Goal: Task Accomplishment & Management: Manage account settings

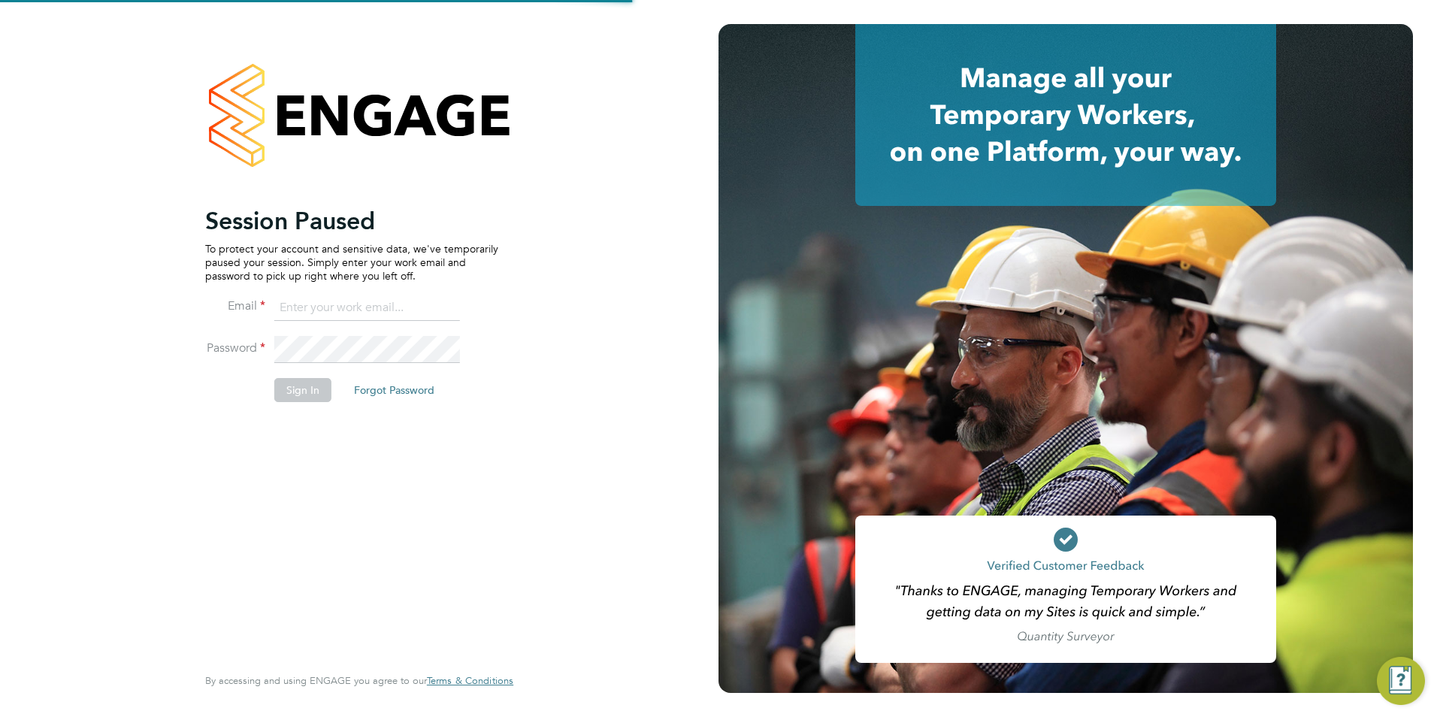
type input "[PERSON_NAME][EMAIL_ADDRESS][DOMAIN_NAME]"
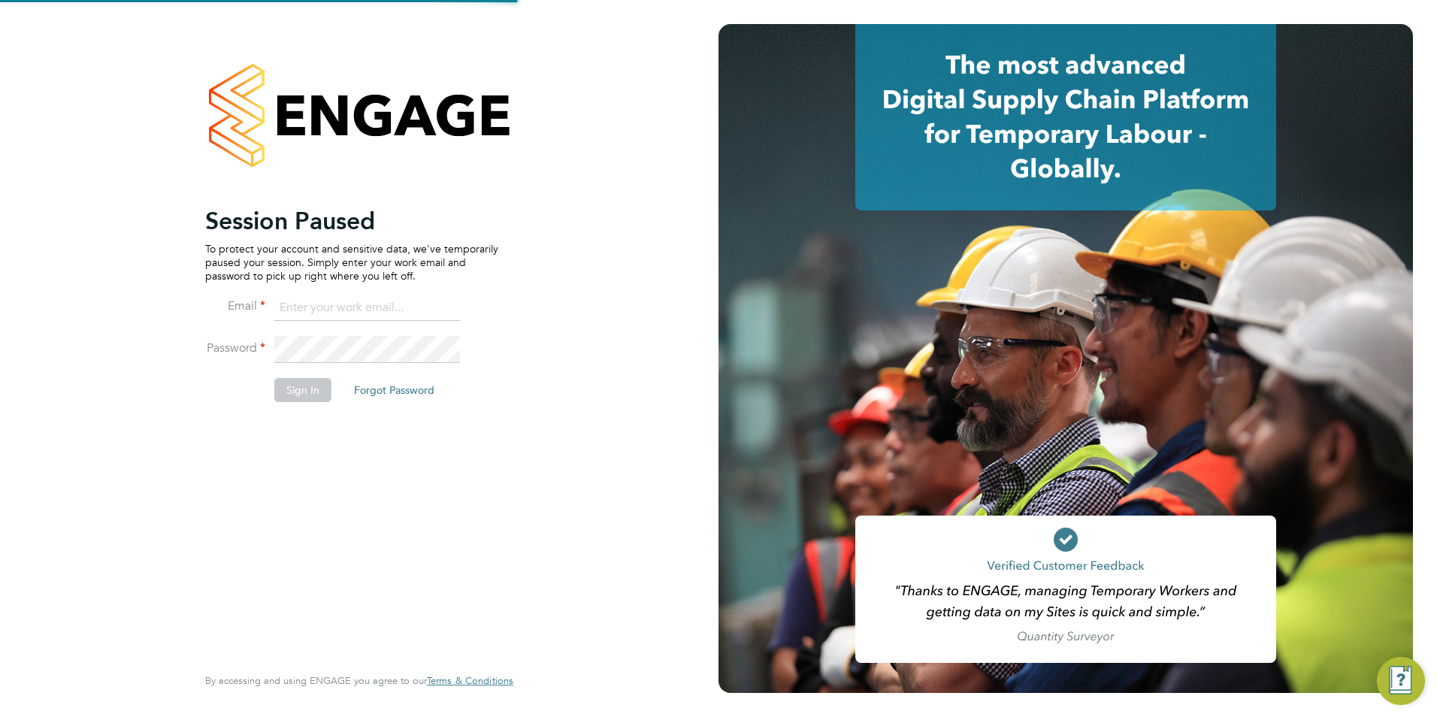
type input "[PERSON_NAME][EMAIL_ADDRESS][DOMAIN_NAME]"
click at [304, 386] on button "Sign In" at bounding box center [302, 390] width 57 height 24
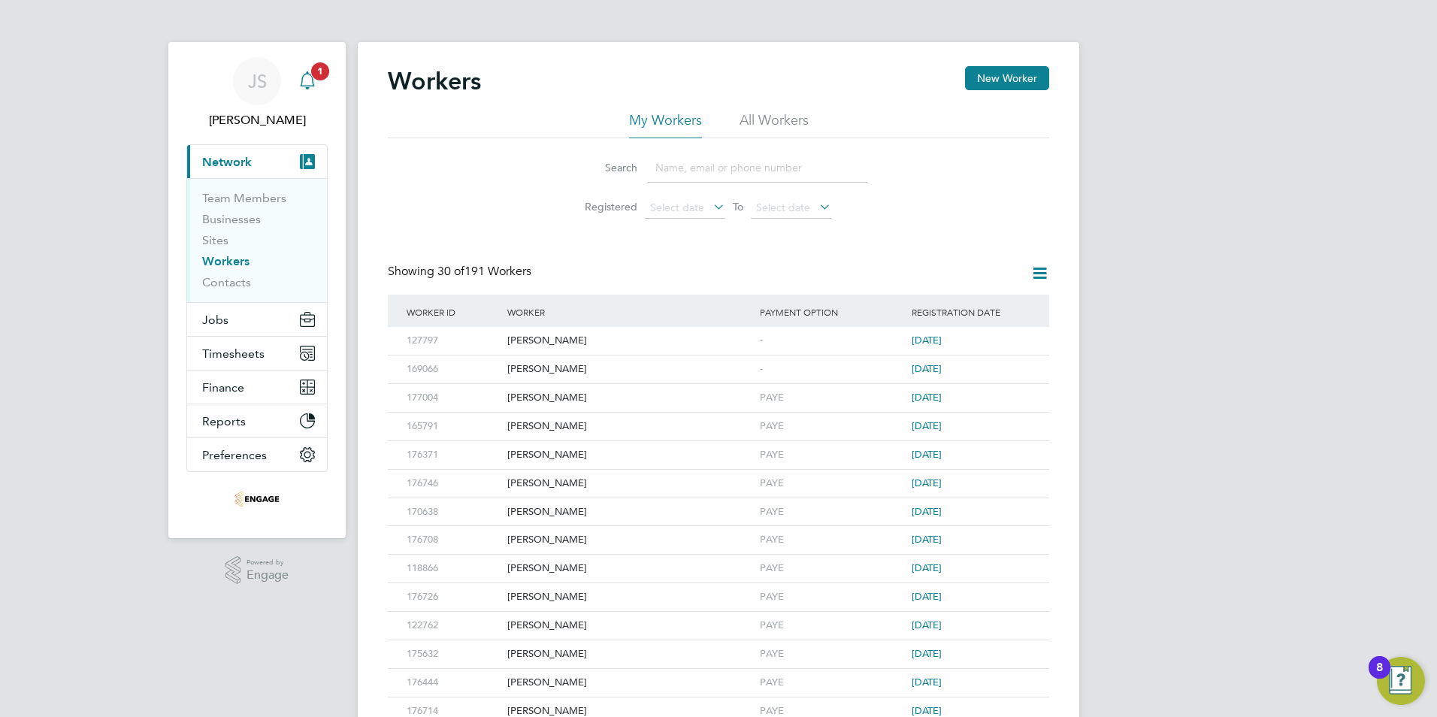
click at [307, 85] on icon "Main navigation" at bounding box center [307, 80] width 18 height 18
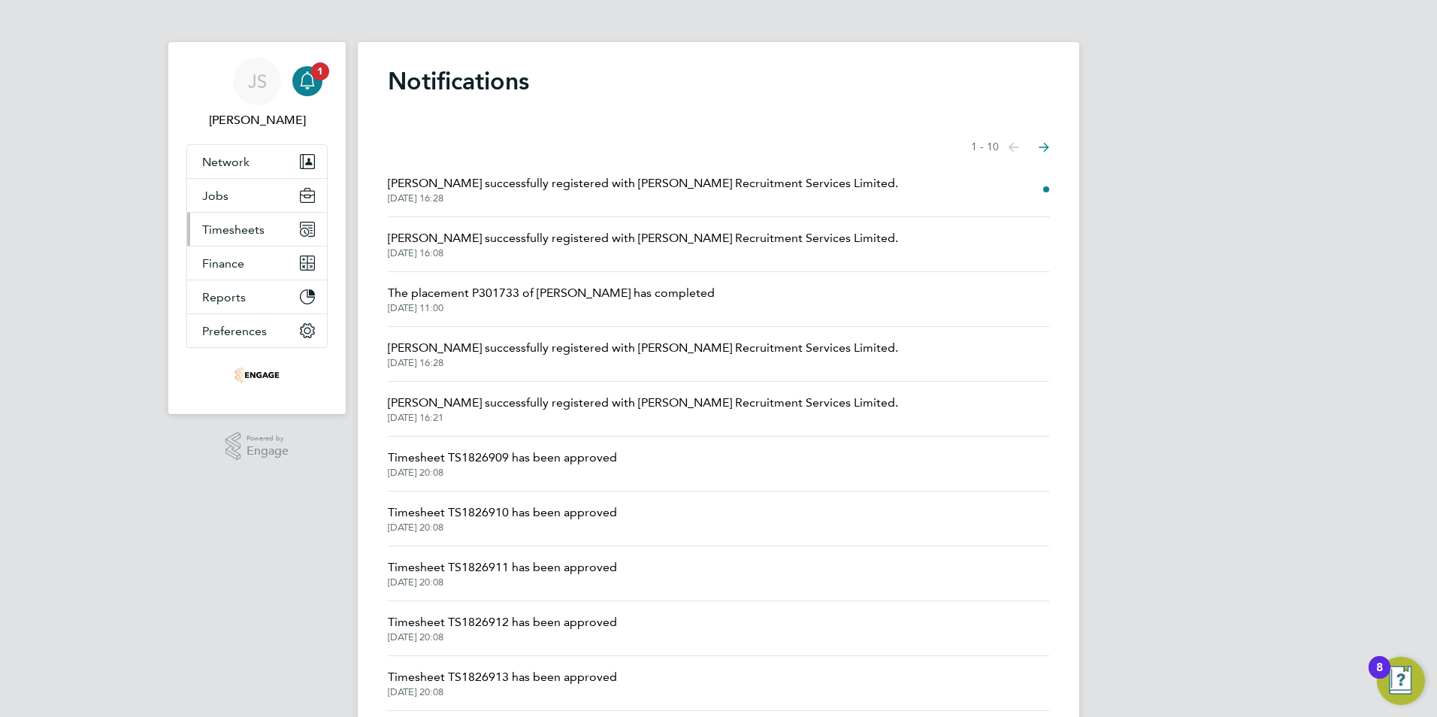
click at [237, 230] on span "Timesheets" at bounding box center [233, 229] width 62 height 14
click at [225, 226] on span "Timesheets" at bounding box center [233, 229] width 62 height 14
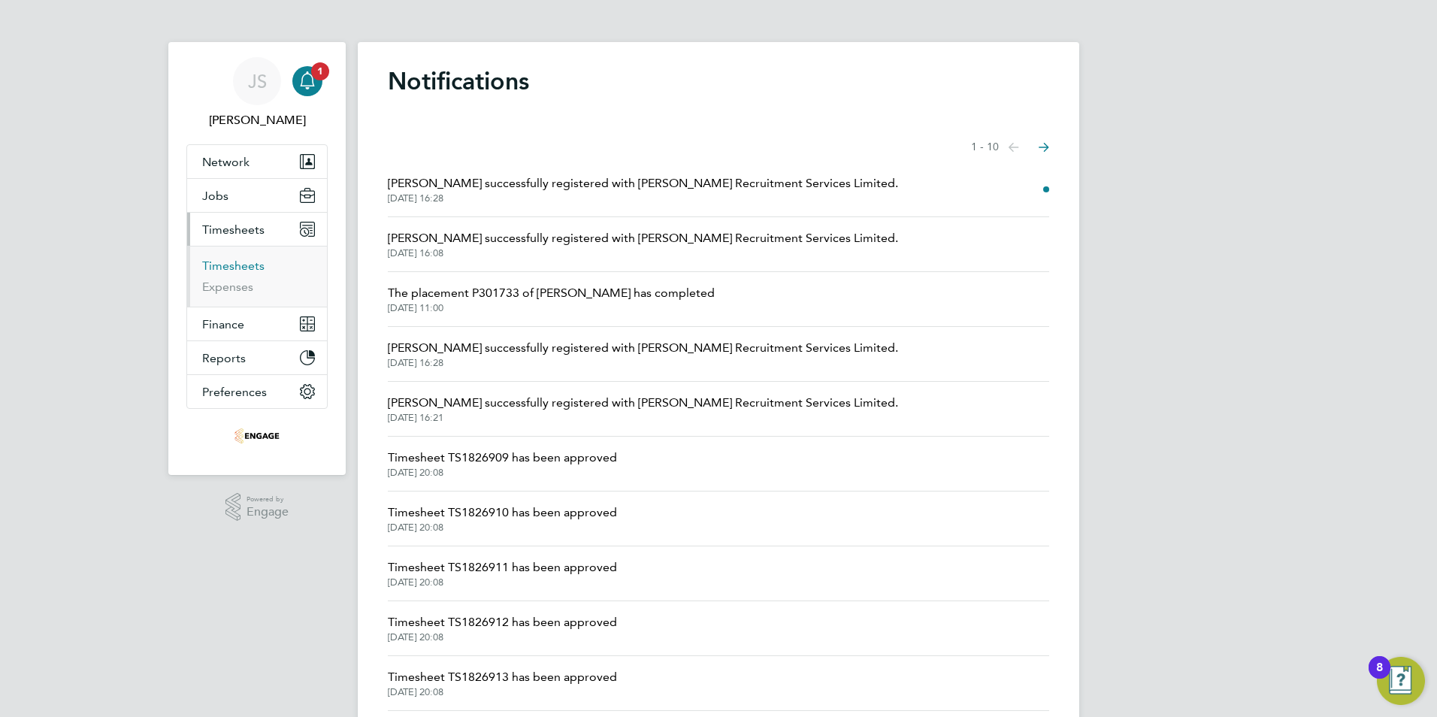
click at [226, 270] on link "Timesheets" at bounding box center [233, 266] width 62 height 14
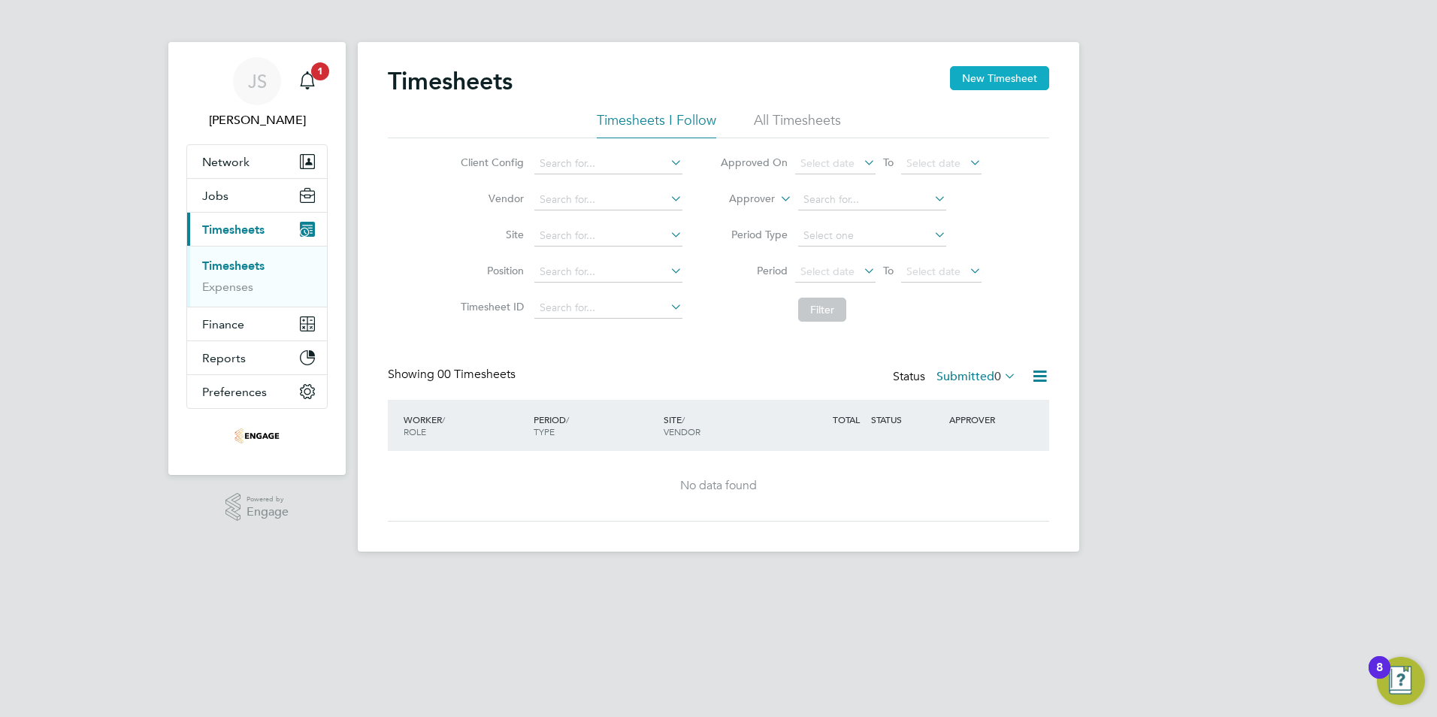
click at [988, 77] on button "New Timesheet" at bounding box center [999, 78] width 99 height 24
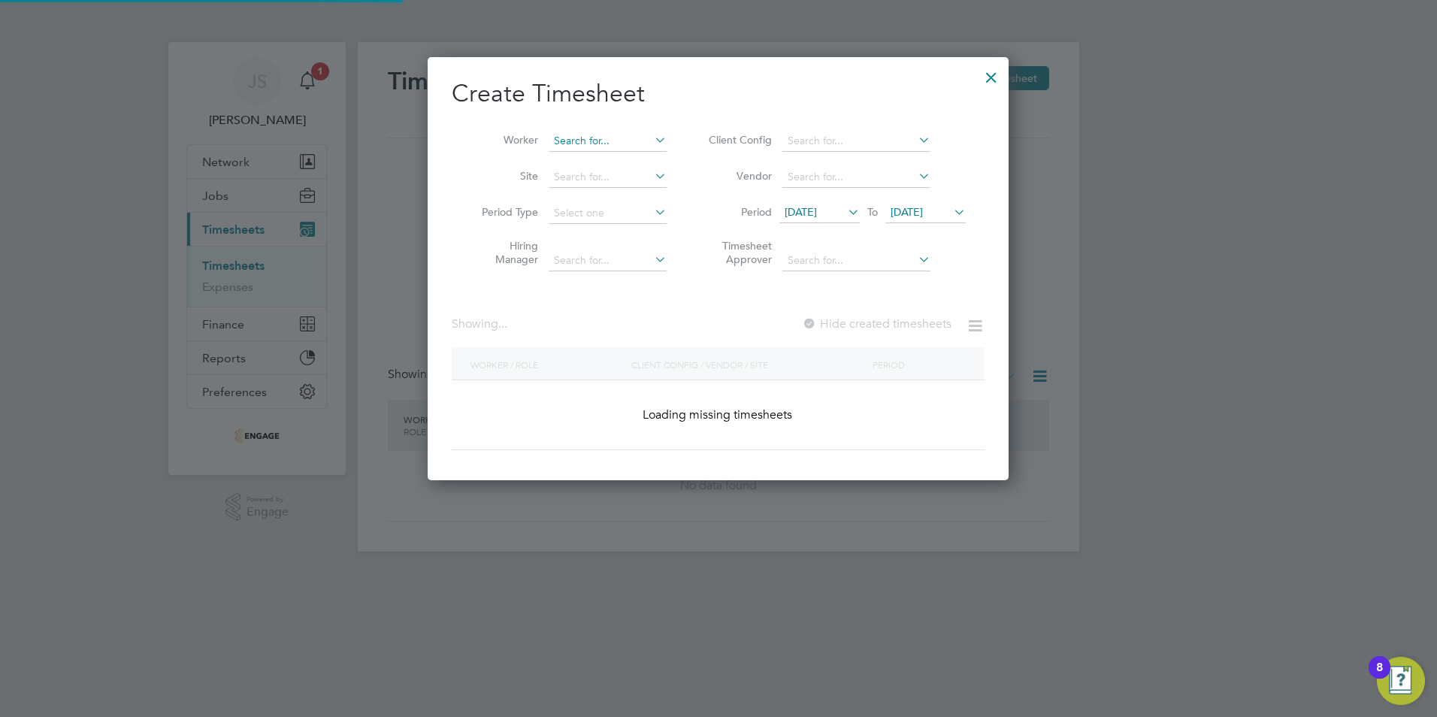
scroll to position [2058, 582]
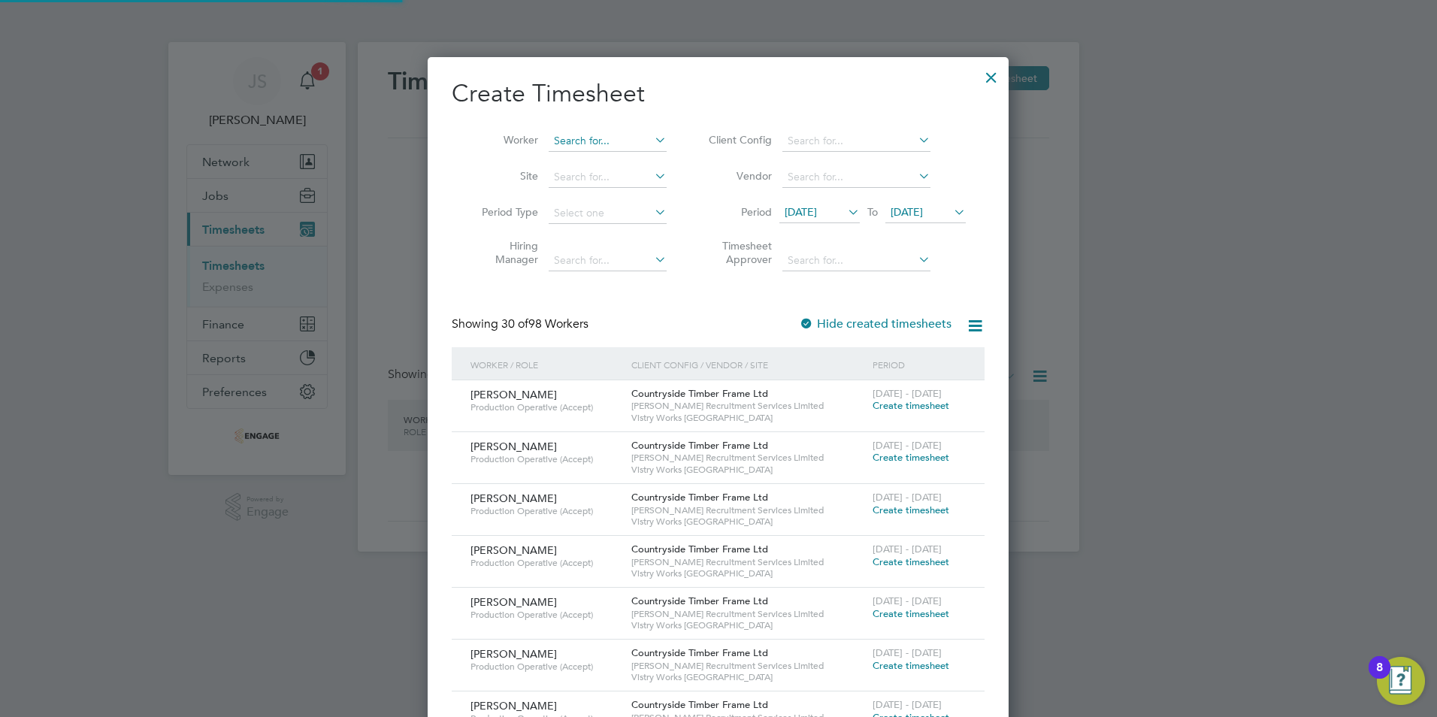
click at [571, 142] on input at bounding box center [608, 141] width 118 height 21
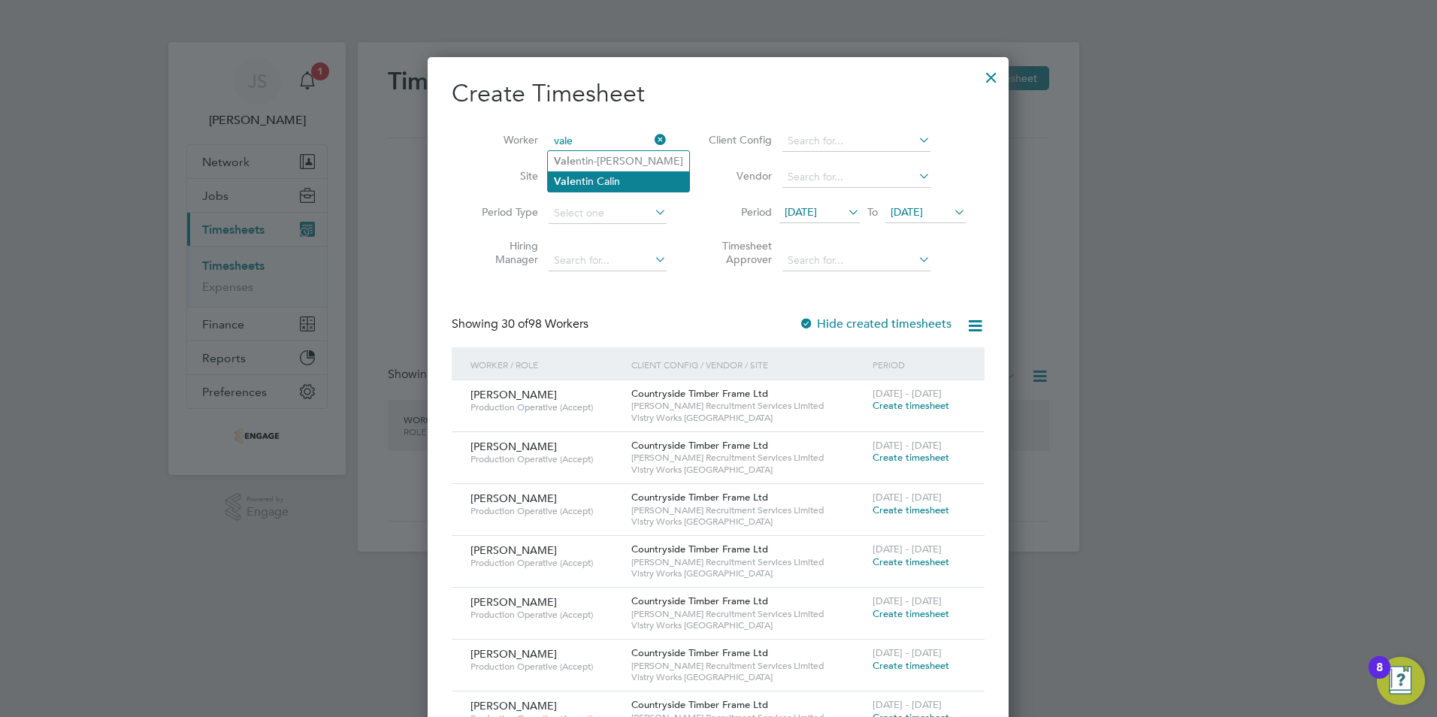
click at [575, 181] on li "Vale ntin Calin" at bounding box center [618, 181] width 141 height 20
type input "[PERSON_NAME]"
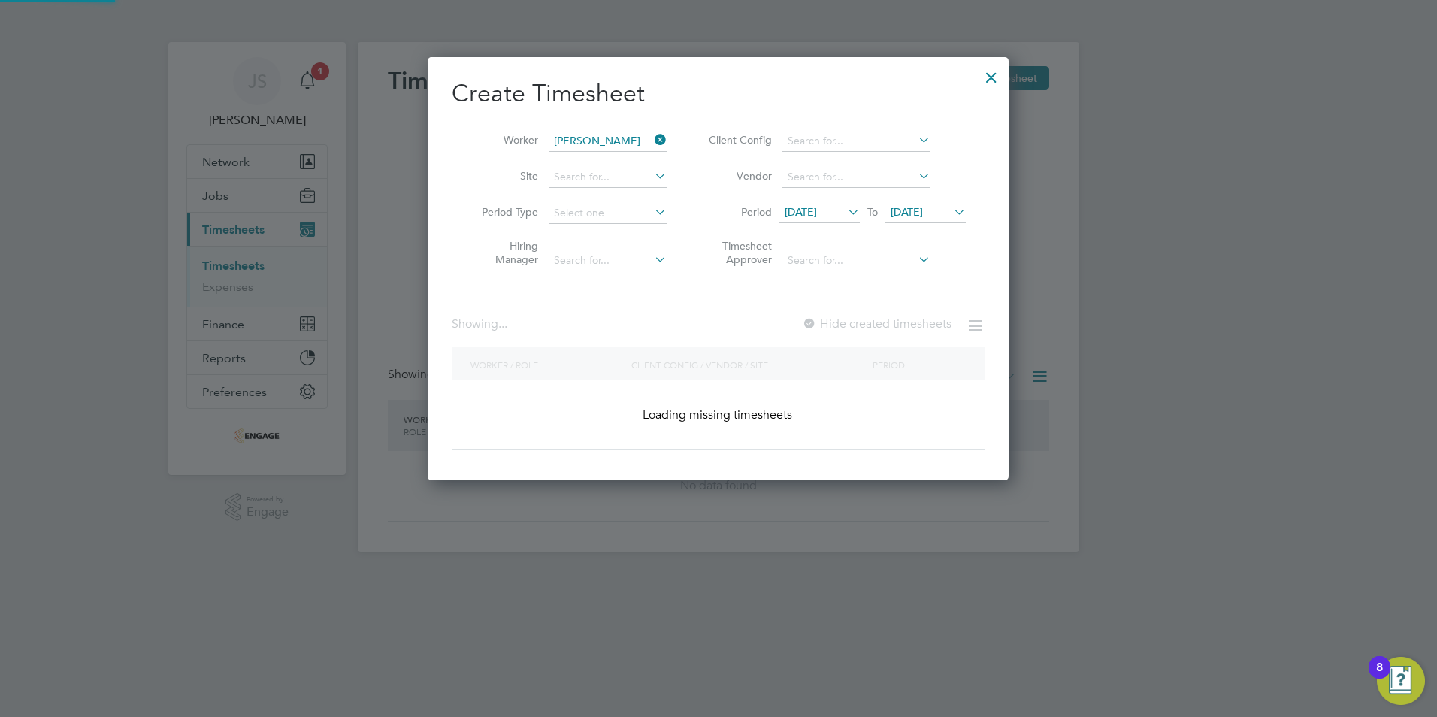
scroll to position [405, 582]
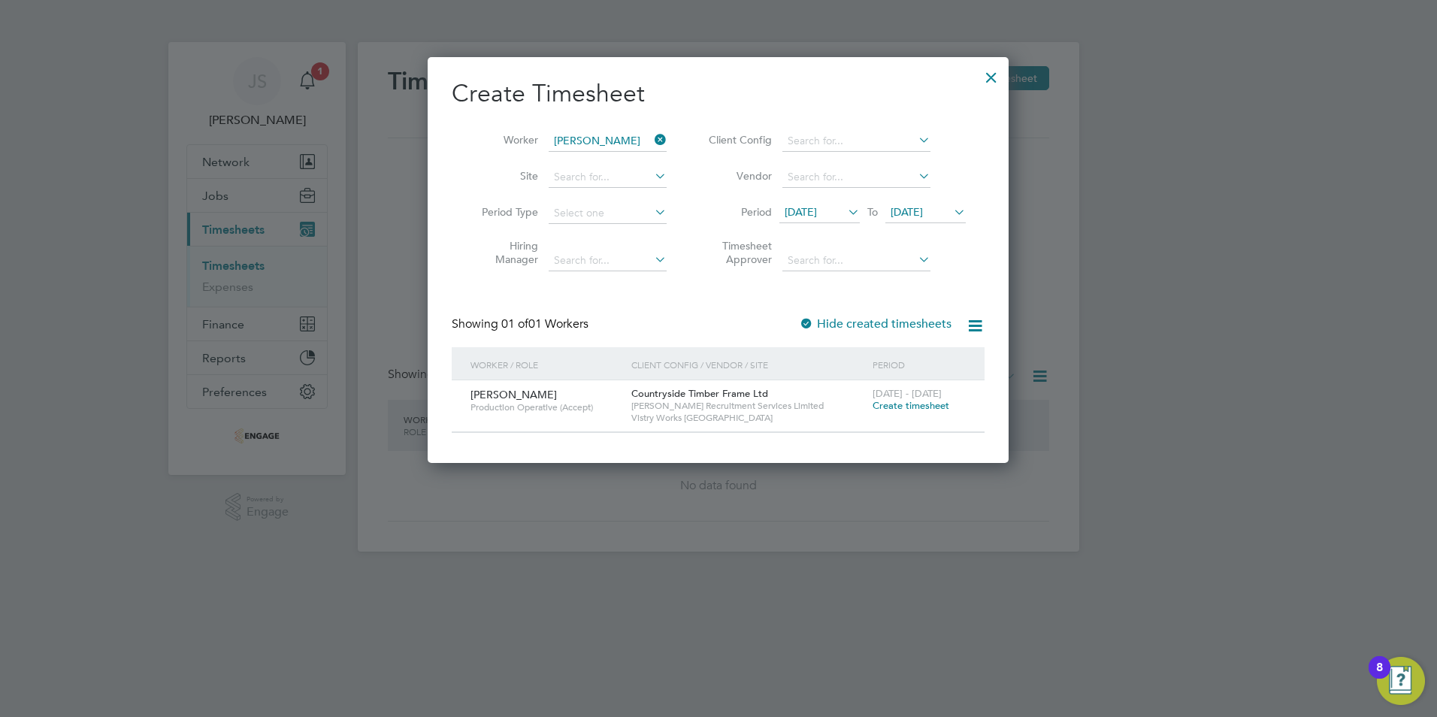
click at [926, 409] on span "Create timesheet" at bounding box center [911, 405] width 77 height 13
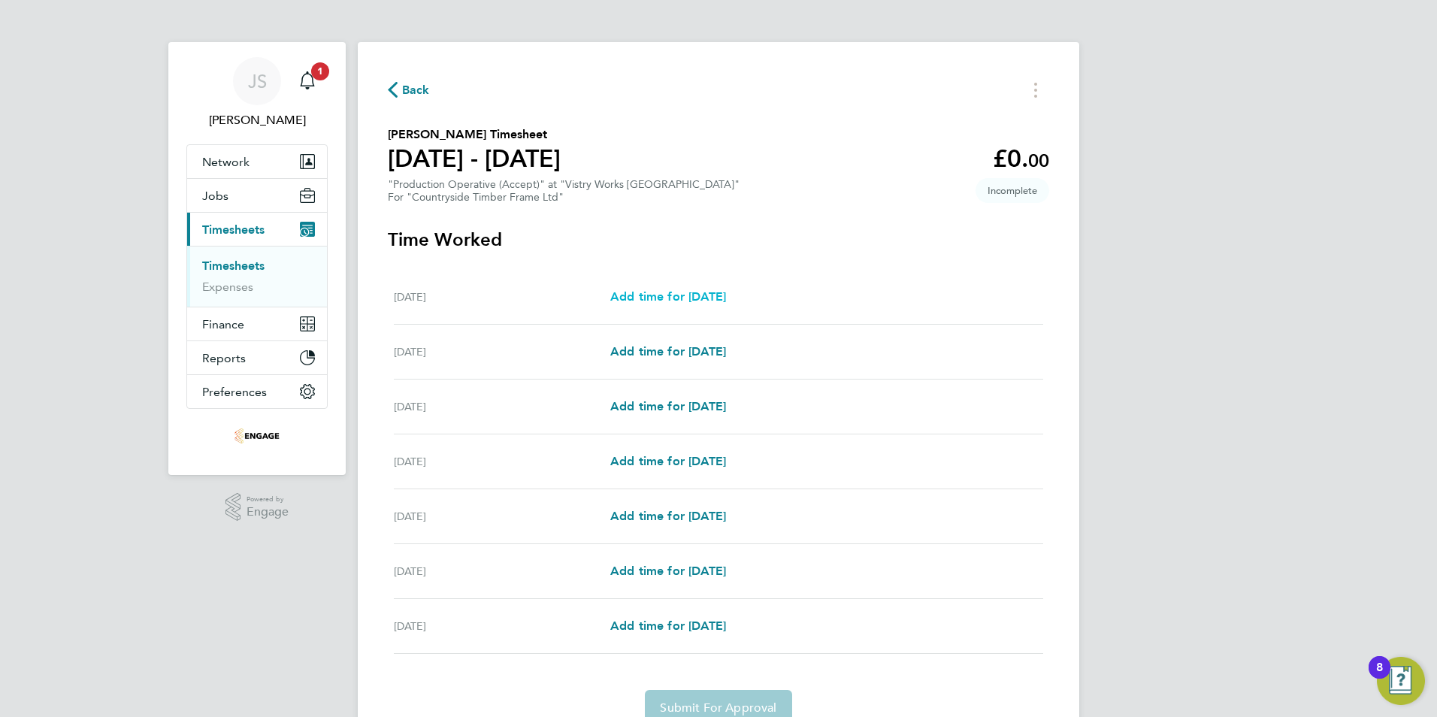
click at [660, 291] on span "Add time for [DATE]" at bounding box center [668, 296] width 116 height 14
select select "15"
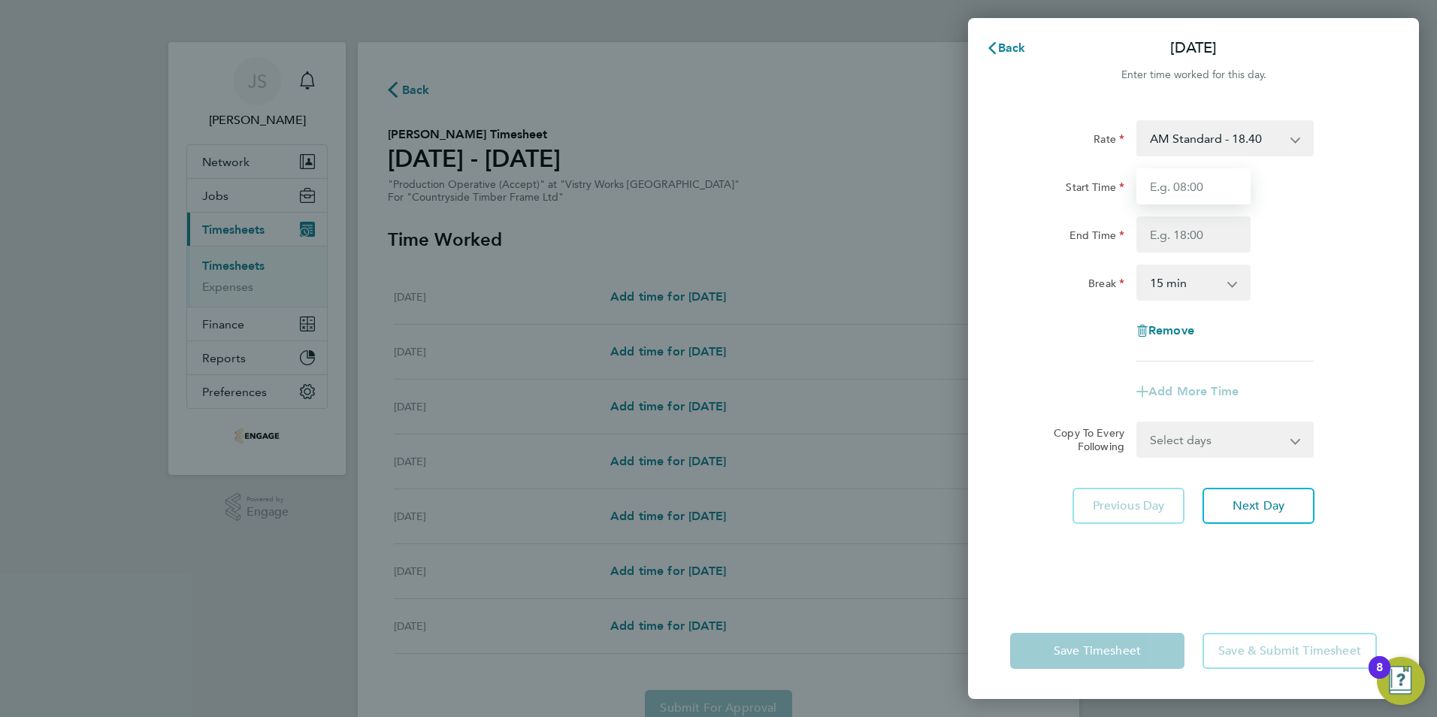
click at [1191, 182] on input "Start Time" at bounding box center [1193, 186] width 114 height 36
type input "06:00"
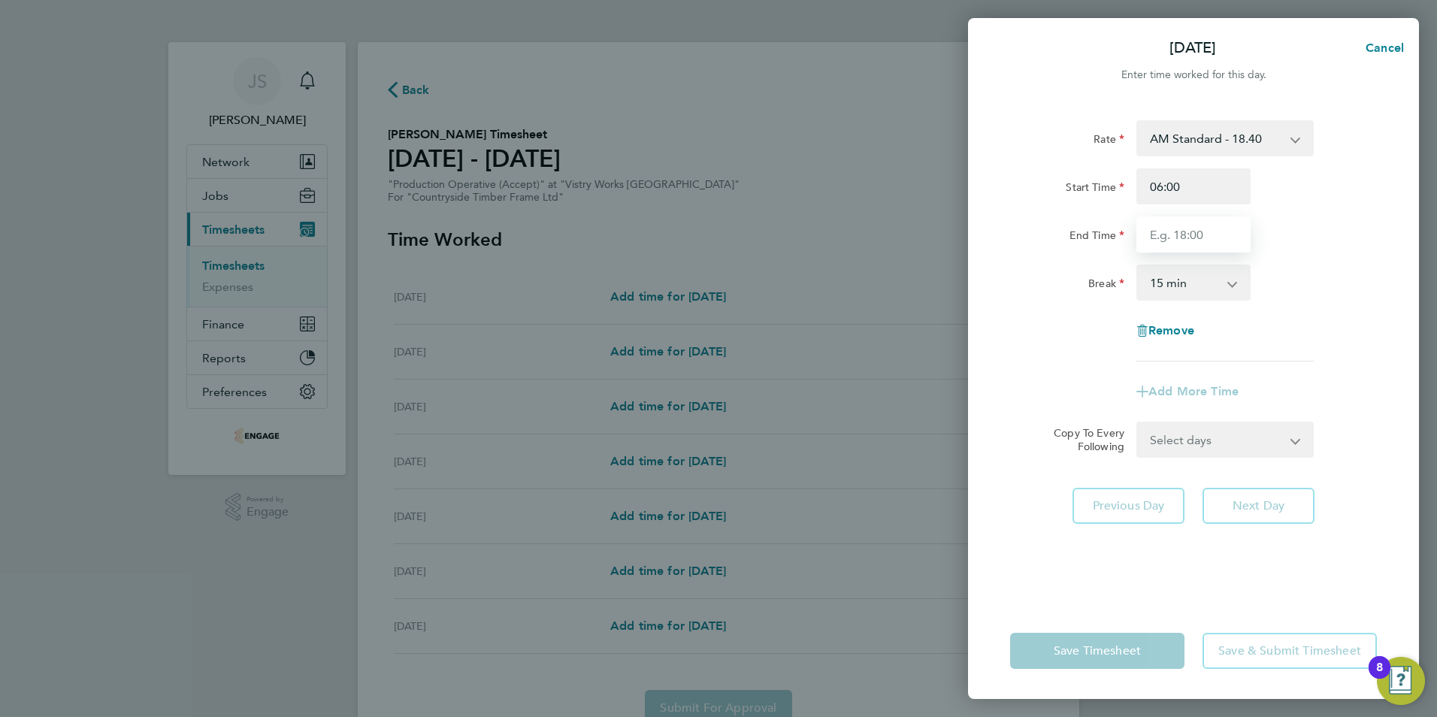
drag, startPoint x: 1165, startPoint y: 235, endPoint x: 1176, endPoint y: 245, distance: 14.9
click at [1165, 235] on input "End Time" at bounding box center [1193, 234] width 114 height 36
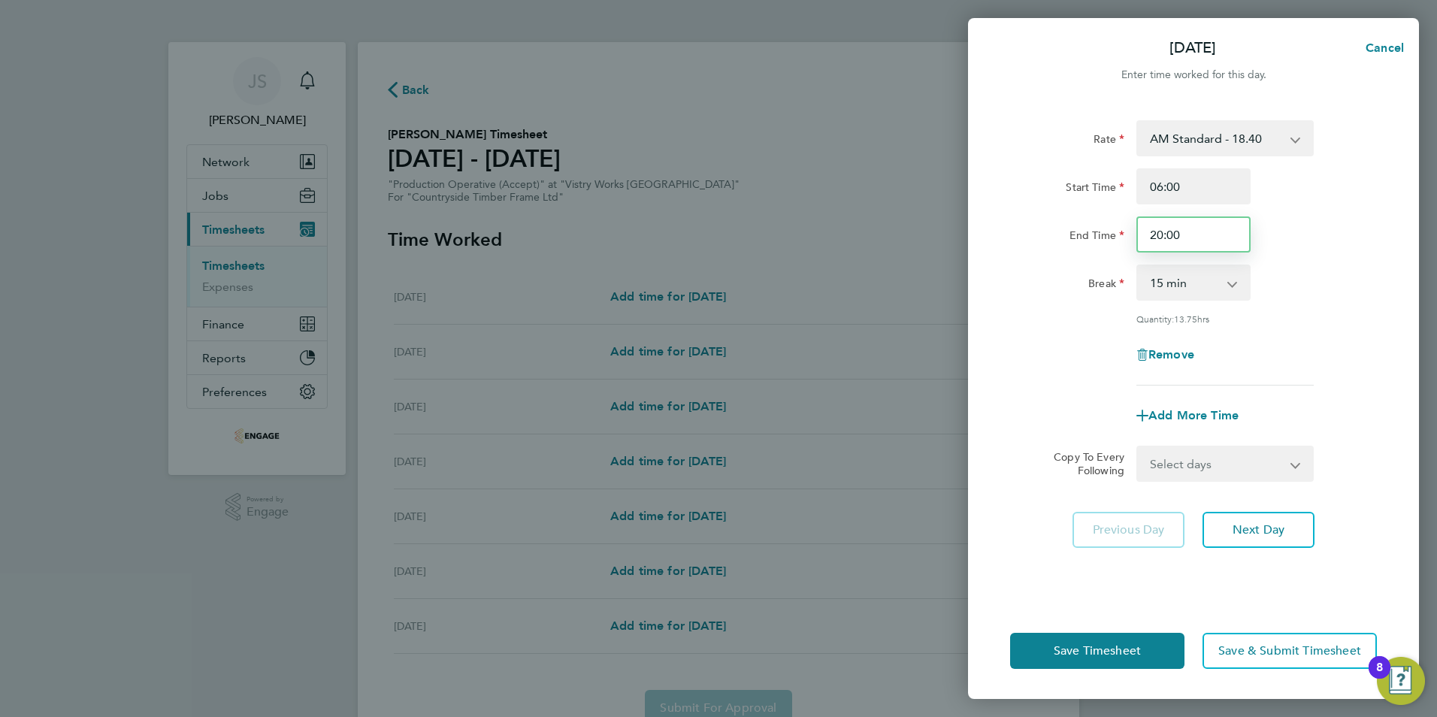
drag, startPoint x: 1199, startPoint y: 239, endPoint x: 1091, endPoint y: 249, distance: 107.9
click at [1091, 249] on div "End Time 20:00" at bounding box center [1193, 234] width 379 height 36
type input "14:00"
drag, startPoint x: 1165, startPoint y: 289, endPoint x: 1170, endPoint y: 298, distance: 11.1
click at [1165, 289] on select "0 min 15 min 30 min 45 min 60 min 75 min 90 min" at bounding box center [1184, 282] width 93 height 33
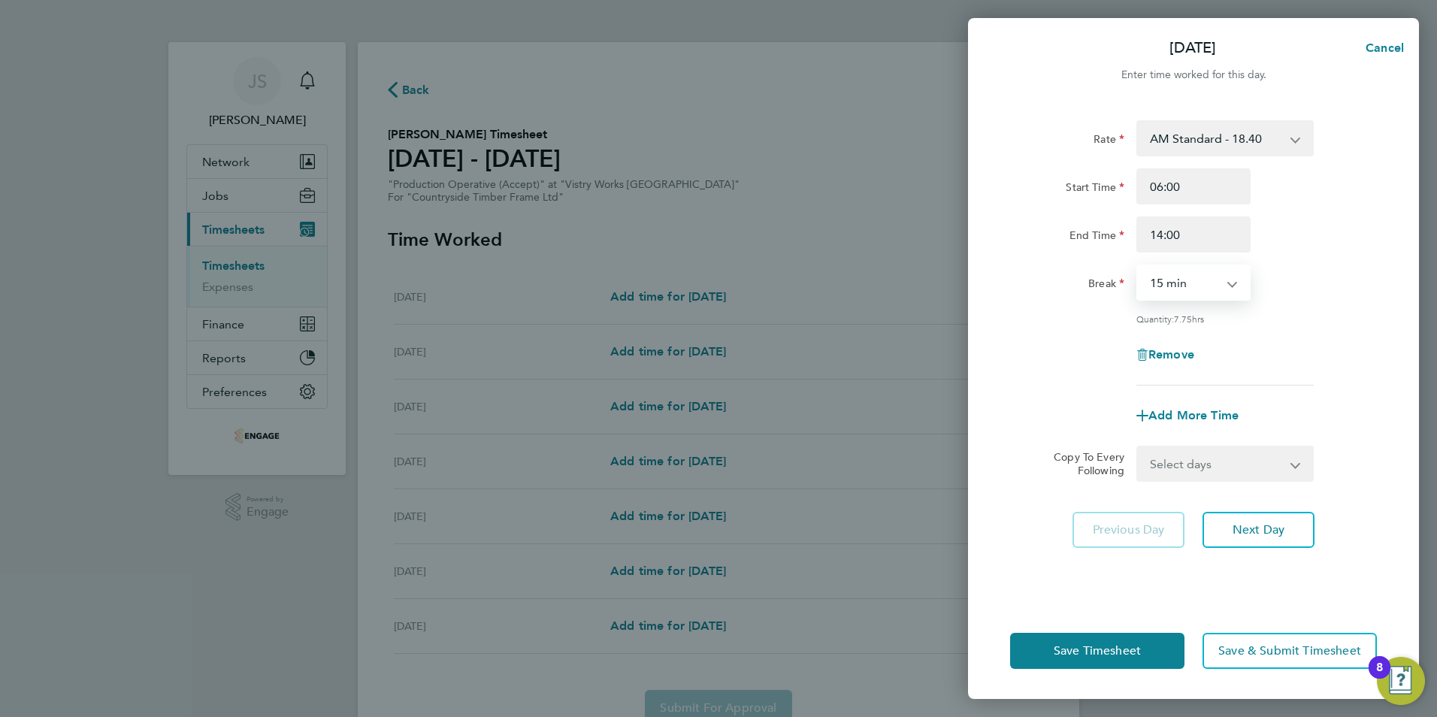
select select "30"
click at [1138, 266] on select "0 min 15 min 30 min 45 min 60 min 75 min 90 min" at bounding box center [1184, 282] width 93 height 33
drag, startPoint x: 1201, startPoint y: 471, endPoint x: 1205, endPoint y: 480, distance: 9.8
click at [1201, 473] on select "Select days Day Weekday (Mon-Fri) Weekend (Sat-Sun) [DATE] [DATE] [DATE] [DATE]…" at bounding box center [1217, 463] width 158 height 33
select select "WEEKDAY"
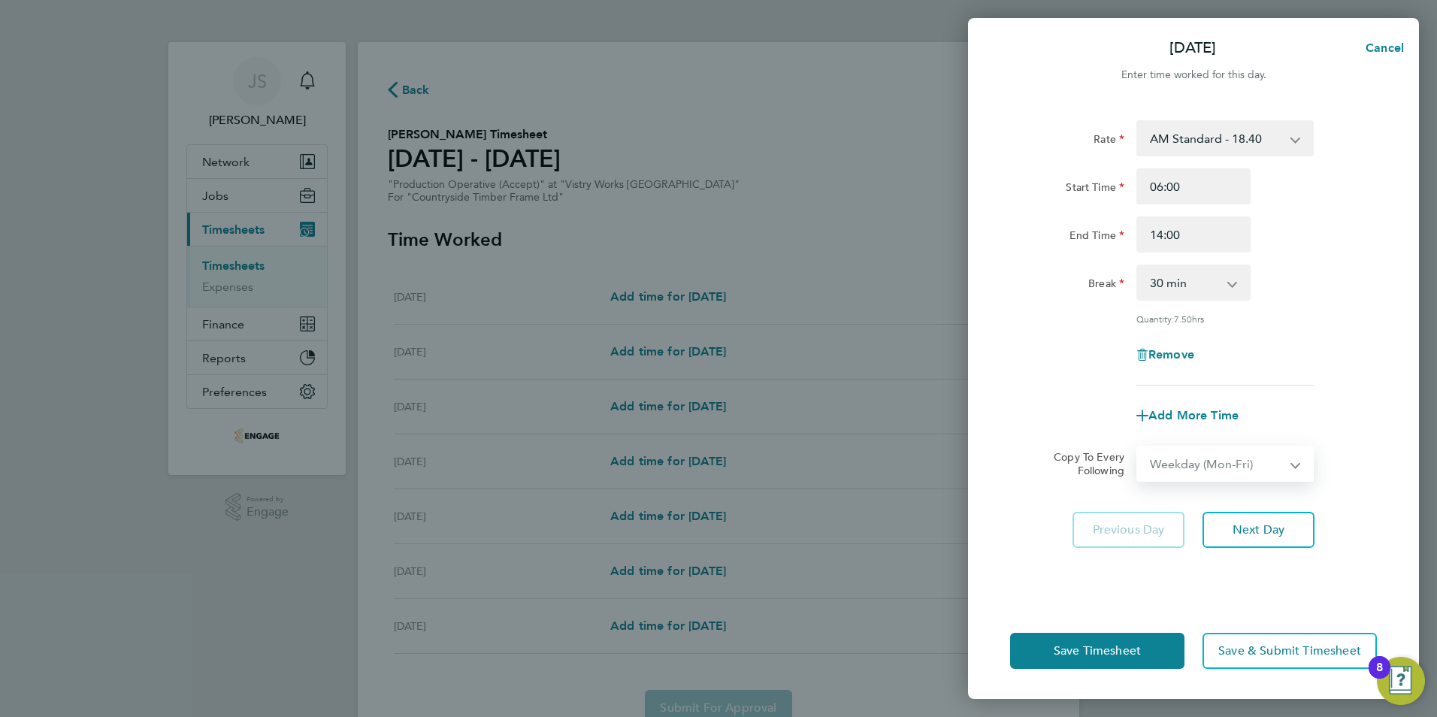
click at [1138, 447] on select "Select days Day Weekday (Mon-Fri) Weekend (Sat-Sun) [DATE] [DATE] [DATE] [DATE]…" at bounding box center [1217, 463] width 158 height 33
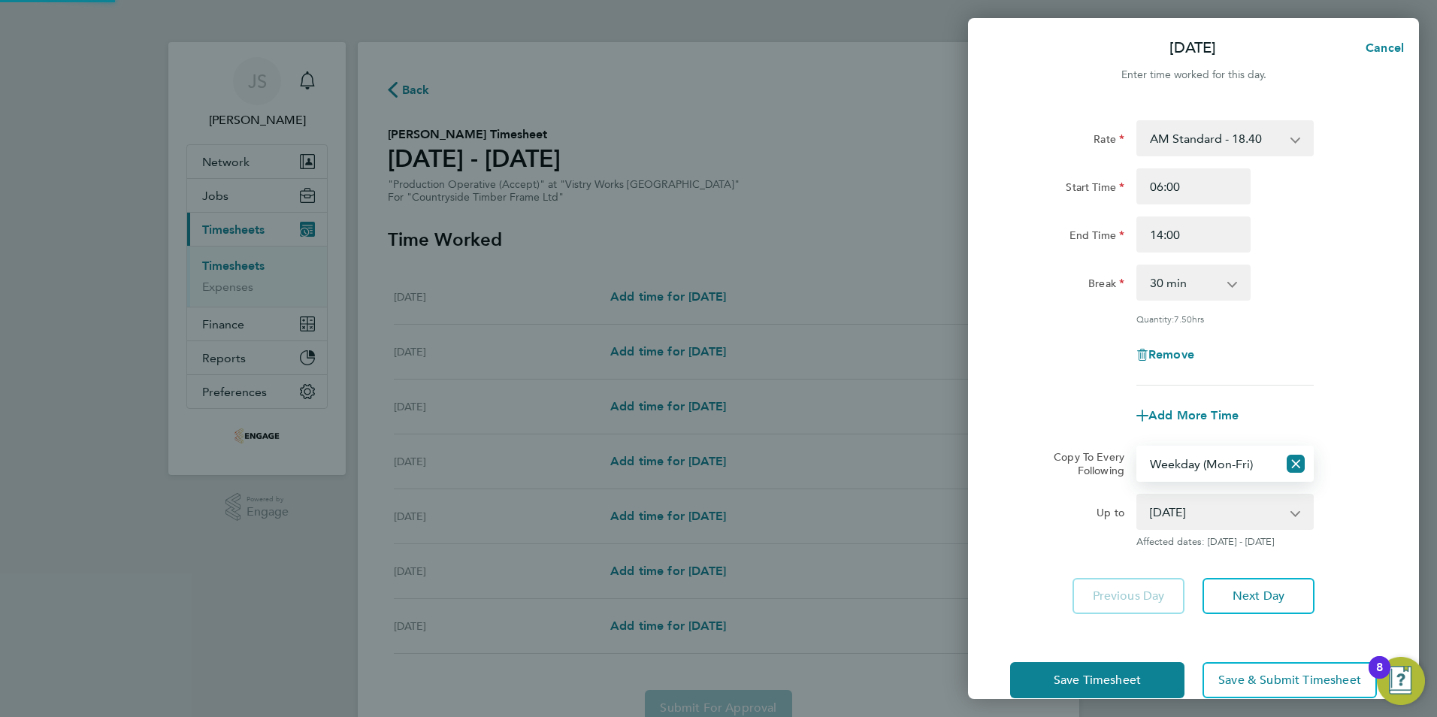
click at [1187, 510] on select "[DATE] [DATE] [DATE] [DATE] [DATE] [DATE]" at bounding box center [1216, 511] width 156 height 33
select select "[DATE]"
click at [1138, 495] on select "[DATE] [DATE] [DATE] [DATE] [DATE] [DATE]" at bounding box center [1216, 511] width 156 height 33
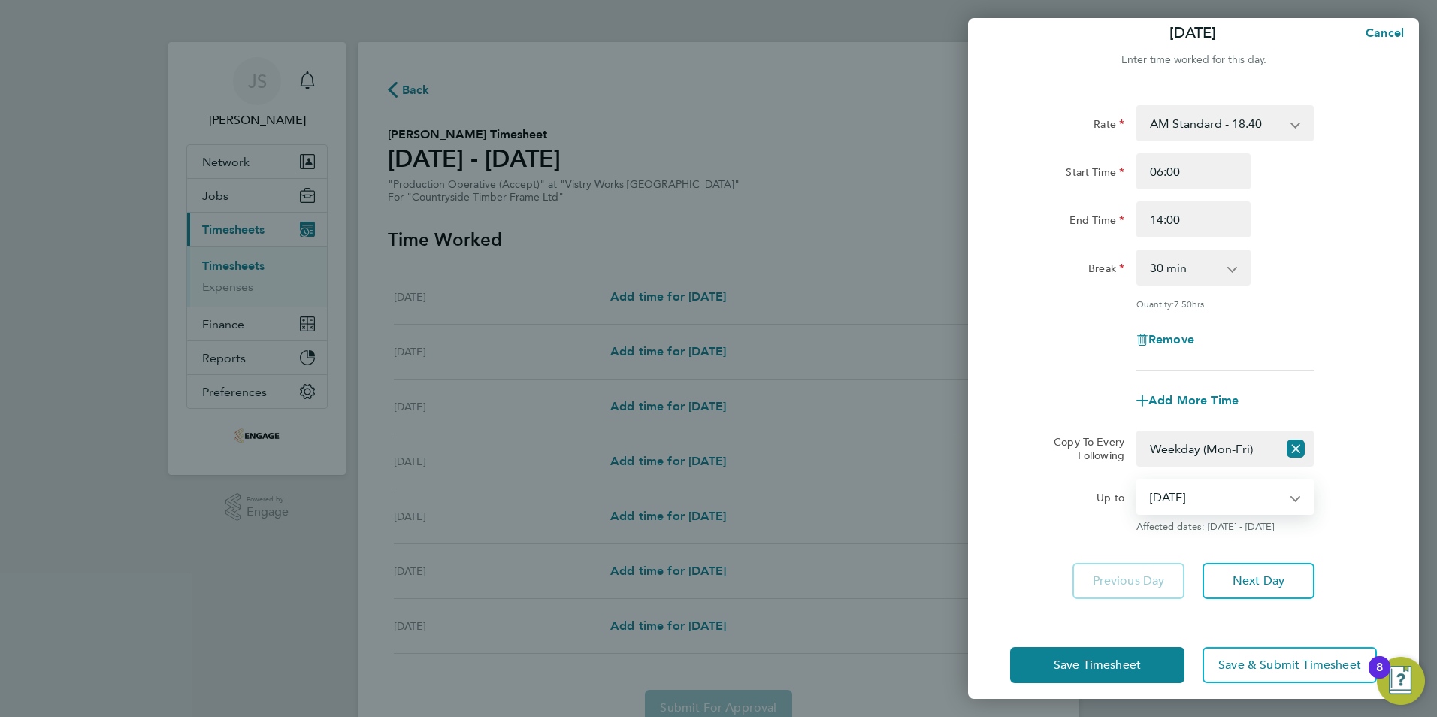
scroll to position [28, 0]
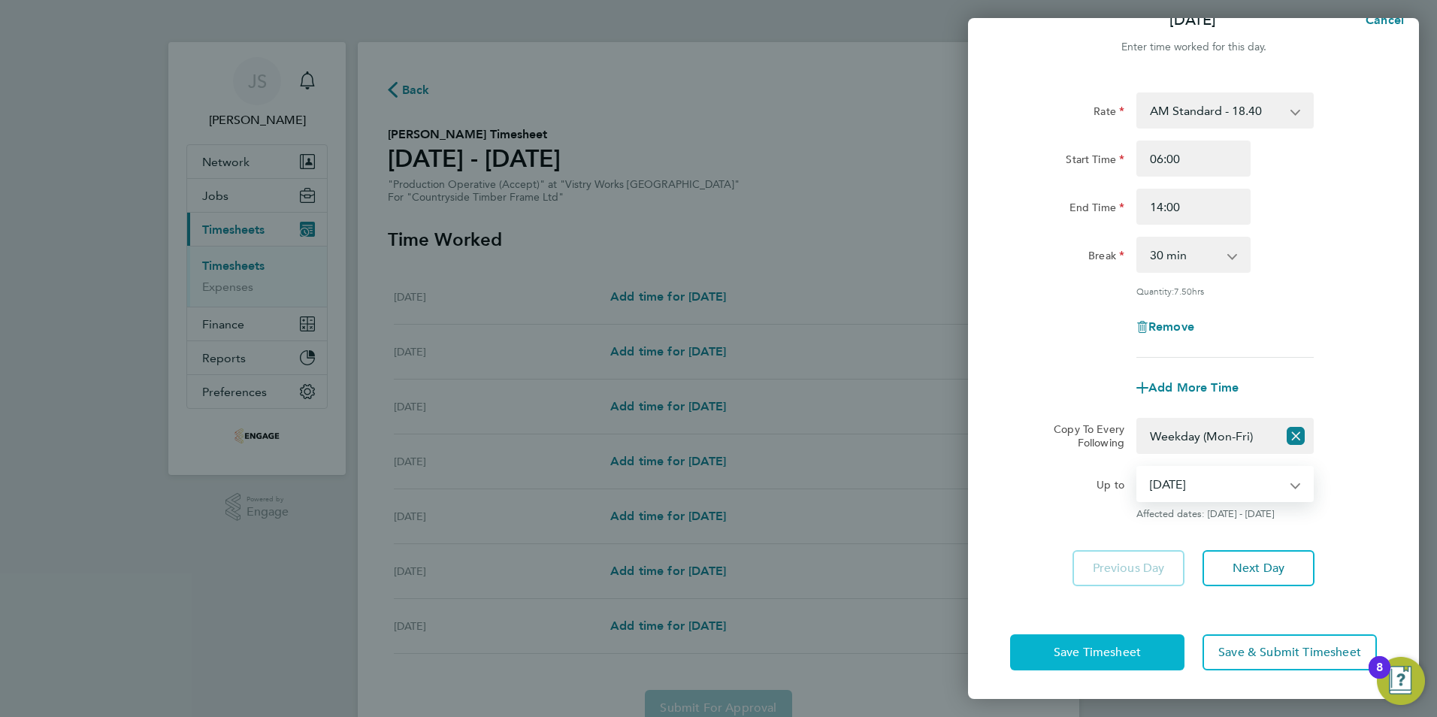
click at [1082, 643] on button "Save Timesheet" at bounding box center [1097, 652] width 174 height 36
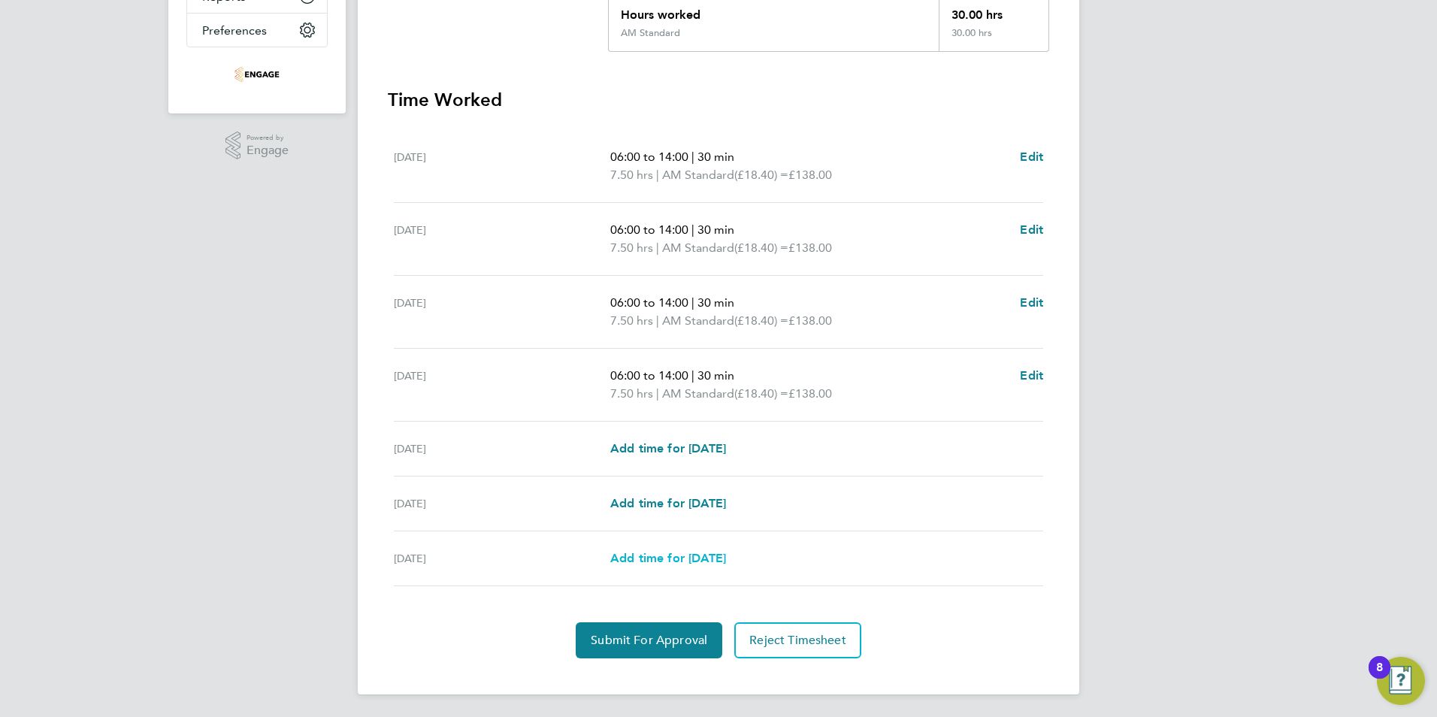
scroll to position [363, 0]
drag, startPoint x: 634, startPoint y: 634, endPoint x: 634, endPoint y: 622, distance: 11.3
click at [634, 634] on span "Submit For Approval" at bounding box center [649, 638] width 117 height 15
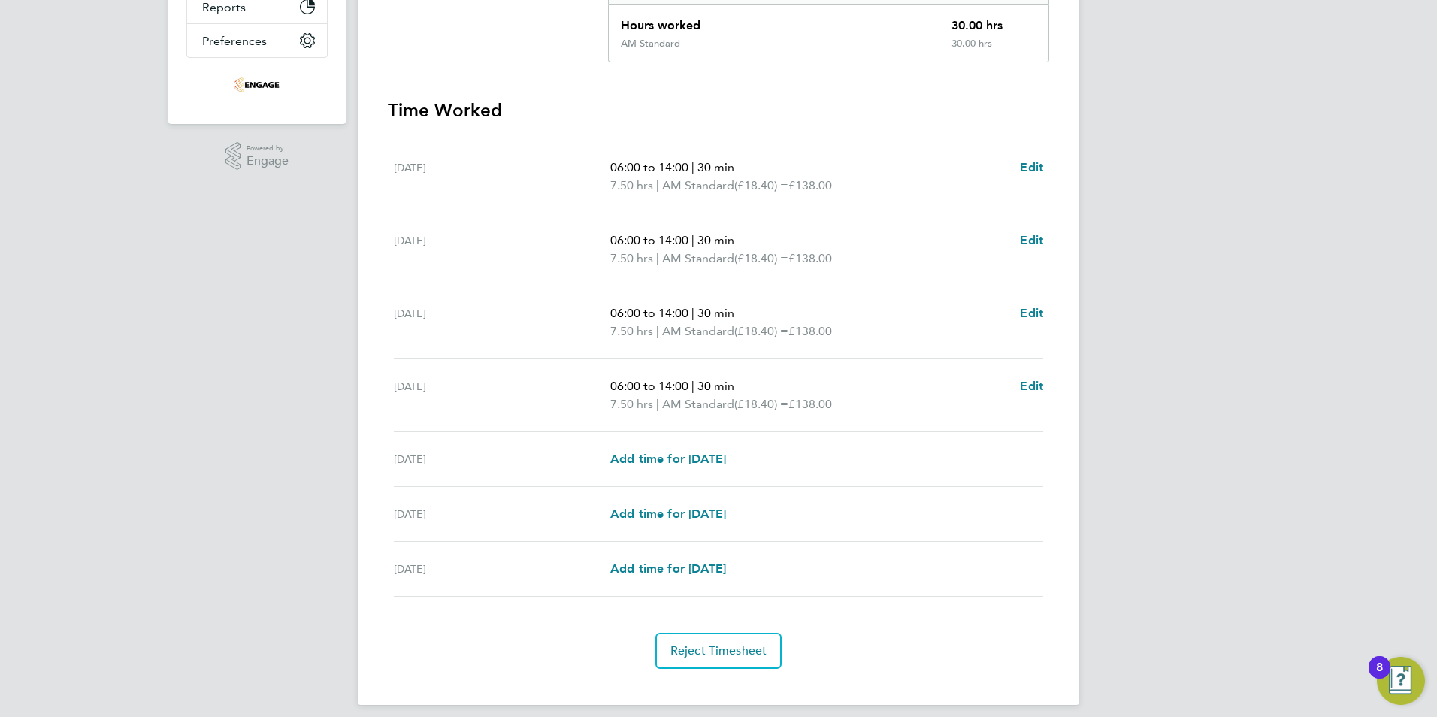
scroll to position [0, 0]
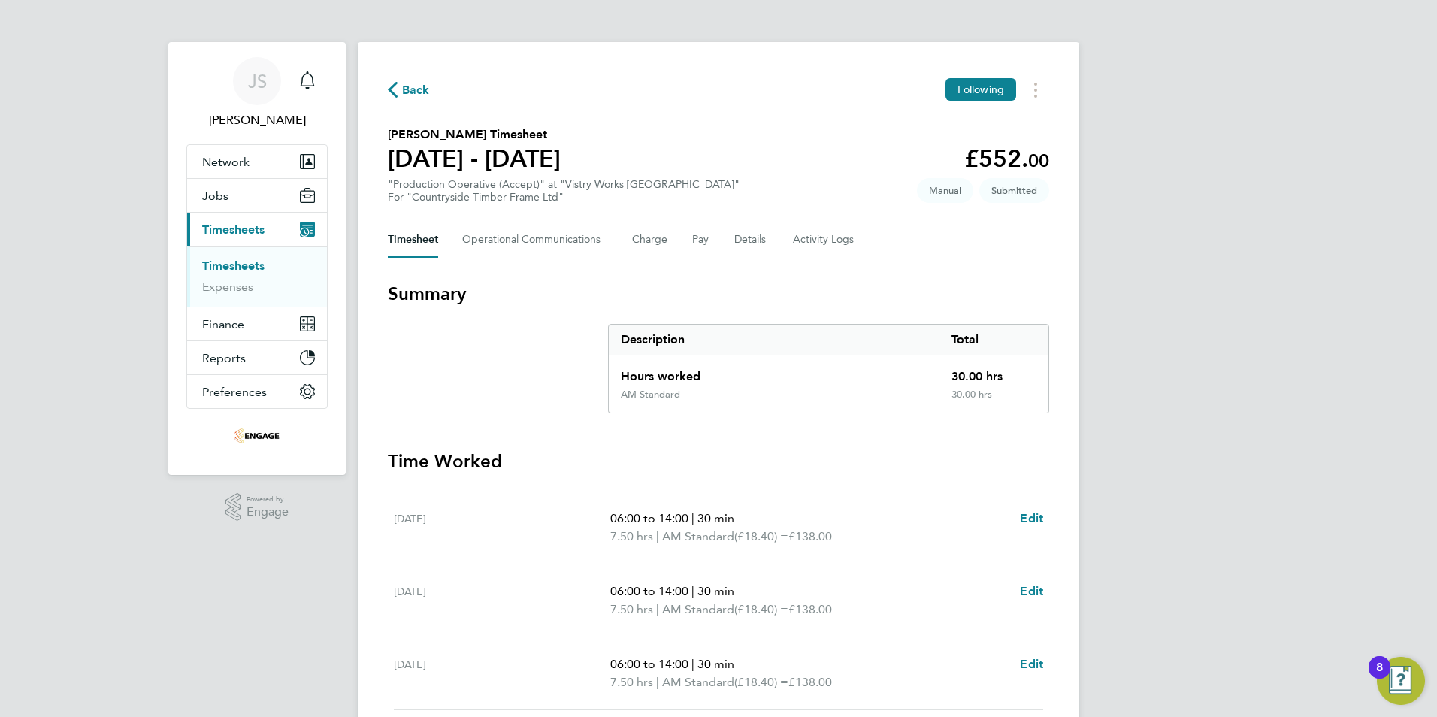
click at [416, 92] on span "Back" at bounding box center [416, 90] width 28 height 18
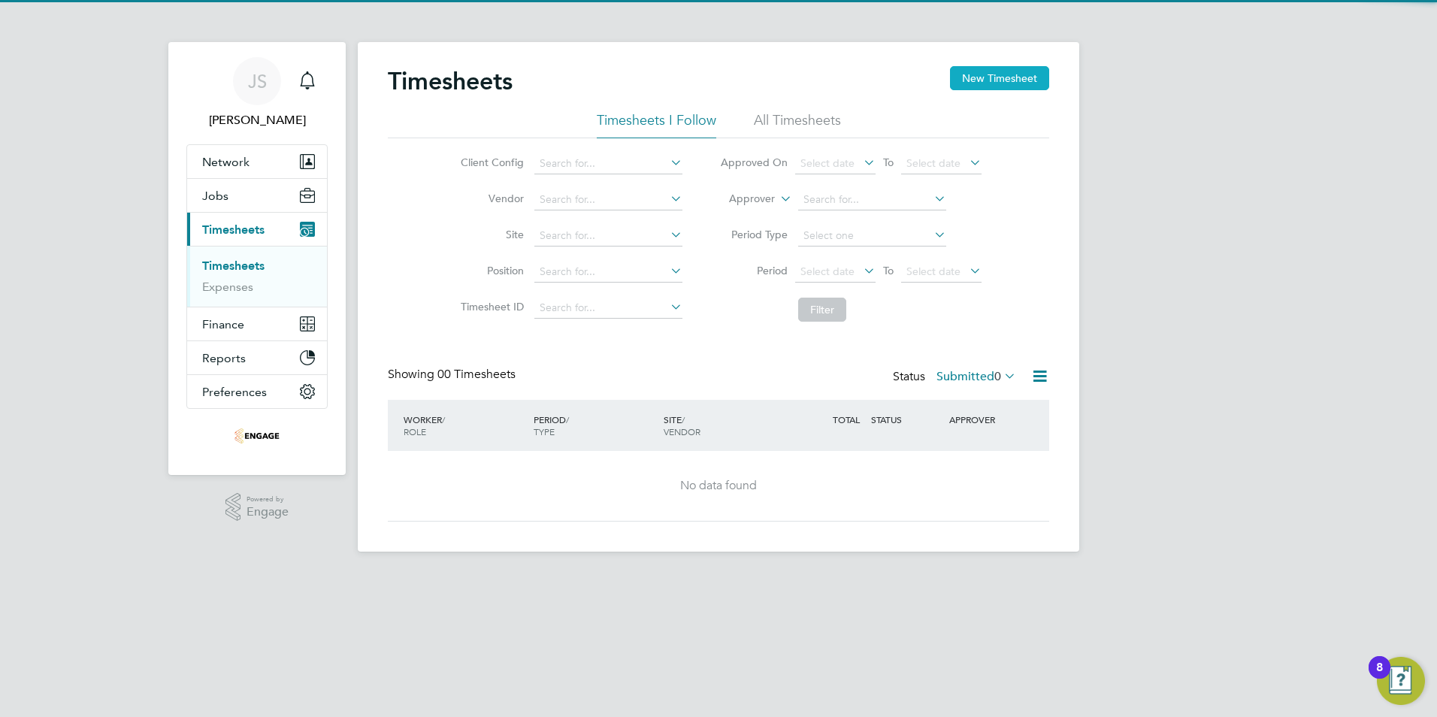
click at [997, 87] on button "New Timesheet" at bounding box center [999, 78] width 99 height 24
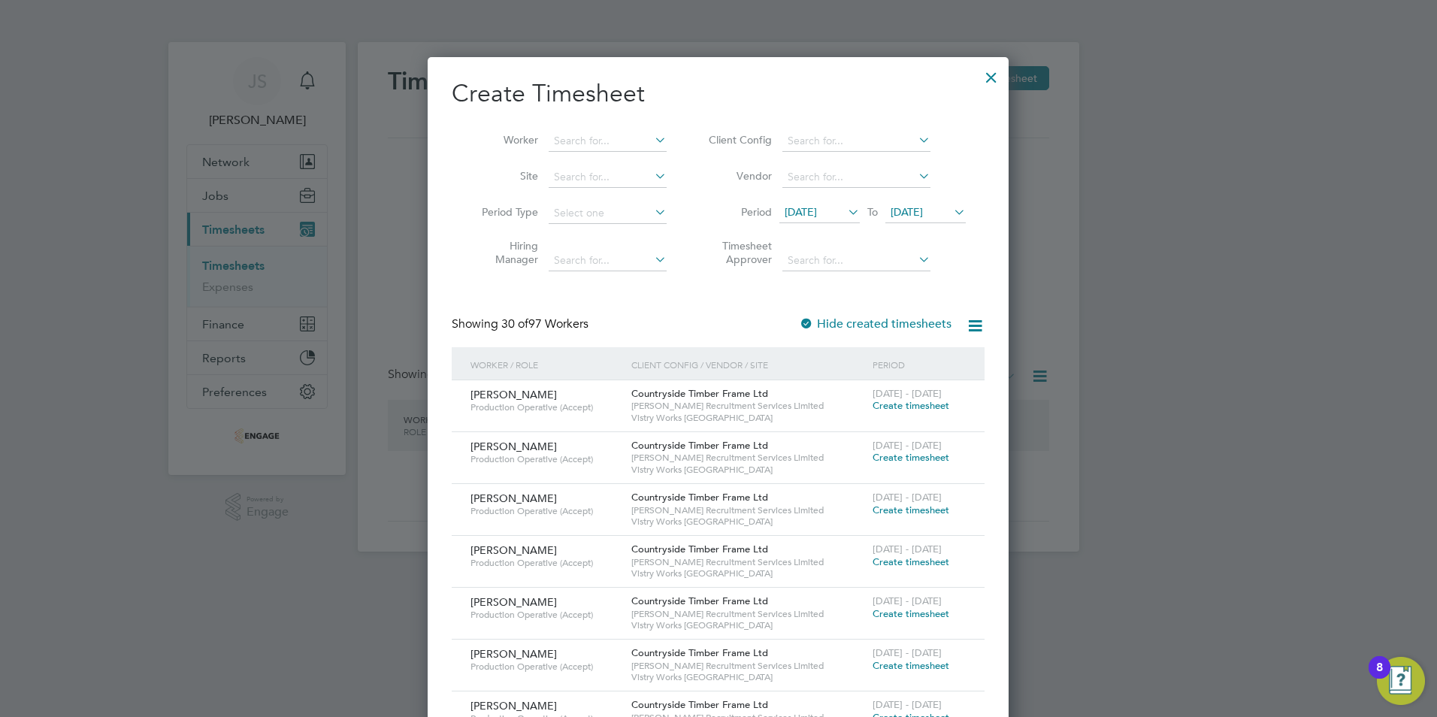
scroll to position [2058, 582]
click at [567, 137] on input at bounding box center [608, 141] width 118 height 21
click at [585, 159] on li "Cob y [PERSON_NAME]" at bounding box center [612, 161] width 128 height 20
type input "[PERSON_NAME]"
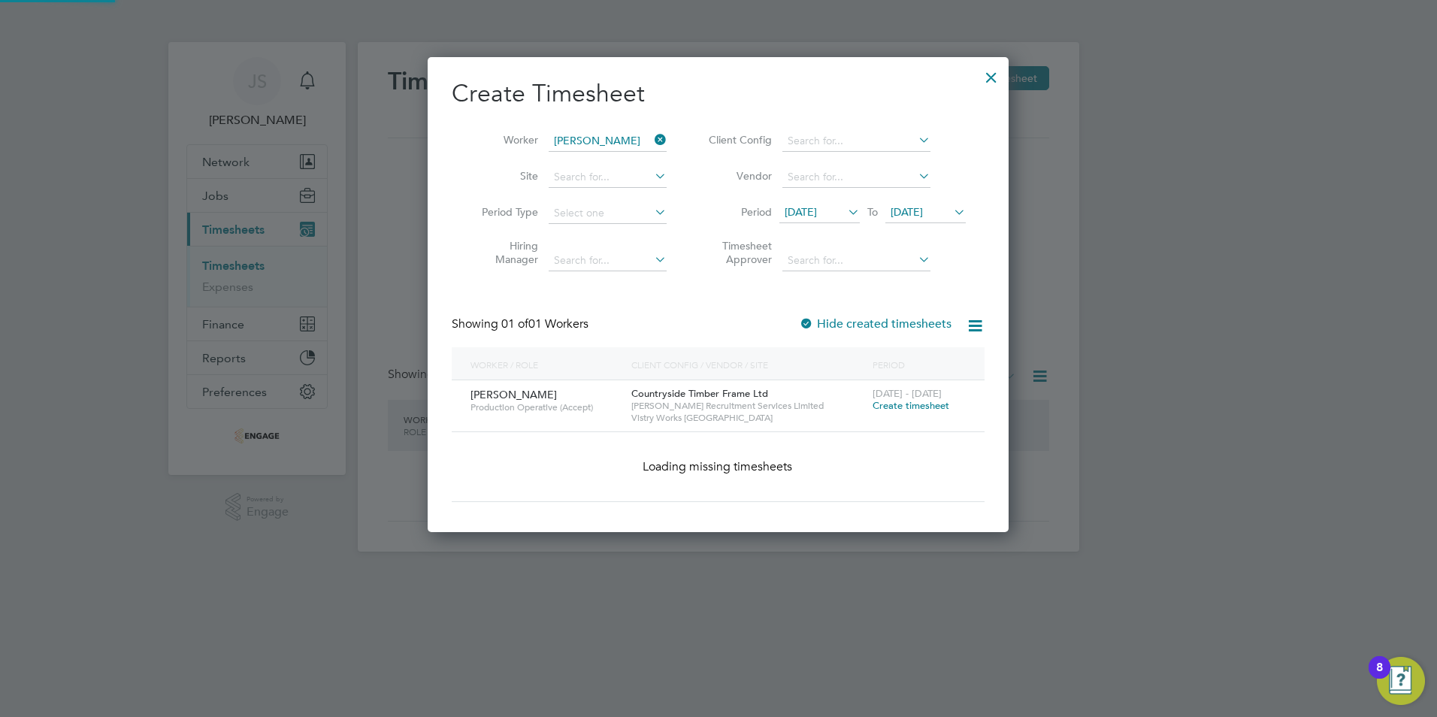
scroll to position [405, 582]
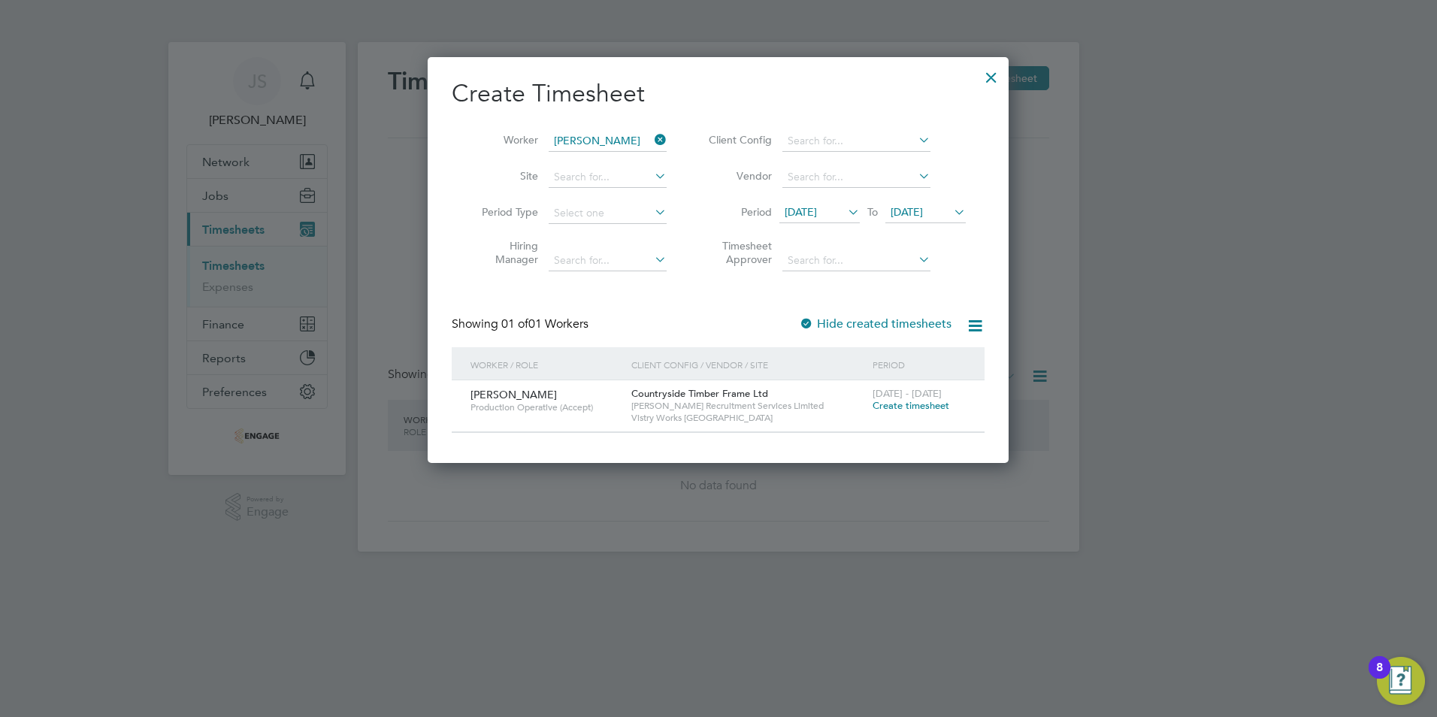
click at [888, 401] on span "Create timesheet" at bounding box center [911, 405] width 77 height 13
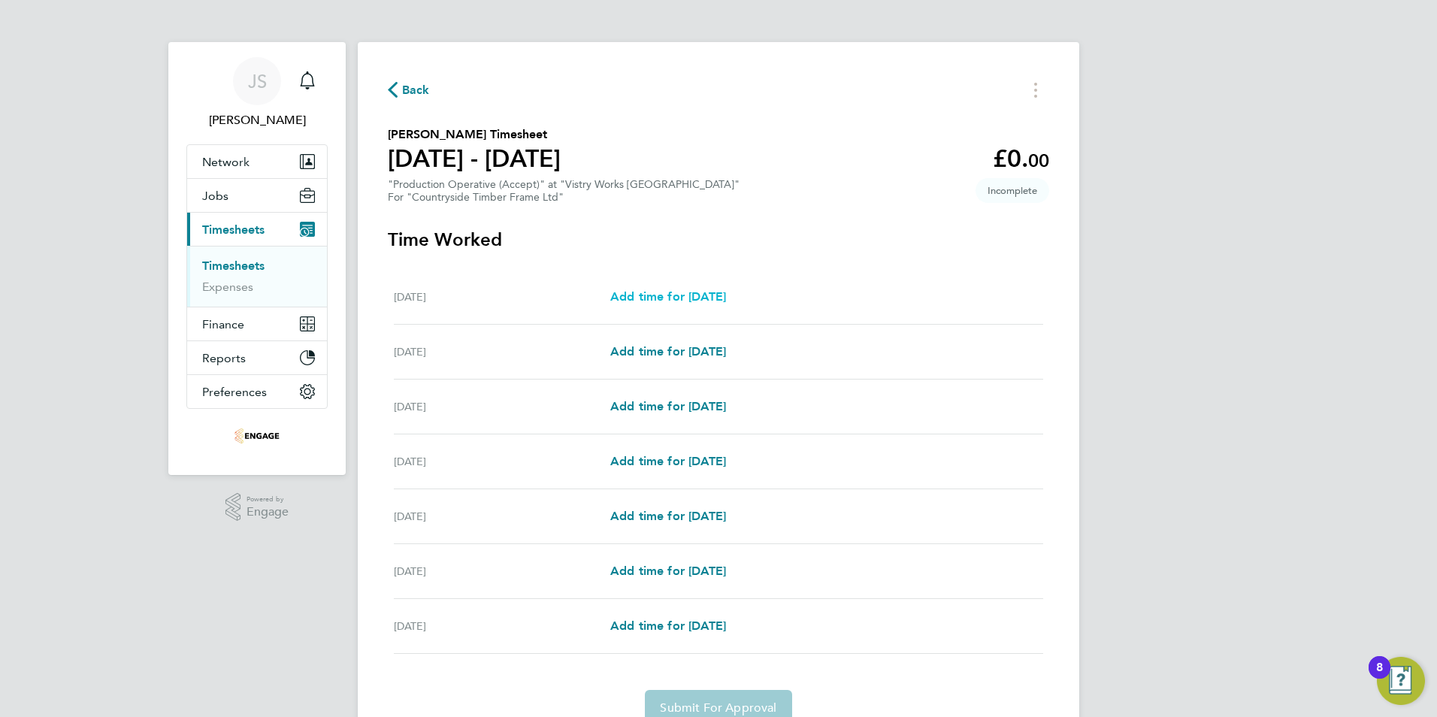
click at [679, 298] on span "Add time for [DATE]" at bounding box center [668, 296] width 116 height 14
select select "15"
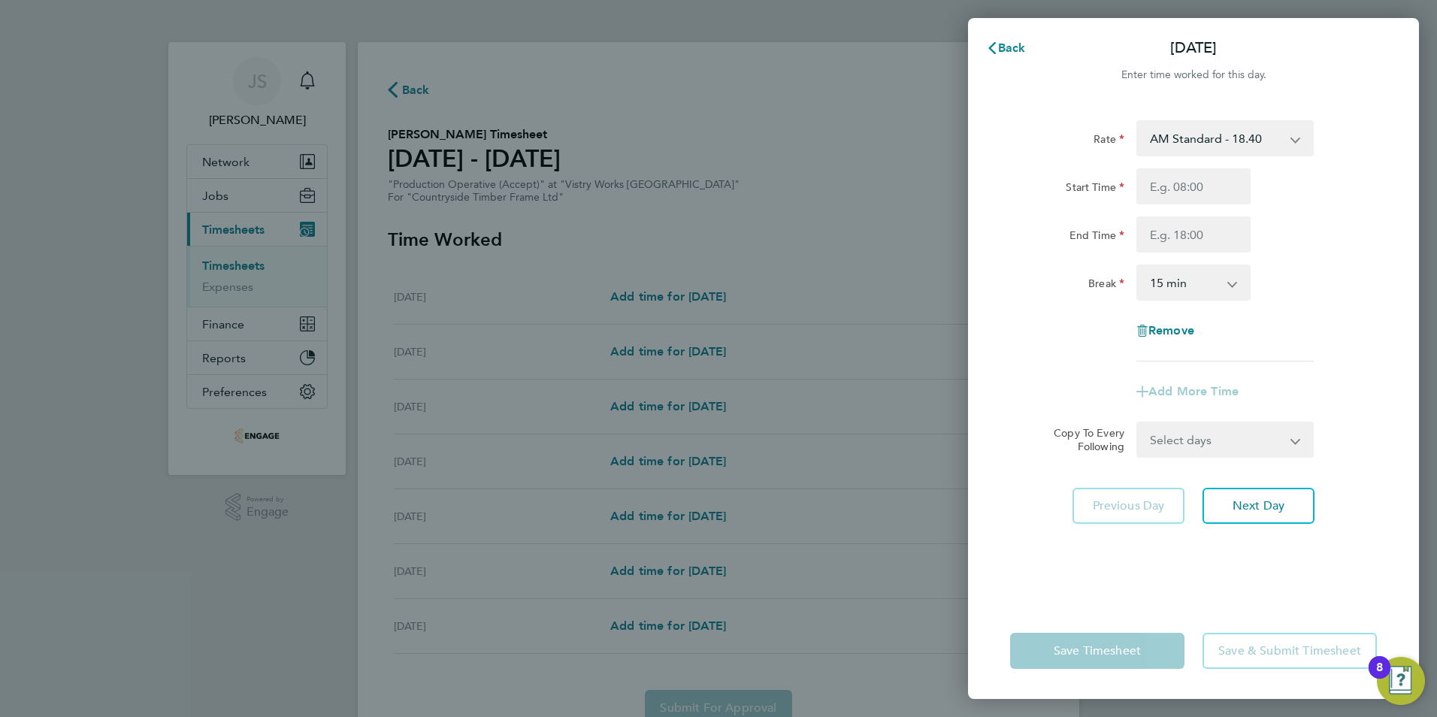
click at [1181, 133] on select "AM Standard - 18.40 PM Standard - 20.06 PM OT2 - 40.11 OT2 - 36.80 PM OT 1 - 30…" at bounding box center [1216, 138] width 156 height 33
select select "15"
click at [1161, 192] on input "Start Time" at bounding box center [1193, 186] width 114 height 36
type input "14:00"
drag, startPoint x: 1156, startPoint y: 237, endPoint x: 1173, endPoint y: 244, distance: 17.9
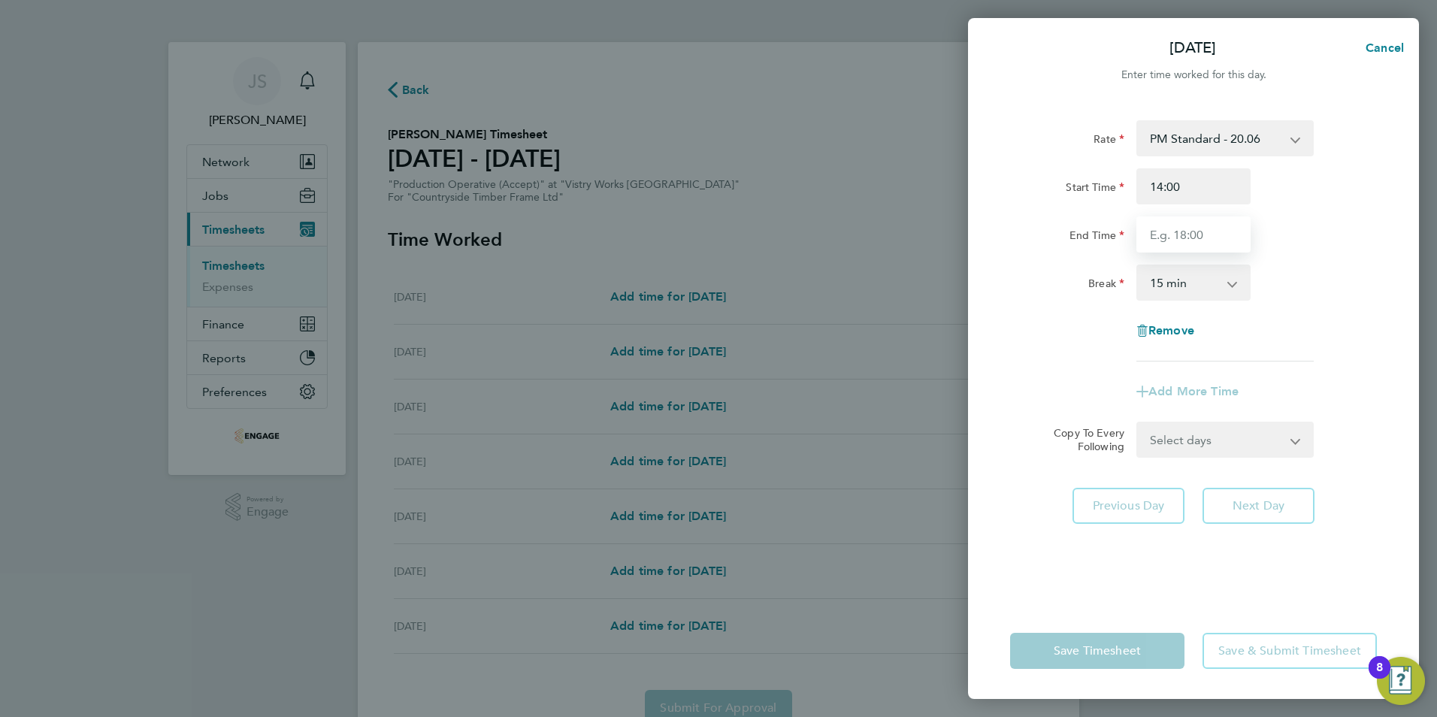
click at [1156, 237] on input "End Time" at bounding box center [1193, 234] width 114 height 36
type input "22:30"
drag, startPoint x: 1153, startPoint y: 286, endPoint x: 1167, endPoint y: 301, distance: 20.8
click at [1153, 286] on select "0 min 15 min 30 min 45 min 60 min 75 min 90 min" at bounding box center [1184, 282] width 93 height 33
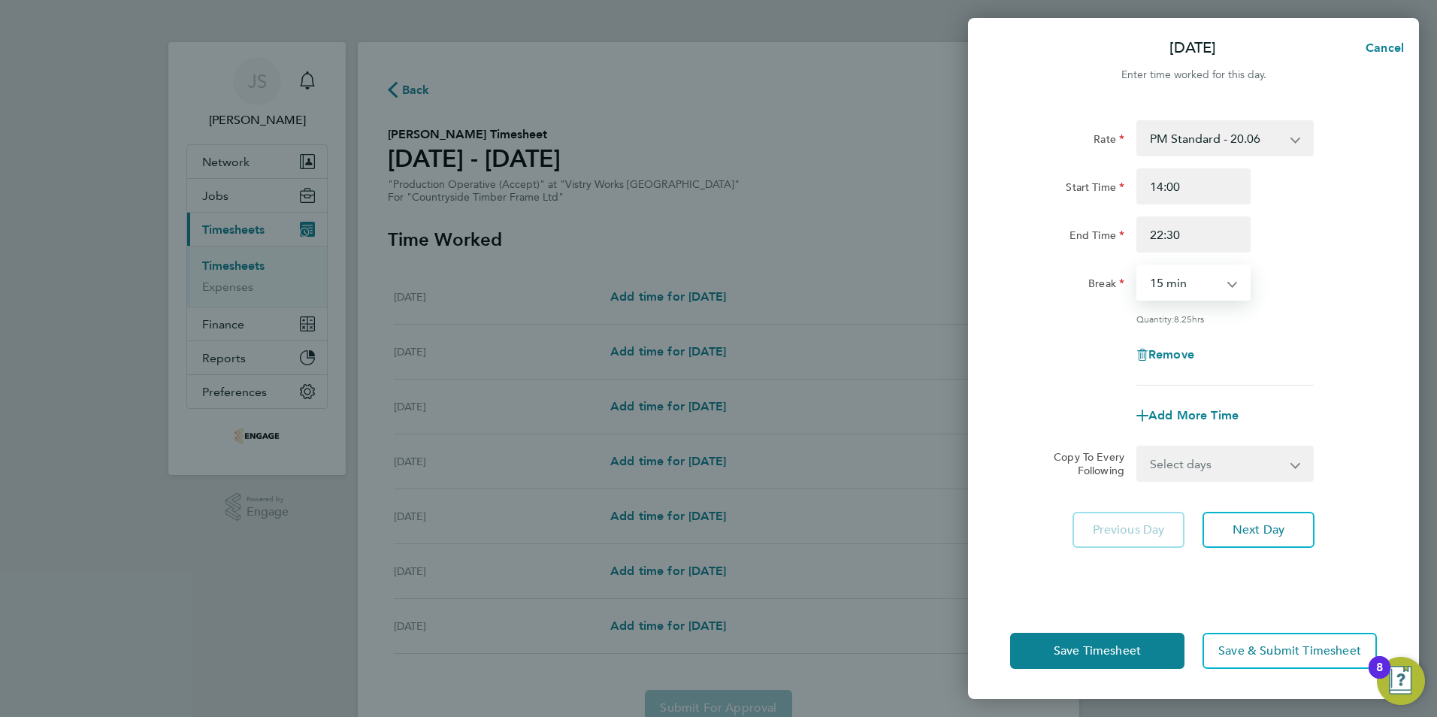
select select "30"
click at [1138, 266] on select "0 min 15 min 30 min 45 min 60 min 75 min 90 min" at bounding box center [1184, 282] width 93 height 33
click at [1181, 463] on select "Select days Day Weekday (Mon-Fri) Weekend (Sat-Sun) [DATE] [DATE] [DATE] [DATE]…" at bounding box center [1217, 463] width 158 height 33
select select "WEEKDAY"
click at [1138, 447] on select "Select days Day Weekday (Mon-Fri) Weekend (Sat-Sun) [DATE] [DATE] [DATE] [DATE]…" at bounding box center [1217, 463] width 158 height 33
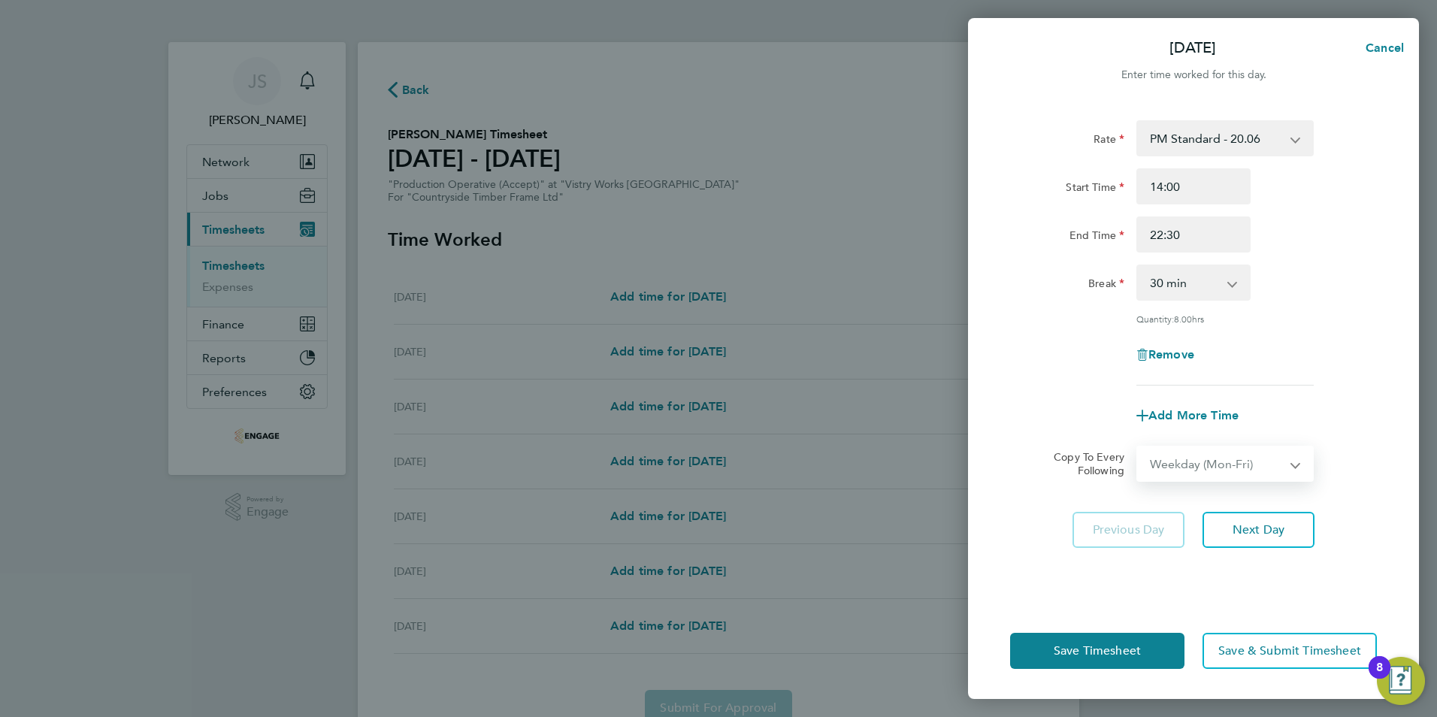
select select "[DATE]"
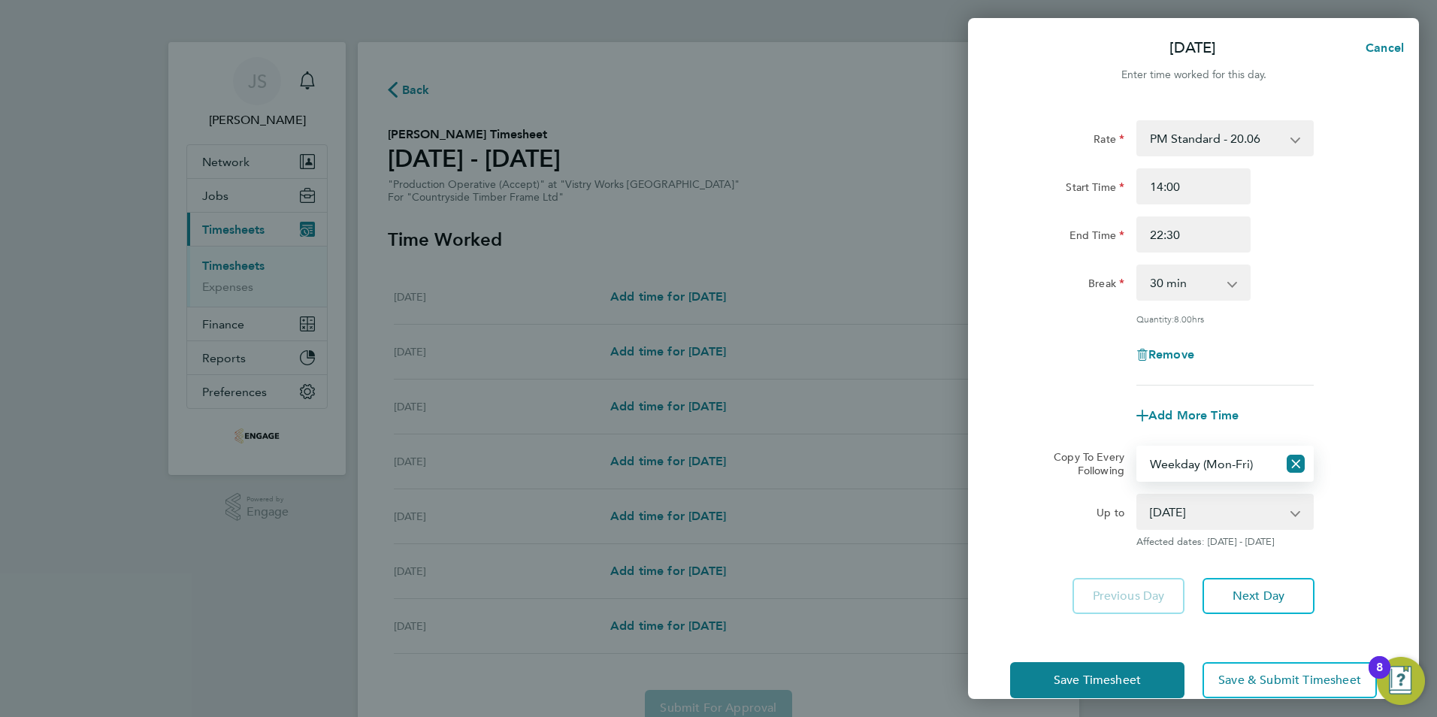
click at [1179, 504] on select "[DATE] [DATE] [DATE] [DATE] [DATE] [DATE]" at bounding box center [1216, 511] width 156 height 33
drag, startPoint x: 1000, startPoint y: 554, endPoint x: 1042, endPoint y: 558, distance: 42.3
click at [1004, 554] on div "Rate PM Standard - 20.06 AM Standard - 18.40 PM OT2 - 40.11 OT2 - 36.80 PM OT 1…" at bounding box center [1193, 367] width 451 height 530
click at [1056, 694] on button "Save Timesheet" at bounding box center [1097, 680] width 174 height 36
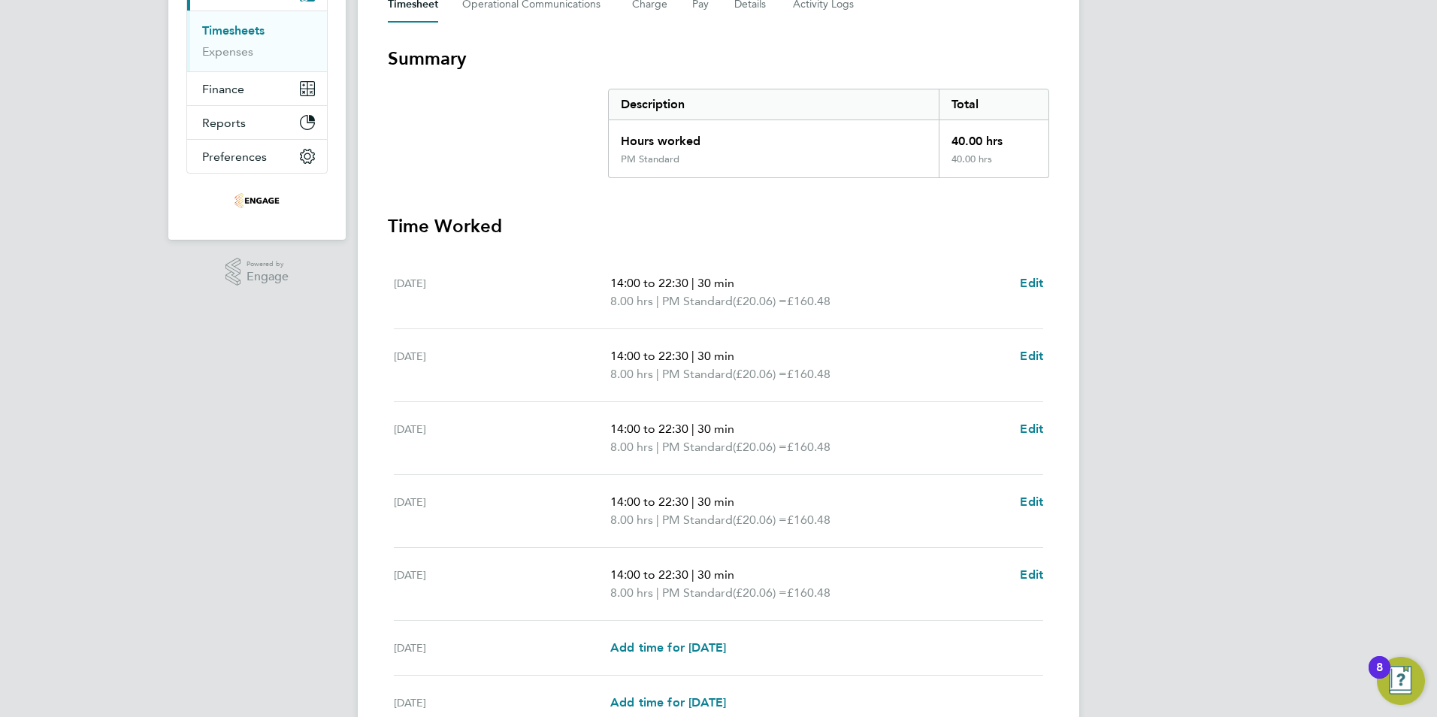
scroll to position [376, 0]
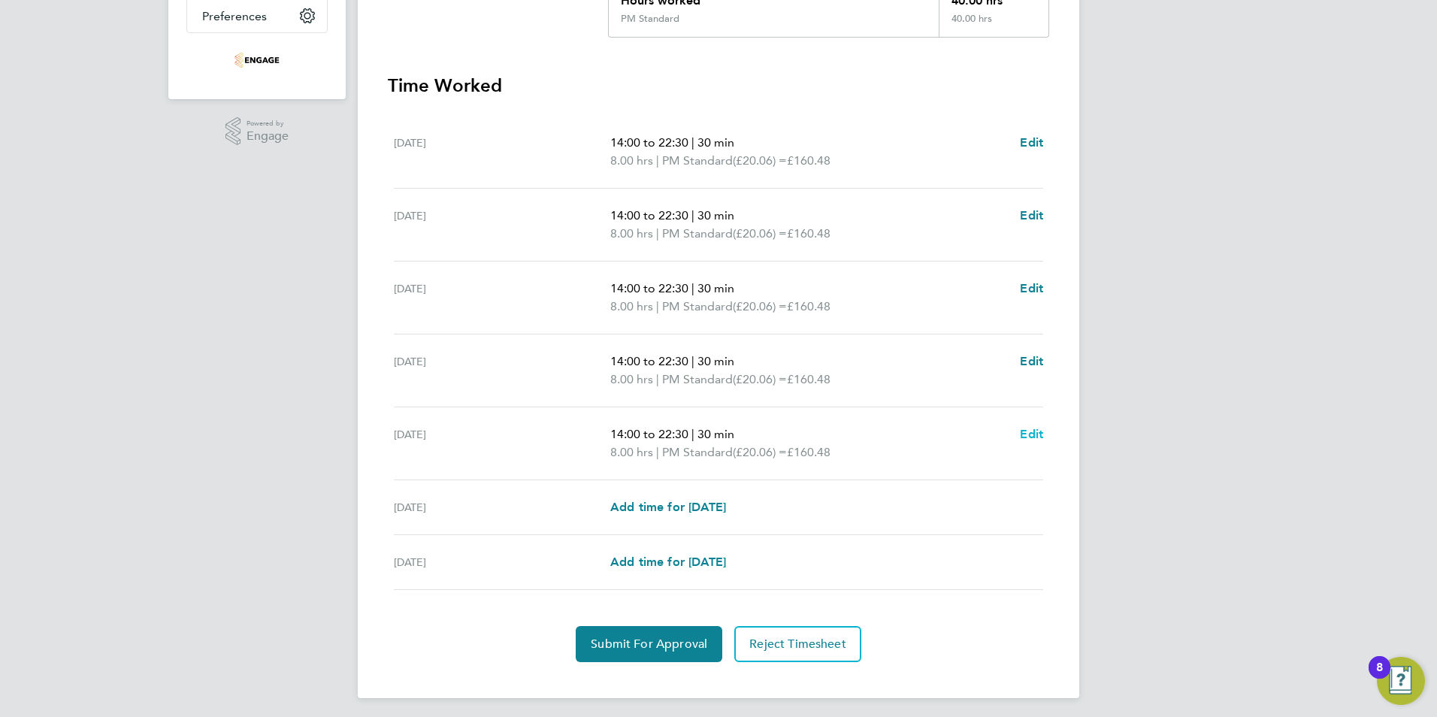
click at [1035, 437] on span "Edit" at bounding box center [1031, 434] width 23 height 14
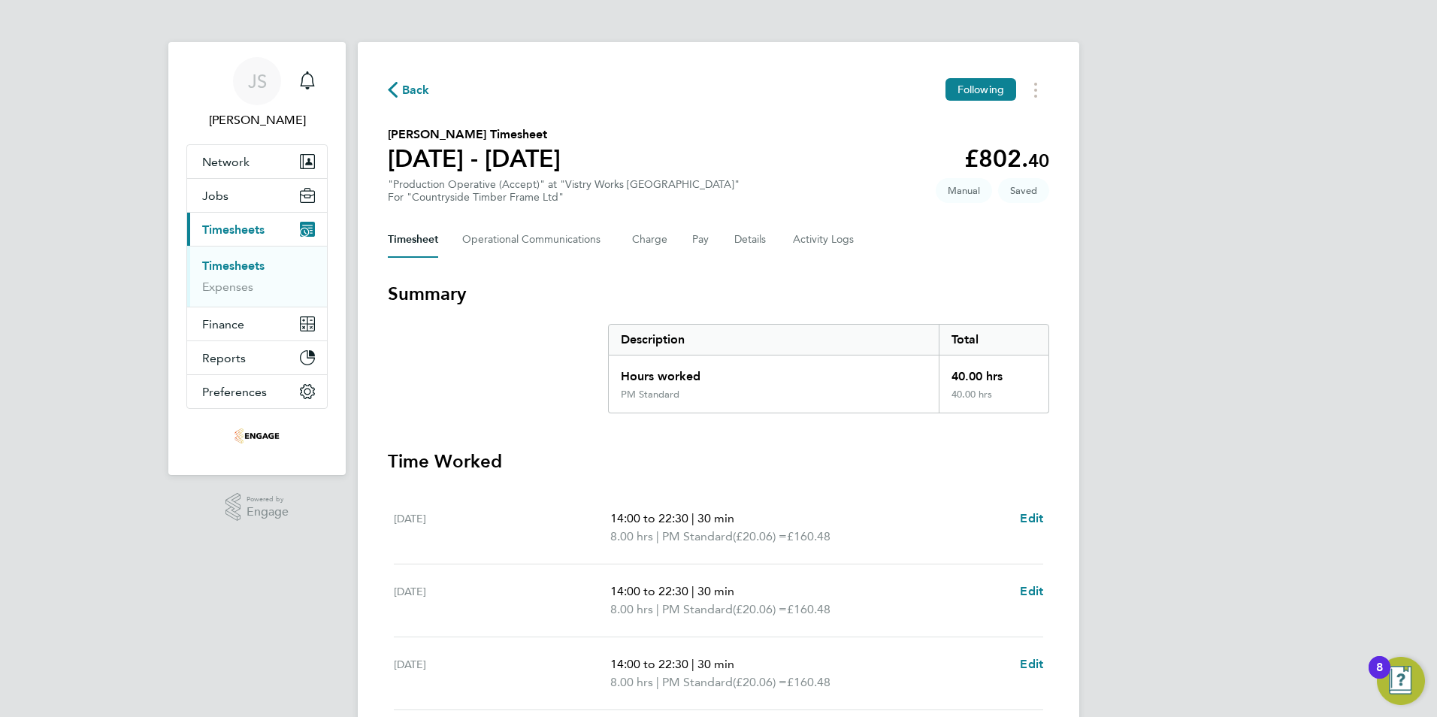
select select "30"
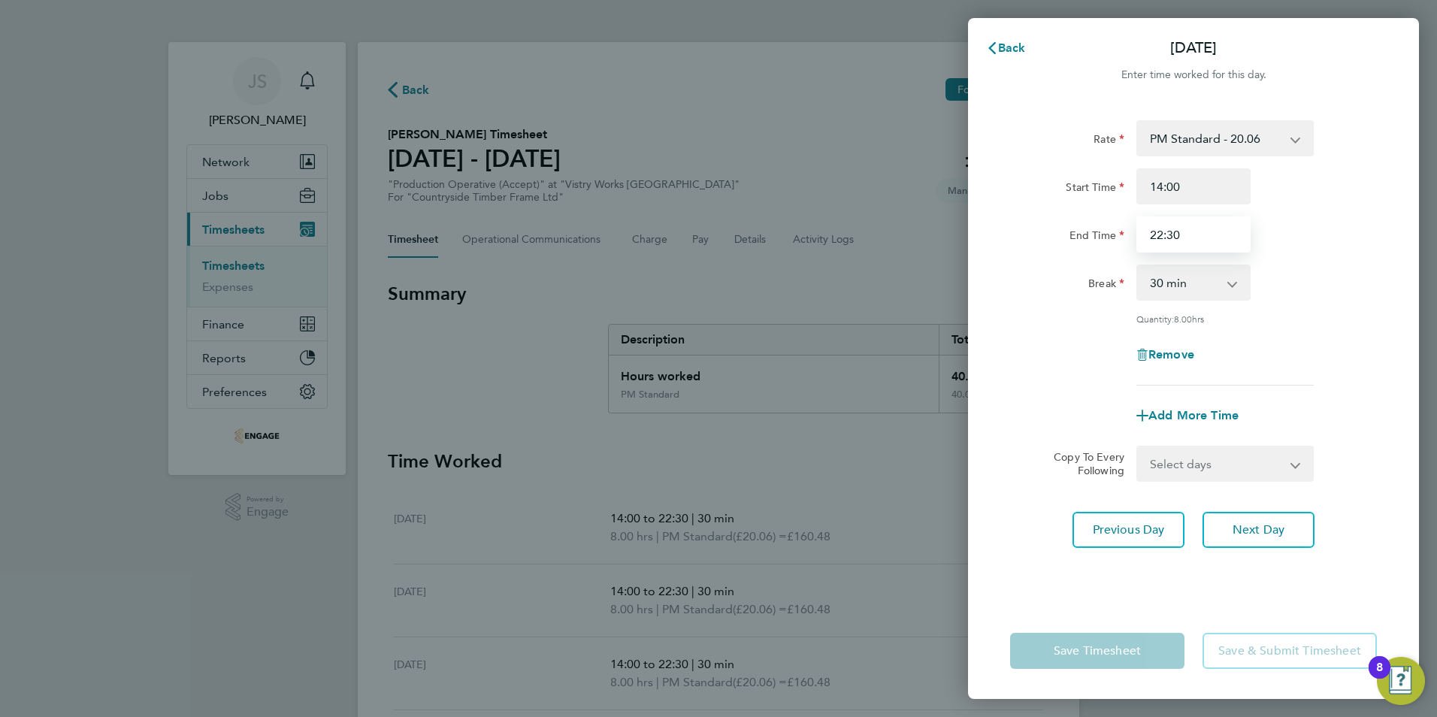
drag, startPoint x: 1202, startPoint y: 230, endPoint x: 1050, endPoint y: 235, distance: 151.9
click at [1061, 241] on div "End Time 22:30" at bounding box center [1193, 234] width 379 height 36
type input "20:00"
click at [998, 455] on div "Rate PM Standard - 20.06 AM Standard - 18.40 PM OT2 - 40.11 OT2 - 36.80 PM OT 1…" at bounding box center [1193, 352] width 451 height 501
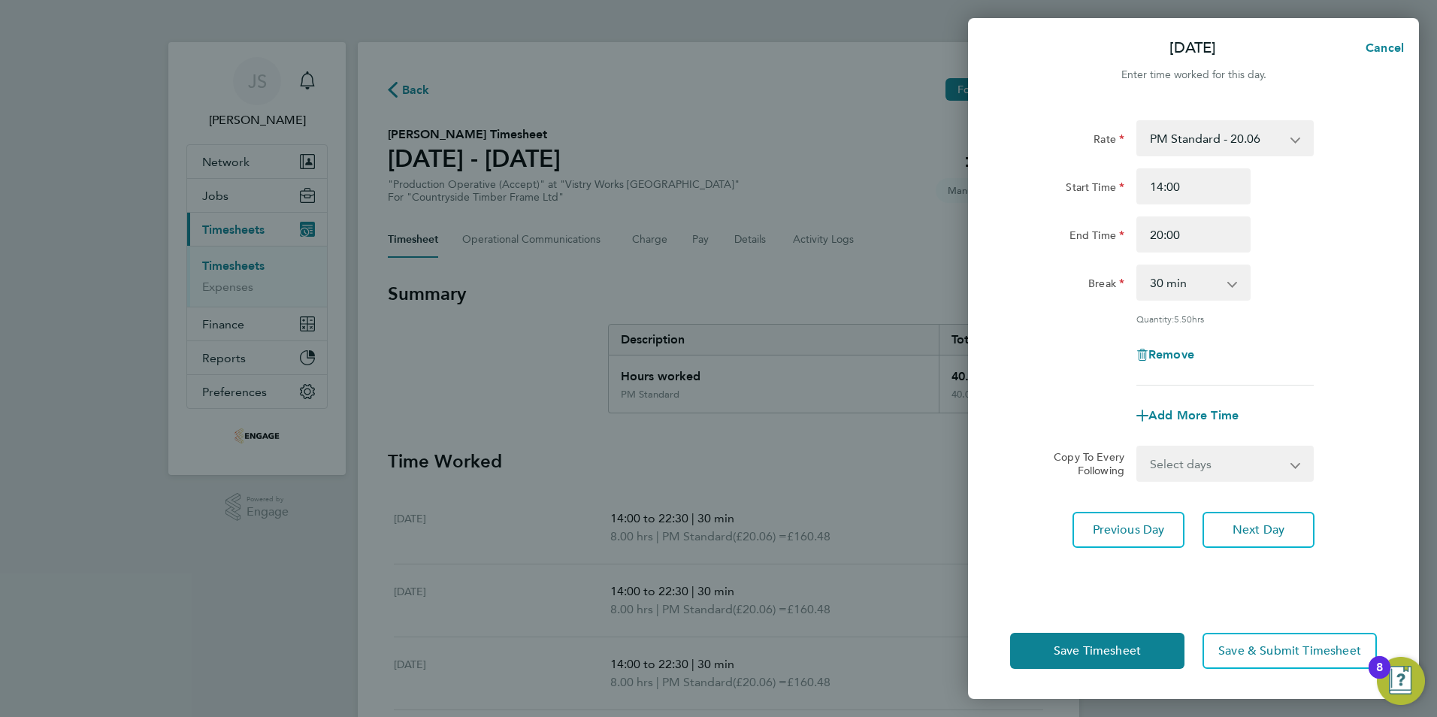
click at [1055, 685] on div "Save Timesheet Save & Submit Timesheet" at bounding box center [1193, 651] width 451 height 96
drag, startPoint x: 1052, startPoint y: 658, endPoint x: 687, endPoint y: 629, distance: 365.7
click at [1051, 658] on button "Save Timesheet" at bounding box center [1097, 651] width 174 height 36
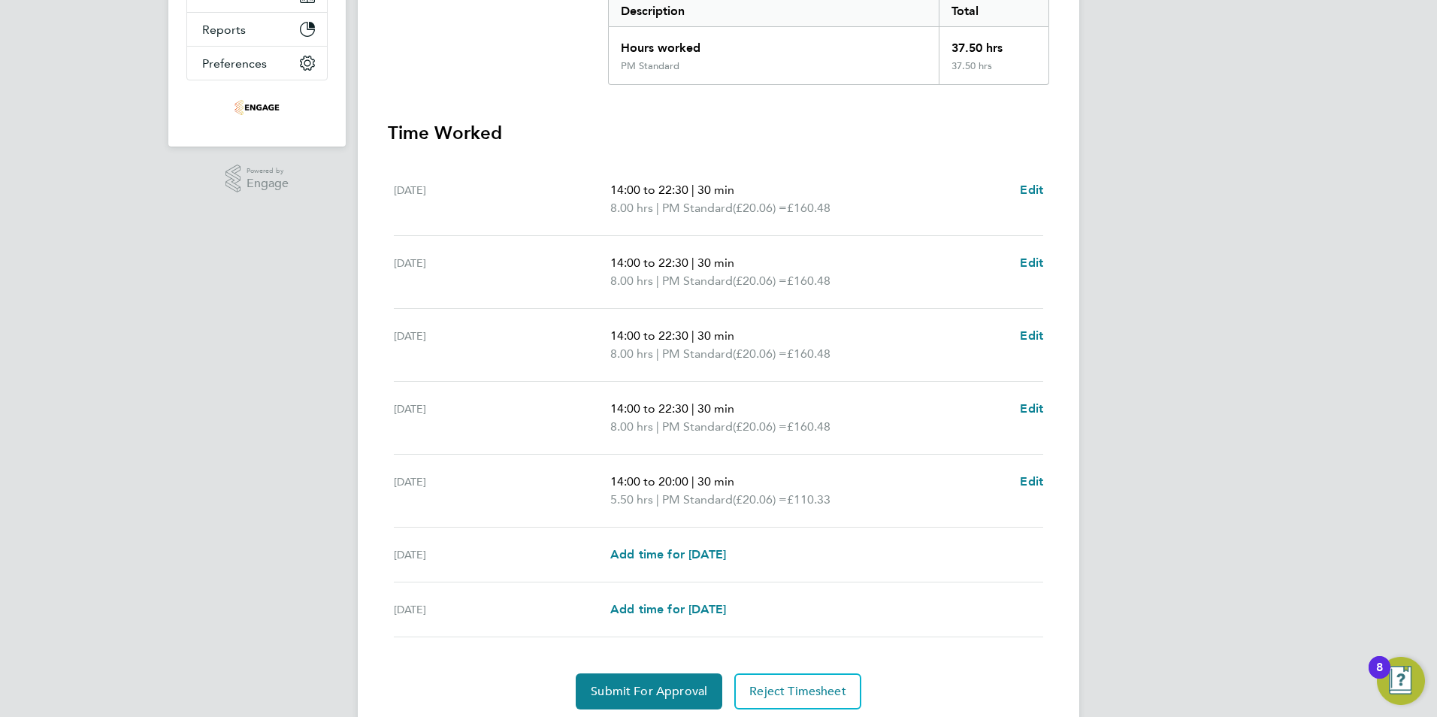
scroll to position [381, 0]
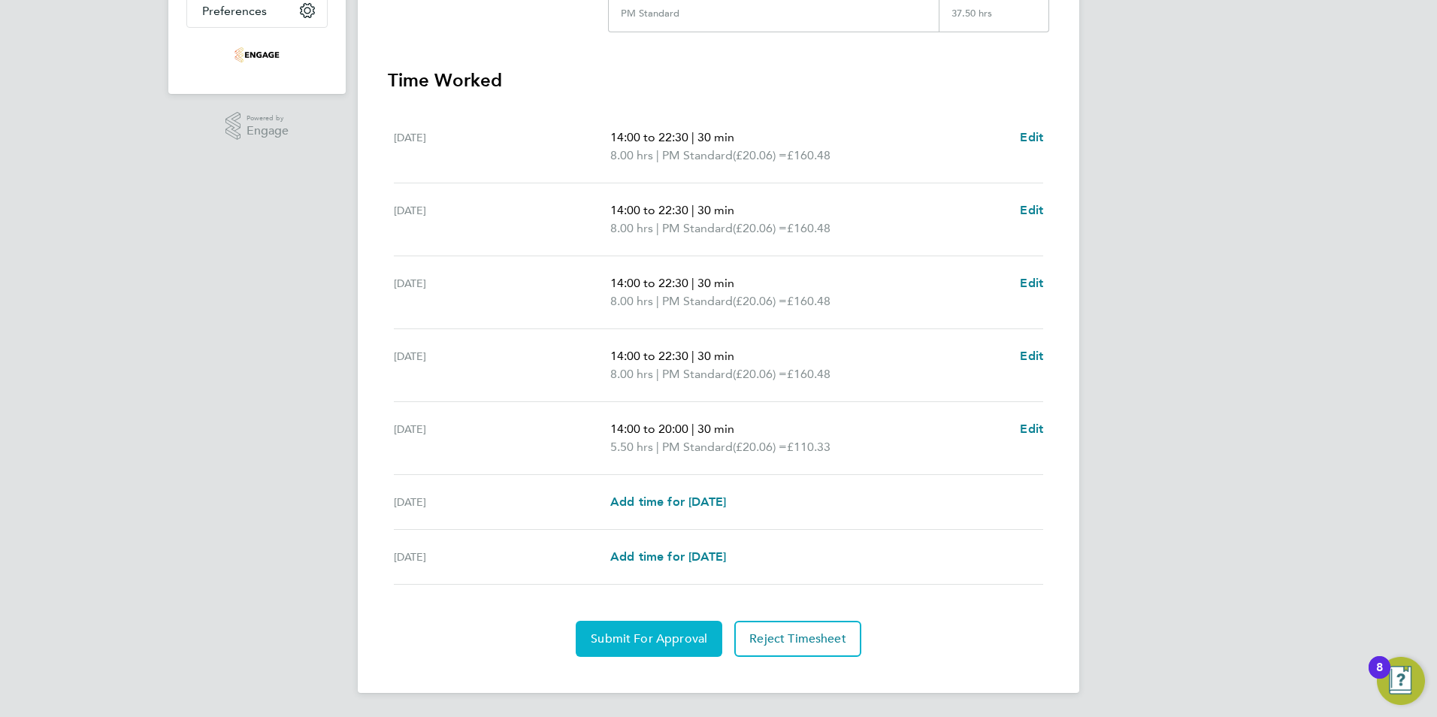
click at [615, 640] on span "Submit For Approval" at bounding box center [649, 638] width 117 height 15
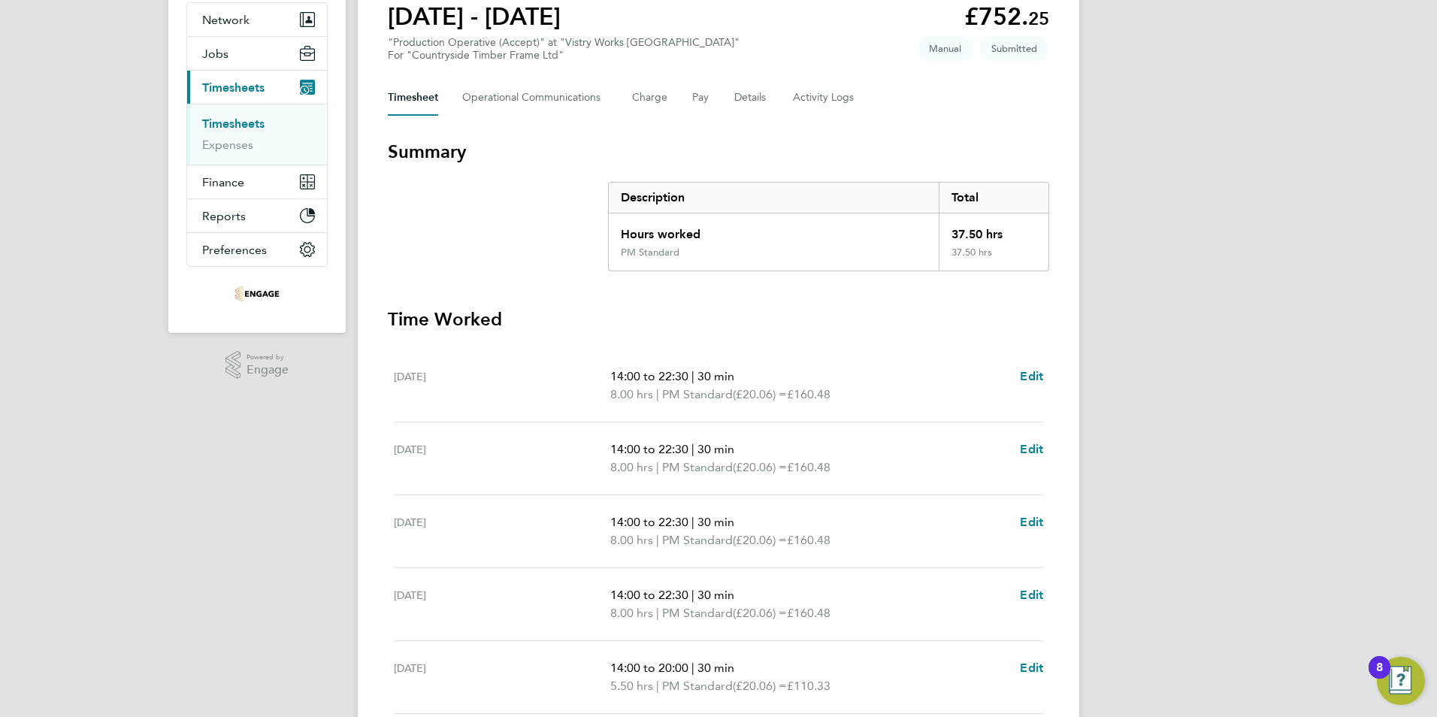
scroll to position [5, 0]
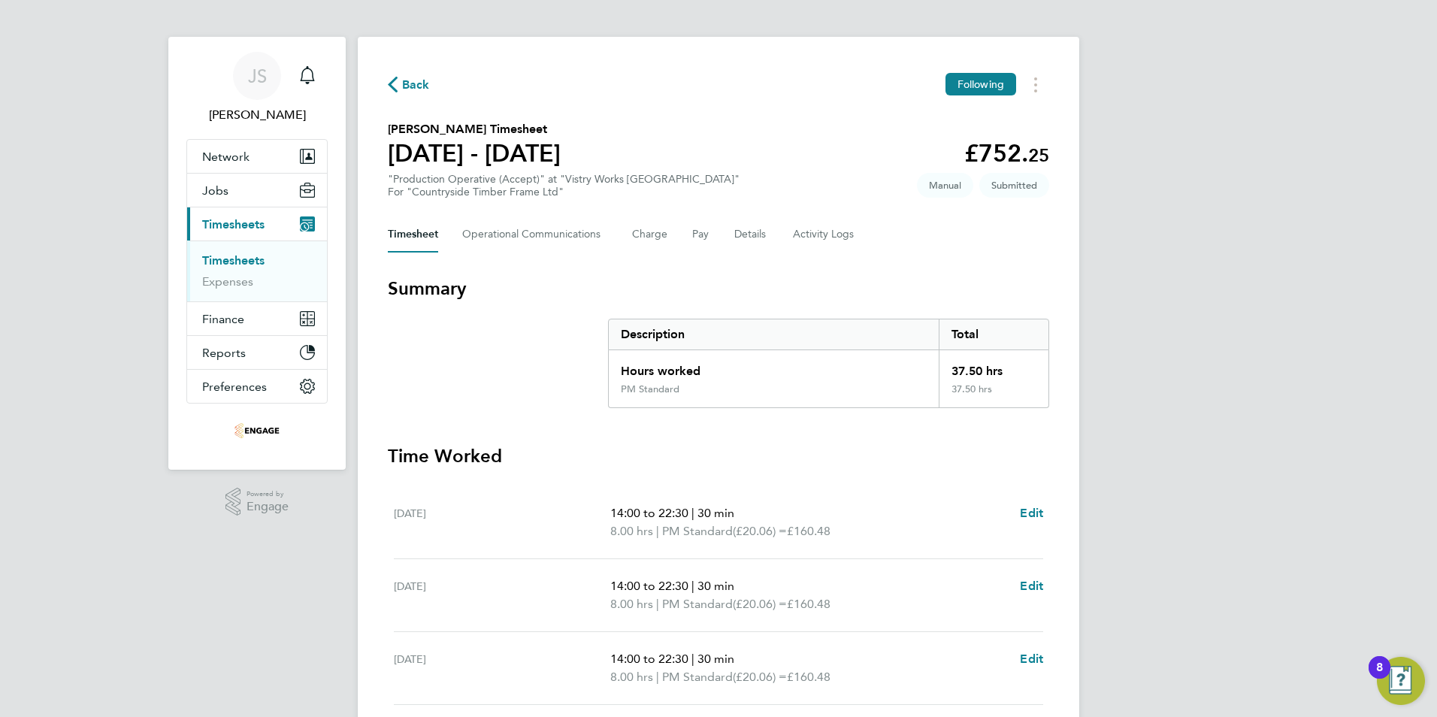
click at [406, 84] on span "Back" at bounding box center [416, 85] width 28 height 18
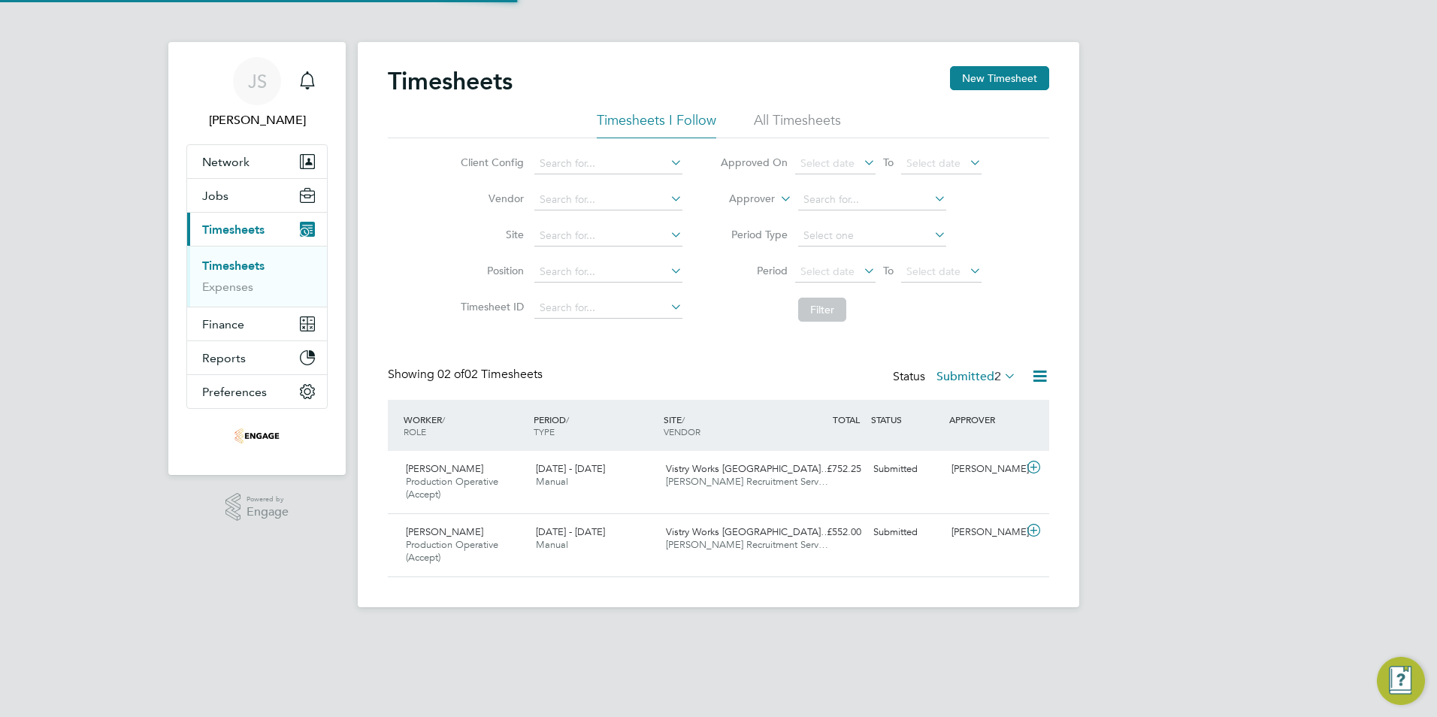
scroll to position [38, 131]
click at [973, 80] on button "New Timesheet" at bounding box center [999, 78] width 99 height 24
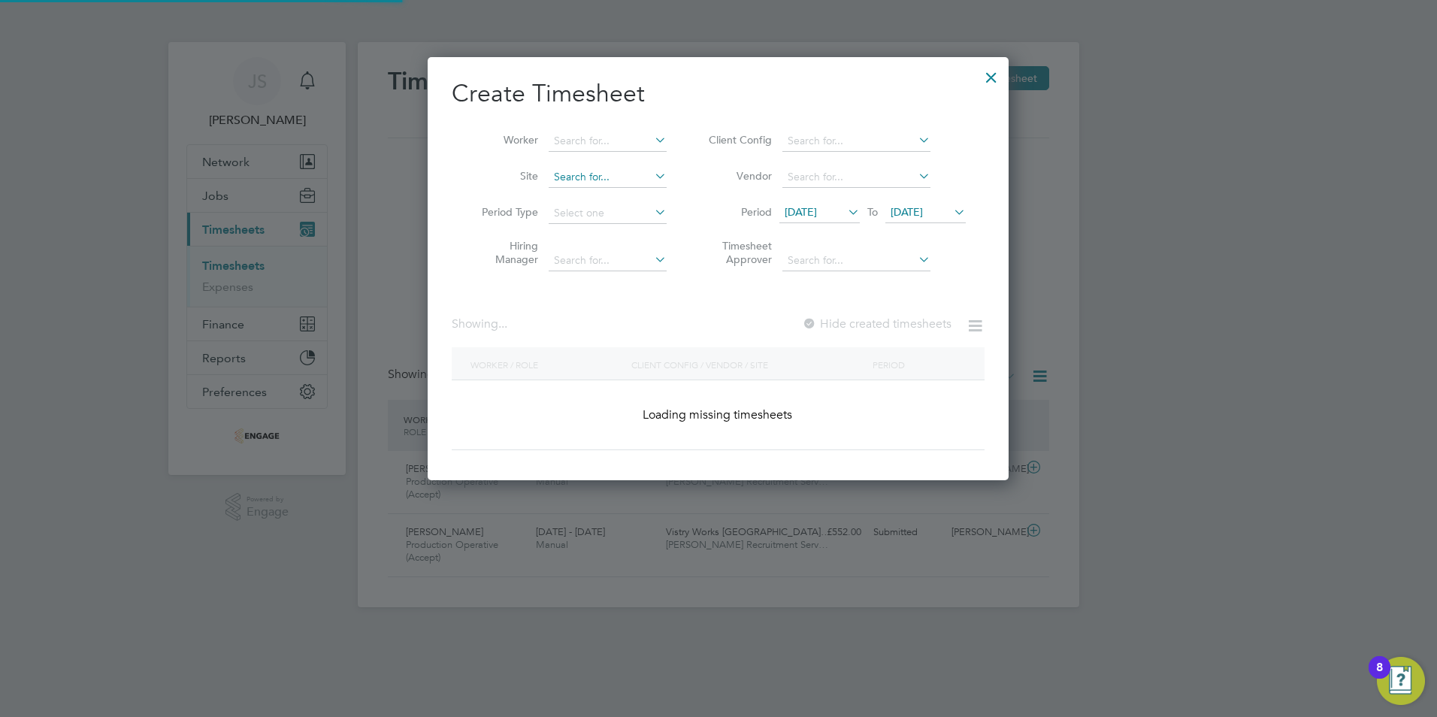
scroll to position [2058, 582]
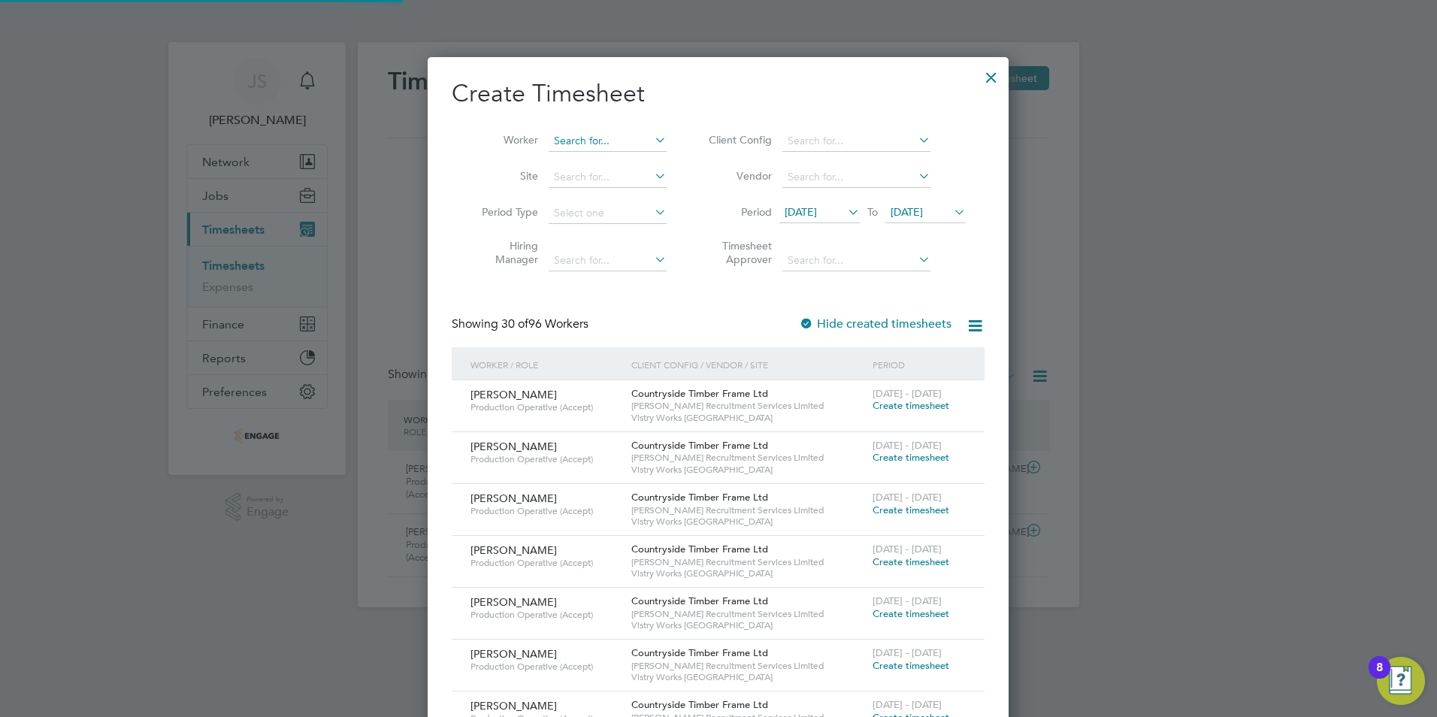
click at [598, 145] on input at bounding box center [608, 141] width 118 height 21
click at [596, 164] on li "Andrz [PERSON_NAME]" at bounding box center [612, 161] width 128 height 20
type input "[PERSON_NAME]"
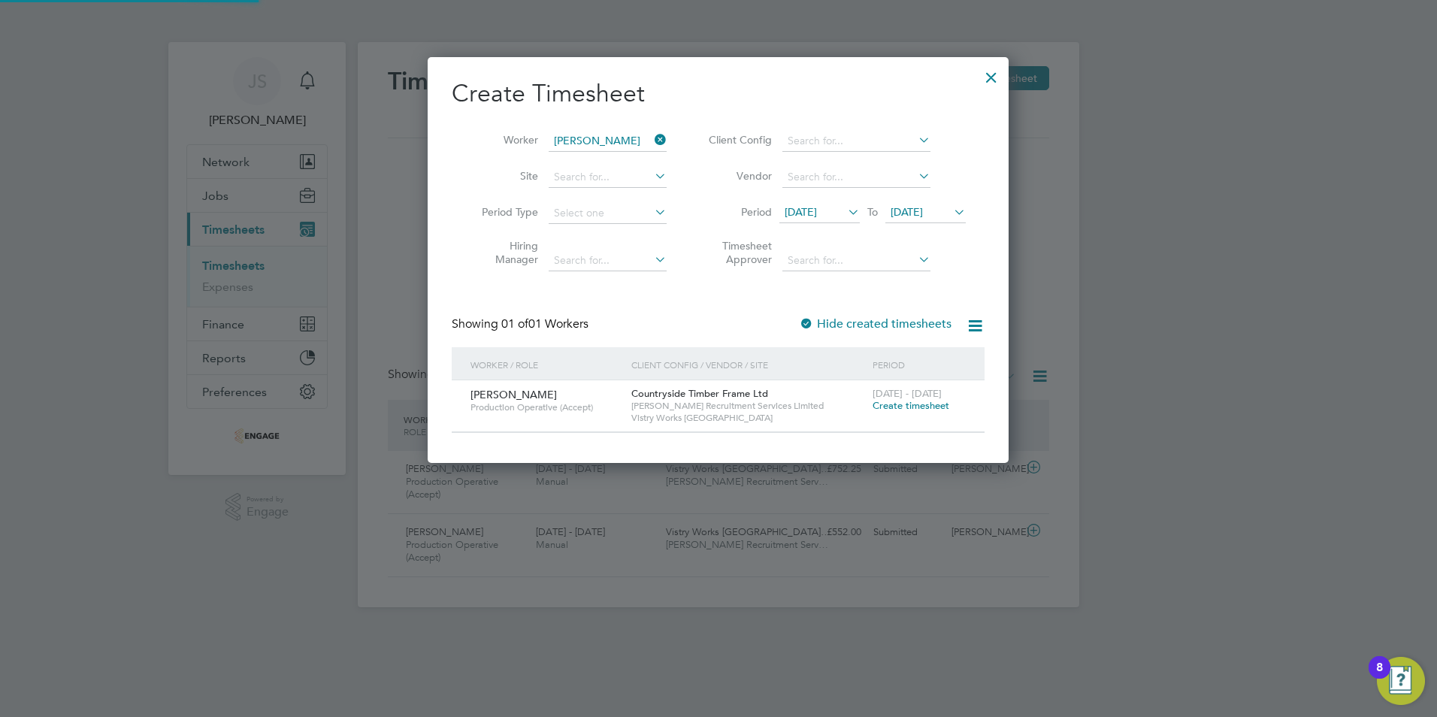
scroll to position [405, 582]
click at [902, 404] on span "Create timesheet" at bounding box center [911, 405] width 77 height 13
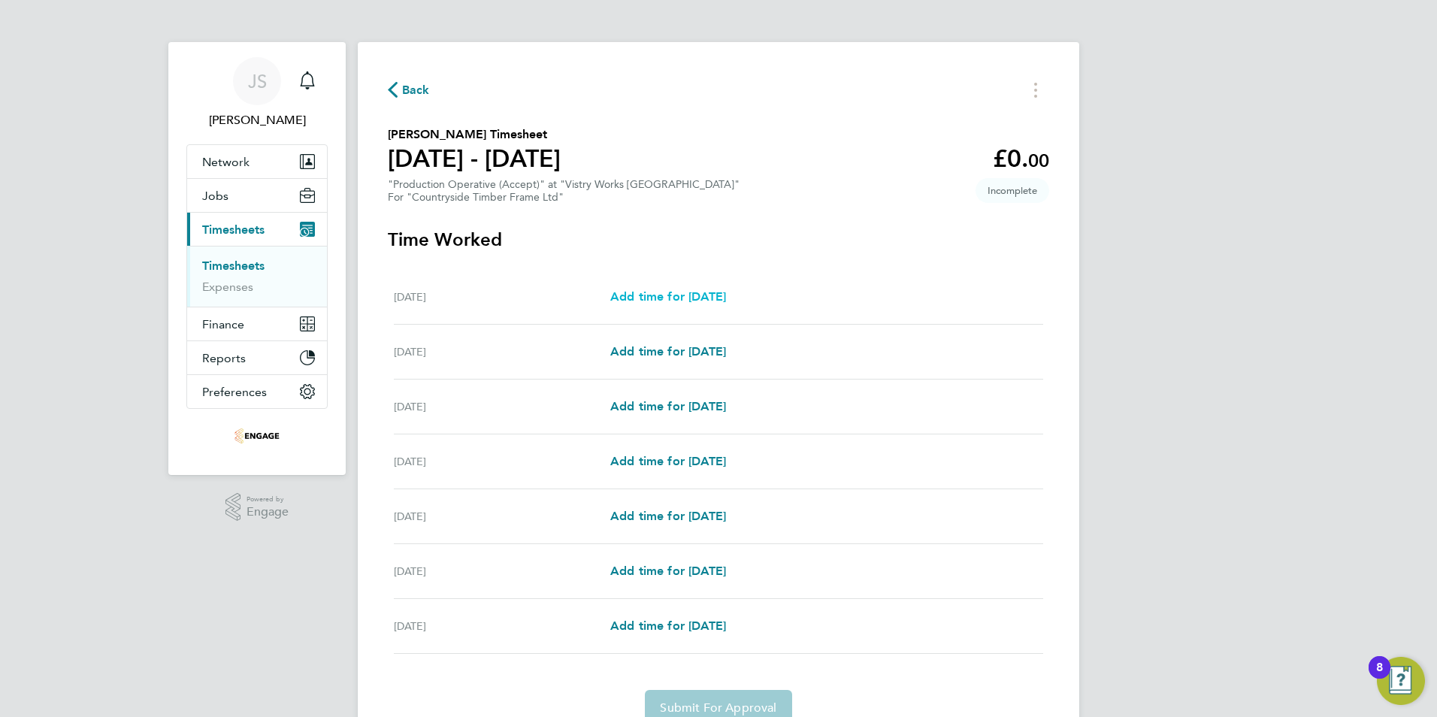
click at [698, 299] on span "Add time for [DATE]" at bounding box center [668, 296] width 116 height 14
select select "15"
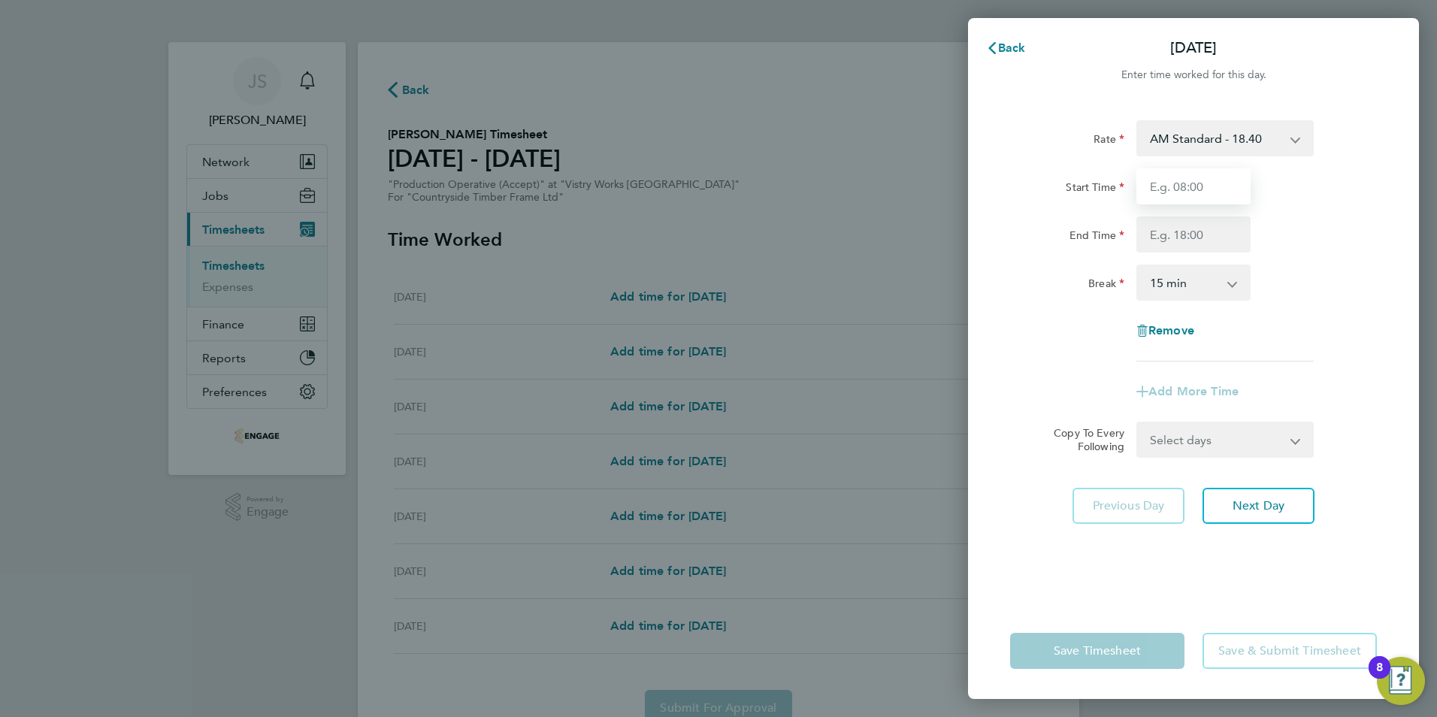
drag, startPoint x: 1162, startPoint y: 186, endPoint x: 1164, endPoint y: 202, distance: 15.9
click at [1162, 186] on input "Start Time" at bounding box center [1193, 186] width 114 height 36
type input "06:00"
click at [1170, 221] on input "End Time" at bounding box center [1193, 234] width 114 height 36
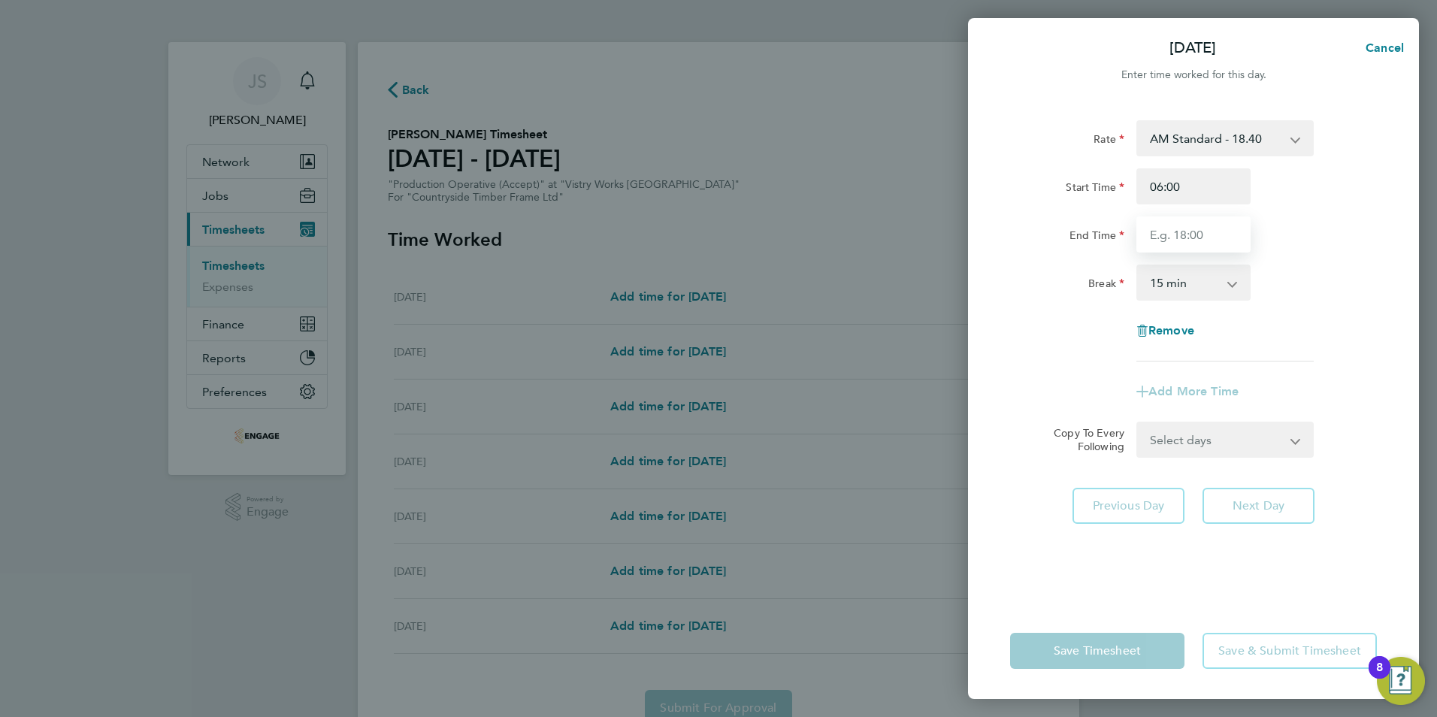
type input "14:00"
click at [1175, 310] on div "Rate AM Standard - 18.40 OT 1 - 27.60 OT2 - 36.80 PM Standard - 20.06 PM OT2 - …" at bounding box center [1193, 240] width 367 height 241
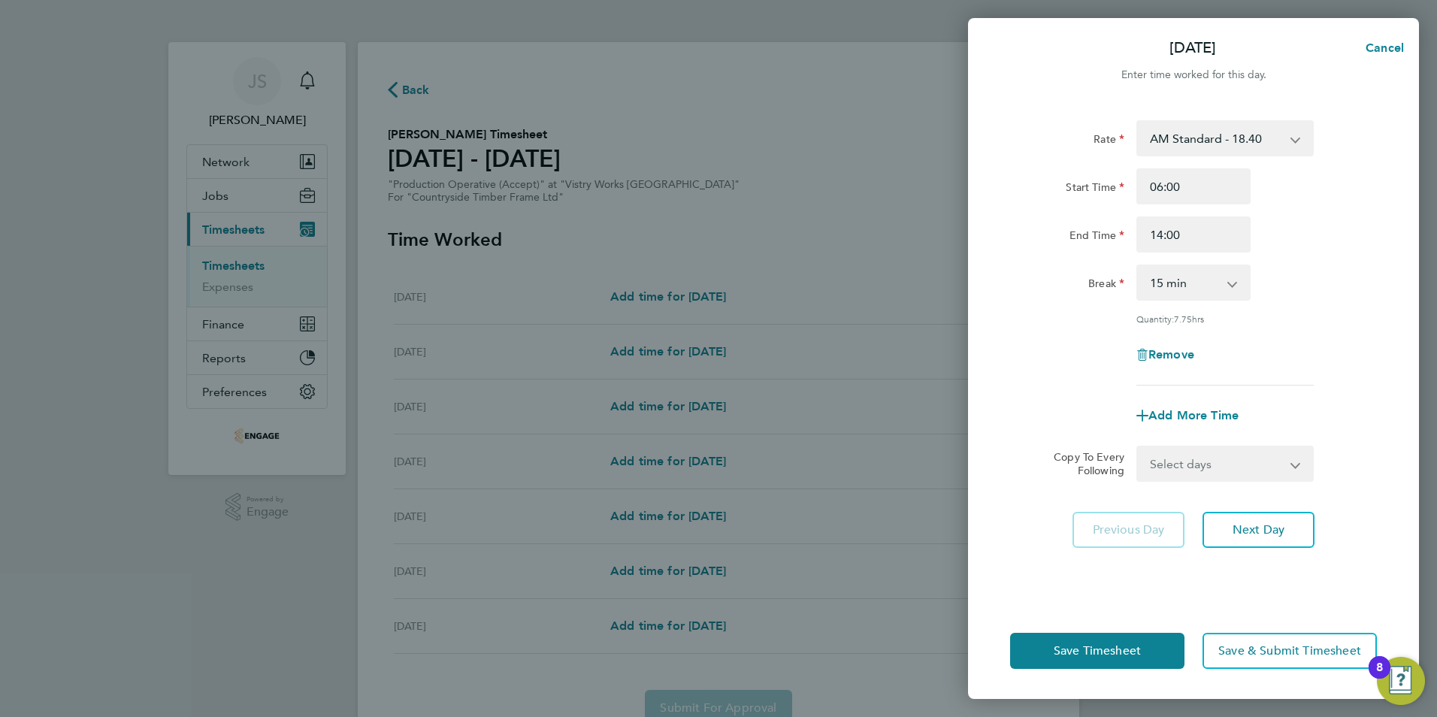
drag, startPoint x: 1171, startPoint y: 292, endPoint x: 1183, endPoint y: 299, distance: 13.8
click at [1171, 292] on select "0 min 15 min 30 min 45 min 60 min 75 min 90 min" at bounding box center [1184, 282] width 93 height 33
select select "30"
click at [1138, 266] on select "0 min 15 min 30 min 45 min 60 min 75 min 90 min" at bounding box center [1184, 282] width 93 height 33
click at [1221, 451] on select "Select days Day Weekday (Mon-Fri) Weekend (Sat-Sun) [DATE] [DATE] [DATE] [DATE]…" at bounding box center [1217, 463] width 158 height 33
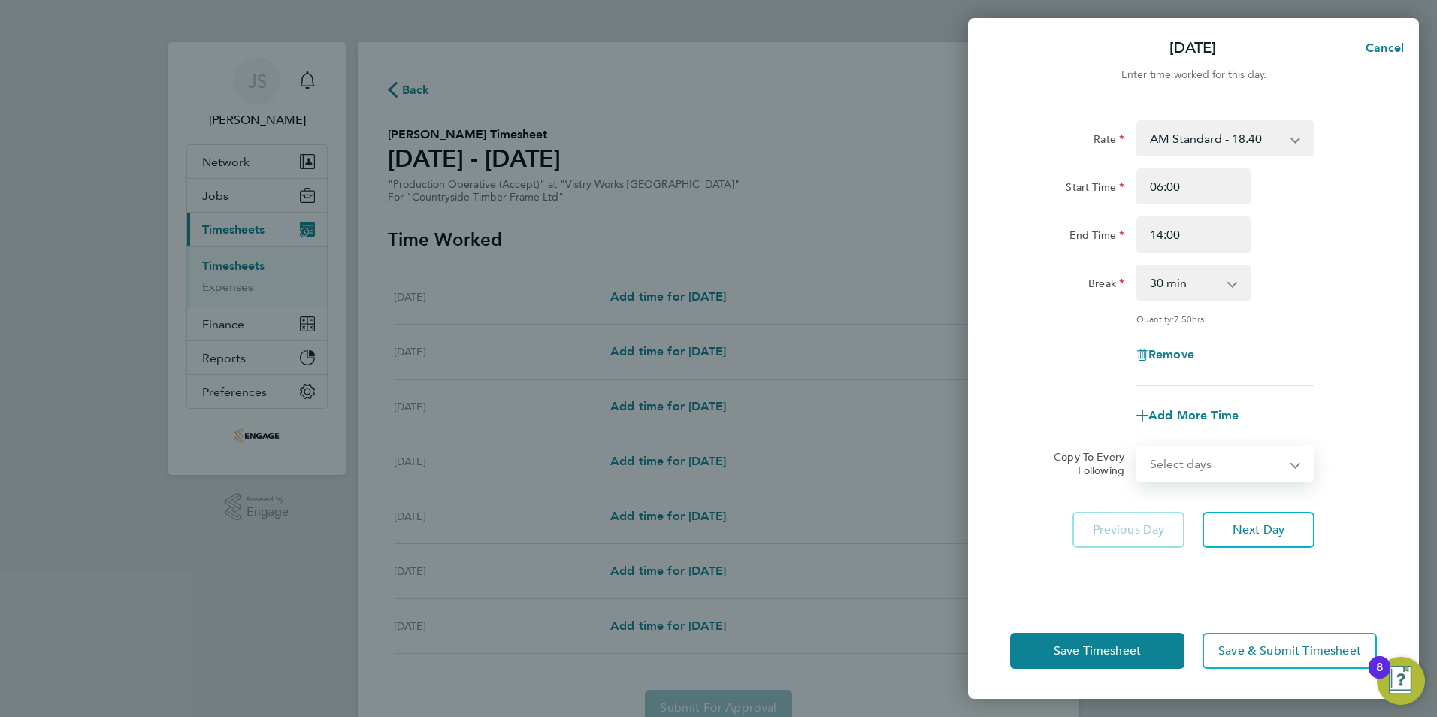
select select "WEEKDAY"
click at [1138, 447] on select "Select days Day Weekday (Mon-Fri) Weekend (Sat-Sun) [DATE] [DATE] [DATE] [DATE]…" at bounding box center [1217, 463] width 158 height 33
select select "[DATE]"
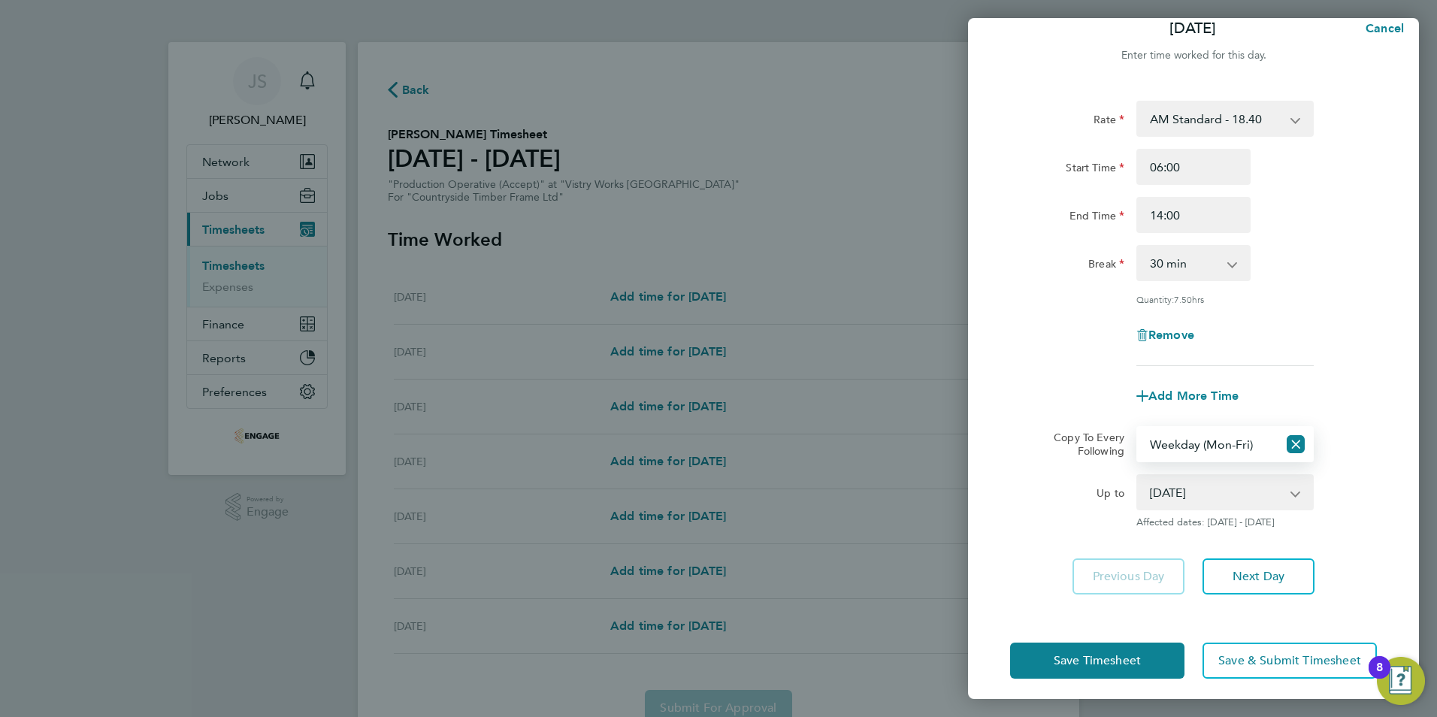
scroll to position [28, 0]
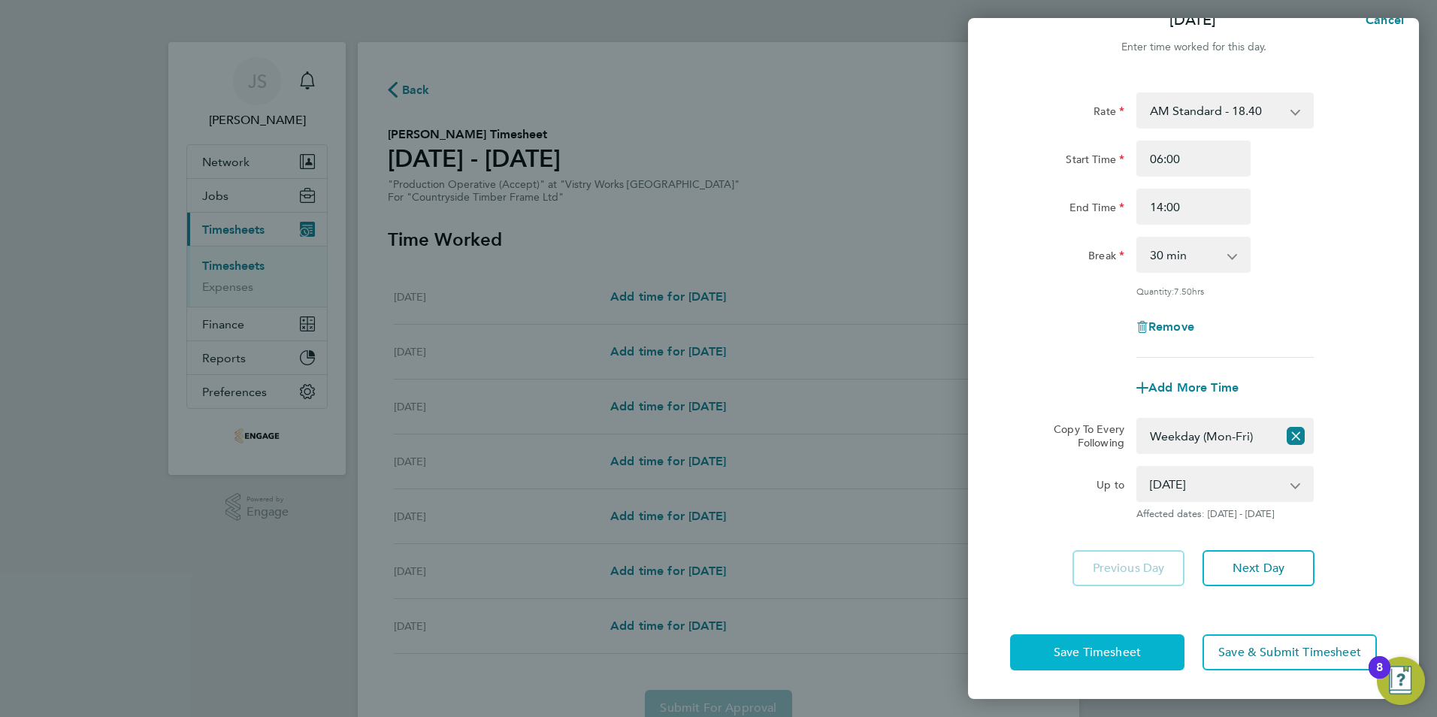
click at [1092, 654] on span "Save Timesheet" at bounding box center [1097, 652] width 87 height 15
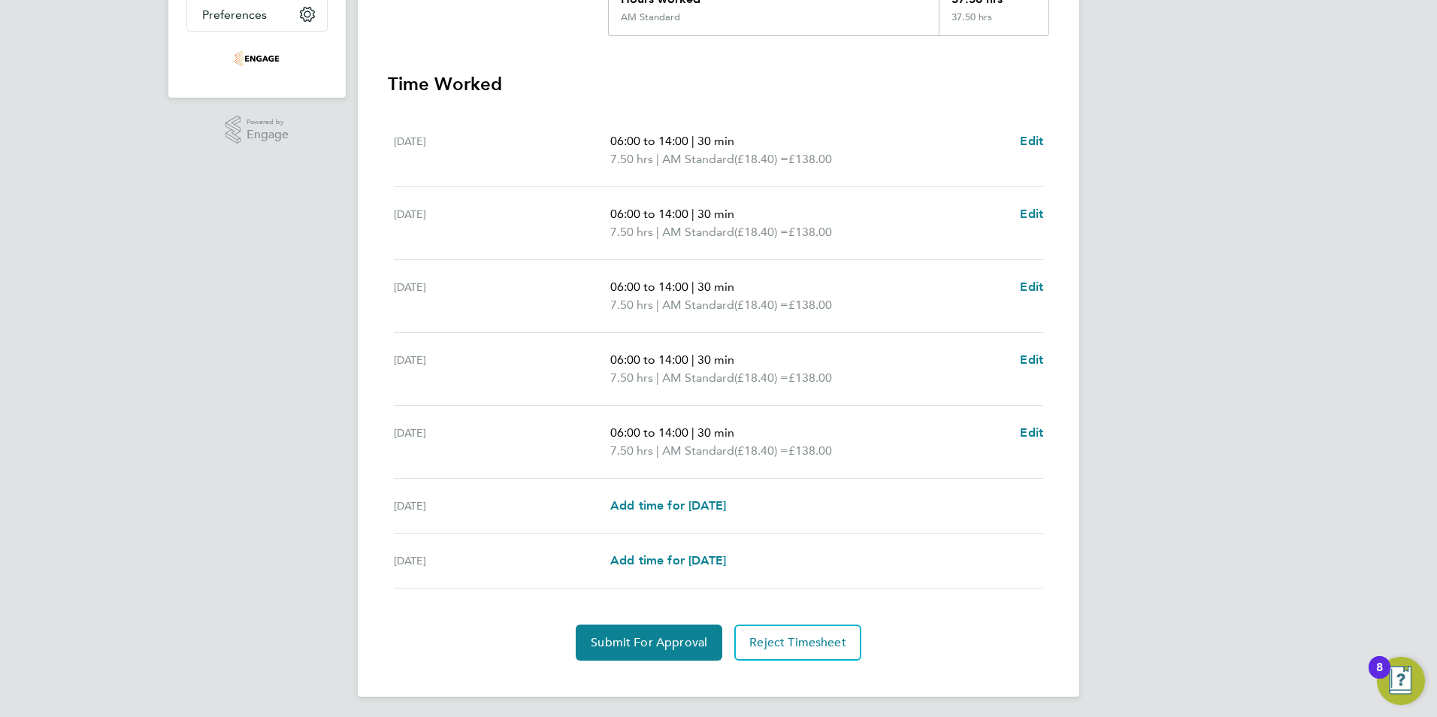
scroll to position [381, 0]
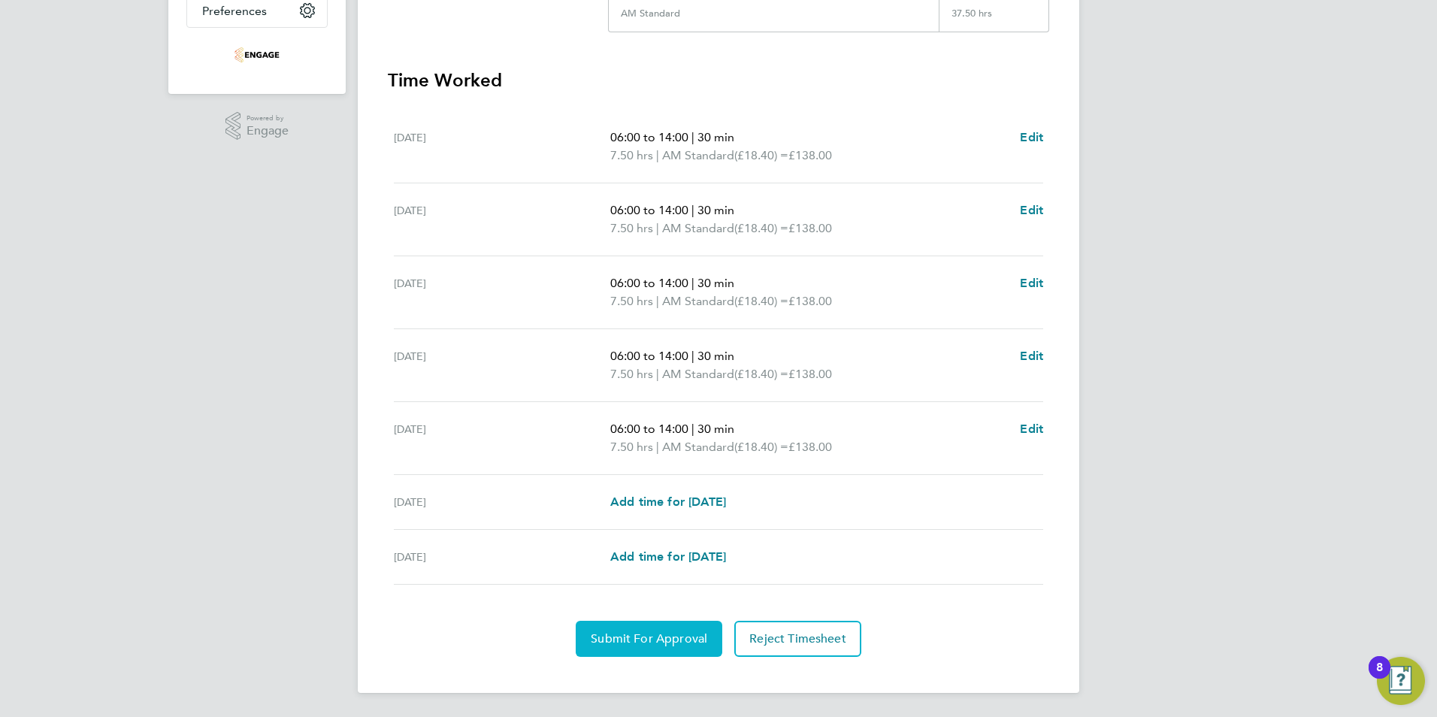
click at [662, 631] on button "Submit For Approval" at bounding box center [649, 639] width 147 height 36
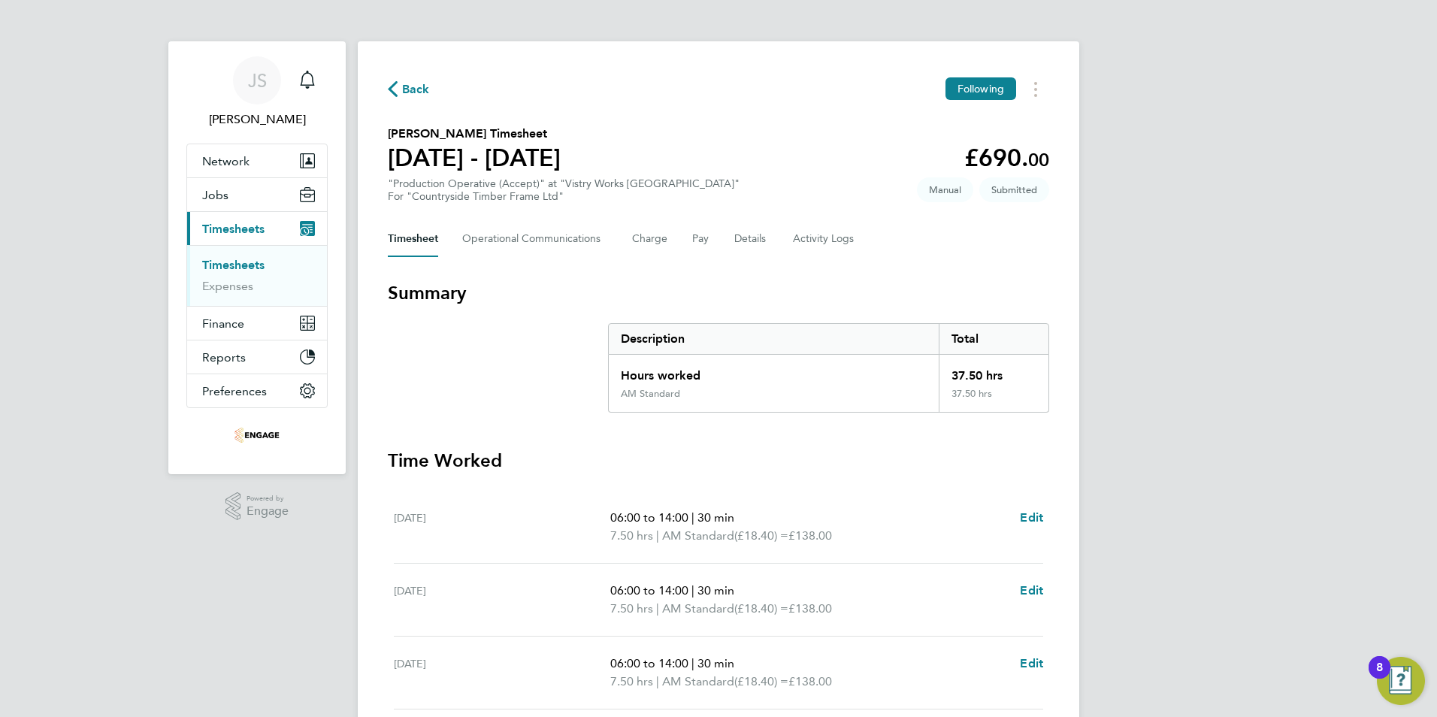
scroll to position [0, 0]
click at [421, 85] on span "Back" at bounding box center [416, 90] width 28 height 18
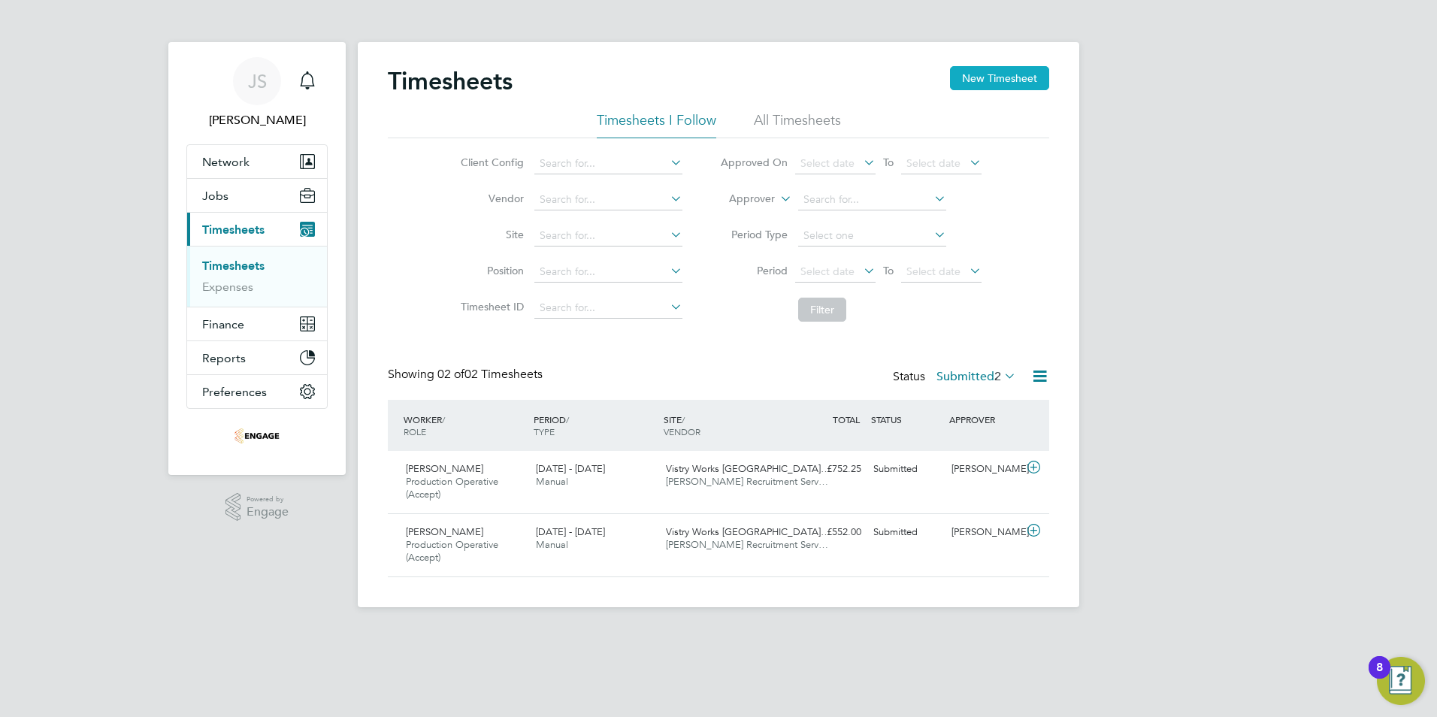
click at [990, 72] on button "New Timesheet" at bounding box center [999, 78] width 99 height 24
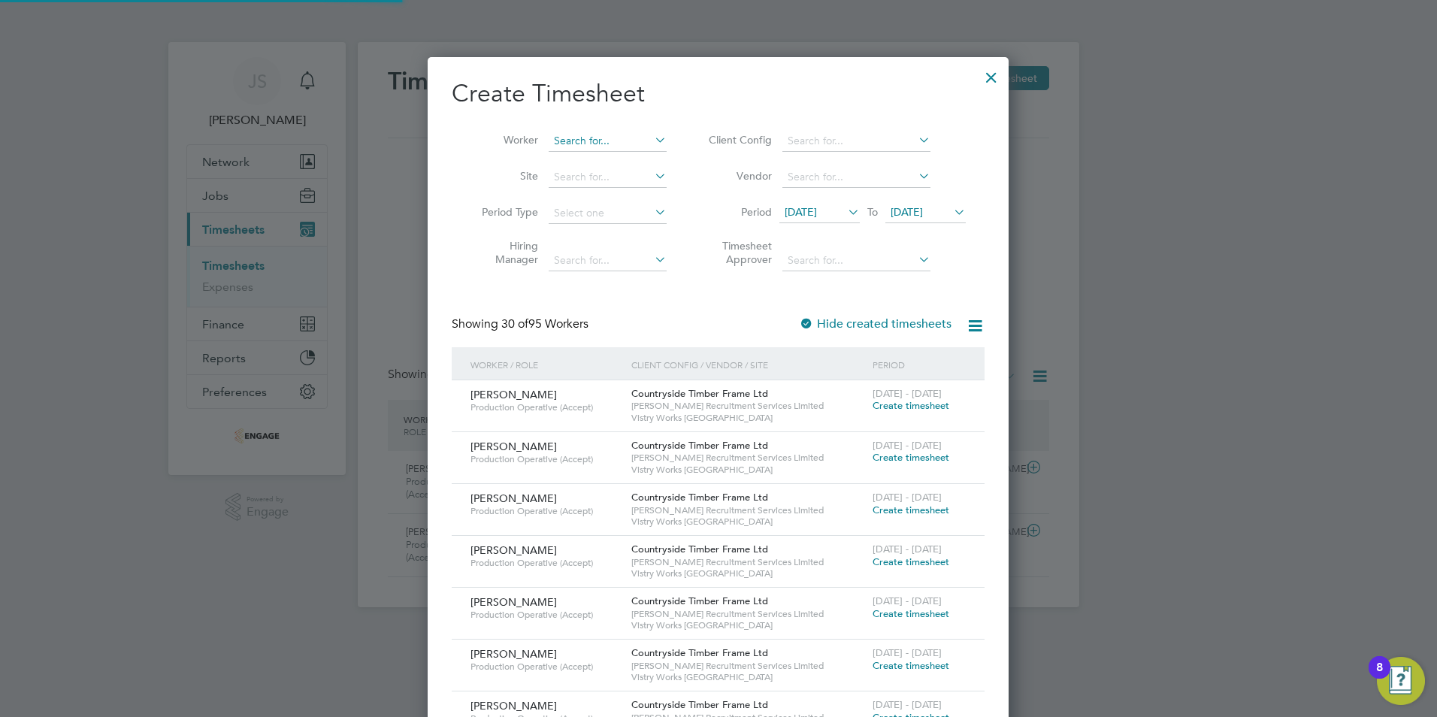
click at [605, 147] on input at bounding box center [608, 141] width 118 height 21
click at [613, 156] on li "[PERSON_NAME]" at bounding box center [616, 161] width 137 height 20
type input "[PERSON_NAME]"
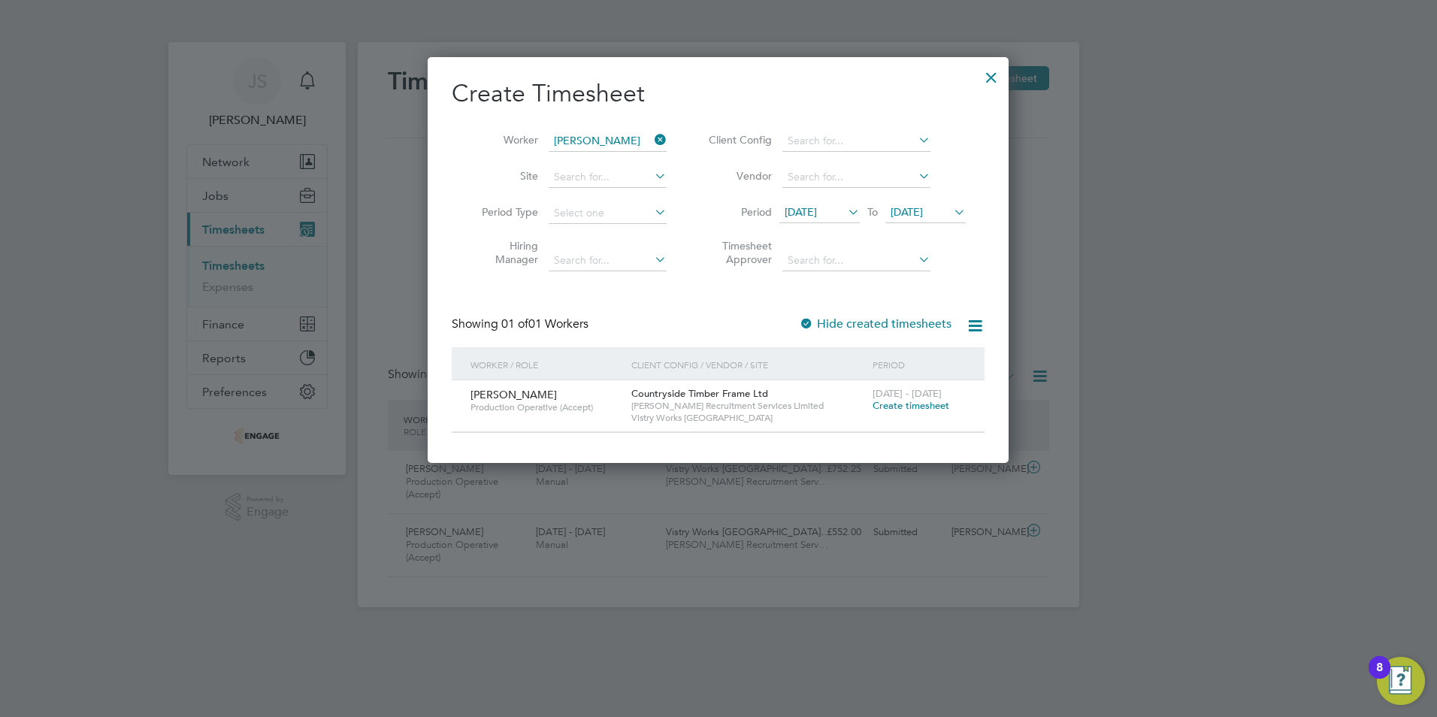
click at [917, 401] on span "Create timesheet" at bounding box center [911, 405] width 77 height 13
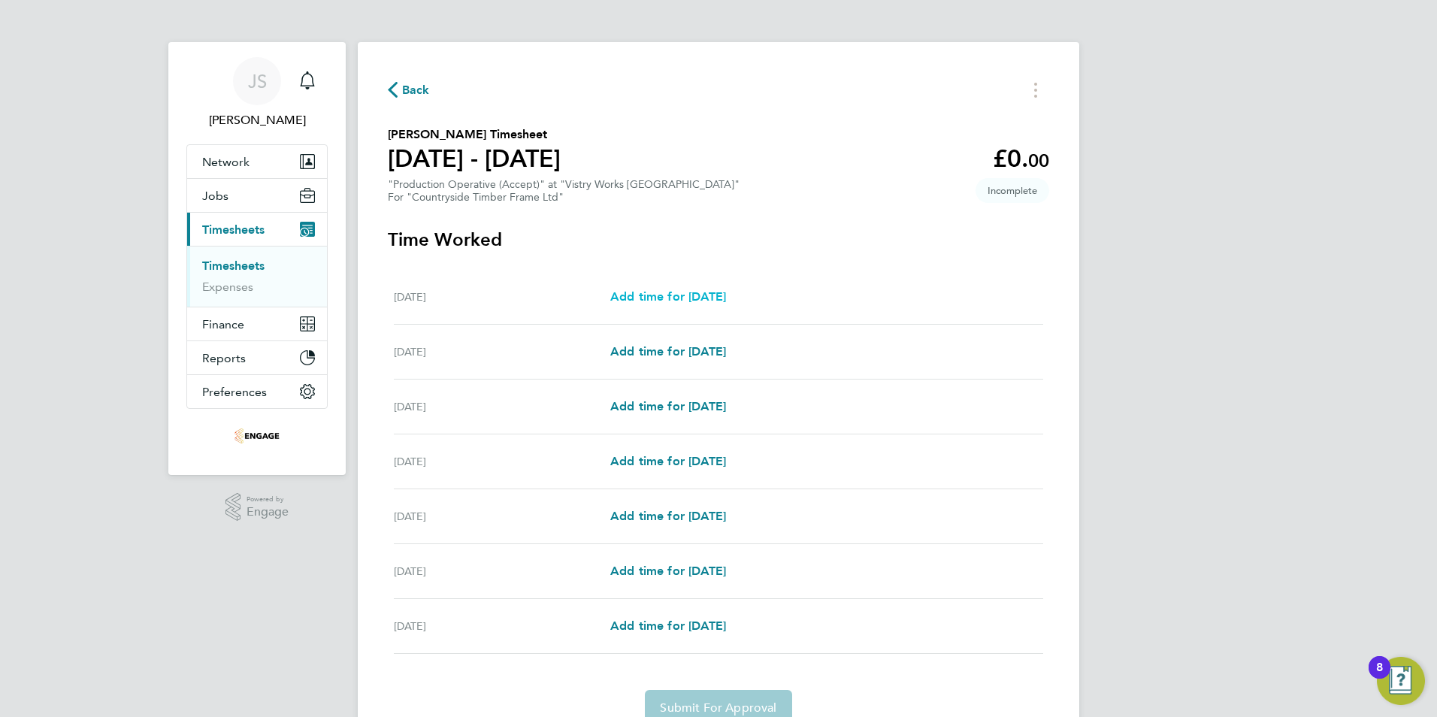
click at [669, 298] on span "Add time for [DATE]" at bounding box center [668, 296] width 116 height 14
select select "15"
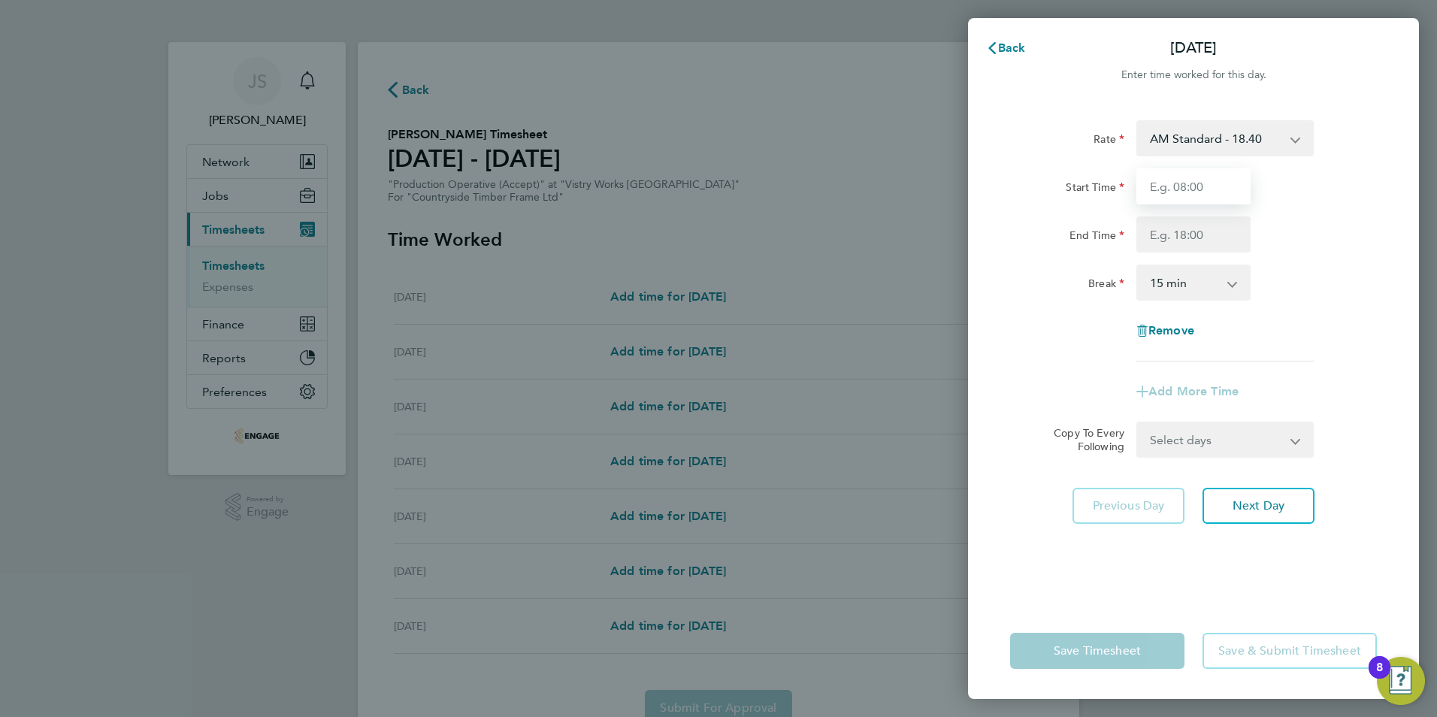
click at [1173, 183] on input "Start Time" at bounding box center [1193, 186] width 114 height 36
type input "06:00"
type input "14:00"
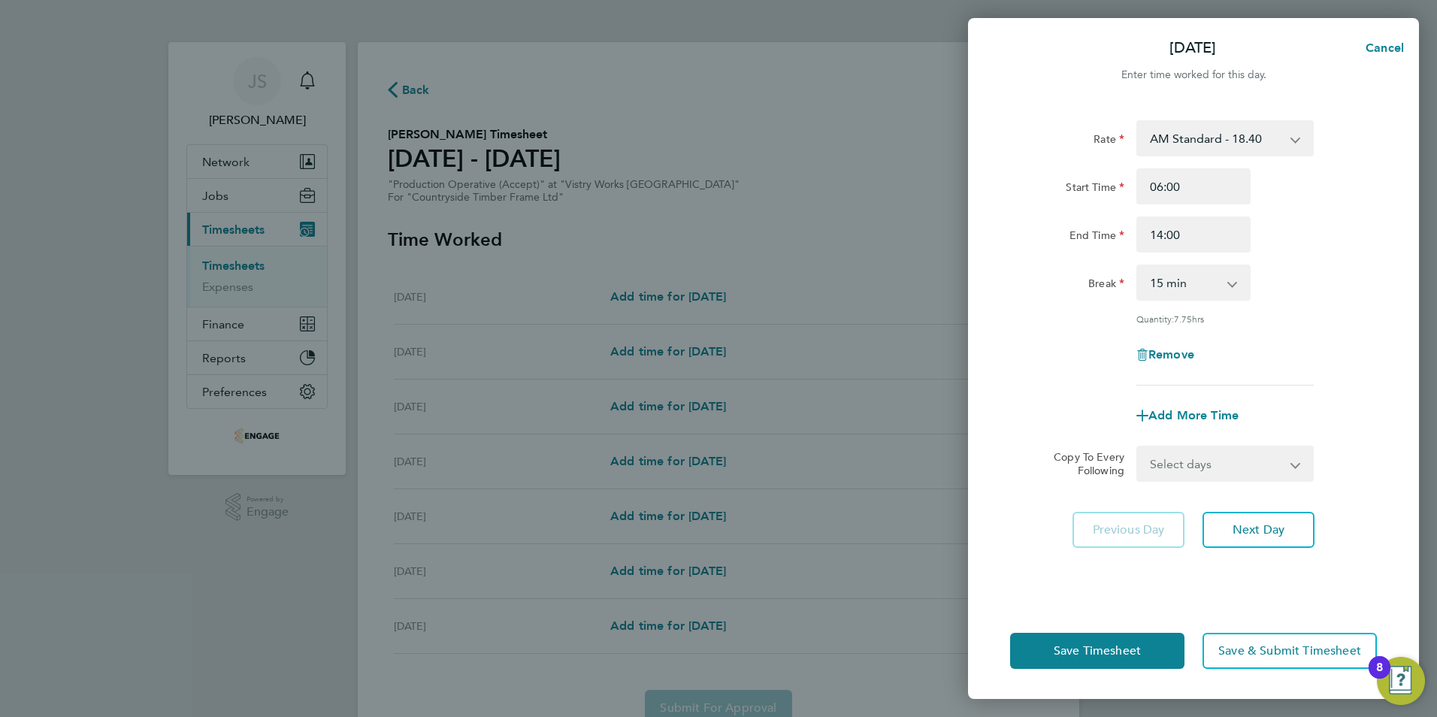
click at [1170, 280] on select "0 min 15 min 30 min 45 min 60 min 75 min 90 min" at bounding box center [1184, 282] width 93 height 33
select select "30"
click at [1138, 266] on select "0 min 15 min 30 min 45 min 60 min 75 min 90 min" at bounding box center [1184, 282] width 93 height 33
click at [1176, 482] on div "Rate AM Standard - 18.40 OT 1 - 27.60 PM Standard - 20.06 PM OT 1 - 30.08 OT2 -…" at bounding box center [1193, 352] width 451 height 501
click at [1171, 468] on select "Select days Day Weekday (Mon-Fri) Weekend (Sat-Sun) [DATE] [DATE] [DATE] [DATE]…" at bounding box center [1217, 463] width 158 height 33
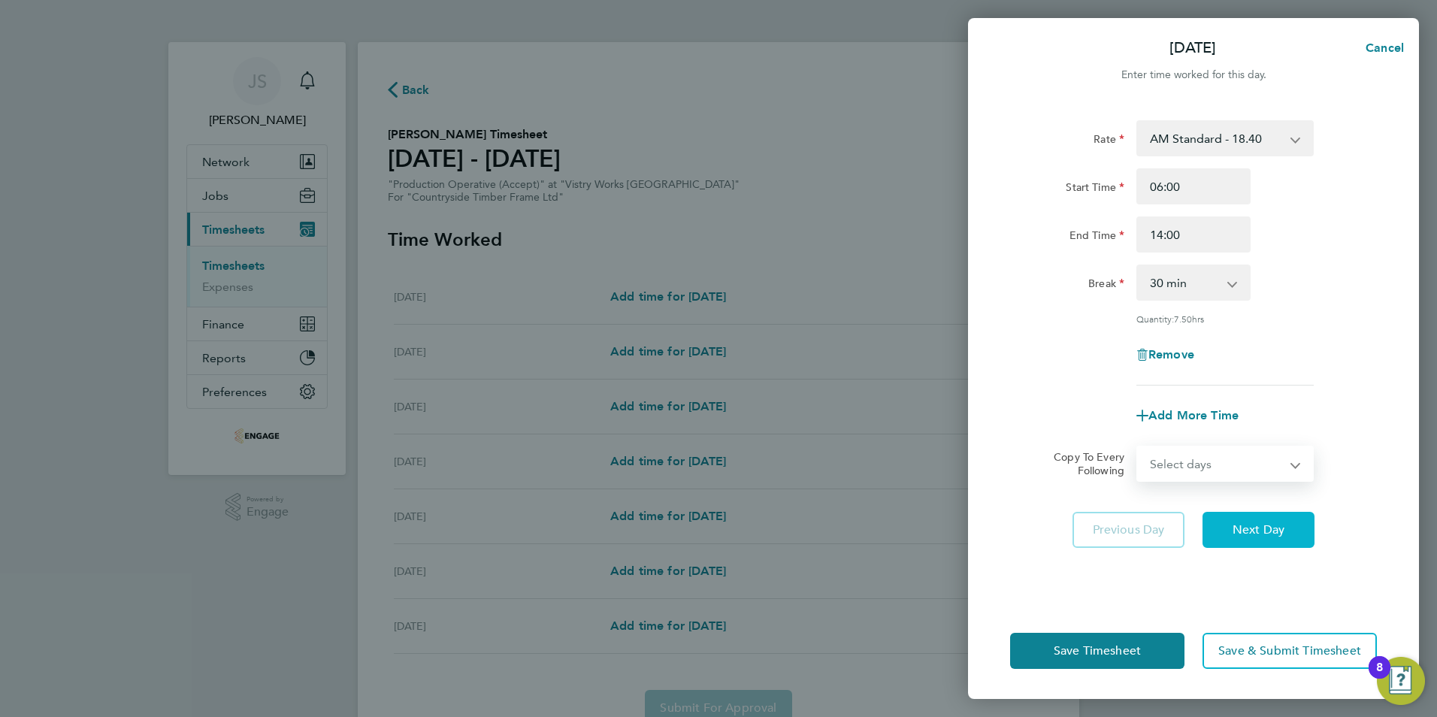
select select "WEEKDAY"
click at [1138, 447] on select "Select days Day Weekday (Mon-Fri) Weekend (Sat-Sun) [DATE] [DATE] [DATE] [DATE]…" at bounding box center [1217, 463] width 158 height 33
select select "[DATE]"
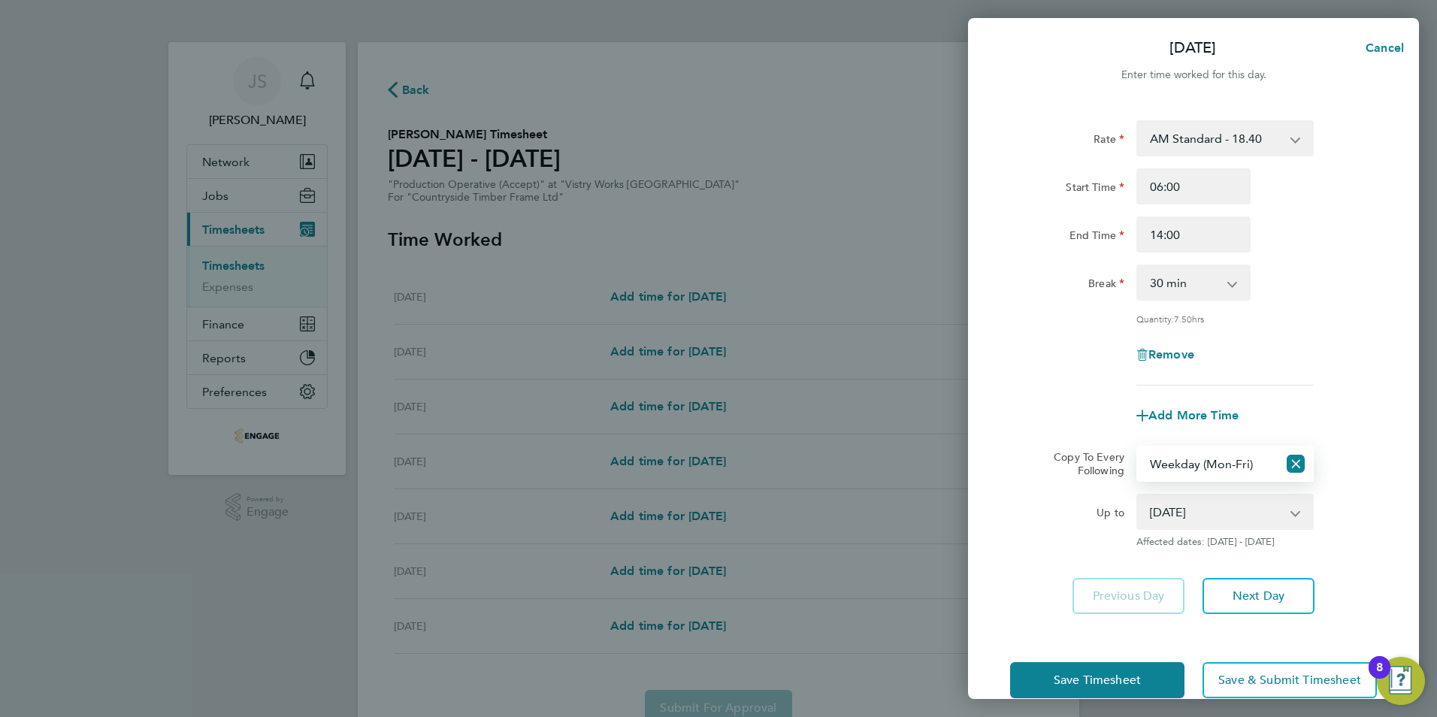
click at [1055, 657] on div "Save Timesheet Save & Submit Timesheet" at bounding box center [1193, 680] width 451 height 96
click at [1055, 670] on button "Save Timesheet" at bounding box center [1097, 680] width 174 height 36
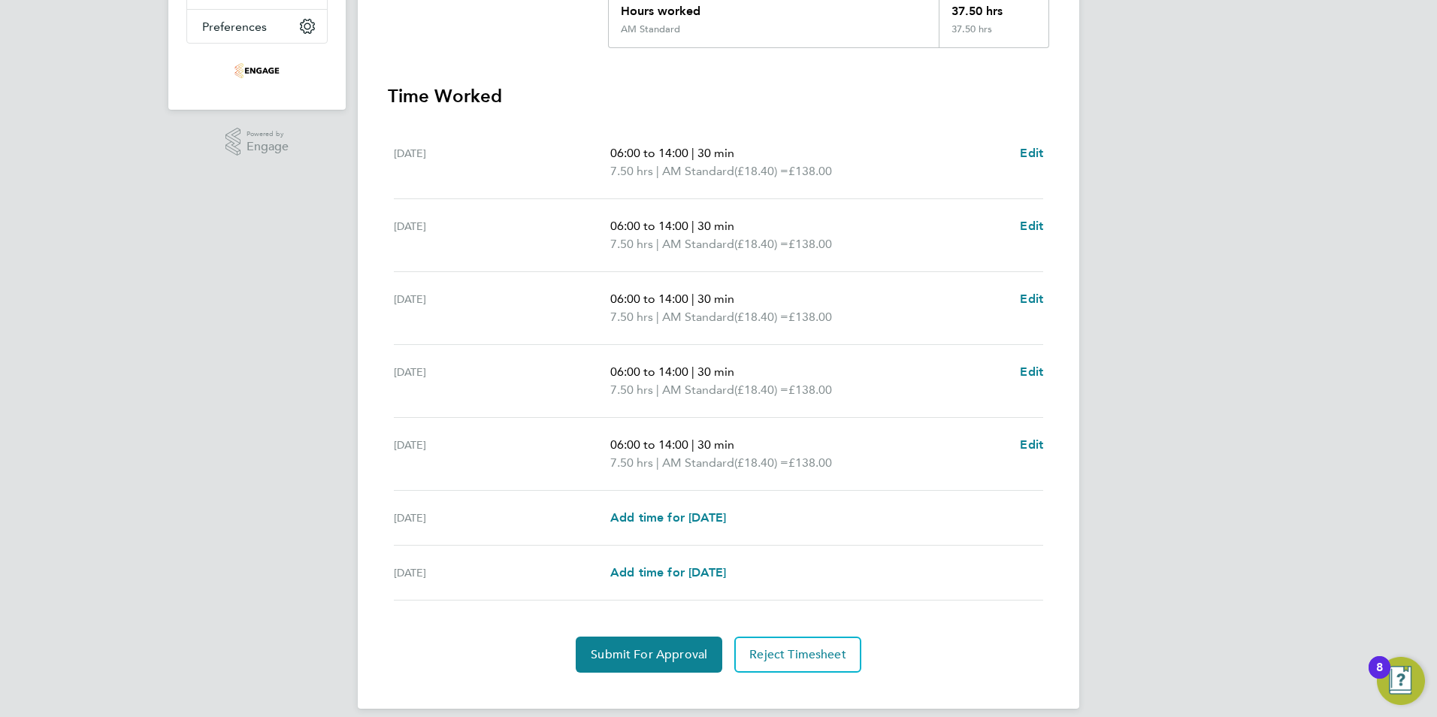
scroll to position [376, 0]
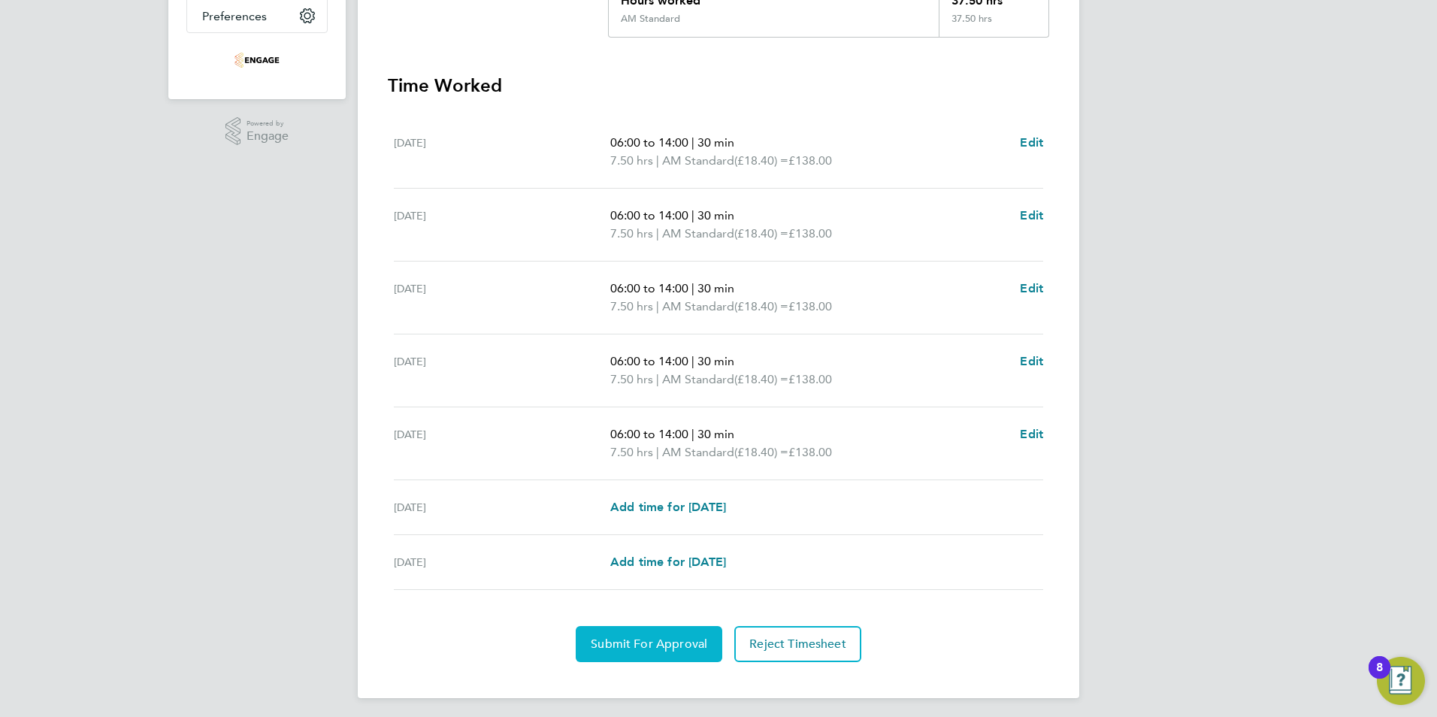
click at [649, 645] on span "Submit For Approval" at bounding box center [649, 644] width 117 height 15
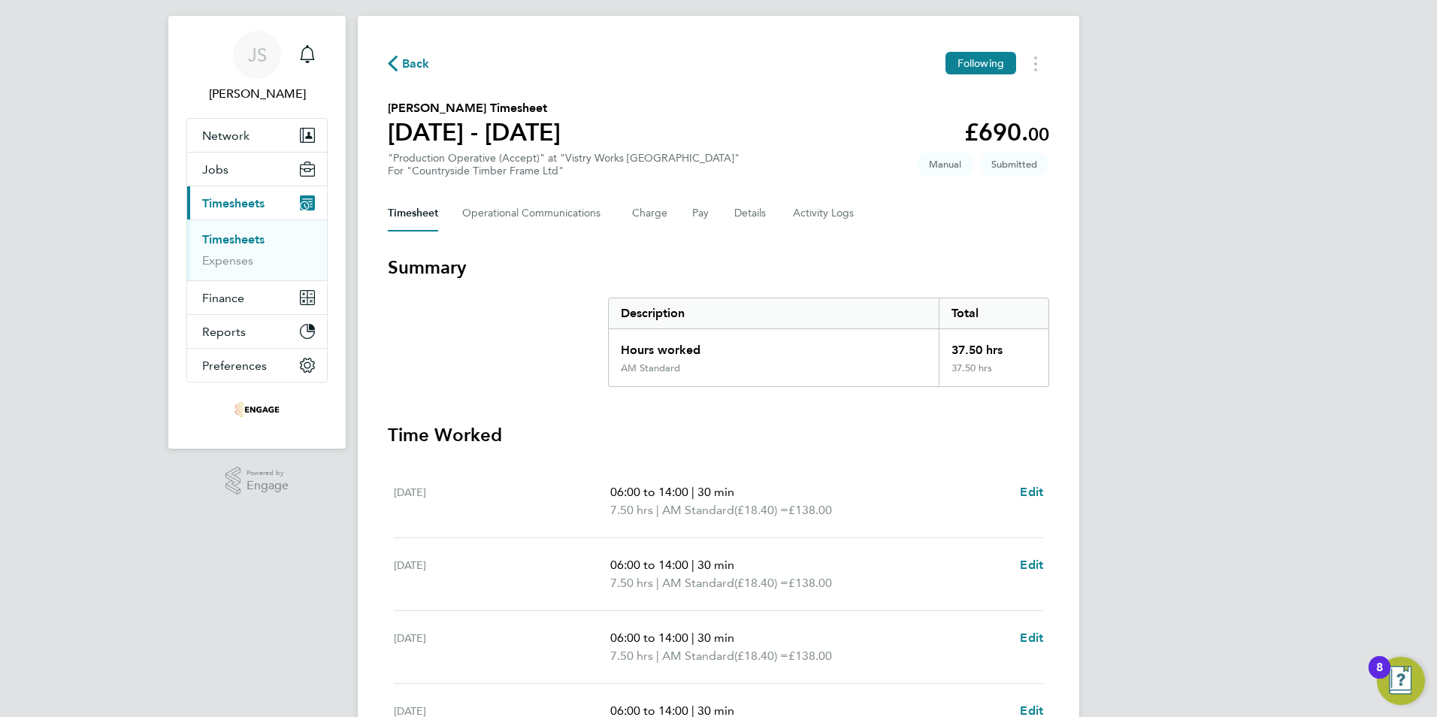
scroll to position [0, 0]
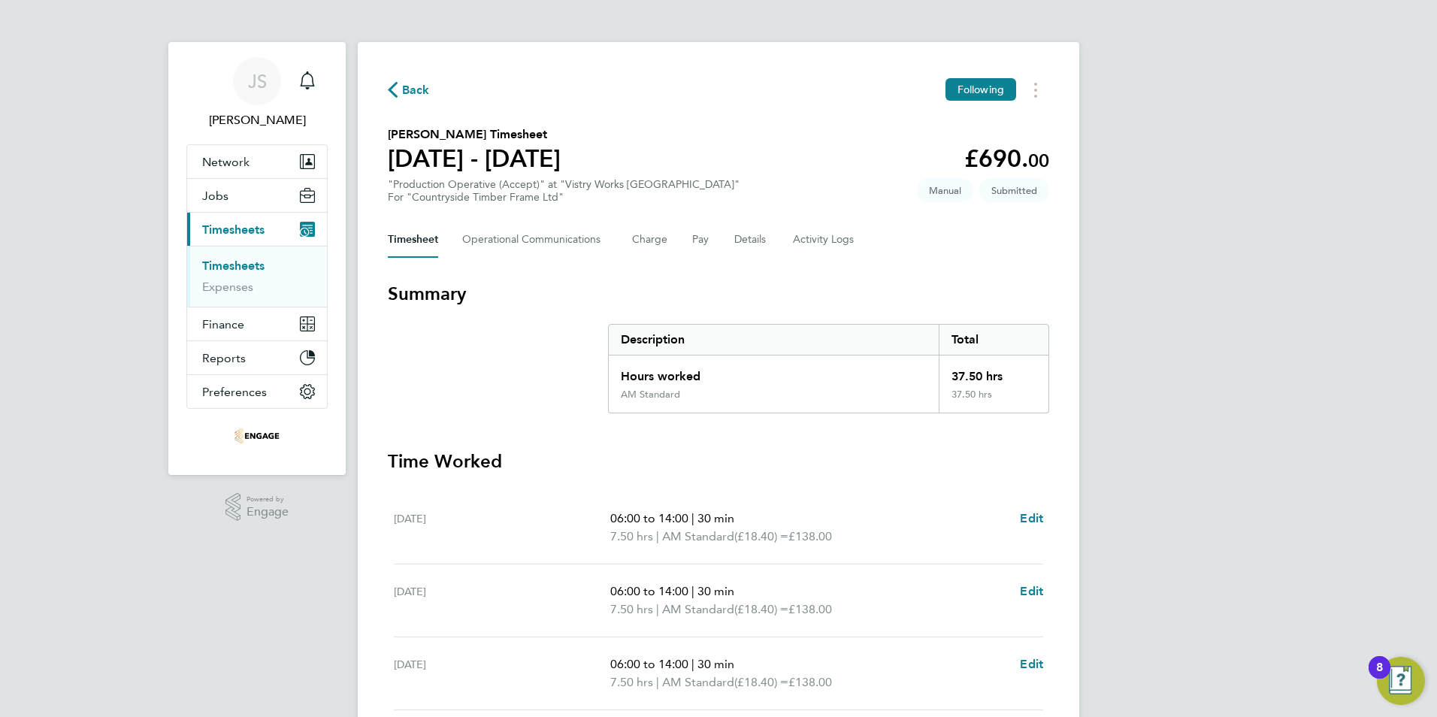
click at [407, 86] on span "Back" at bounding box center [416, 90] width 28 height 18
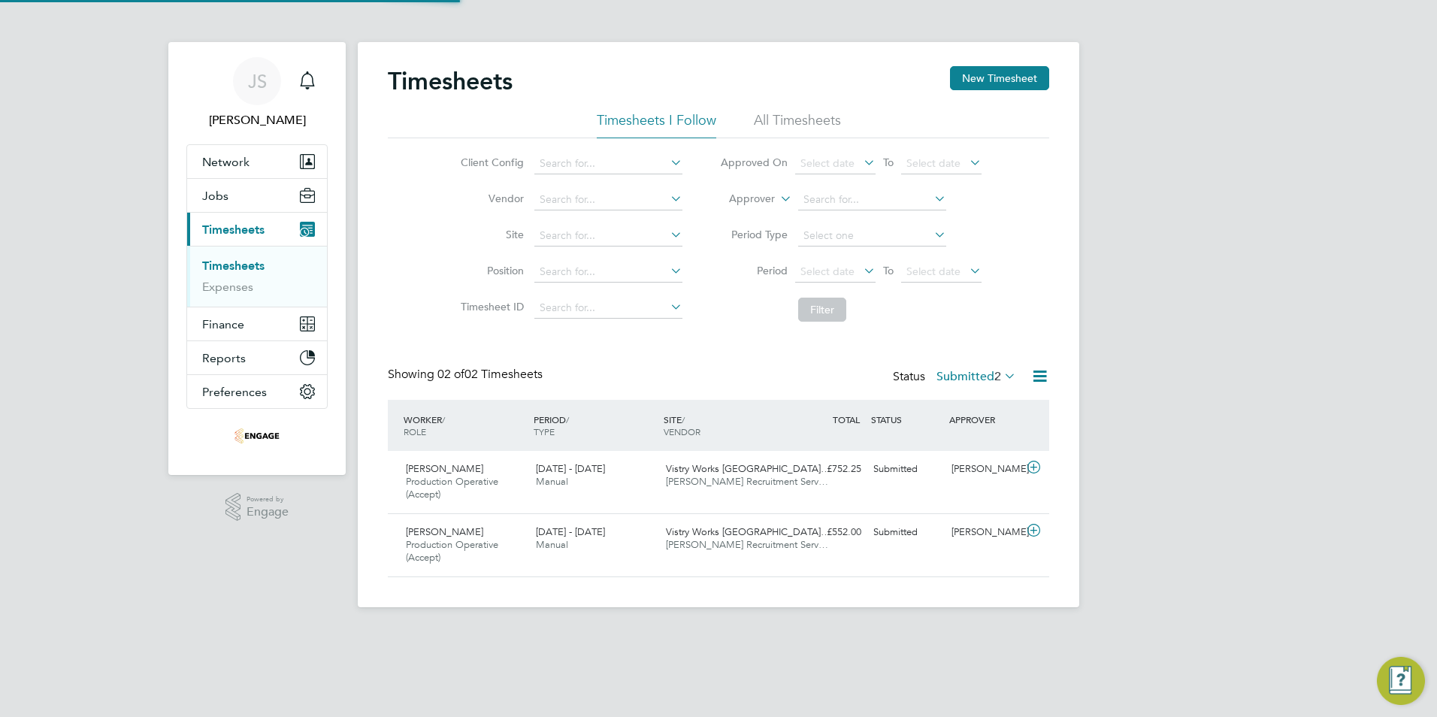
scroll to position [38, 131]
click at [971, 380] on label "Submitted 2" at bounding box center [977, 376] width 80 height 15
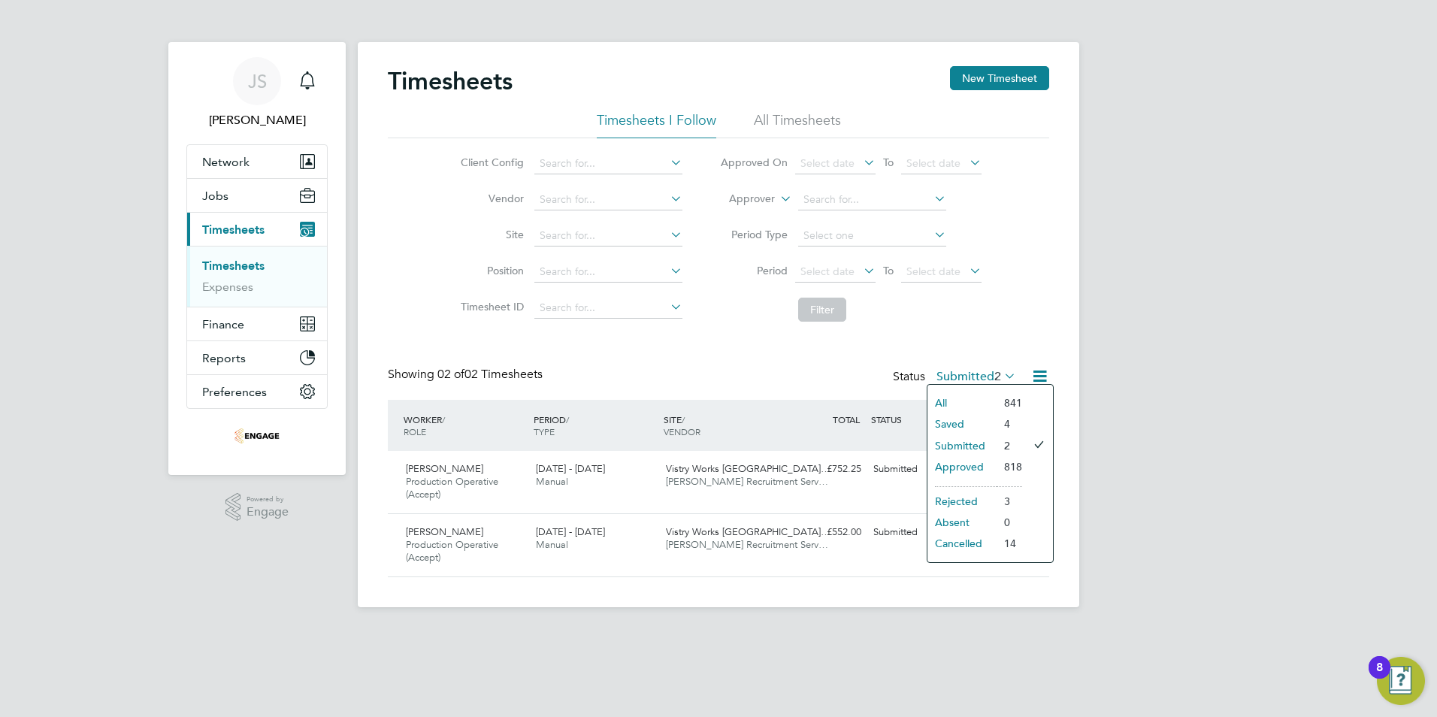
click at [516, 325] on li "Timesheet ID" at bounding box center [569, 308] width 264 height 36
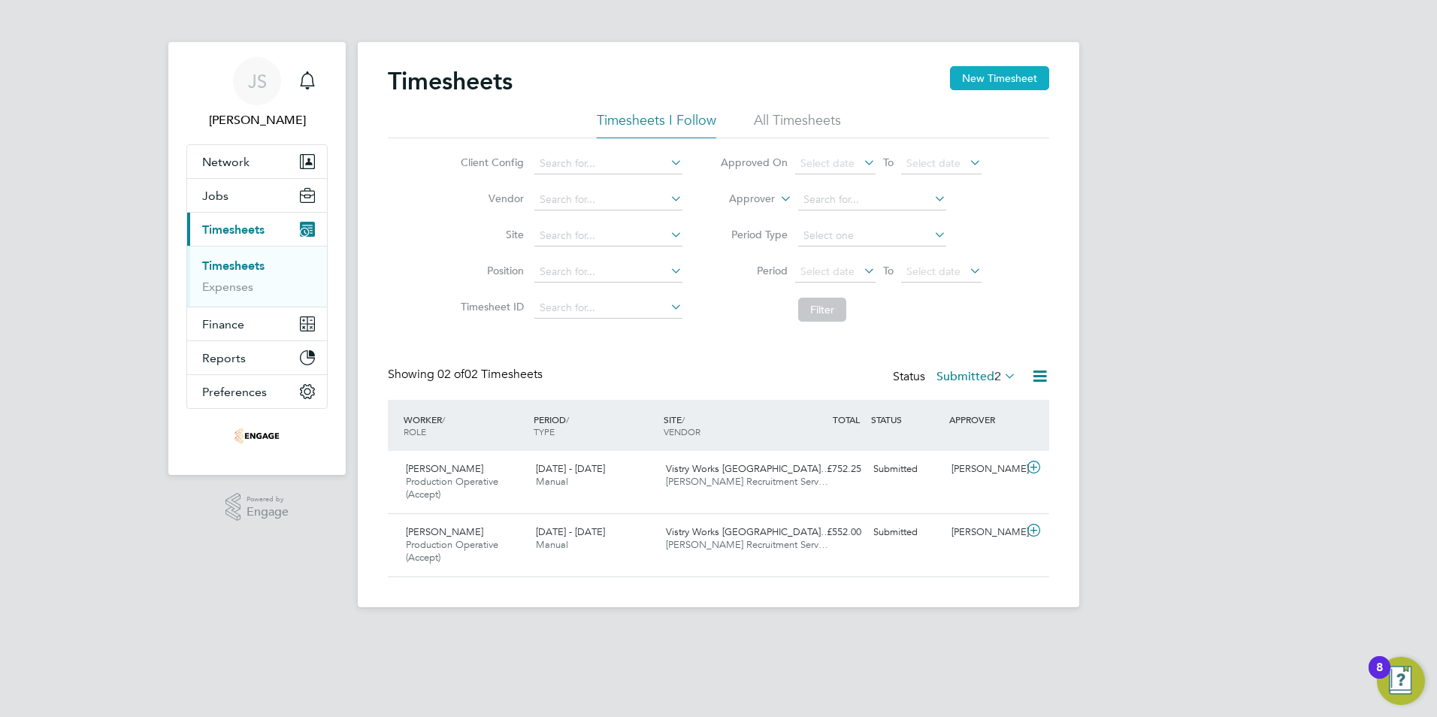
click at [1006, 87] on button "New Timesheet" at bounding box center [999, 78] width 99 height 24
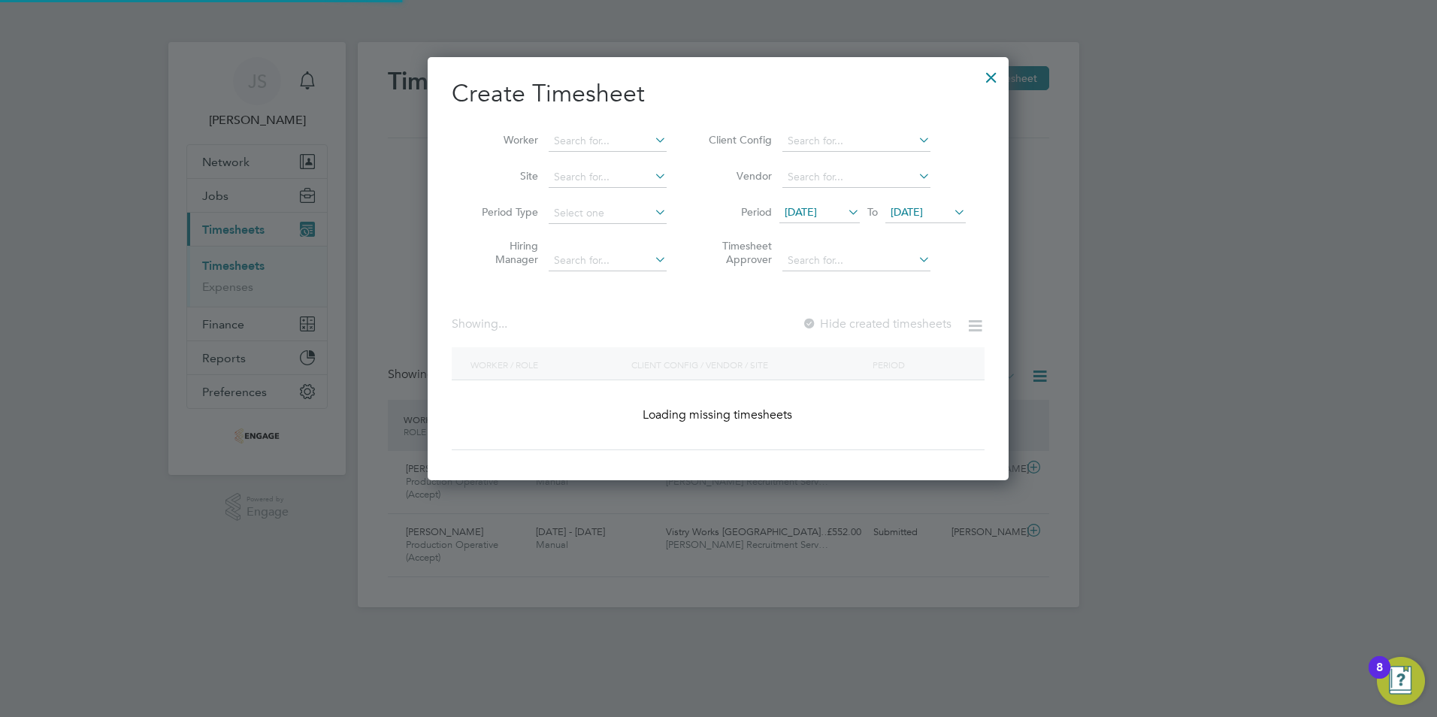
scroll to position [2058, 582]
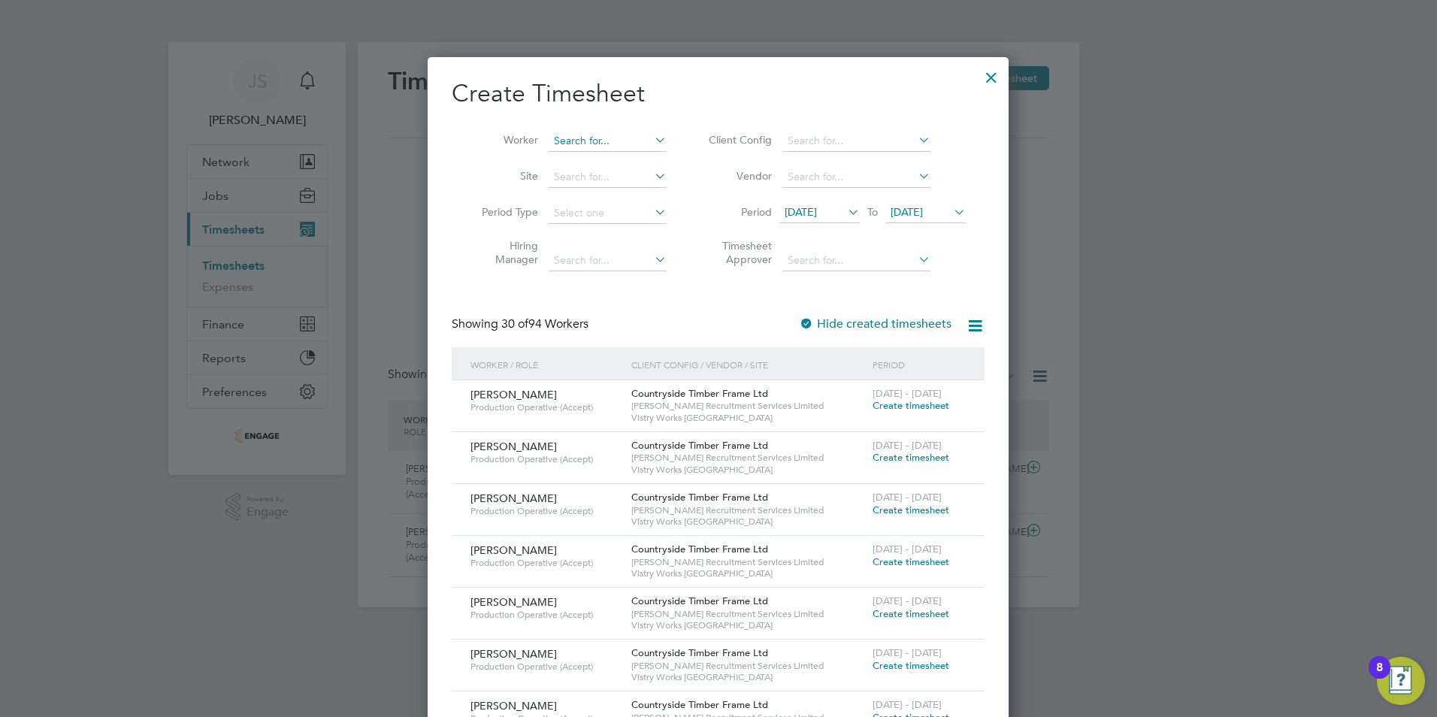
click at [559, 137] on input at bounding box center [608, 141] width 118 height 21
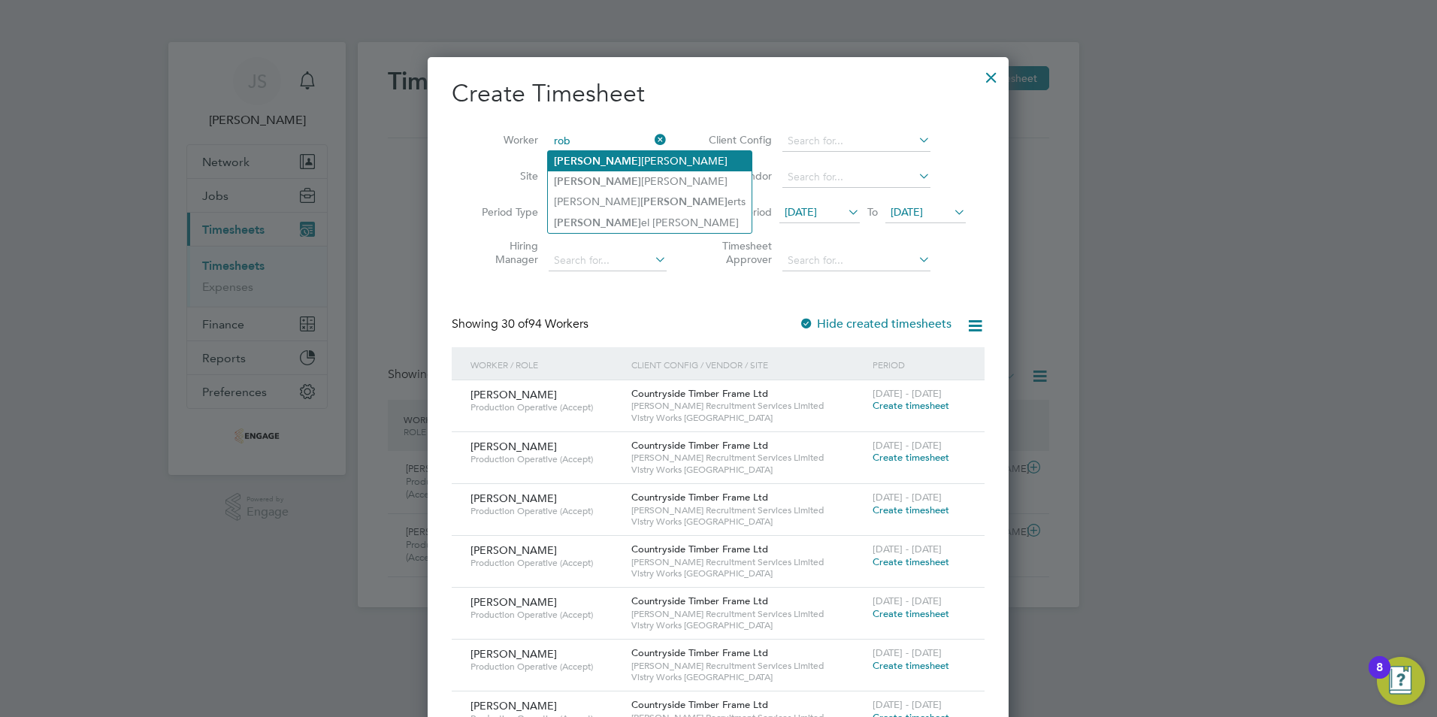
click at [586, 161] on li "[PERSON_NAME] ert [PERSON_NAME]" at bounding box center [650, 161] width 204 height 20
type input "[PERSON_NAME]"
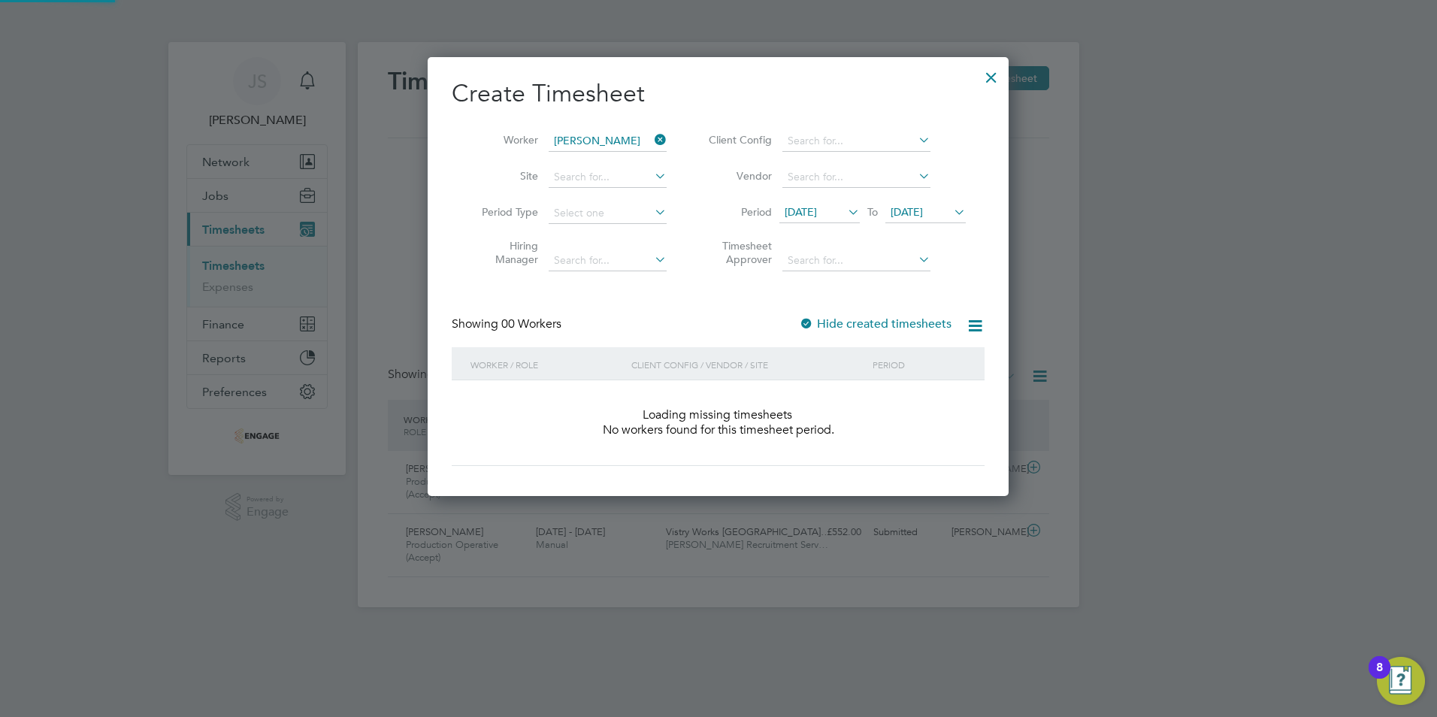
scroll to position [424, 582]
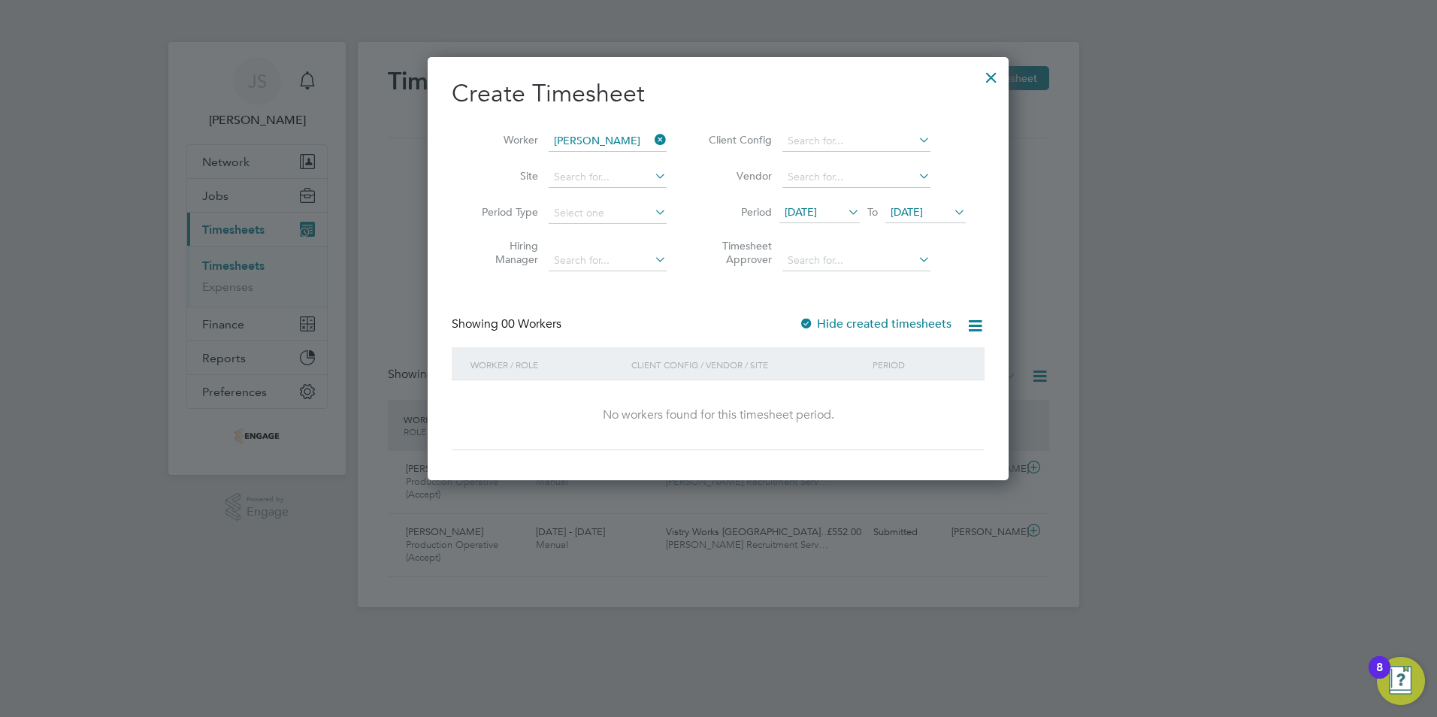
click at [893, 322] on label "Hide created timesheets" at bounding box center [875, 323] width 153 height 15
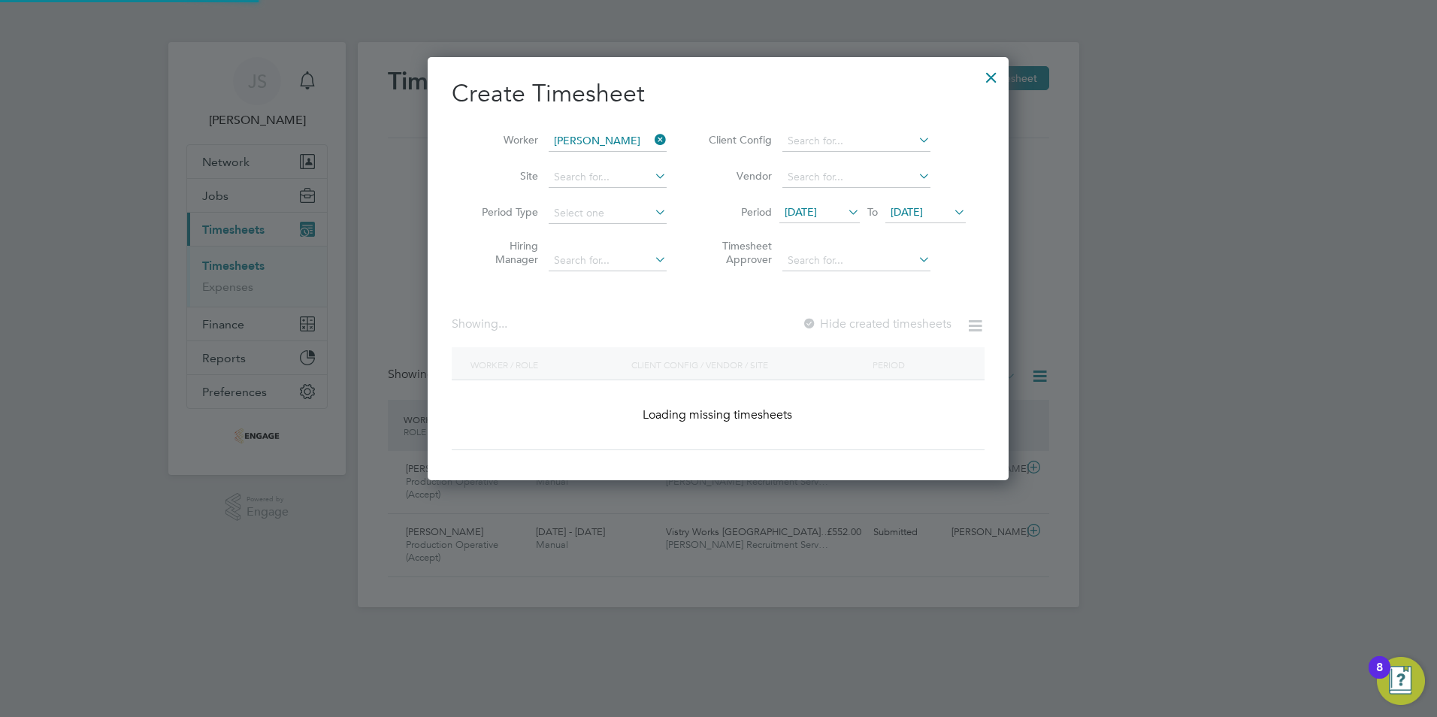
scroll to position [456, 582]
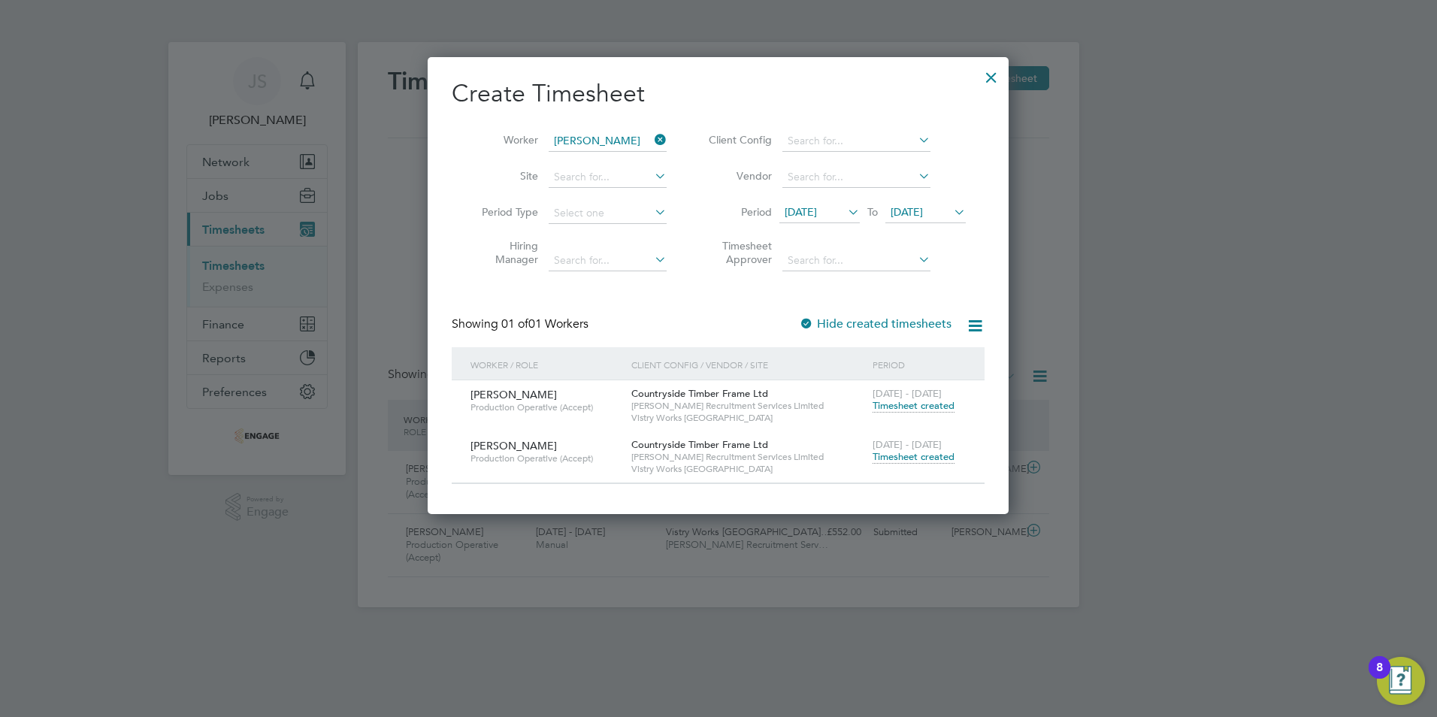
click at [915, 463] on div "[DATE] - [DATE] Timesheet created" at bounding box center [919, 451] width 101 height 41
click at [912, 460] on span "Timesheet created" at bounding box center [914, 457] width 82 height 14
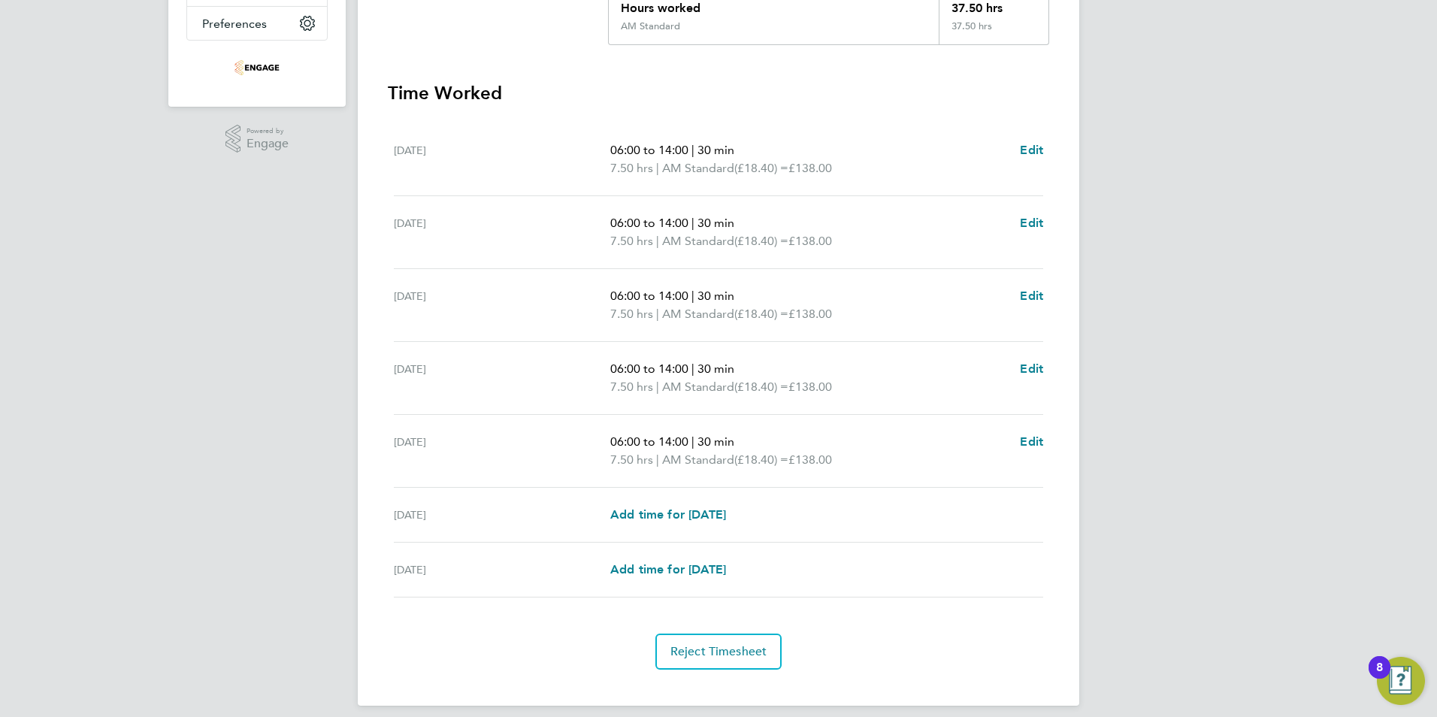
scroll to position [381, 0]
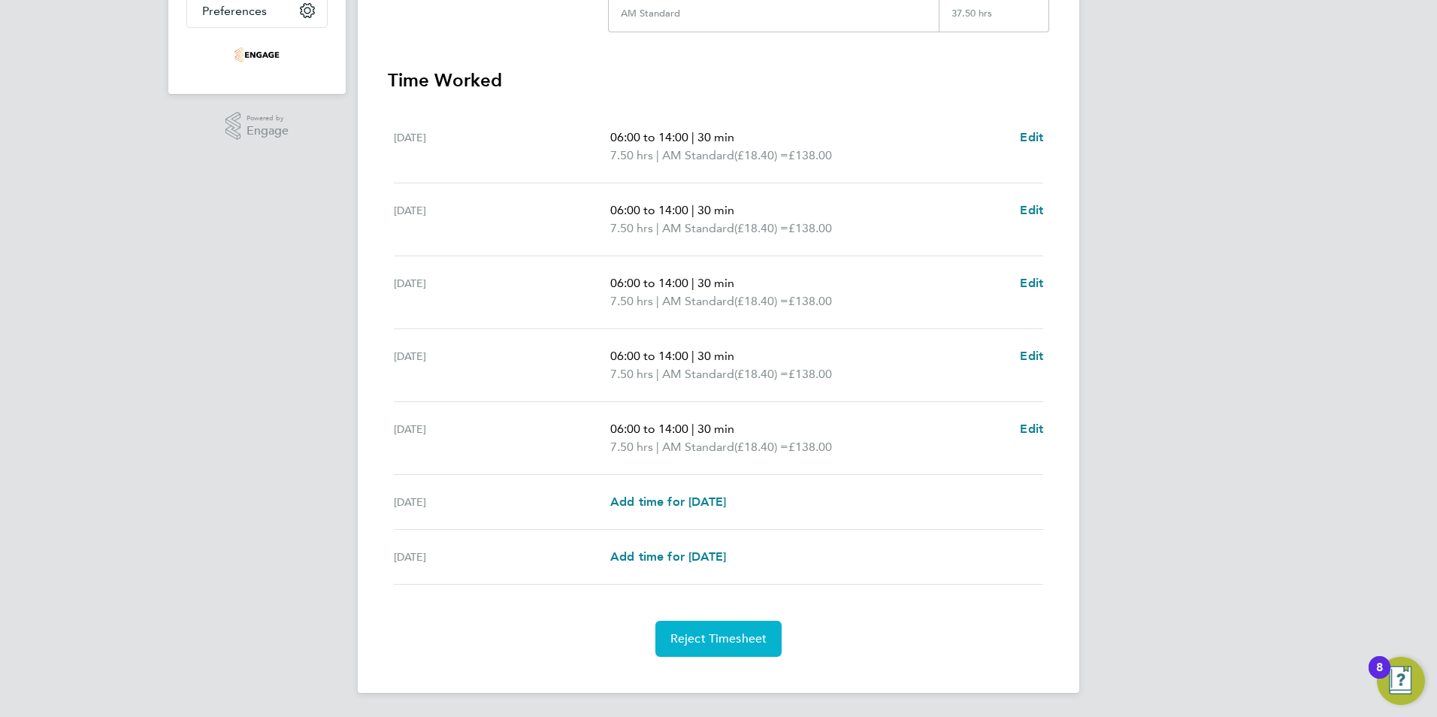
drag, startPoint x: 734, startPoint y: 647, endPoint x: 785, endPoint y: 645, distance: 51.9
click at [734, 647] on button "Reject Timesheet" at bounding box center [718, 639] width 127 height 36
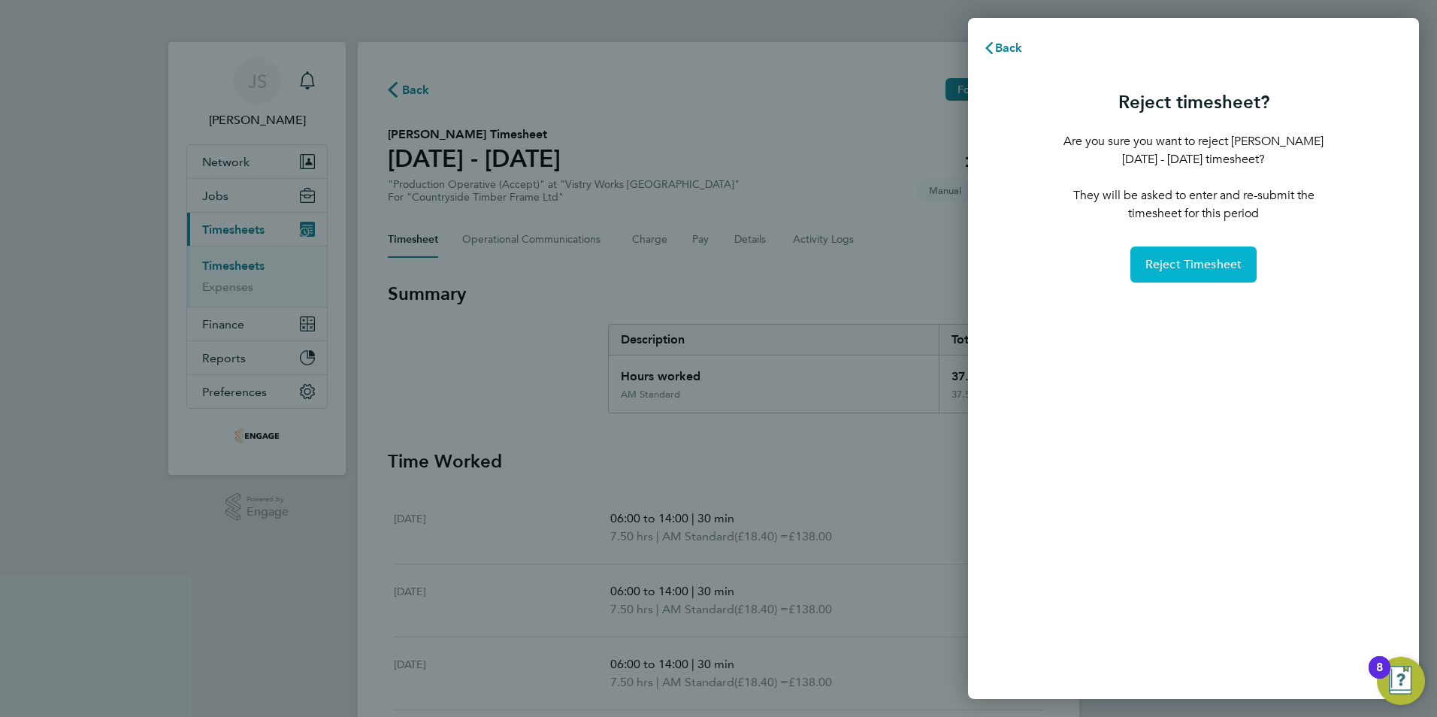
click at [1210, 262] on span "Reject Timesheet" at bounding box center [1193, 264] width 97 height 15
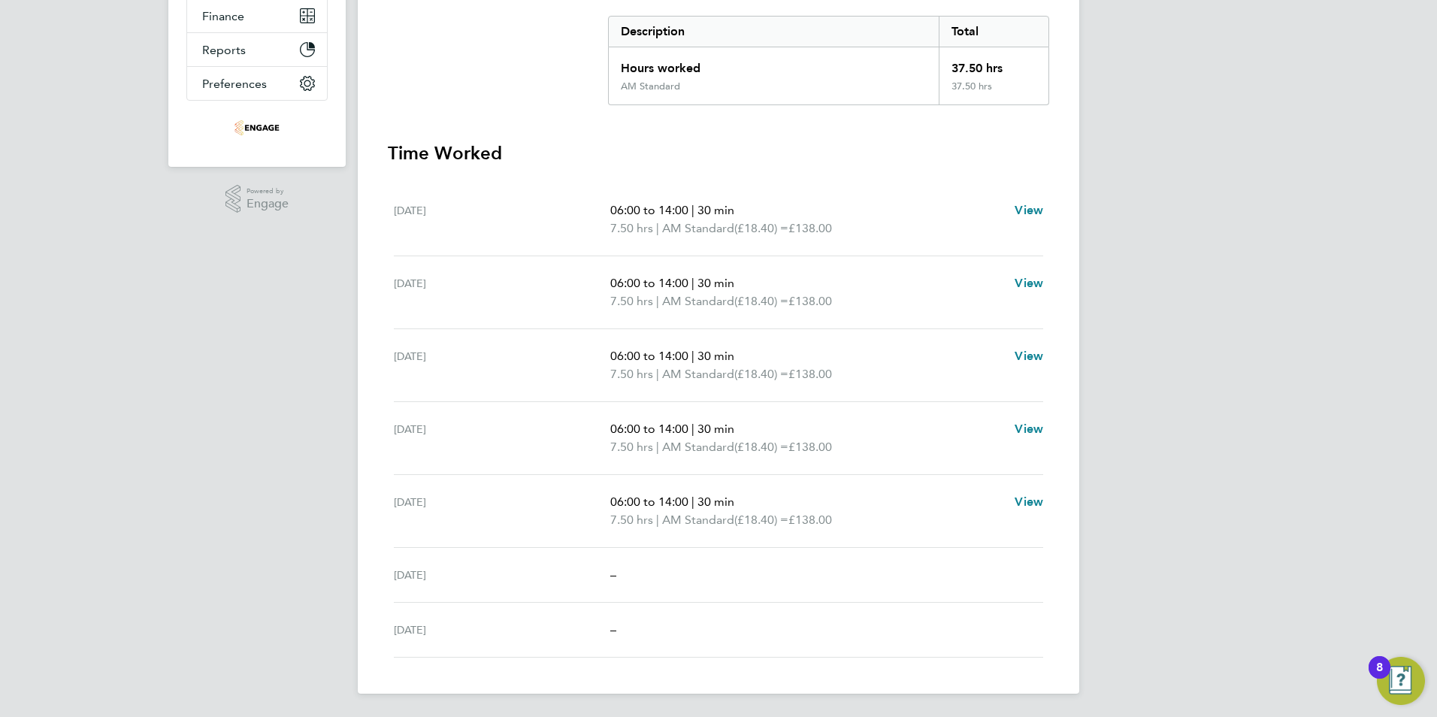
scroll to position [309, 0]
click at [1024, 506] on span "View" at bounding box center [1029, 501] width 29 height 14
select select "30"
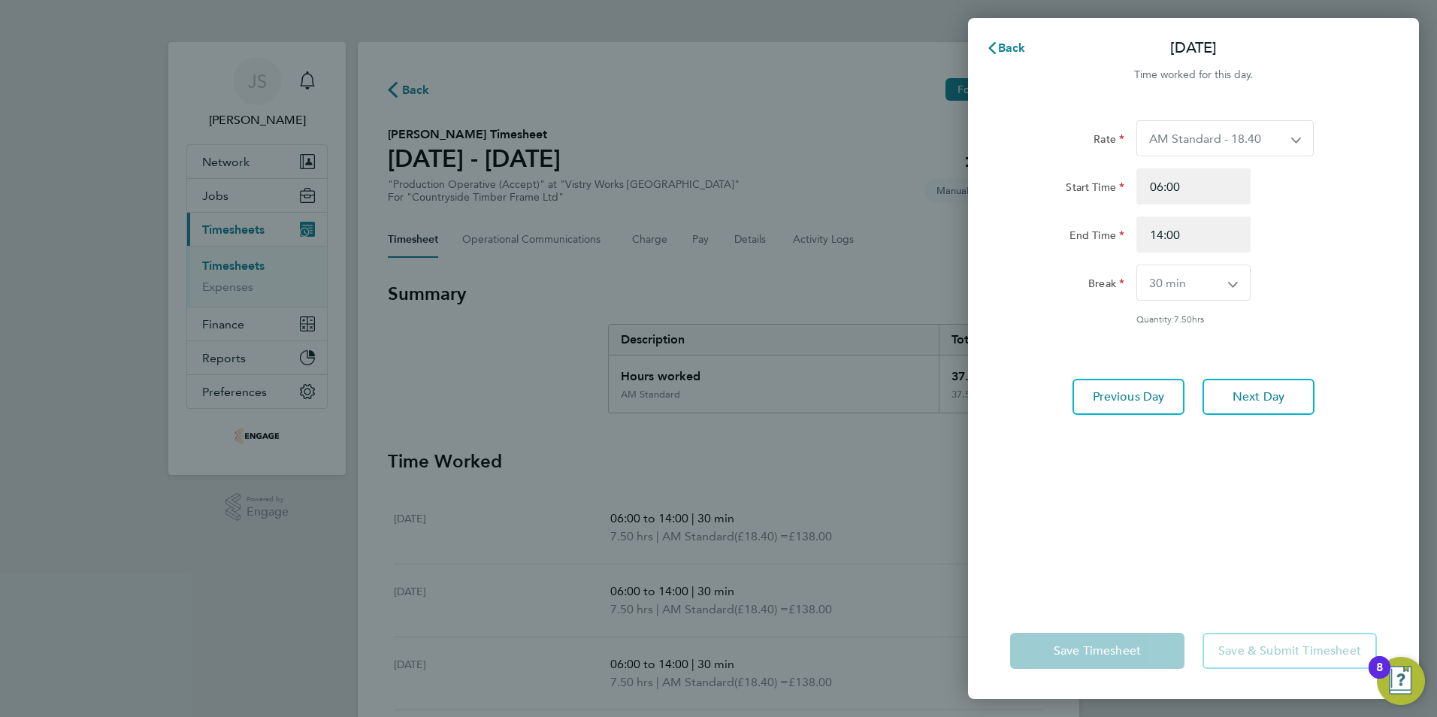
click at [761, 362] on div "Back [DATE] Time worked for this day. Rate AM Standard - 18.40 OT 1 - 27.60 PM …" at bounding box center [718, 358] width 1437 height 717
click at [1018, 54] on span "Back" at bounding box center [1012, 48] width 28 height 14
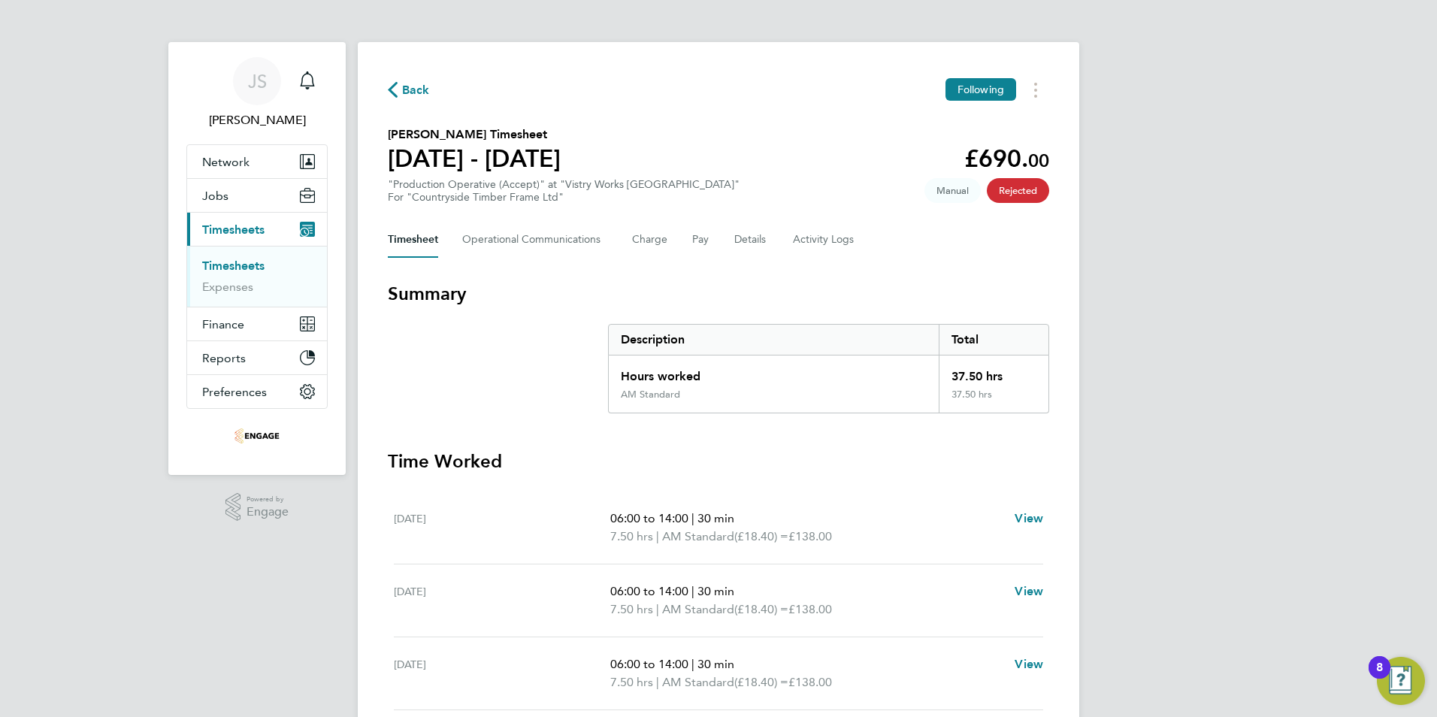
click at [405, 93] on span "Back" at bounding box center [416, 90] width 28 height 18
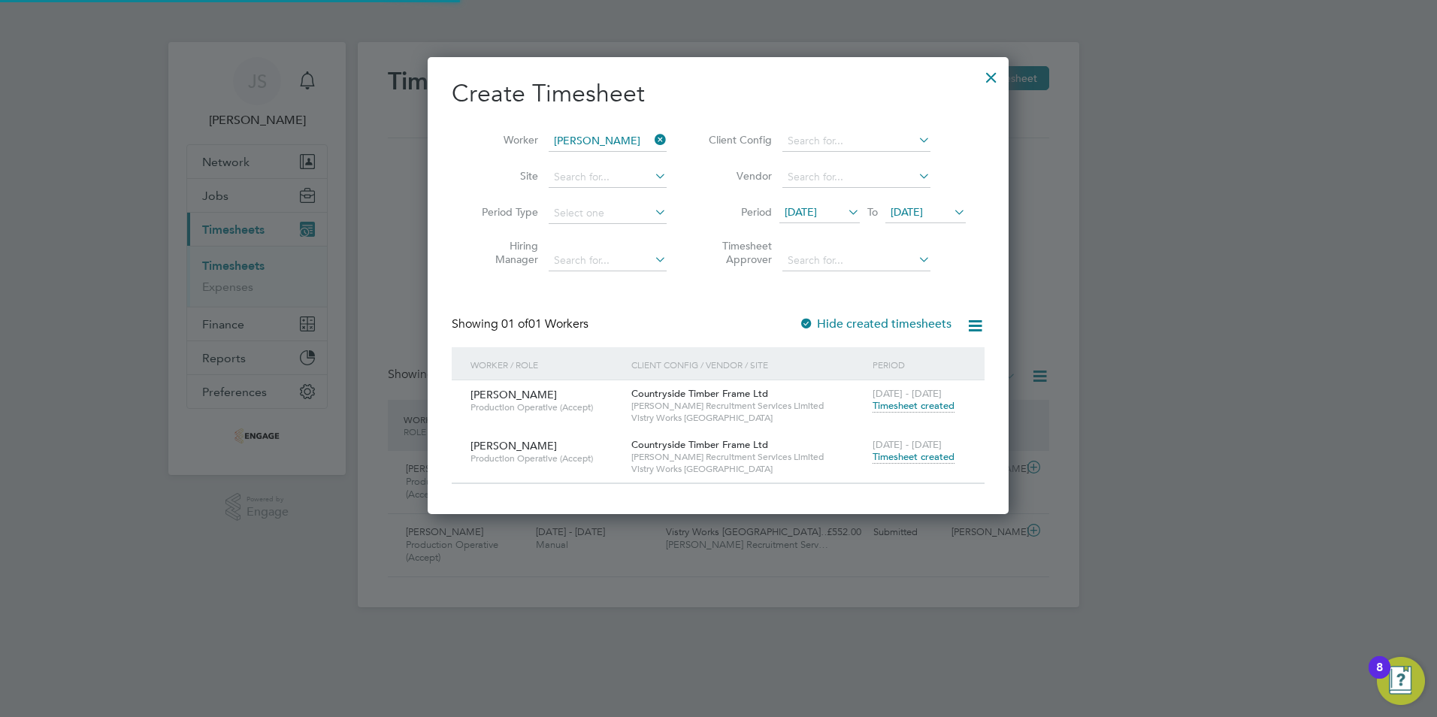
scroll to position [50, 131]
click at [652, 140] on icon at bounding box center [652, 139] width 0 height 21
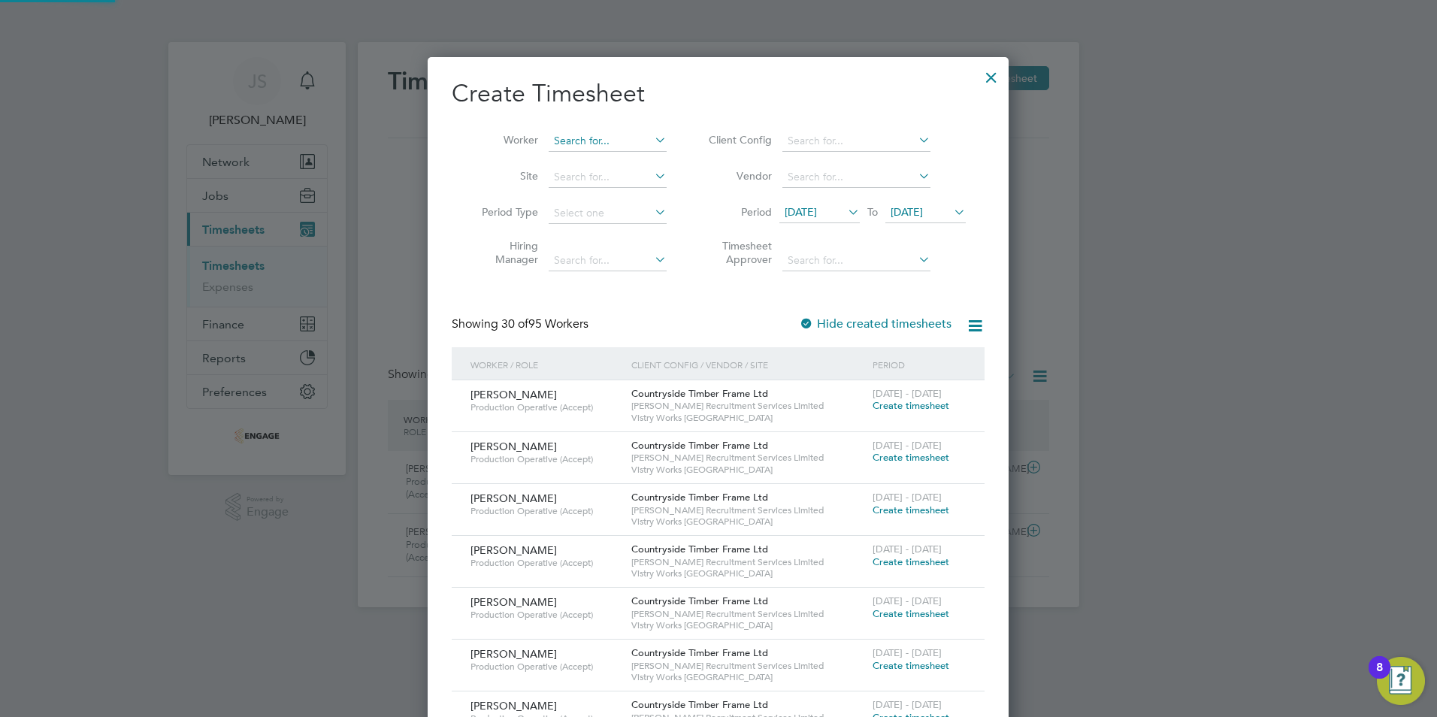
click at [576, 150] on div "Timesheets New Timesheet Timesheets I Follow All Timesheets Client Config Vendo…" at bounding box center [719, 324] width 722 height 565
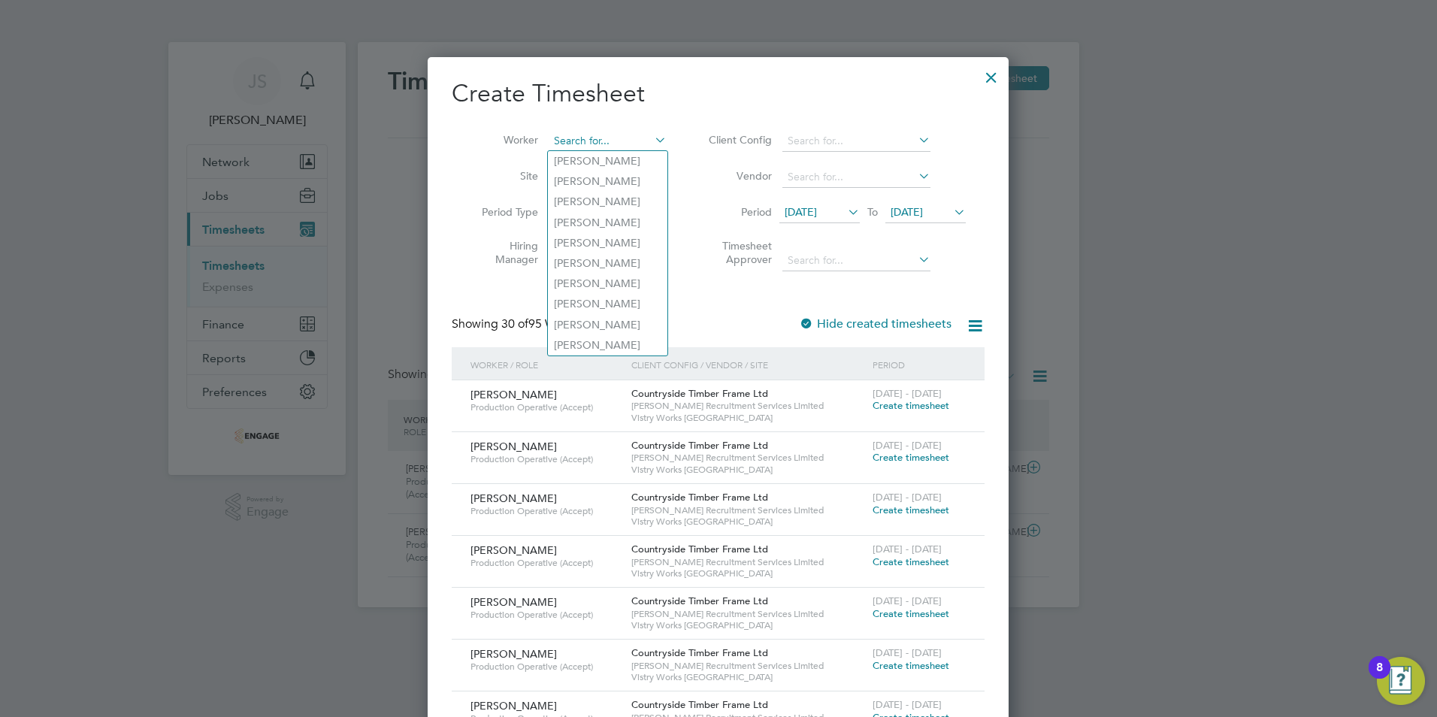
click at [565, 141] on input at bounding box center [608, 141] width 118 height 21
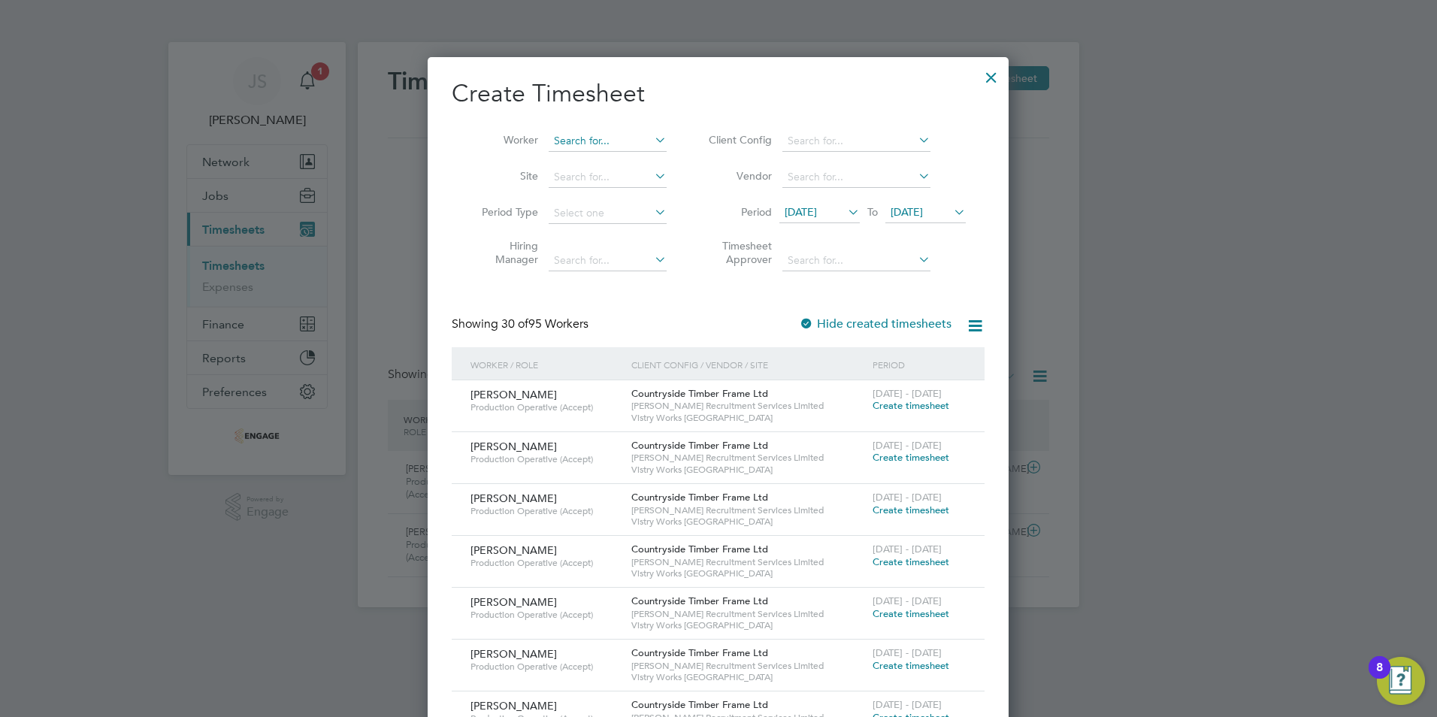
click at [601, 132] on input at bounding box center [608, 141] width 118 height 21
type input "krzy"
click at [612, 150] on ul "Krzy sztof [PERSON_NAME]" at bounding box center [608, 161] width 122 height 22
click at [586, 139] on input at bounding box center [608, 141] width 118 height 21
click at [589, 159] on li "Krzy sztof [PERSON_NAME]" at bounding box center [608, 161] width 120 height 20
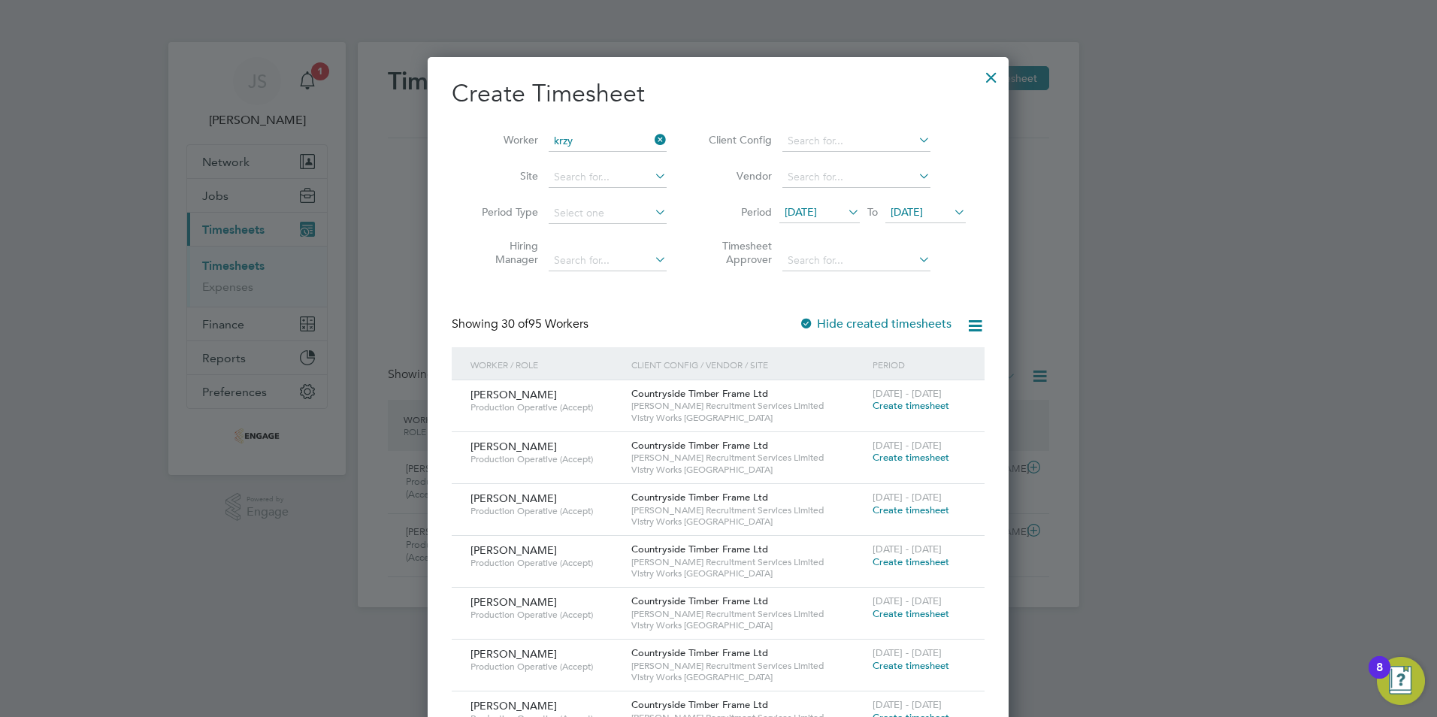
type input "[PERSON_NAME]"
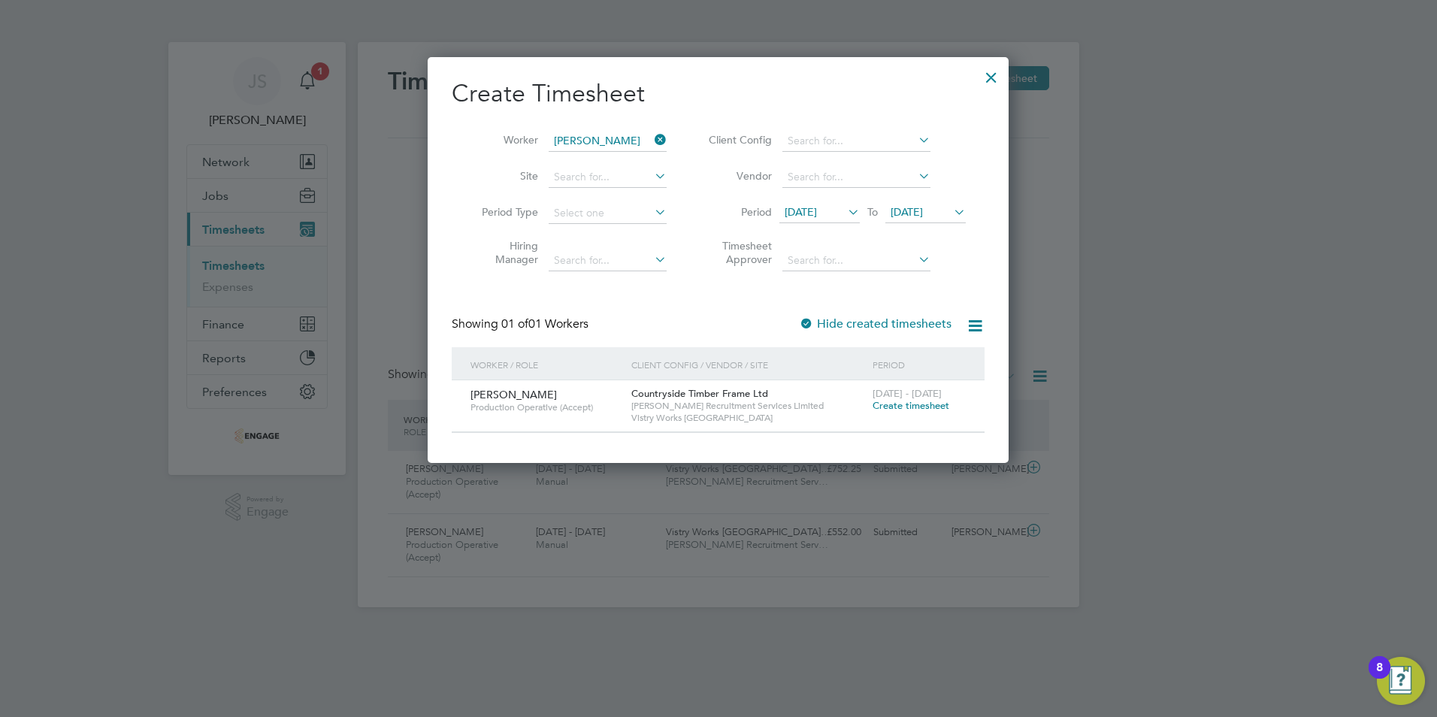
click at [908, 408] on span "Create timesheet" at bounding box center [911, 405] width 77 height 13
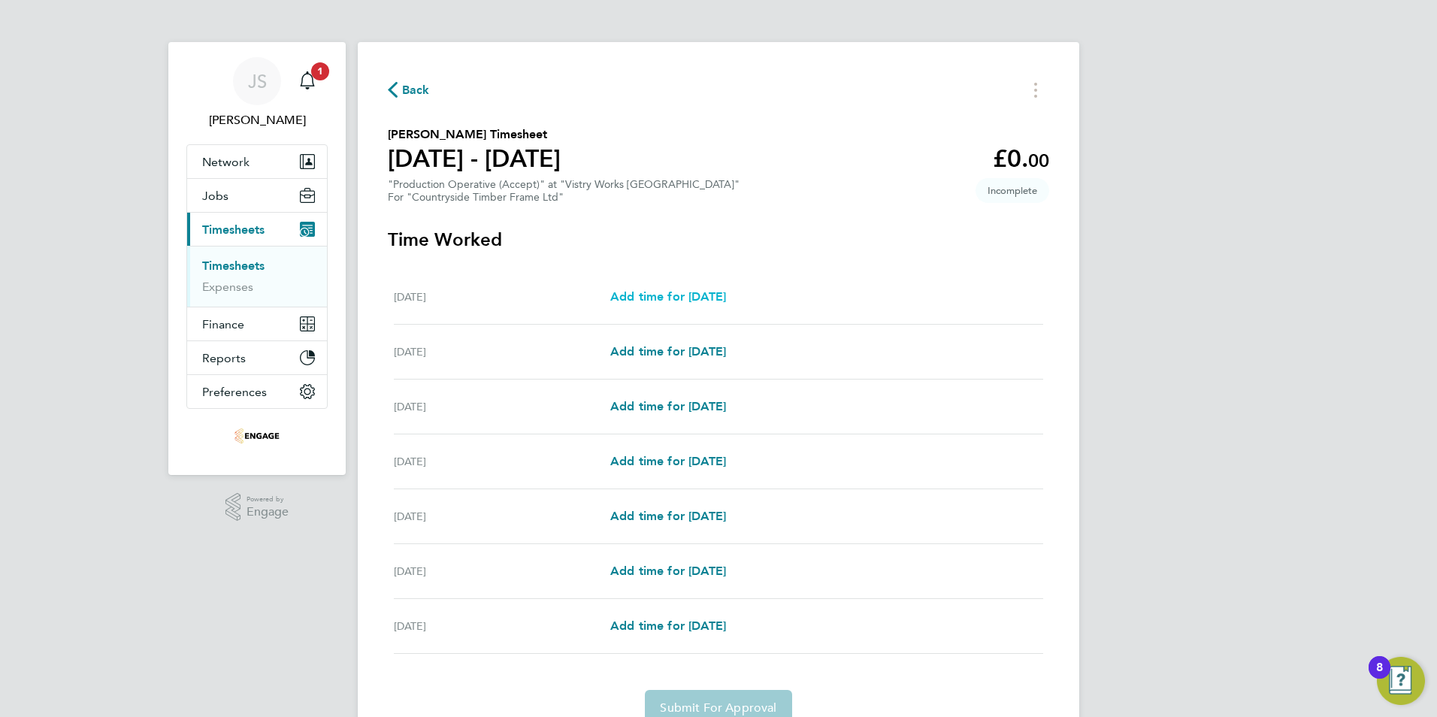
click at [713, 294] on span "Add time for [DATE]" at bounding box center [668, 296] width 116 height 14
select select "15"
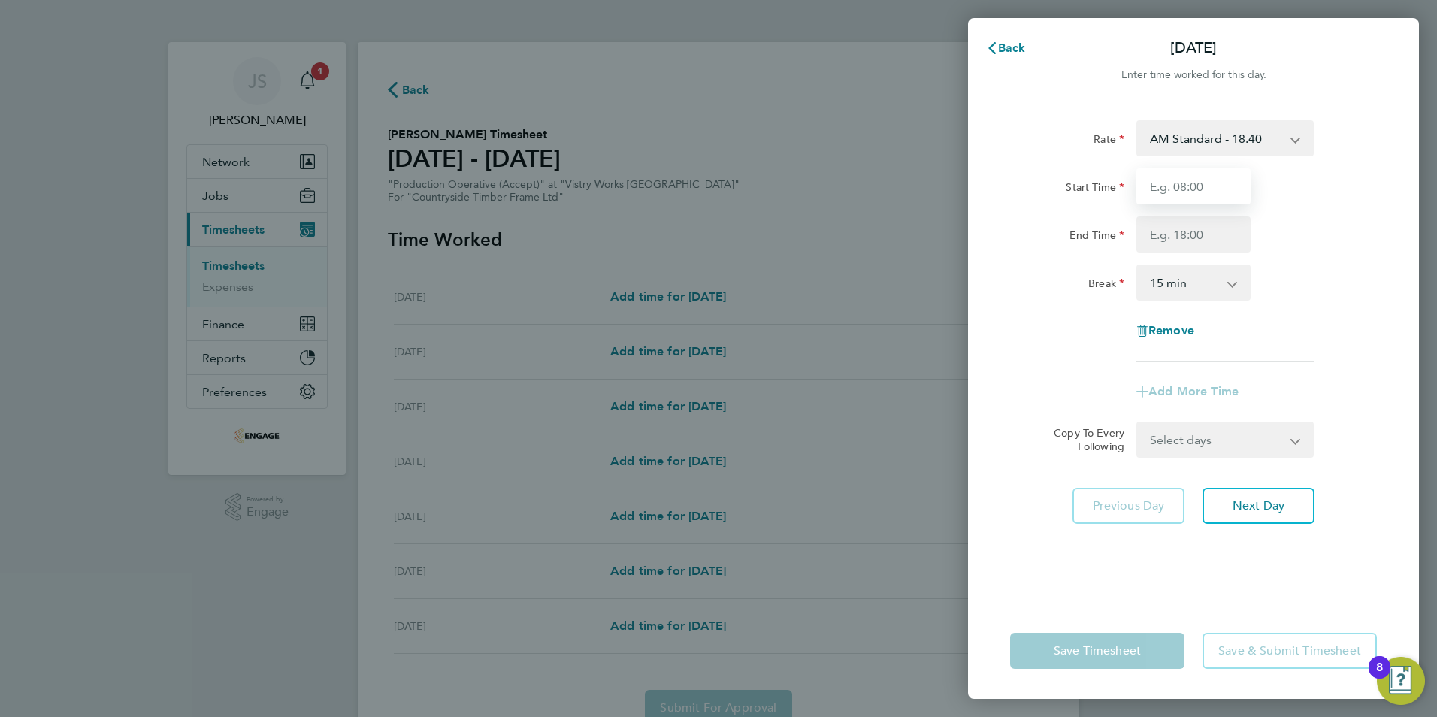
drag, startPoint x: 1188, startPoint y: 182, endPoint x: 1191, endPoint y: 190, distance: 8.8
click at [1188, 182] on input "Start Time" at bounding box center [1193, 186] width 114 height 36
type input "06:00"
type input "14:00"
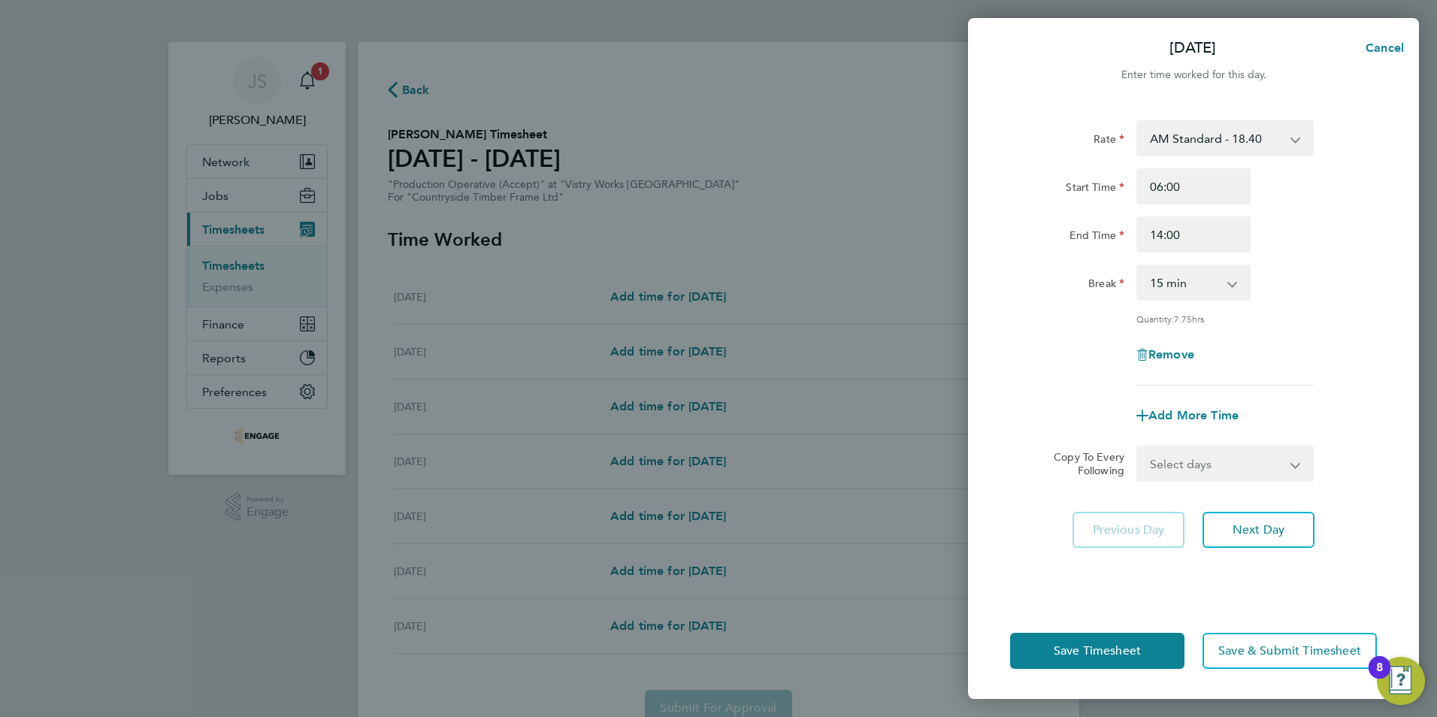
click at [1182, 284] on select "0 min 15 min 30 min 45 min 60 min 75 min 90 min" at bounding box center [1184, 282] width 93 height 33
select select "30"
click at [1138, 266] on select "0 min 15 min 30 min 45 min 60 min 75 min 90 min" at bounding box center [1184, 282] width 93 height 33
drag, startPoint x: 1182, startPoint y: 475, endPoint x: 1195, endPoint y: 475, distance: 13.5
click at [1182, 475] on select "Select days Day Weekday (Mon-Fri) Weekend (Sat-Sun) [DATE] [DATE] [DATE] [DATE]…" at bounding box center [1217, 463] width 158 height 33
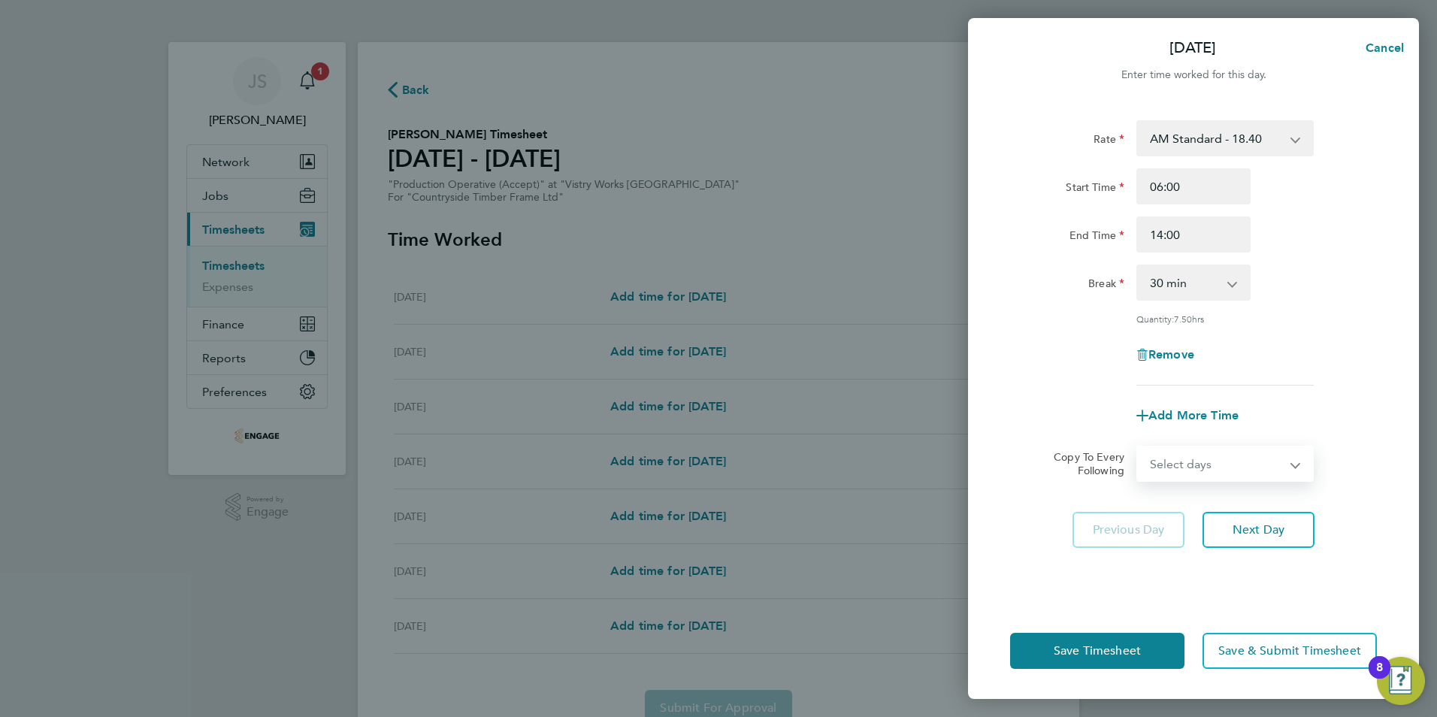
select select "WEEKDAY"
click at [1138, 447] on select "Select days Day Weekday (Mon-Fri) Weekend (Sat-Sun) [DATE] [DATE] [DATE] [DATE]…" at bounding box center [1217, 463] width 158 height 33
select select "[DATE]"
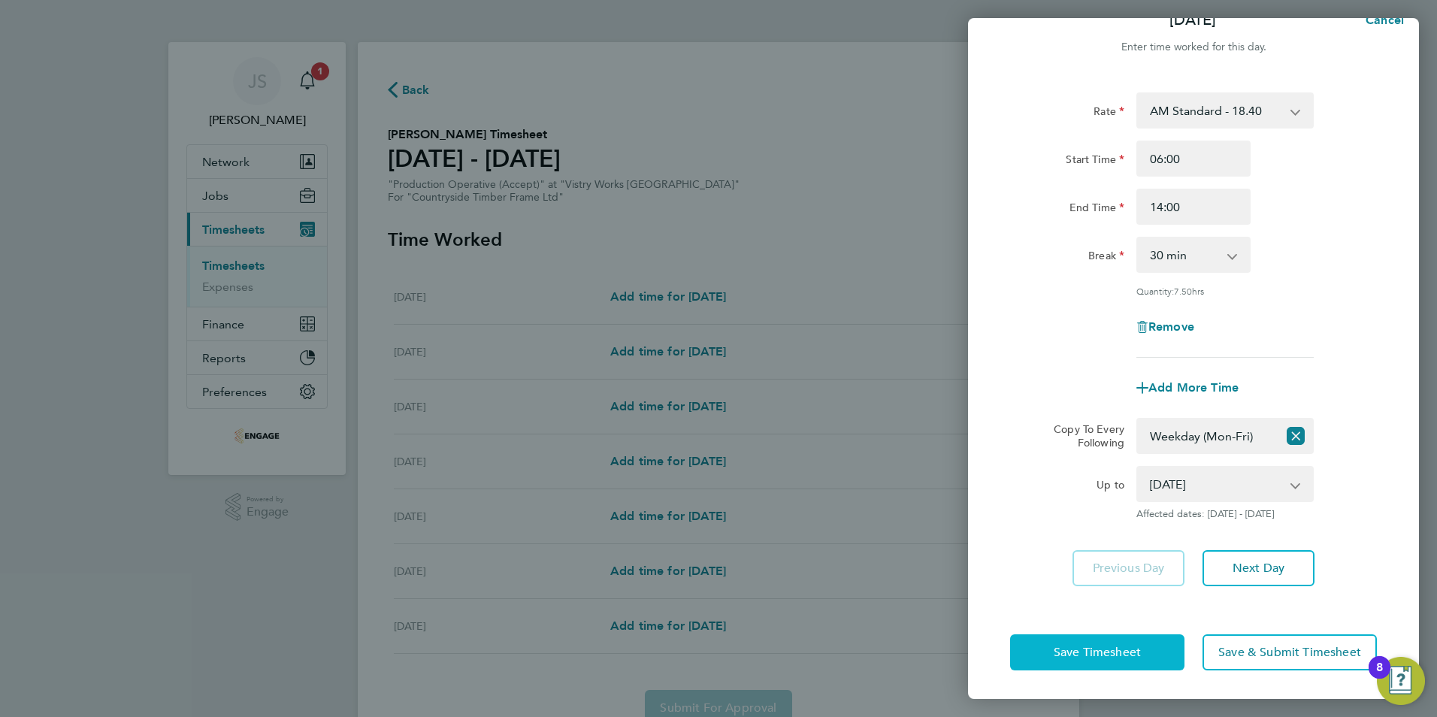
click at [1108, 641] on button "Save Timesheet" at bounding box center [1097, 652] width 174 height 36
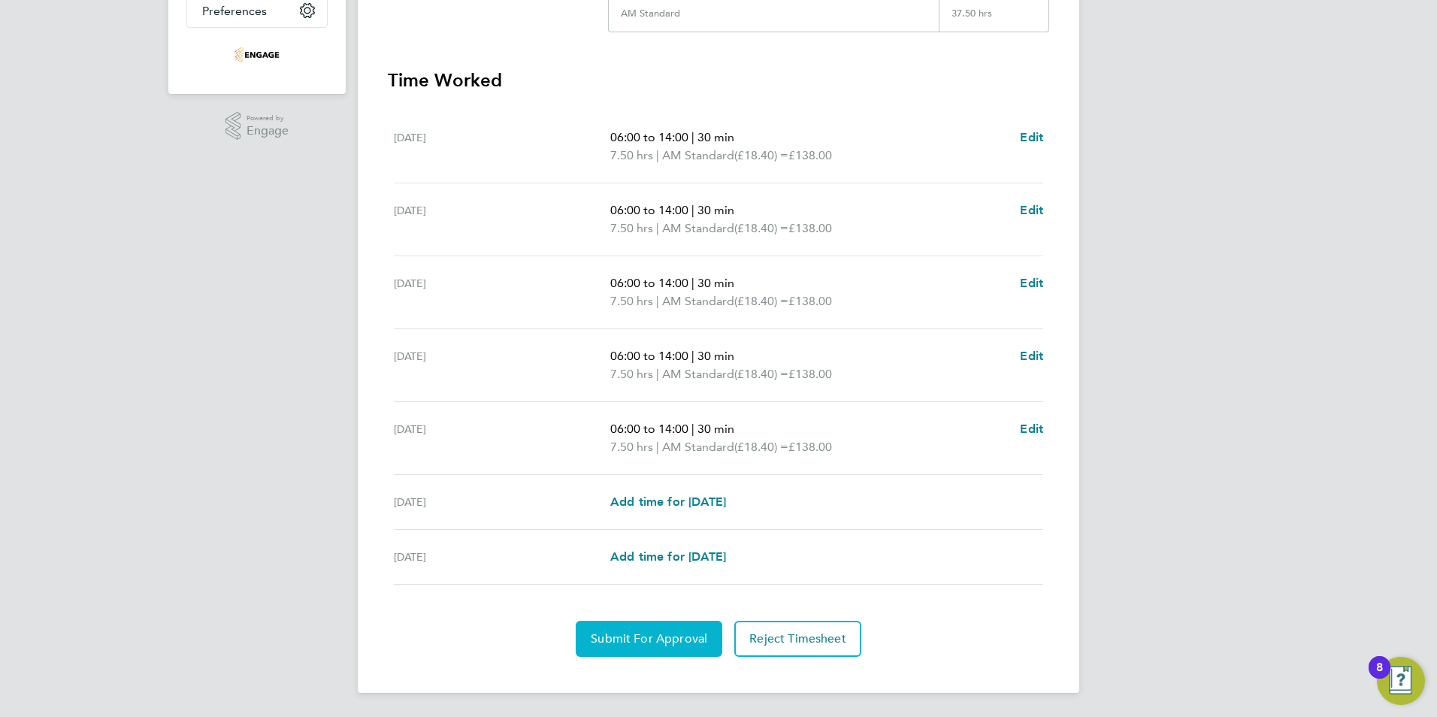
click at [671, 638] on span "Submit For Approval" at bounding box center [649, 638] width 117 height 15
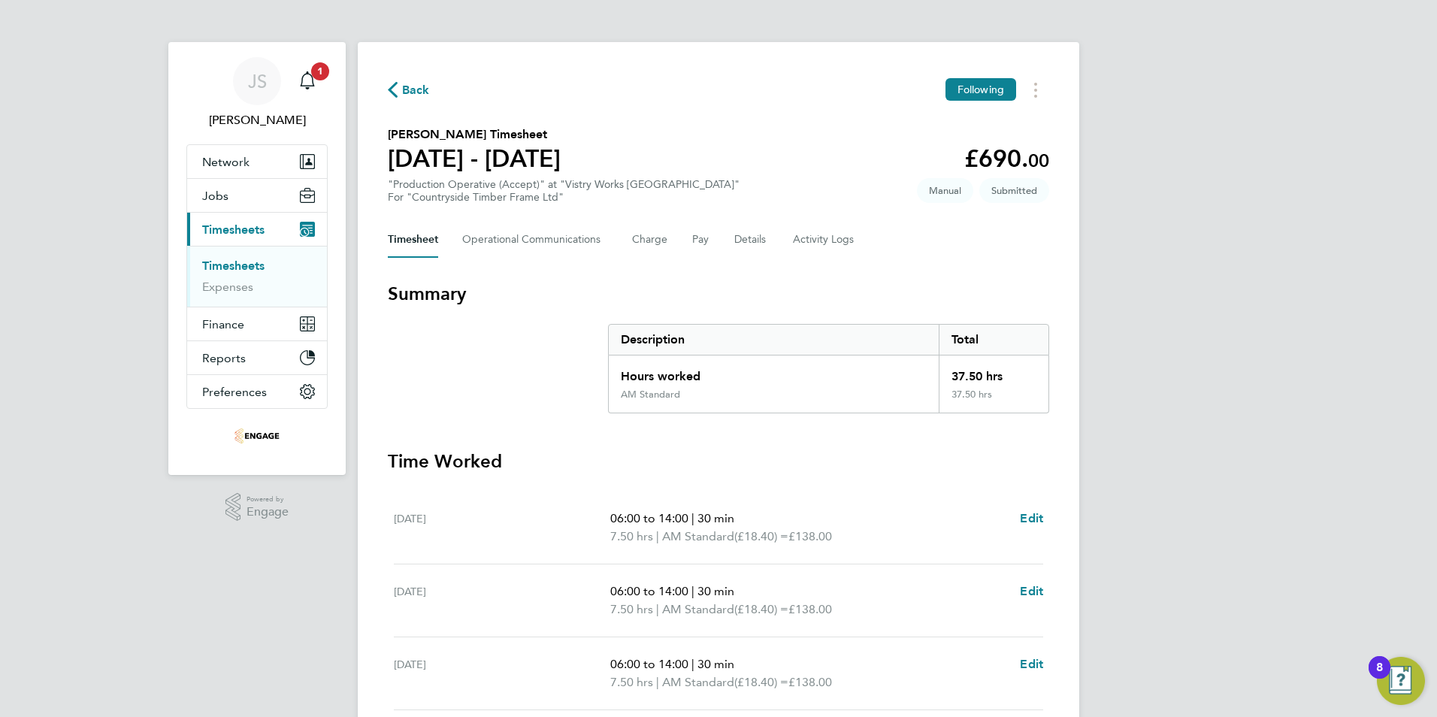
click at [401, 89] on span "Back" at bounding box center [409, 89] width 42 height 14
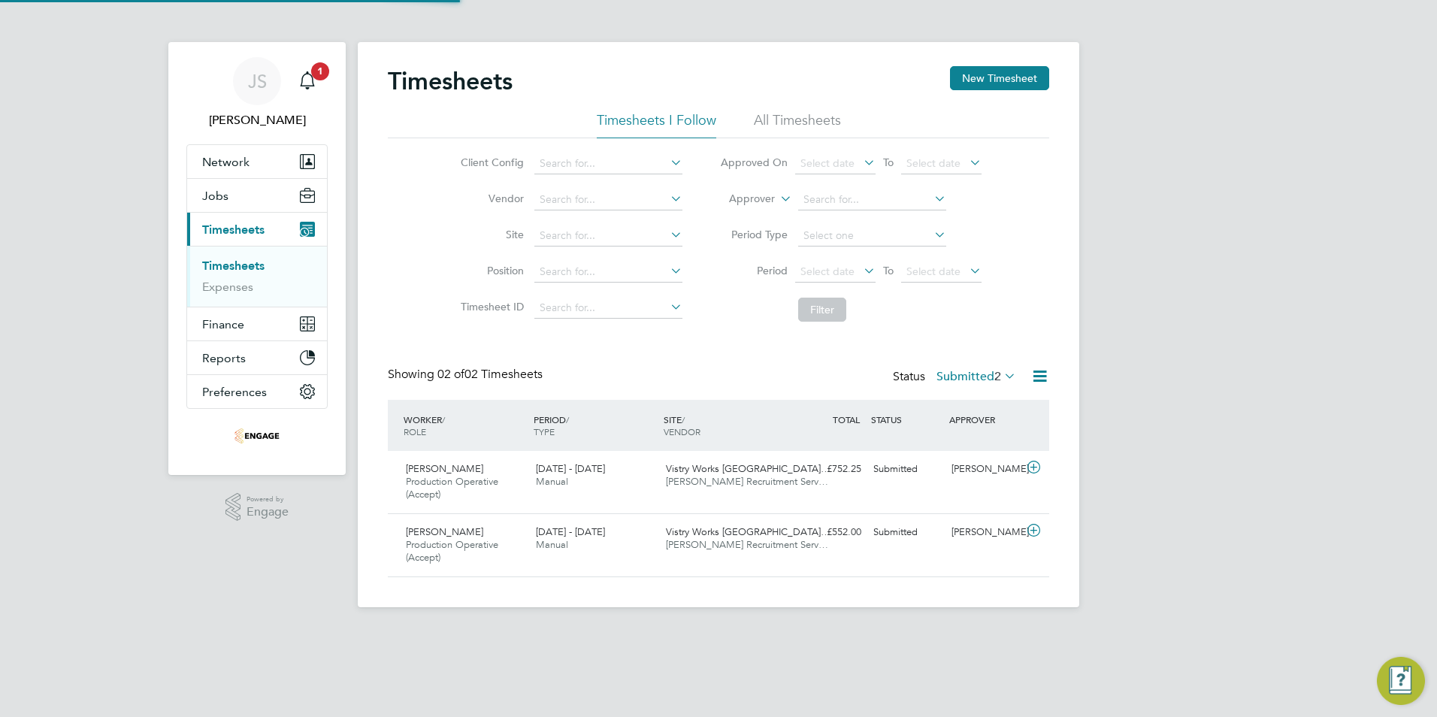
scroll to position [38, 131]
drag, startPoint x: 1048, startPoint y: 68, endPoint x: 1016, endPoint y: 89, distance: 37.9
click at [1048, 68] on button "New Timesheet" at bounding box center [999, 78] width 99 height 24
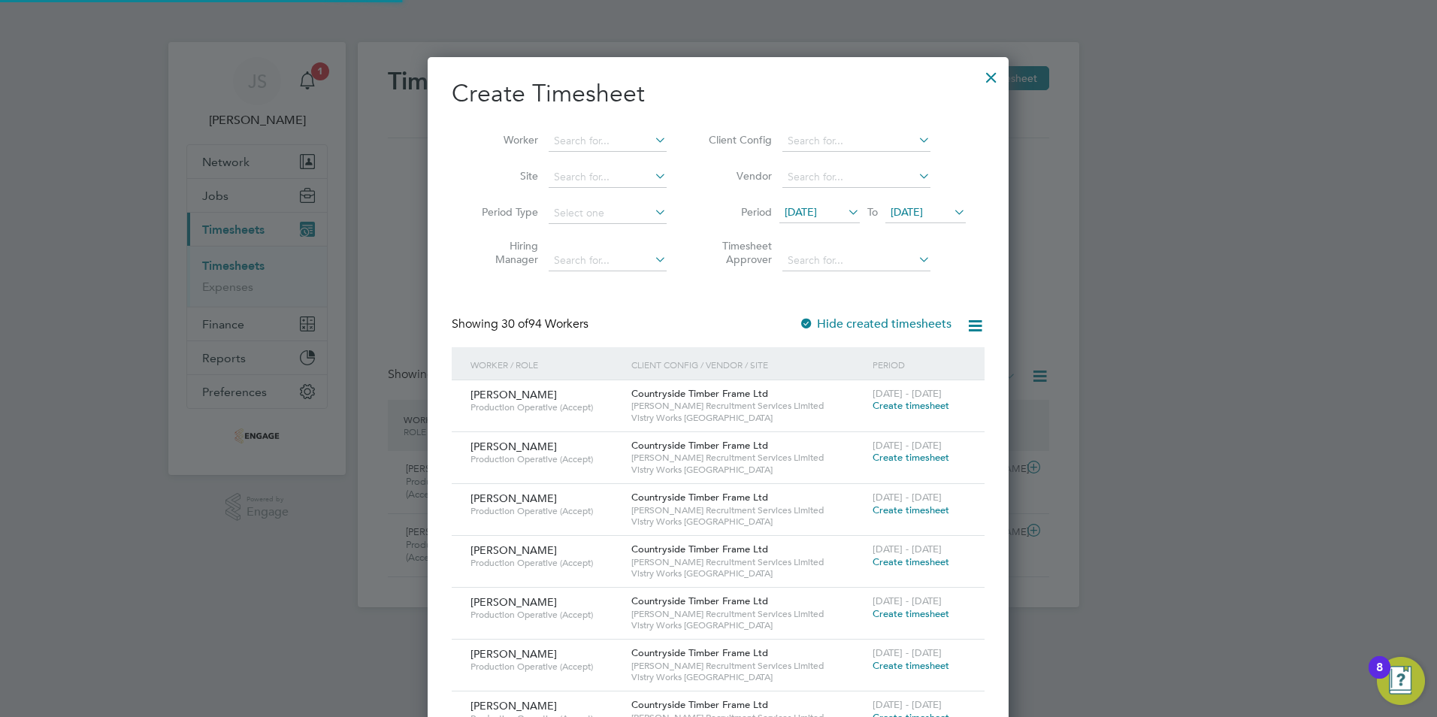
scroll to position [2058, 582]
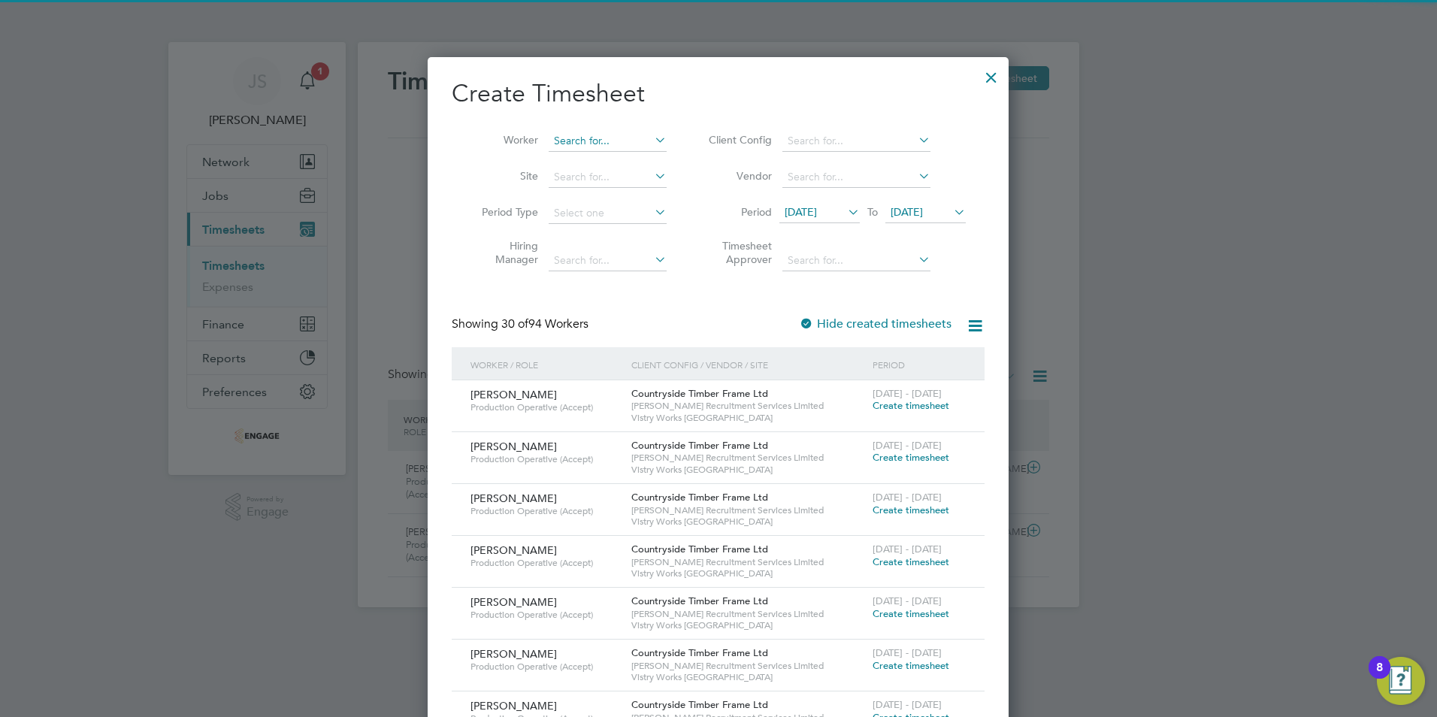
click at [598, 144] on input at bounding box center [608, 141] width 118 height 21
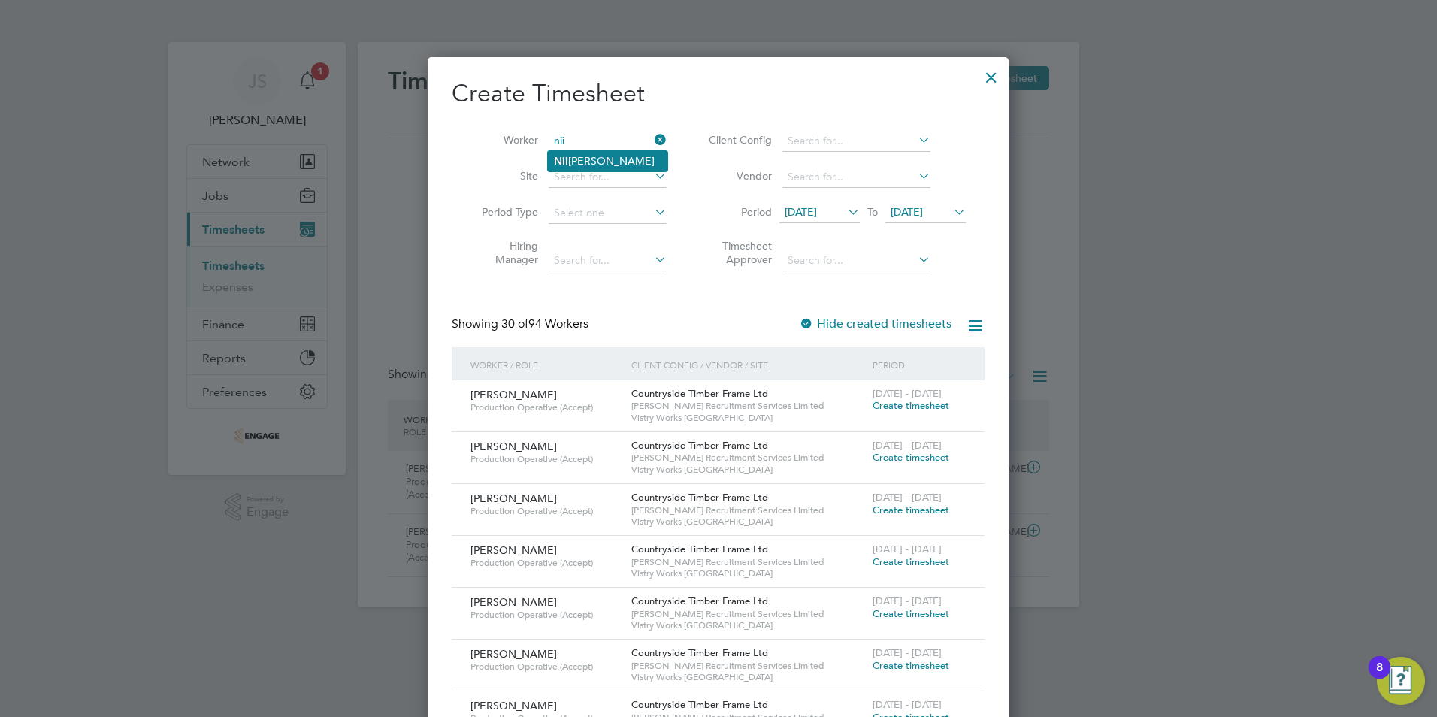
click at [598, 159] on li "[PERSON_NAME]" at bounding box center [608, 161] width 120 height 20
type input "[PERSON_NAME]"
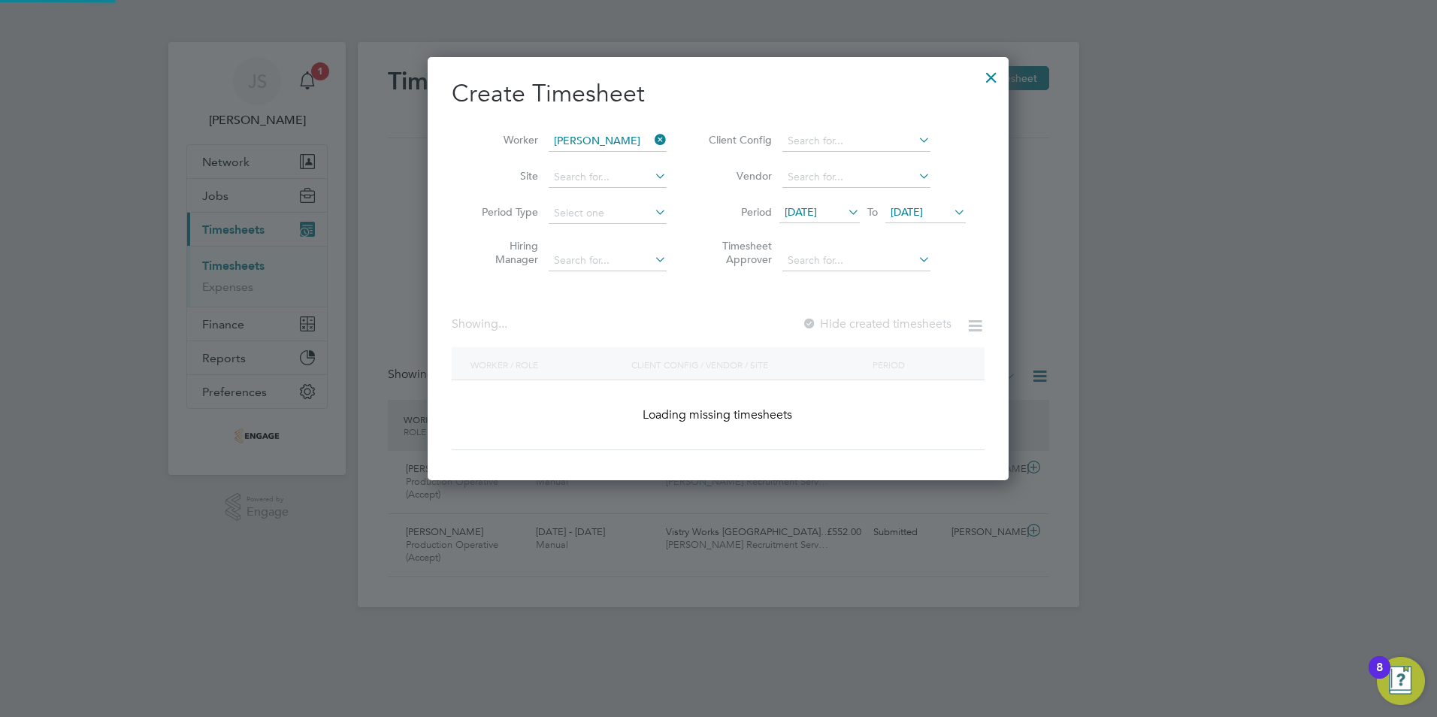
scroll to position [405, 582]
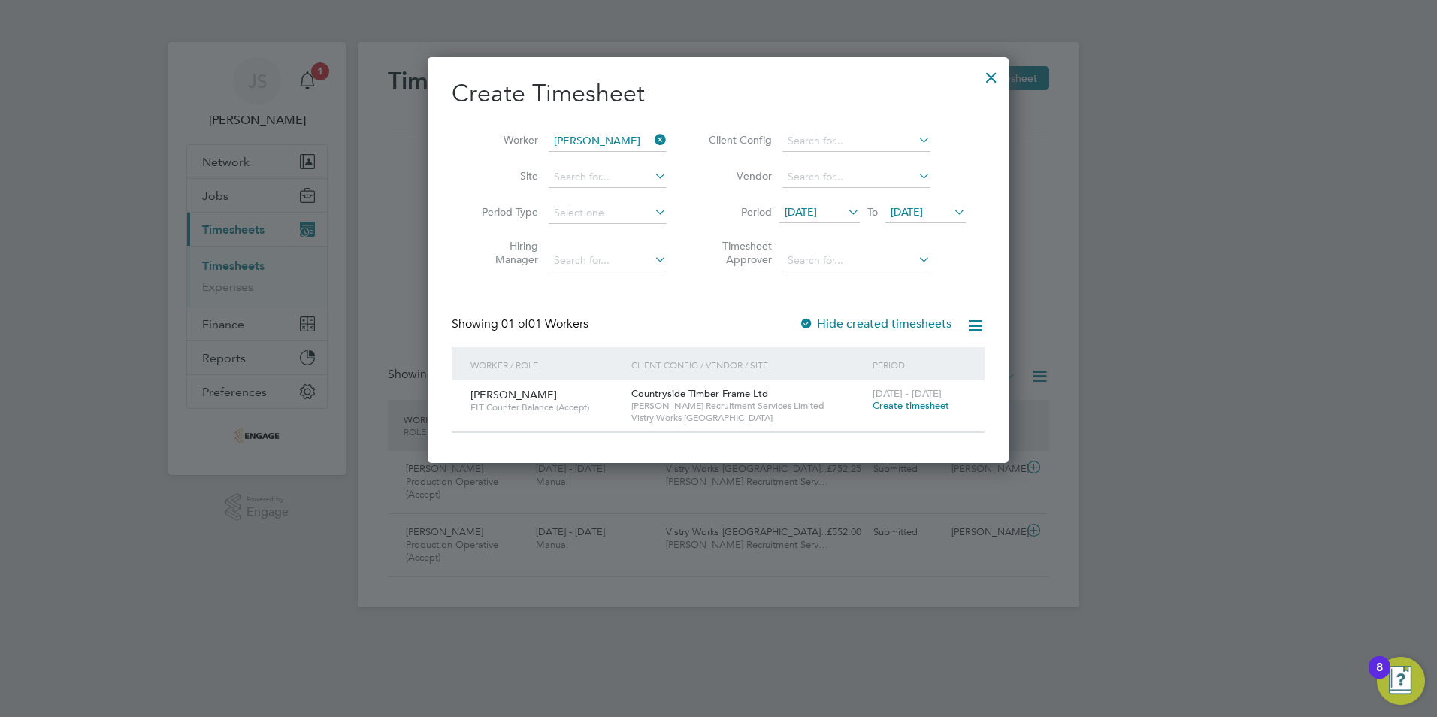
click at [900, 409] on span "Create timesheet" at bounding box center [911, 405] width 77 height 13
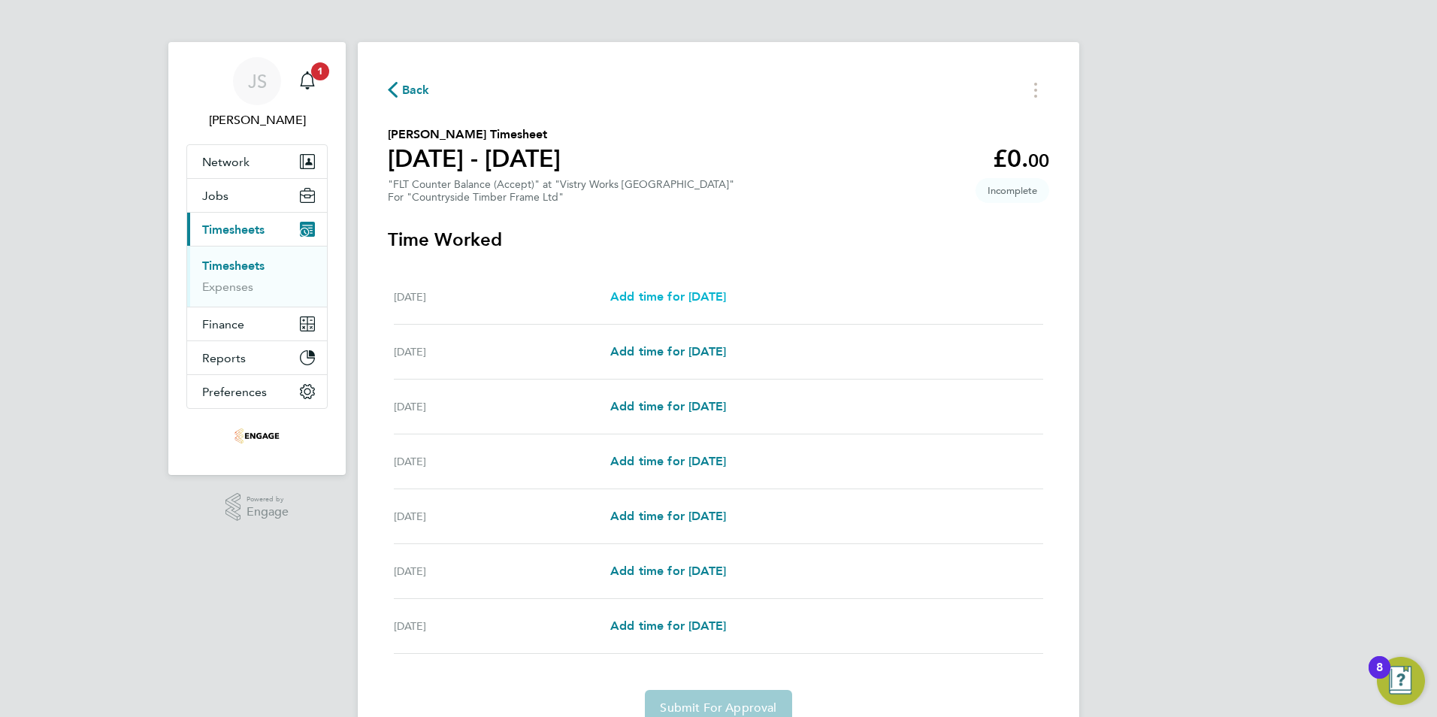
click at [726, 297] on span "Add time for [DATE]" at bounding box center [668, 296] width 116 height 14
select select "15"
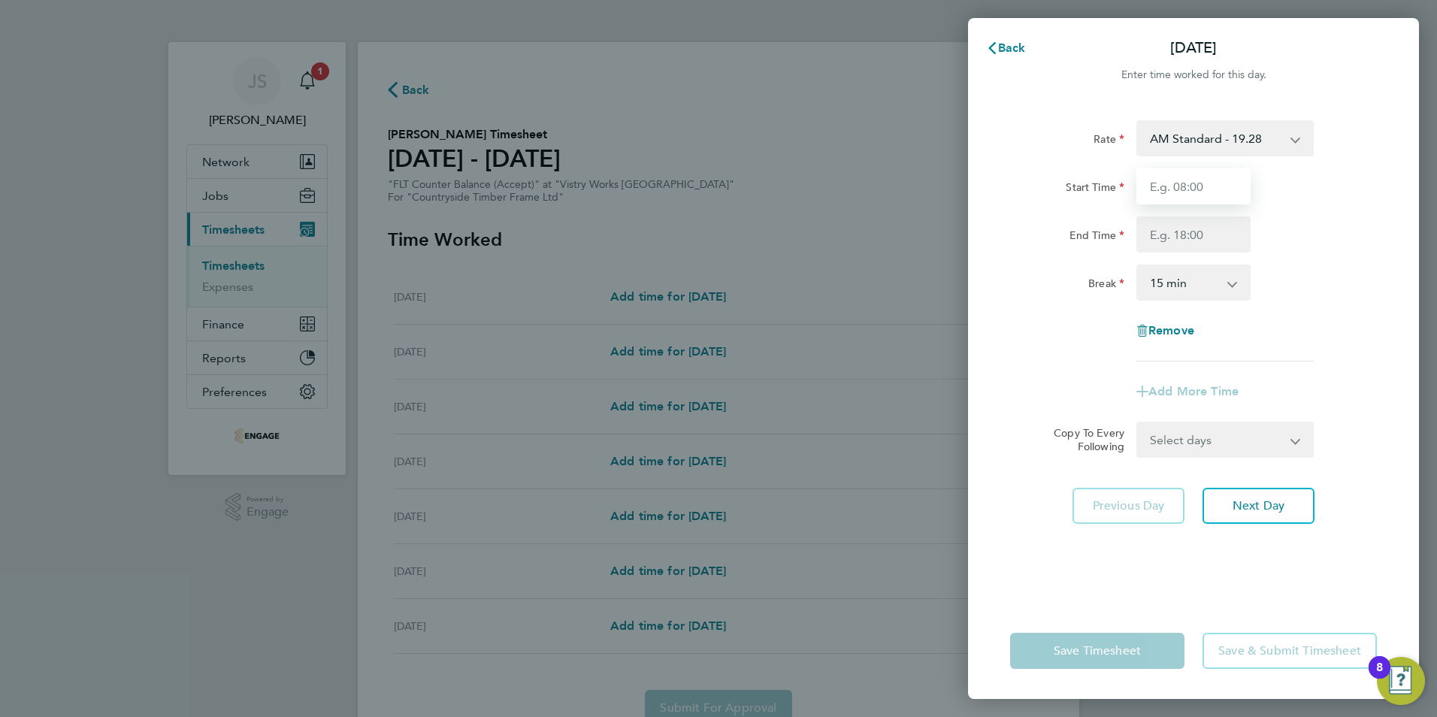
drag, startPoint x: 1200, startPoint y: 181, endPoint x: 1202, endPoint y: 197, distance: 15.9
click at [1200, 181] on input "Start Time" at bounding box center [1193, 186] width 114 height 36
type input "06:00"
type input "14:00"
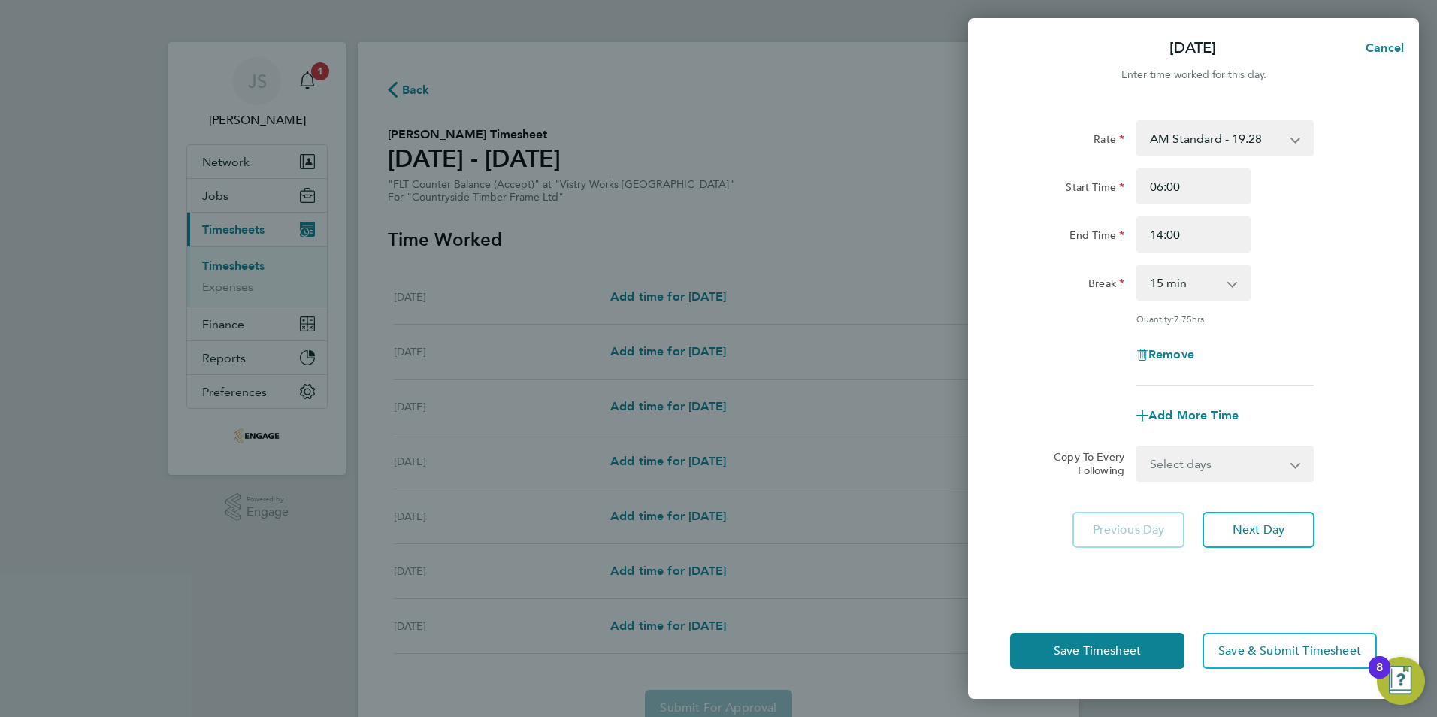
drag, startPoint x: 1176, startPoint y: 278, endPoint x: 1177, endPoint y: 289, distance: 11.4
click at [1176, 279] on select "0 min 15 min 30 min 45 min 60 min 75 min 90 min" at bounding box center [1184, 282] width 93 height 33
select select "30"
click at [1138, 266] on select "0 min 15 min 30 min 45 min 60 min 75 min 90 min" at bounding box center [1184, 282] width 93 height 33
click at [1189, 459] on select "Select days Day Weekday (Mon-Fri) Weekend (Sat-Sun) [DATE] [DATE] [DATE] [DATE]…" at bounding box center [1217, 463] width 158 height 33
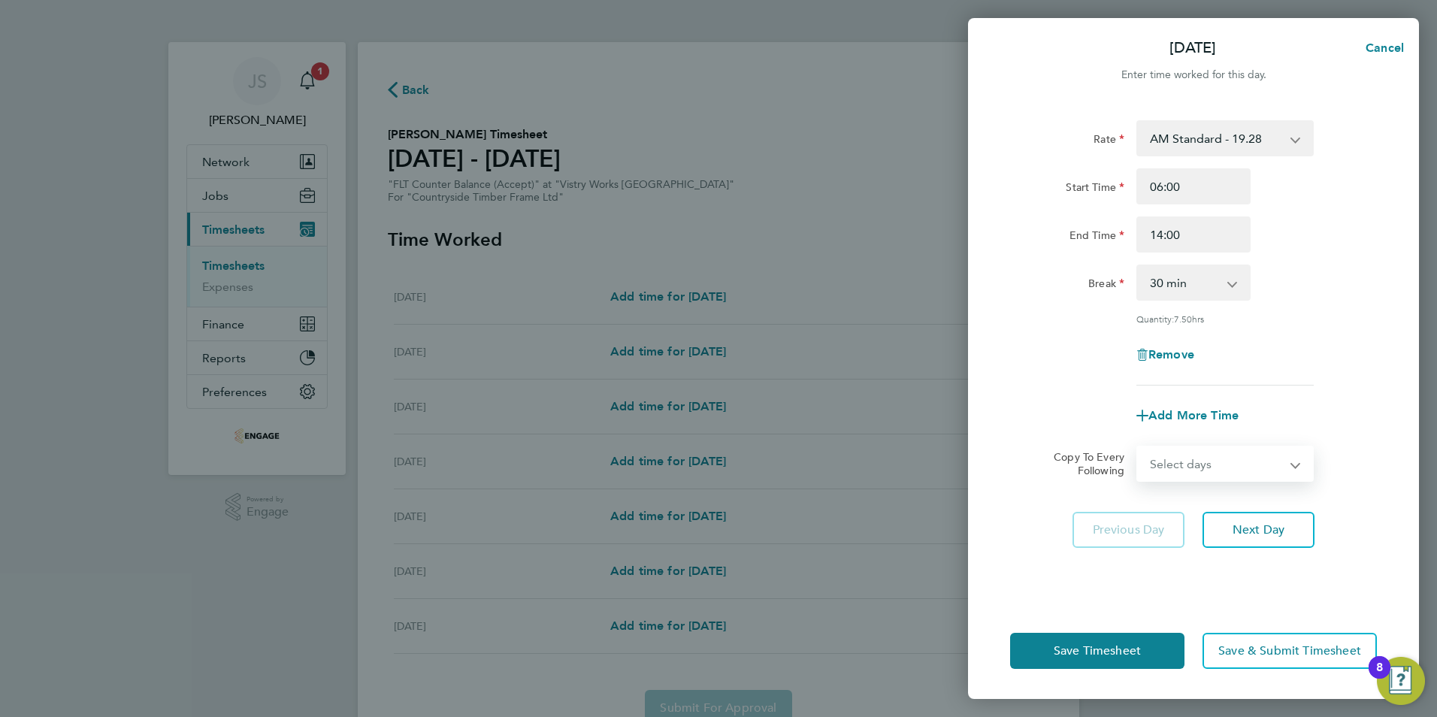
select select "WEEKDAY"
click at [1138, 447] on select "Select days Day Weekday (Mon-Fri) Weekend (Sat-Sun) [DATE] [DATE] [DATE] [DATE]…" at bounding box center [1217, 463] width 158 height 33
select select "[DATE]"
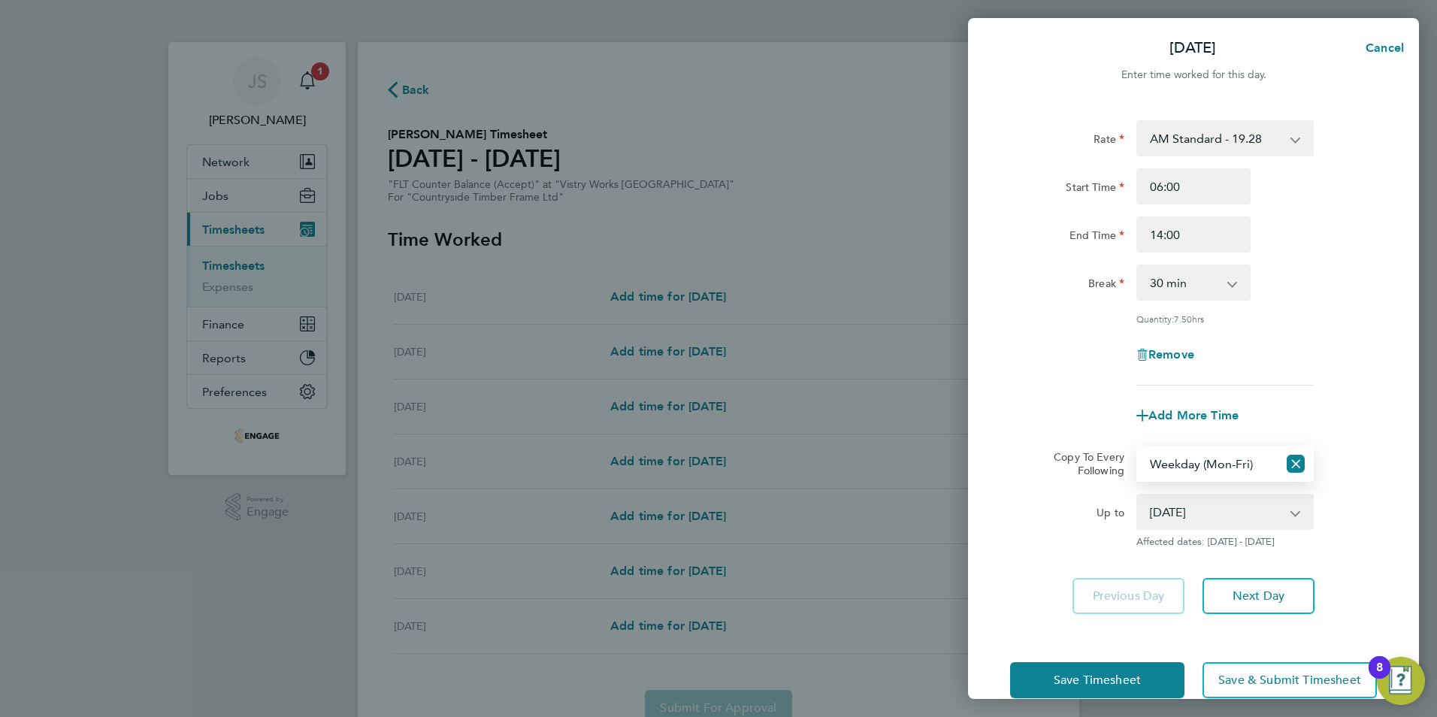
scroll to position [28, 0]
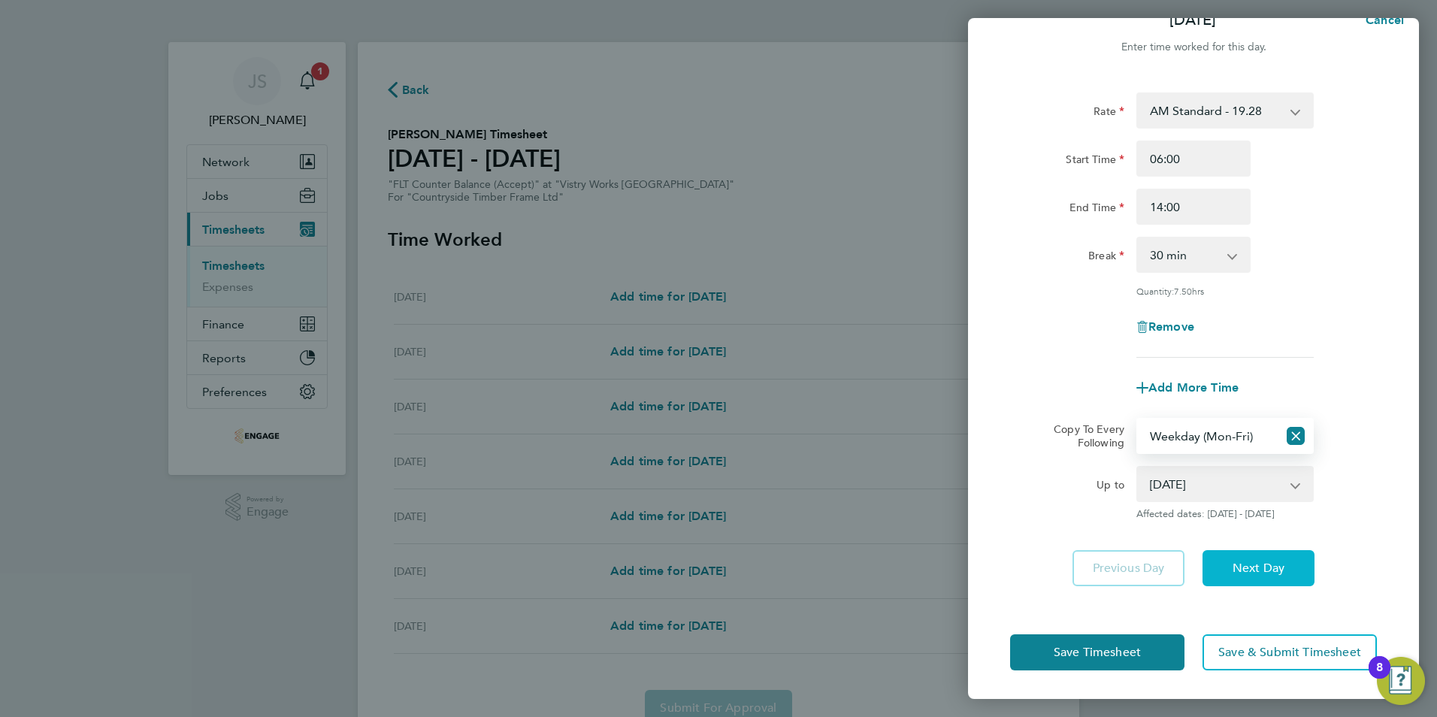
click at [1248, 565] on span "Next Day" at bounding box center [1259, 568] width 52 height 15
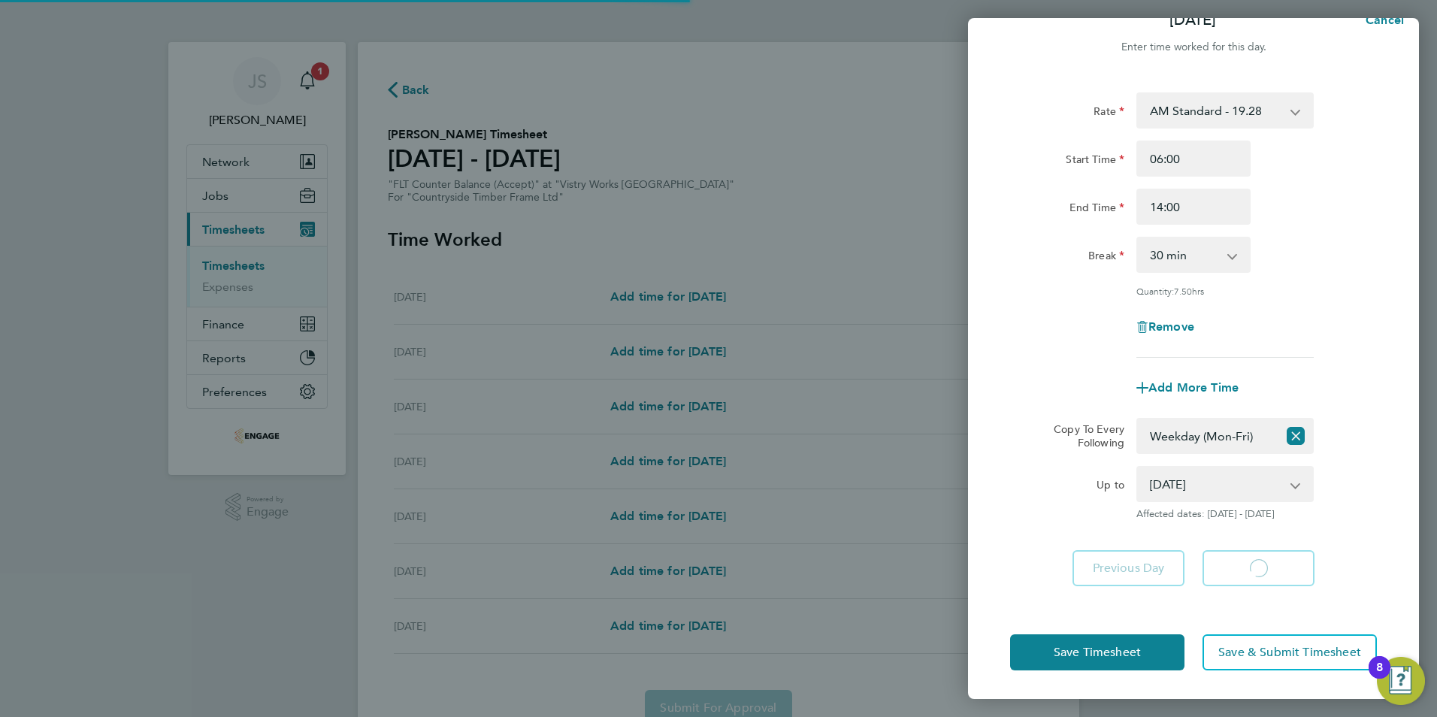
select select "30"
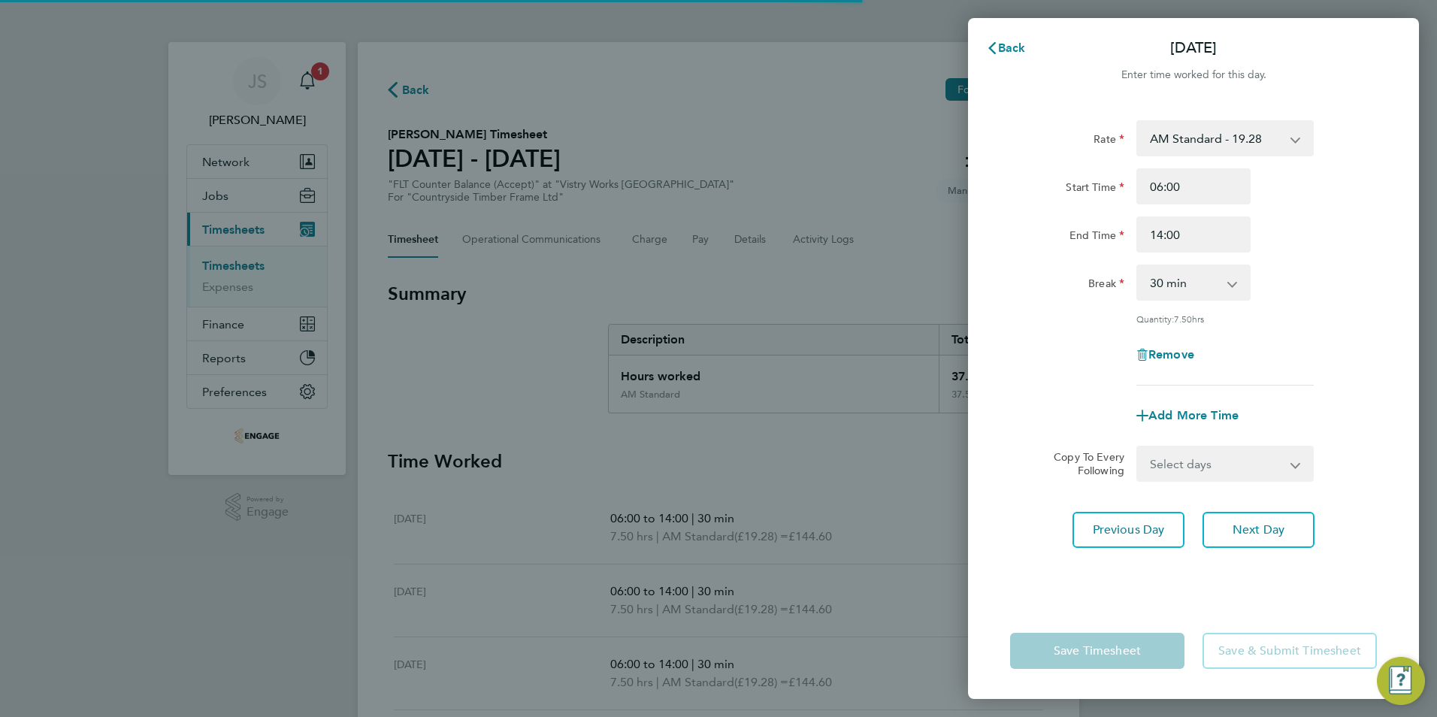
click at [1256, 571] on div "Rate AM Standard - 19.28 OT1 AM - 28.92 OT2 AM - 38.56 PM OT 2 - 42.03 PM Stand…" at bounding box center [1193, 352] width 451 height 501
click at [1262, 540] on button "Next Day" at bounding box center [1259, 530] width 112 height 36
select select "30"
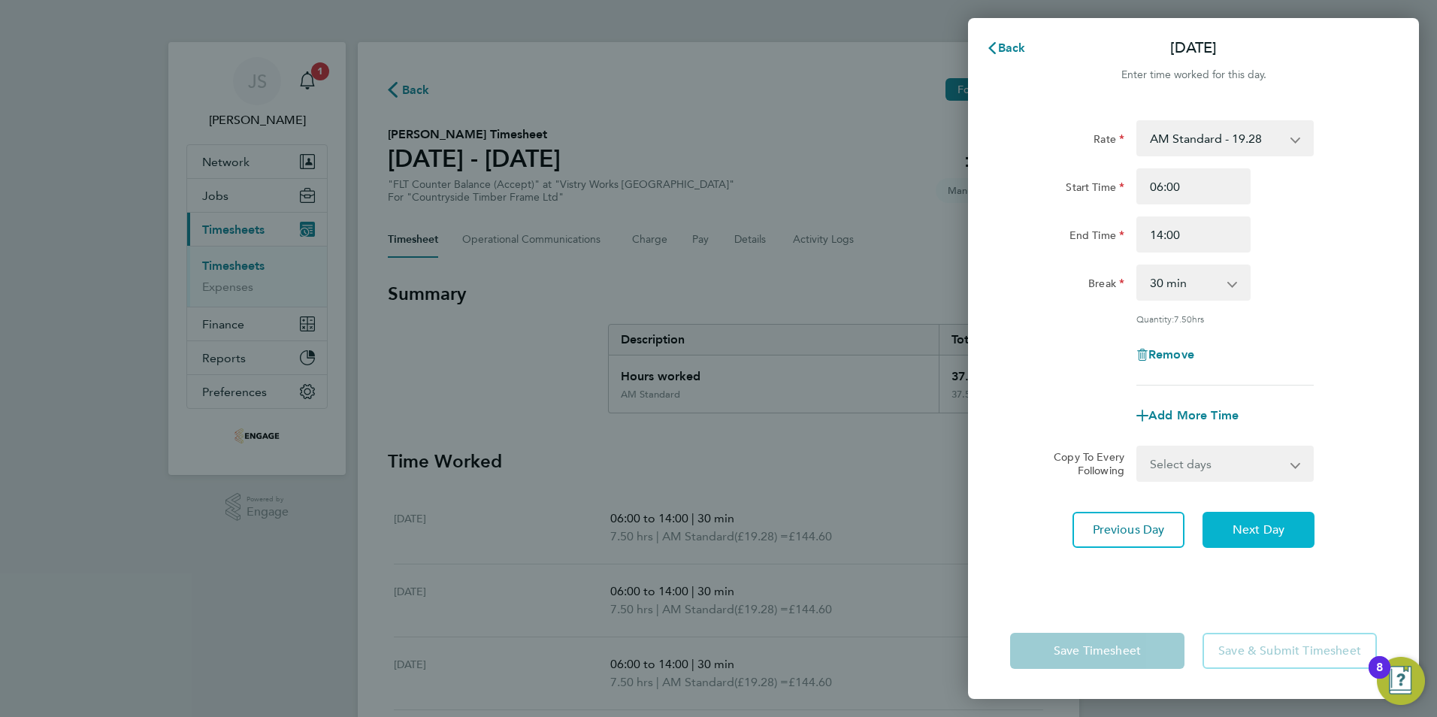
click at [1262, 538] on button "Next Day" at bounding box center [1259, 530] width 112 height 36
select select "30"
click at [1180, 408] on span "Add More Time" at bounding box center [1193, 415] width 90 height 14
select select "null"
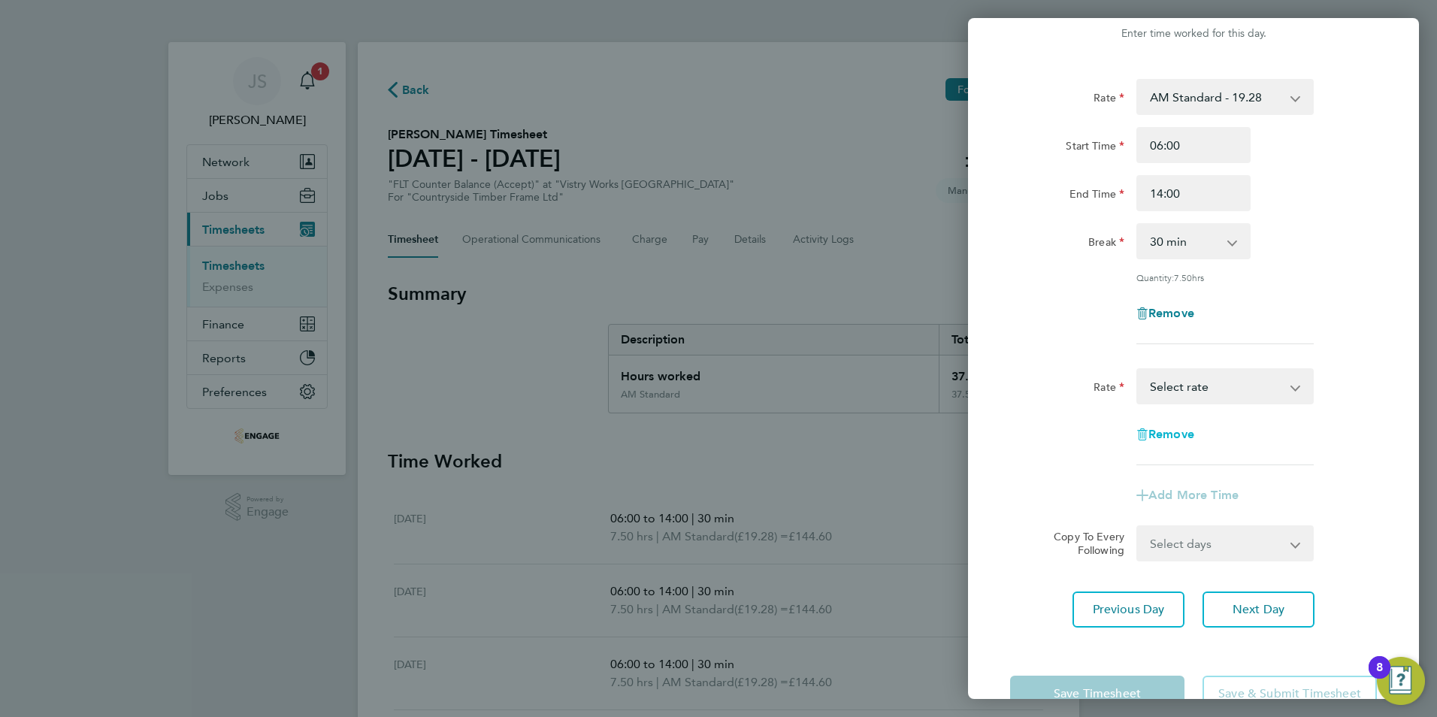
scroll to position [83, 0]
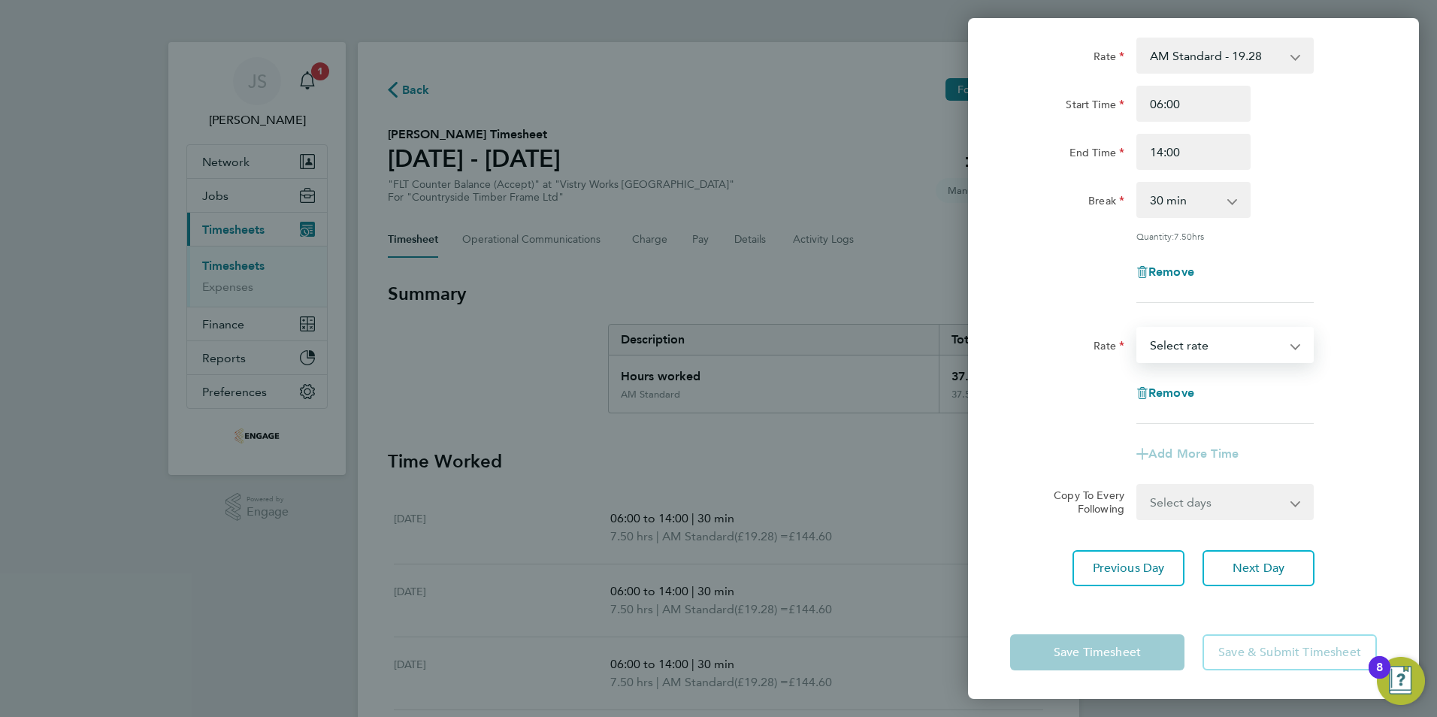
drag, startPoint x: 1164, startPoint y: 334, endPoint x: 1175, endPoint y: 350, distance: 18.8
click at [1164, 334] on select "OT1 AM - 28.92 OT2 AM - 38.56 AM Standard - 19.28 PM OT 2 - 42.03 PM Standard -…" at bounding box center [1216, 344] width 156 height 33
select select "15"
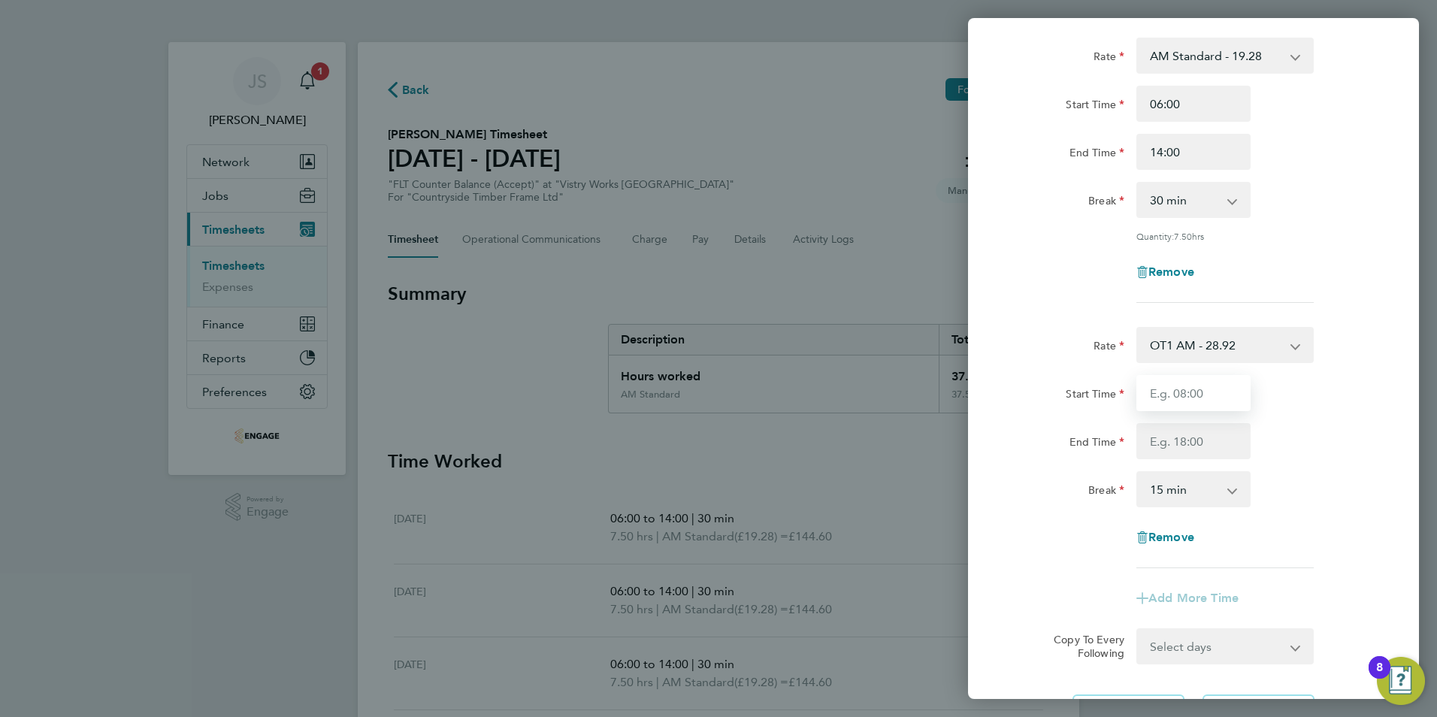
drag, startPoint x: 1163, startPoint y: 392, endPoint x: 1191, endPoint y: 404, distance: 30.0
click at [1163, 392] on input "Start Time" at bounding box center [1193, 393] width 114 height 36
type input "14:00"
click at [1166, 425] on input "End Time" at bounding box center [1193, 441] width 114 height 36
type input "17:00"
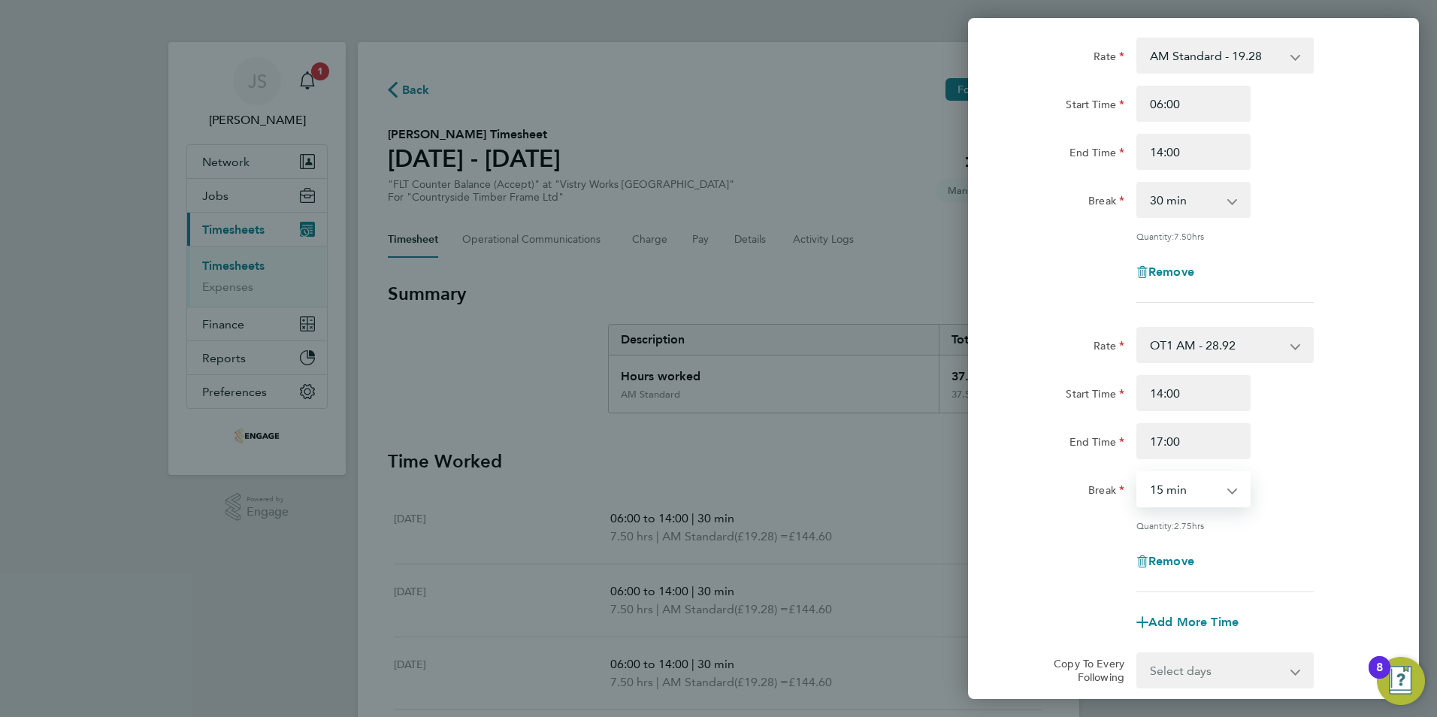
drag, startPoint x: 1179, startPoint y: 490, endPoint x: 1182, endPoint y: 499, distance: 9.8
click at [1179, 490] on select "0 min 15 min 30 min 45 min 60 min 75 min 90 min" at bounding box center [1184, 489] width 93 height 33
select select "0"
click at [1138, 473] on select "0 min 15 min 30 min 45 min 60 min 75 min 90 min" at bounding box center [1184, 489] width 93 height 33
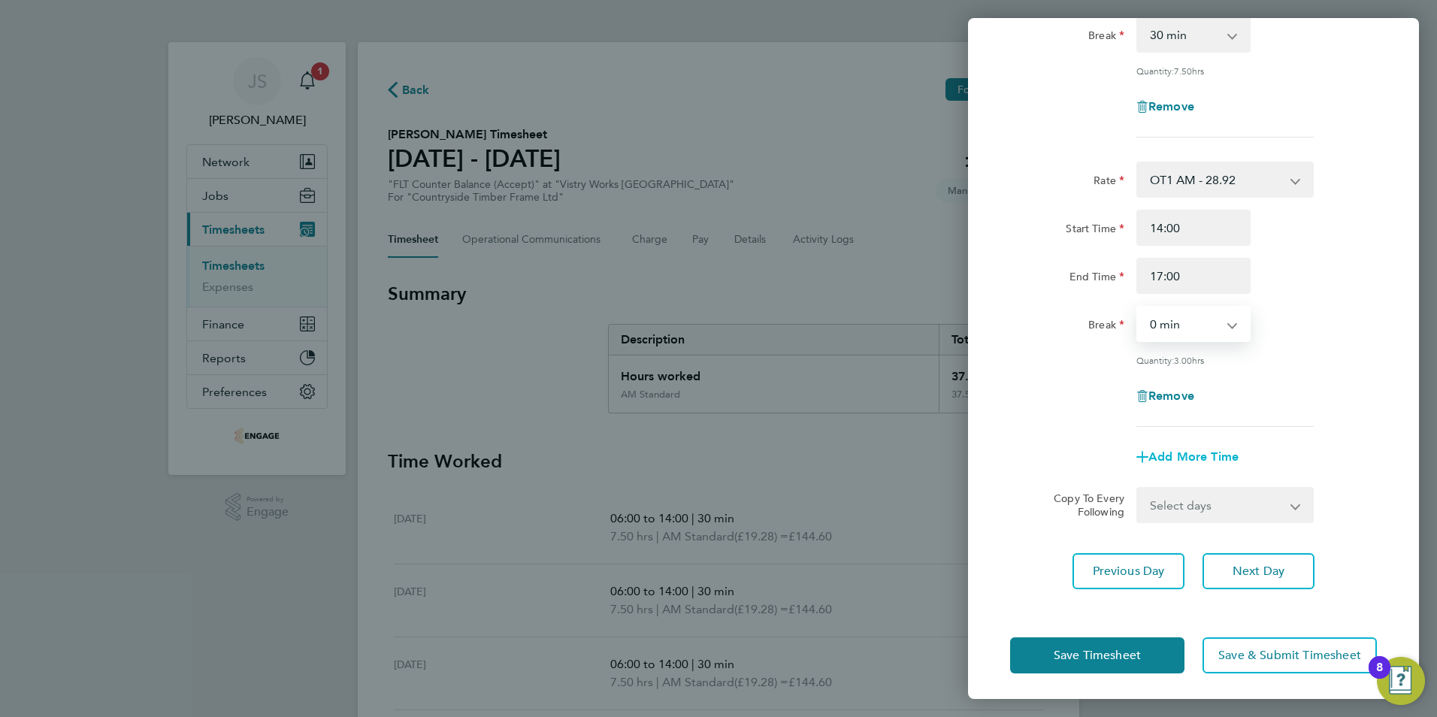
scroll to position [250, 0]
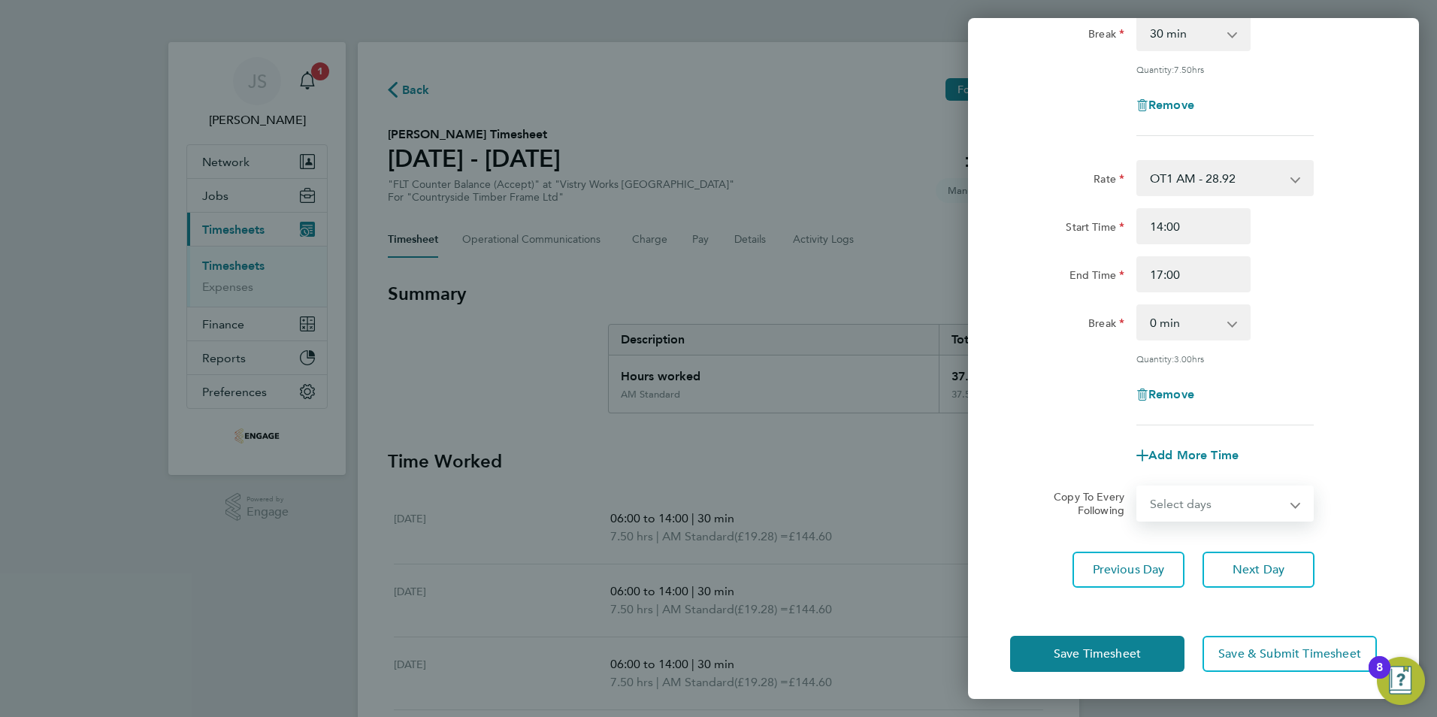
drag, startPoint x: 1202, startPoint y: 504, endPoint x: 1197, endPoint y: 519, distance: 15.2
click at [1202, 504] on select "Select days Day Weekend (Sat-Sun) [DATE] [DATE] [DATE]" at bounding box center [1217, 503] width 158 height 33
select select "FRI"
click at [1138, 487] on select "Select days Day Weekend (Sat-Sun) [DATE] [DATE] [DATE]" at bounding box center [1217, 503] width 158 height 33
select select "[DATE]"
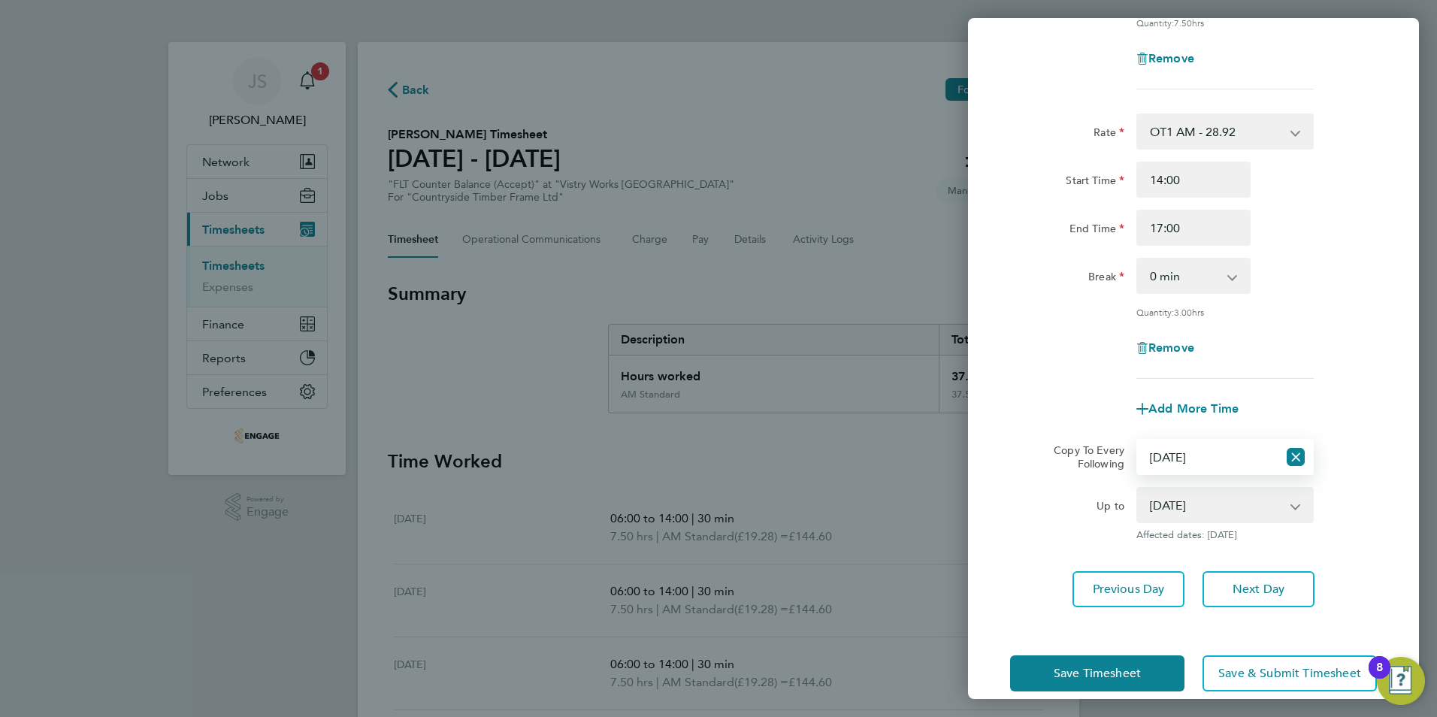
scroll to position [316, 0]
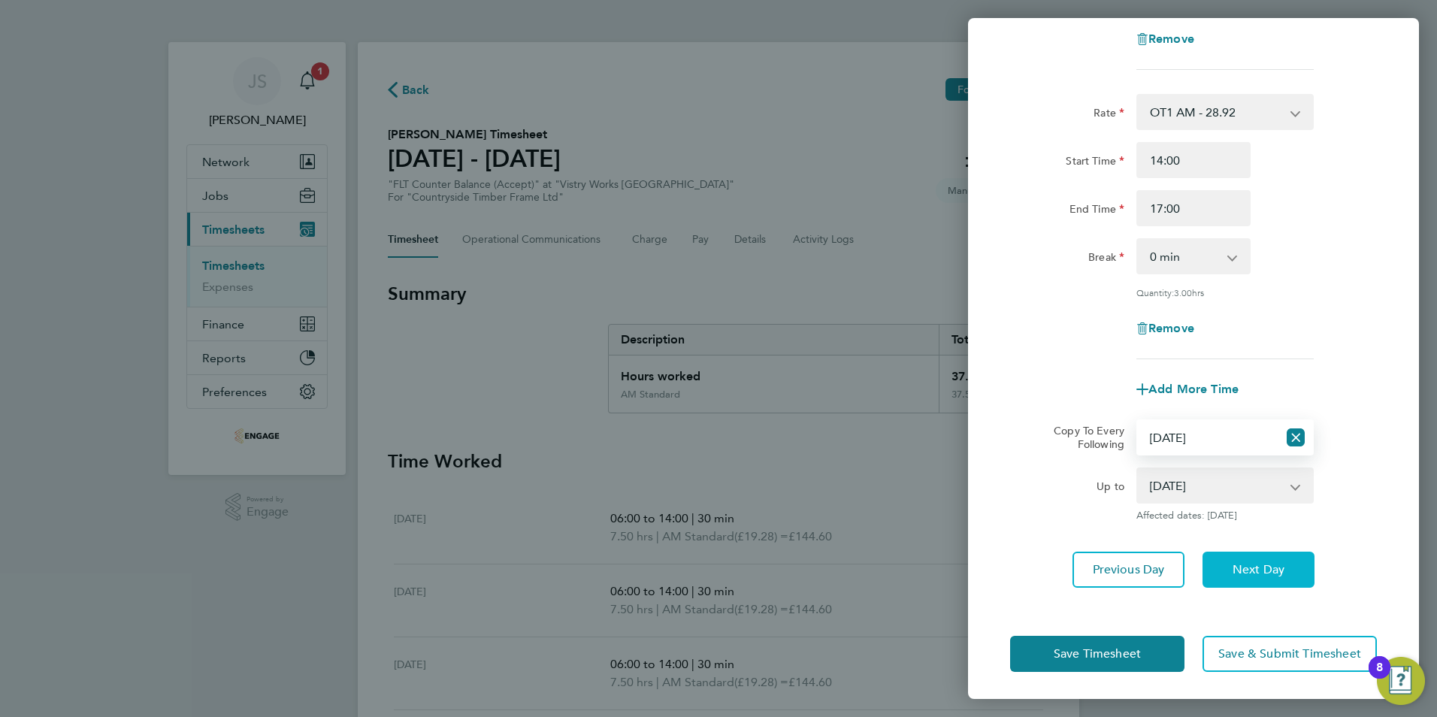
click at [1266, 566] on span "Next Day" at bounding box center [1259, 569] width 52 height 15
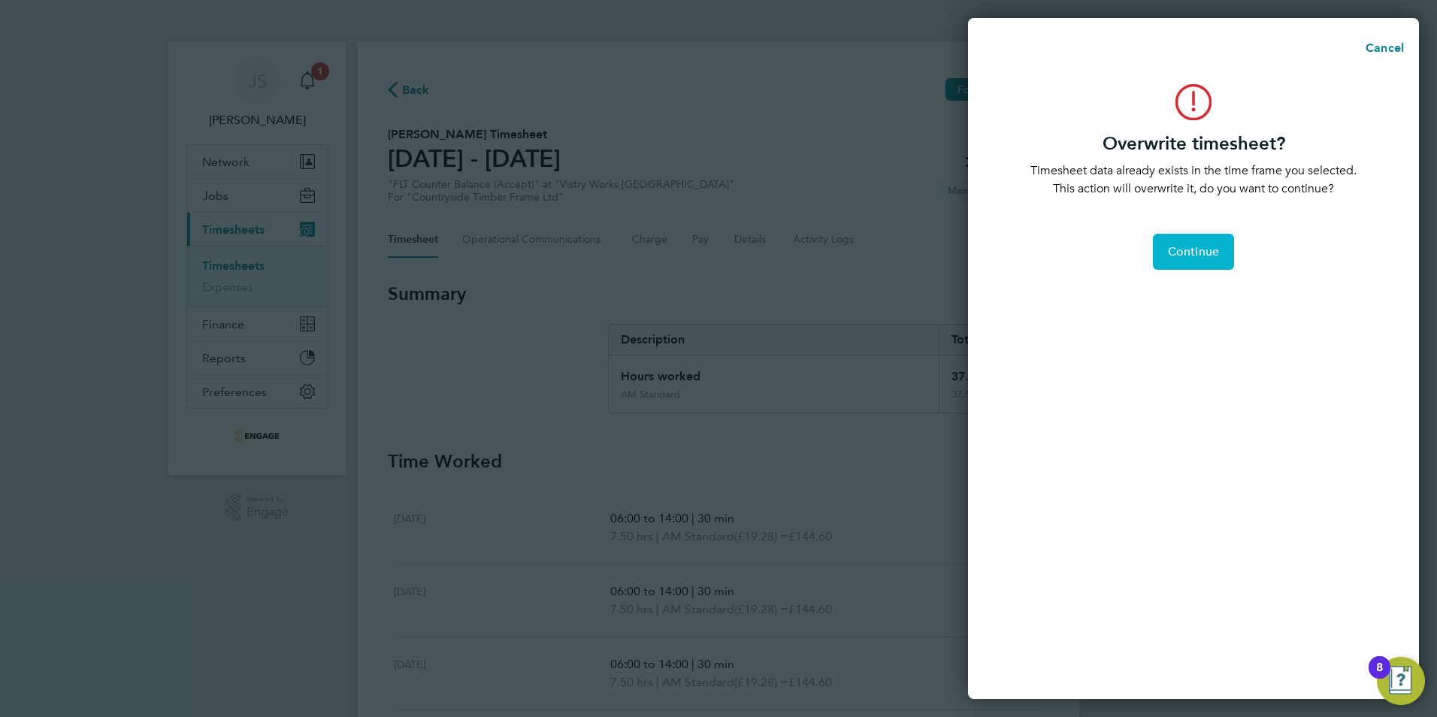
click at [1198, 258] on span "Continue" at bounding box center [1193, 251] width 51 height 15
select select "0: null"
select select "30"
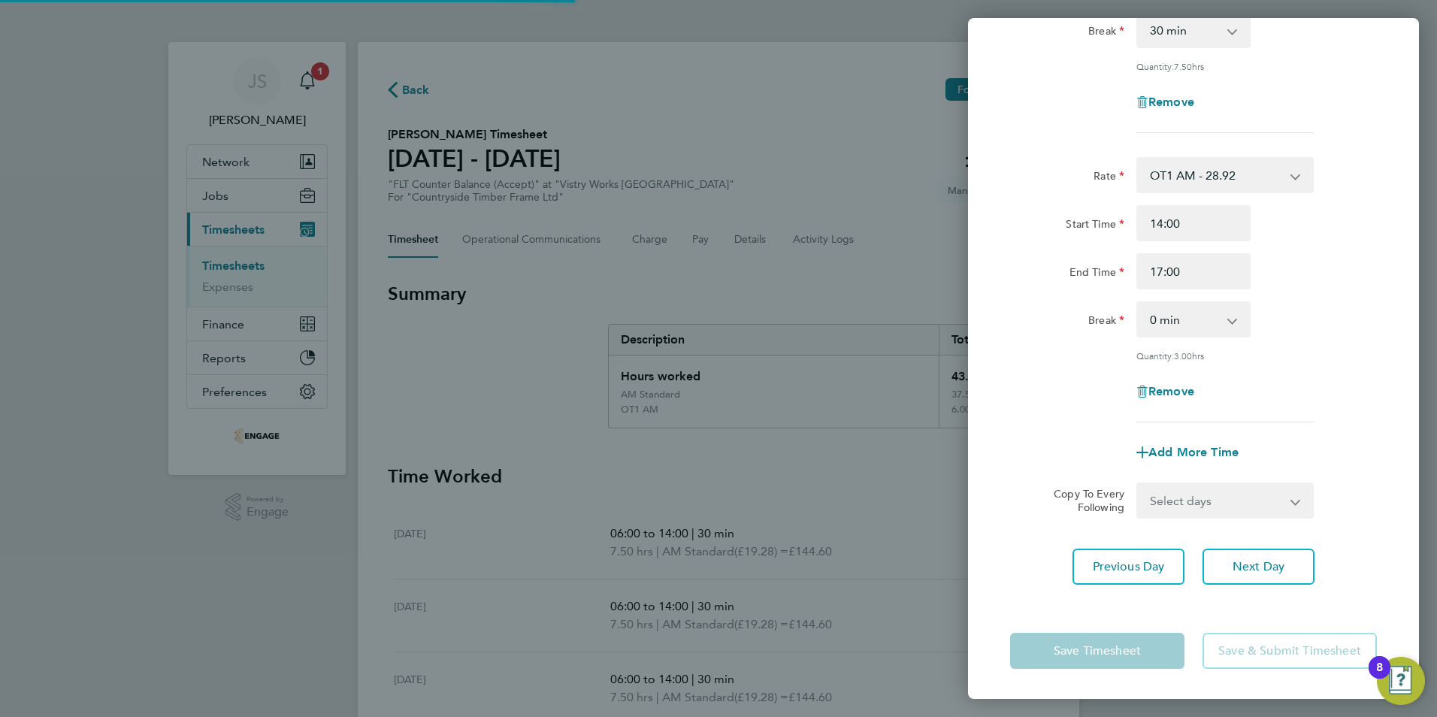
scroll to position [250, 0]
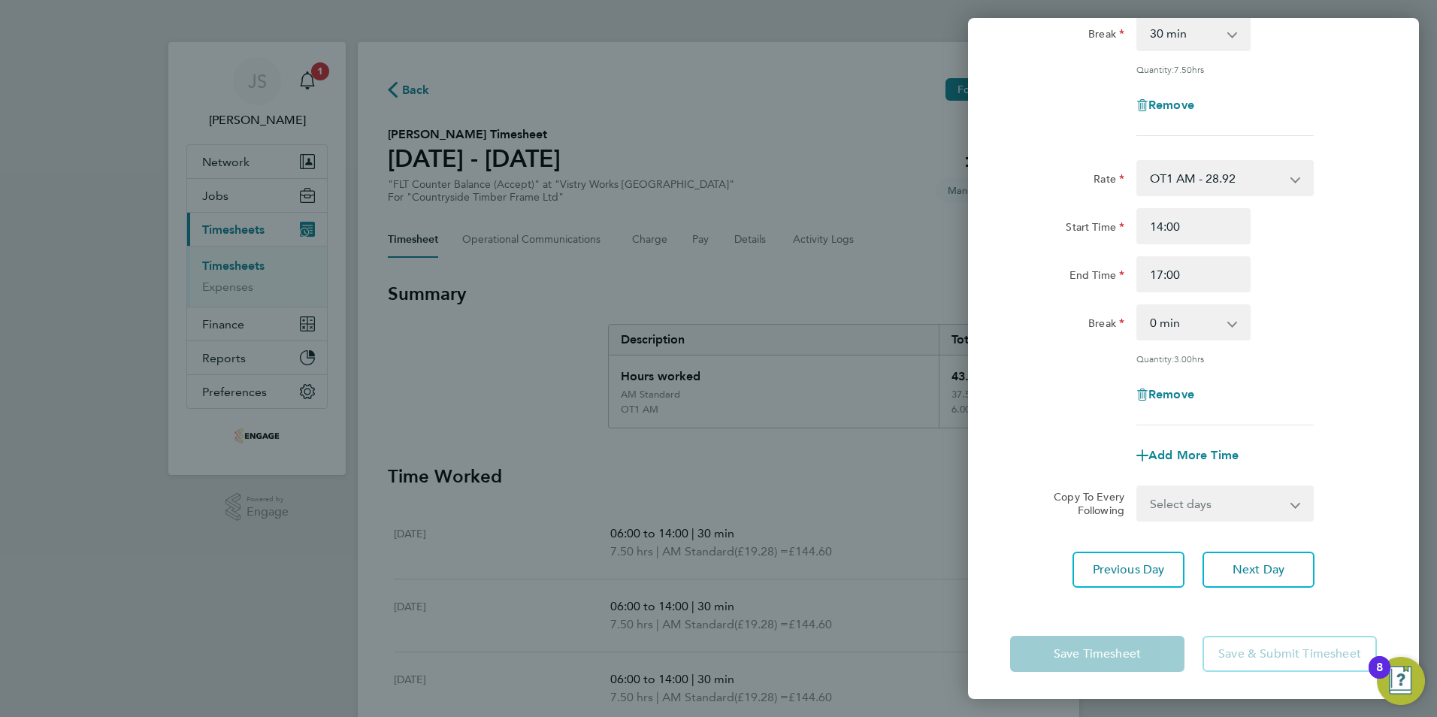
click at [1033, 440] on div "Add More Time" at bounding box center [1193, 455] width 379 height 36
click at [1258, 570] on span "Next Day" at bounding box center [1259, 569] width 52 height 15
select select "15"
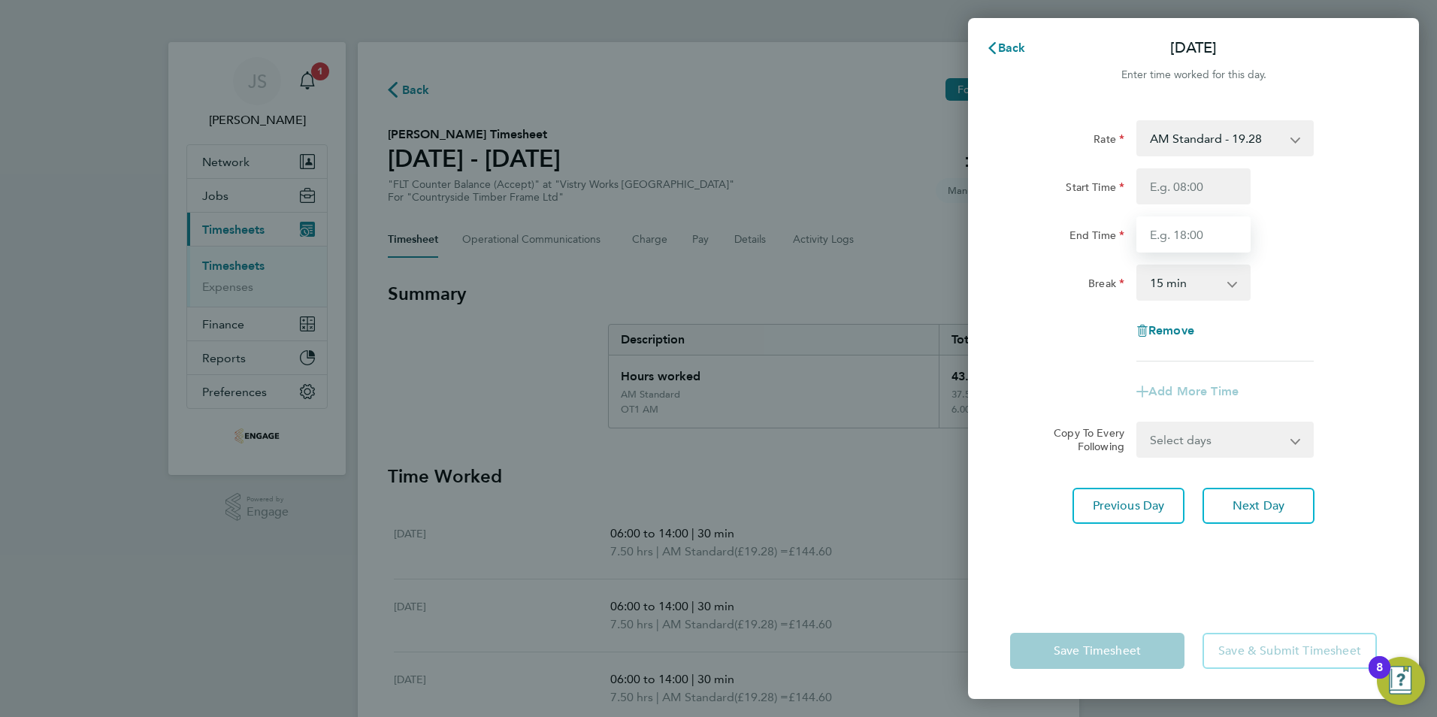
click at [1139, 229] on input "End Time" at bounding box center [1193, 234] width 114 height 36
click at [1036, 439] on div "Copy To Every Following" at bounding box center [1083, 440] width 95 height 36
drag, startPoint x: 1084, startPoint y: 653, endPoint x: 1088, endPoint y: 640, distance: 14.0
click at [1084, 652] on app-form-button "Save Timesheet" at bounding box center [1101, 651] width 183 height 36
click at [1021, 52] on span "Back" at bounding box center [1012, 48] width 28 height 14
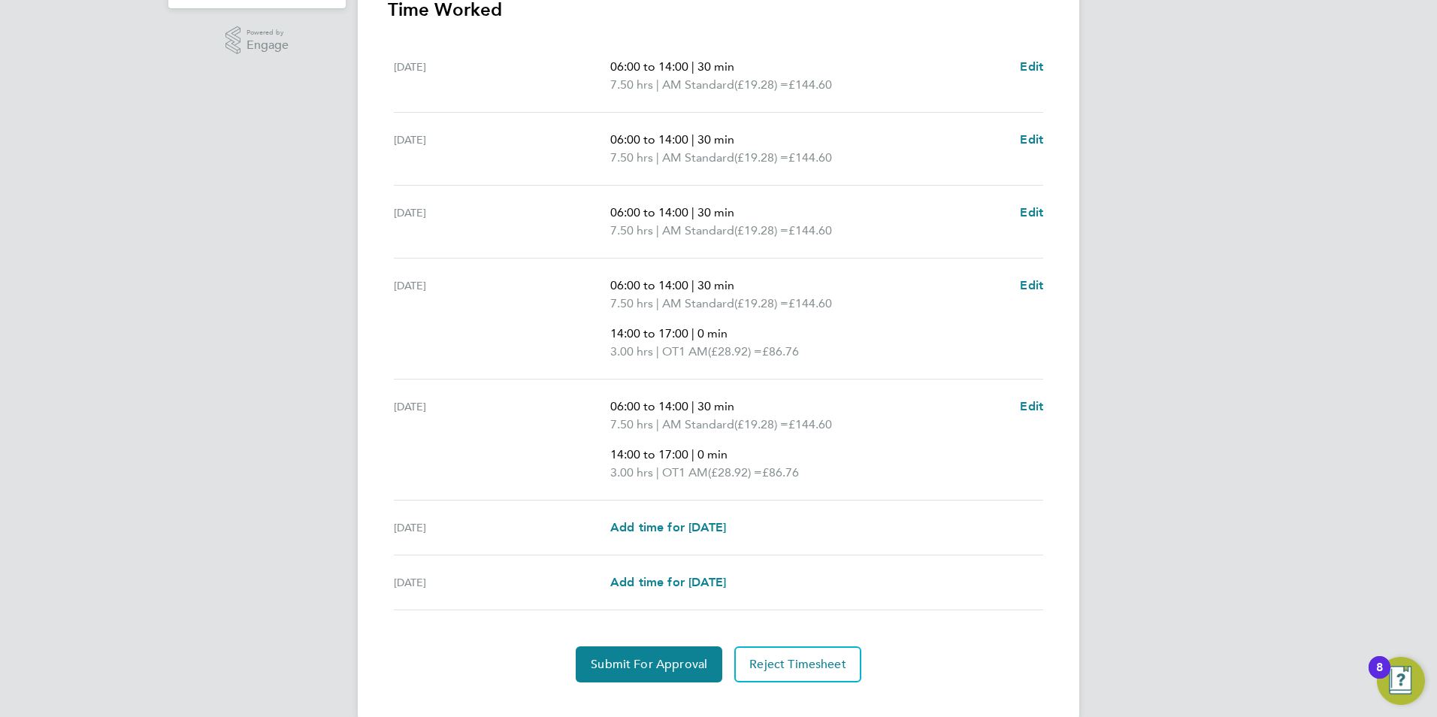
scroll to position [492, 0]
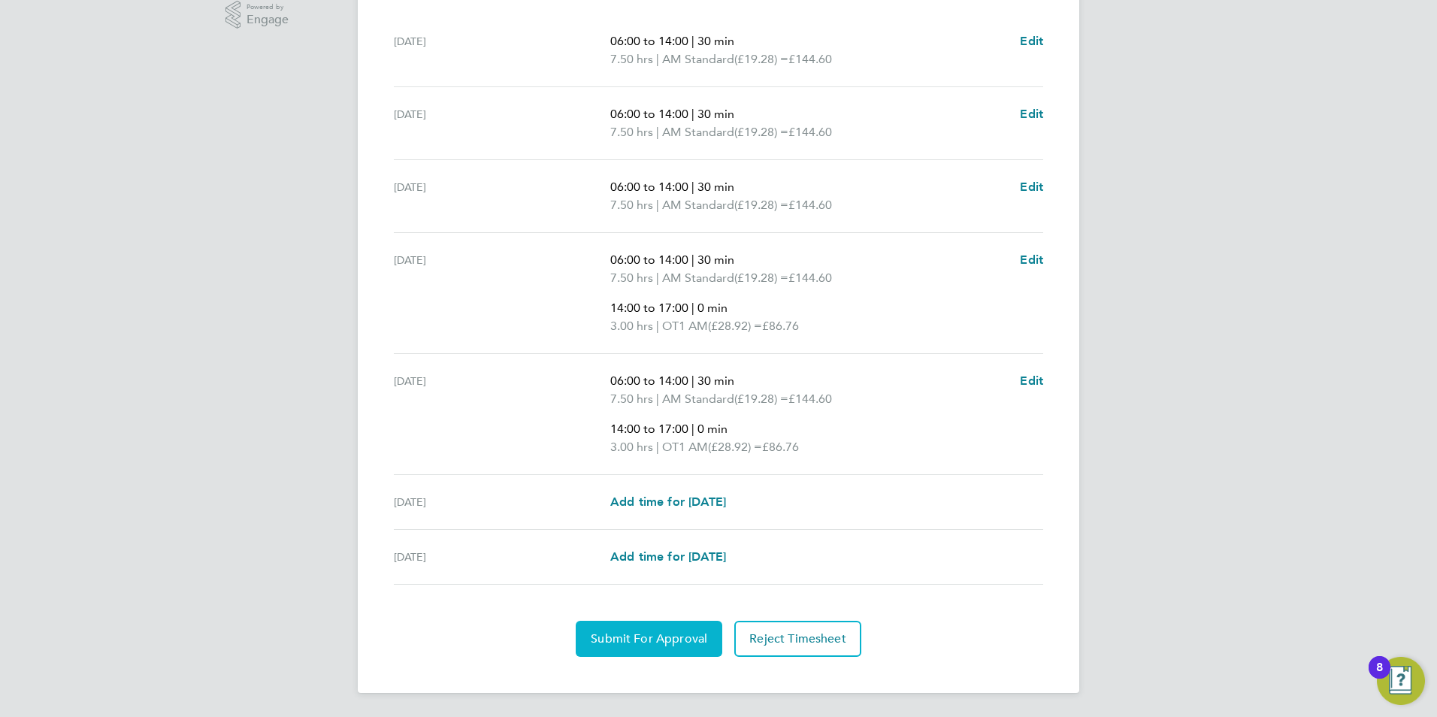
click at [628, 644] on span "Submit For Approval" at bounding box center [649, 638] width 117 height 15
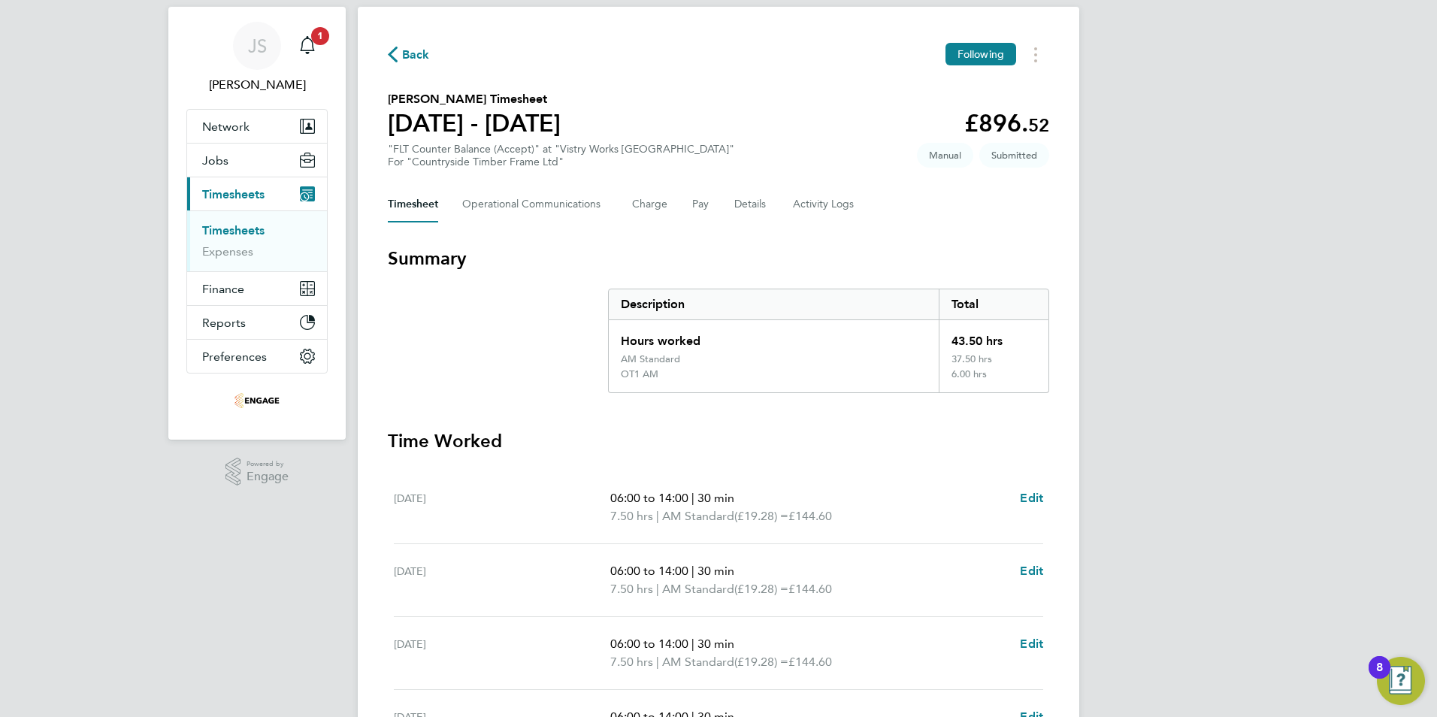
scroll to position [0, 0]
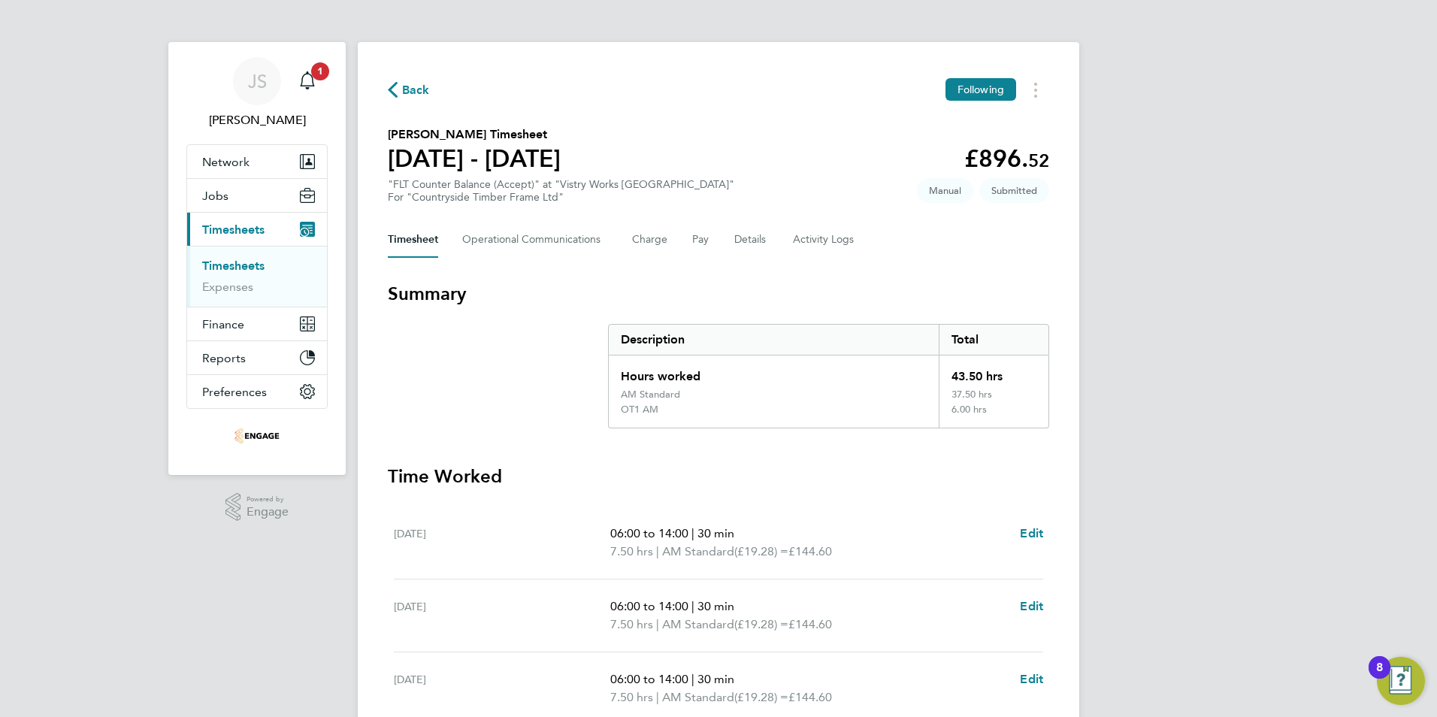
click at [421, 83] on span "Back" at bounding box center [416, 90] width 28 height 18
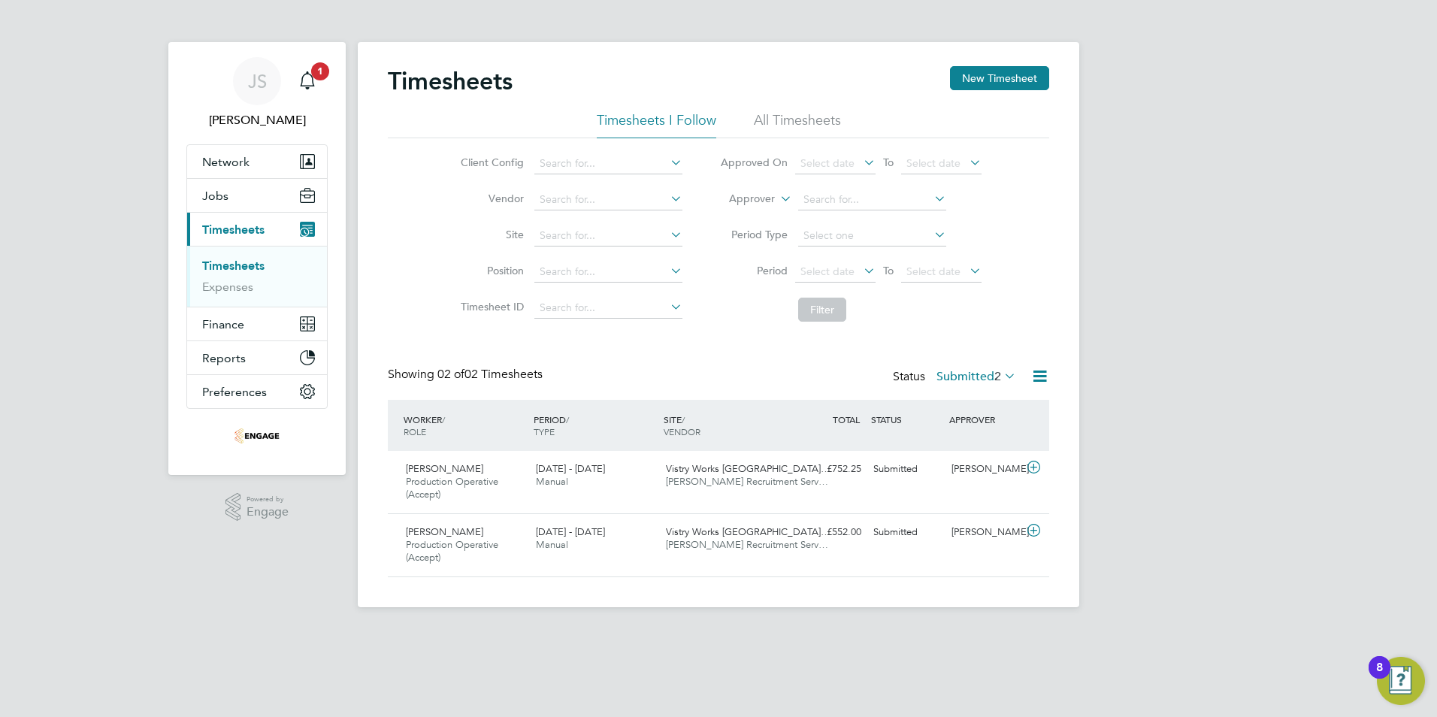
scroll to position [38, 131]
drag, startPoint x: 985, startPoint y: 71, endPoint x: 977, endPoint y: 83, distance: 13.6
click at [985, 71] on button "New Timesheet" at bounding box center [999, 78] width 99 height 24
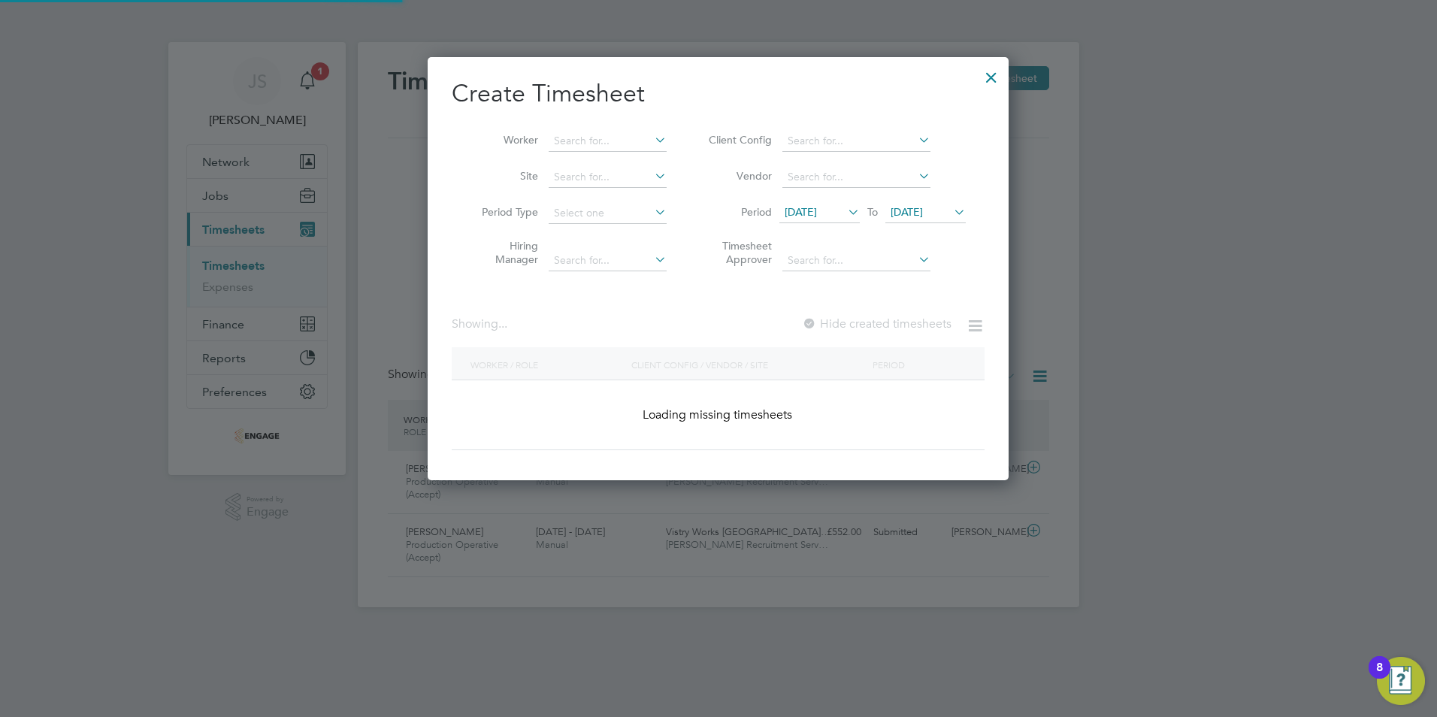
scroll to position [2058, 582]
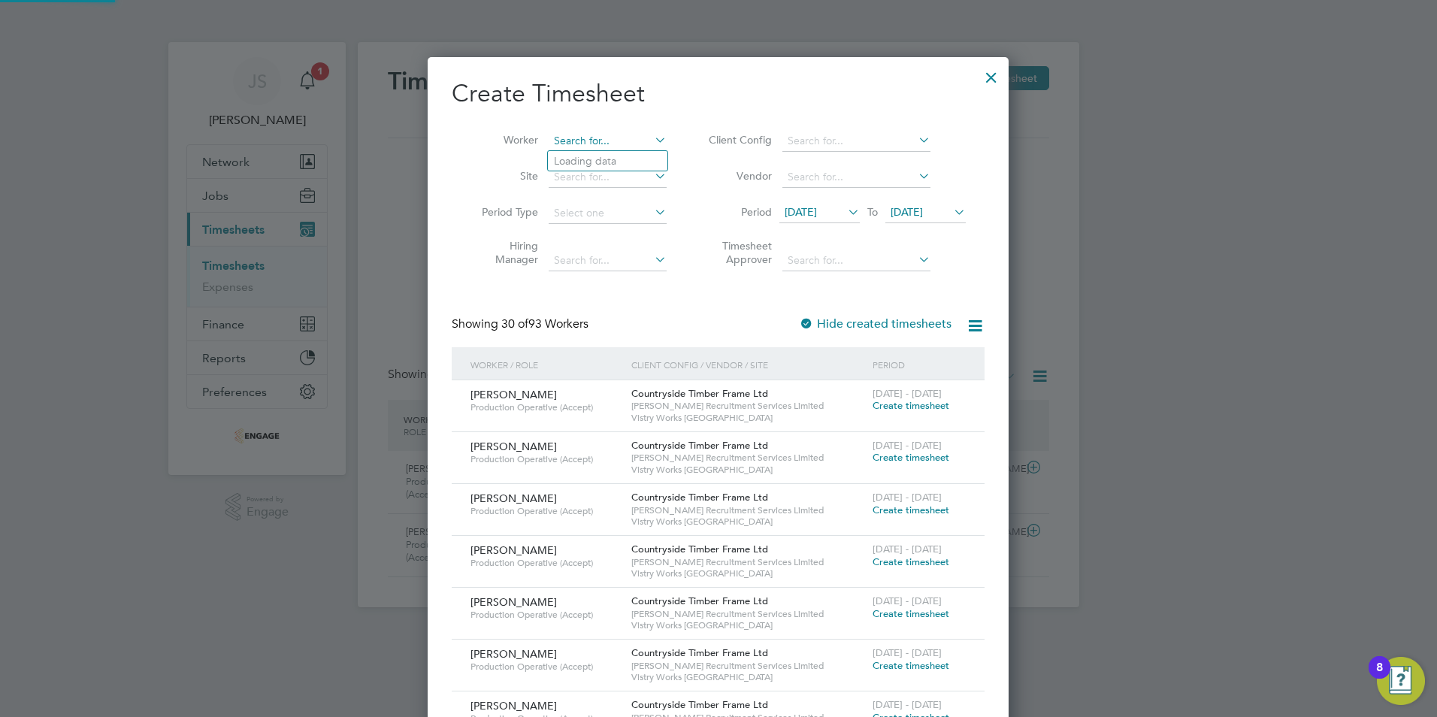
click at [574, 138] on input at bounding box center [608, 141] width 118 height 21
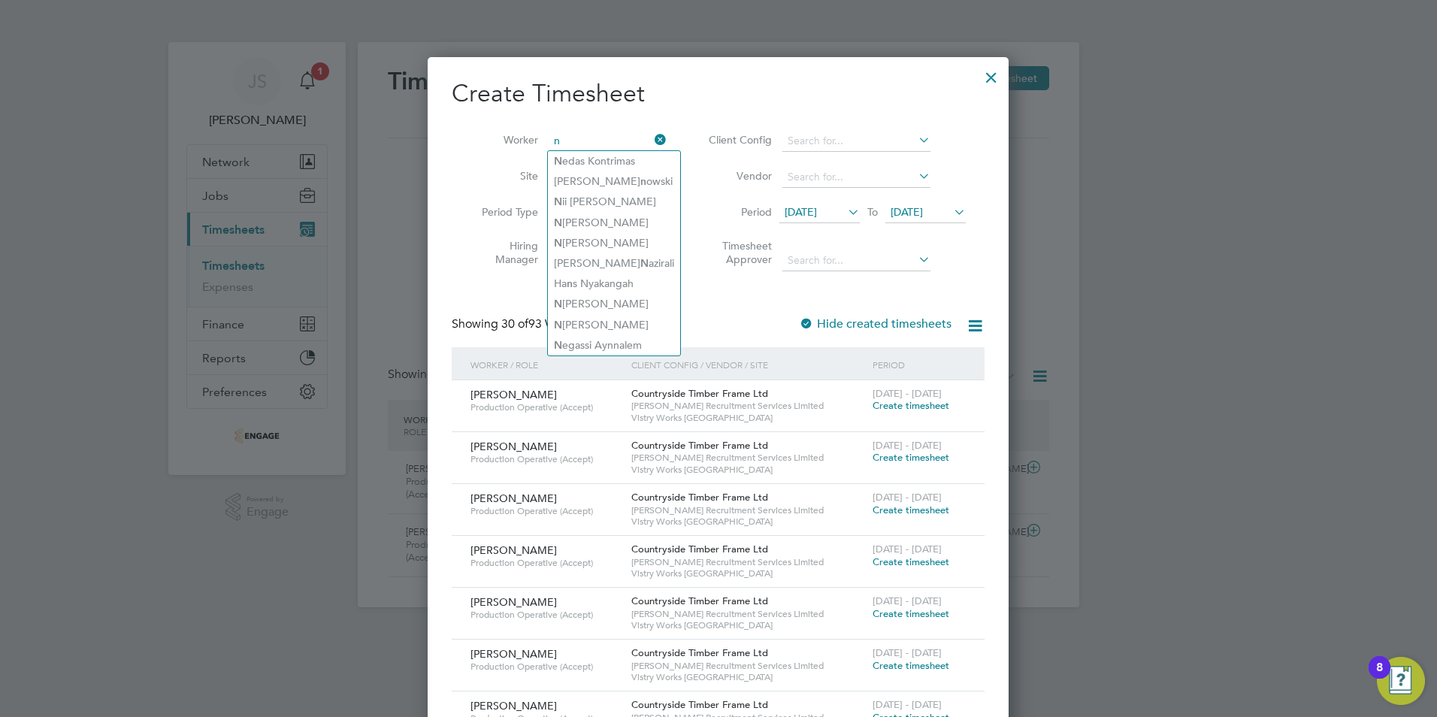
click at [579, 140] on input "n" at bounding box center [608, 141] width 118 height 21
click at [568, 137] on input "n" at bounding box center [608, 141] width 118 height 21
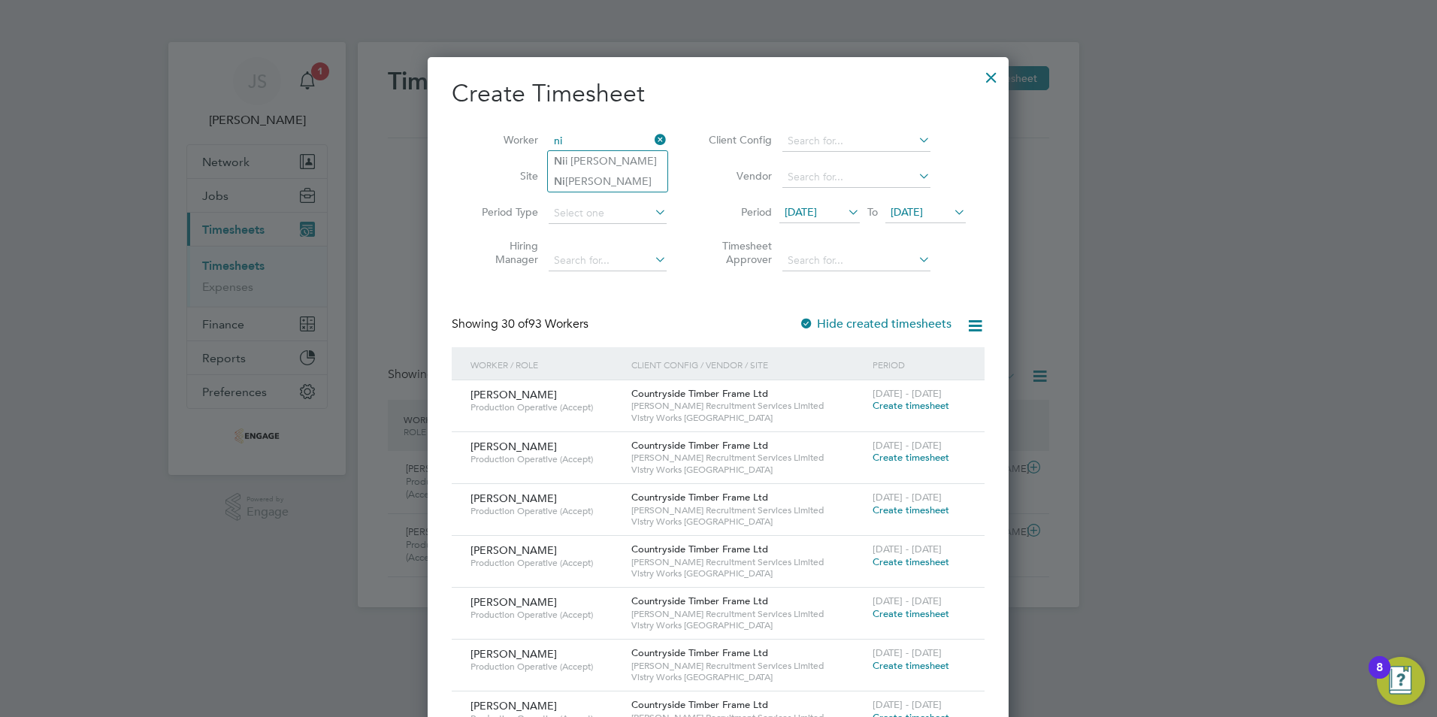
type input "n"
click at [602, 165] on li "[PERSON_NAME]" at bounding box center [611, 161] width 126 height 20
type input "[PERSON_NAME]"
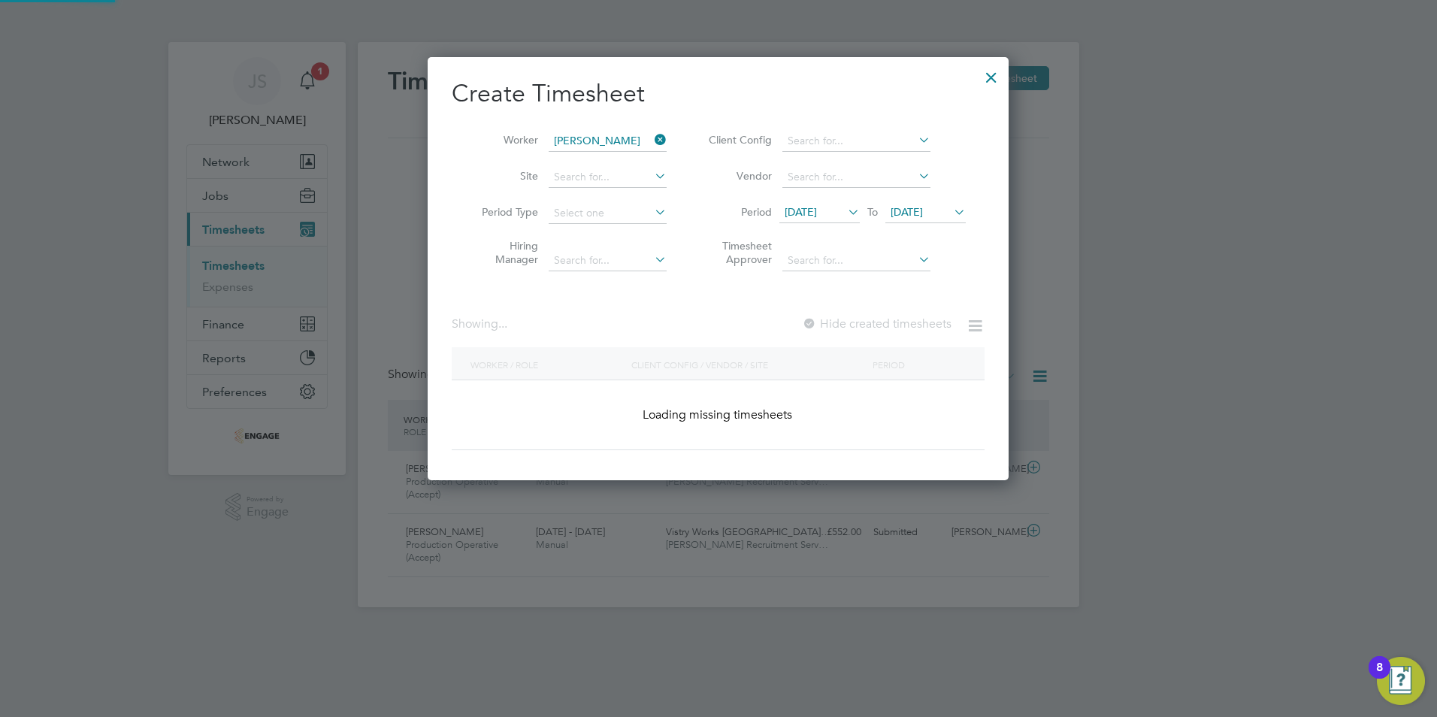
scroll to position [456, 582]
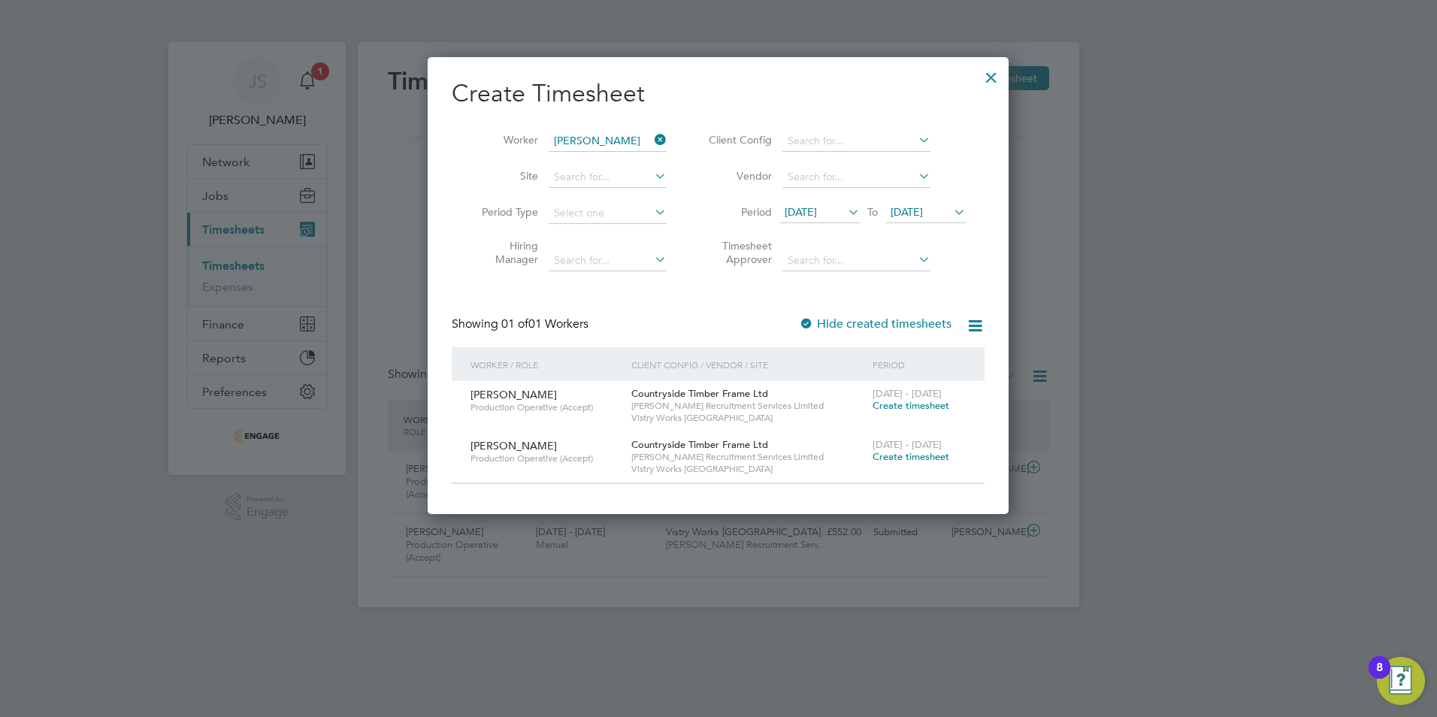
click at [906, 458] on span "Create timesheet" at bounding box center [911, 456] width 77 height 13
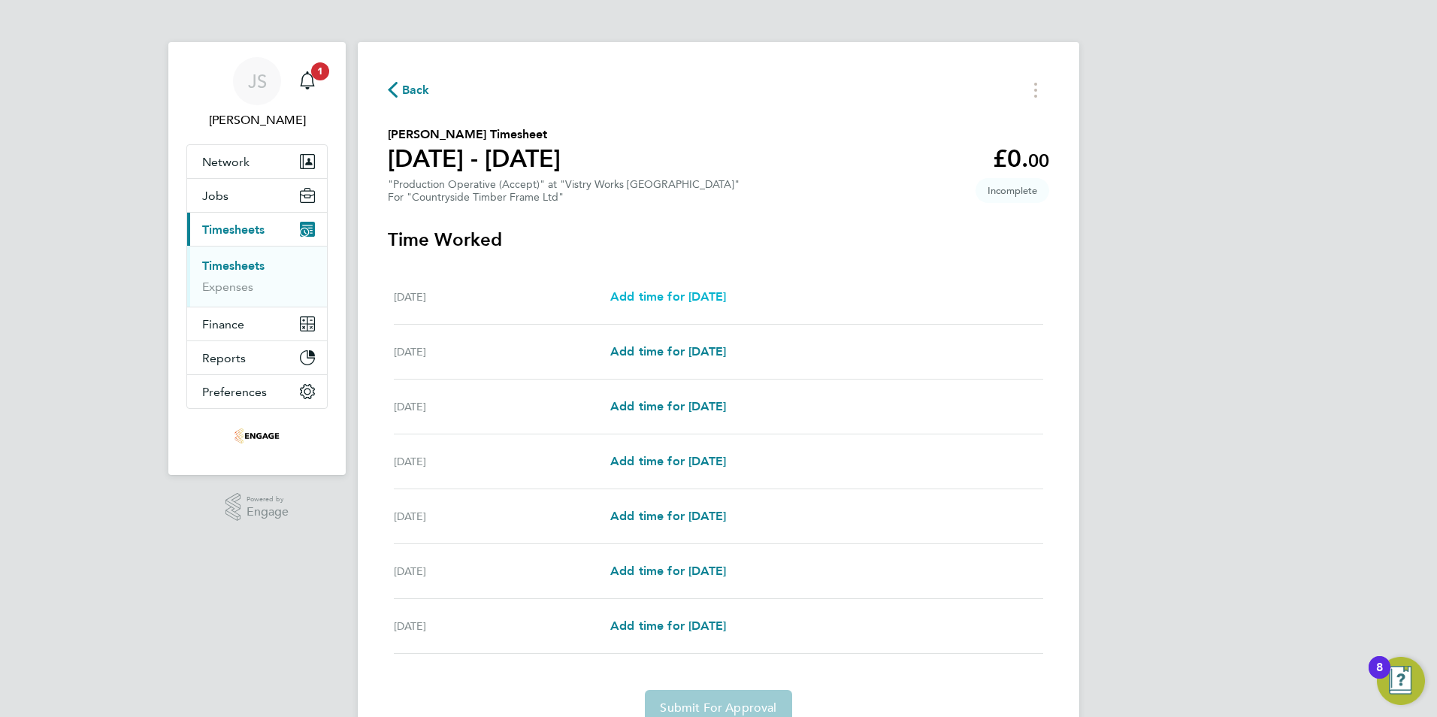
click at [690, 295] on span "Add time for [DATE]" at bounding box center [668, 296] width 116 height 14
select select "15"
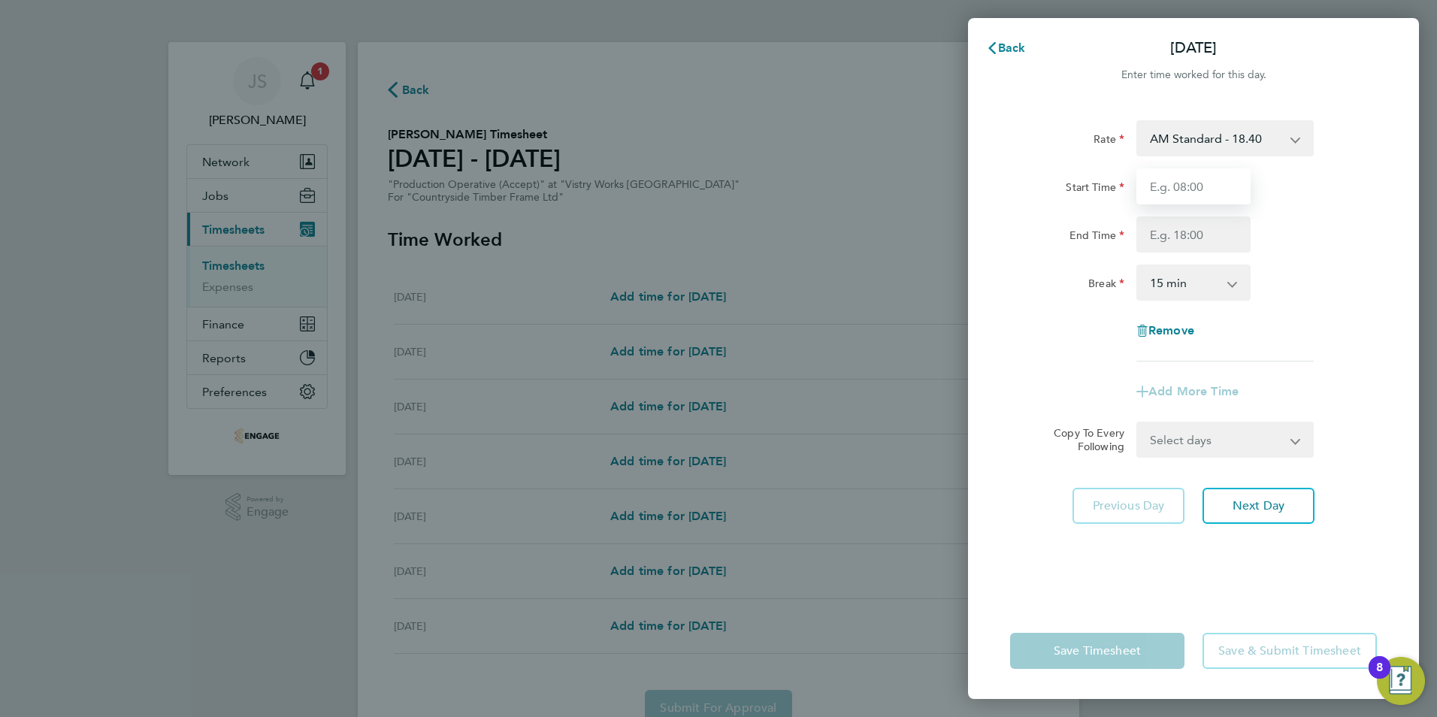
click at [1185, 189] on input "Start Time" at bounding box center [1193, 186] width 114 height 36
type input "06:00"
click at [1180, 236] on input "End Time" at bounding box center [1193, 234] width 114 height 36
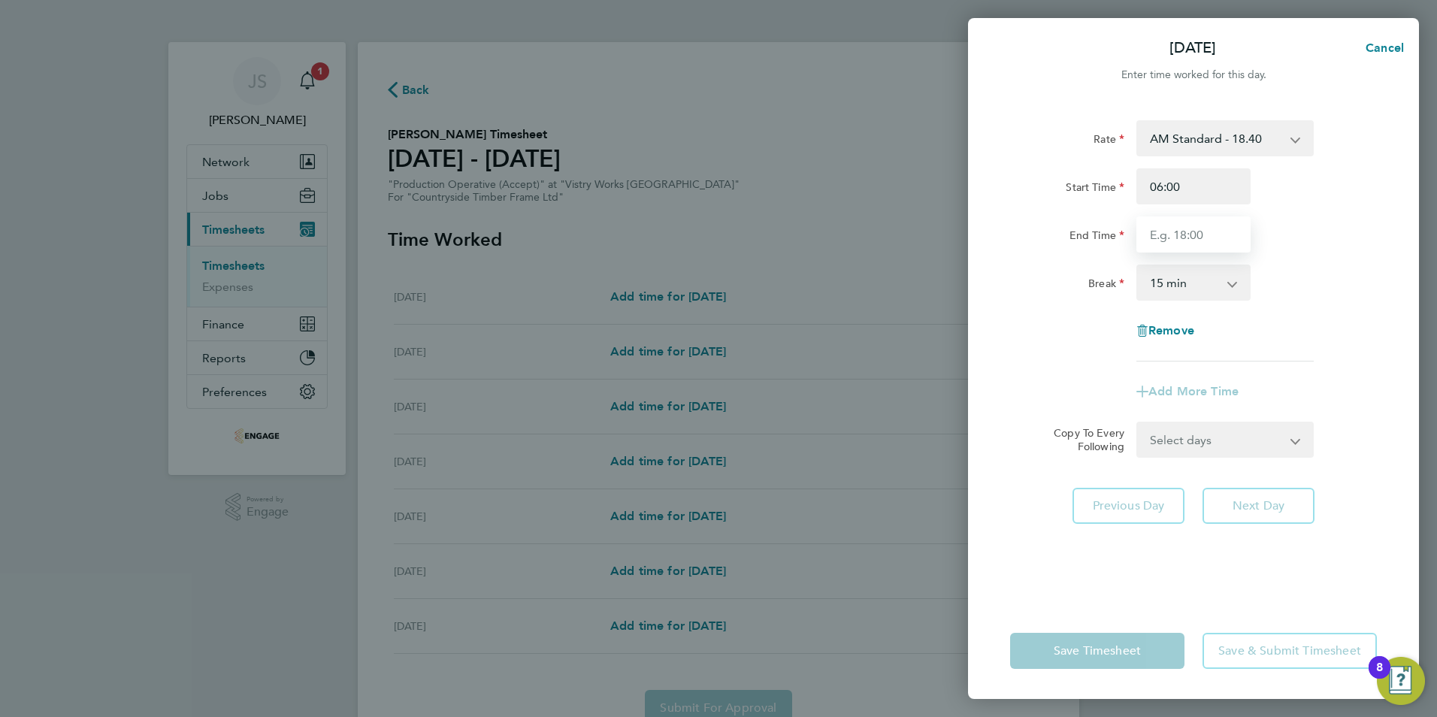
type input "14:00"
click at [1161, 286] on select "0 min 15 min 30 min 45 min 60 min 75 min 90 min" at bounding box center [1184, 282] width 93 height 33
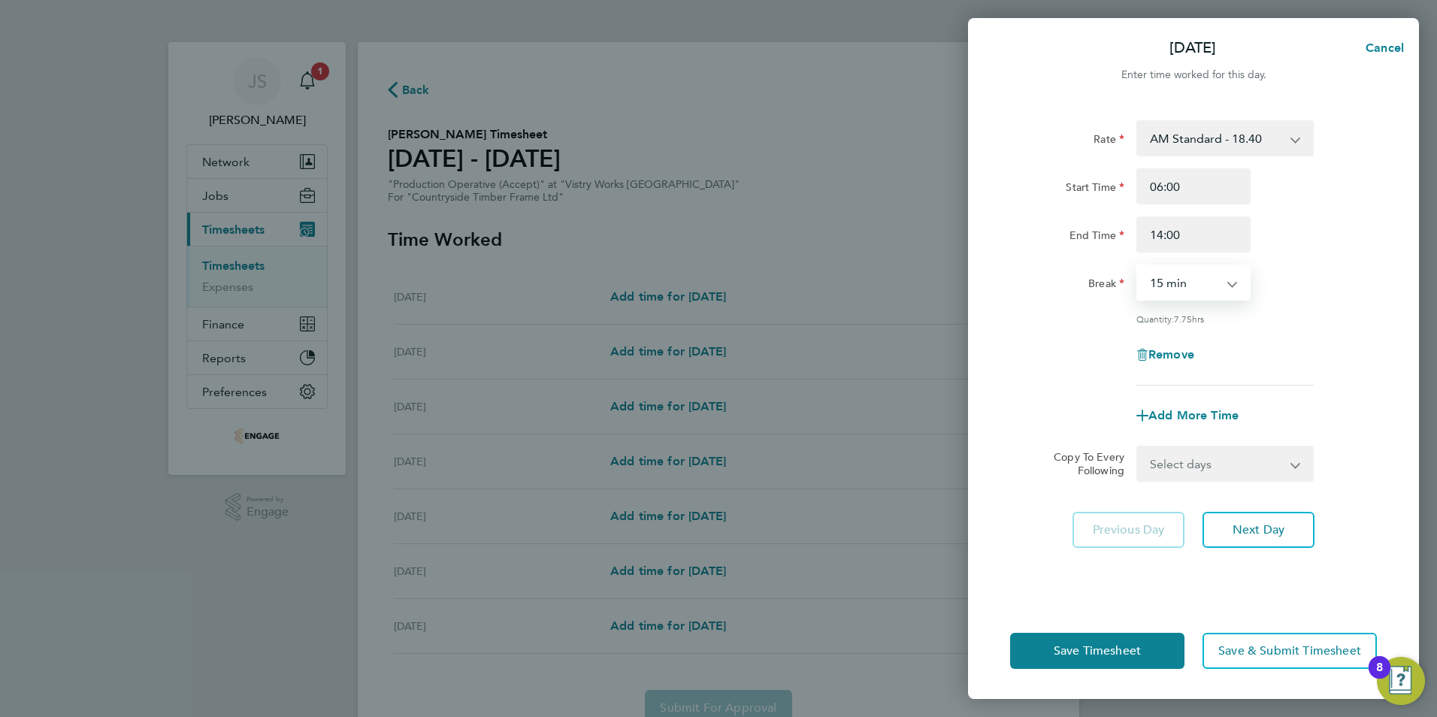
select select "30"
click at [1138, 266] on select "0 min 15 min 30 min 45 min 60 min 75 min 90 min" at bounding box center [1184, 282] width 93 height 33
click at [1260, 462] on select "Select days Day Weekday (Mon-Fri) Weekend (Sat-Sun) [DATE] [DATE] [DATE] [DATE]…" at bounding box center [1217, 463] width 158 height 33
select select "WEEKDAY"
click at [1138, 447] on select "Select days Day Weekday (Mon-Fri) Weekend (Sat-Sun) [DATE] [DATE] [DATE] [DATE]…" at bounding box center [1217, 463] width 158 height 33
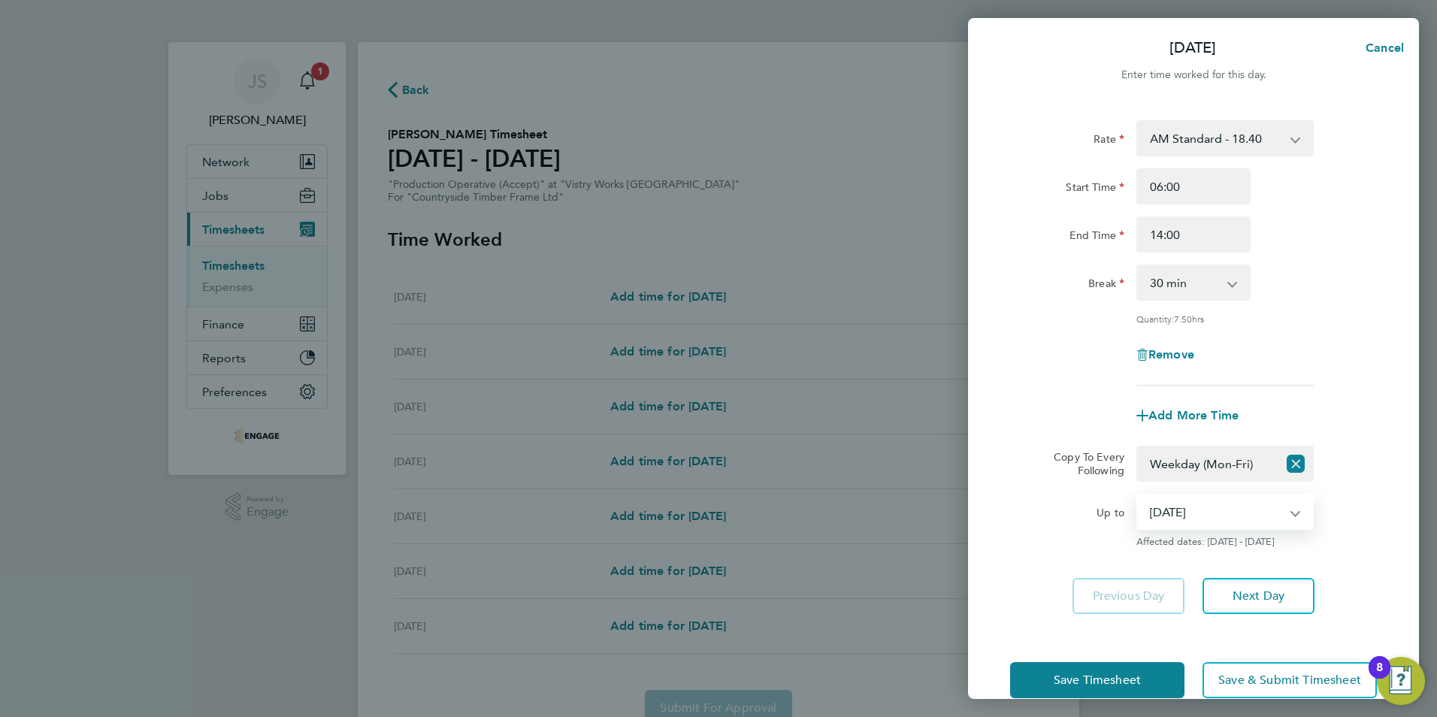
drag, startPoint x: 1193, startPoint y: 508, endPoint x: 1196, endPoint y: 523, distance: 15.3
click at [1195, 510] on select "[DATE] [DATE] [DATE] [DATE] [DATE] [DATE]" at bounding box center [1216, 511] width 156 height 33
select select "[DATE]"
click at [1138, 495] on select "[DATE] [DATE] [DATE] [DATE] [DATE] [DATE]" at bounding box center [1216, 511] width 156 height 33
click at [1143, 677] on button "Save Timesheet" at bounding box center [1097, 680] width 174 height 36
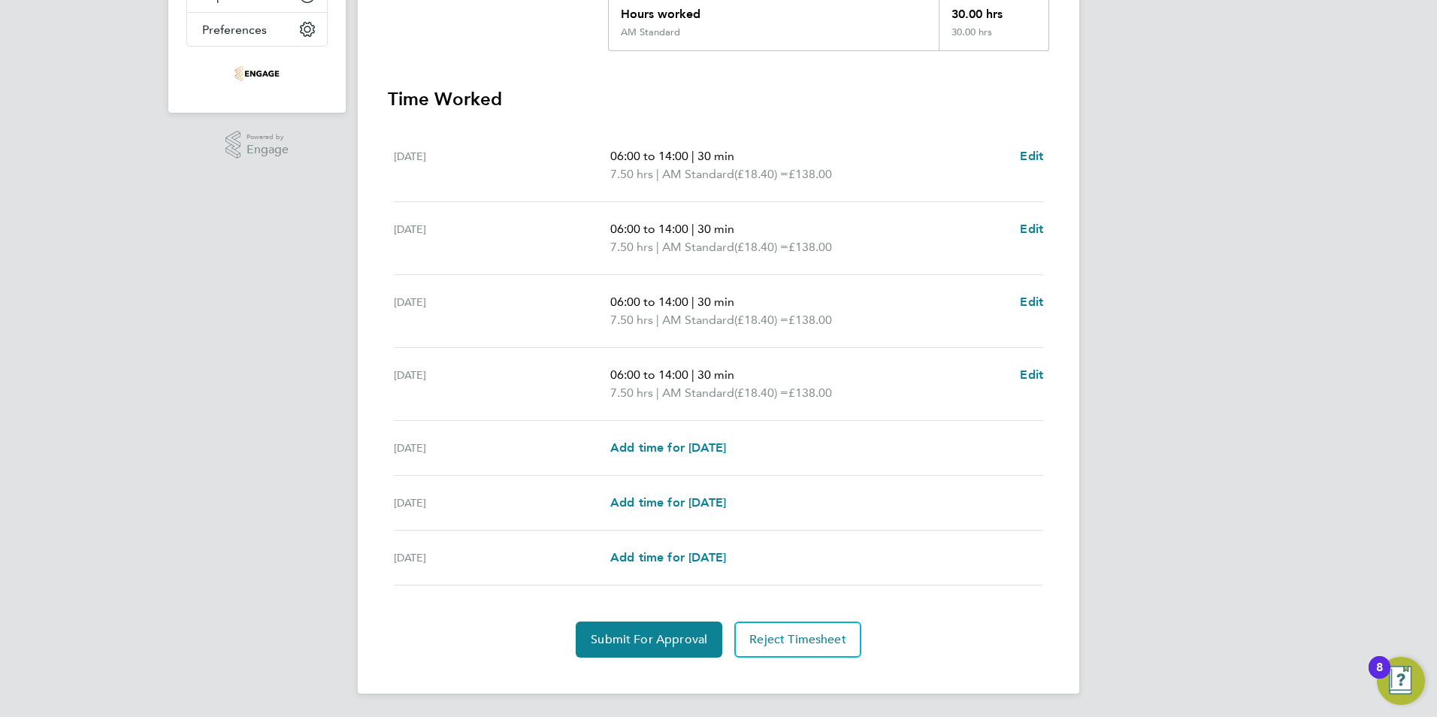
scroll to position [363, 0]
click at [676, 448] on span "Add time for [DATE]" at bounding box center [668, 447] width 116 height 14
select select "15"
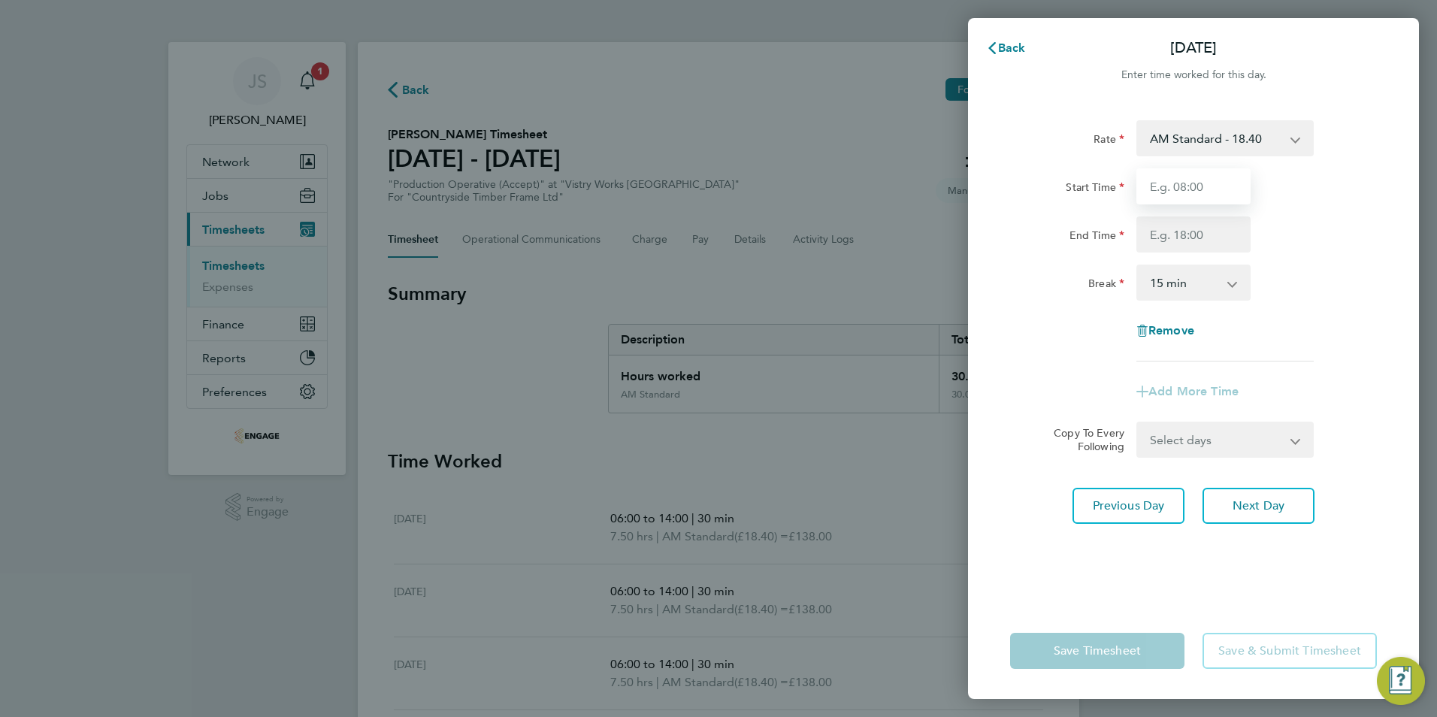
click at [1162, 179] on input "Start Time" at bounding box center [1193, 186] width 114 height 36
type input "06:00"
type input "14:00"
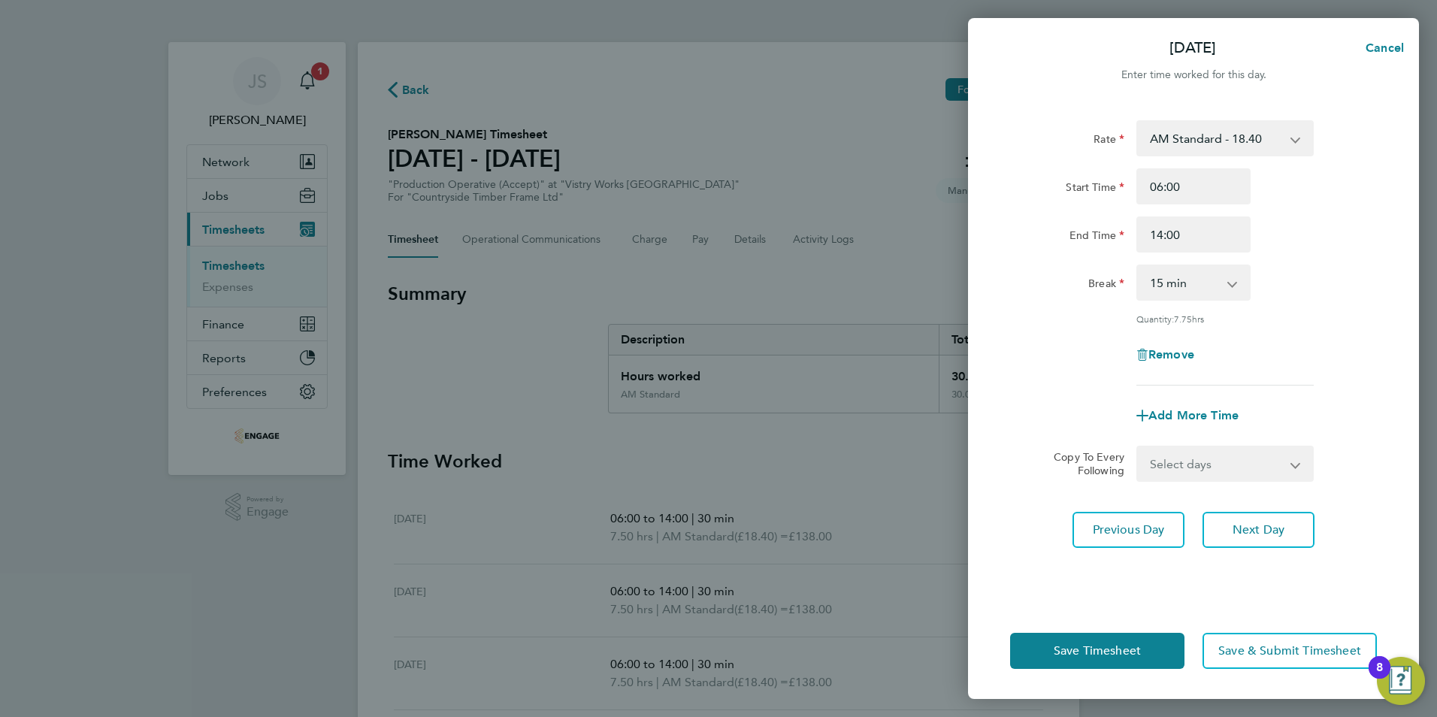
drag, startPoint x: 1166, startPoint y: 275, endPoint x: 1179, endPoint y: 294, distance: 23.2
click at [1166, 275] on select "0 min 15 min 30 min 45 min 60 min 75 min 90 min" at bounding box center [1184, 282] width 93 height 33
select select "30"
click at [1138, 266] on select "0 min 15 min 30 min 45 min 60 min 75 min 90 min" at bounding box center [1184, 282] width 93 height 33
click at [1102, 642] on button "Save Timesheet" at bounding box center [1097, 651] width 174 height 36
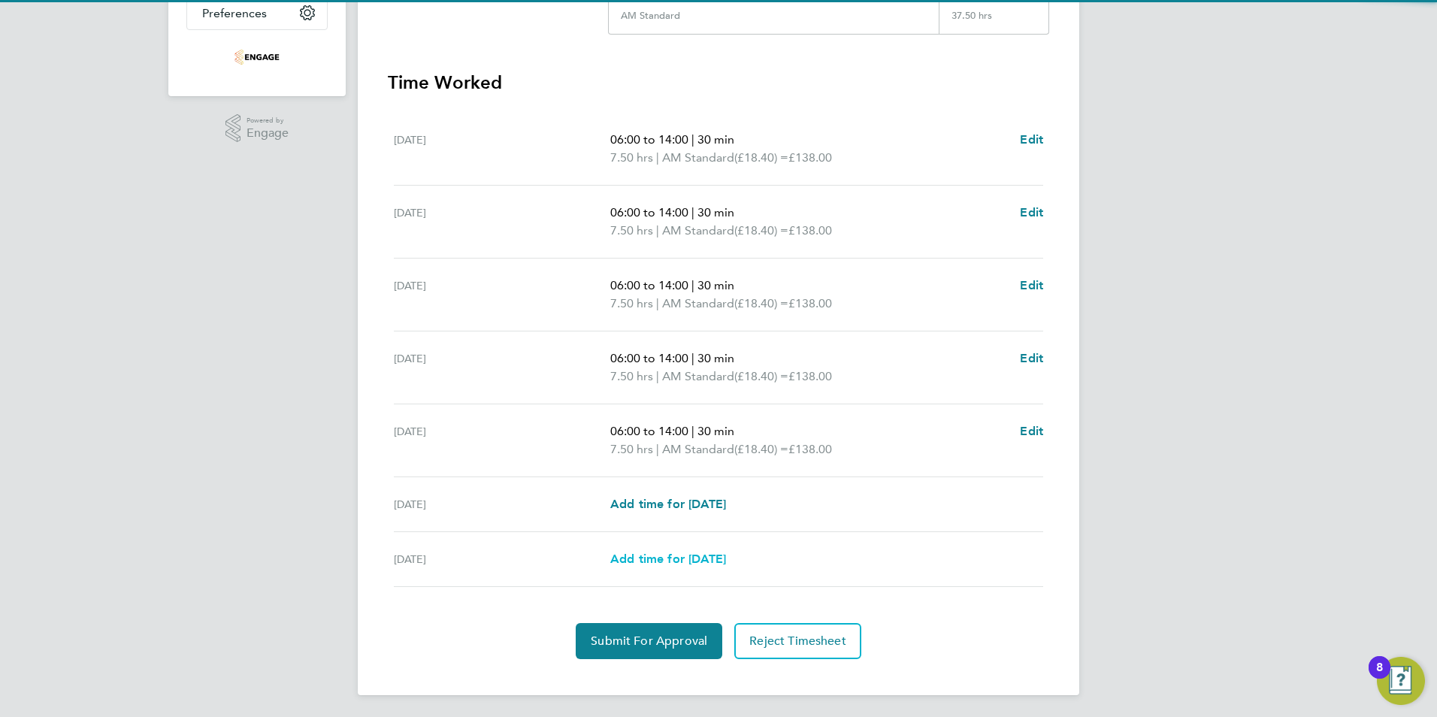
scroll to position [381, 0]
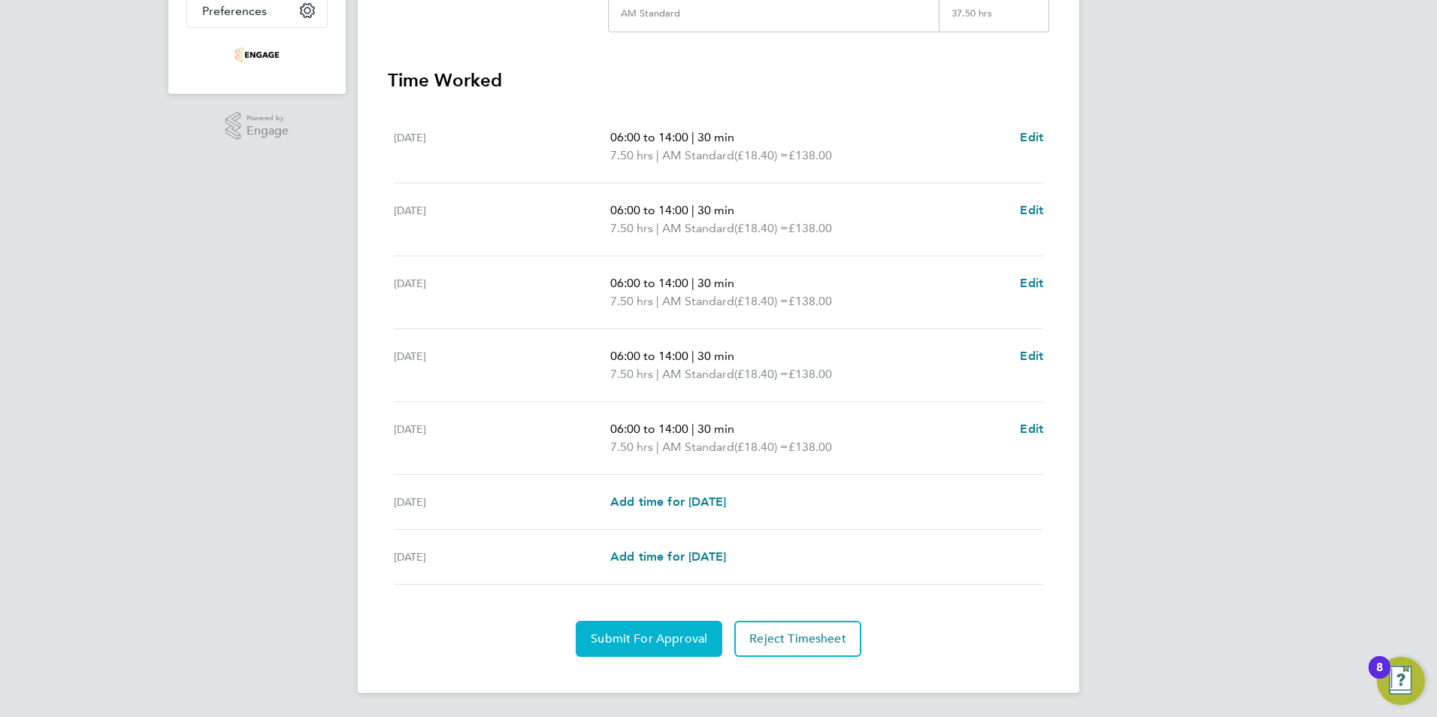
drag, startPoint x: 661, startPoint y: 637, endPoint x: 597, endPoint y: 640, distance: 64.7
click at [661, 637] on span "Submit For Approval" at bounding box center [649, 638] width 117 height 15
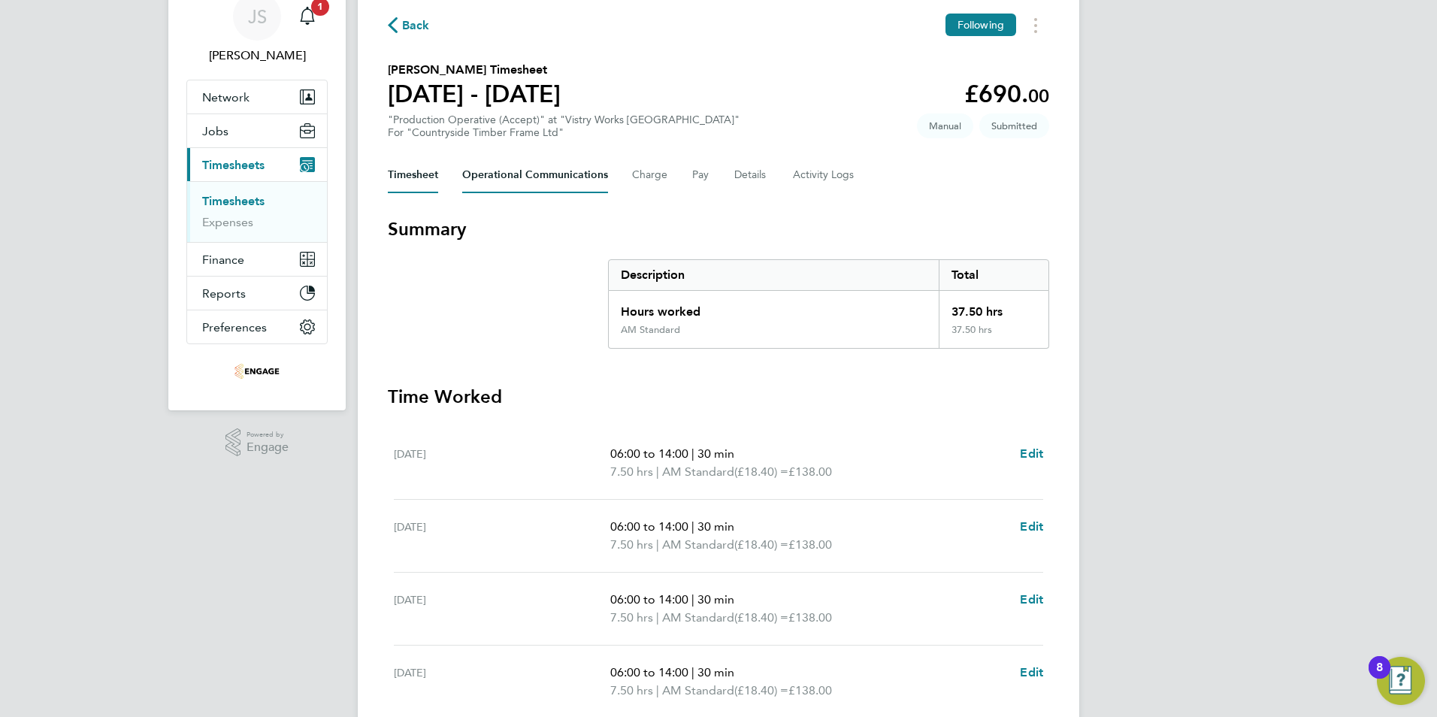
scroll to position [0, 0]
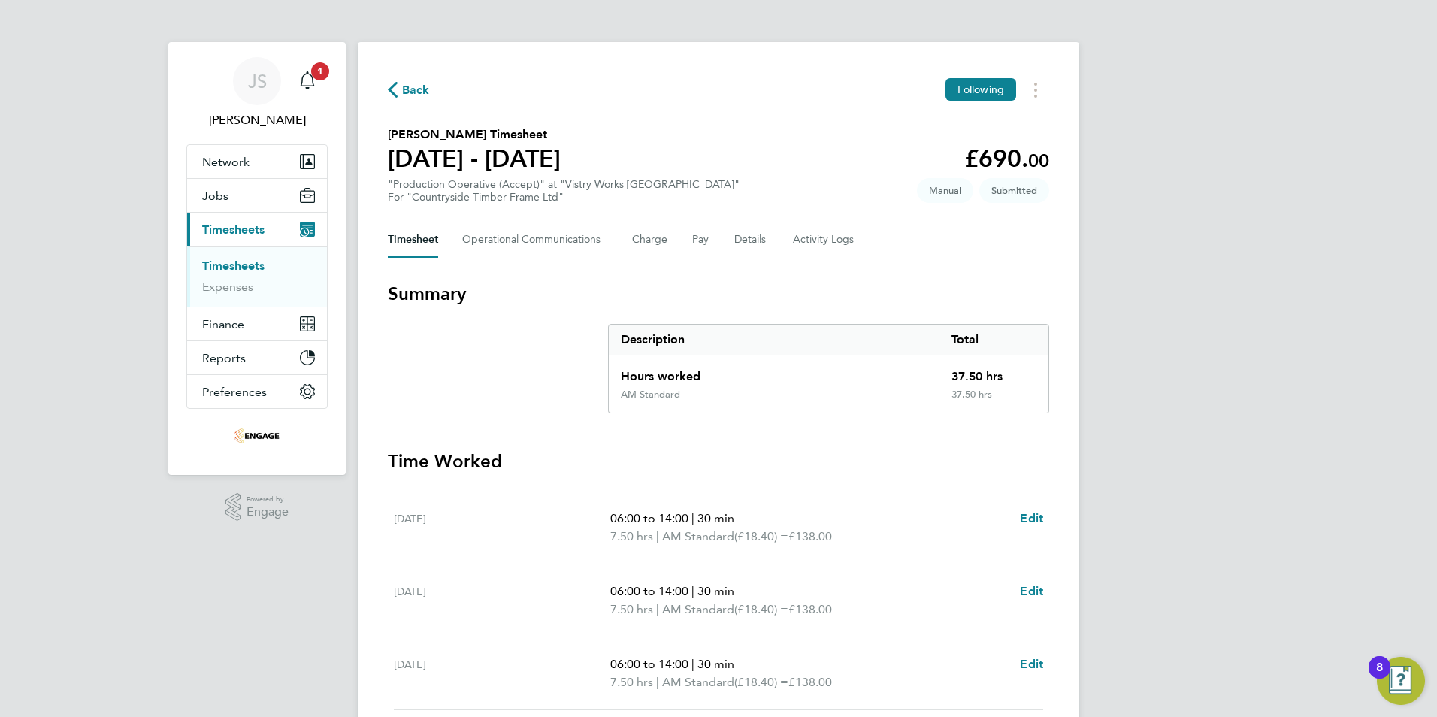
click at [413, 92] on span "Back" at bounding box center [416, 90] width 28 height 18
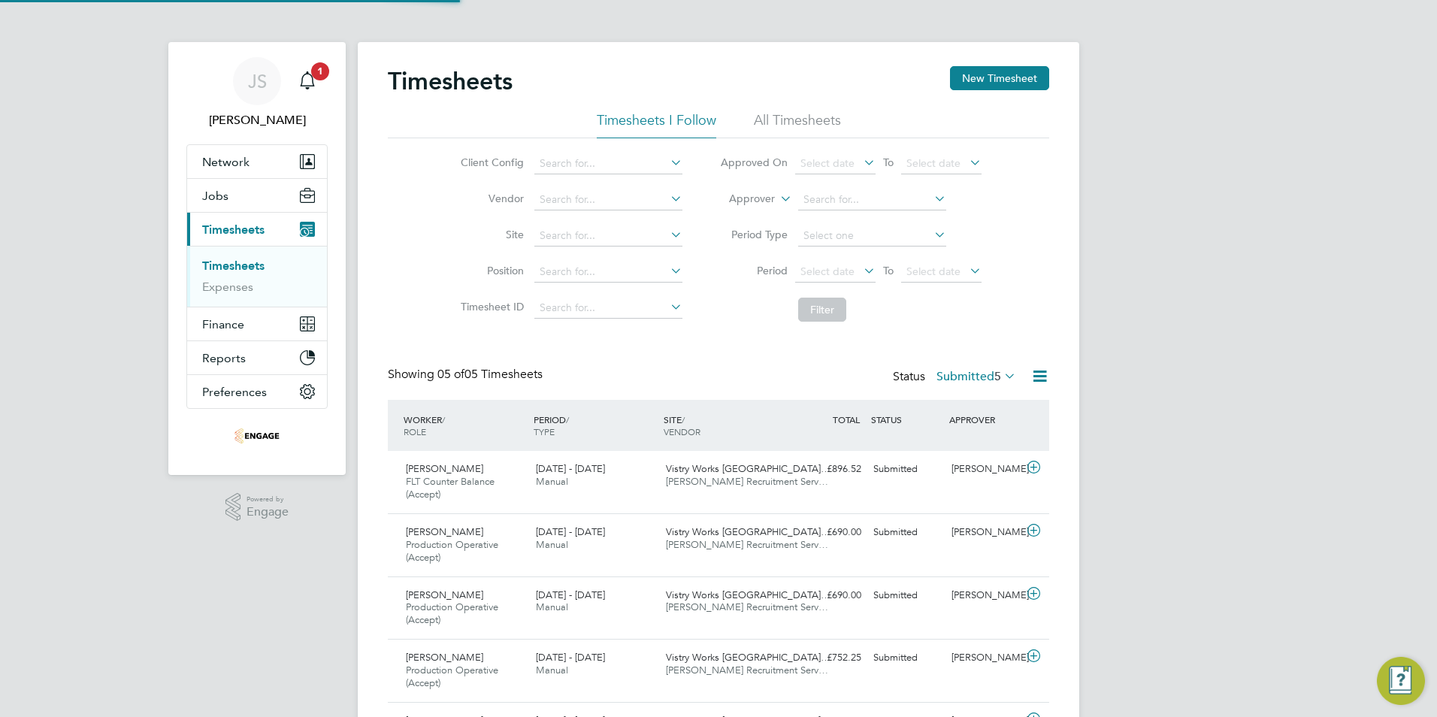
scroll to position [50, 131]
click at [987, 74] on button "New Timesheet" at bounding box center [999, 78] width 99 height 24
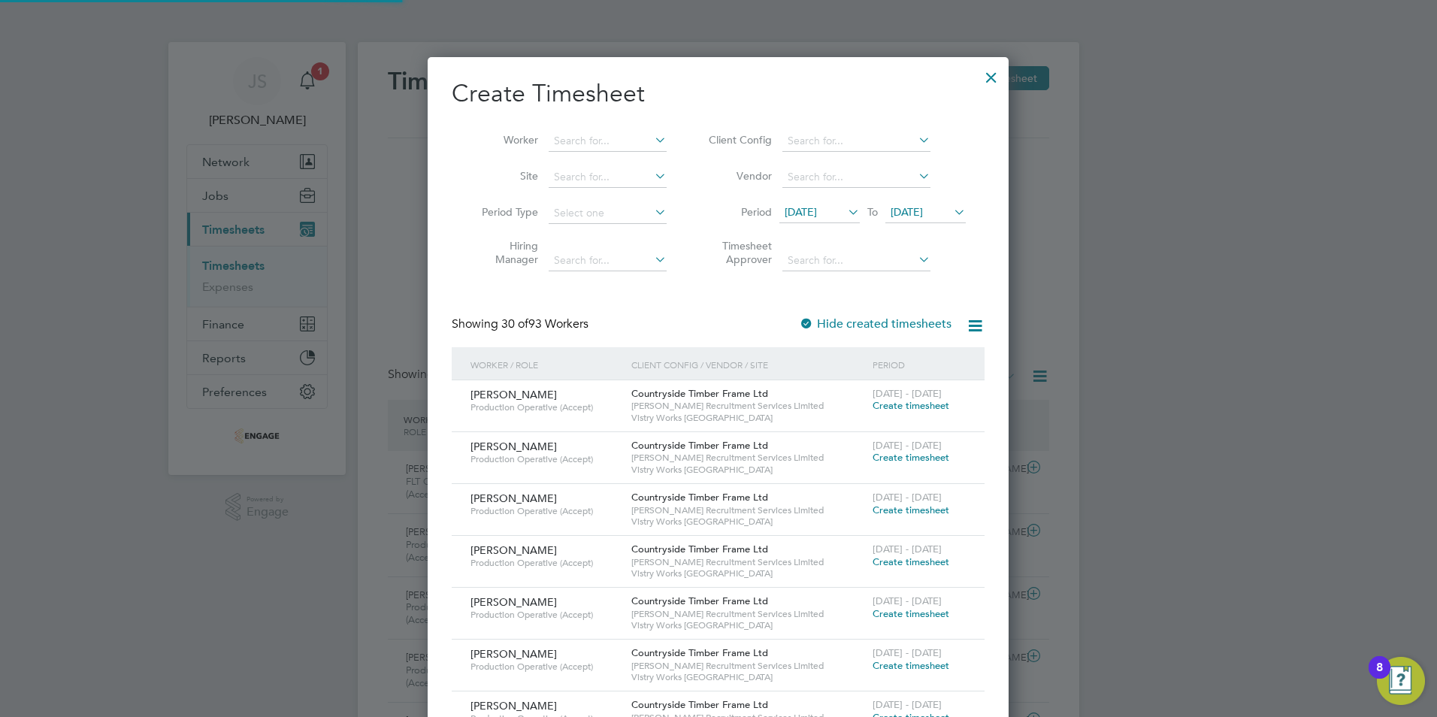
scroll to position [8, 8]
click at [583, 136] on input at bounding box center [608, 141] width 118 height 21
click at [638, 156] on li "[PERSON_NAME]" at bounding box center [641, 161] width 186 height 20
type input "[PERSON_NAME]"
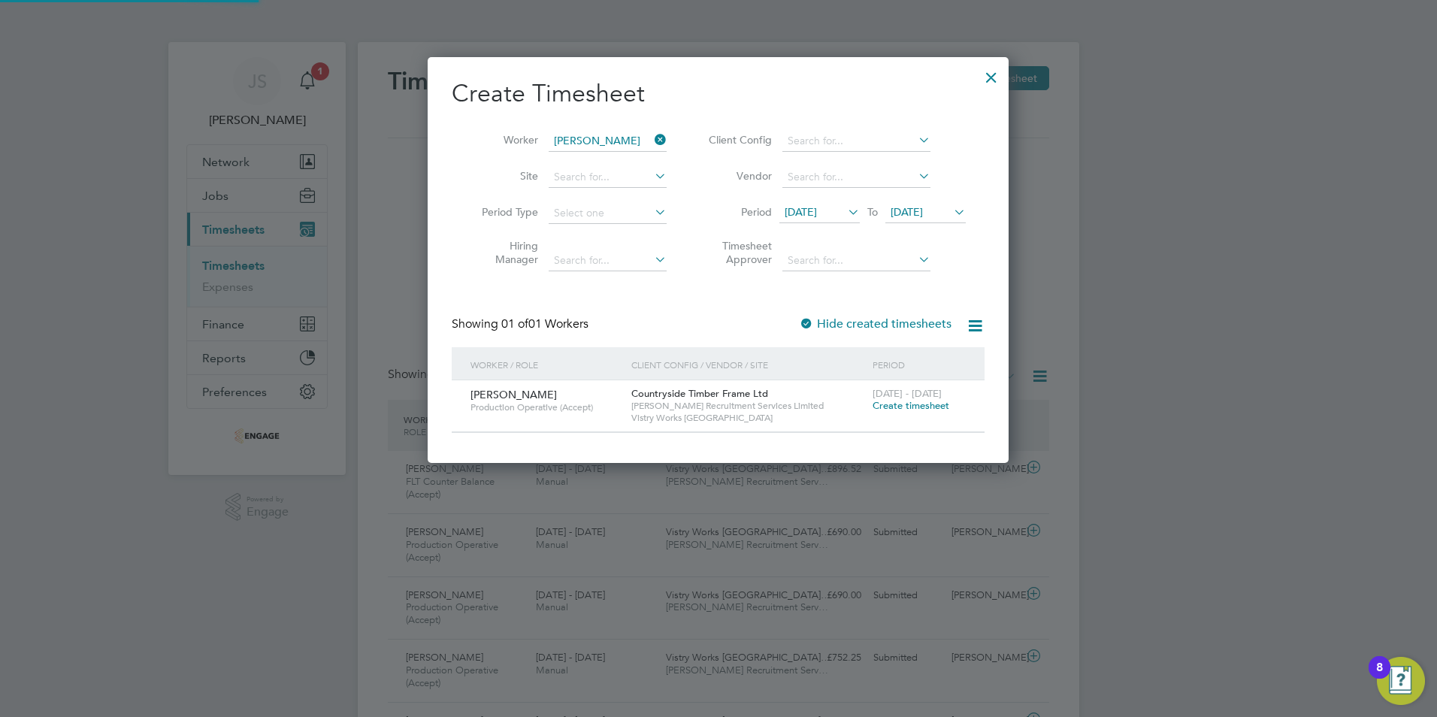
scroll to position [405, 582]
click at [931, 408] on span "Create timesheet" at bounding box center [911, 405] width 77 height 13
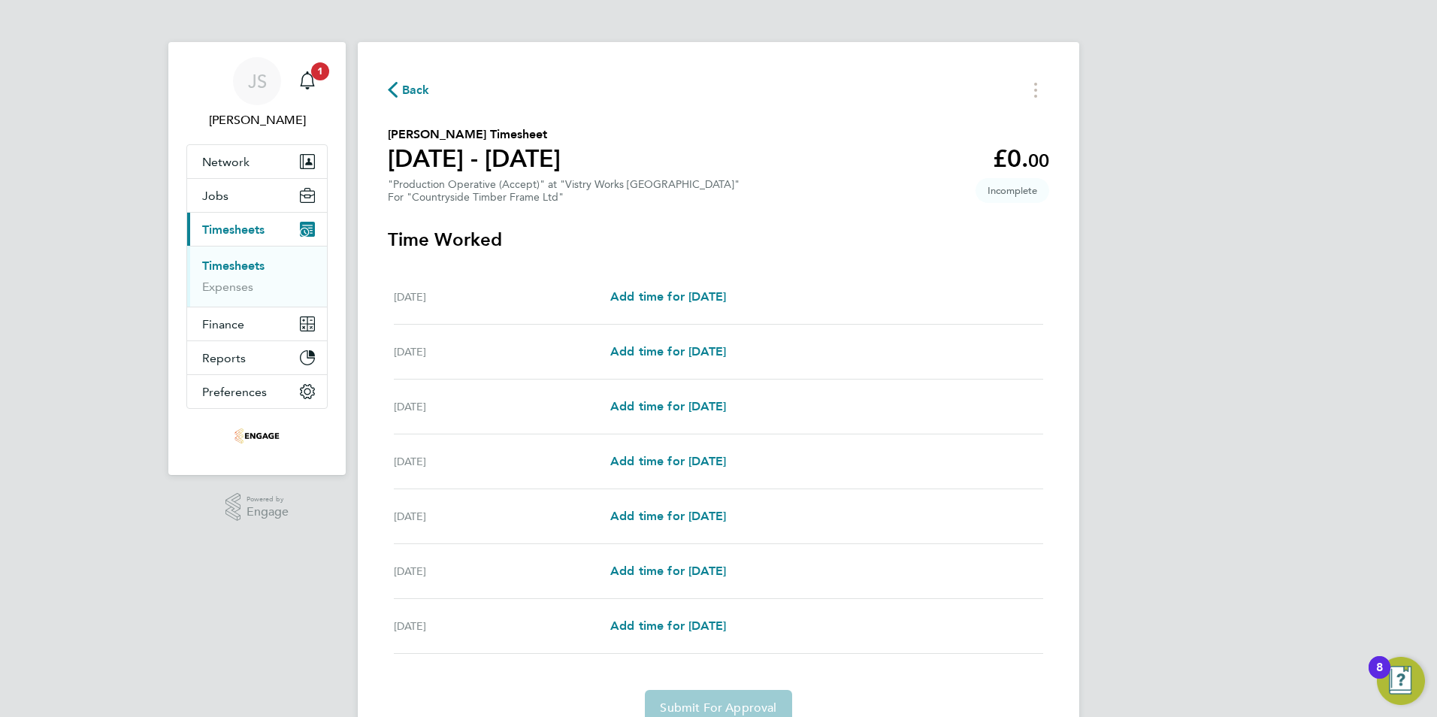
click at [407, 94] on span "Back" at bounding box center [416, 90] width 28 height 18
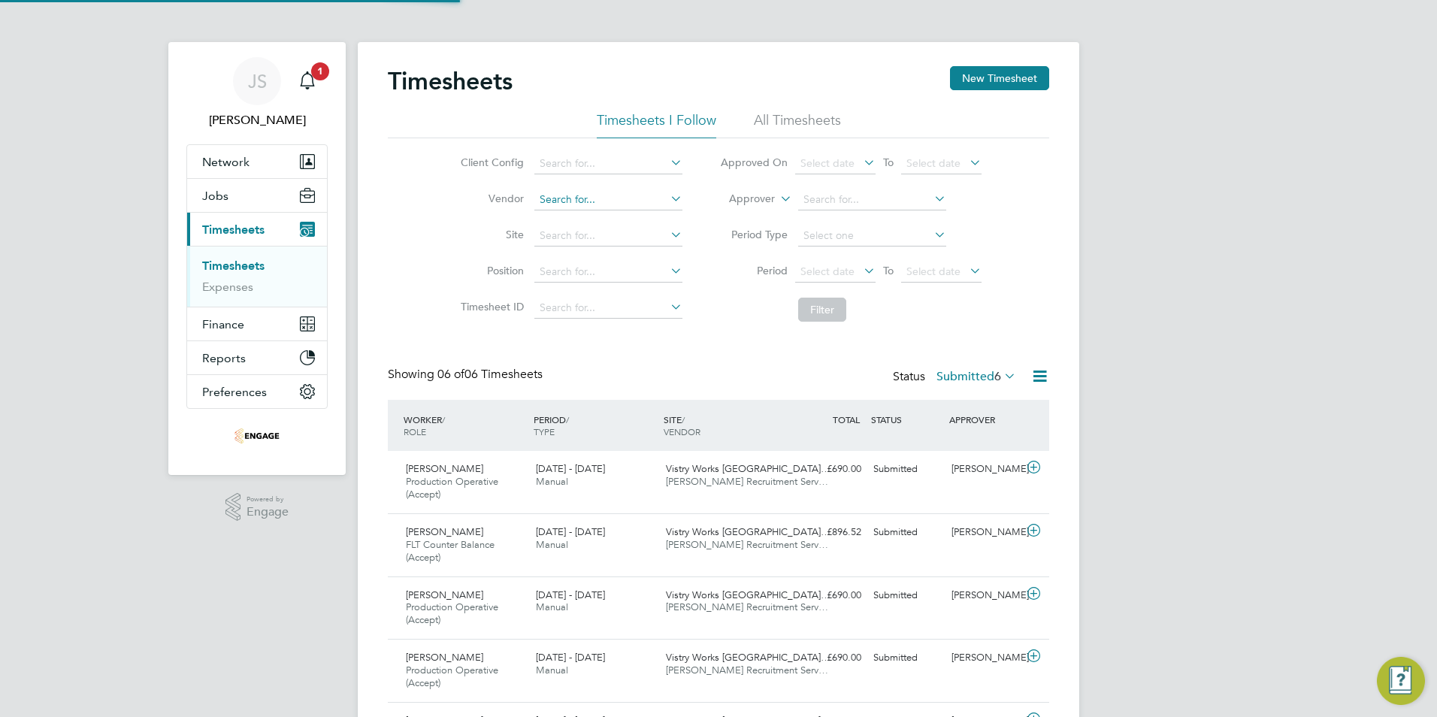
scroll to position [50, 131]
click at [568, 160] on input at bounding box center [608, 163] width 148 height 21
drag, startPoint x: 604, startPoint y: 162, endPoint x: 475, endPoint y: 165, distance: 128.6
click at [475, 165] on li "Client Config [PERSON_NAME]" at bounding box center [569, 164] width 264 height 36
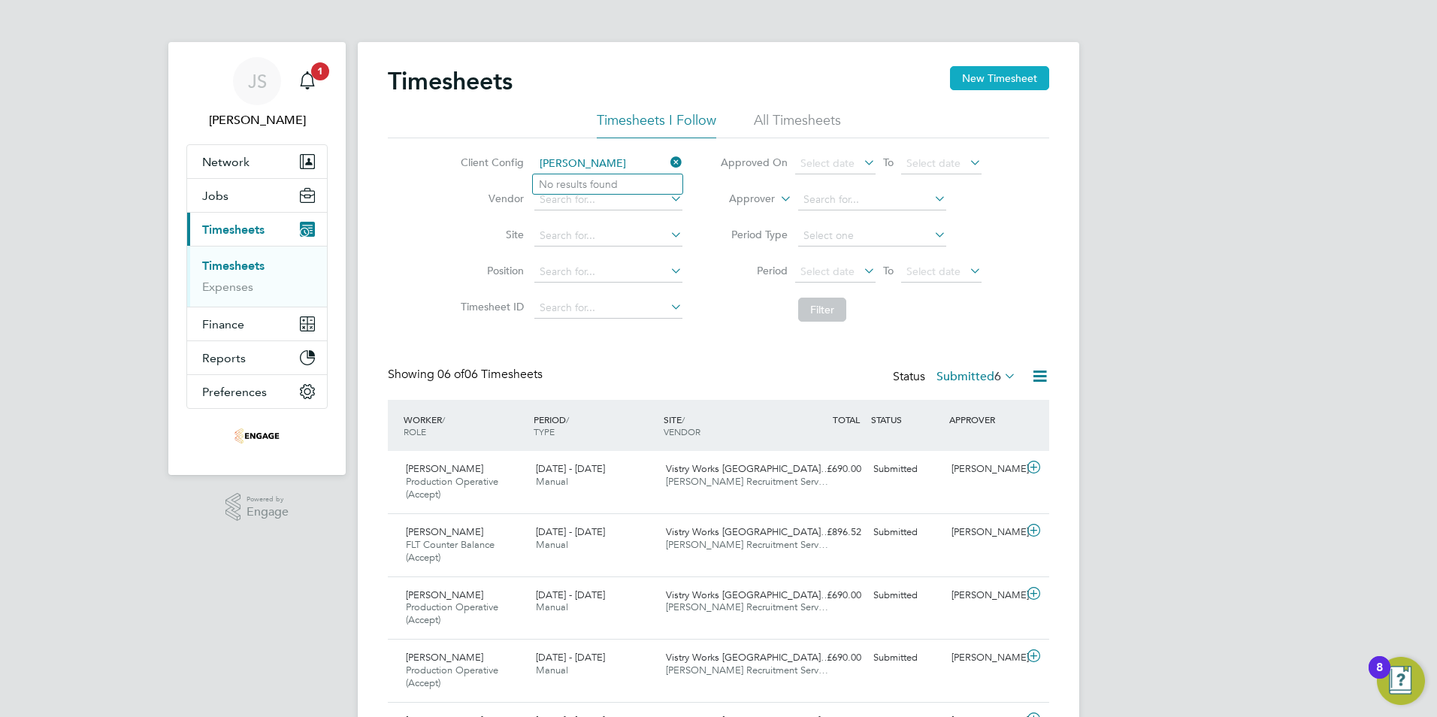
type input "[PERSON_NAME]"
click at [983, 71] on button "New Timesheet" at bounding box center [999, 78] width 99 height 24
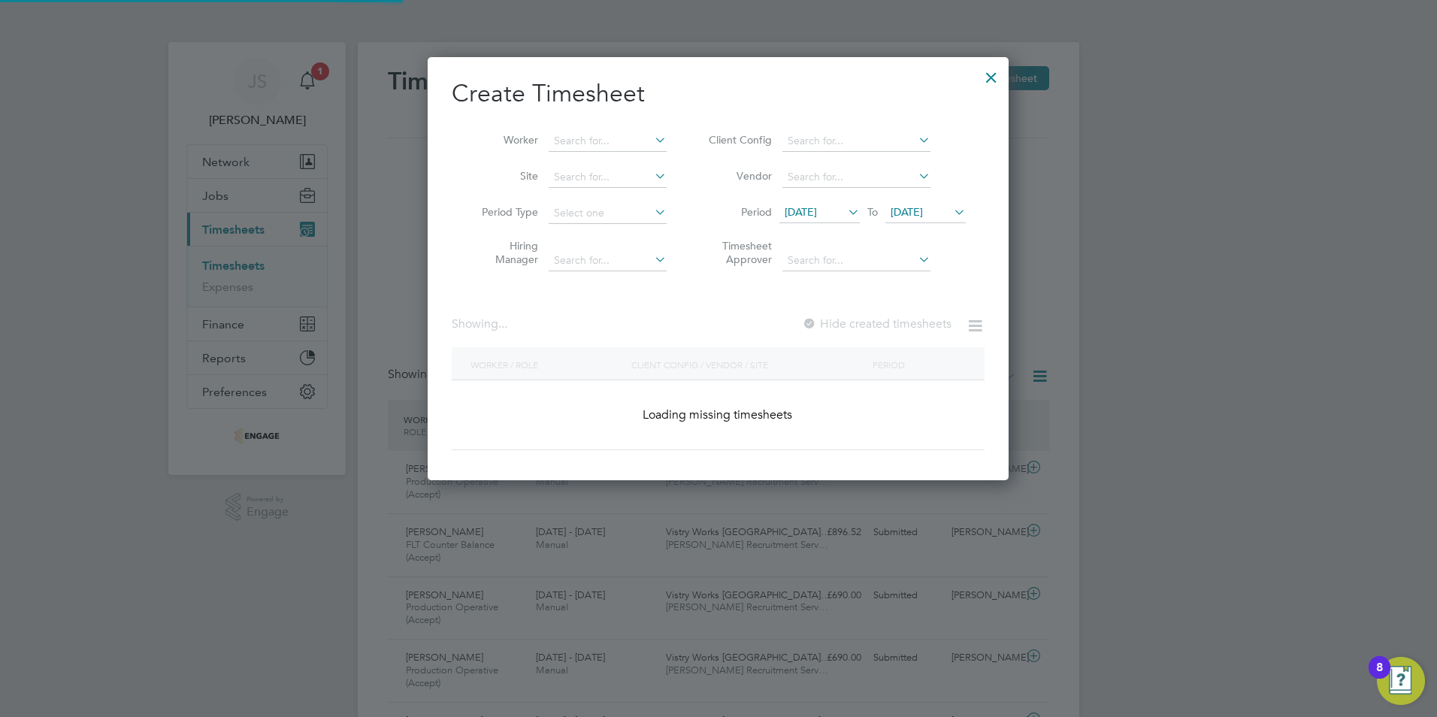
scroll to position [424, 582]
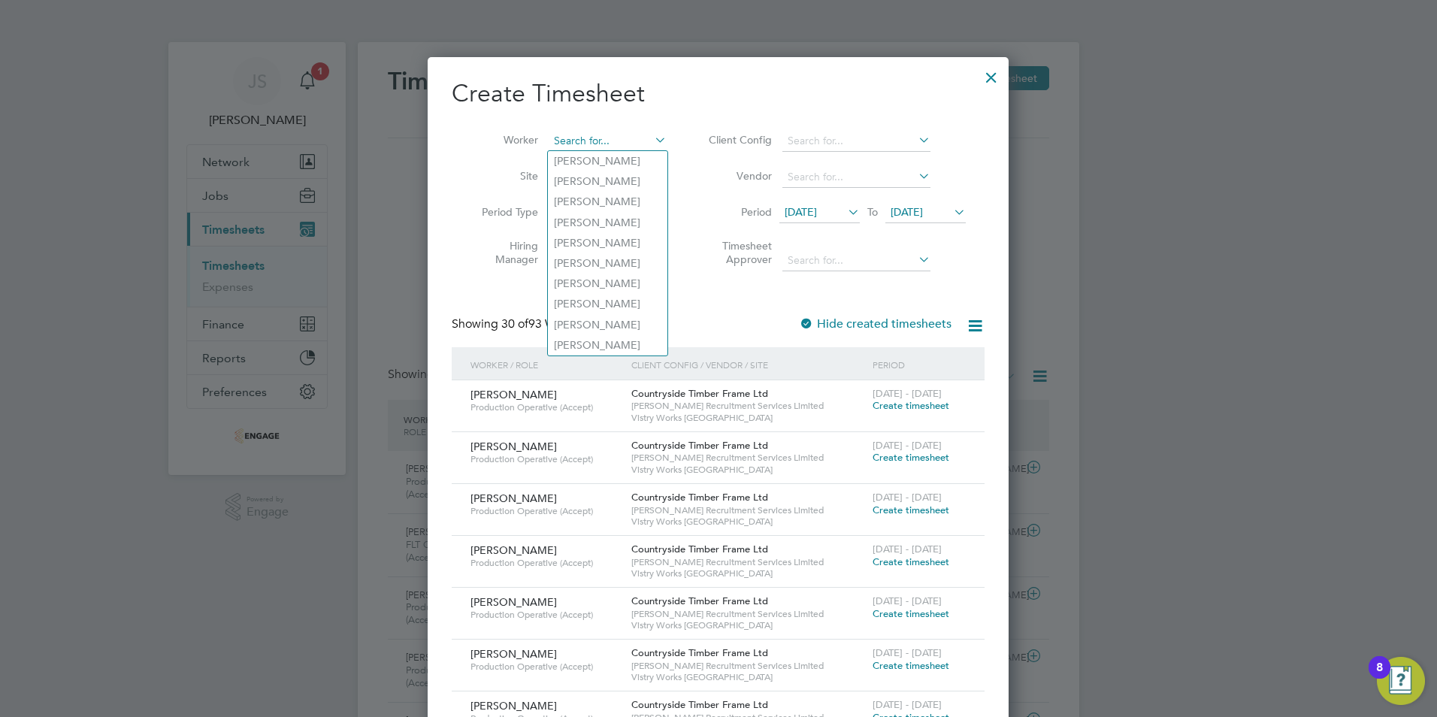
click at [594, 142] on input at bounding box center [608, 141] width 118 height 21
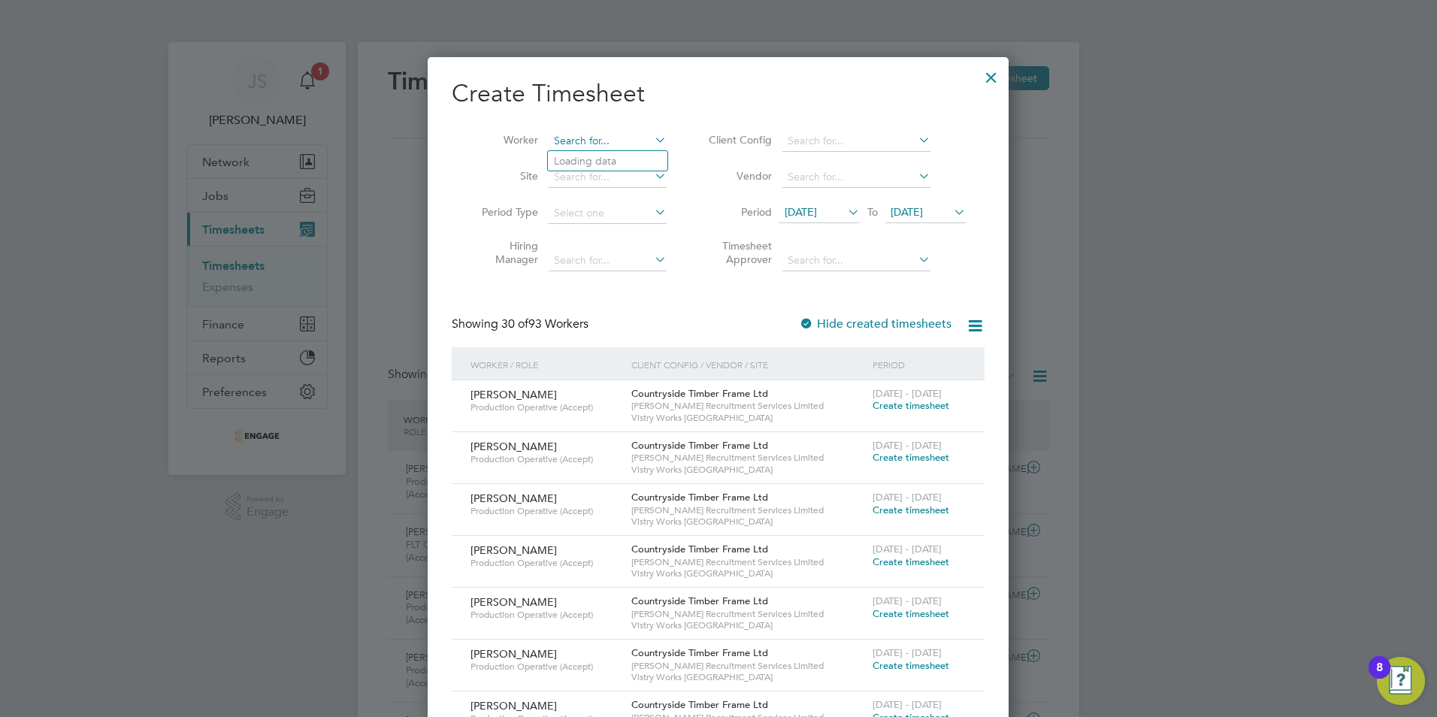
click at [576, 145] on input at bounding box center [608, 141] width 118 height 21
click at [585, 160] on li "Niz am [PERSON_NAME]" at bounding box center [614, 161] width 132 height 20
type input "[PERSON_NAME]"
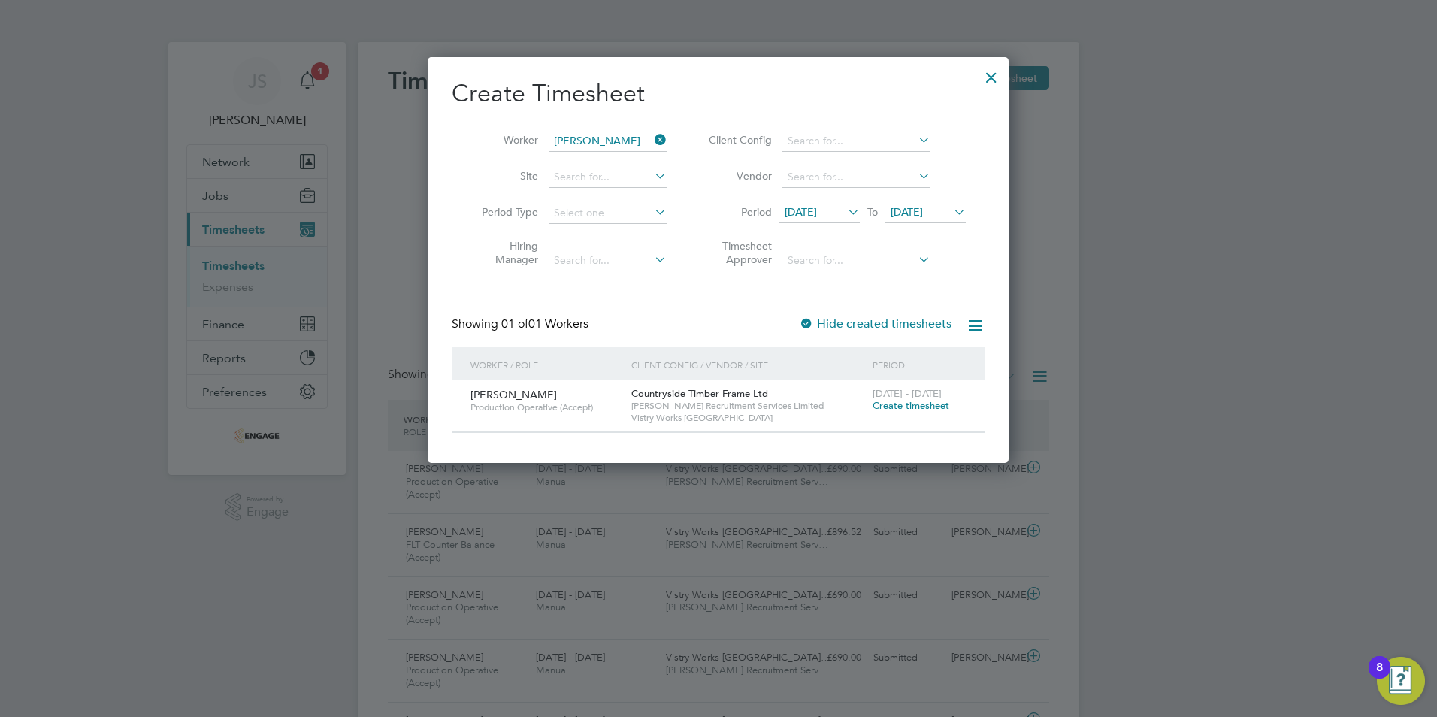
click at [917, 410] on span "Create timesheet" at bounding box center [911, 405] width 77 height 13
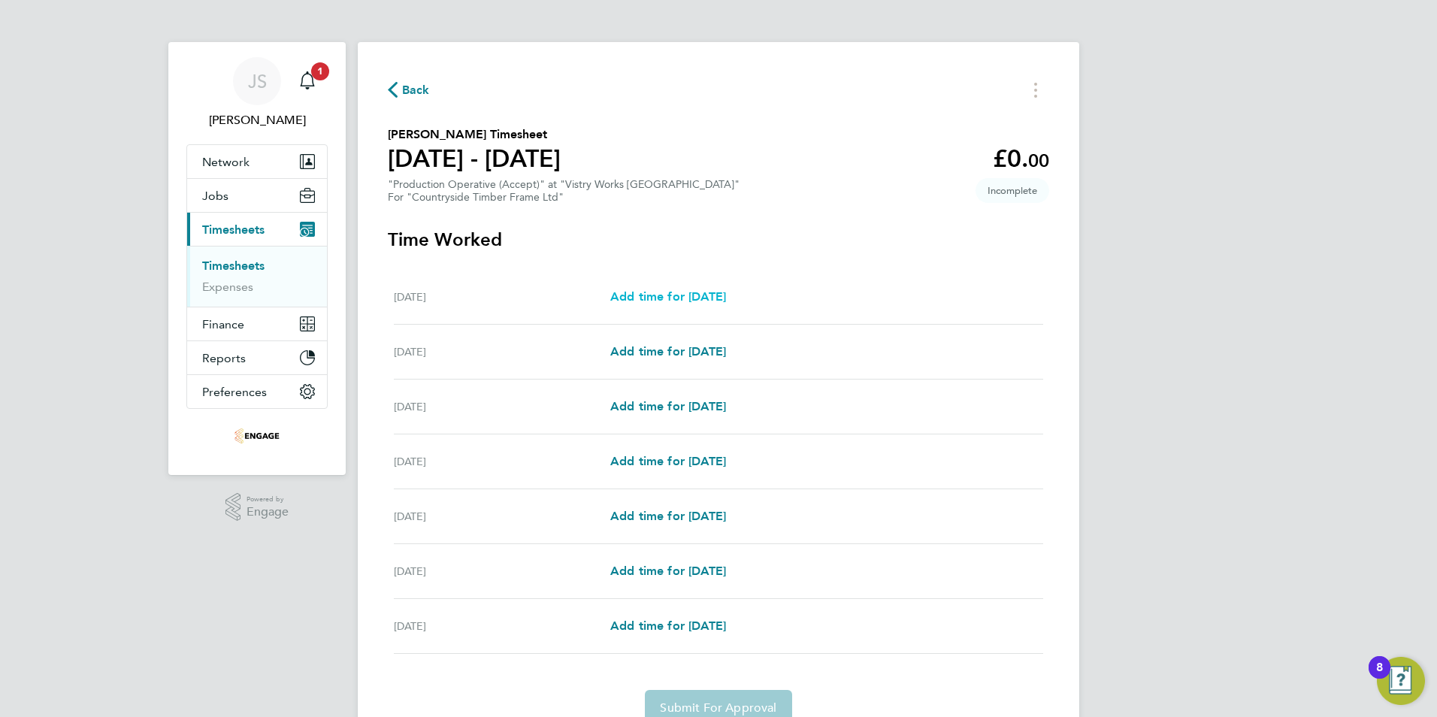
click at [698, 301] on span "Add time for [DATE]" at bounding box center [668, 296] width 116 height 14
select select "15"
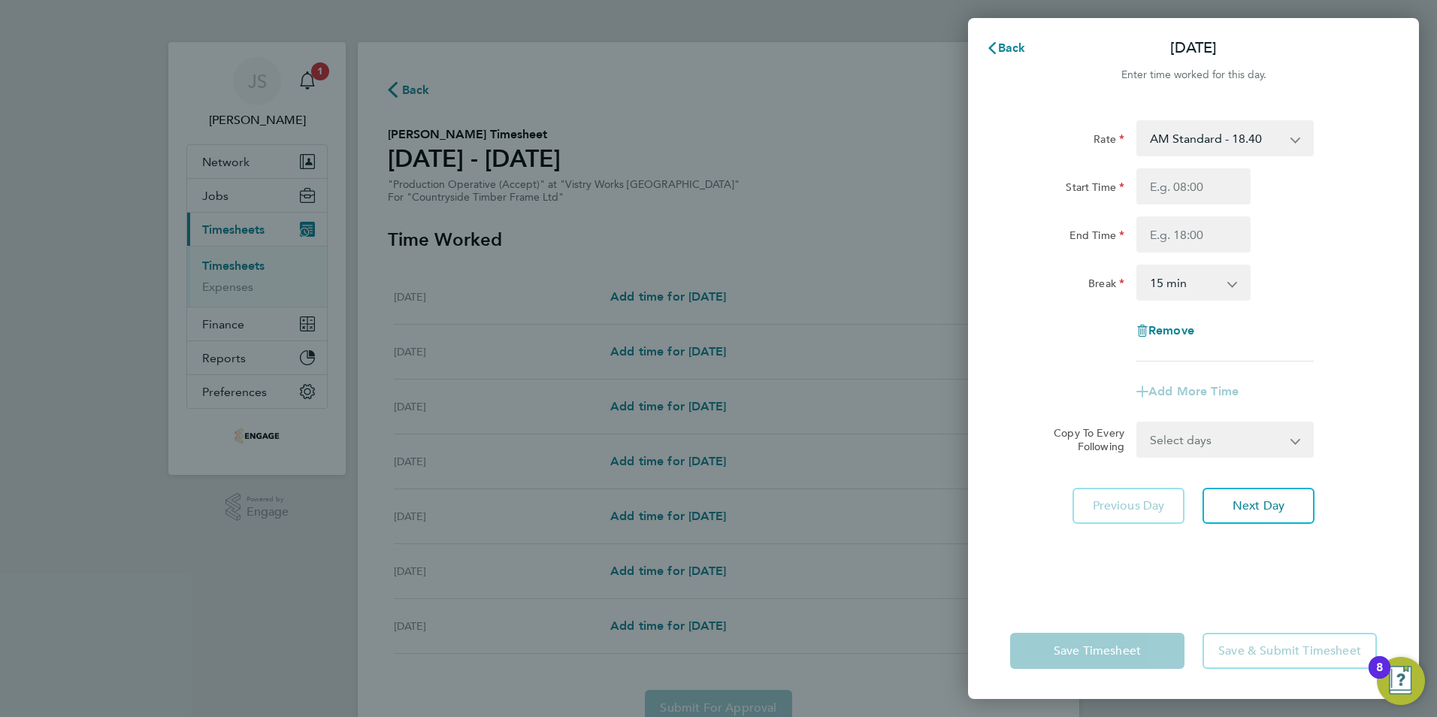
click at [1173, 142] on select "AM Standard - 18.40 PM OT 1 - 30.08 PM OT2 - 40.11 OT 1 - 27.60 PM Standard - 2…" at bounding box center [1216, 138] width 156 height 33
select select "15"
drag, startPoint x: 1177, startPoint y: 186, endPoint x: 1180, endPoint y: 174, distance: 11.7
click at [1177, 186] on input "Start Time" at bounding box center [1193, 186] width 114 height 36
type input "14:00"
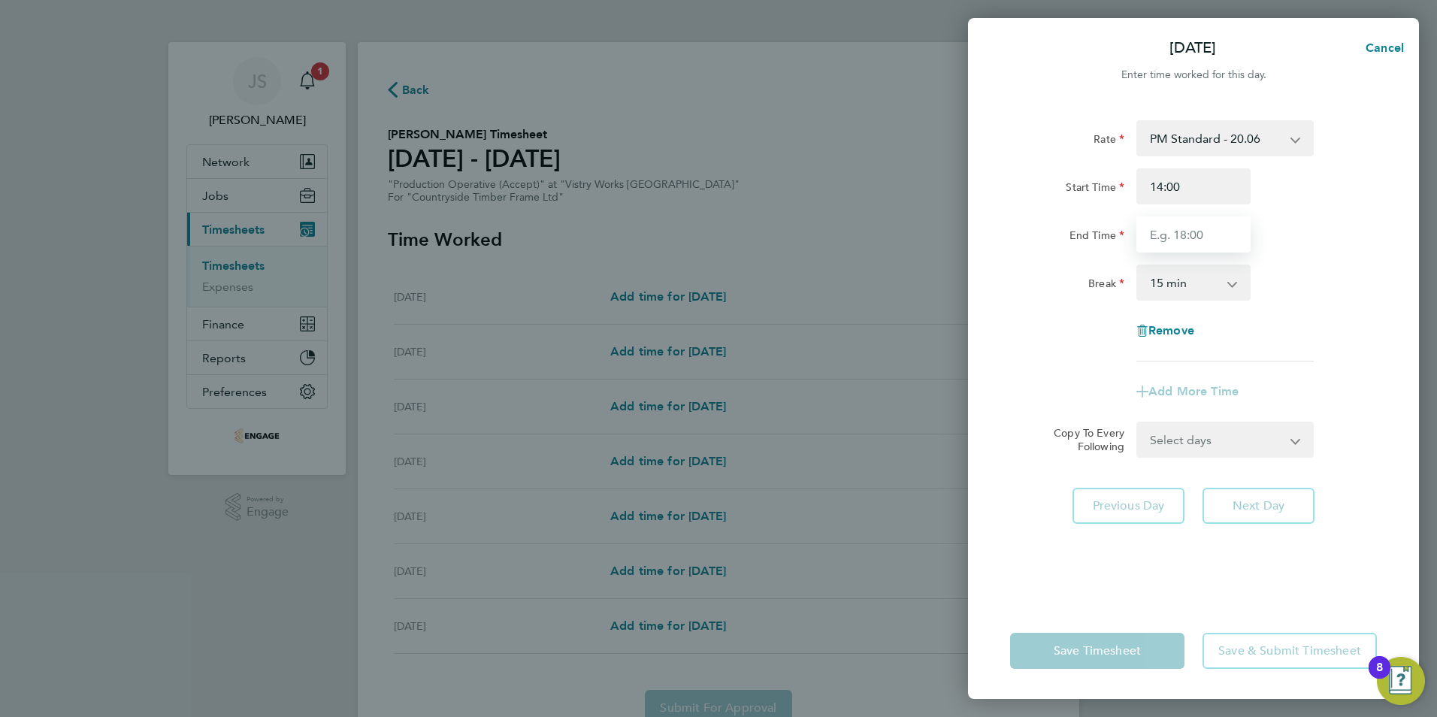
click at [1170, 244] on input "End Time" at bounding box center [1193, 234] width 114 height 36
type input "22:30"
click at [1186, 296] on select "0 min 15 min 30 min 45 min 60 min 75 min 90 min" at bounding box center [1184, 282] width 93 height 33
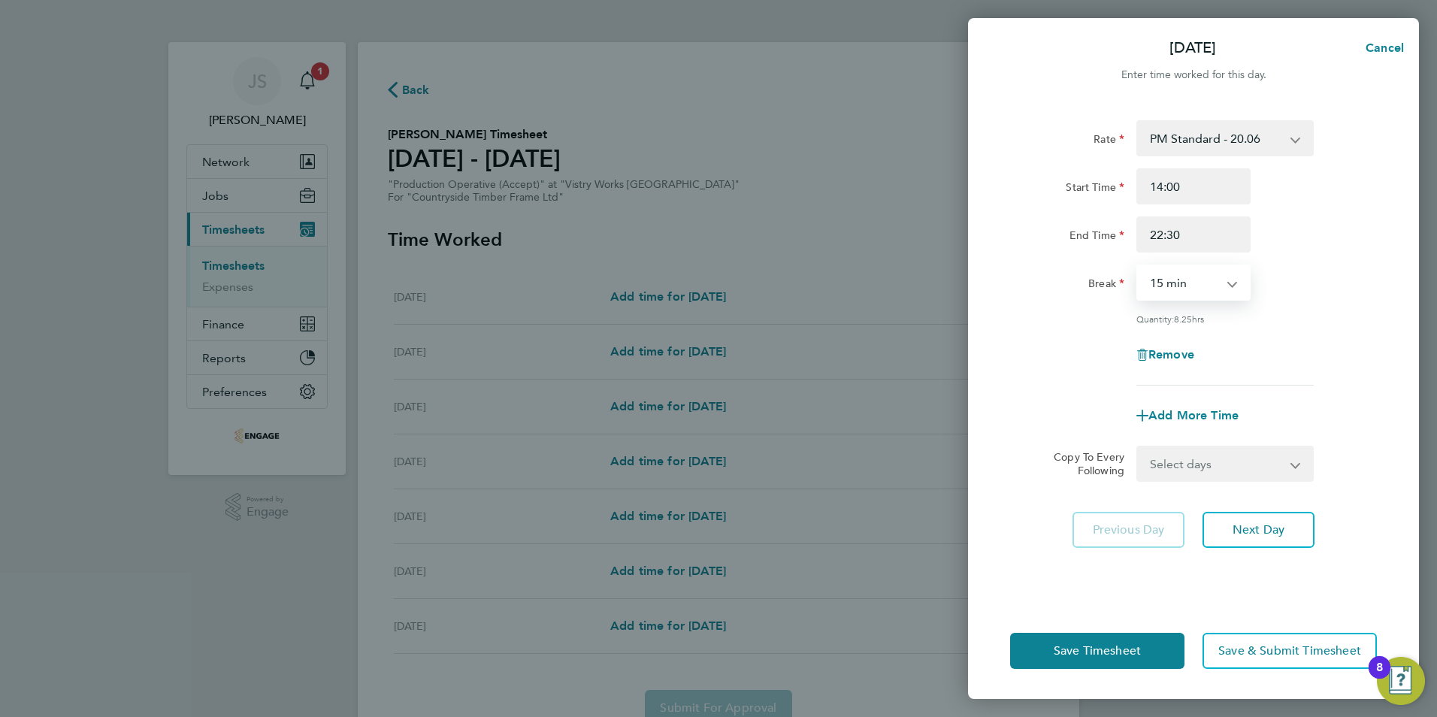
select select "30"
click at [1138, 266] on select "0 min 15 min 30 min 45 min 60 min 75 min 90 min" at bounding box center [1184, 282] width 93 height 33
drag, startPoint x: 1217, startPoint y: 464, endPoint x: 1173, endPoint y: 481, distance: 46.9
click at [1217, 465] on select "Select days Day Weekday (Mon-Fri) Weekend (Sat-Sun) [DATE] [DATE] [DATE] [DATE]…" at bounding box center [1217, 463] width 158 height 33
select select "TUE"
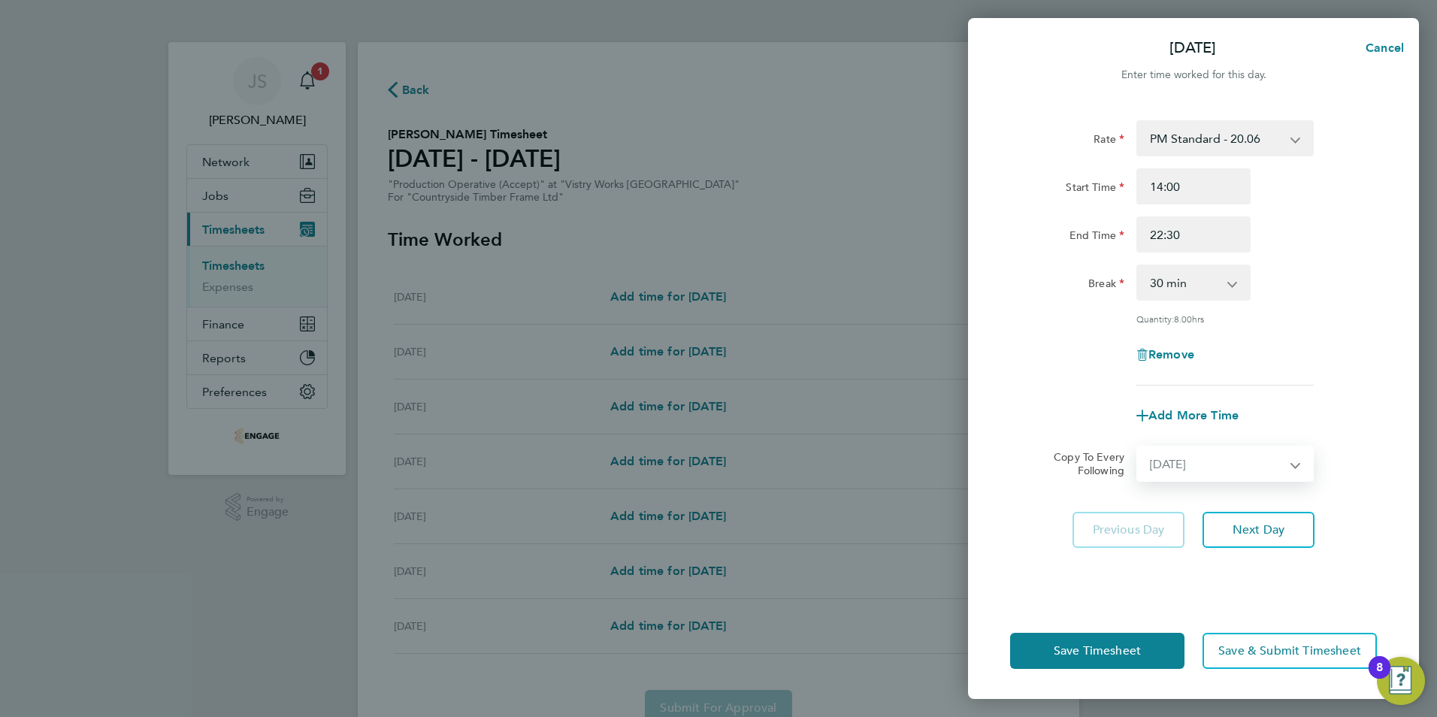
click at [1138, 447] on select "Select days Day Weekday (Mon-Fri) Weekend (Sat-Sun) [DATE] [DATE] [DATE] [DATE]…" at bounding box center [1217, 463] width 158 height 33
select select "[DATE]"
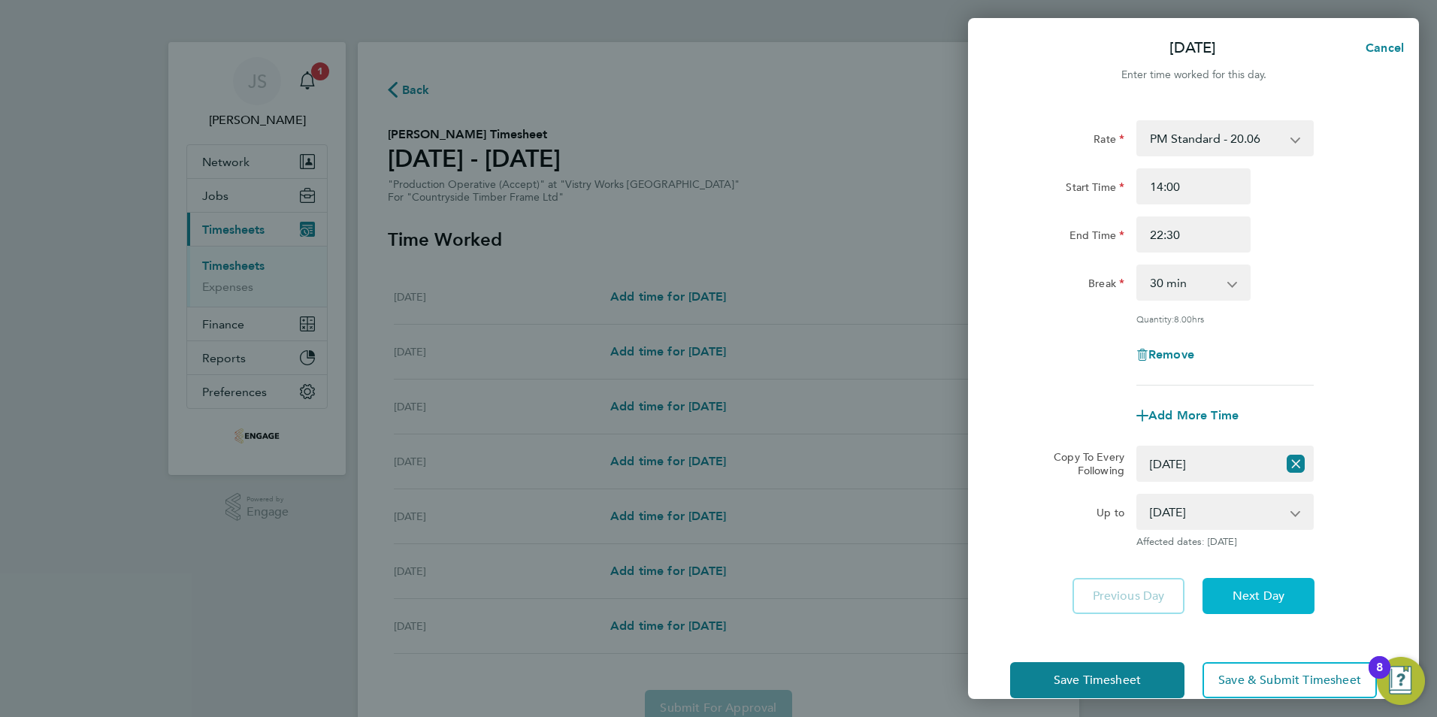
click at [1270, 589] on span "Next Day" at bounding box center [1259, 596] width 52 height 15
select select "30"
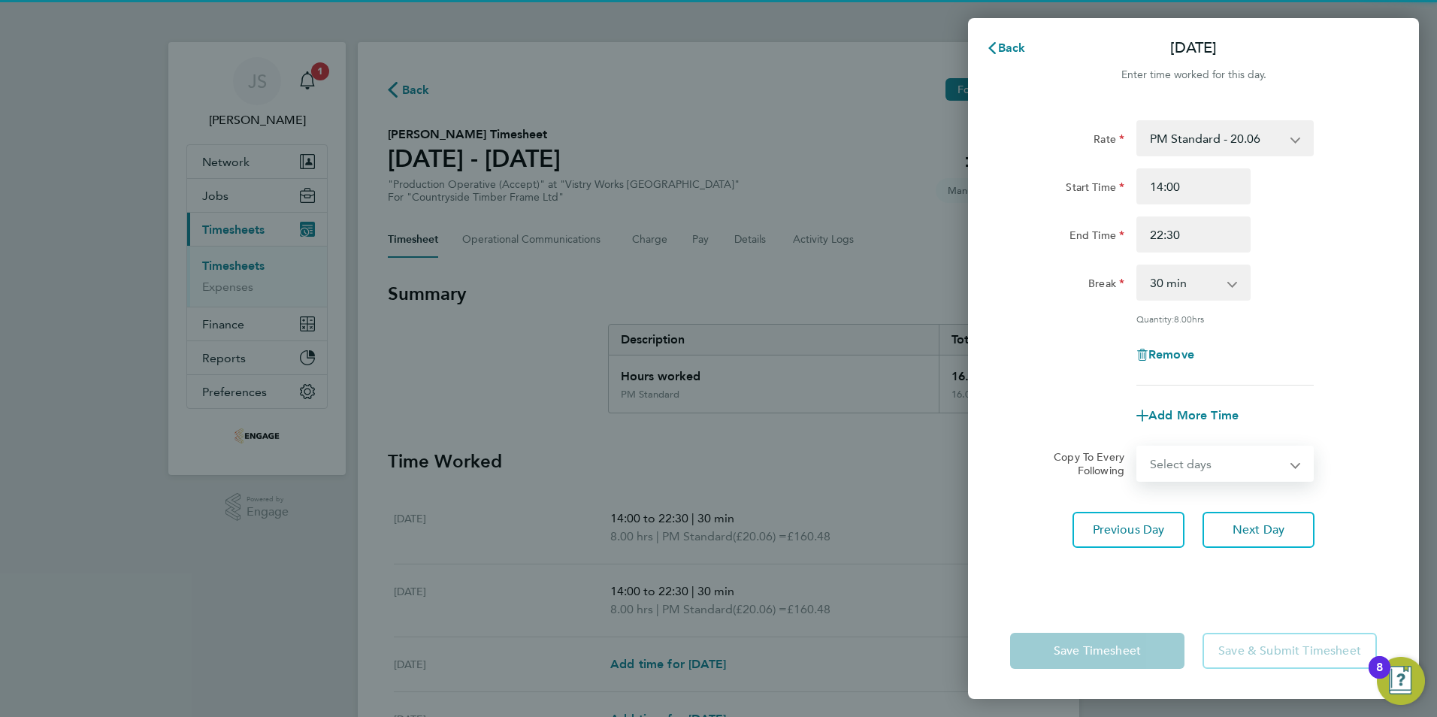
drag, startPoint x: 1209, startPoint y: 457, endPoint x: 1220, endPoint y: 468, distance: 14.9
click at [1209, 457] on select "Select days Day Weekday (Mon-Fri) Weekend (Sat-Sun) [DATE] [DATE] [DATE] [DATE]…" at bounding box center [1217, 463] width 158 height 33
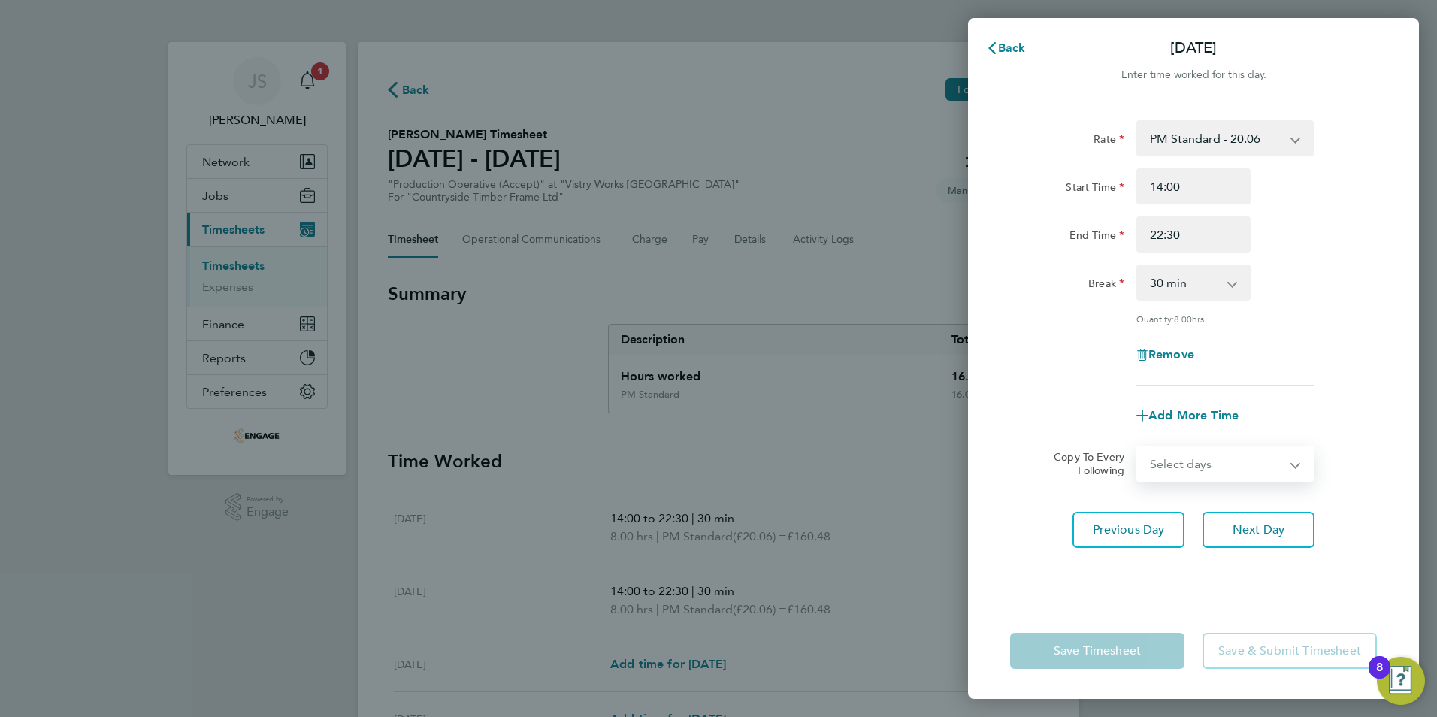
select select "WED"
click at [1138, 447] on select "Select days Day Weekday (Mon-Fri) Weekend (Sat-Sun) [DATE] [DATE] [DATE] [DATE]…" at bounding box center [1217, 463] width 158 height 33
select select "[DATE]"
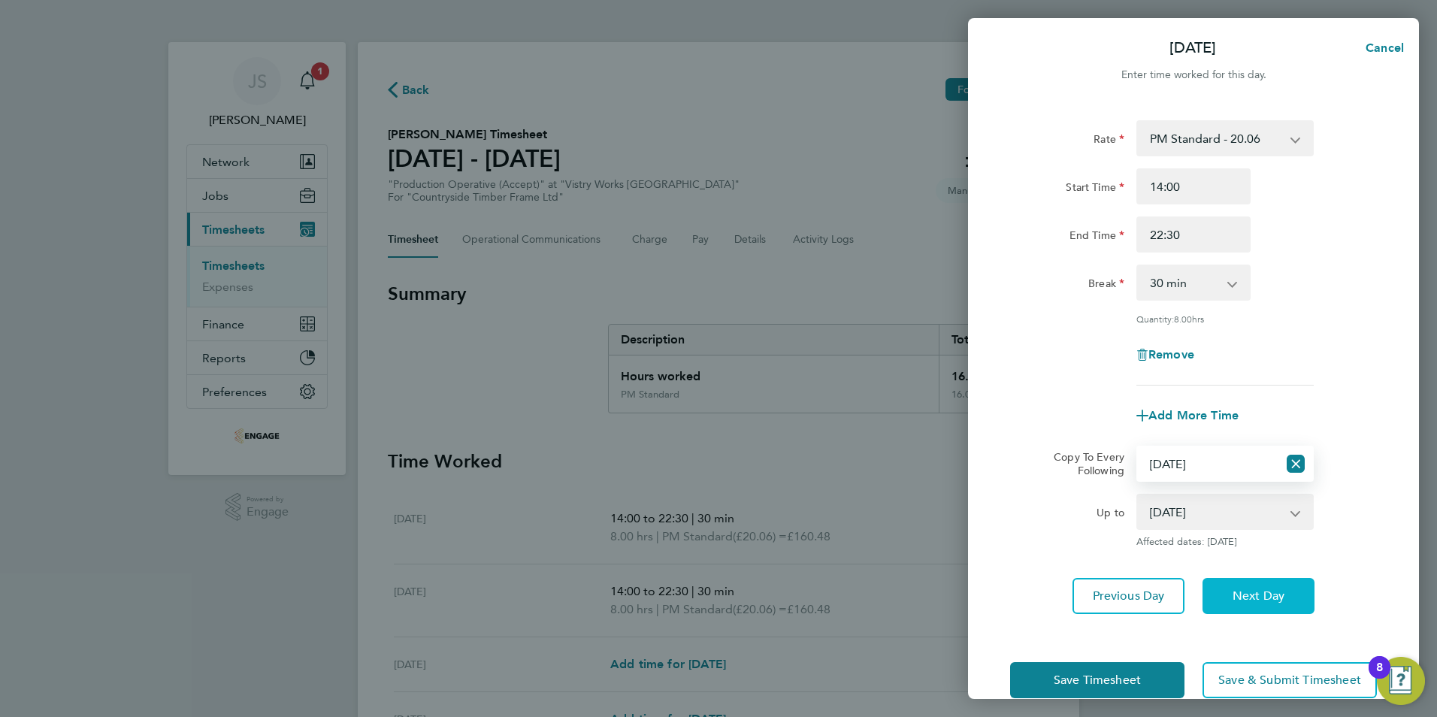
click at [1276, 595] on span "Next Day" at bounding box center [1259, 596] width 52 height 15
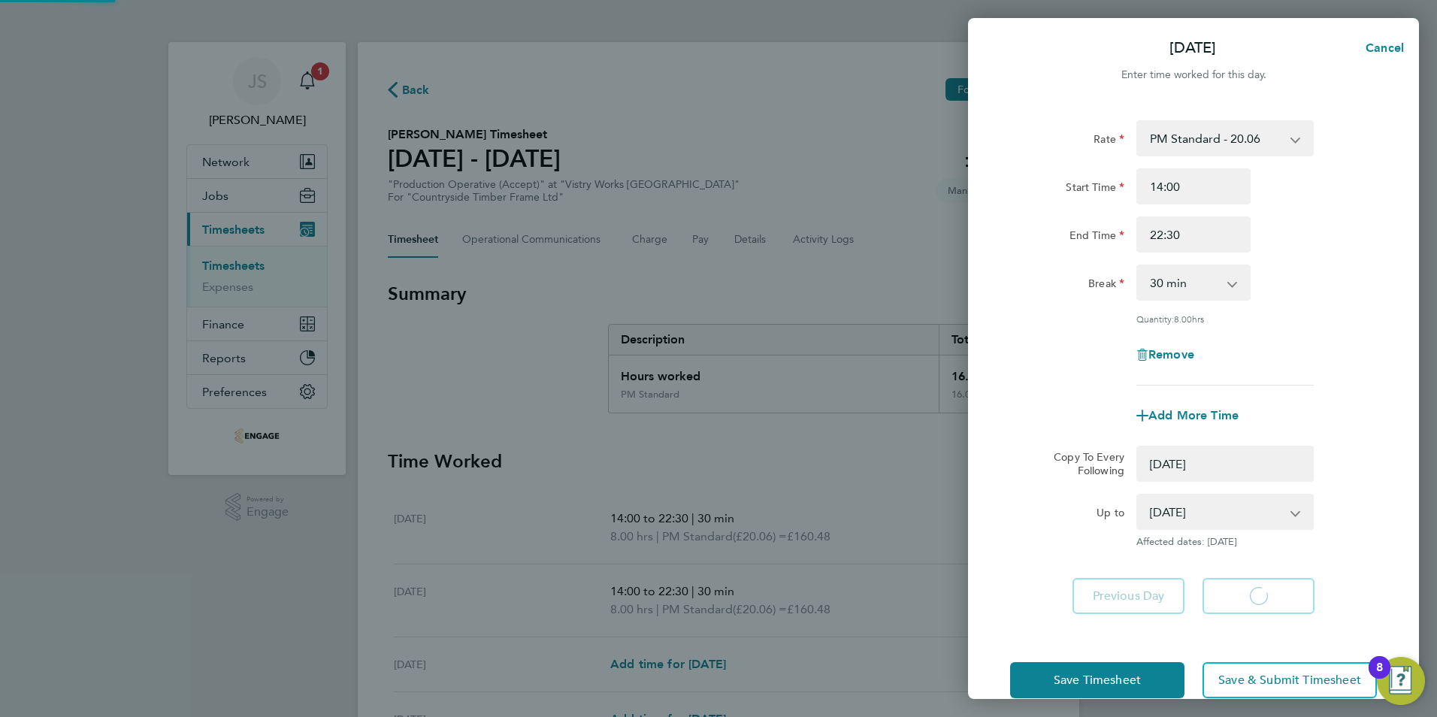
select select "0: null"
select select "30"
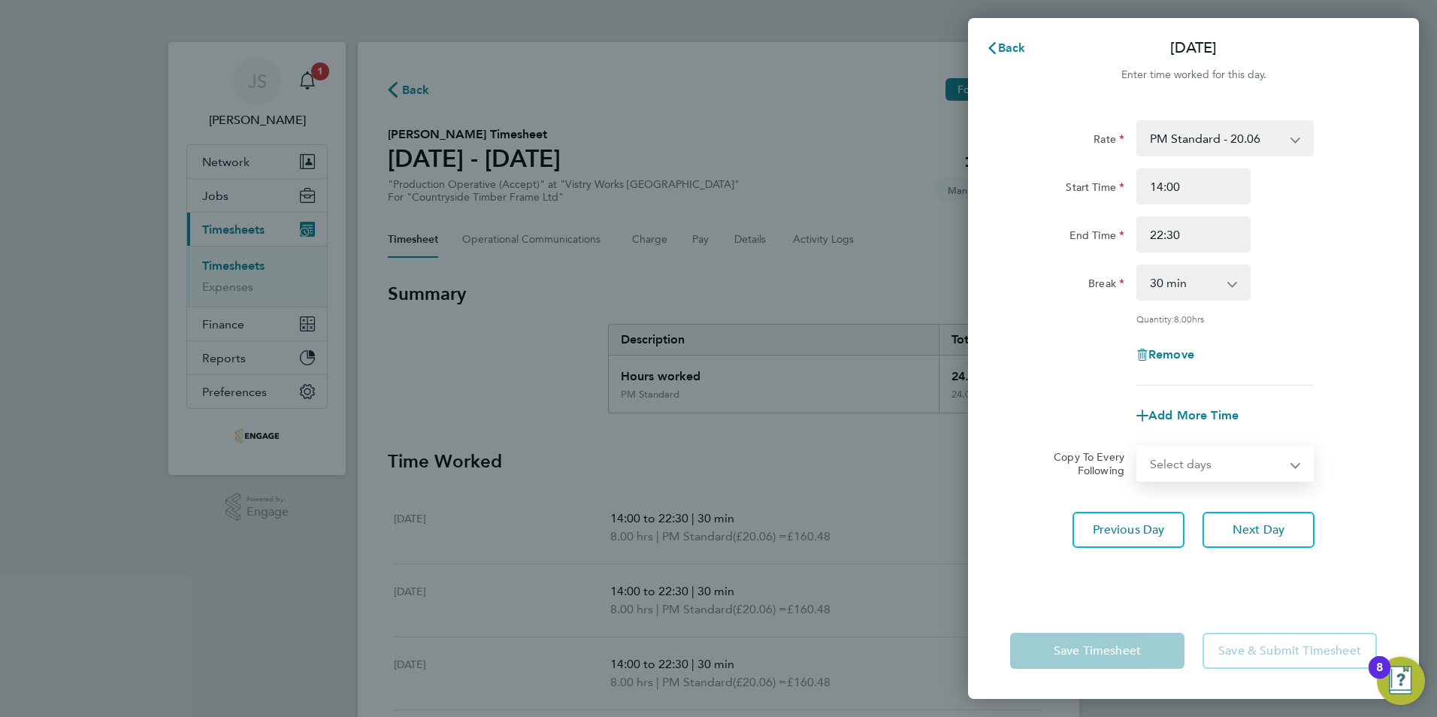
drag, startPoint x: 1294, startPoint y: 466, endPoint x: 1289, endPoint y: 479, distance: 13.8
click at [1294, 466] on select "Select days Day Weekday (Mon-Fri) Weekend (Sat-Sun) [DATE] [DATE] [DATE] [DATE]" at bounding box center [1217, 463] width 158 height 33
select select "THU"
click at [1138, 447] on select "Select days Day Weekday (Mon-Fri) Weekend (Sat-Sun) [DATE] [DATE] [DATE] [DATE]" at bounding box center [1217, 463] width 158 height 33
select select "[DATE]"
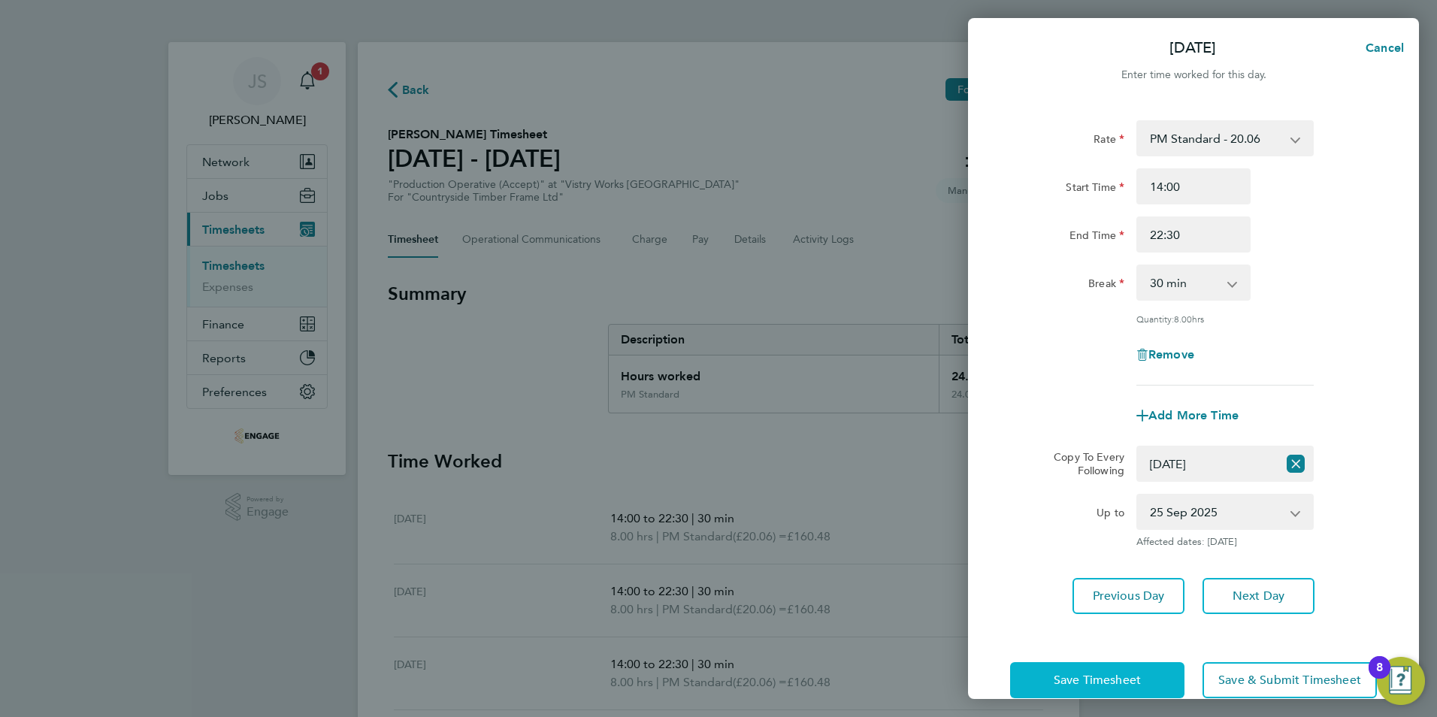
click at [1052, 668] on button "Save Timesheet" at bounding box center [1097, 680] width 174 height 36
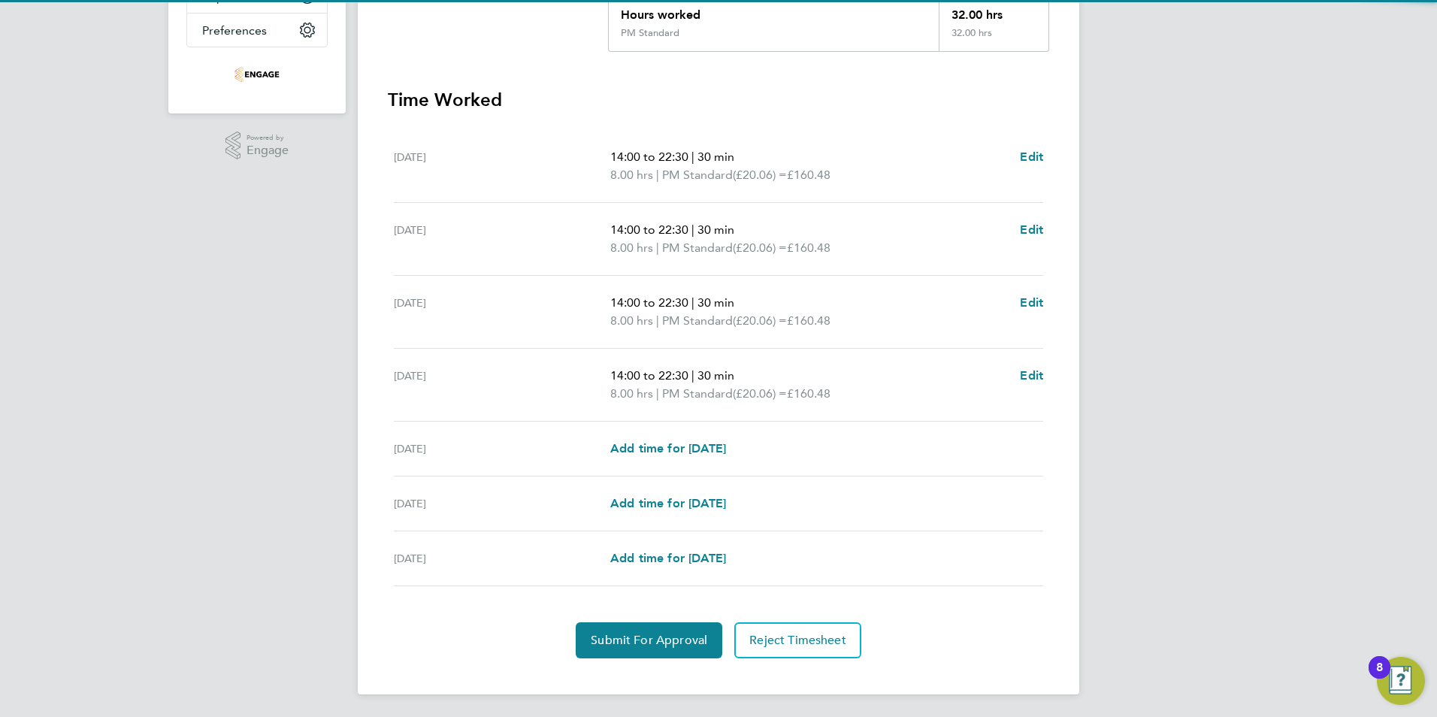
scroll to position [363, 0]
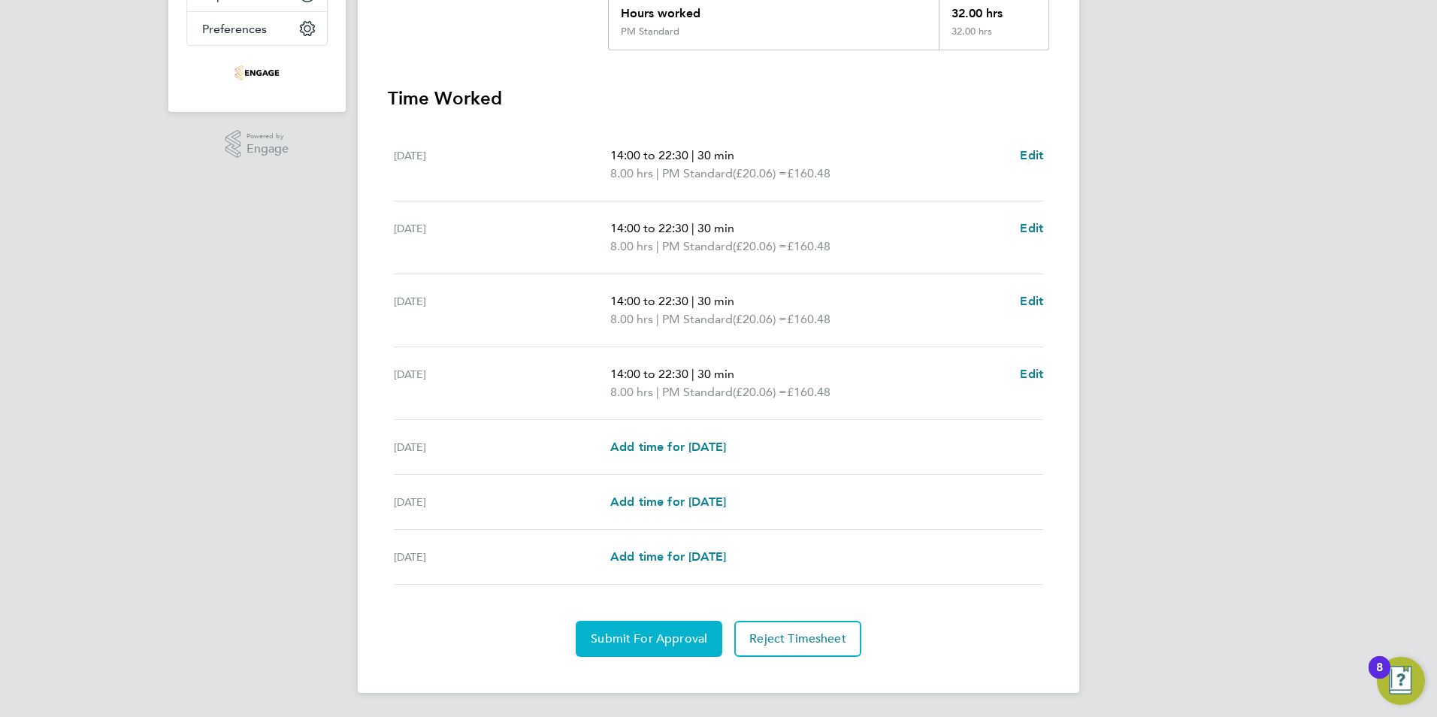
drag, startPoint x: 619, startPoint y: 636, endPoint x: 631, endPoint y: 628, distance: 14.8
click at [618, 636] on span "Submit For Approval" at bounding box center [649, 638] width 117 height 15
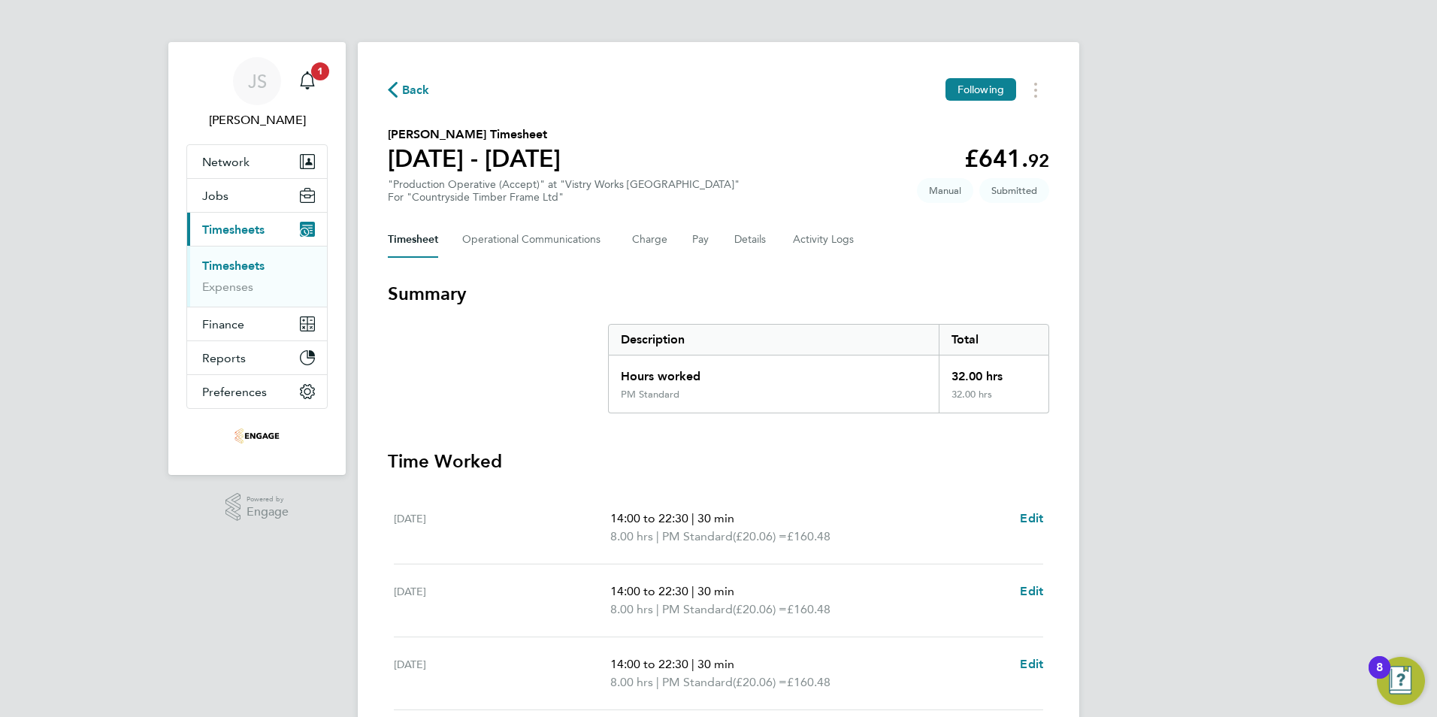
click at [404, 85] on span "Back" at bounding box center [416, 90] width 28 height 18
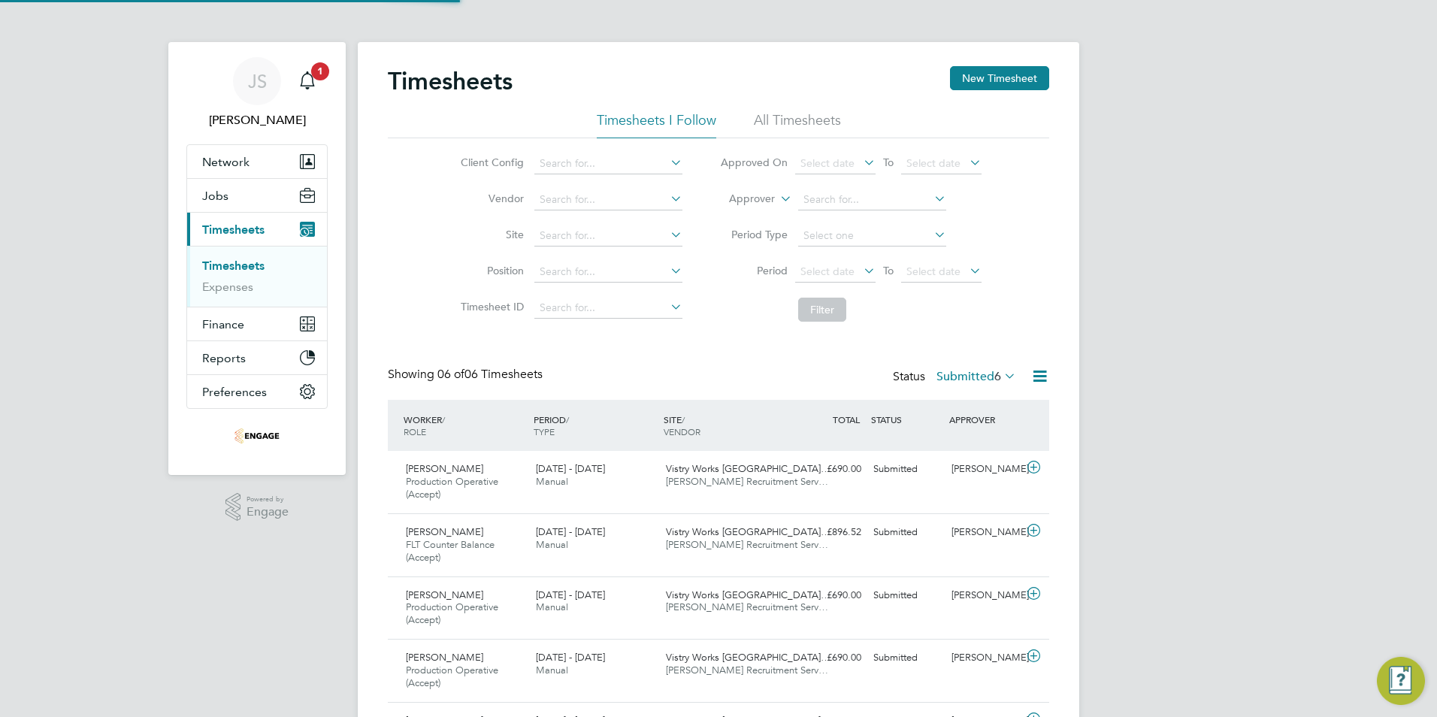
scroll to position [50, 131]
click at [997, 77] on button "New Timesheet" at bounding box center [999, 78] width 99 height 24
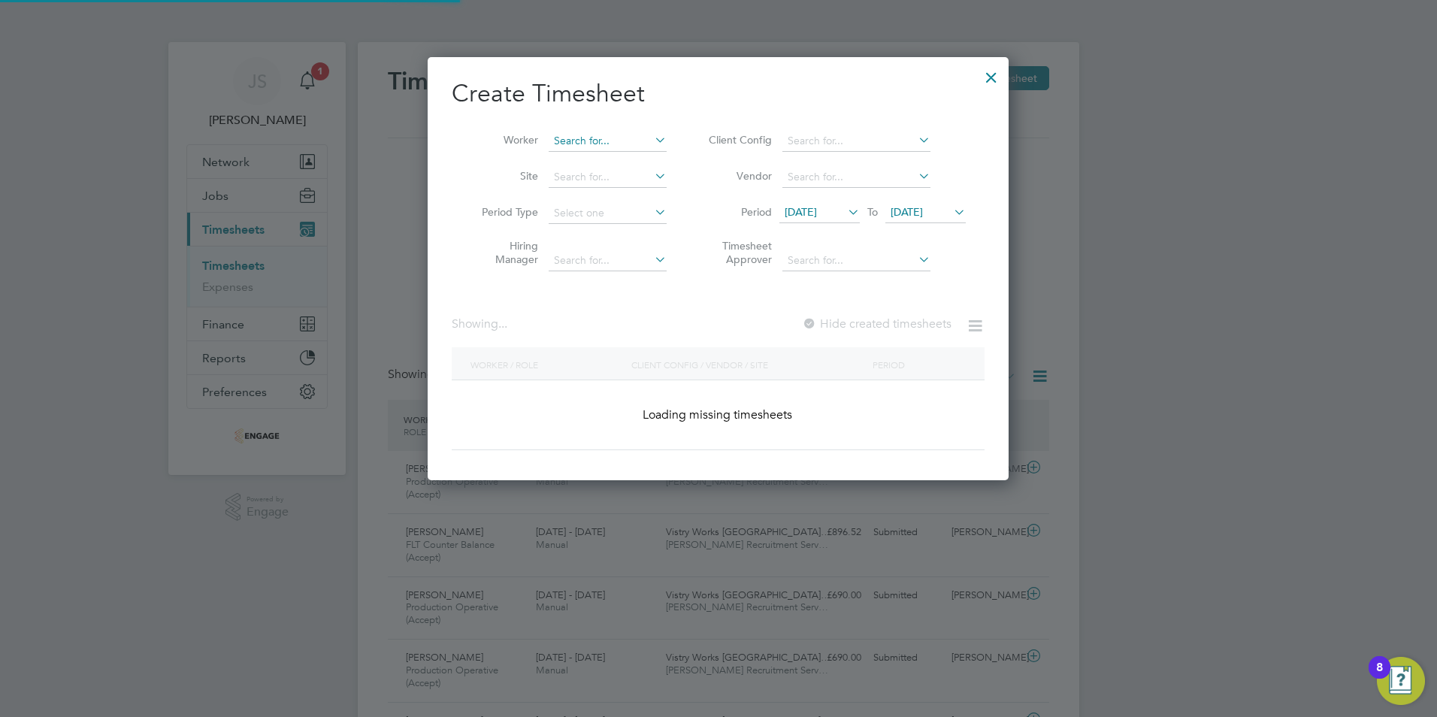
scroll to position [2008, 582]
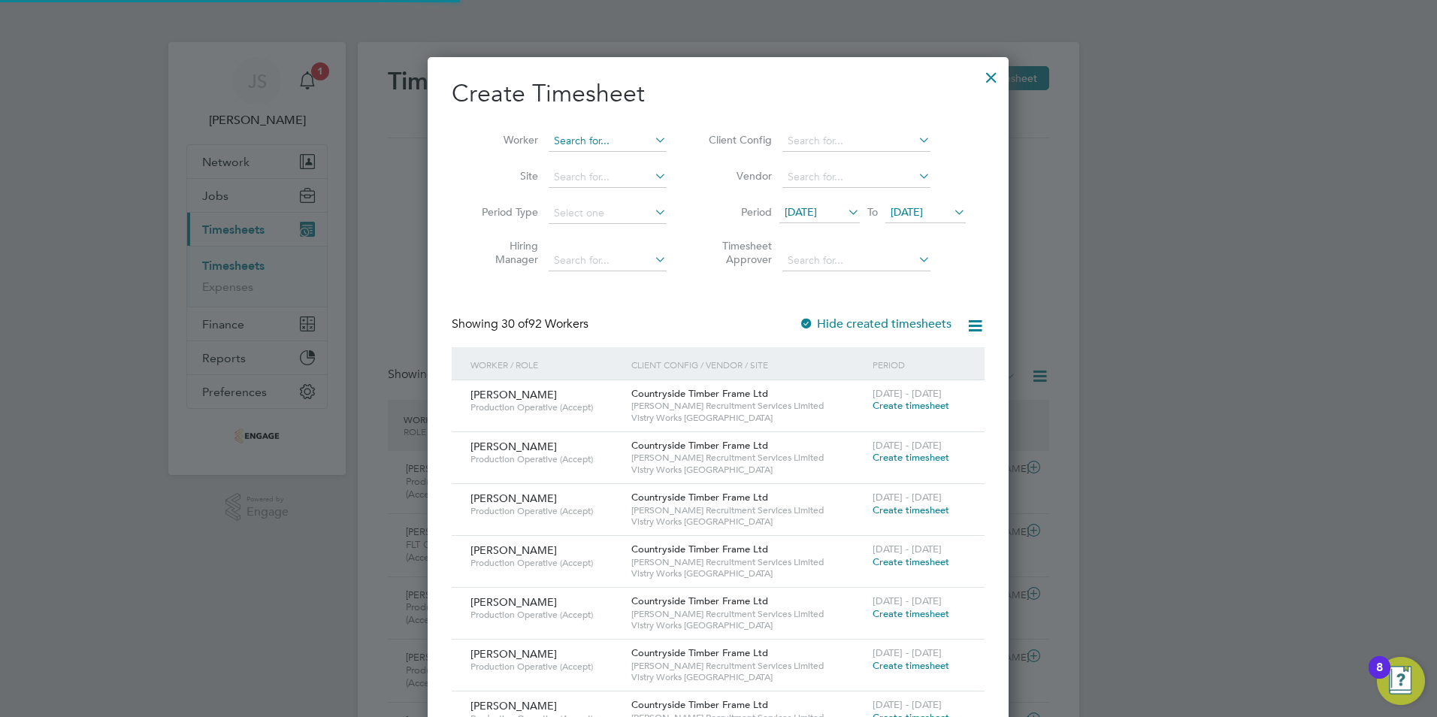
click at [580, 149] on input at bounding box center [608, 141] width 118 height 21
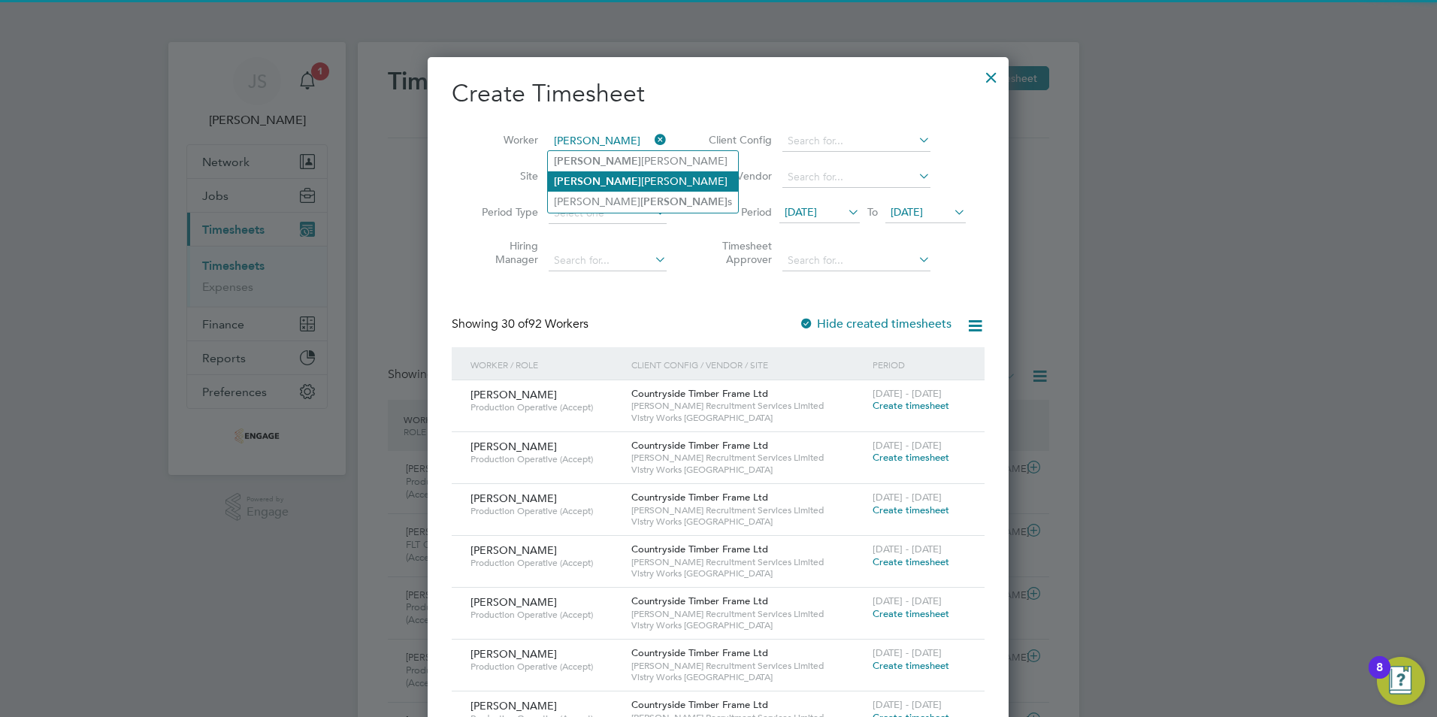
click at [611, 180] on li "[PERSON_NAME]" at bounding box center [643, 181] width 190 height 20
type input "[PERSON_NAME]"
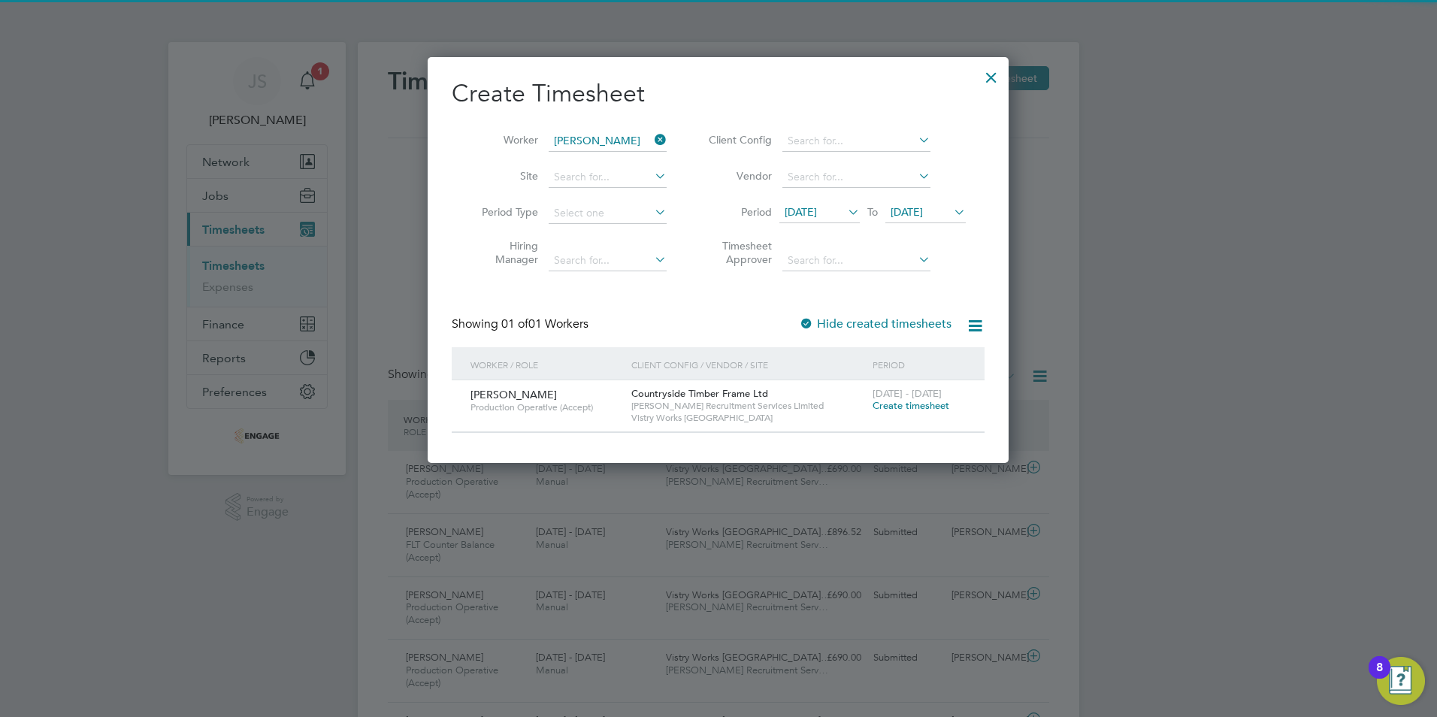
click at [927, 404] on span "Create timesheet" at bounding box center [911, 405] width 77 height 13
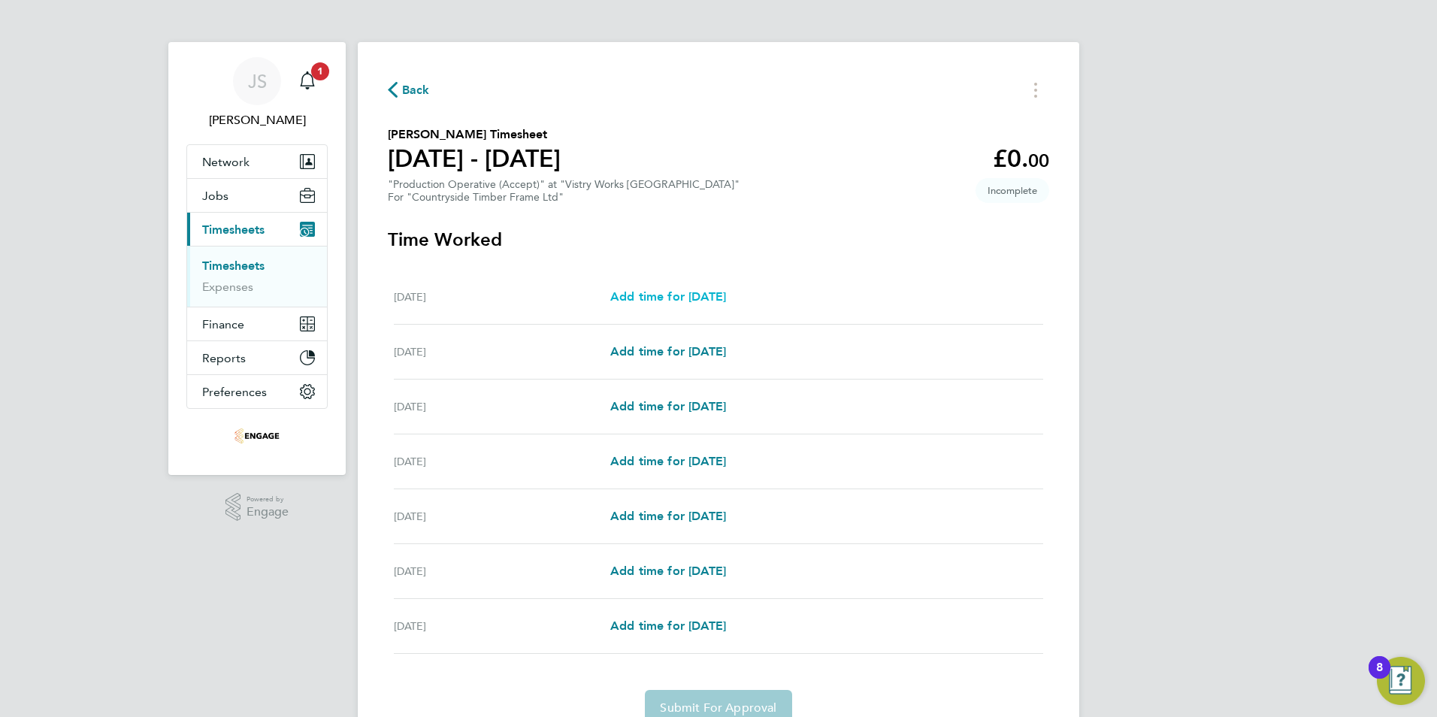
click at [702, 293] on span "Add time for [DATE]" at bounding box center [668, 296] width 116 height 14
select select "15"
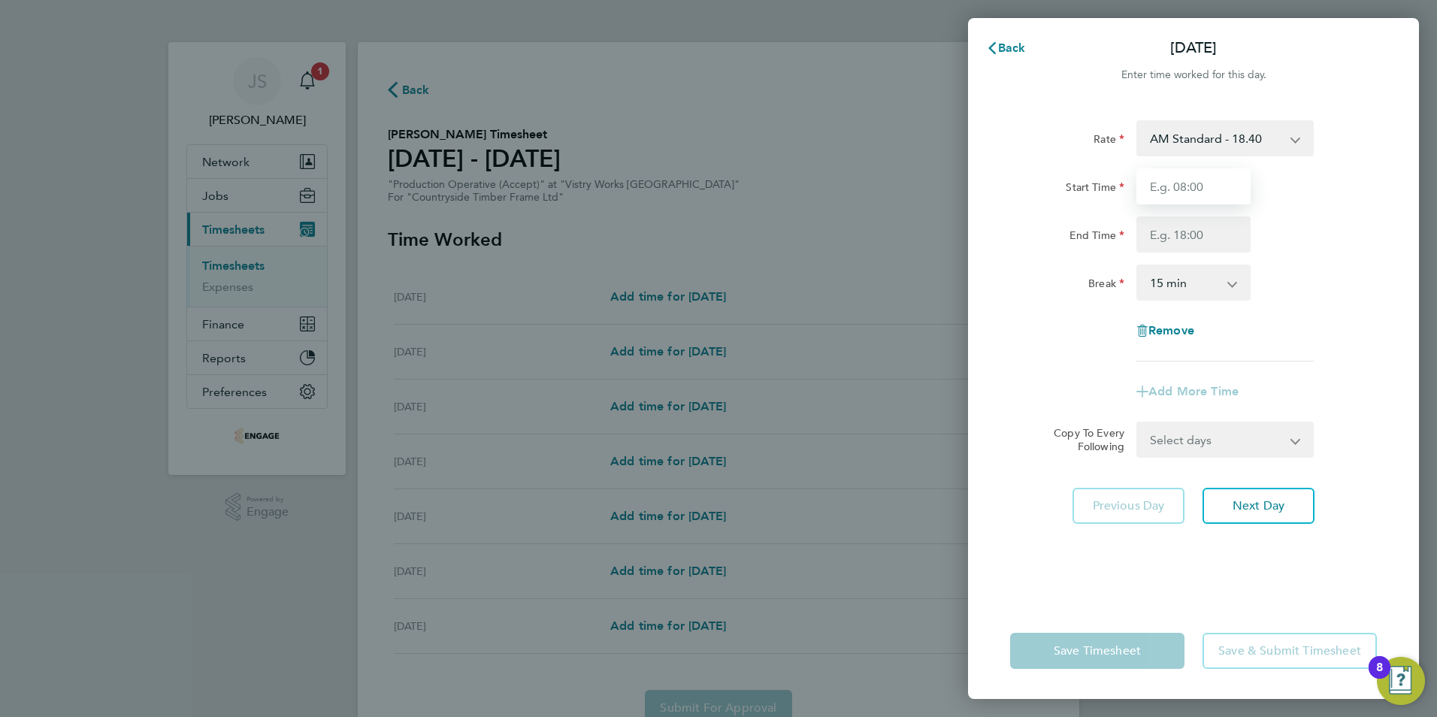
click at [1193, 191] on input "Start Time" at bounding box center [1193, 186] width 114 height 36
type input "06:00"
click at [1173, 235] on input "End Time" at bounding box center [1193, 234] width 114 height 36
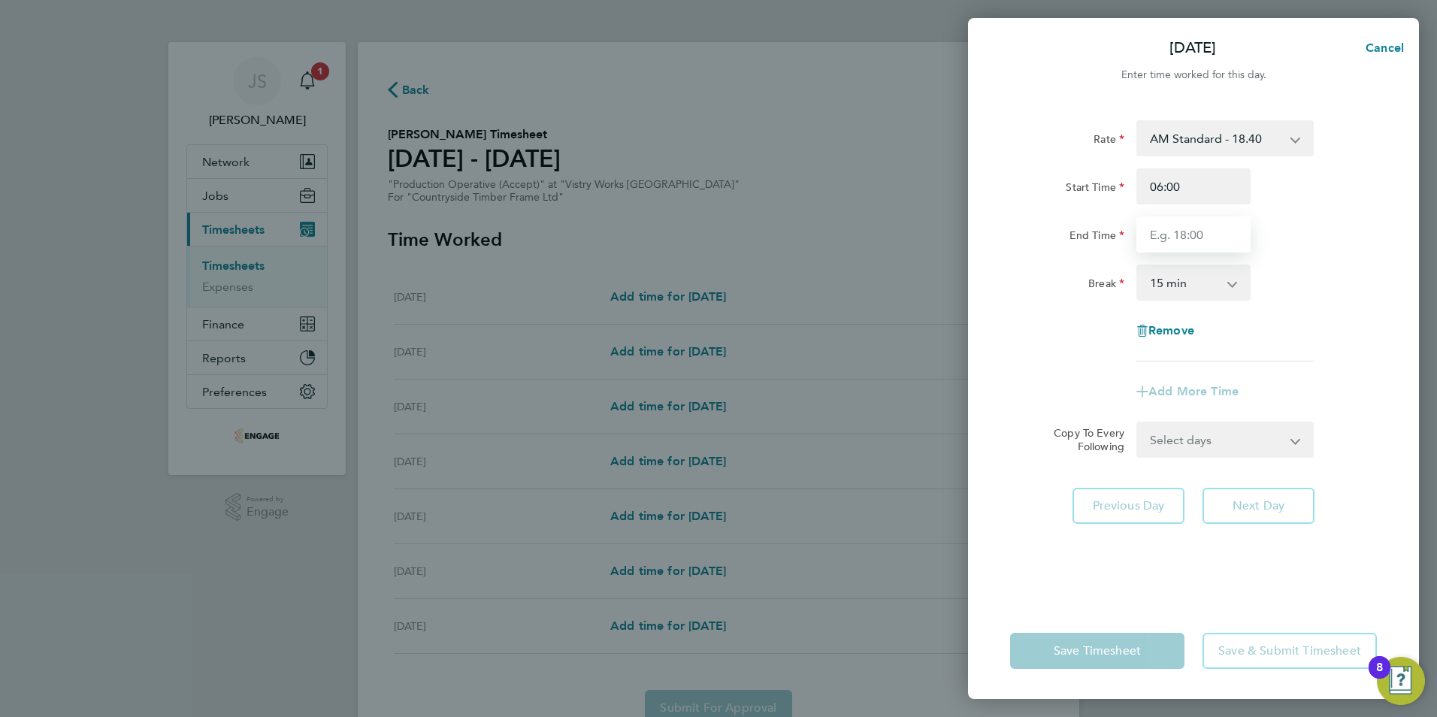
type input "14:00"
click at [1170, 285] on select "0 min 15 min 30 min 45 min 60 min 75 min 90 min" at bounding box center [1184, 282] width 93 height 33
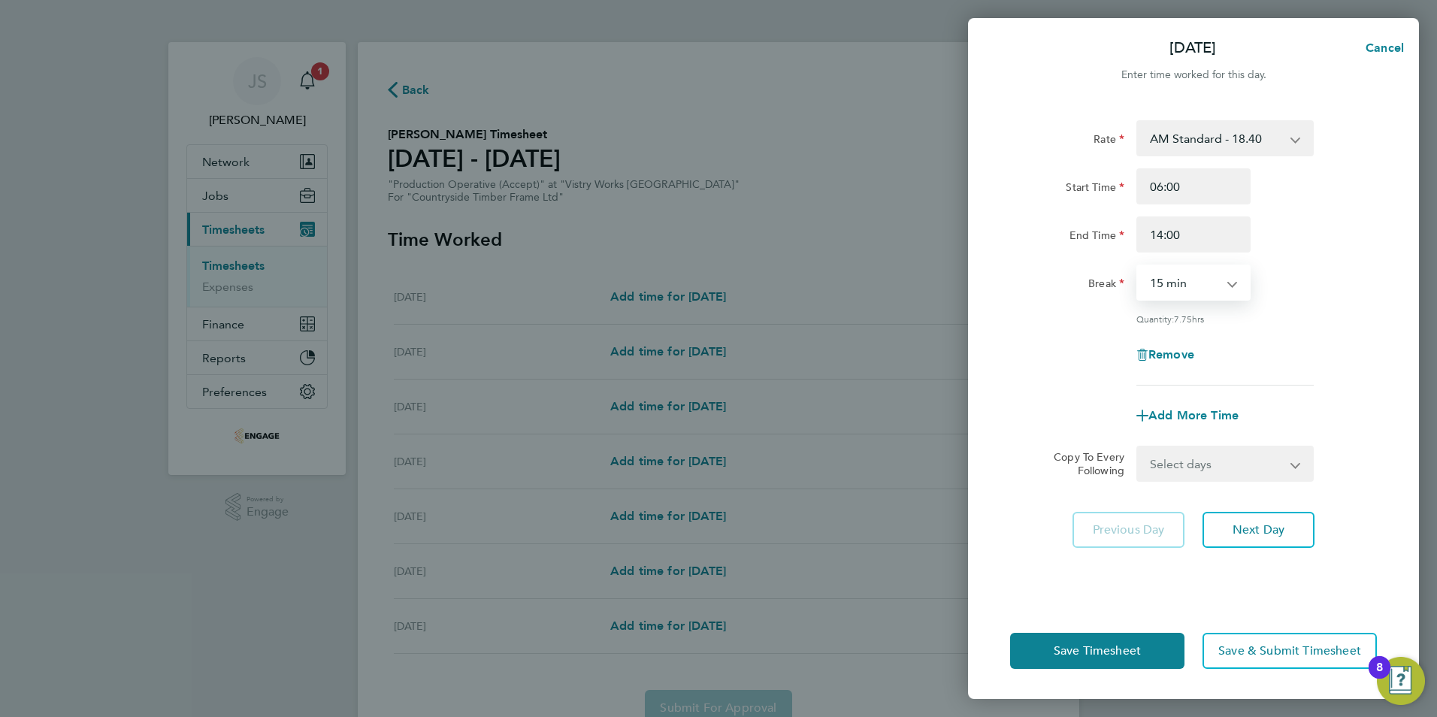
select select "30"
click at [1138, 266] on select "0 min 15 min 30 min 45 min 60 min 75 min 90 min" at bounding box center [1184, 282] width 93 height 33
click at [1195, 461] on select "Select days Day Weekday (Mon-Fri) Weekend (Sat-Sun) [DATE] [DATE] [DATE] [DATE]…" at bounding box center [1217, 463] width 158 height 33
select select "WEEKDAY"
click at [1138, 447] on select "Select days Day Weekday (Mon-Fri) Weekend (Sat-Sun) [DATE] [DATE] [DATE] [DATE]…" at bounding box center [1217, 463] width 158 height 33
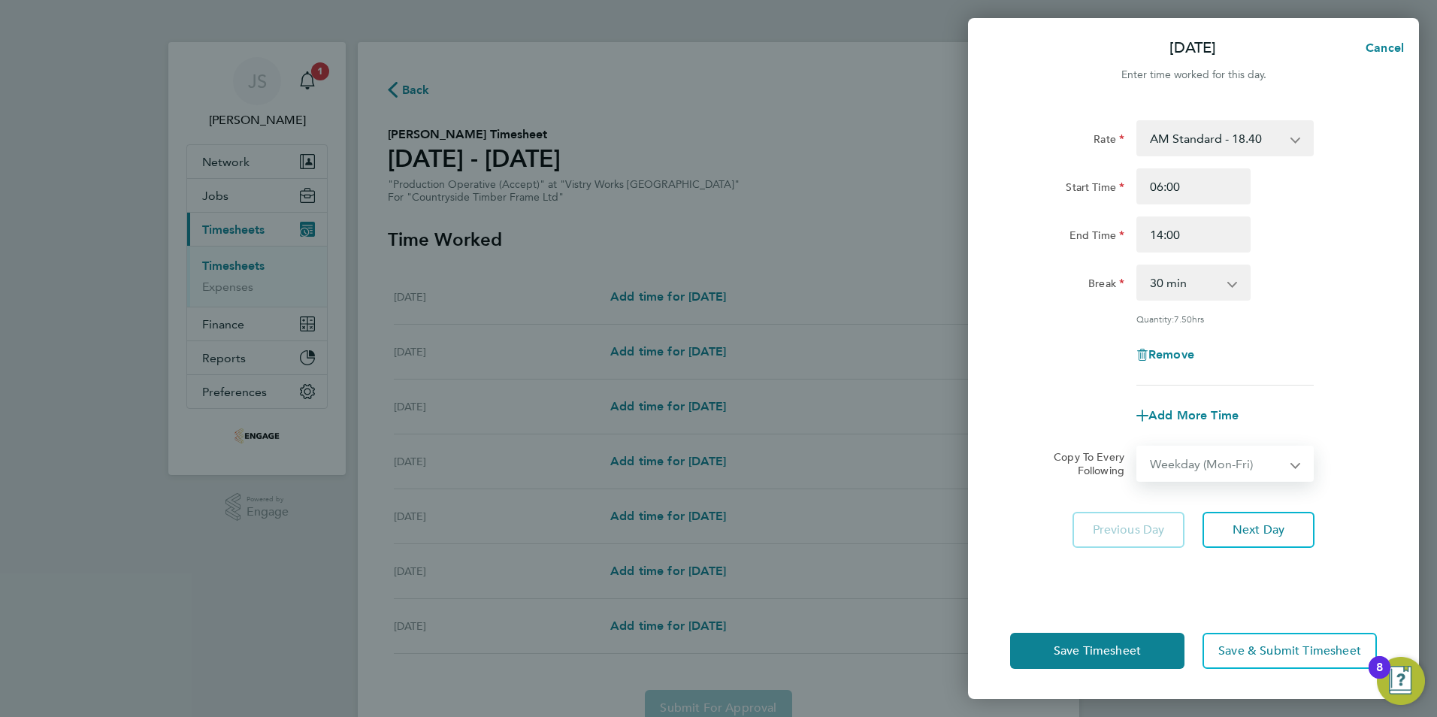
select select "[DATE]"
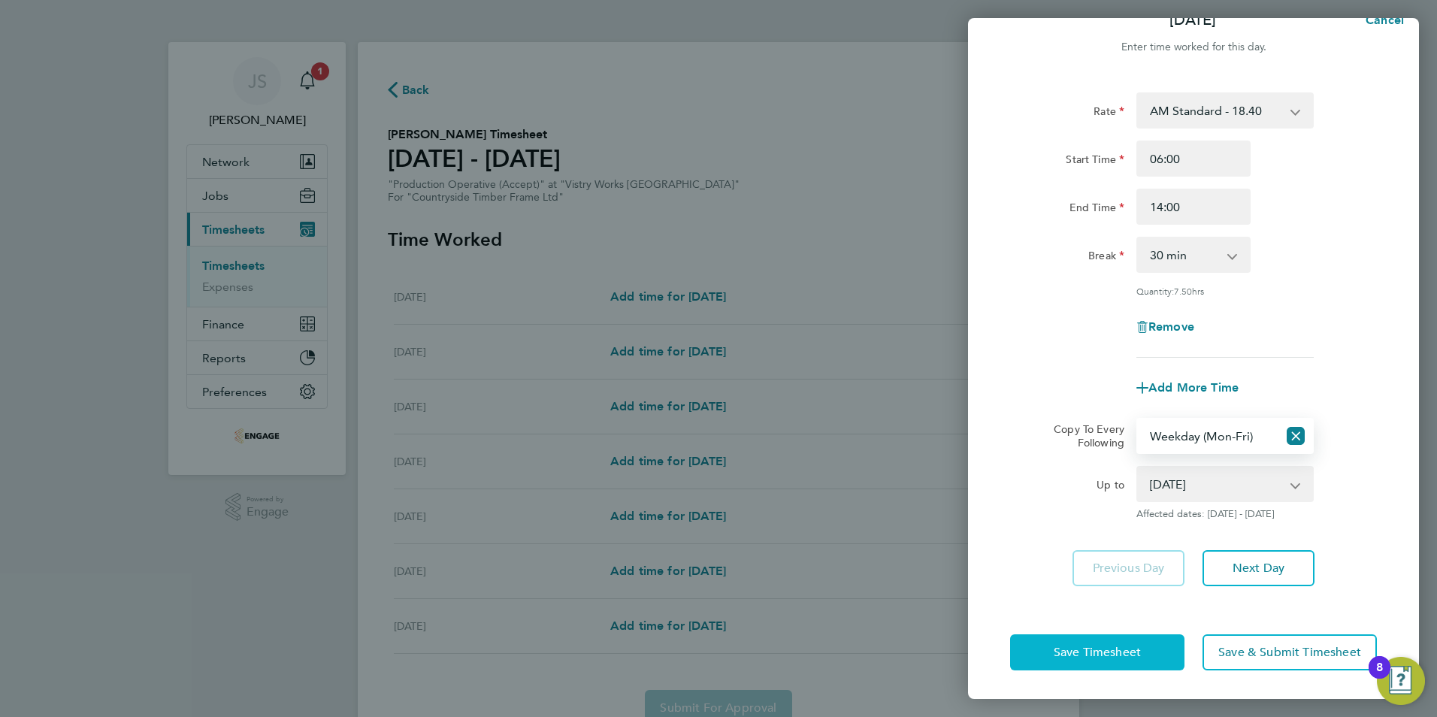
click at [1082, 652] on span "Save Timesheet" at bounding box center [1097, 652] width 87 height 15
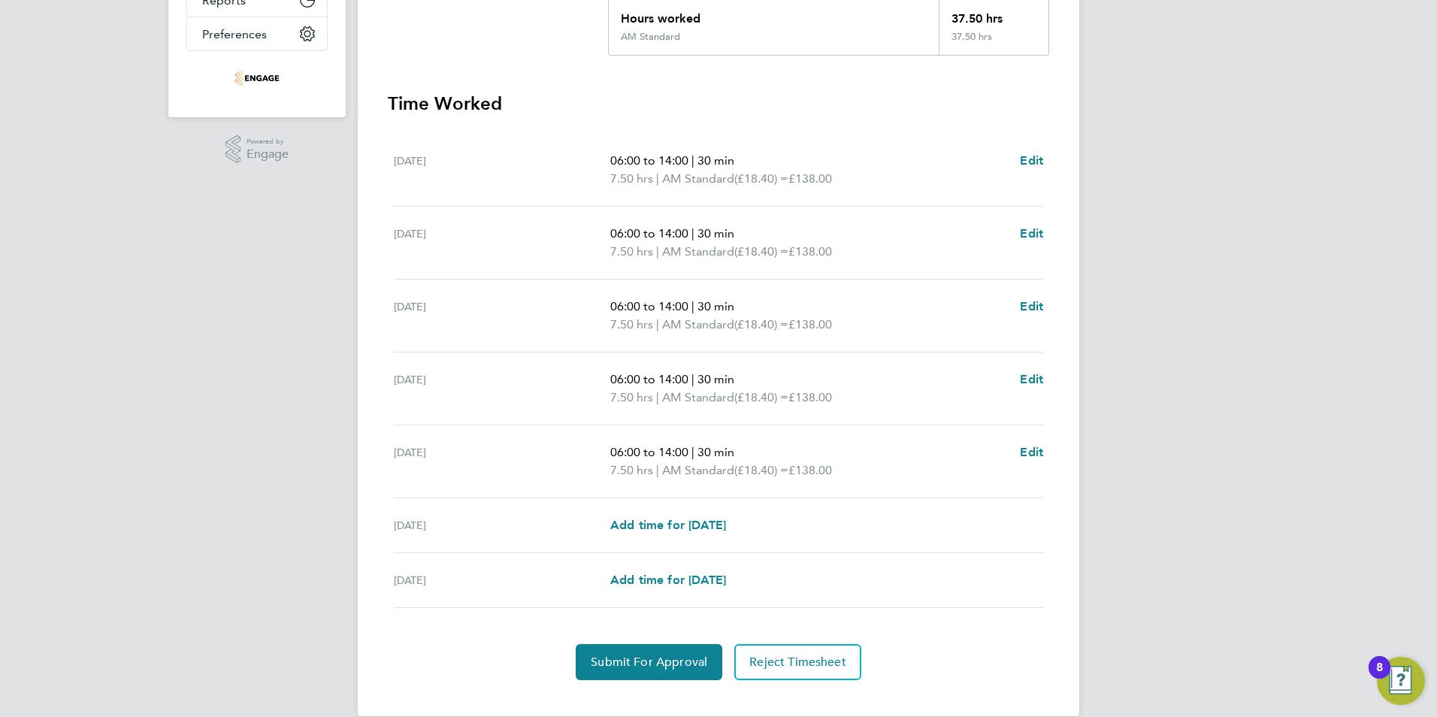
scroll to position [376, 0]
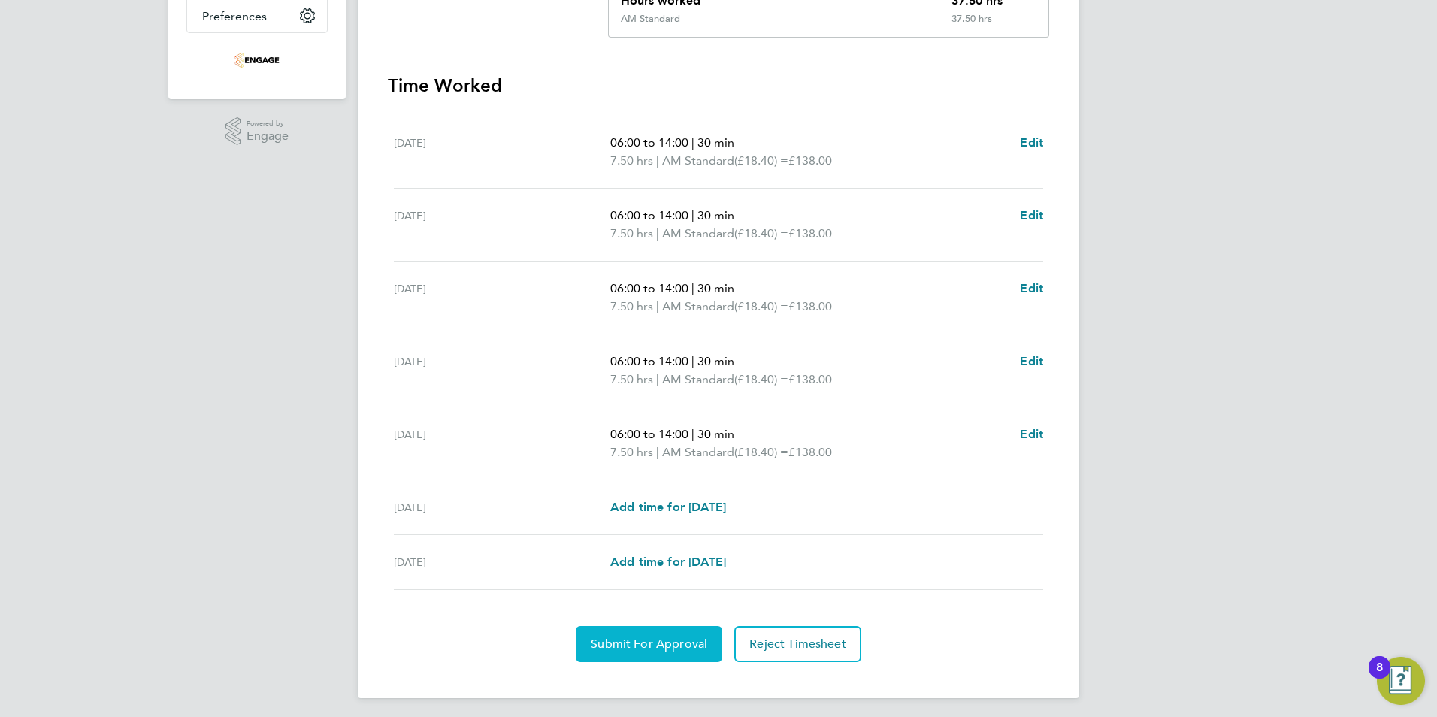
click at [653, 636] on button "Submit For Approval" at bounding box center [649, 644] width 147 height 36
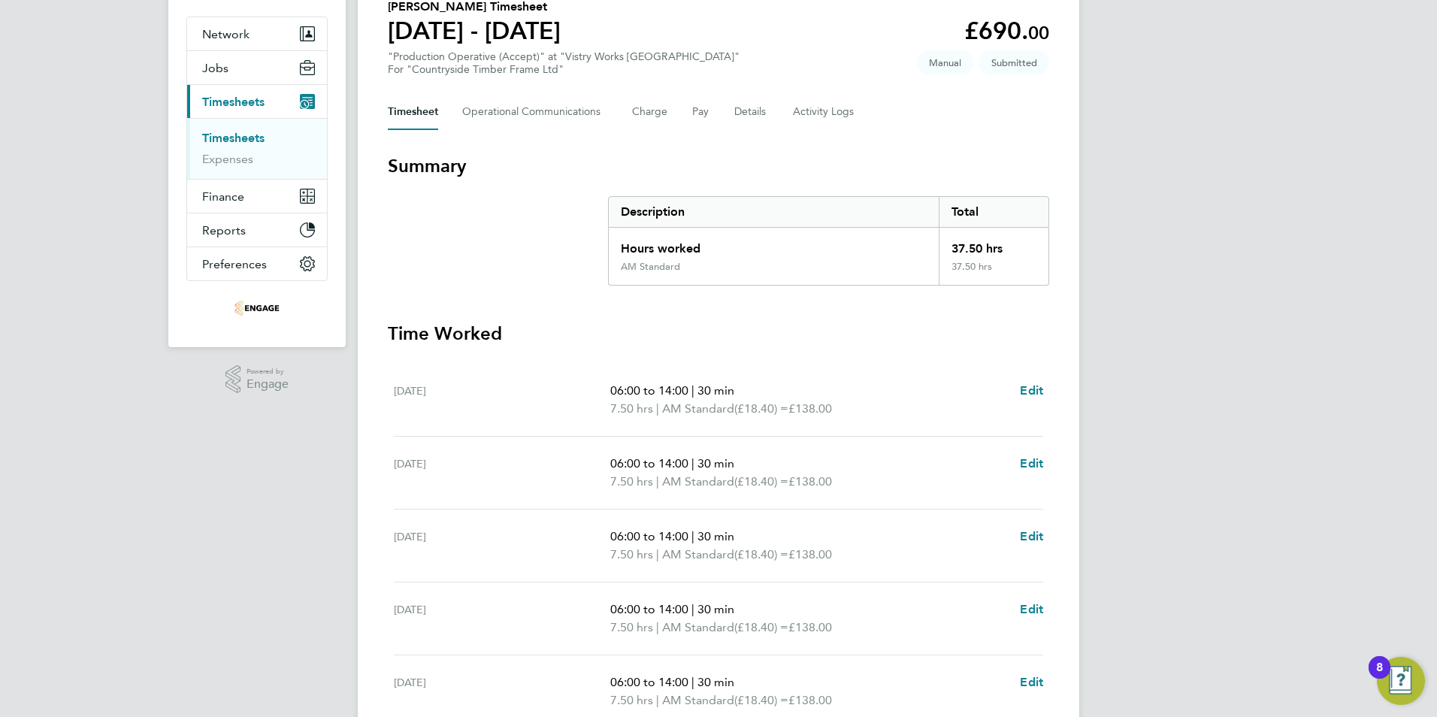
scroll to position [75, 0]
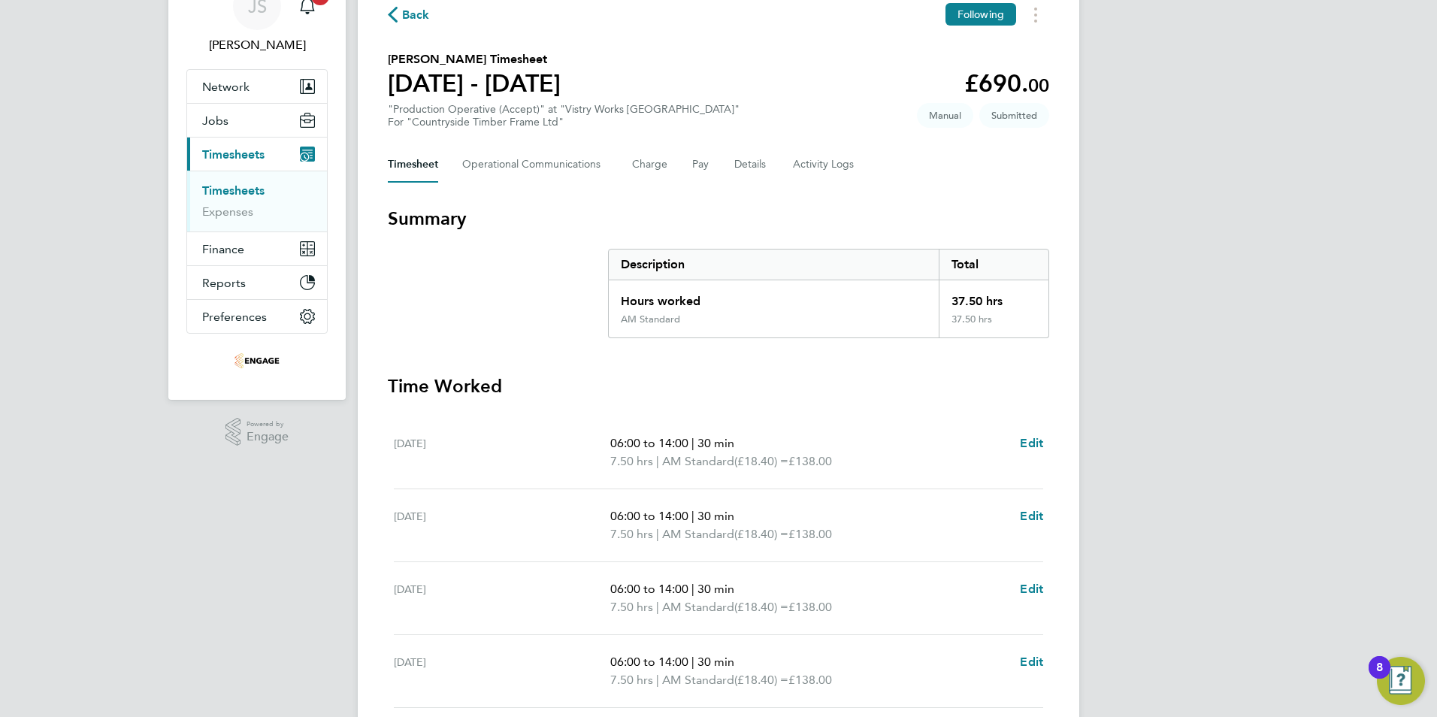
click at [416, 19] on span "Back" at bounding box center [416, 15] width 28 height 18
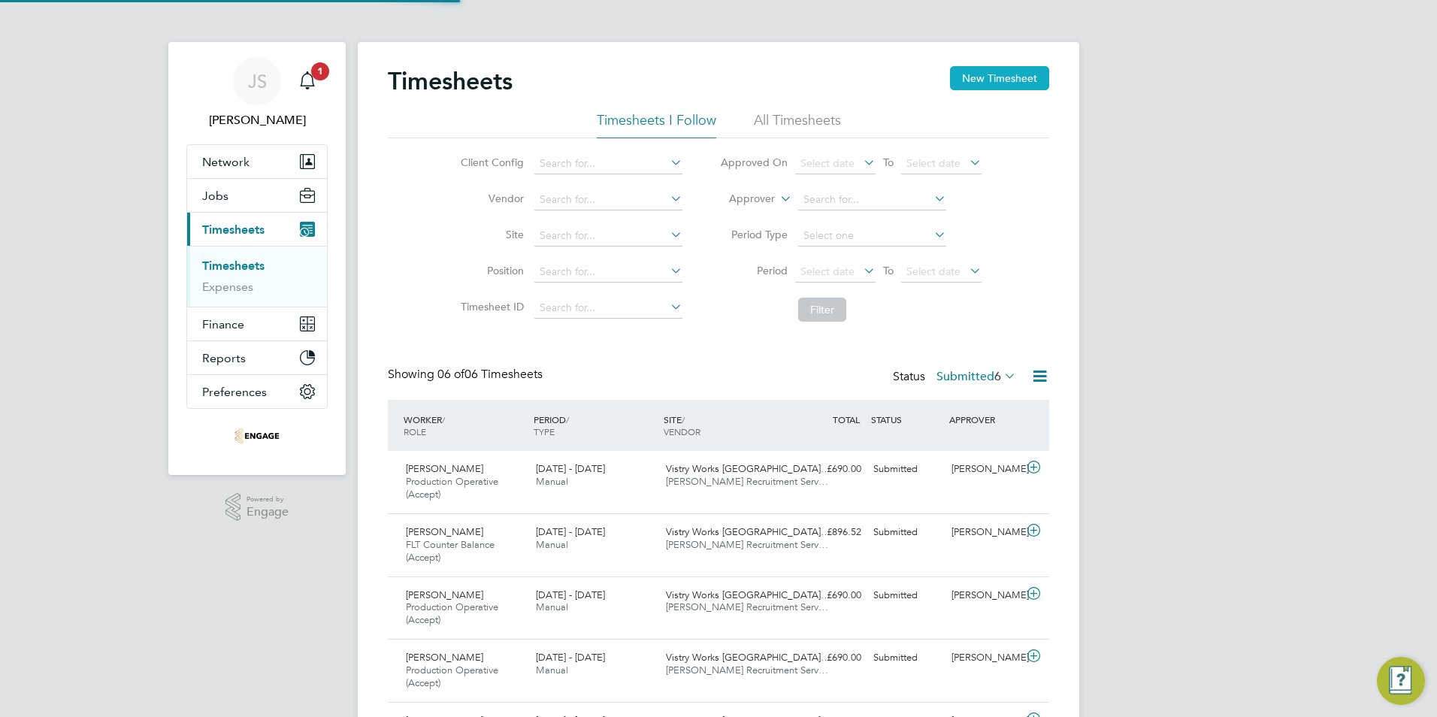
scroll to position [8, 8]
click at [979, 83] on button "New Timesheet" at bounding box center [999, 78] width 99 height 24
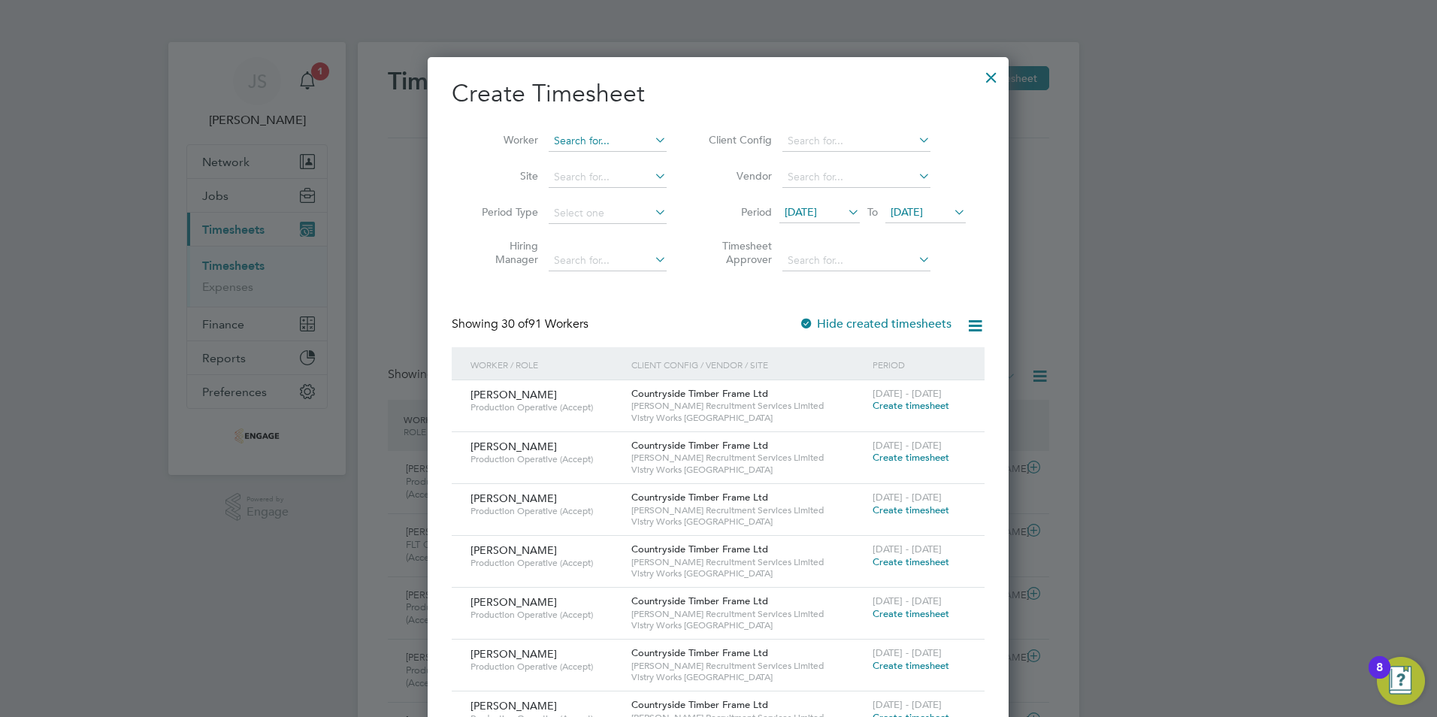
click at [578, 141] on input at bounding box center [608, 141] width 118 height 21
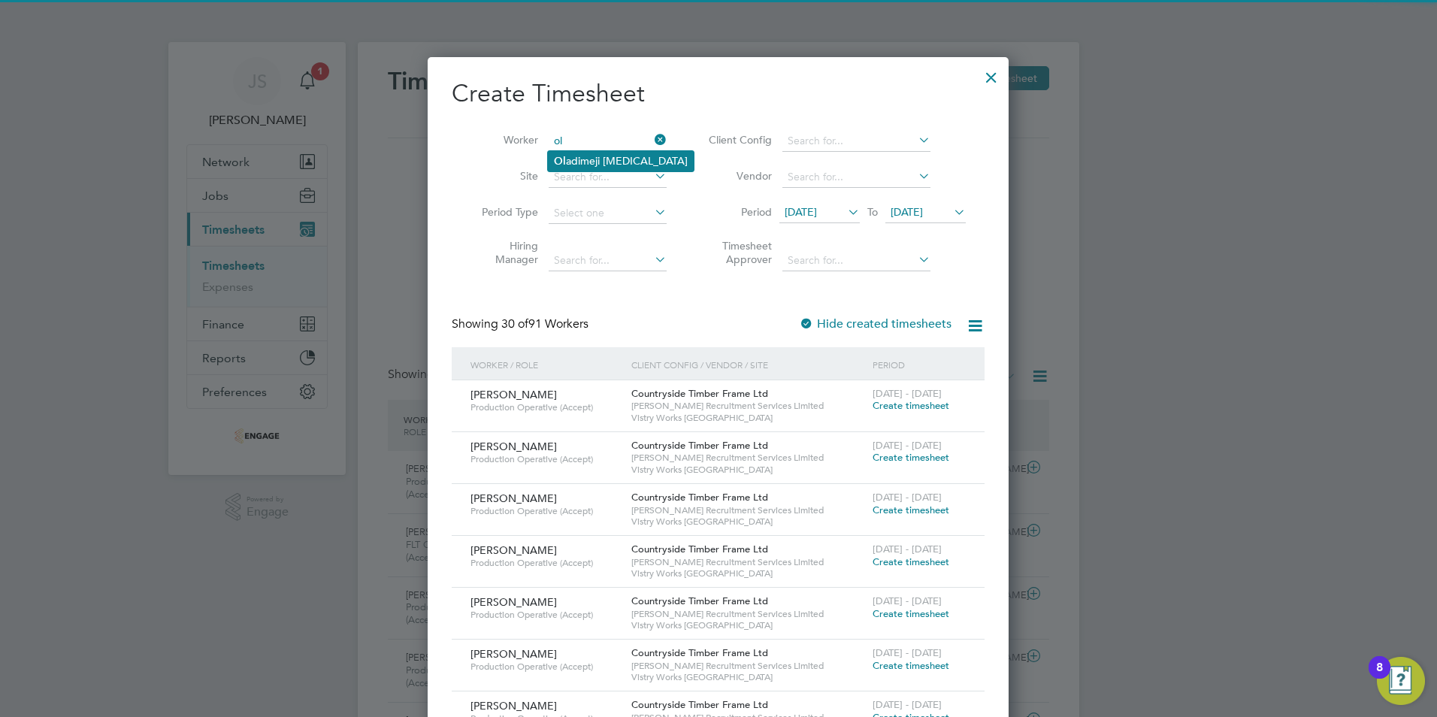
click at [604, 160] on li "Ol adimeji [MEDICAL_DATA]" at bounding box center [621, 161] width 146 height 20
type input "[PERSON_NAME][MEDICAL_DATA]"
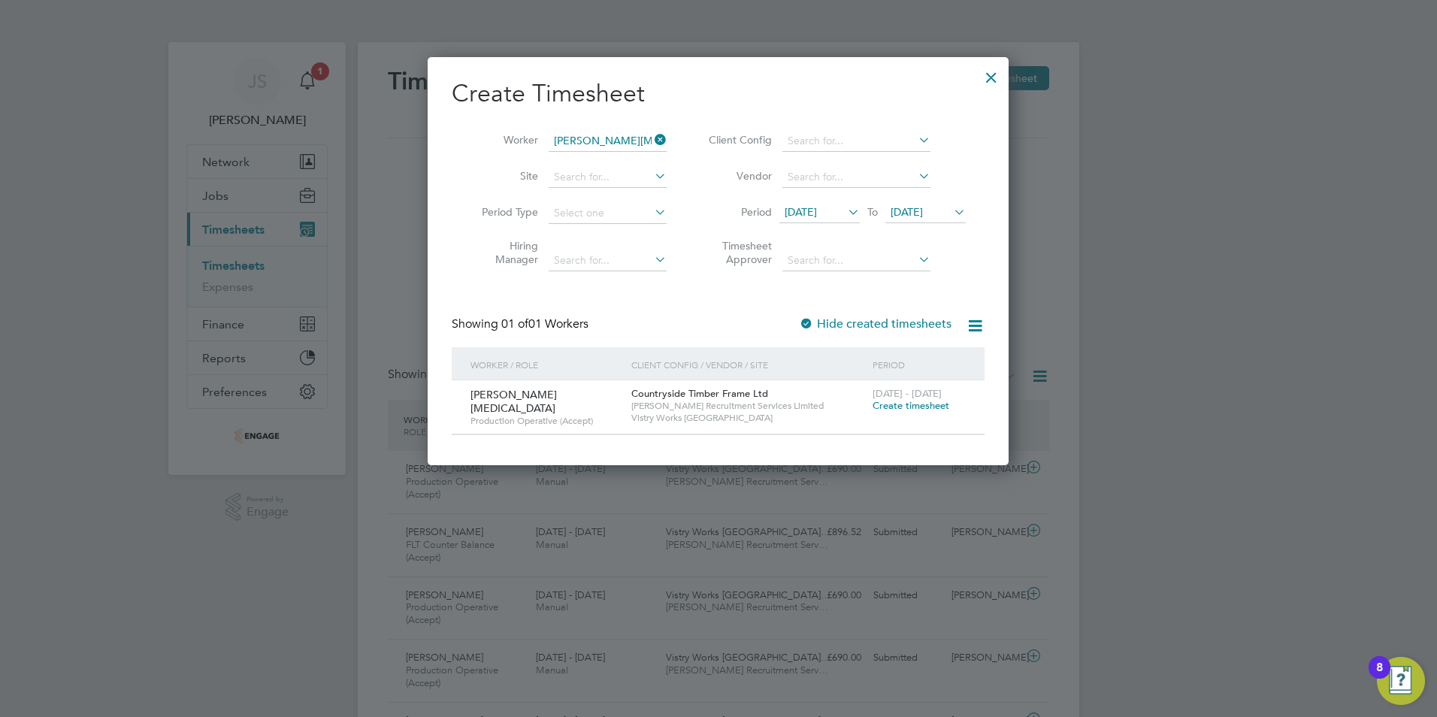
click at [918, 403] on span "Create timesheet" at bounding box center [911, 405] width 77 height 13
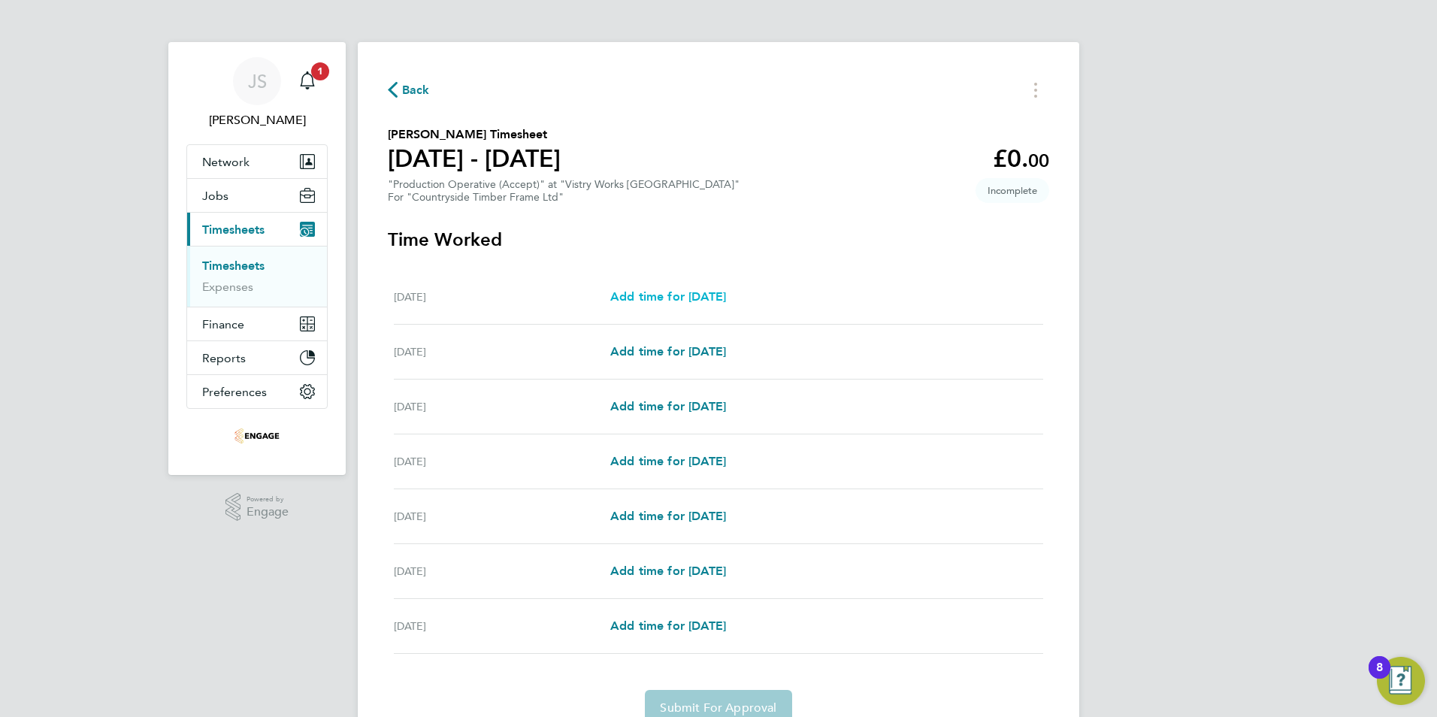
click at [695, 297] on span "Add time for [DATE]" at bounding box center [668, 296] width 116 height 14
select select "15"
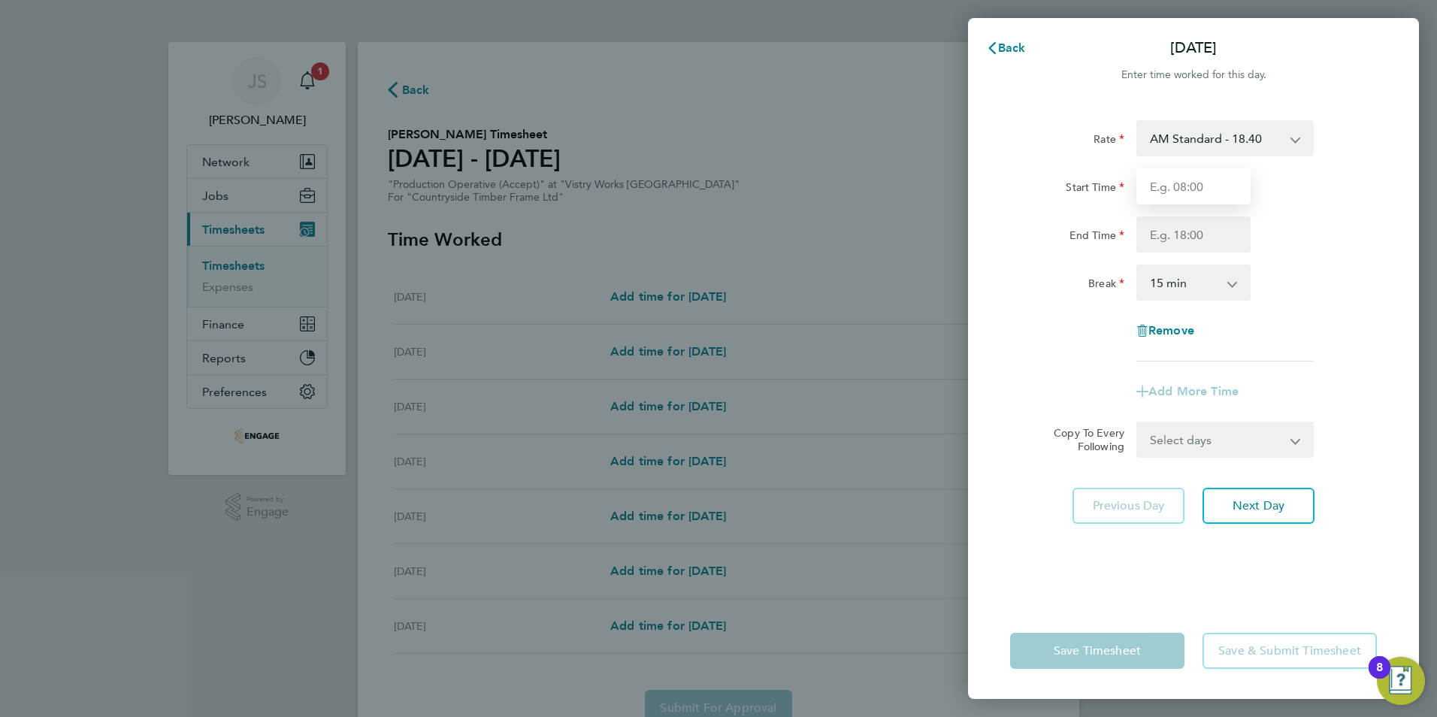
drag, startPoint x: 1161, startPoint y: 181, endPoint x: 1194, endPoint y: 198, distance: 38.0
click at [1161, 181] on input "Start Time" at bounding box center [1193, 186] width 114 height 36
type input "06:00"
type input "14:00"
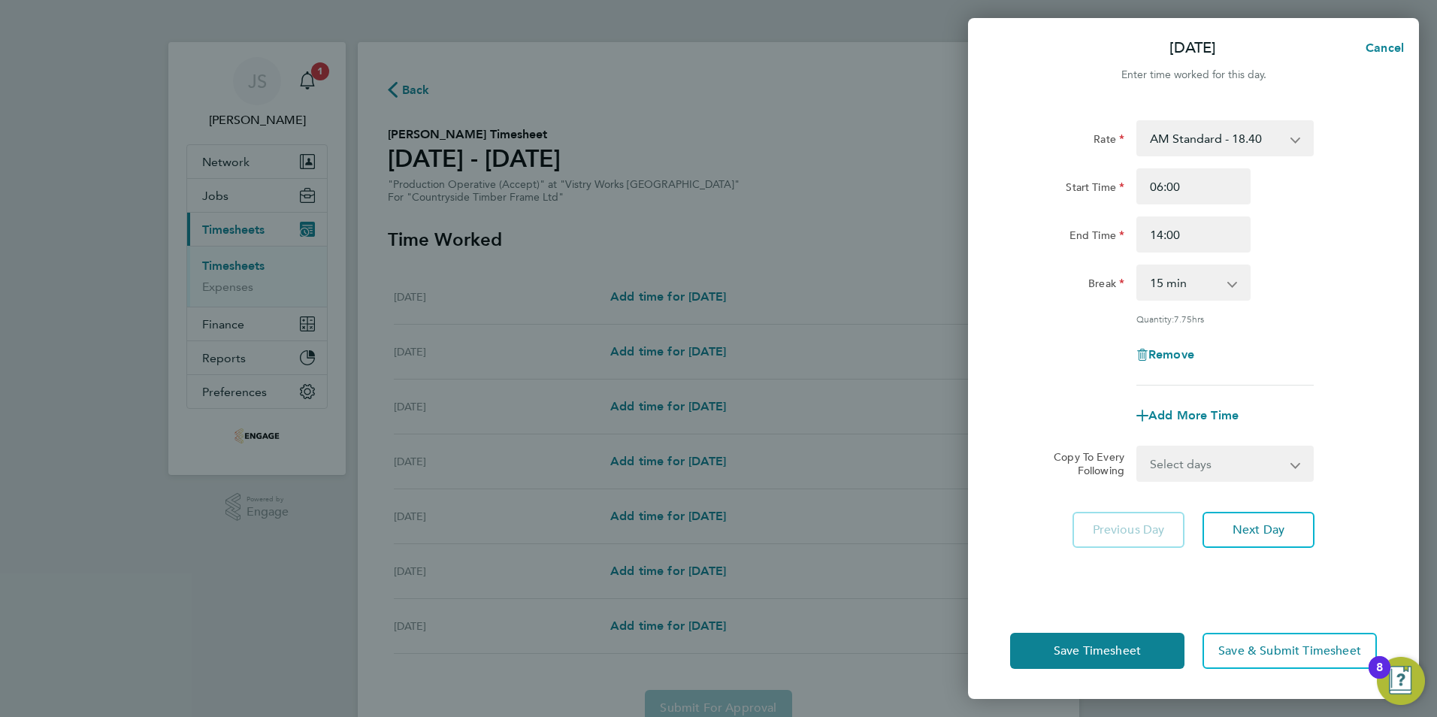
click at [1176, 282] on select "0 min 15 min 30 min 45 min 60 min 75 min 90 min" at bounding box center [1184, 282] width 93 height 33
select select "30"
click at [1138, 266] on select "0 min 15 min 30 min 45 min 60 min 75 min 90 min" at bounding box center [1184, 282] width 93 height 33
click at [1209, 414] on span "Add More Time" at bounding box center [1193, 415] width 90 height 14
select select "null"
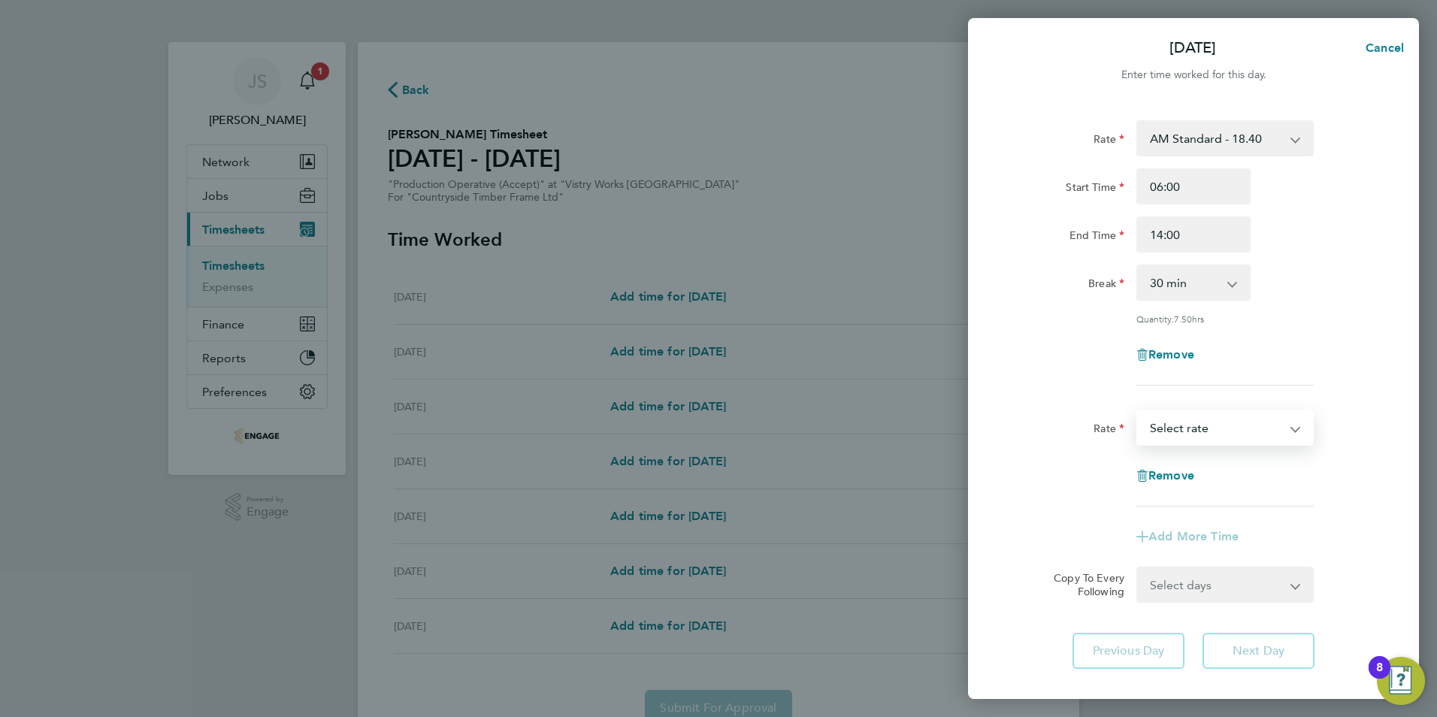
drag, startPoint x: 1204, startPoint y: 429, endPoint x: 1215, endPoint y: 439, distance: 14.4
click at [1203, 429] on select "PM OT 1 - 30.08 OT 1 - 27.60 OT2 - 36.80 PM OT2 - 40.11 PM Standard - 20.06 AM …" at bounding box center [1216, 427] width 156 height 33
select select "15"
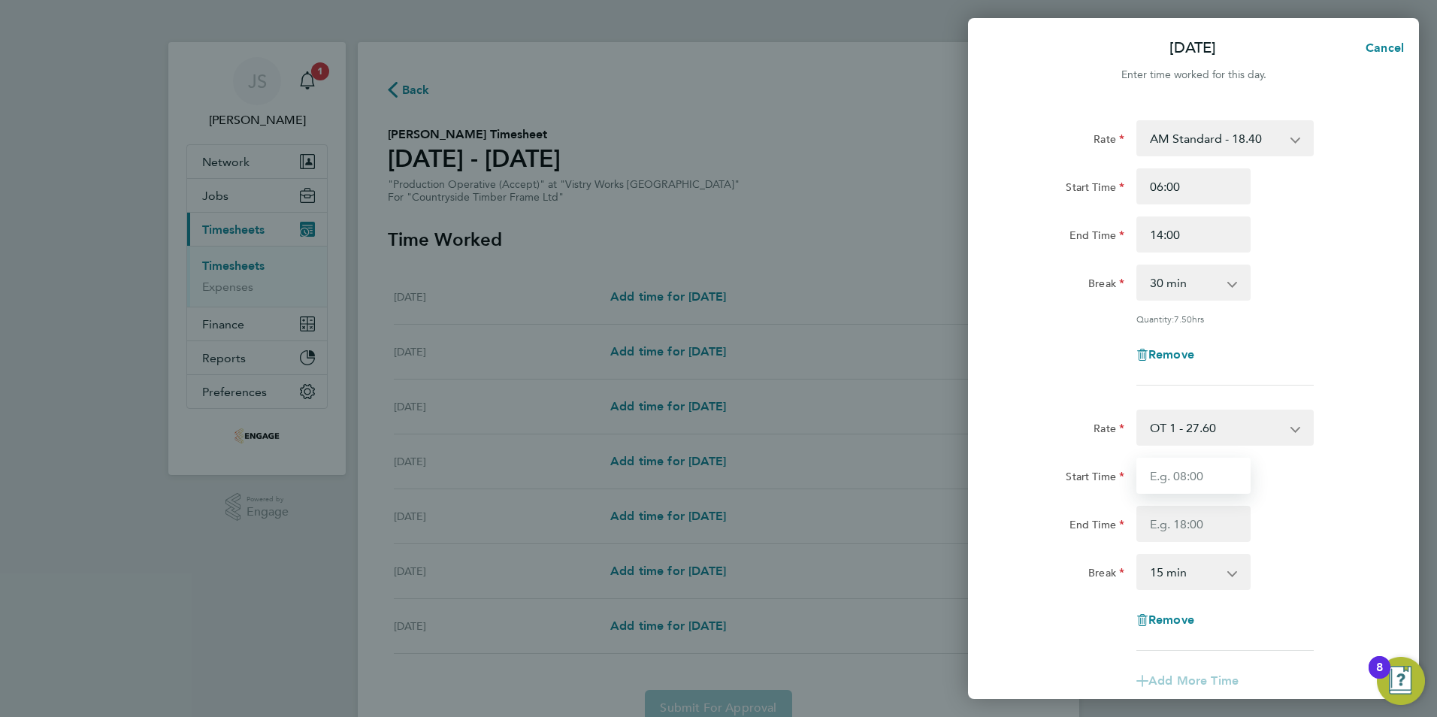
click at [1182, 472] on input "Start Time" at bounding box center [1193, 476] width 114 height 36
type input "14:00"
type input "17:00"
click at [1193, 525] on input "17:00" at bounding box center [1193, 524] width 114 height 36
drag, startPoint x: 1177, startPoint y: 576, endPoint x: 1177, endPoint y: 566, distance: 10.5
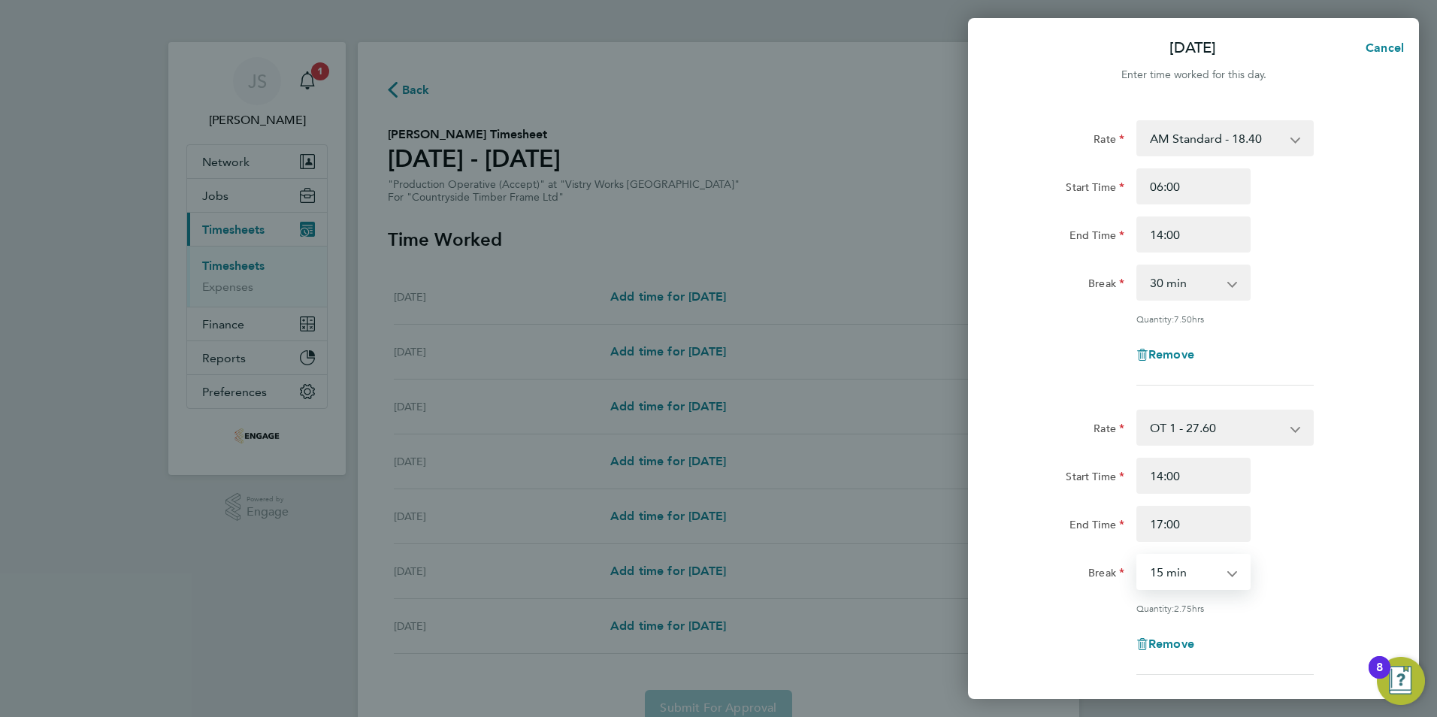
click at [1177, 576] on select "0 min 15 min 30 min 45 min 60 min 75 min 90 min" at bounding box center [1184, 571] width 93 height 33
select select "0"
click at [1138, 555] on select "0 min 15 min 30 min 45 min 60 min 75 min 90 min" at bounding box center [1184, 571] width 93 height 33
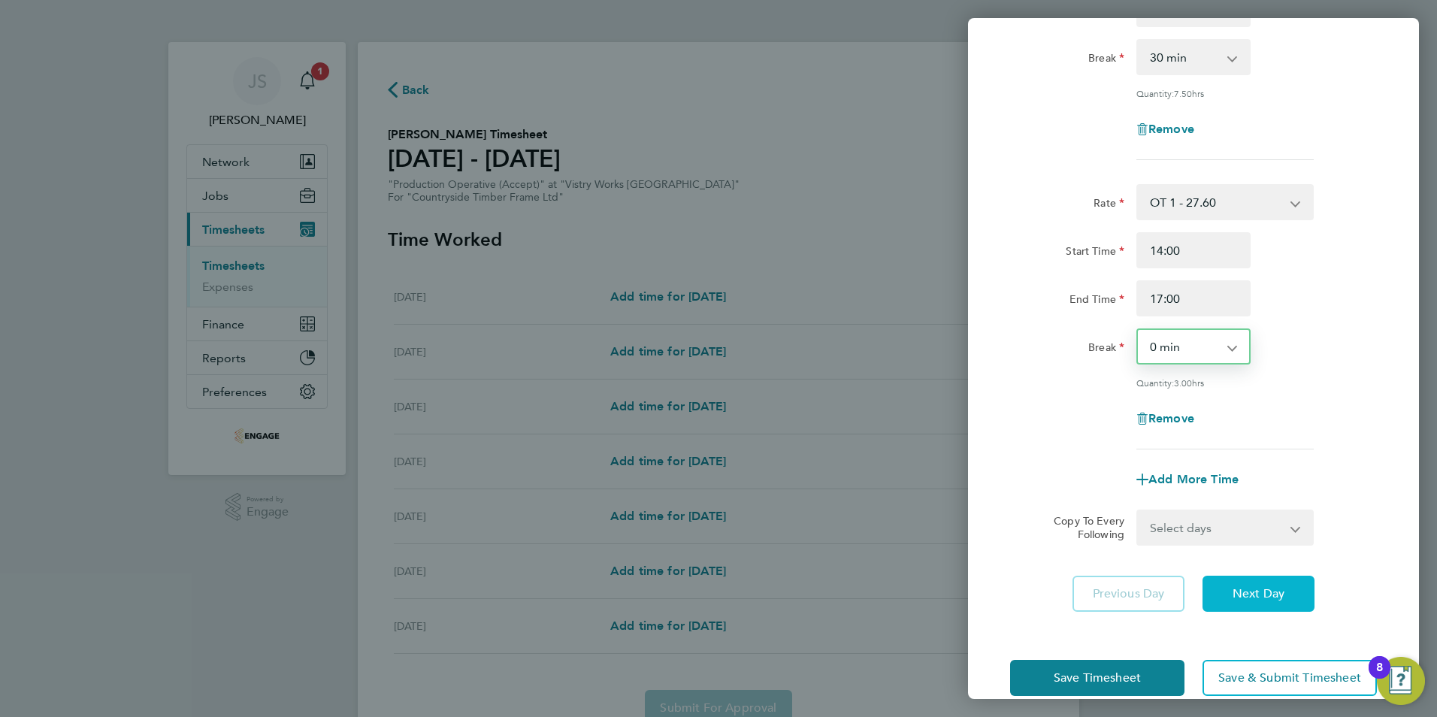
click at [1255, 587] on span "Next Day" at bounding box center [1259, 593] width 52 height 15
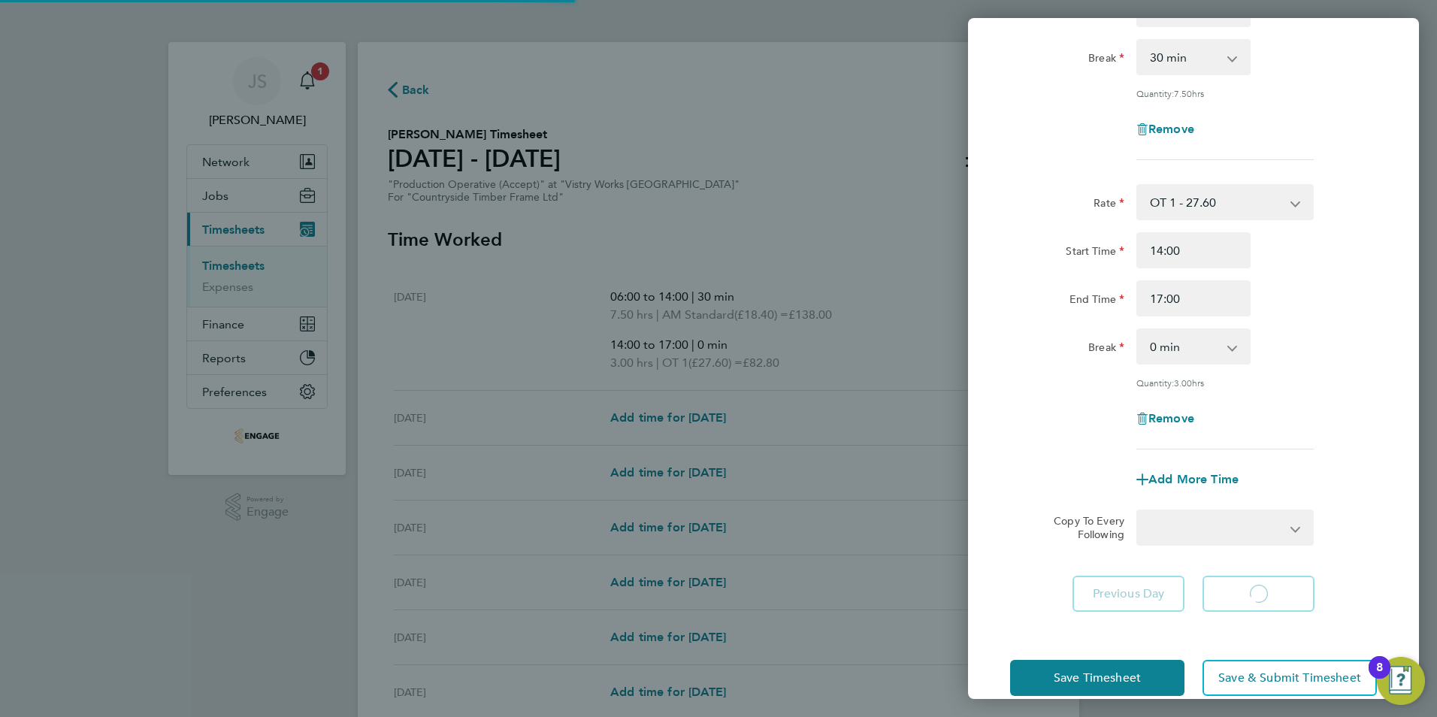
select select "15"
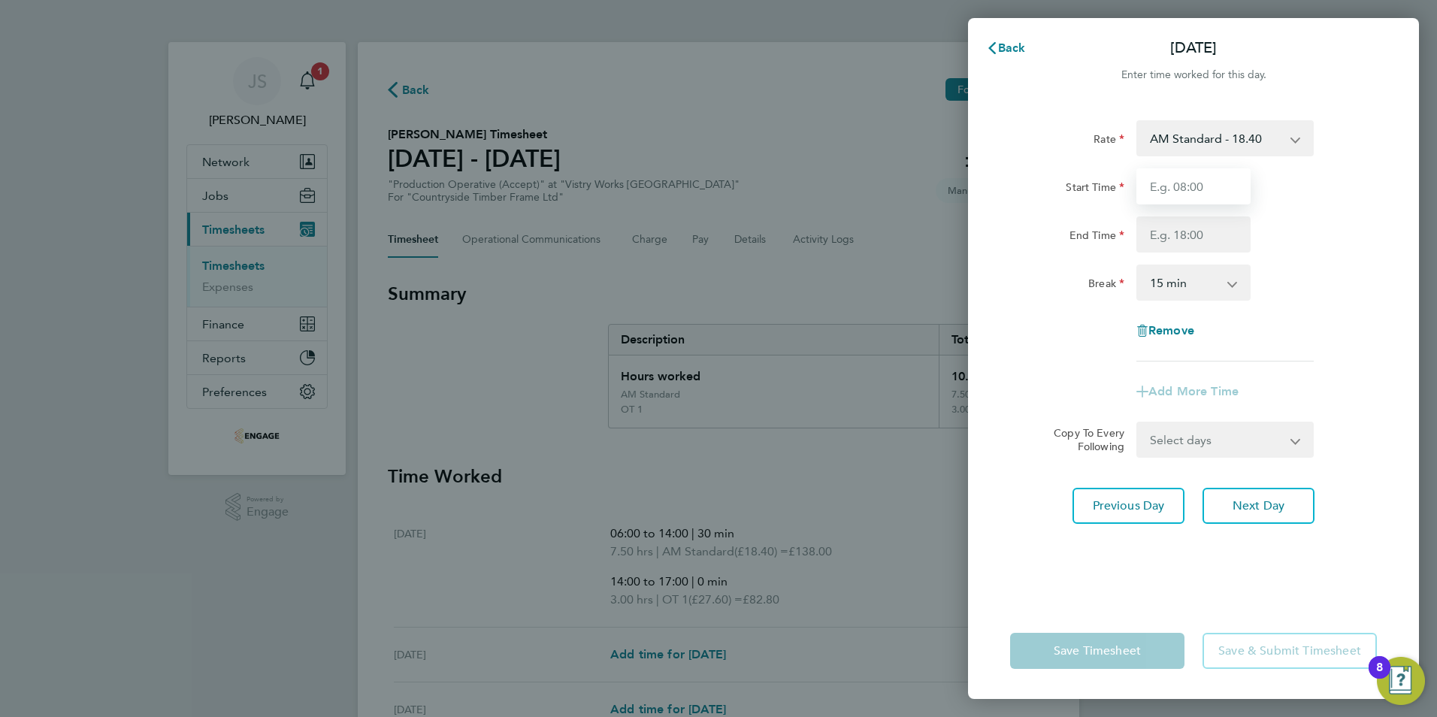
click at [1175, 197] on input "Start Time" at bounding box center [1193, 186] width 114 height 36
type input "06:00"
type input "14:00"
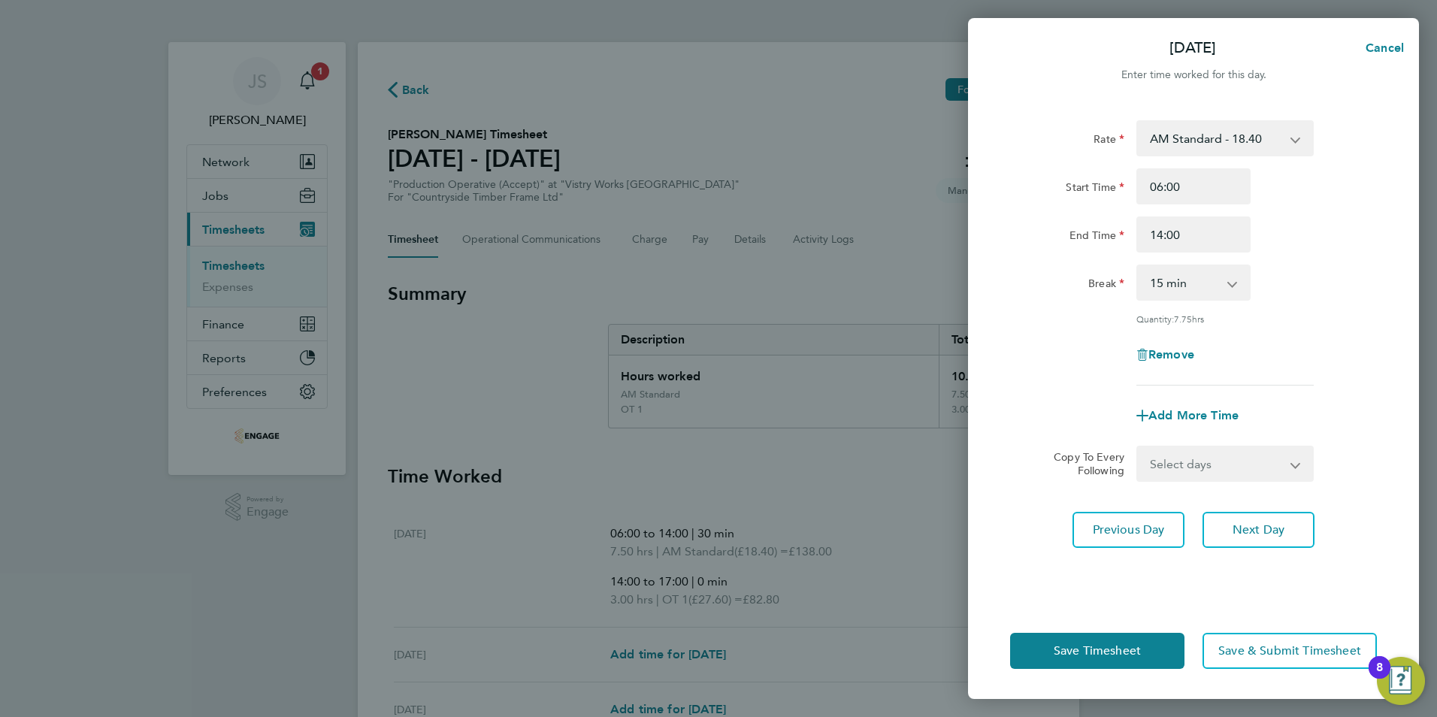
click at [1181, 292] on select "0 min 15 min 30 min 45 min 60 min 75 min 90 min" at bounding box center [1184, 282] width 93 height 33
select select "30"
click at [1138, 266] on select "0 min 15 min 30 min 45 min 60 min 75 min 90 min" at bounding box center [1184, 282] width 93 height 33
click at [1169, 412] on span "Add More Time" at bounding box center [1193, 415] width 90 height 14
select select "null"
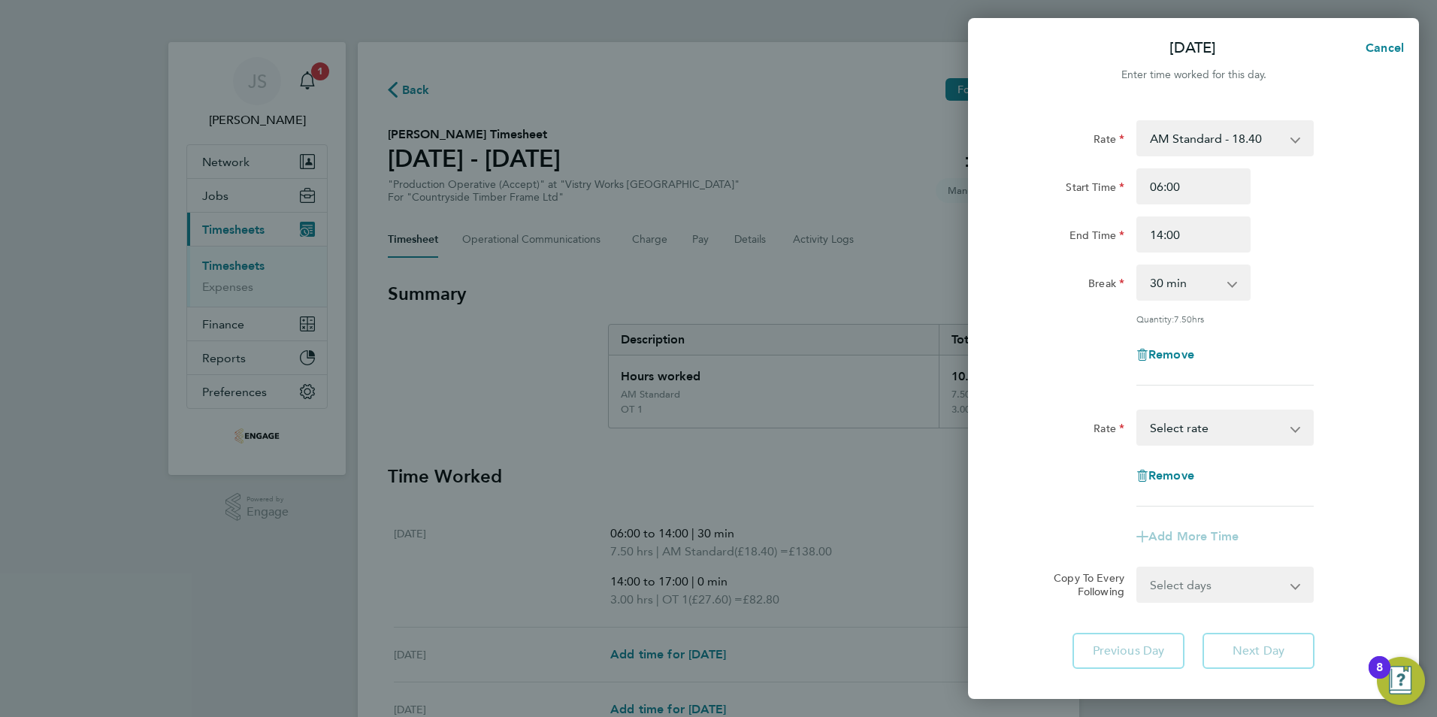
drag, startPoint x: 1182, startPoint y: 425, endPoint x: 1227, endPoint y: 441, distance: 48.5
click at [1183, 425] on select "PM OT 1 - 30.08 OT 1 - 27.60 OT2 - 36.80 PM OT2 - 40.11 PM Standard - 20.06 AM …" at bounding box center [1216, 427] width 156 height 33
select select "15"
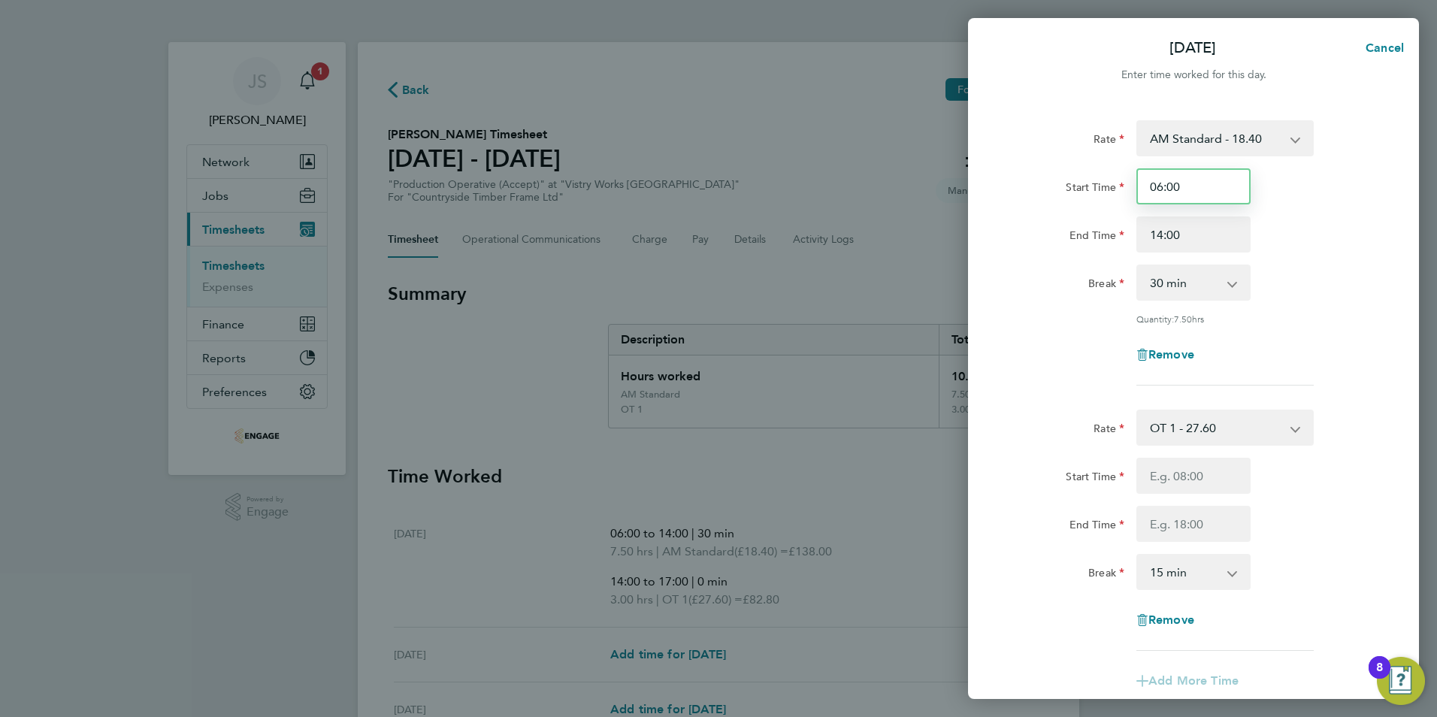
click at [1186, 183] on input "06:00" at bounding box center [1193, 186] width 114 height 36
type input "06:15"
click at [1175, 462] on input "Start Time" at bounding box center [1193, 476] width 114 height 36
type input "14:00"
type input "17:00"
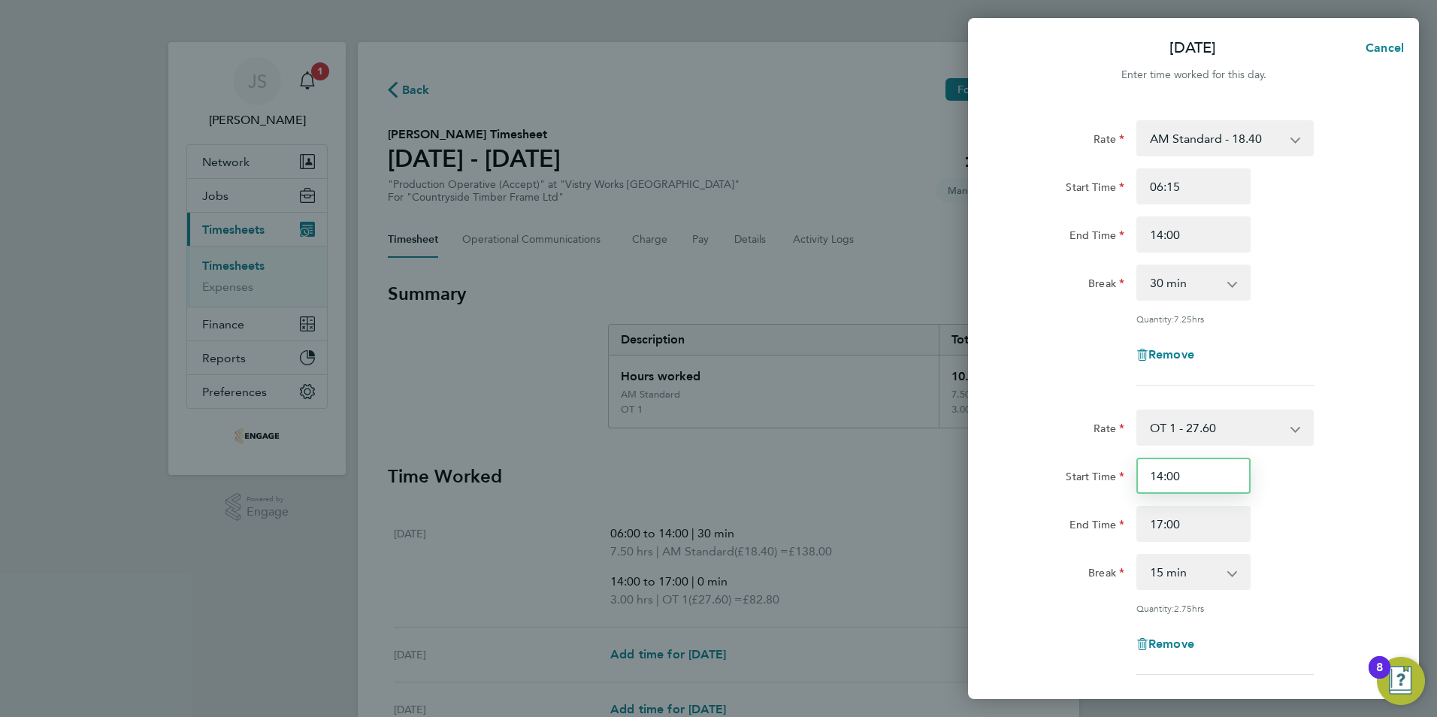
click at [1192, 480] on input "14:00" at bounding box center [1193, 476] width 114 height 36
type input "14:15"
click at [1192, 522] on input "17:00" at bounding box center [1193, 524] width 114 height 36
click at [1164, 523] on input "17:00" at bounding box center [1193, 524] width 114 height 36
type input "18:15"
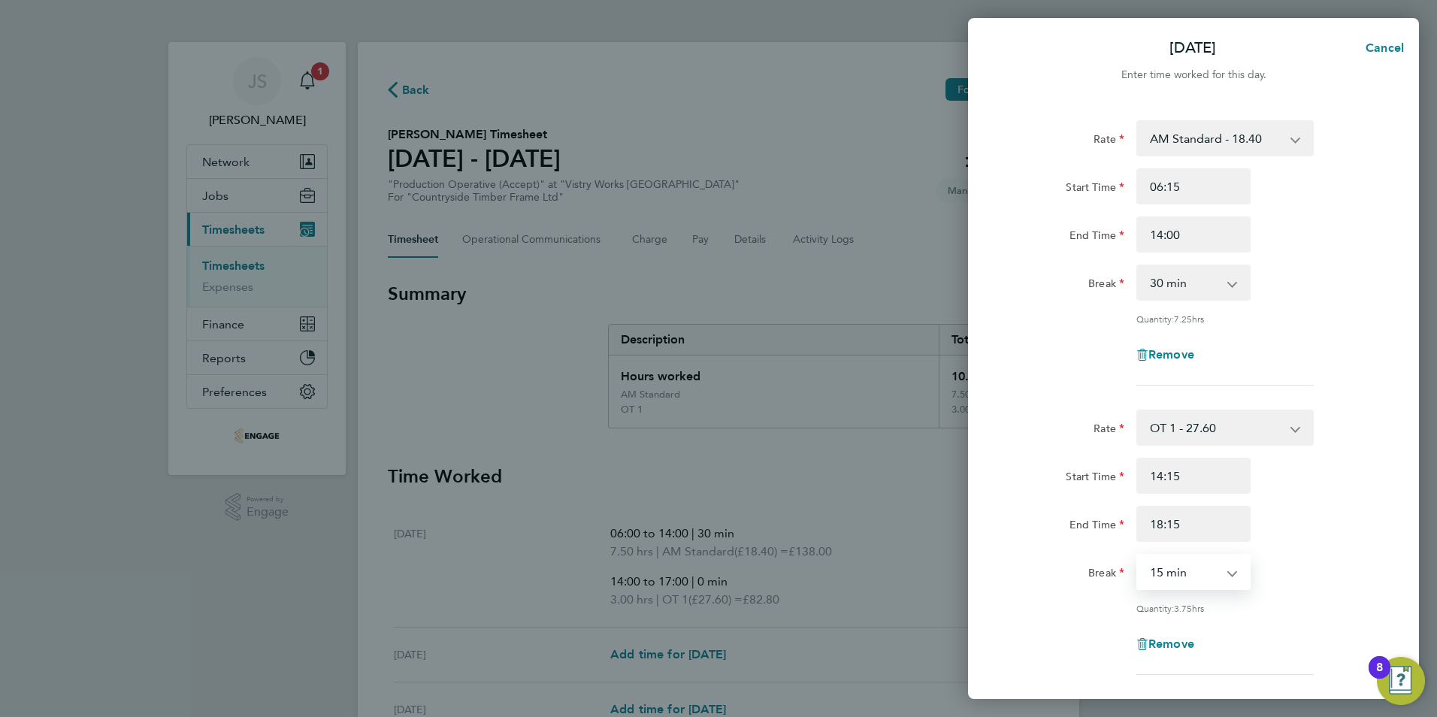
drag, startPoint x: 1180, startPoint y: 564, endPoint x: 1184, endPoint y: 552, distance: 12.6
click at [1180, 564] on select "0 min 15 min 30 min 45 min 60 min 75 min 90 min" at bounding box center [1184, 571] width 93 height 33
select select "0"
click at [1138, 555] on select "0 min 15 min 30 min 45 min 60 min 75 min 90 min" at bounding box center [1184, 571] width 93 height 33
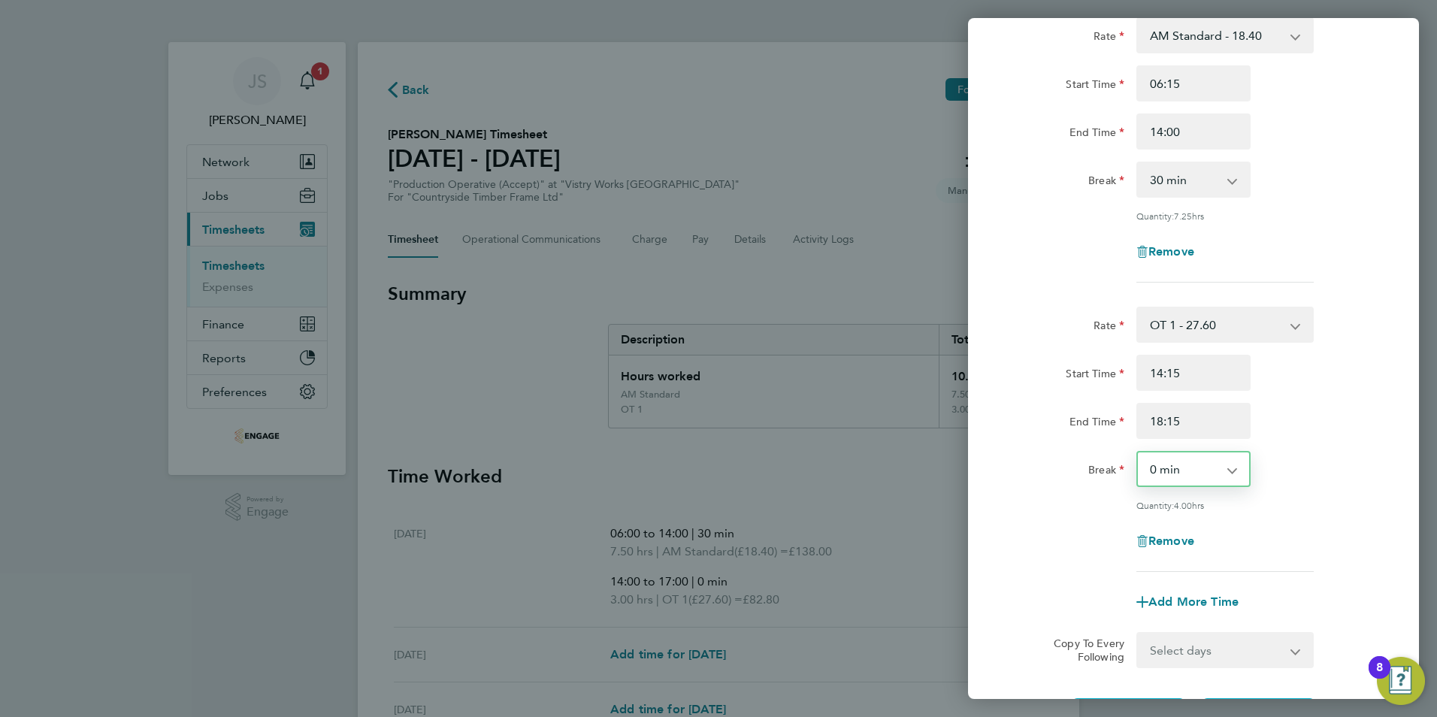
scroll to position [250, 0]
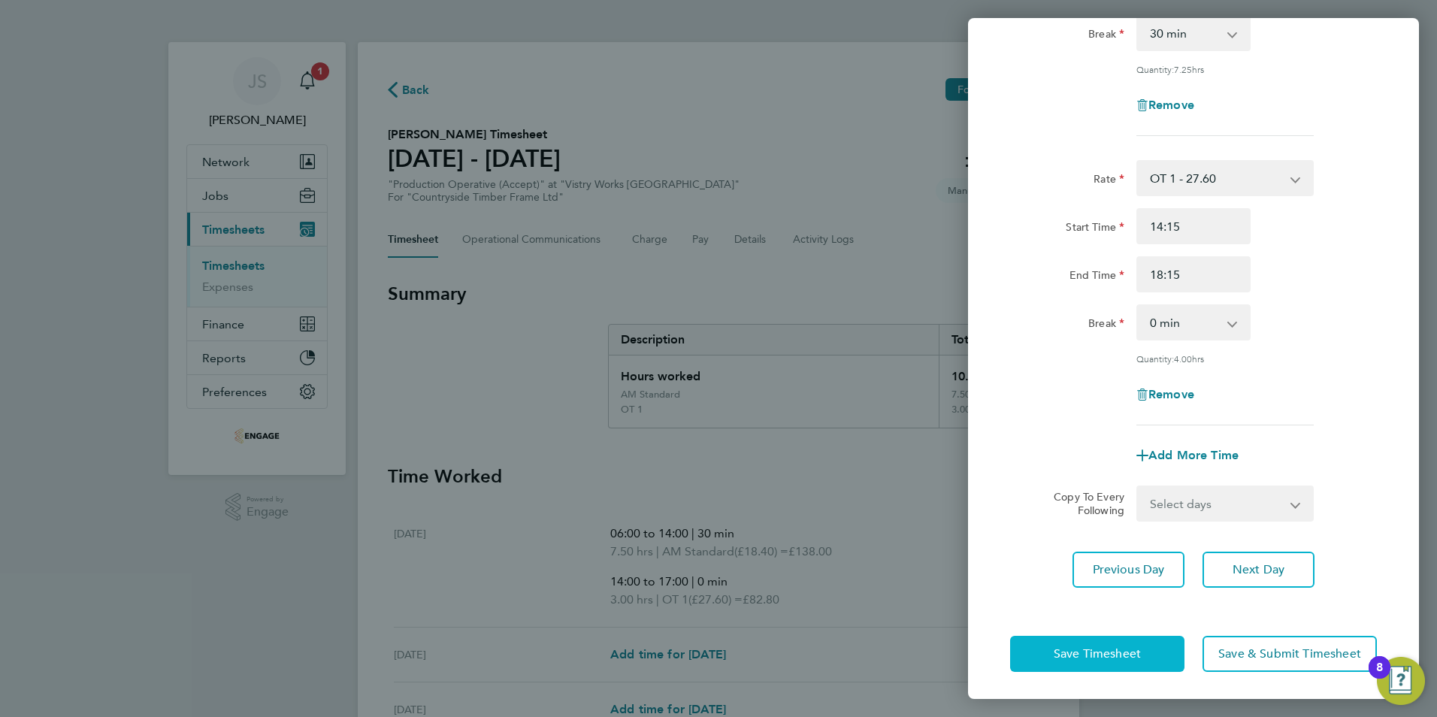
click at [1112, 650] on span "Save Timesheet" at bounding box center [1097, 653] width 87 height 15
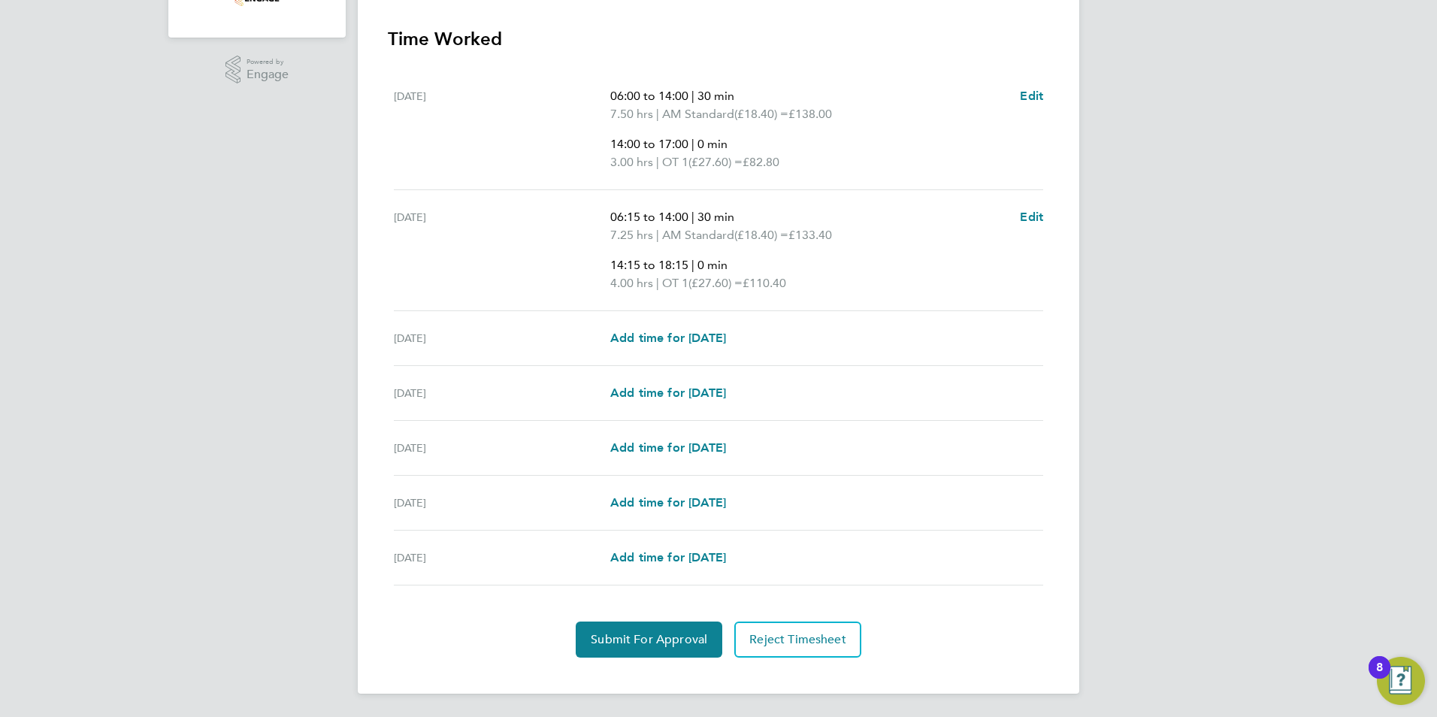
scroll to position [438, 0]
click at [726, 337] on span "Add time for [DATE]" at bounding box center [668, 337] width 116 height 14
select select "15"
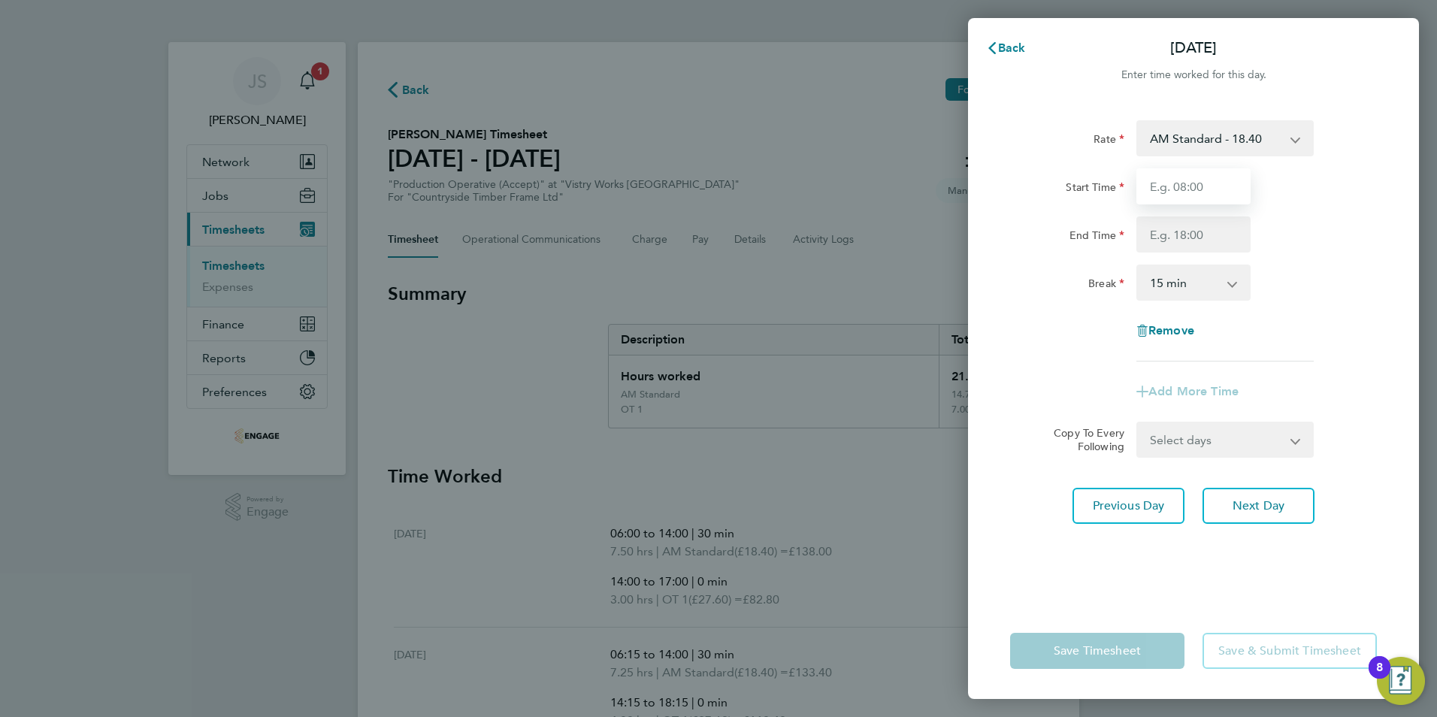
click at [1182, 185] on input "Start Time" at bounding box center [1193, 186] width 114 height 36
click at [1170, 226] on input "End Time" at bounding box center [1193, 234] width 114 height 36
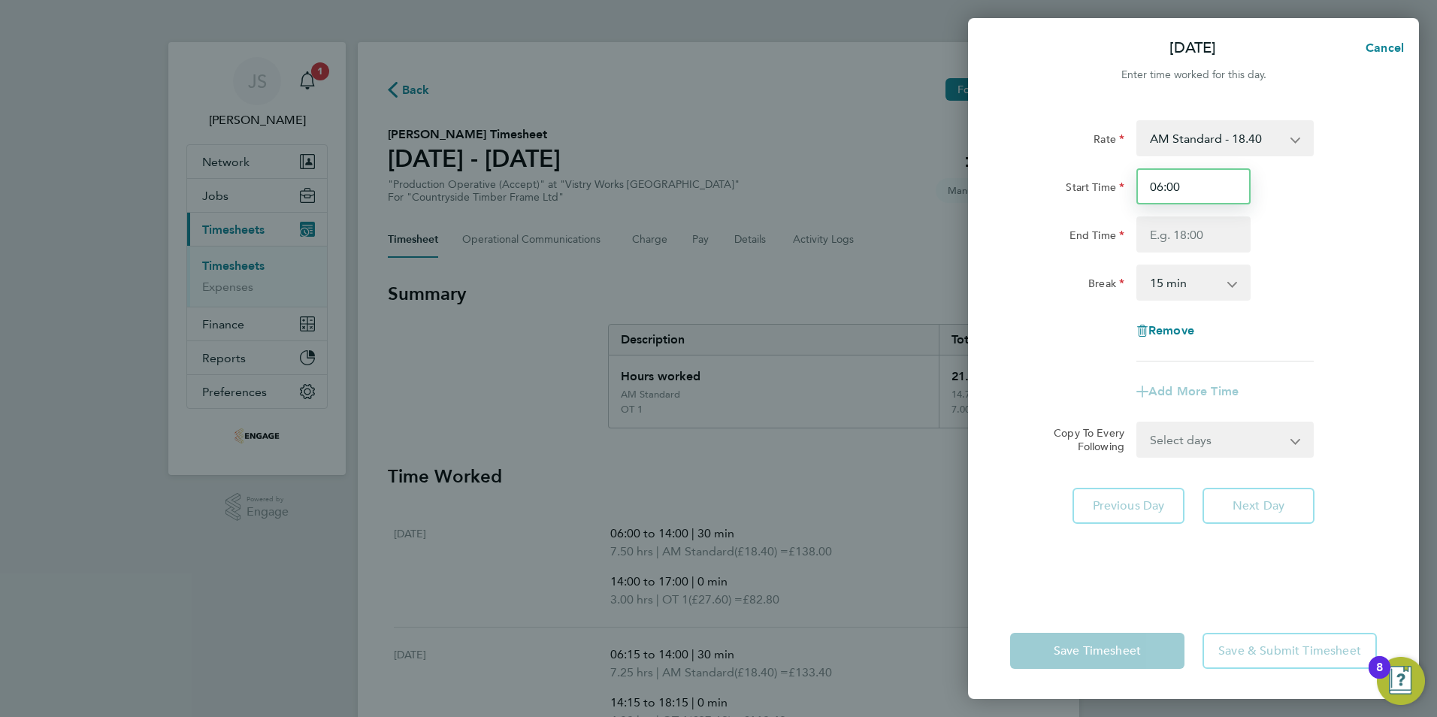
click at [1179, 185] on input "06:00" at bounding box center [1193, 186] width 114 height 36
drag, startPoint x: 1179, startPoint y: 185, endPoint x: 1169, endPoint y: 185, distance: 10.5
click at [1169, 185] on input "06:00" at bounding box center [1193, 186] width 114 height 36
type input "06:15"
drag, startPoint x: 1191, startPoint y: 228, endPoint x: 1206, endPoint y: 246, distance: 24.0
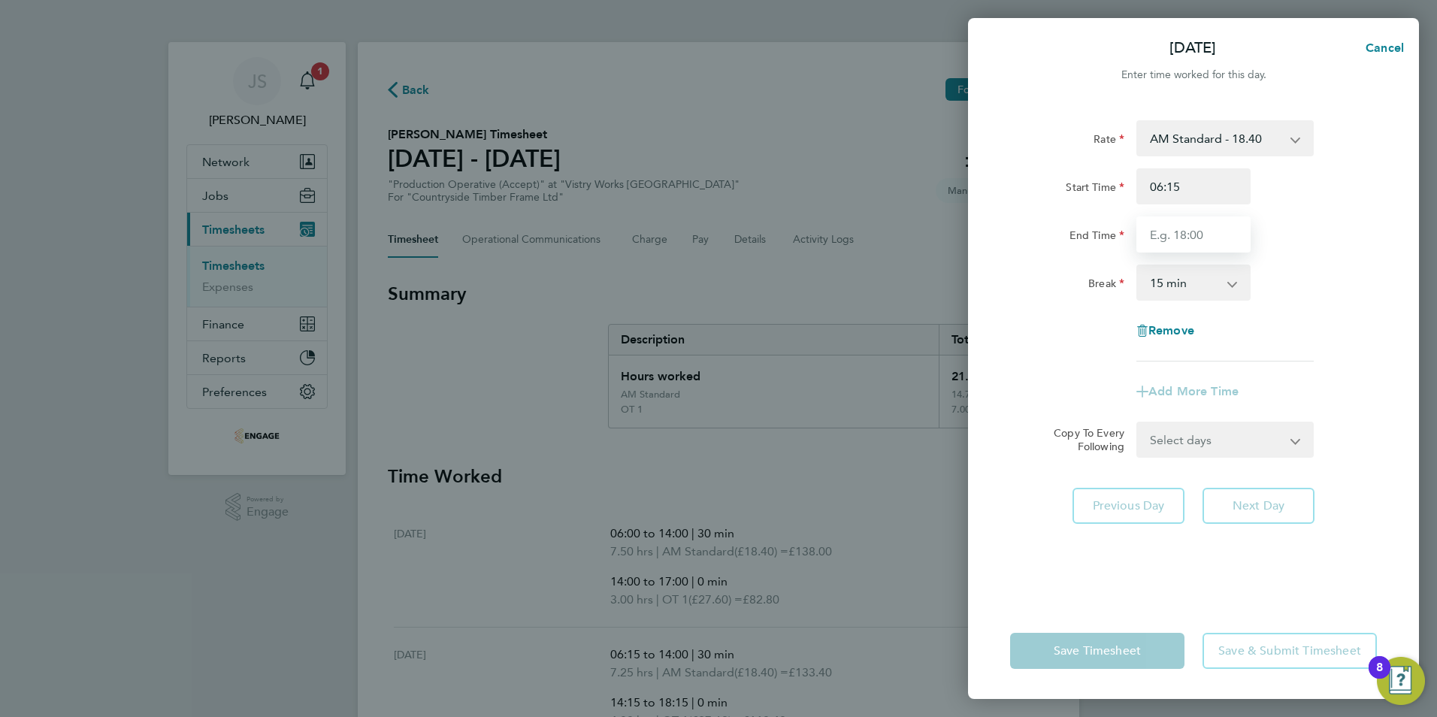
click at [1191, 228] on input "End Time" at bounding box center [1193, 234] width 114 height 36
type input "14:00"
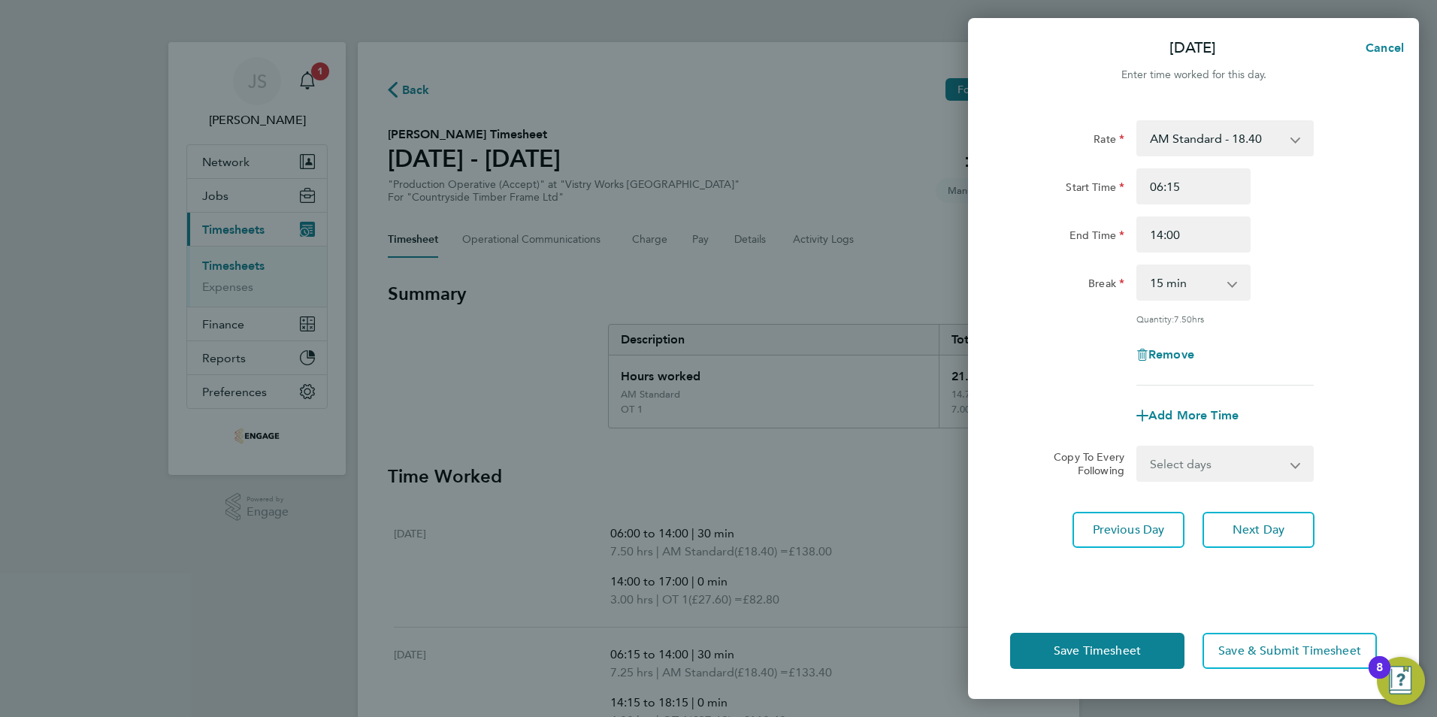
drag, startPoint x: 1179, startPoint y: 278, endPoint x: 1191, endPoint y: 301, distance: 25.9
click at [1181, 282] on select "0 min 15 min 30 min 45 min 60 min 75 min 90 min" at bounding box center [1184, 282] width 93 height 33
click at [1138, 266] on select "0 min 15 min 30 min 45 min 60 min 75 min 90 min" at bounding box center [1184, 282] width 93 height 33
drag, startPoint x: 1182, startPoint y: 277, endPoint x: 1189, endPoint y: 301, distance: 25.0
click at [1182, 280] on select "0 min 15 min 30 min 45 min 60 min 75 min 90 min" at bounding box center [1184, 282] width 93 height 33
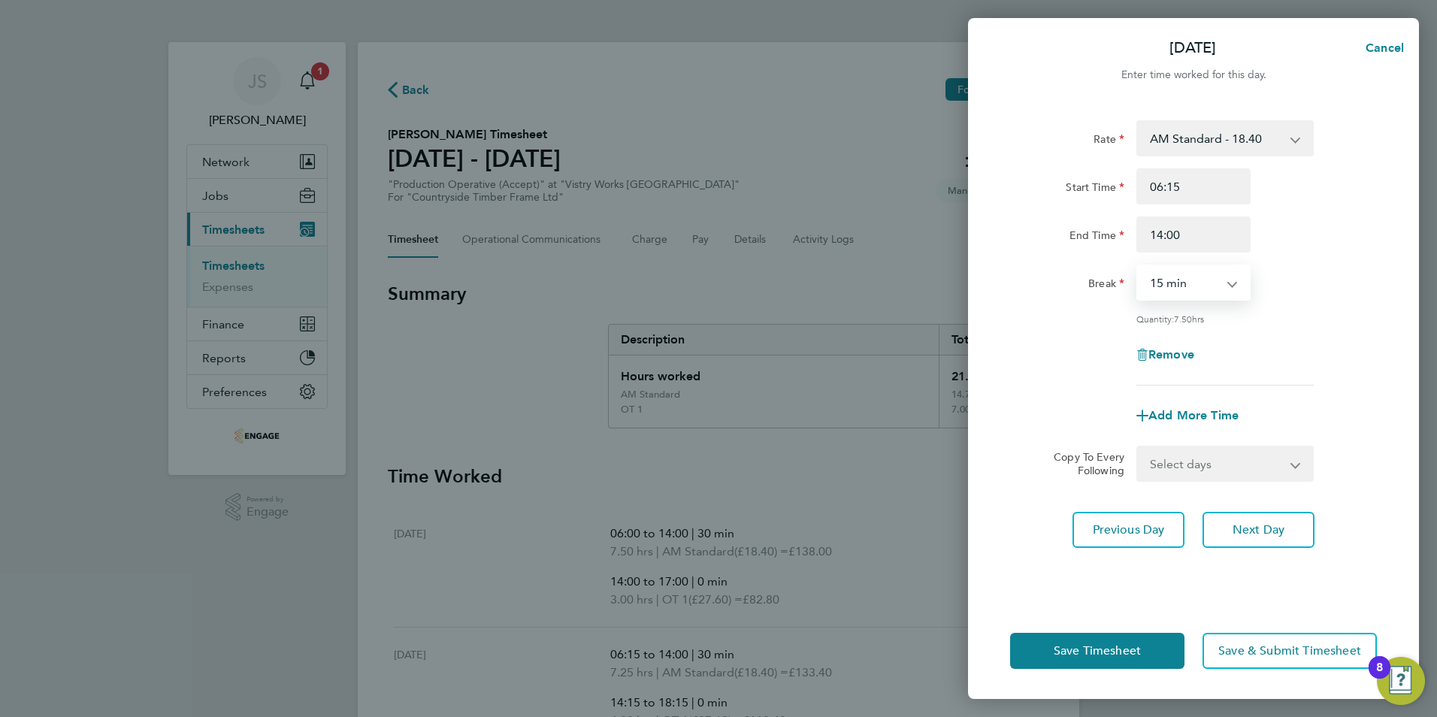
select select "30"
click at [1138, 266] on select "0 min 15 min 30 min 45 min 60 min 75 min 90 min" at bounding box center [1184, 282] width 93 height 33
click at [1191, 461] on select "Select days Day Weekday (Mon-Fri) Weekend (Sat-Sun) [DATE] [DATE] [DATE] [DATE]" at bounding box center [1217, 463] width 158 height 33
click at [1186, 411] on span "Add More Time" at bounding box center [1193, 415] width 90 height 14
select select "null"
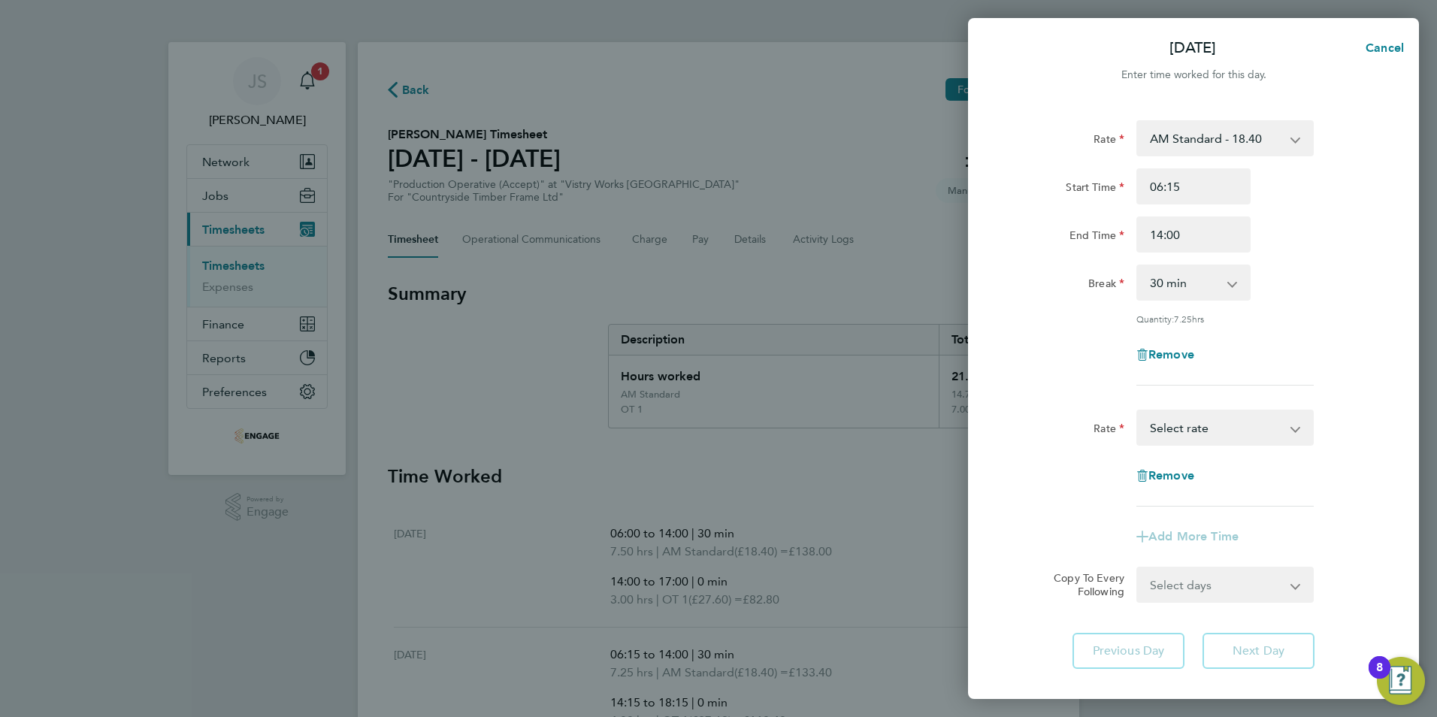
click at [1205, 433] on select "PM OT 1 - 30.08 OT 1 - 27.60 OT2 - 36.80 PM OT2 - 40.11 PM Standard - 20.06 AM …" at bounding box center [1216, 427] width 156 height 33
select select "15"
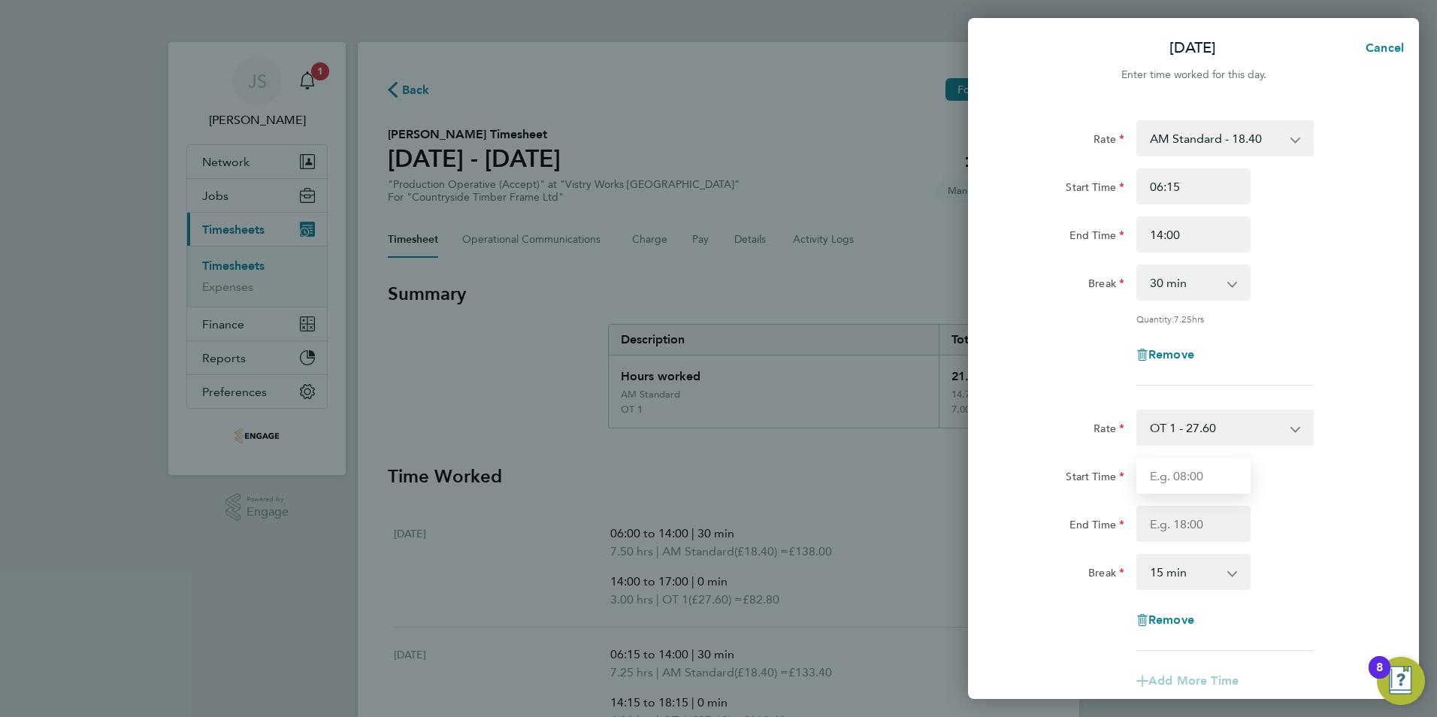
drag, startPoint x: 1181, startPoint y: 463, endPoint x: 1196, endPoint y: 469, distance: 16.2
click at [1181, 463] on input "Start Time" at bounding box center [1193, 476] width 114 height 36
type input "14:15"
click at [1182, 523] on input "18:15" at bounding box center [1193, 524] width 114 height 36
type input "18:00"
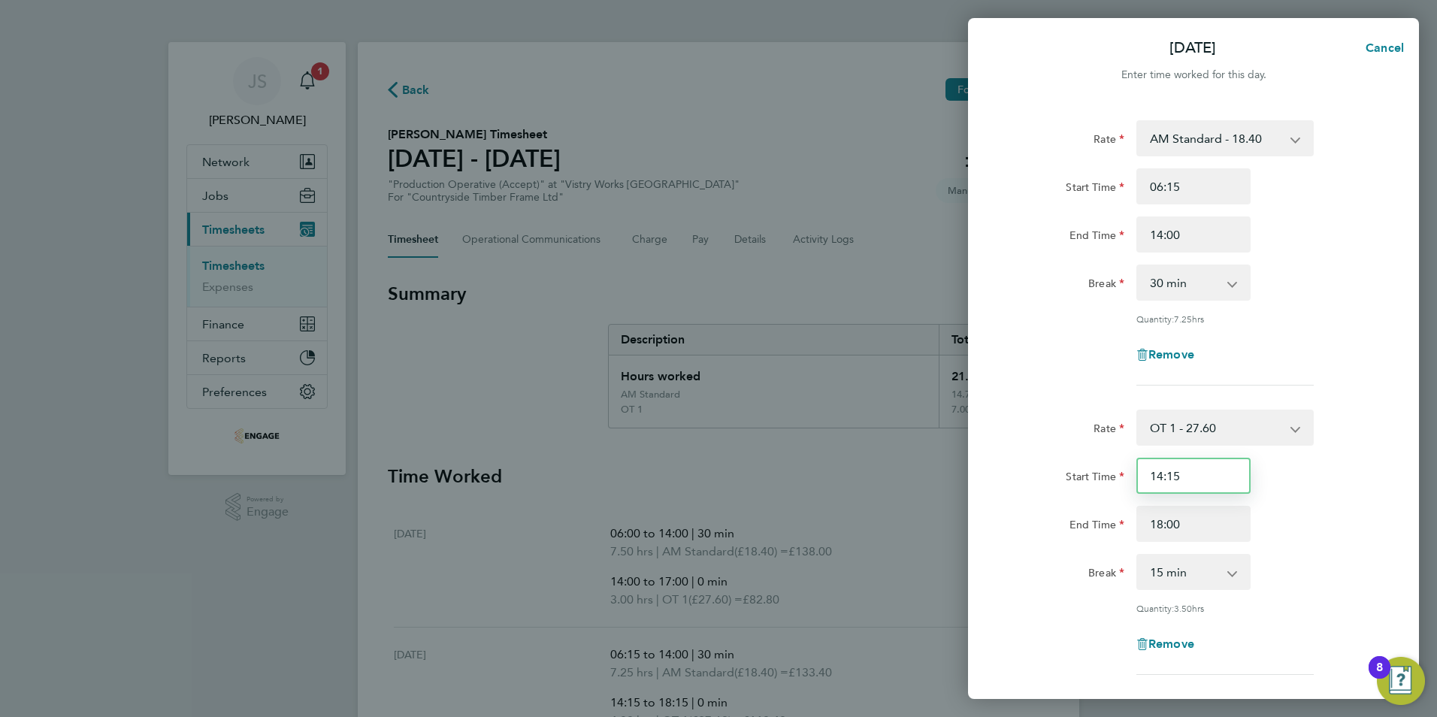
click at [1173, 479] on input "14:15" at bounding box center [1193, 476] width 114 height 36
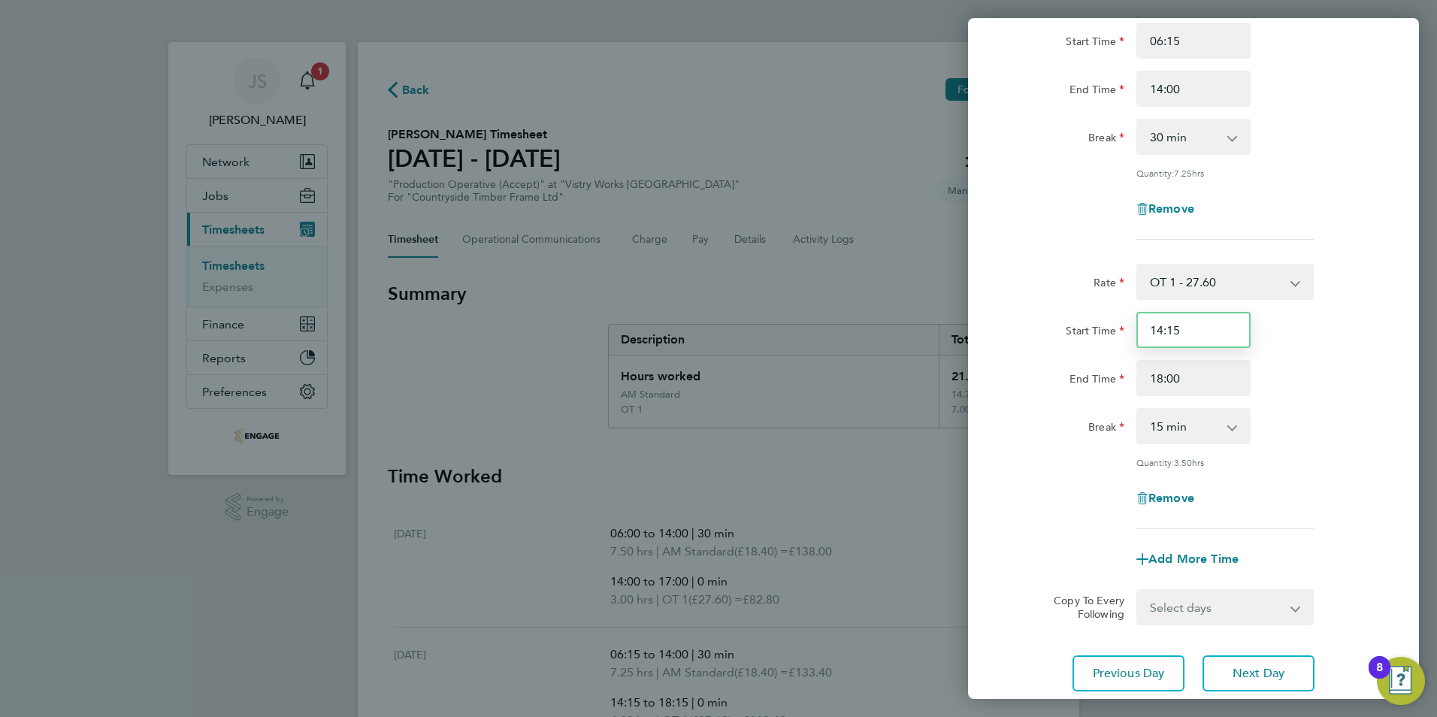
scroll to position [150, 0]
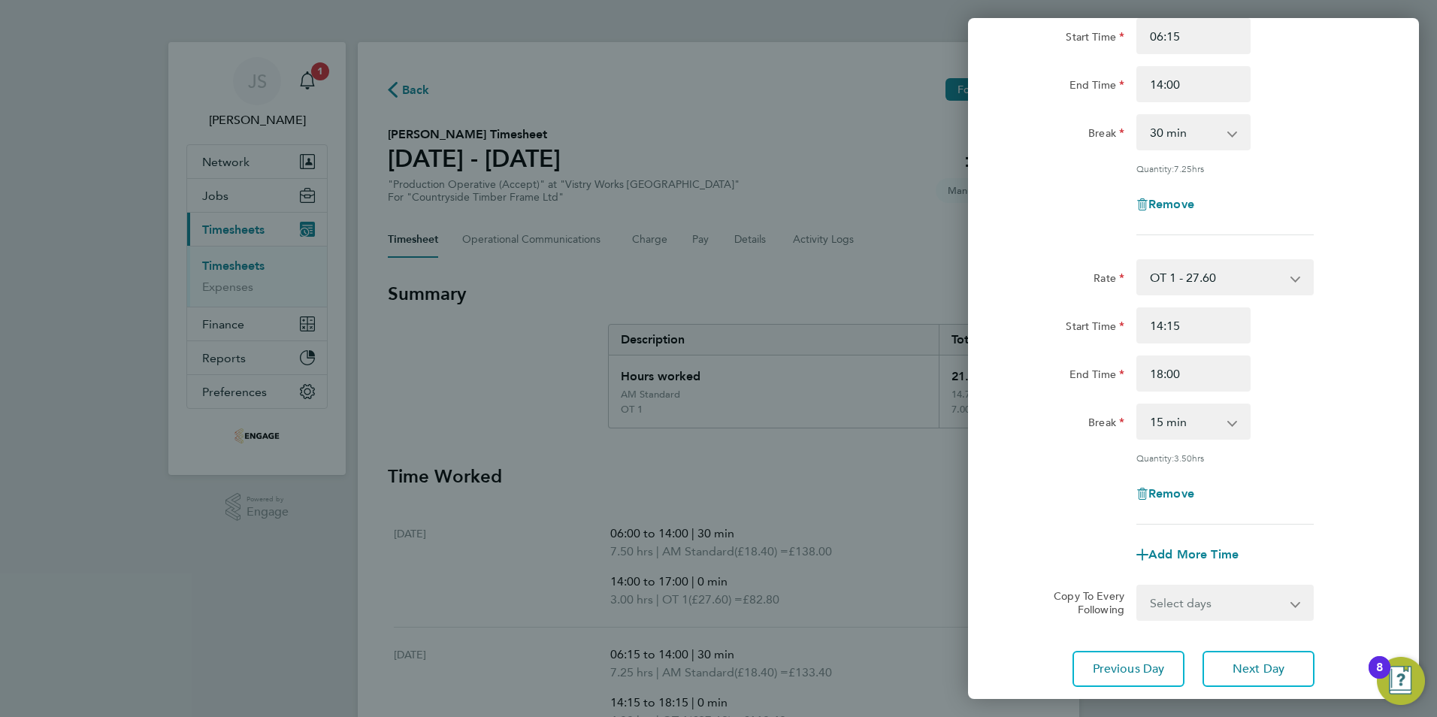
click at [1204, 428] on select "0 min 15 min 30 min 45 min 60 min 75 min 90 min" at bounding box center [1184, 421] width 93 height 33
click at [1138, 405] on select "0 min 15 min 30 min 45 min 60 min 75 min 90 min" at bounding box center [1184, 421] width 93 height 33
click at [1194, 428] on select "0 min 15 min 30 min 45 min 60 min 75 min 90 min" at bounding box center [1184, 421] width 93 height 33
select select "0"
click at [1138, 405] on select "0 min 15 min 30 min 45 min 60 min 75 min 90 min" at bounding box center [1184, 421] width 93 height 33
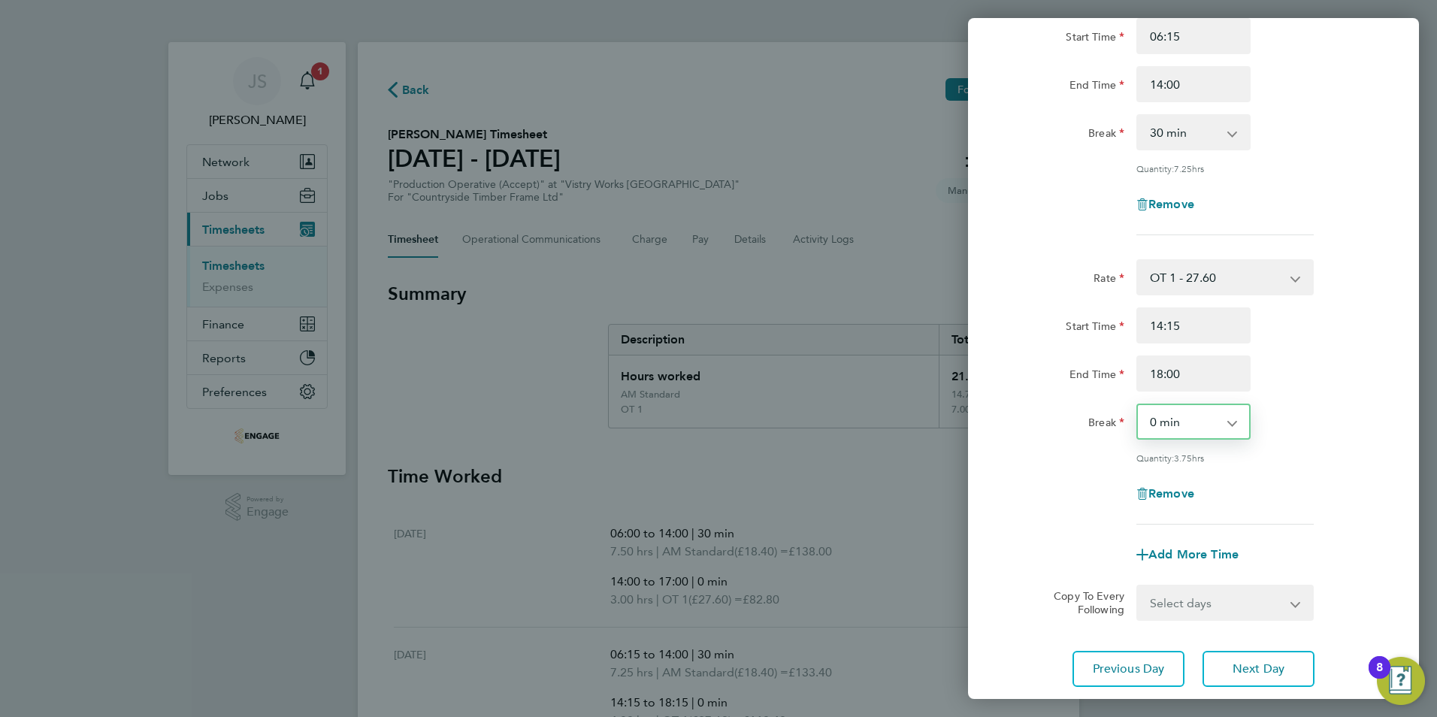
click at [1236, 591] on select "Select days Day Weekday (Mon-Fri) Weekend (Sat-Sun) [DATE] [DATE] [DATE] [DATE]" at bounding box center [1217, 602] width 158 height 33
select select "THU"
click at [1138, 586] on select "Select days Day Weekday (Mon-Fri) Weekend (Sat-Sun) [DATE] [DATE] [DATE] [DATE]" at bounding box center [1217, 602] width 158 height 33
select select "[DATE]"
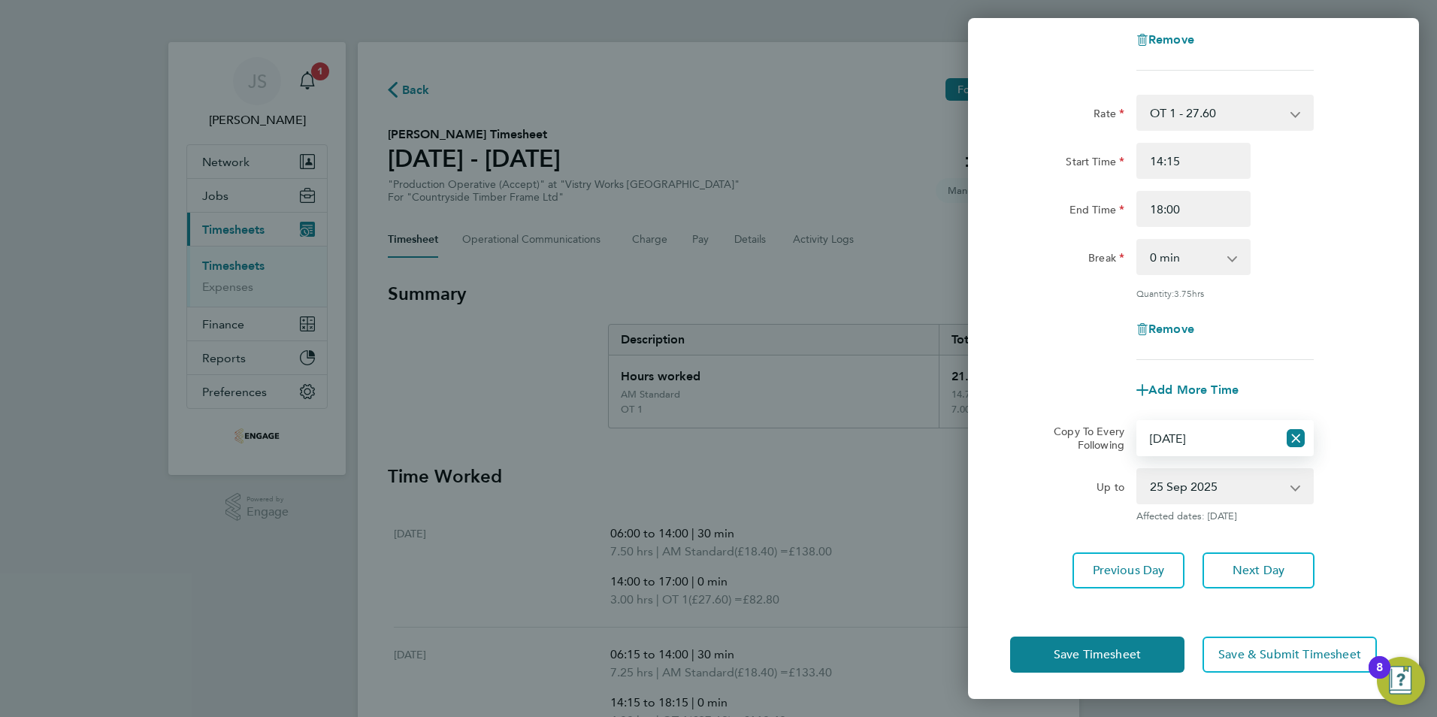
scroll to position [316, 0]
click at [1279, 558] on button "Next Day" at bounding box center [1259, 570] width 112 height 36
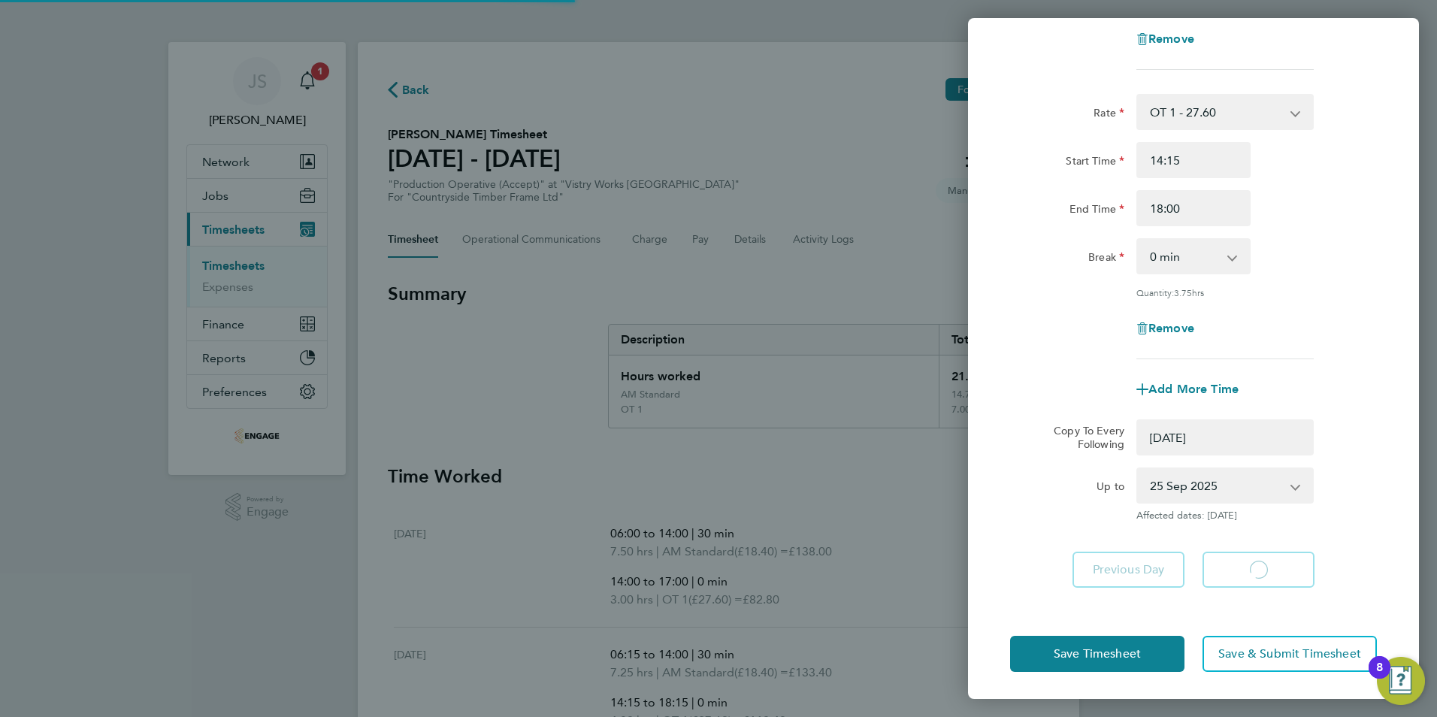
select select "0: null"
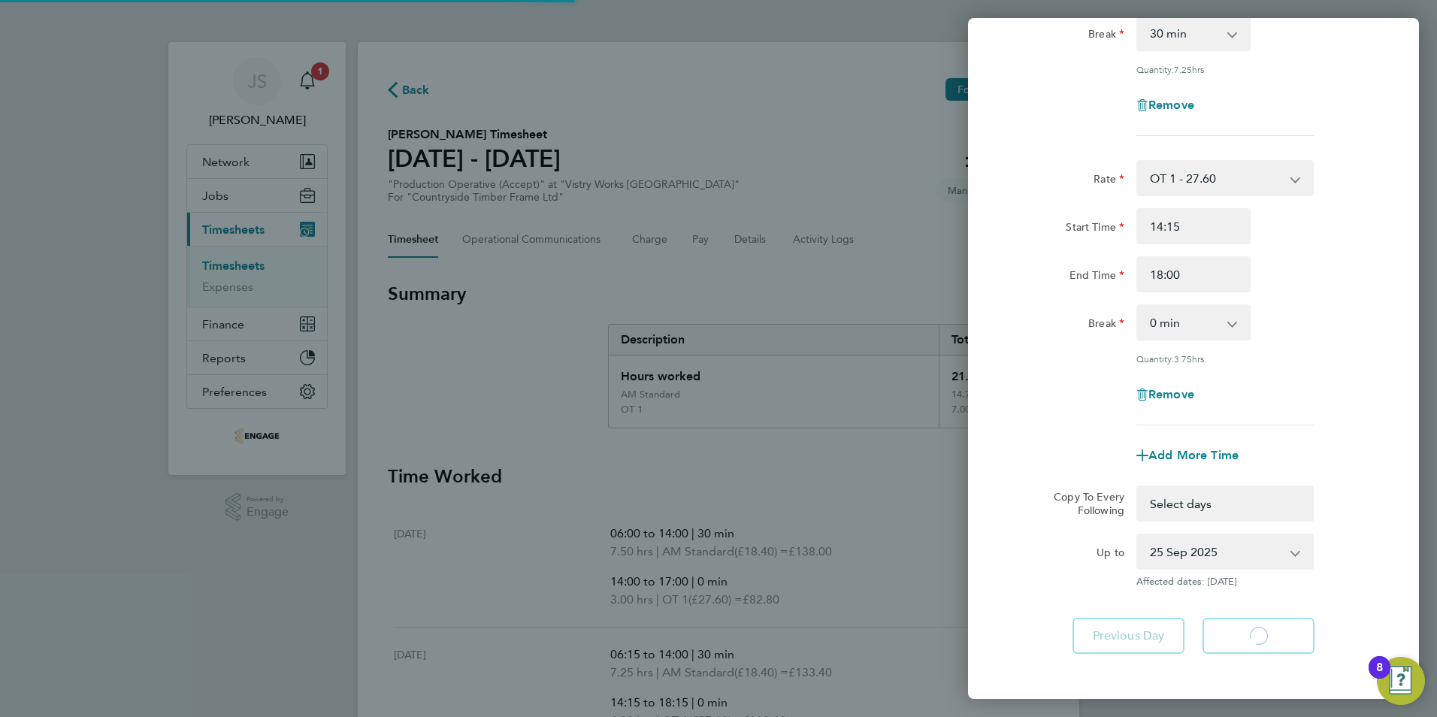
select select "30"
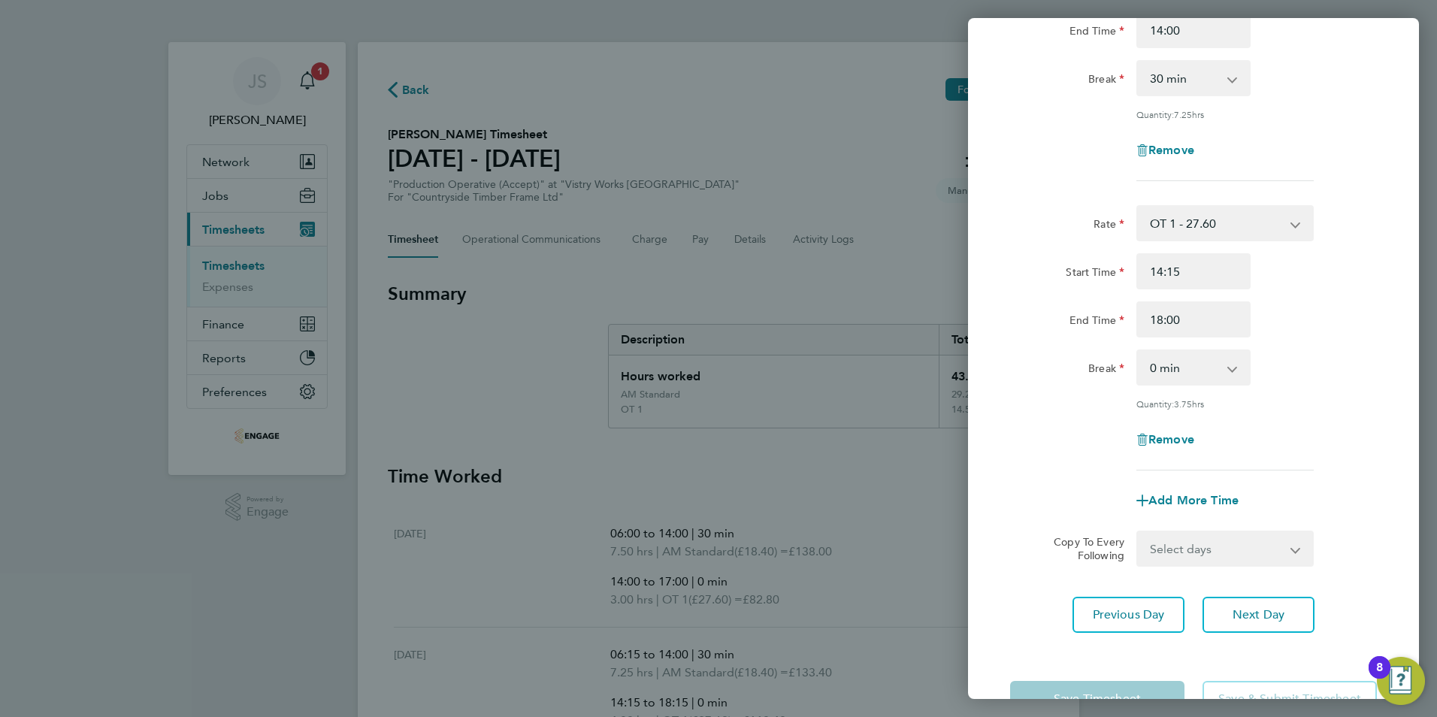
scroll to position [225, 0]
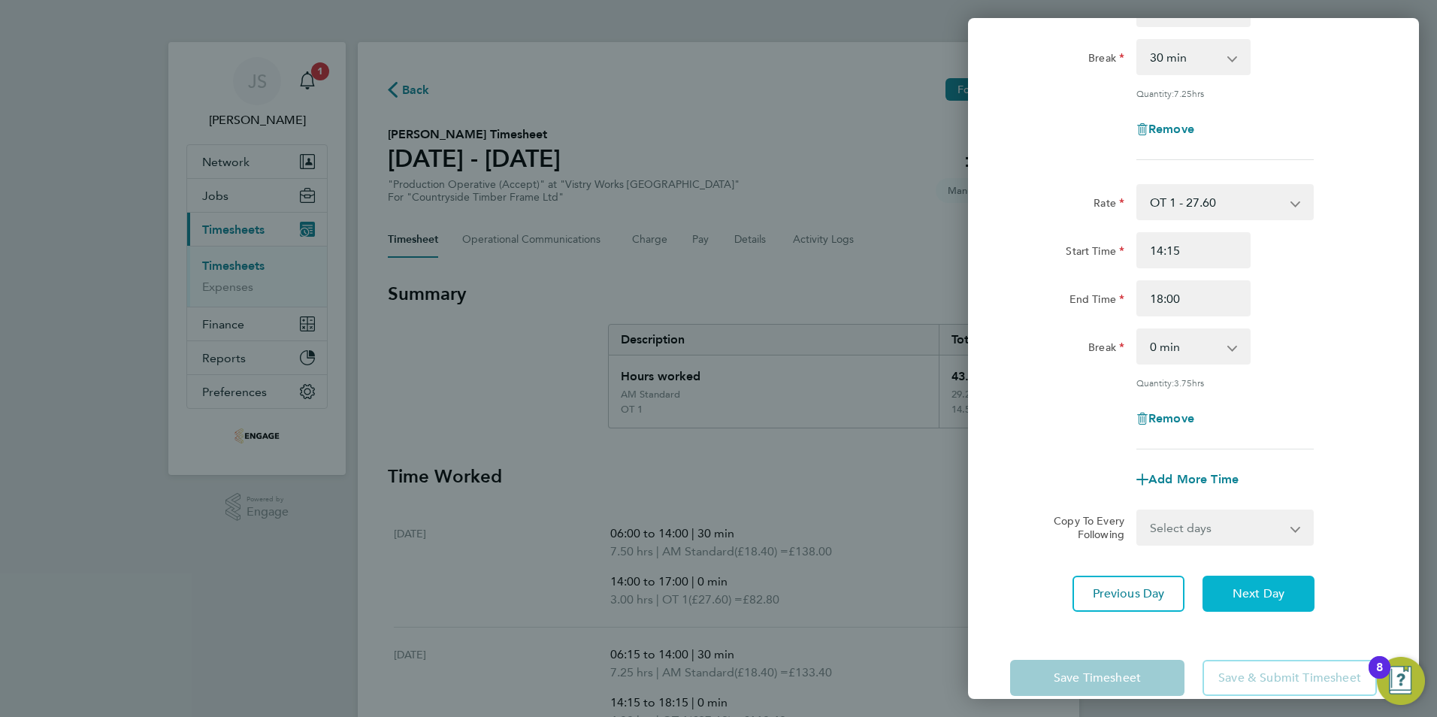
click at [1283, 599] on button "Next Day" at bounding box center [1259, 594] width 112 height 36
select select "15"
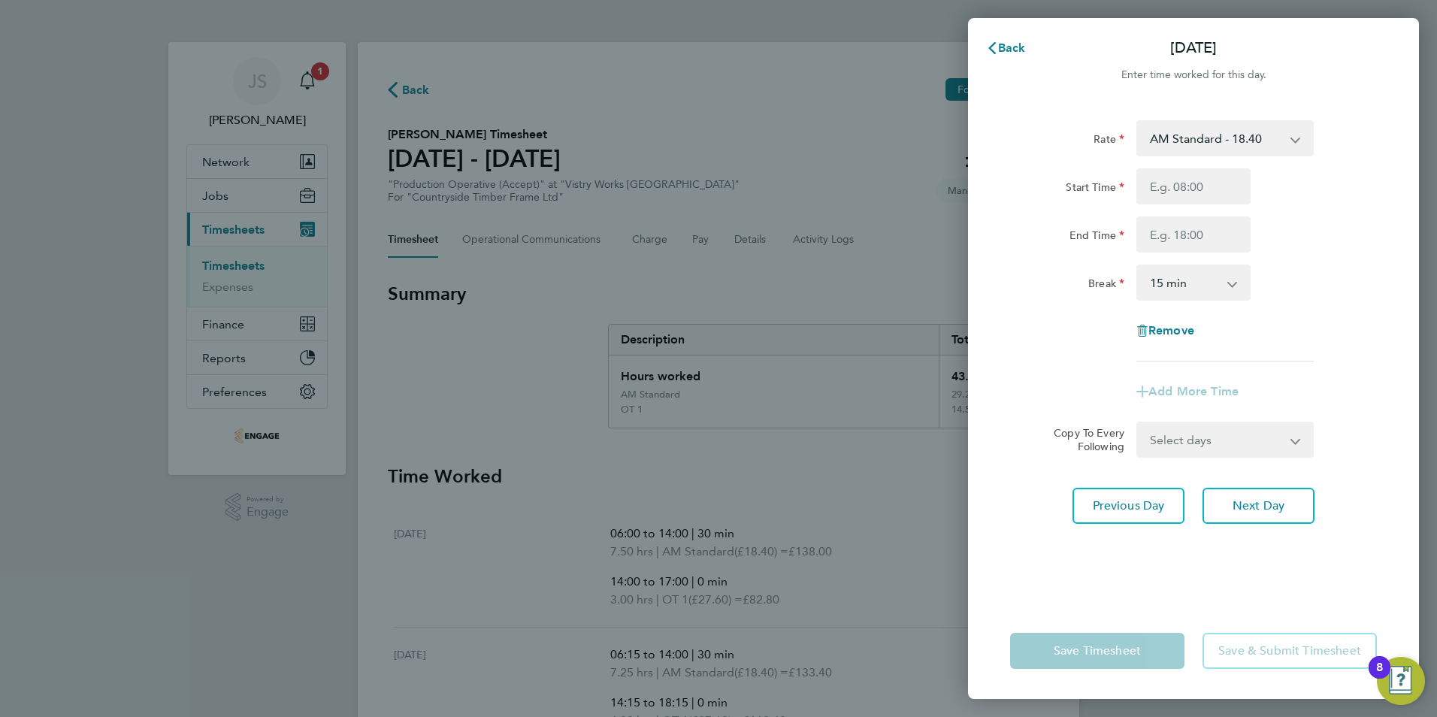
click at [1219, 135] on select "AM Standard - 18.40 PM OT 1 - 30.08 OT 1 - 27.60 OT2 - 36.80 PM OT2 - 40.11 PM …" at bounding box center [1216, 138] width 156 height 33
select select "15"
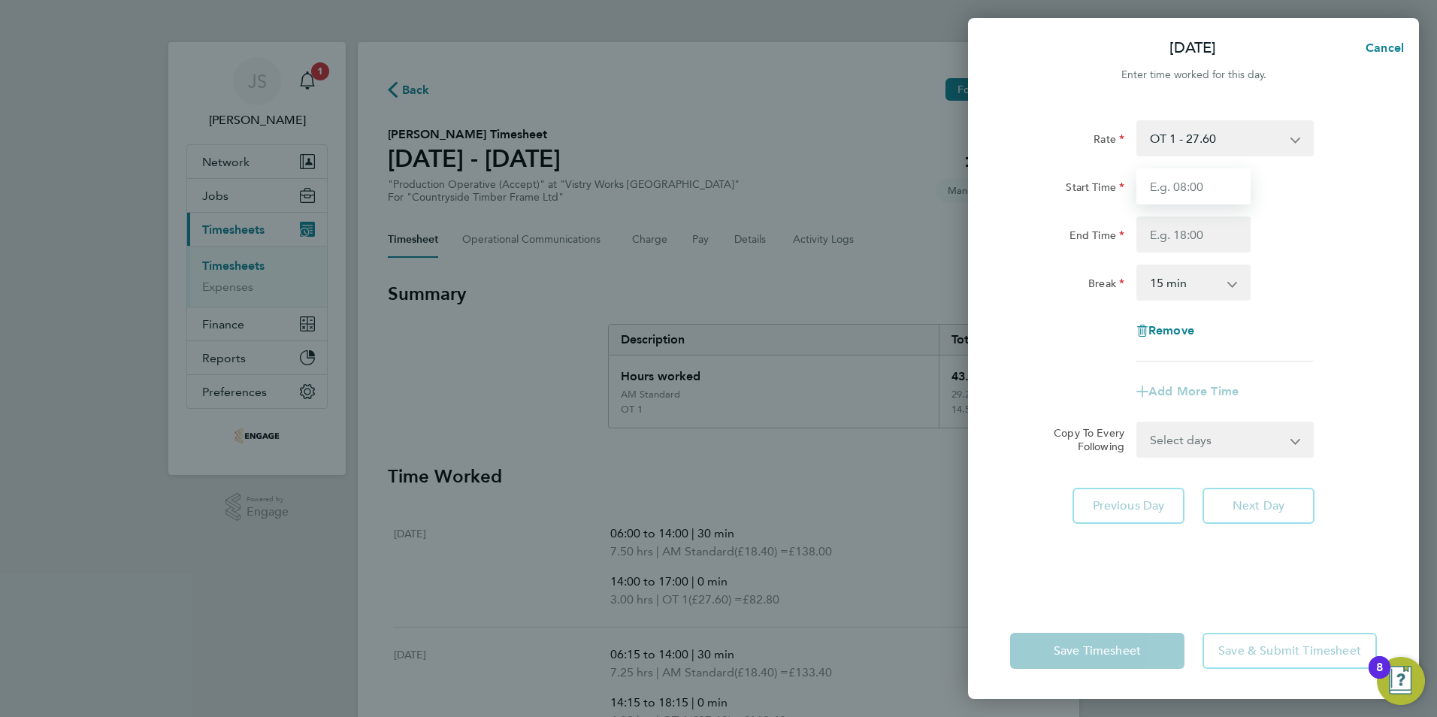
click at [1179, 190] on input "Start Time" at bounding box center [1193, 186] width 114 height 36
type input "06:15"
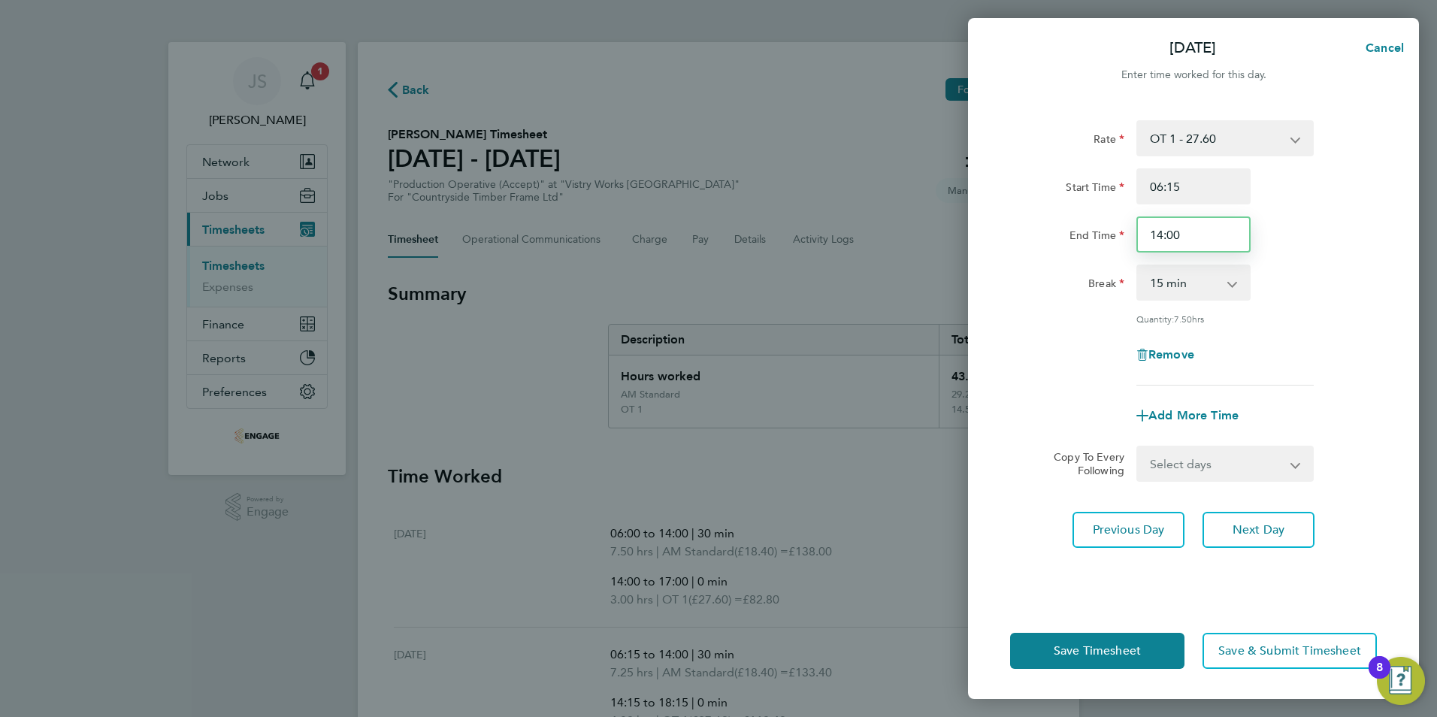
drag, startPoint x: 1186, startPoint y: 235, endPoint x: 1121, endPoint y: 243, distance: 65.2
click at [1122, 242] on div "End Time 14:00" at bounding box center [1193, 234] width 379 height 36
type input "10:45"
click at [1226, 277] on select "0 min 15 min 30 min 45 min 60 min 75 min 90 min" at bounding box center [1184, 282] width 93 height 33
select select "0"
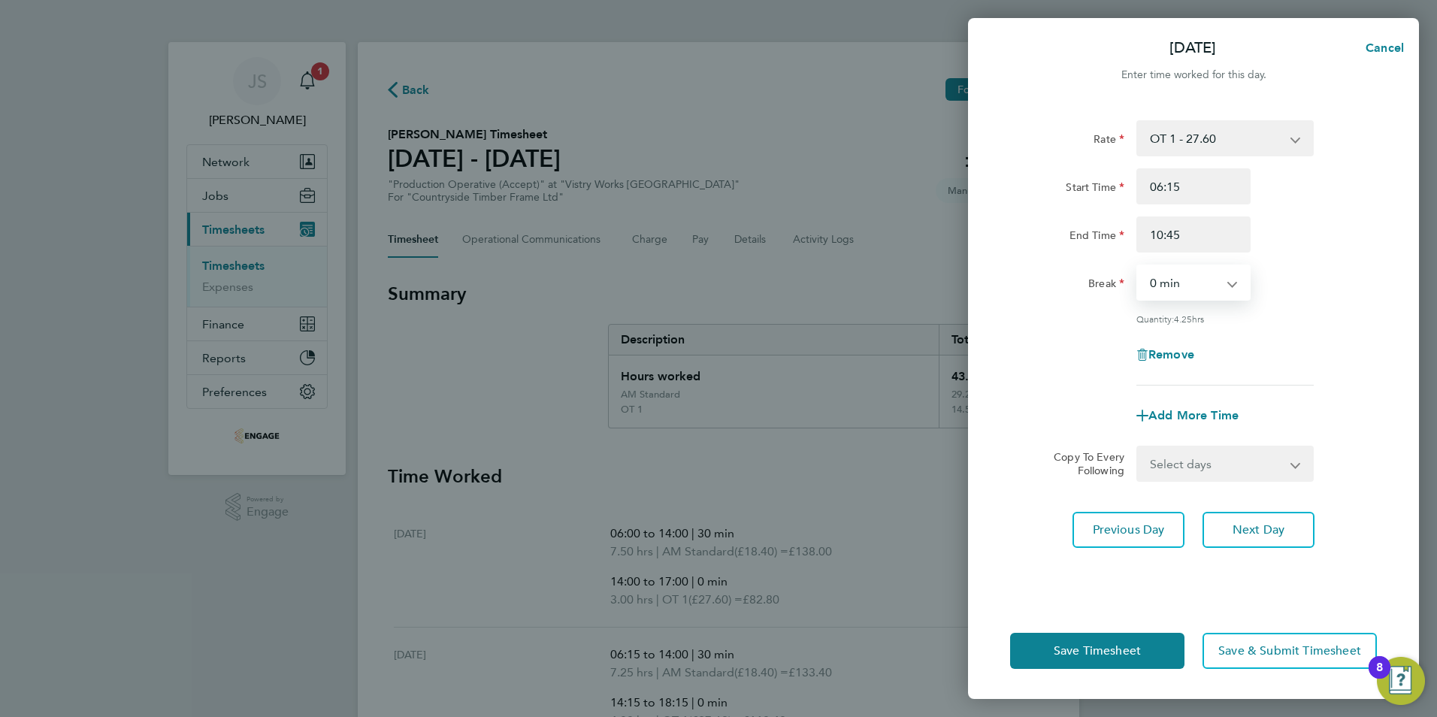
click at [1138, 266] on select "0 min 15 min 30 min 45 min 60 min 75 min 90 min" at bounding box center [1184, 282] width 93 height 33
click at [1110, 649] on span "Save Timesheet" at bounding box center [1097, 650] width 87 height 15
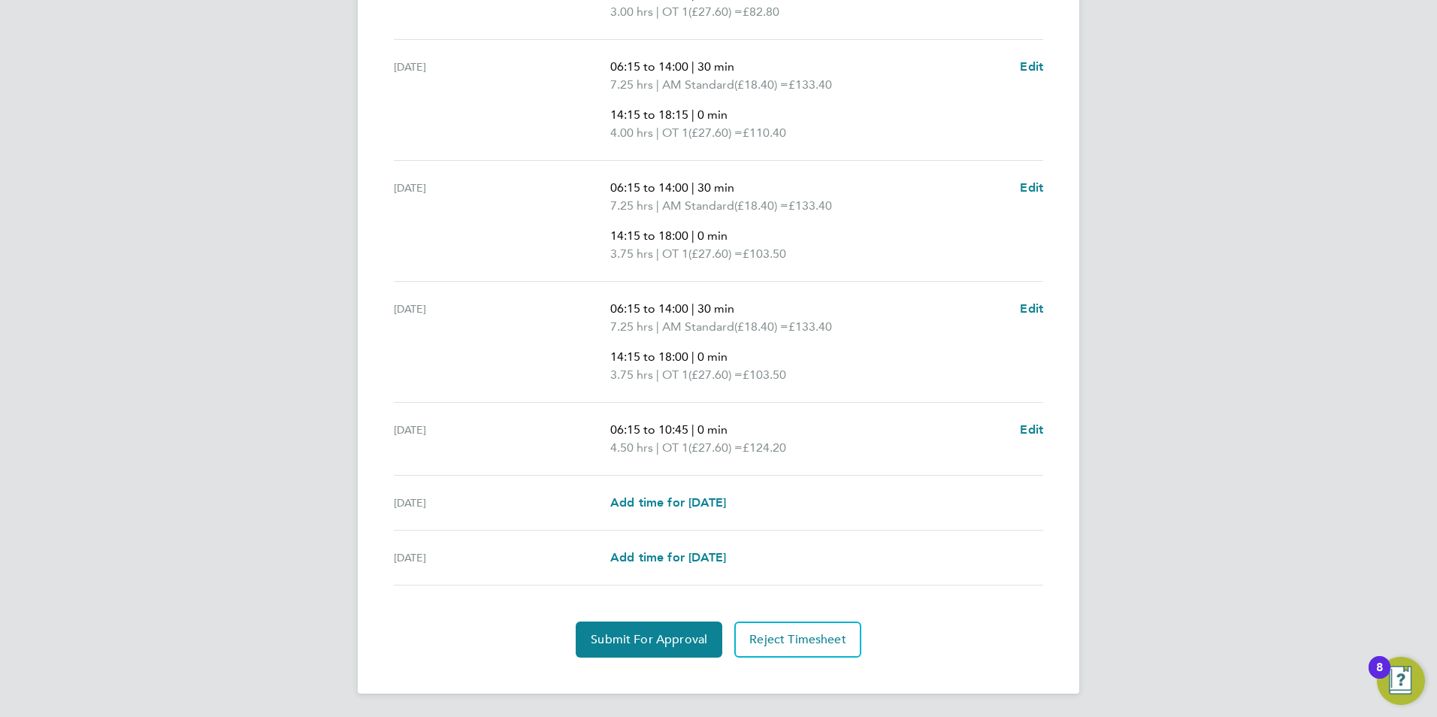
scroll to position [589, 0]
click at [1036, 427] on span "Edit" at bounding box center [1031, 429] width 23 height 14
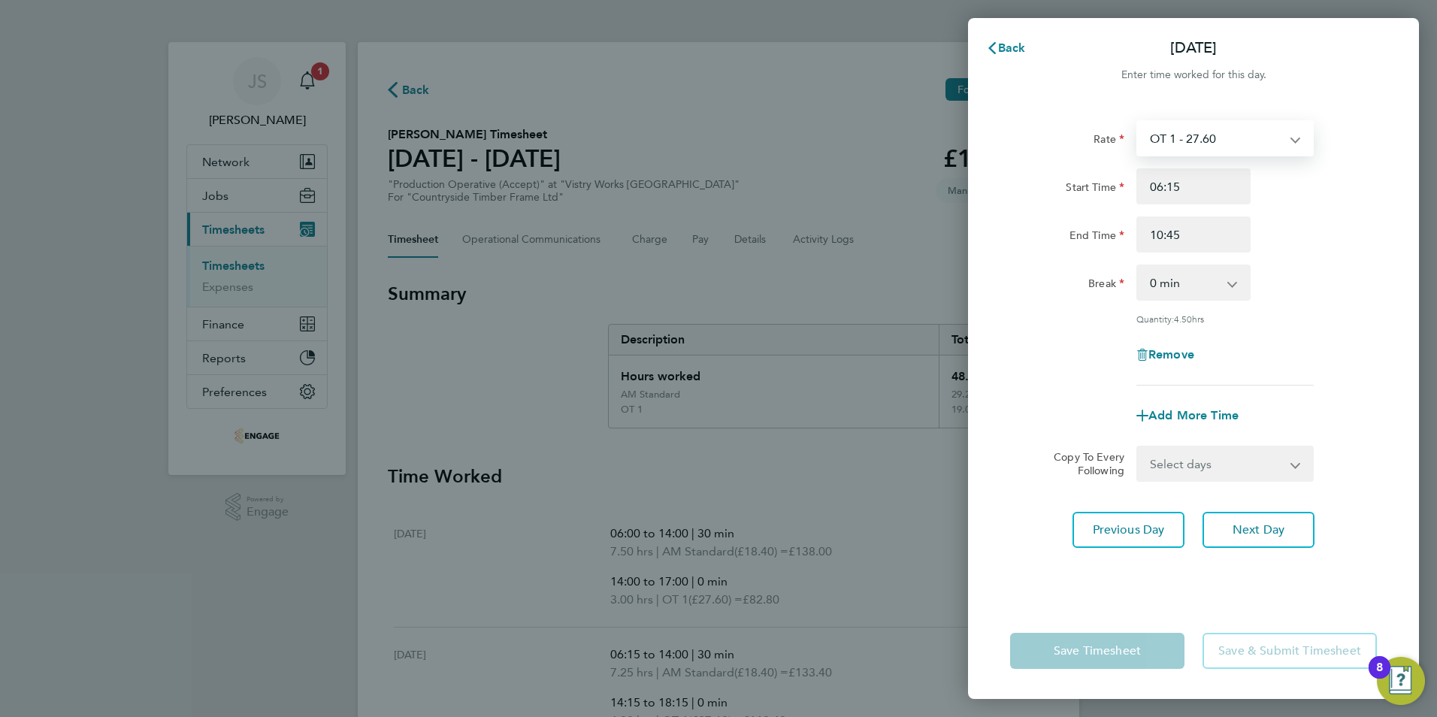
click at [1178, 123] on select "OT 1 - 27.60 PM OT 1 - 30.08 OT2 - 36.80 PM OT2 - 40.11 PM Standard - 20.06 AM …" at bounding box center [1216, 138] width 156 height 33
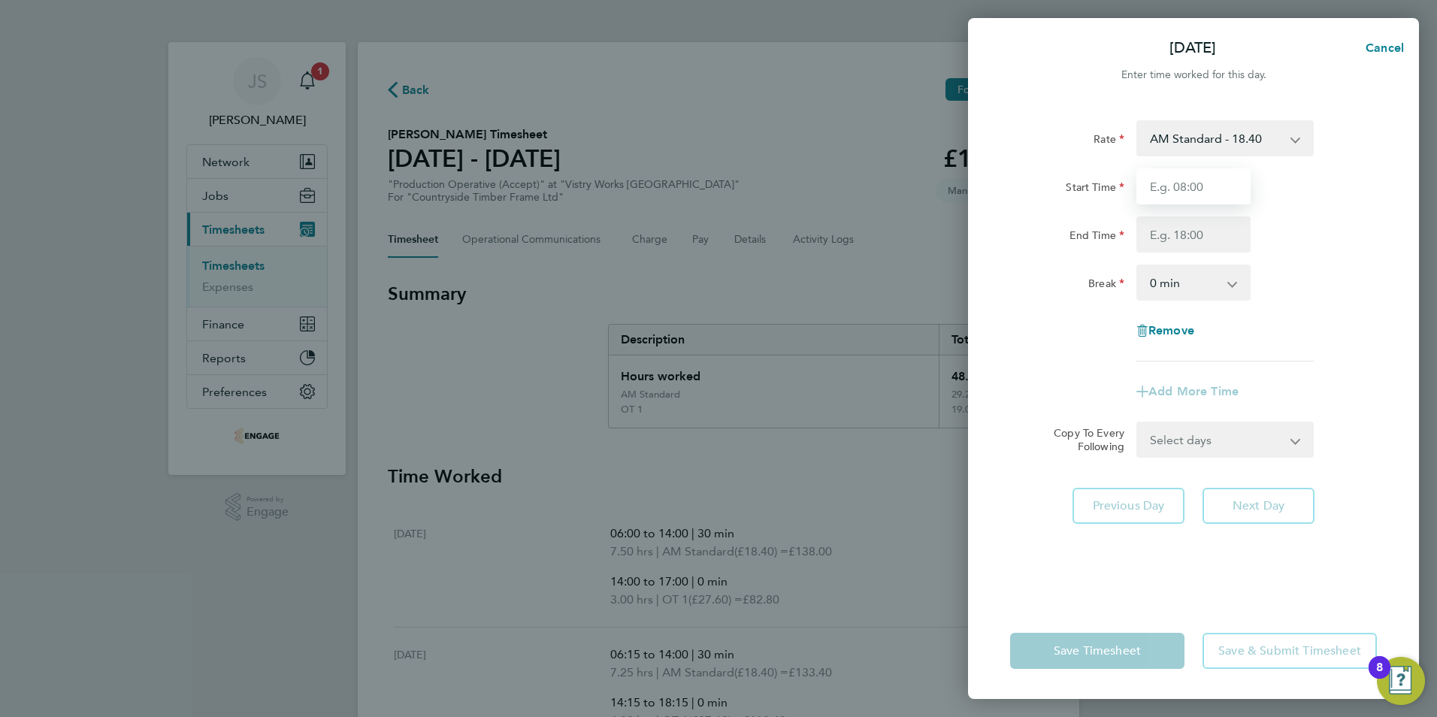
drag, startPoint x: 1172, startPoint y: 184, endPoint x: 1185, endPoint y: 196, distance: 17.5
click at [1172, 184] on input "Start Time" at bounding box center [1193, 186] width 114 height 36
type input "06:15"
click at [1179, 235] on input "End Time" at bounding box center [1193, 234] width 114 height 36
type input "10:45"
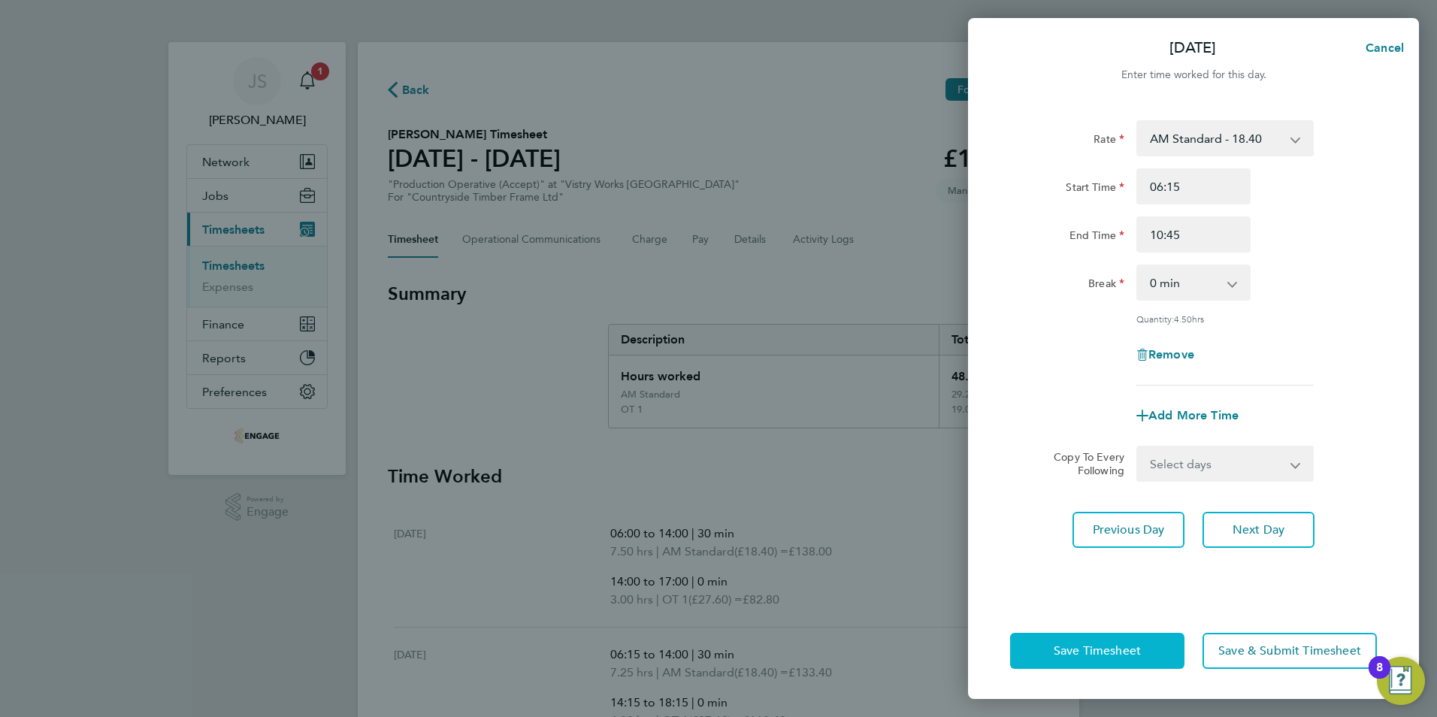
click at [1083, 656] on span "Save Timesheet" at bounding box center [1097, 650] width 87 height 15
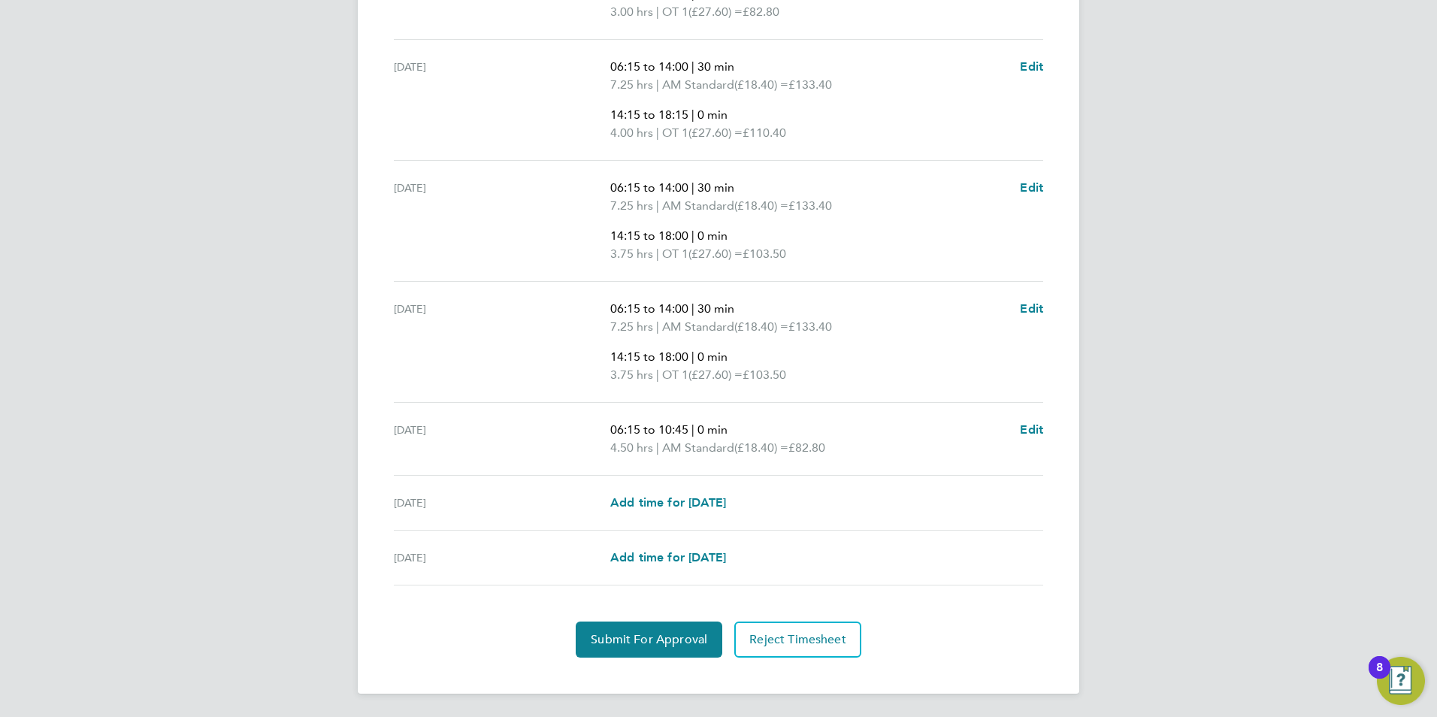
scroll to position [589, 0]
click at [1037, 302] on span "Edit" at bounding box center [1031, 308] width 23 height 14
select select "30"
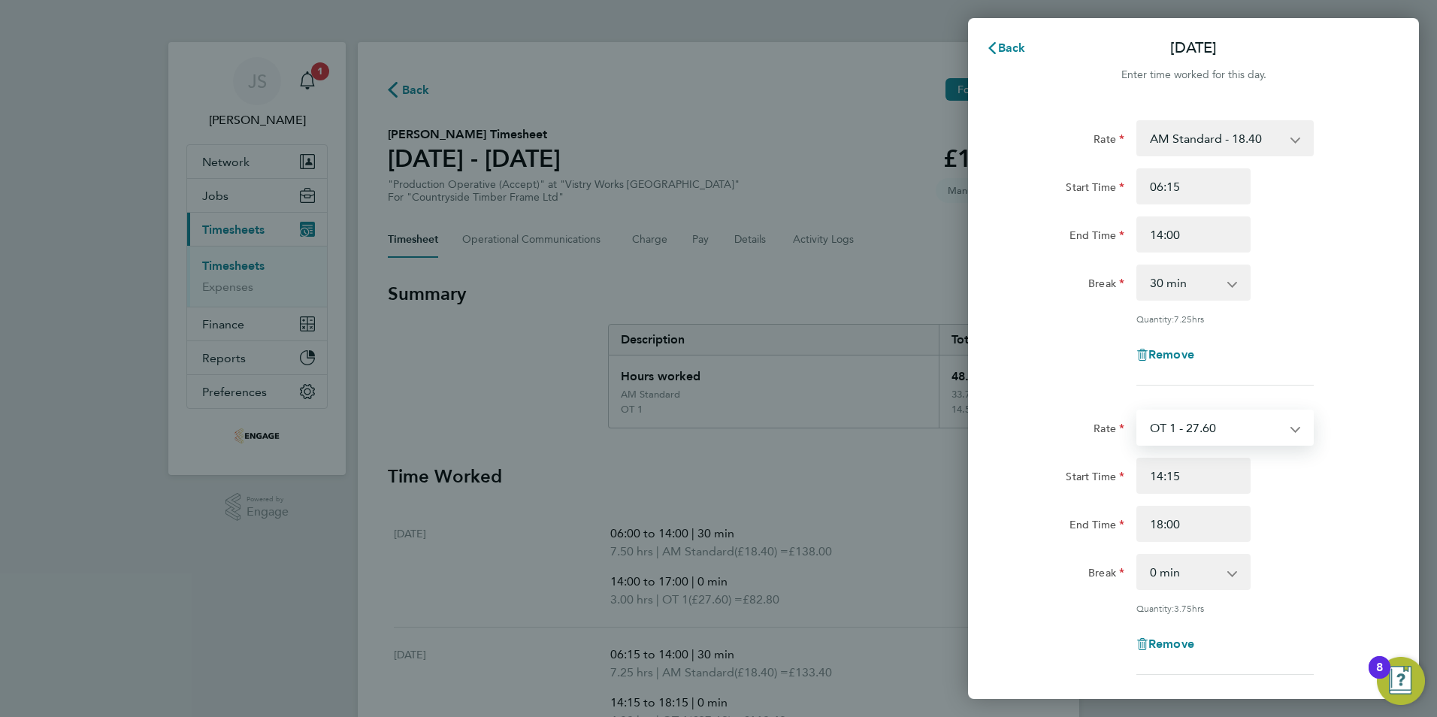
click at [1278, 428] on select "OT 1 - 27.60 PM OT 1 - 30.08 OT2 - 36.80 PM OT2 - 40.11 PM Standard - 20.06 AM …" at bounding box center [1216, 427] width 156 height 33
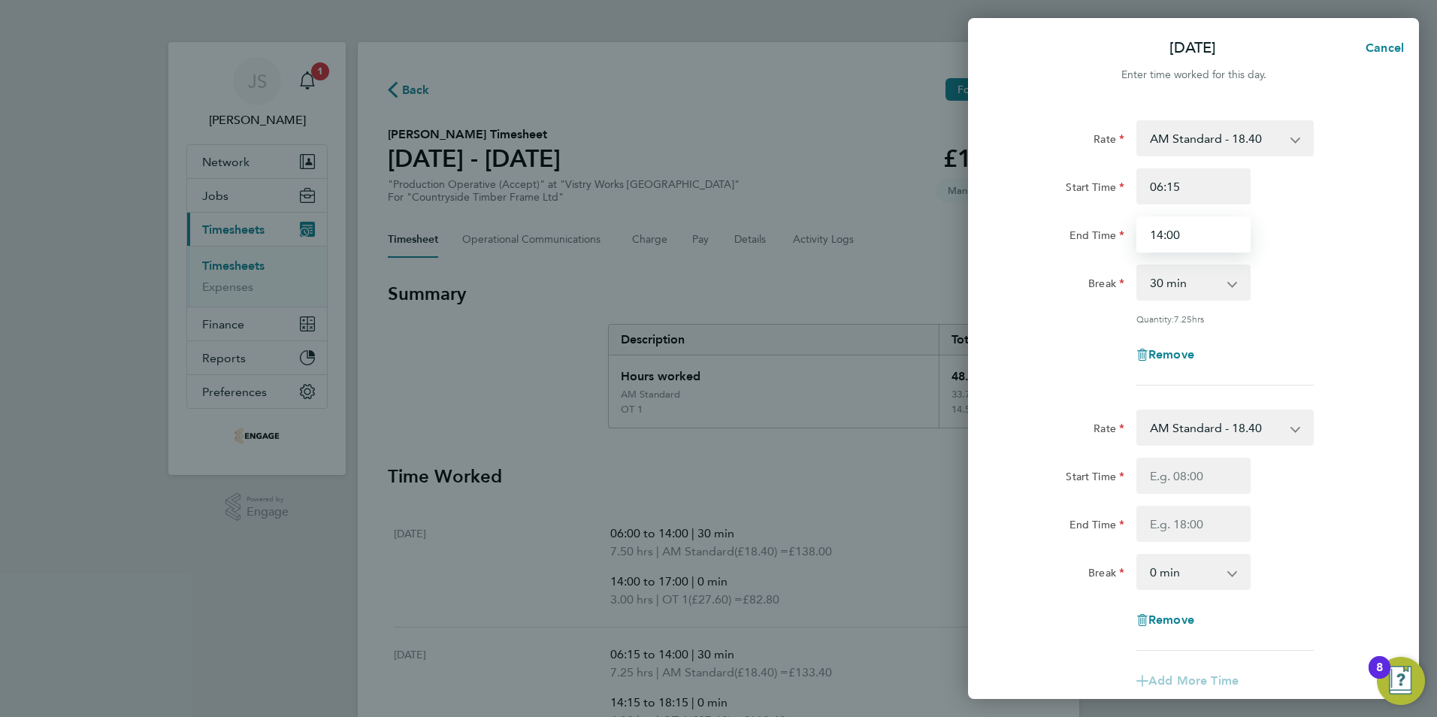
drag, startPoint x: 1194, startPoint y: 232, endPoint x: 1107, endPoint y: 244, distance: 88.0
click at [1108, 244] on div "End Time 14:00" at bounding box center [1193, 234] width 379 height 36
type input "18:00"
click at [1021, 377] on div "Rate AM Standard - 18.40 PM OT 1 - 30.08 OT 1 - 27.60 OT2 - 36.80 PM OT2 - 40.1…" at bounding box center [1193, 252] width 367 height 265
click at [1160, 621] on span "Remove" at bounding box center [1171, 620] width 46 height 14
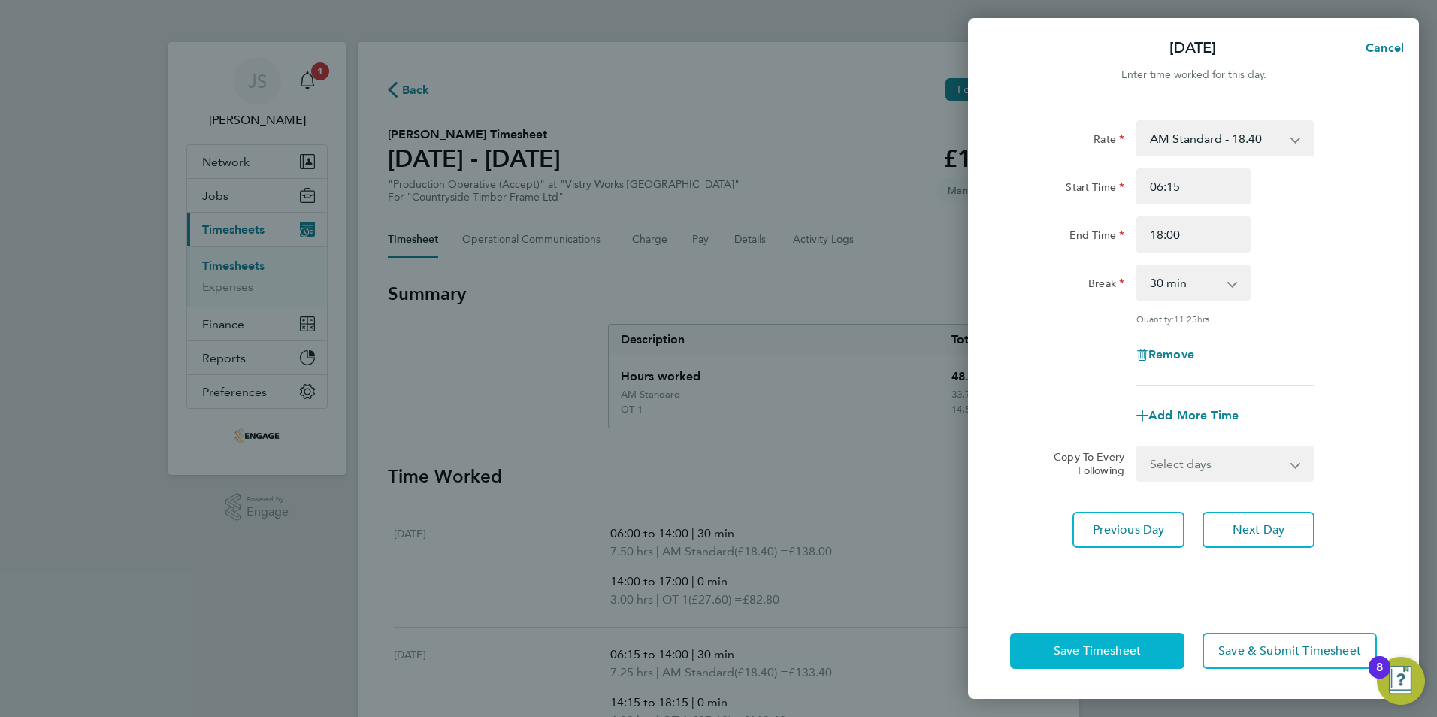
click at [1083, 652] on span "Save Timesheet" at bounding box center [1097, 650] width 87 height 15
click at [1091, 649] on span "Save Timesheet" at bounding box center [1097, 650] width 87 height 15
drag, startPoint x: 1080, startPoint y: 656, endPoint x: 907, endPoint y: 630, distance: 174.9
click at [1079, 656] on span "Save Timesheet" at bounding box center [1097, 650] width 87 height 15
click at [1333, 383] on div "Rate AM Standard - 18.40 PM OT 1 - 30.08 OT 1 - 27.60 OT2 - 36.80 PM OT2 - 40.1…" at bounding box center [1193, 252] width 367 height 265
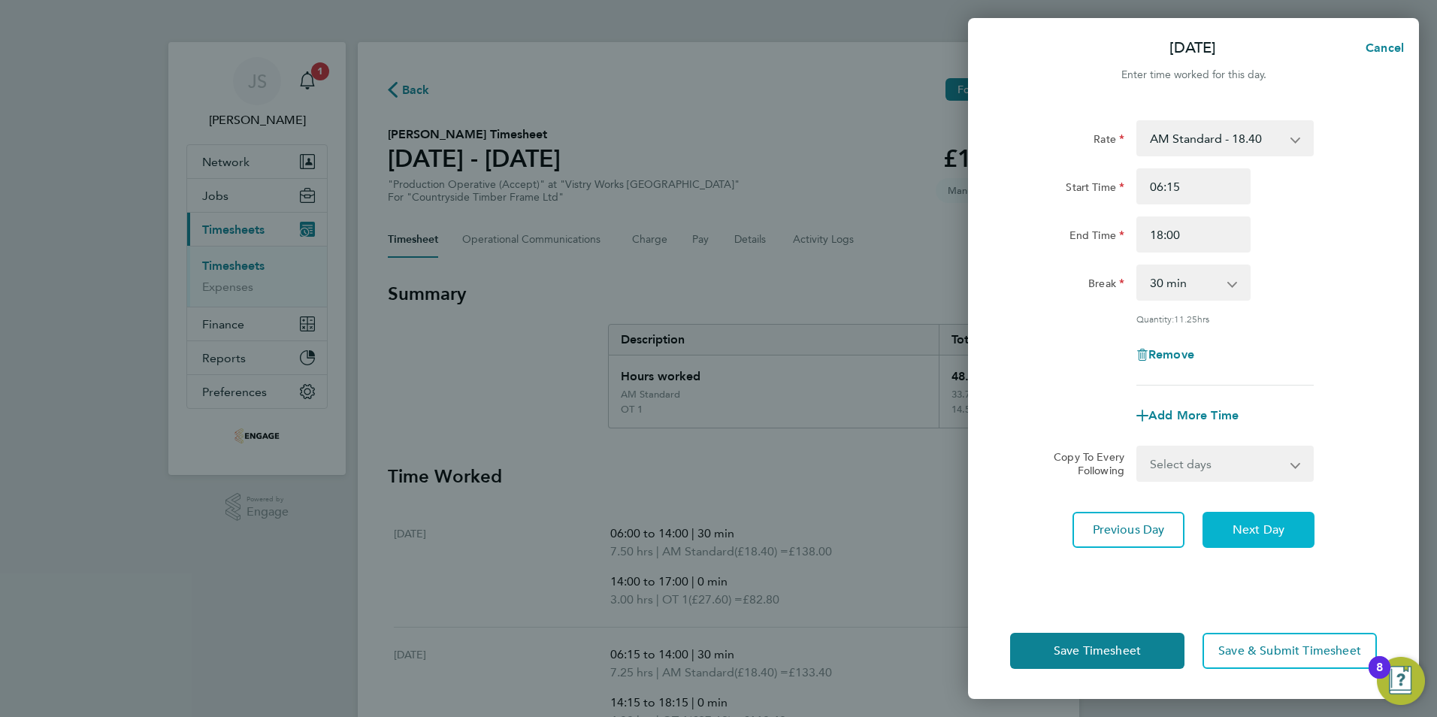
click at [1263, 531] on span "Next Day" at bounding box center [1259, 529] width 52 height 15
click at [1108, 649] on span "Save Timesheet" at bounding box center [1097, 650] width 87 height 15
click at [1372, 47] on span "Cancel" at bounding box center [1382, 48] width 43 height 14
select select "30"
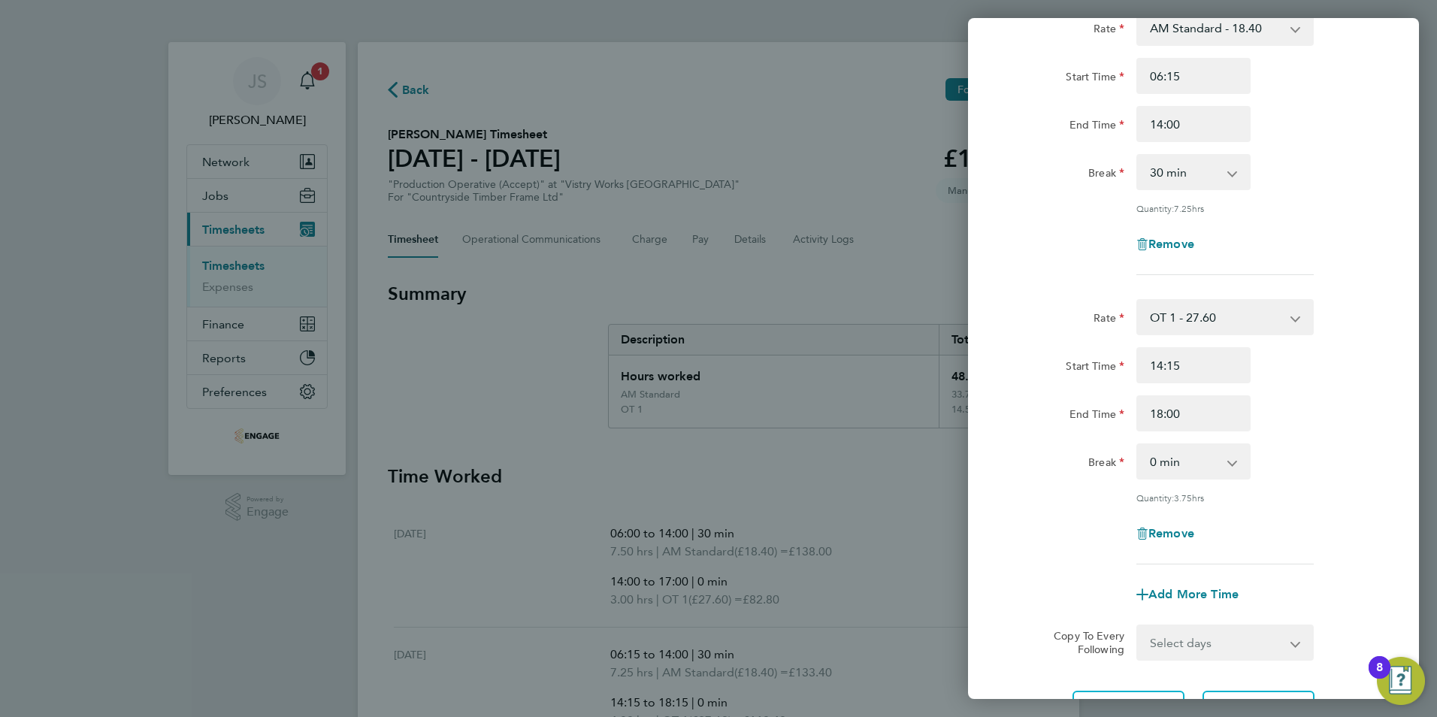
scroll to position [250, 0]
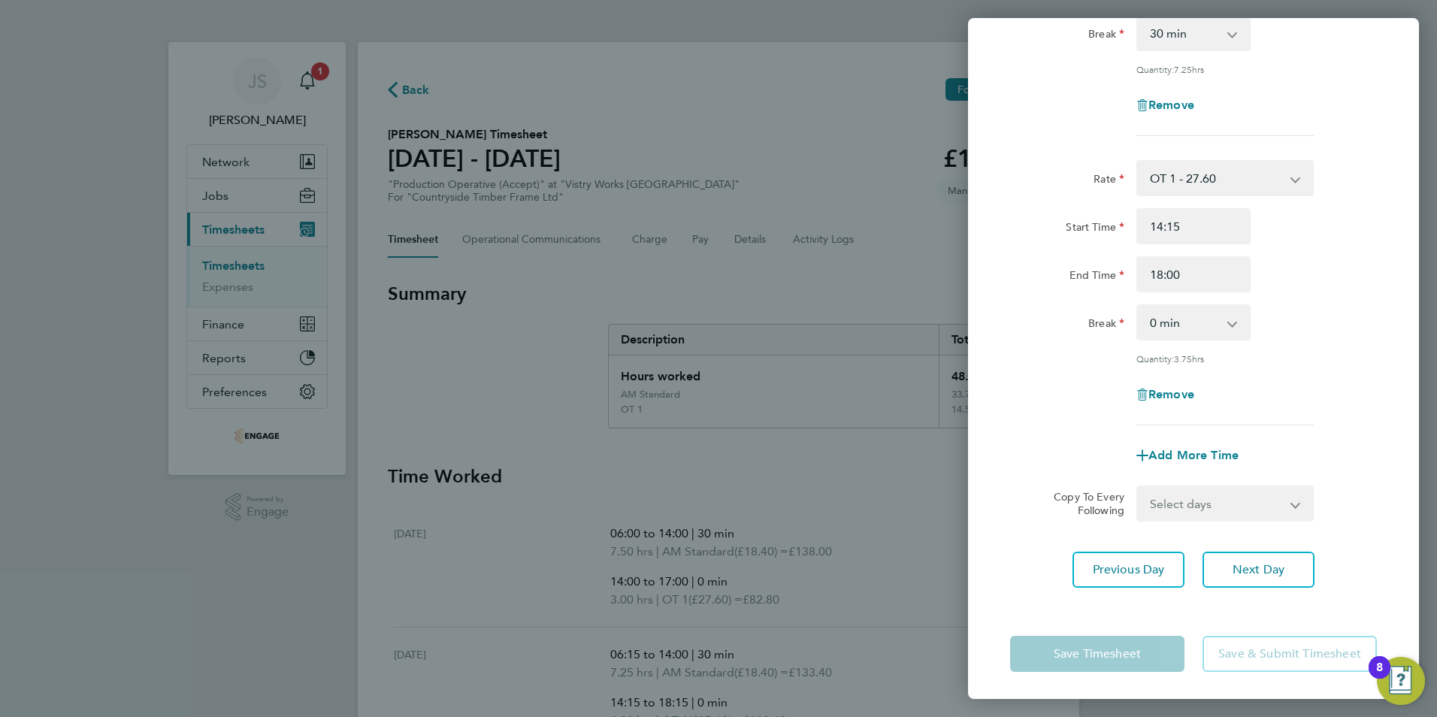
drag, startPoint x: 1017, startPoint y: 214, endPoint x: 1110, endPoint y: 474, distance: 275.6
click at [1021, 215] on div "Start Time" at bounding box center [1067, 223] width 114 height 30
click at [1085, 655] on app-form-button "Save Timesheet" at bounding box center [1101, 654] width 183 height 36
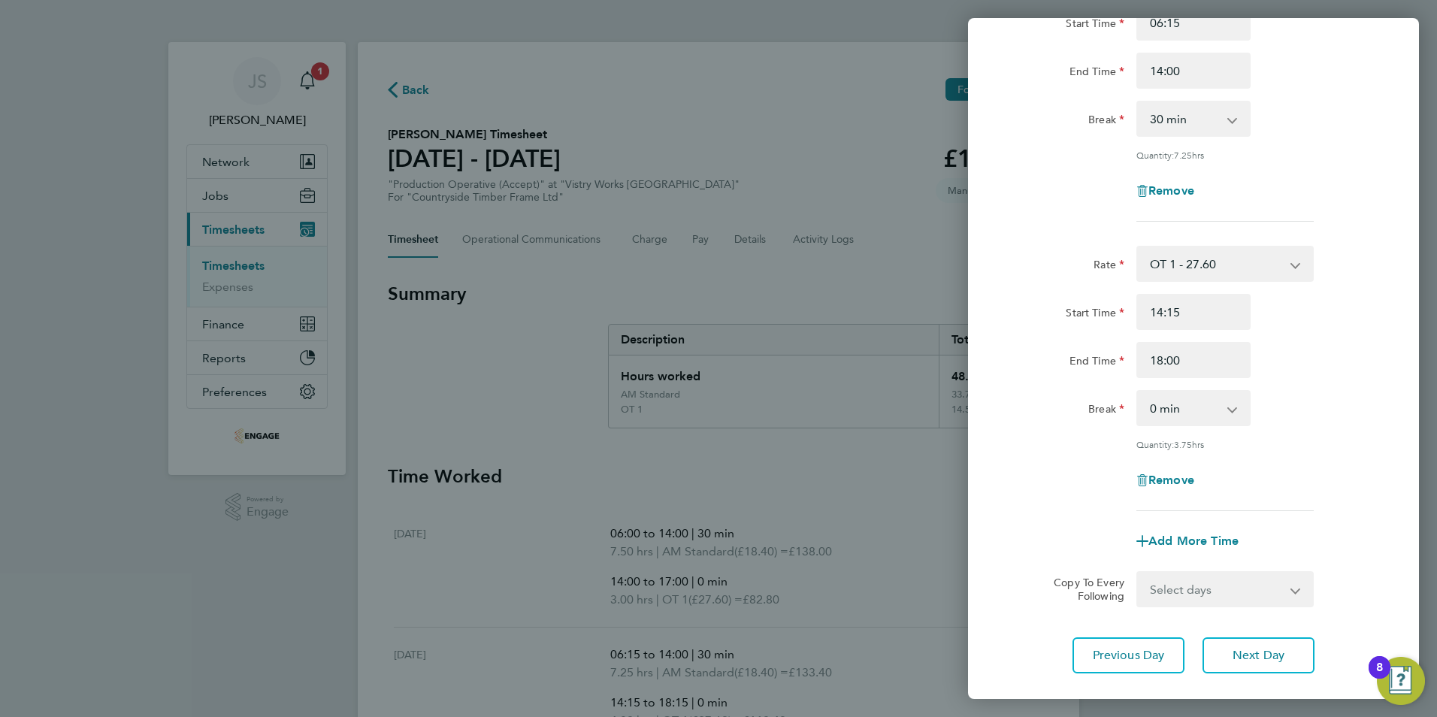
scroll to position [0, 0]
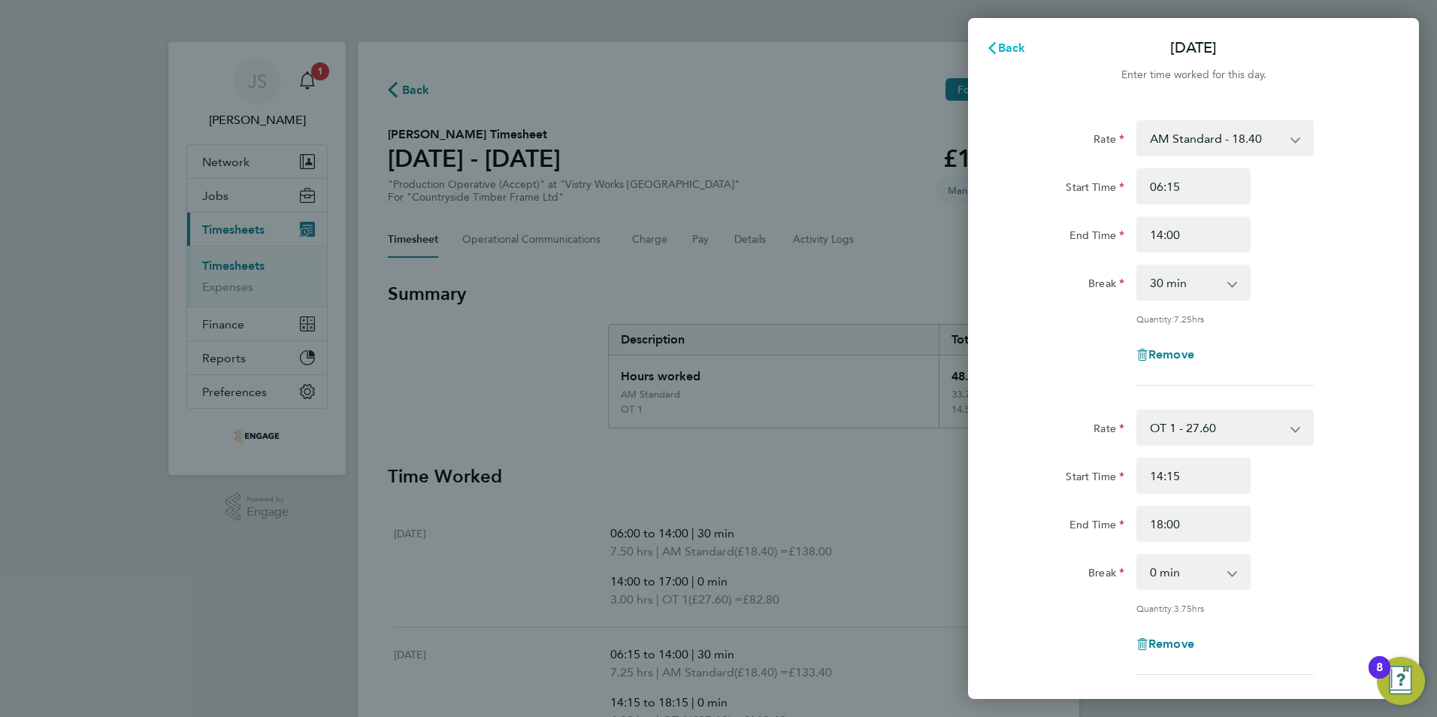
click at [1028, 42] on button "Back" at bounding box center [1006, 48] width 70 height 30
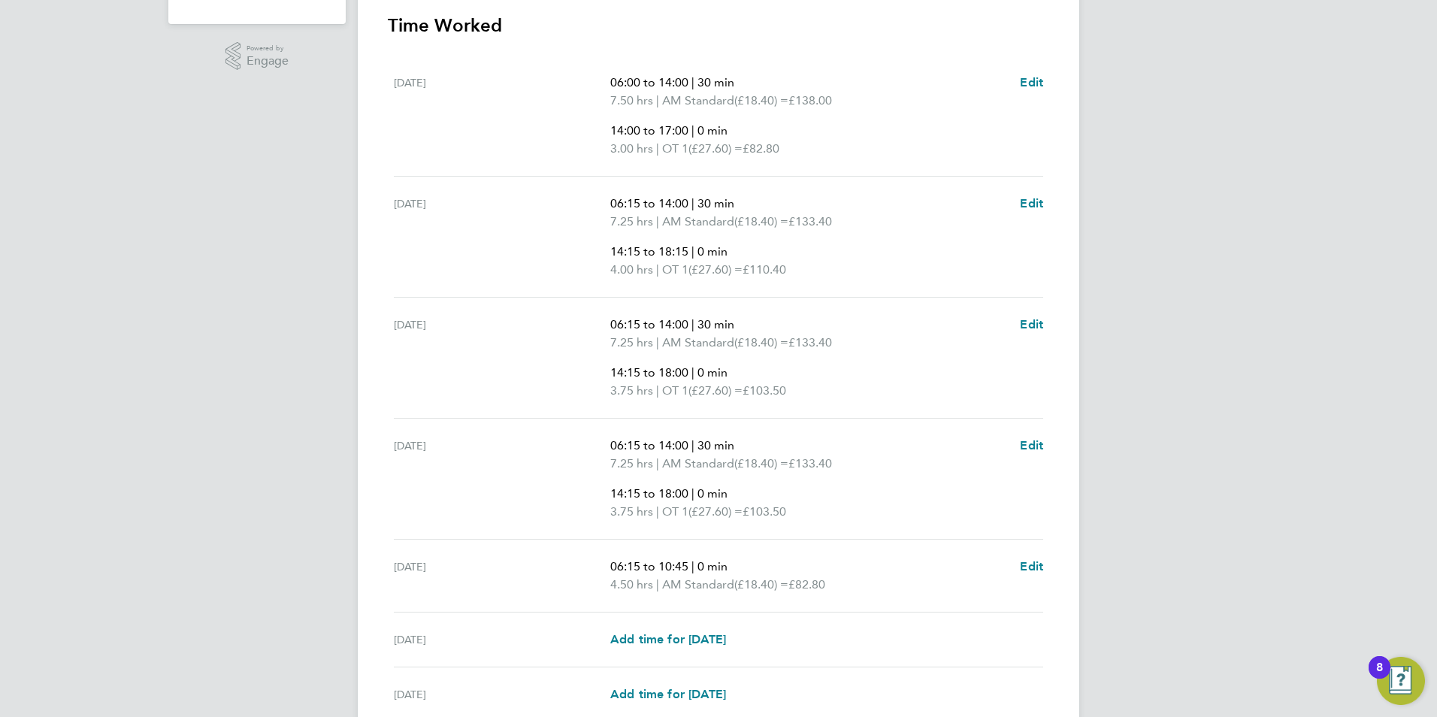
scroll to position [526, 0]
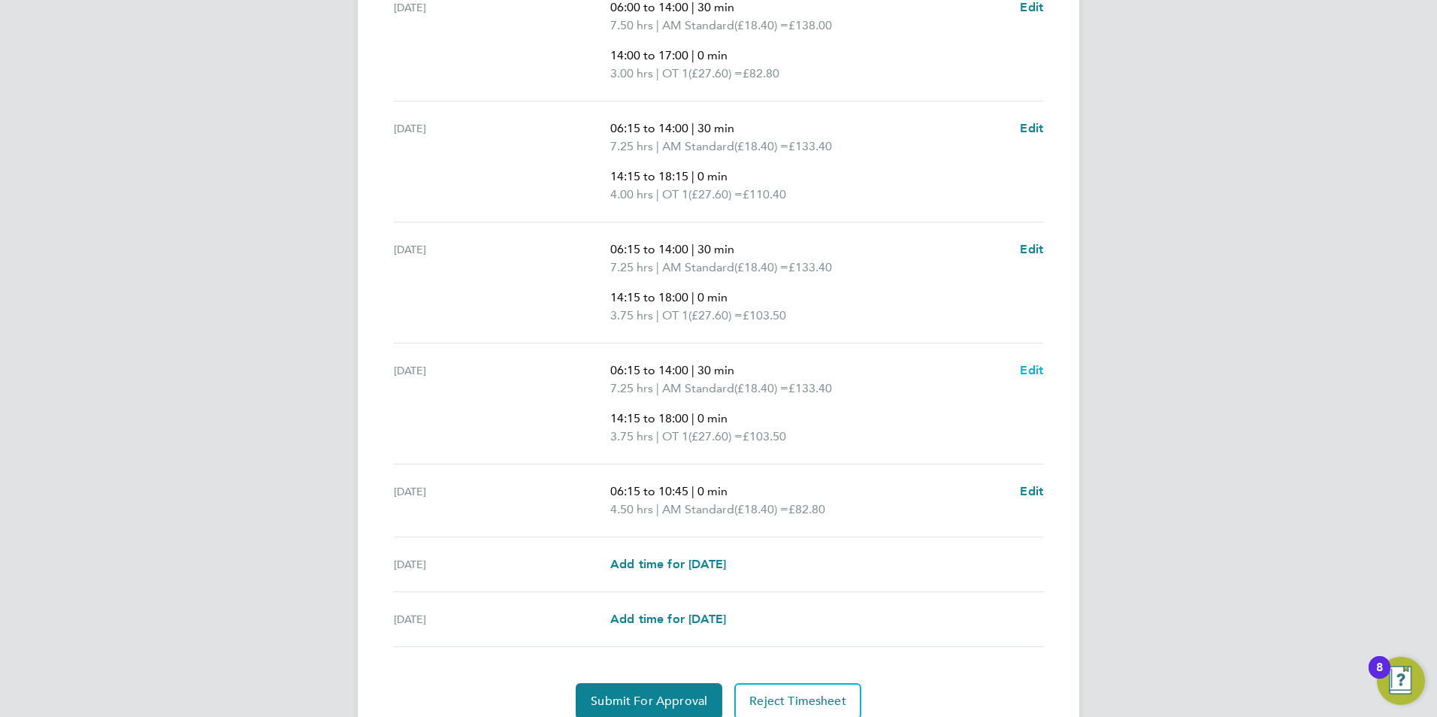
click at [1027, 373] on span "Edit" at bounding box center [1031, 370] width 23 height 14
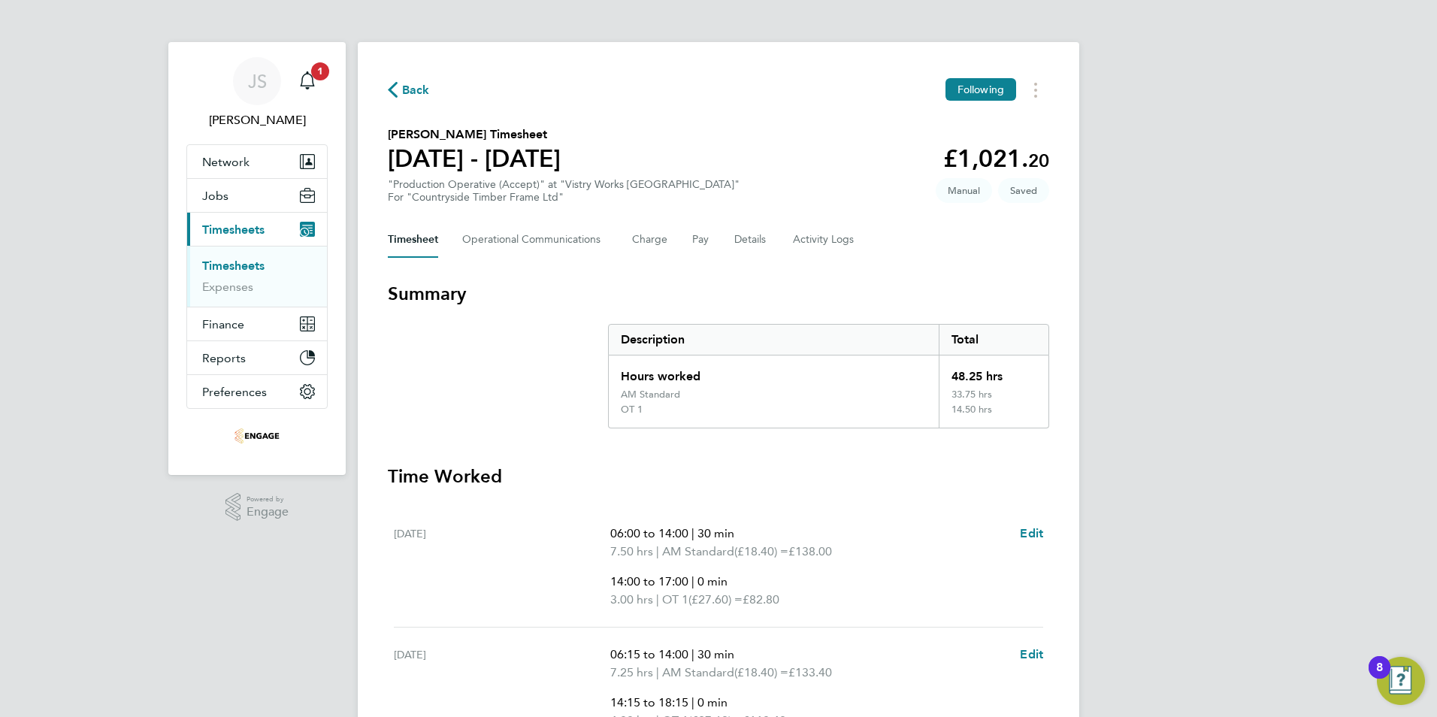
select select "30"
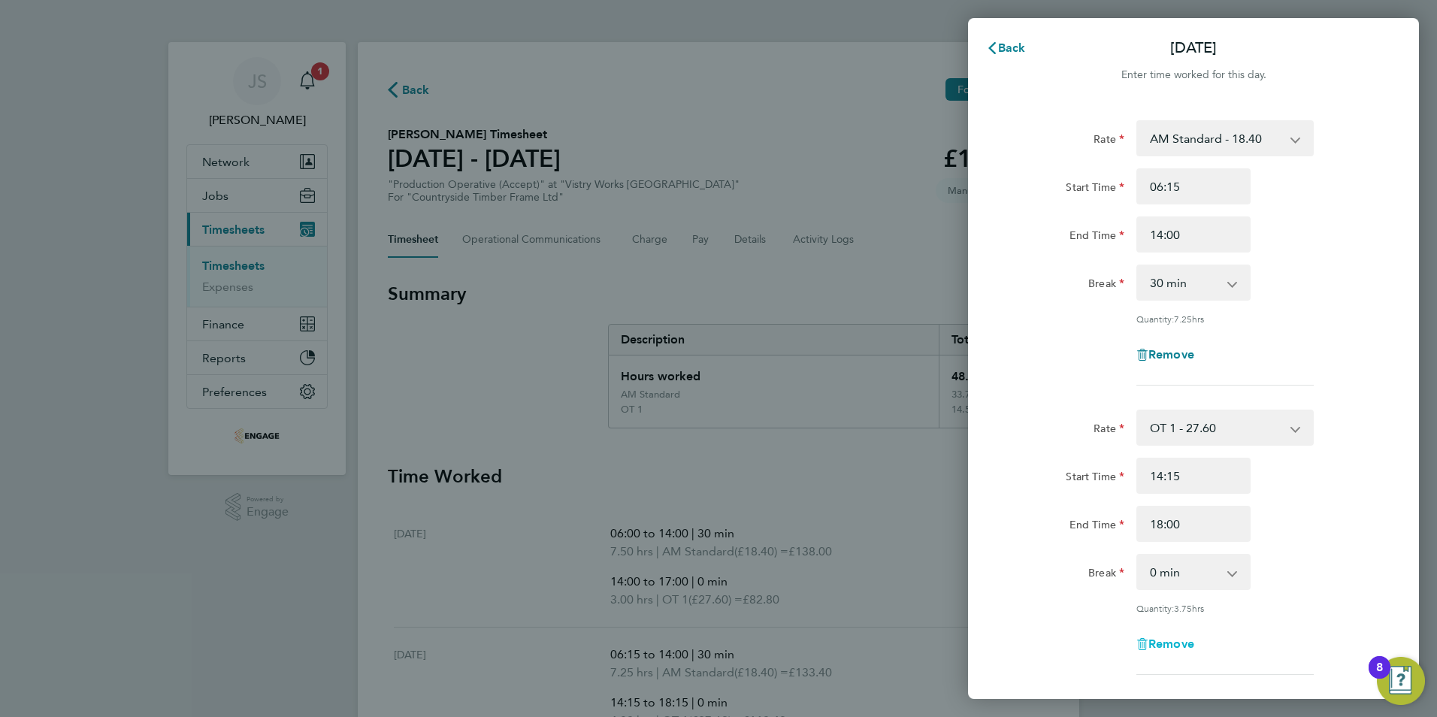
click at [1174, 647] on span "Remove" at bounding box center [1171, 644] width 46 height 14
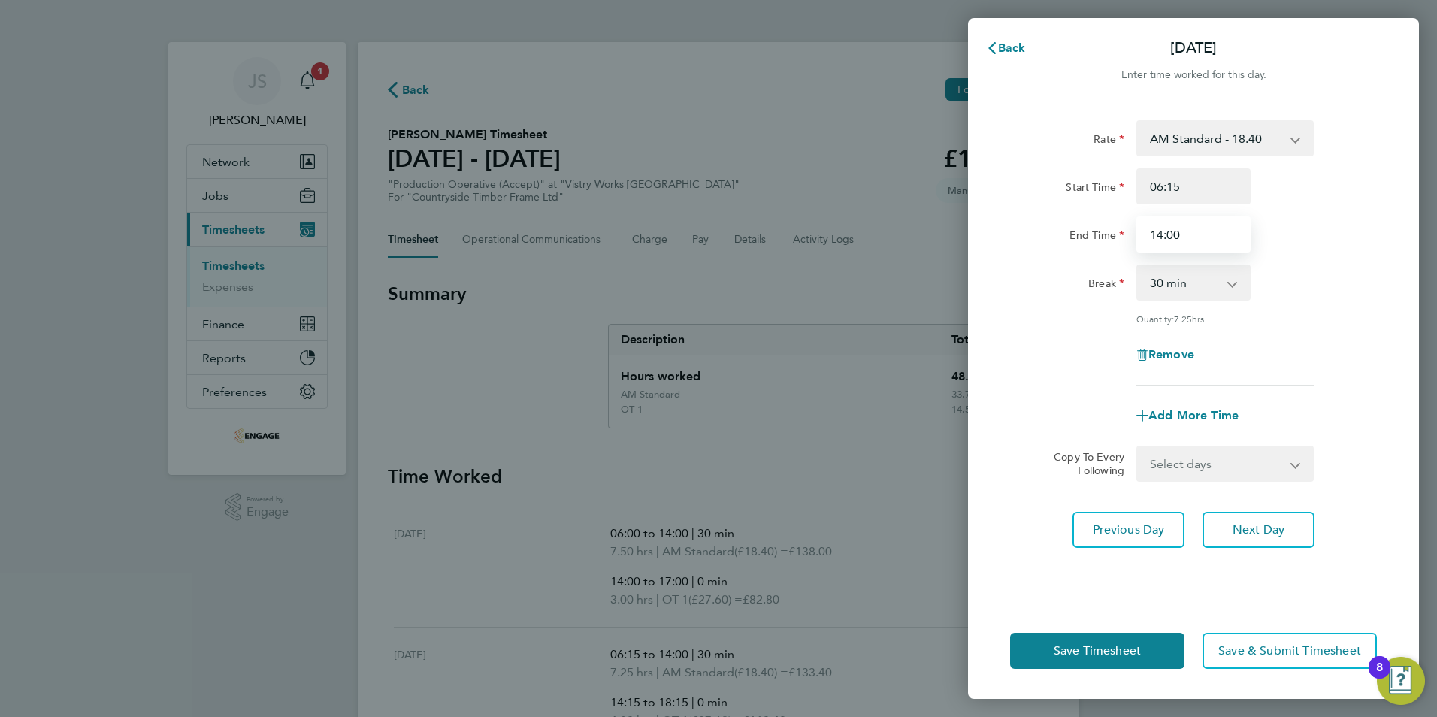
drag, startPoint x: 1206, startPoint y: 230, endPoint x: 1105, endPoint y: 241, distance: 101.3
click at [1105, 241] on div "End Time 14:00" at bounding box center [1193, 234] width 379 height 36
type input "18:00"
click at [1055, 411] on div "Add More Time" at bounding box center [1193, 416] width 379 height 36
drag, startPoint x: 1099, startPoint y: 652, endPoint x: 987, endPoint y: 655, distance: 112.0
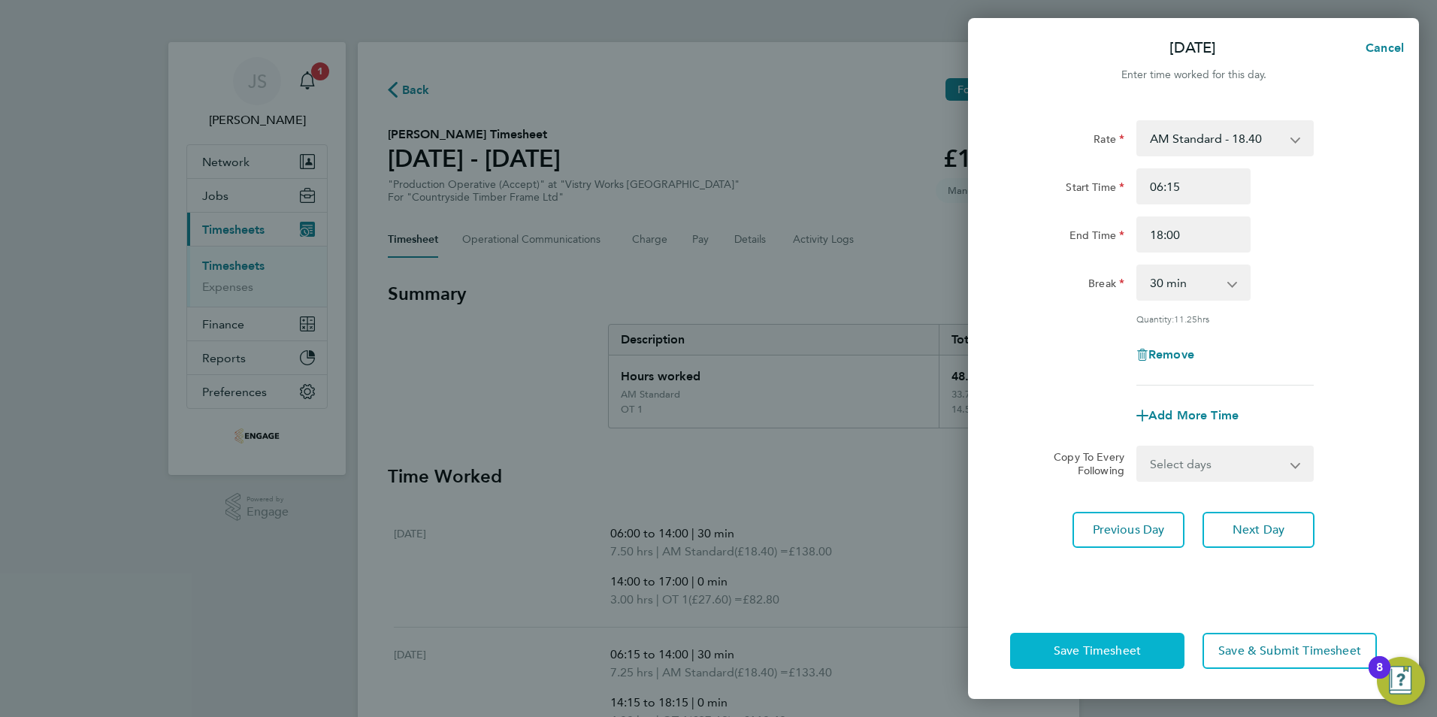
click at [1098, 652] on span "Save Timesheet" at bounding box center [1097, 650] width 87 height 15
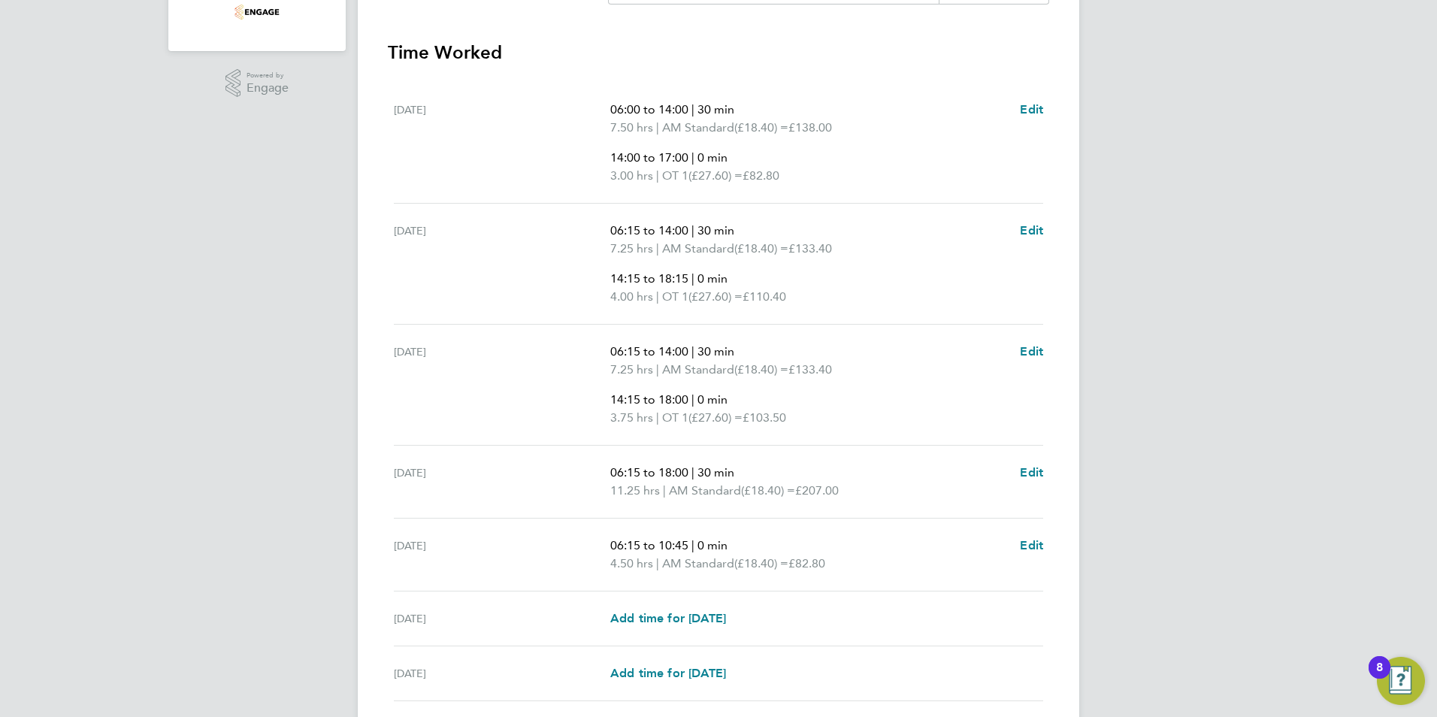
scroll to position [451, 0]
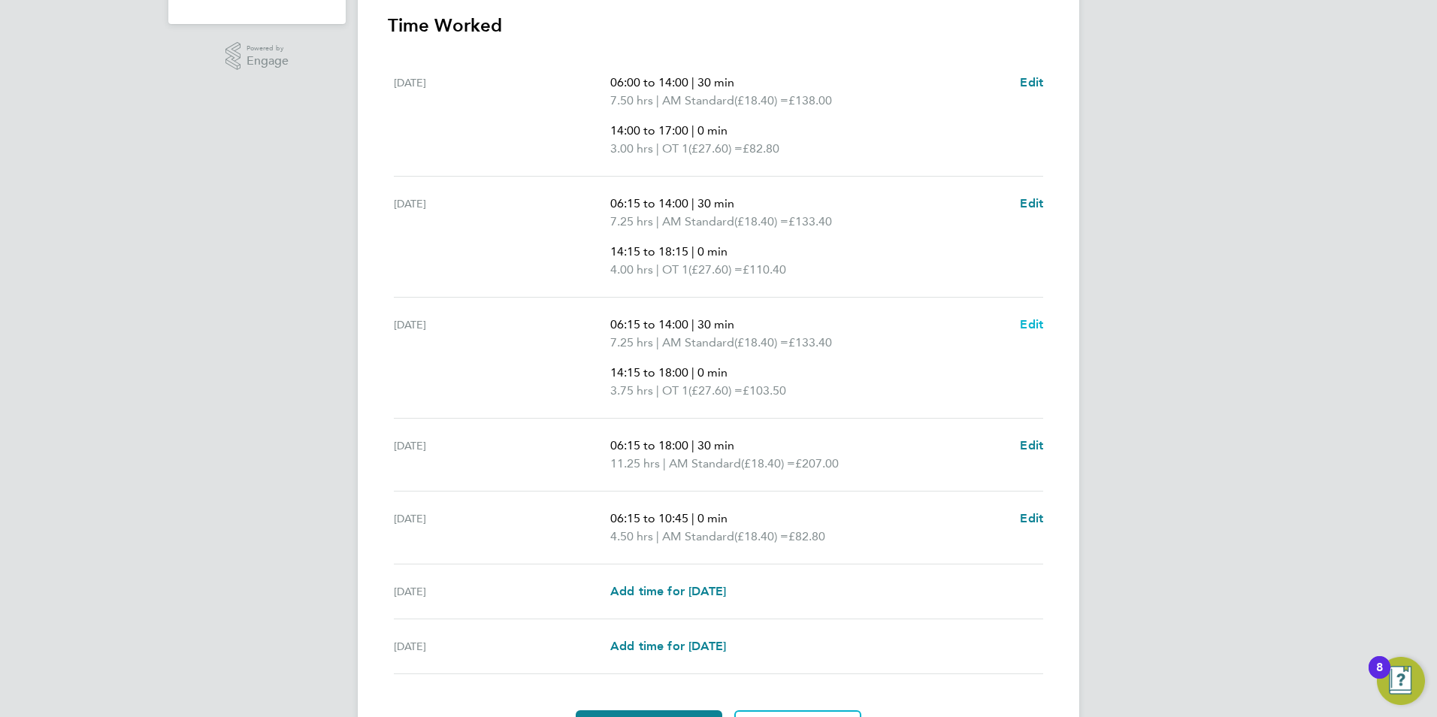
click at [1032, 324] on span "Edit" at bounding box center [1031, 324] width 23 height 14
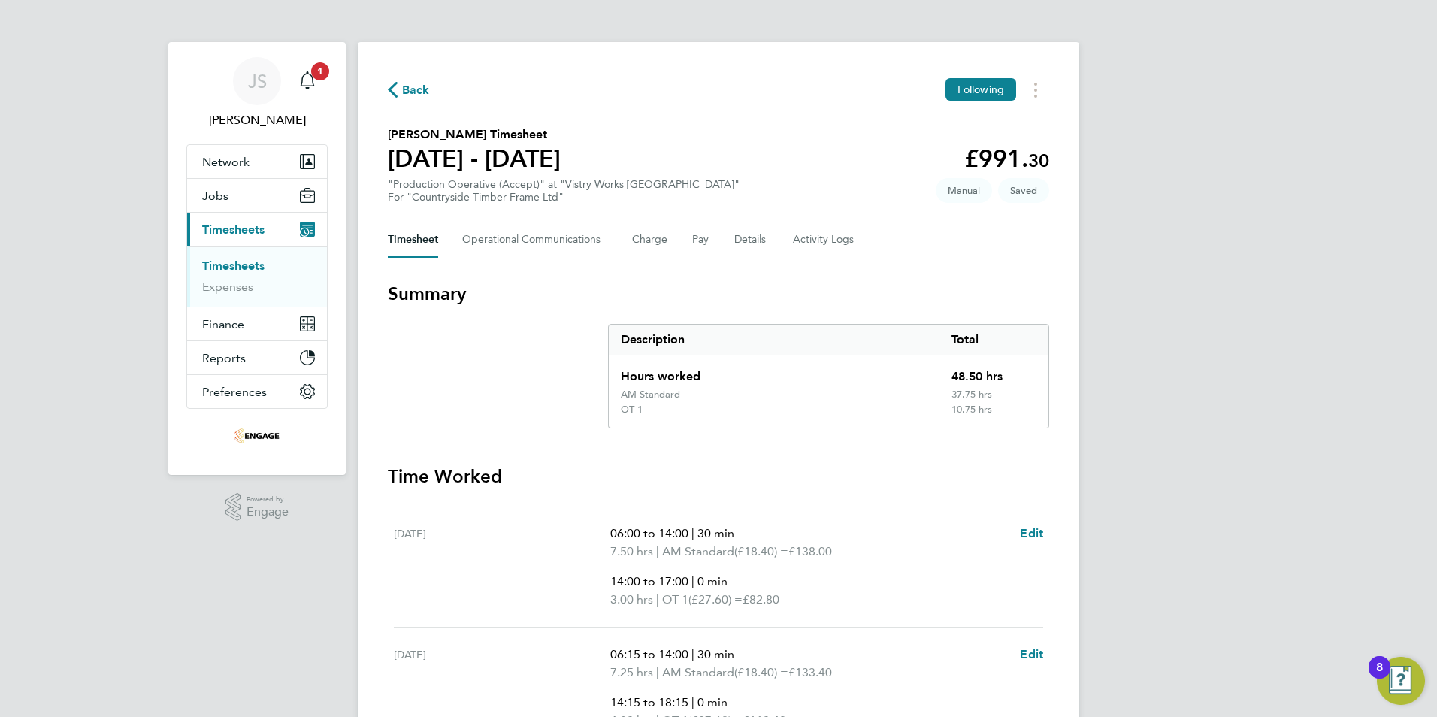
select select "30"
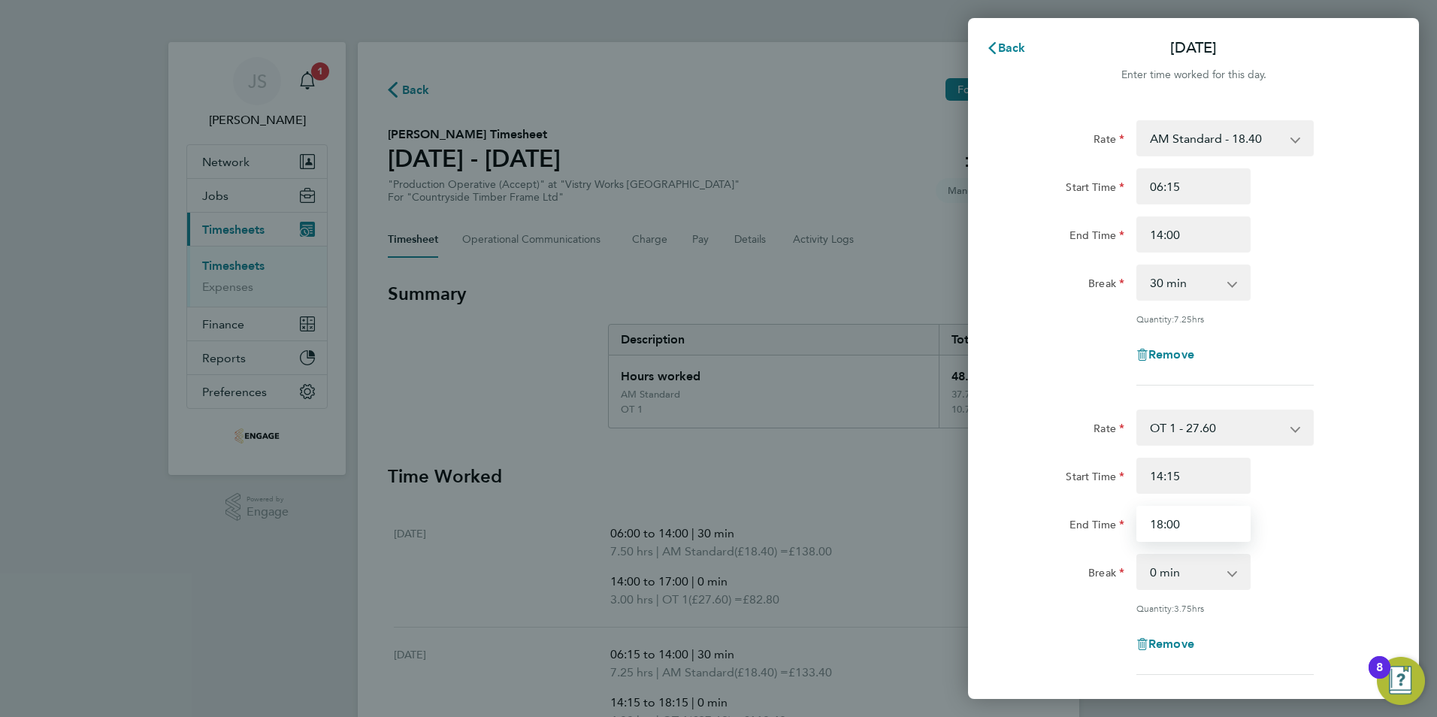
click at [1184, 522] on input "18:00" at bounding box center [1193, 524] width 114 height 36
type input "18:15"
click at [1363, 577] on div "Break 0 min 15 min 30 min 45 min 60 min 75 min 90 min" at bounding box center [1193, 572] width 379 height 36
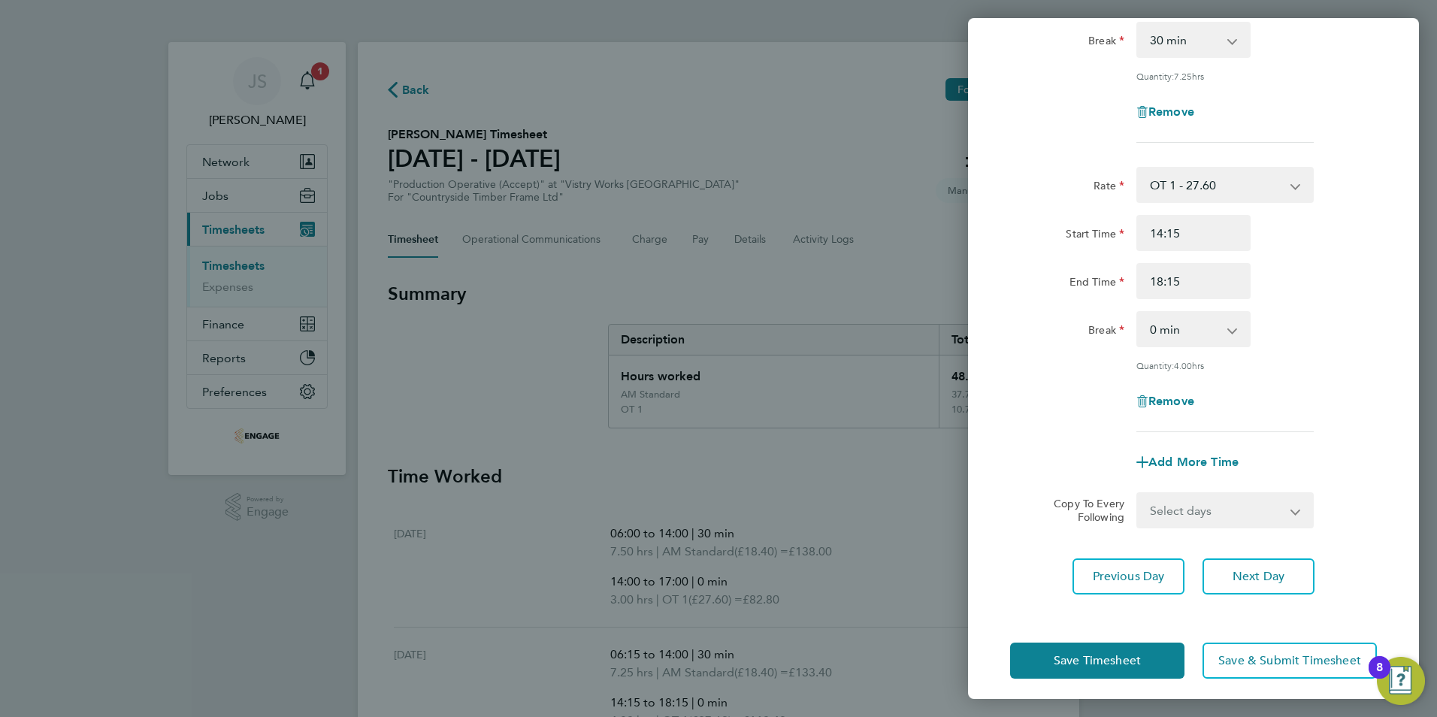
scroll to position [250, 0]
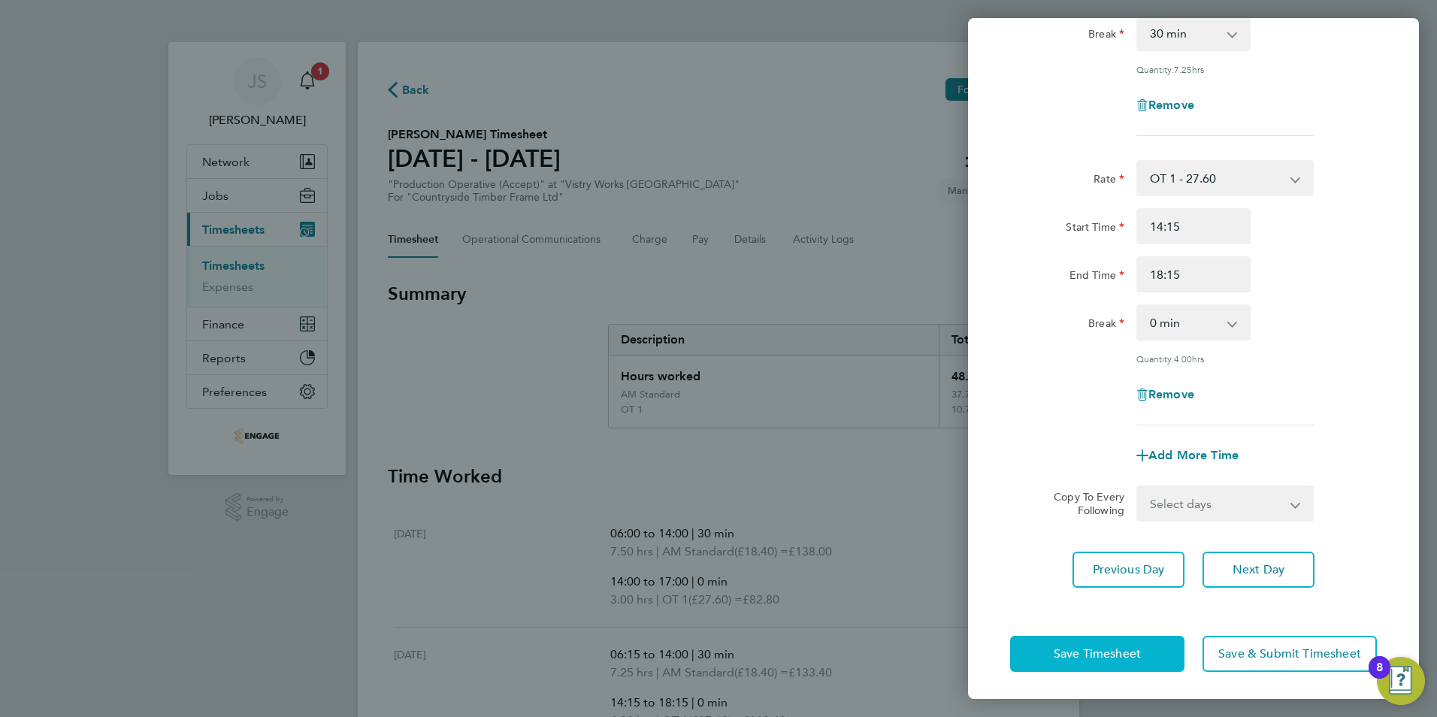
click at [1093, 661] on button "Save Timesheet" at bounding box center [1097, 654] width 174 height 36
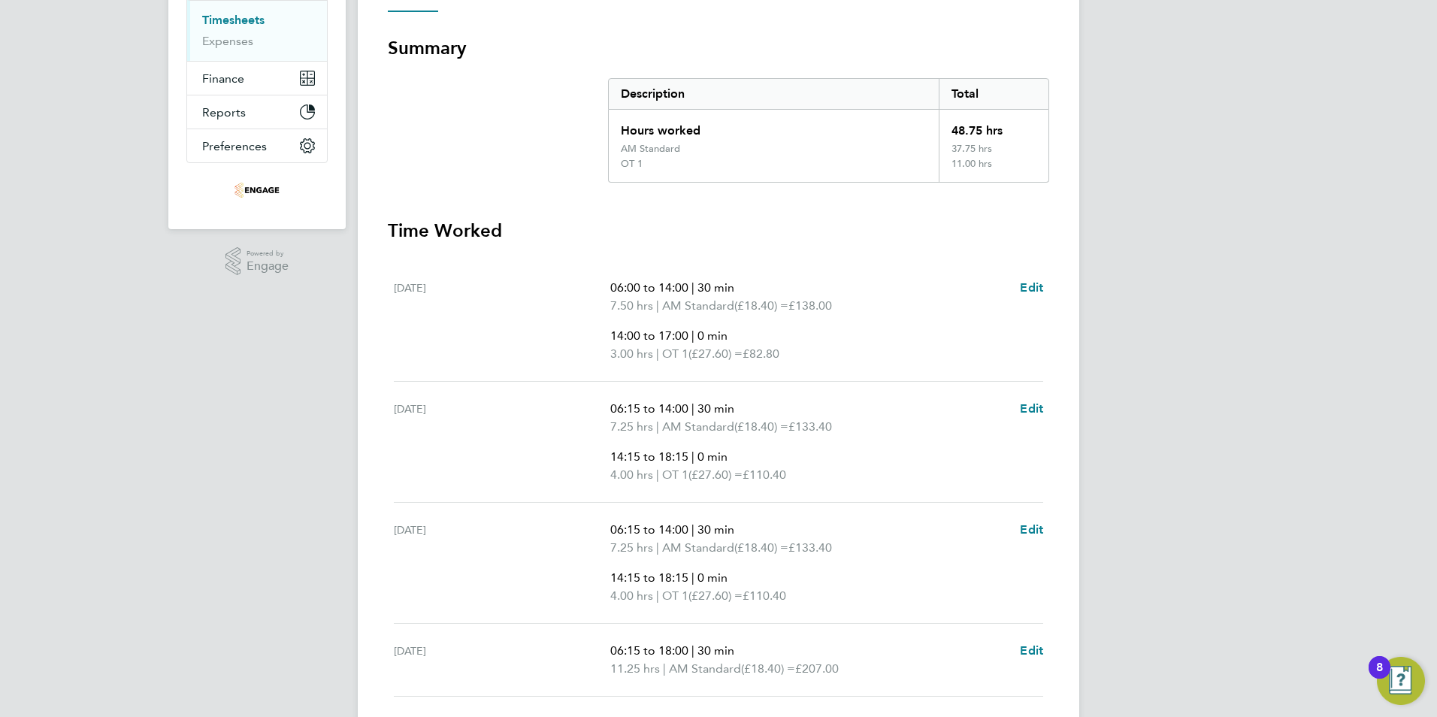
scroll to position [225, 0]
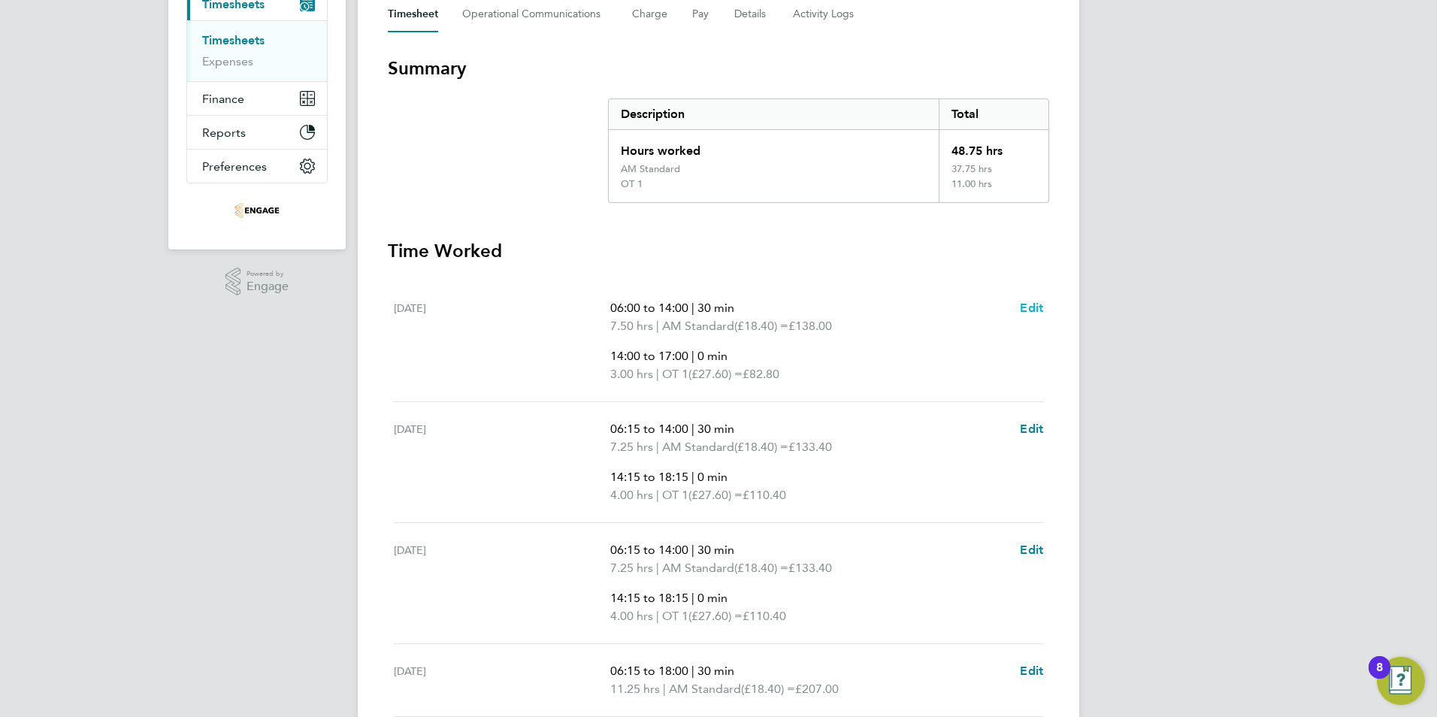
click at [1033, 308] on span "Edit" at bounding box center [1031, 308] width 23 height 14
select select "30"
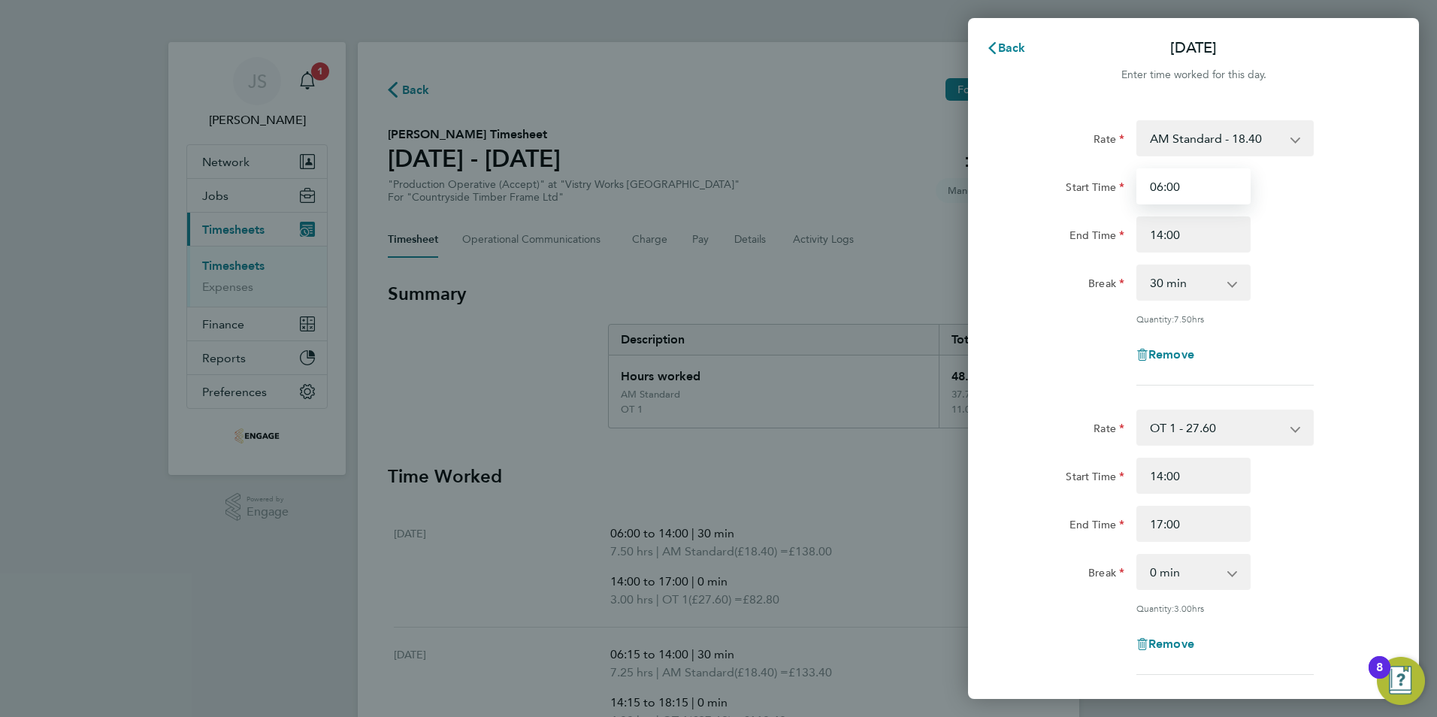
drag, startPoint x: 1188, startPoint y: 189, endPoint x: 1170, endPoint y: 189, distance: 18.1
click at [1170, 189] on input "06:00" at bounding box center [1193, 186] width 114 height 36
type input "06:15"
drag, startPoint x: 1391, startPoint y: 327, endPoint x: 1380, endPoint y: 331, distance: 11.4
click at [1386, 328] on div "Rate AM Standard - 18.40 PM OT 1 - 30.08 OT 1 - 27.60 OT2 - 36.80 PM OT2 - 40.1…" at bounding box center [1193, 478] width 451 height 753
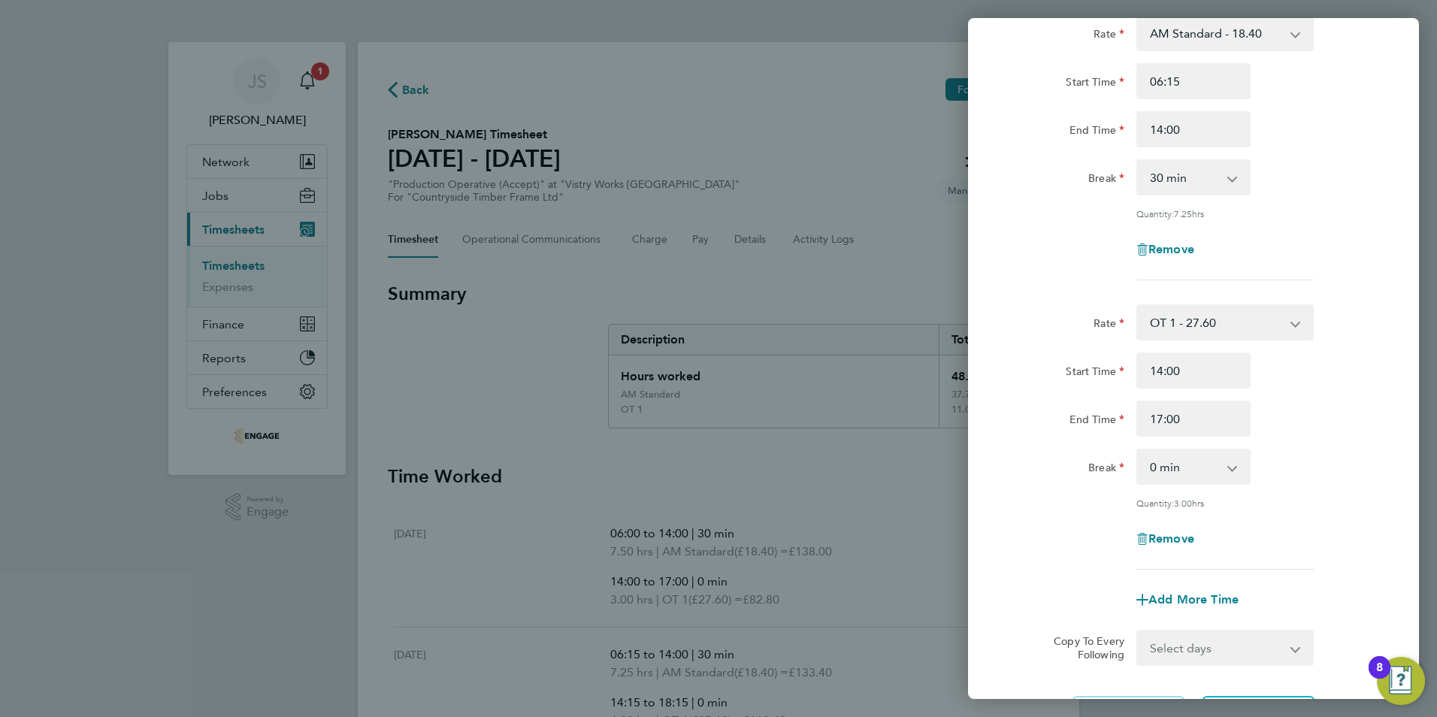
scroll to position [250, 0]
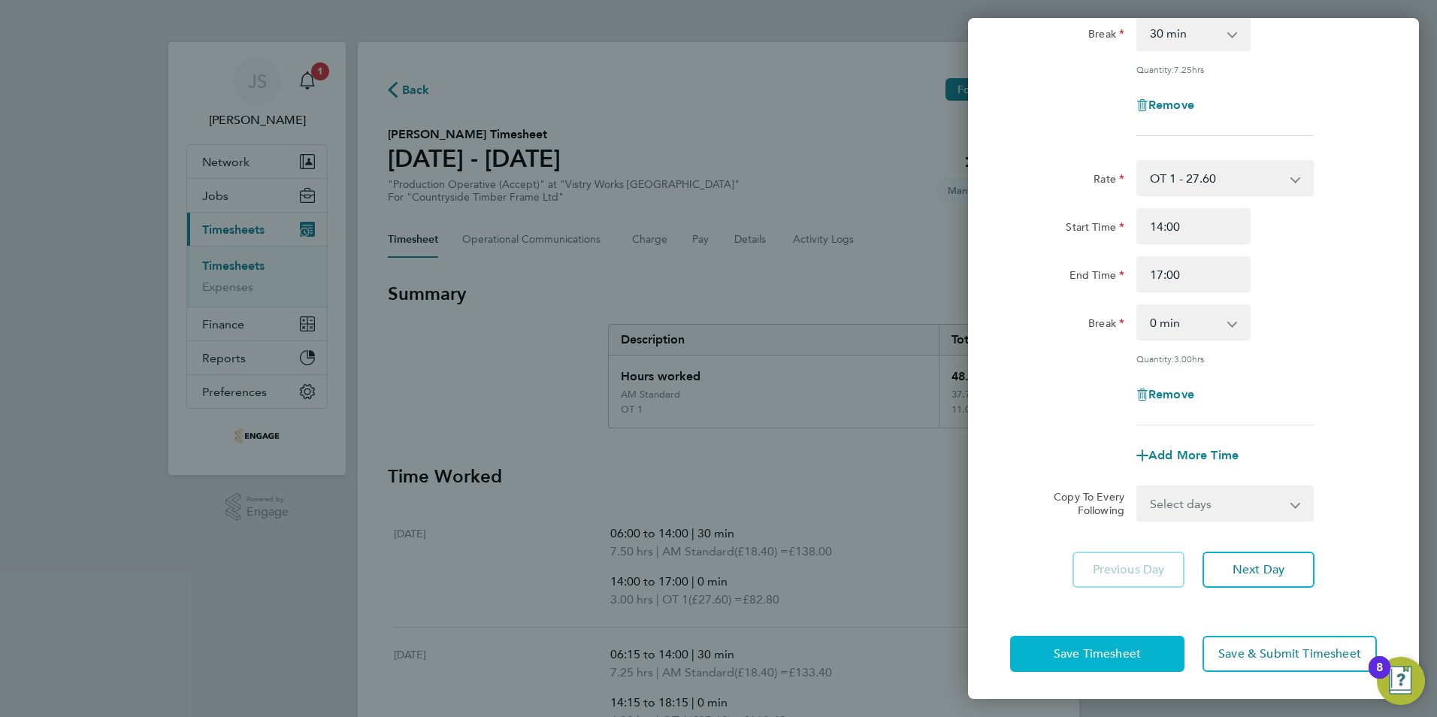
click at [1066, 660] on button "Save Timesheet" at bounding box center [1097, 654] width 174 height 36
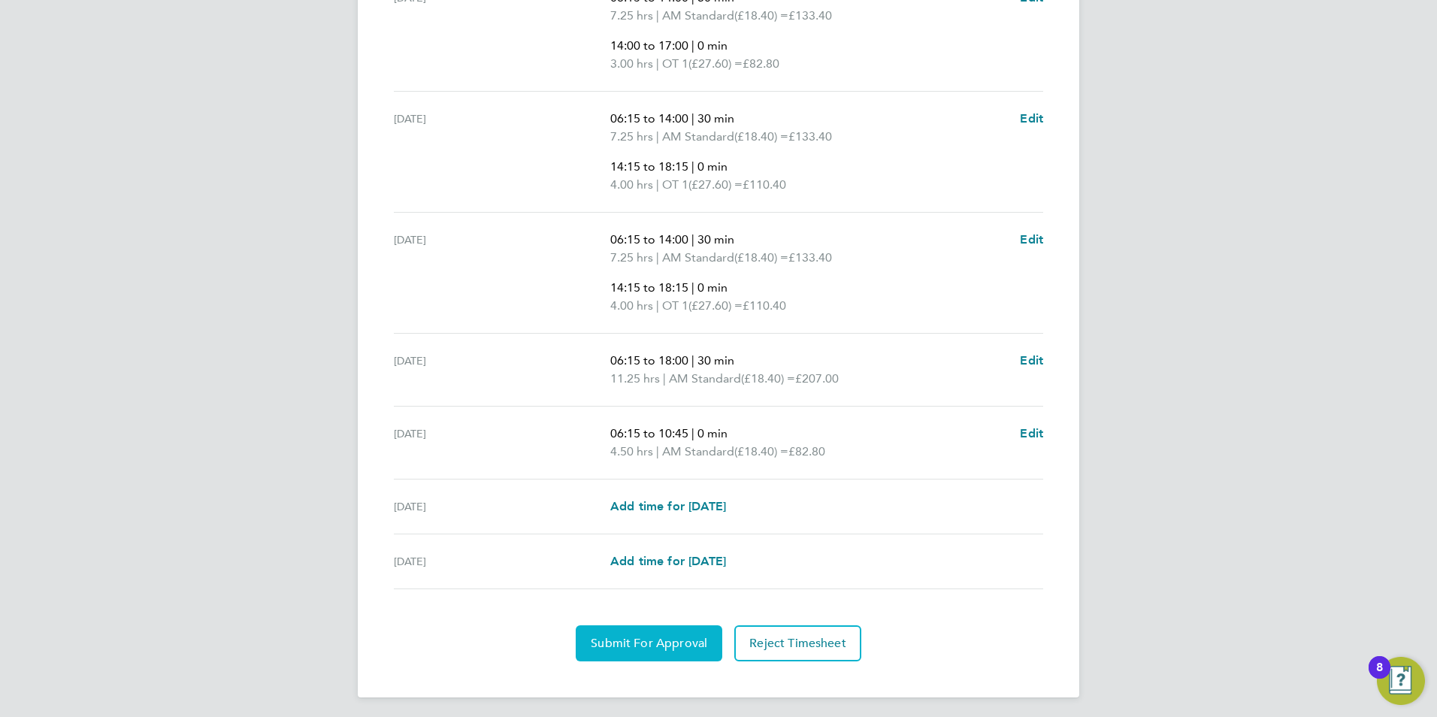
scroll to position [540, 0]
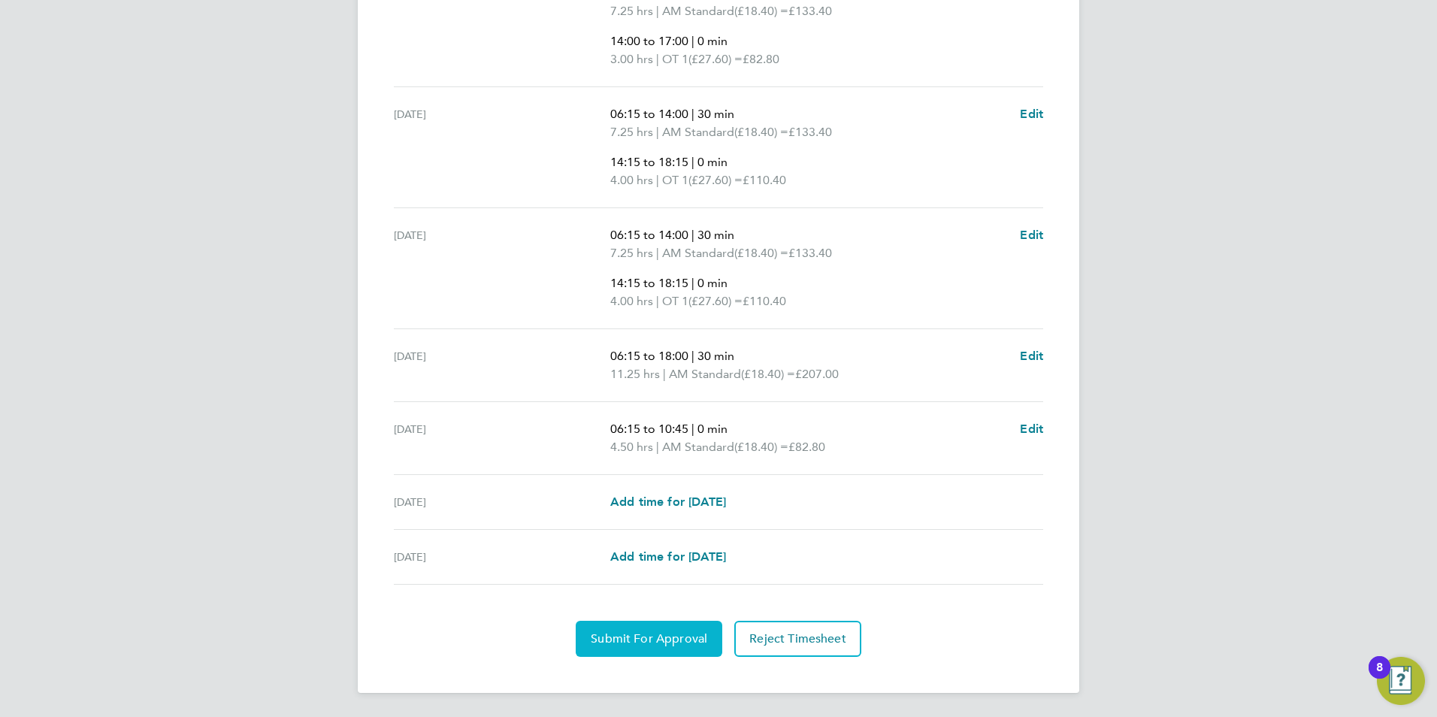
click at [646, 643] on span "Submit For Approval" at bounding box center [649, 638] width 117 height 15
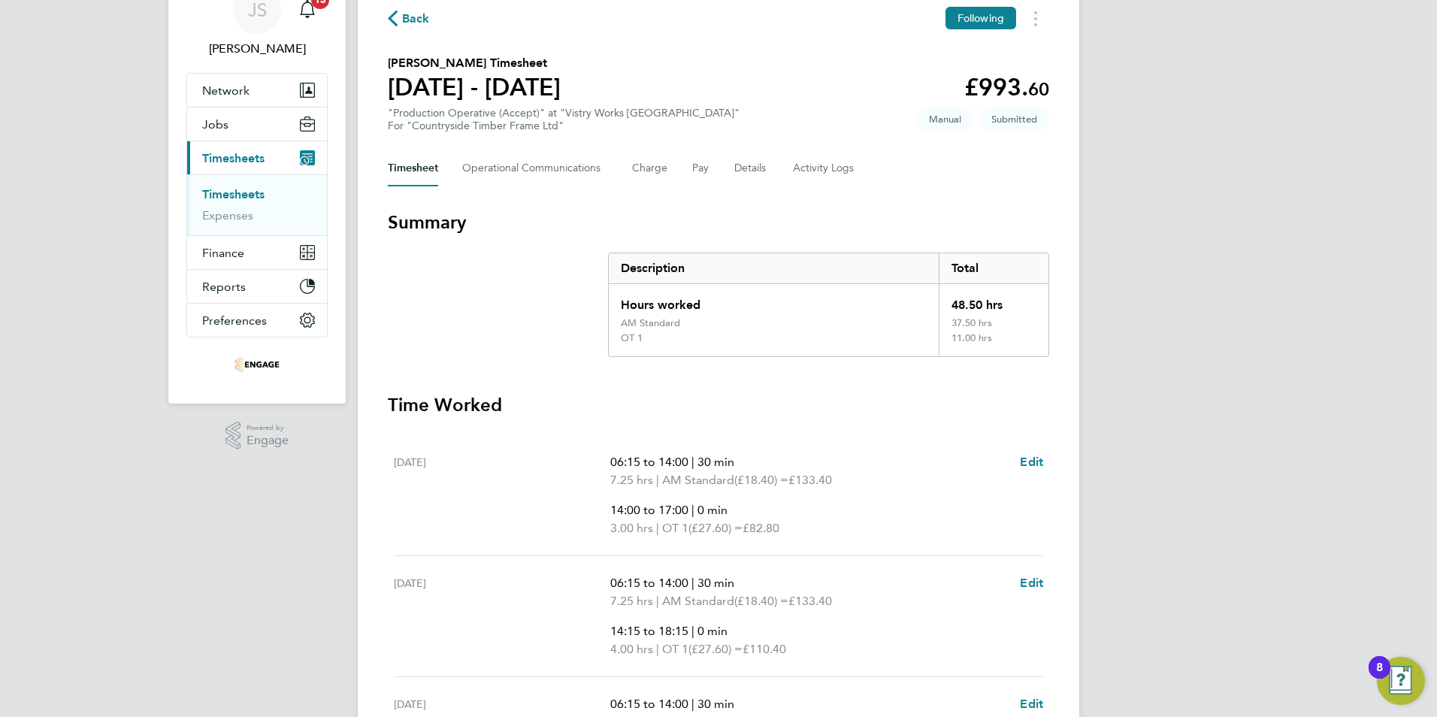
scroll to position [0, 0]
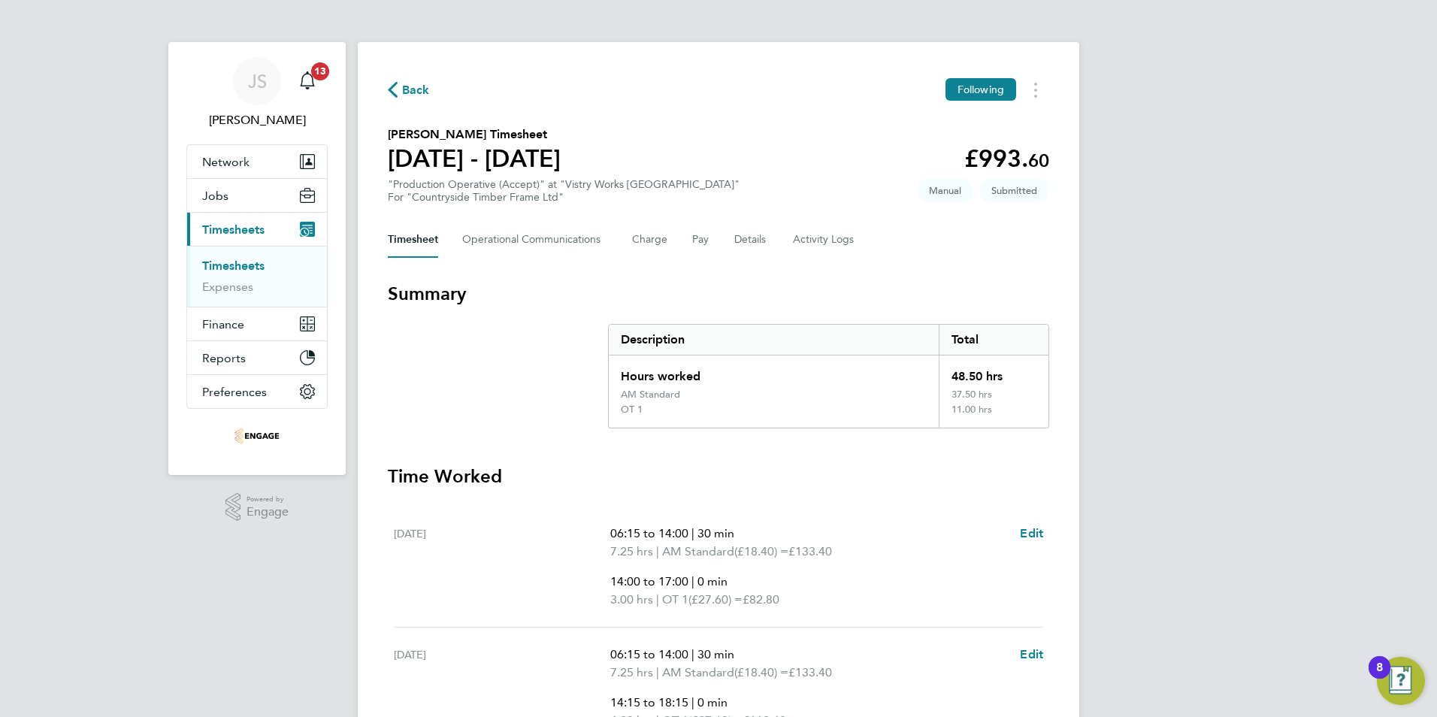
click at [405, 90] on span "Back" at bounding box center [416, 90] width 28 height 18
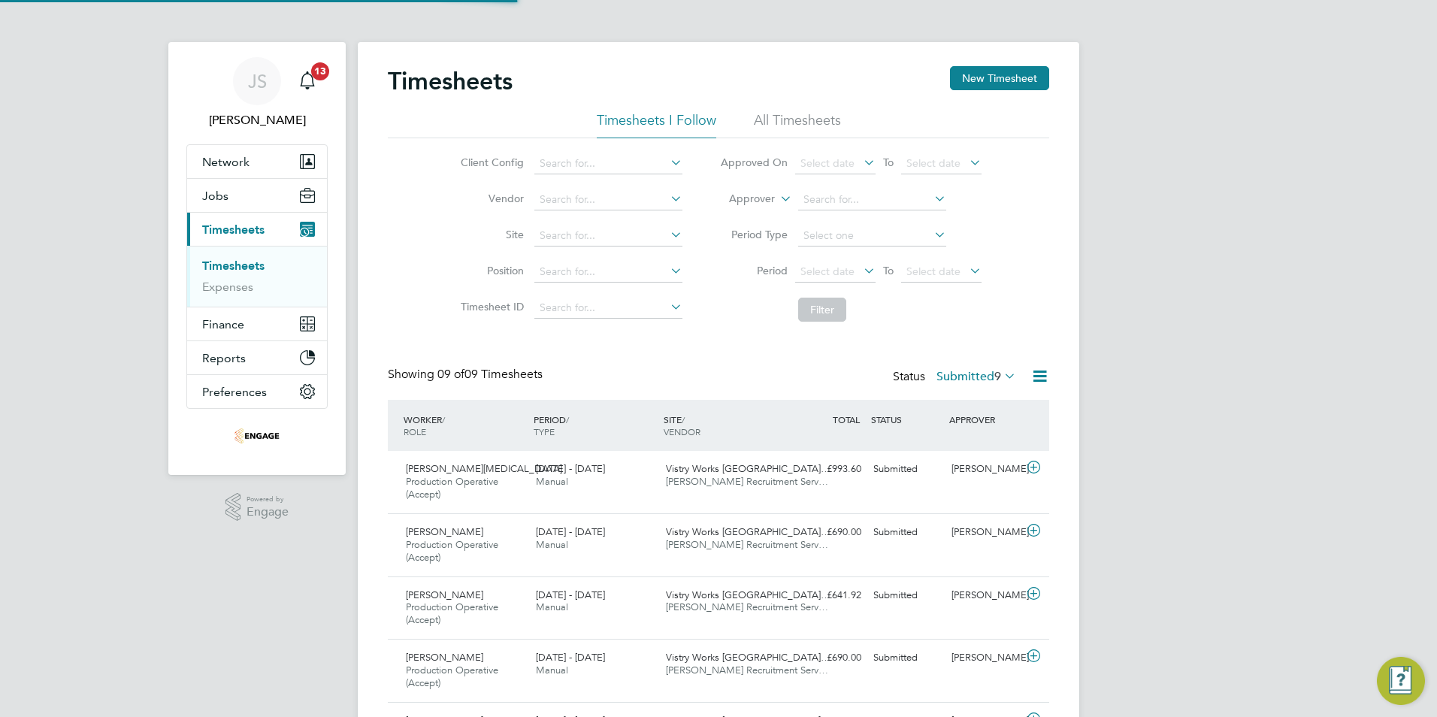
scroll to position [50, 131]
click at [997, 74] on button "New Timesheet" at bounding box center [999, 78] width 99 height 24
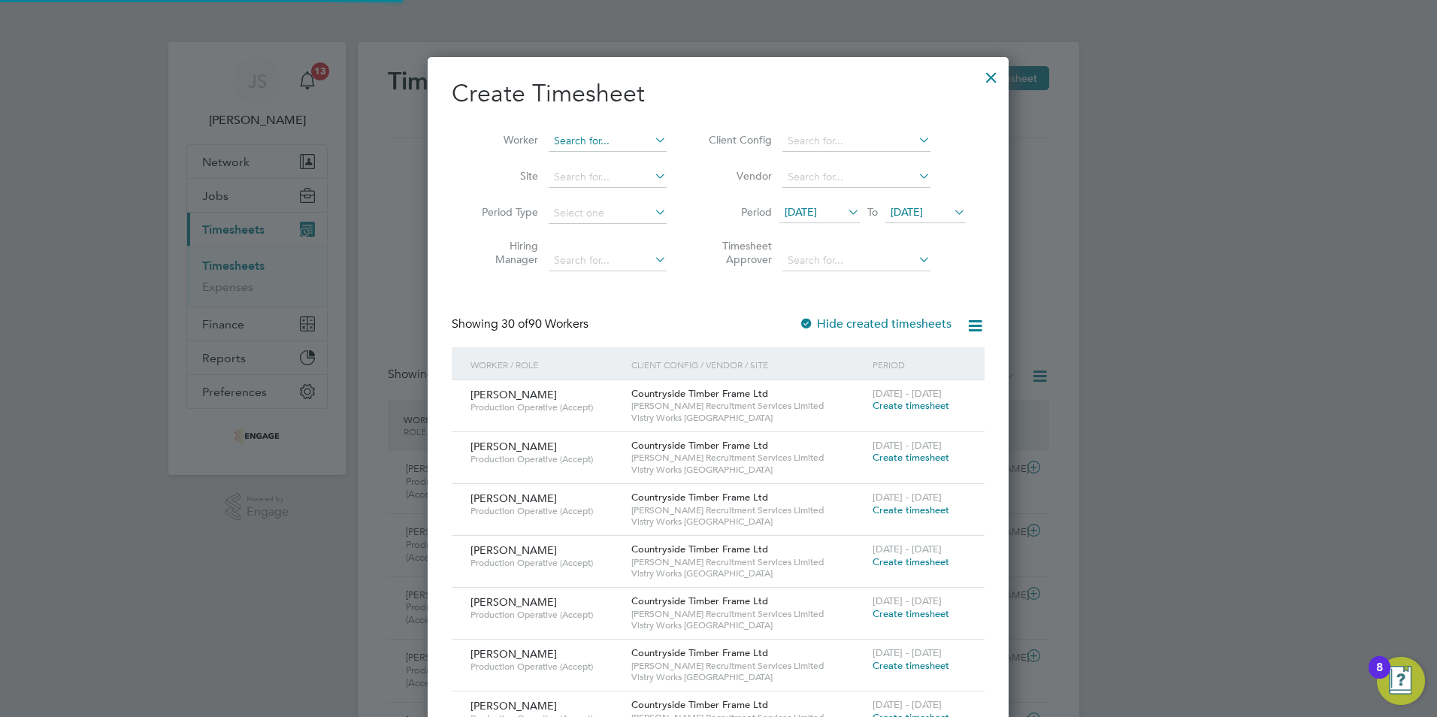
click at [583, 138] on input at bounding box center [608, 141] width 118 height 21
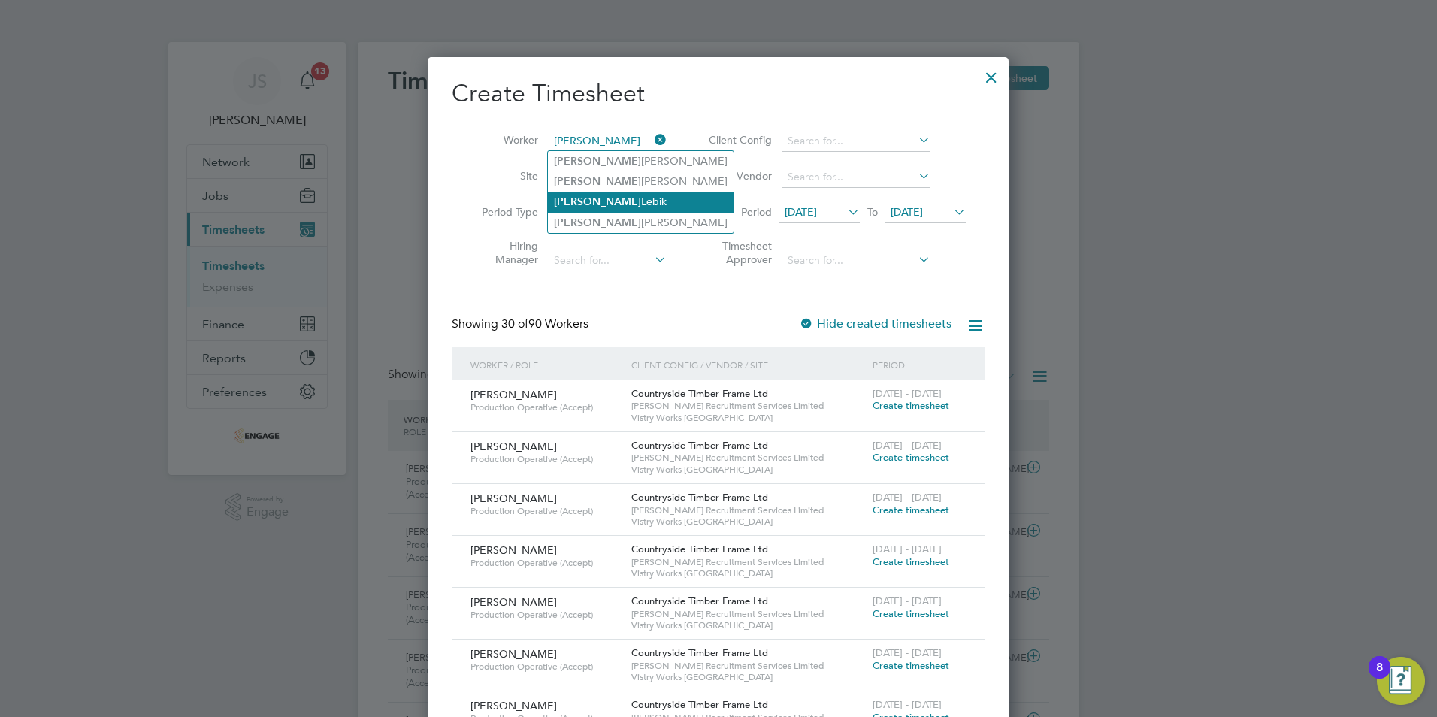
click at [591, 198] on li "[PERSON_NAME]" at bounding box center [641, 202] width 186 height 20
type input "[PERSON_NAME]"
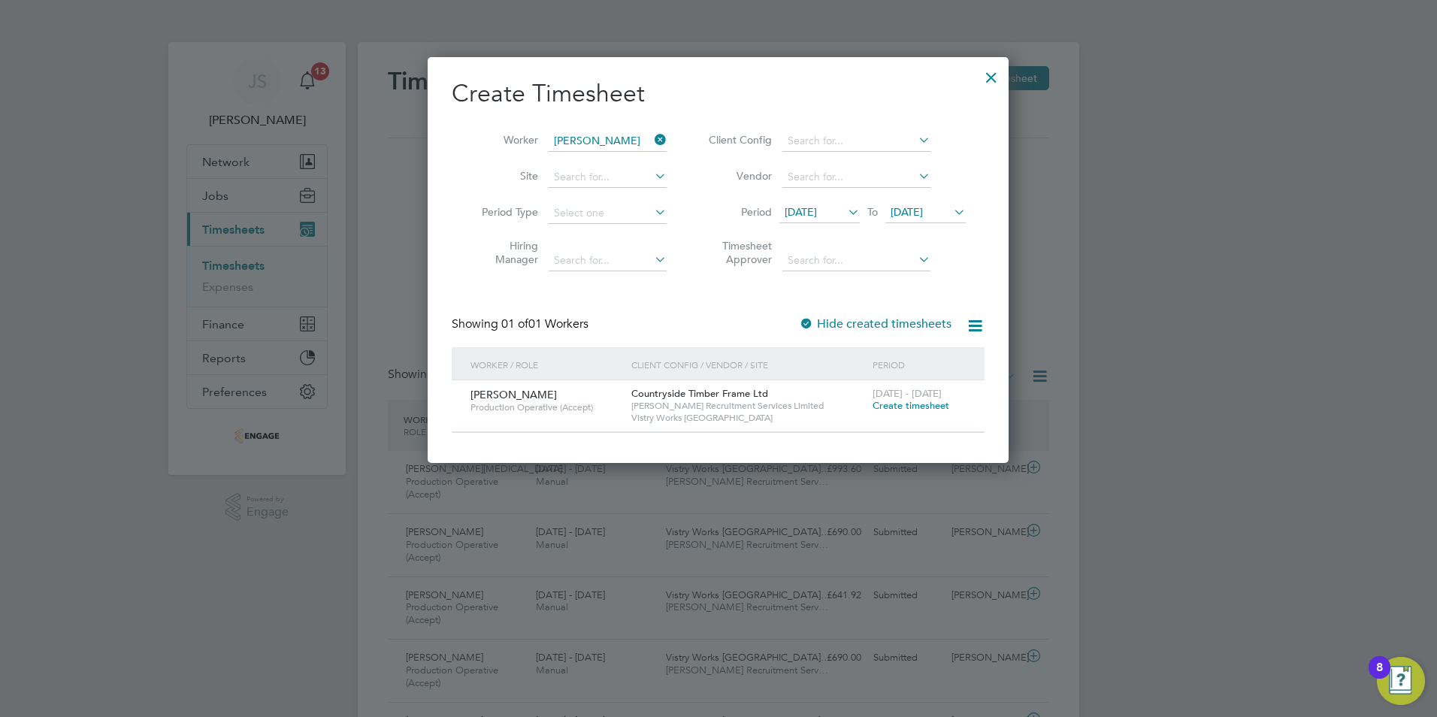
click at [897, 405] on span "Create timesheet" at bounding box center [911, 405] width 77 height 13
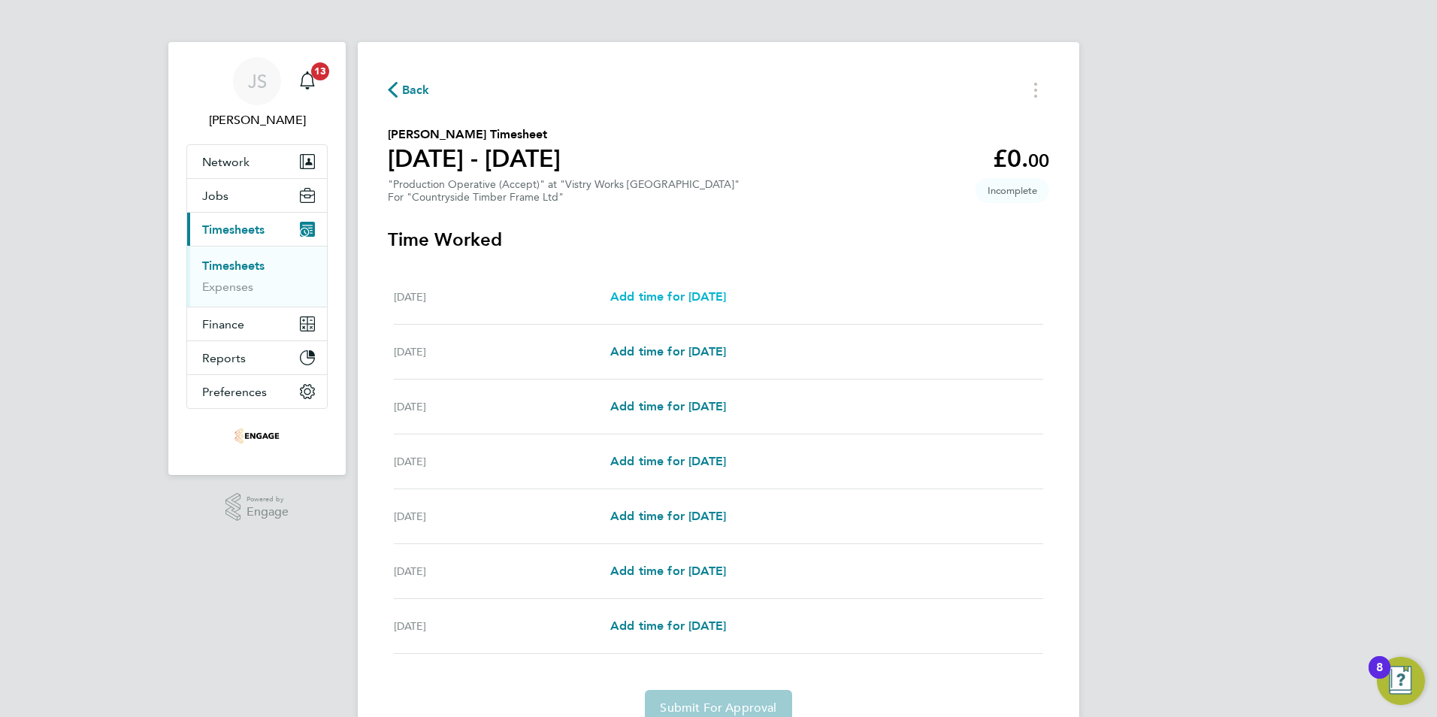
click at [670, 298] on span "Add time for [DATE]" at bounding box center [668, 296] width 116 height 14
select select "15"
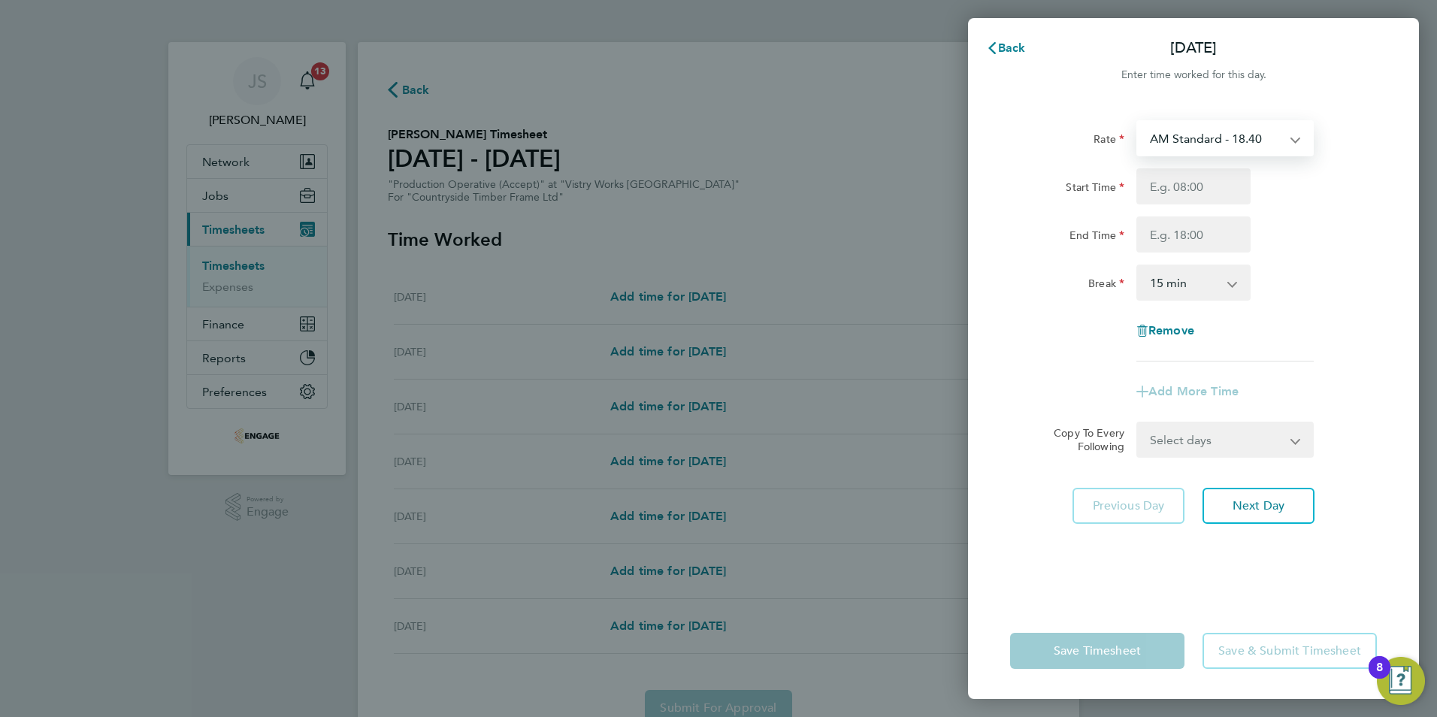
drag, startPoint x: 1195, startPoint y: 137, endPoint x: 1197, endPoint y: 152, distance: 15.2
click at [1195, 137] on select "AM Standard - 18.40 OT 1 - 27.60 PM OT 1 - 30.08 OT2 - 36.80 PM Standard - 20.0…" at bounding box center [1216, 138] width 156 height 33
select select "15"
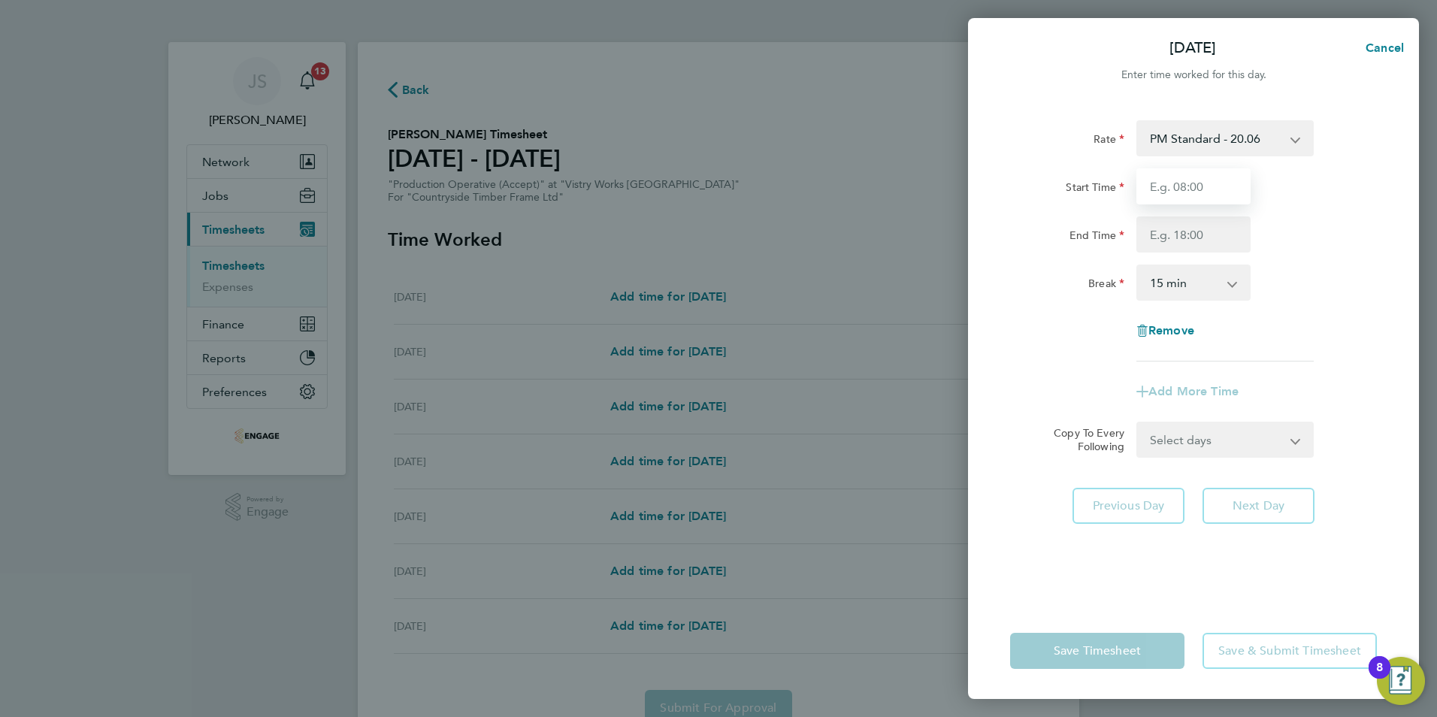
click at [1176, 181] on input "Start Time" at bounding box center [1193, 186] width 114 height 36
type input "14:00"
drag, startPoint x: 1164, startPoint y: 231, endPoint x: 1179, endPoint y: 244, distance: 20.2
click at [1164, 231] on input "End Time" at bounding box center [1193, 234] width 114 height 36
type input "22:30"
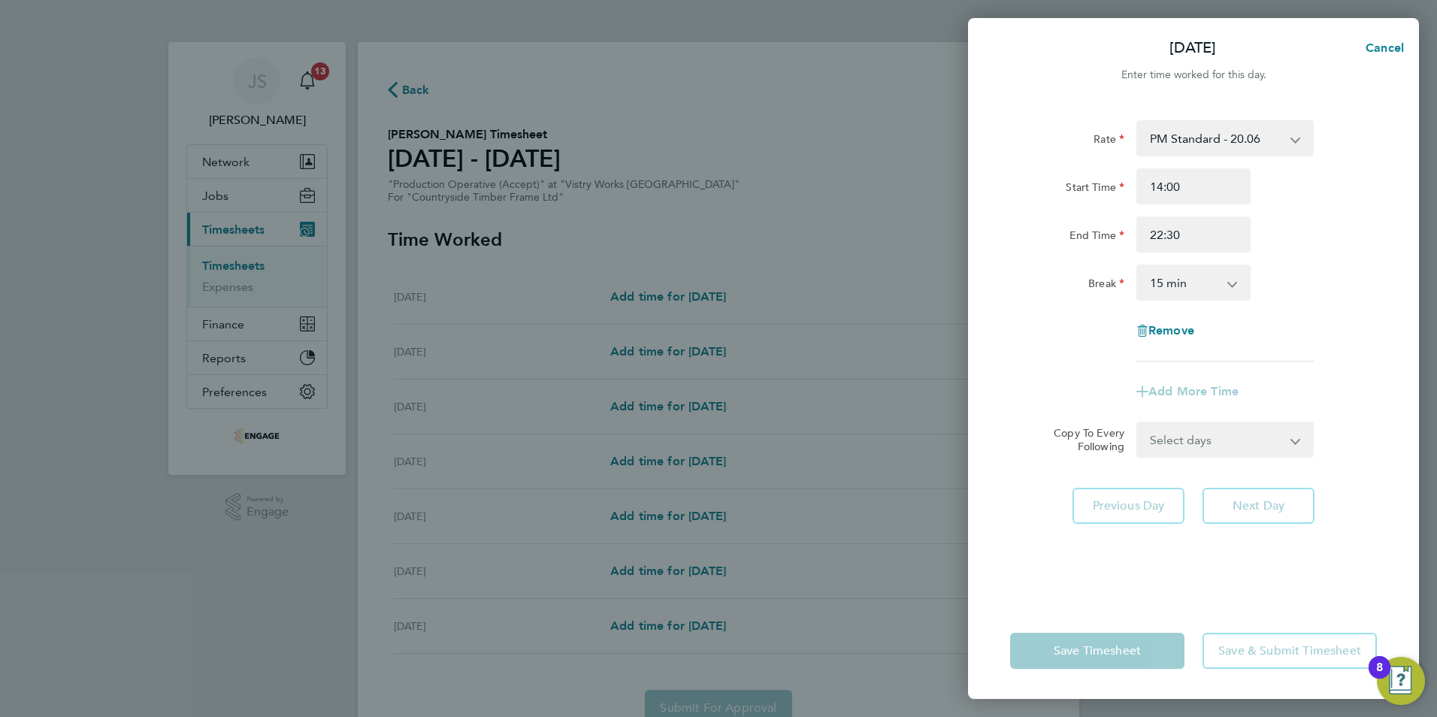
click at [1173, 286] on select "0 min 15 min 30 min 45 min 60 min 75 min 90 min" at bounding box center [1184, 282] width 93 height 33
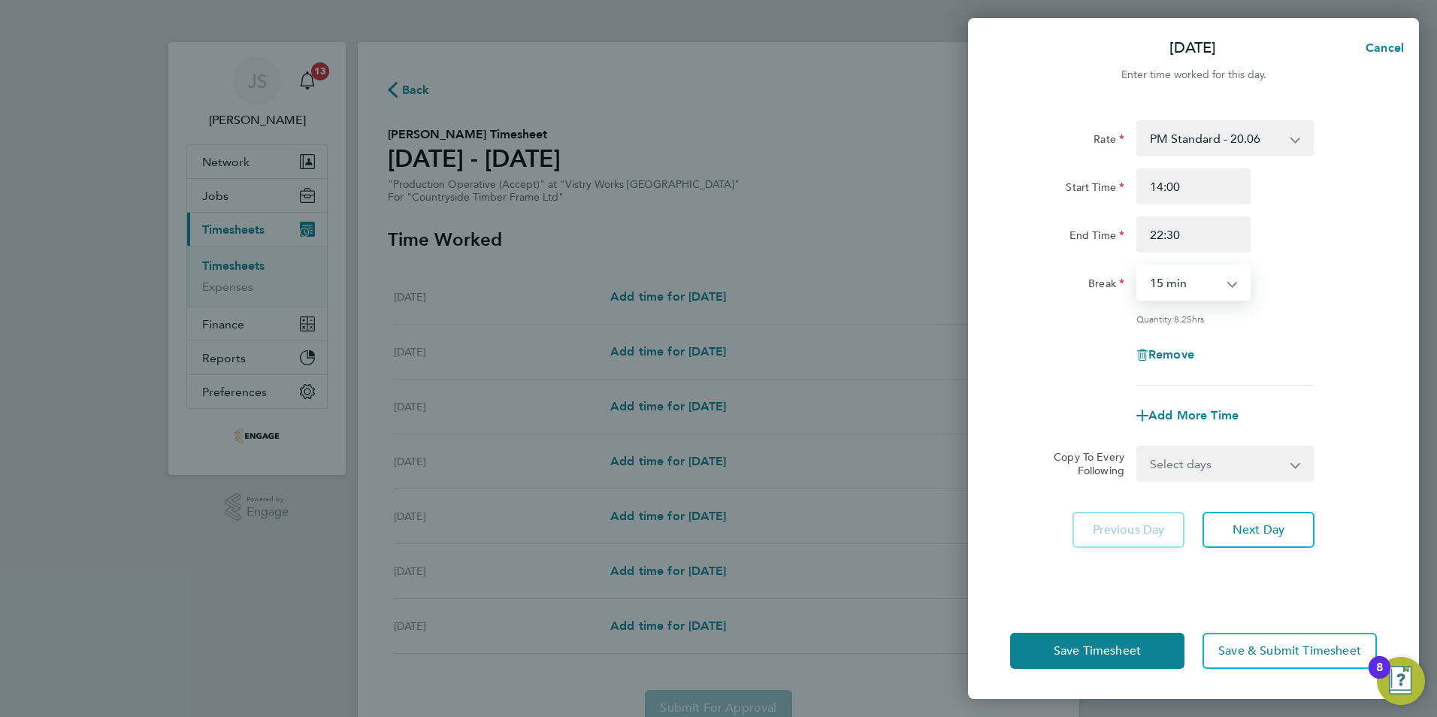
click at [1138, 266] on select "0 min 15 min 30 min 45 min 60 min 75 min 90 min" at bounding box center [1184, 282] width 93 height 33
click at [1173, 278] on select "0 min 15 min 30 min 45 min 60 min 75 min 90 min" at bounding box center [1184, 282] width 93 height 33
select select "30"
click at [1138, 266] on select "0 min 15 min 30 min 45 min 60 min 75 min 90 min" at bounding box center [1184, 282] width 93 height 33
click at [1182, 461] on select "Select days Day Weekday (Mon-Fri) Weekend (Sat-Sun) [DATE] [DATE] [DATE] [DATE]…" at bounding box center [1217, 463] width 158 height 33
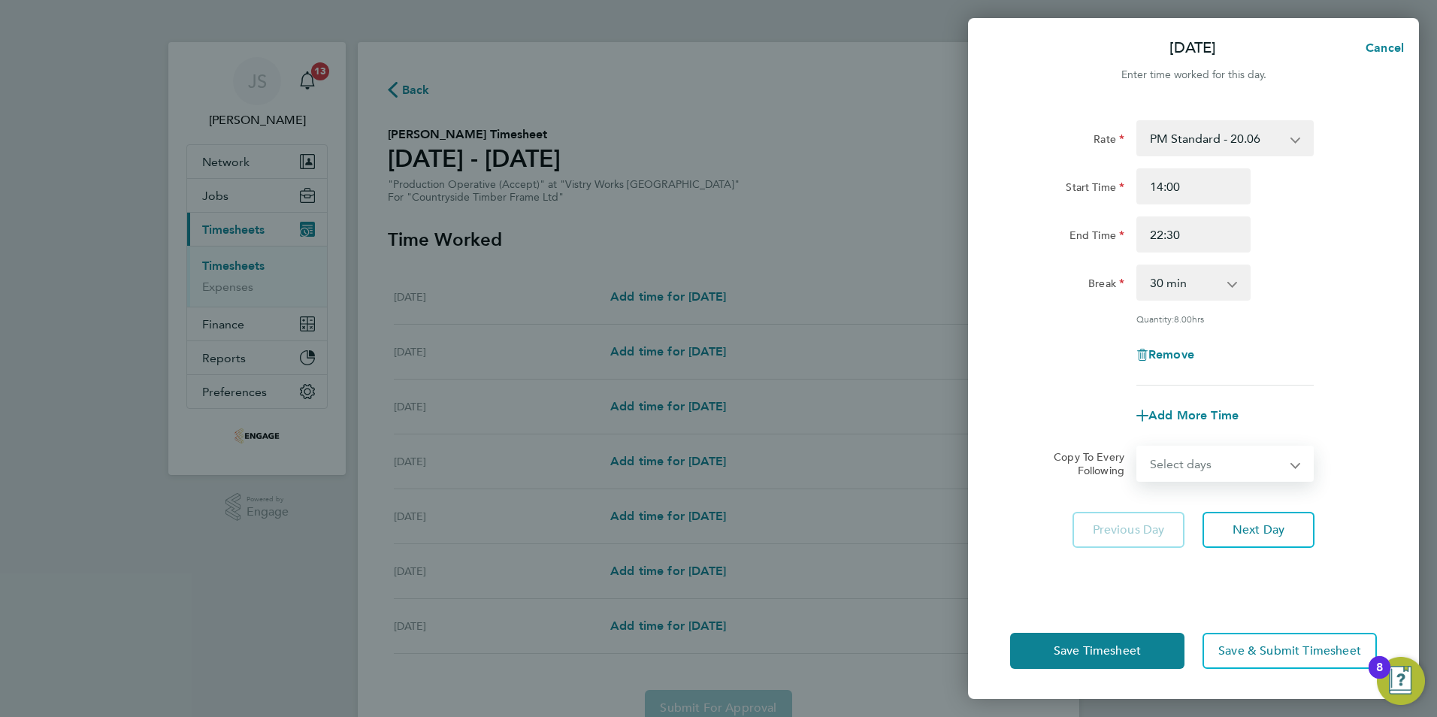
select select "WEEKDAY"
click at [1138, 447] on select "Select days Day Weekday (Mon-Fri) Weekend (Sat-Sun) [DATE] [DATE] [DATE] [DATE]…" at bounding box center [1217, 463] width 158 height 33
select select "[DATE]"
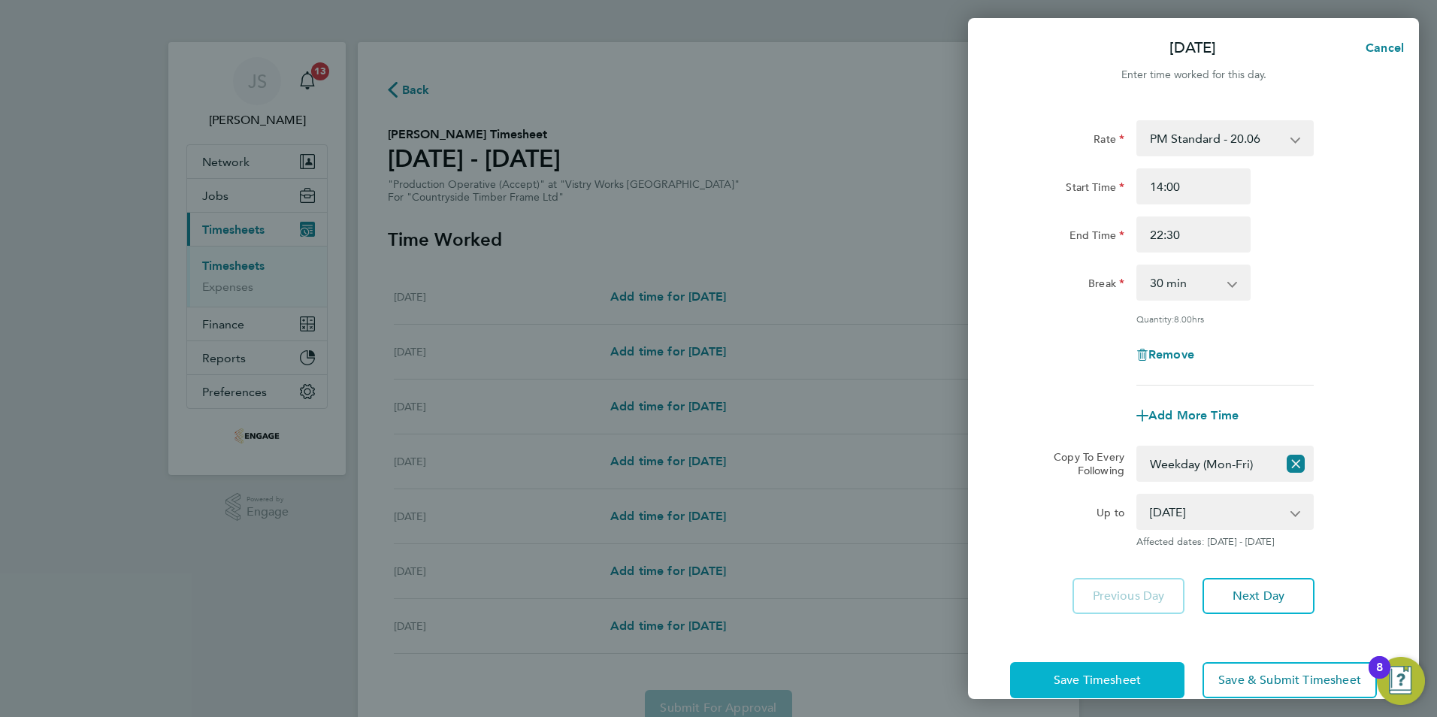
click at [1094, 680] on span "Save Timesheet" at bounding box center [1097, 680] width 87 height 15
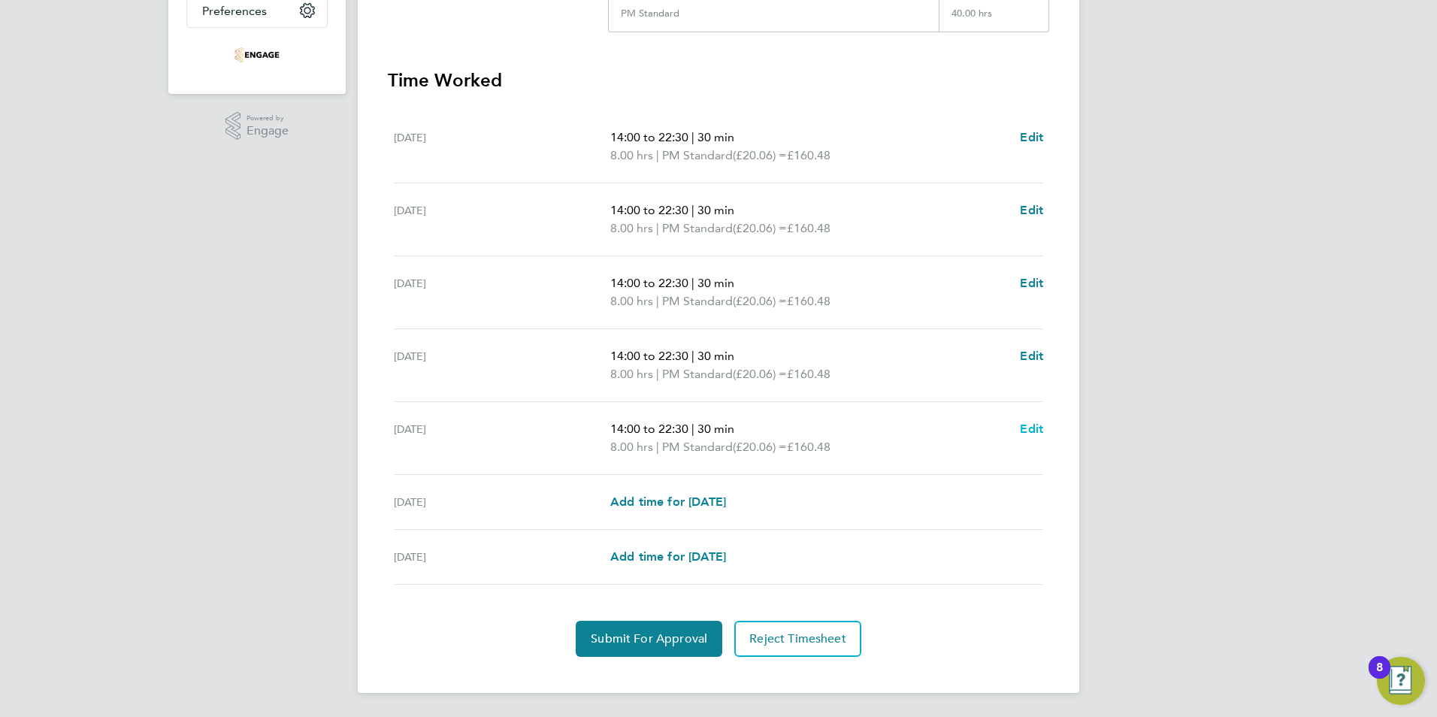
click at [1035, 434] on span "Edit" at bounding box center [1031, 429] width 23 height 14
select select "30"
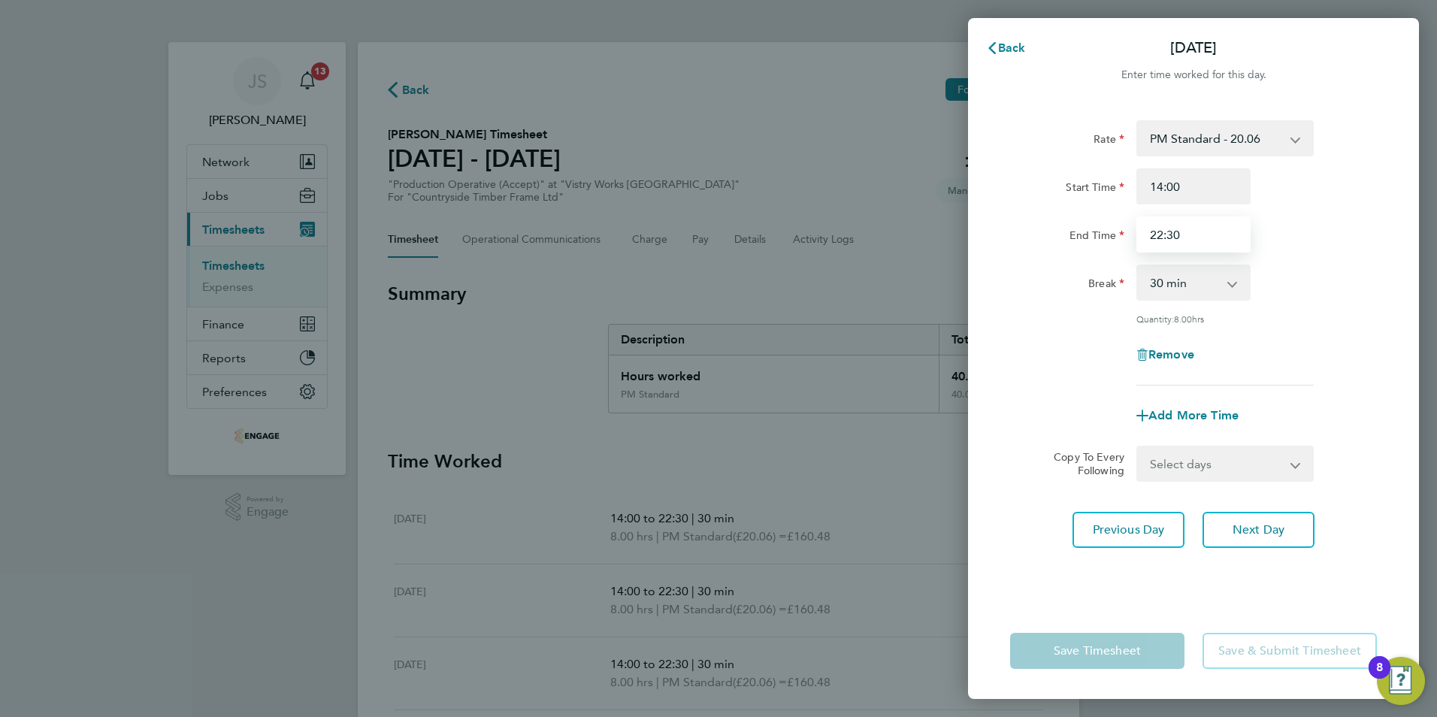
drag, startPoint x: 1210, startPoint y: 247, endPoint x: 1043, endPoint y: 256, distance: 167.1
click at [1054, 256] on div "Rate PM Standard - 20.06 OT 1 - 27.60 PM OT 1 - 30.08 OT2 - 36.80 PM OT2 - 40.1…" at bounding box center [1193, 252] width 367 height 265
click at [1161, 237] on input "2000" at bounding box center [1193, 234] width 114 height 36
type input "20:00"
click at [1088, 559] on div "Rate PM Standard - 20.06 OT 1 - 27.60 PM OT 1 - 30.08 OT2 - 36.80 PM OT2 - 40.1…" at bounding box center [1193, 352] width 451 height 501
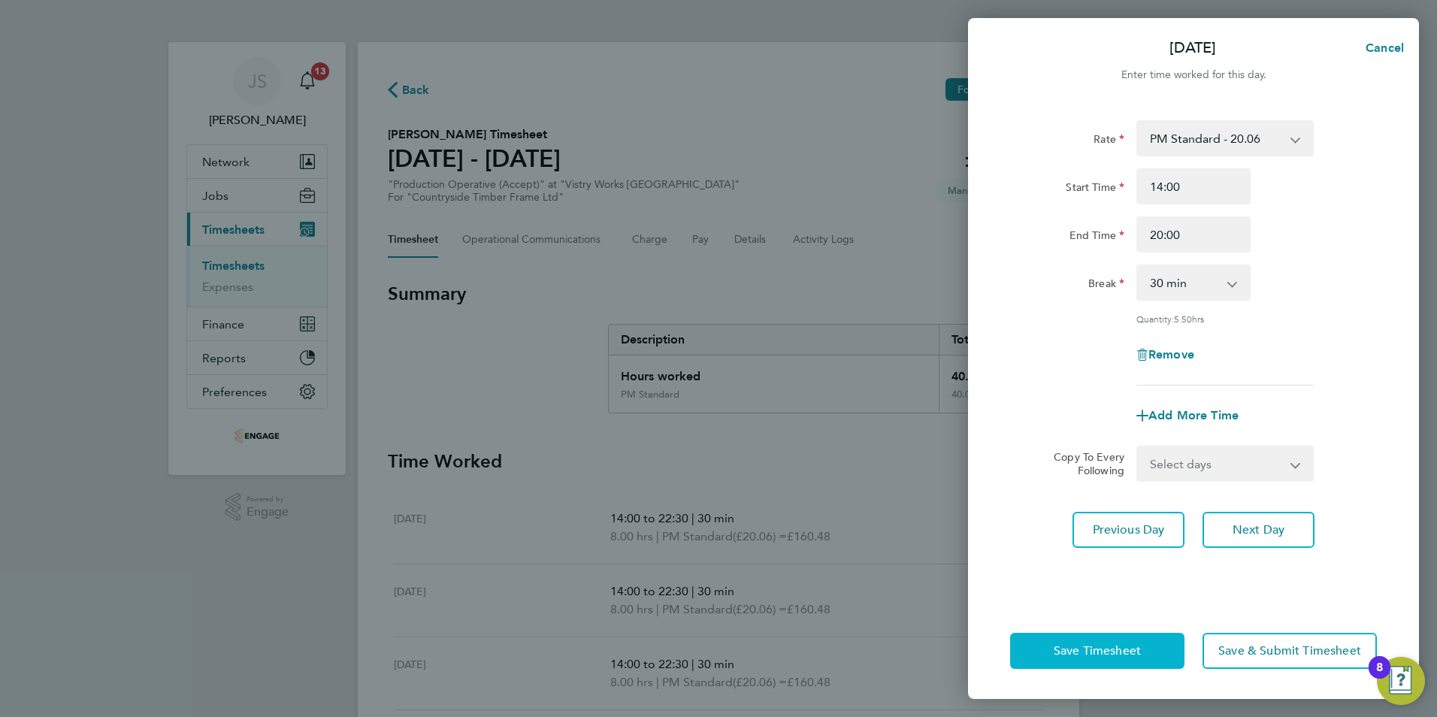
click at [1088, 639] on button "Save Timesheet" at bounding box center [1097, 651] width 174 height 36
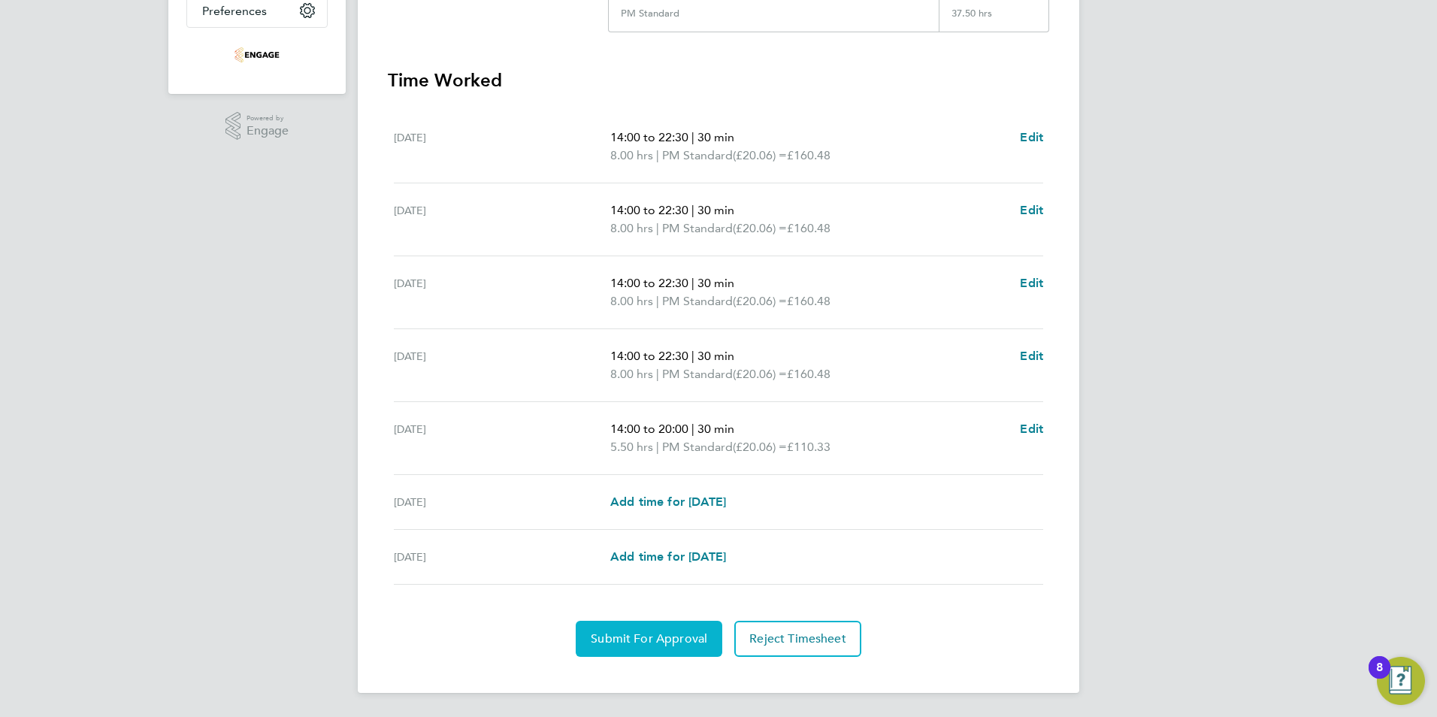
click at [610, 647] on button "Submit For Approval" at bounding box center [649, 639] width 147 height 36
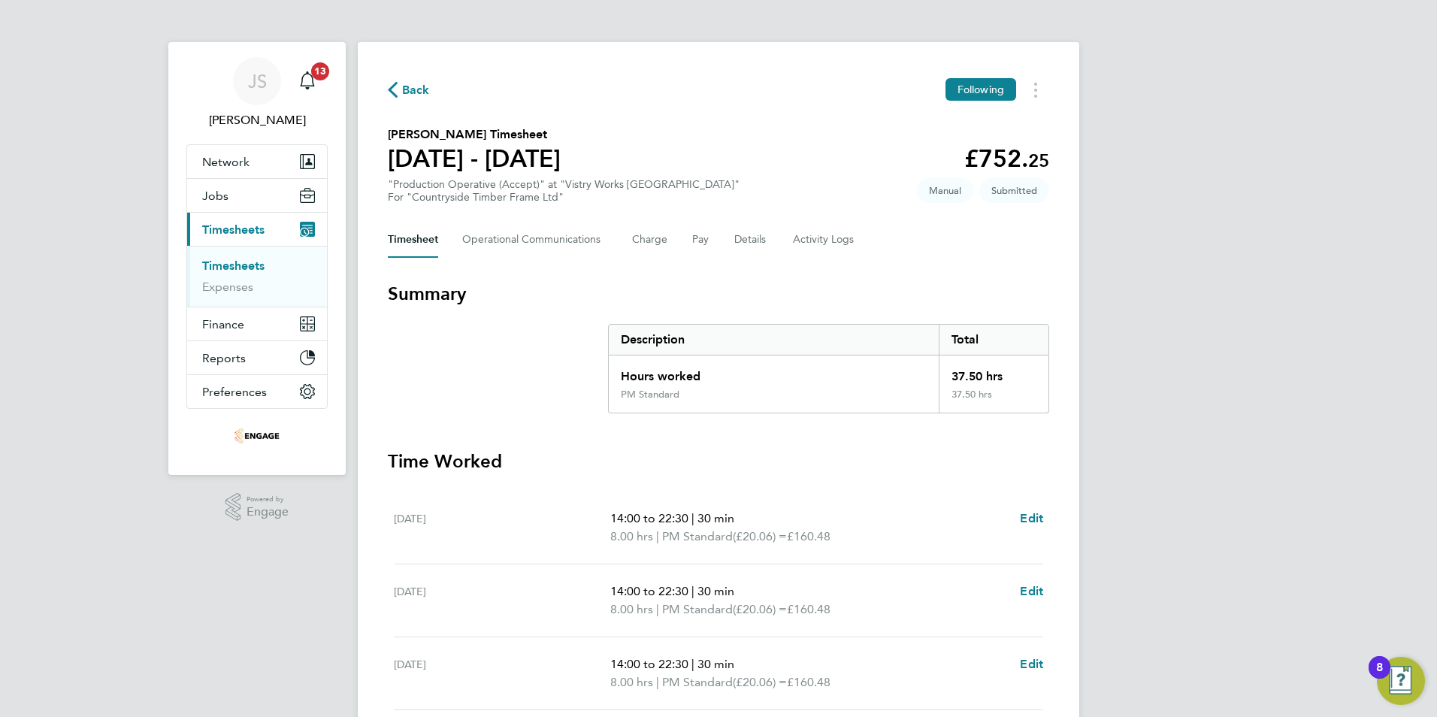
click at [421, 88] on span "Back" at bounding box center [416, 90] width 28 height 18
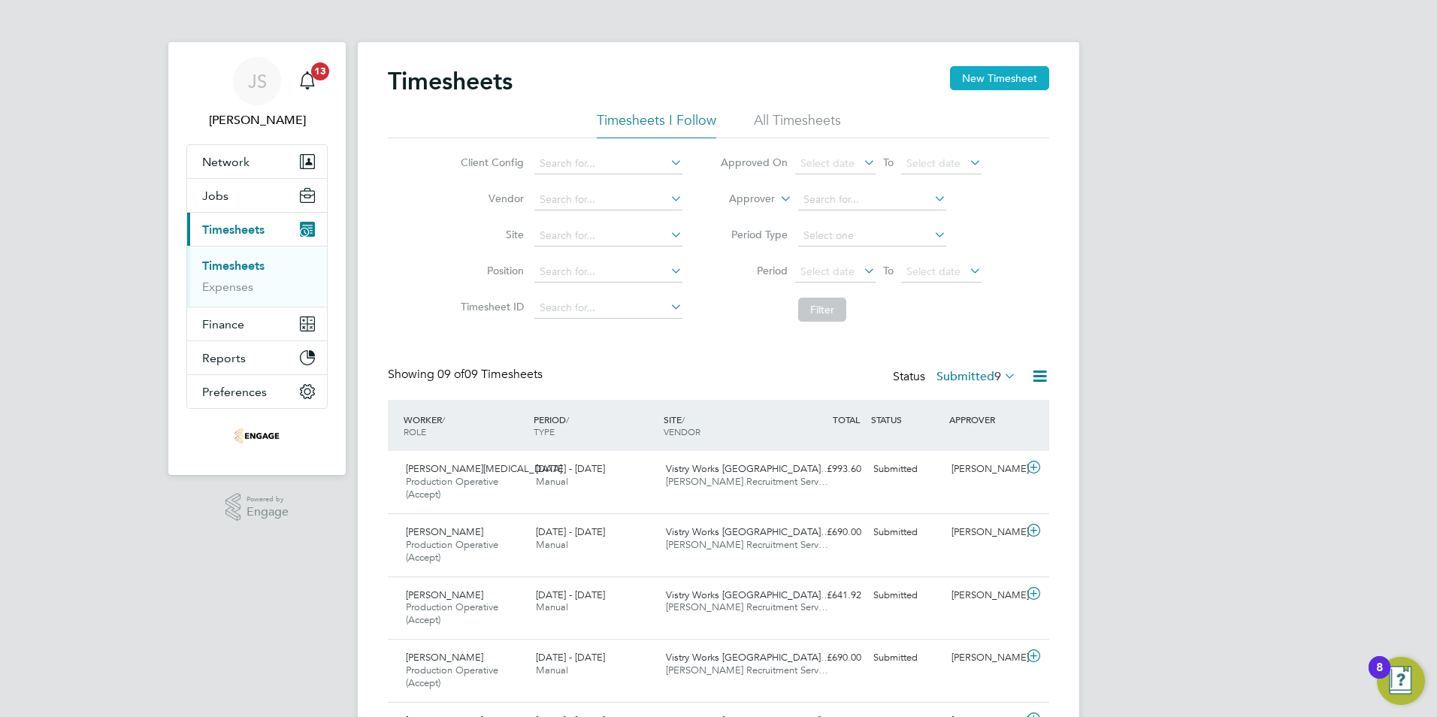
click at [980, 80] on button "New Timesheet" at bounding box center [999, 78] width 99 height 24
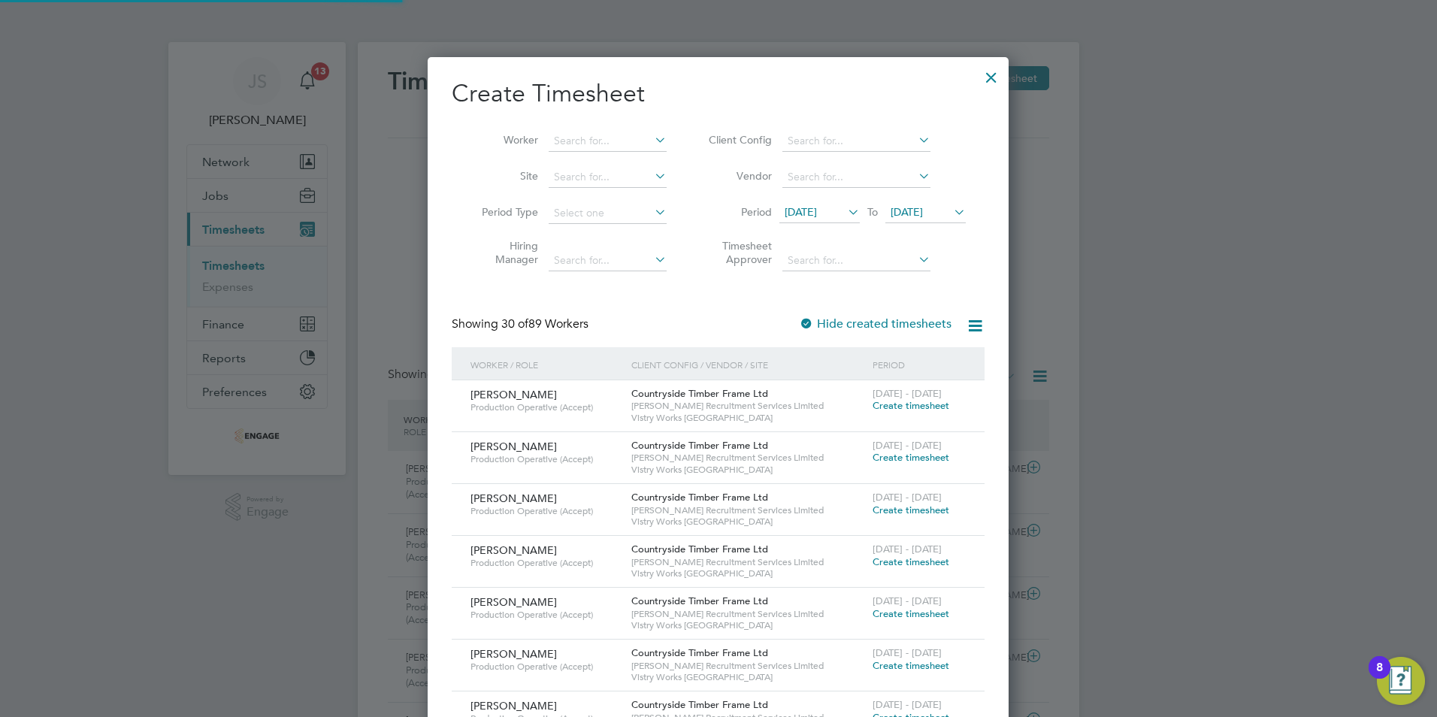
click at [610, 129] on li "Worker" at bounding box center [569, 141] width 234 height 36
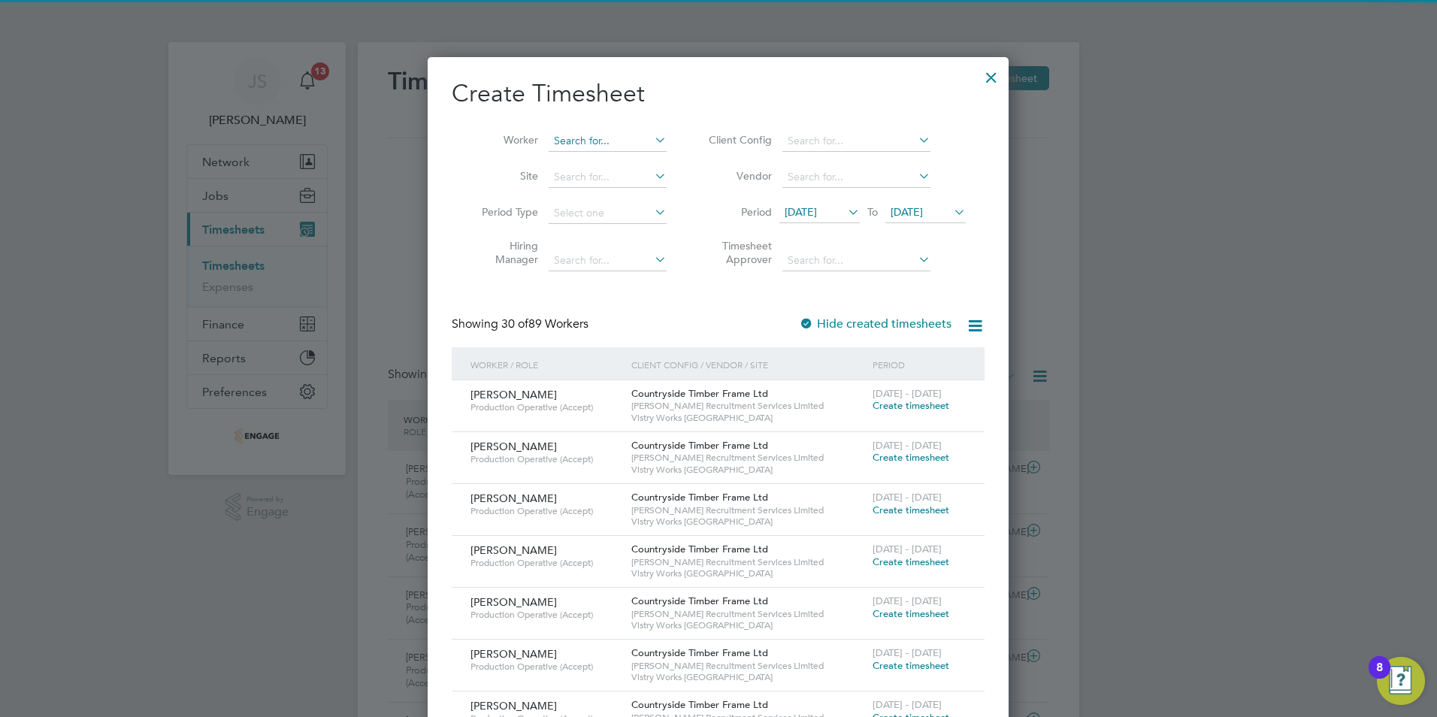
click at [601, 141] on input at bounding box center [608, 141] width 118 height 21
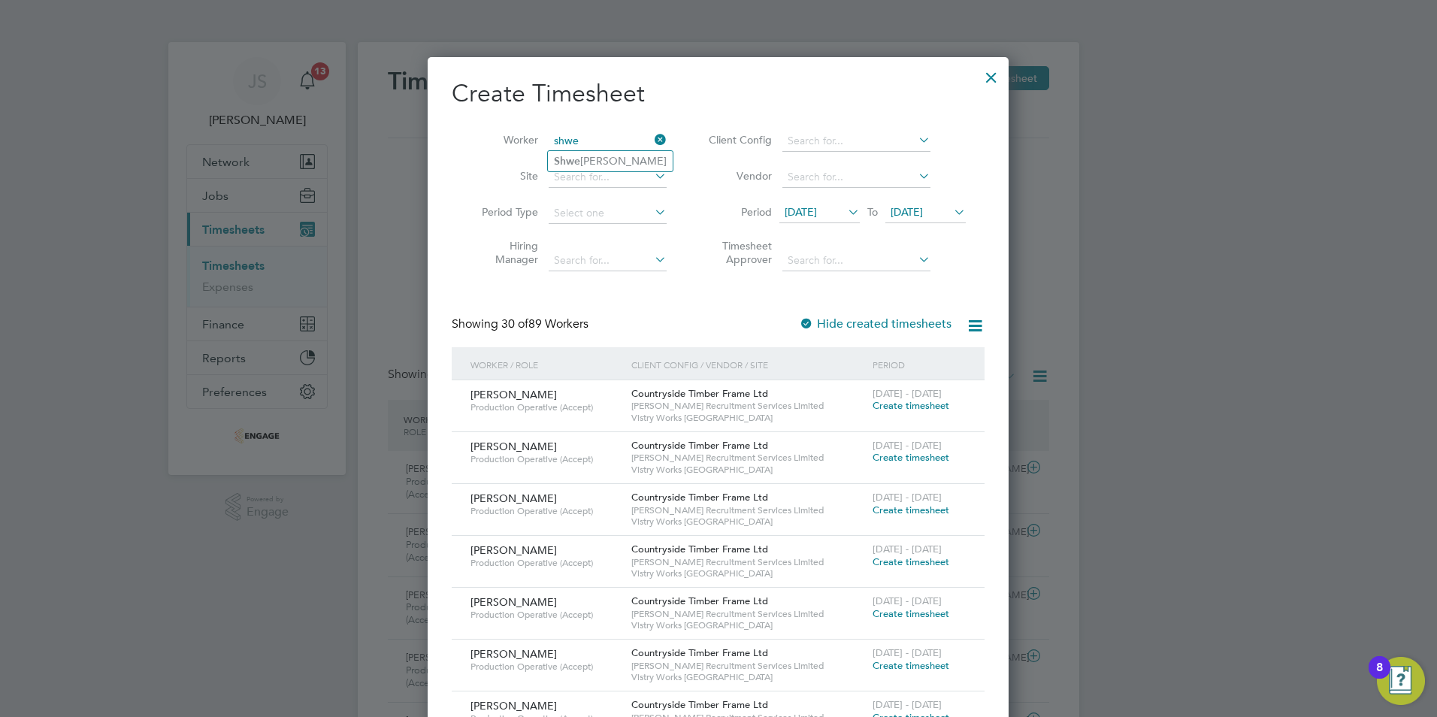
click at [577, 146] on input "shwe" at bounding box center [608, 141] width 118 height 21
click at [575, 160] on b "Shwe" at bounding box center [567, 161] width 26 height 13
type input "[PERSON_NAME]"
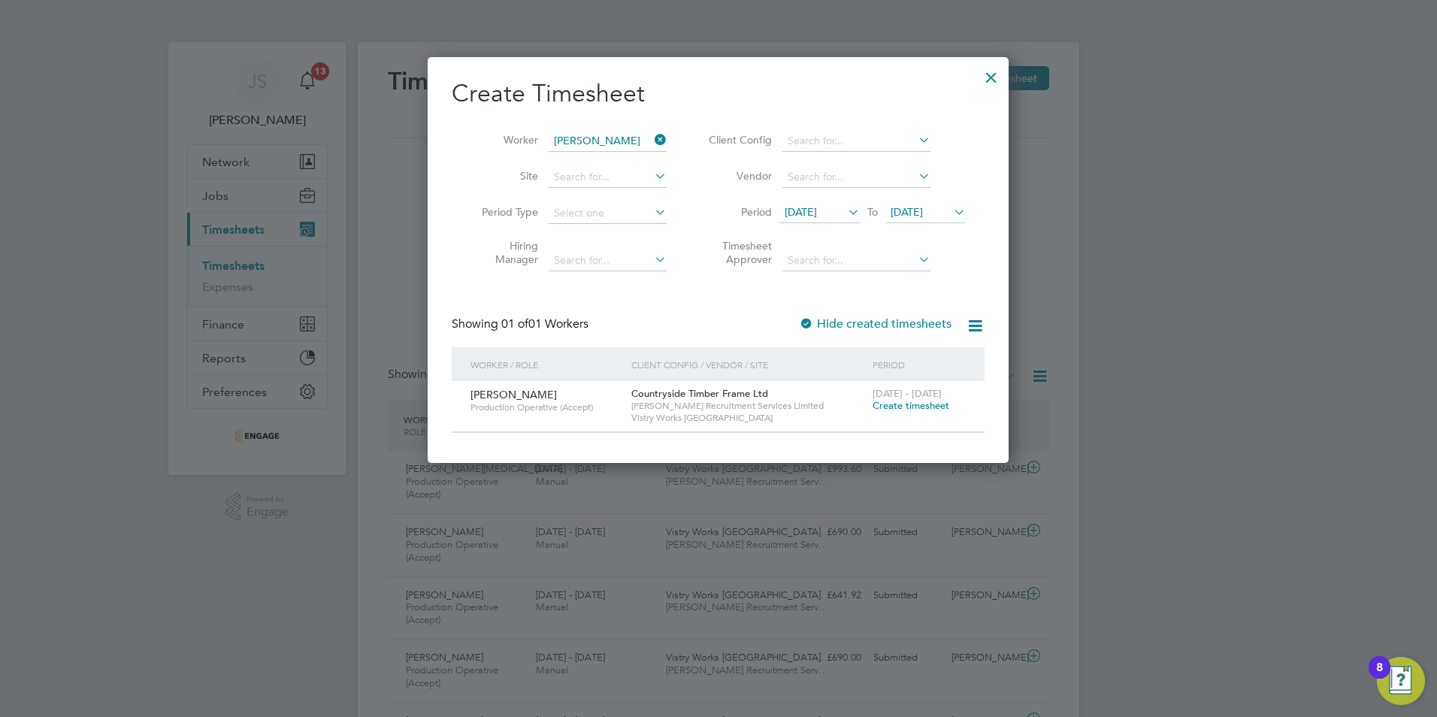
click at [912, 409] on span "Create timesheet" at bounding box center [911, 405] width 77 height 13
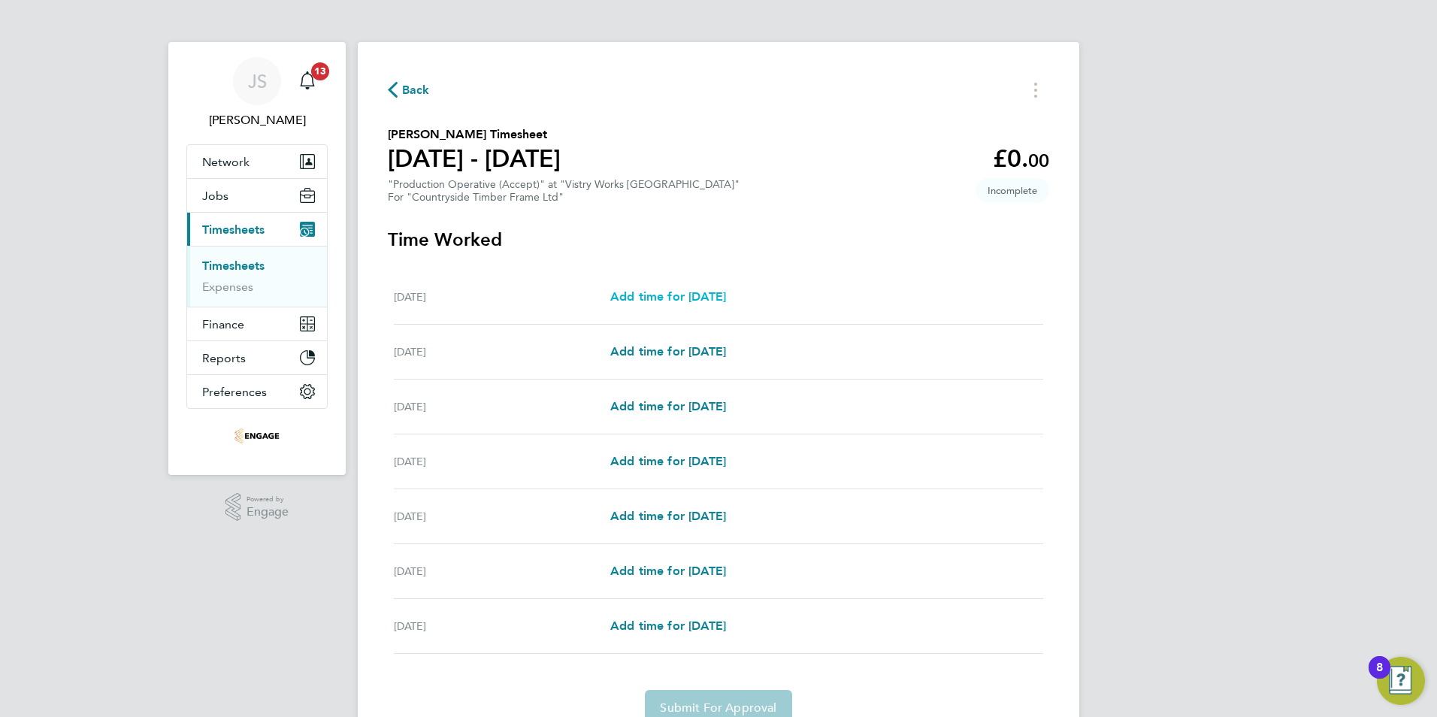
click at [689, 301] on span "Add time for [DATE]" at bounding box center [668, 296] width 116 height 14
select select "15"
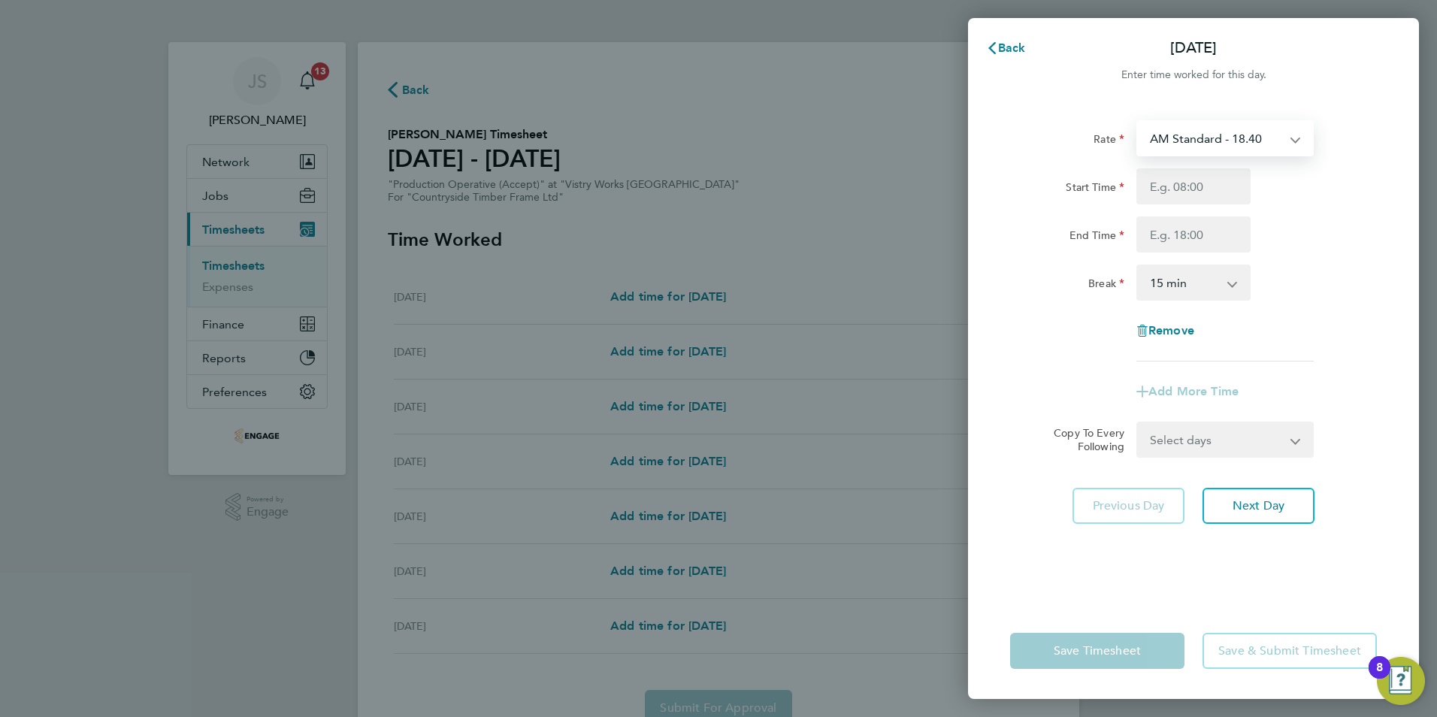
drag, startPoint x: 1185, startPoint y: 131, endPoint x: 1194, endPoint y: 151, distance: 22.5
click at [1185, 131] on select "AM Standard - 18.40 PM Standard - 20.06 PM OT 1 - 30.08 PM OT2 - 40.11 OT 1 - 2…" at bounding box center [1216, 138] width 156 height 33
select select "15"
click at [1164, 167] on div "Rate PM Standard - 20.06 PM OT 1 - 30.08 PM OT2 - 40.11 OT 1 - 27.60 OT2 - 36.8…" at bounding box center [1193, 240] width 367 height 241
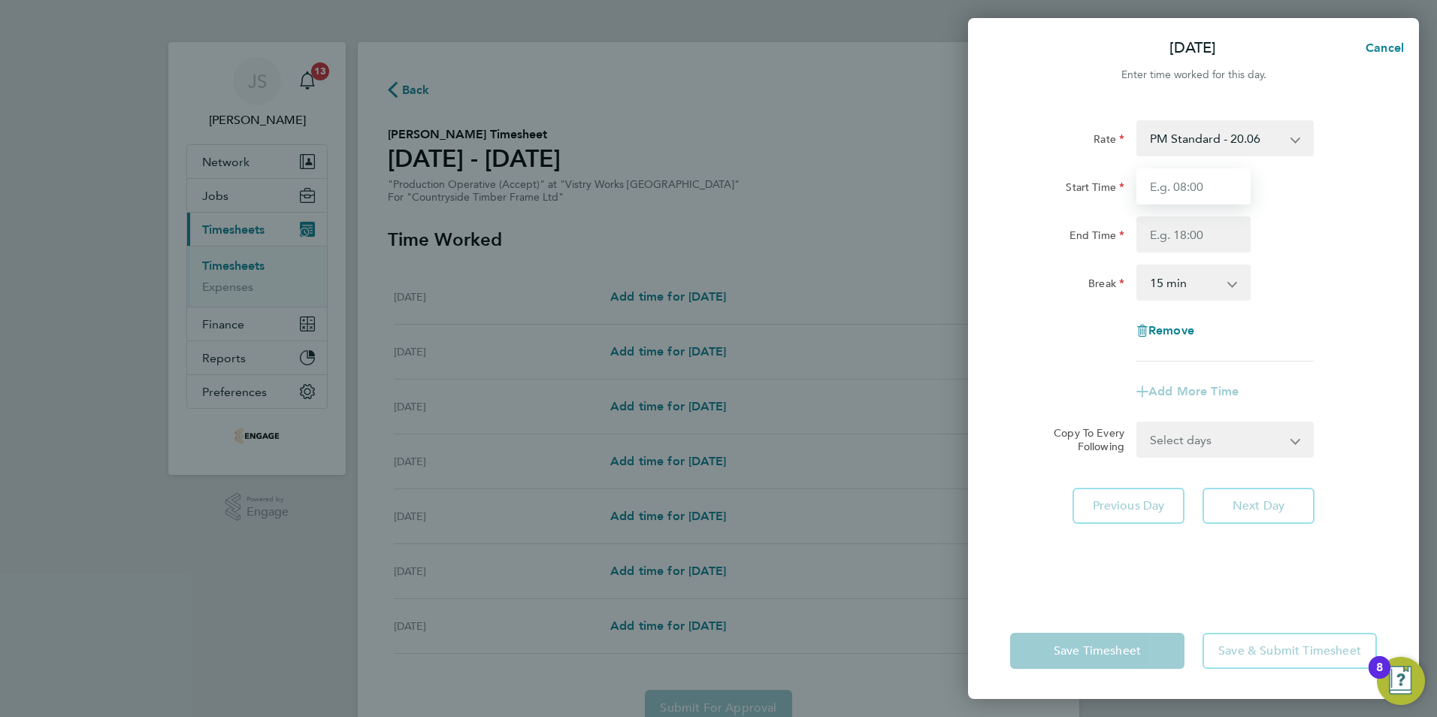
drag, startPoint x: 1175, startPoint y: 189, endPoint x: 1195, endPoint y: 198, distance: 22.5
click at [1175, 189] on input "Start Time" at bounding box center [1193, 186] width 114 height 36
type input "14:00"
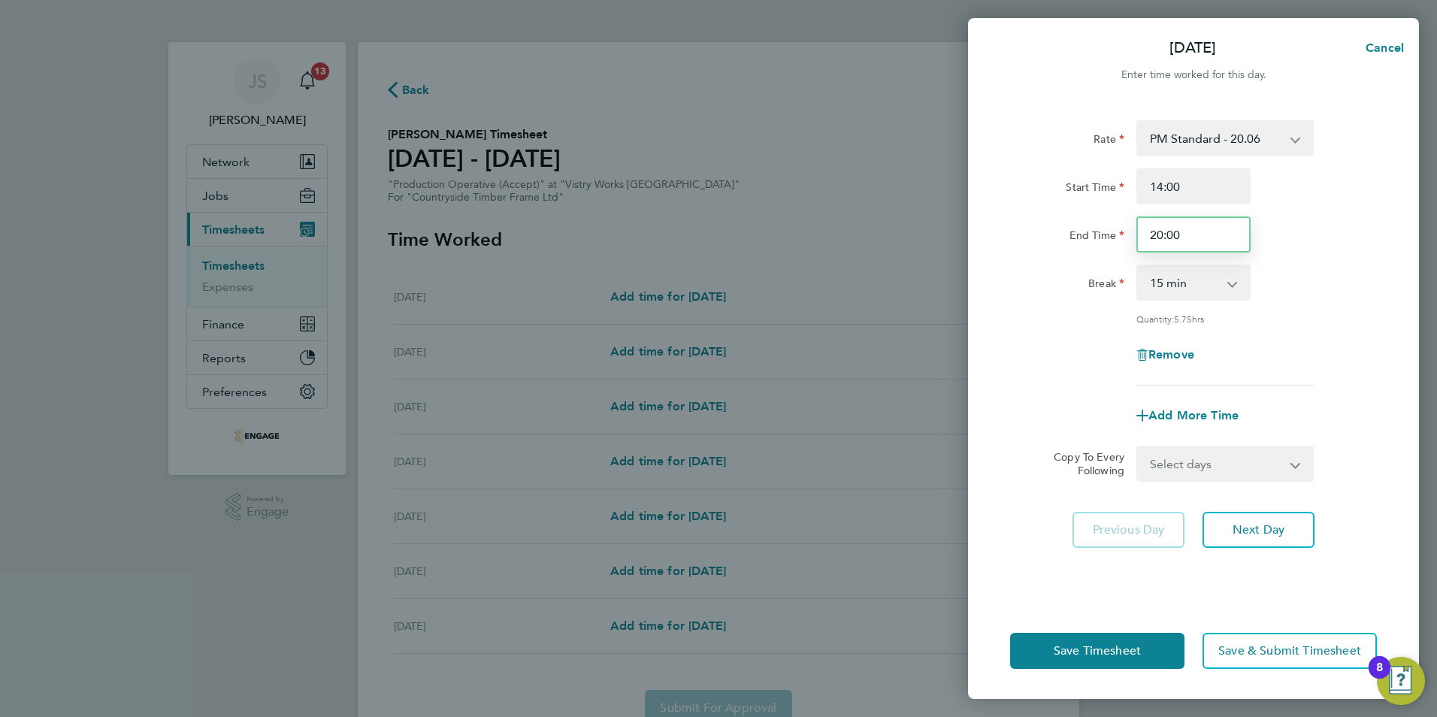
drag, startPoint x: 1198, startPoint y: 242, endPoint x: 1081, endPoint y: 244, distance: 117.3
click at [1081, 244] on div "End Time 20:00" at bounding box center [1193, 234] width 379 height 36
type input "22:30"
click at [1176, 283] on select "0 min 15 min 30 min 45 min 60 min 75 min 90 min" at bounding box center [1184, 282] width 93 height 33
select select "30"
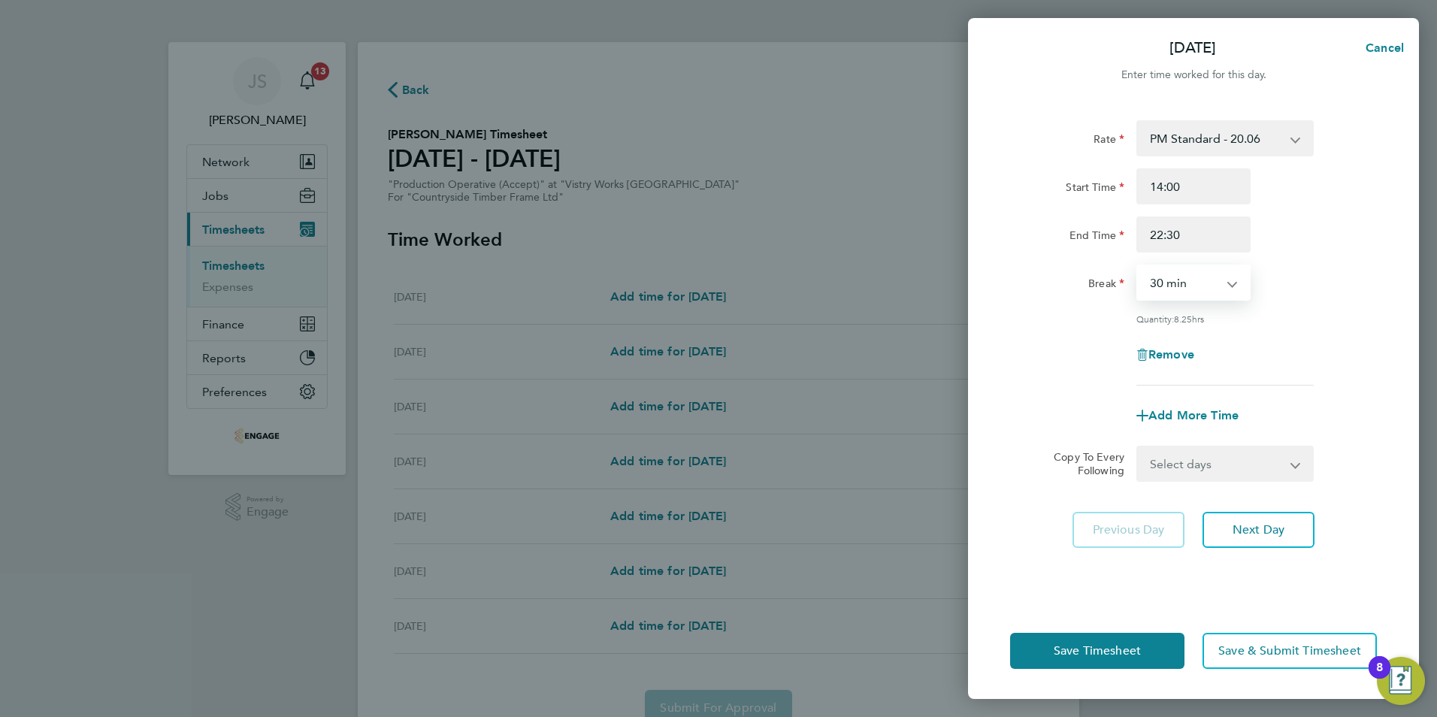
click at [1138, 266] on select "0 min 15 min 30 min 45 min 60 min 75 min 90 min" at bounding box center [1184, 282] width 93 height 33
click at [1265, 470] on select "Select days Day Weekday (Mon-Fri) Weekend (Sat-Sun) [DATE] [DATE] [DATE] [DATE]…" at bounding box center [1217, 463] width 158 height 33
select select "WEEKDAY"
click at [1138, 447] on select "Select days Day Weekday (Mon-Fri) Weekend (Sat-Sun) [DATE] [DATE] [DATE] [DATE]…" at bounding box center [1217, 463] width 158 height 33
select select "[DATE]"
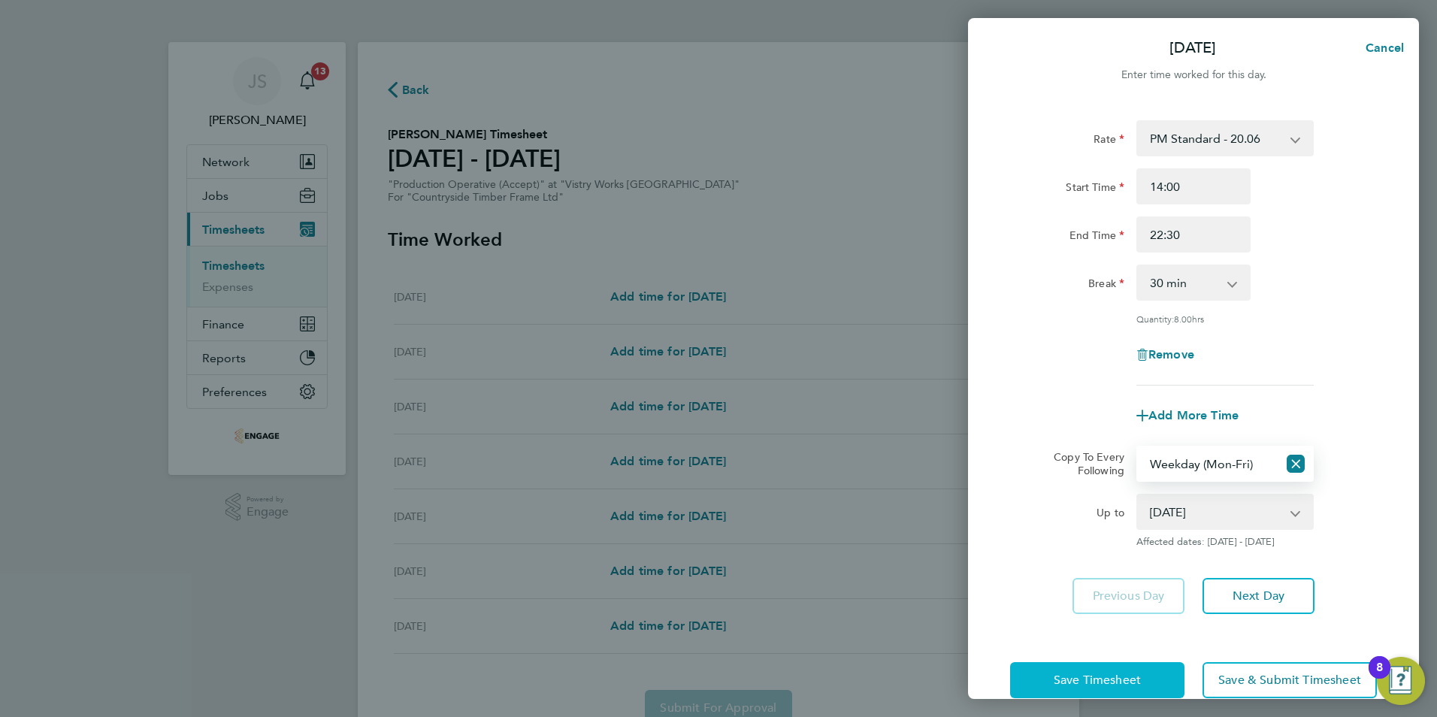
click at [1052, 673] on button "Save Timesheet" at bounding box center [1097, 680] width 174 height 36
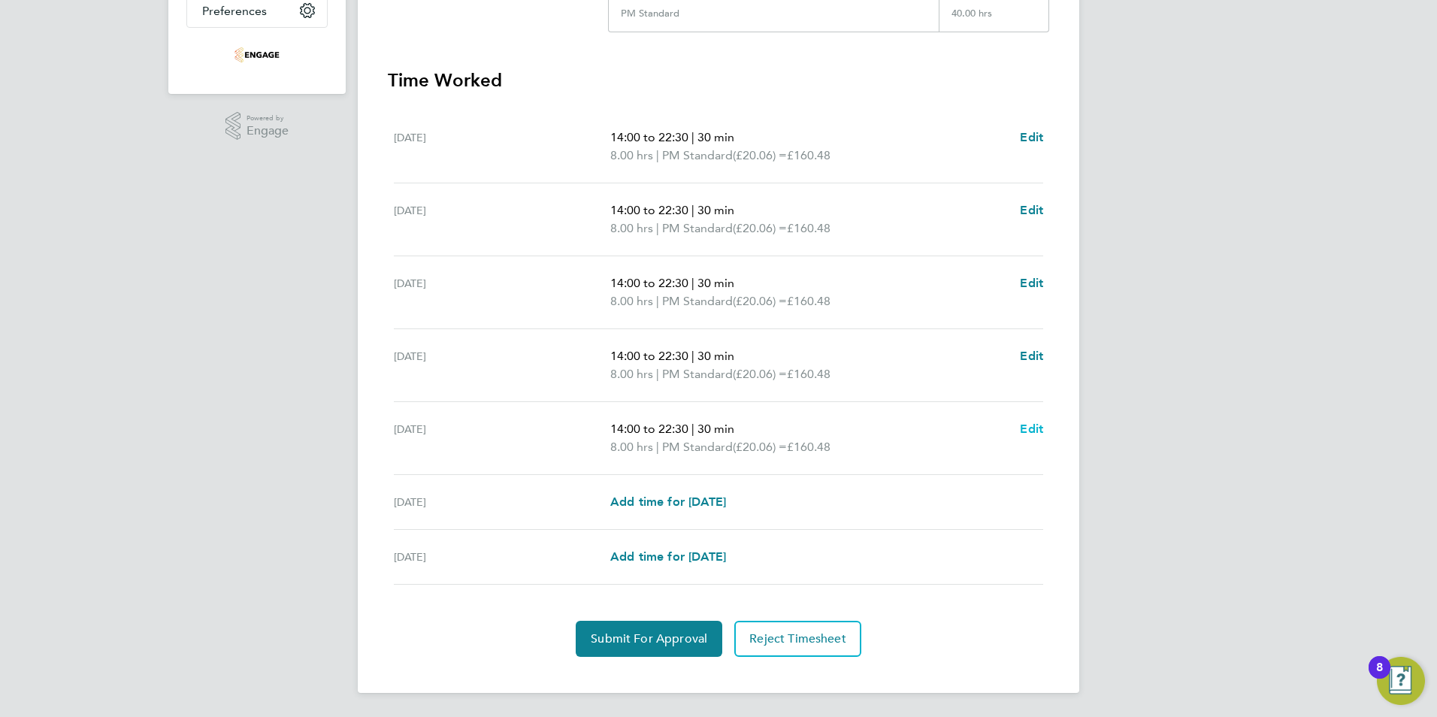
click at [1032, 428] on span "Edit" at bounding box center [1031, 429] width 23 height 14
select select "30"
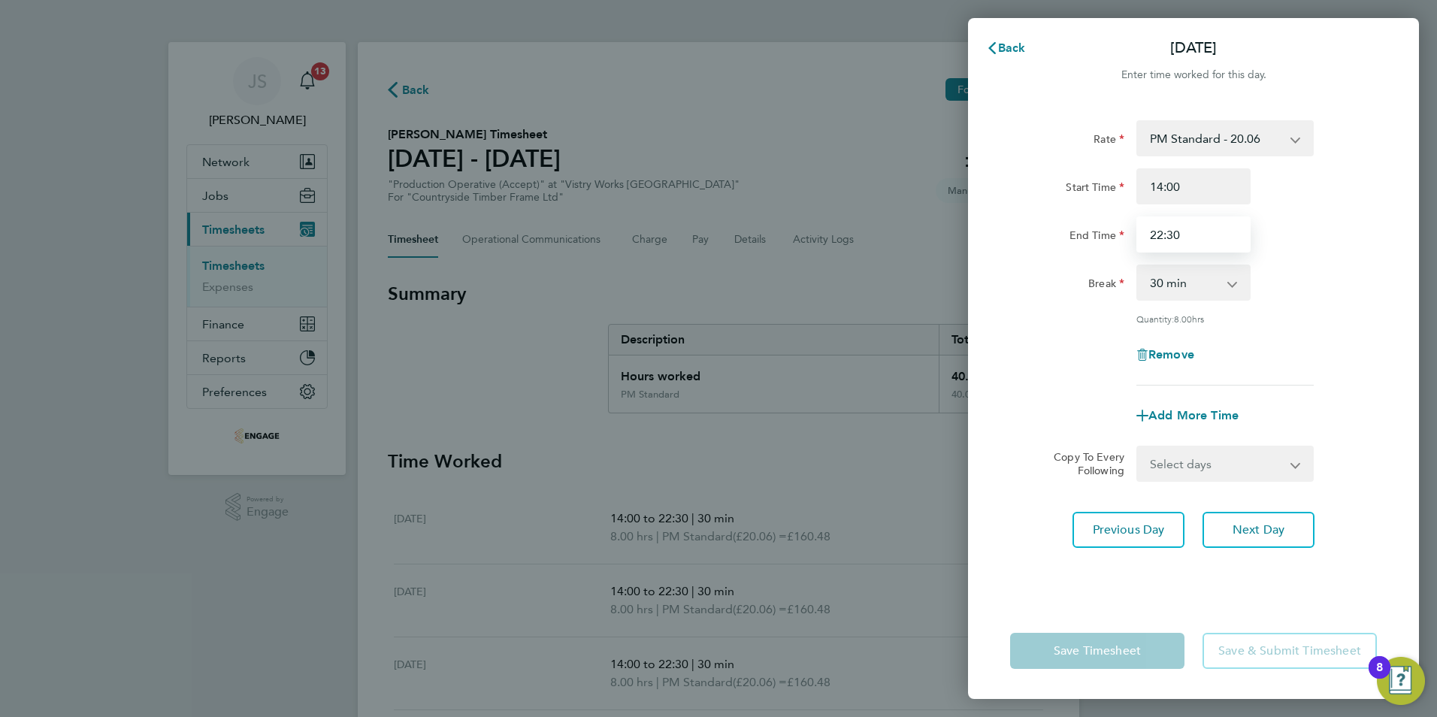
drag, startPoint x: 1094, startPoint y: 238, endPoint x: 1017, endPoint y: 240, distance: 76.7
click at [1017, 240] on div "End Time 22:30" at bounding box center [1193, 234] width 379 height 36
type input "20:00"
click at [1036, 407] on div "Add More Time" at bounding box center [1193, 416] width 379 height 36
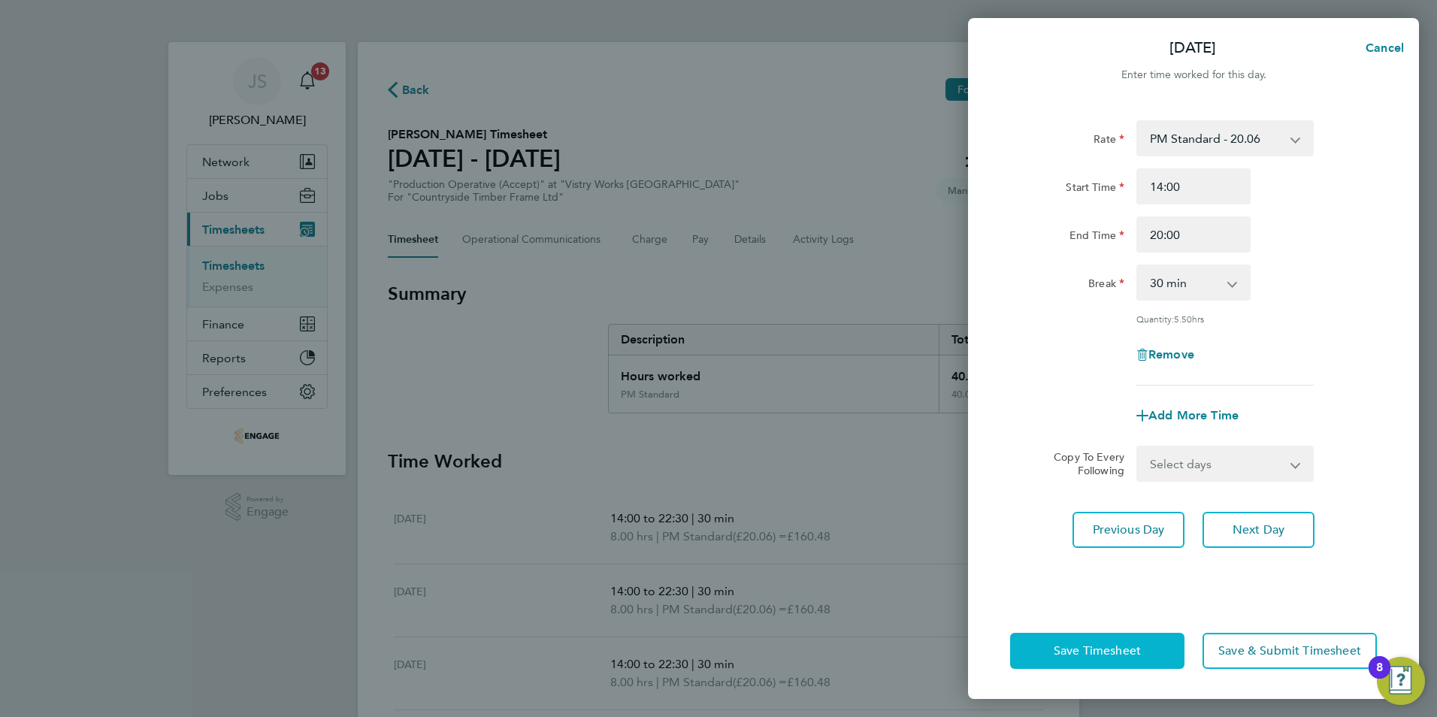
click at [1071, 655] on span "Save Timesheet" at bounding box center [1097, 650] width 87 height 15
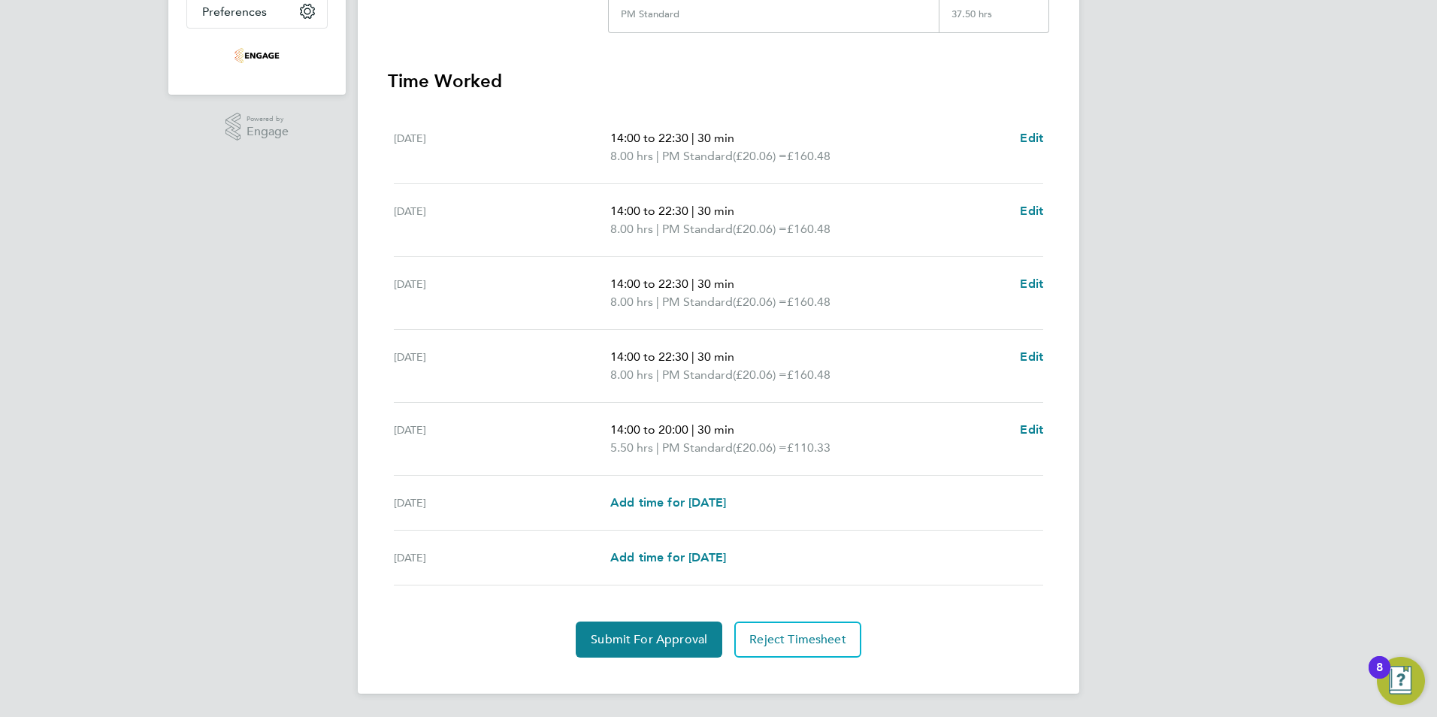
scroll to position [381, 0]
click at [634, 628] on button "Submit For Approval" at bounding box center [649, 639] width 147 height 36
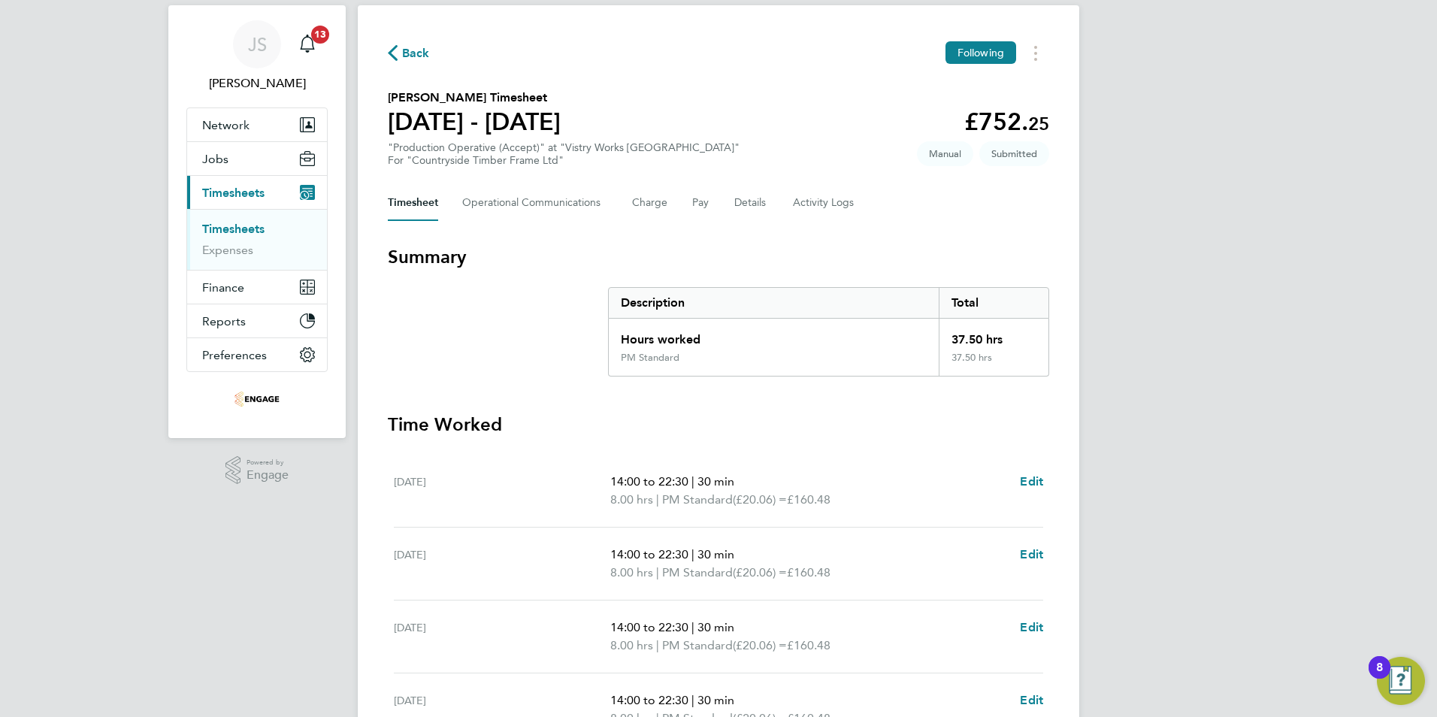
scroll to position [0, 0]
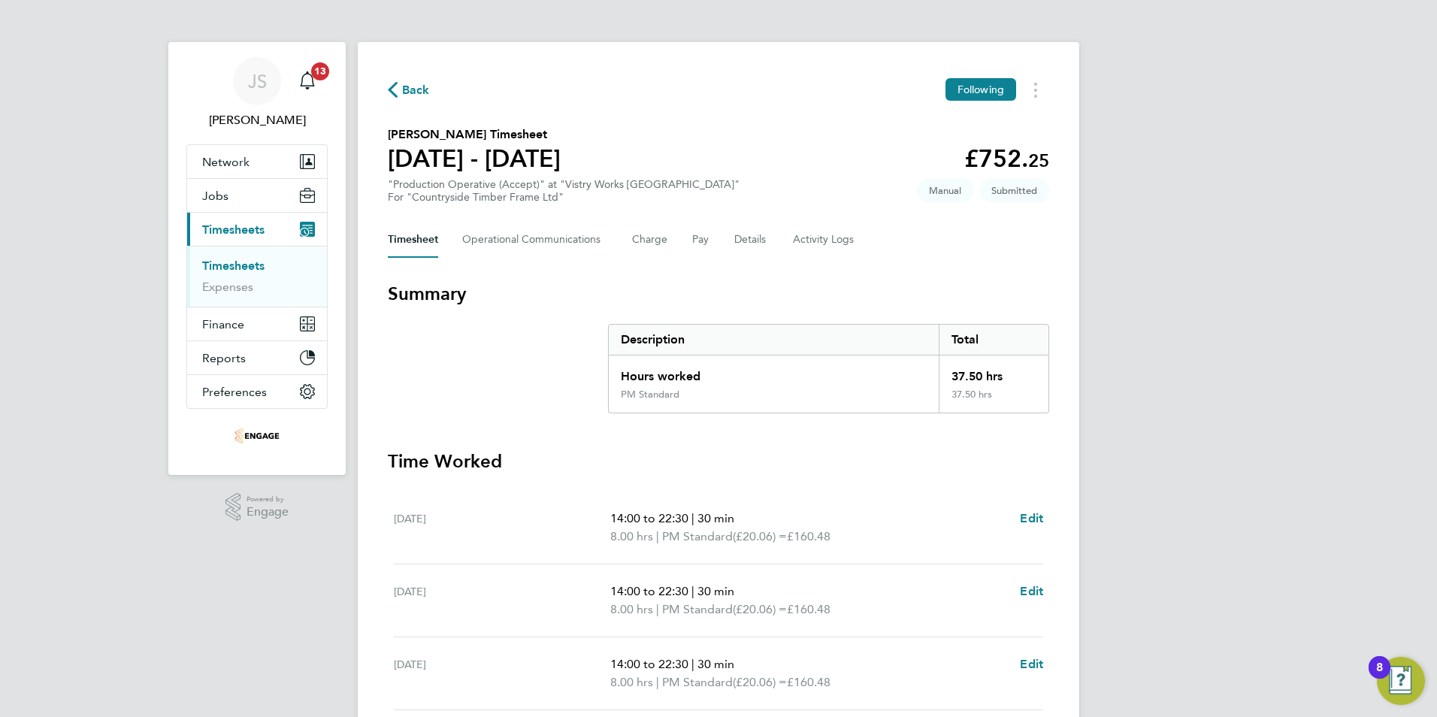
click at [404, 88] on span "Back" at bounding box center [416, 90] width 28 height 18
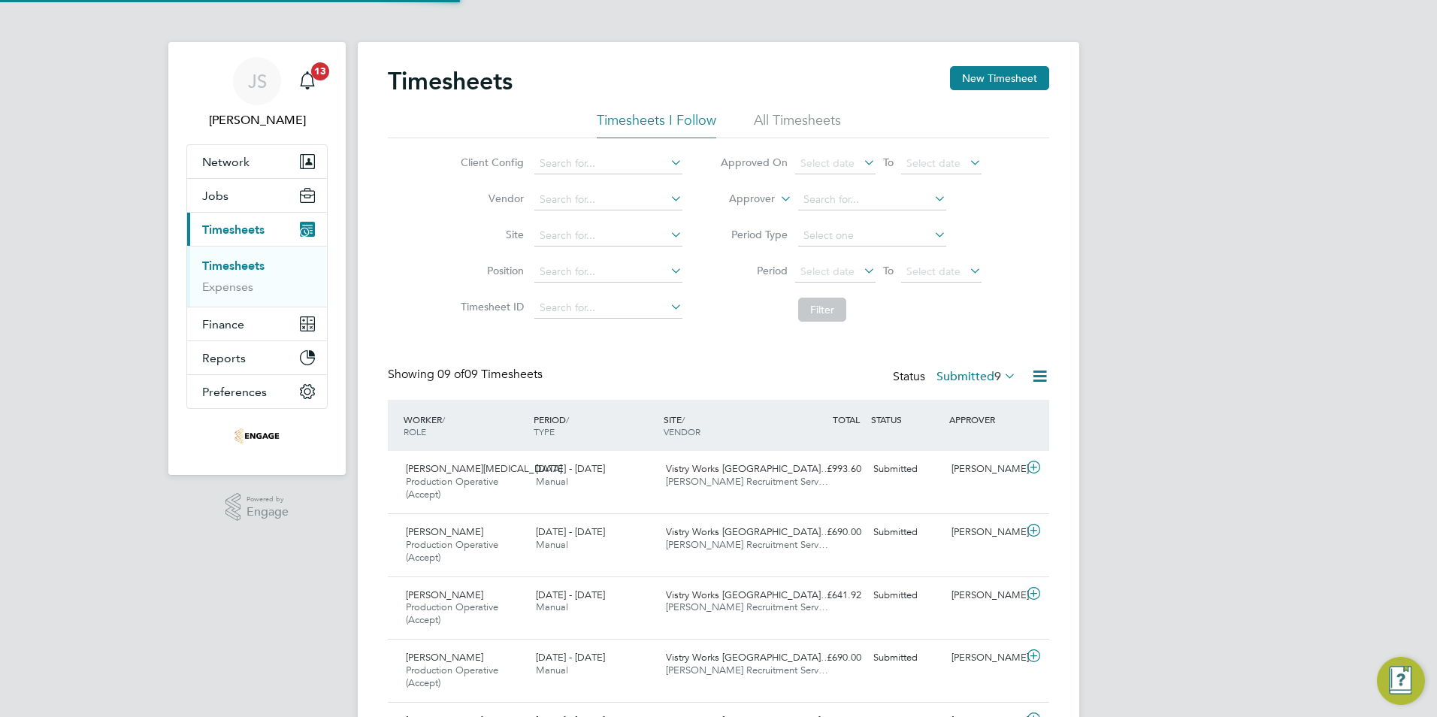
scroll to position [50, 131]
click at [1027, 73] on button "New Timesheet" at bounding box center [999, 78] width 99 height 24
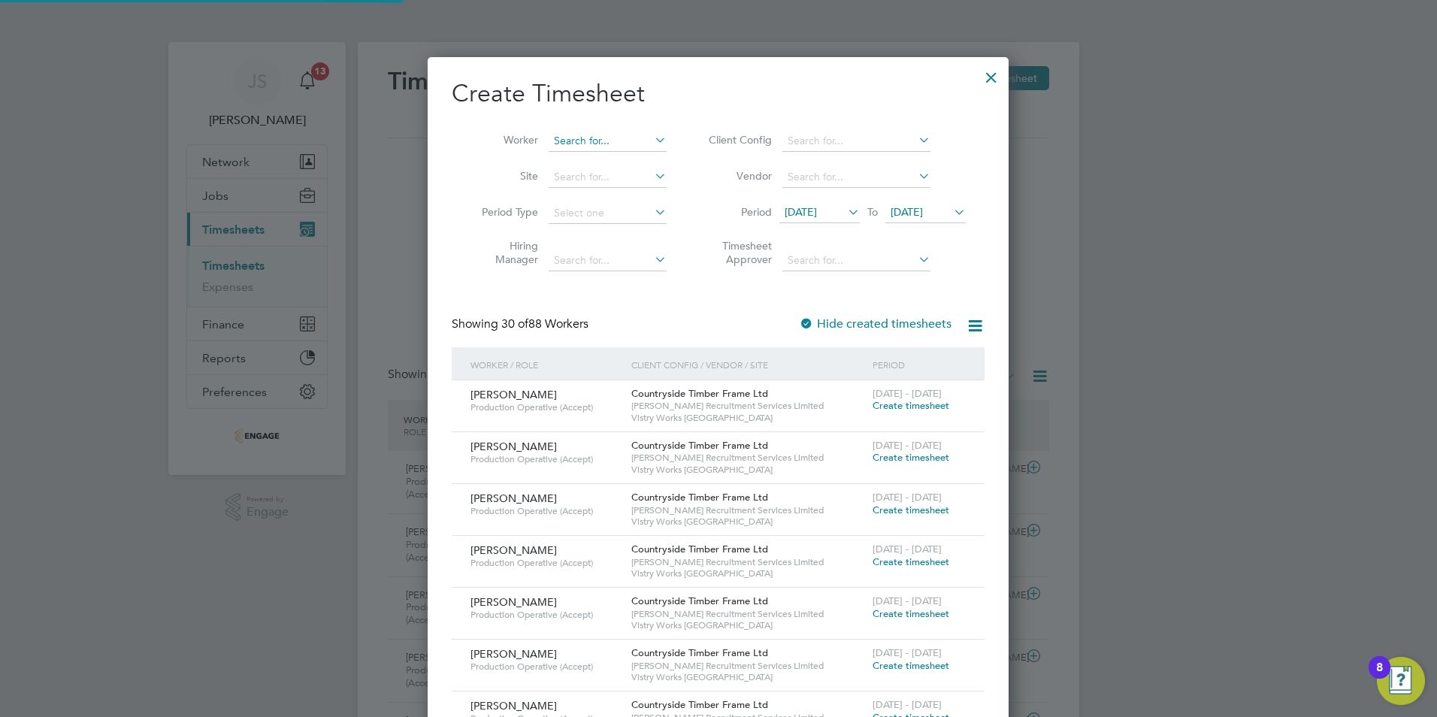
scroll to position [2058, 582]
click at [603, 140] on input at bounding box center [608, 141] width 118 height 21
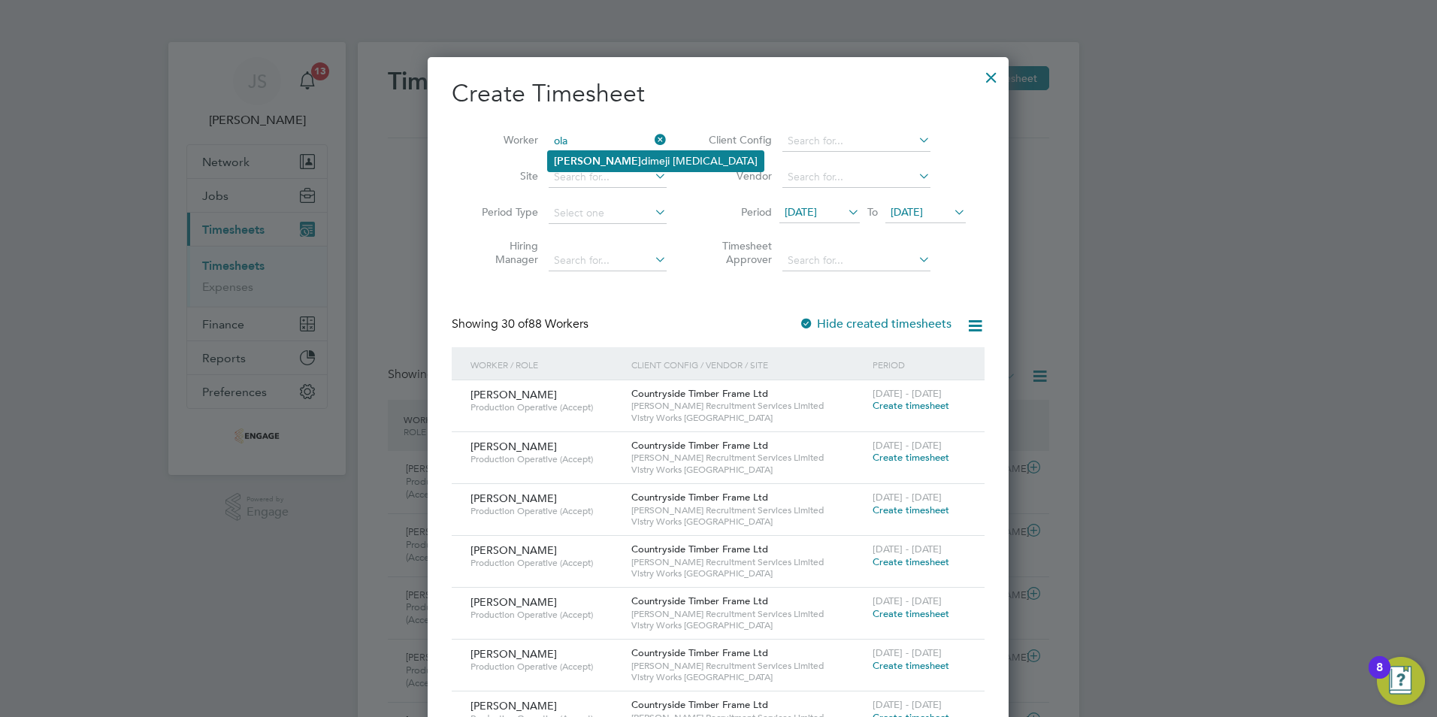
click at [598, 162] on li "[PERSON_NAME] [MEDICAL_DATA]" at bounding box center [656, 161] width 216 height 20
type input "[PERSON_NAME][MEDICAL_DATA]"
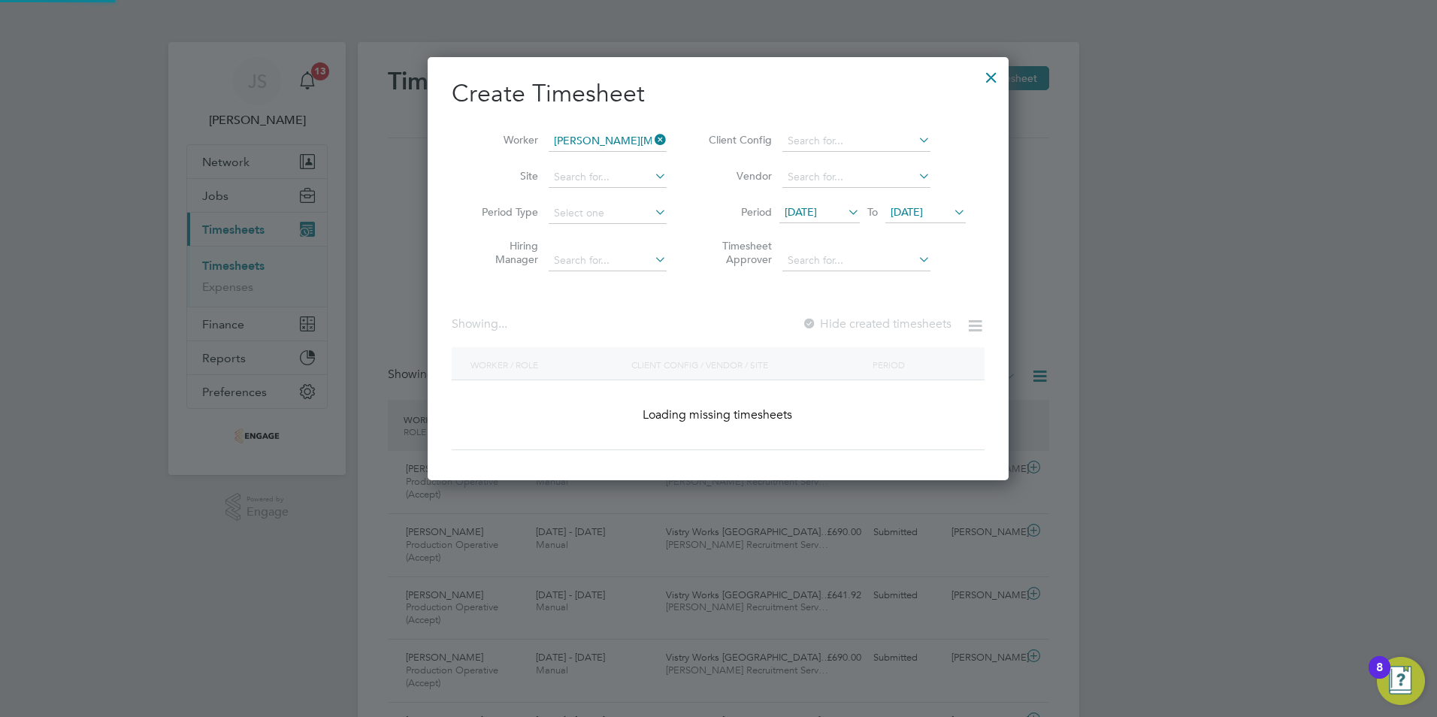
scroll to position [424, 582]
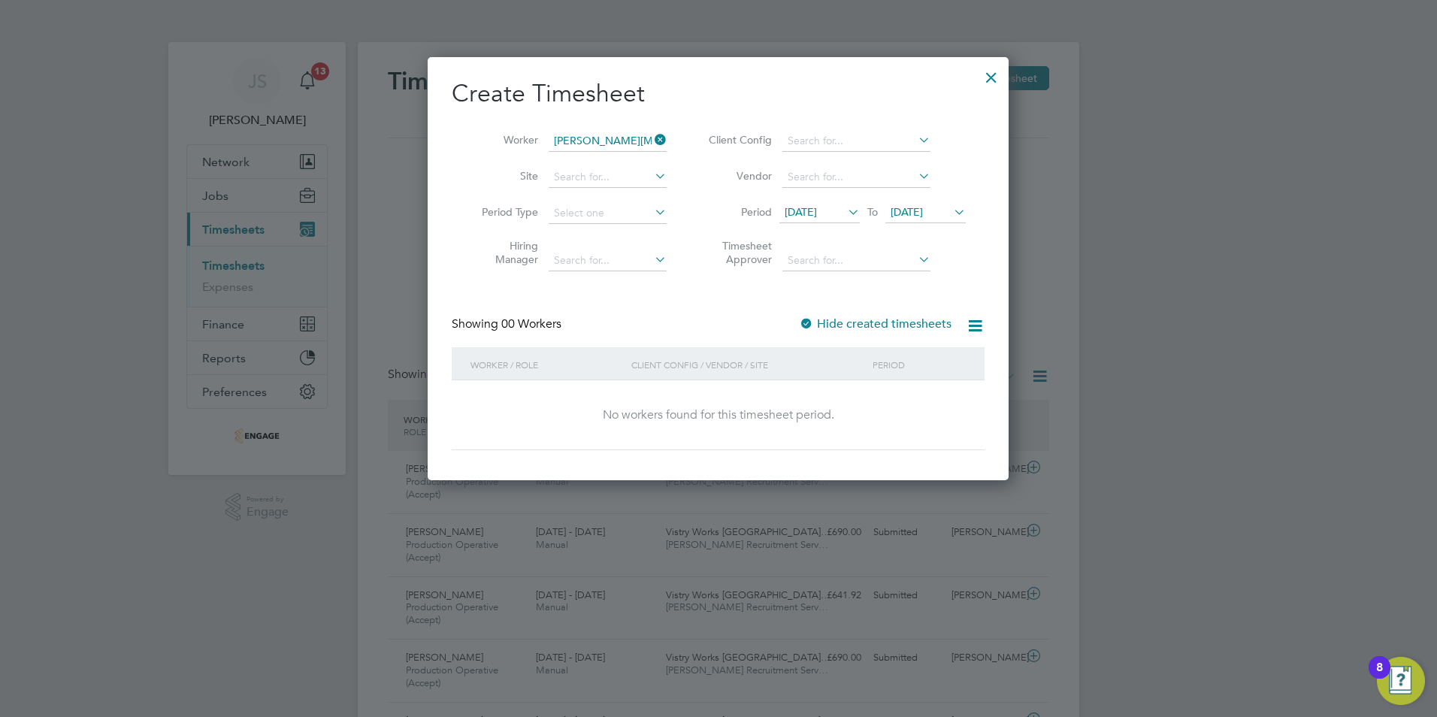
click at [869, 333] on div "Showing 00 Workers Hide created timesheets" at bounding box center [718, 331] width 533 height 31
click at [858, 326] on label "Hide created timesheets" at bounding box center [875, 323] width 153 height 15
click at [857, 322] on label "Hide created timesheets" at bounding box center [875, 323] width 153 height 15
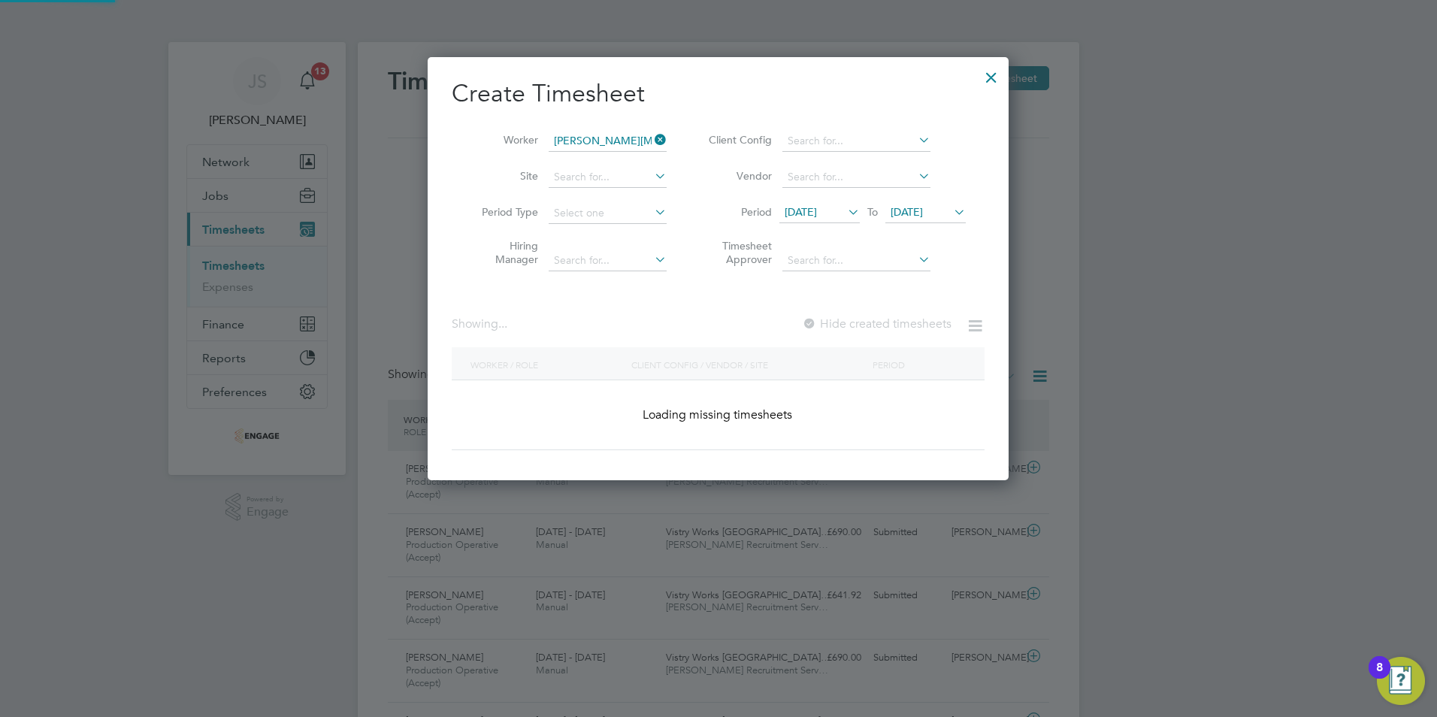
scroll to position [456, 582]
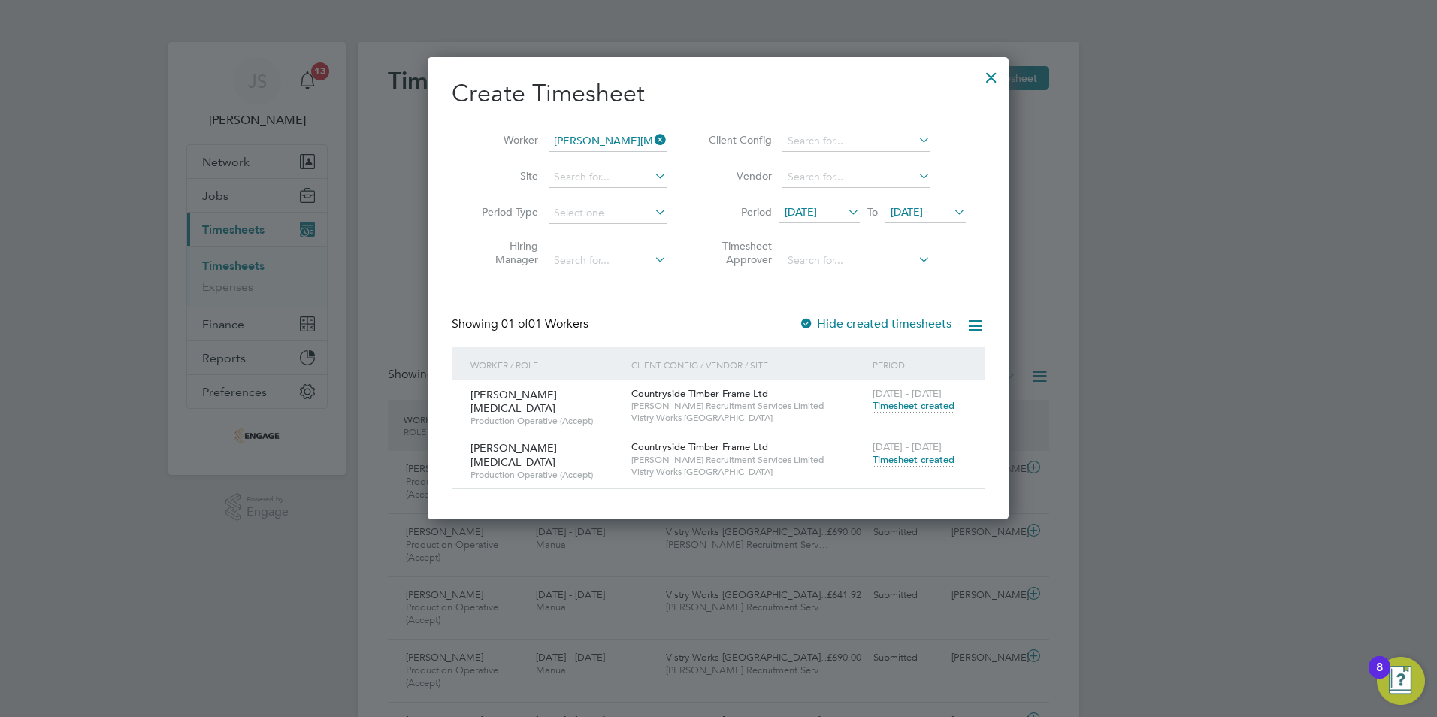
click at [923, 457] on span "Timesheet created" at bounding box center [914, 460] width 82 height 14
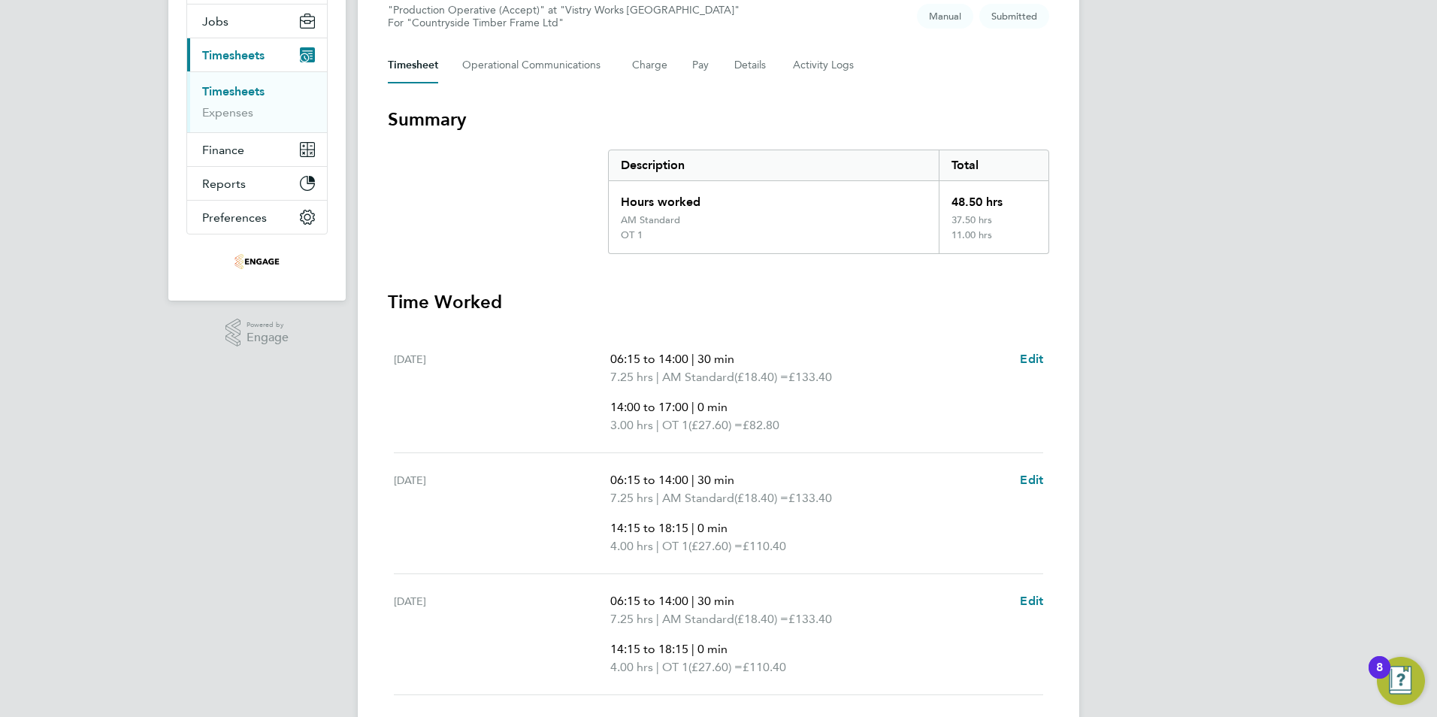
scroll to position [225, 0]
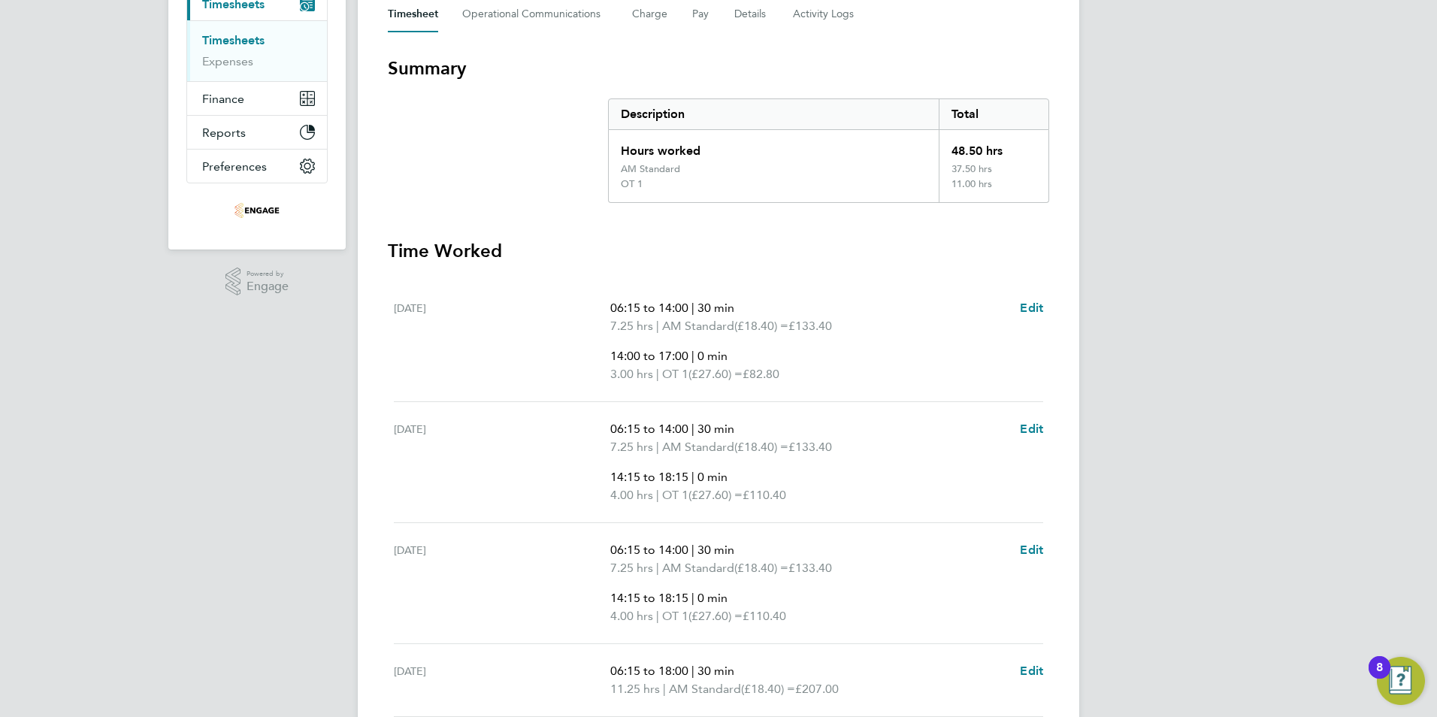
drag, startPoint x: 951, startPoint y: 168, endPoint x: 994, endPoint y: 168, distance: 42.8
click at [994, 168] on div "37.50 hrs" at bounding box center [994, 170] width 110 height 15
drag, startPoint x: 994, startPoint y: 168, endPoint x: 943, endPoint y: 186, distance: 53.8
click at [943, 186] on div "11.00 hrs" at bounding box center [994, 190] width 110 height 24
drag, startPoint x: 1006, startPoint y: 152, endPoint x: 945, endPoint y: 153, distance: 61.6
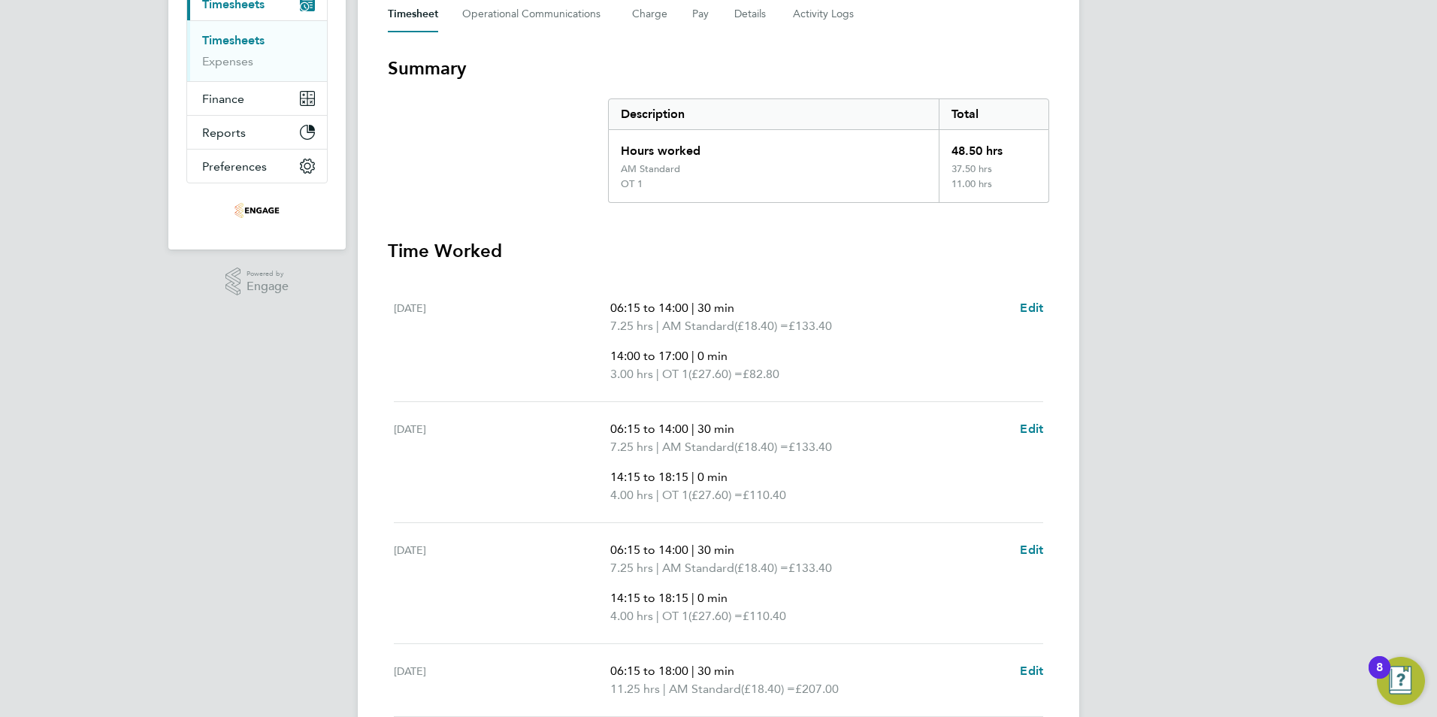
click at [945, 153] on div "48.50 hrs" at bounding box center [994, 146] width 110 height 33
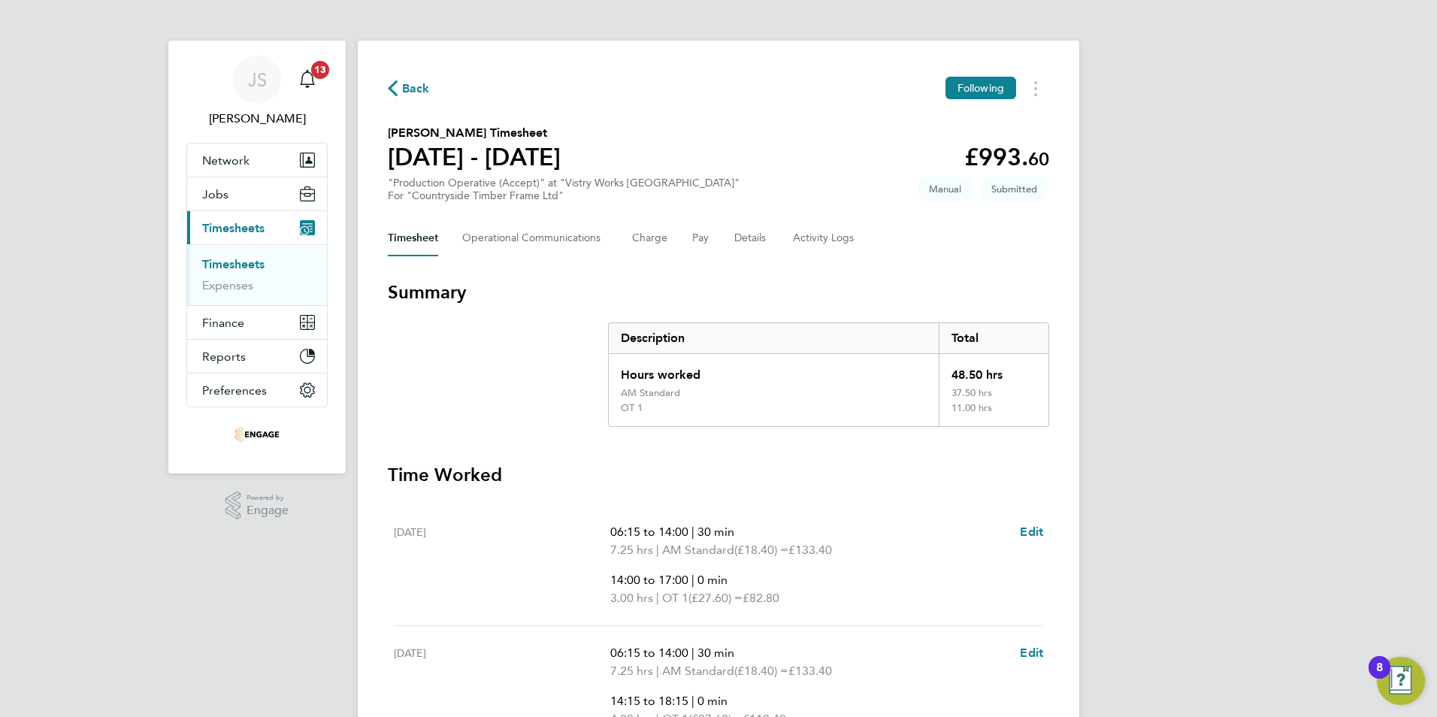
scroll to position [0, 0]
click at [935, 375] on div "Hours worked" at bounding box center [774, 372] width 330 height 33
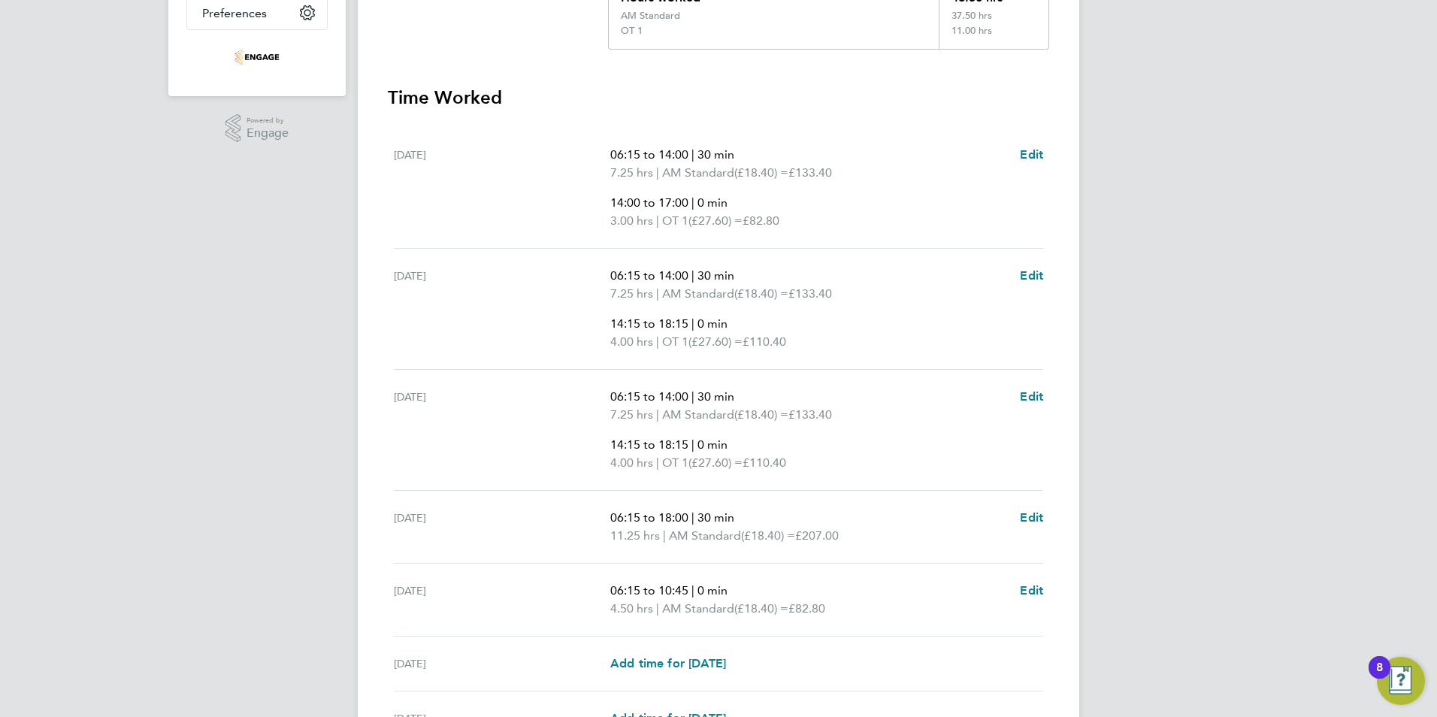
scroll to position [540, 0]
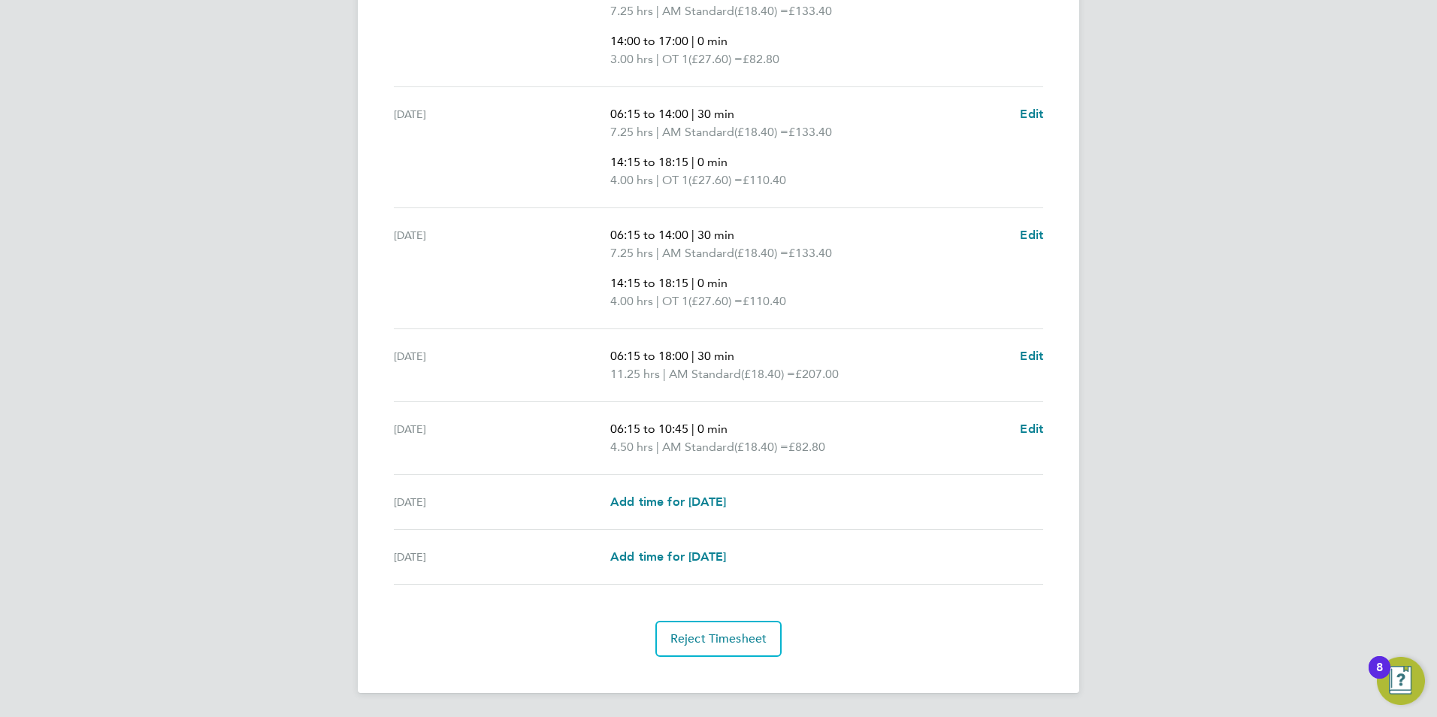
click at [659, 371] on span "11.25 hrs" at bounding box center [635, 374] width 50 height 14
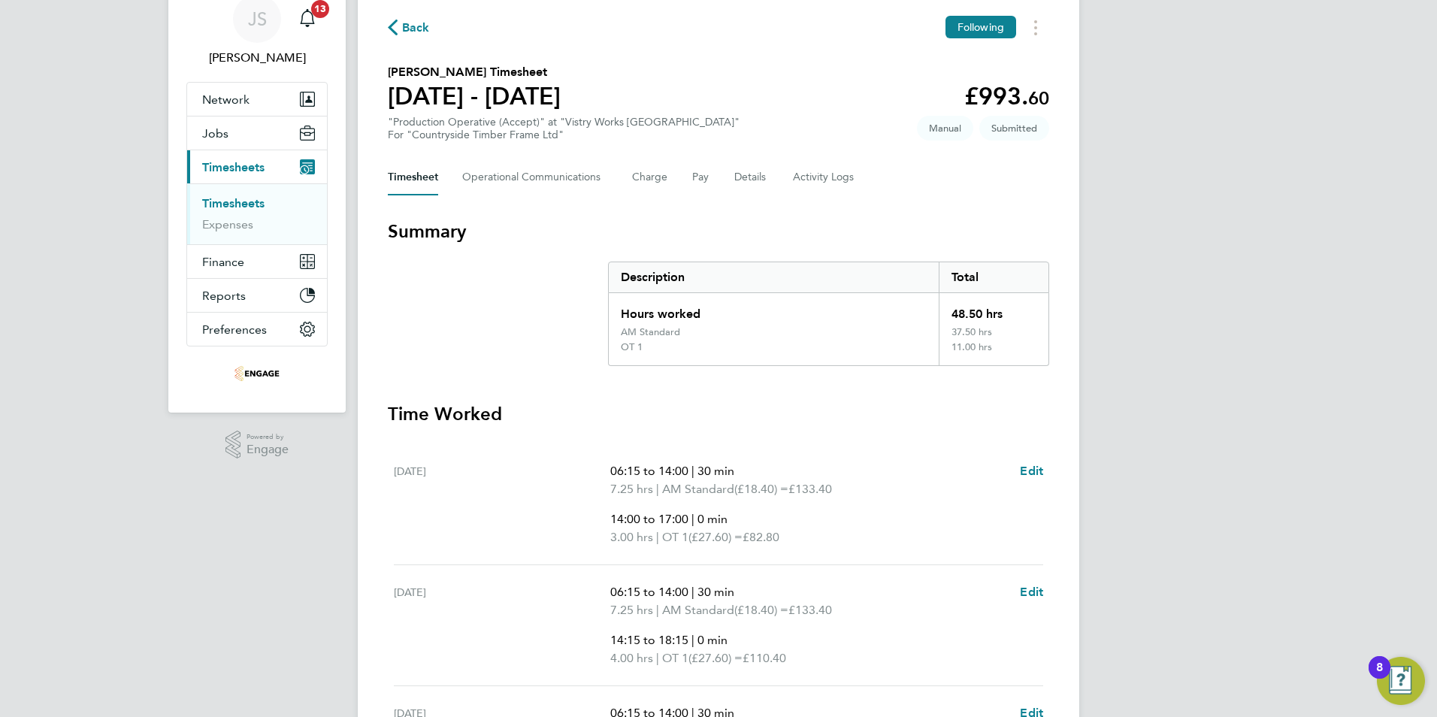
scroll to position [89, 0]
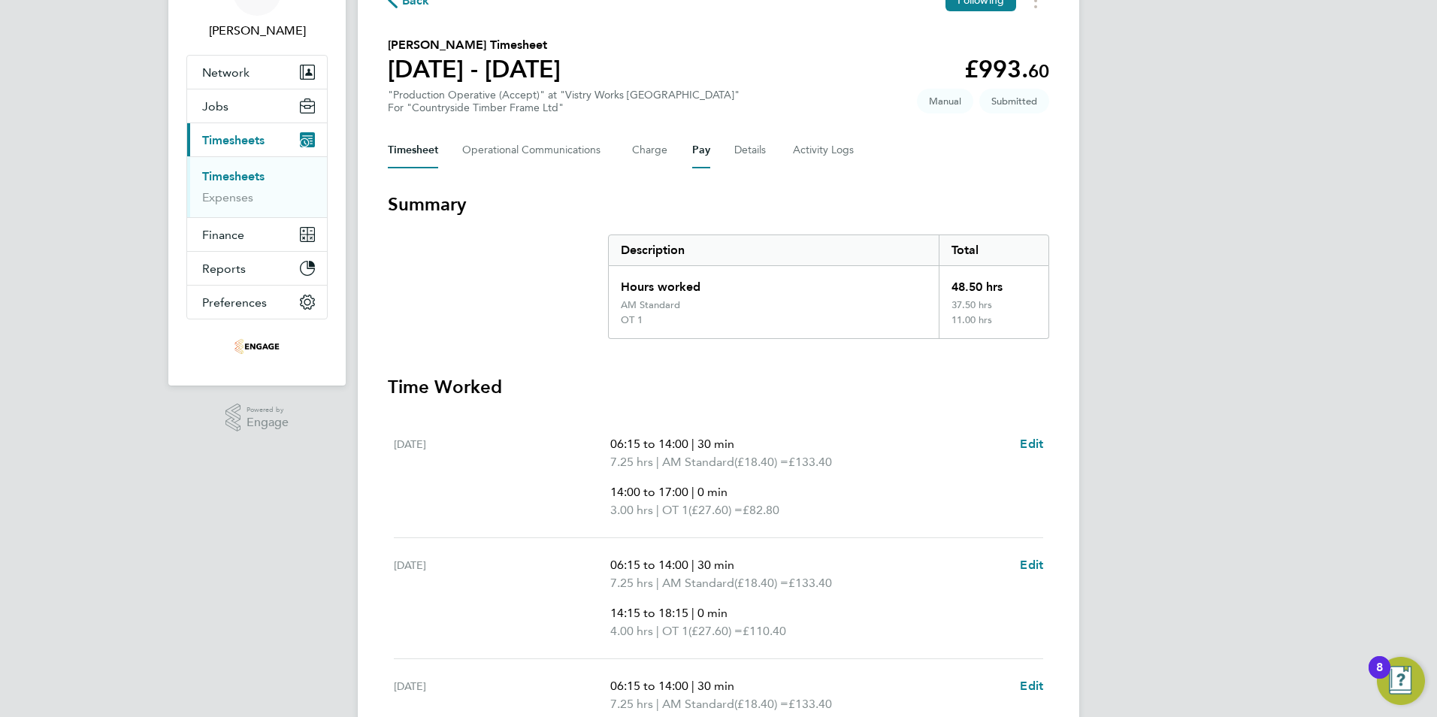
click at [703, 147] on button "Pay" at bounding box center [701, 150] width 18 height 36
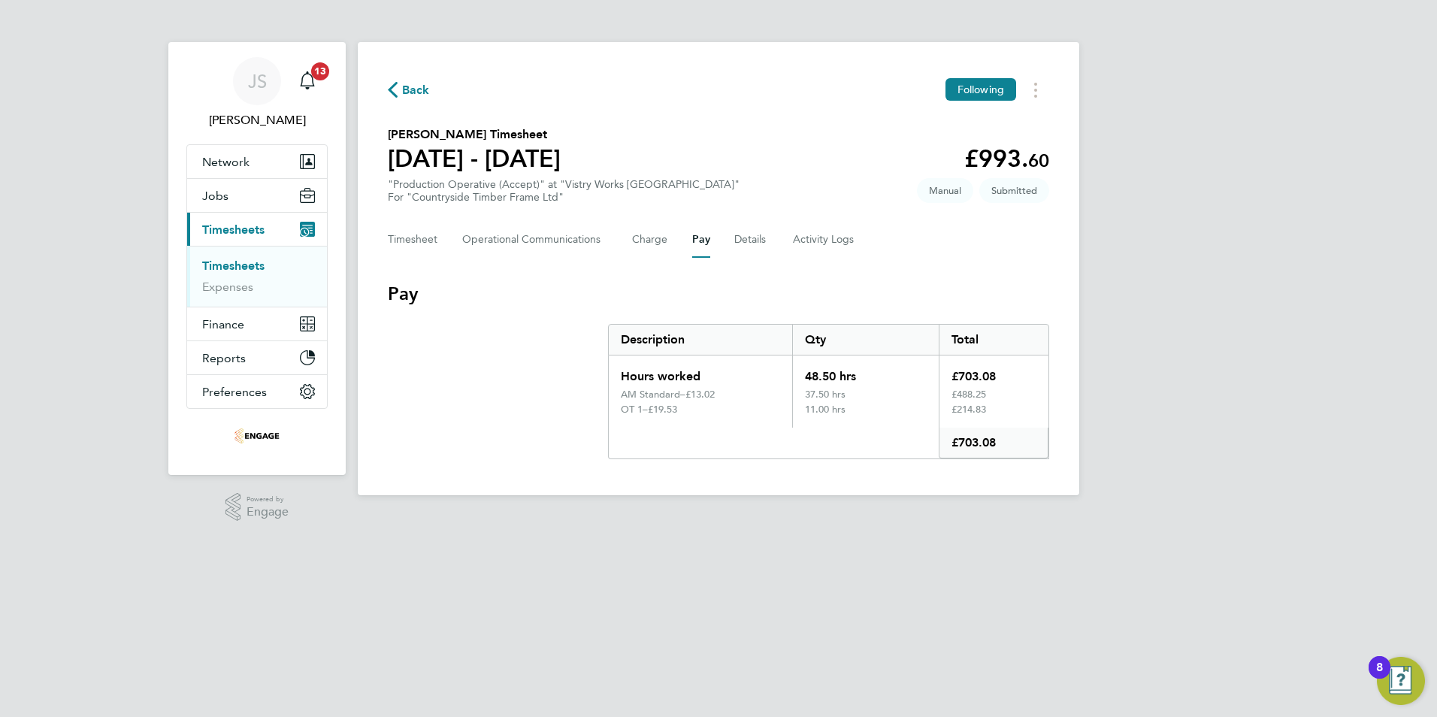
click at [404, 90] on span "Back" at bounding box center [416, 90] width 28 height 18
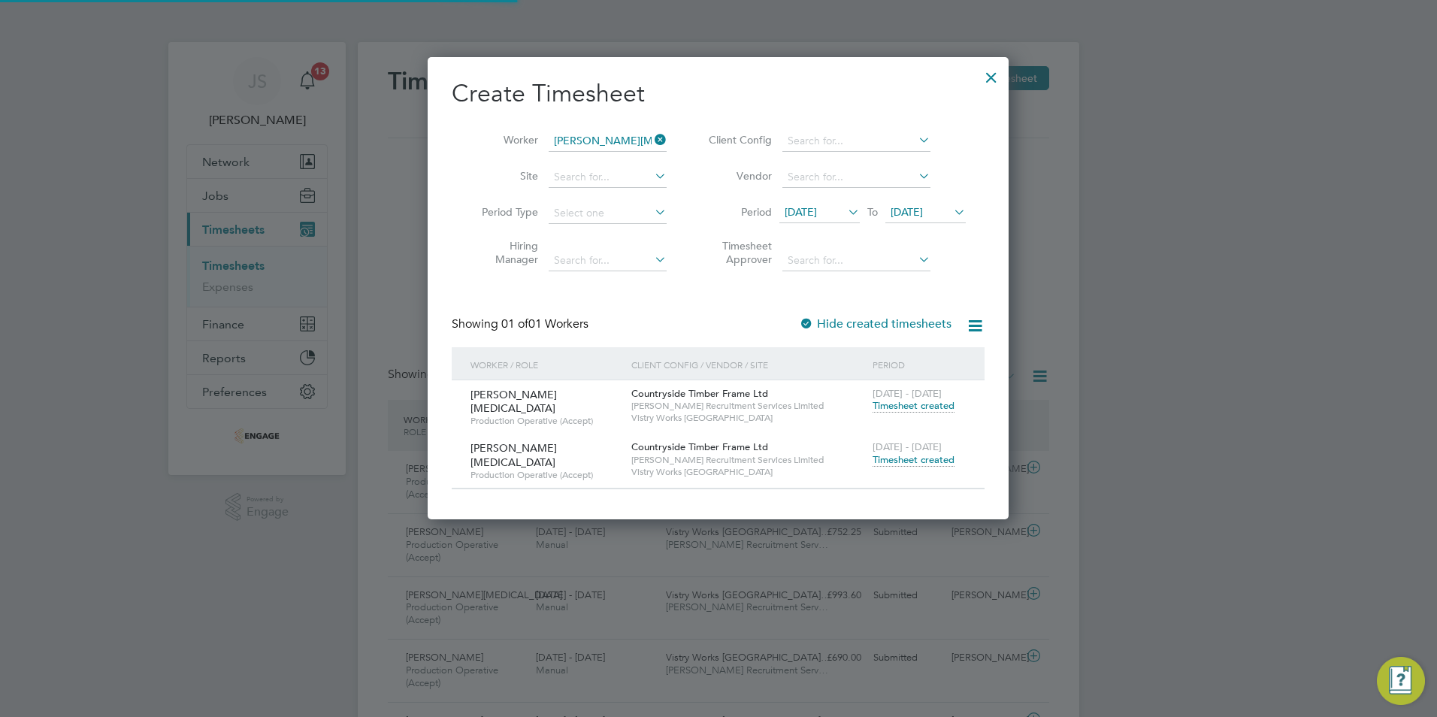
scroll to position [38, 131]
click at [652, 142] on icon at bounding box center [652, 139] width 0 height 21
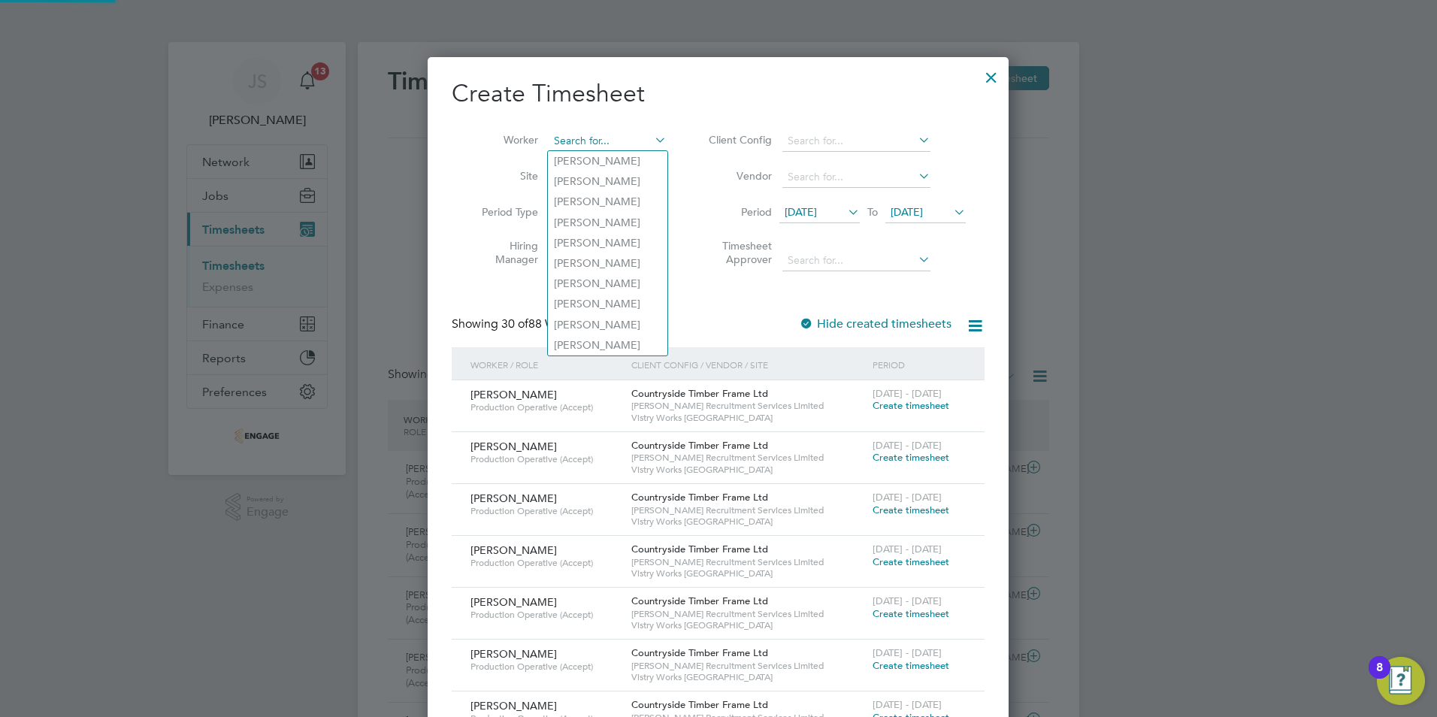
click at [579, 144] on input at bounding box center [608, 141] width 118 height 21
click at [568, 135] on input at bounding box center [608, 141] width 118 height 21
click at [573, 141] on input at bounding box center [608, 141] width 118 height 21
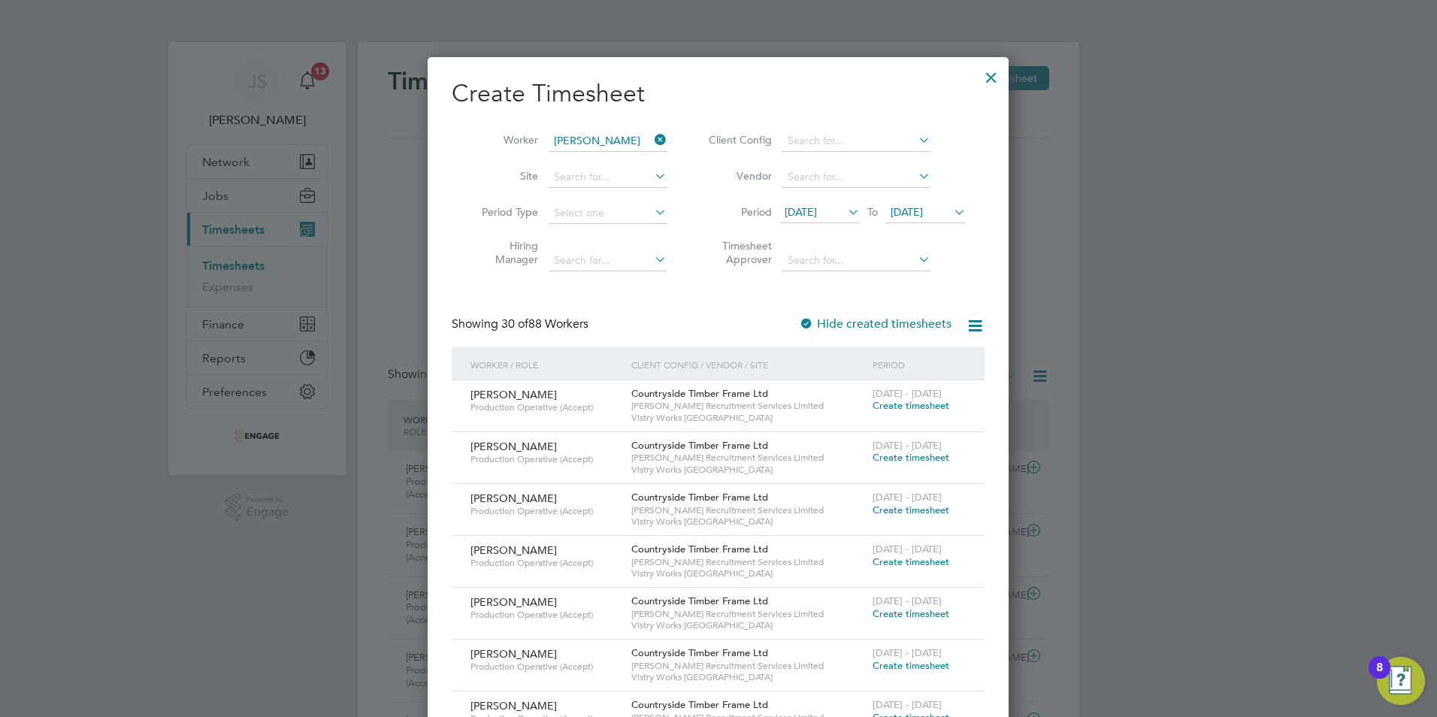
click at [608, 196] on li "[PERSON_NAME]" at bounding box center [641, 202] width 186 height 20
type input "[PERSON_NAME]"
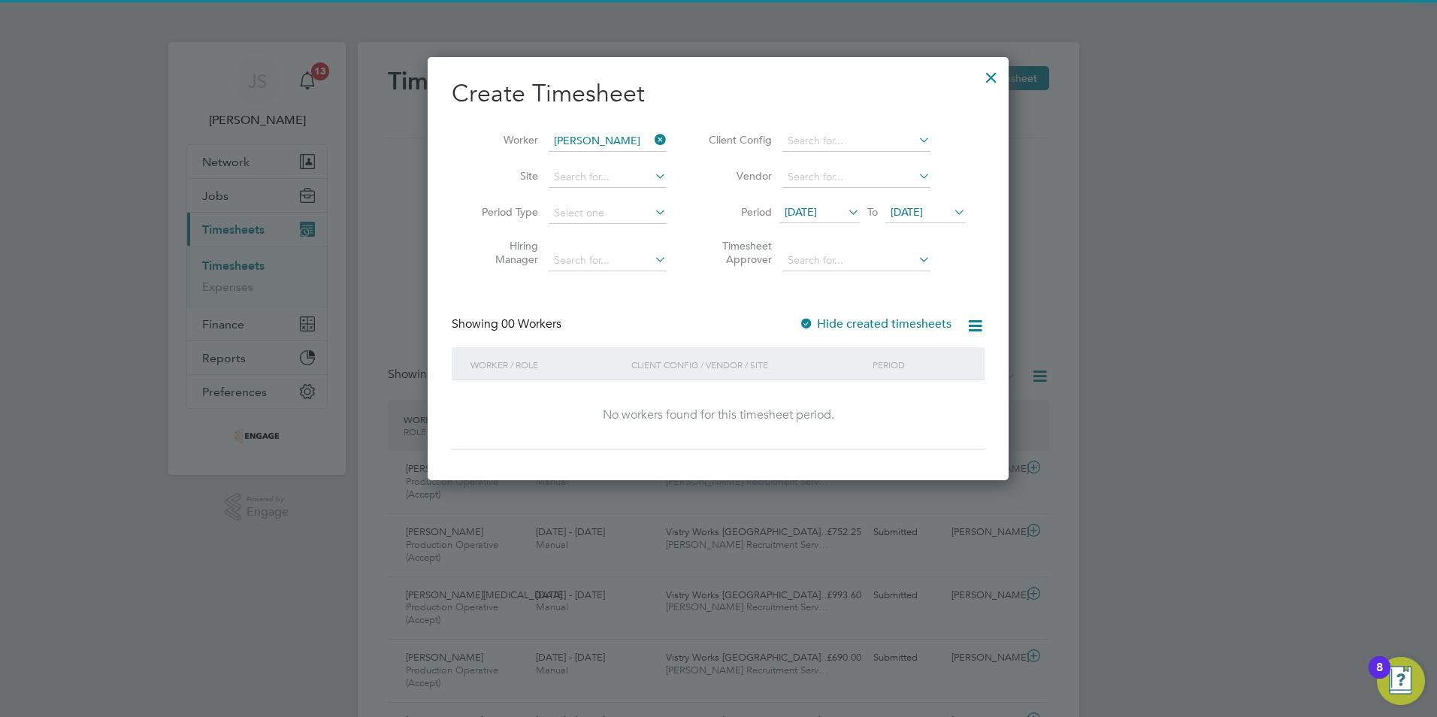
click at [853, 329] on label "Hide created timesheets" at bounding box center [875, 323] width 153 height 15
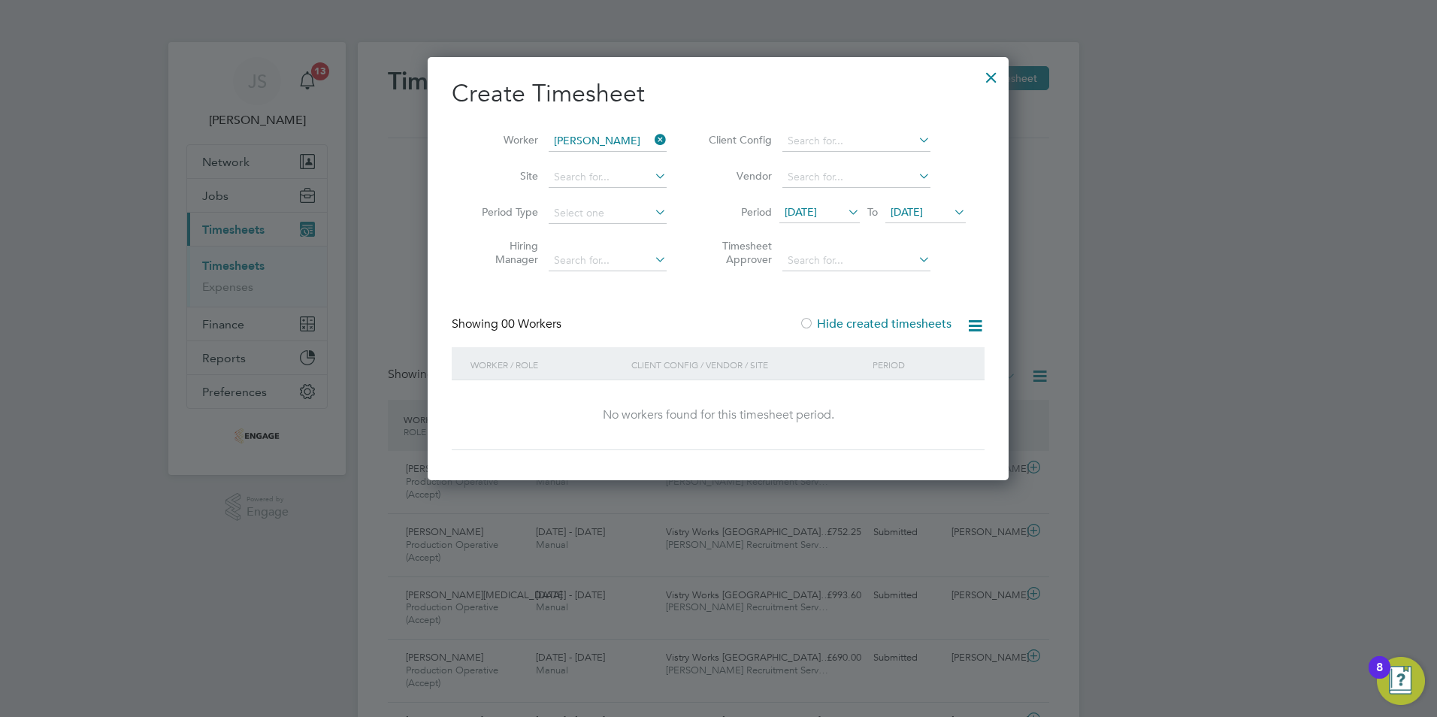
click at [853, 329] on label "Hide created timesheets" at bounding box center [875, 323] width 153 height 15
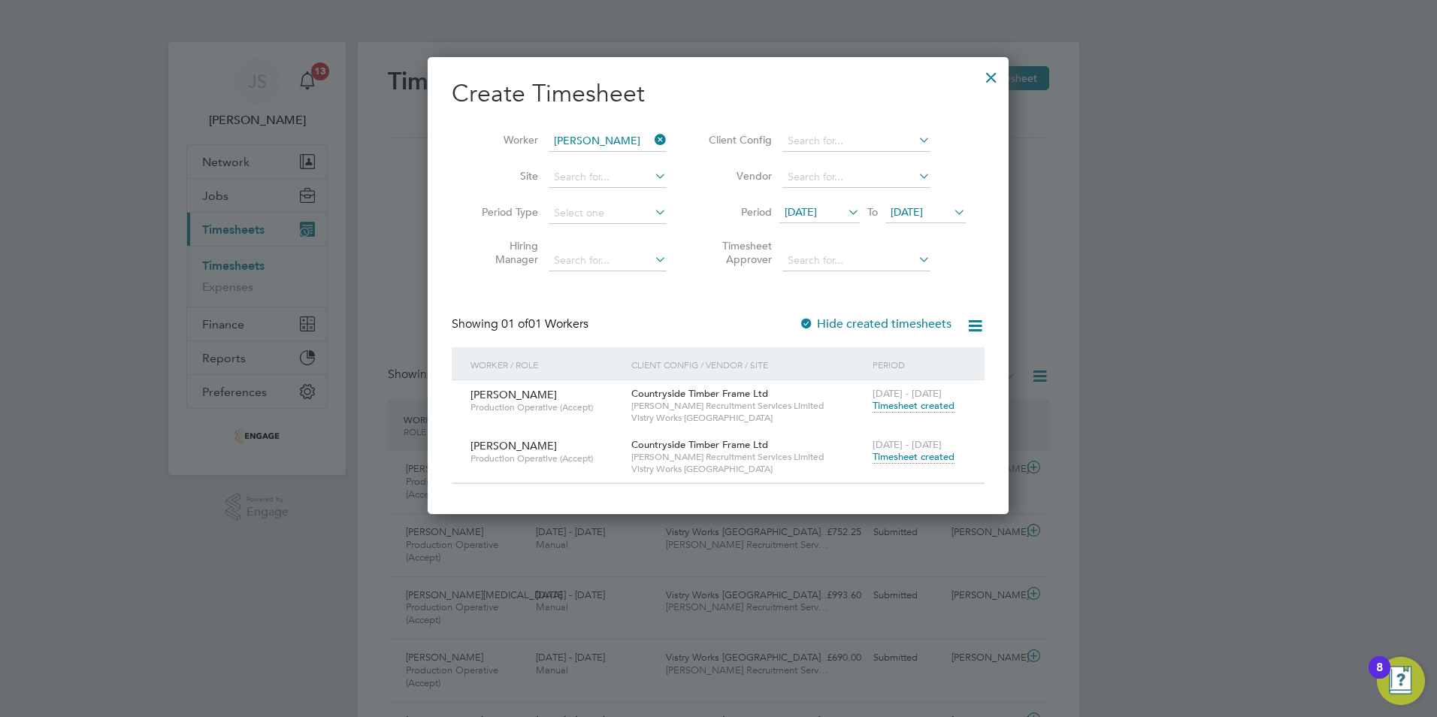
click at [921, 458] on span "Timesheet created" at bounding box center [914, 457] width 82 height 14
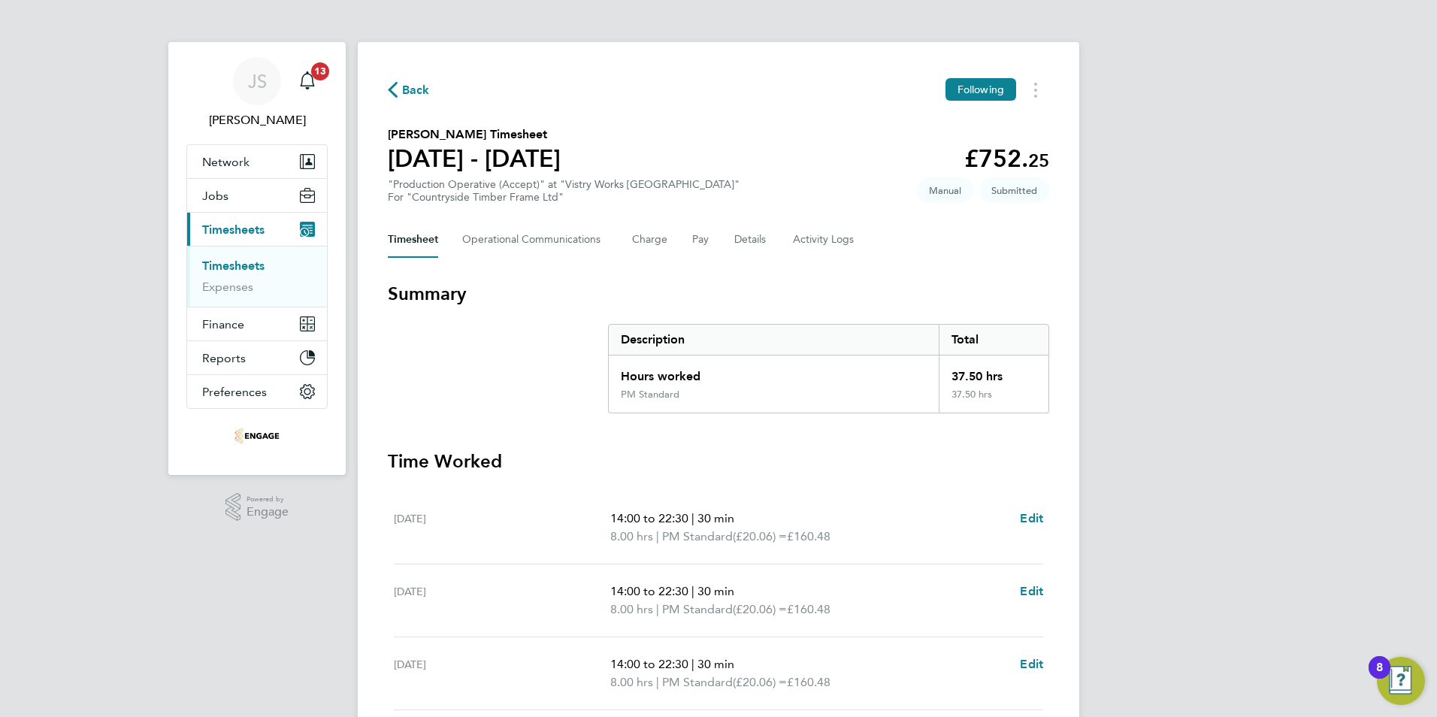
click at [420, 92] on span "Back" at bounding box center [416, 90] width 28 height 18
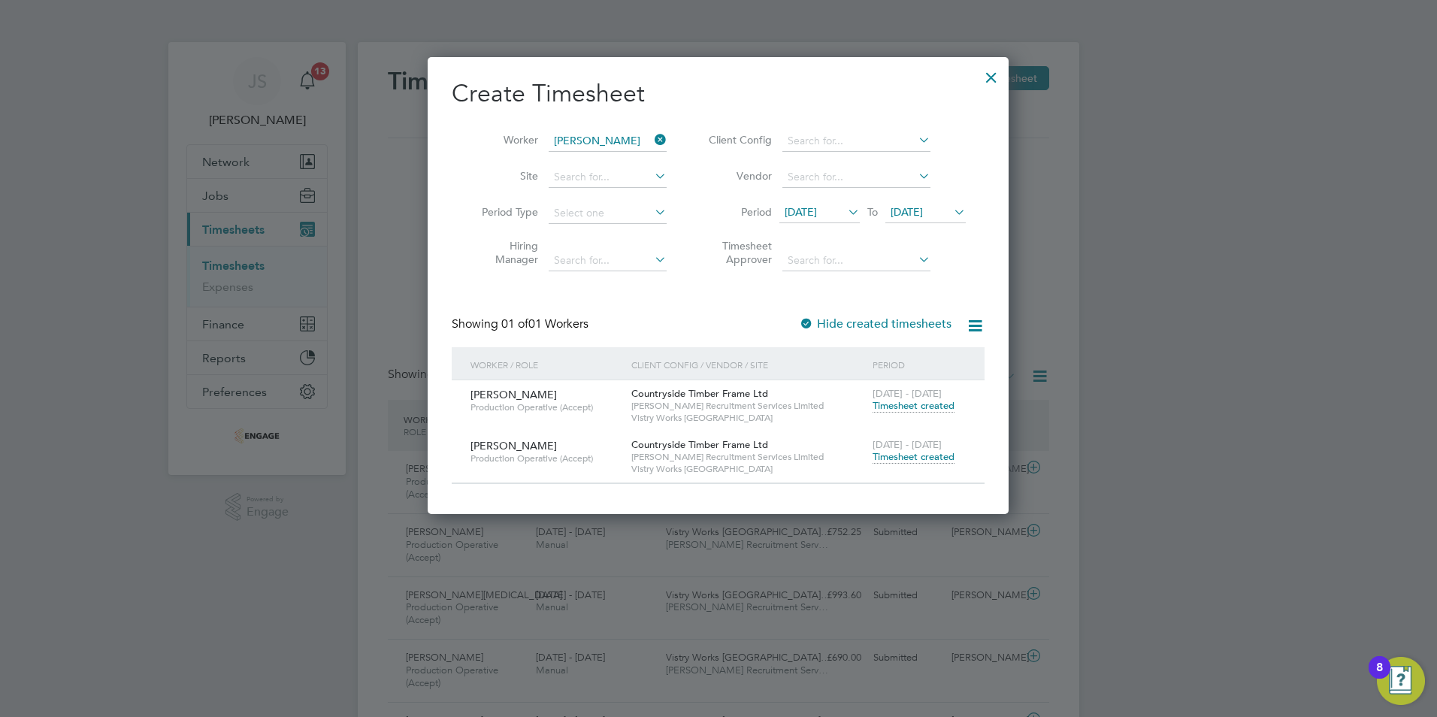
click at [652, 136] on icon at bounding box center [652, 139] width 0 height 21
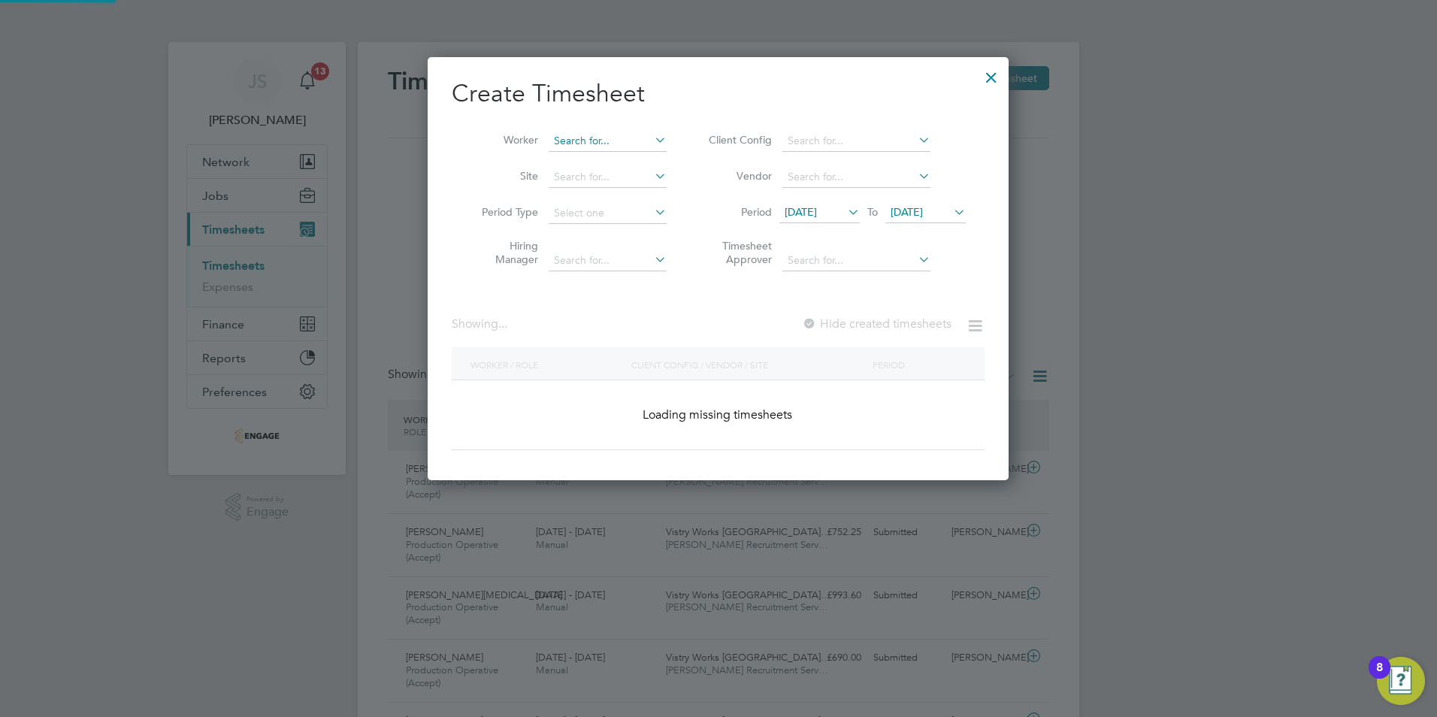
click at [604, 141] on input at bounding box center [608, 141] width 118 height 21
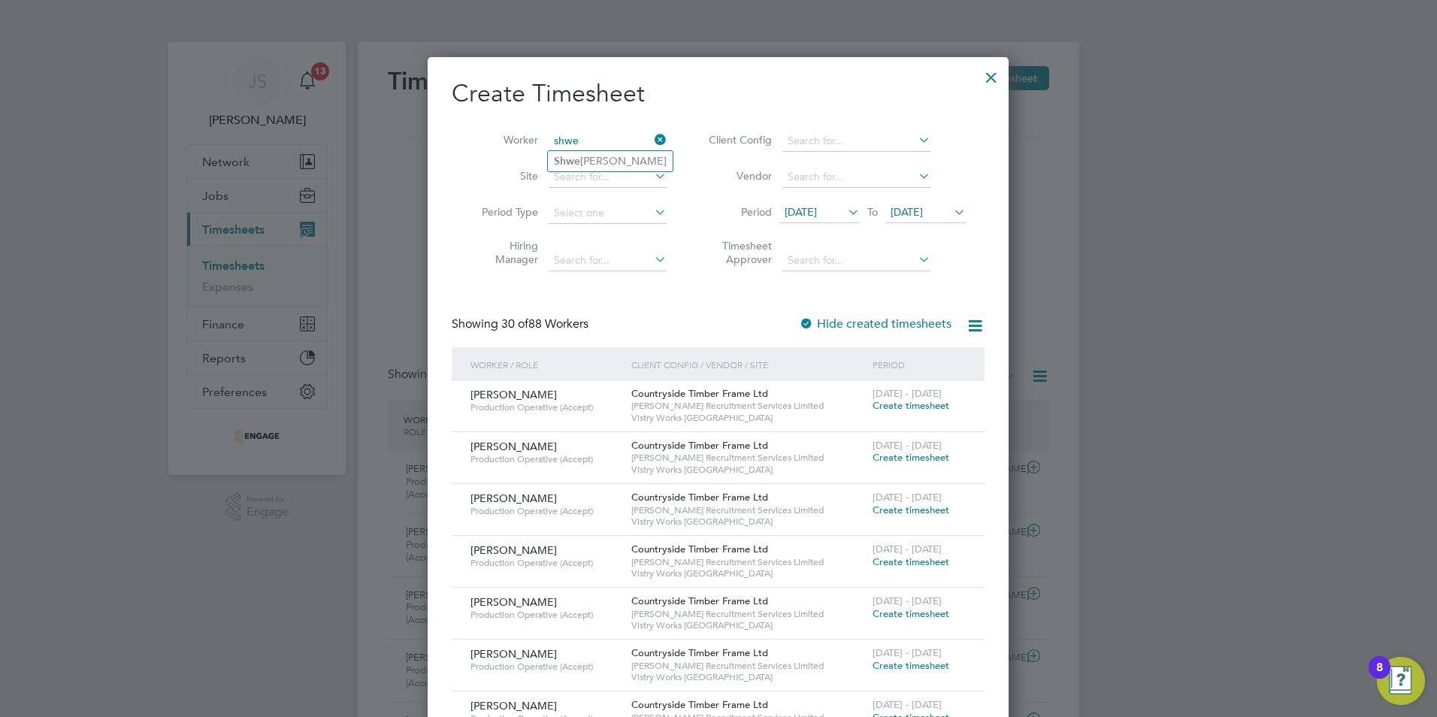
click at [607, 161] on li "Shwe [PERSON_NAME]" at bounding box center [610, 161] width 125 height 20
type input "[PERSON_NAME]"
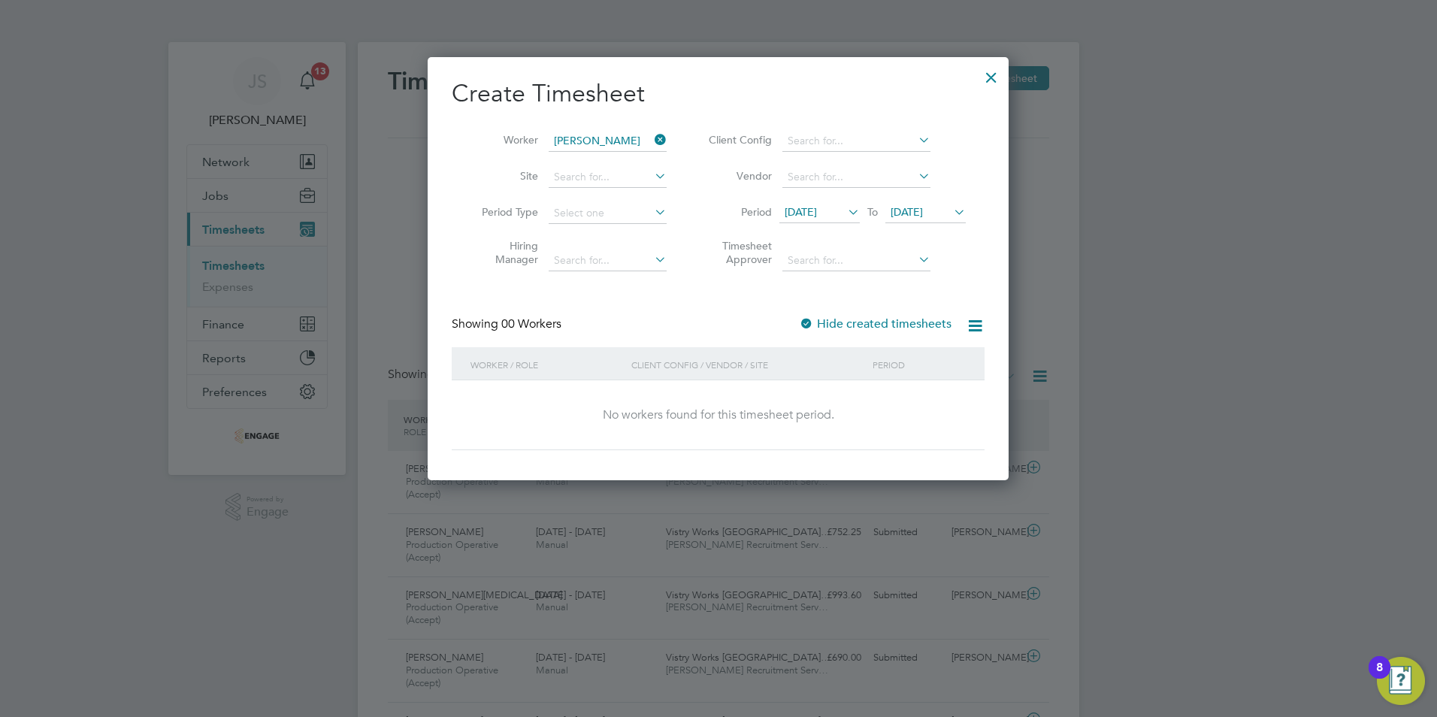
click at [874, 322] on label "Hide created timesheets" at bounding box center [875, 323] width 153 height 15
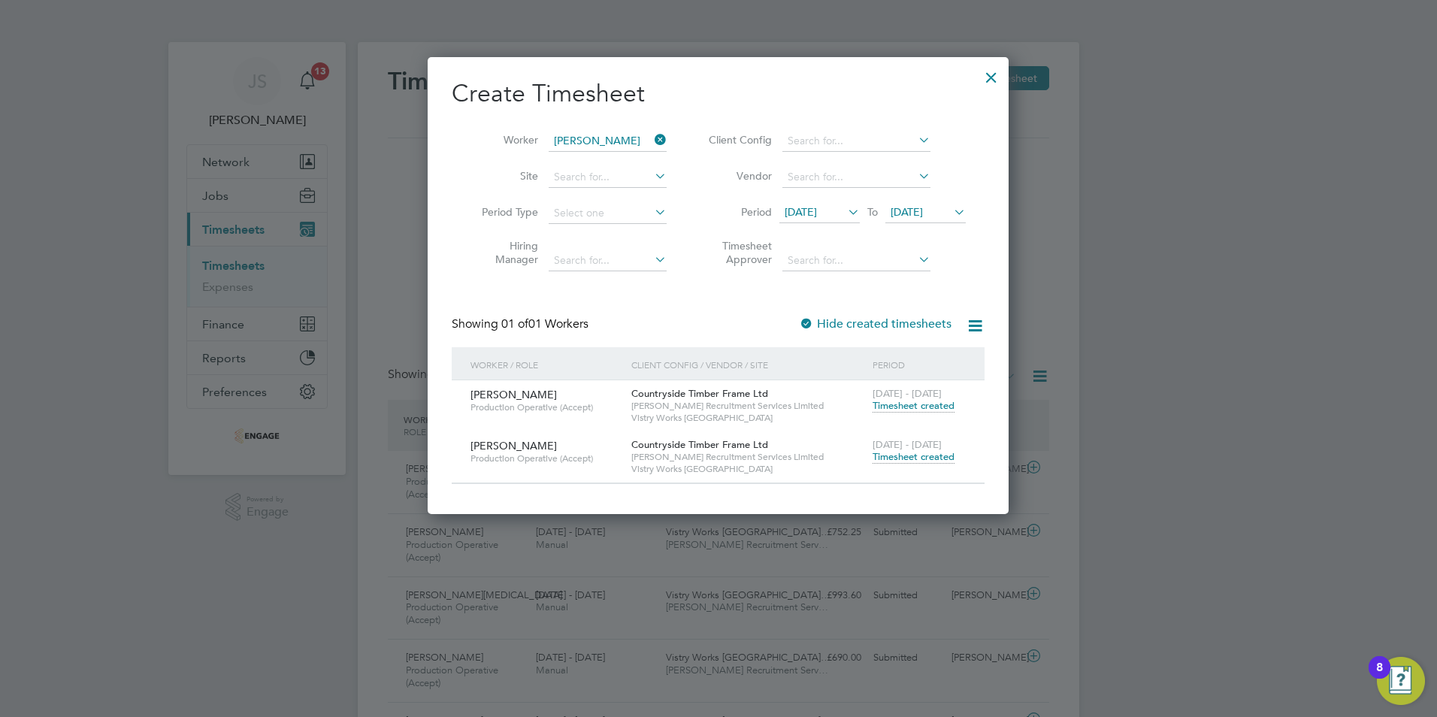
click at [918, 461] on span "Timesheet created" at bounding box center [914, 457] width 82 height 14
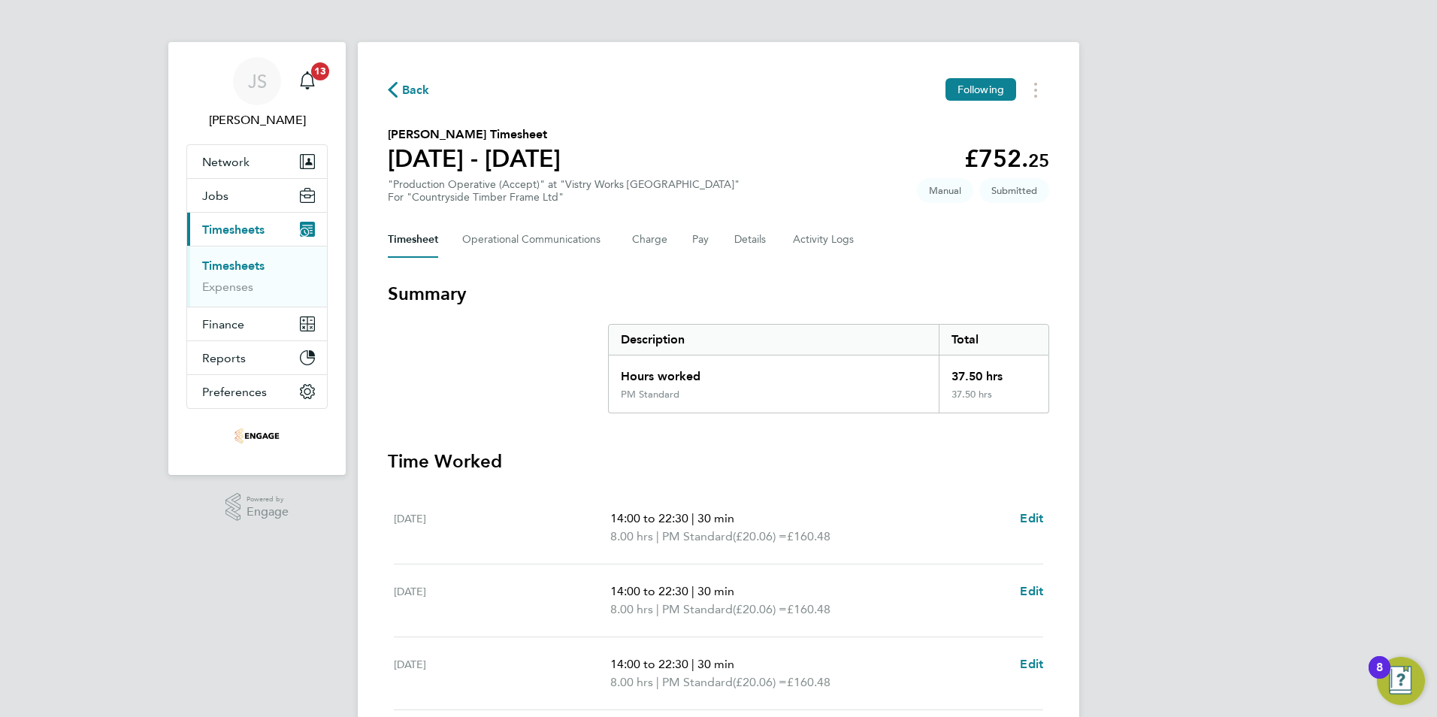
click at [419, 92] on span "Back" at bounding box center [416, 90] width 28 height 18
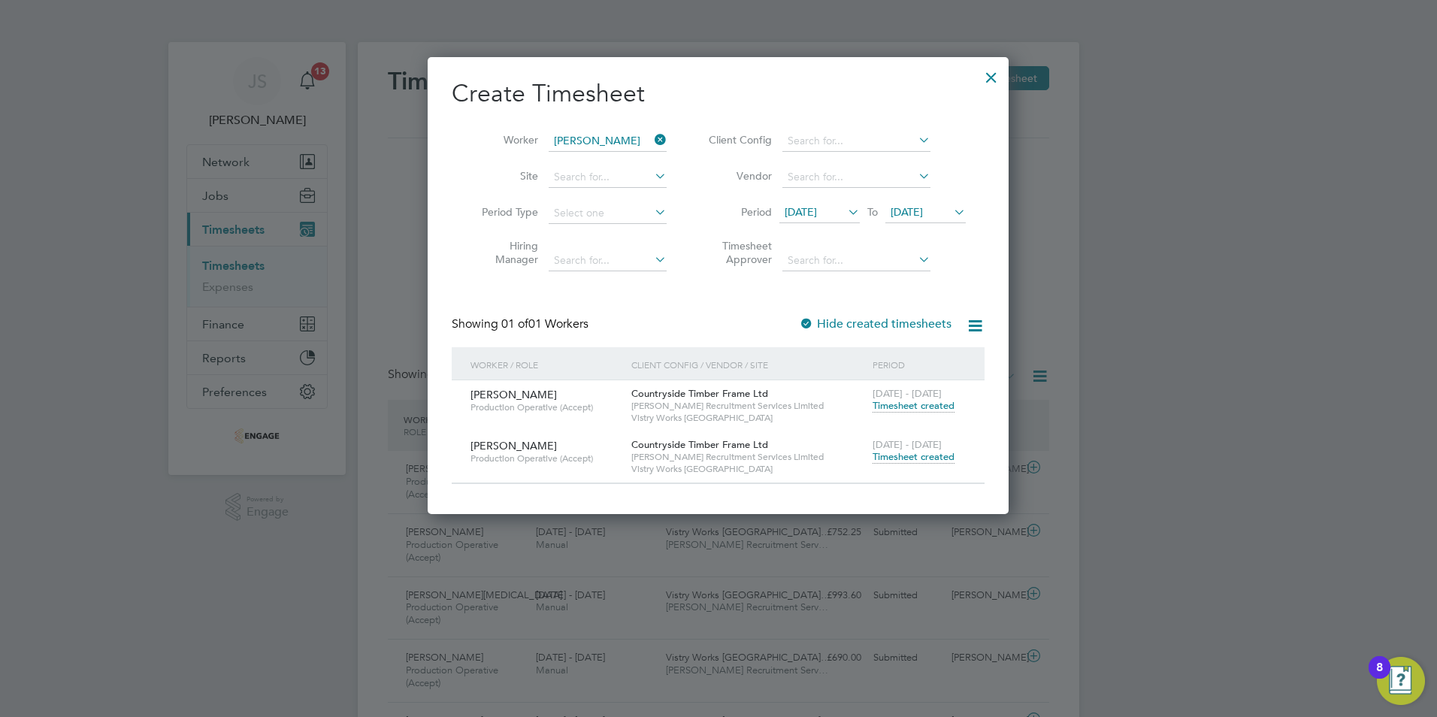
click at [652, 137] on icon at bounding box center [652, 139] width 0 height 21
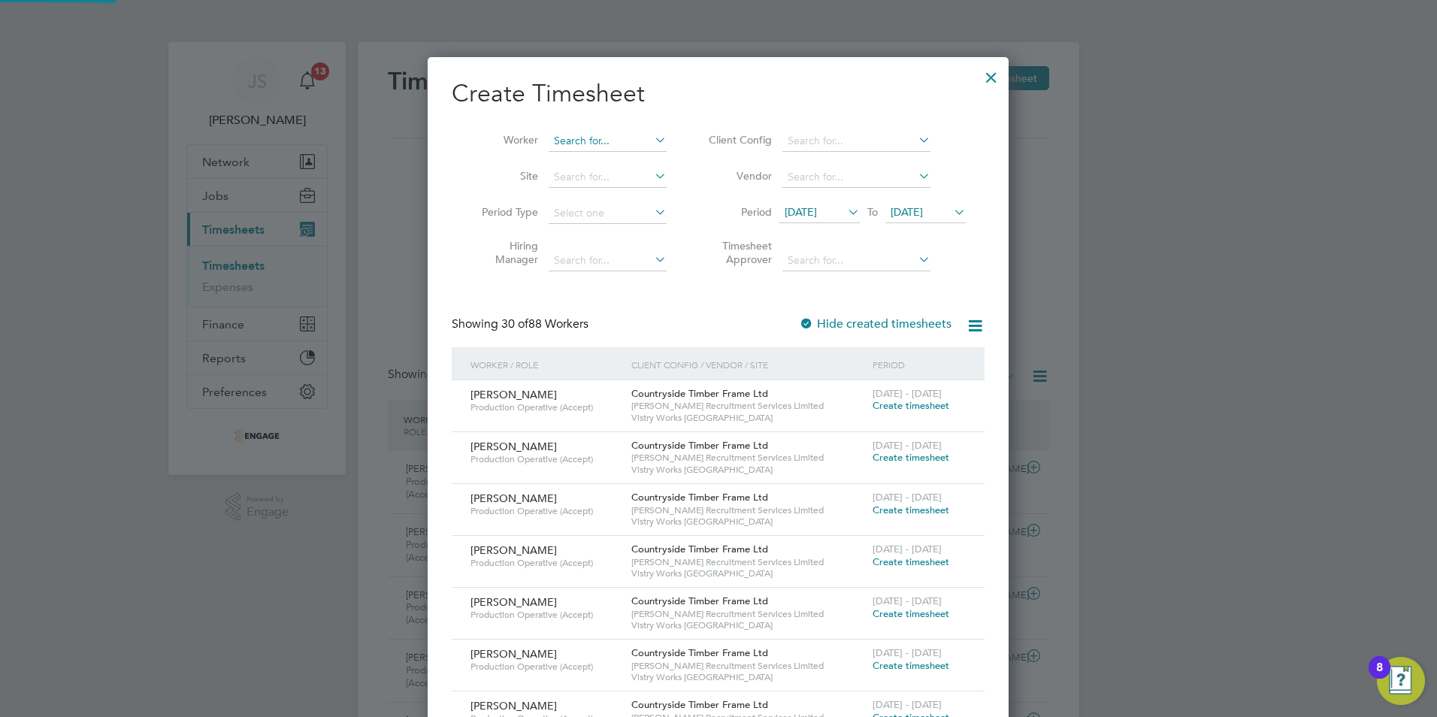
scroll to position [2058, 582]
click at [580, 144] on input at bounding box center [608, 141] width 118 height 21
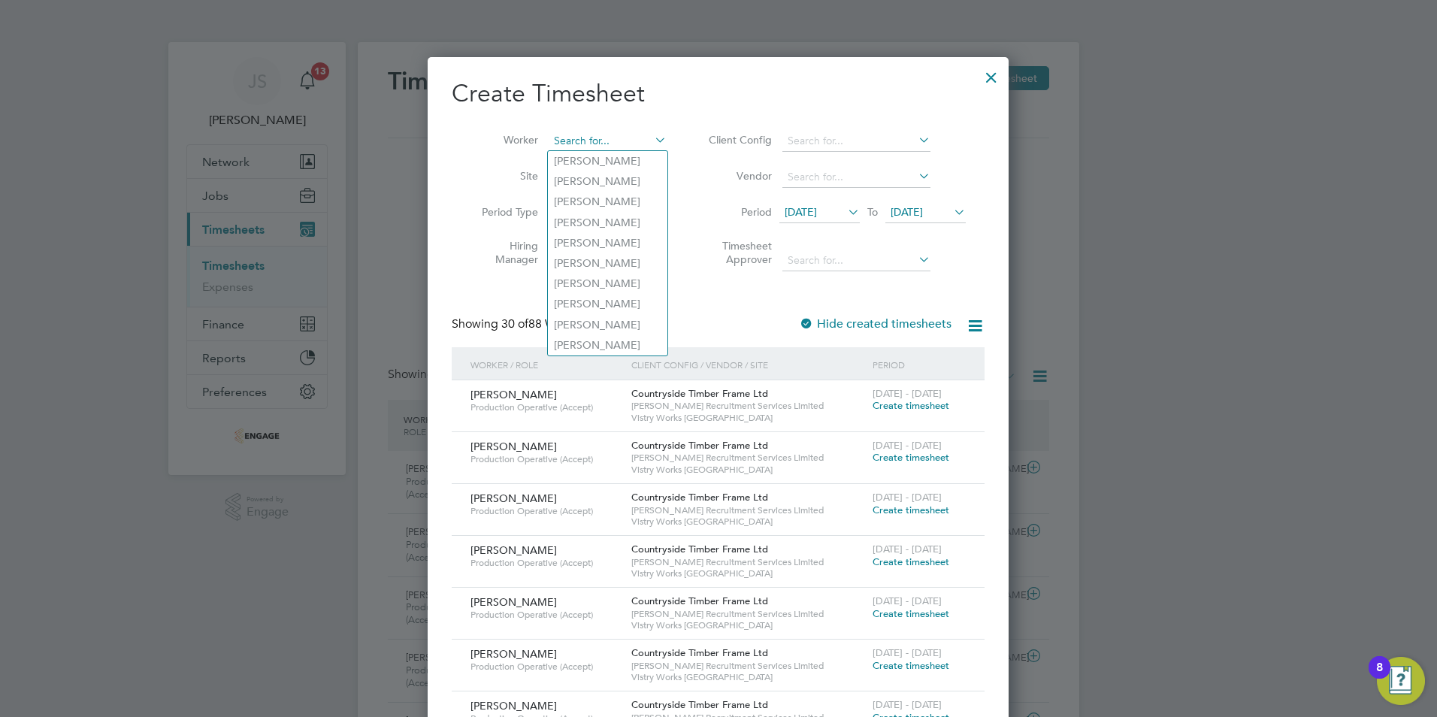
click at [574, 140] on input at bounding box center [608, 141] width 118 height 21
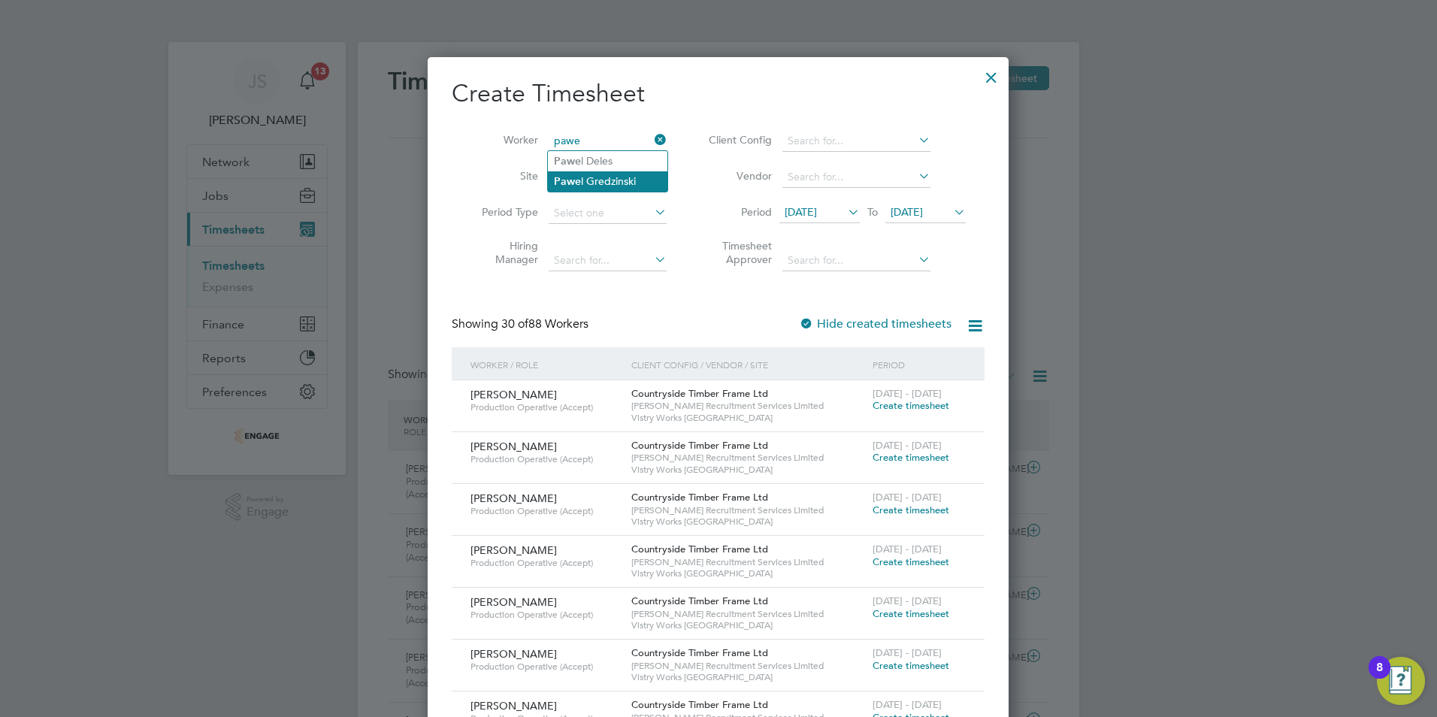
click at [610, 176] on li "Pawe l [PERSON_NAME]" at bounding box center [608, 181] width 120 height 20
type input "[PERSON_NAME]"
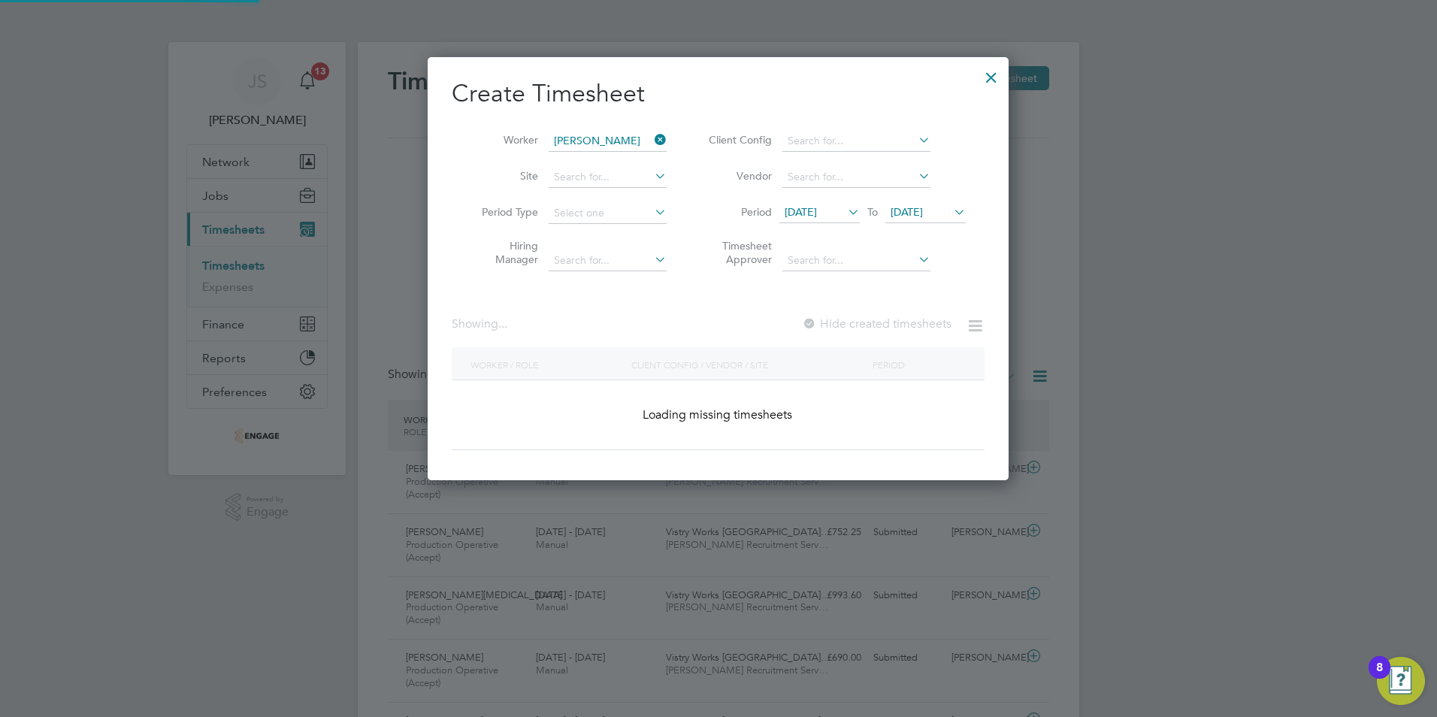
scroll to position [405, 582]
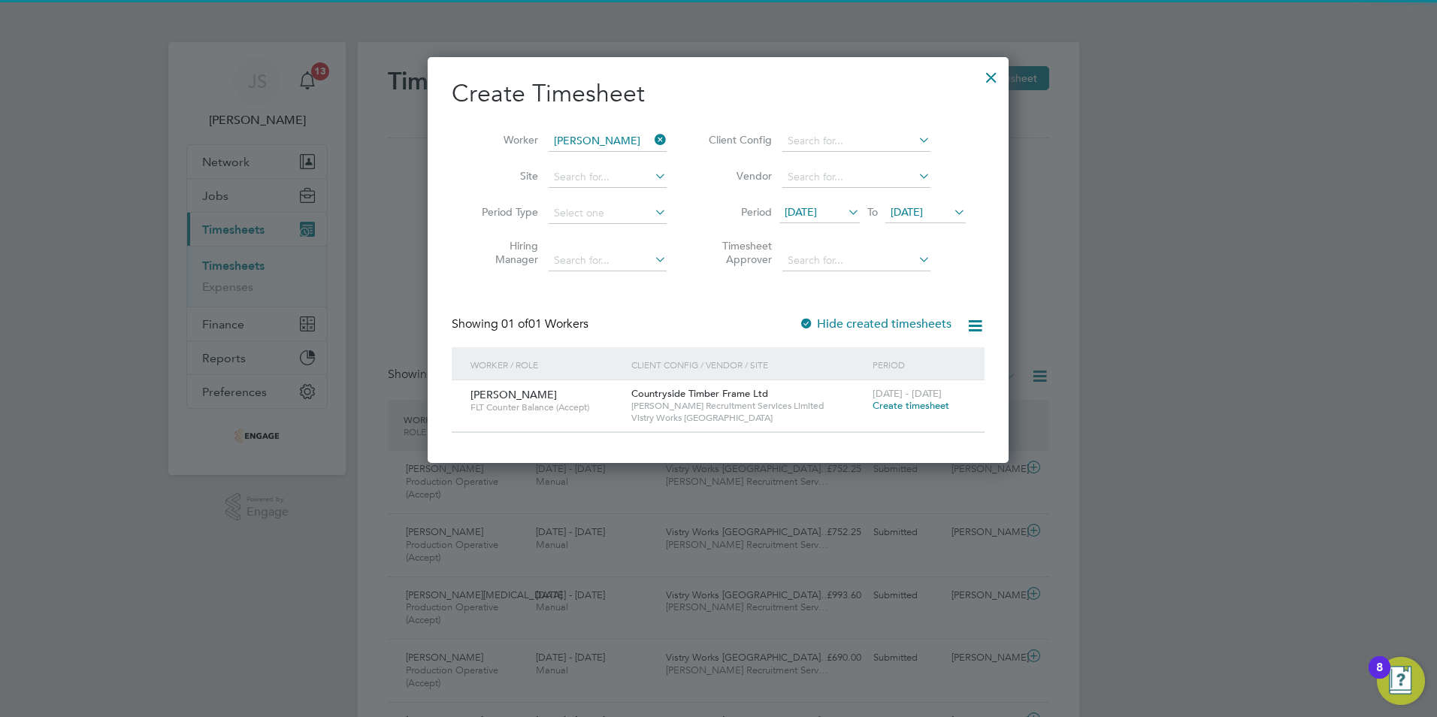
click at [950, 408] on div "[DATE] - [DATE] Create timesheet" at bounding box center [919, 400] width 101 height 41
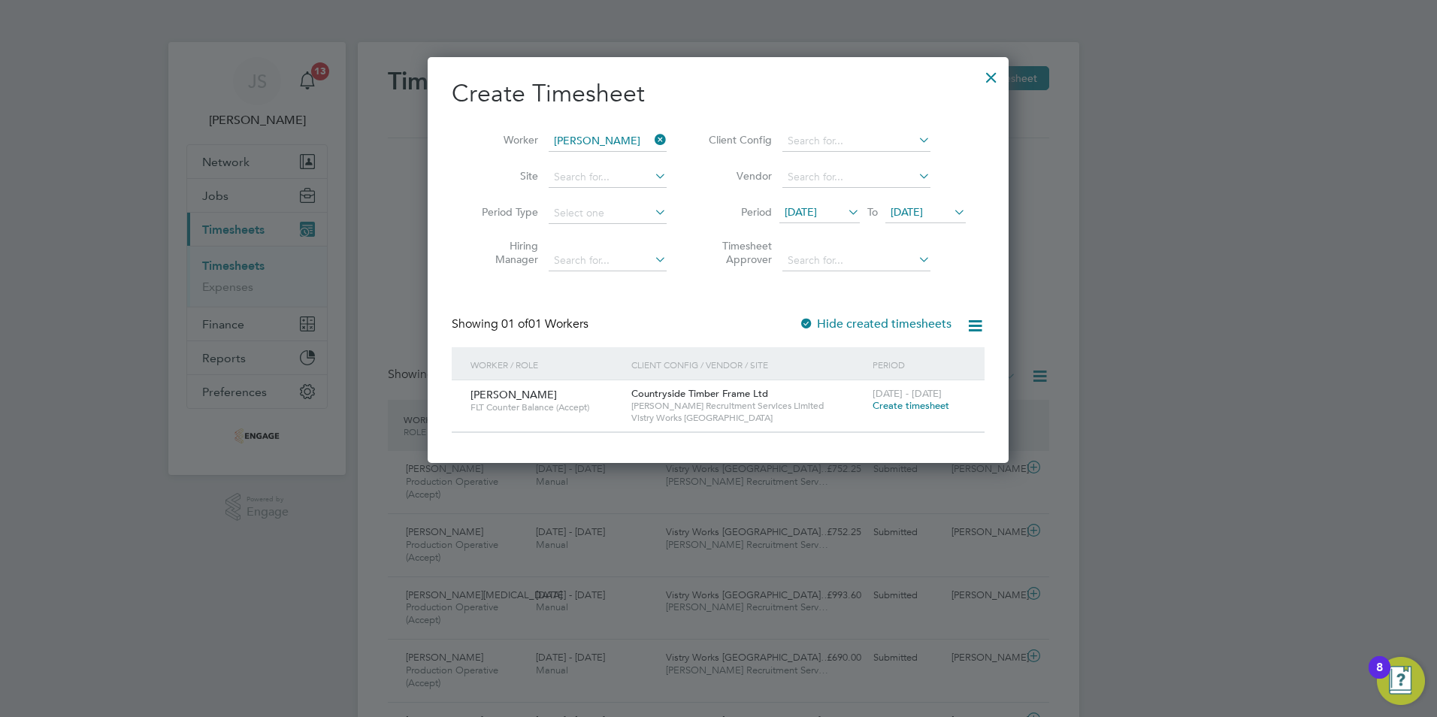
click at [946, 407] on span "Create timesheet" at bounding box center [911, 405] width 77 height 13
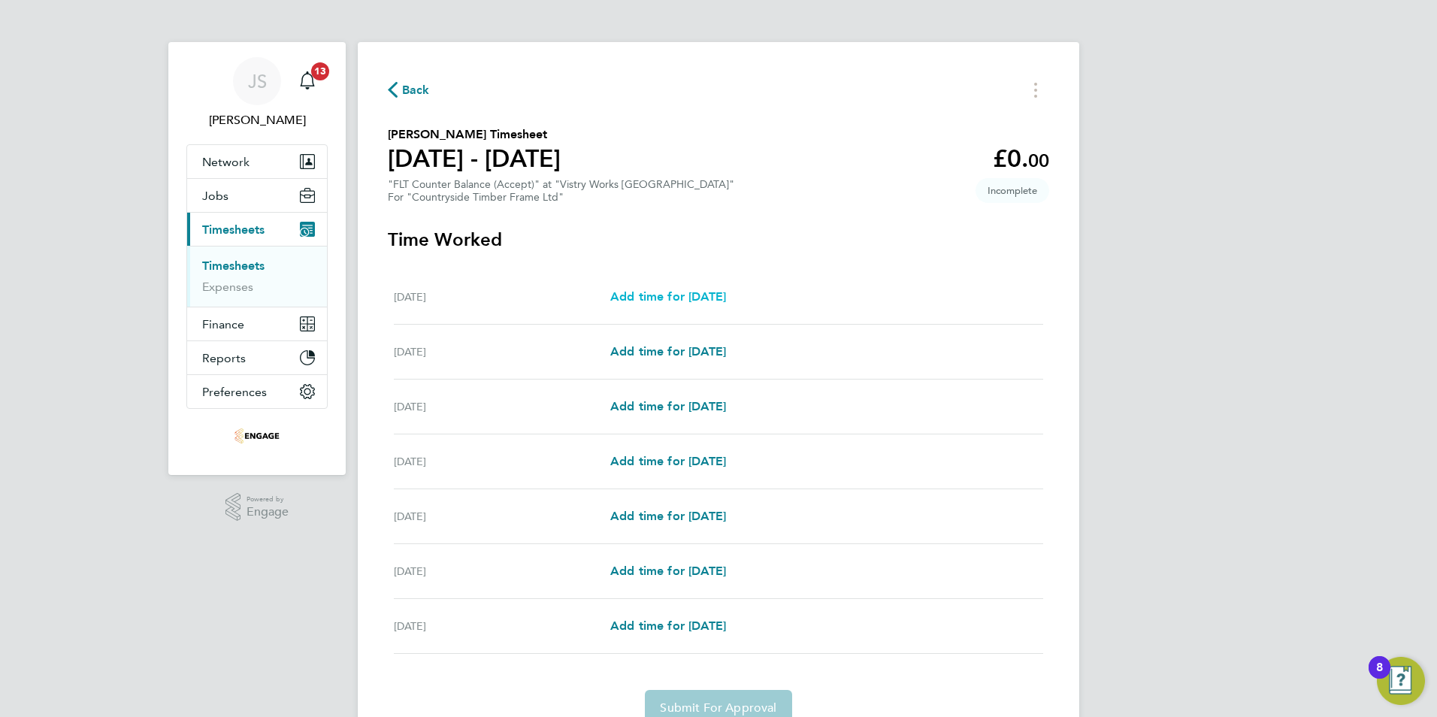
click at [726, 293] on span "Add time for [DATE]" at bounding box center [668, 296] width 116 height 14
select select "15"
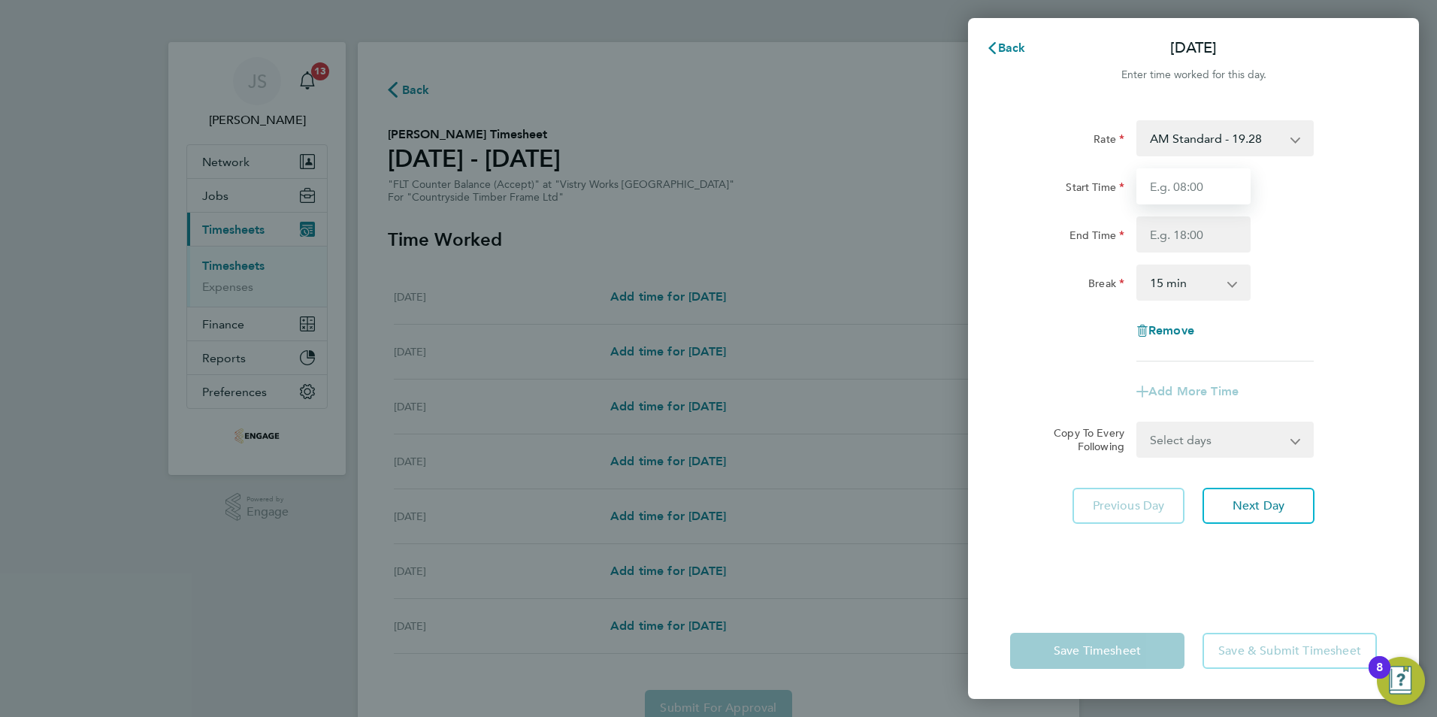
click at [1182, 181] on input "Start Time" at bounding box center [1193, 186] width 114 height 36
type input "06:00"
click at [1172, 238] on input "End Time" at bounding box center [1193, 234] width 114 height 36
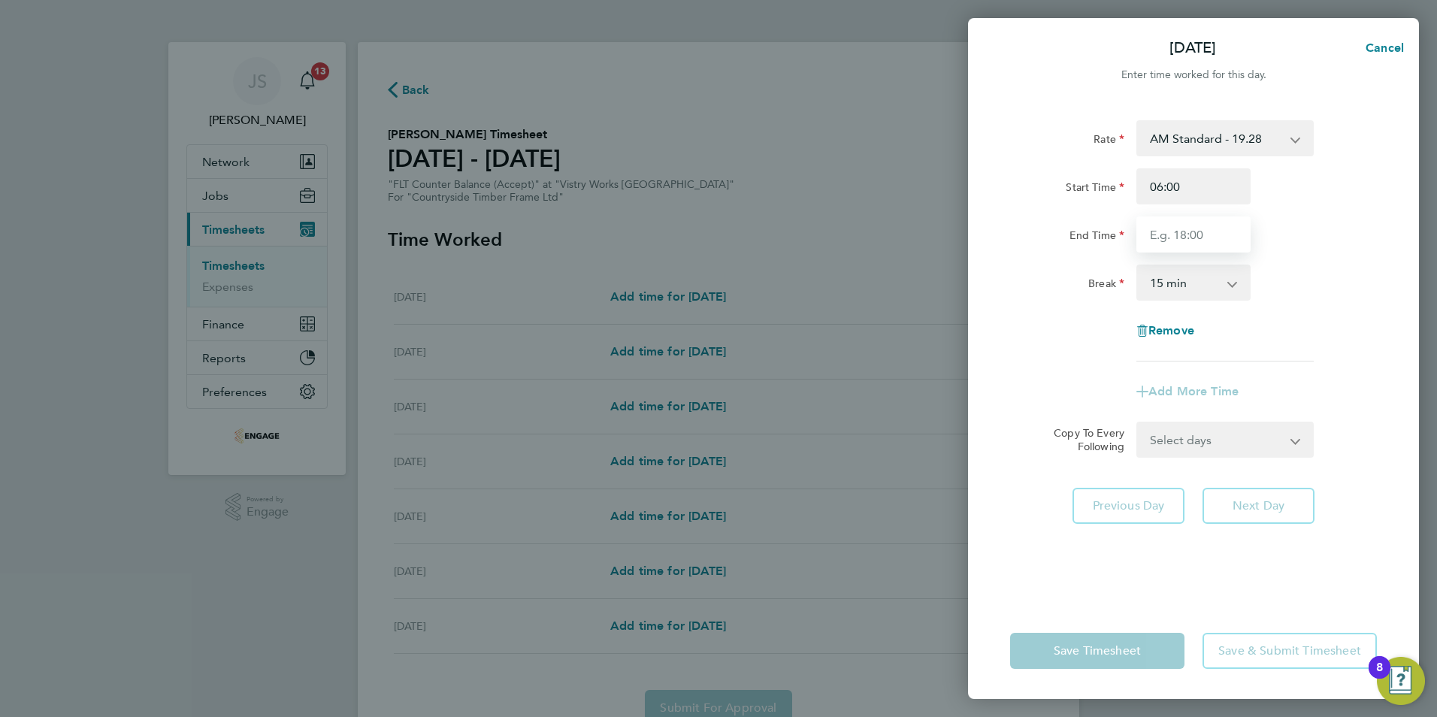
type input "14:00"
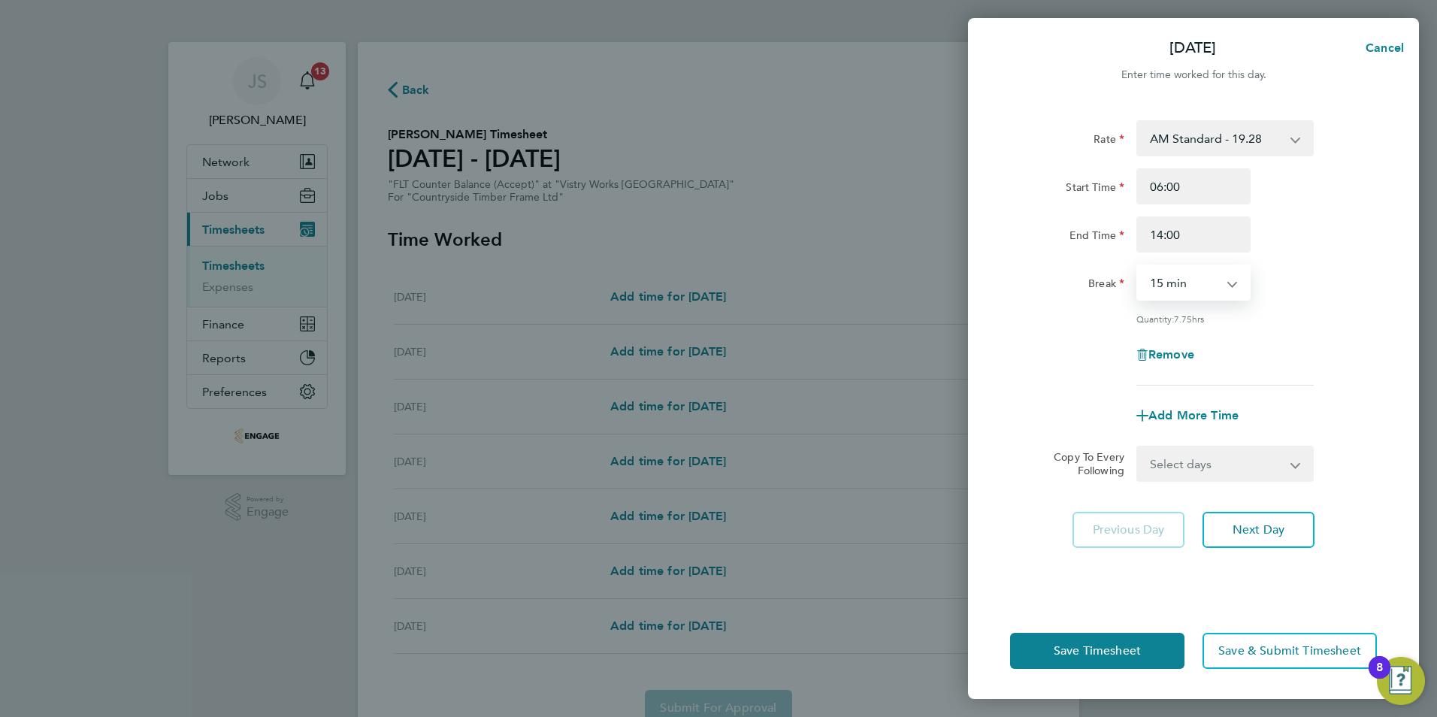
click at [1179, 280] on select "0 min 15 min 30 min 45 min 60 min 75 min 90 min" at bounding box center [1184, 282] width 93 height 33
select select "30"
click at [1138, 266] on select "0 min 15 min 30 min 45 min 60 min 75 min 90 min" at bounding box center [1184, 282] width 93 height 33
click at [1172, 462] on select "Select days Day Weekday (Mon-Fri) Weekend (Sat-Sun) [DATE] [DATE] [DATE] [DATE]…" at bounding box center [1217, 463] width 158 height 33
select select "WEEKDAY"
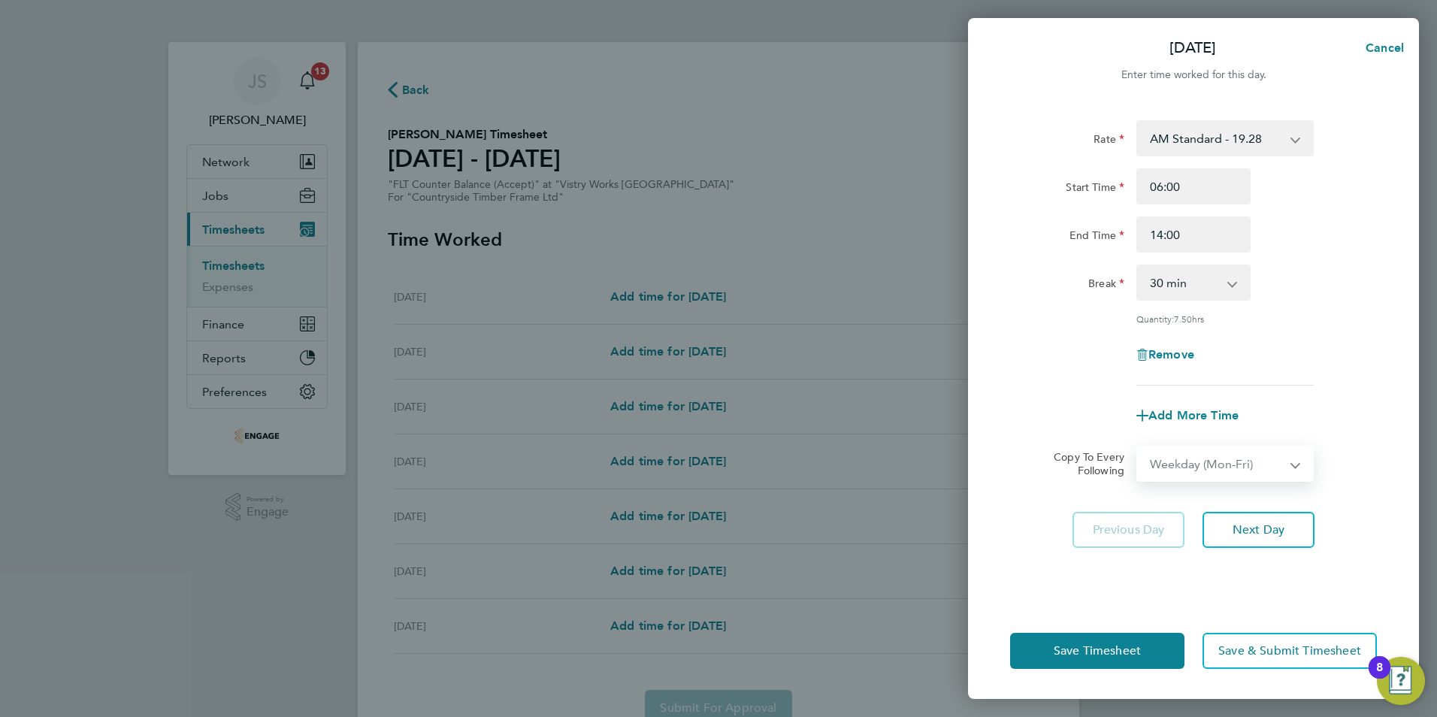
click at [1138, 447] on select "Select days Day Weekday (Mon-Fri) Weekend (Sat-Sun) [DATE] [DATE] [DATE] [DATE]…" at bounding box center [1217, 463] width 158 height 33
select select "[DATE]"
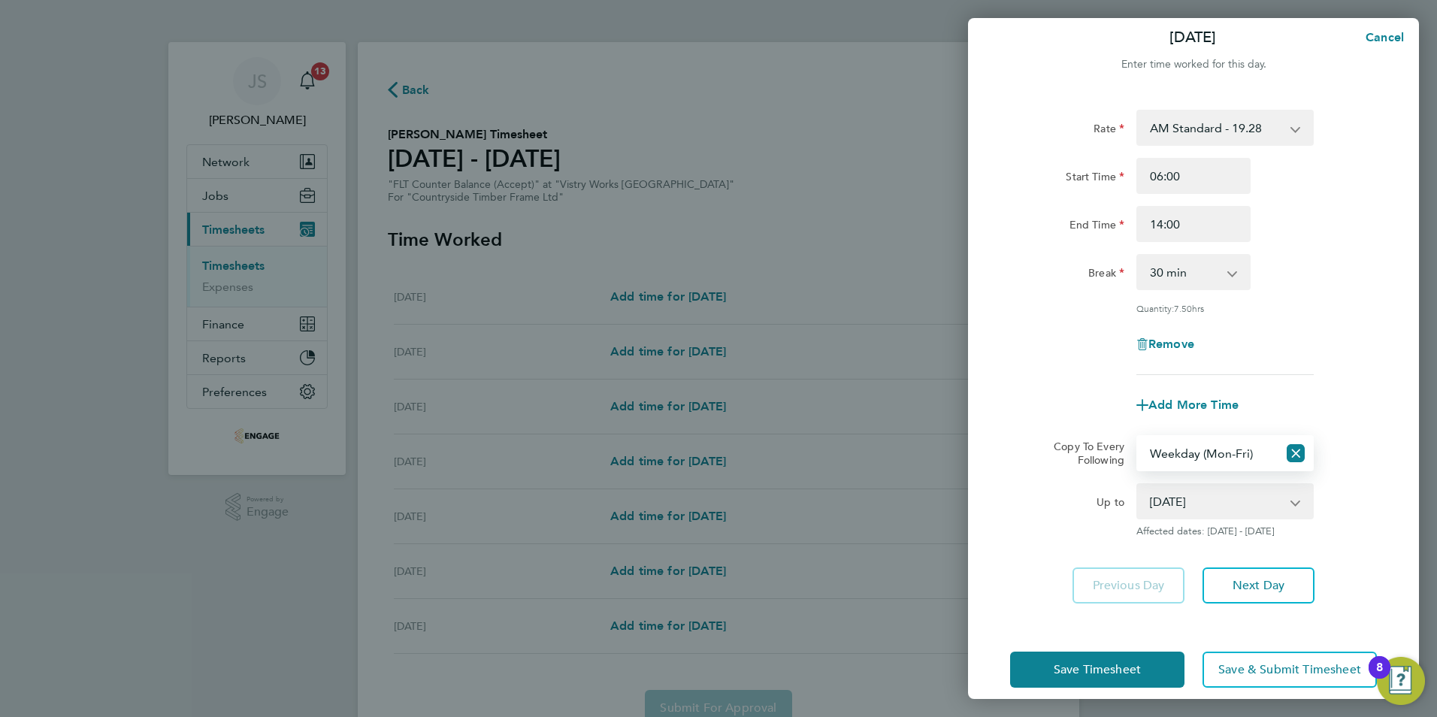
scroll to position [28, 0]
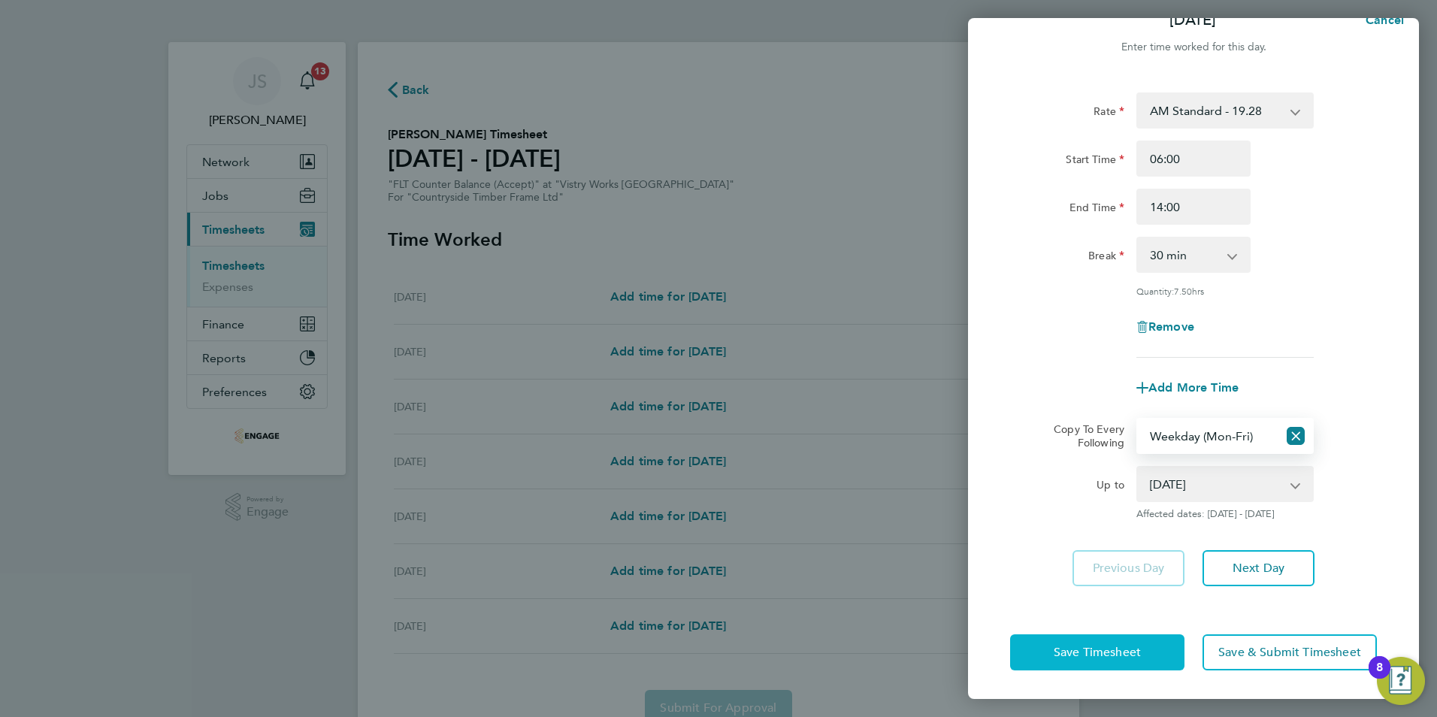
click at [1082, 645] on span "Save Timesheet" at bounding box center [1097, 652] width 87 height 15
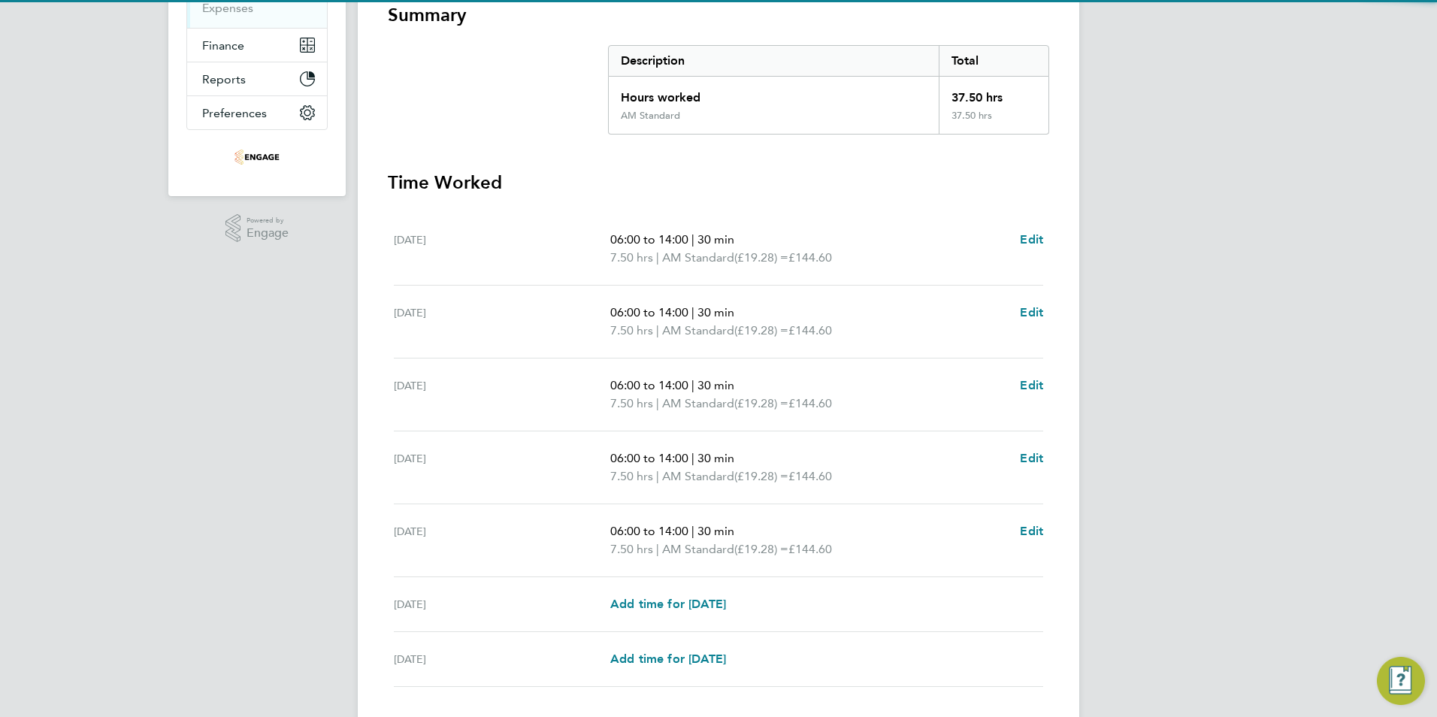
scroll to position [376, 0]
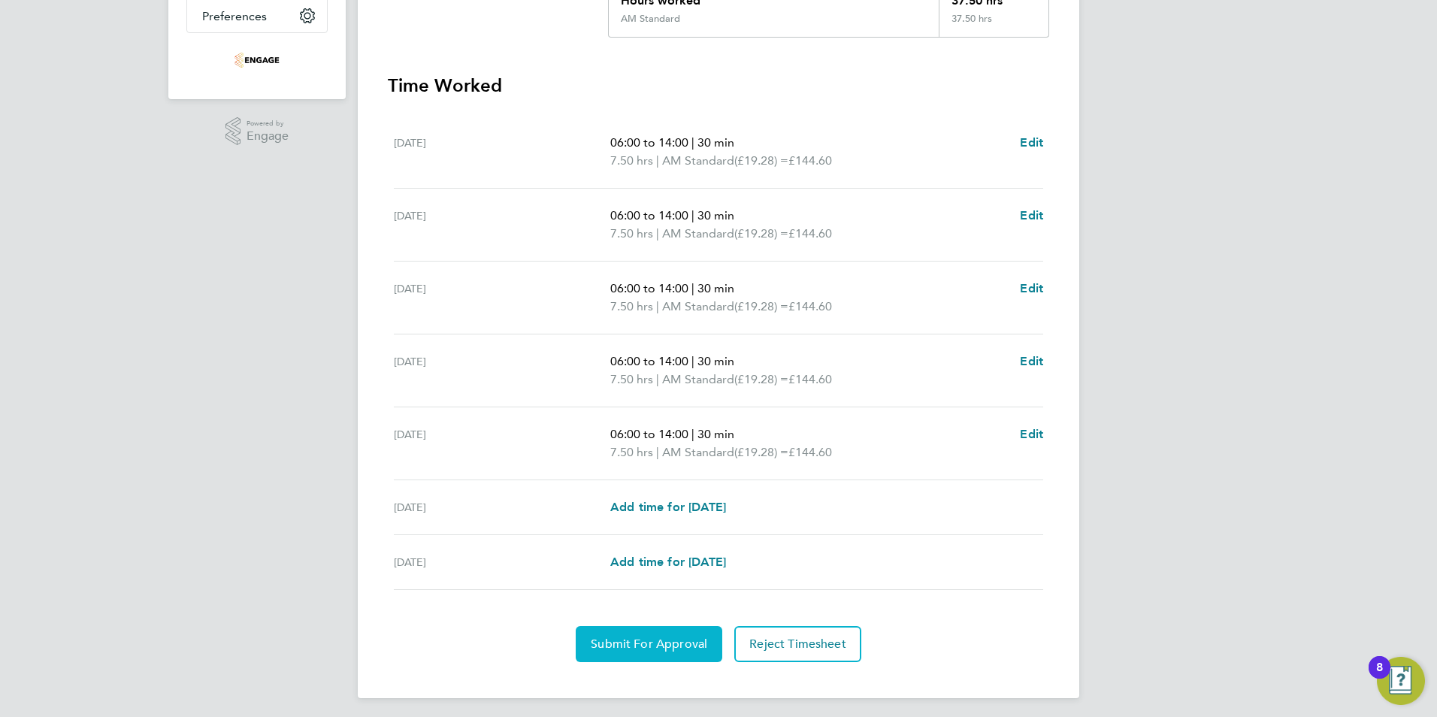
click at [639, 643] on span "Submit For Approval" at bounding box center [649, 644] width 117 height 15
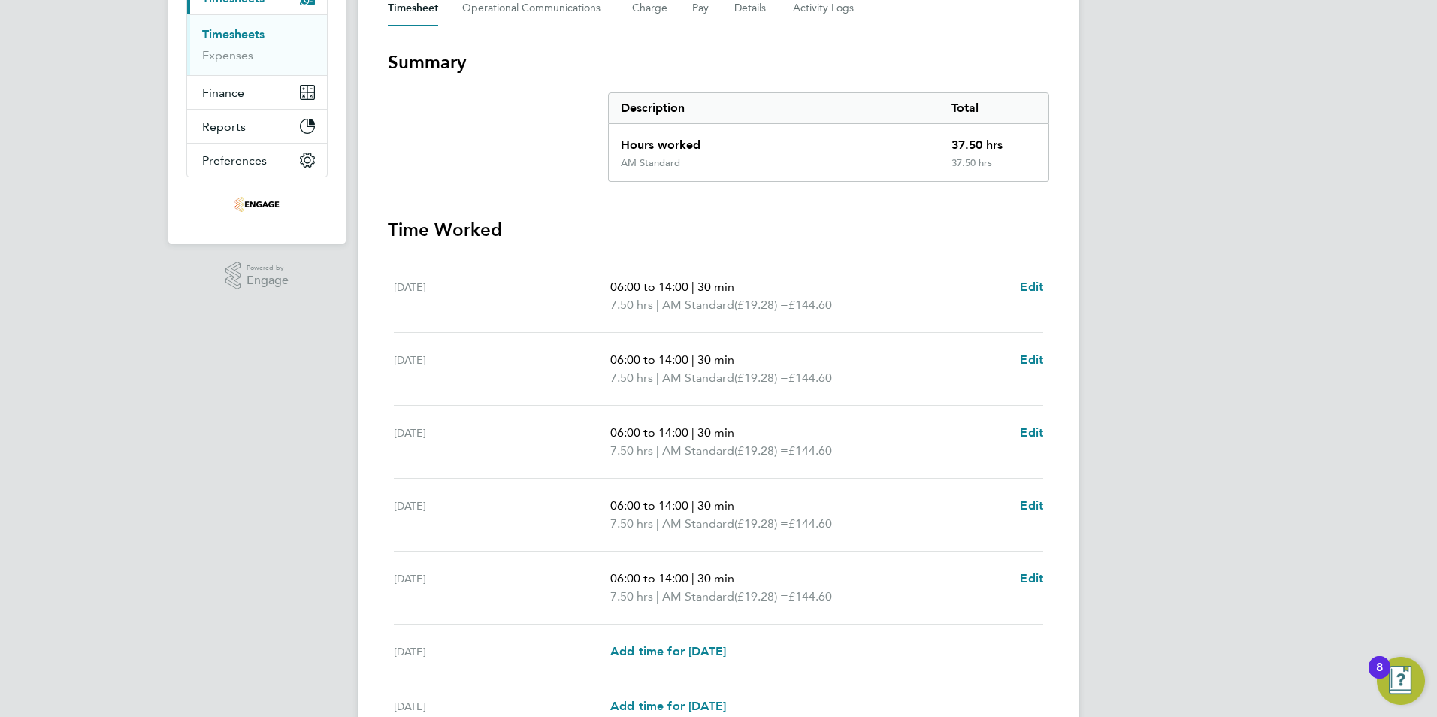
scroll to position [0, 0]
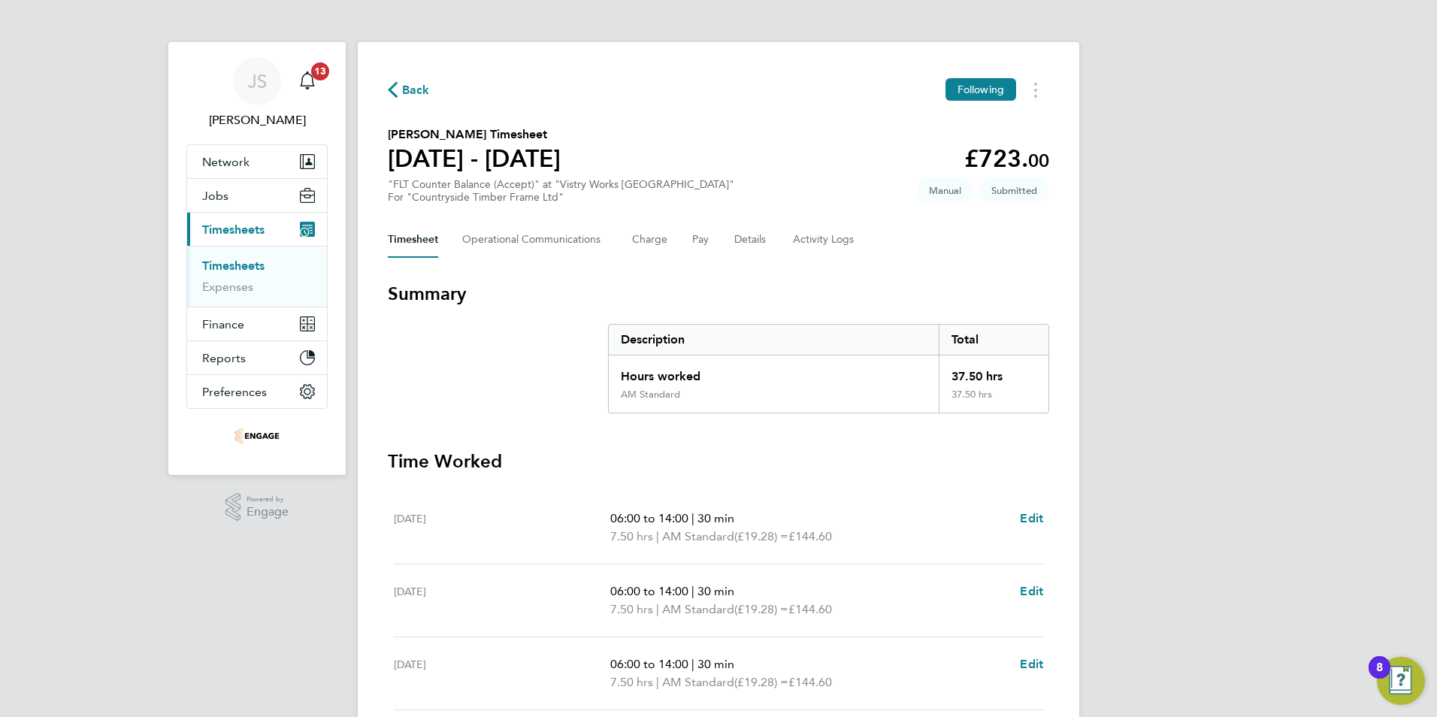
click at [423, 81] on span "Back" at bounding box center [416, 90] width 28 height 18
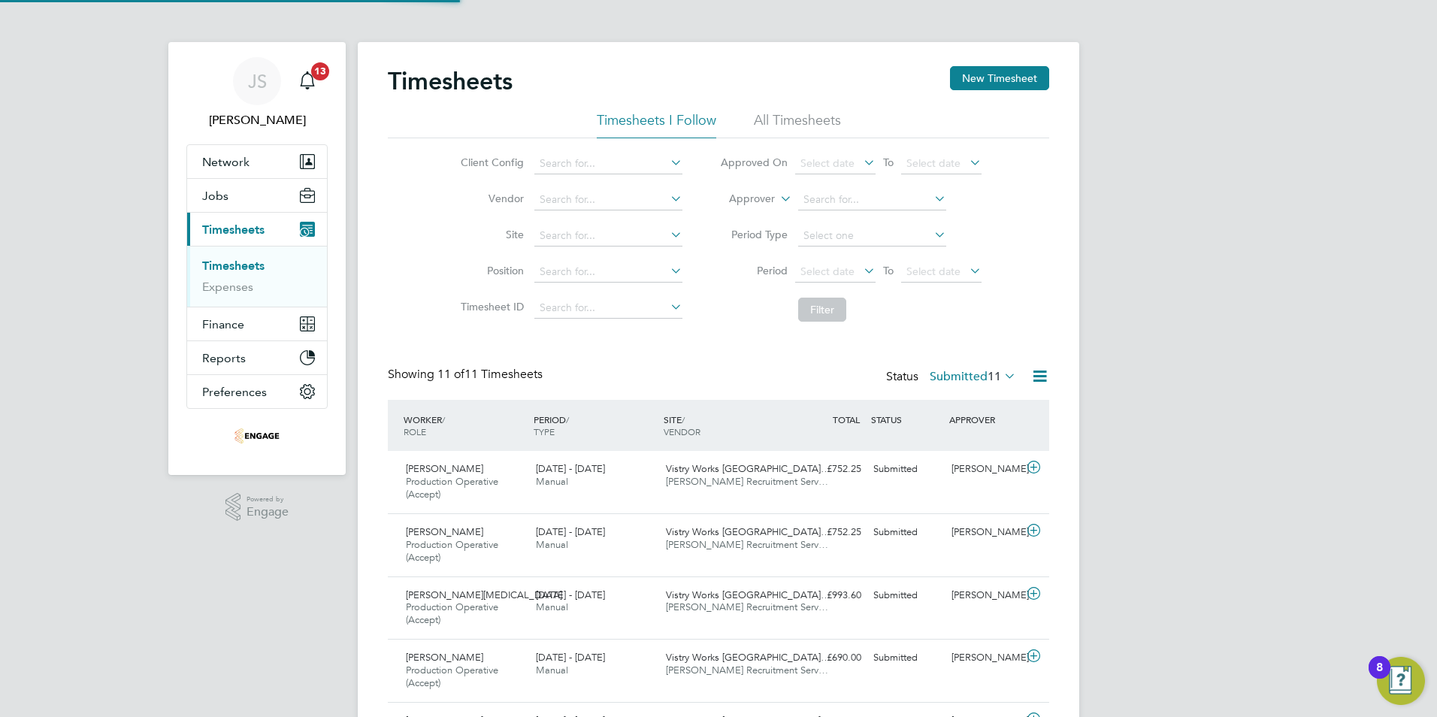
scroll to position [50, 131]
click at [972, 84] on button "New Timesheet" at bounding box center [999, 78] width 99 height 24
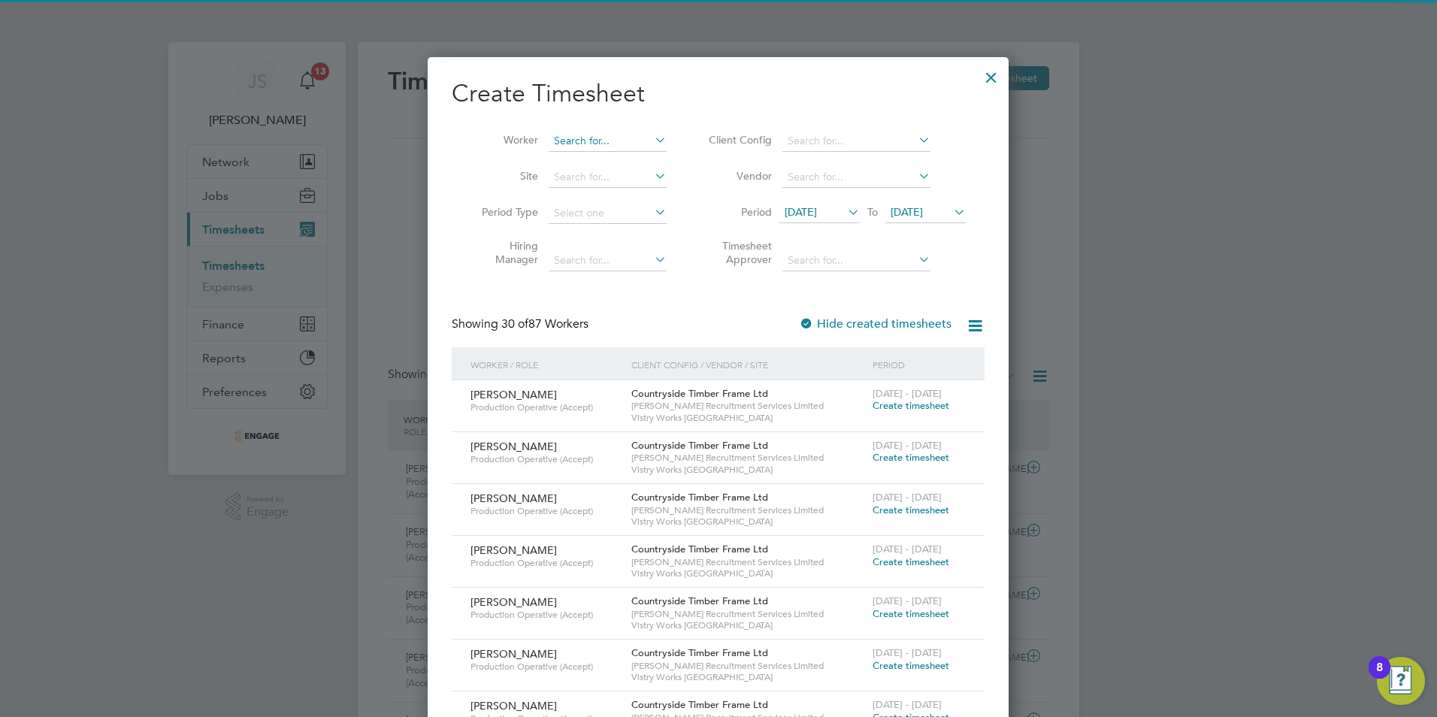
click at [562, 142] on input at bounding box center [608, 141] width 118 height 21
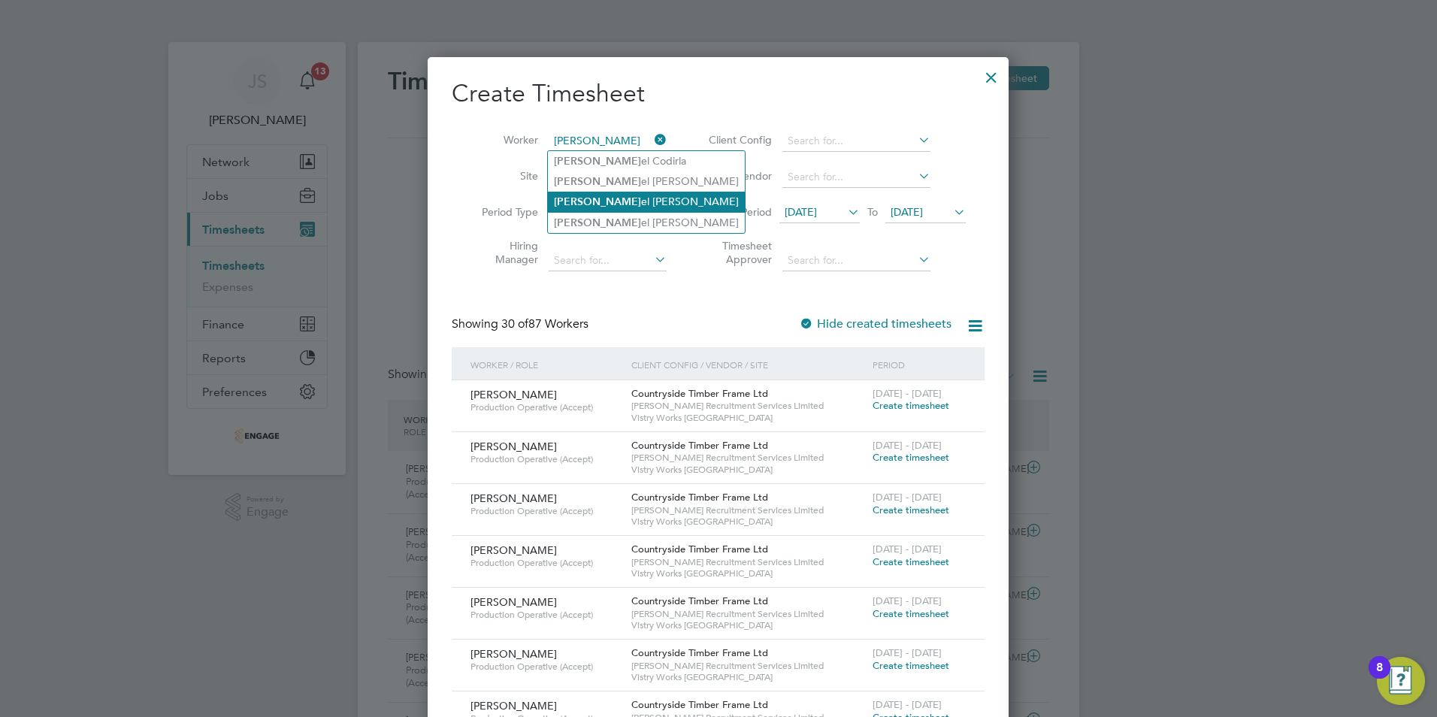
click at [594, 194] on li "[PERSON_NAME] el [PERSON_NAME]" at bounding box center [646, 202] width 197 height 20
type input "[PERSON_NAME]"
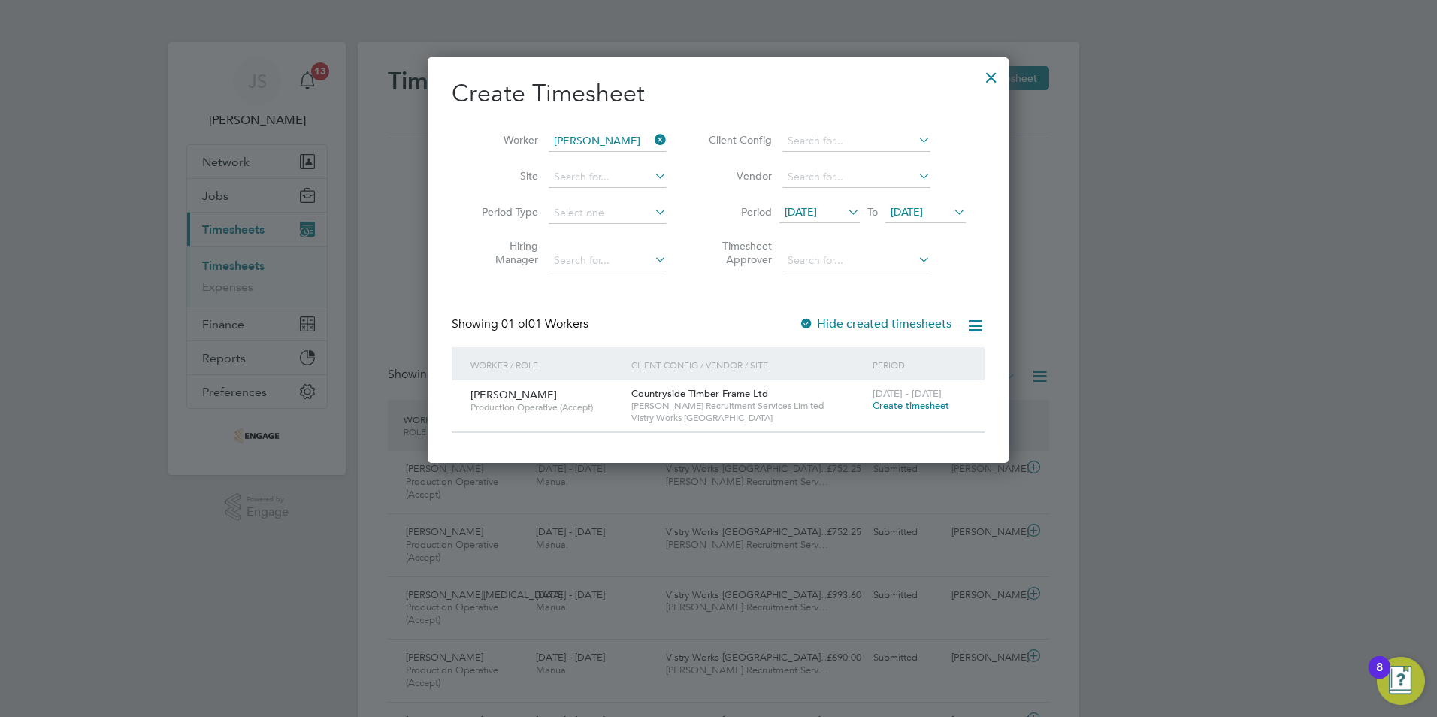
click at [928, 405] on span "Create timesheet" at bounding box center [911, 405] width 77 height 13
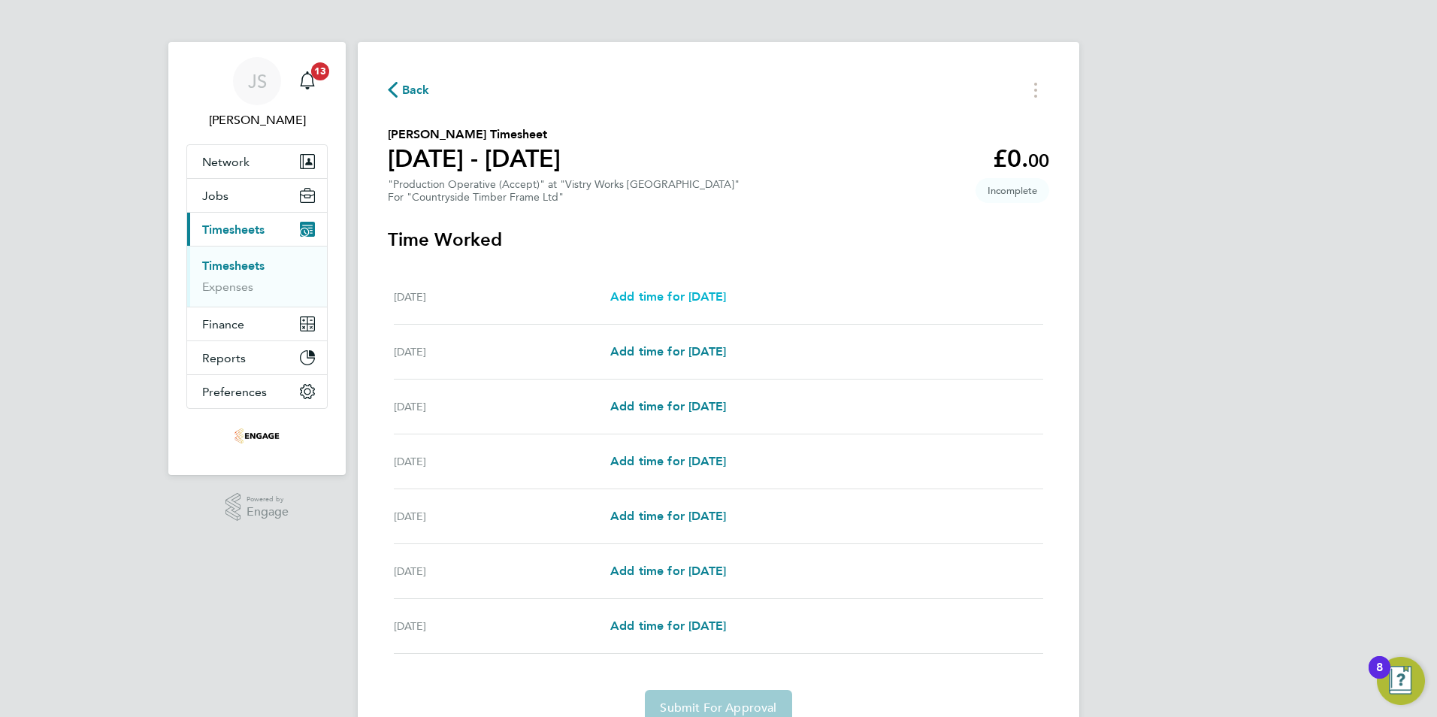
click at [699, 301] on span "Add time for [DATE]" at bounding box center [668, 296] width 116 height 14
select select "15"
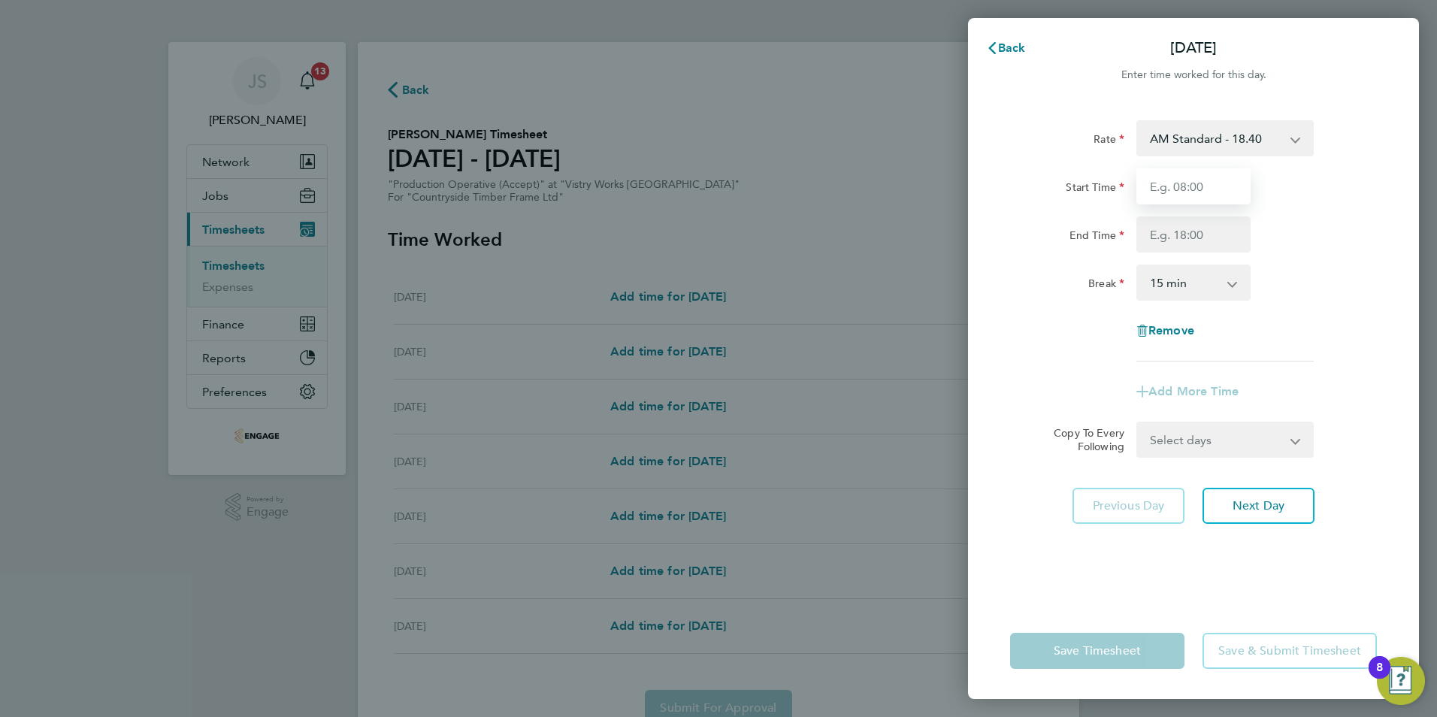
click at [1183, 178] on input "Start Time" at bounding box center [1193, 186] width 114 height 36
type input "06:00"
type input "14:00"
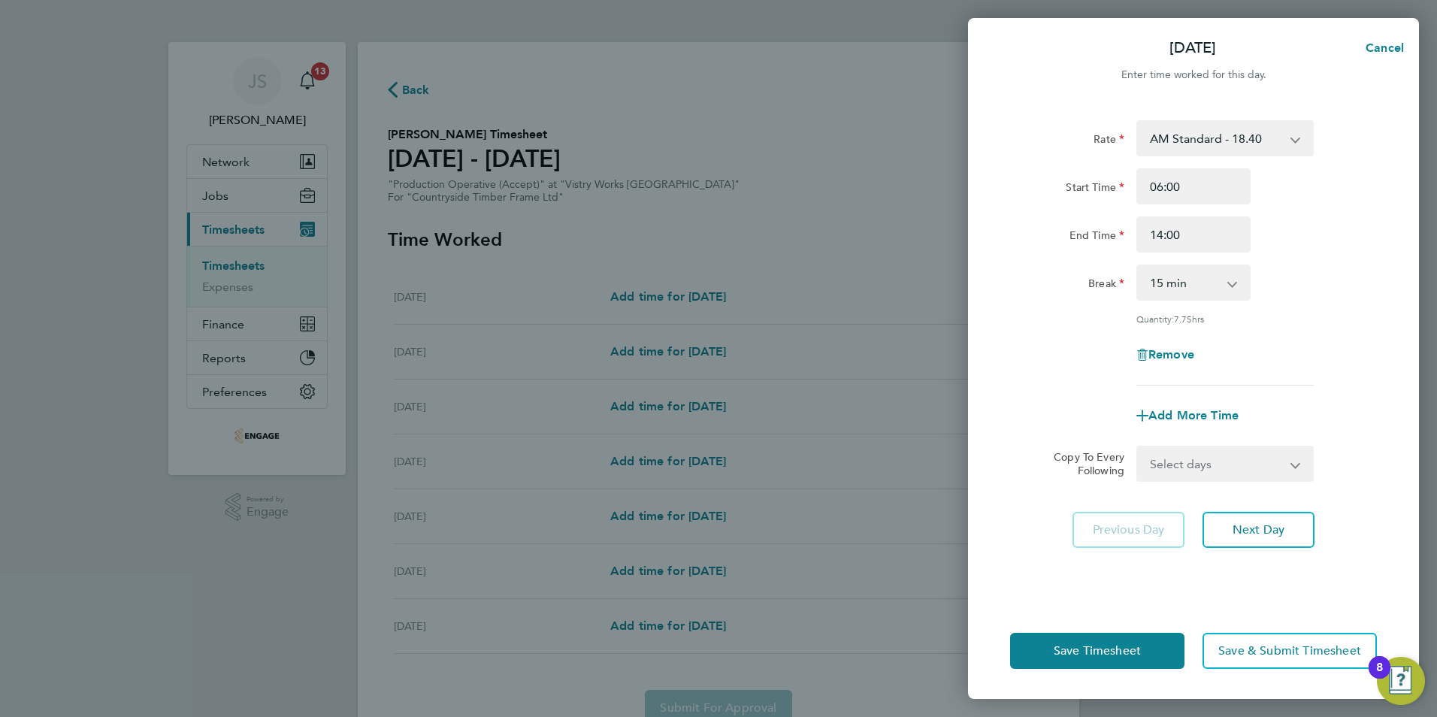
click at [1185, 274] on select "0 min 15 min 30 min 45 min 60 min 75 min 90 min" at bounding box center [1184, 282] width 93 height 33
select select "30"
click at [1138, 266] on select "0 min 15 min 30 min 45 min 60 min 75 min 90 min" at bounding box center [1184, 282] width 93 height 33
click at [1194, 465] on select "Select days Day Weekday (Mon-Fri) Weekend (Sat-Sun) [DATE] [DATE] [DATE] [DATE]…" at bounding box center [1217, 463] width 158 height 33
select select "WEEKDAY"
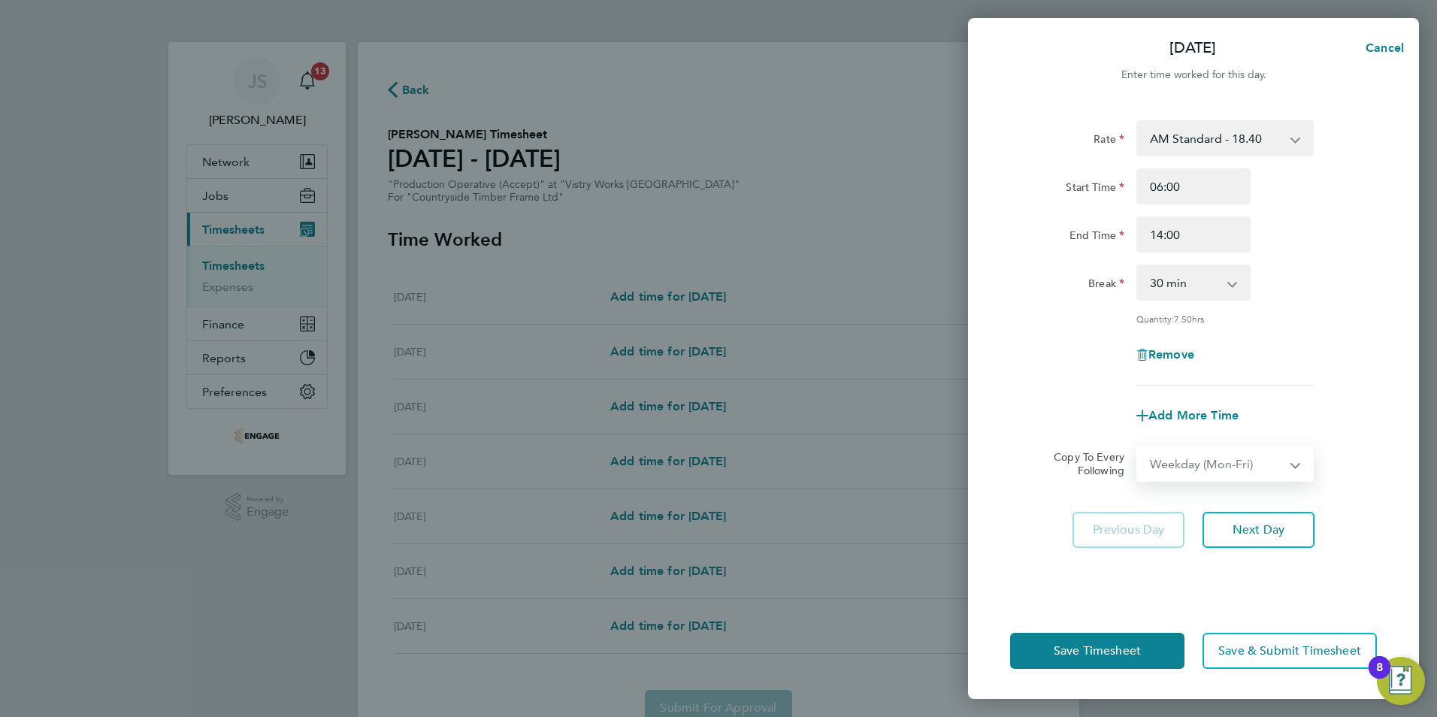
click at [1138, 447] on select "Select days Day Weekday (Mon-Fri) Weekend (Sat-Sun) [DATE] [DATE] [DATE] [DATE]…" at bounding box center [1217, 463] width 158 height 33
select select "[DATE]"
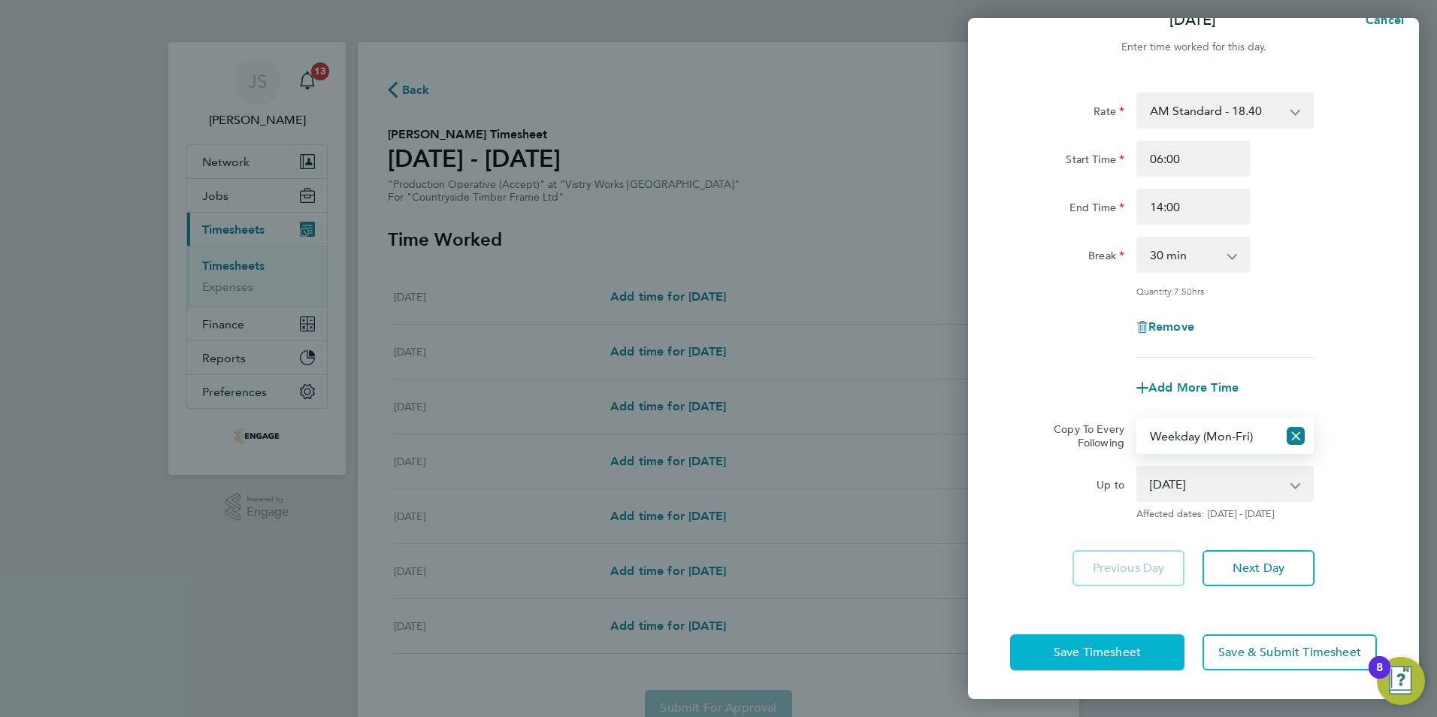
click at [1095, 657] on span "Save Timesheet" at bounding box center [1097, 652] width 87 height 15
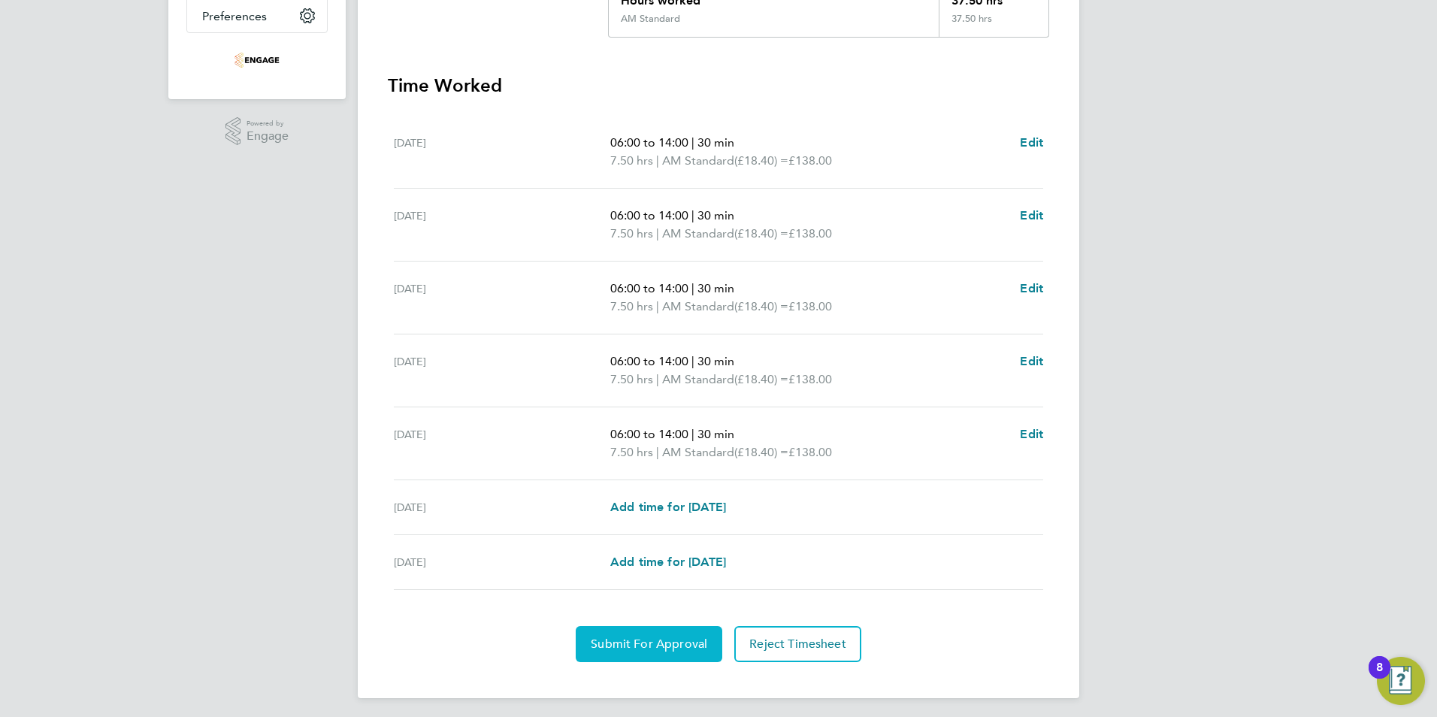
click at [652, 640] on span "Submit For Approval" at bounding box center [649, 644] width 117 height 15
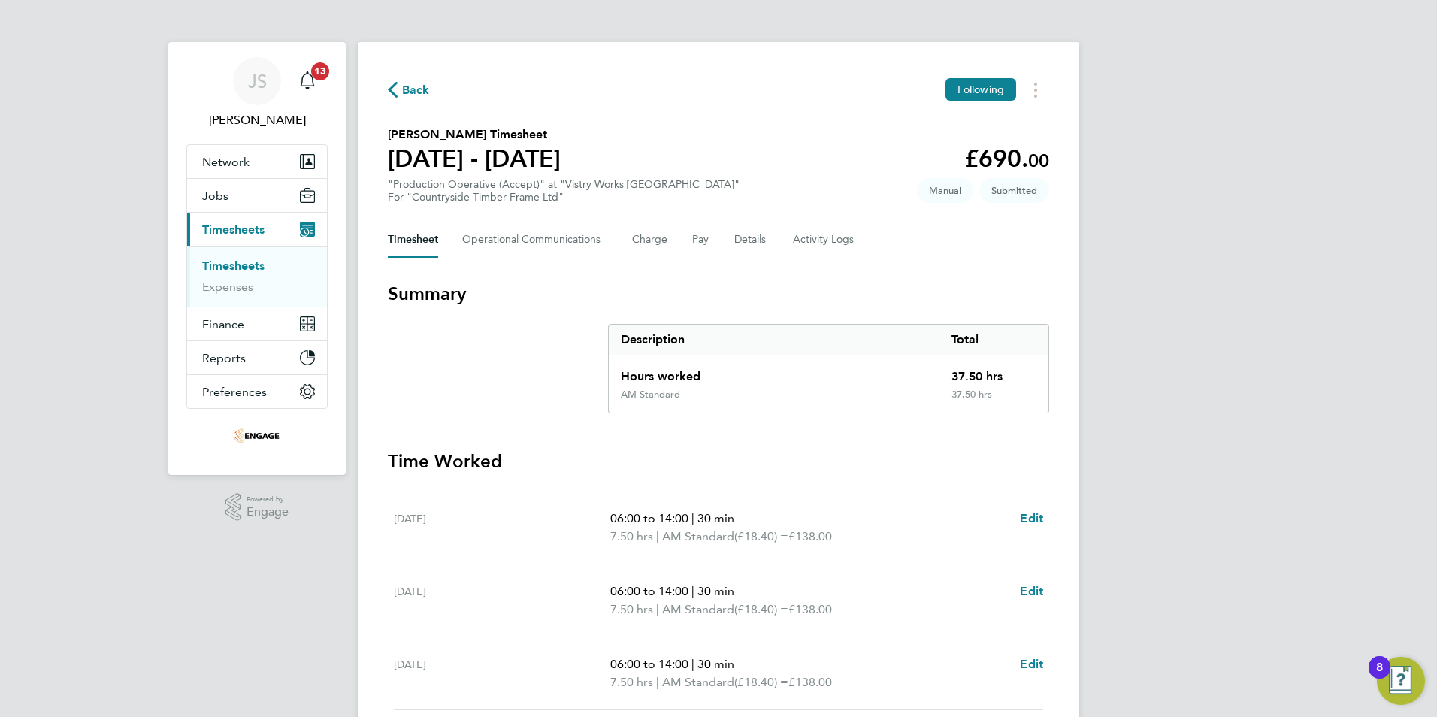
click at [422, 92] on span "Back" at bounding box center [416, 90] width 28 height 18
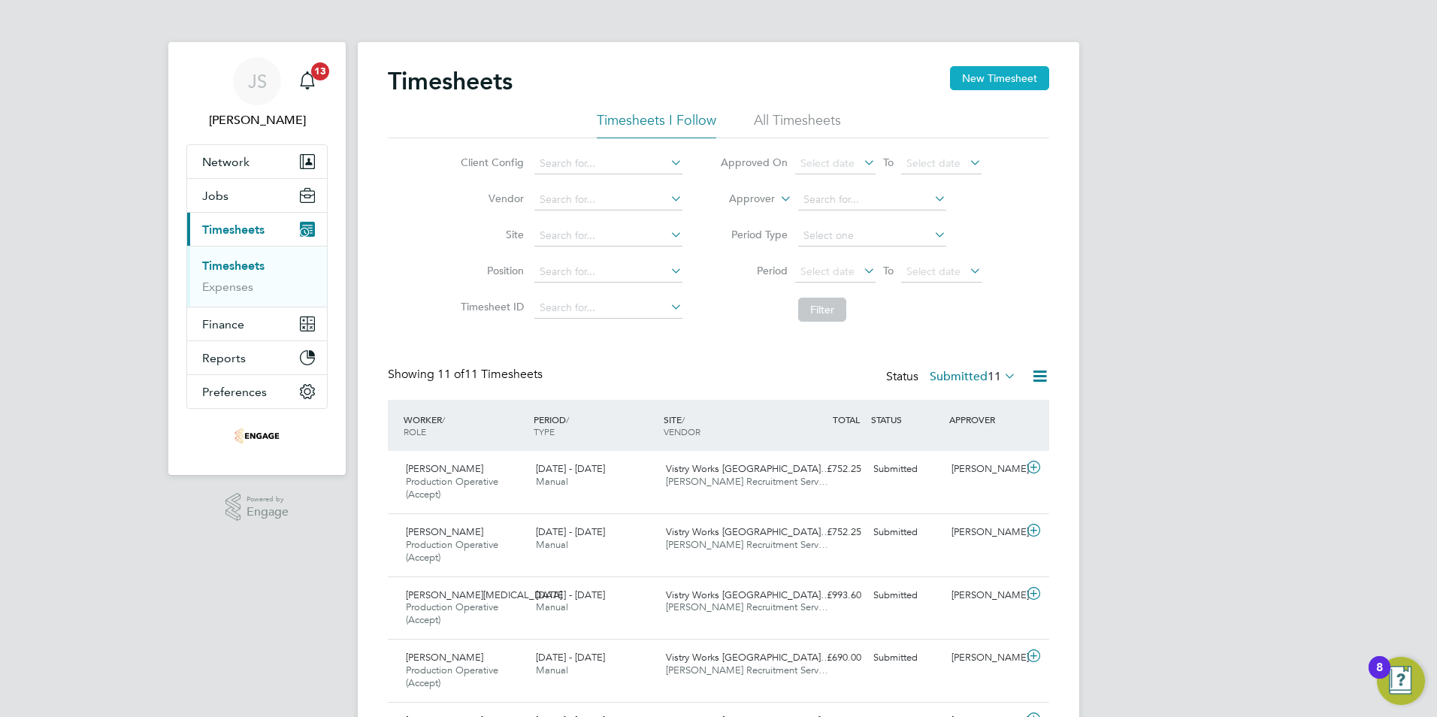
drag, startPoint x: 984, startPoint y: 81, endPoint x: 973, endPoint y: 88, distance: 12.5
click at [983, 81] on button "New Timesheet" at bounding box center [999, 78] width 99 height 24
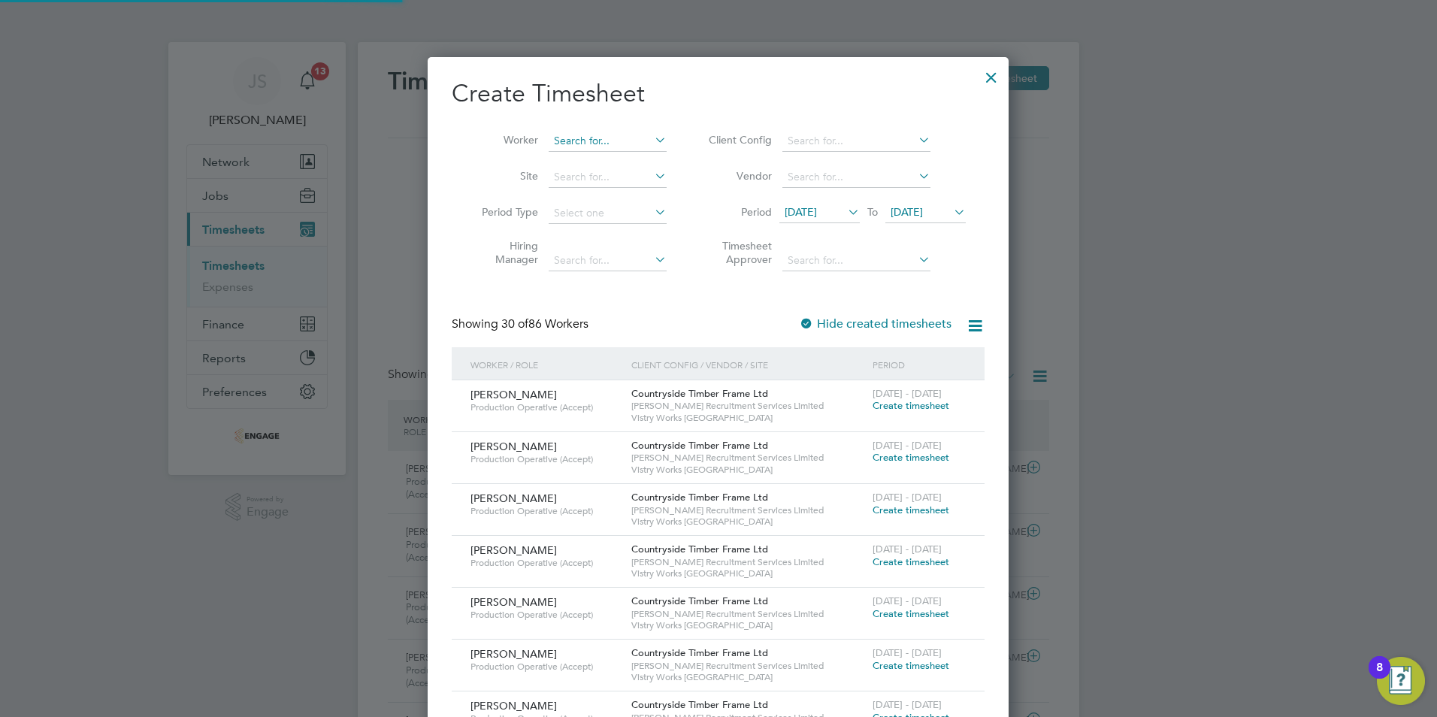
click at [596, 139] on input at bounding box center [608, 141] width 118 height 21
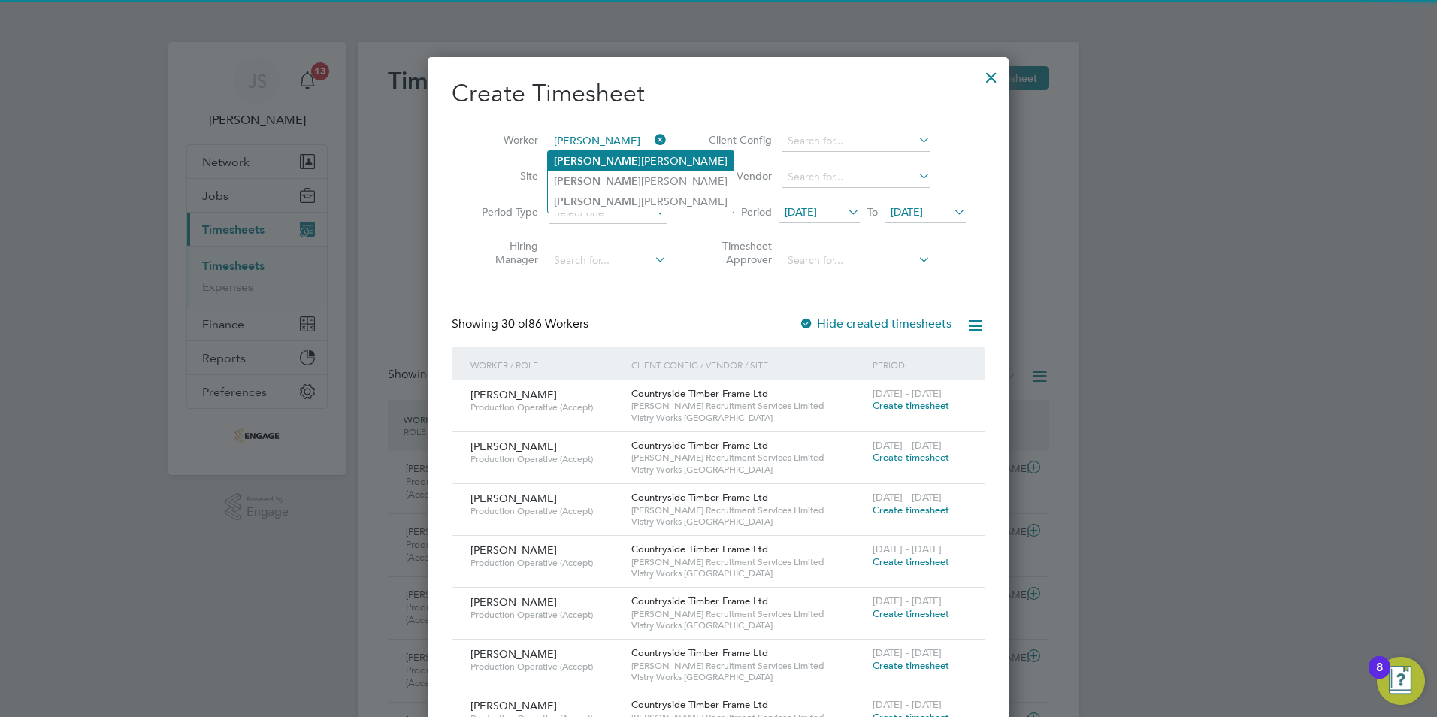
click at [603, 152] on li "[PERSON_NAME]" at bounding box center [641, 161] width 186 height 20
type input "[PERSON_NAME]"
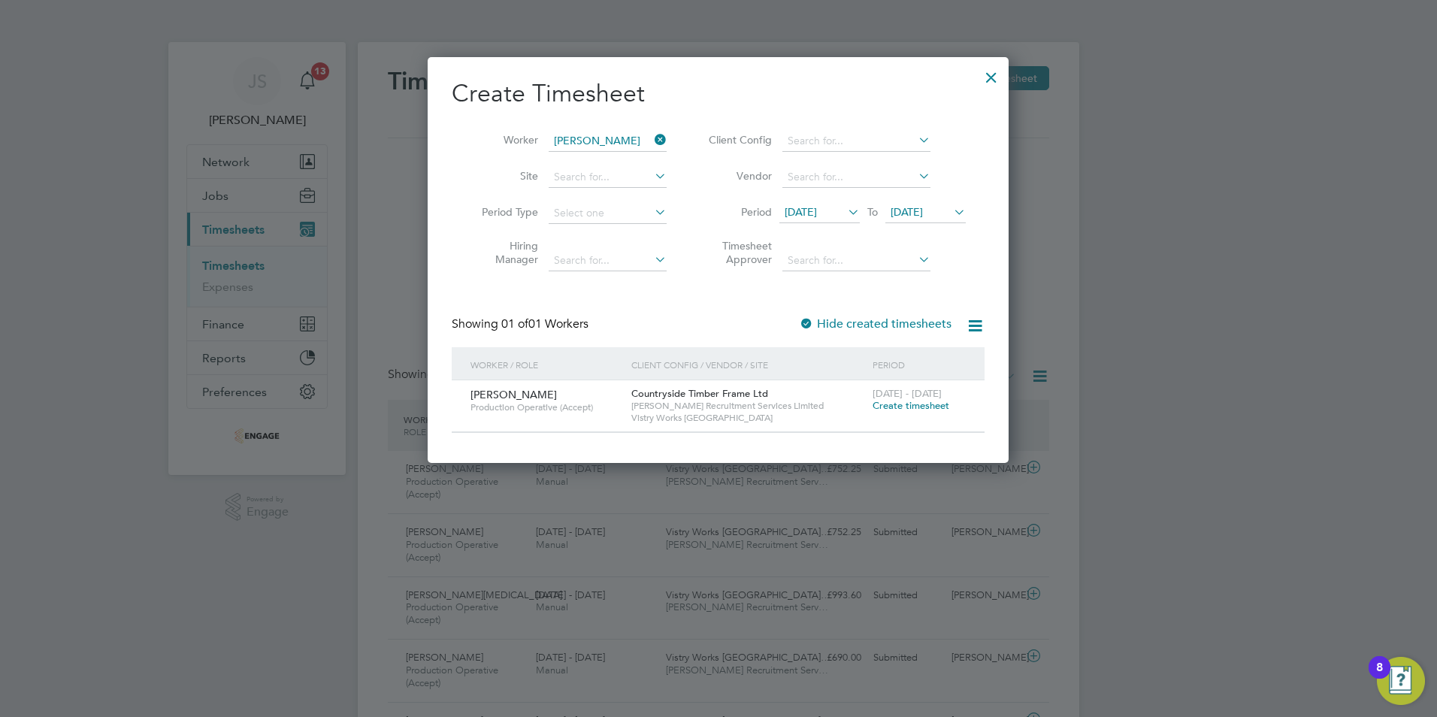
click at [909, 404] on span "Create timesheet" at bounding box center [911, 405] width 77 height 13
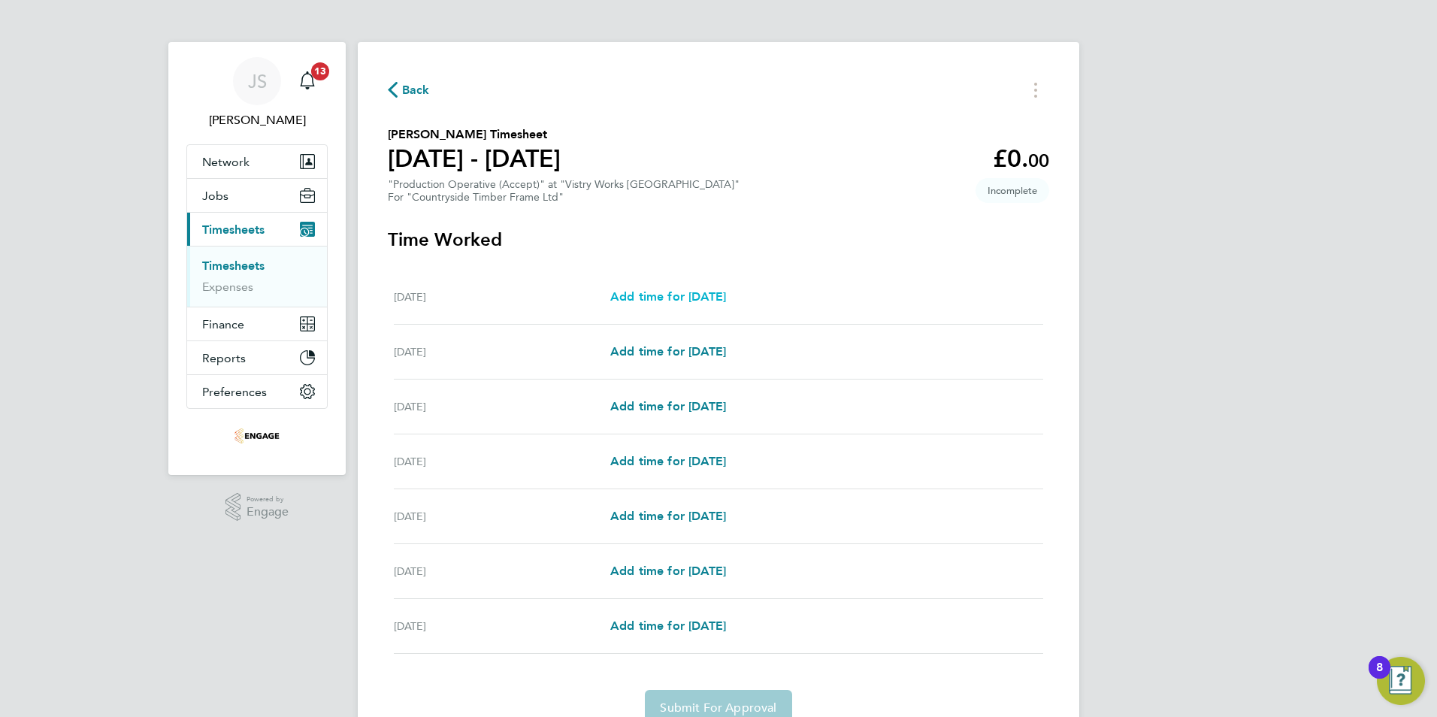
click at [716, 295] on span "Add time for [DATE]" at bounding box center [668, 296] width 116 height 14
select select "15"
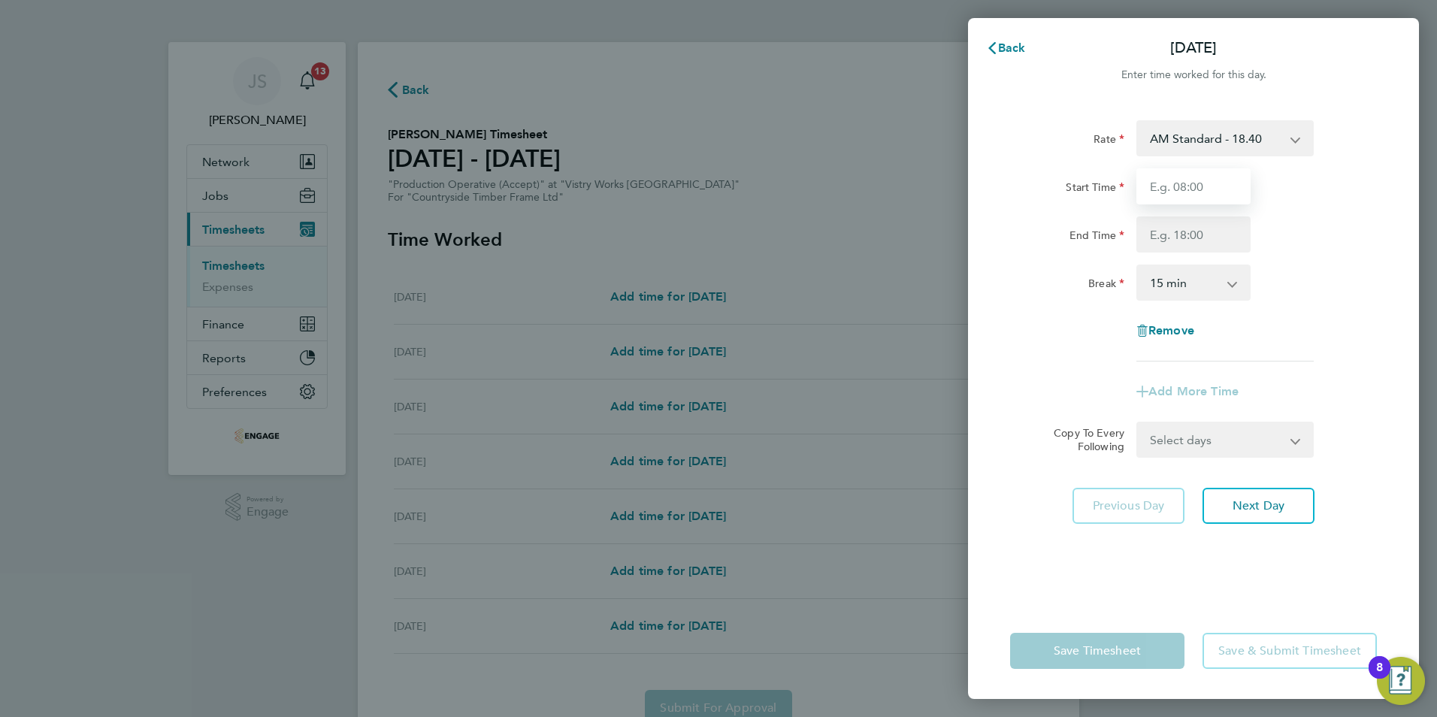
drag, startPoint x: 1184, startPoint y: 186, endPoint x: 1183, endPoint y: 198, distance: 11.3
click at [1184, 186] on input "Start Time" at bounding box center [1193, 186] width 114 height 36
type input "06:00"
type input "14:00"
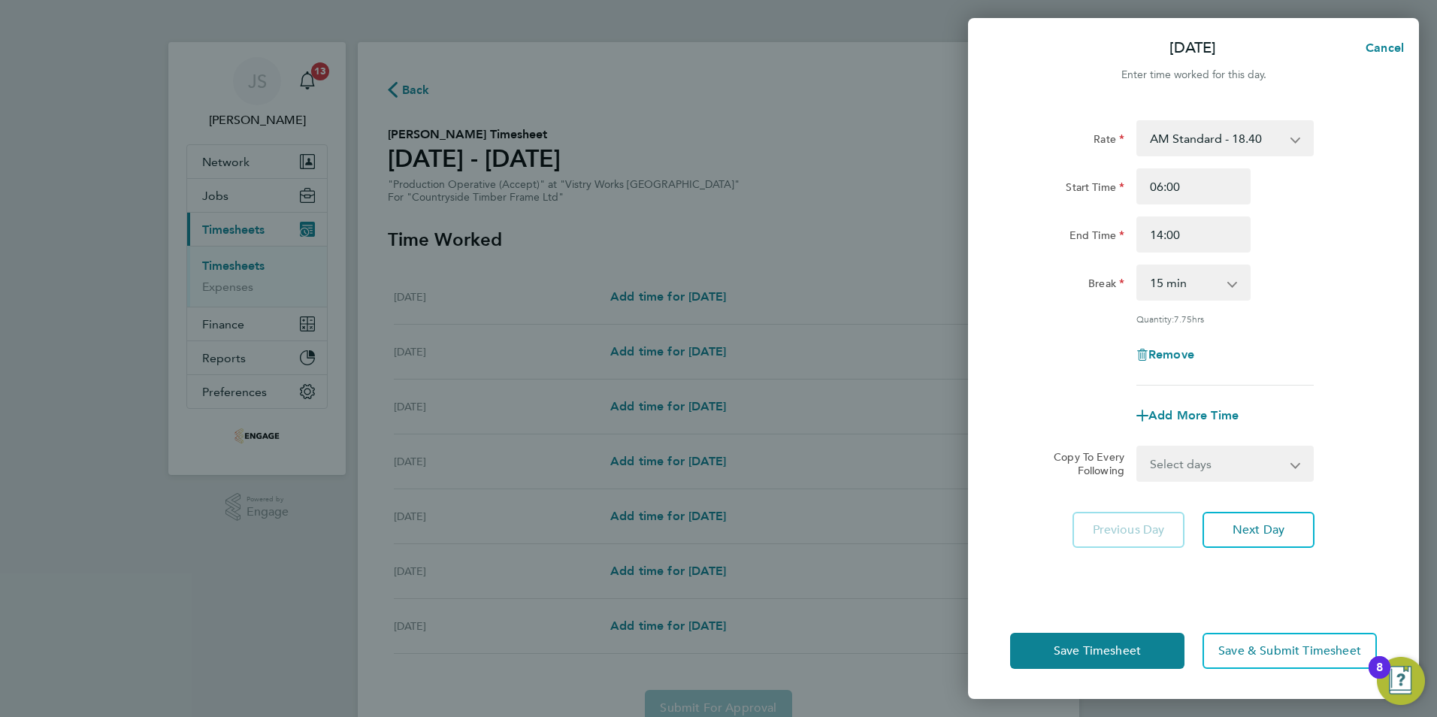
click at [1170, 283] on select "0 min 15 min 30 min 45 min 60 min 75 min 90 min" at bounding box center [1184, 282] width 93 height 33
select select "30"
click at [1138, 266] on select "0 min 15 min 30 min 45 min 60 min 75 min 90 min" at bounding box center [1184, 282] width 93 height 33
click at [1170, 448] on select "Select days Day Weekday (Mon-Fri) Weekend (Sat-Sun) [DATE] [DATE] [DATE] [DATE]…" at bounding box center [1217, 463] width 158 height 33
select select "WEEKDAY"
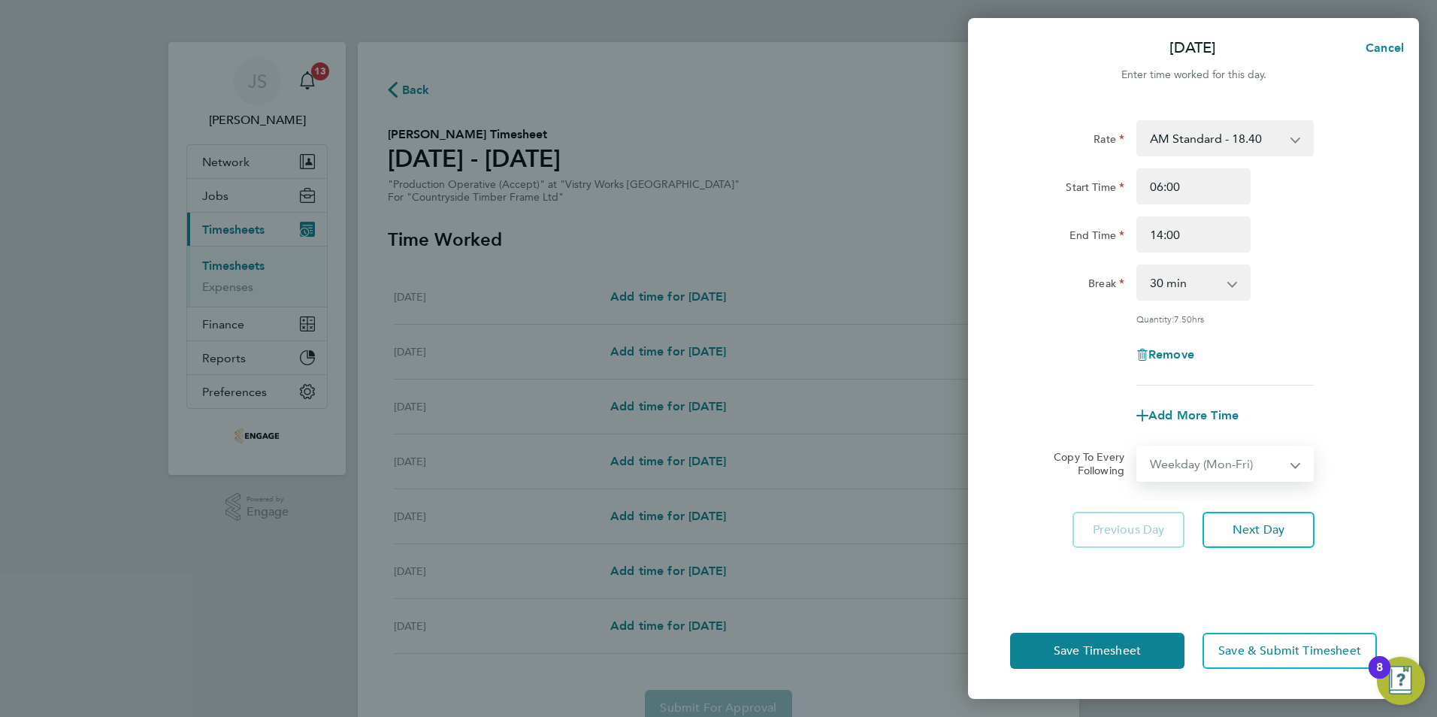
click at [1138, 447] on select "Select days Day Weekday (Mon-Fri) Weekend (Sat-Sun) [DATE] [DATE] [DATE] [DATE]…" at bounding box center [1217, 463] width 158 height 33
select select "[DATE]"
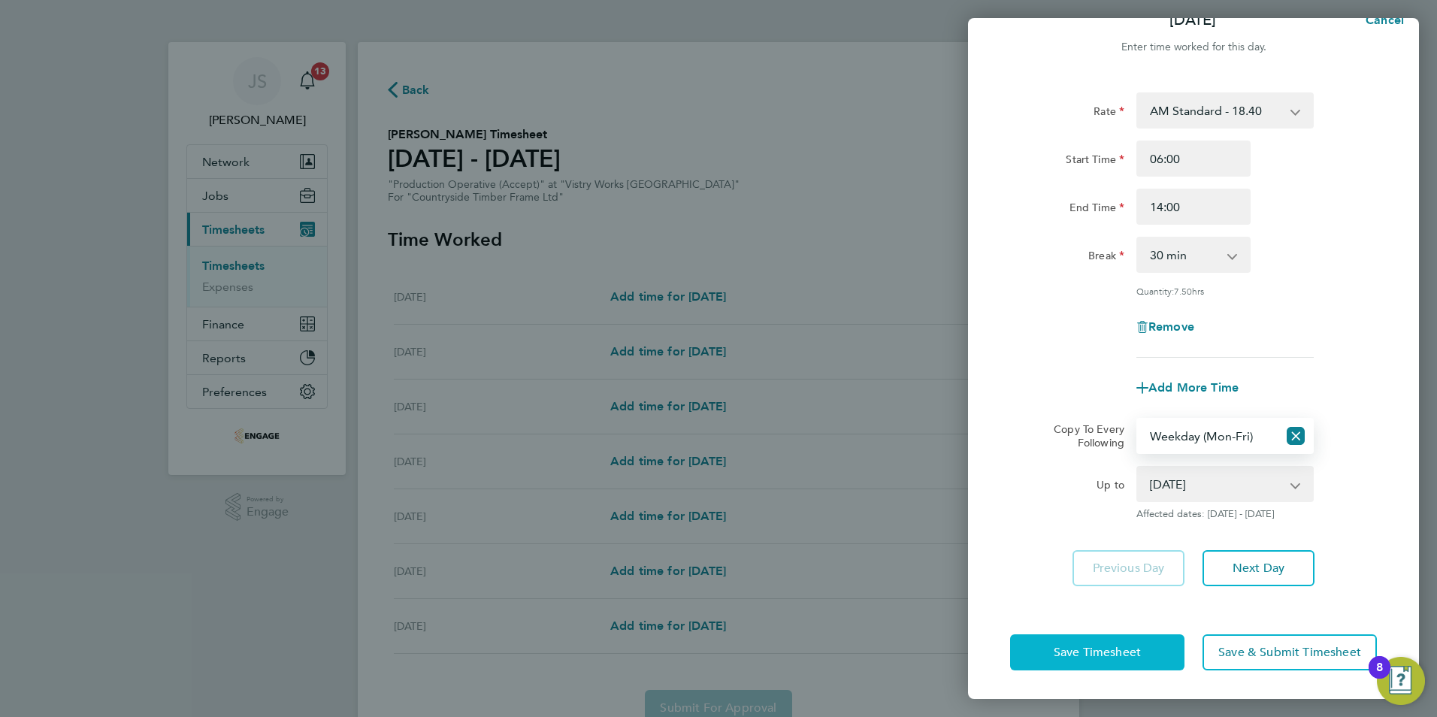
click at [1064, 645] on span "Save Timesheet" at bounding box center [1097, 652] width 87 height 15
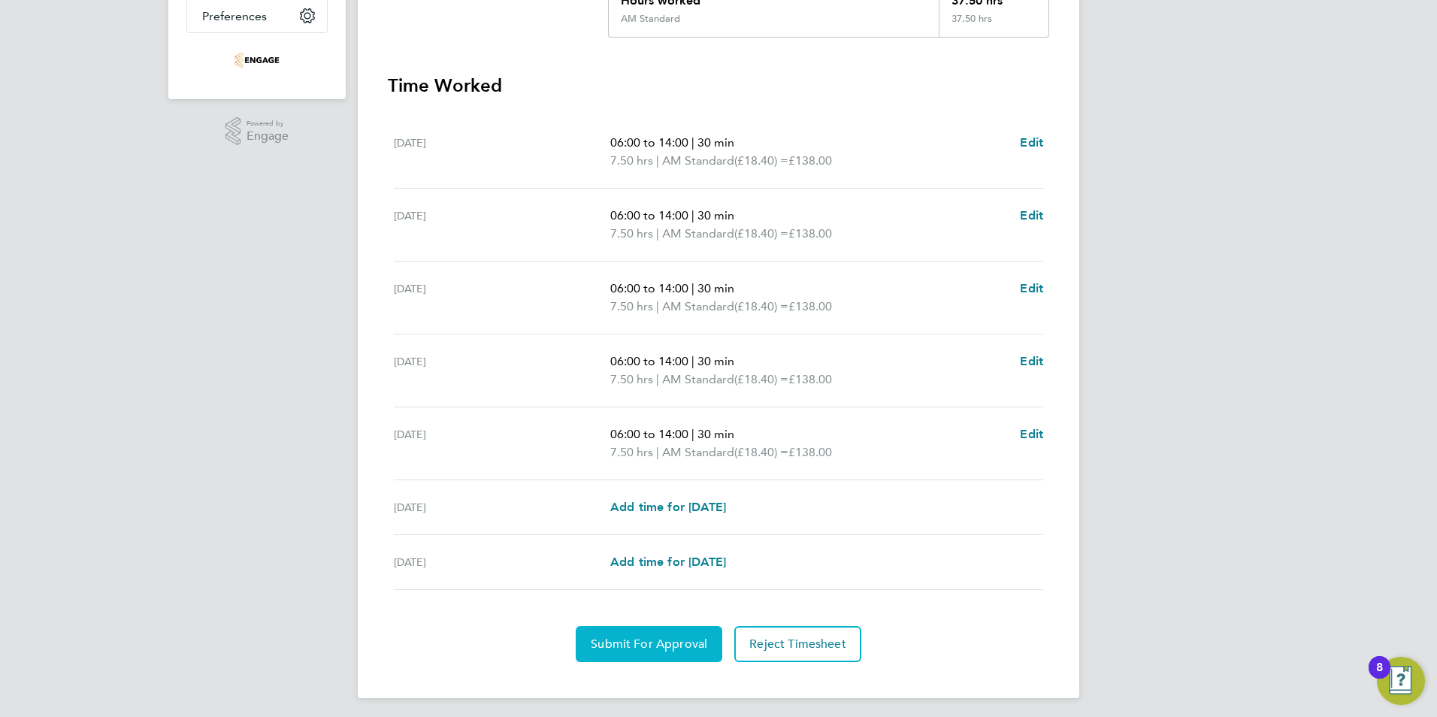
click at [679, 645] on span "Submit For Approval" at bounding box center [649, 644] width 117 height 15
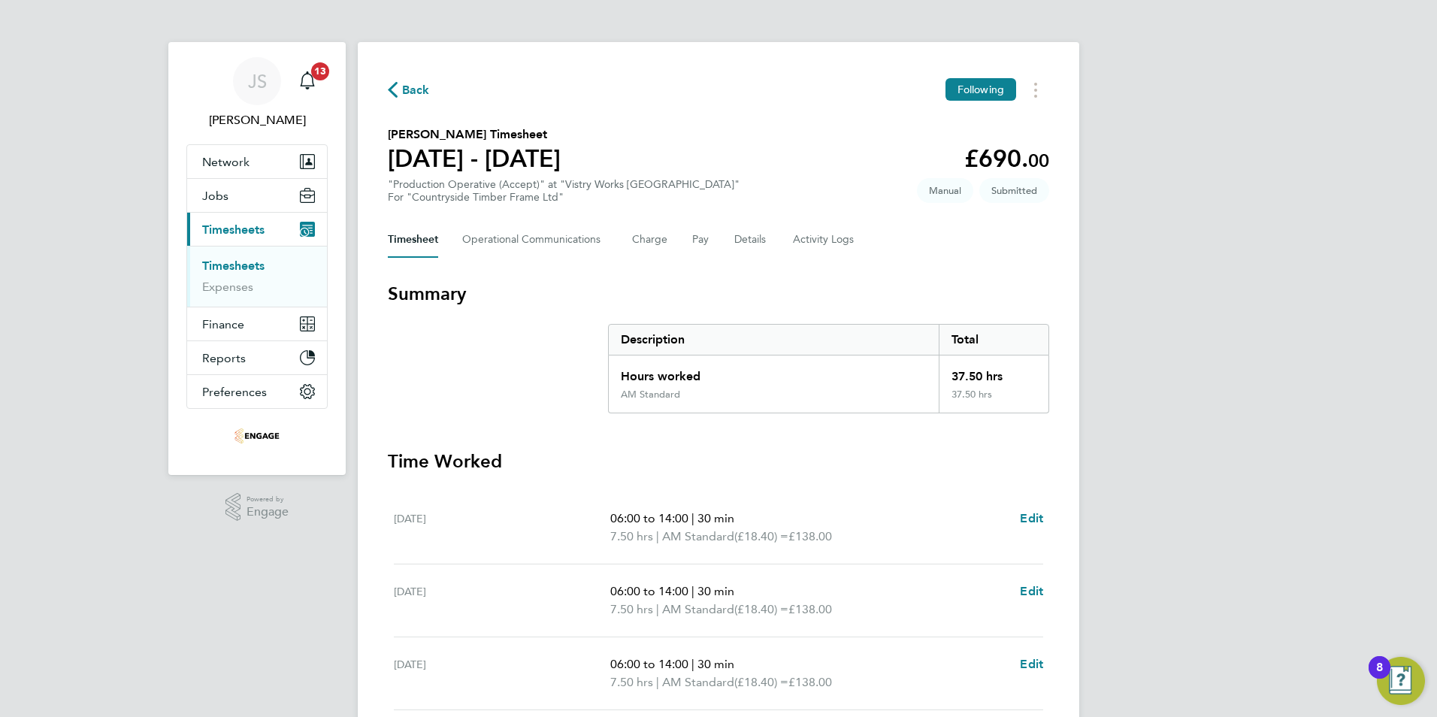
click at [399, 80] on button "Back" at bounding box center [409, 89] width 42 height 19
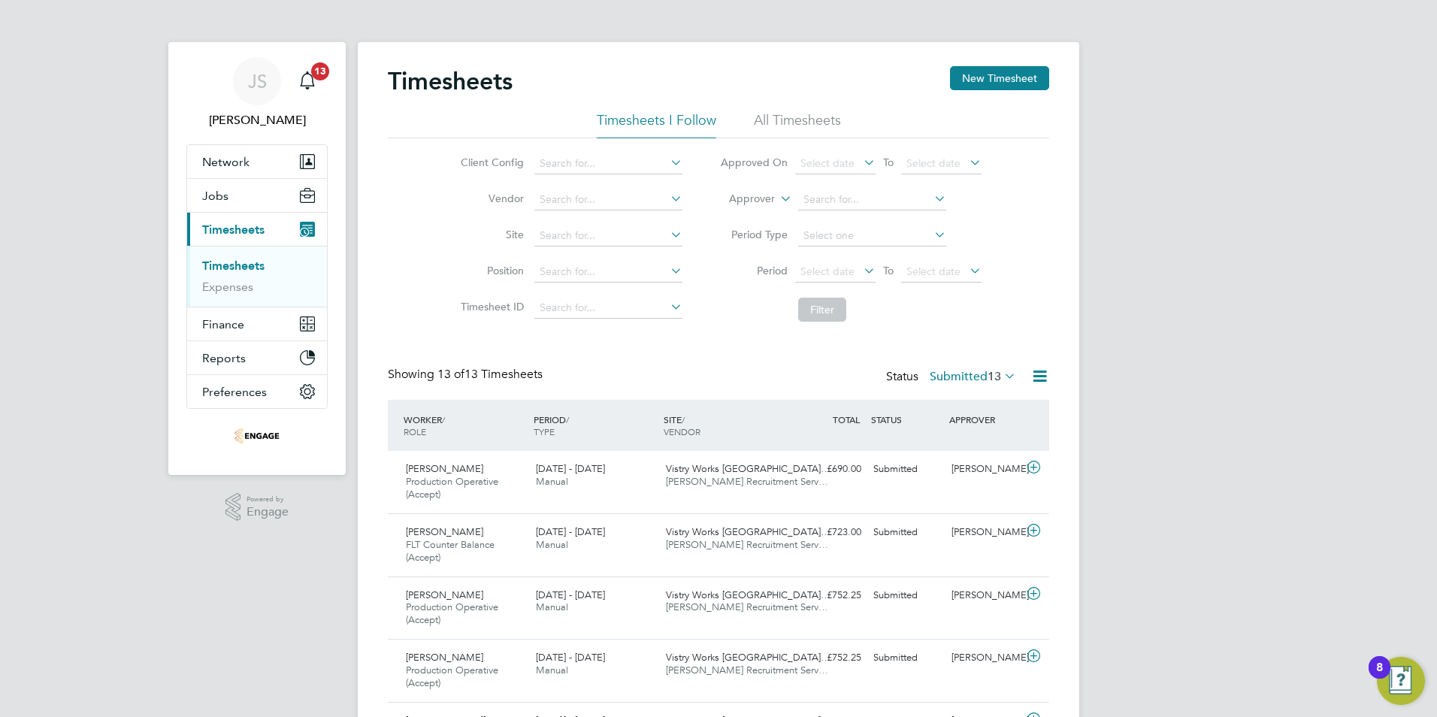
drag, startPoint x: 967, startPoint y: 80, endPoint x: 952, endPoint y: 96, distance: 22.3
click at [967, 80] on button "New Timesheet" at bounding box center [999, 78] width 99 height 24
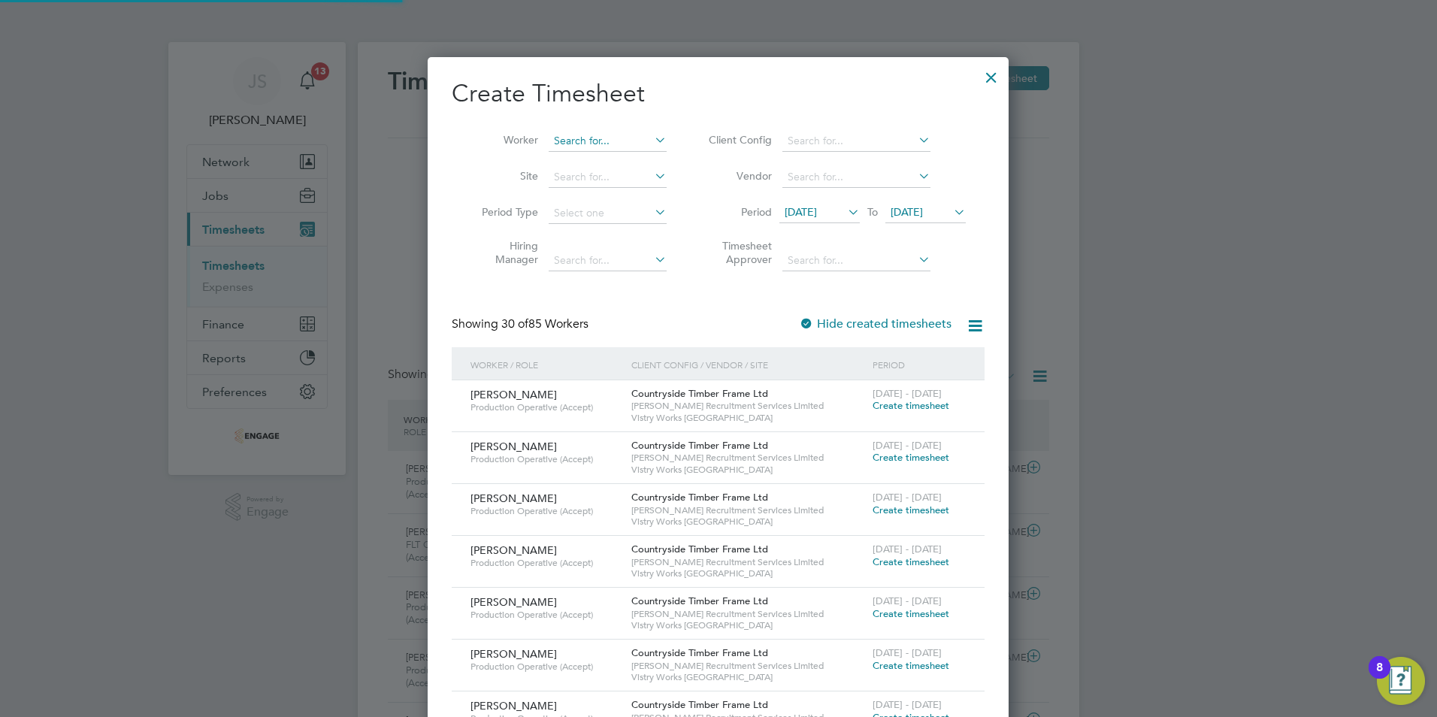
click at [586, 136] on input at bounding box center [608, 141] width 118 height 21
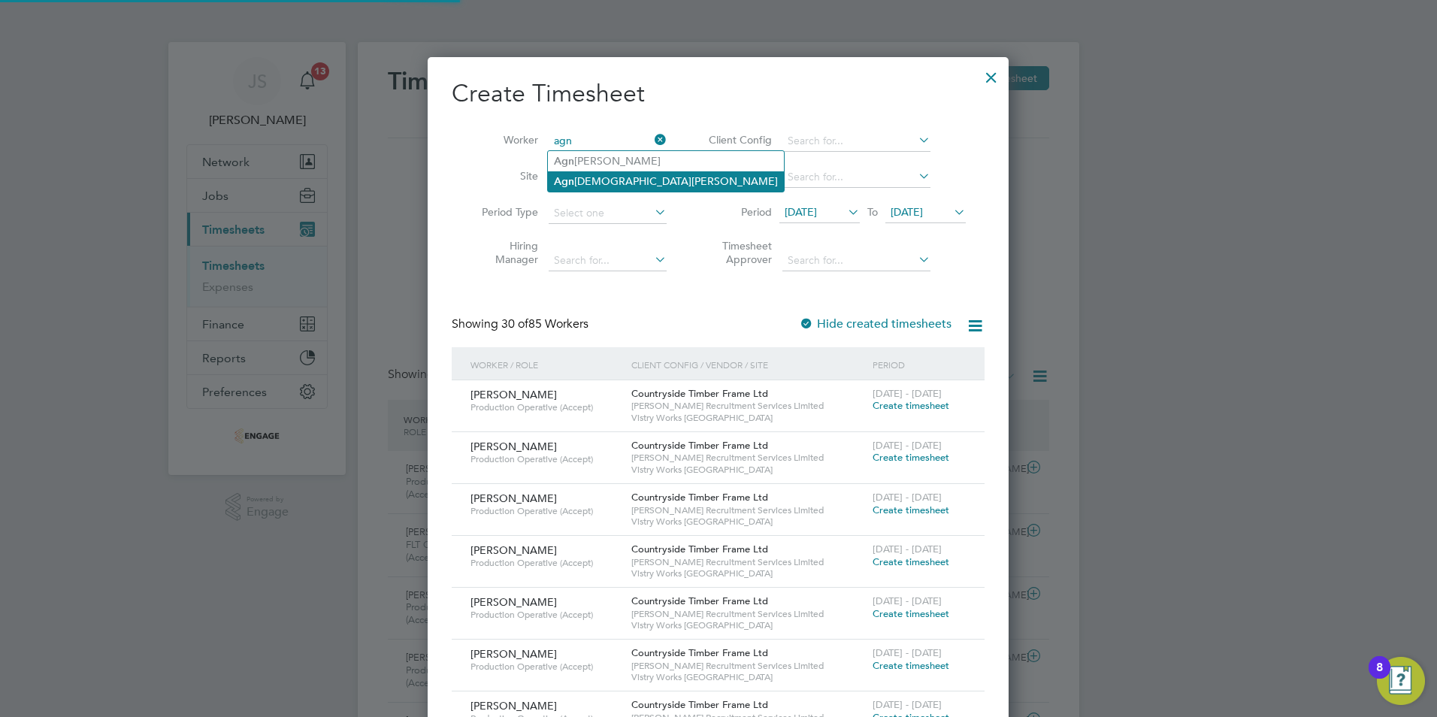
click at [589, 180] on li "Agn [PERSON_NAME]" at bounding box center [666, 181] width 236 height 20
type input "[PERSON_NAME]"
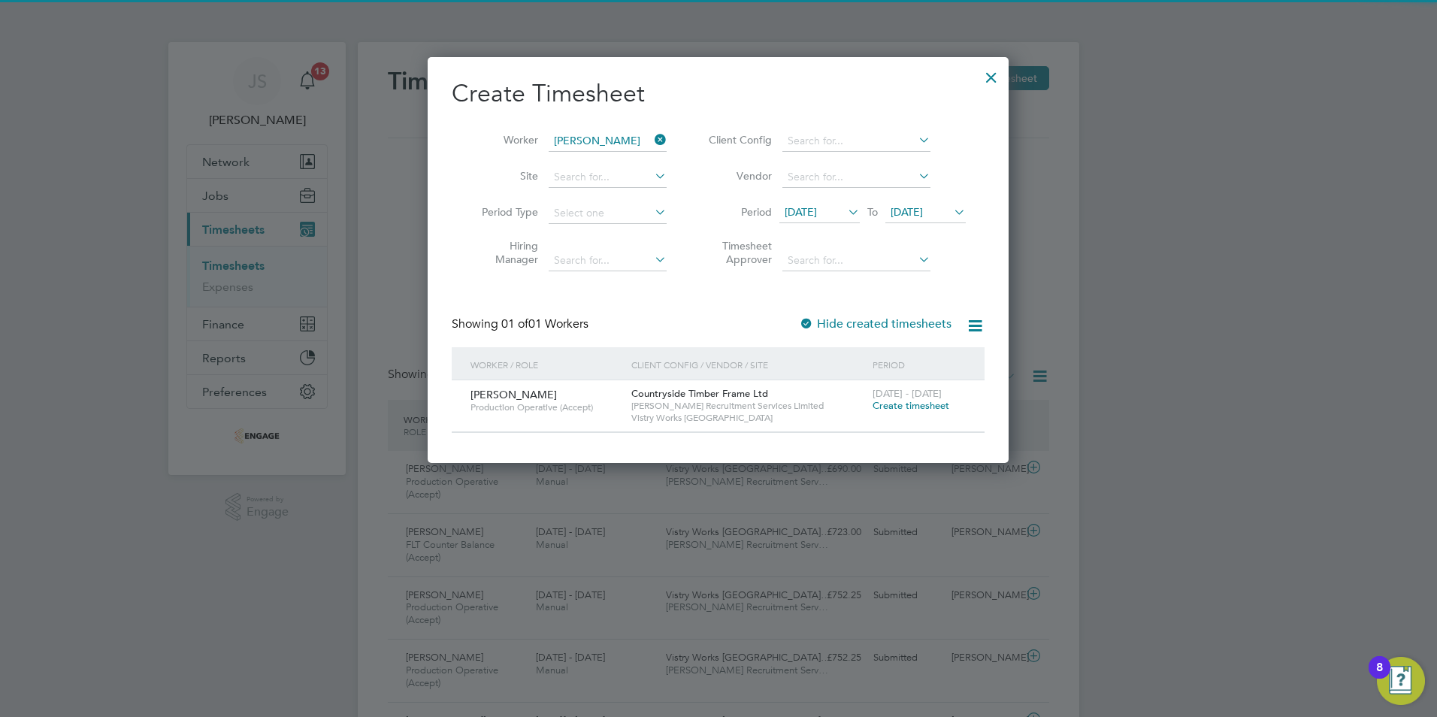
click at [900, 398] on span "[DATE] - [DATE]" at bounding box center [907, 393] width 69 height 13
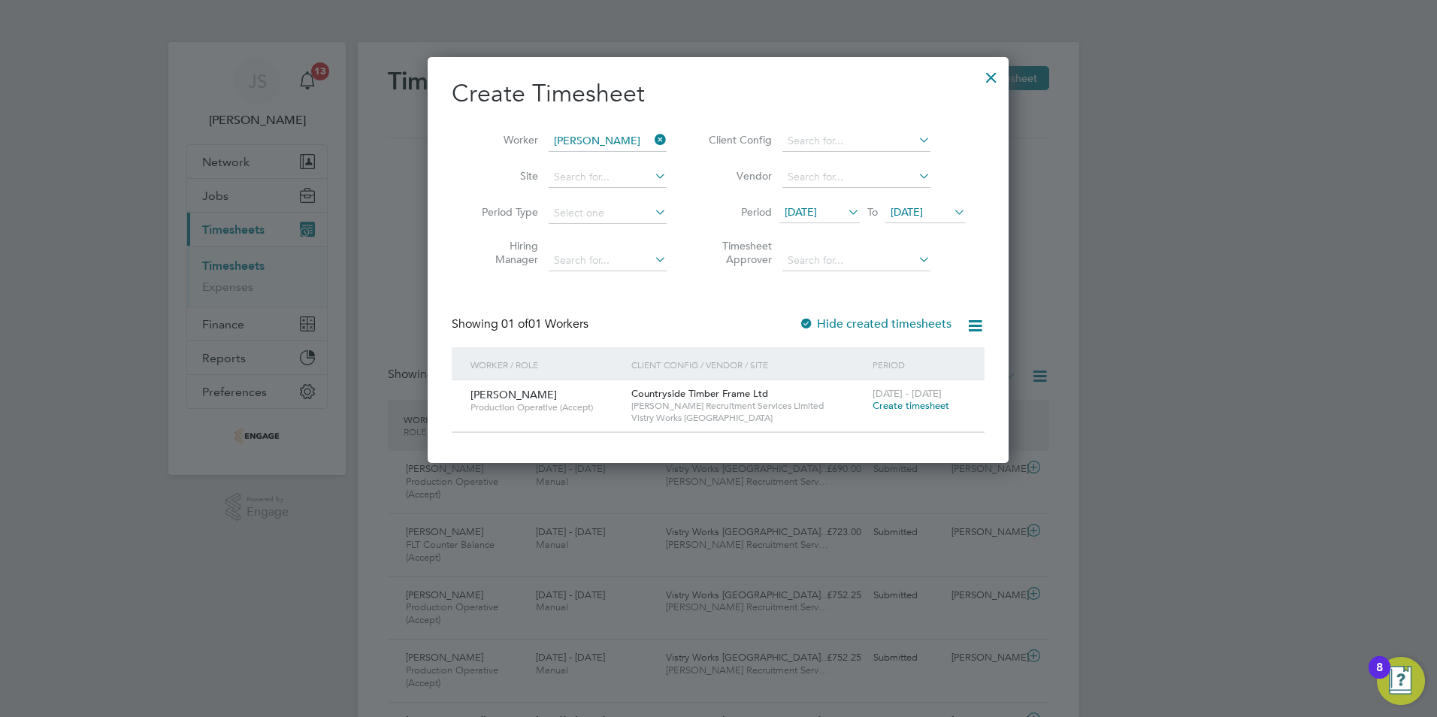
click at [900, 403] on span "Create timesheet" at bounding box center [911, 405] width 77 height 13
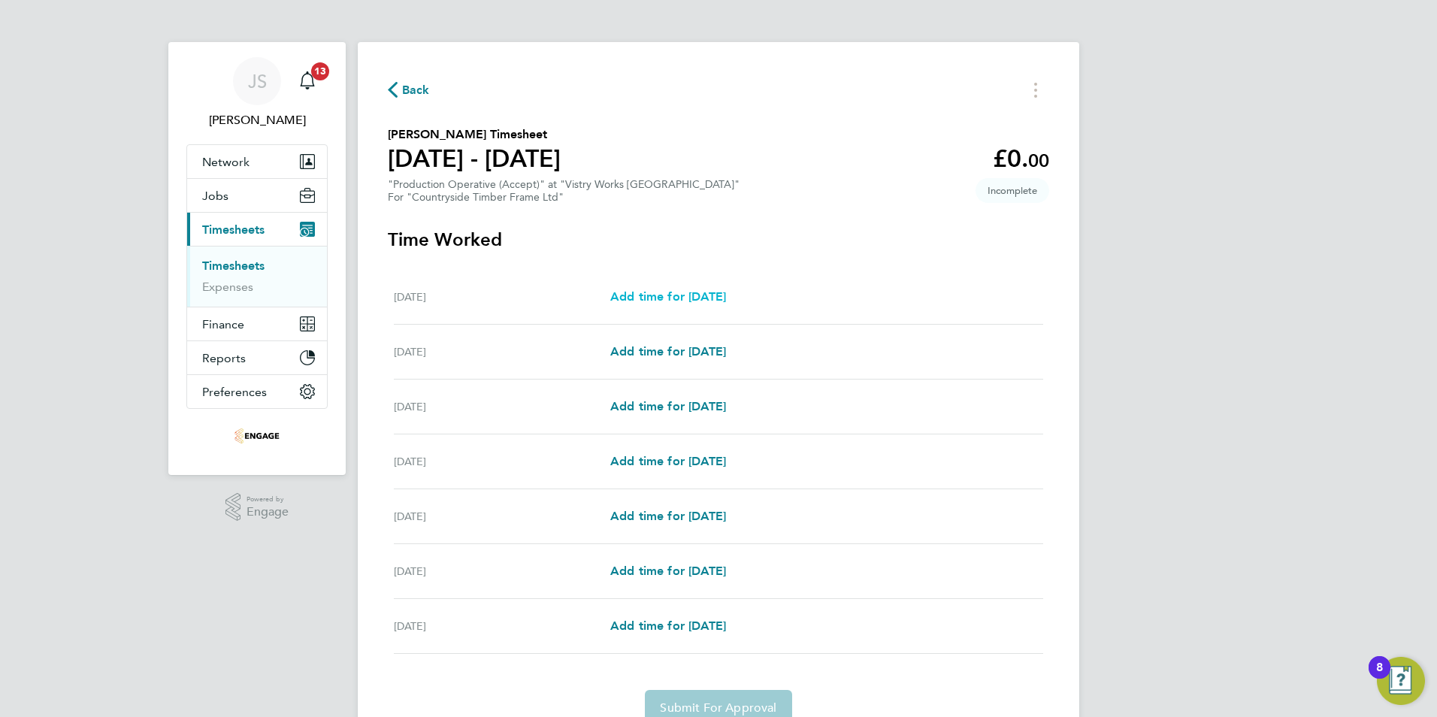
click at [646, 297] on span "Add time for [DATE]" at bounding box center [668, 296] width 116 height 14
select select "15"
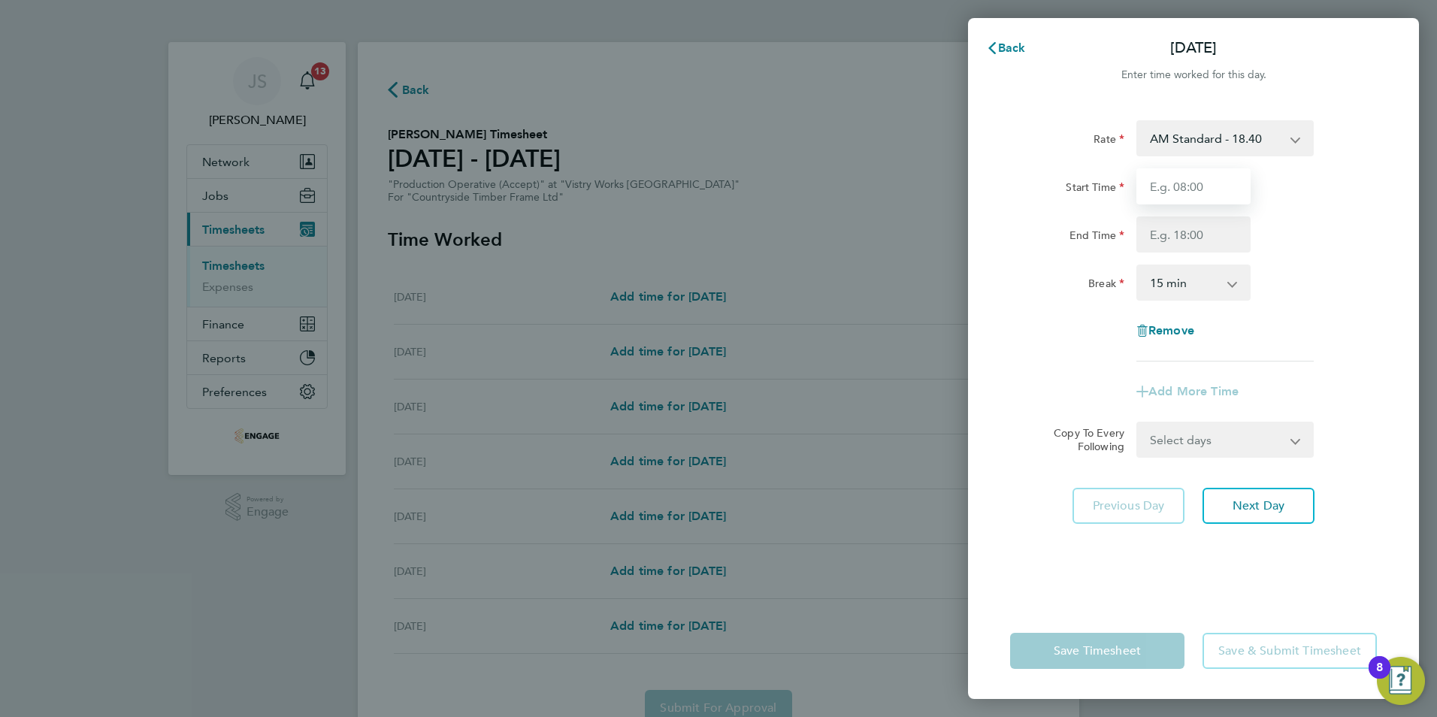
click at [1185, 195] on input "Start Time" at bounding box center [1193, 186] width 114 height 36
type input "06:00"
type input "14:00"
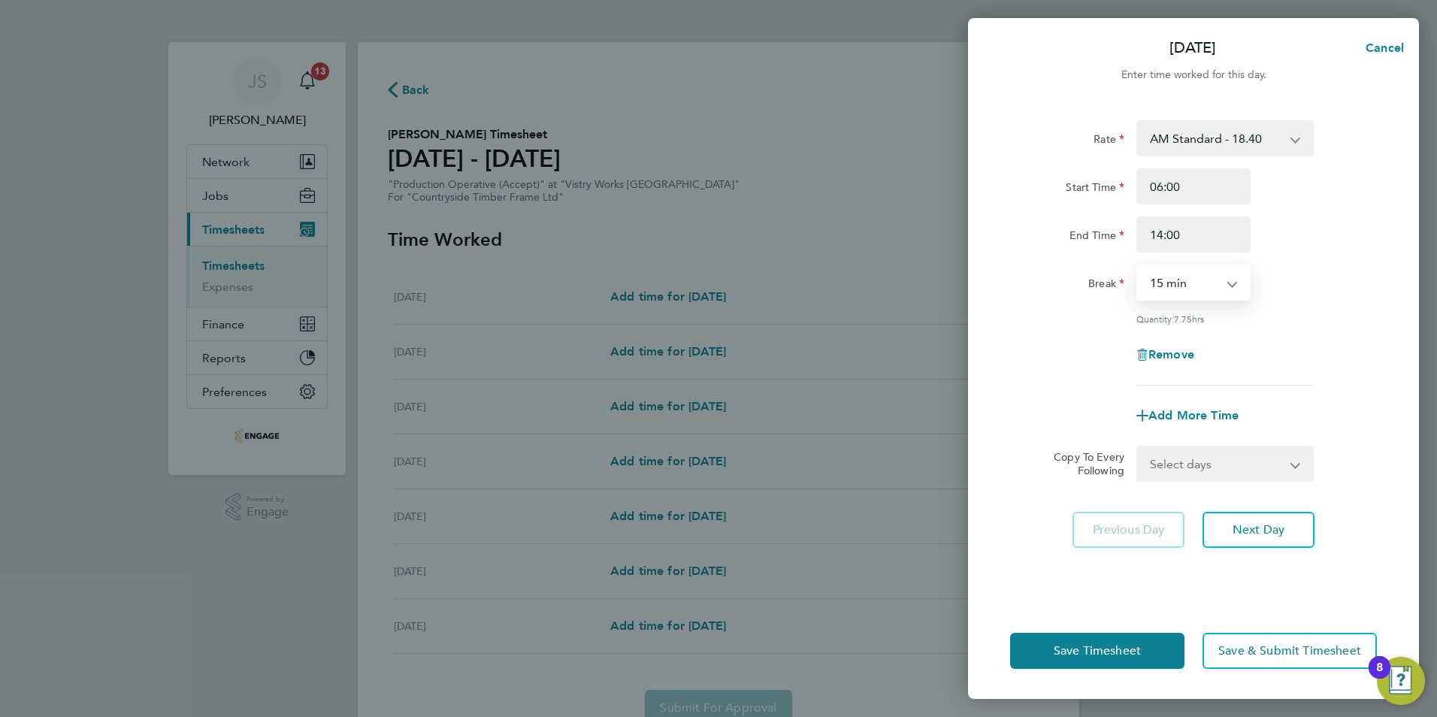
click at [1180, 280] on select "0 min 15 min 30 min 45 min 60 min 75 min 90 min" at bounding box center [1184, 282] width 93 height 33
drag, startPoint x: 1173, startPoint y: 275, endPoint x: 1181, endPoint y: 298, distance: 24.5
click at [1173, 275] on select "0 min 15 min 30 min 45 min 60 min 75 min 90 min" at bounding box center [1184, 282] width 93 height 33
select select "30"
click at [1138, 266] on select "0 min 15 min 30 min 45 min 60 min 75 min 90 min" at bounding box center [1184, 282] width 93 height 33
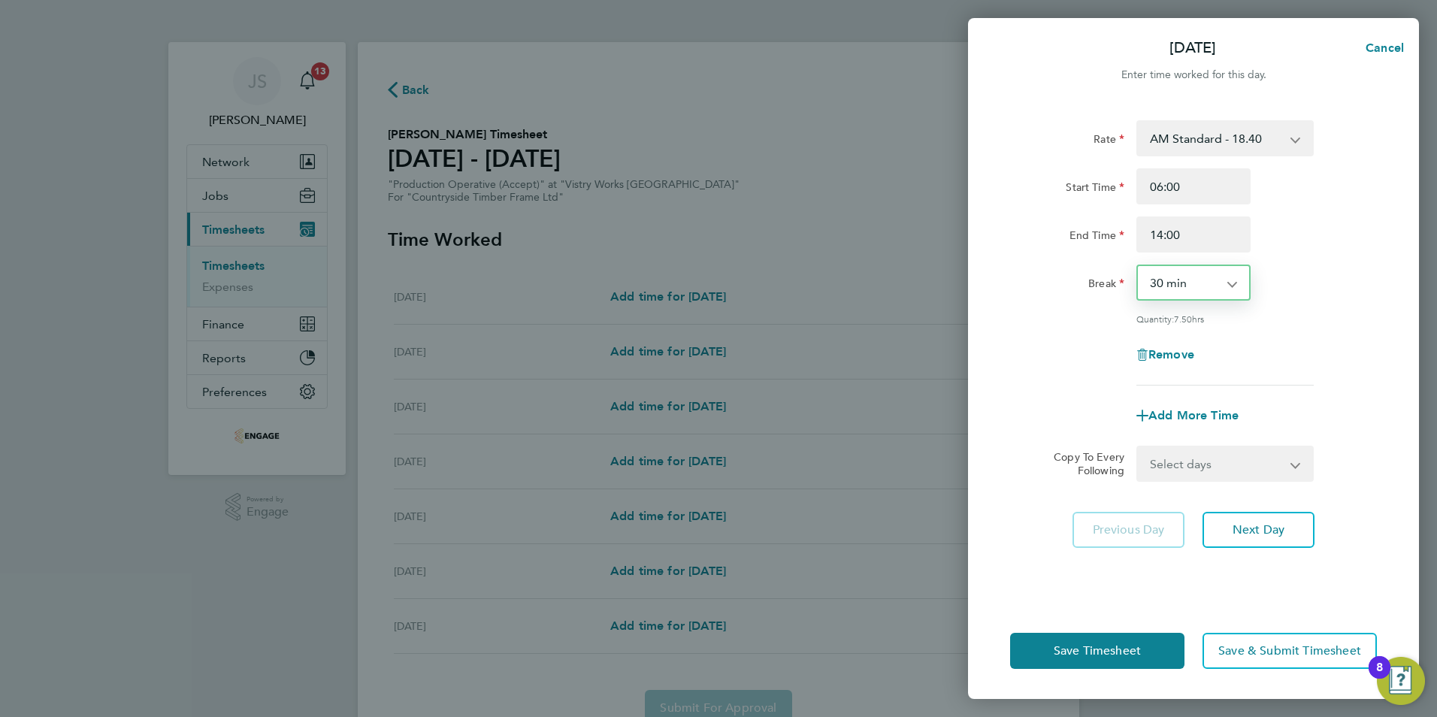
click at [1225, 465] on select "Select days Day Weekday (Mon-Fri) Weekend (Sat-Sun) [DATE] [DATE] [DATE] [DATE]…" at bounding box center [1217, 463] width 158 height 33
select select "WEEKDAY"
click at [1138, 447] on select "Select days Day Weekday (Mon-Fri) Weekend (Sat-Sun) [DATE] [DATE] [DATE] [DATE]…" at bounding box center [1217, 463] width 158 height 33
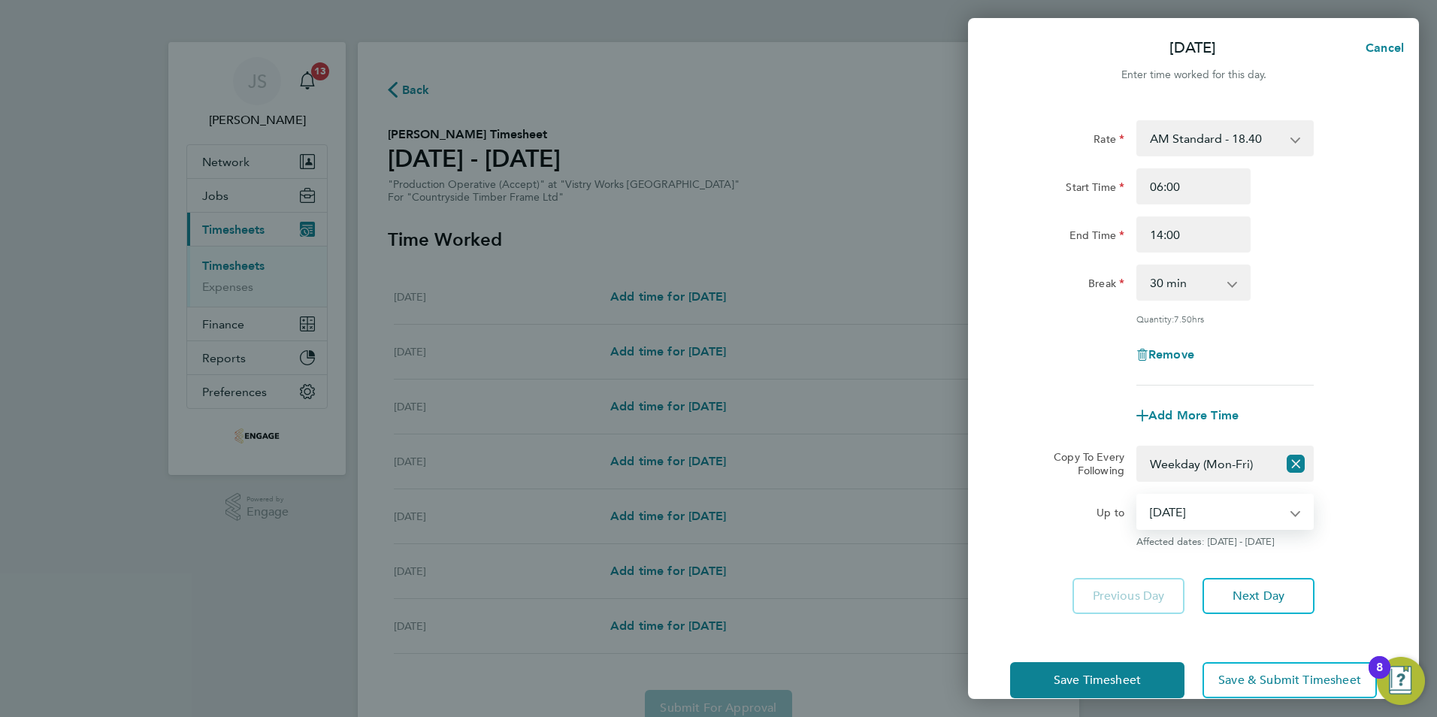
drag, startPoint x: 1191, startPoint y: 509, endPoint x: 1190, endPoint y: 522, distance: 12.8
click at [1191, 509] on select "[DATE] [DATE] [DATE] [DATE] [DATE] [DATE]" at bounding box center [1216, 511] width 156 height 33
select select "[DATE]"
click at [1138, 495] on select "[DATE] [DATE] [DATE] [DATE] [DATE] [DATE]" at bounding box center [1216, 511] width 156 height 33
click at [1116, 679] on span "Save Timesheet" at bounding box center [1097, 680] width 87 height 15
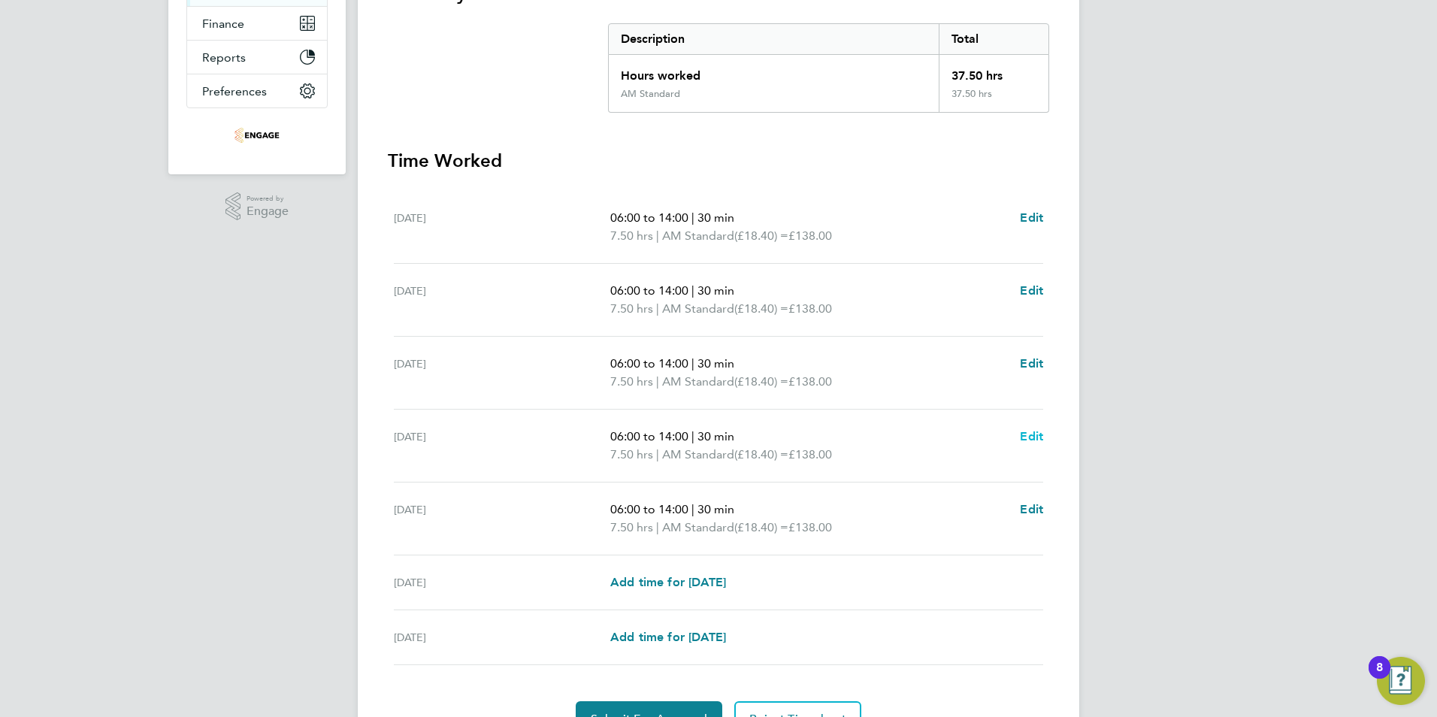
click at [1024, 431] on span "Edit" at bounding box center [1031, 436] width 23 height 14
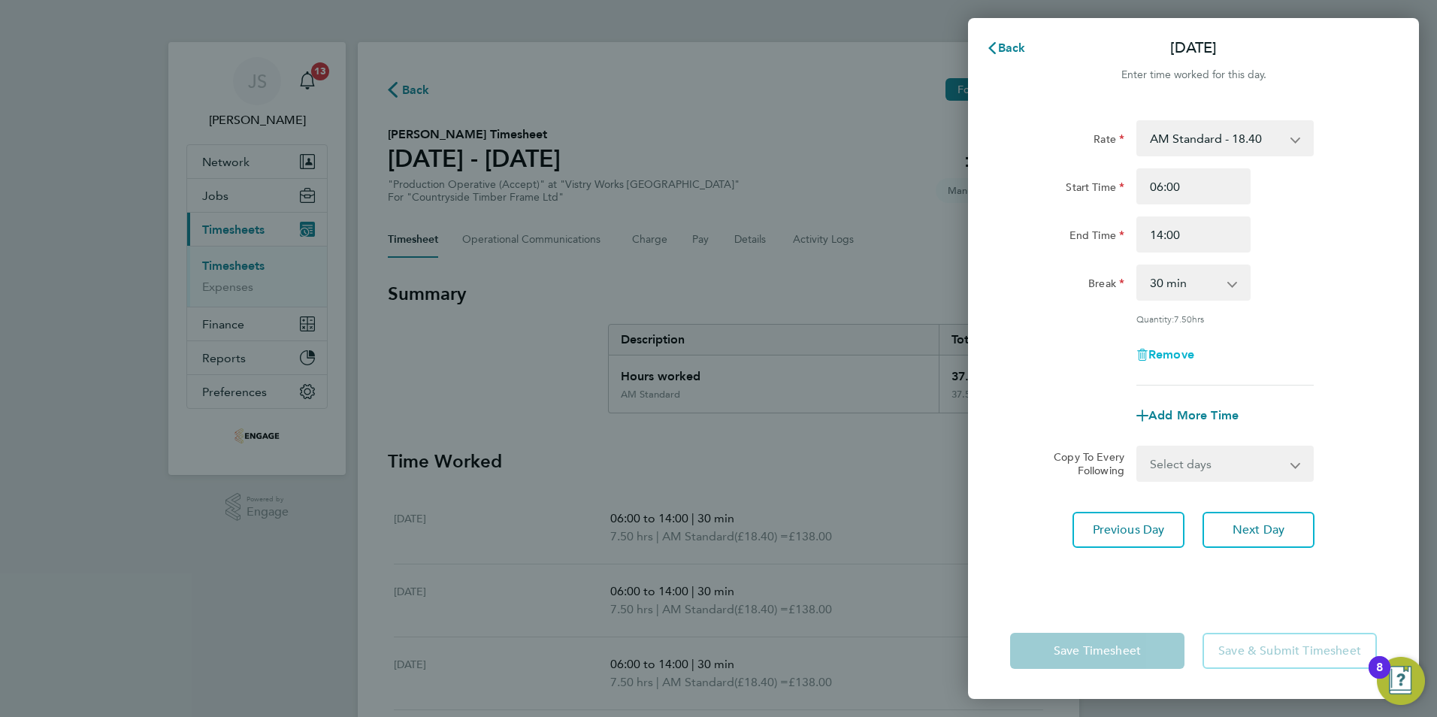
click at [1188, 350] on span "Remove" at bounding box center [1171, 354] width 46 height 14
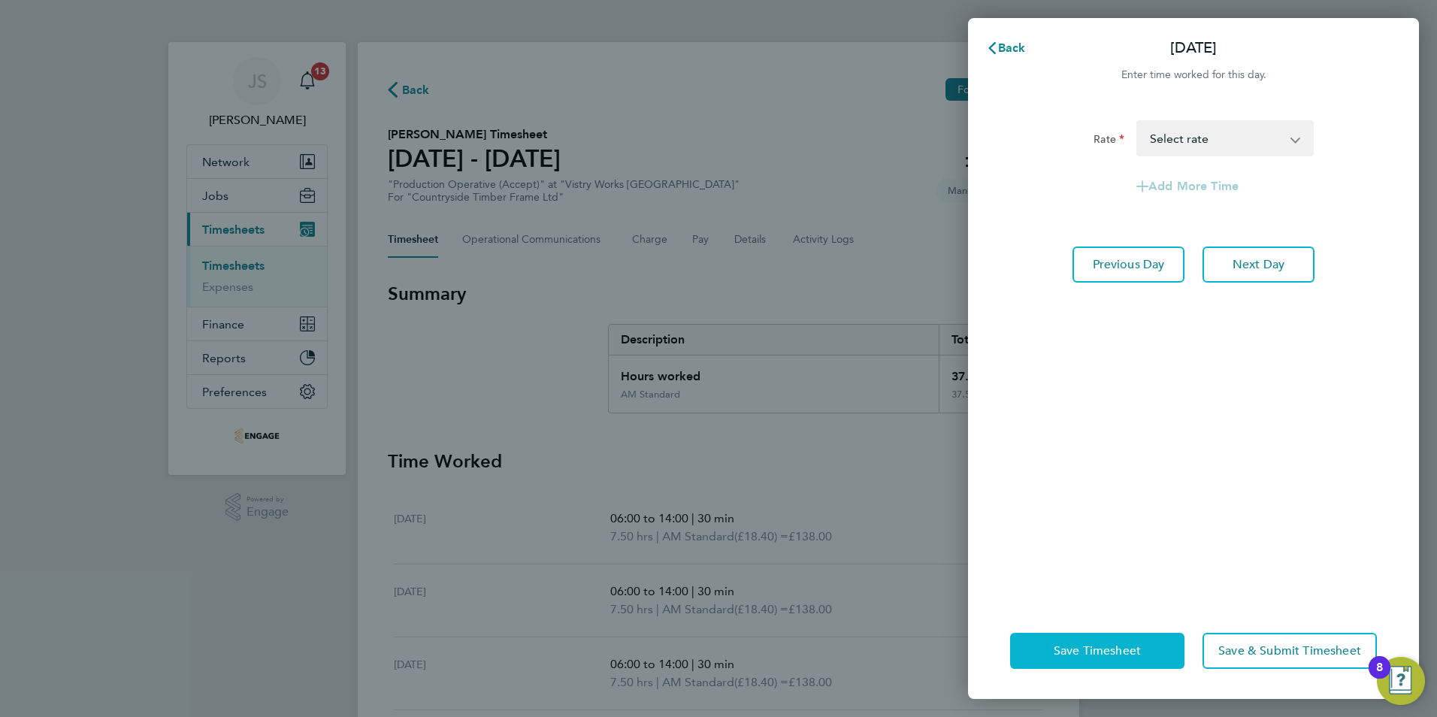
click at [1106, 657] on span "Save Timesheet" at bounding box center [1097, 650] width 87 height 15
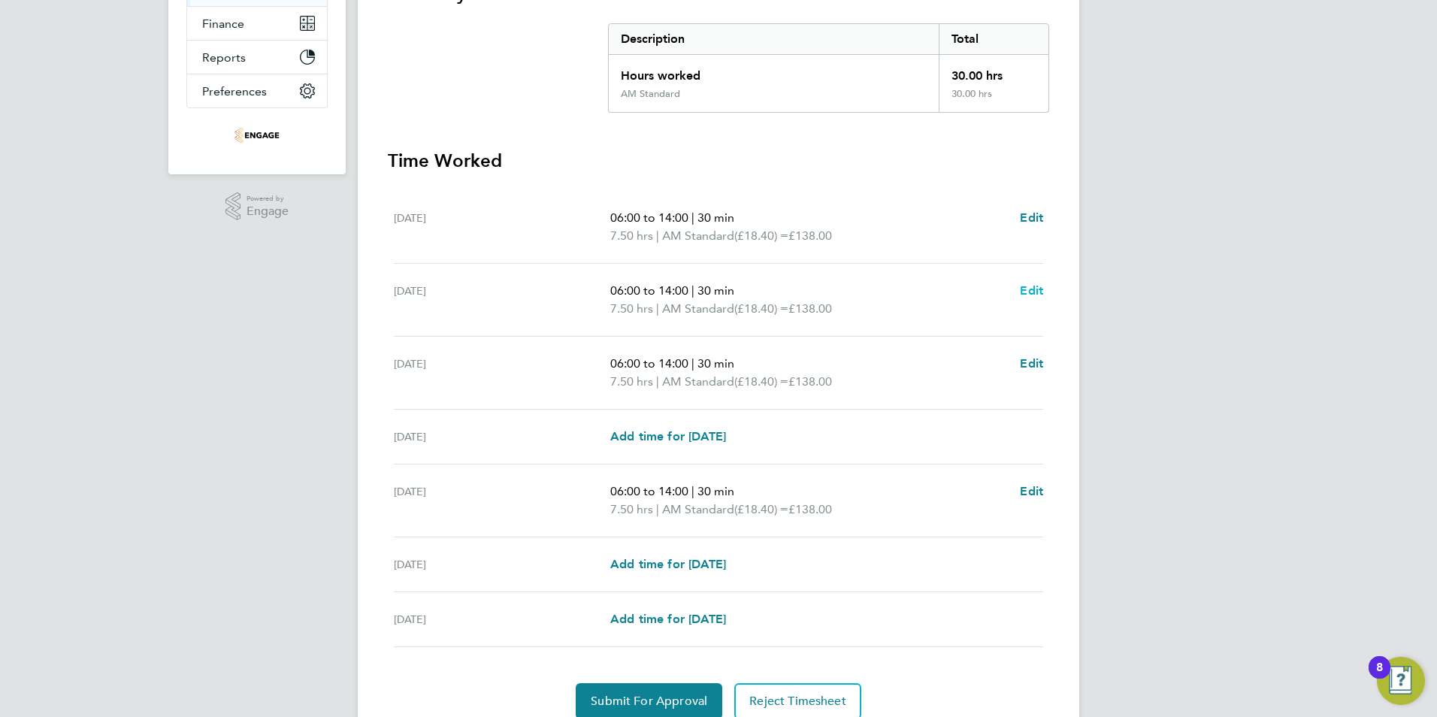
click at [1030, 288] on span "Edit" at bounding box center [1031, 290] width 23 height 14
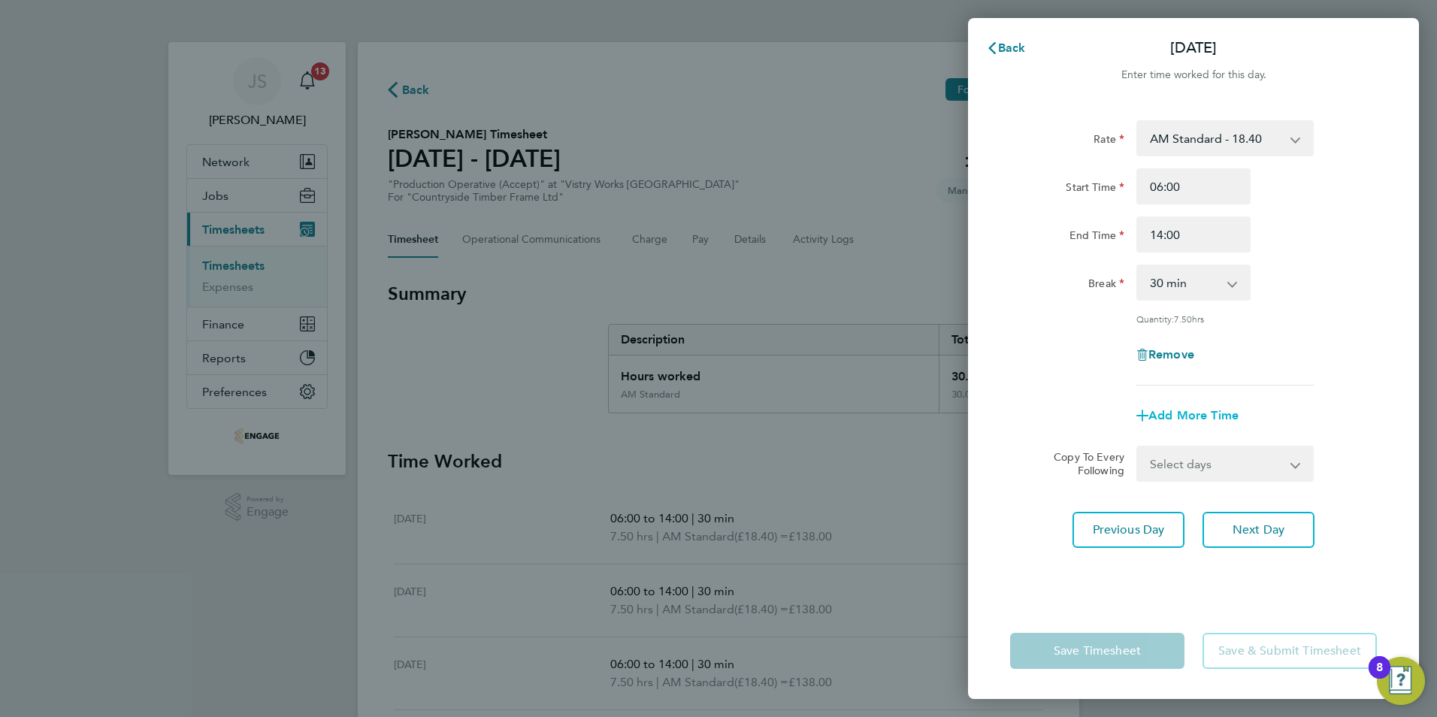
click at [1193, 408] on span "Add More Time" at bounding box center [1193, 415] width 90 height 14
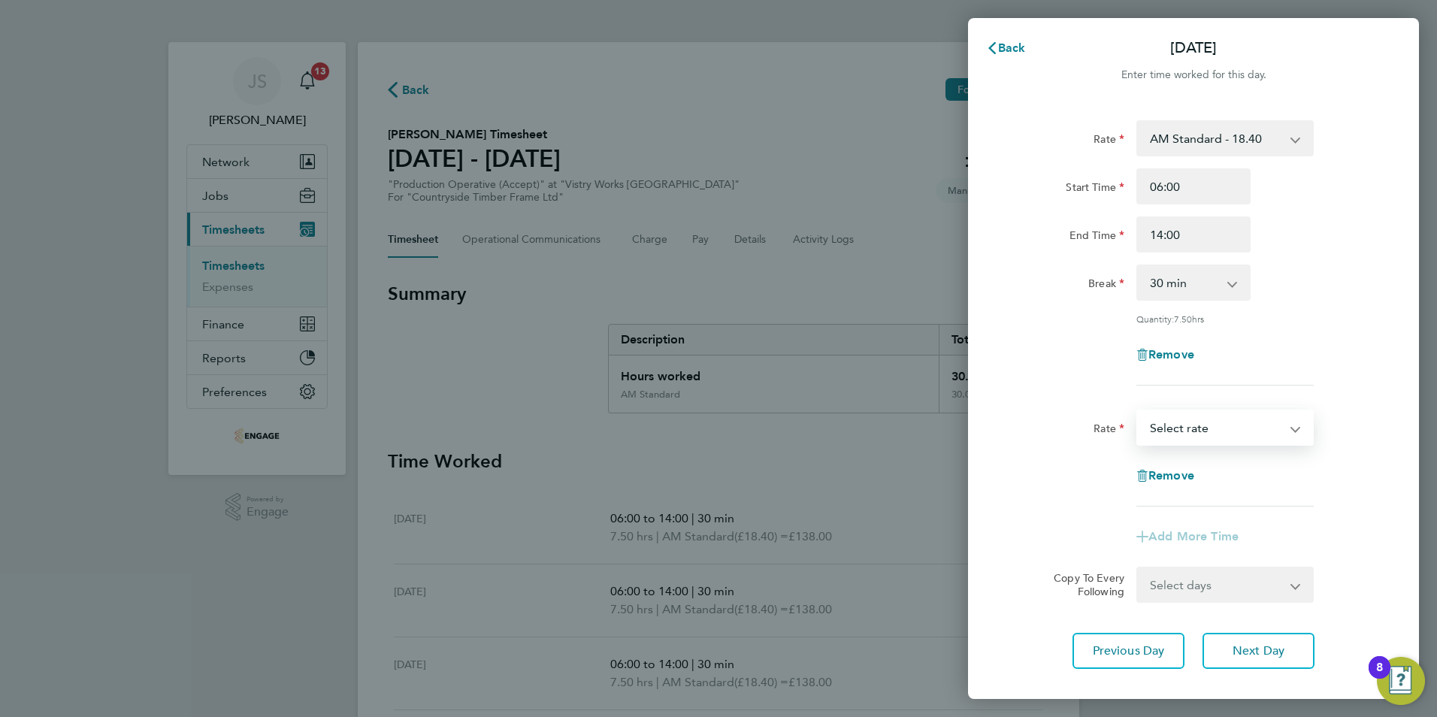
drag, startPoint x: 1201, startPoint y: 430, endPoint x: 1202, endPoint y: 443, distance: 13.6
click at [1201, 430] on select "AM Standard - 18.40 OT 1 - 27.60 PM OT 1 - 30.08 OT2 - 36.80 PM OT2 - 40.11 PM …" at bounding box center [1216, 427] width 156 height 33
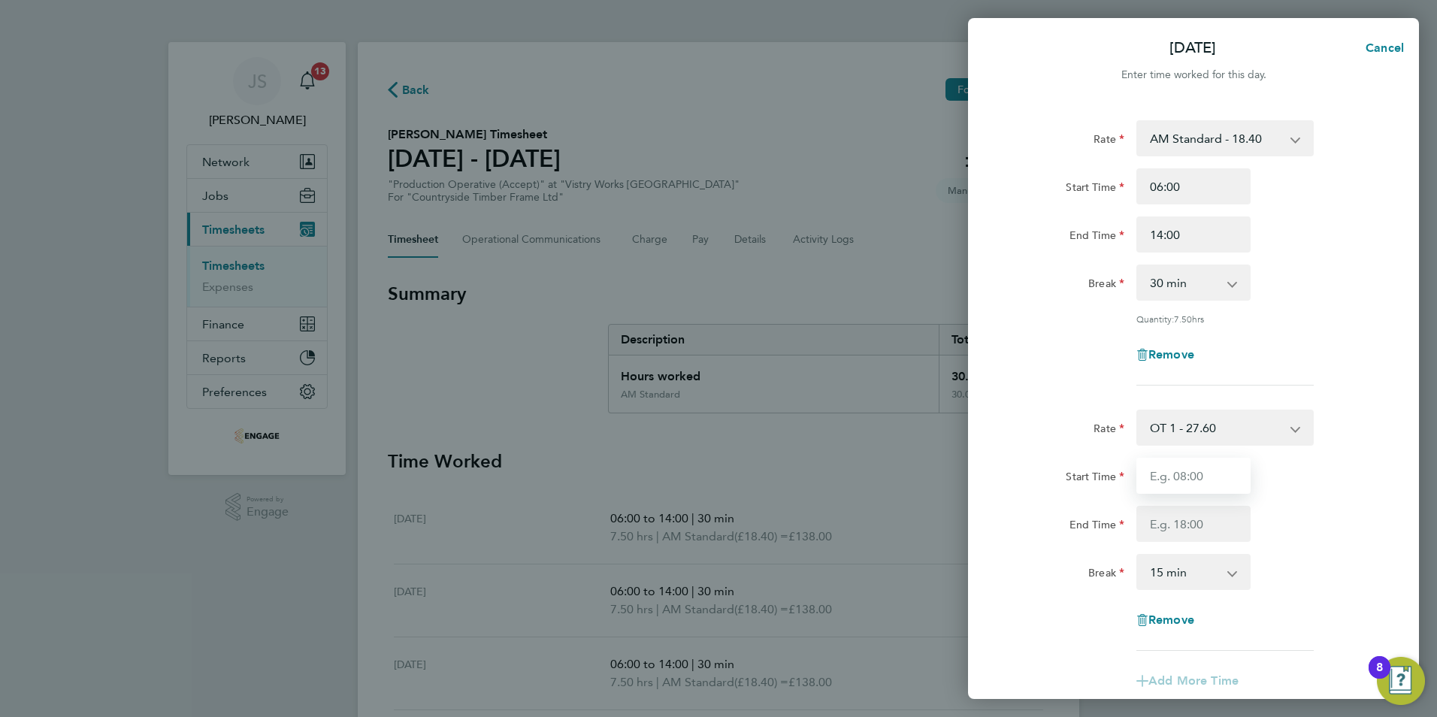
click at [1183, 470] on input "Start Time" at bounding box center [1193, 476] width 114 height 36
click at [1172, 521] on input "End Time" at bounding box center [1193, 524] width 114 height 36
drag, startPoint x: 1187, startPoint y: 570, endPoint x: 1182, endPoint y: 561, distance: 9.8
click at [1187, 570] on select "0 min 15 min 30 min 45 min 60 min 75 min 90 min" at bounding box center [1184, 571] width 93 height 33
click at [1138, 555] on select "0 min 15 min 30 min 45 min" at bounding box center [1184, 571] width 93 height 33
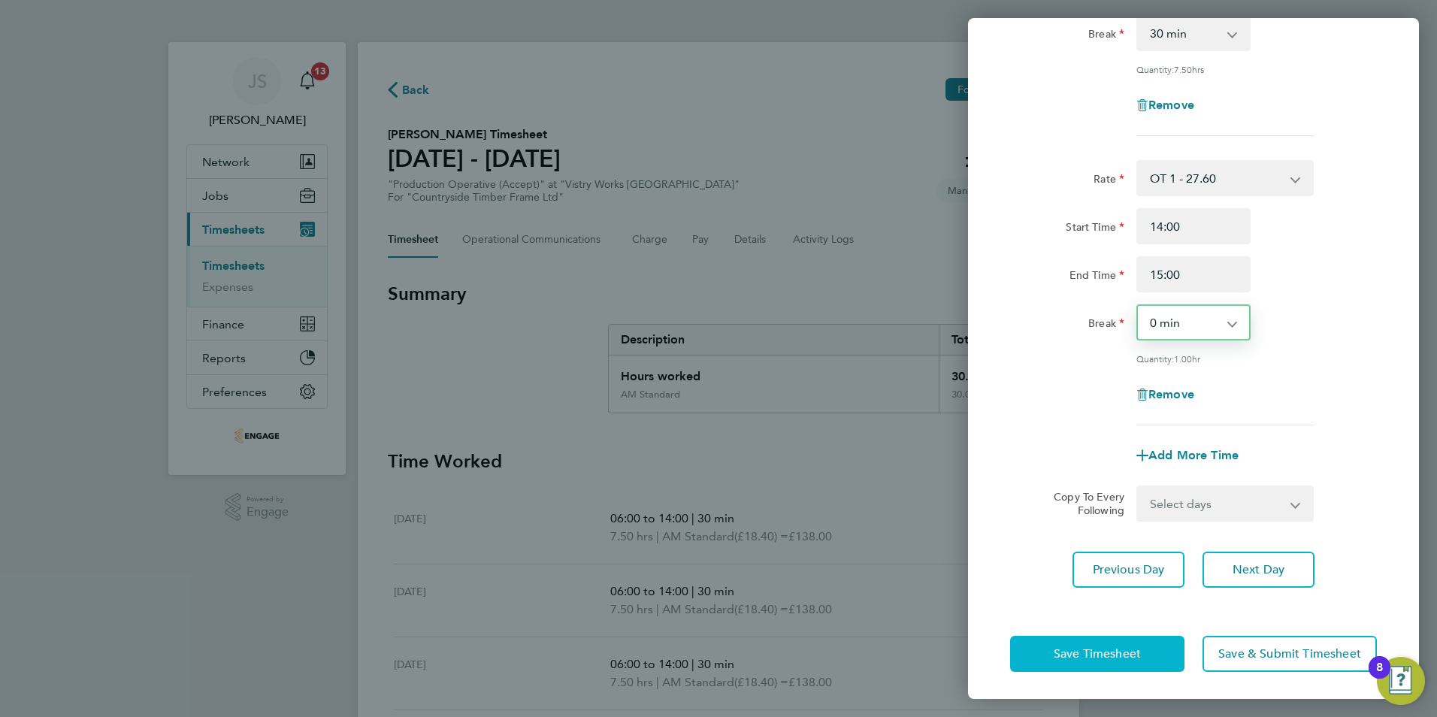
click at [1084, 655] on span "Save Timesheet" at bounding box center [1097, 653] width 87 height 15
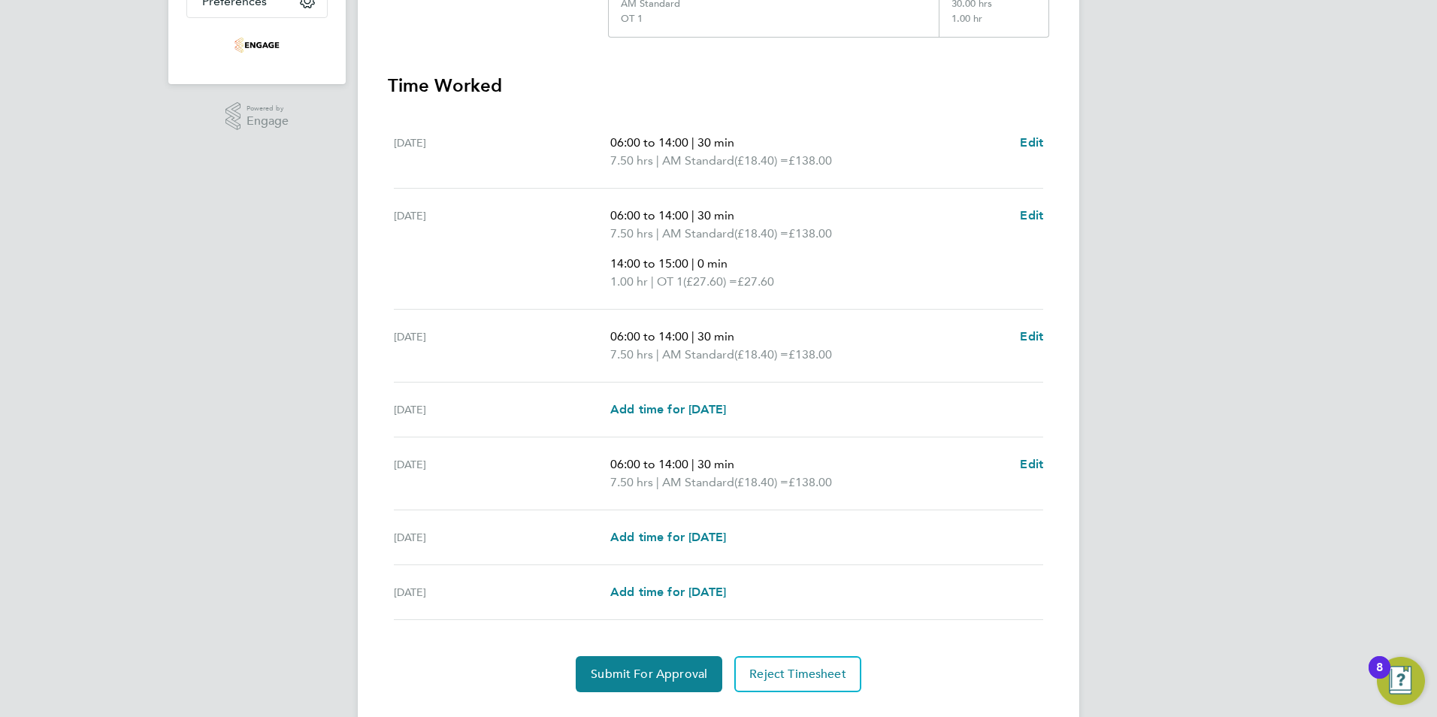
scroll to position [426, 0]
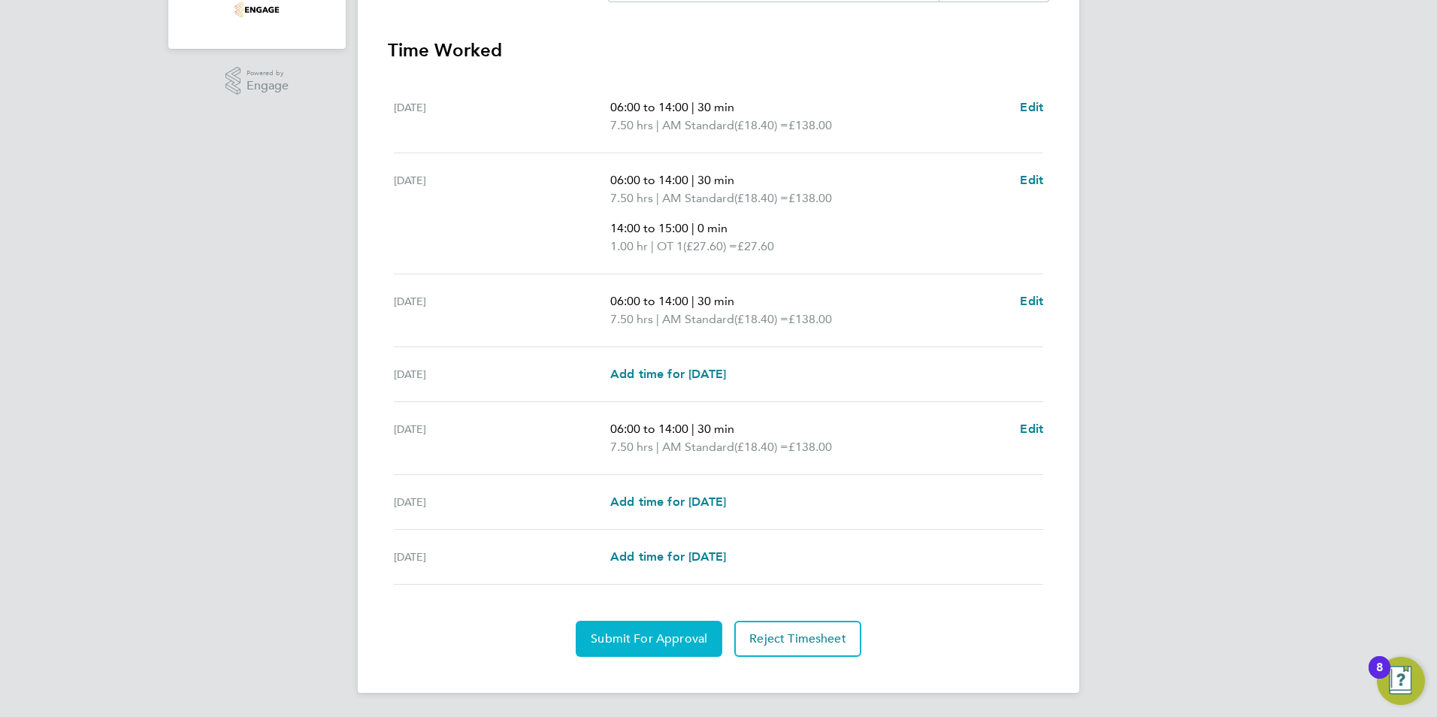
click at [635, 640] on span "Submit For Approval" at bounding box center [649, 638] width 117 height 15
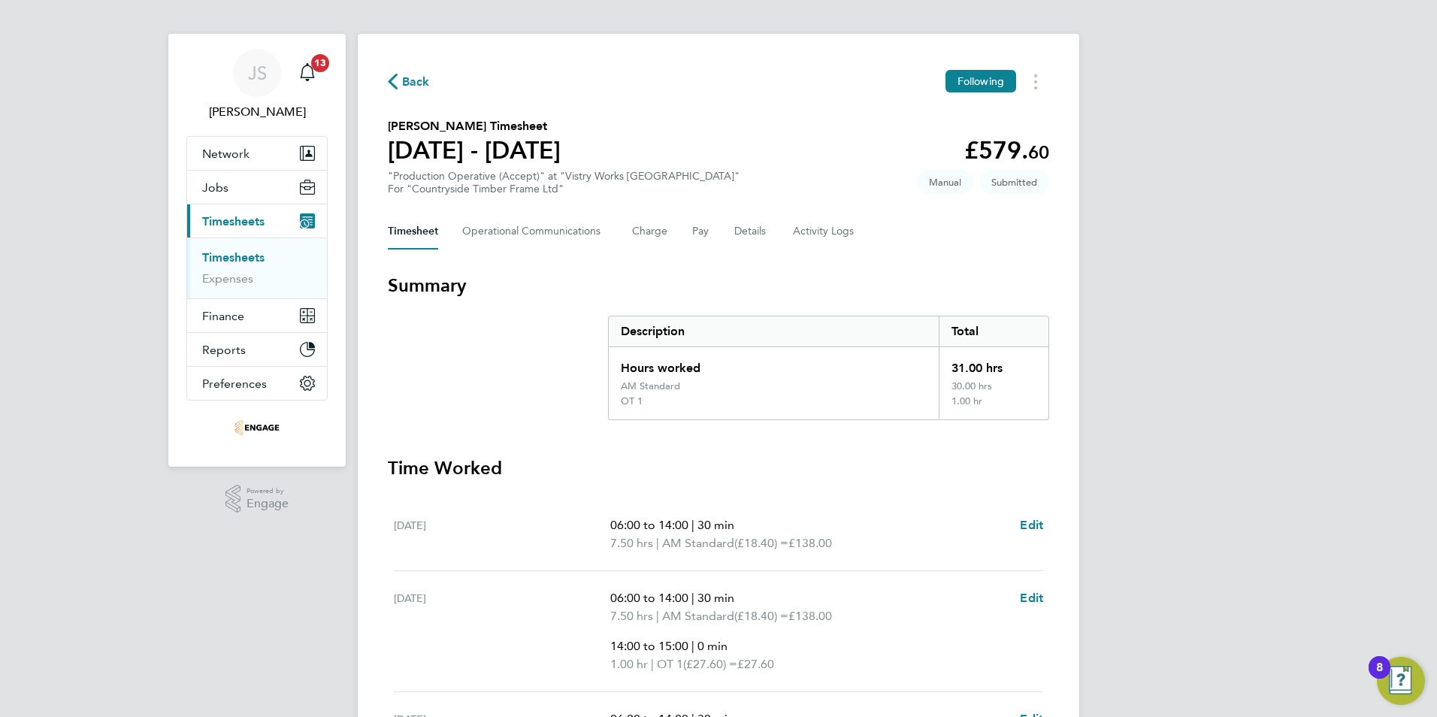
scroll to position [0, 0]
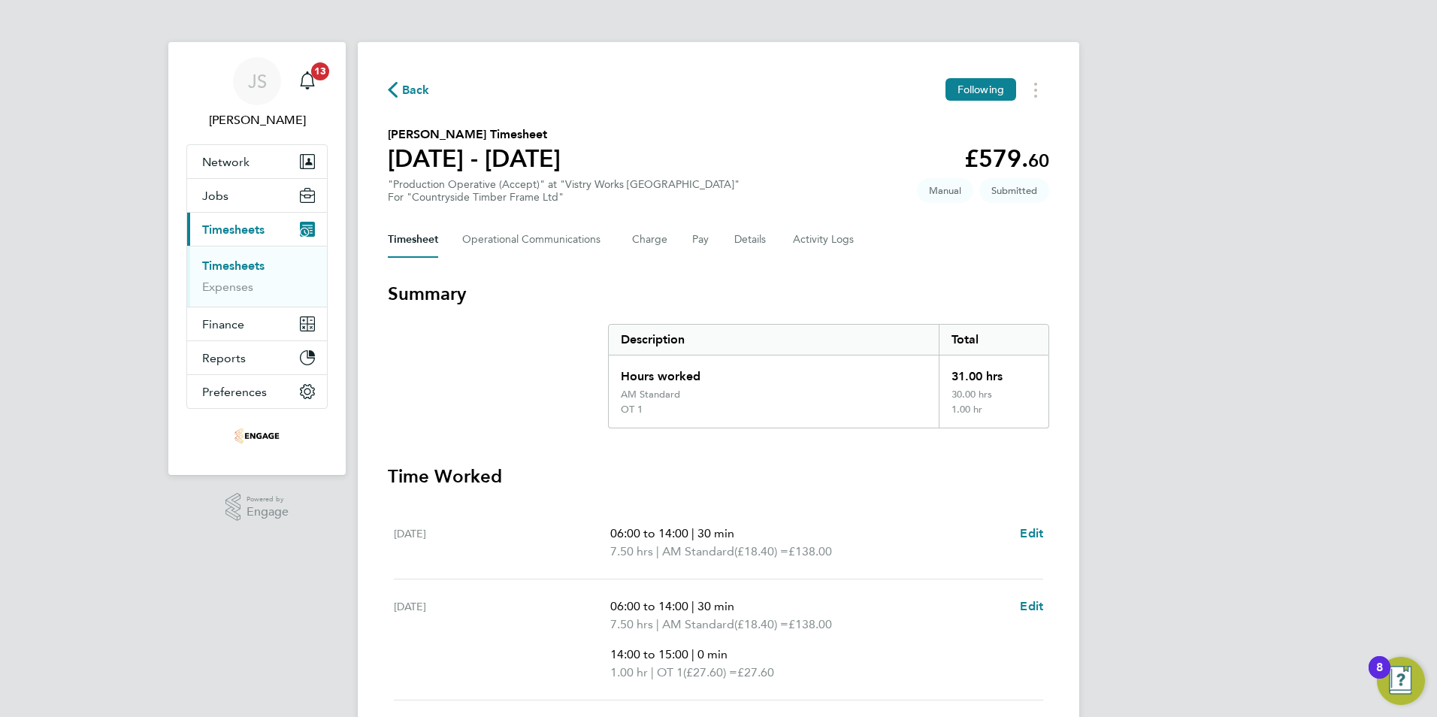
click at [404, 84] on span "Back" at bounding box center [416, 90] width 28 height 18
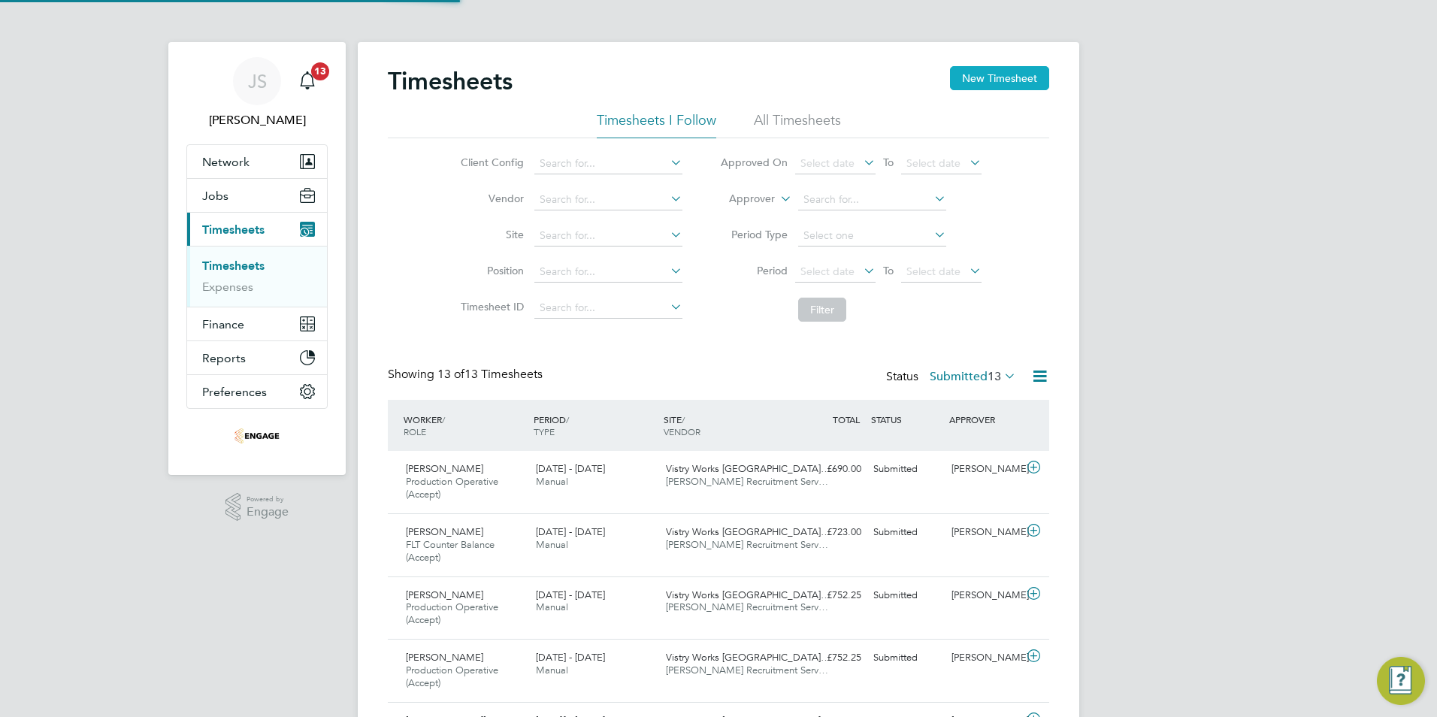
scroll to position [50, 131]
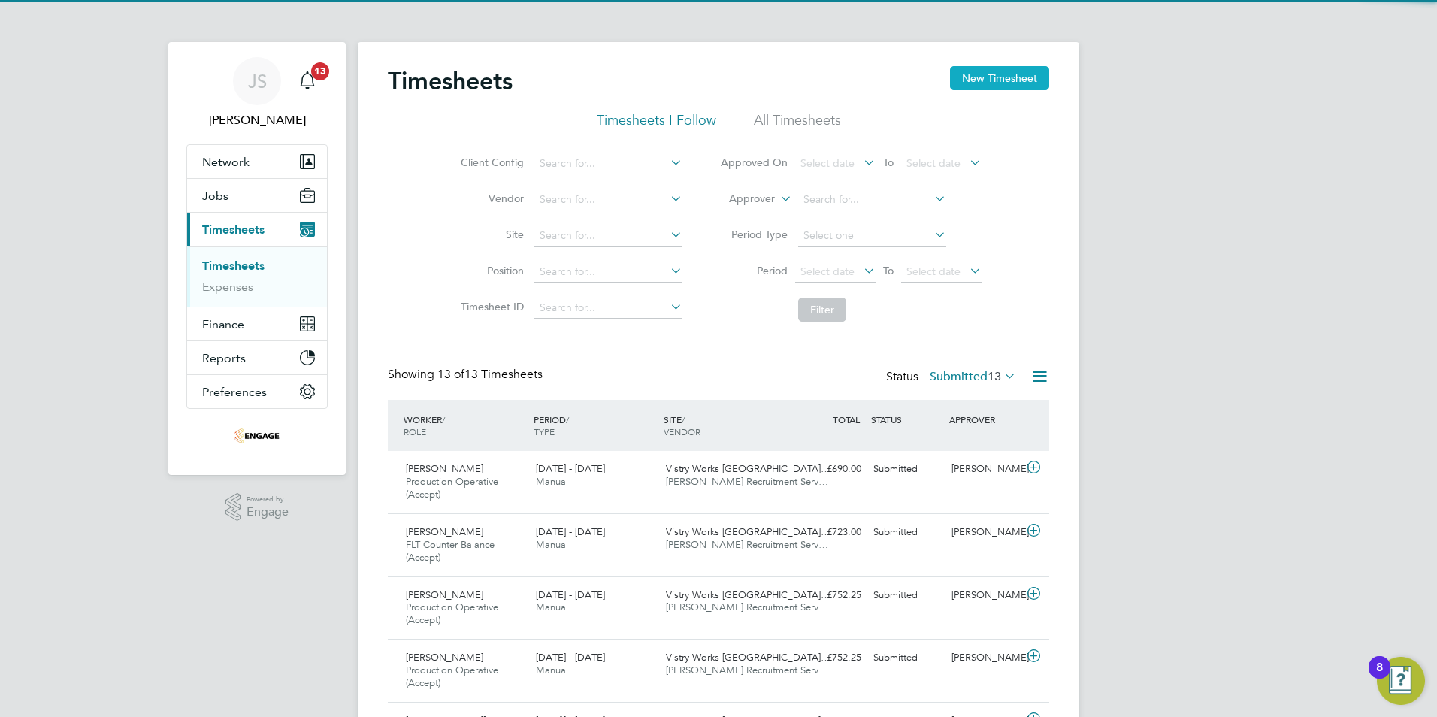
click at [994, 74] on button "New Timesheet" at bounding box center [999, 78] width 99 height 24
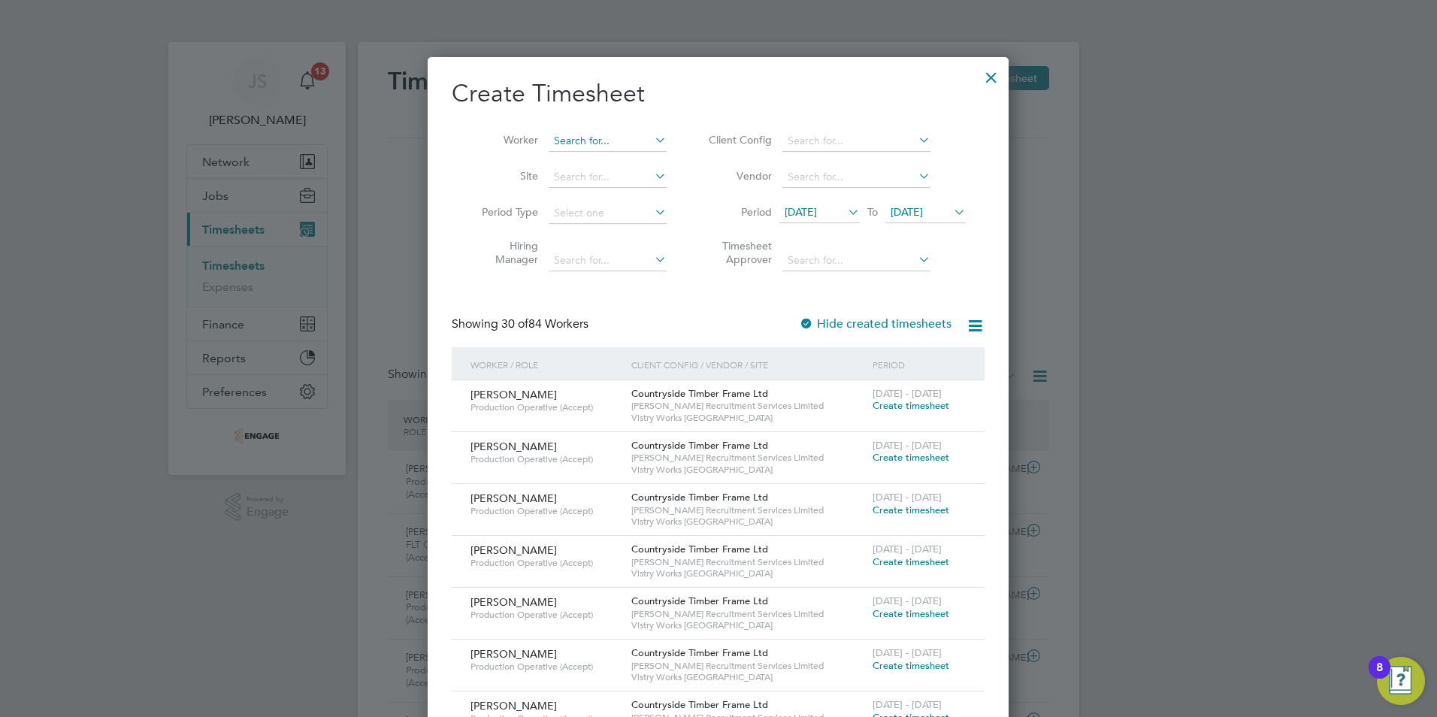
click at [583, 144] on input at bounding box center [608, 141] width 118 height 21
click at [574, 149] on input at bounding box center [608, 141] width 118 height 21
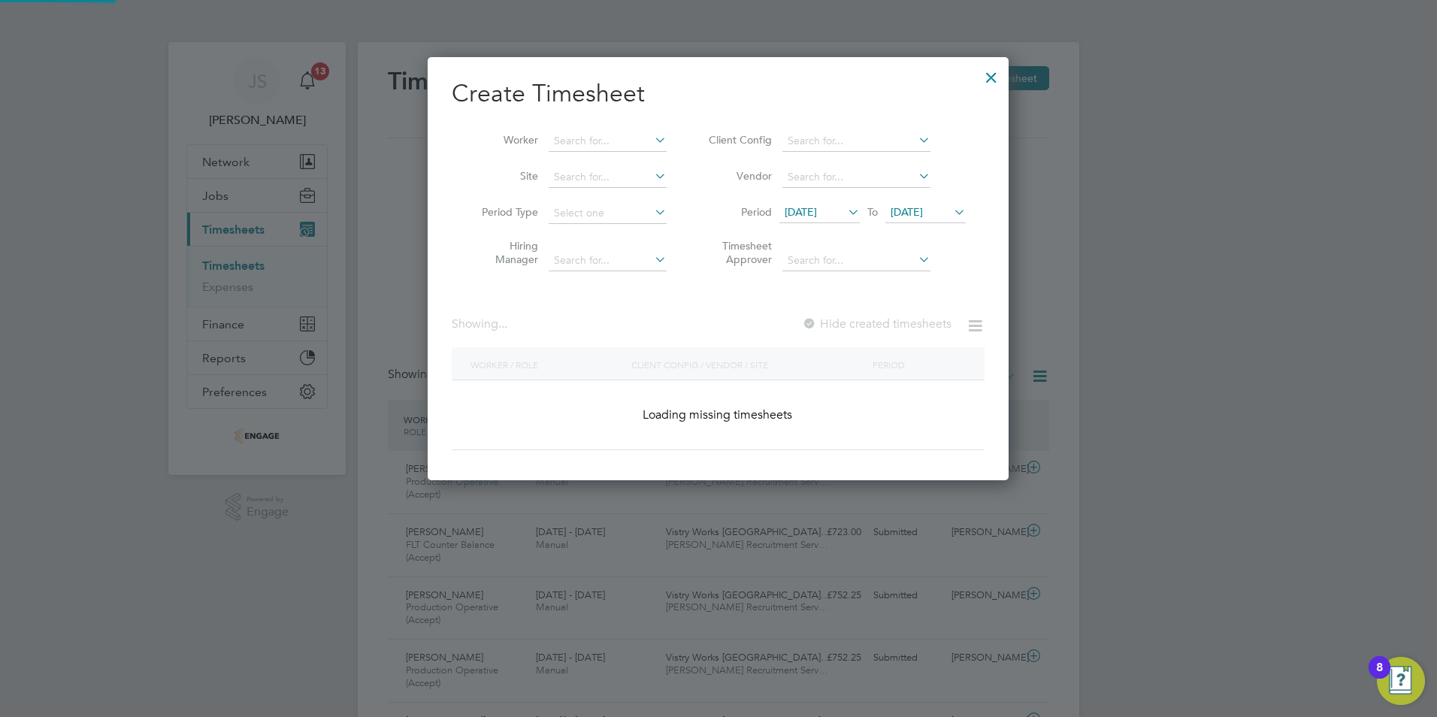
scroll to position [2109, 582]
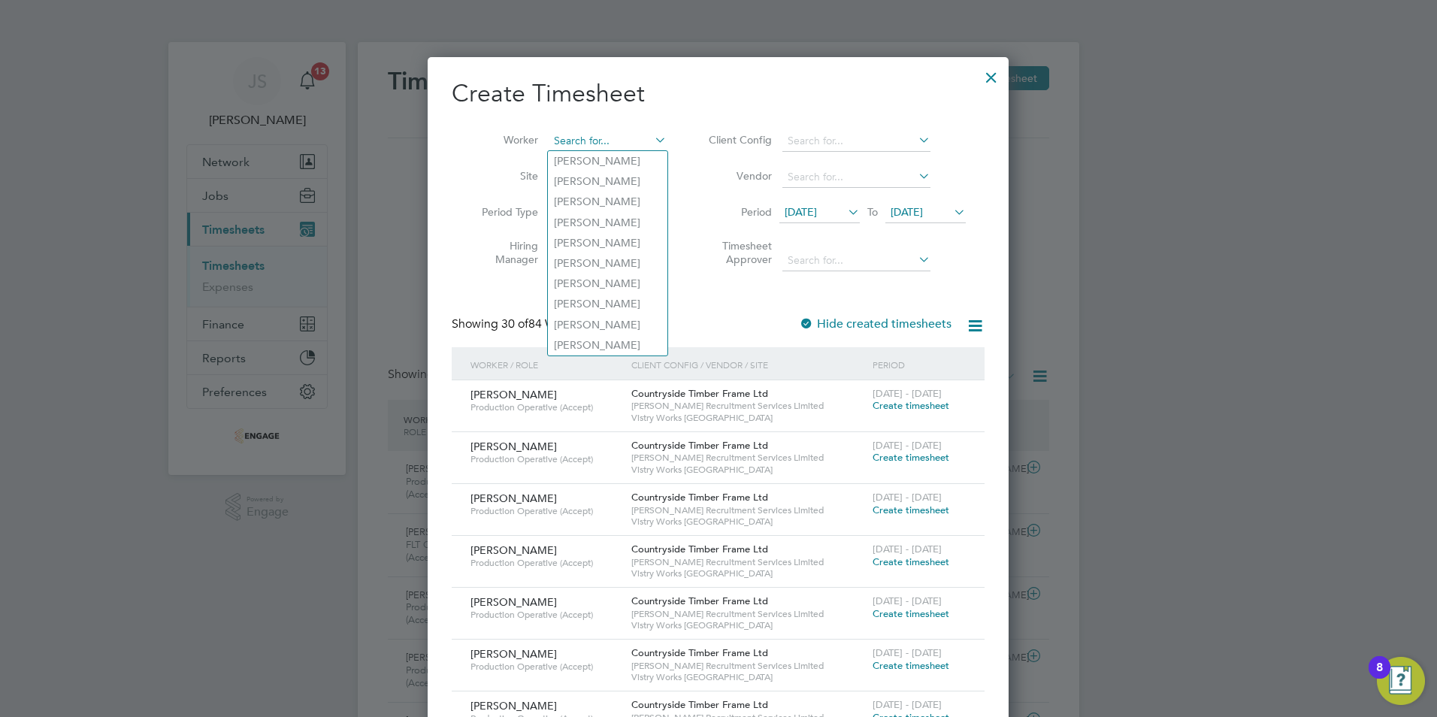
click at [574, 140] on input at bounding box center [608, 141] width 118 height 21
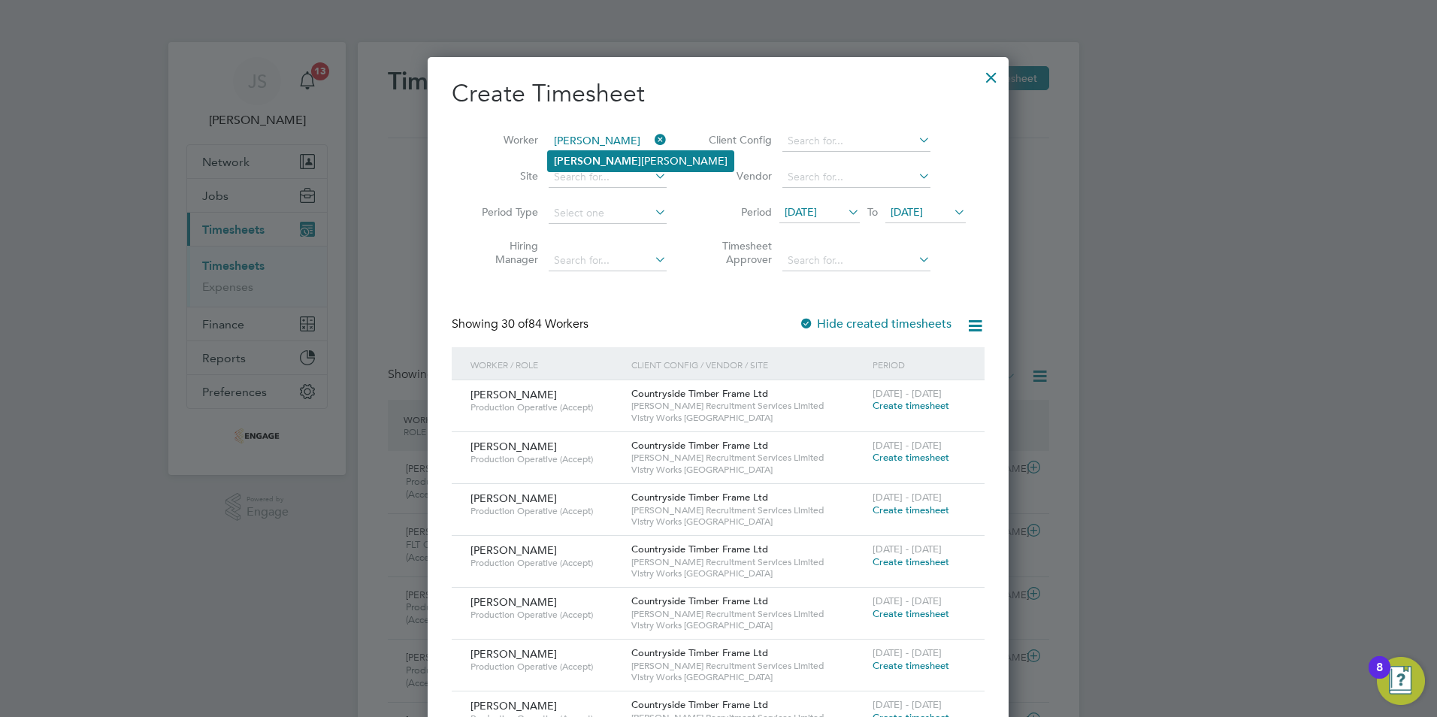
click at [572, 163] on b "[PERSON_NAME]" at bounding box center [597, 161] width 87 height 13
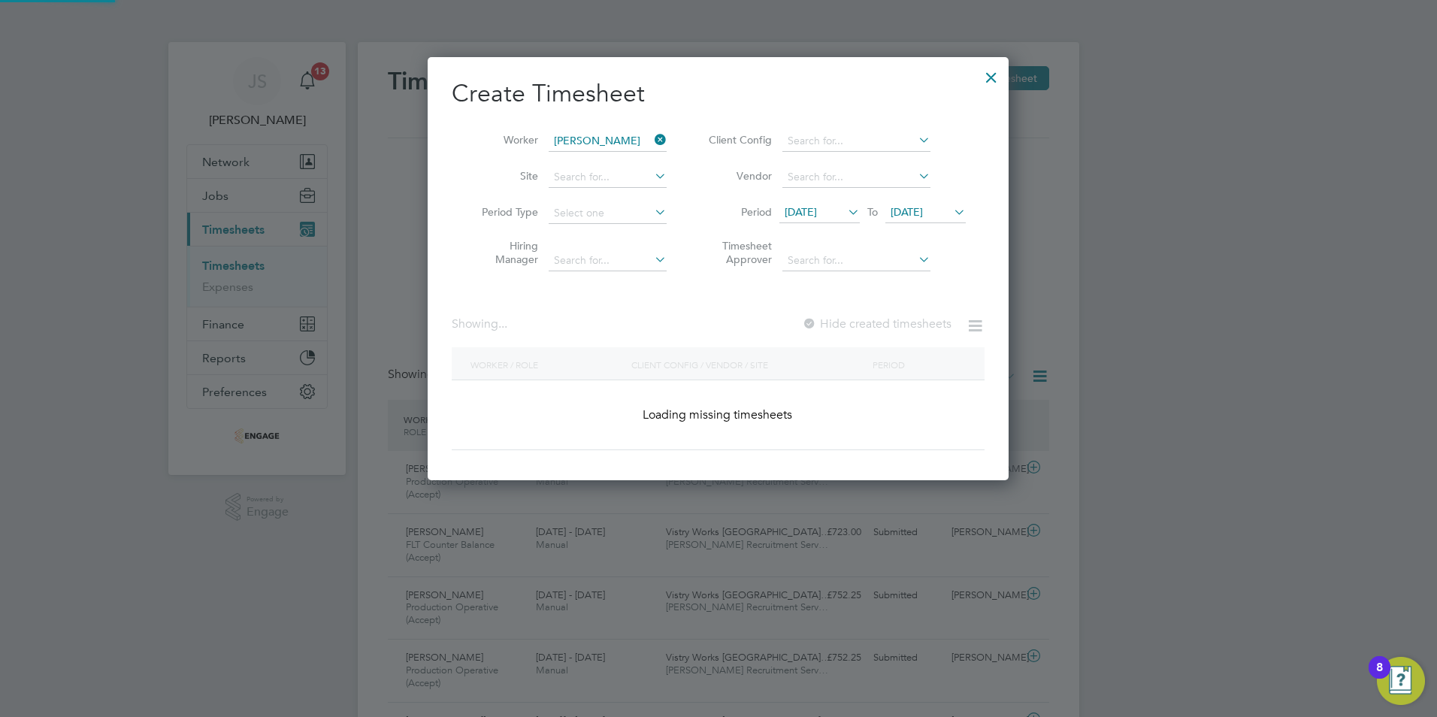
scroll to position [405, 582]
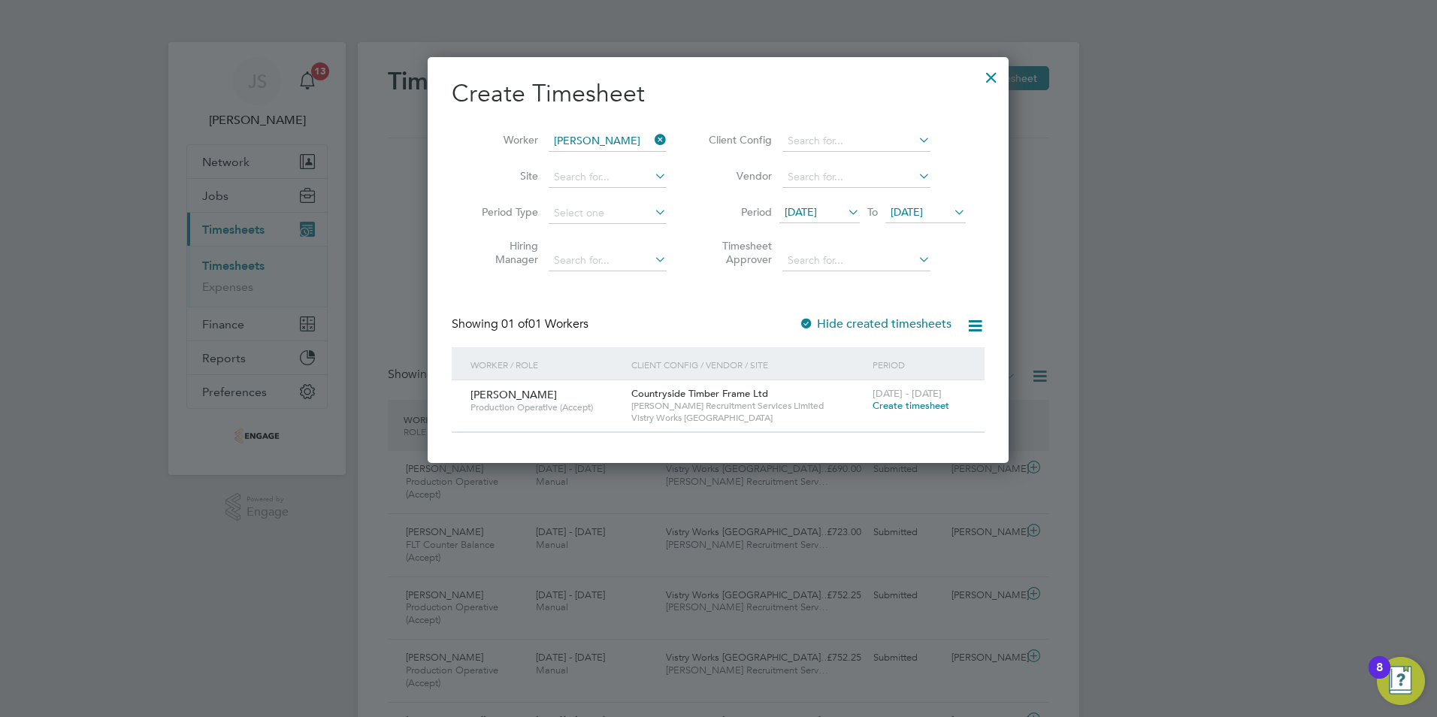
click at [934, 405] on span "Create timesheet" at bounding box center [911, 405] width 77 height 13
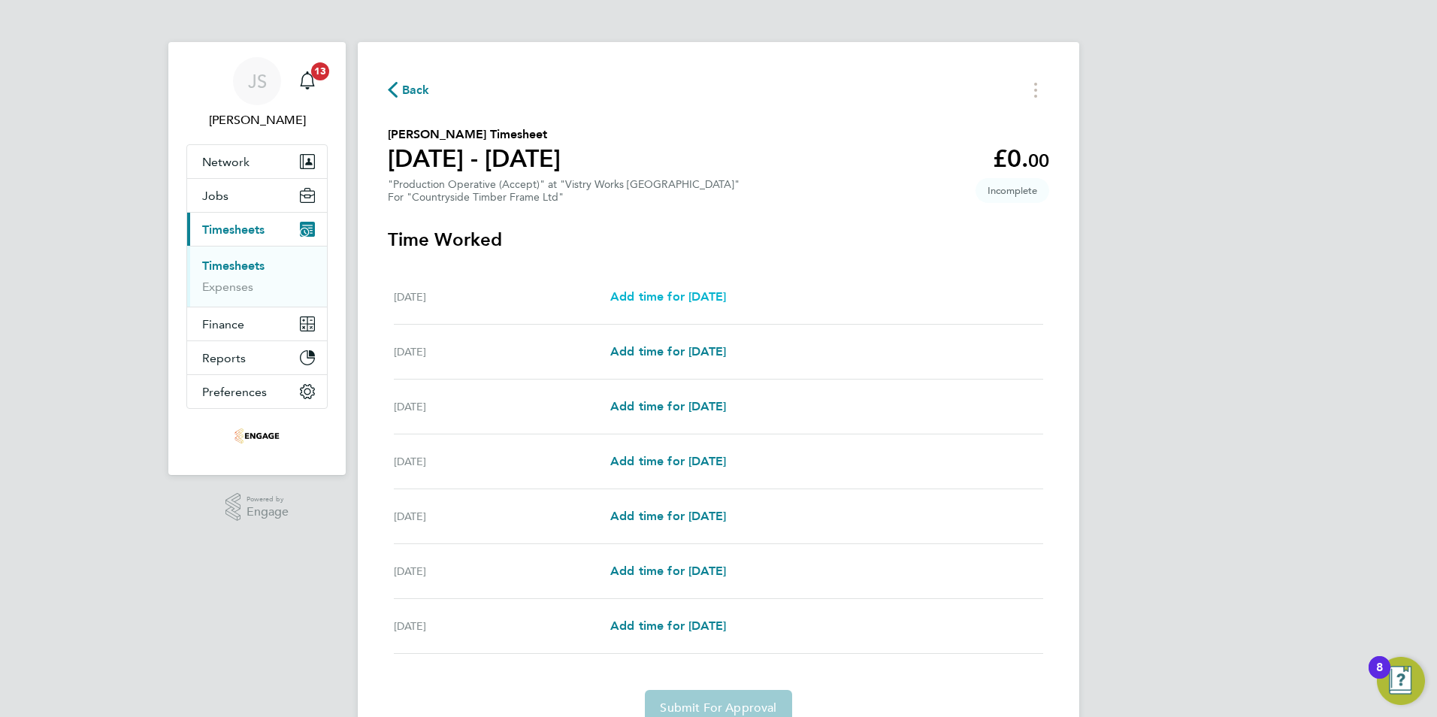
click at [705, 301] on span "Add time for [DATE]" at bounding box center [668, 296] width 116 height 14
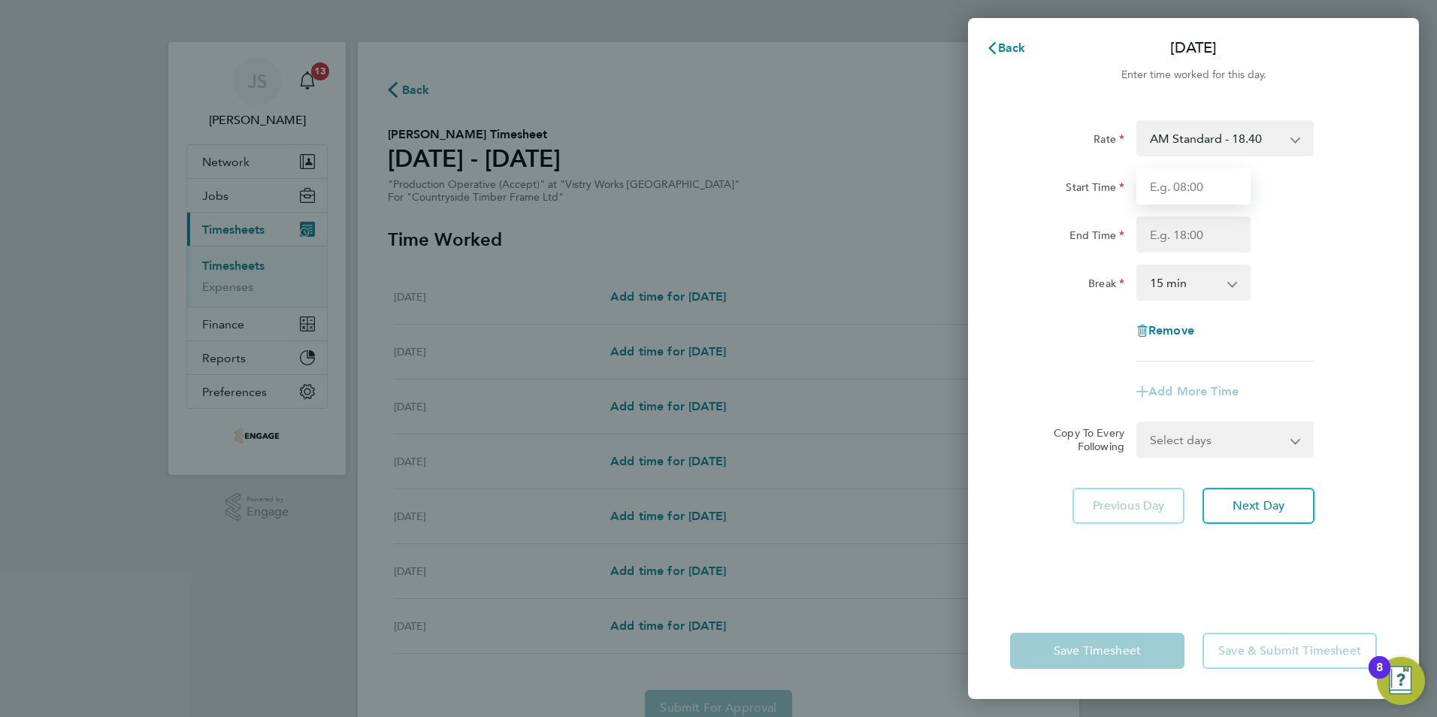
click at [1171, 189] on input "Start Time" at bounding box center [1193, 186] width 114 height 36
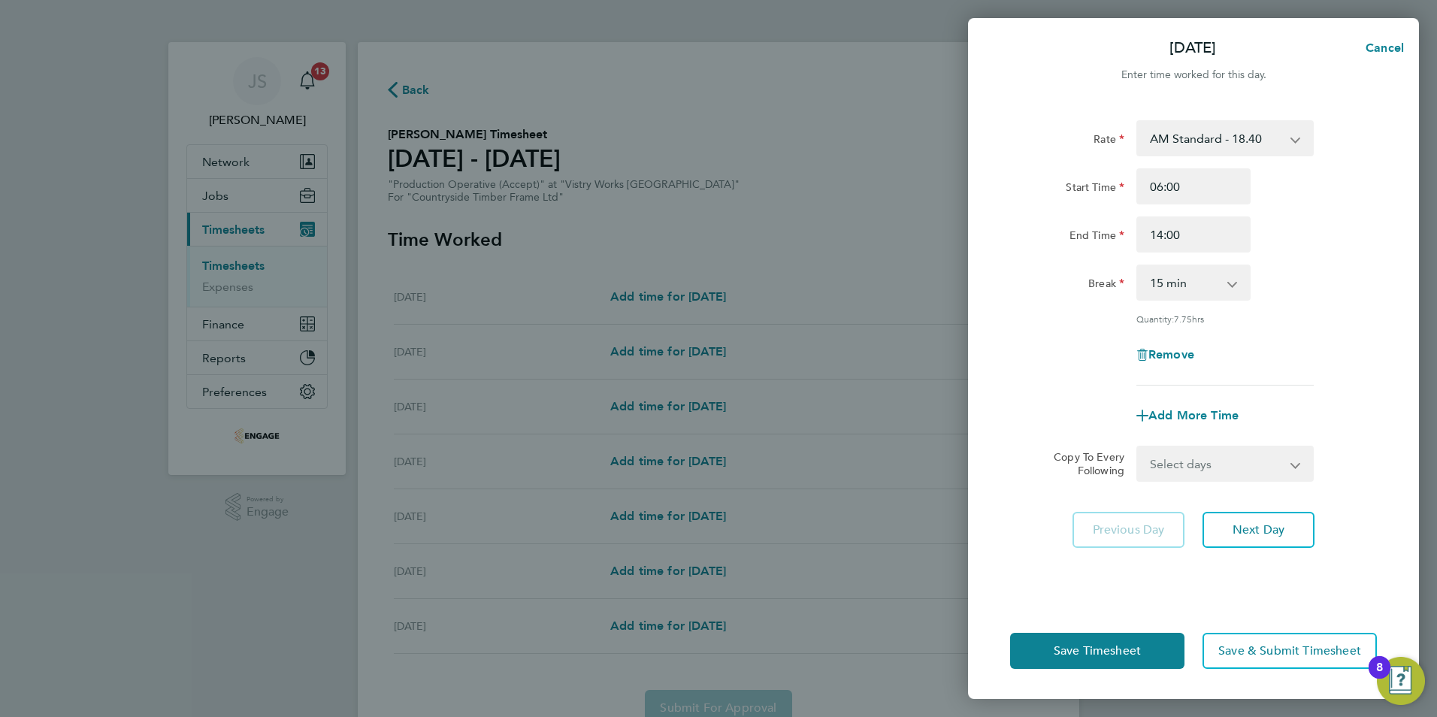
click at [1160, 301] on div "Rate AM Standard - 18.40 PM OT2 - 40.11 PM Standard - 20.06 OT 1 - 27.60 PM OT …" at bounding box center [1193, 252] width 367 height 265
drag, startPoint x: 1161, startPoint y: 288, endPoint x: 1169, endPoint y: 301, distance: 15.5
click at [1161, 288] on select "0 min 15 min 30 min 45 min 60 min 75 min 90 min" at bounding box center [1184, 282] width 93 height 33
click at [1138, 266] on select "0 min 15 min 30 min 45 min 60 min 75 min 90 min" at bounding box center [1184, 282] width 93 height 33
click at [1238, 458] on select "Select days Day Weekday (Mon-Fri) Weekend (Sat-Sun) [DATE] [DATE] [DATE] [DATE]…" at bounding box center [1217, 463] width 158 height 33
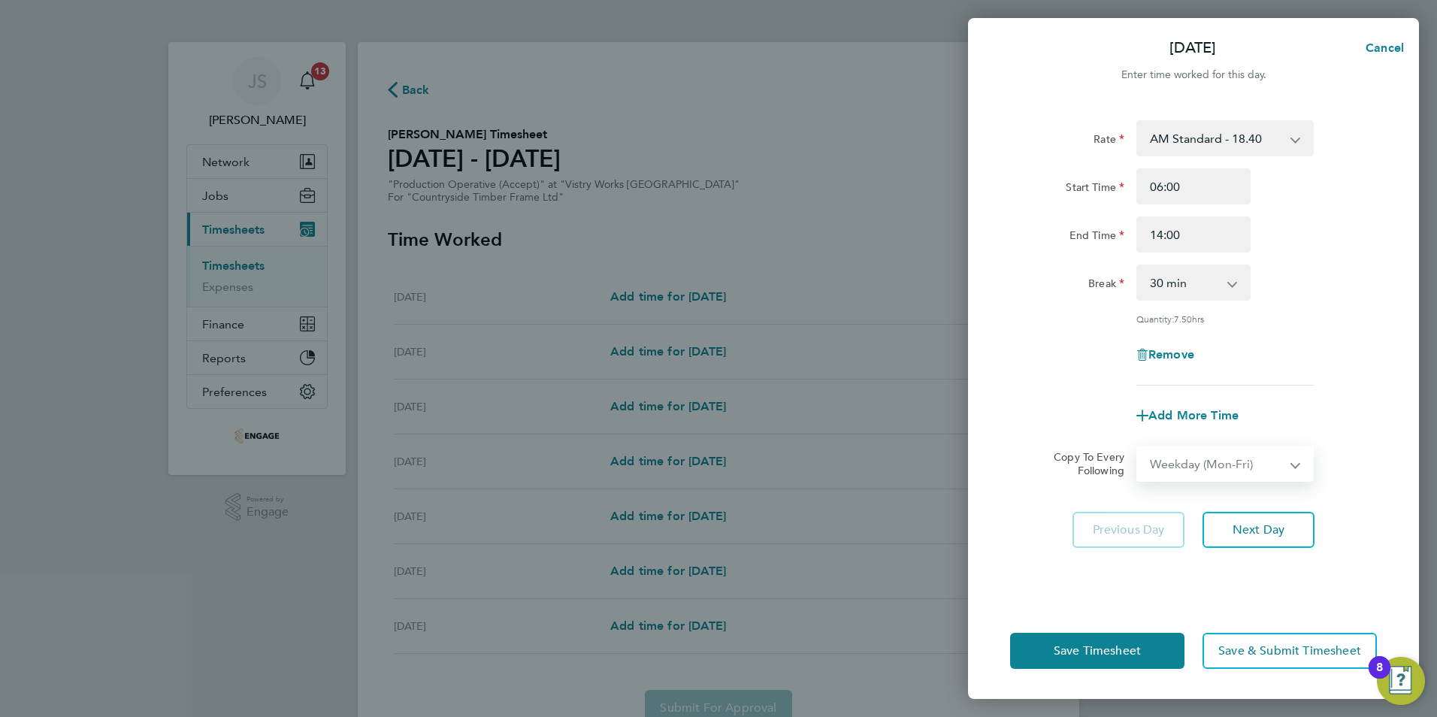
click at [1138, 447] on select "Select days Day Weekday (Mon-Fri) Weekend (Sat-Sun) [DATE] [DATE] [DATE] [DATE]…" at bounding box center [1217, 463] width 158 height 33
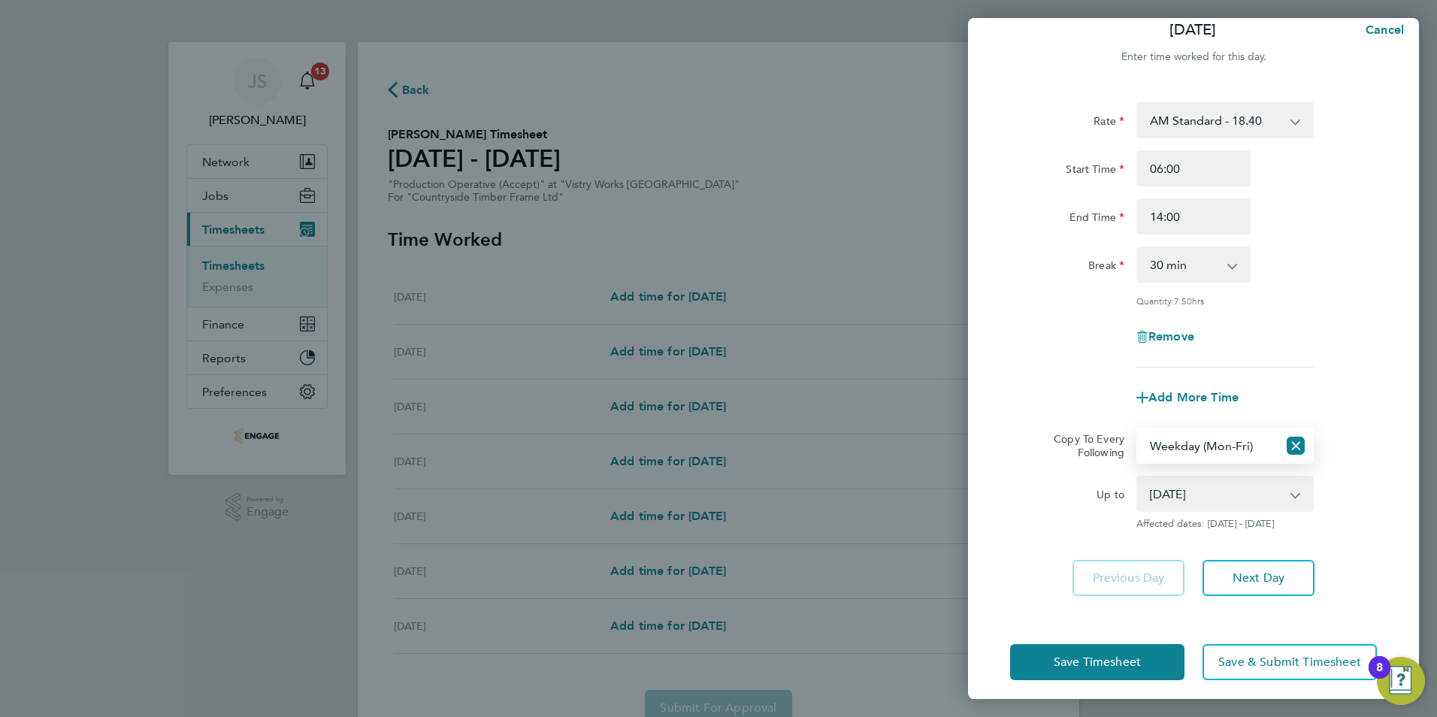
scroll to position [28, 0]
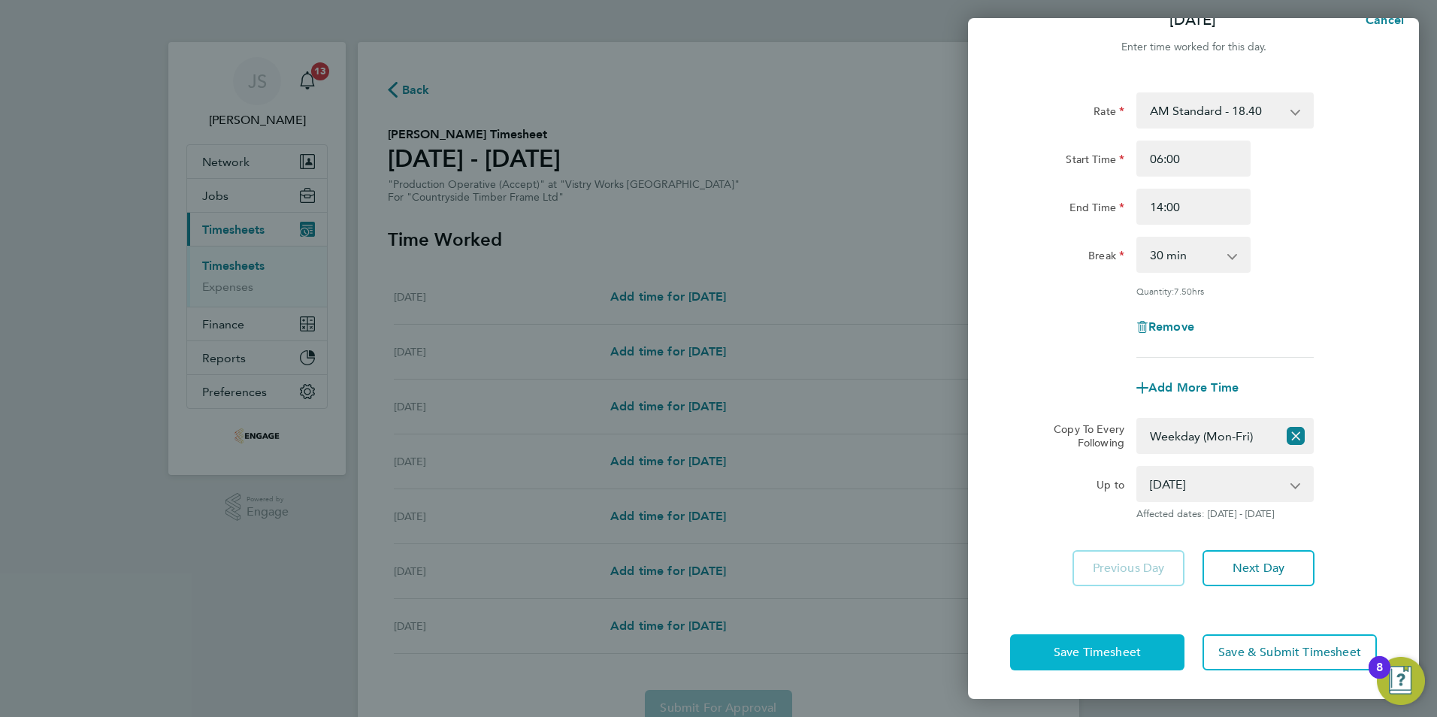
click at [1094, 646] on span "Save Timesheet" at bounding box center [1097, 652] width 87 height 15
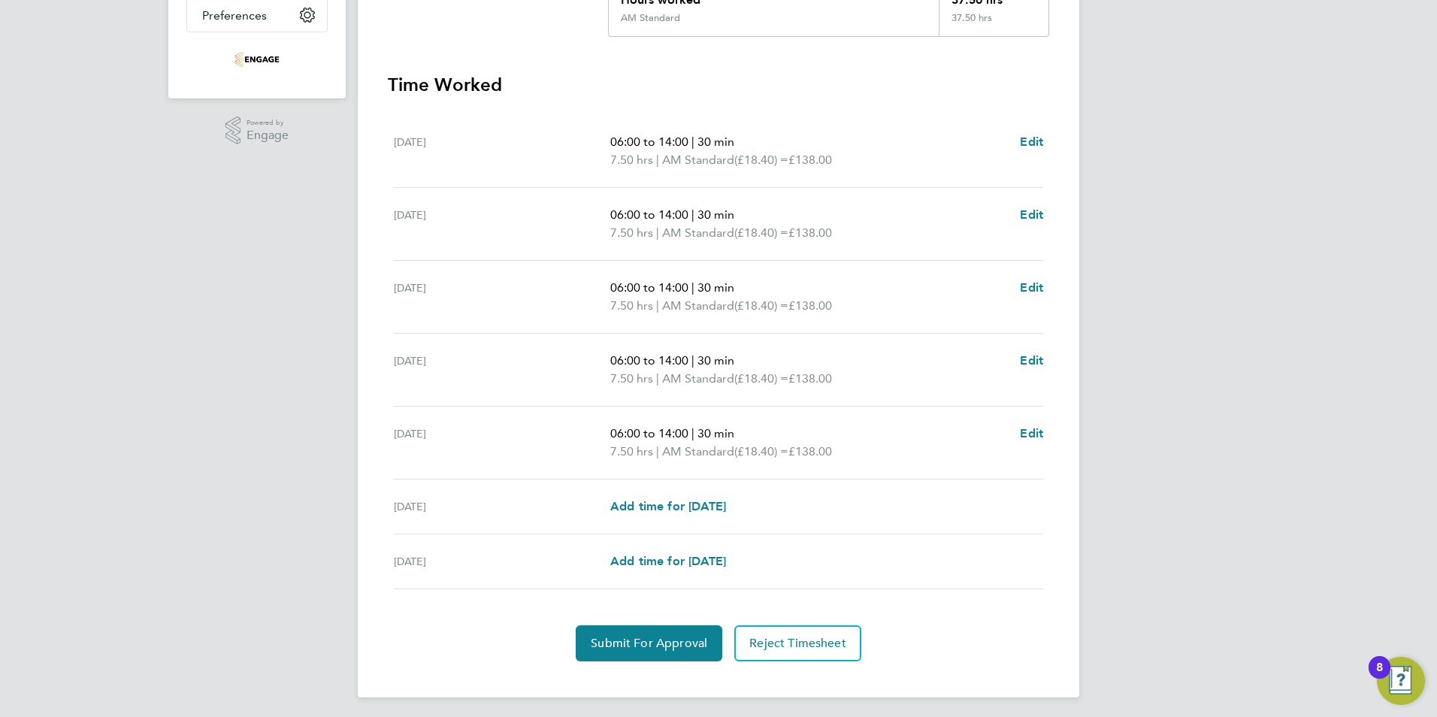
scroll to position [380, 0]
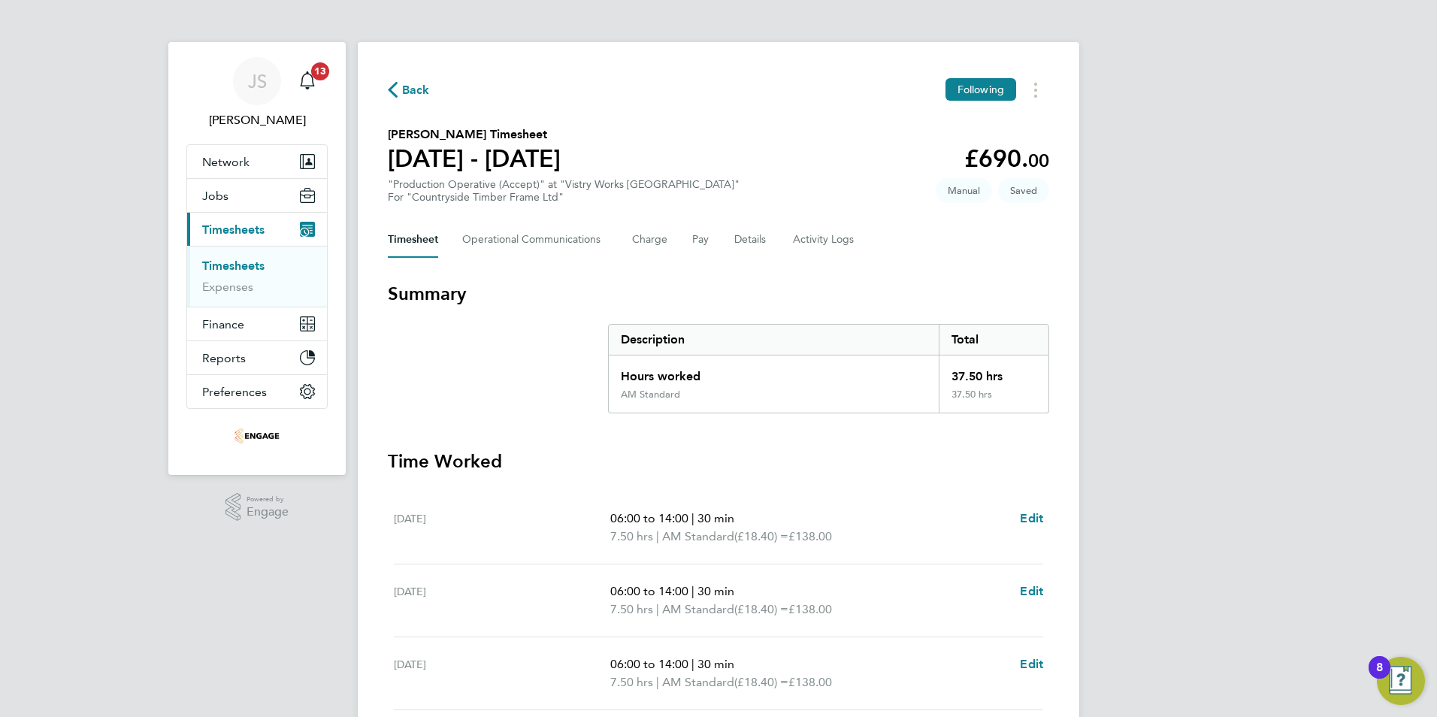
scroll to position [381, 0]
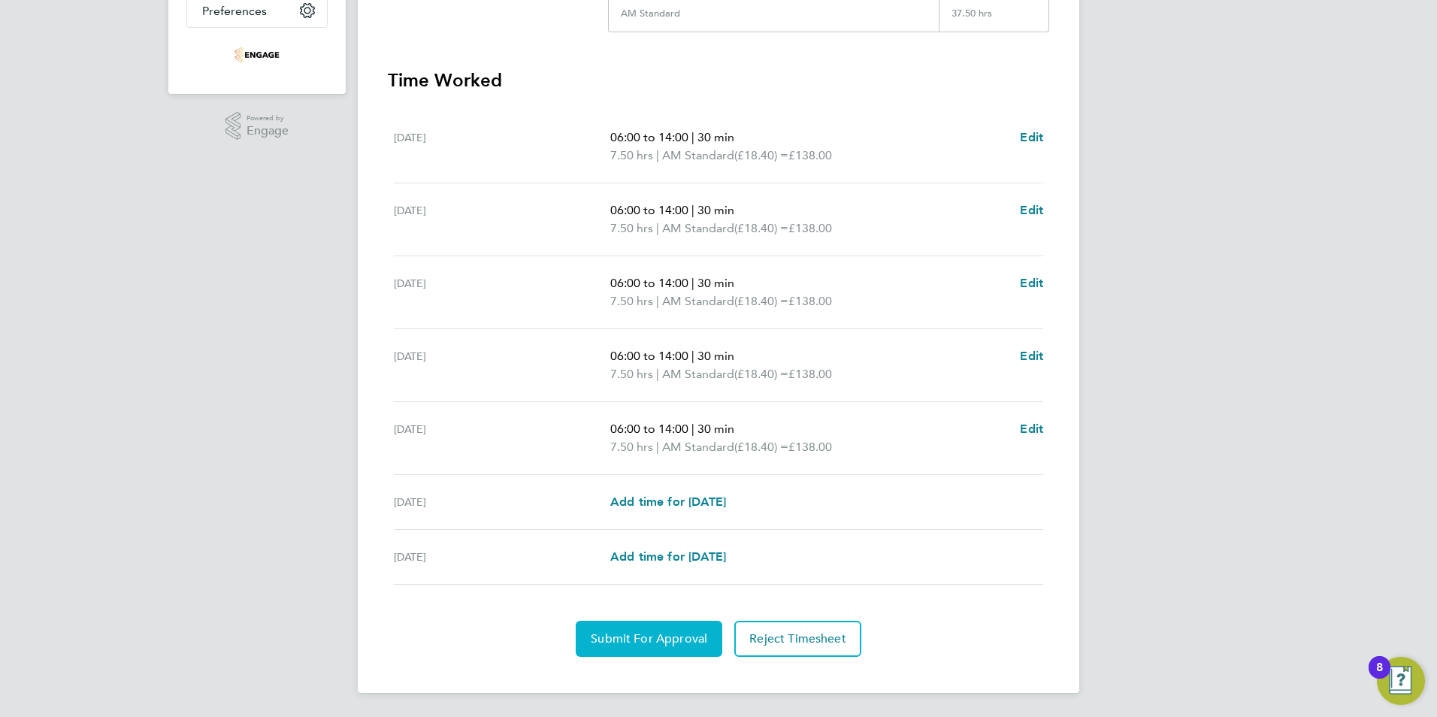
click at [646, 640] on span "Submit For Approval" at bounding box center [649, 638] width 117 height 15
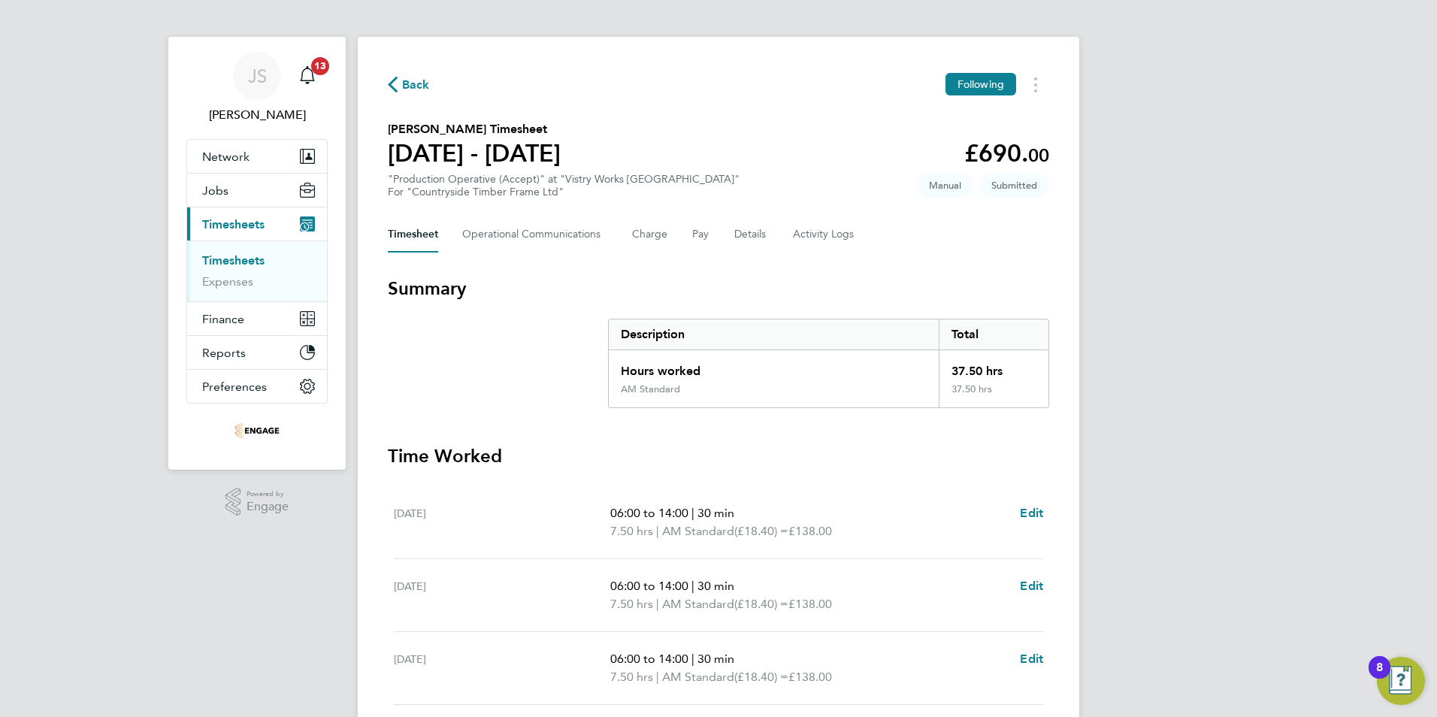
scroll to position [0, 0]
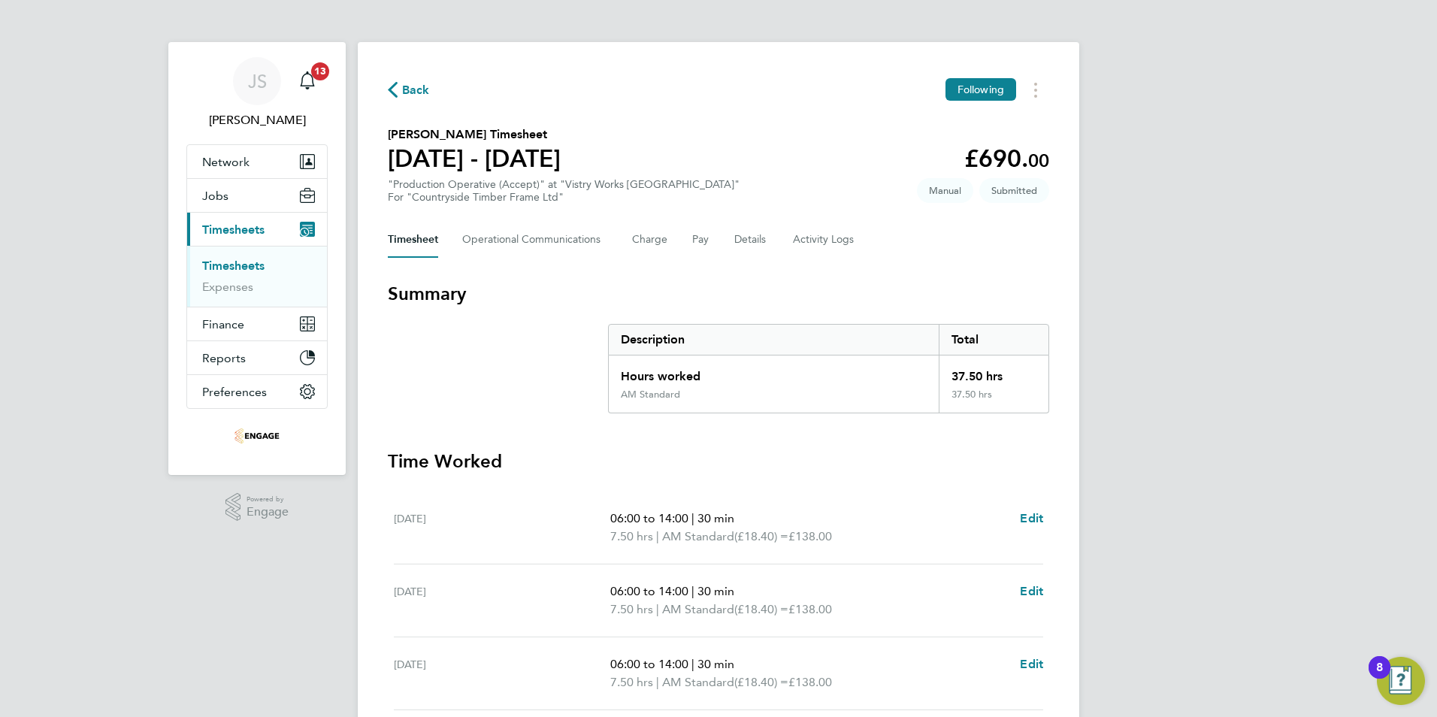
click at [410, 90] on span "Back" at bounding box center [416, 90] width 28 height 18
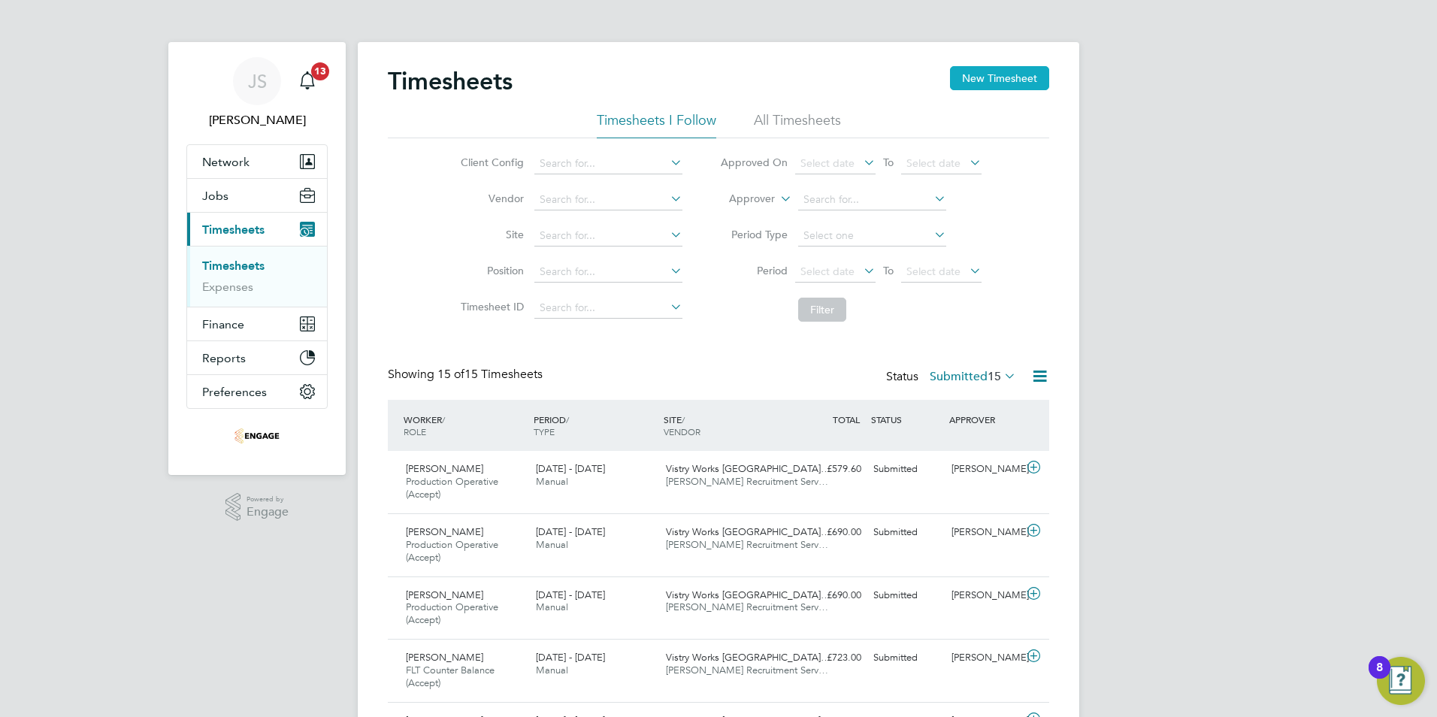
click at [991, 80] on button "New Timesheet" at bounding box center [999, 78] width 99 height 24
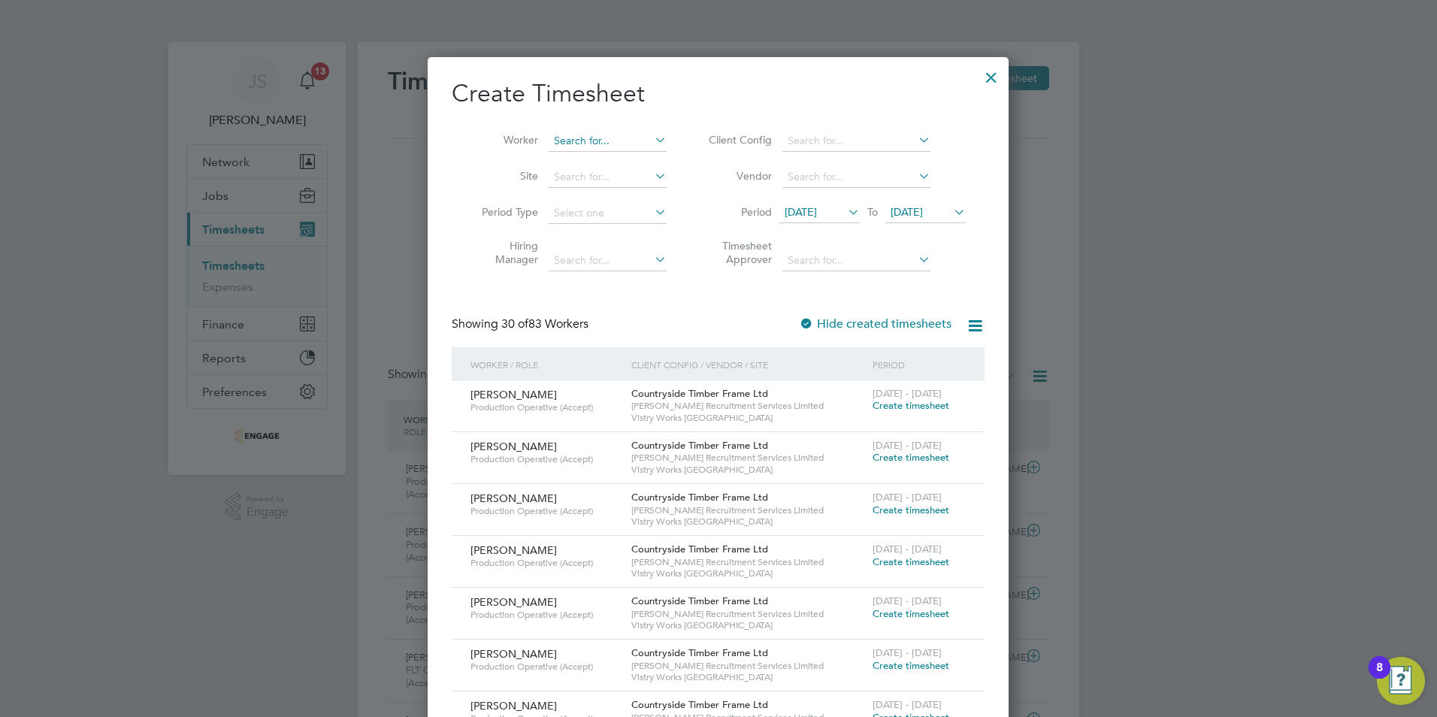
click at [591, 142] on input at bounding box center [608, 141] width 118 height 21
click at [626, 165] on li "Kama ljot Singh" at bounding box center [641, 161] width 186 height 20
type input "[PERSON_NAME]"
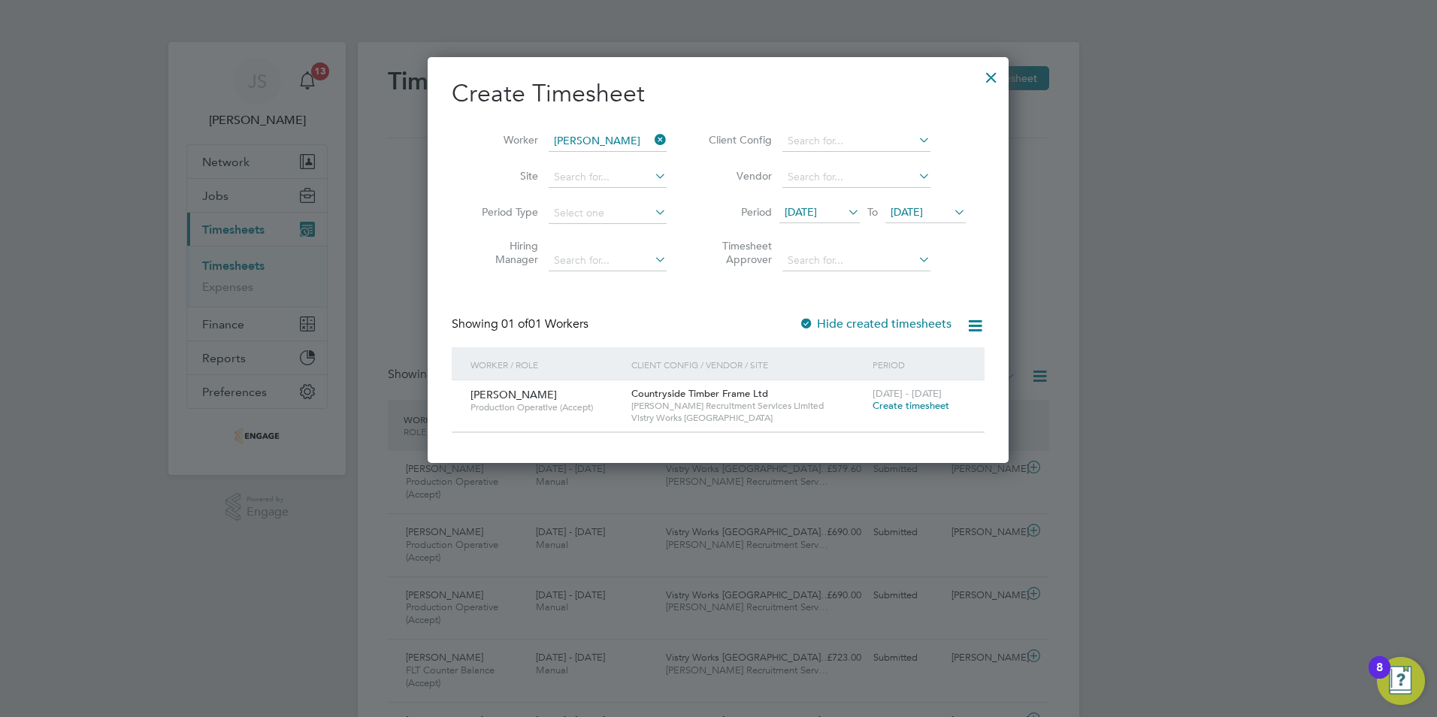
click at [915, 407] on span "Create timesheet" at bounding box center [911, 405] width 77 height 13
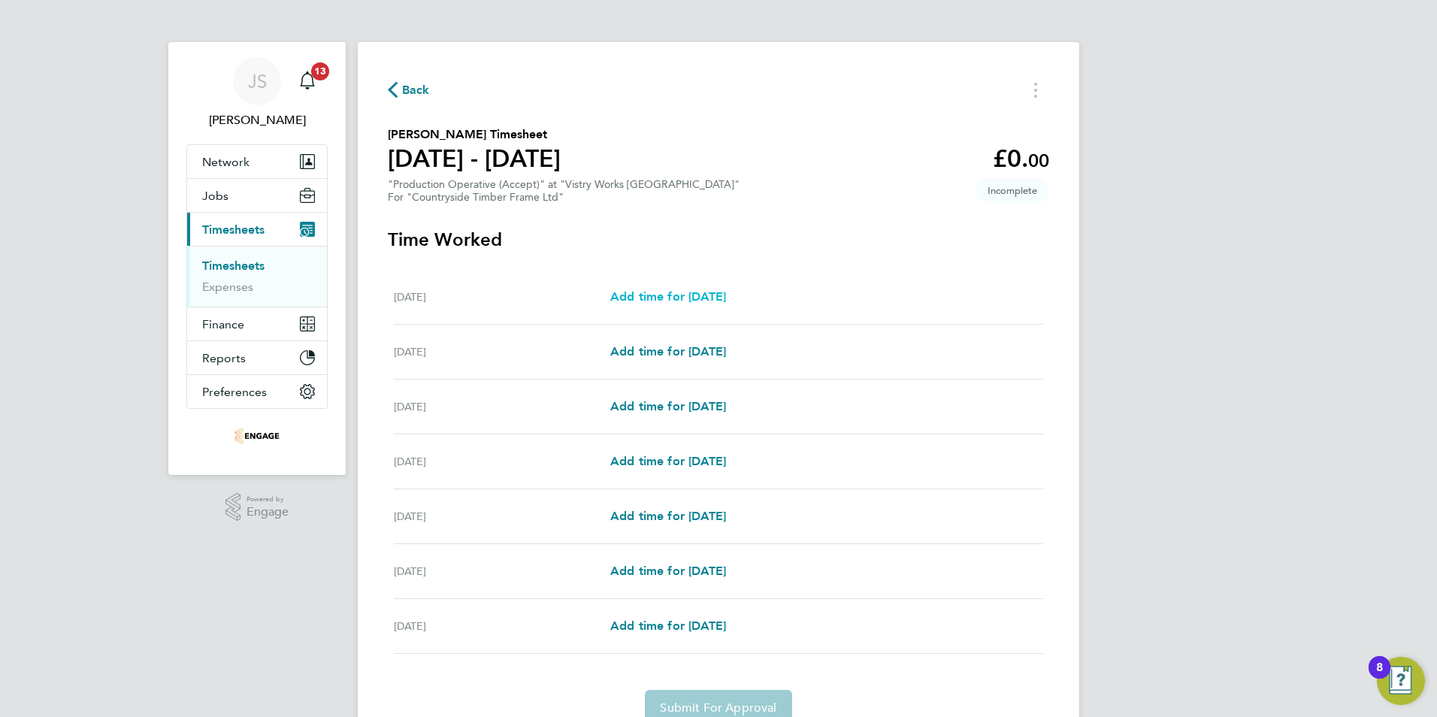
click at [698, 298] on span "Add time for [DATE]" at bounding box center [668, 296] width 116 height 14
select select "15"
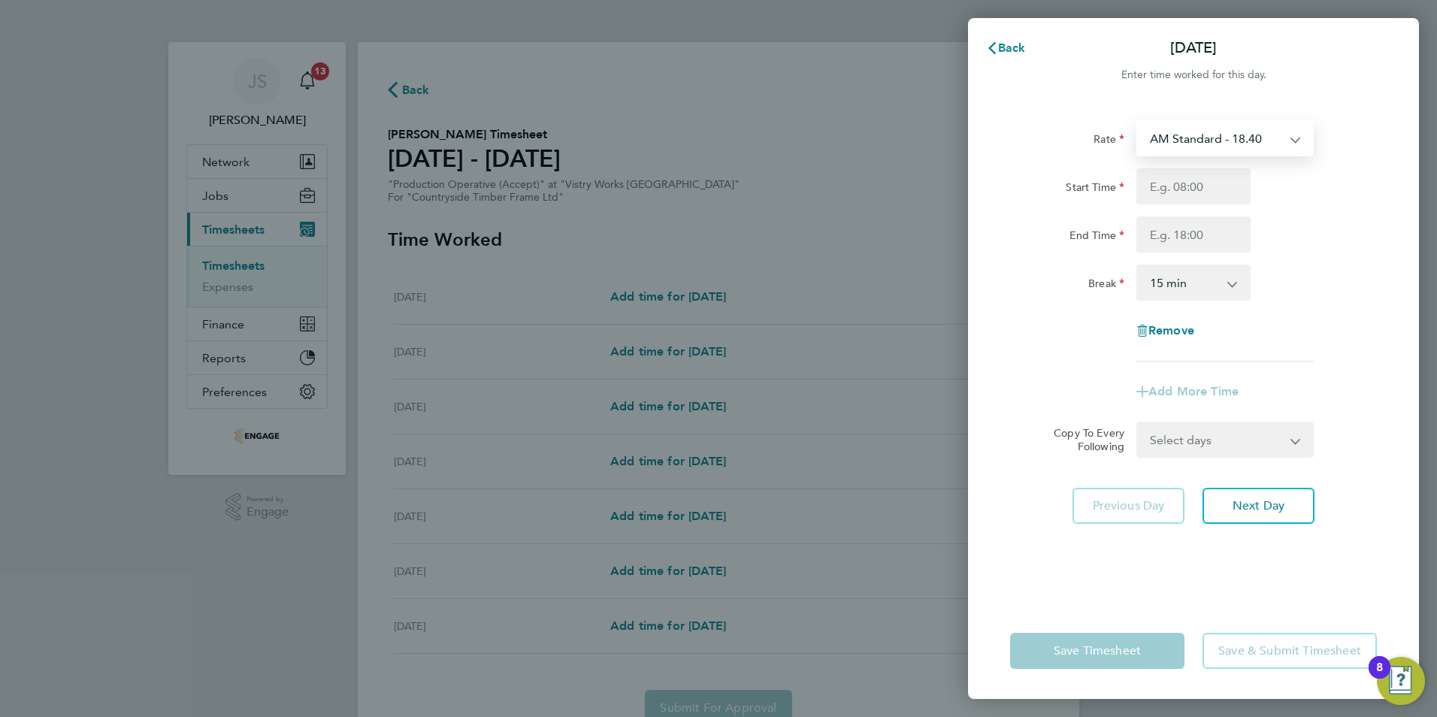
drag, startPoint x: 1203, startPoint y: 135, endPoint x: 1194, endPoint y: 157, distance: 24.6
click at [1203, 135] on select "AM Standard - 18.40 OT2 - 36.80 PM OT2 - 40.11 PM OT 1 - 30.08 PM Standard - 20…" at bounding box center [1216, 138] width 156 height 33
select select "15"
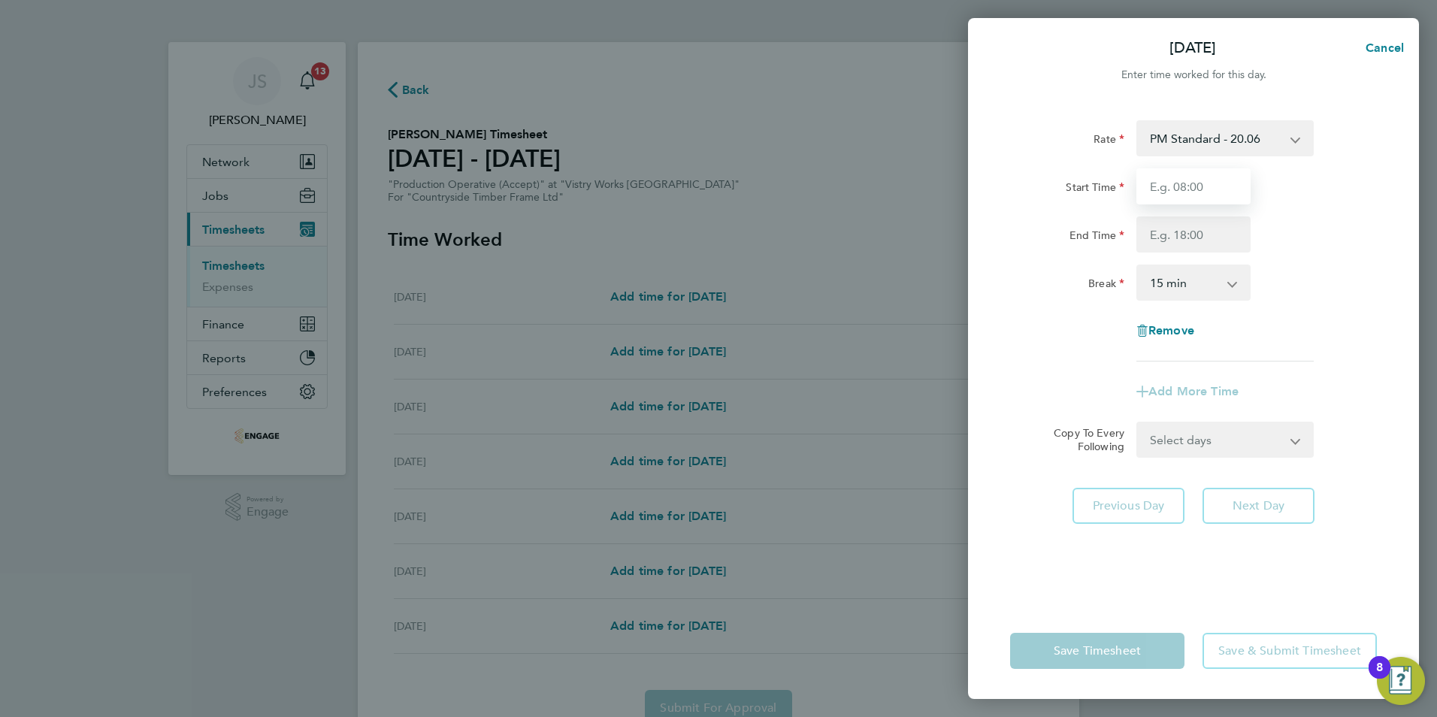
click at [1158, 187] on input "Start Time" at bounding box center [1193, 186] width 114 height 36
drag, startPoint x: 1191, startPoint y: 191, endPoint x: 1170, endPoint y: 192, distance: 21.1
click at [1170, 192] on input "14:00" at bounding box center [1193, 186] width 114 height 36
type input "14:15"
click at [1167, 226] on input "End Time" at bounding box center [1193, 234] width 114 height 36
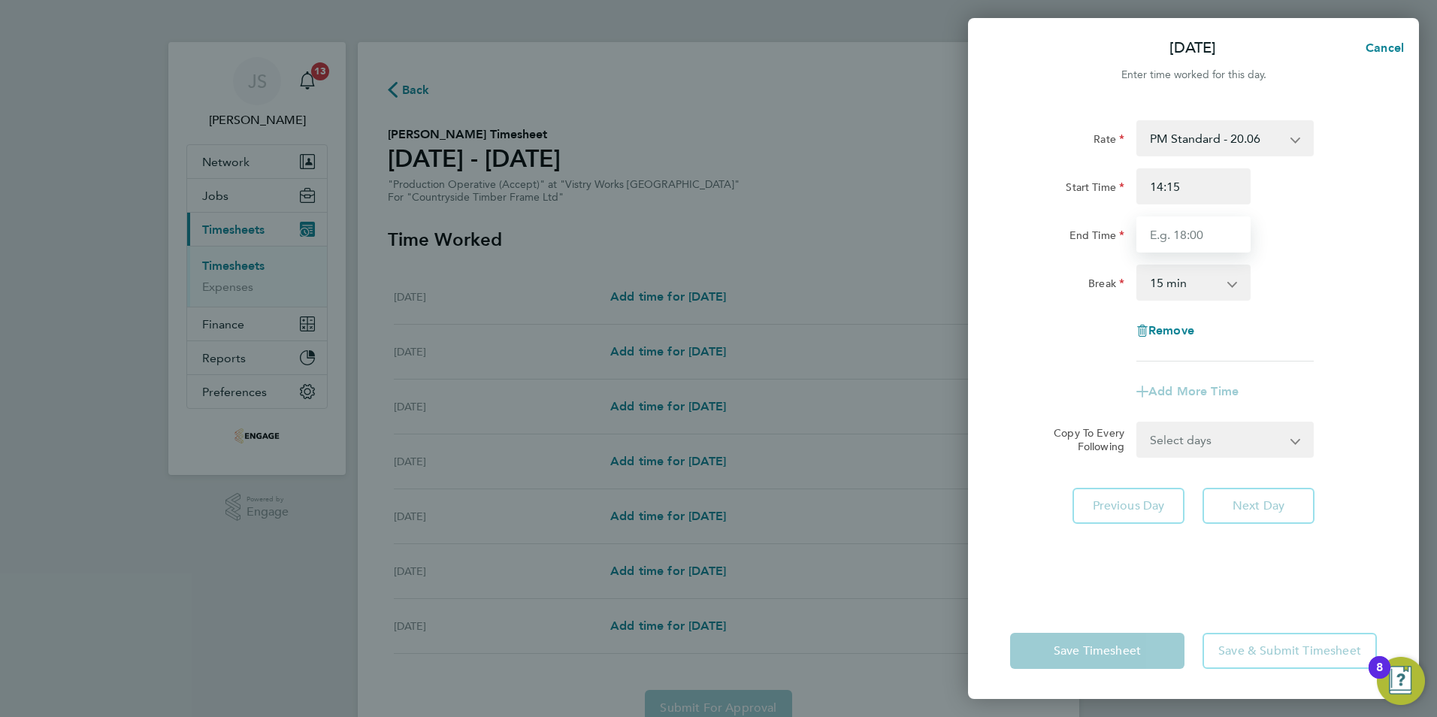
type input "22:30"
click at [1172, 286] on select "0 min 15 min 30 min 45 min 60 min 75 min 90 min" at bounding box center [1184, 282] width 93 height 33
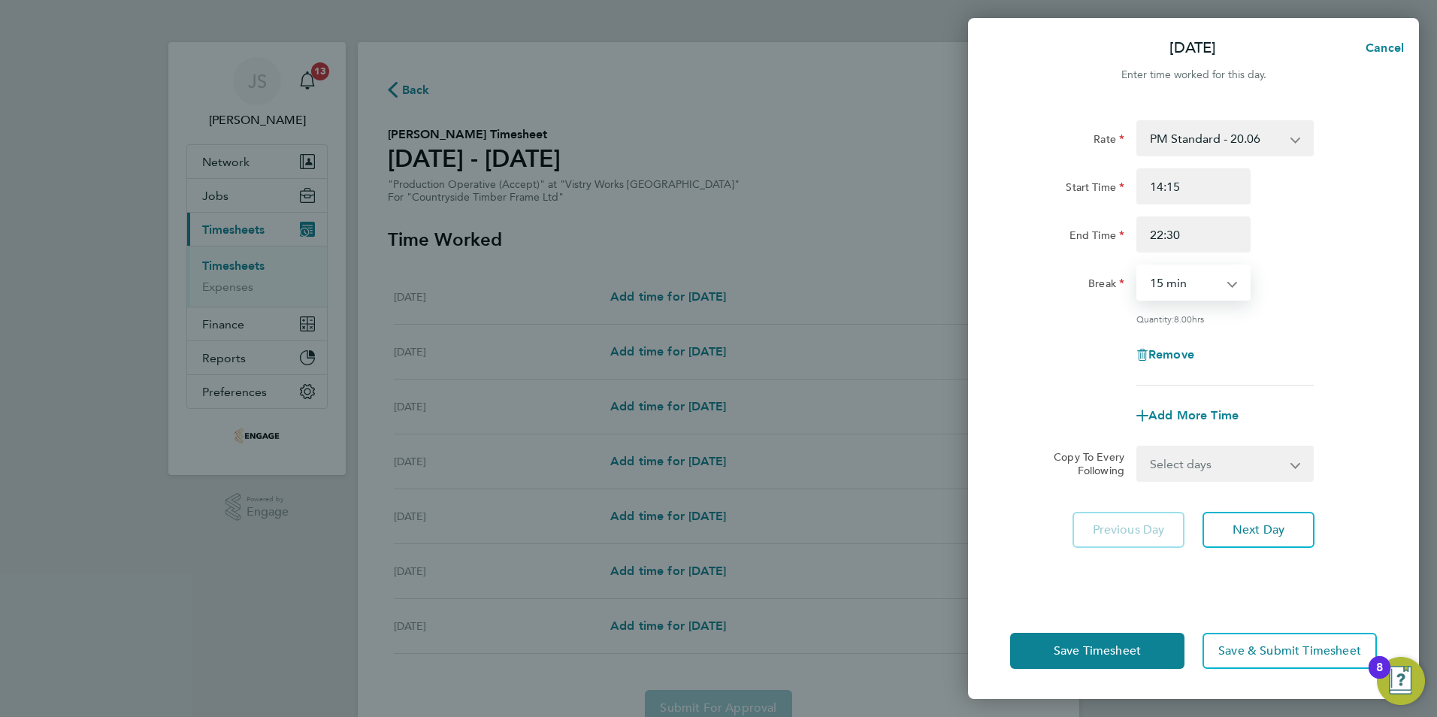
select select "30"
click at [1138, 266] on select "0 min 15 min 30 min 45 min 60 min 75 min 90 min" at bounding box center [1184, 282] width 93 height 33
click at [1208, 467] on select "Select days Day Weekday (Mon-Fri) Weekend (Sat-Sun) [DATE] [DATE] [DATE] [DATE]…" at bounding box center [1217, 463] width 158 height 33
select select "WEEKDAY"
click at [1138, 447] on select "Select days Day Weekday (Mon-Fri) Weekend (Sat-Sun) [DATE] [DATE] [DATE] [DATE]…" at bounding box center [1217, 463] width 158 height 33
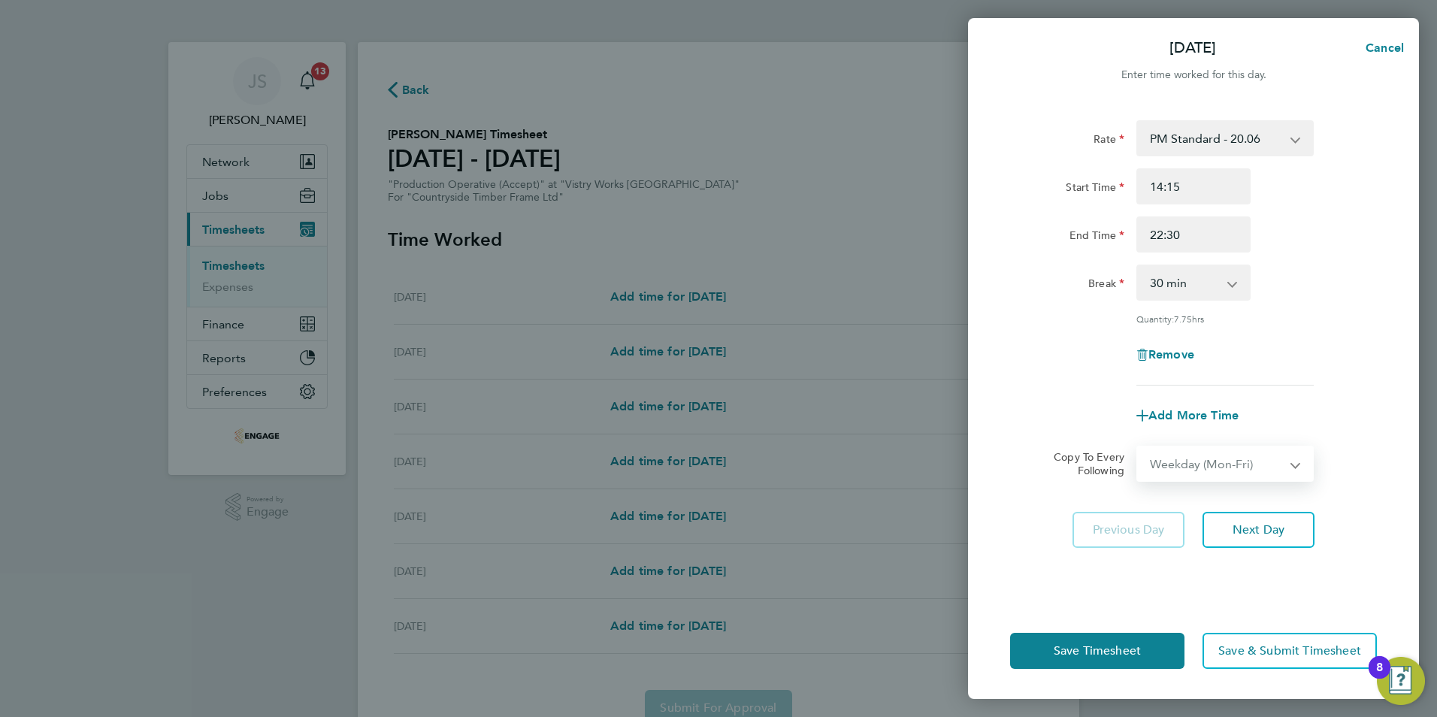
select select "[DATE]"
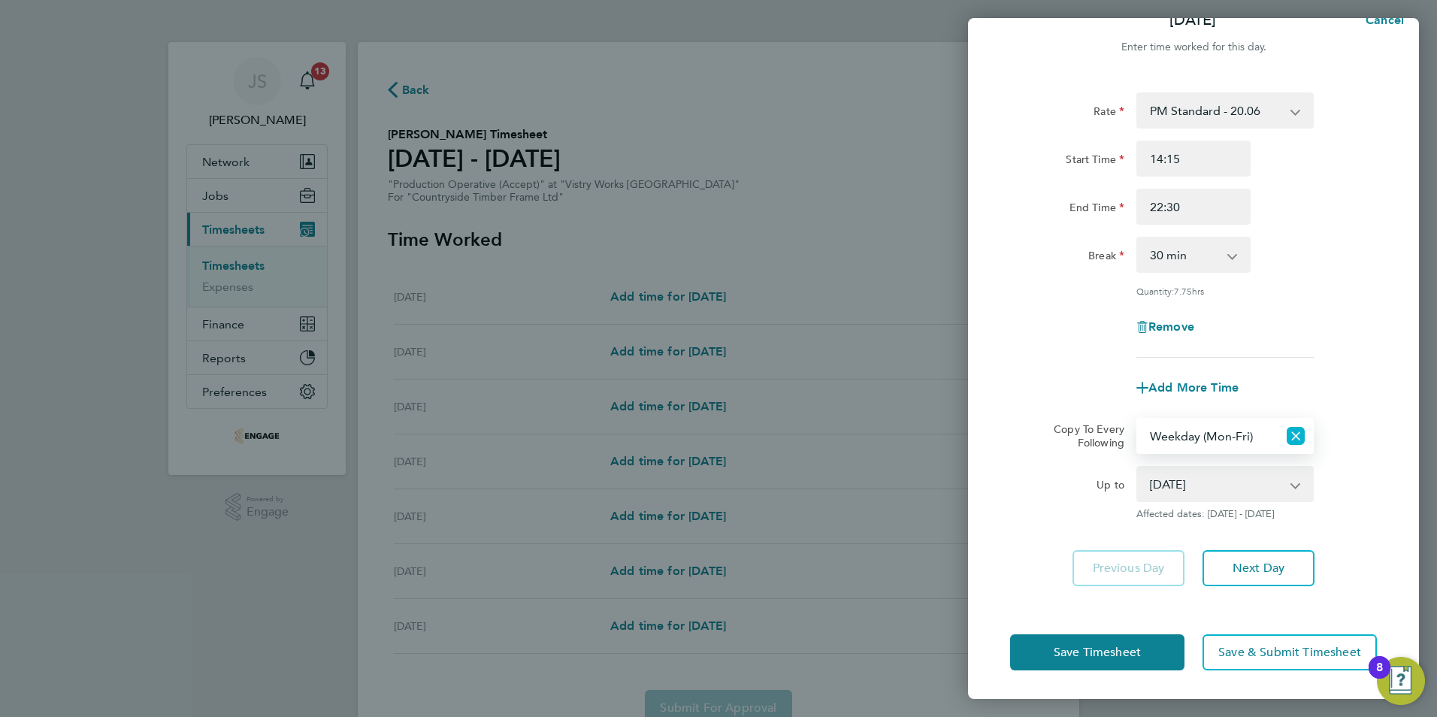
click at [1293, 434] on icon "Reset selection" at bounding box center [1296, 436] width 18 height 18
select select "0: null"
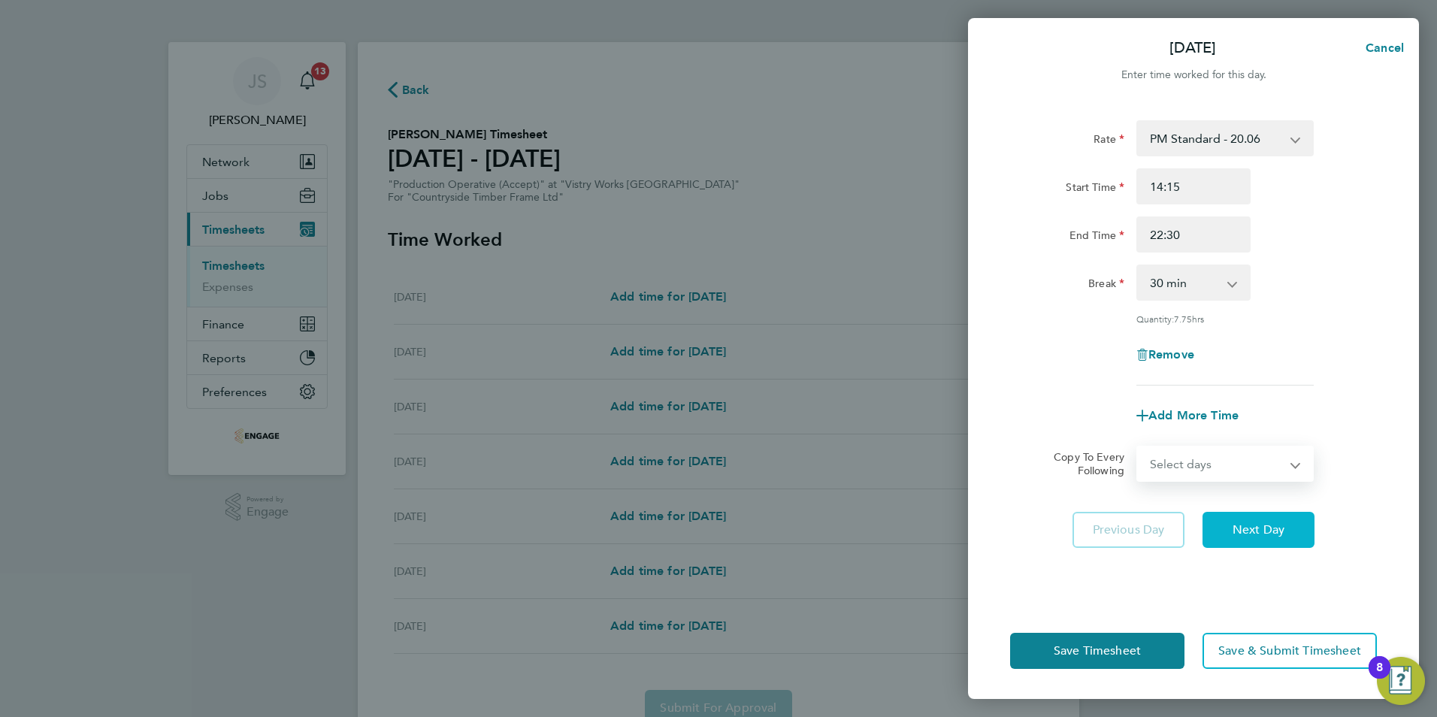
click at [1272, 520] on button "Next Day" at bounding box center [1259, 530] width 112 height 36
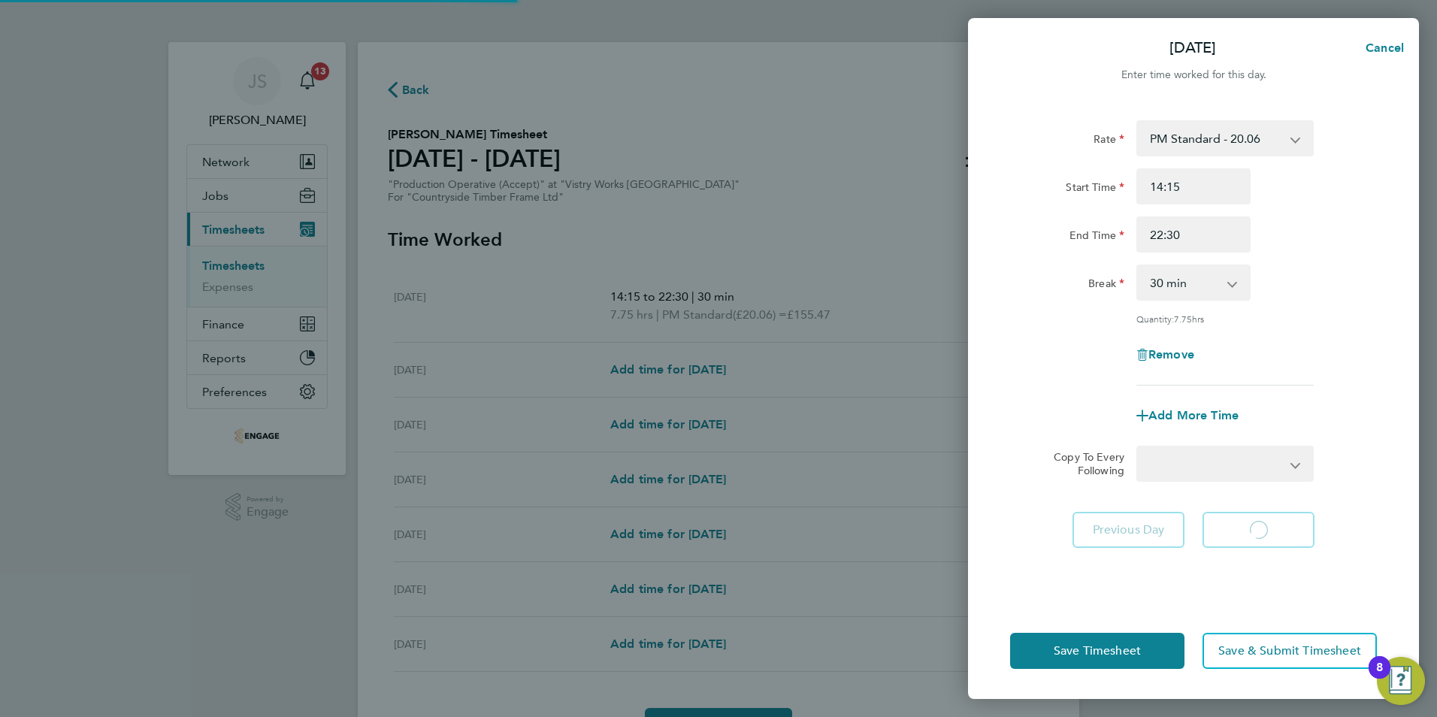
select select "15"
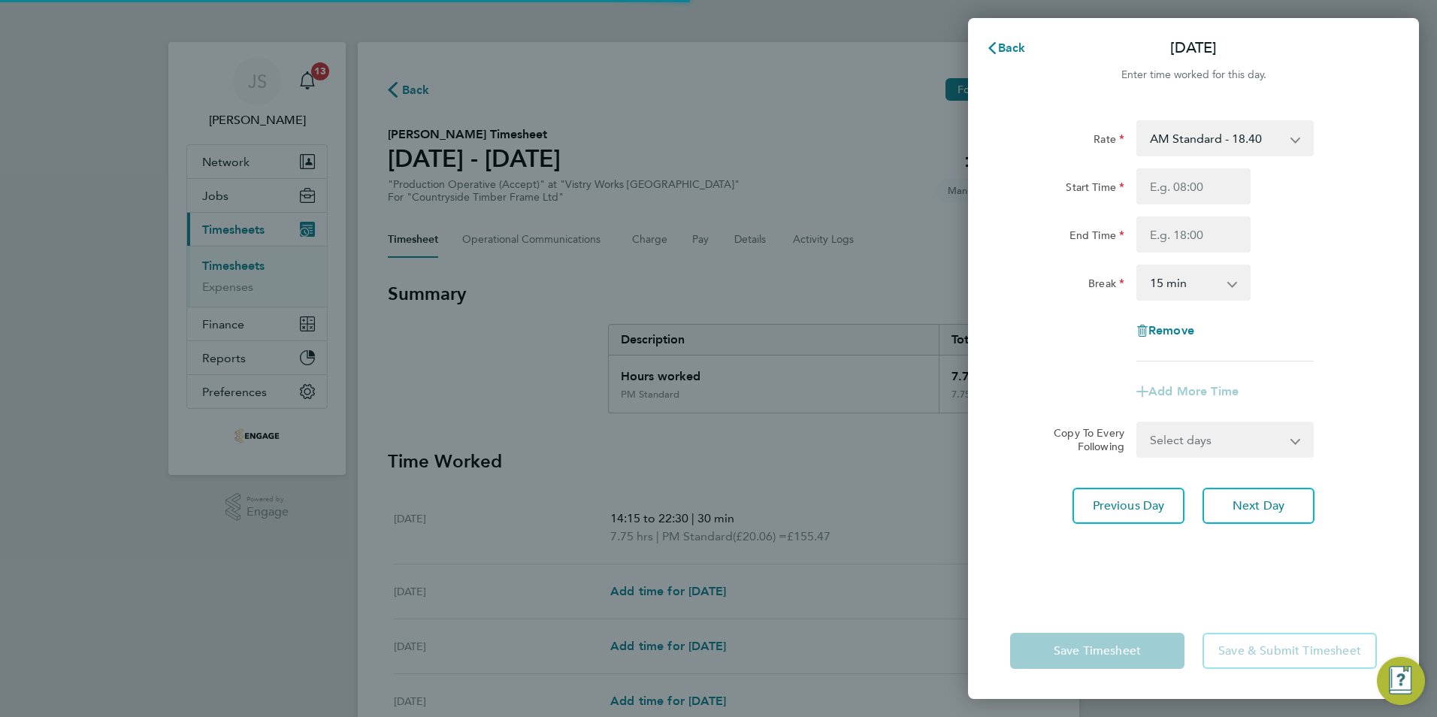
click at [1166, 137] on select "AM Standard - 18.40 OT2 - 36.80 PM OT2 - 40.11 PM OT 1 - 30.08 PM Standard - 20…" at bounding box center [1216, 138] width 156 height 33
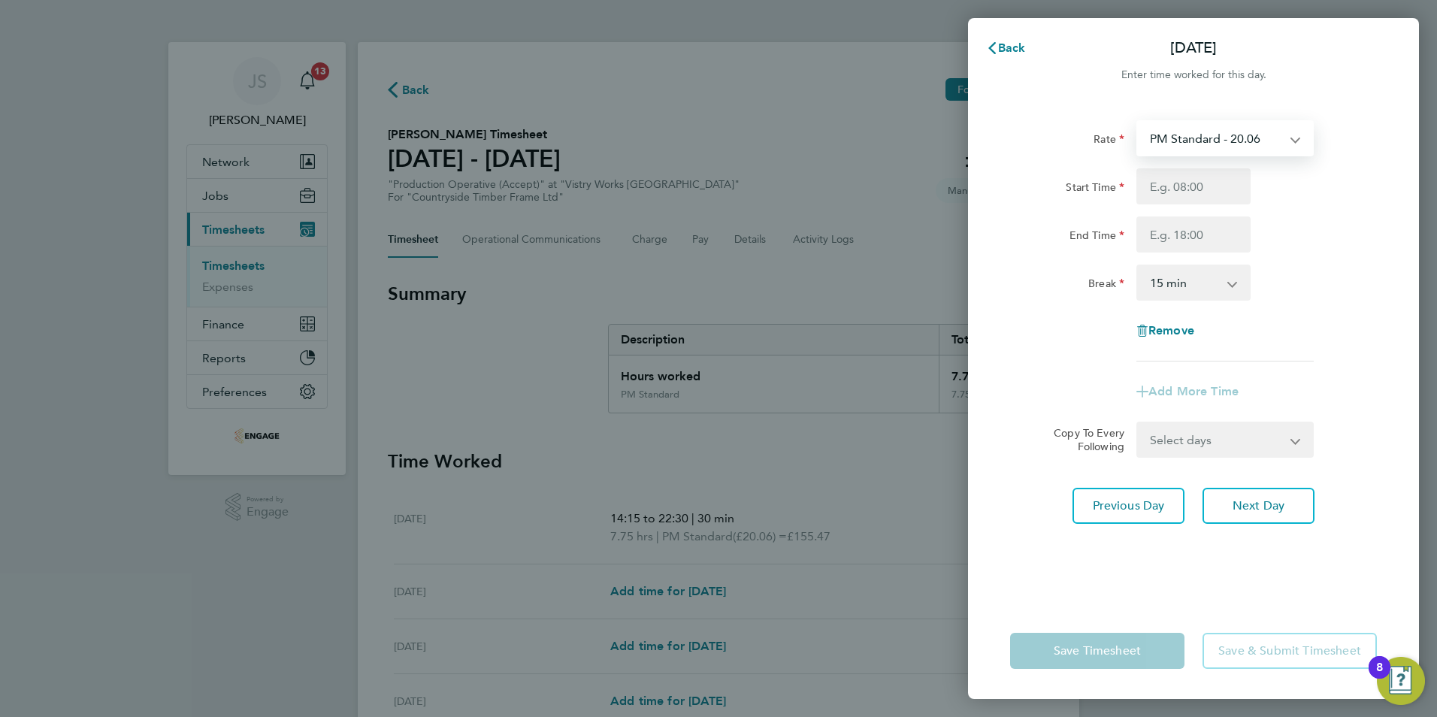
select select "15"
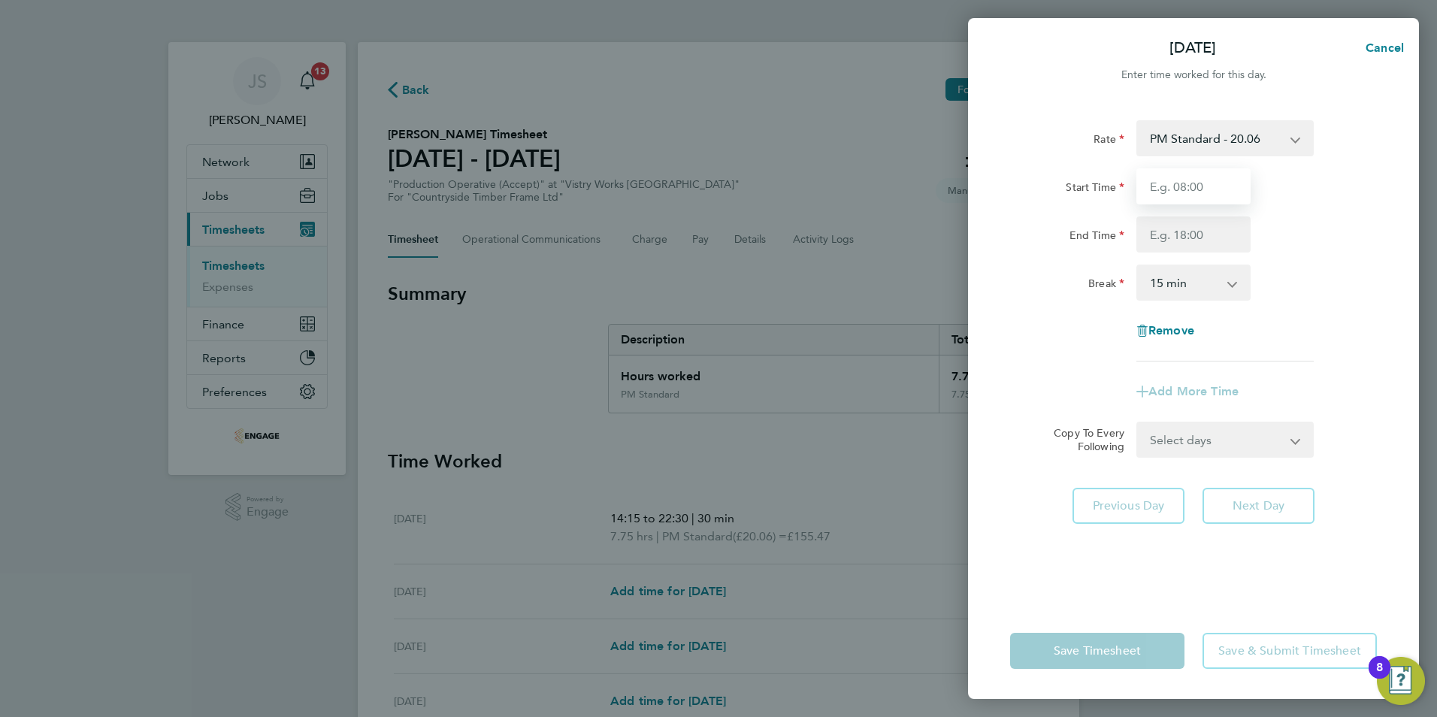
click at [1160, 191] on input "Start Time" at bounding box center [1193, 186] width 114 height 36
type input "14:00"
drag, startPoint x: 1162, startPoint y: 232, endPoint x: 1181, endPoint y: 246, distance: 23.2
click at [1162, 232] on input "End Time" at bounding box center [1193, 234] width 114 height 36
type input "22:30"
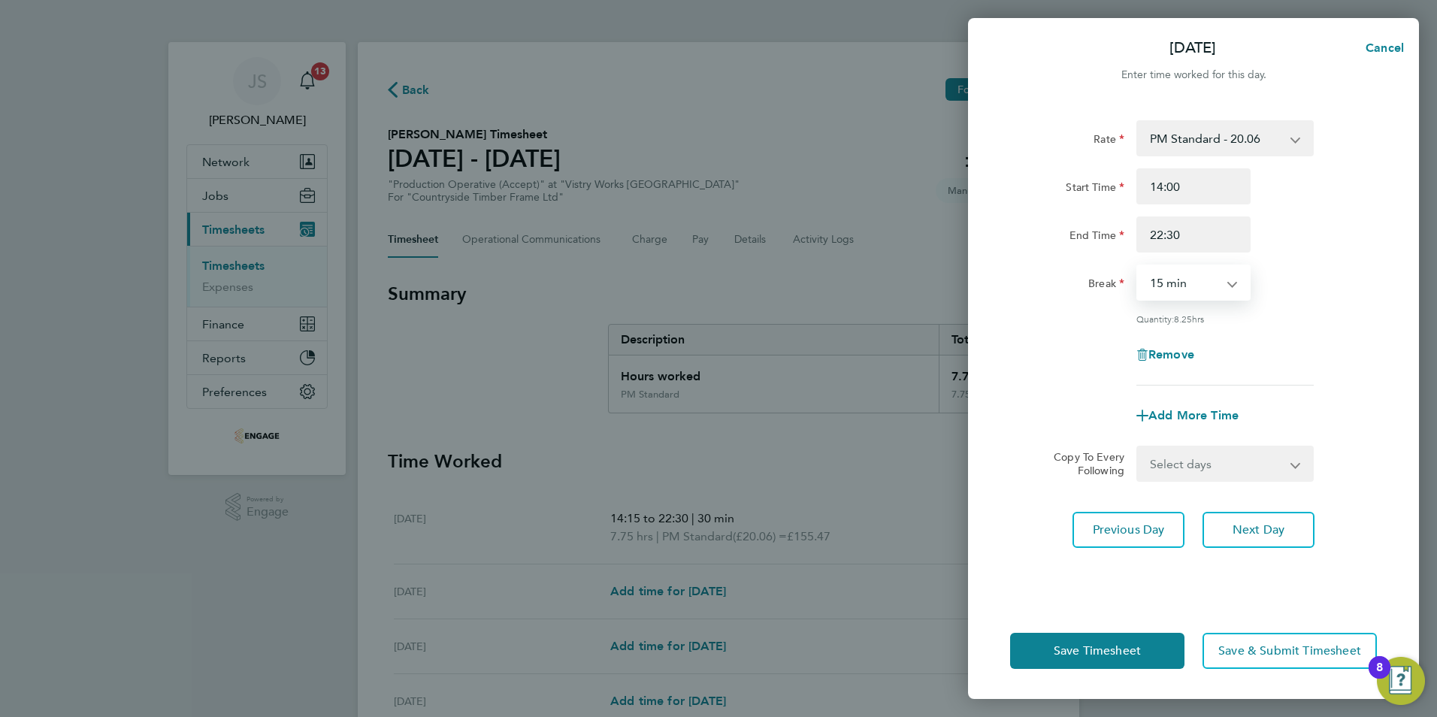
drag, startPoint x: 1168, startPoint y: 278, endPoint x: 1184, endPoint y: 301, distance: 27.5
click at [1170, 282] on select "0 min 15 min 30 min 45 min 60 min 75 min 90 min" at bounding box center [1184, 282] width 93 height 33
select select "30"
click at [1138, 266] on select "0 min 15 min 30 min 45 min 60 min 75 min 90 min" at bounding box center [1184, 282] width 93 height 33
click at [1242, 465] on select "Select days Day Weekday (Mon-Fri) Weekend (Sat-Sun) [DATE] [DATE] [DATE] [DATE]…" at bounding box center [1217, 463] width 158 height 33
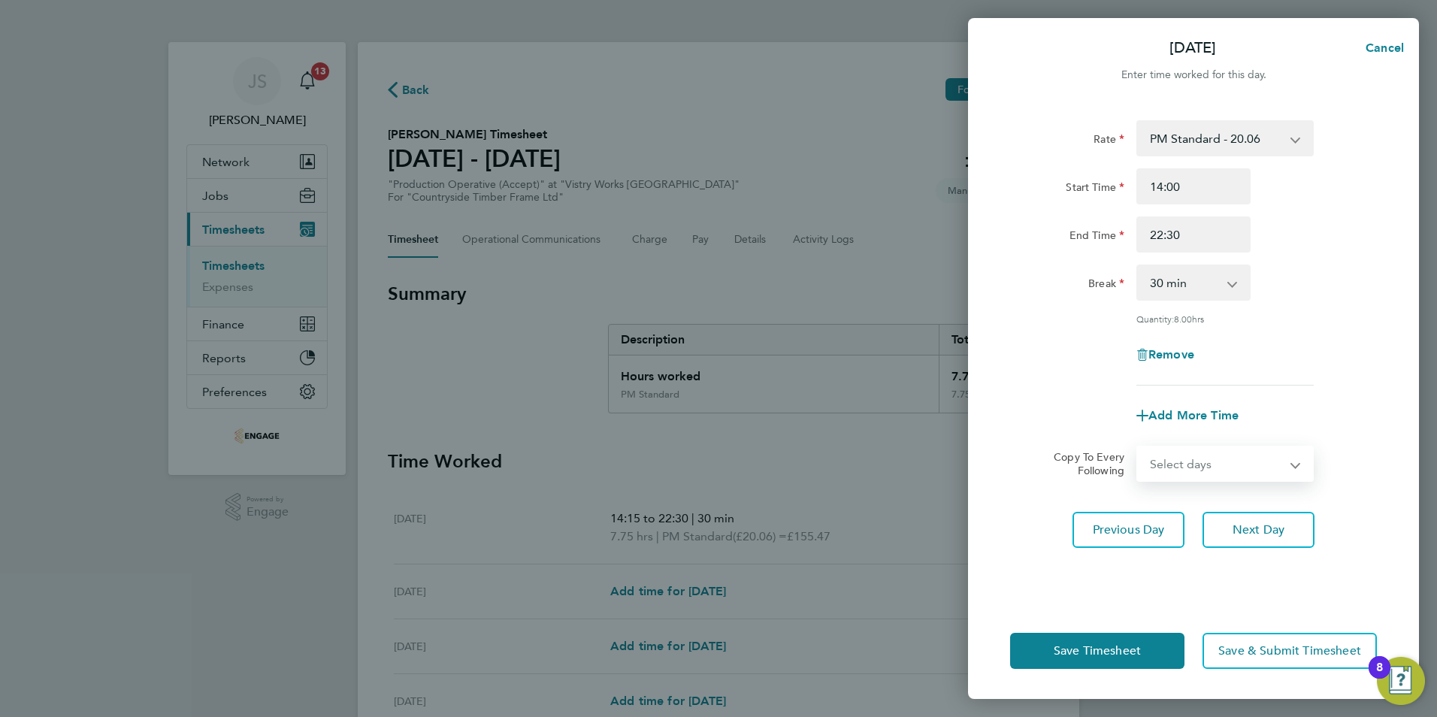
select select "WED"
click at [1138, 447] on select "Select days Day Weekday (Mon-Fri) Weekend (Sat-Sun) [DATE] [DATE] [DATE] [DATE]…" at bounding box center [1217, 463] width 158 height 33
select select "[DATE]"
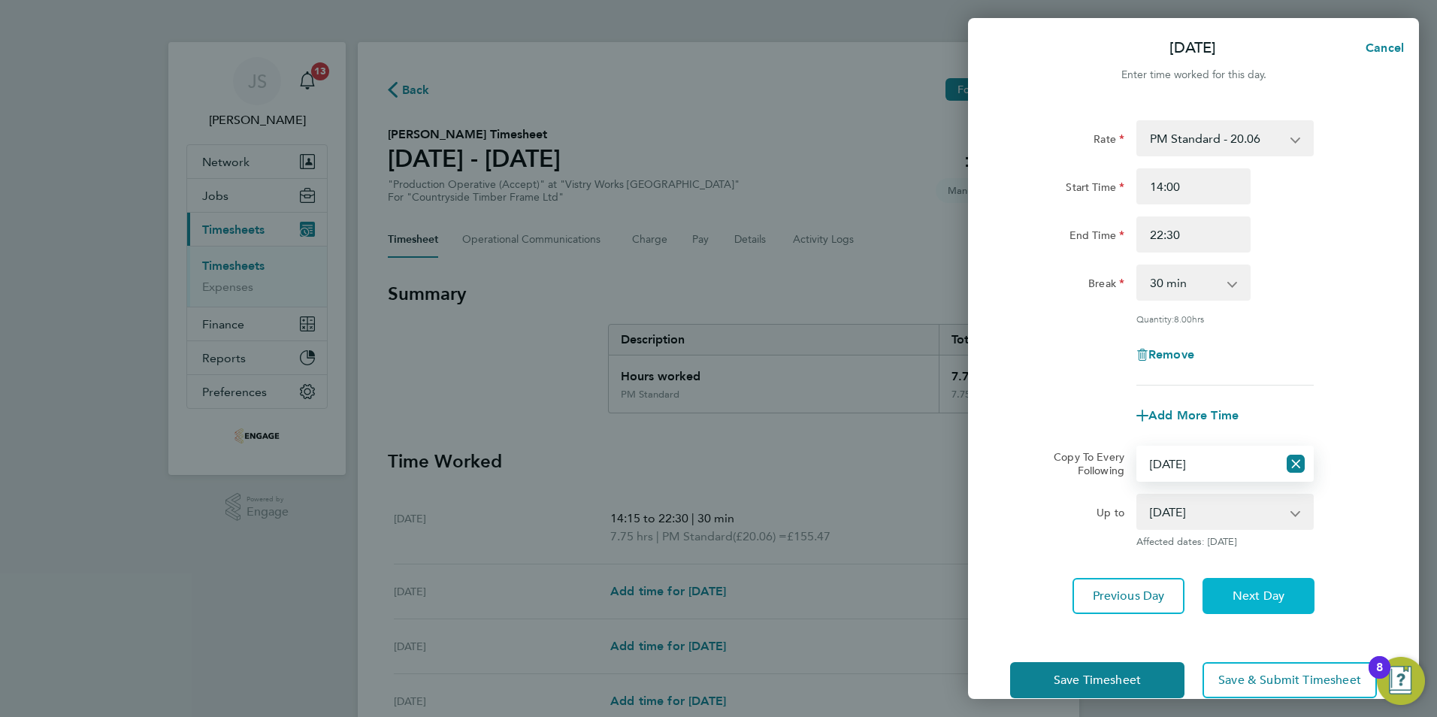
click at [1266, 592] on span "Next Day" at bounding box center [1259, 596] width 52 height 15
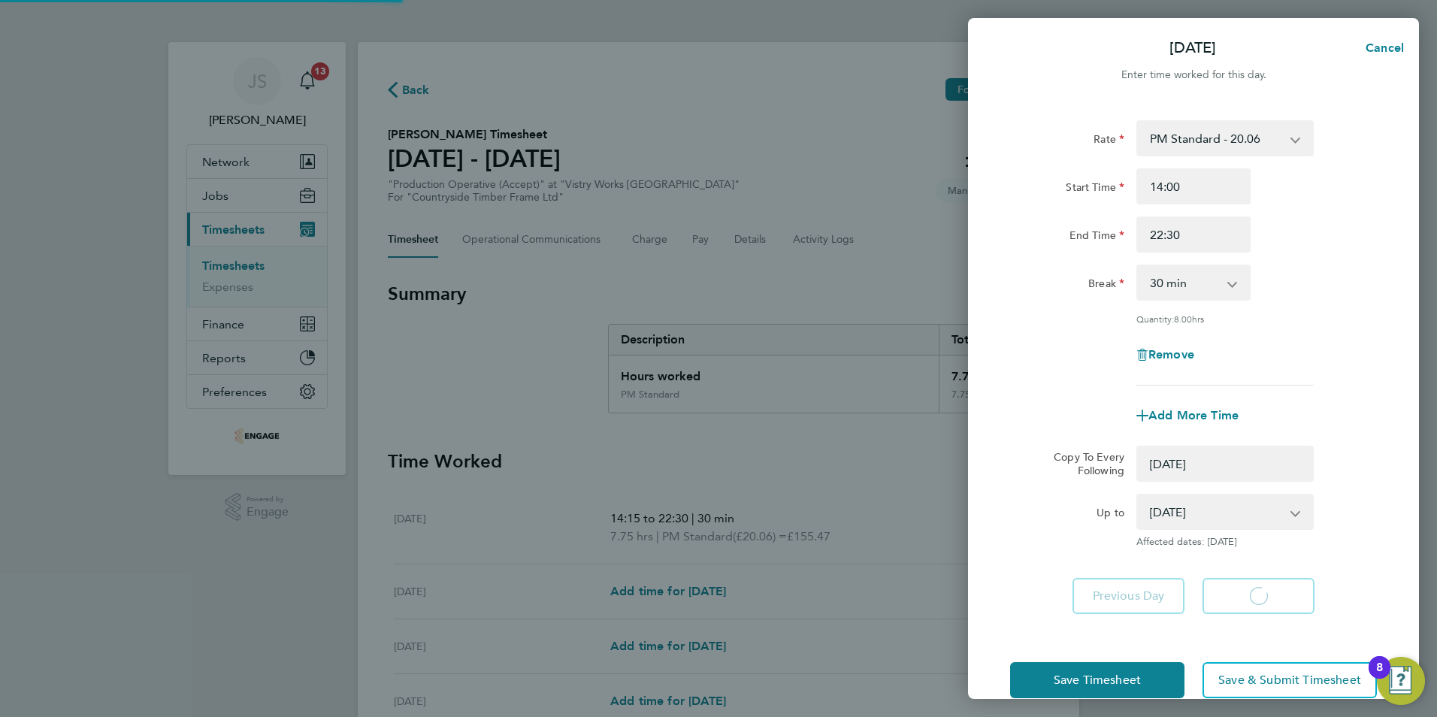
select select "0: null"
select select "30"
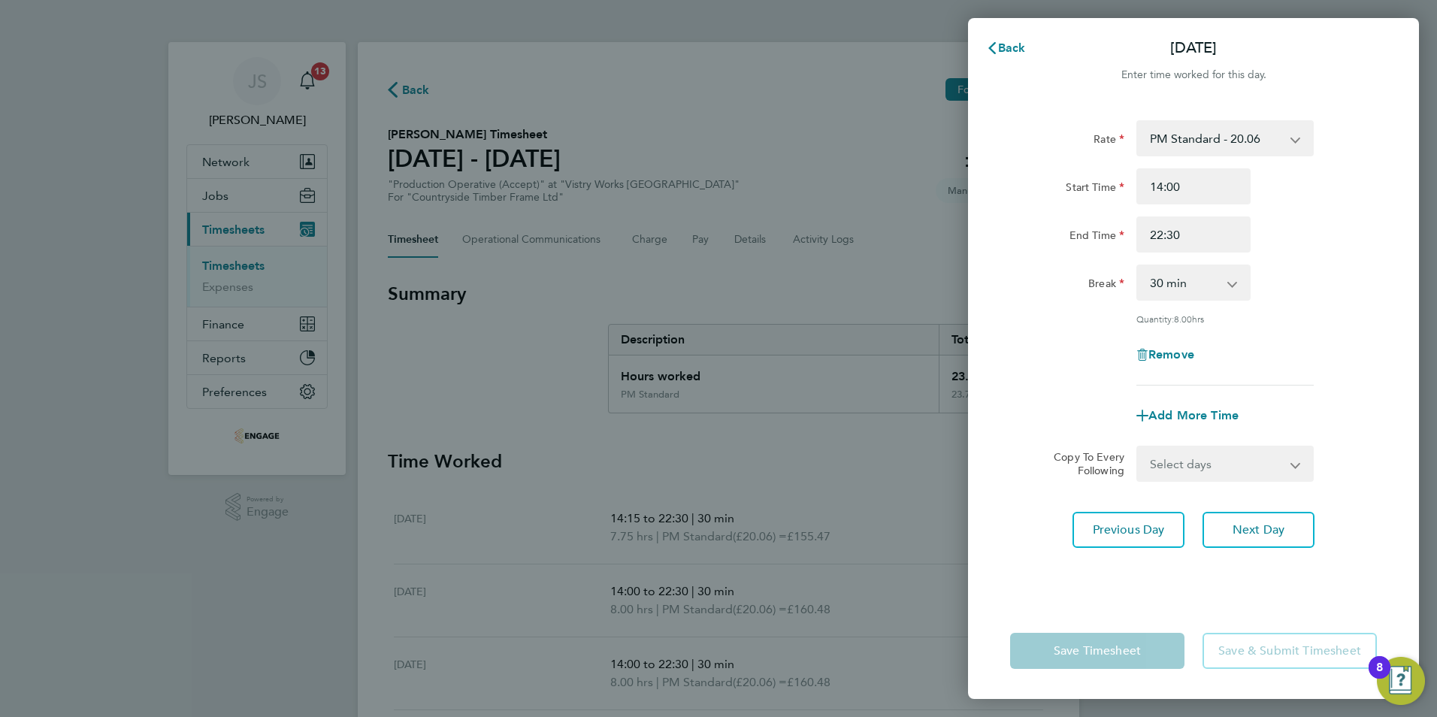
click at [1243, 468] on select "Select days Day Weekday (Mon-Fri) Weekend (Sat-Sun) [DATE] [DATE] [DATE] [DATE]" at bounding box center [1217, 463] width 158 height 33
select select "THU"
click at [1138, 447] on select "Select days Day Weekday (Mon-Fri) Weekend (Sat-Sun) [DATE] [DATE] [DATE] [DATE]" at bounding box center [1217, 463] width 158 height 33
select select "[DATE]"
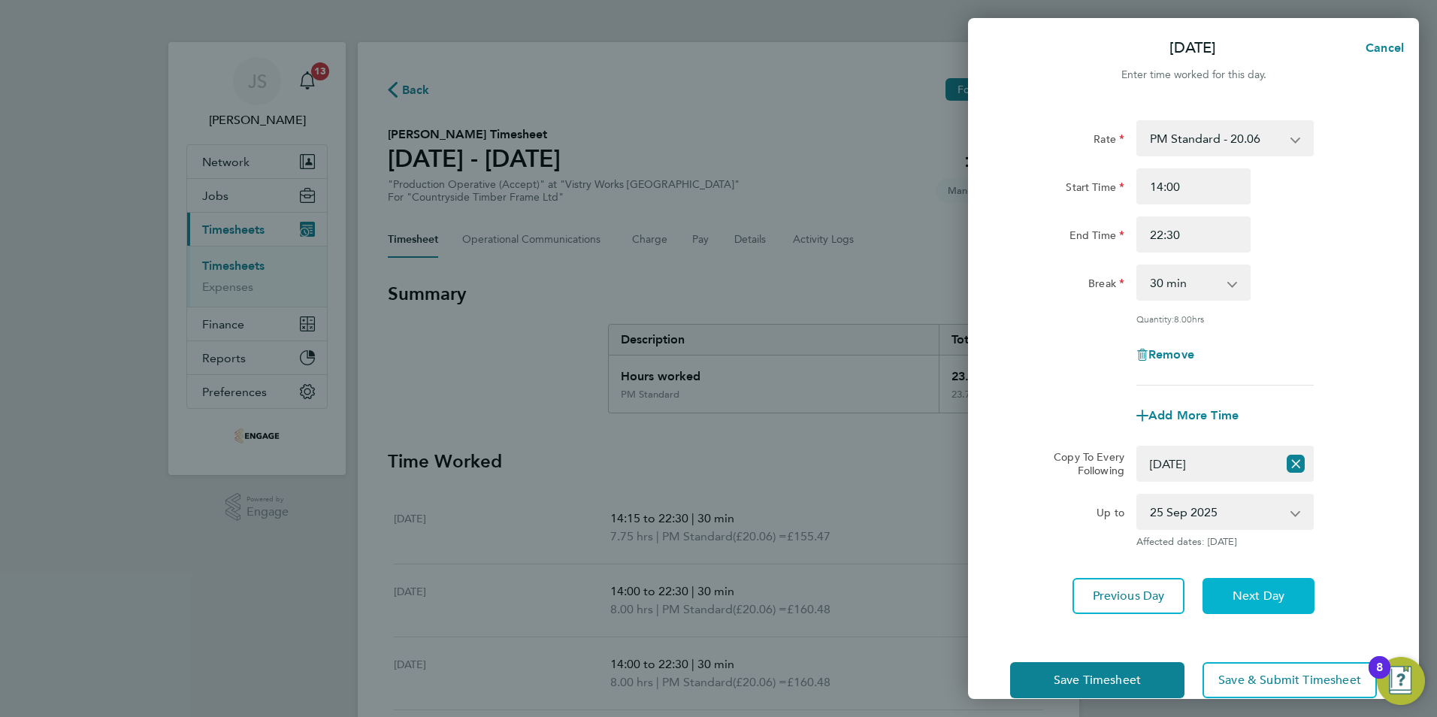
click at [1266, 589] on span "Next Day" at bounding box center [1259, 596] width 52 height 15
select select "0: null"
select select "30"
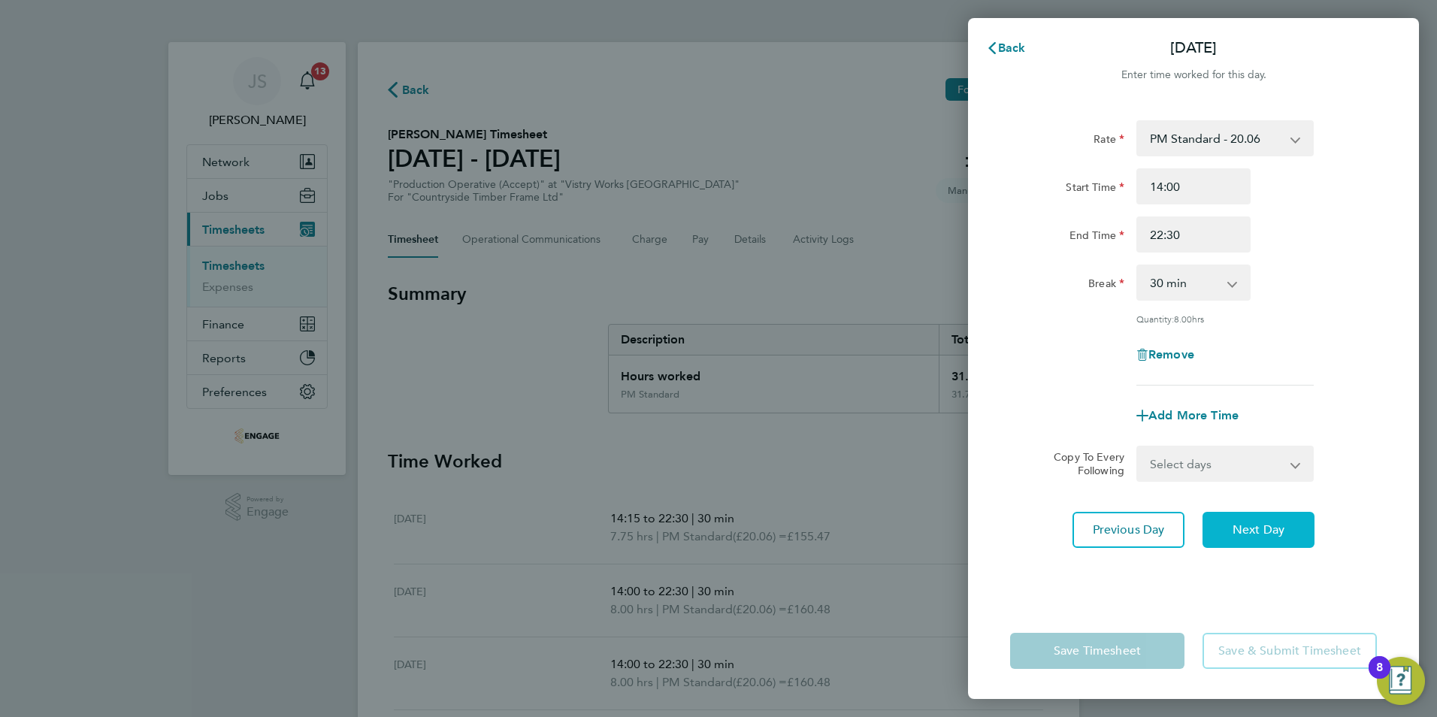
click at [1250, 526] on span "Next Day" at bounding box center [1259, 529] width 52 height 15
select select "15"
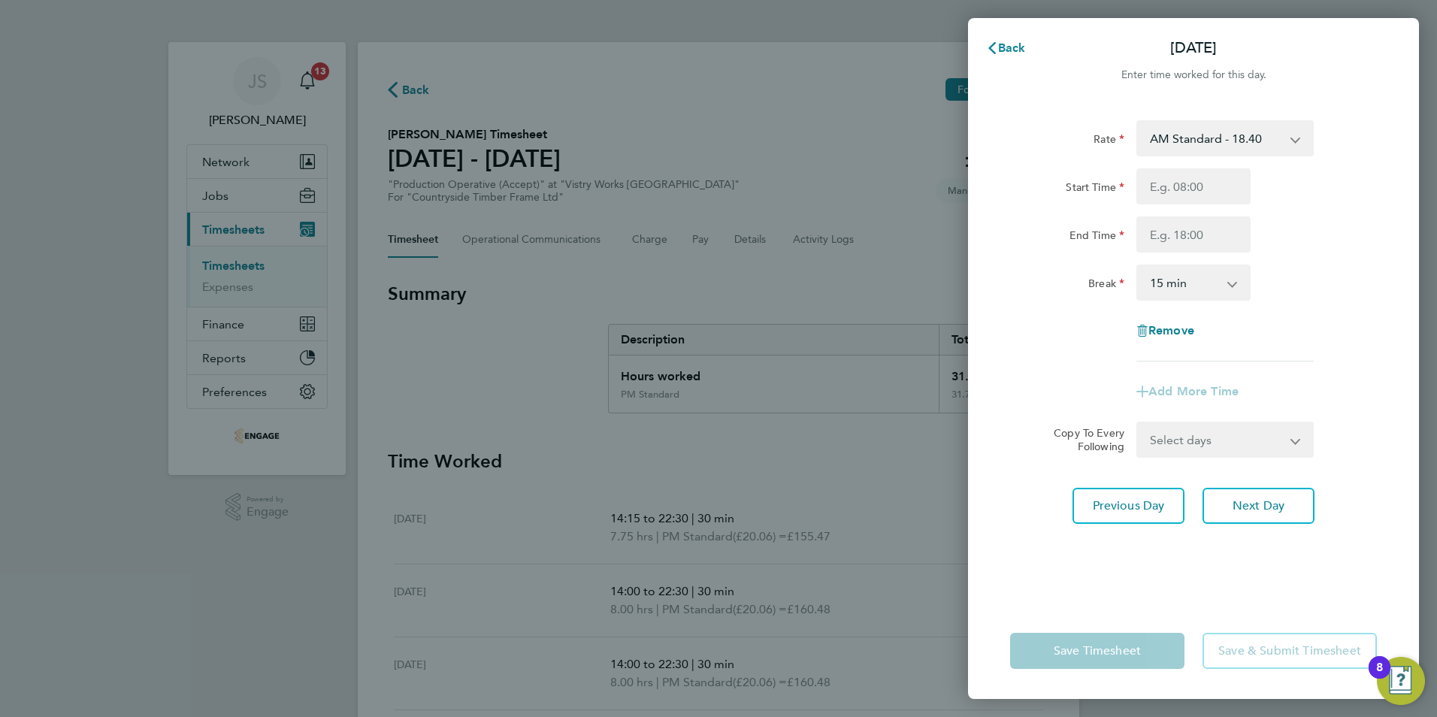
click at [1190, 117] on div "Rate AM Standard - 18.40 OT2 - 36.80 PM OT2 - 40.11 PM OT 1 - 30.08 PM Standard…" at bounding box center [1193, 352] width 451 height 501
click at [1187, 135] on select "AM Standard - 18.40 OT2 - 36.80 PM OT2 - 40.11 PM OT 1 - 30.08 PM Standard - 20…" at bounding box center [1216, 138] width 156 height 33
select select "15"
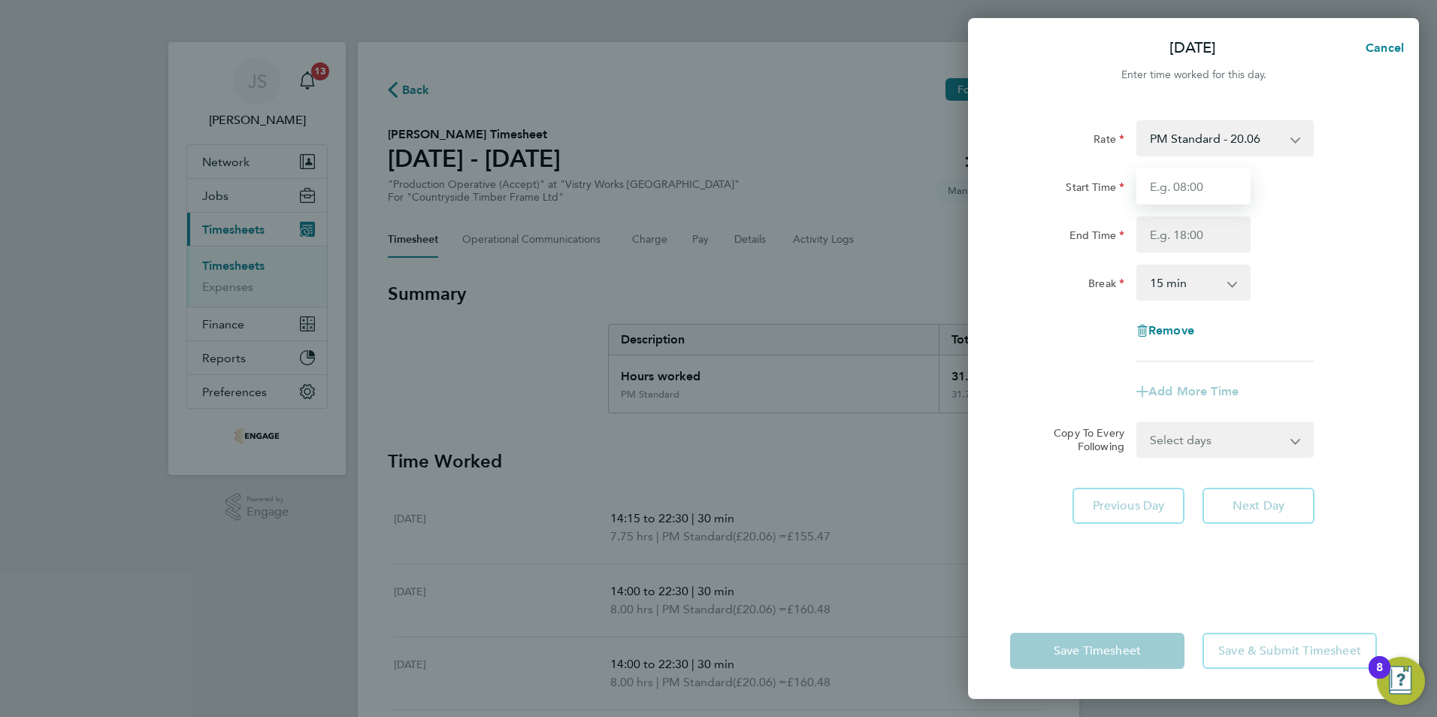
click at [1185, 201] on input "Start Time" at bounding box center [1193, 186] width 114 height 36
type input "14:00"
click at [1172, 238] on input "End Time" at bounding box center [1193, 234] width 114 height 36
type input "20:00"
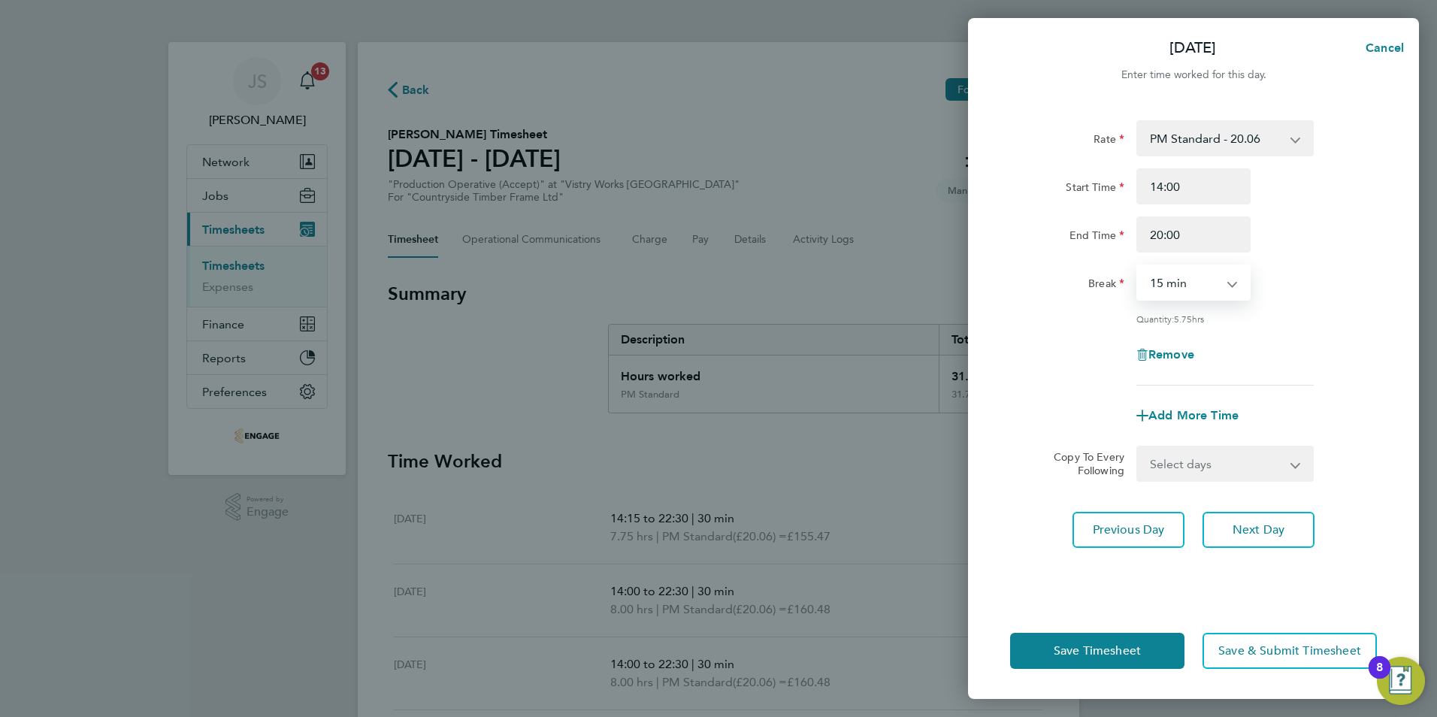
drag, startPoint x: 1178, startPoint y: 289, endPoint x: 1179, endPoint y: 299, distance: 10.5
click at [1178, 289] on select "0 min 15 min 30 min 45 min 60 min 75 min 90 min" at bounding box center [1184, 282] width 93 height 33
select select "30"
click at [1138, 266] on select "0 min 15 min 30 min 45 min 60 min 75 min 90 min" at bounding box center [1184, 282] width 93 height 33
click at [1058, 640] on button "Save Timesheet" at bounding box center [1097, 651] width 174 height 36
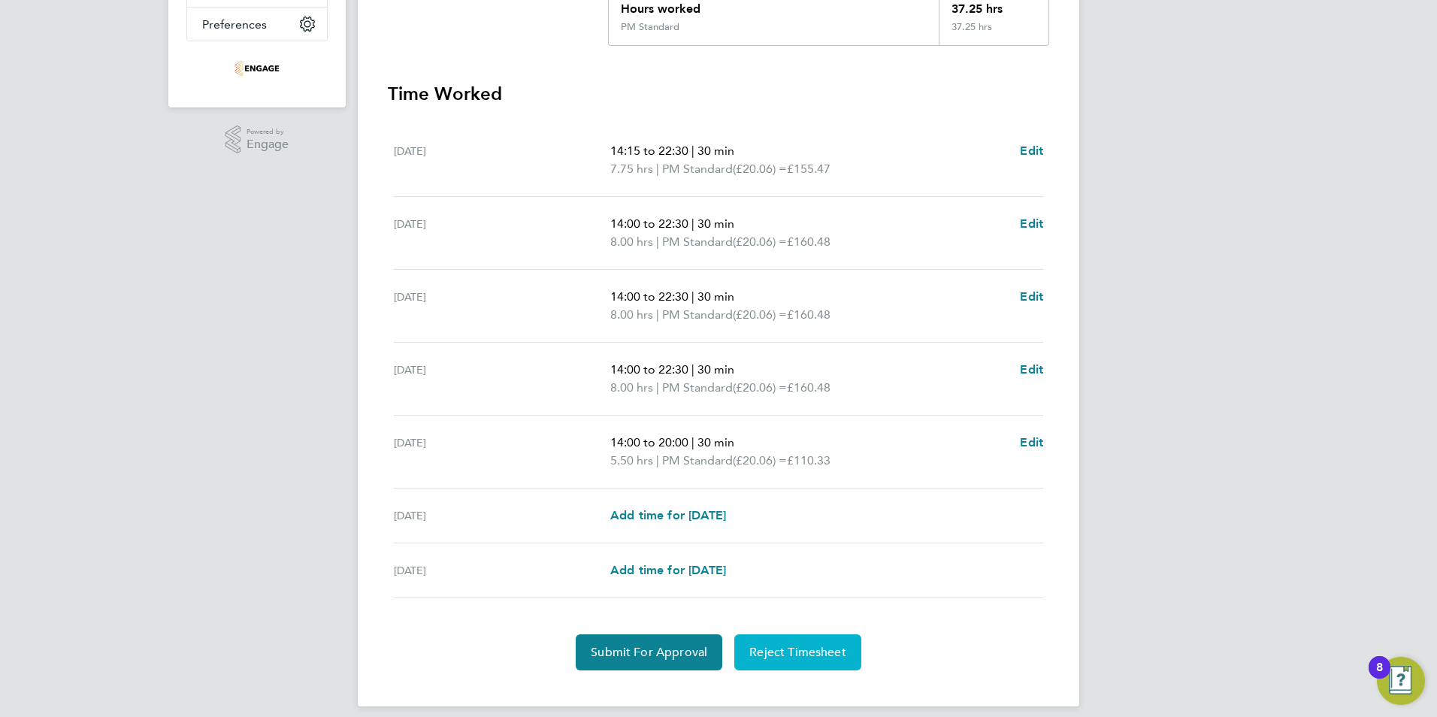
scroll to position [376, 0]
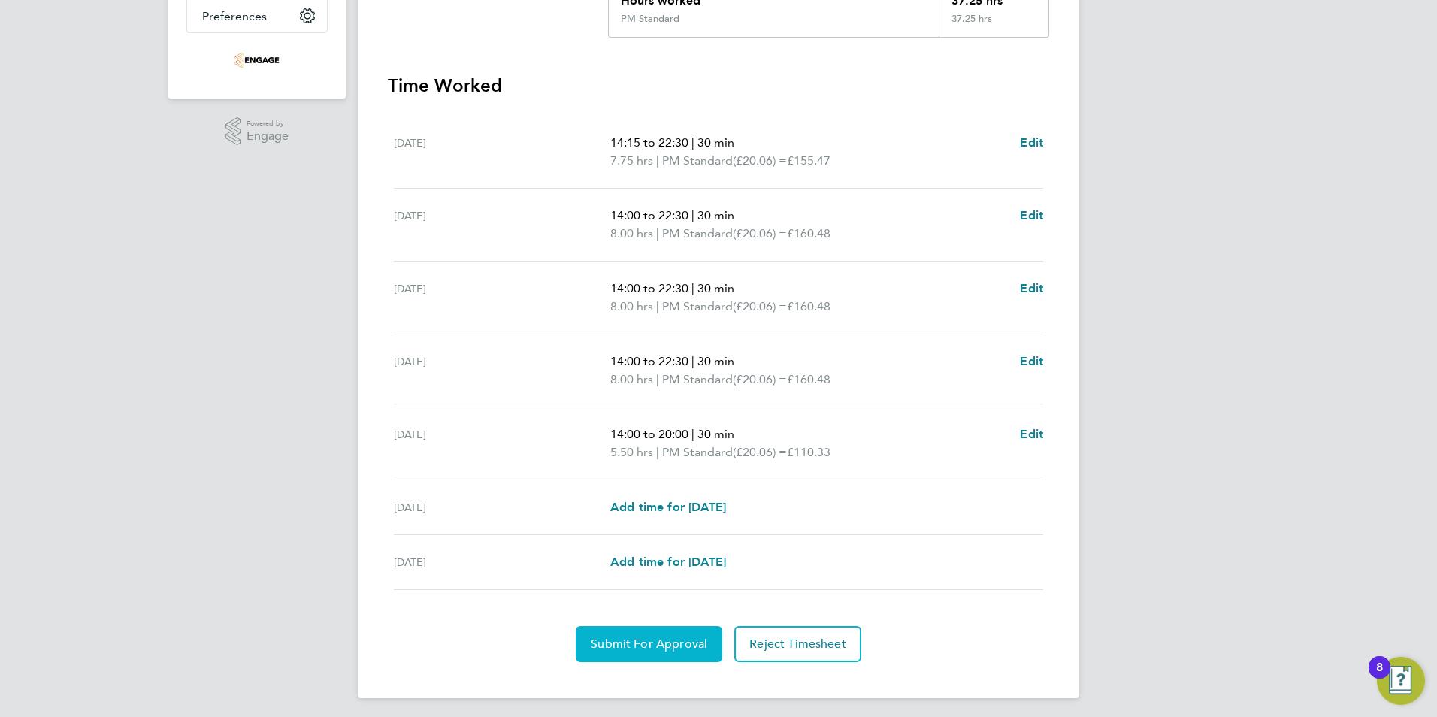
click at [662, 650] on span "Submit For Approval" at bounding box center [649, 644] width 117 height 15
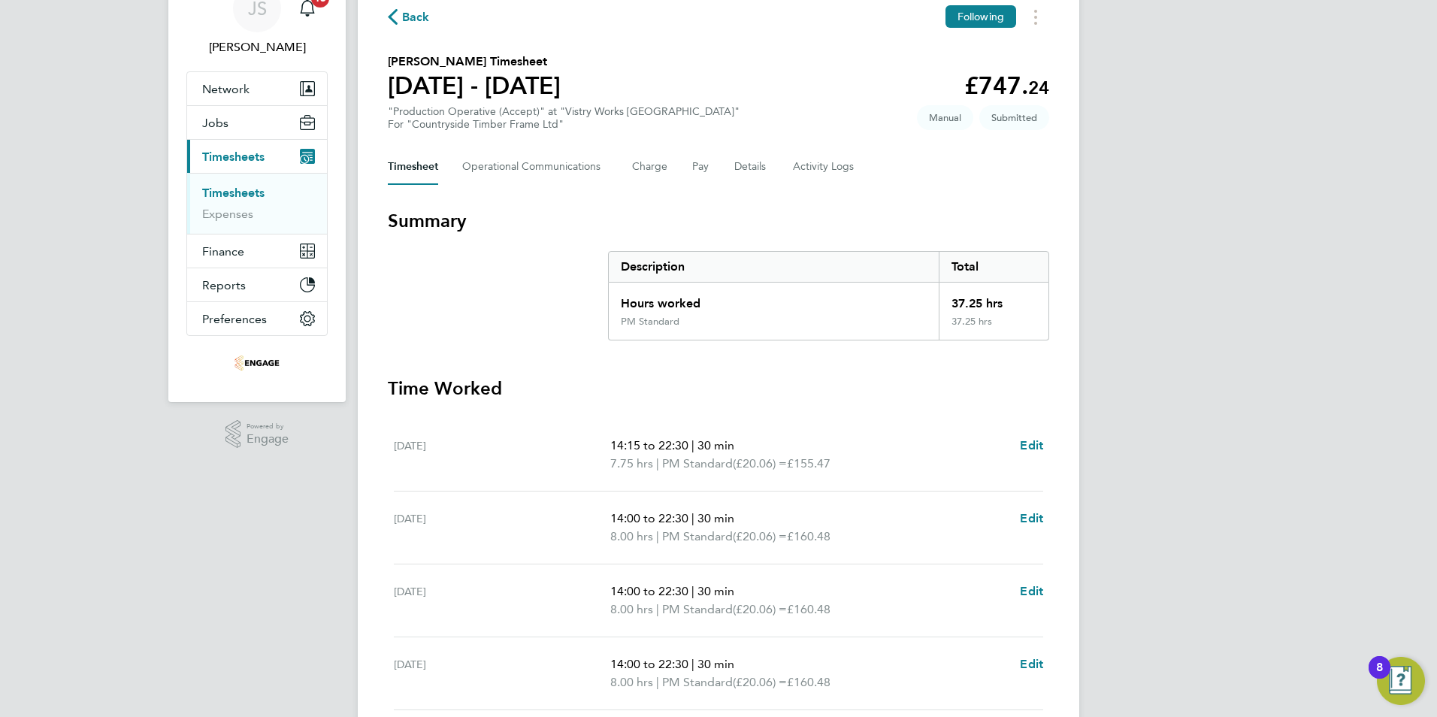
scroll to position [0, 0]
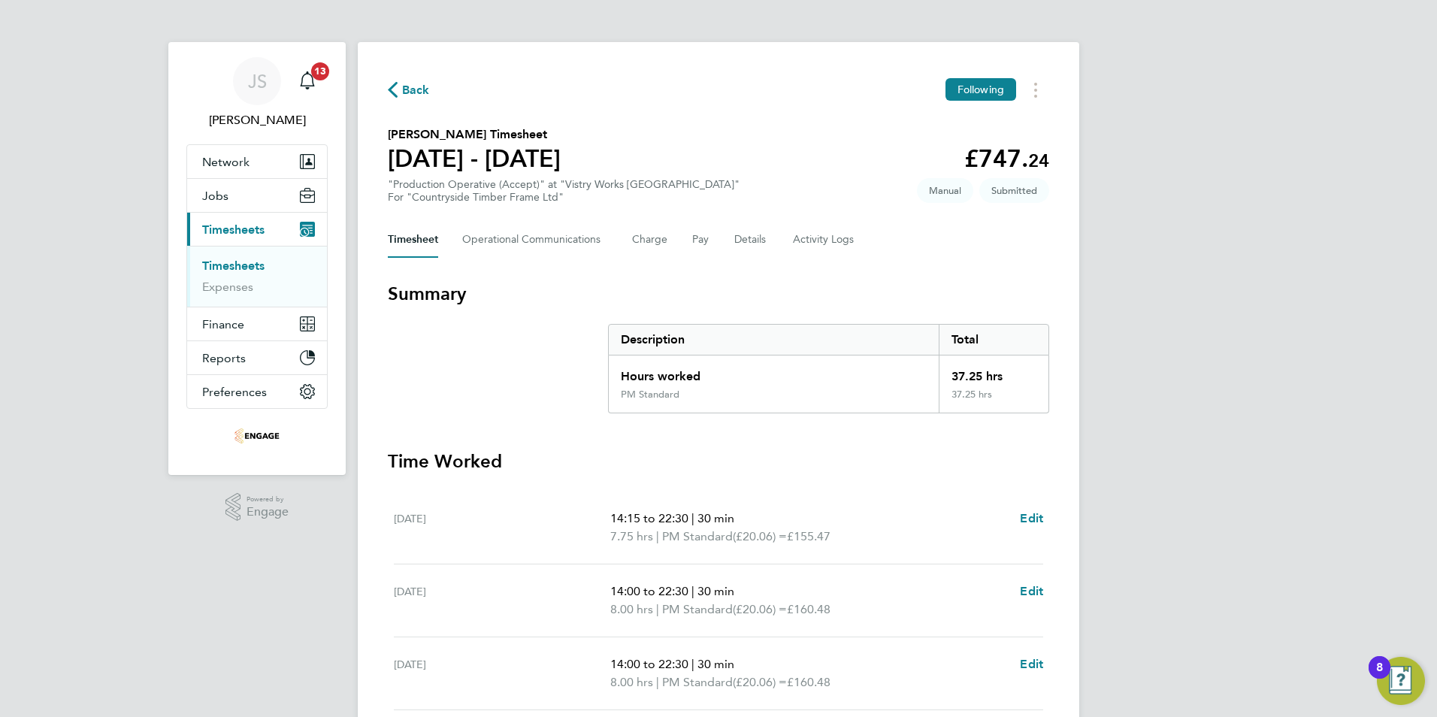
click at [392, 89] on icon "button" at bounding box center [393, 90] width 10 height 16
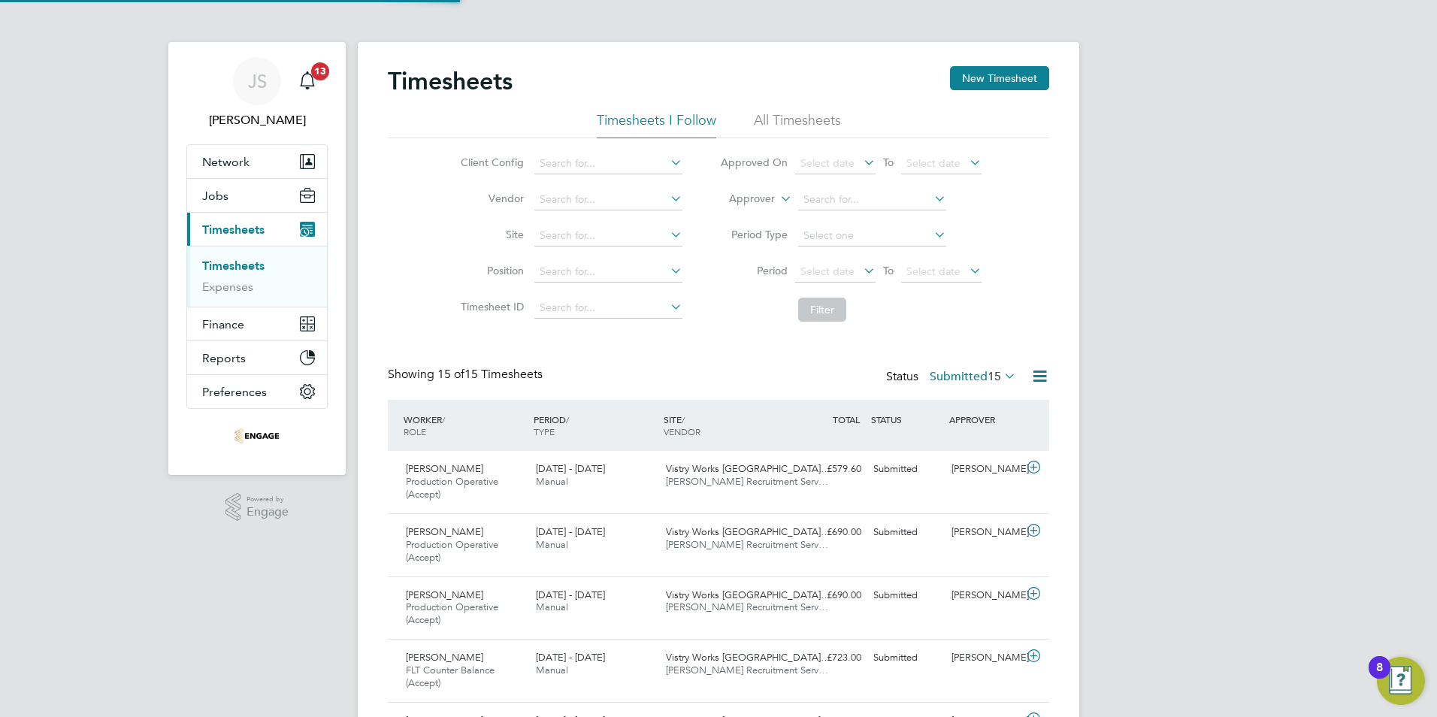
scroll to position [50, 131]
click at [1035, 76] on button "New Timesheet" at bounding box center [999, 78] width 99 height 24
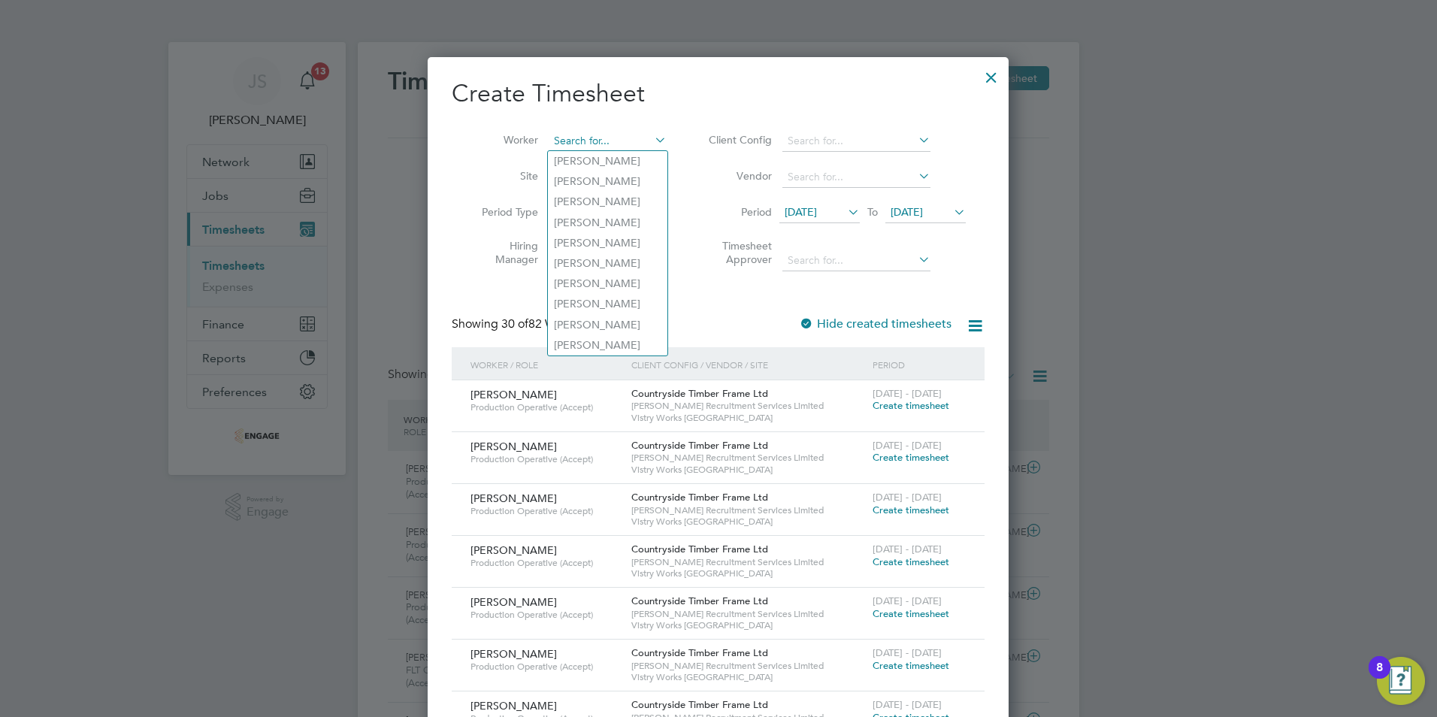
click at [586, 138] on input at bounding box center [608, 141] width 118 height 21
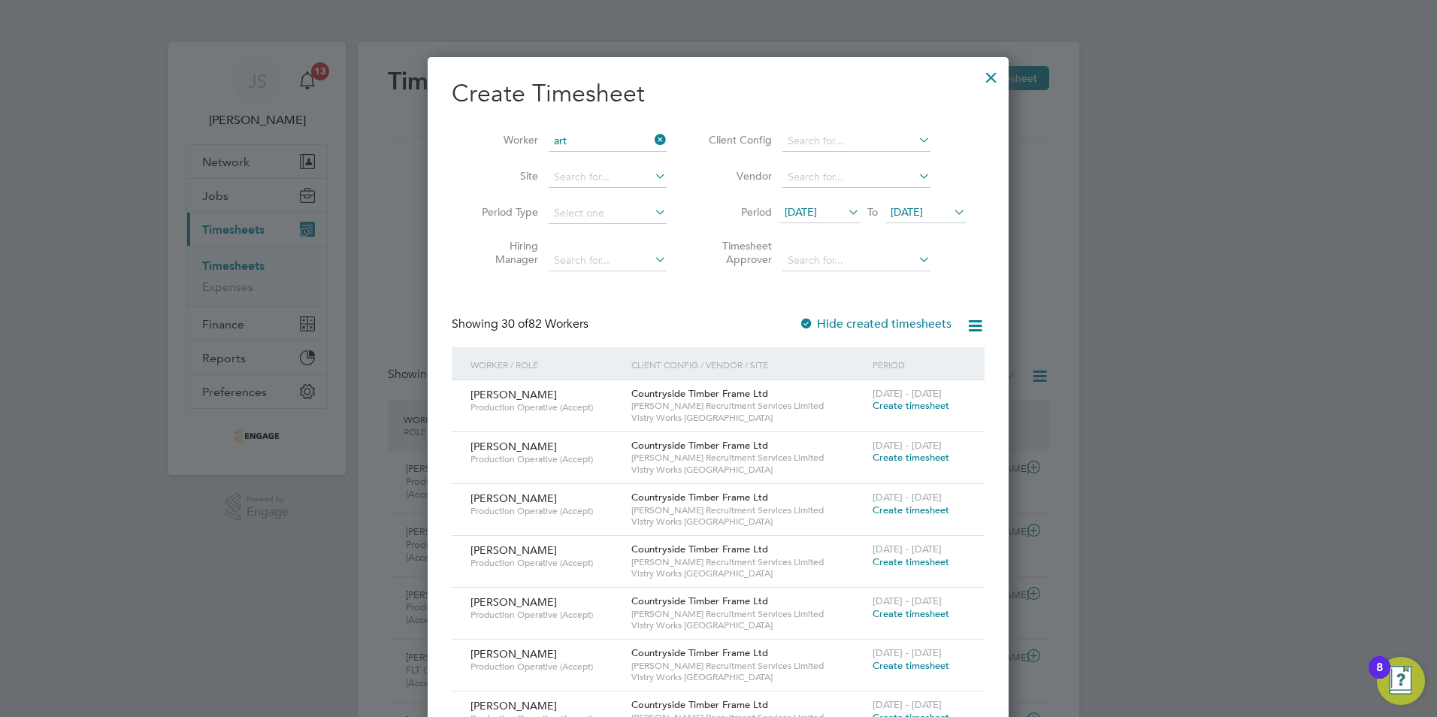
click at [599, 202] on li "Art urs Sultanovs" at bounding box center [611, 201] width 126 height 20
type input "[PERSON_NAME]"
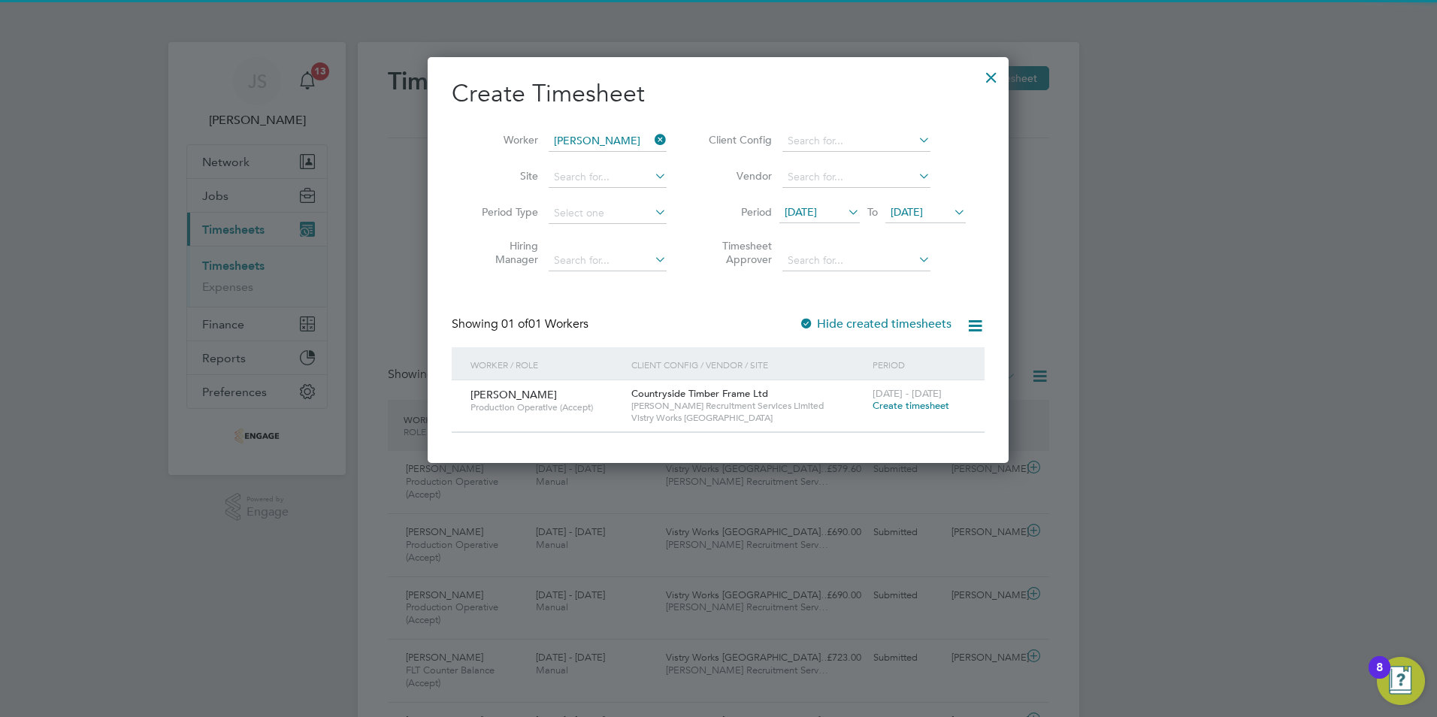
click at [897, 405] on span "Create timesheet" at bounding box center [911, 405] width 77 height 13
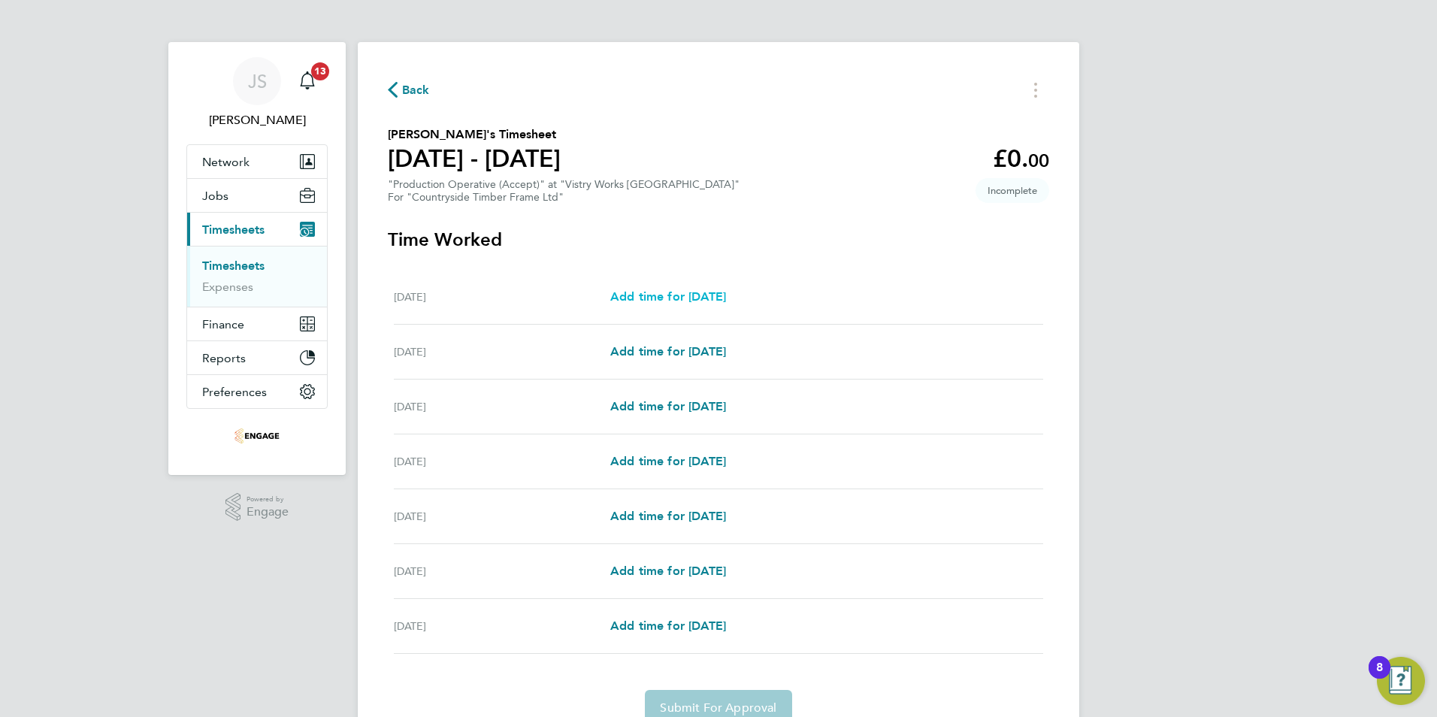
click at [667, 301] on span "Add time for [DATE]" at bounding box center [668, 296] width 116 height 14
select select "15"
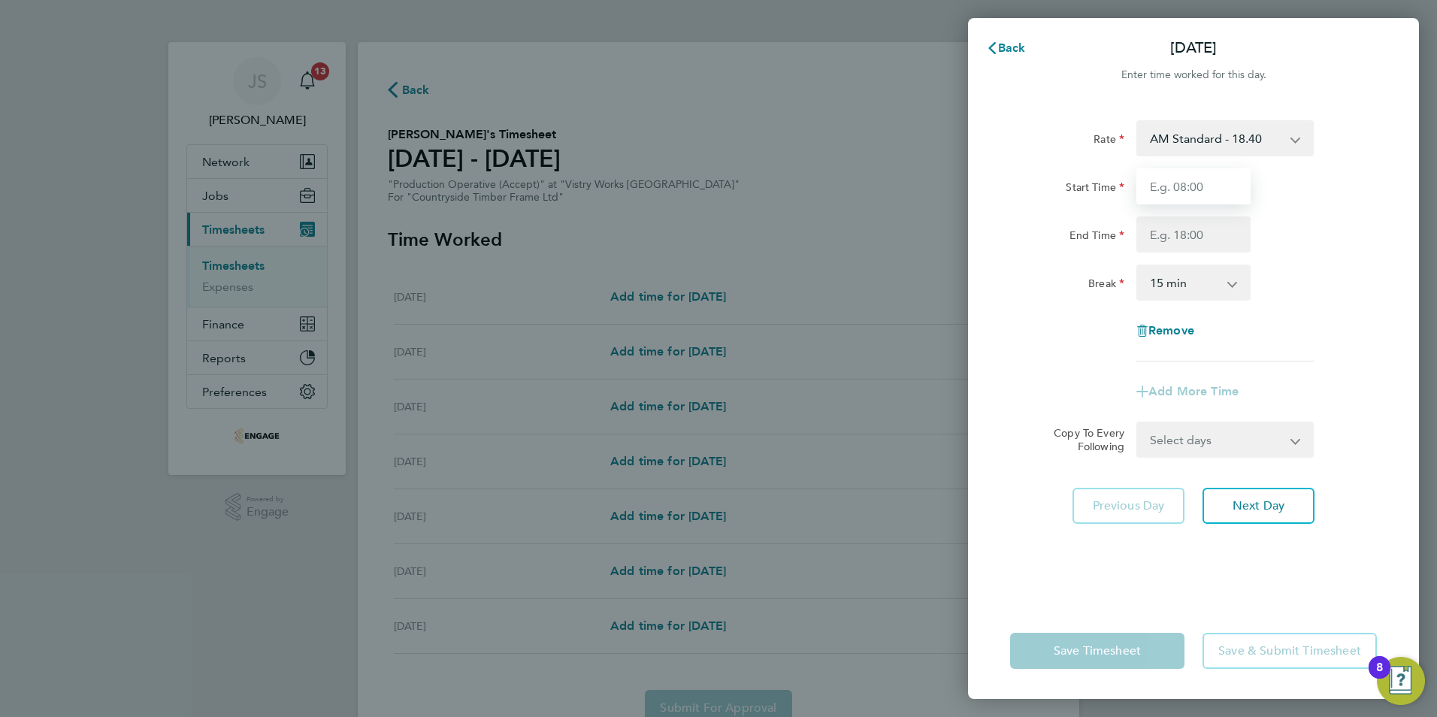
click at [1177, 193] on input "Start Time" at bounding box center [1193, 186] width 114 height 36
drag, startPoint x: 1182, startPoint y: 135, endPoint x: 1192, endPoint y: 145, distance: 13.8
click at [1182, 135] on select "AM Standard - 18.40 OT 1 - 27.60 PM OT2 - 40.11 OT2 - 36.80 PM Standard - 20.06…" at bounding box center [1216, 138] width 156 height 33
select select "15"
click at [1168, 191] on input "Start Time" at bounding box center [1193, 186] width 114 height 36
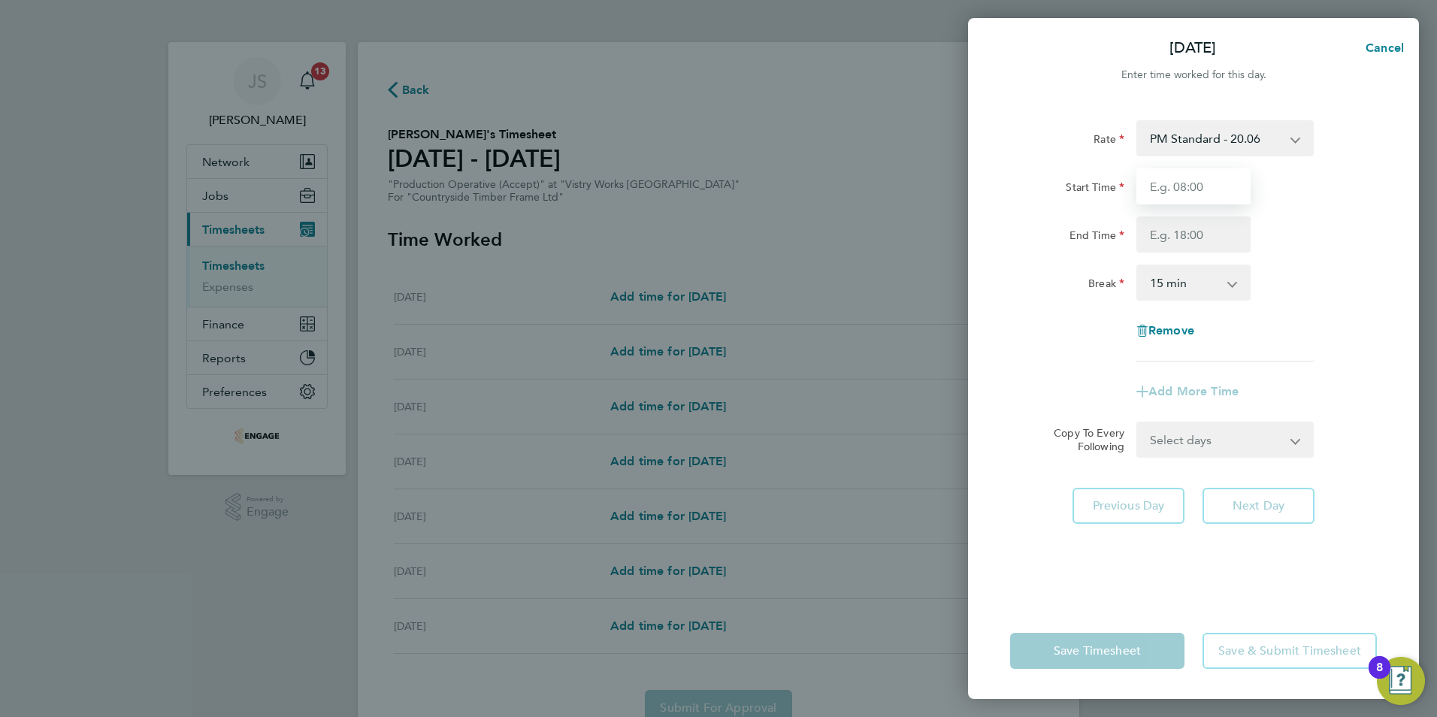
type input "14:00"
drag, startPoint x: 1173, startPoint y: 228, endPoint x: 1182, endPoint y: 222, distance: 11.1
click at [1173, 228] on input "End Time" at bounding box center [1193, 234] width 114 height 36
type input "22:30"
click at [1193, 291] on select "0 min 15 min 30 min 45 min 60 min 75 min 90 min" at bounding box center [1184, 282] width 93 height 33
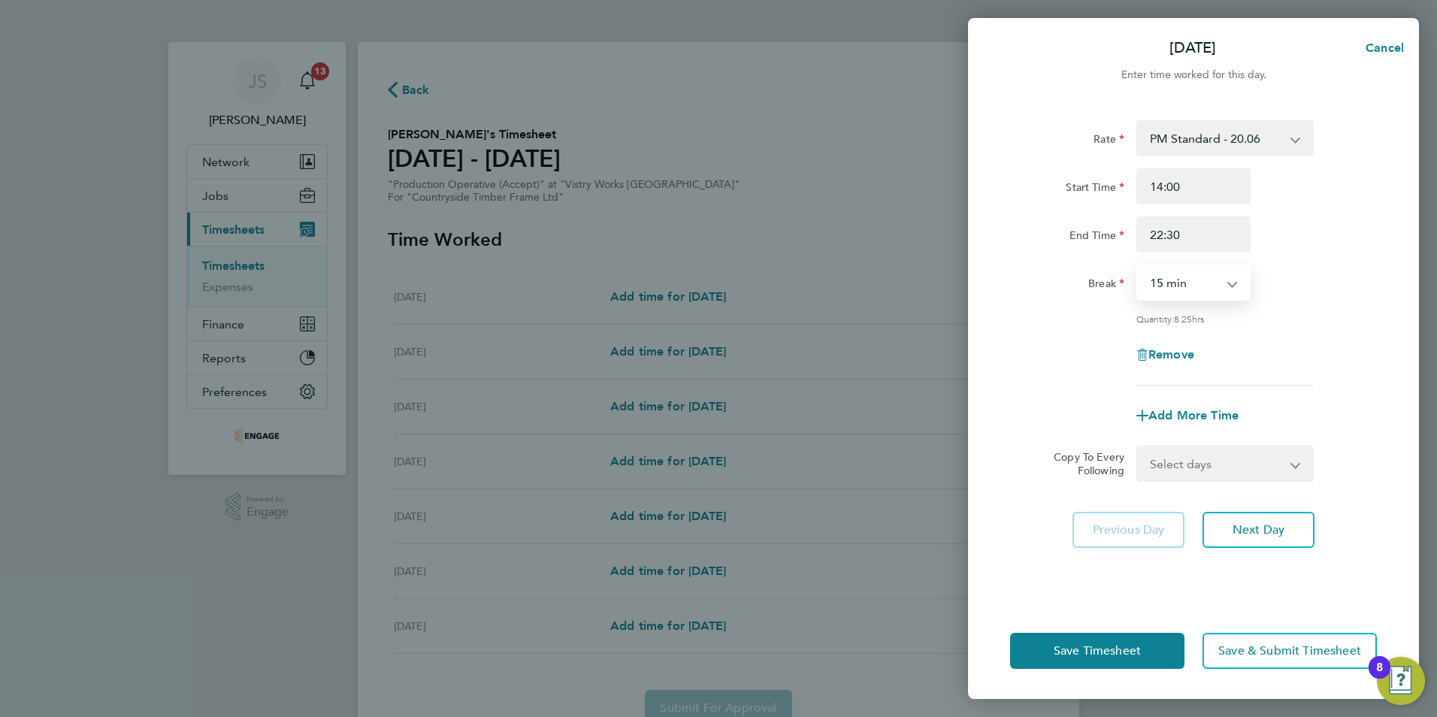
select select "30"
click at [1138, 266] on select "0 min 15 min 30 min 45 min 60 min 75 min 90 min" at bounding box center [1184, 282] width 93 height 33
click at [1193, 461] on select "Select days Day Weekday (Mon-Fri) Weekend (Sat-Sun) [DATE] [DATE] [DATE] [DATE]…" at bounding box center [1217, 463] width 158 height 33
drag, startPoint x: 1079, startPoint y: 384, endPoint x: 1266, endPoint y: 458, distance: 200.7
click at [1088, 386] on app-timesheet-line-form-group "Rate PM Standard - 20.06 OT 1 - 27.60 PM OT2 - 40.11 AM Standard - 18.40 OT2 - …" at bounding box center [1193, 276] width 367 height 313
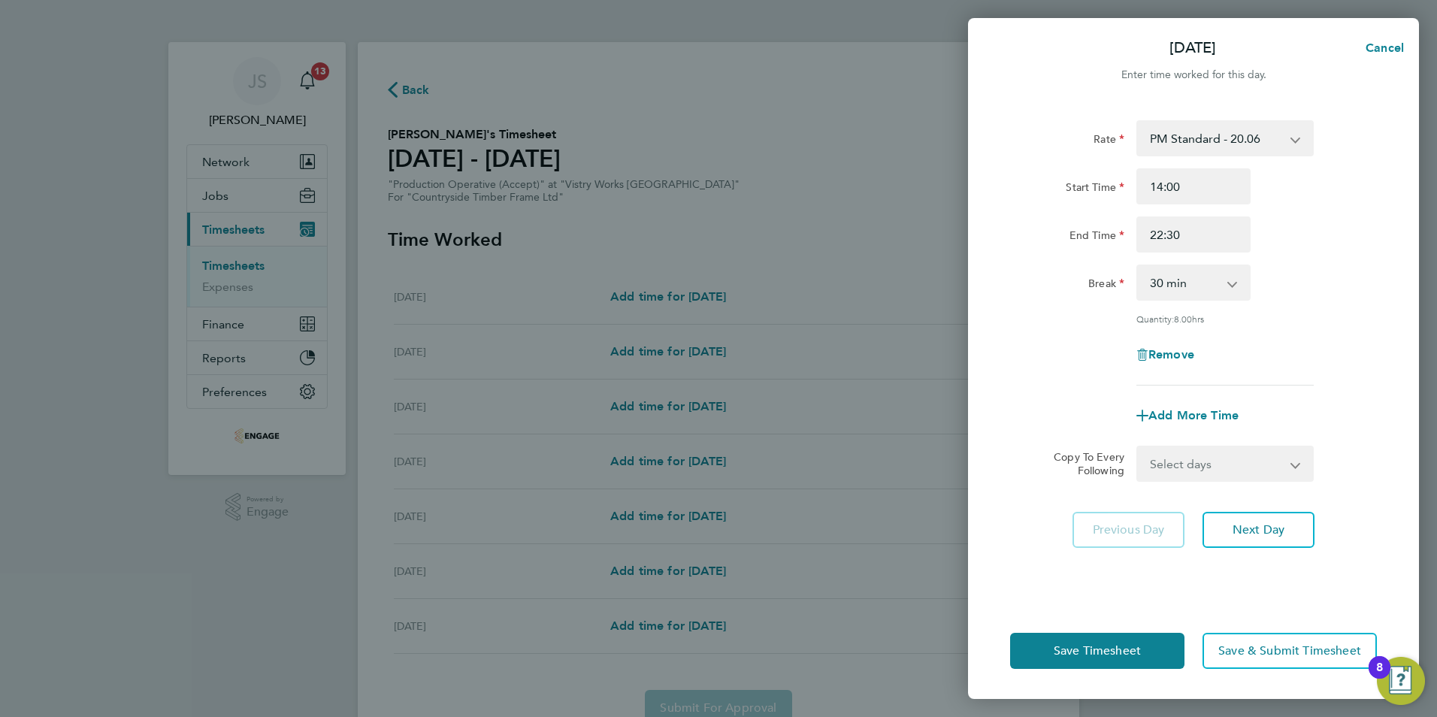
click at [1305, 463] on app-icon-cross-button at bounding box center [1305, 463] width 18 height 33
drag, startPoint x: 1292, startPoint y: 466, endPoint x: 1282, endPoint y: 465, distance: 9.8
click at [1291, 466] on select "Select days Day Weekday (Mon-Fri) Weekend (Sat-Sun) [DATE] [DATE] [DATE] [DATE]…" at bounding box center [1217, 463] width 158 height 33
select select "TUE"
click at [1138, 447] on select "Select days Day Weekday (Mon-Fri) Weekend (Sat-Sun) [DATE] [DATE] [DATE] [DATE]…" at bounding box center [1217, 463] width 158 height 33
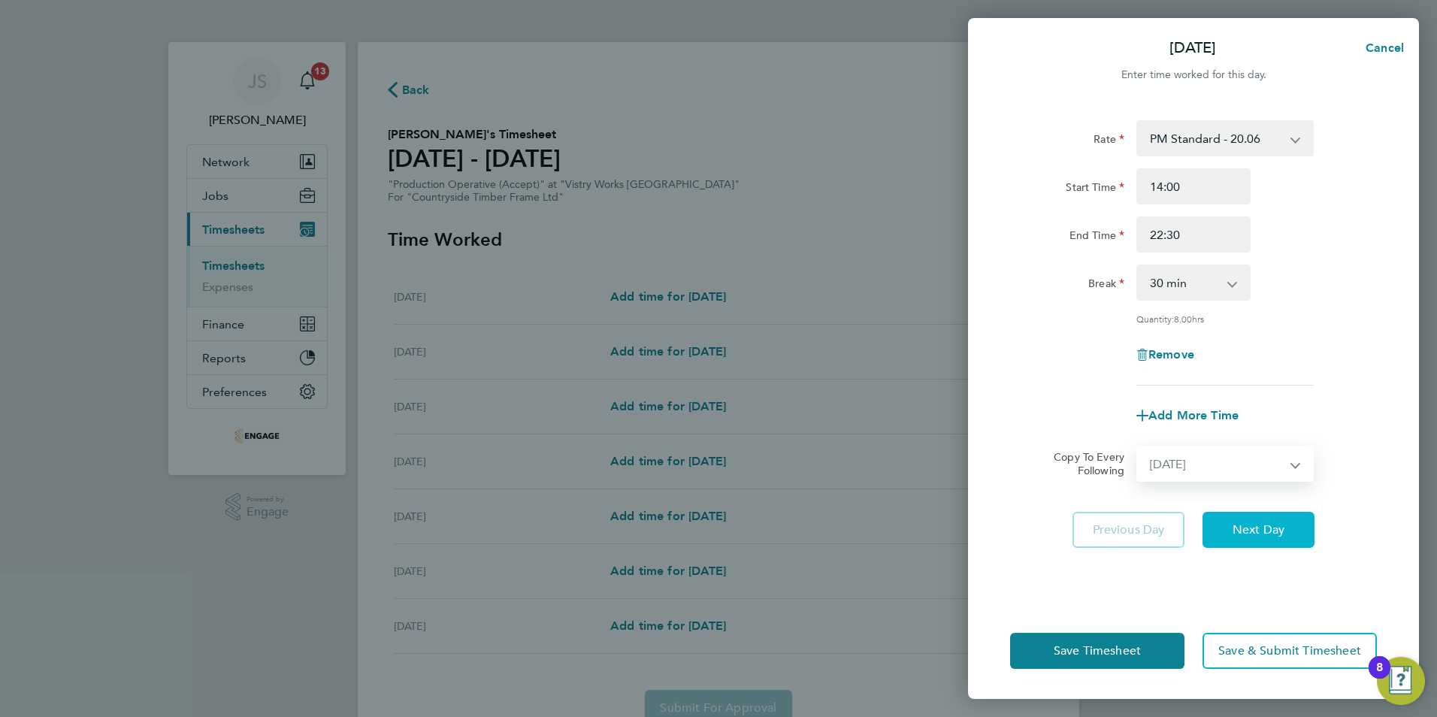
select select "[DATE]"
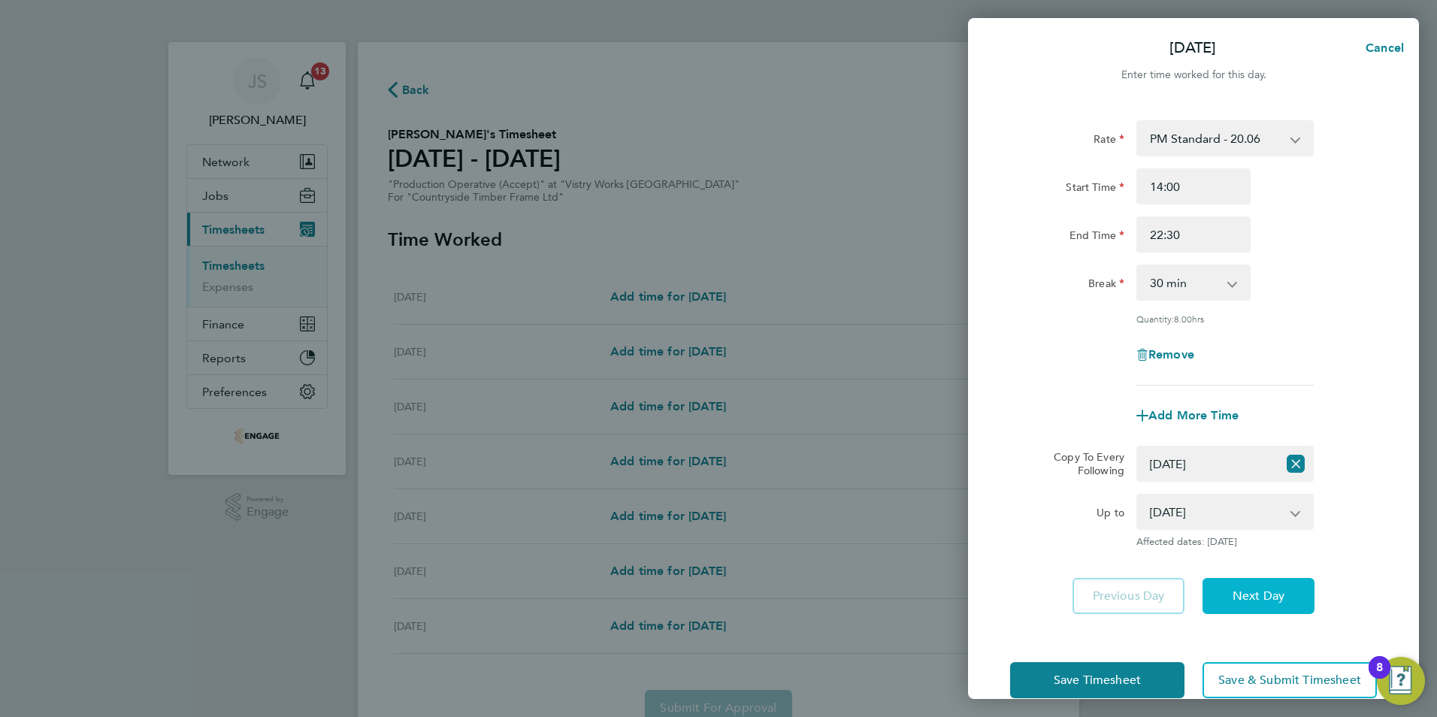
click at [1249, 595] on span "Next Day" at bounding box center [1259, 596] width 52 height 15
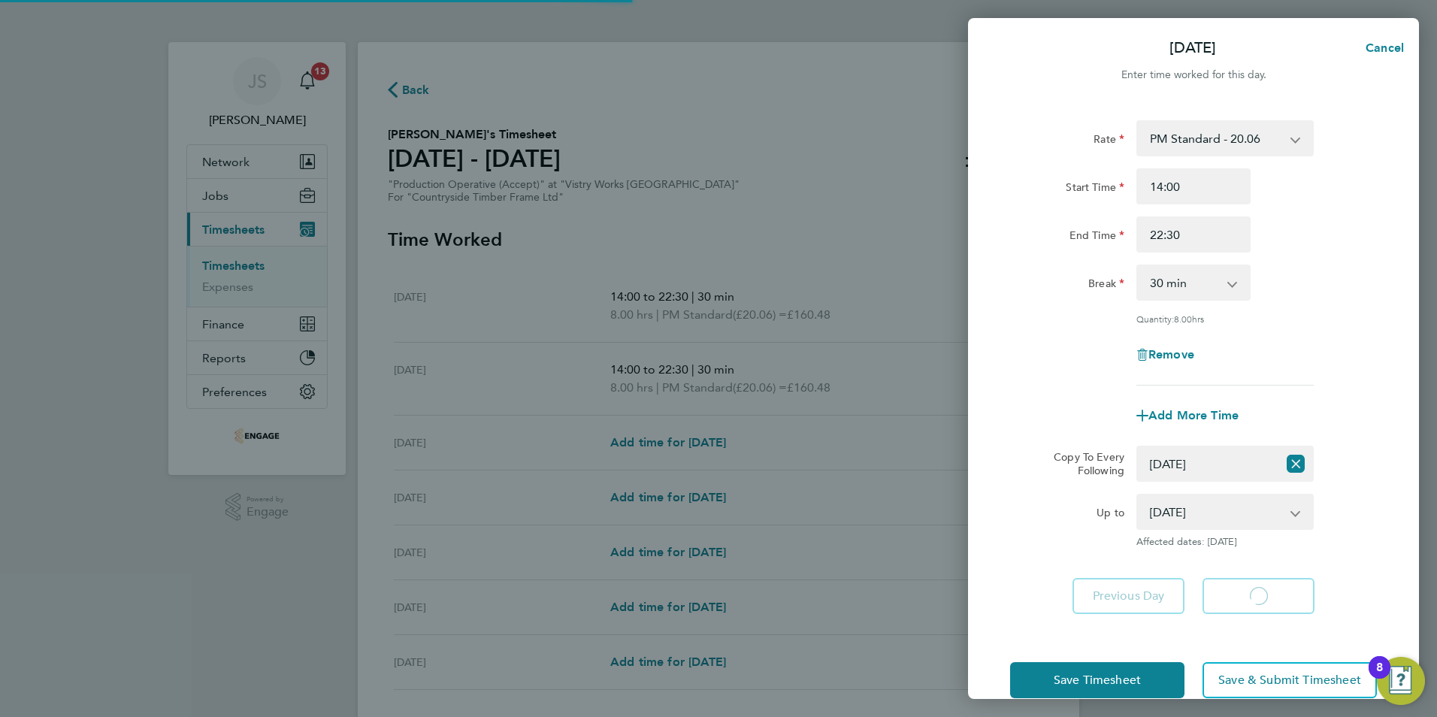
select select "30"
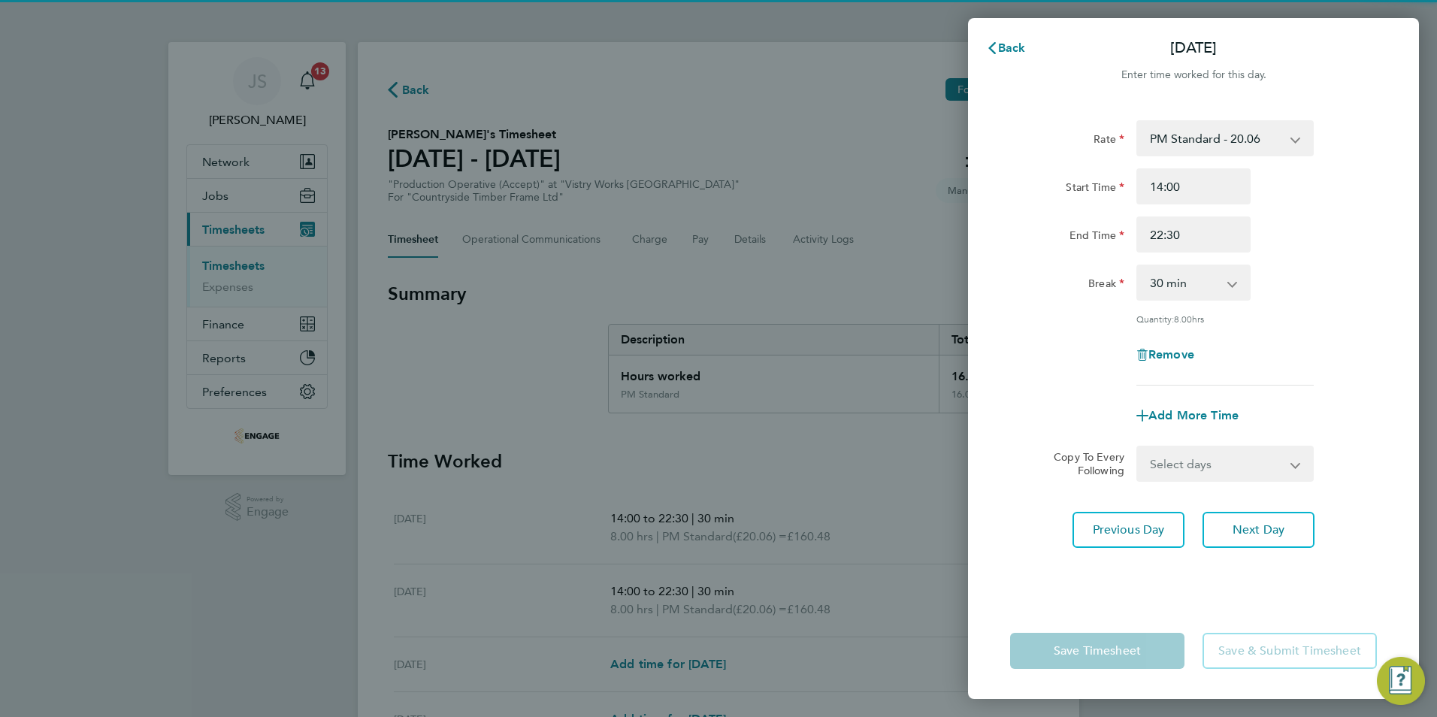
click at [1205, 462] on select "Select days Day Weekday (Mon-Fri) Weekend (Sat-Sun) [DATE] [DATE] [DATE] [DATE]…" at bounding box center [1217, 463] width 158 height 33
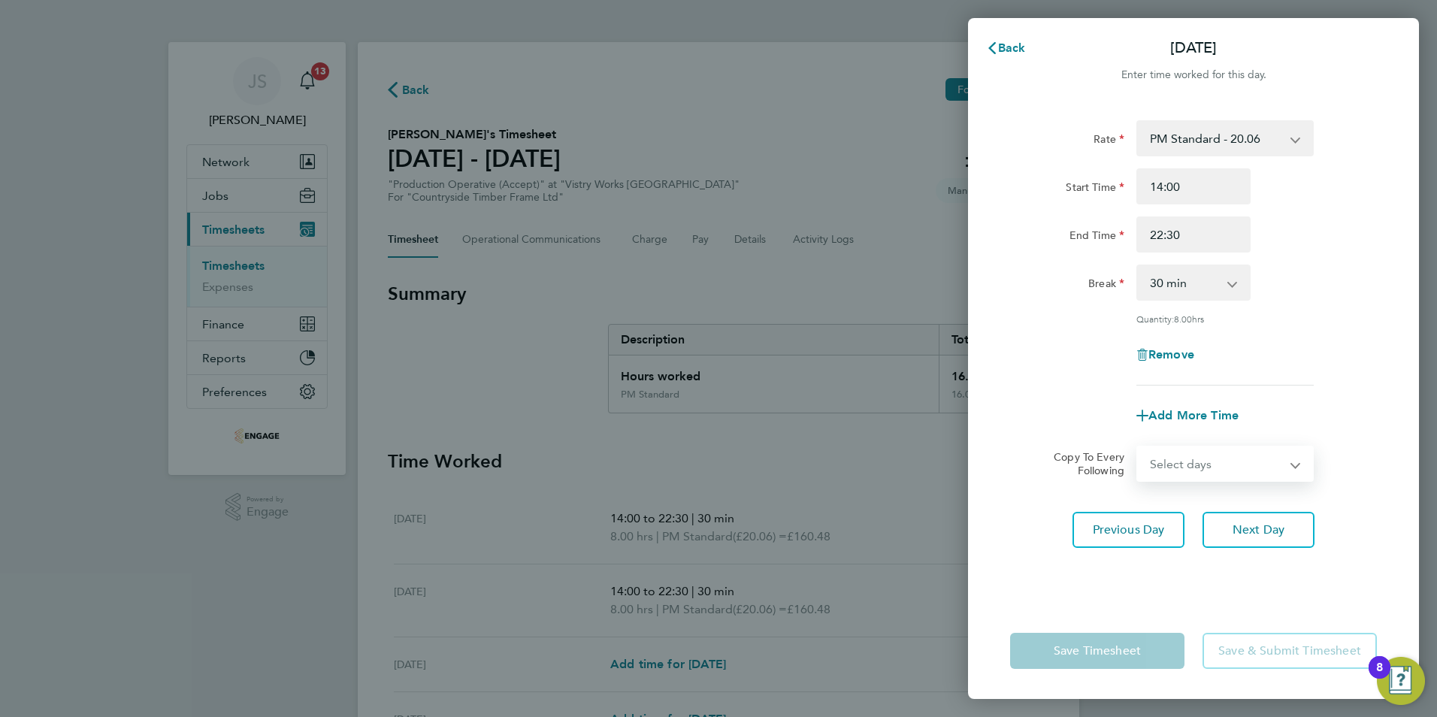
select select "WED"
click at [1138, 447] on select "Select days Day Weekday (Mon-Fri) Weekend (Sat-Sun) [DATE] [DATE] [DATE] [DATE]…" at bounding box center [1217, 463] width 158 height 33
select select "[DATE]"
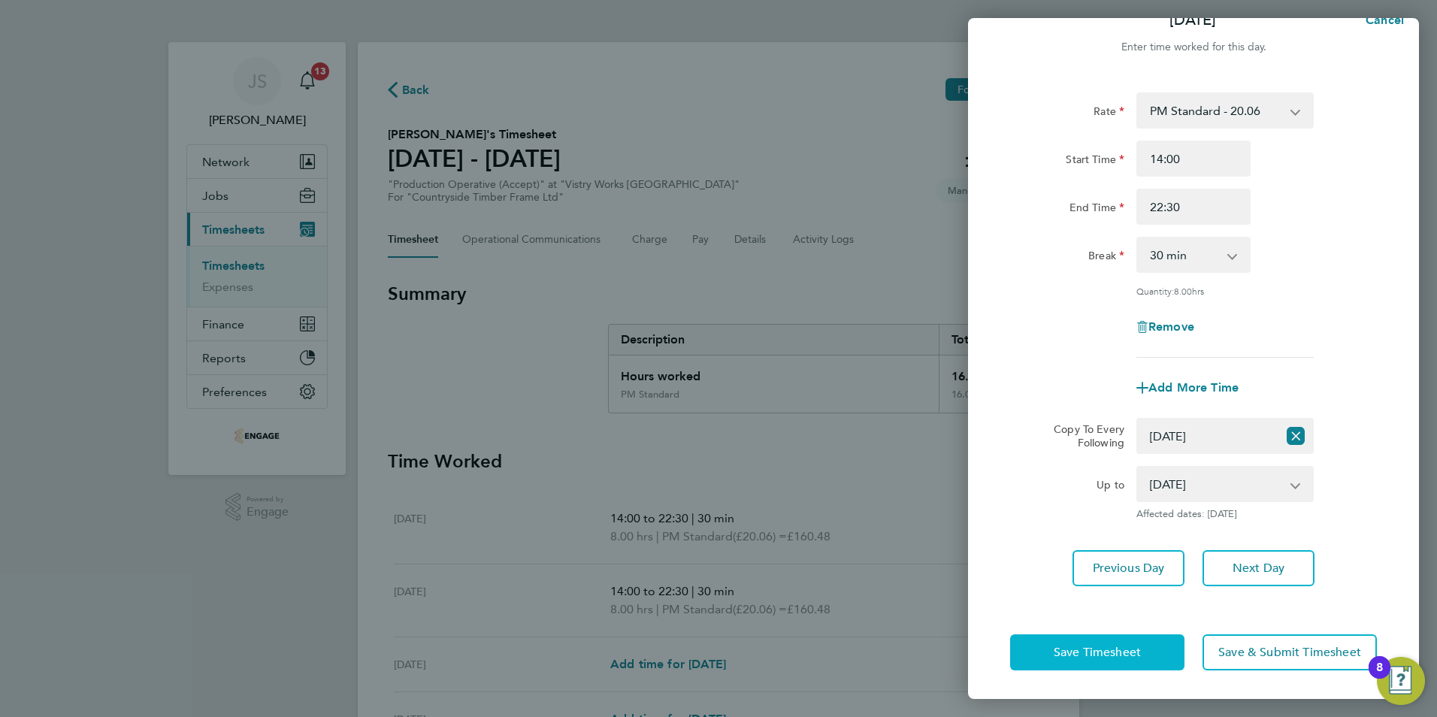
click at [1055, 648] on span "Save Timesheet" at bounding box center [1097, 652] width 87 height 15
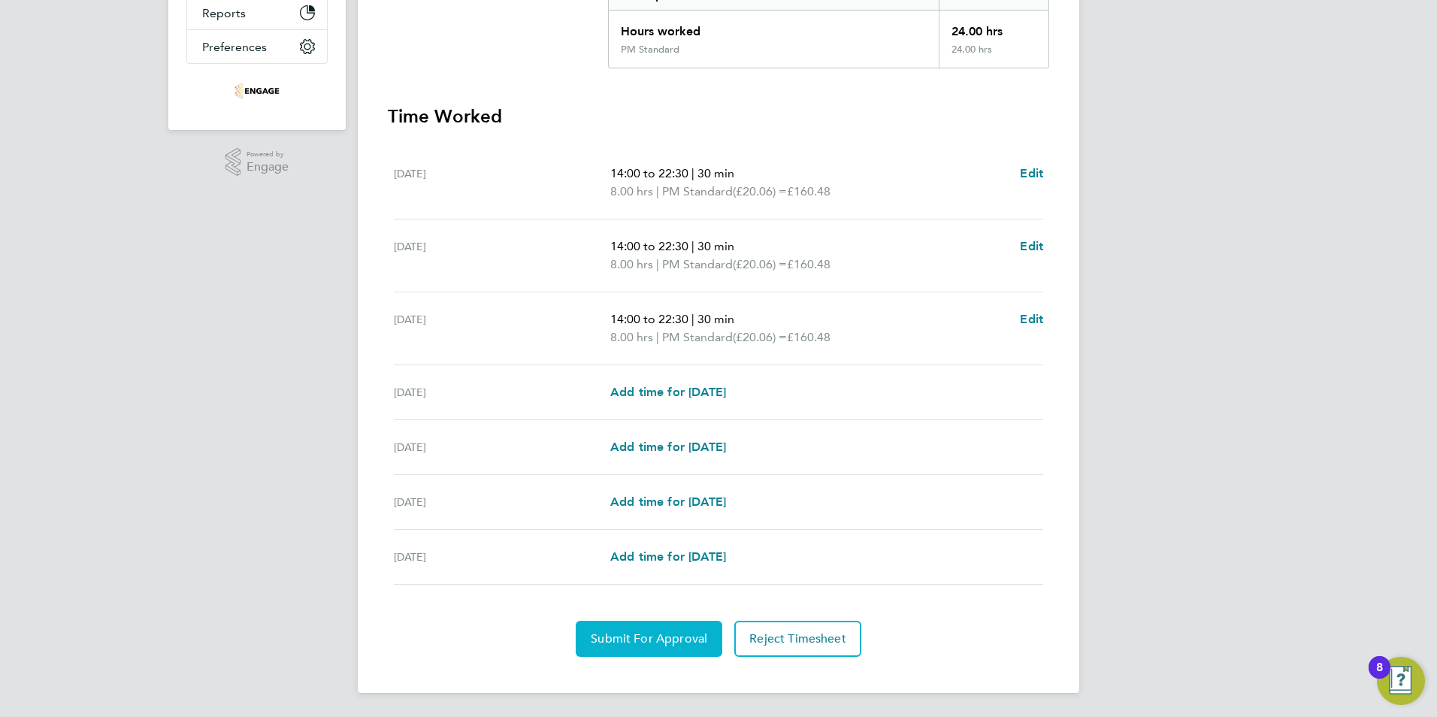
click at [661, 639] on span "Submit For Approval" at bounding box center [649, 638] width 117 height 15
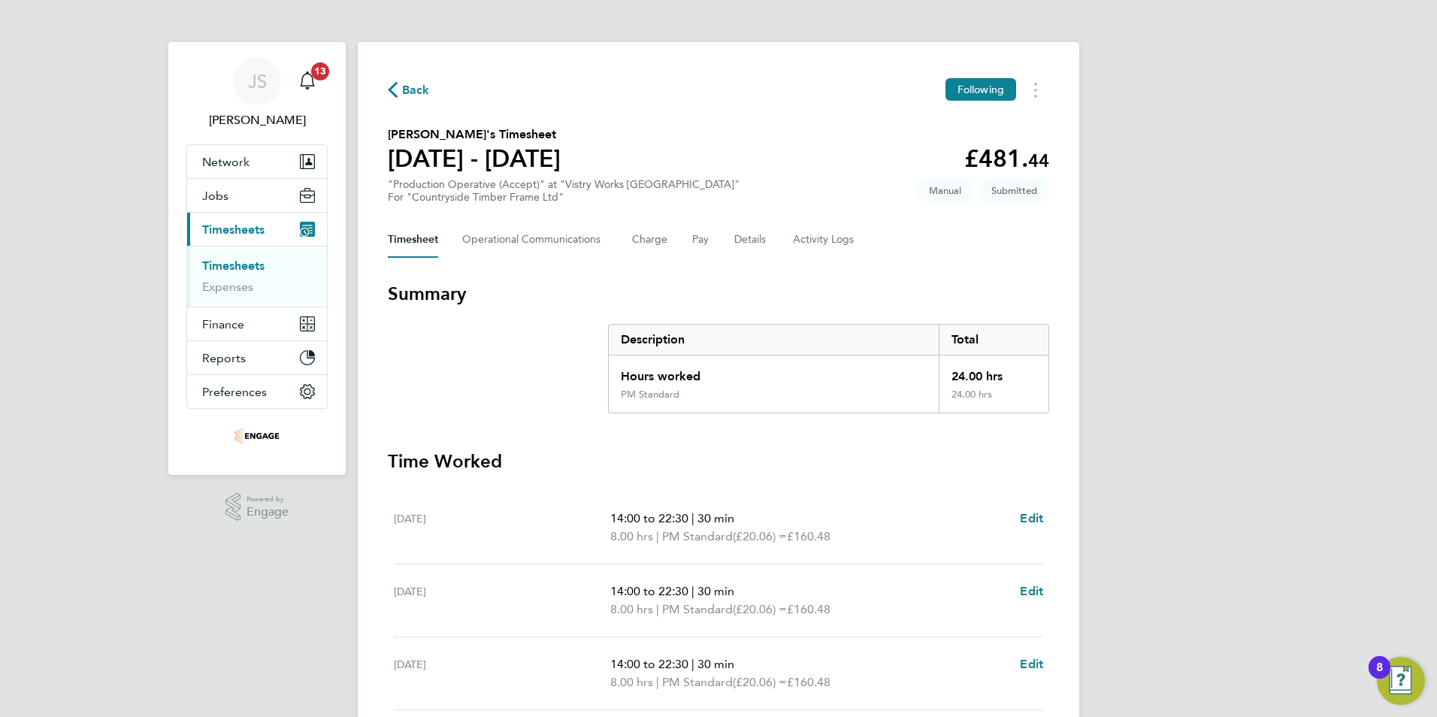
click at [412, 88] on span "Back" at bounding box center [416, 90] width 28 height 18
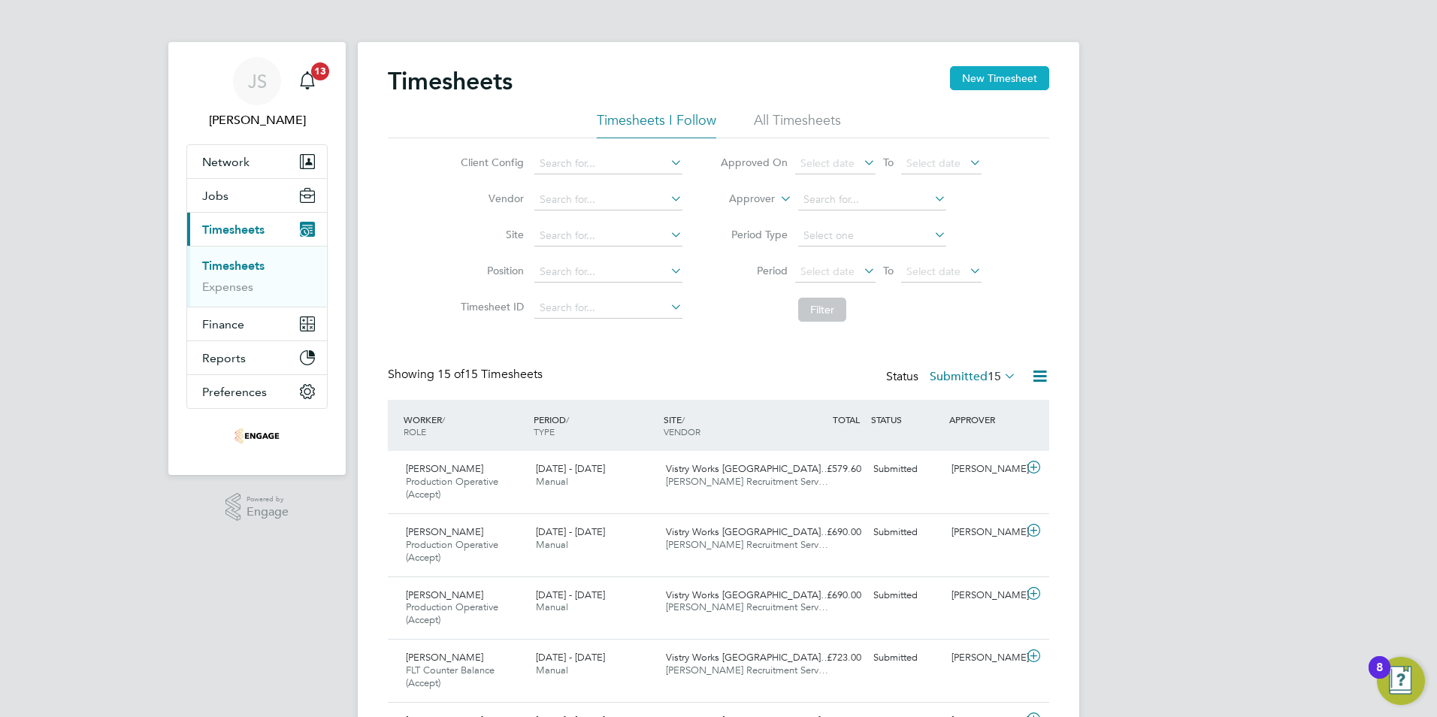
click at [979, 77] on button "New Timesheet" at bounding box center [999, 78] width 99 height 24
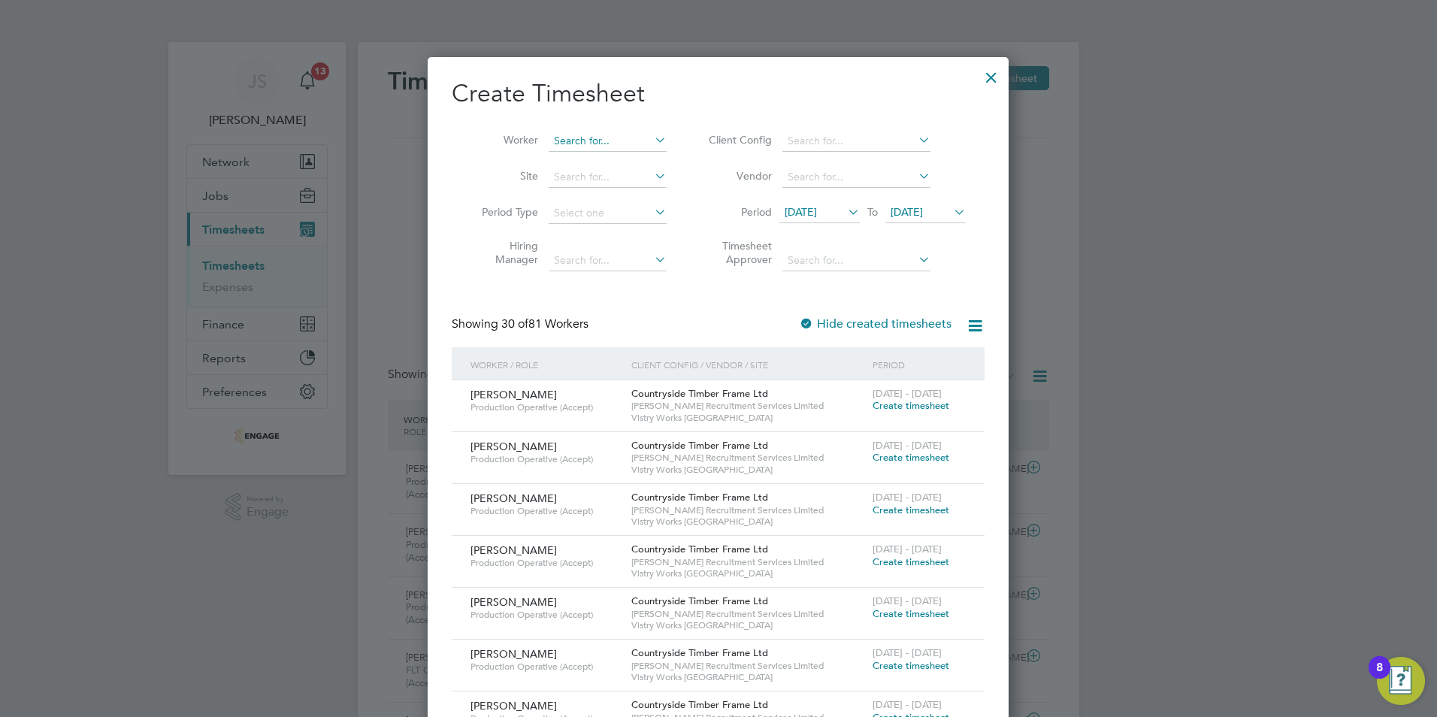
click at [570, 135] on input at bounding box center [608, 141] width 118 height 21
click at [594, 156] on li "Ewa n Kirkby" at bounding box center [617, 161] width 138 height 20
type input "[PERSON_NAME]"
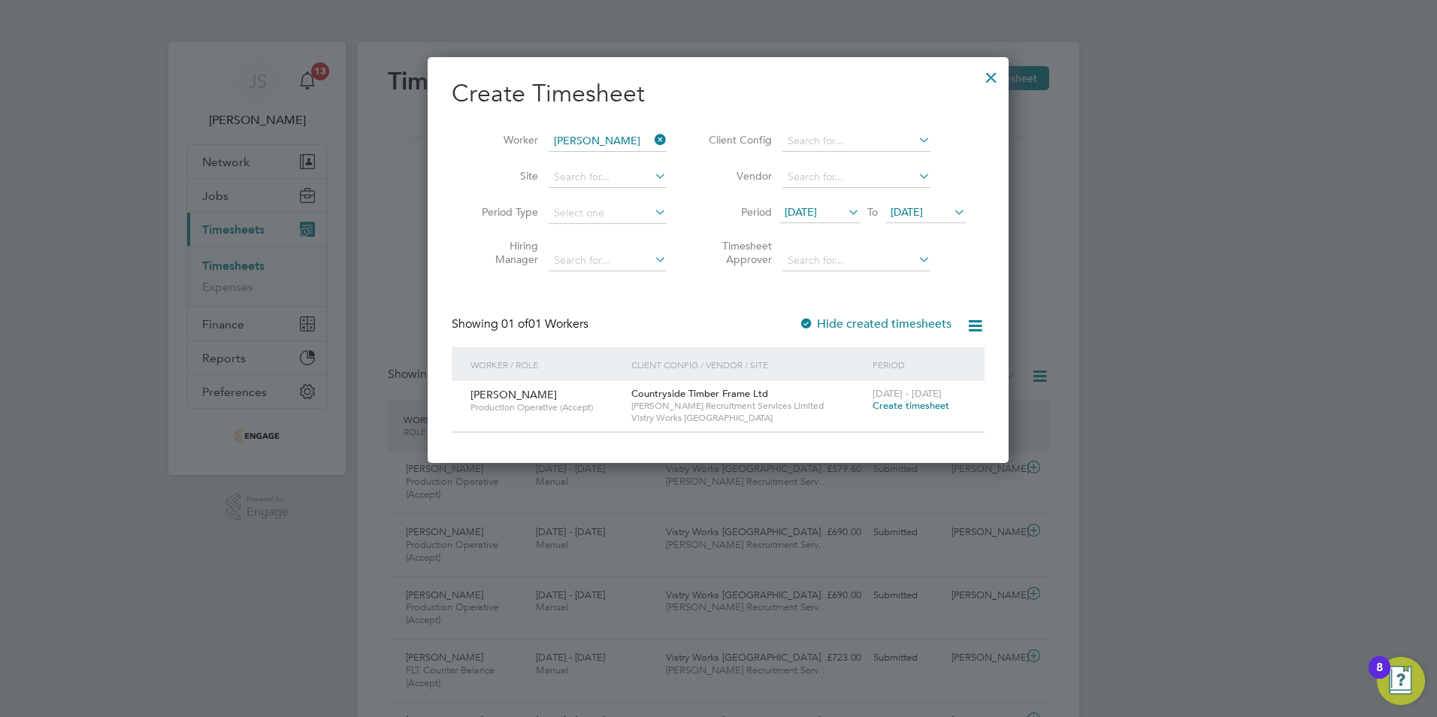
click at [910, 410] on span "Create timesheet" at bounding box center [911, 405] width 77 height 13
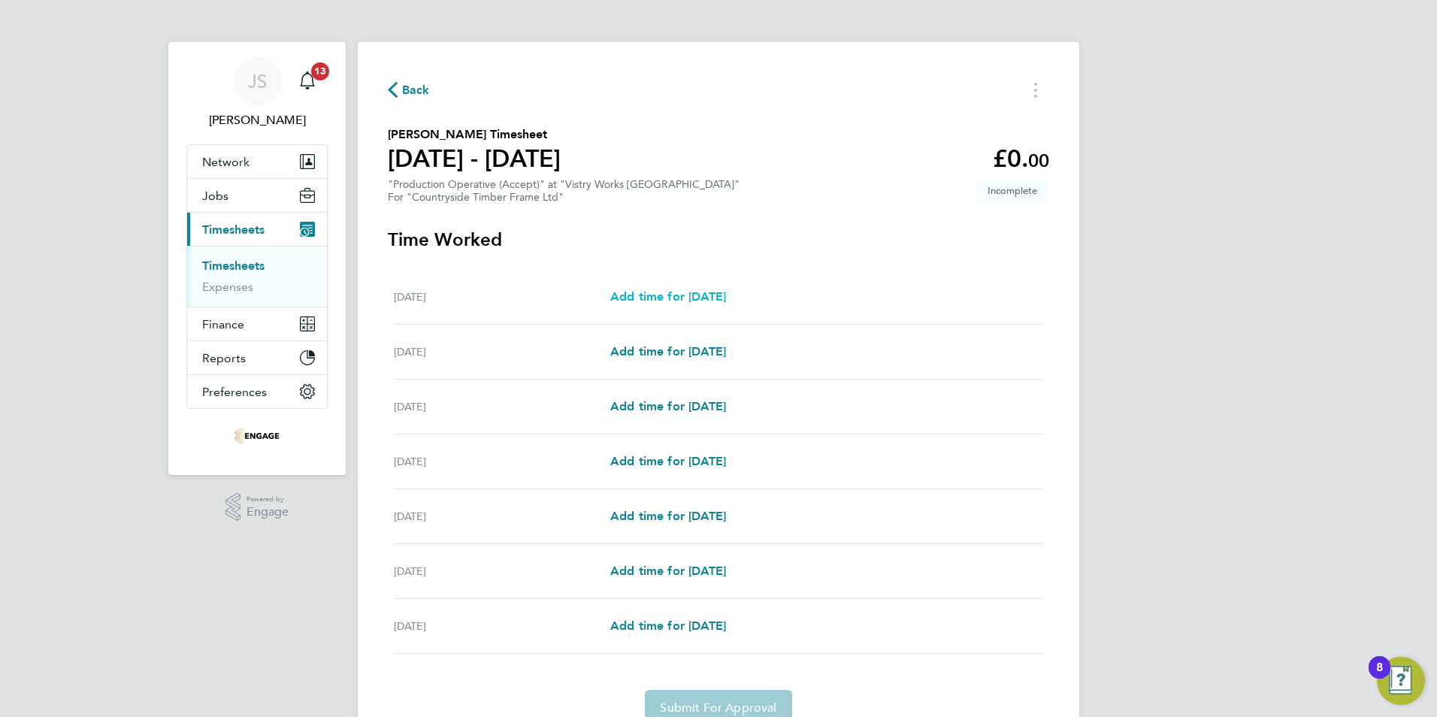
click at [703, 304] on link "Add time for [DATE]" at bounding box center [668, 297] width 116 height 18
select select "15"
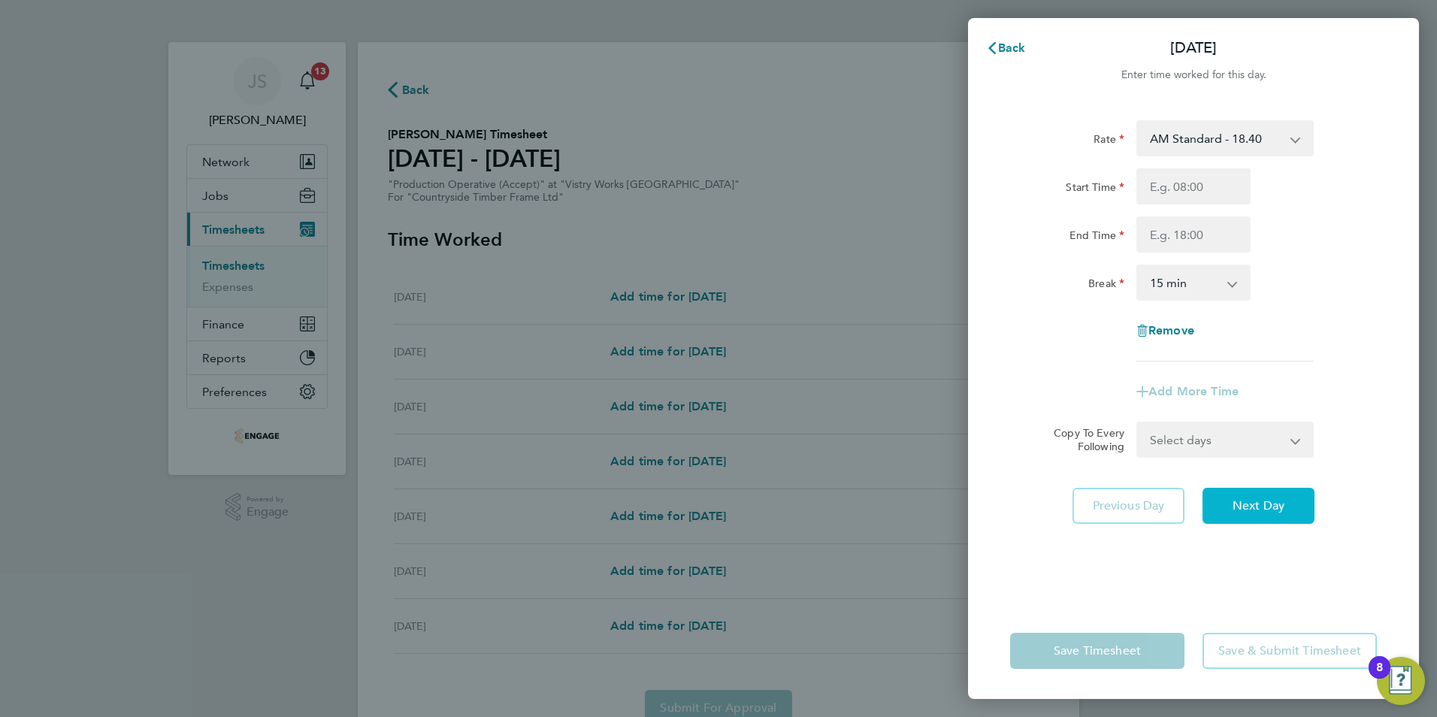
click at [1272, 503] on span "Next Day" at bounding box center [1259, 505] width 52 height 15
select select "15"
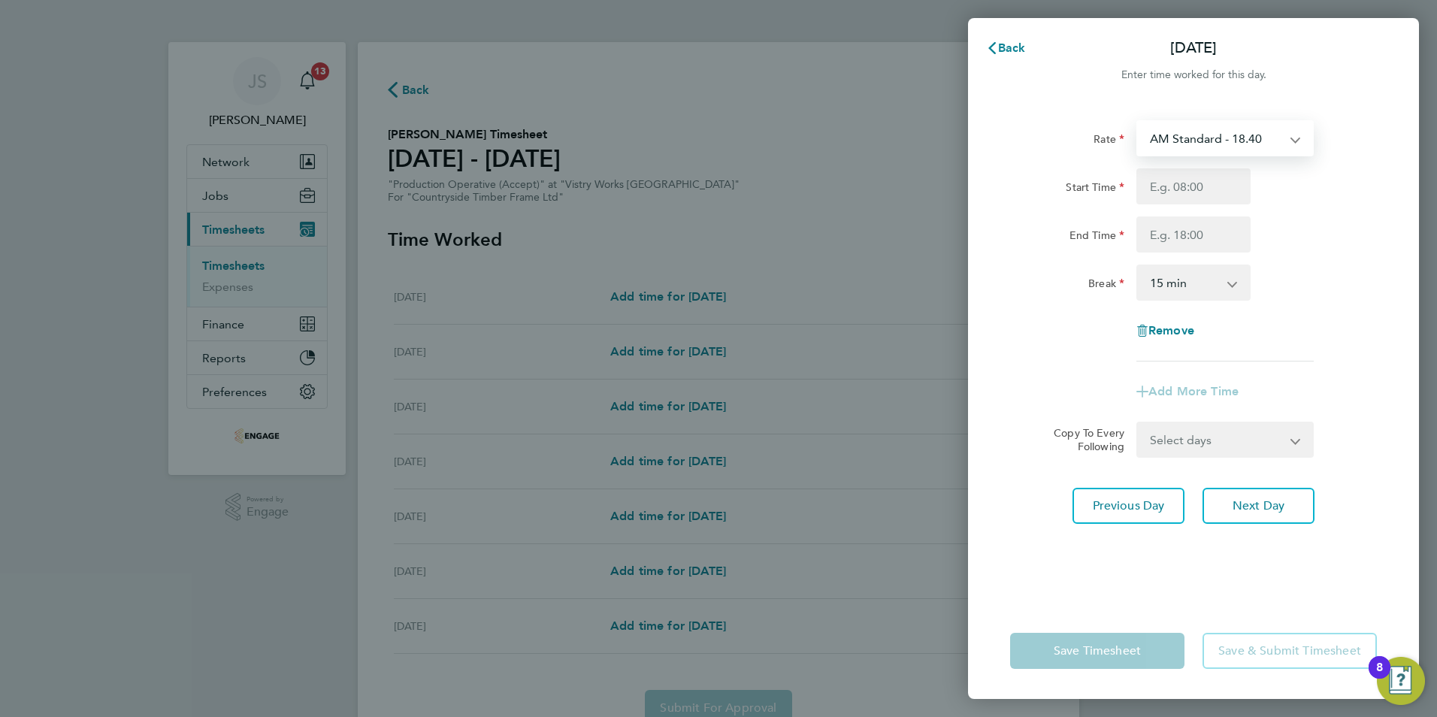
click at [1248, 139] on select "AM Standard - 18.40 OT 1 - 27.60 PM OT2 - 40.11 PM OT 1 - 30.08 PM Standard - 2…" at bounding box center [1216, 138] width 156 height 33
select select "15"
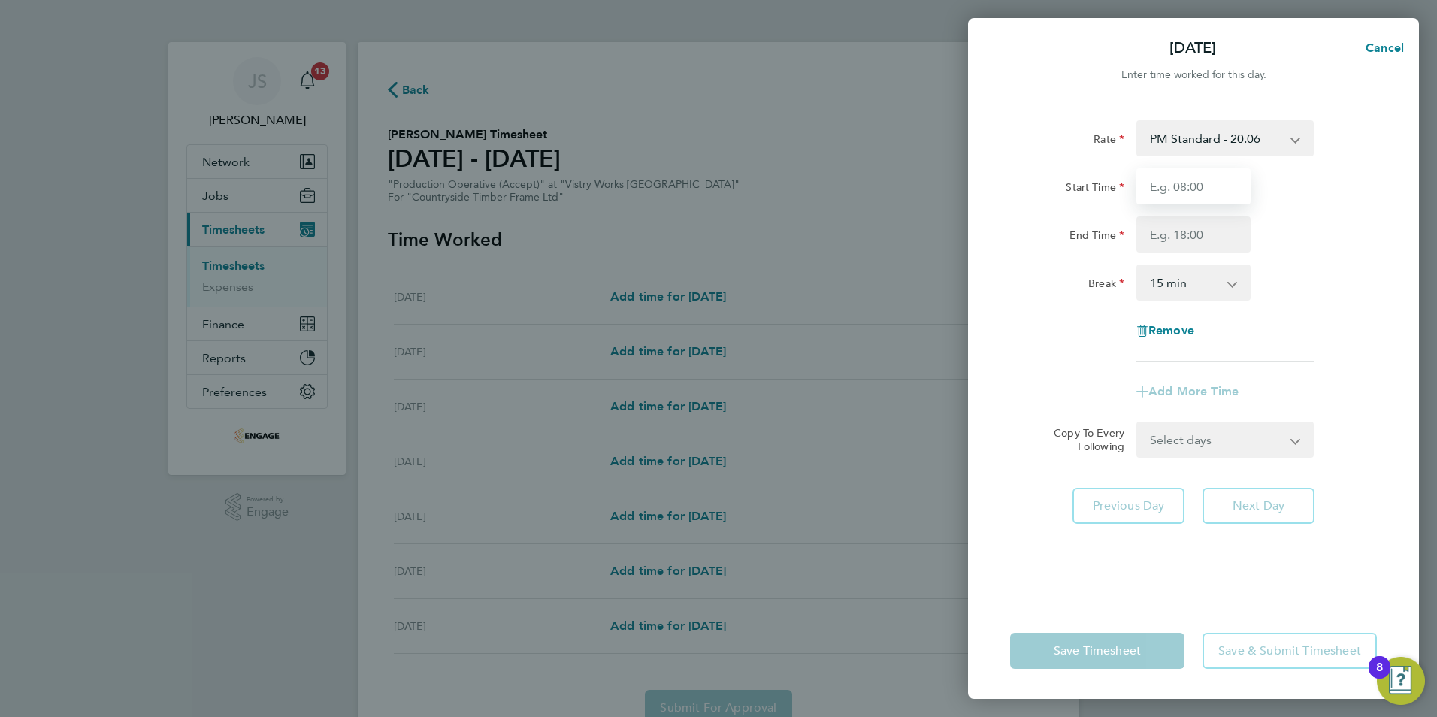
drag, startPoint x: 1170, startPoint y: 186, endPoint x: 1189, endPoint y: 197, distance: 21.5
click at [1170, 186] on input "Start Time" at bounding box center [1193, 186] width 114 height 36
type input "14:00"
type input "22:30"
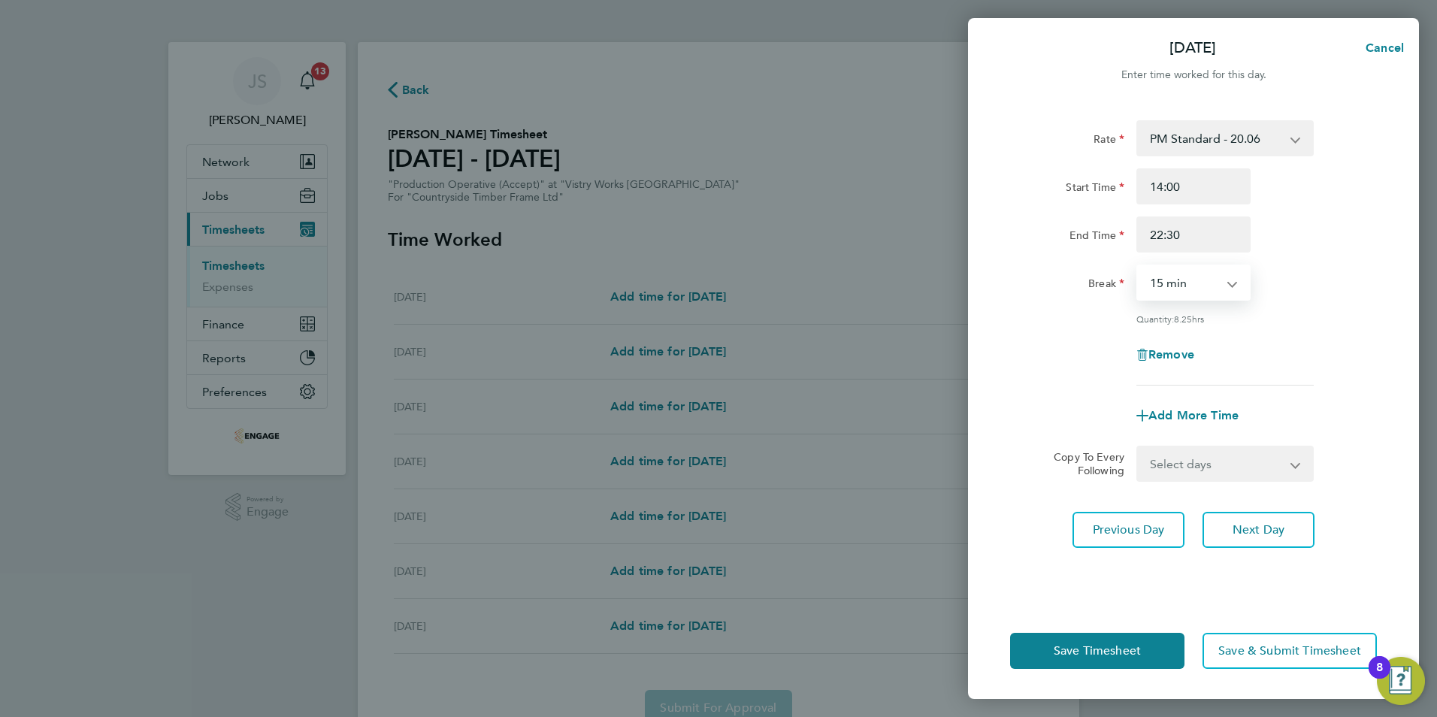
click at [1174, 276] on select "0 min 15 min 30 min 45 min 60 min 75 min 90 min" at bounding box center [1184, 282] width 93 height 33
select select "30"
click at [1138, 266] on select "0 min 15 min 30 min 45 min 60 min 75 min 90 min" at bounding box center [1184, 282] width 93 height 33
click at [1210, 461] on select "Select days Day Weekday (Mon-Fri) Weekend (Sat-Sun) [DATE] [DATE] [DATE] [DATE]…" at bounding box center [1217, 463] width 158 height 33
select select "WEEKDAY"
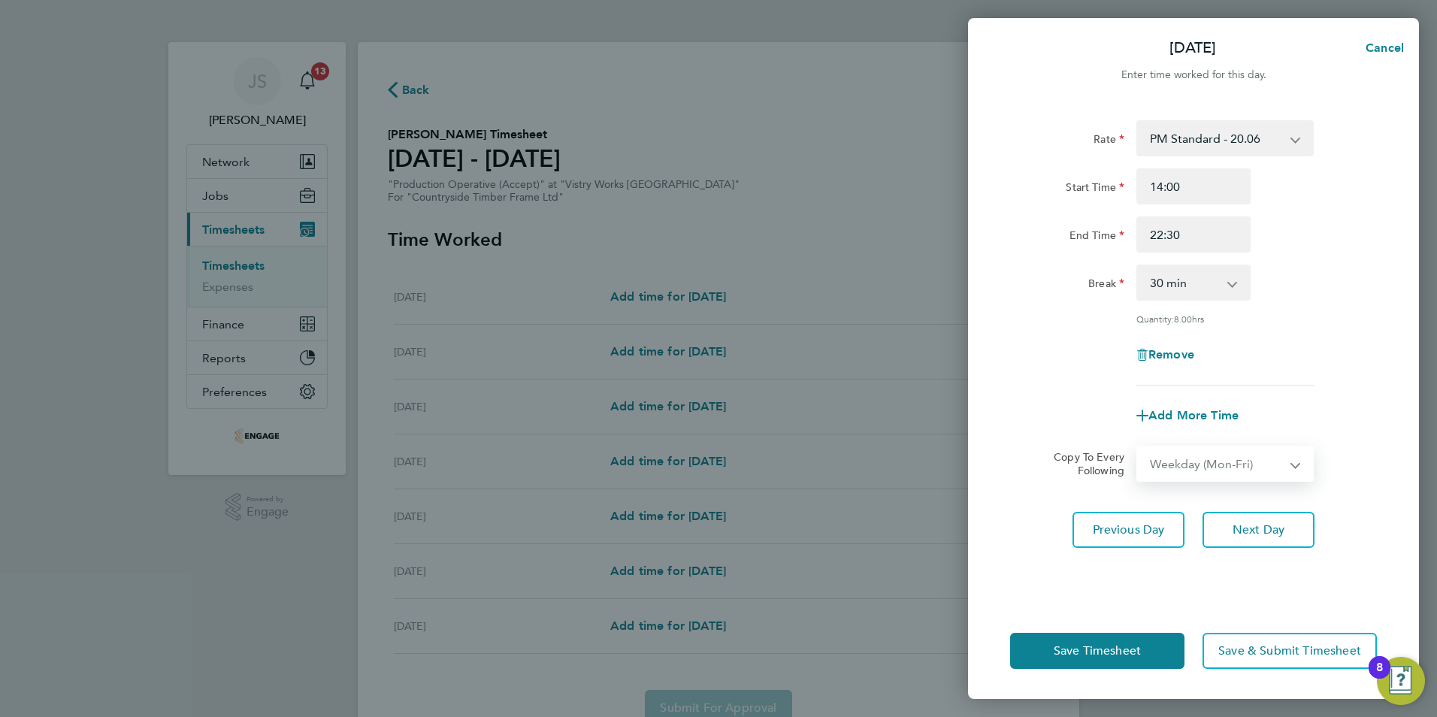
click at [1138, 447] on select "Select days Day Weekday (Mon-Fri) Weekend (Sat-Sun) [DATE] [DATE] [DATE] [DATE]…" at bounding box center [1217, 463] width 158 height 33
select select "[DATE]"
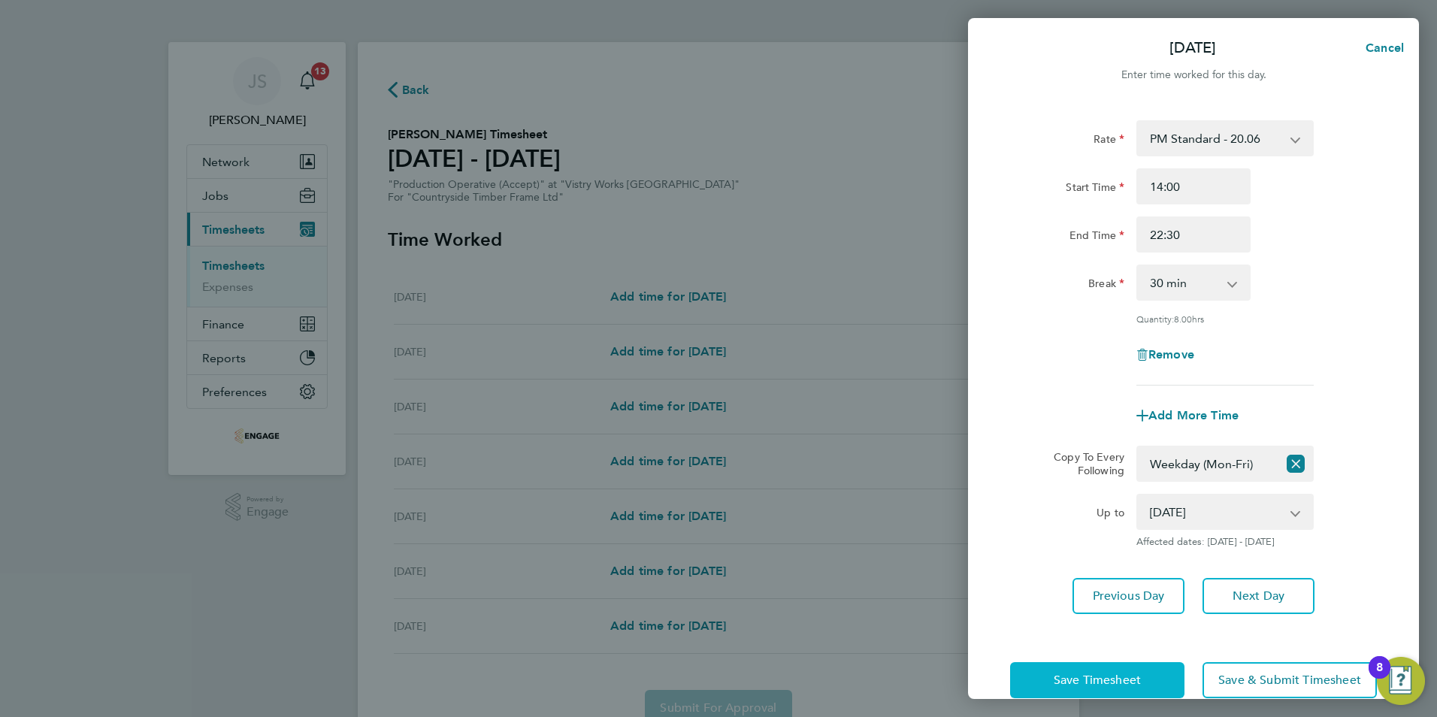
drag, startPoint x: 1080, startPoint y: 664, endPoint x: 1079, endPoint y: 655, distance: 9.1
click at [1080, 662] on button "Save Timesheet" at bounding box center [1097, 680] width 174 height 36
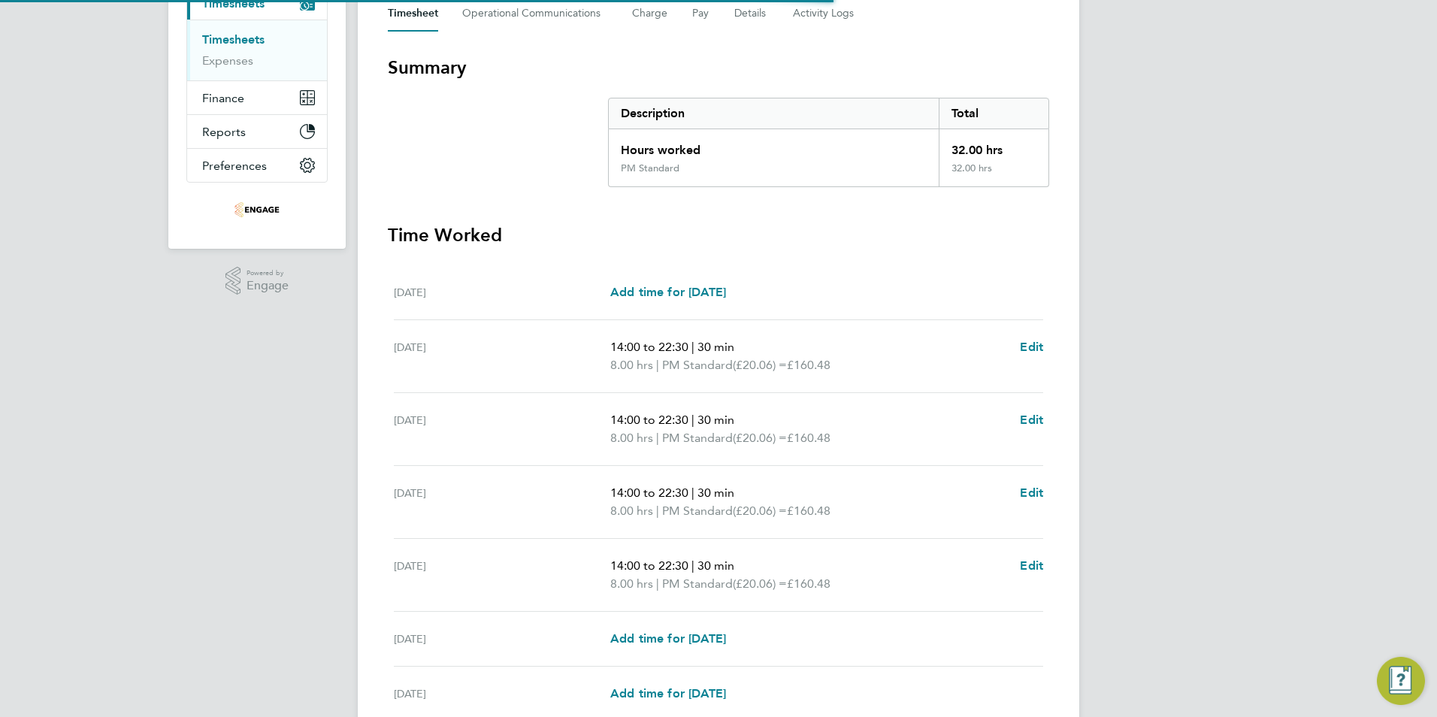
scroll to position [363, 0]
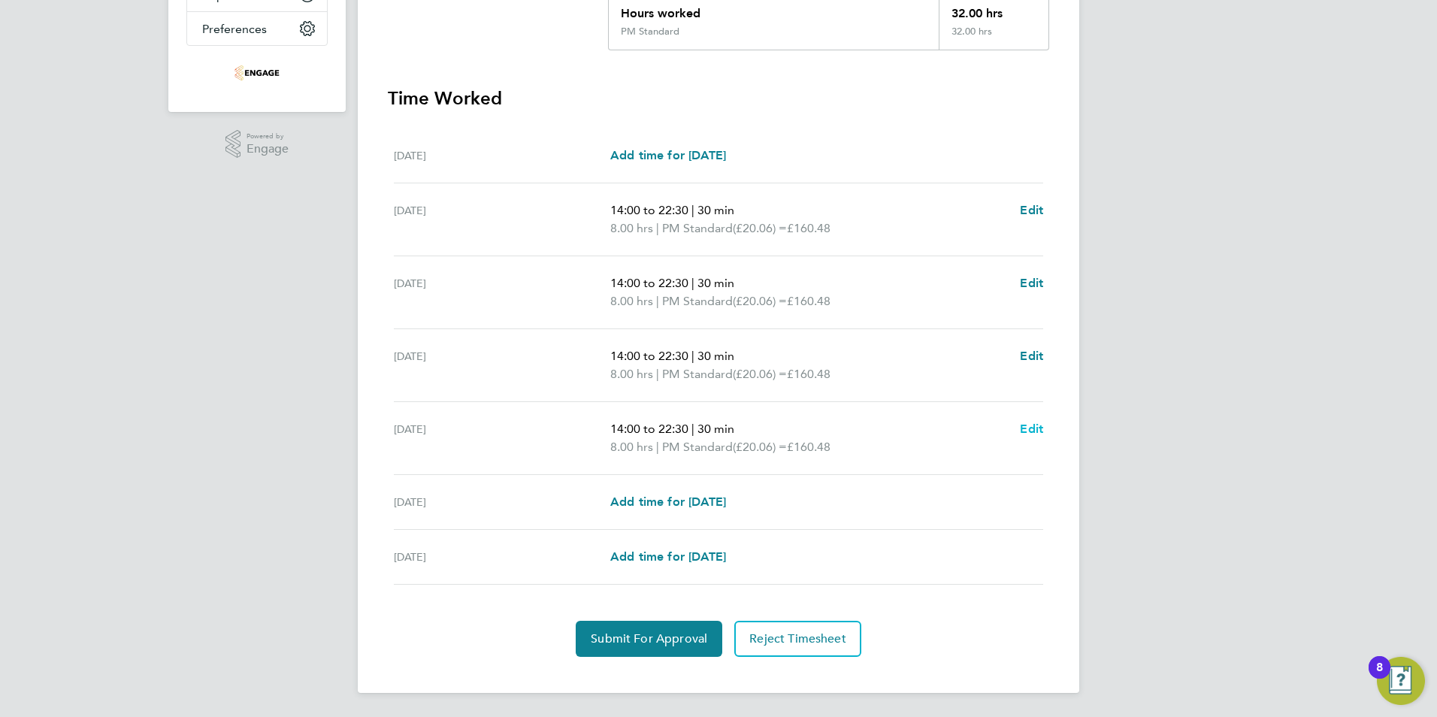
click at [1032, 427] on span "Edit" at bounding box center [1031, 429] width 23 height 14
select select "30"
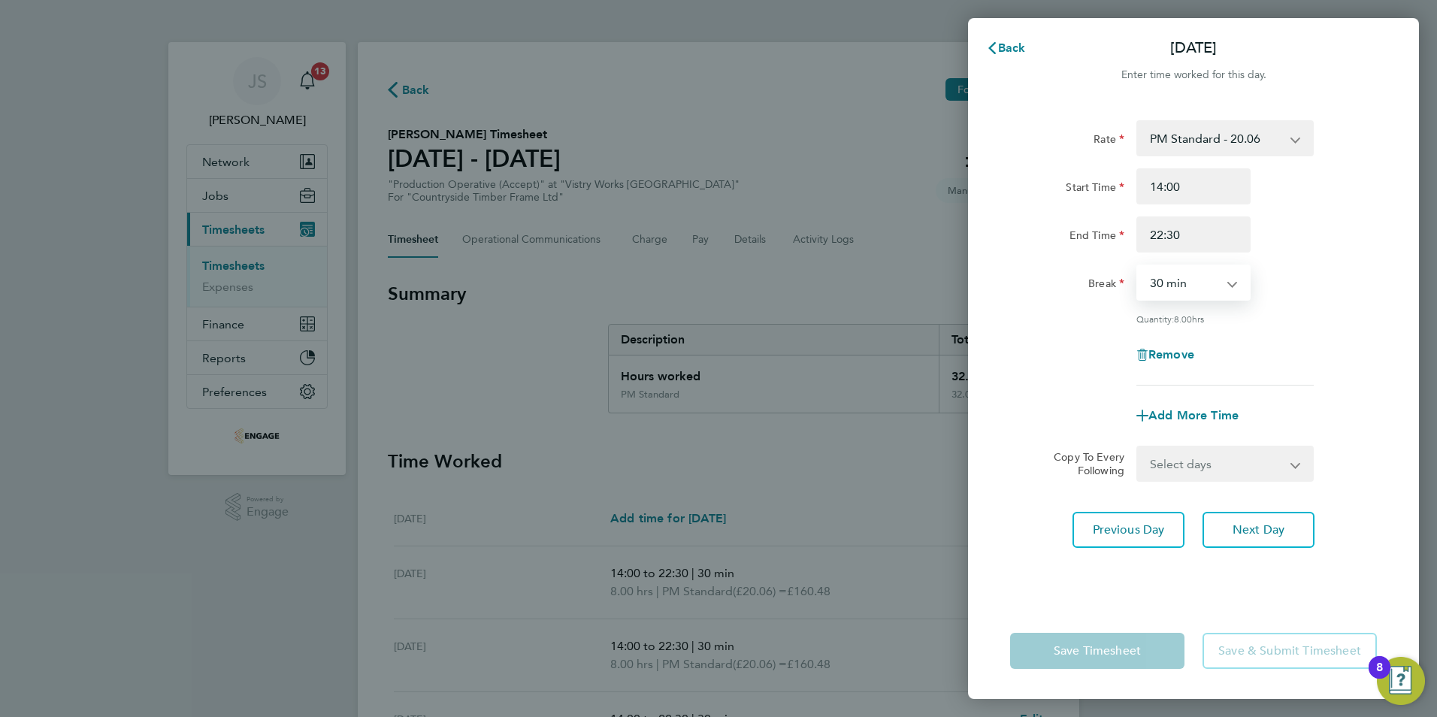
click at [1200, 273] on select "0 min 15 min 30 min 45 min 60 min 75 min 90 min" at bounding box center [1184, 282] width 93 height 33
drag, startPoint x: 1191, startPoint y: 232, endPoint x: 1089, endPoint y: 225, distance: 101.7
click at [1085, 242] on div "End Time 22:30" at bounding box center [1193, 234] width 379 height 36
type input "20:00"
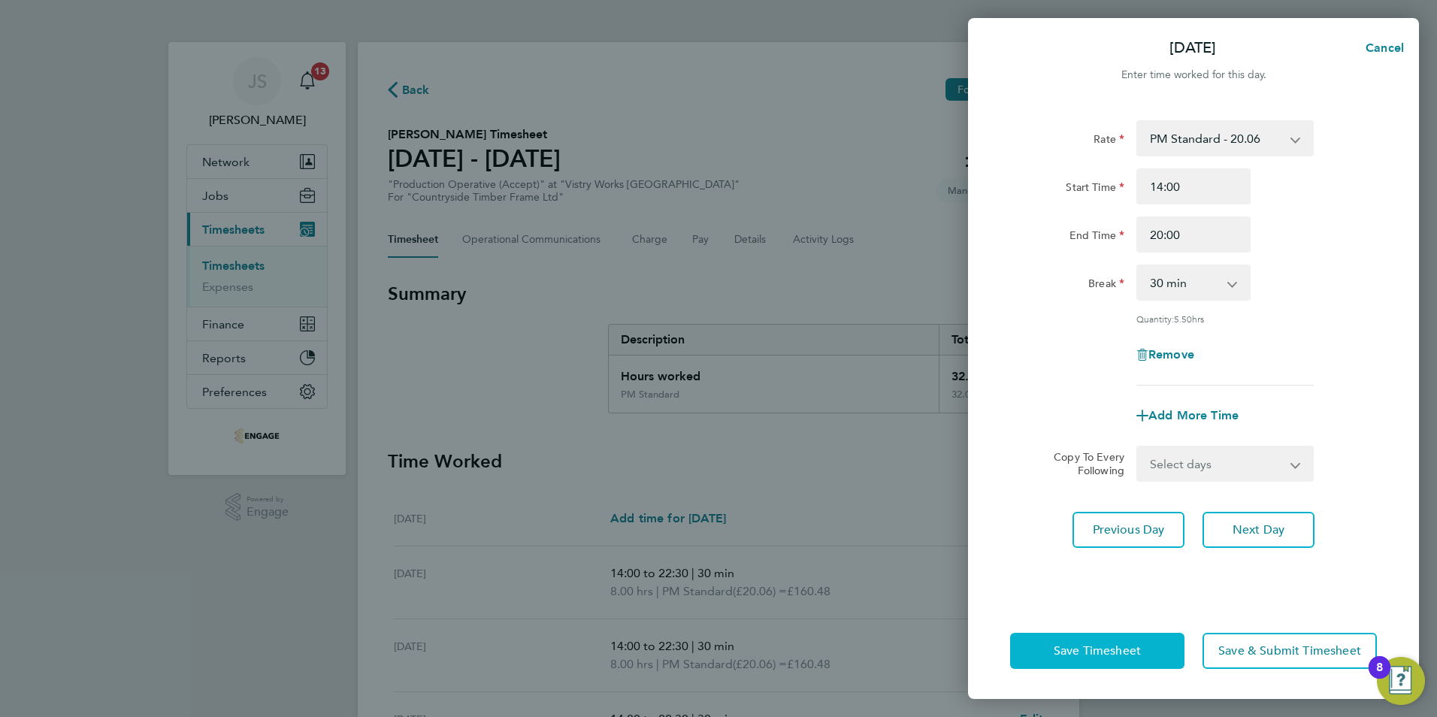
drag, startPoint x: 1042, startPoint y: 550, endPoint x: 1082, endPoint y: 645, distance: 102.7
click at [1045, 550] on div "Rate PM Standard - 20.06 OT 1 - 27.60 PM OT2 - 40.11 PM OT 1 - 30.08 OT2 - 36.8…" at bounding box center [1193, 352] width 451 height 501
click at [1079, 652] on span "Save Timesheet" at bounding box center [1097, 650] width 87 height 15
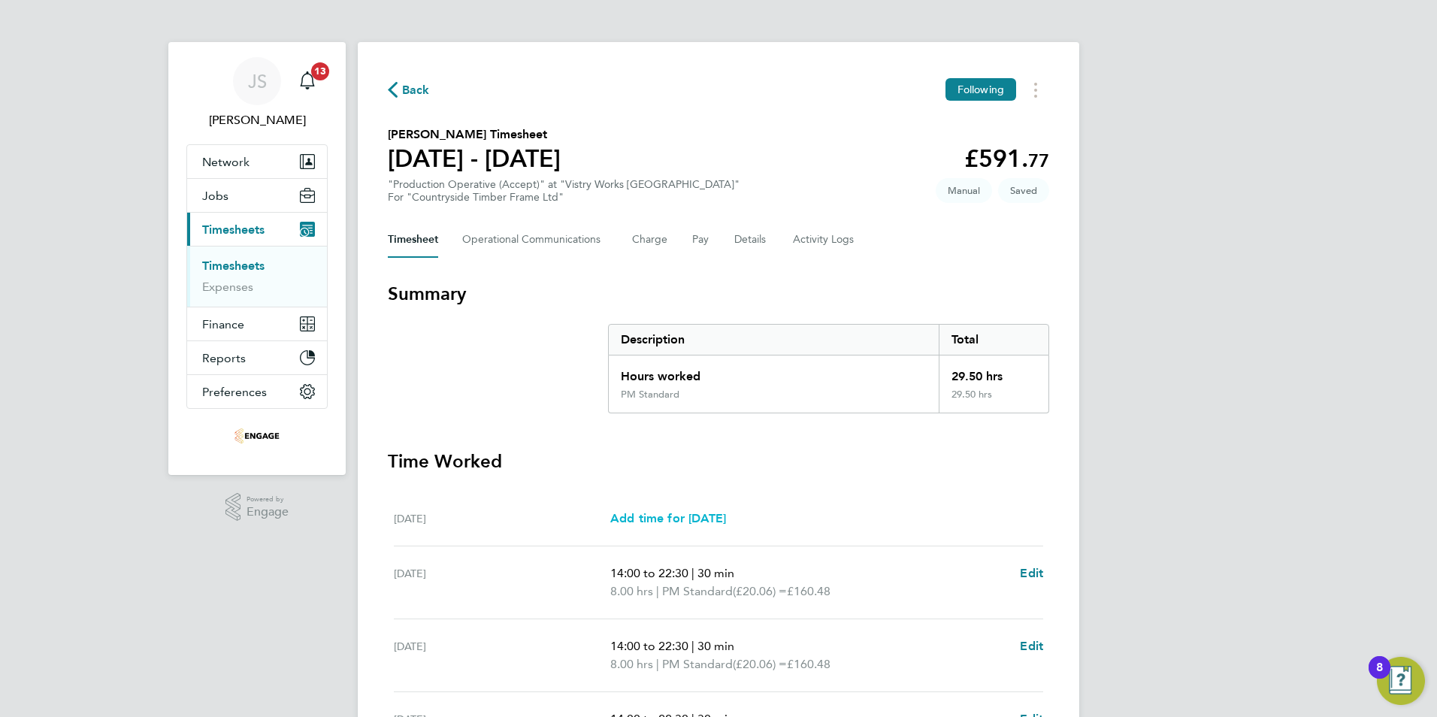
click at [681, 521] on span "Add time for [DATE]" at bounding box center [668, 518] width 116 height 14
select select "15"
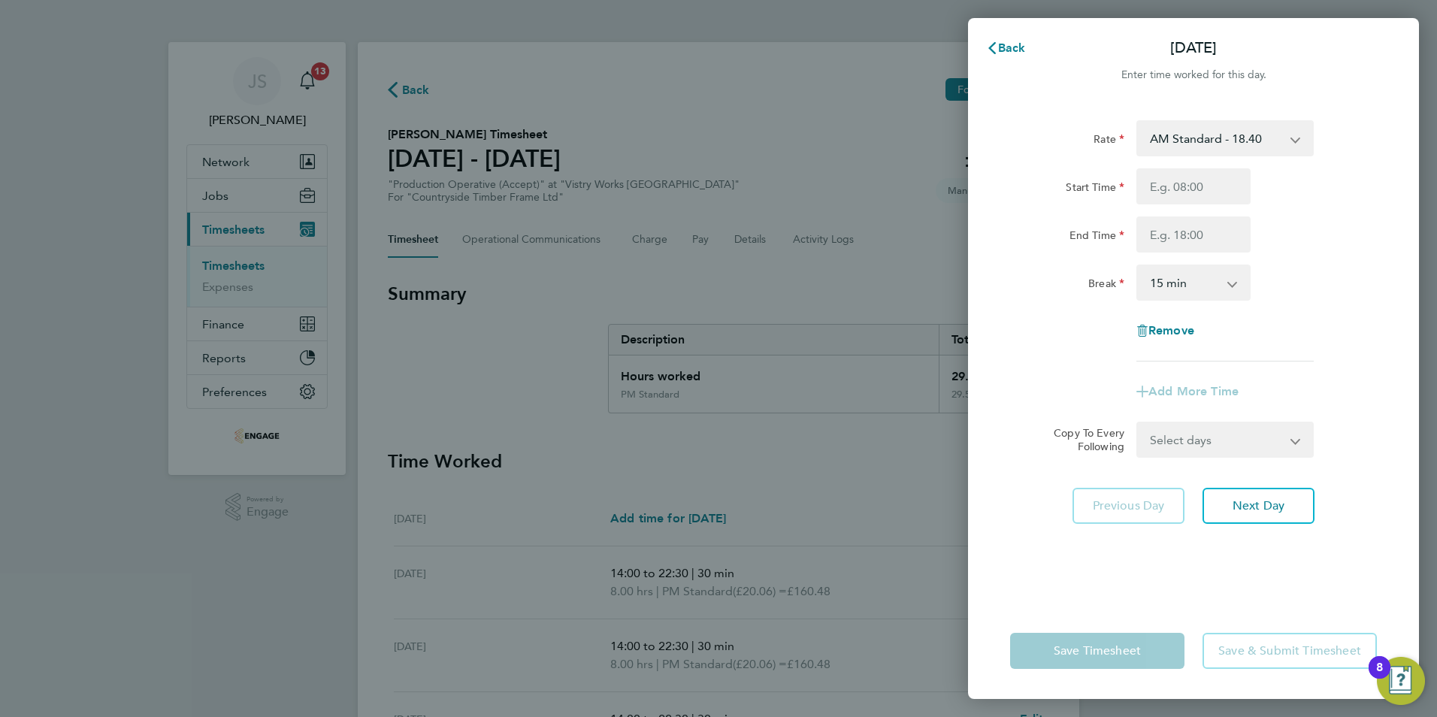
click at [1169, 138] on select "AM Standard - 18.40 OT 1 - 27.60 PM OT2 - 40.11 PM OT 1 - 30.08 PM Standard - 2…" at bounding box center [1216, 138] width 156 height 33
select select "15"
click at [1162, 180] on input "Start Time" at bounding box center [1193, 186] width 114 height 36
type input "14:00"
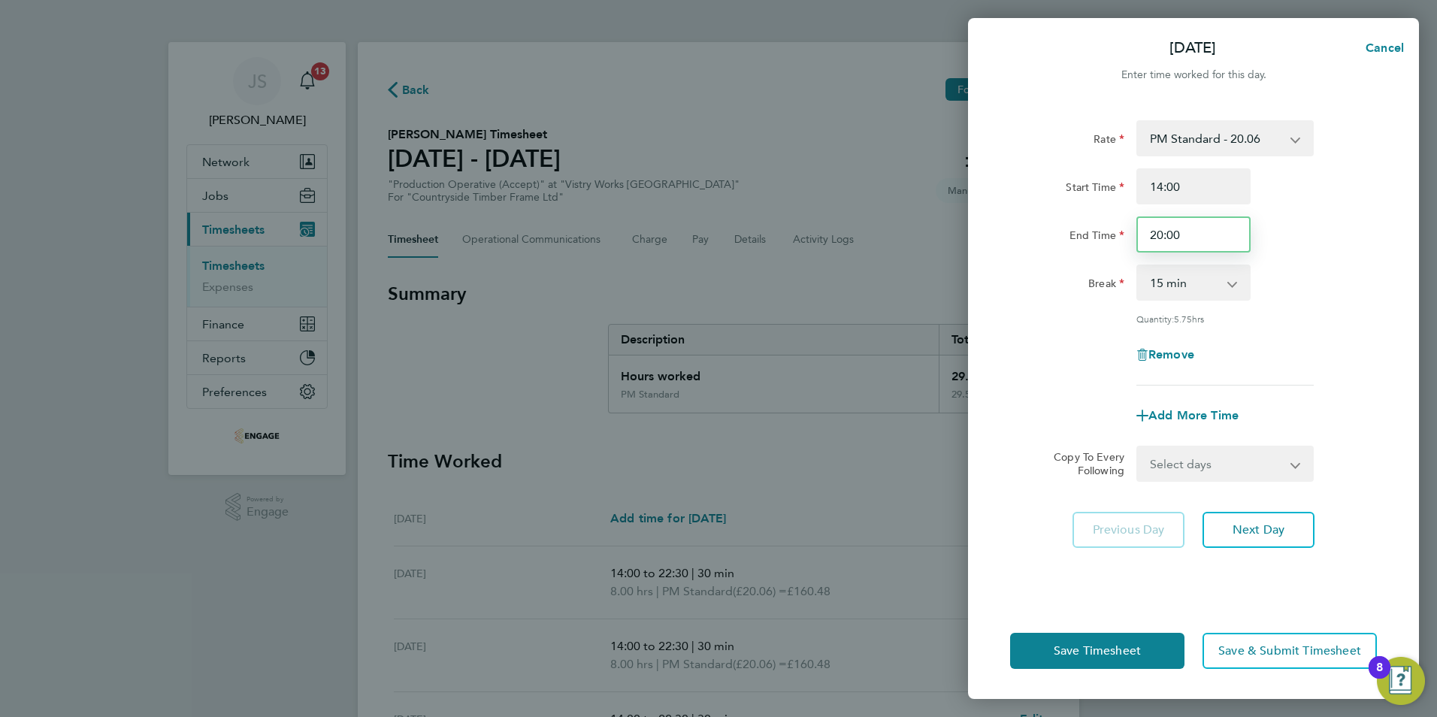
drag, startPoint x: 1189, startPoint y: 228, endPoint x: 1073, endPoint y: 219, distance: 116.9
click at [1096, 229] on div "End Time 20:00" at bounding box center [1193, 234] width 379 height 36
type input "22:30"
click at [1168, 286] on select "0 min 15 min 30 min 45 min 60 min 75 min 90 min" at bounding box center [1184, 282] width 93 height 33
select select "30"
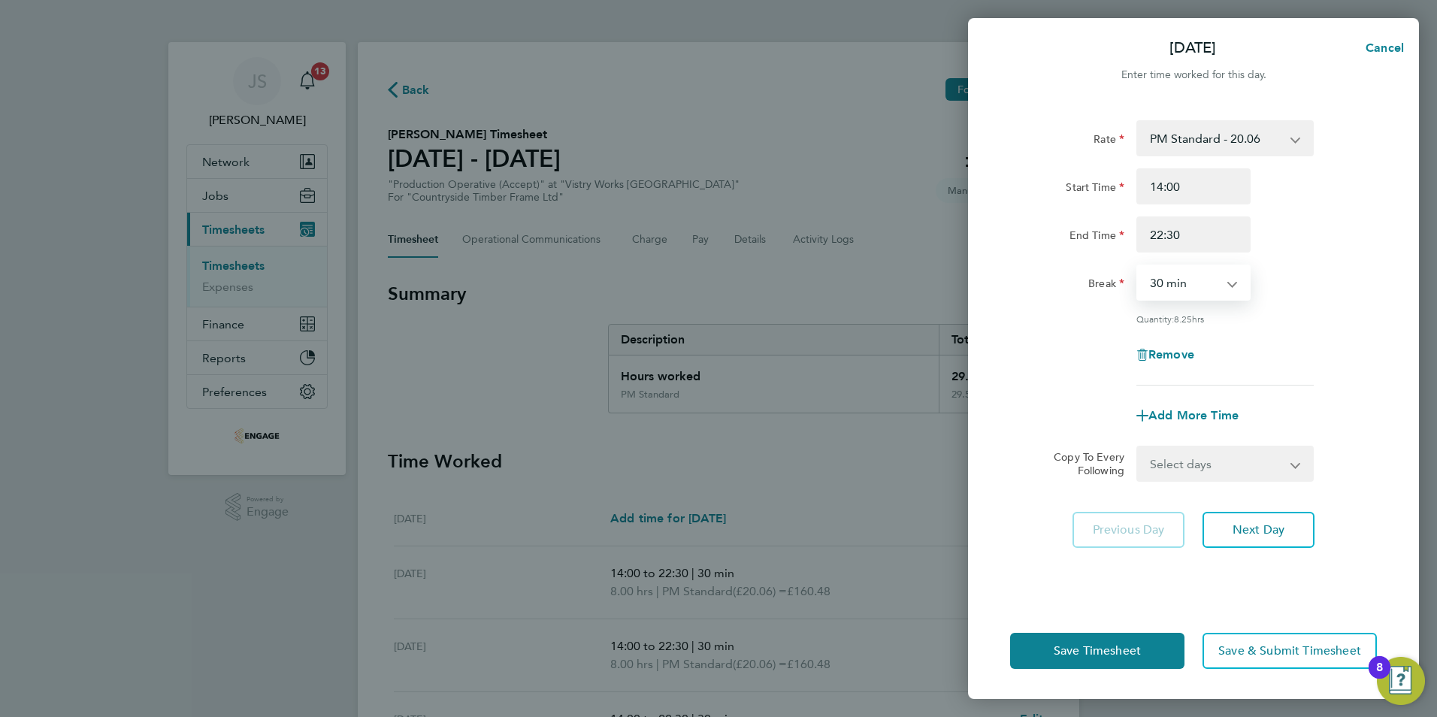
click at [1138, 266] on select "0 min 15 min 30 min 45 min 60 min 75 min 90 min" at bounding box center [1184, 282] width 93 height 33
click at [1059, 659] on button "Save Timesheet" at bounding box center [1097, 651] width 174 height 36
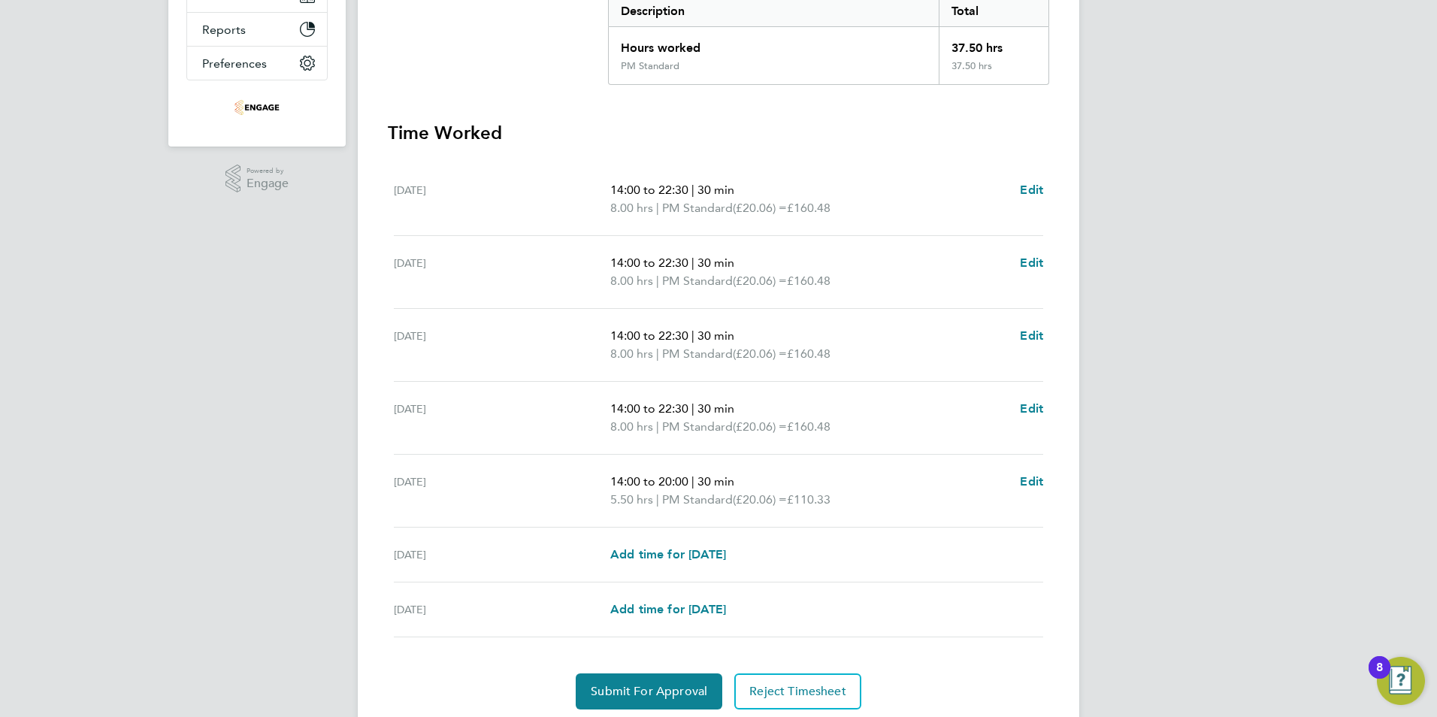
scroll to position [376, 0]
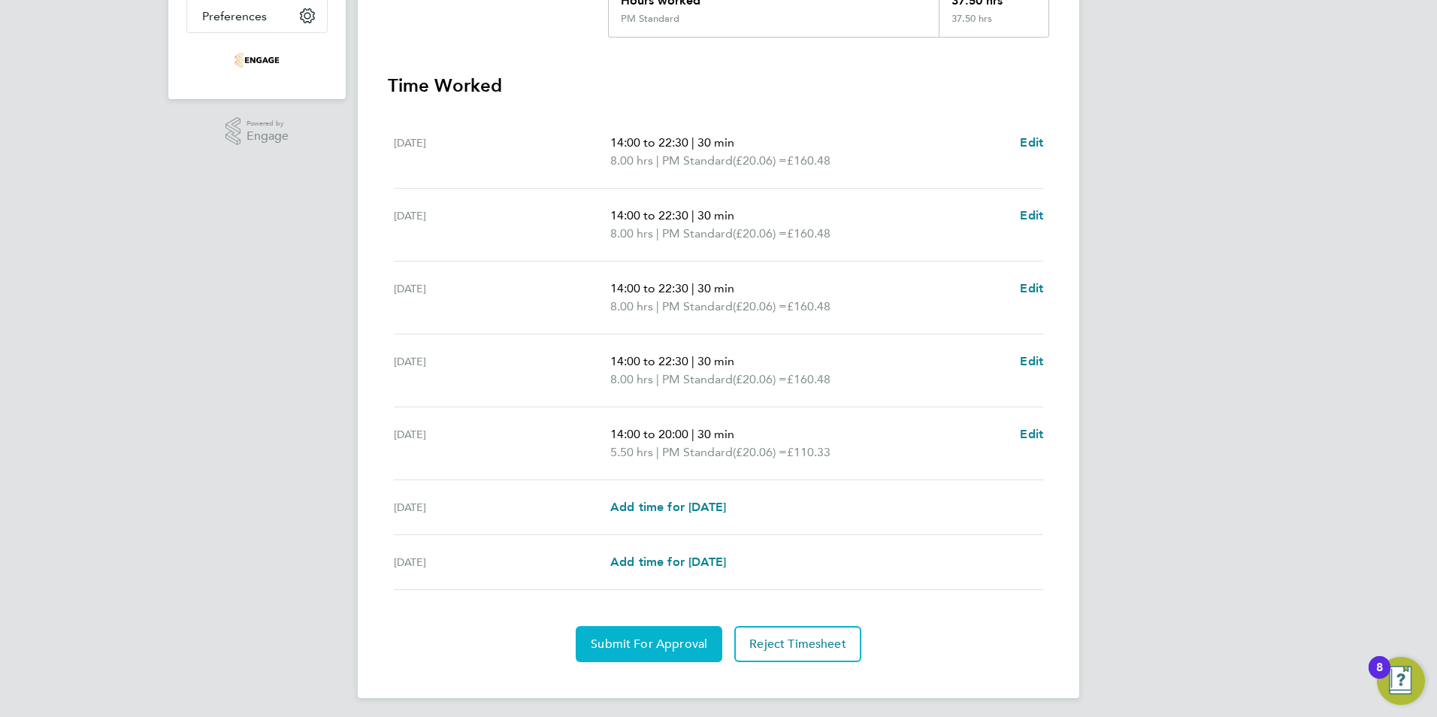
click at [653, 641] on span "Submit For Approval" at bounding box center [649, 644] width 117 height 15
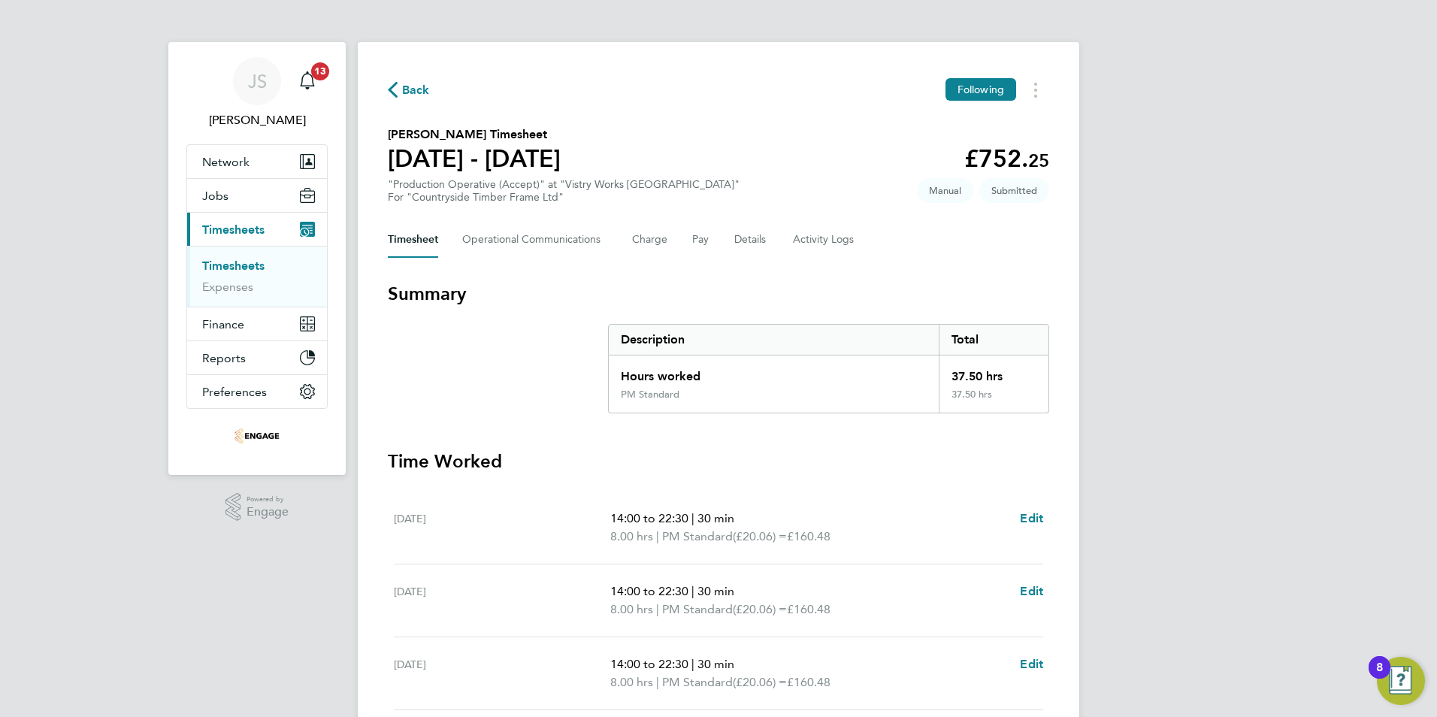
click at [413, 87] on span "Back" at bounding box center [416, 90] width 28 height 18
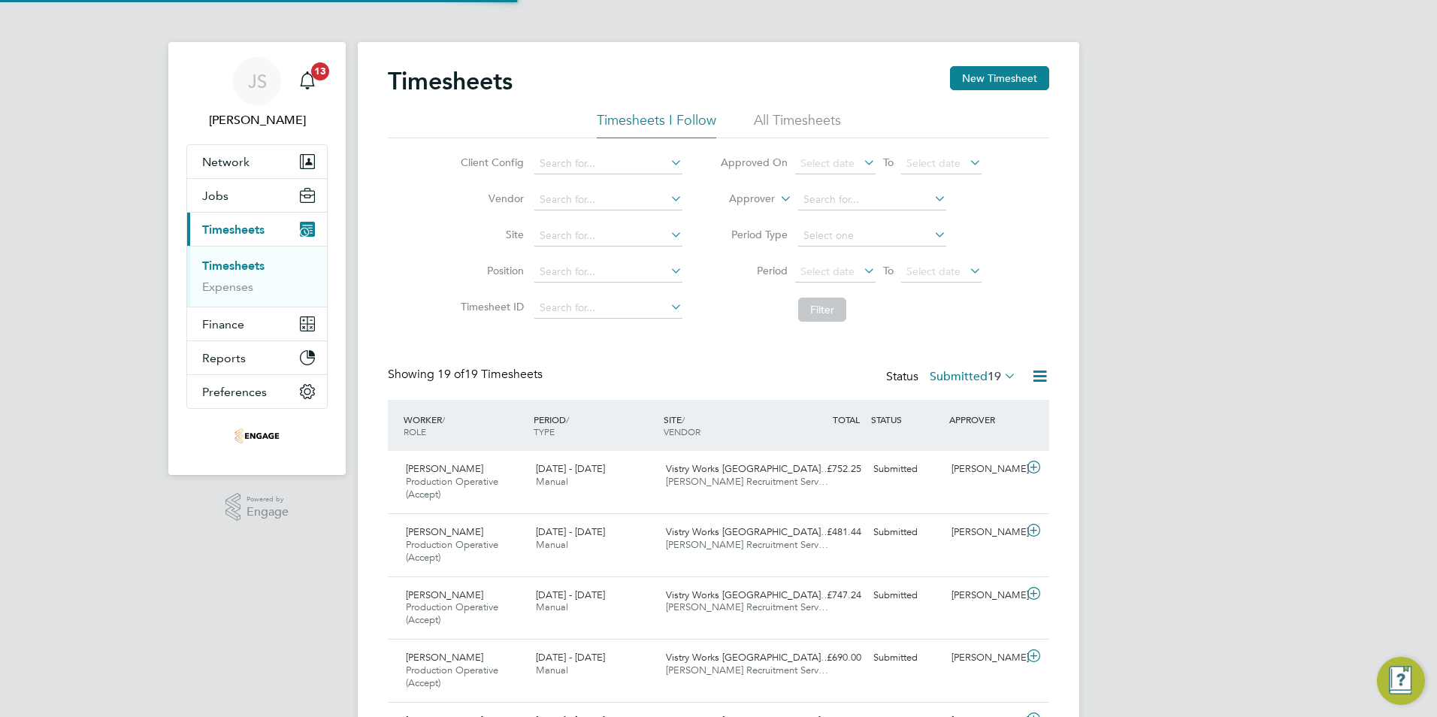
scroll to position [50, 131]
click at [987, 67] on button "New Timesheet" at bounding box center [999, 78] width 99 height 24
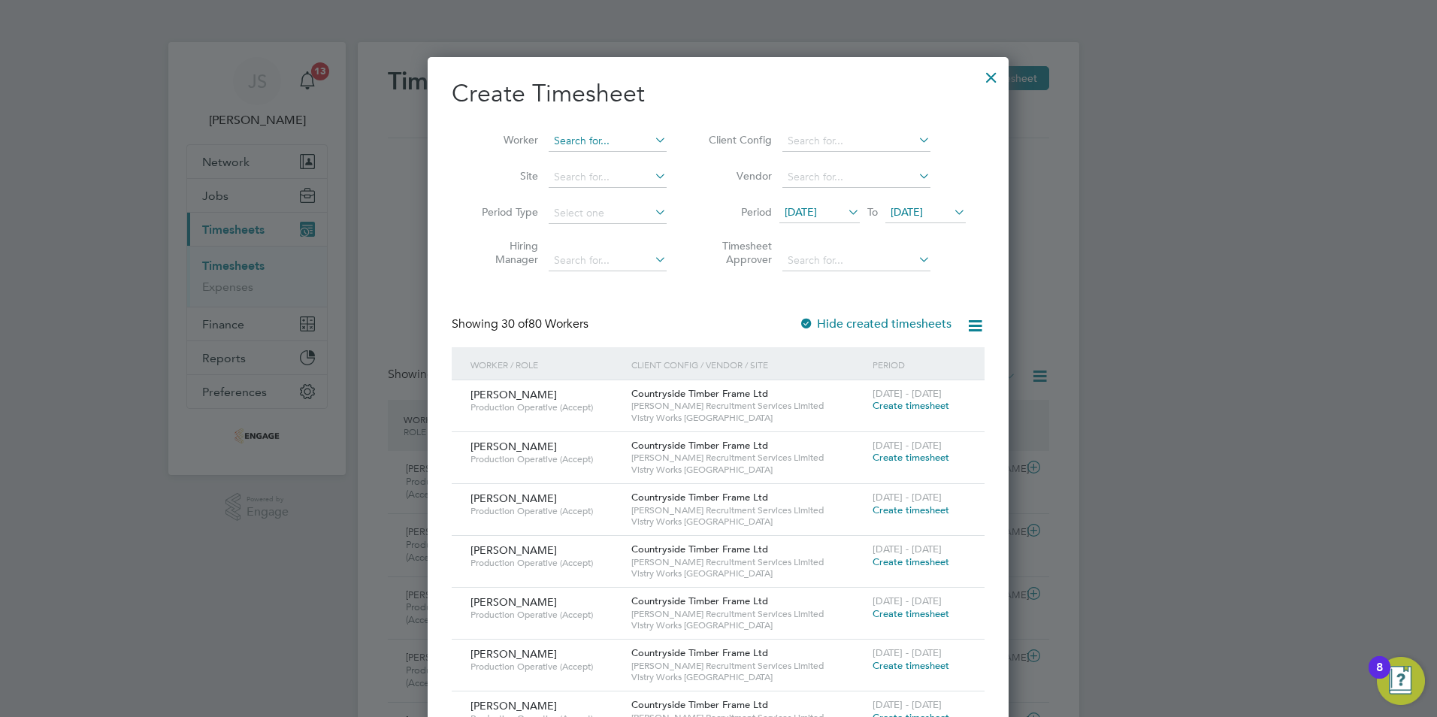
click at [570, 144] on input at bounding box center [608, 141] width 118 height 21
click at [588, 219] on li "Ale ksejs Dovziks" at bounding box center [611, 223] width 126 height 20
type input "[PERSON_NAME]"
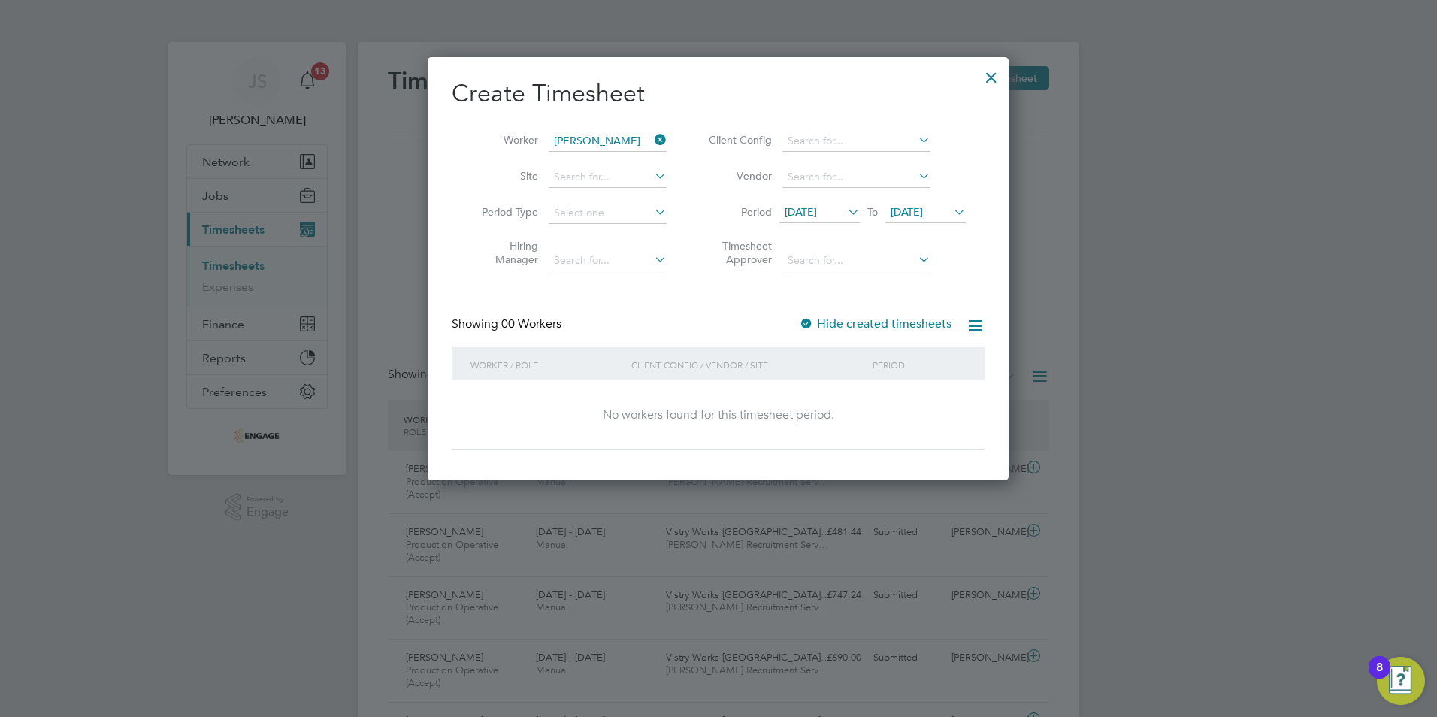
click at [817, 211] on span "[DATE]" at bounding box center [801, 212] width 32 height 14
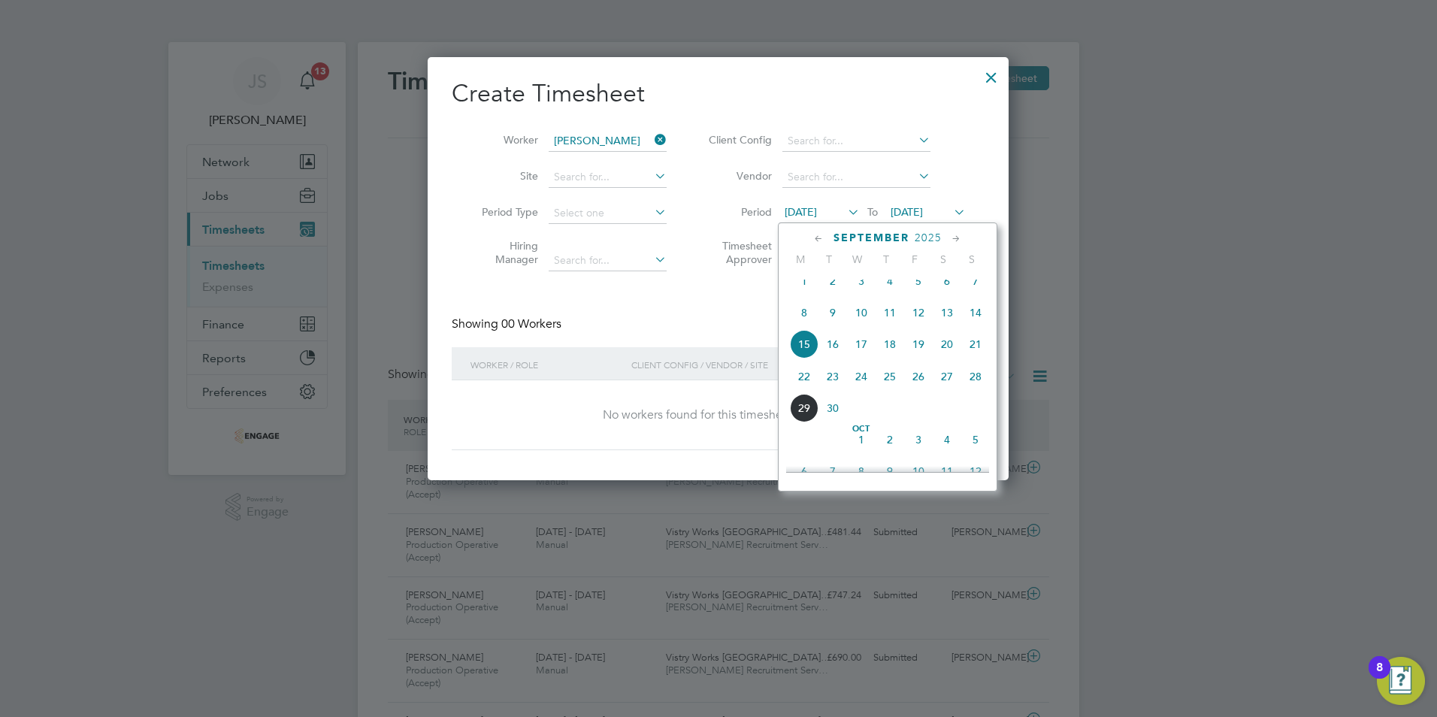
drag, startPoint x: 804, startPoint y: 384, endPoint x: 828, endPoint y: 354, distance: 38.5
click at [804, 383] on span "22" at bounding box center [804, 376] width 29 height 29
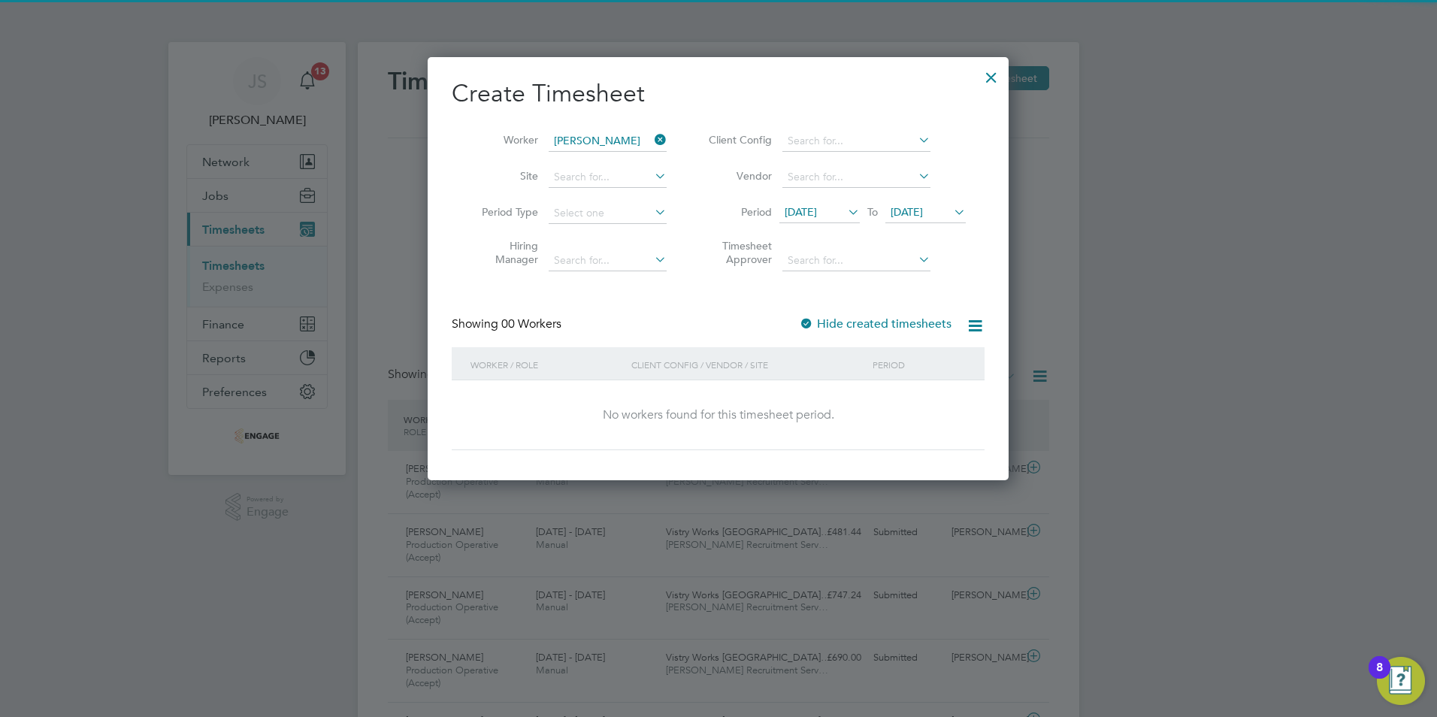
click at [923, 214] on span "[DATE]" at bounding box center [907, 212] width 32 height 14
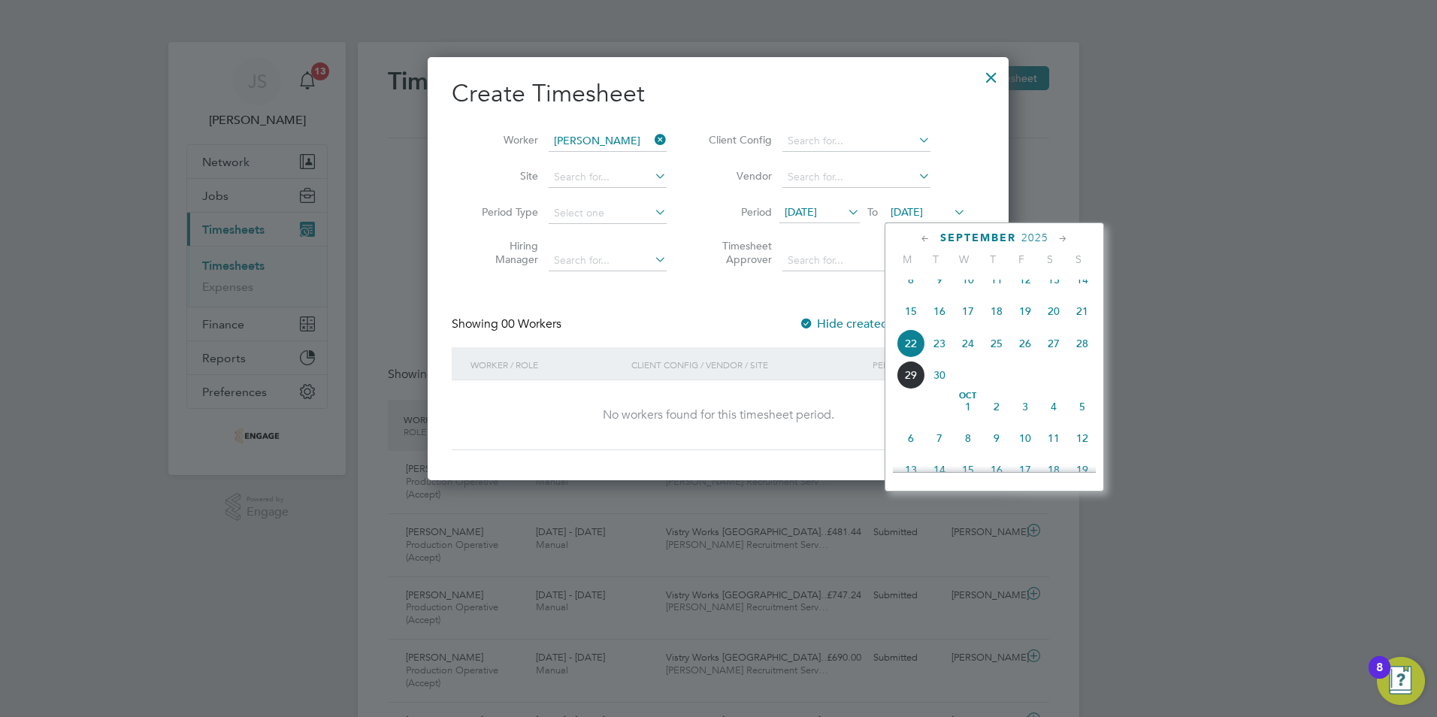
click at [1081, 358] on span "28" at bounding box center [1082, 343] width 29 height 29
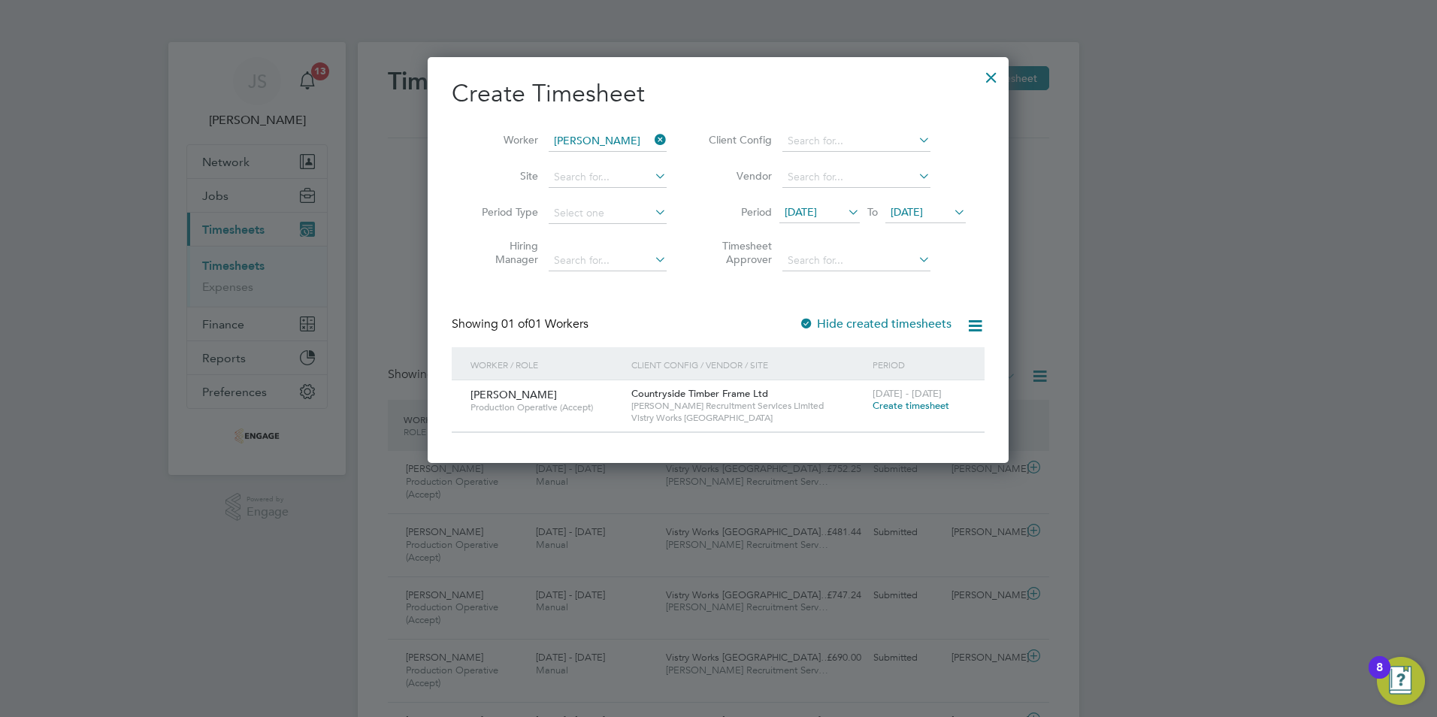
click at [919, 405] on span "Create timesheet" at bounding box center [911, 405] width 77 height 13
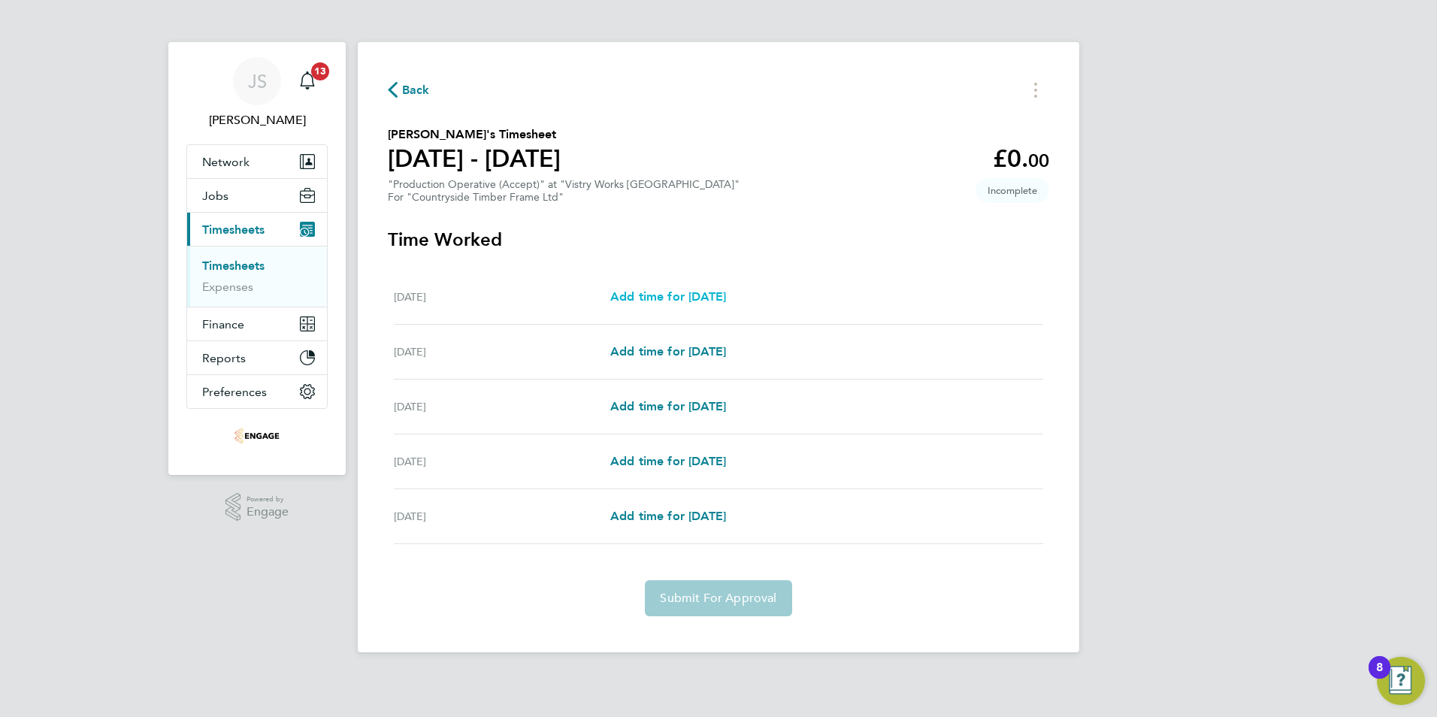
click at [726, 289] on span "Add time for [DATE]" at bounding box center [668, 296] width 116 height 14
select select "15"
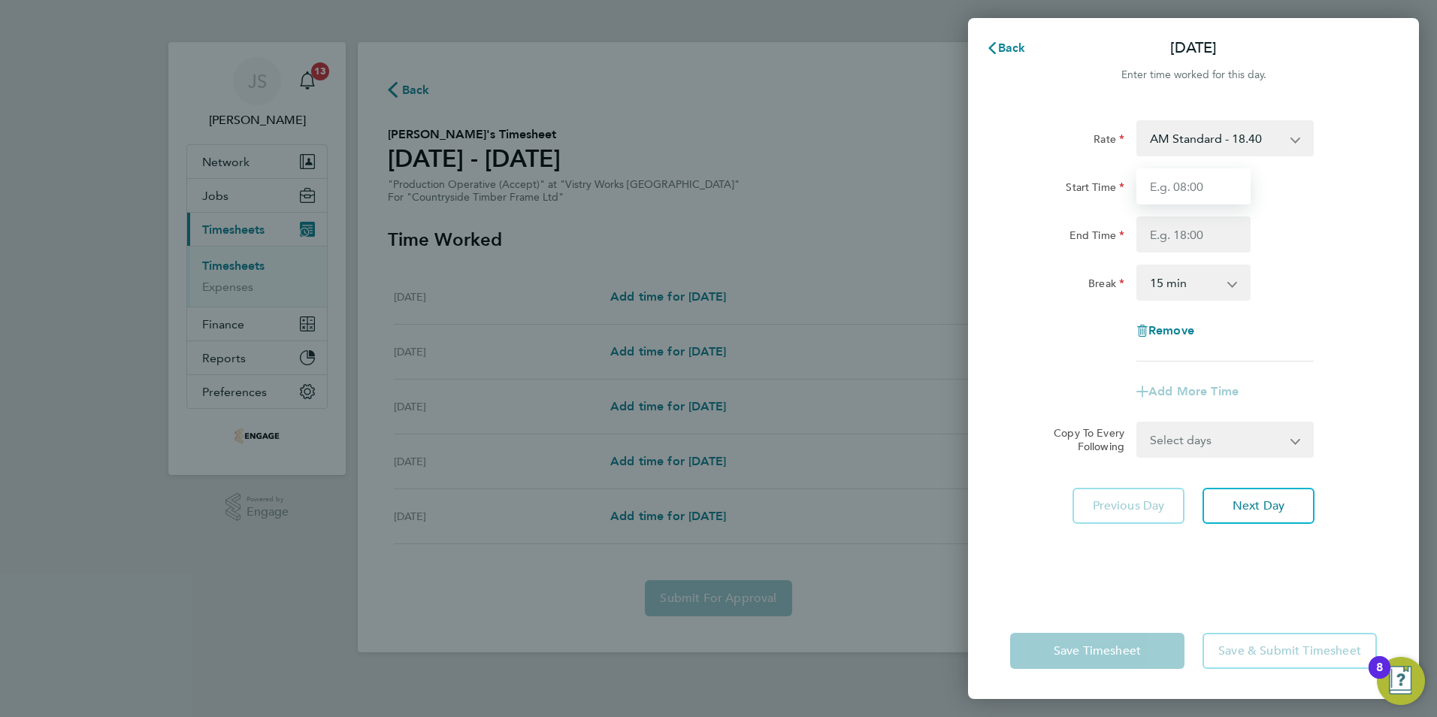
click at [1182, 185] on input "Start Time" at bounding box center [1193, 186] width 114 height 36
type input "10:30"
type input "14:00"
click at [1203, 272] on select "0 min 15 min 30 min 45 min 60 min 75 min 90 min" at bounding box center [1184, 282] width 93 height 33
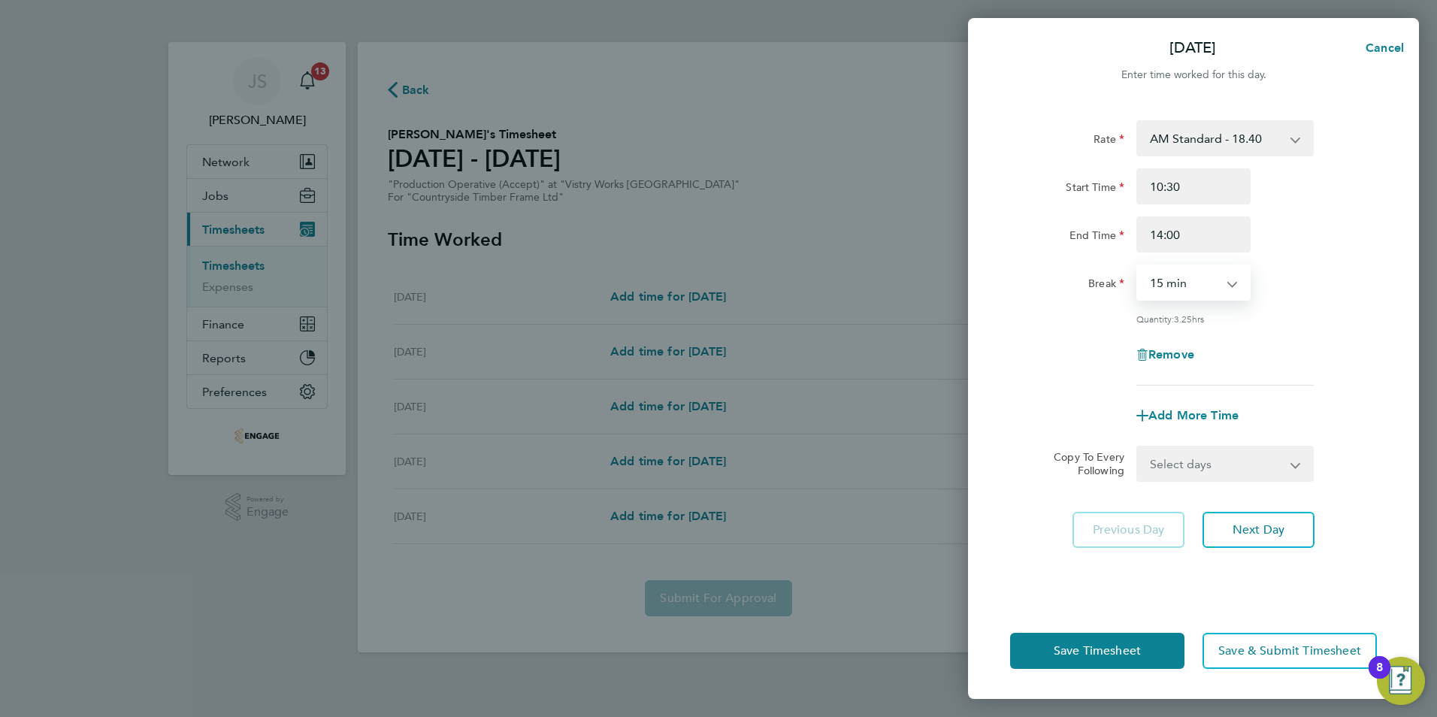
select select "0"
click at [1138, 266] on select "0 min 15 min 30 min 45 min 60 min 75 min 90 min" at bounding box center [1184, 282] width 93 height 33
click at [1271, 525] on span "Next Day" at bounding box center [1259, 529] width 52 height 15
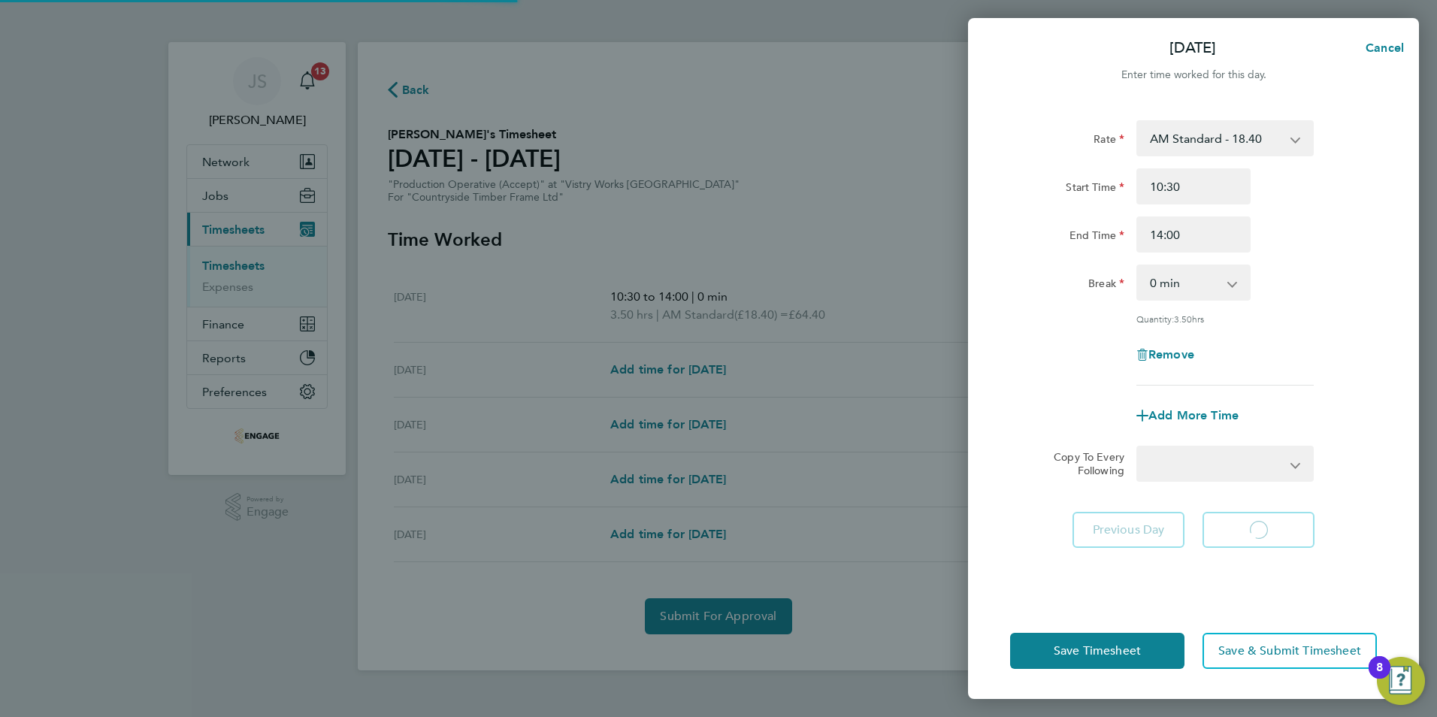
select select "15"
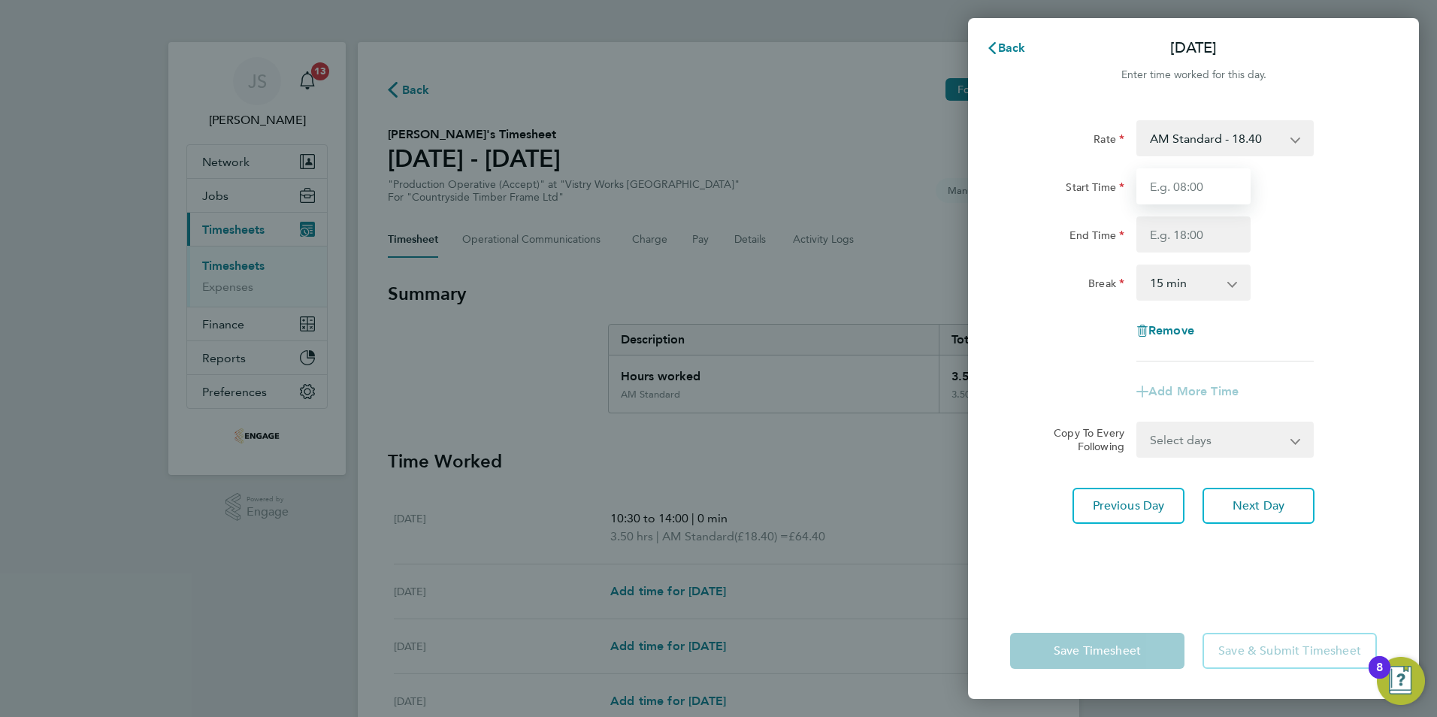
click at [1188, 185] on input "Start Time" at bounding box center [1193, 186] width 114 height 36
type input "06:00"
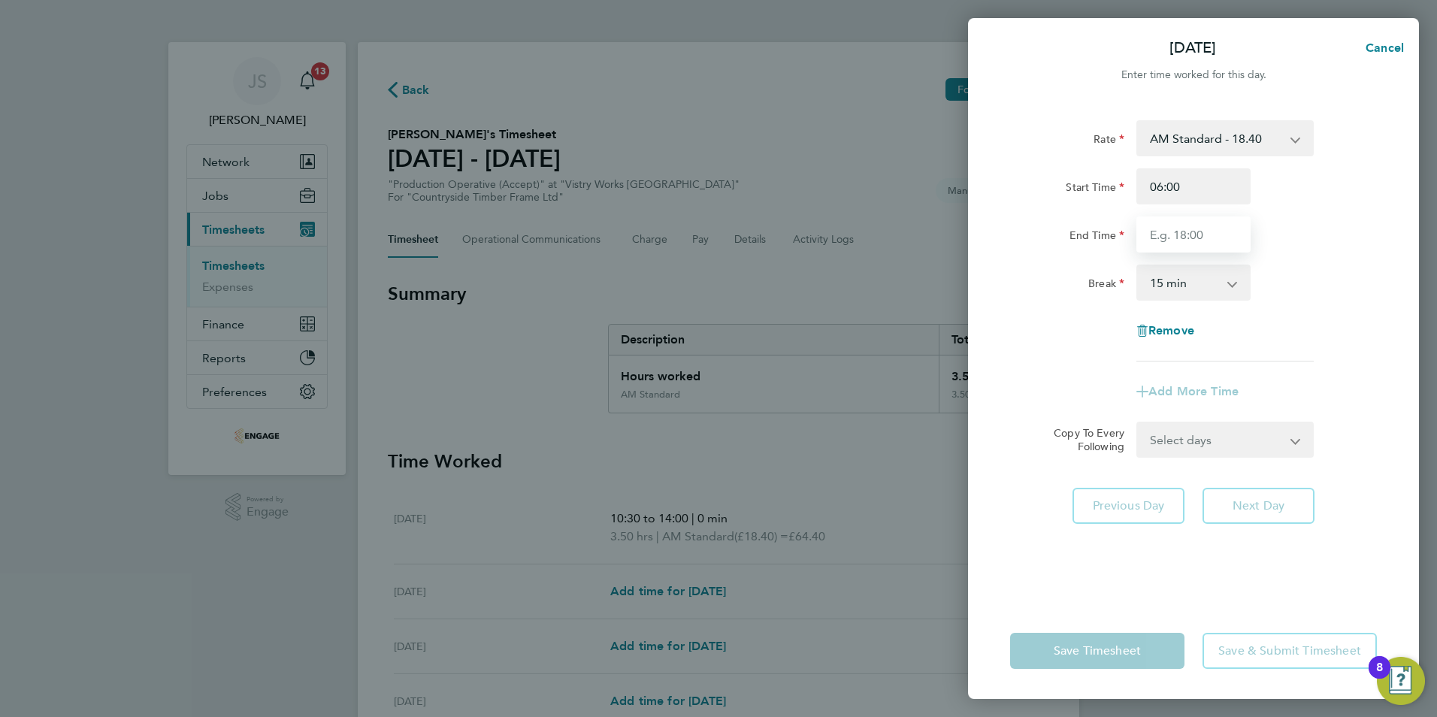
drag, startPoint x: 1167, startPoint y: 234, endPoint x: 1175, endPoint y: 235, distance: 7.6
click at [1167, 234] on input "End Time" at bounding box center [1193, 234] width 114 height 36
type input "14:00"
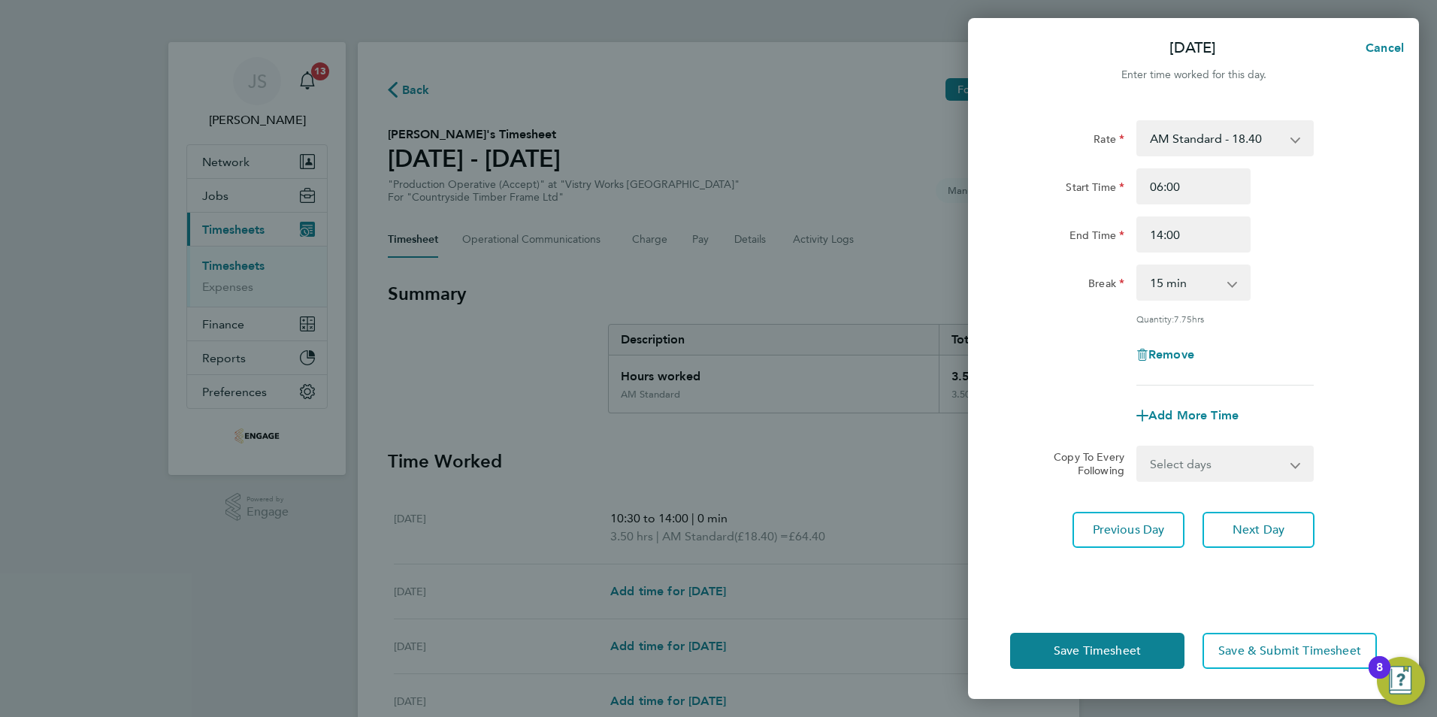
drag, startPoint x: 1180, startPoint y: 286, endPoint x: 1251, endPoint y: 325, distance: 81.1
click at [1180, 286] on select "0 min 15 min 30 min 45 min 60 min 75 min 90 min" at bounding box center [1184, 282] width 93 height 33
select select "30"
click at [1138, 266] on select "0 min 15 min 30 min 45 min 60 min 75 min 90 min" at bounding box center [1184, 282] width 93 height 33
click at [1271, 531] on span "Next Day" at bounding box center [1259, 529] width 52 height 15
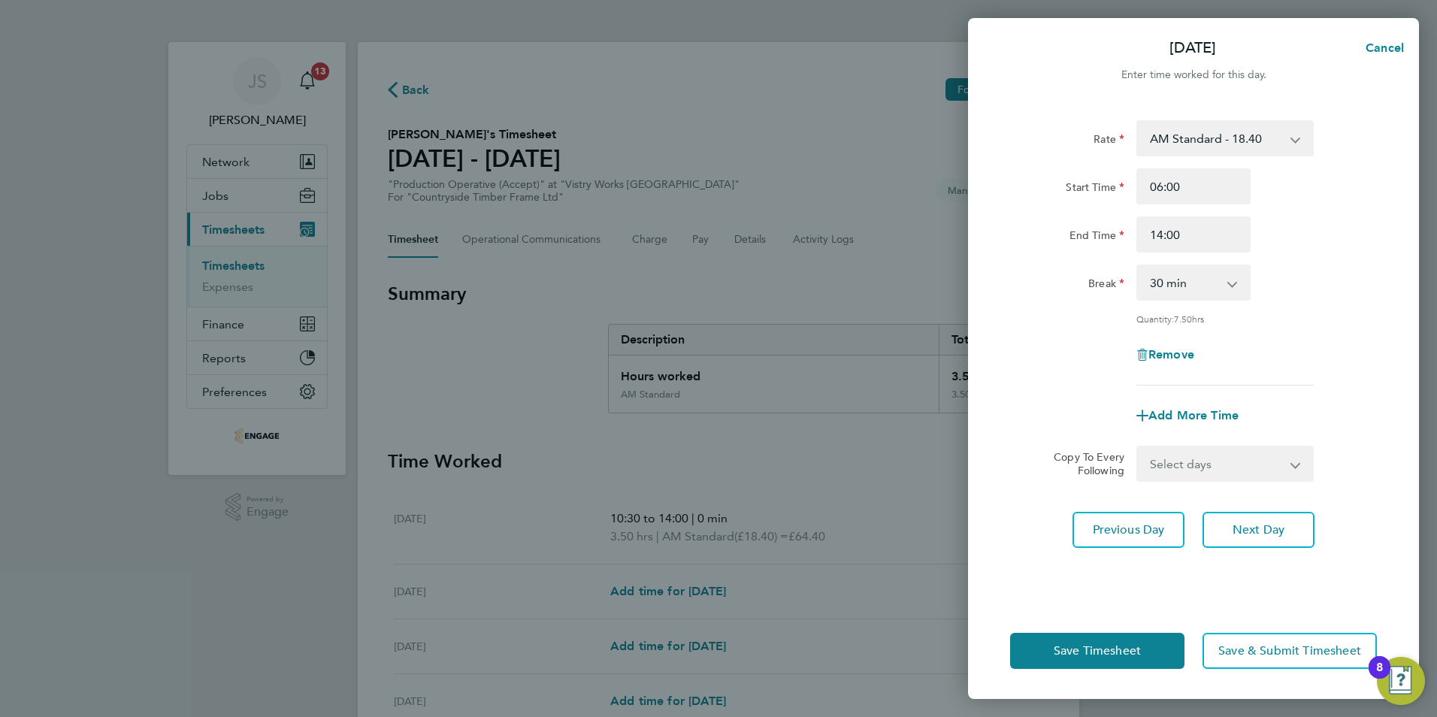
select select "15"
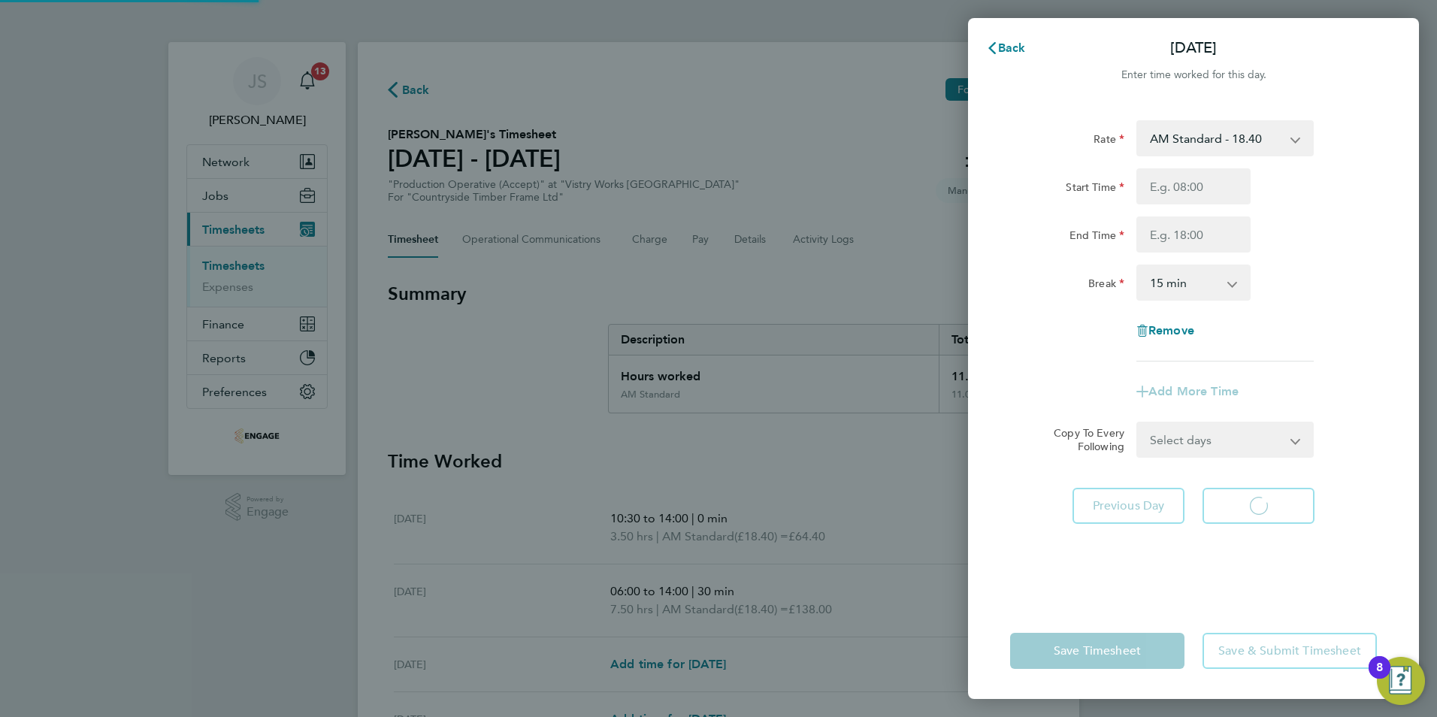
select select "15"
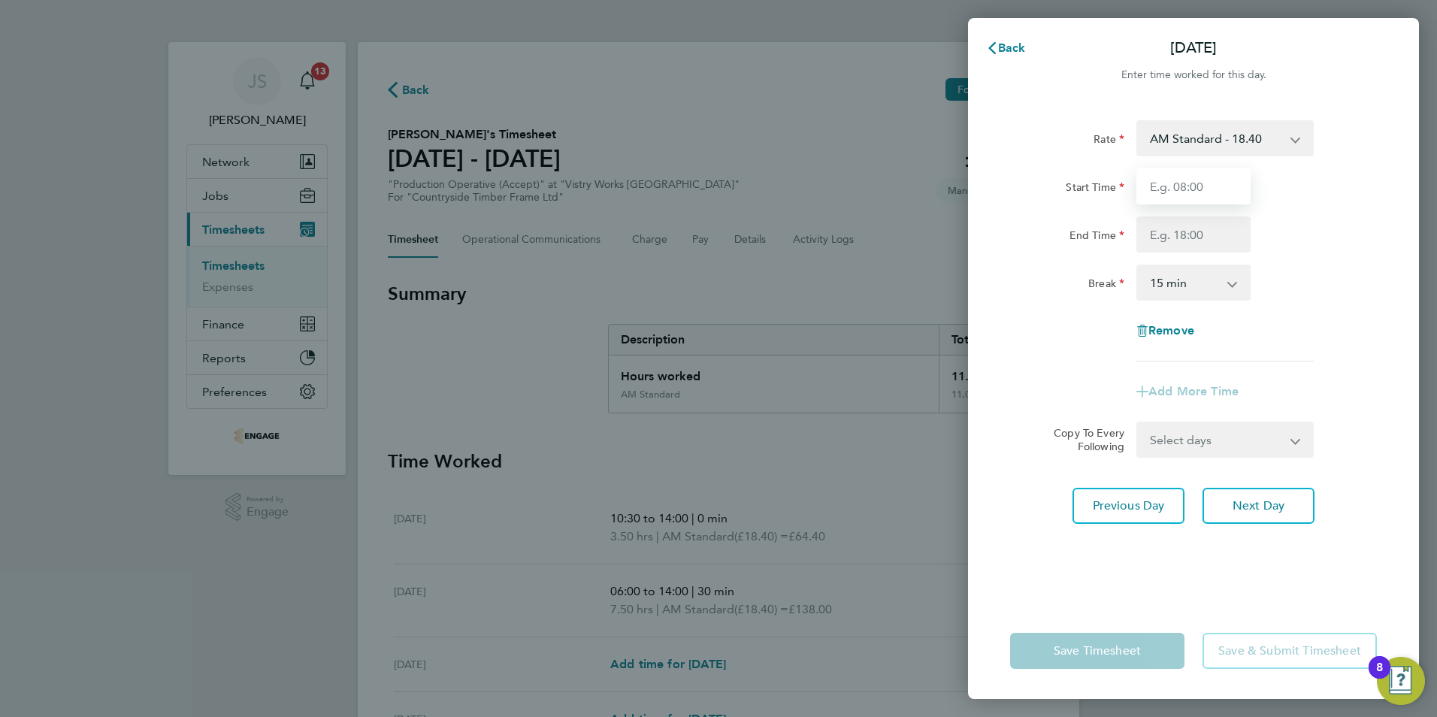
click at [1176, 168] on input "Start Time" at bounding box center [1193, 186] width 114 height 36
type input "06:00"
drag, startPoint x: 1165, startPoint y: 231, endPoint x: 1174, endPoint y: 242, distance: 14.4
click at [1165, 231] on input "End Time" at bounding box center [1193, 234] width 114 height 36
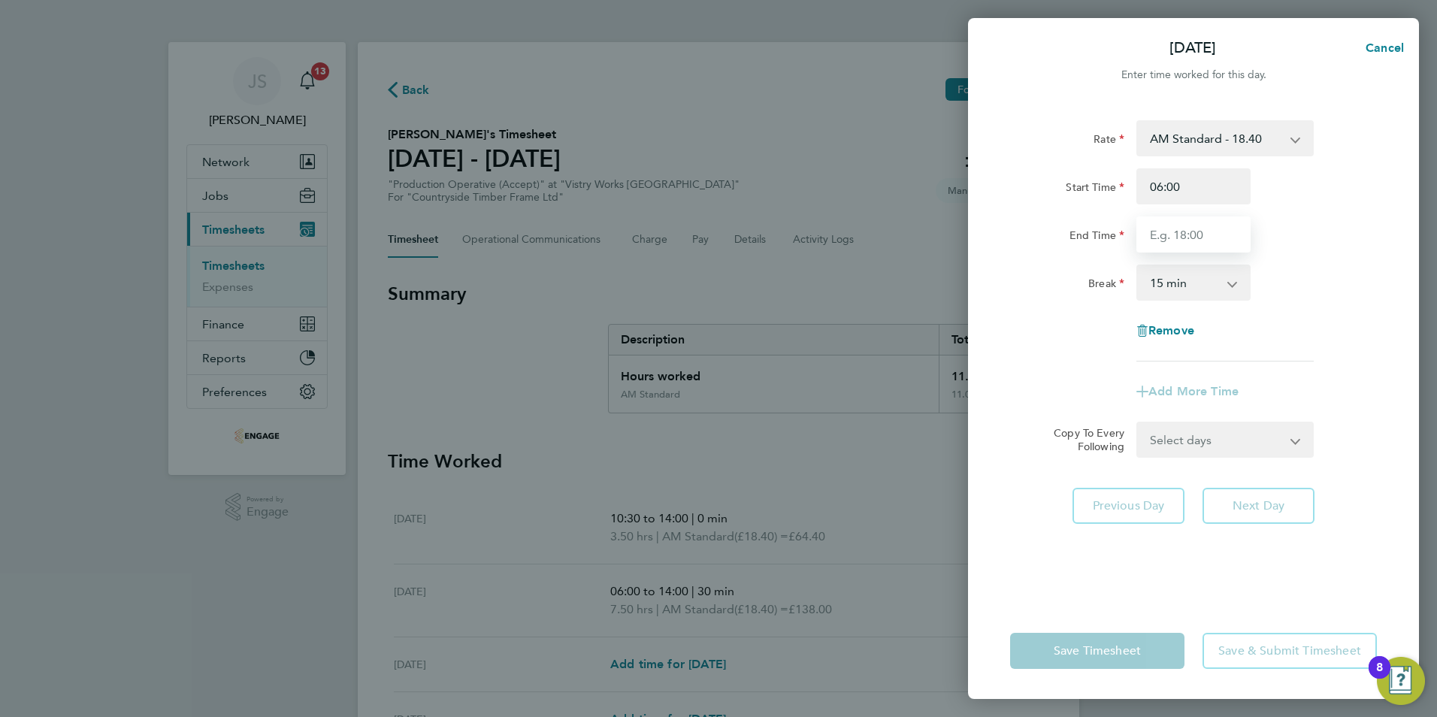
type input "14:00"
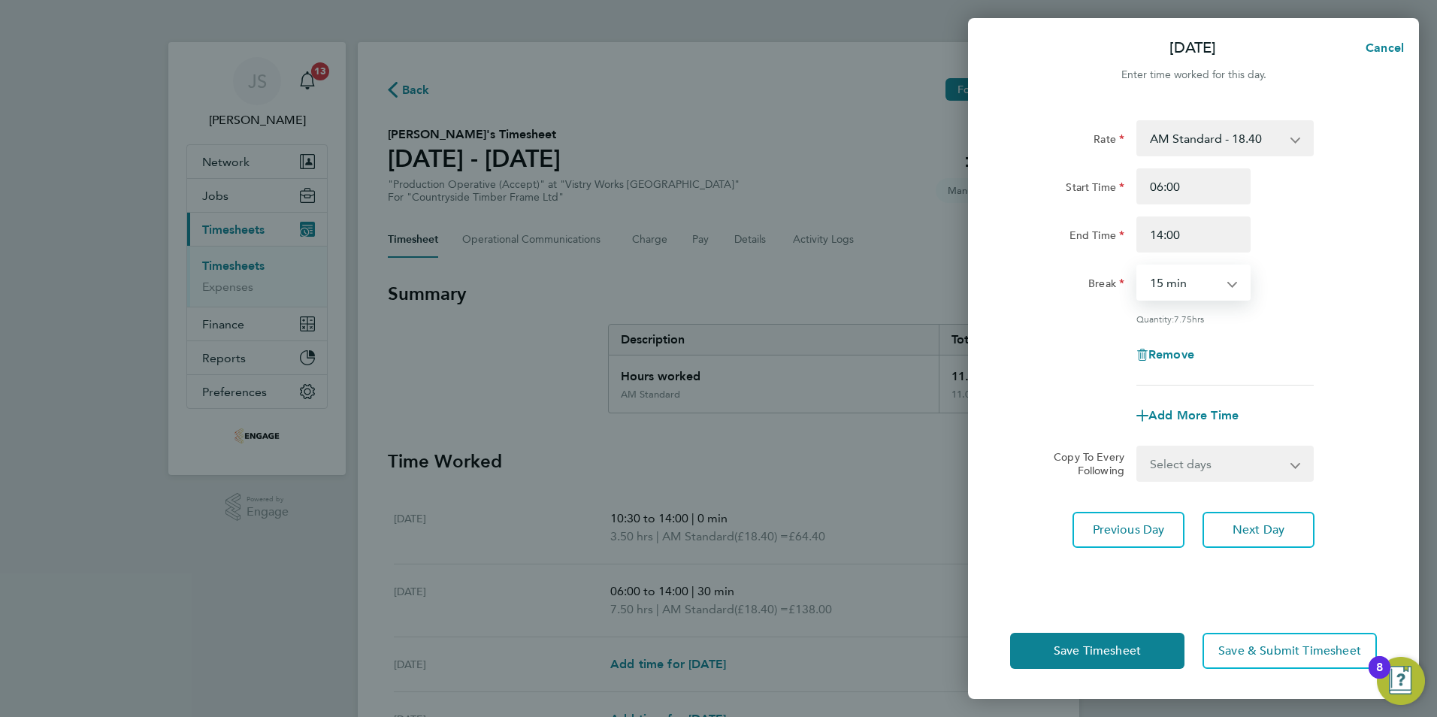
drag, startPoint x: 1179, startPoint y: 283, endPoint x: 1198, endPoint y: 299, distance: 25.1
click at [1179, 283] on select "0 min 15 min 30 min 45 min 60 min 75 min 90 min" at bounding box center [1184, 282] width 93 height 33
select select "30"
click at [1138, 266] on select "0 min 15 min 30 min 45 min 60 min 75 min 90 min" at bounding box center [1184, 282] width 93 height 33
click at [1085, 672] on div "Save Timesheet Save & Submit Timesheet" at bounding box center [1193, 651] width 451 height 96
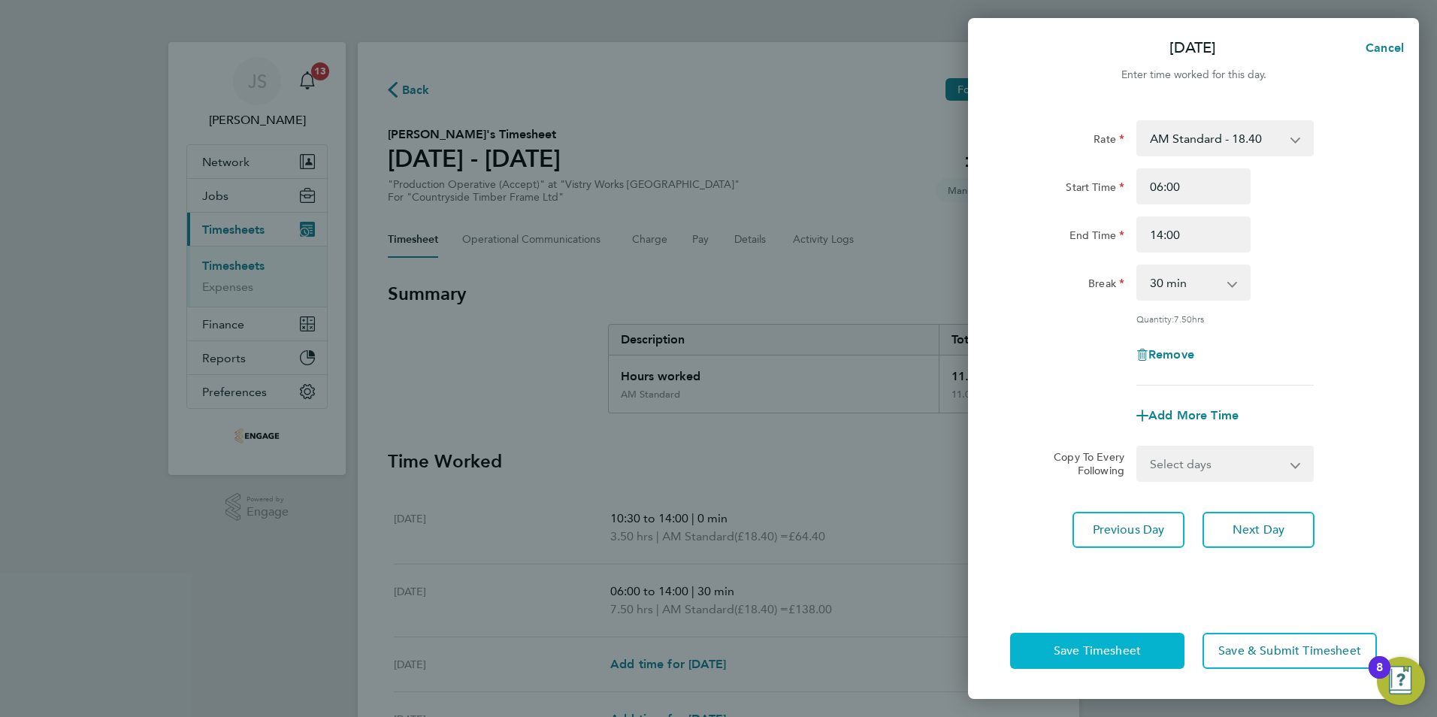
click at [1079, 664] on button "Save Timesheet" at bounding box center [1097, 651] width 174 height 36
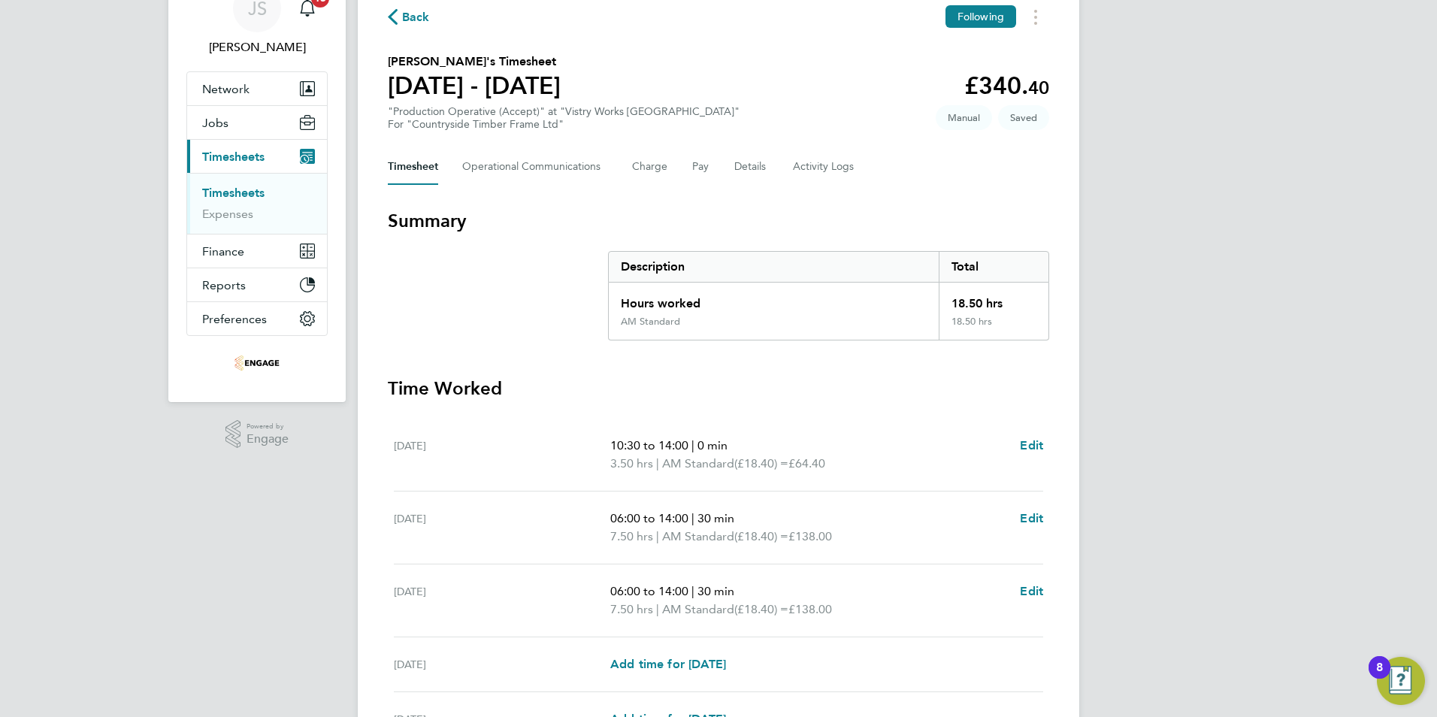
scroll to position [235, 0]
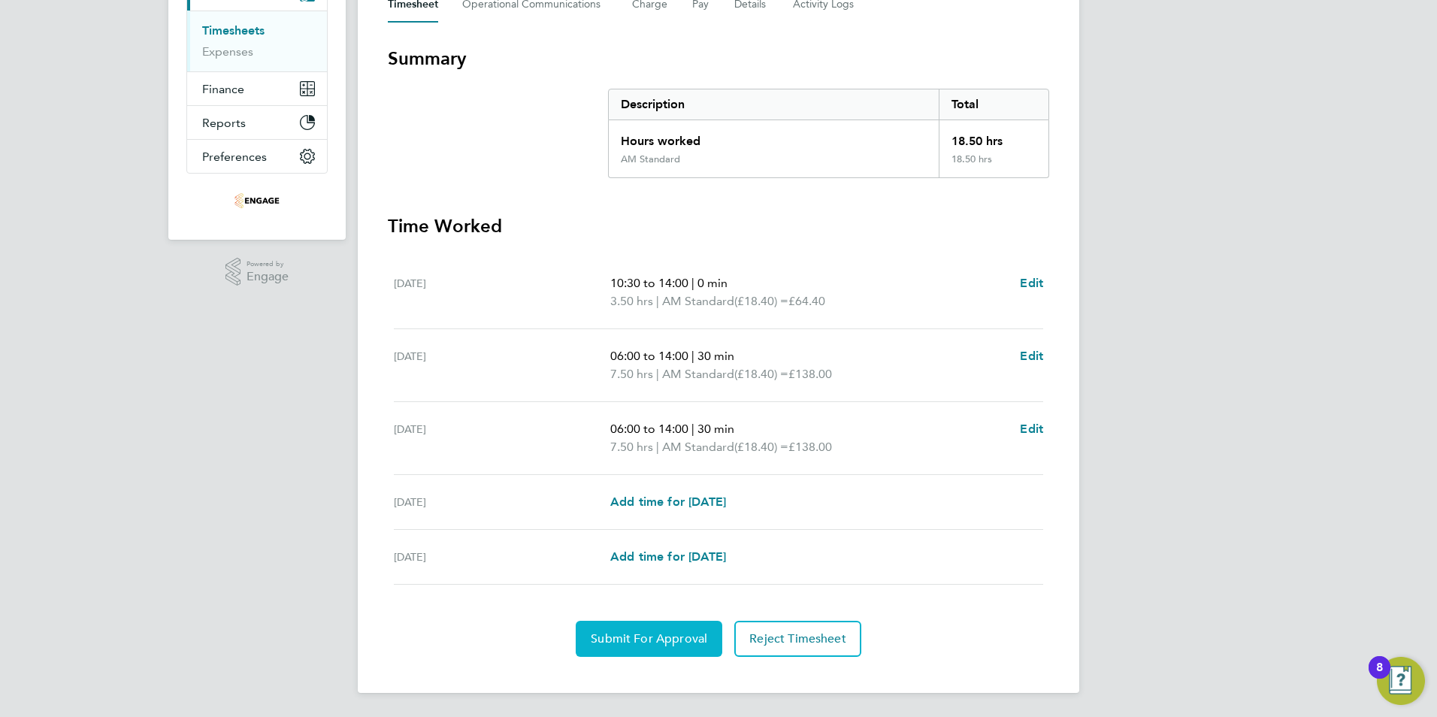
click at [622, 652] on button "Submit For Approval" at bounding box center [649, 639] width 147 height 36
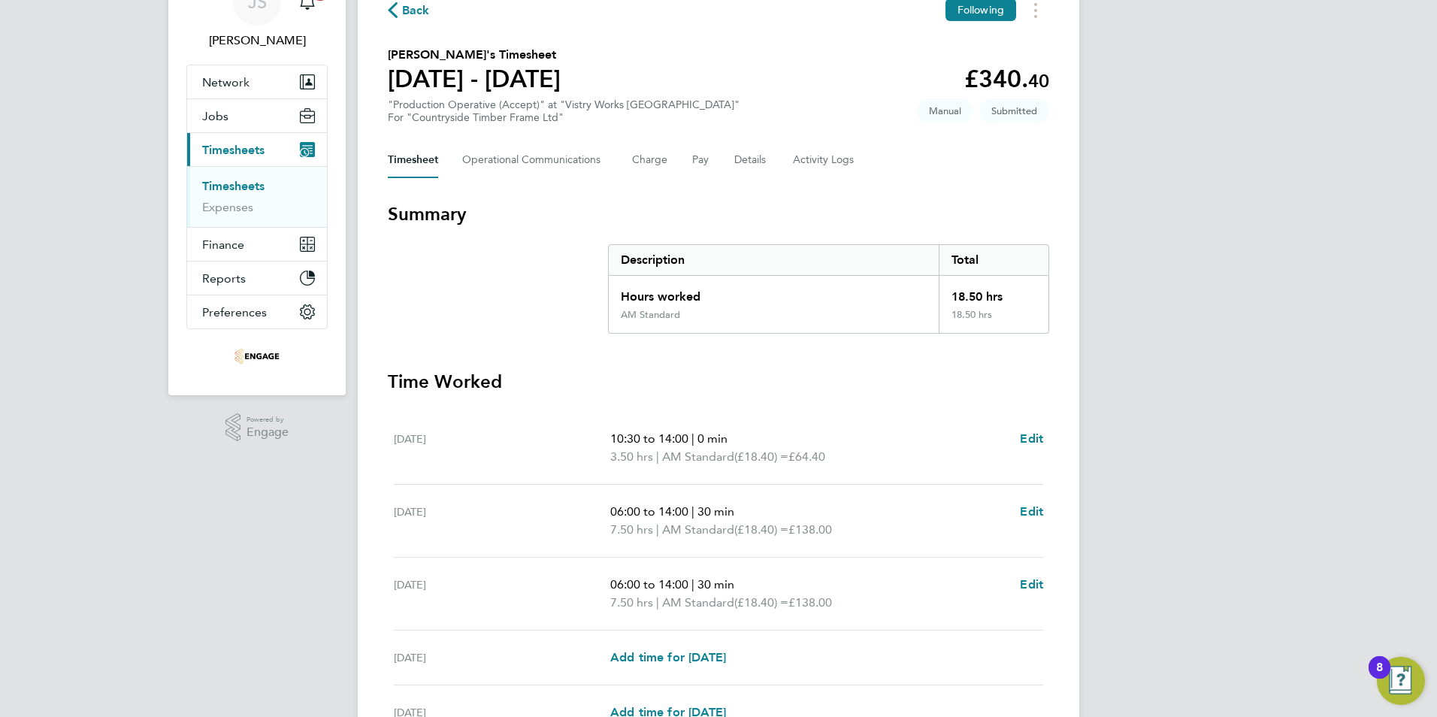
scroll to position [0, 0]
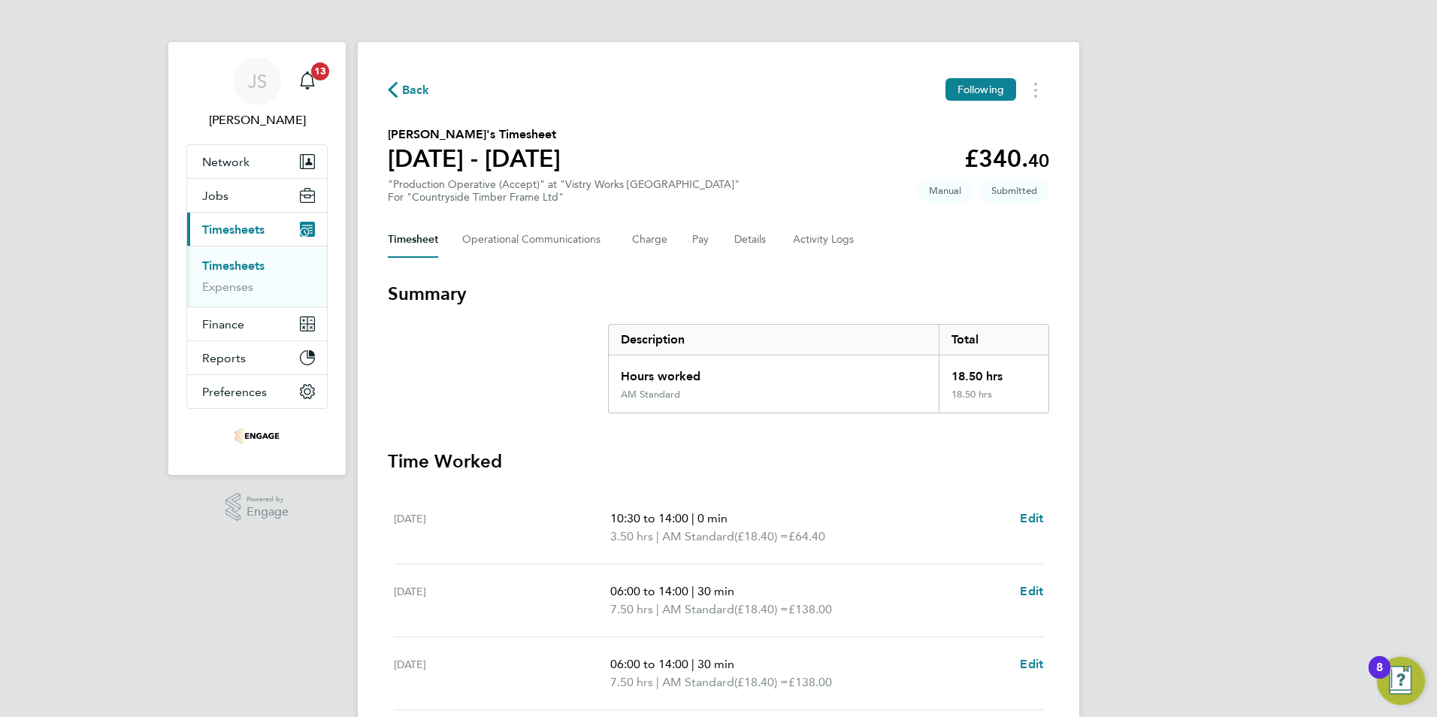
click at [404, 87] on span "Back" at bounding box center [416, 90] width 28 height 18
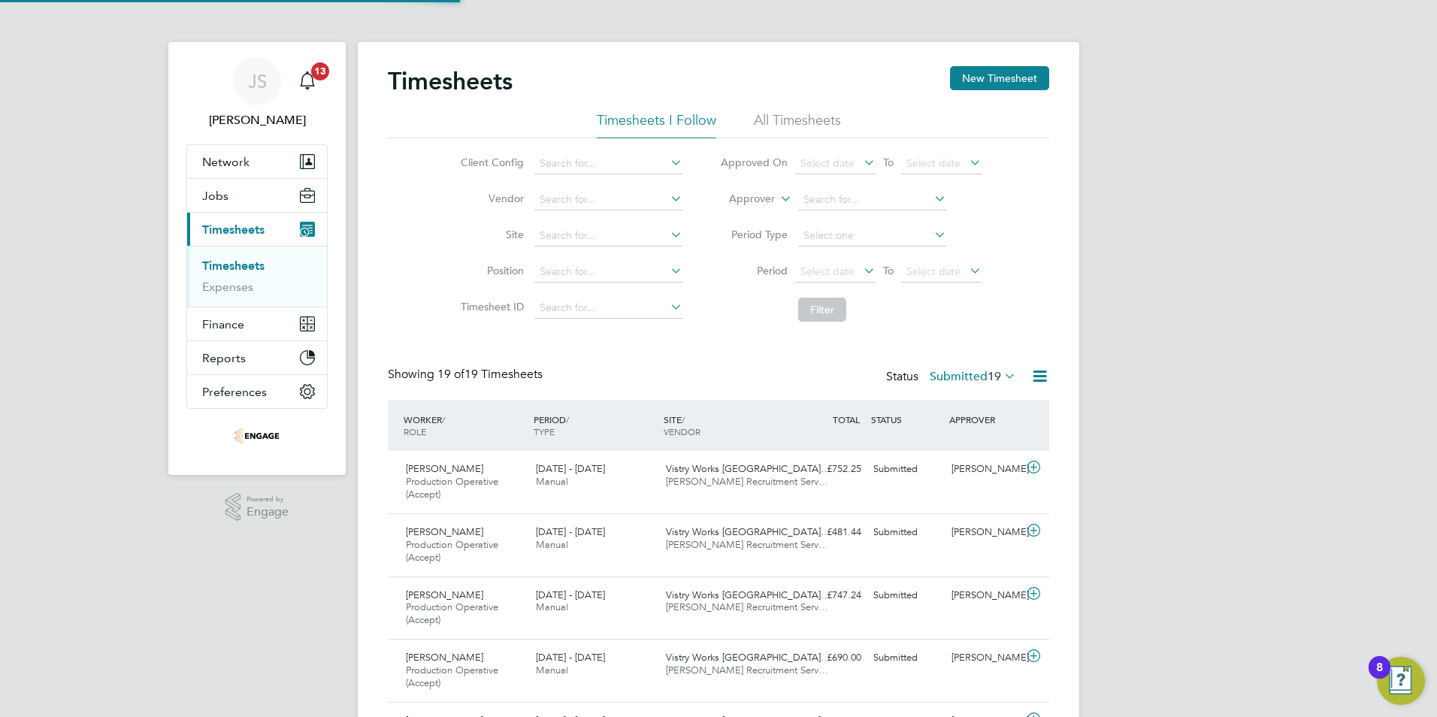
scroll to position [50, 131]
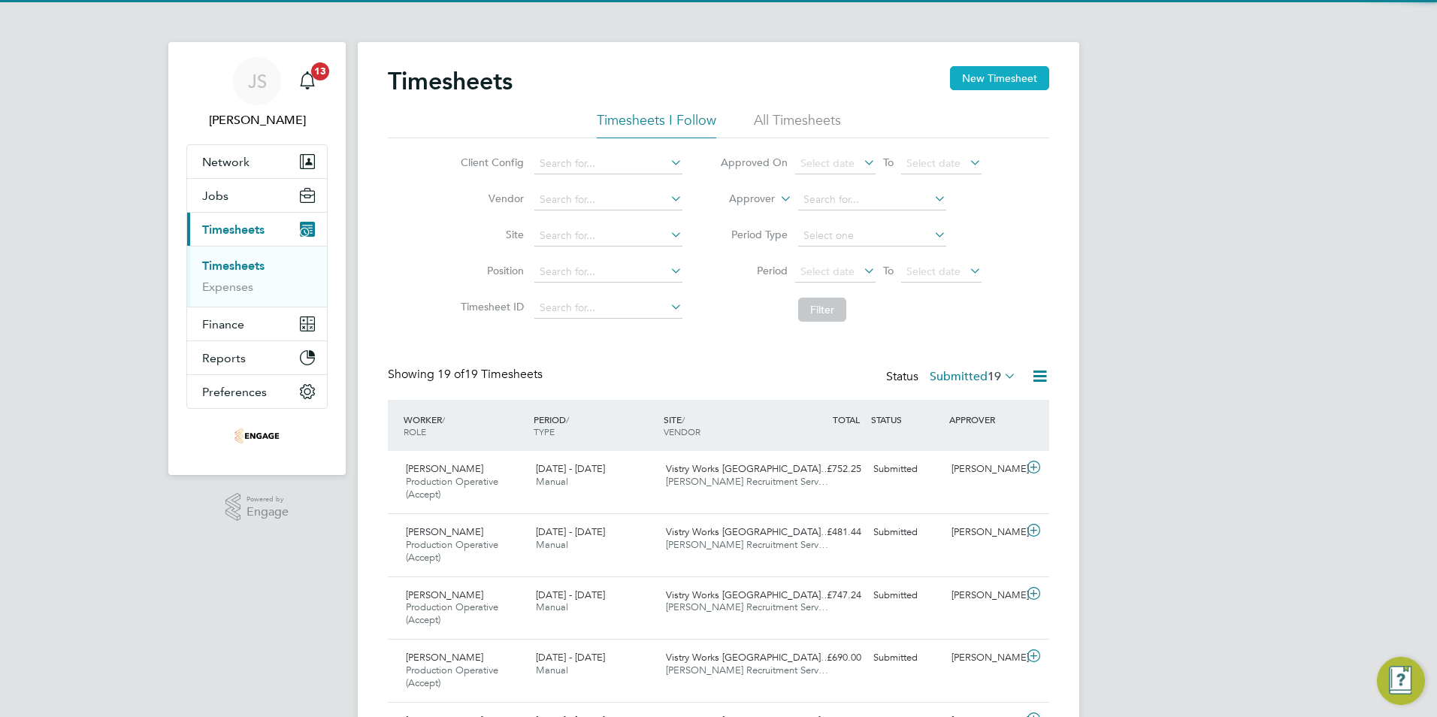
click at [992, 77] on button "New Timesheet" at bounding box center [999, 78] width 99 height 24
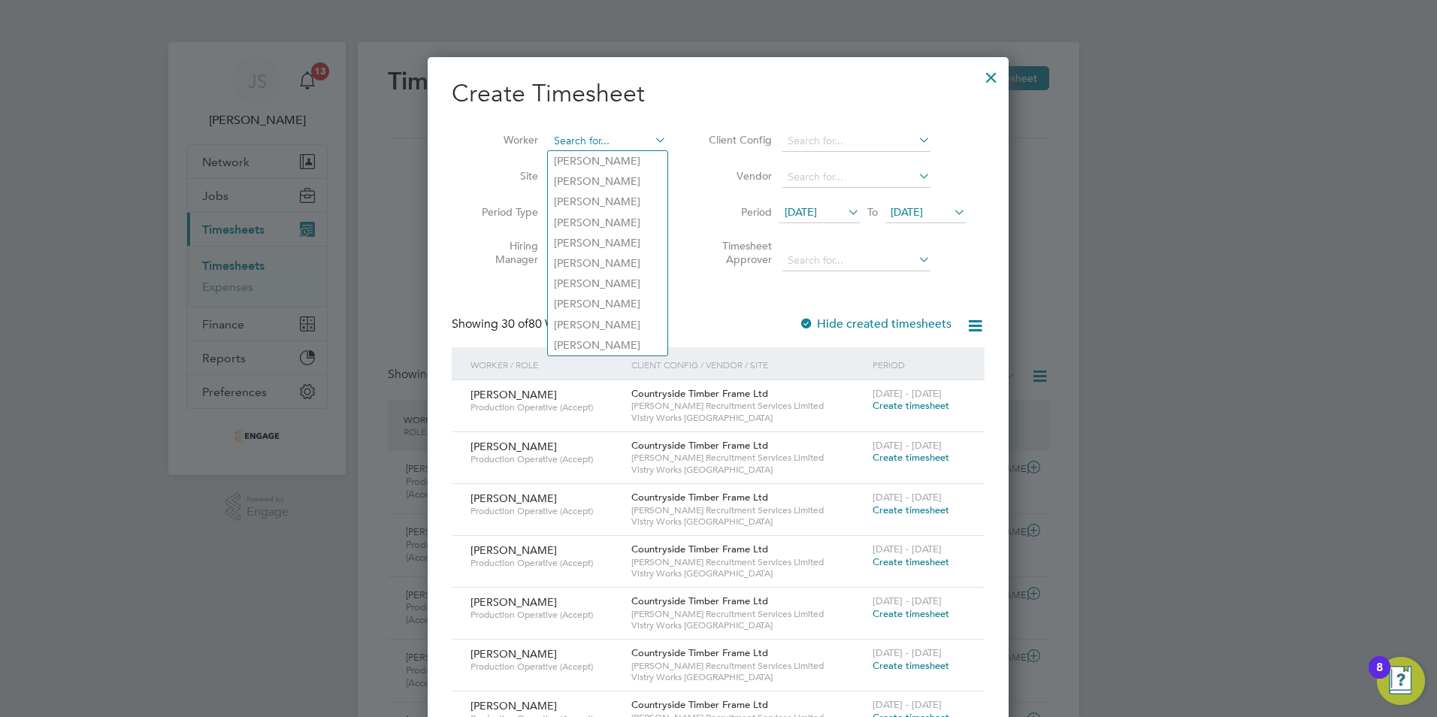
click at [621, 141] on input at bounding box center [608, 141] width 118 height 21
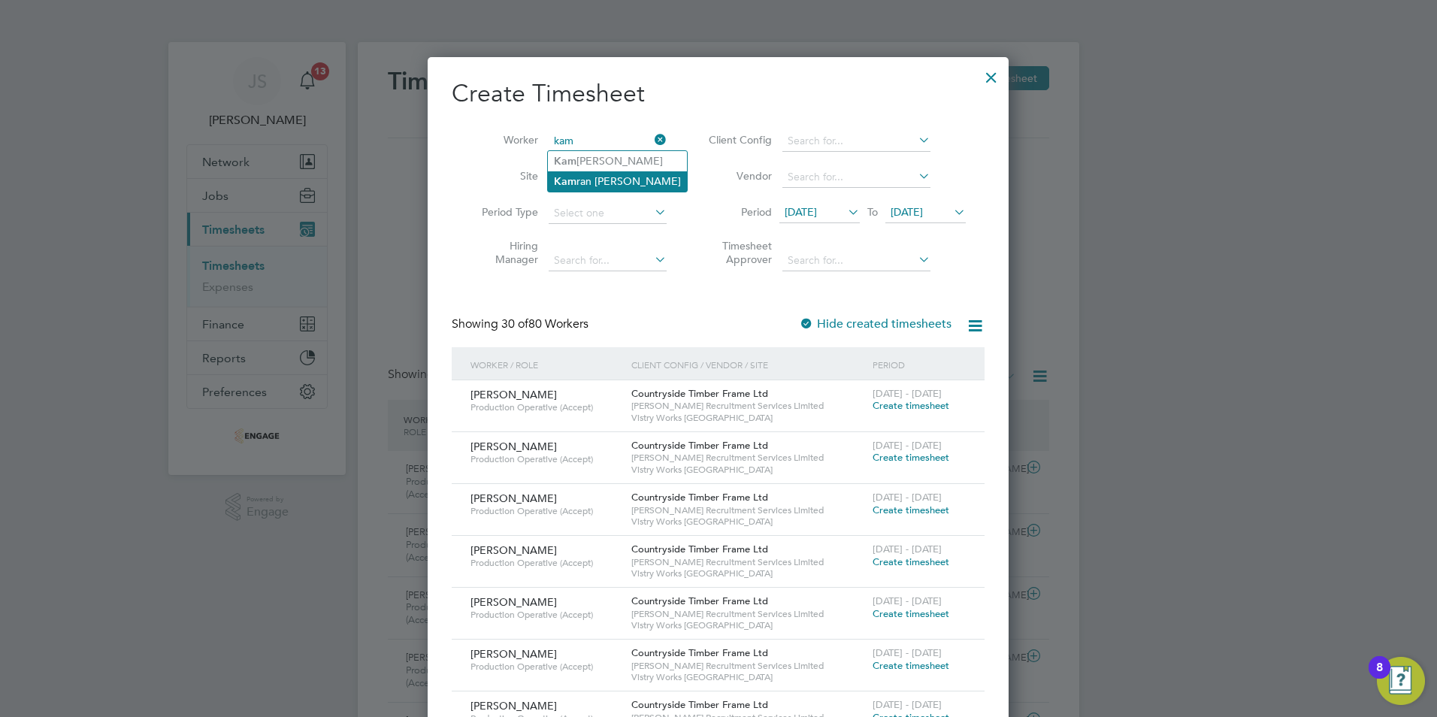
click at [612, 177] on li "Kam ran Sarfraz" at bounding box center [617, 181] width 139 height 20
type input "Kamran Sarfraz"
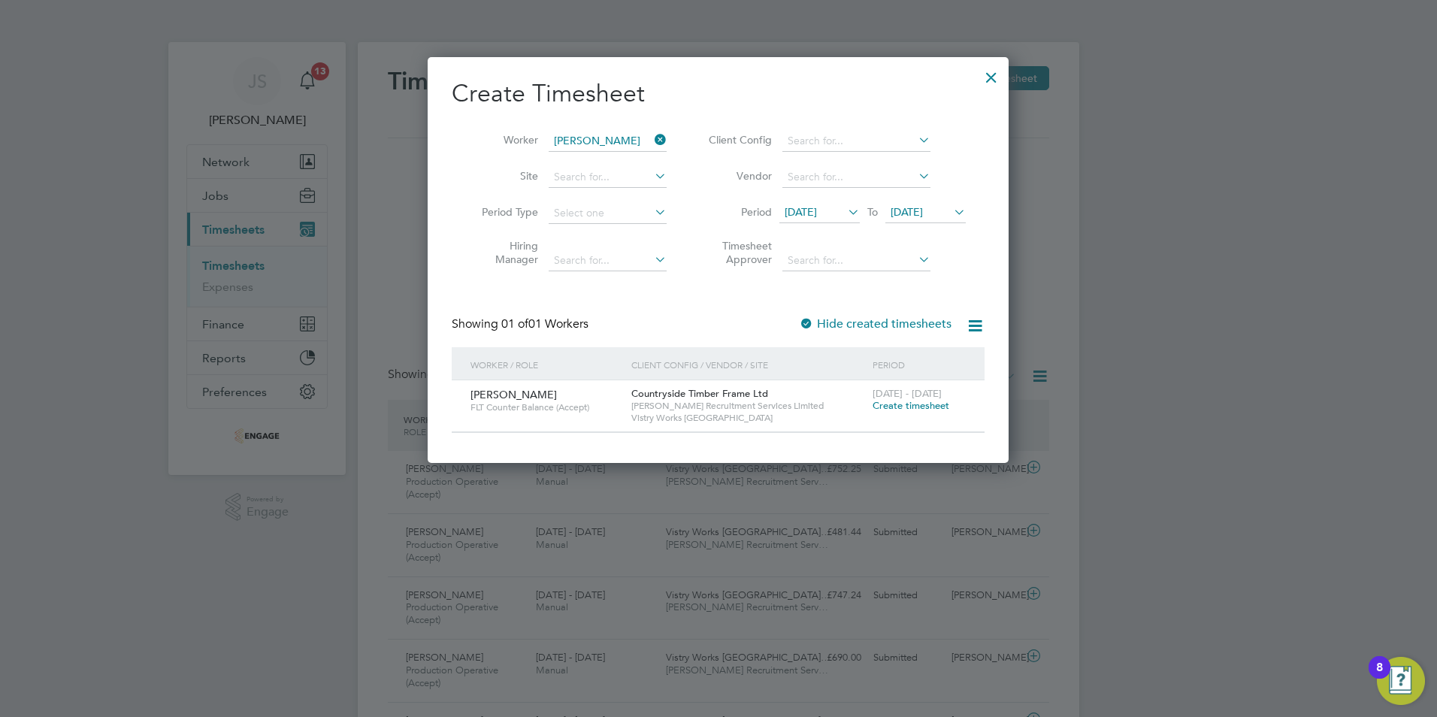
drag, startPoint x: 931, startPoint y: 406, endPoint x: 928, endPoint y: 397, distance: 9.5
click at [929, 398] on div "[DATE] - [DATE] Create timesheet" at bounding box center [919, 400] width 101 height 41
click at [906, 410] on span "Create timesheet" at bounding box center [911, 405] width 77 height 13
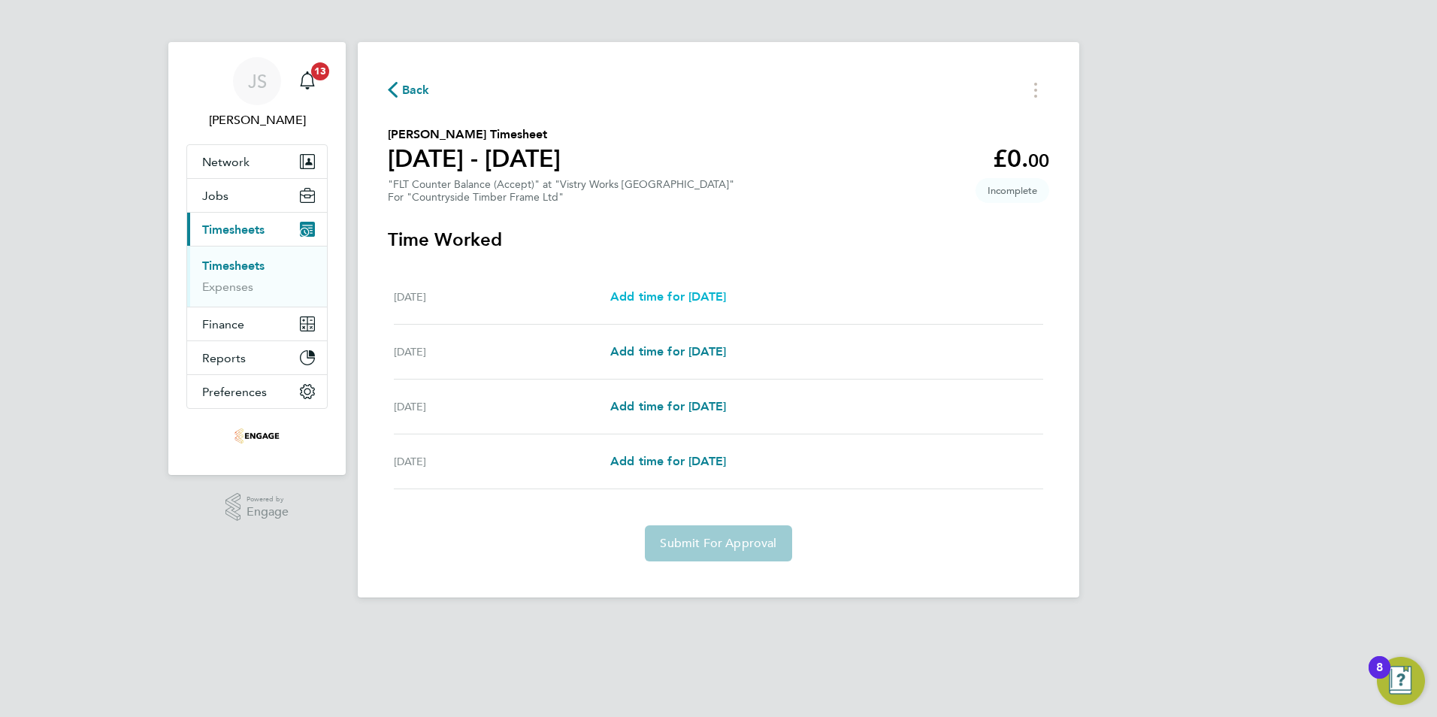
click at [680, 298] on span "Add time for [DATE]" at bounding box center [668, 296] width 116 height 14
select select "15"
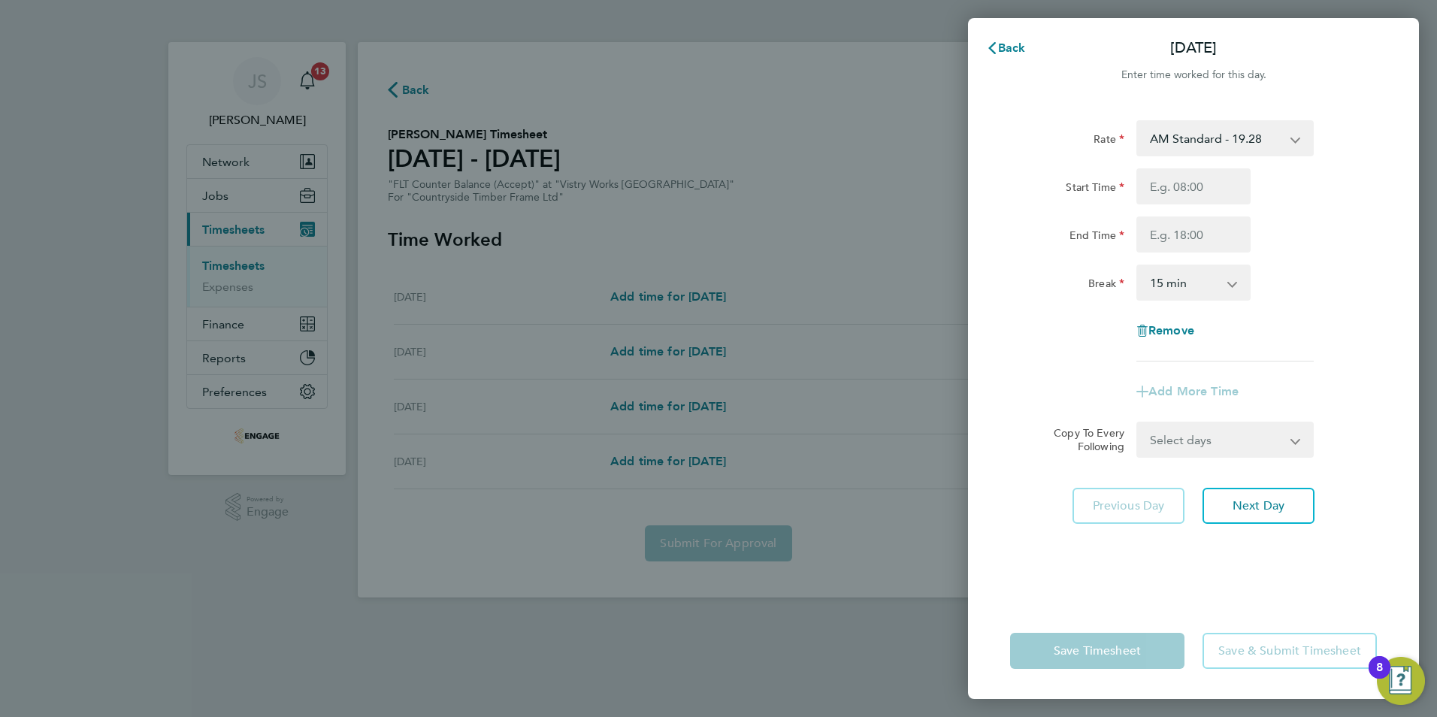
click at [1184, 135] on select "AM Standard - 19.28 OT1 AM - 28.92 PM OT 1 - 31.52 OT2 AM - 38.56 PM Standard -…" at bounding box center [1216, 138] width 156 height 33
select select "15"
click at [1161, 193] on input "Start Time" at bounding box center [1193, 186] width 114 height 36
type input "14:00"
drag, startPoint x: 1181, startPoint y: 241, endPoint x: 1187, endPoint y: 247, distance: 8.5
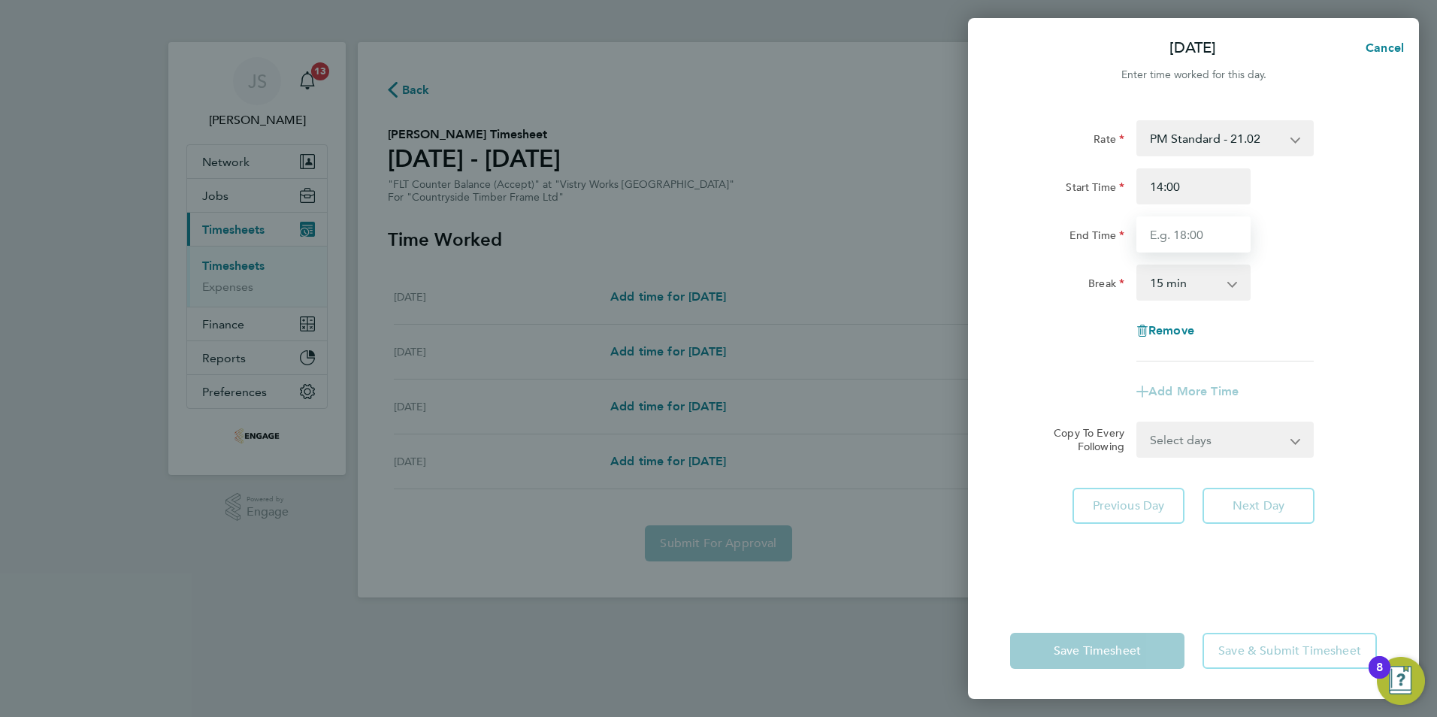
click at [1181, 241] on input "End Time" at bounding box center [1193, 234] width 114 height 36
type input "22:30"
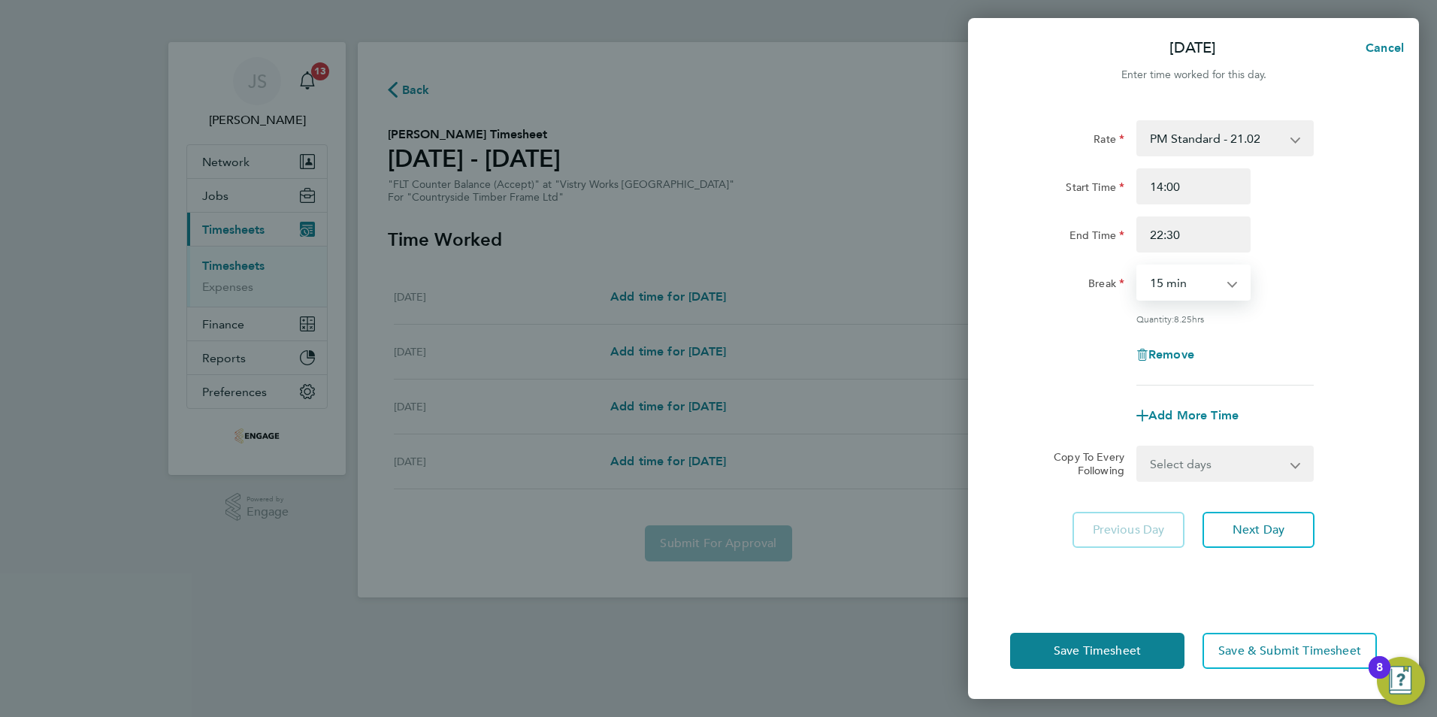
drag, startPoint x: 1176, startPoint y: 285, endPoint x: 1184, endPoint y: 301, distance: 18.5
click at [1176, 286] on select "0 min 15 min 30 min 45 min 60 min 75 min 90 min" at bounding box center [1184, 282] width 93 height 33
select select "30"
click at [1138, 266] on select "0 min 15 min 30 min 45 min 60 min 75 min 90 min" at bounding box center [1184, 282] width 93 height 33
drag, startPoint x: 1250, startPoint y: 449, endPoint x: 1237, endPoint y: 465, distance: 20.3
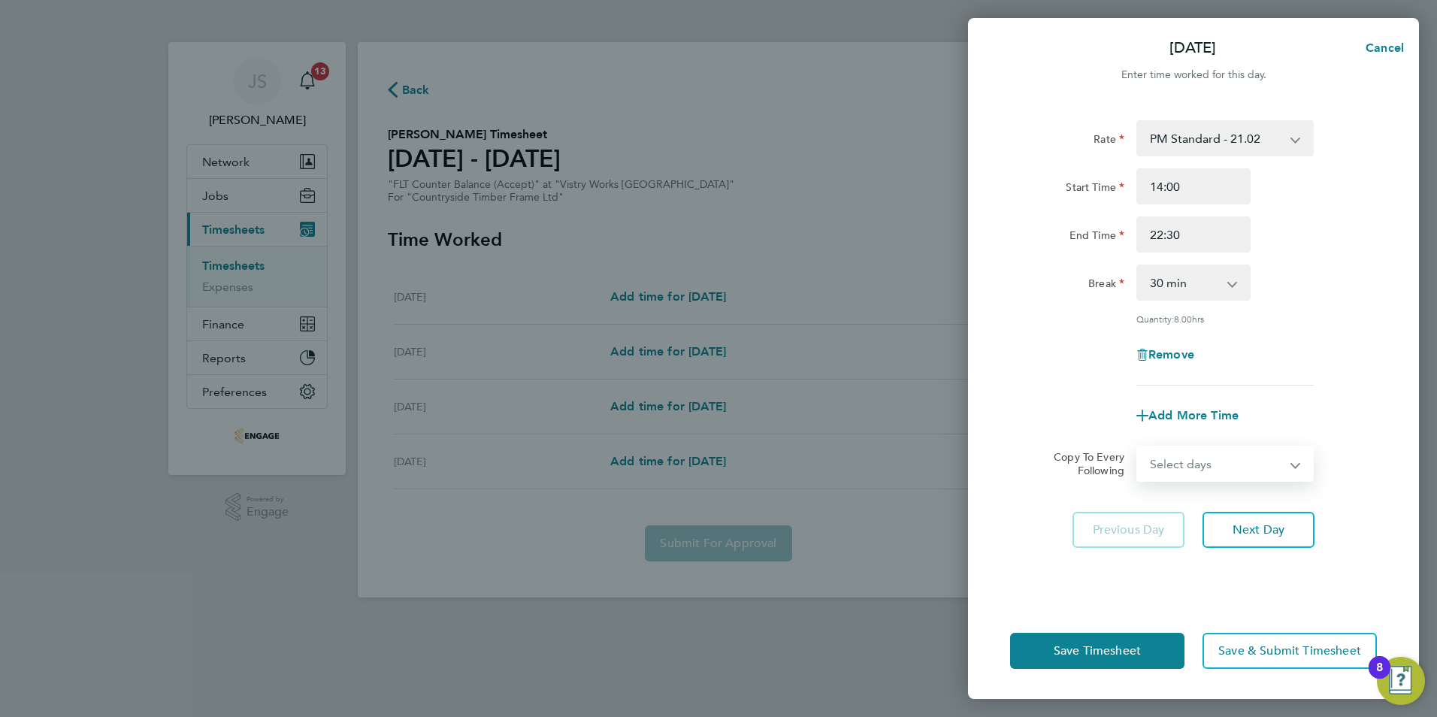
click at [1250, 449] on select "Select days Day Tuesday Wednesday Thursday" at bounding box center [1217, 463] width 158 height 33
select select "TUE"
click at [1138, 447] on select "Select days Day Tuesday Wednesday Thursday" at bounding box center [1217, 463] width 158 height 33
select select "[DATE]"
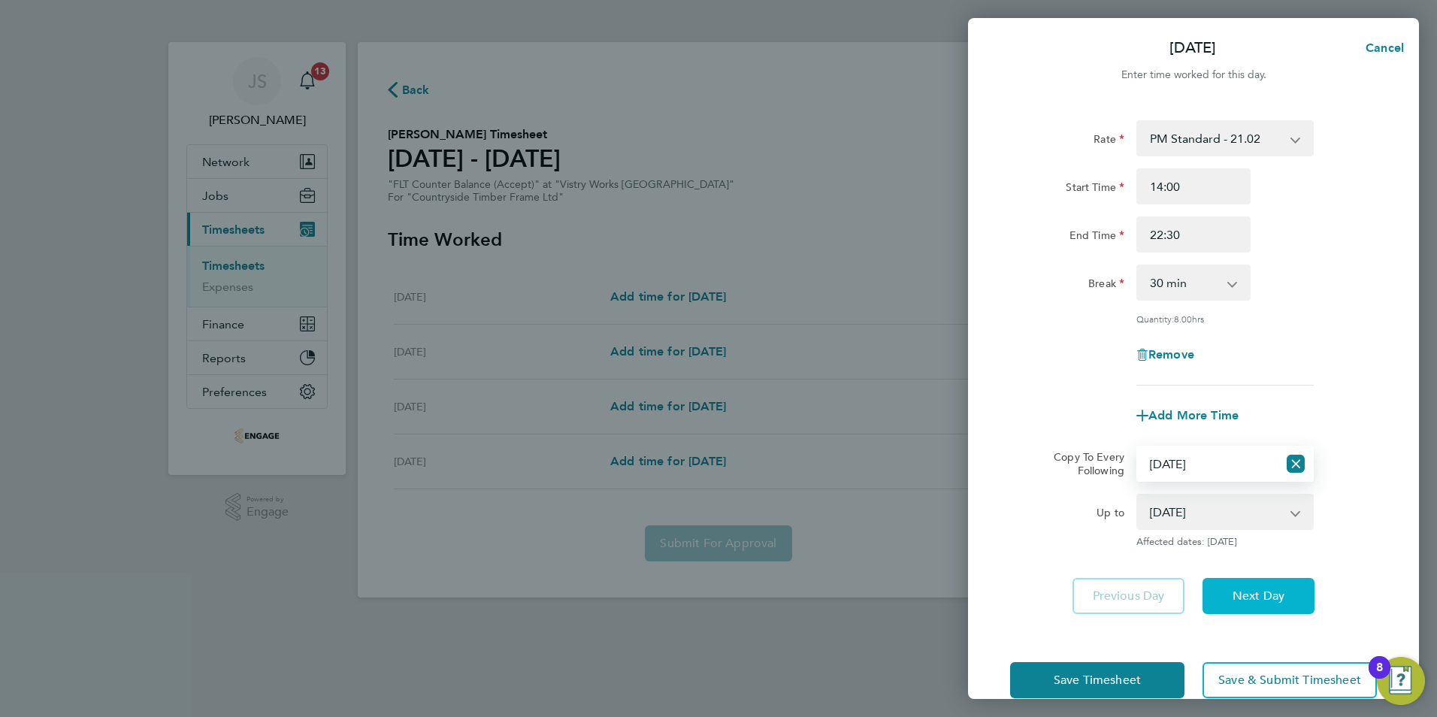
click at [1285, 592] on span "Next Day" at bounding box center [1259, 596] width 52 height 15
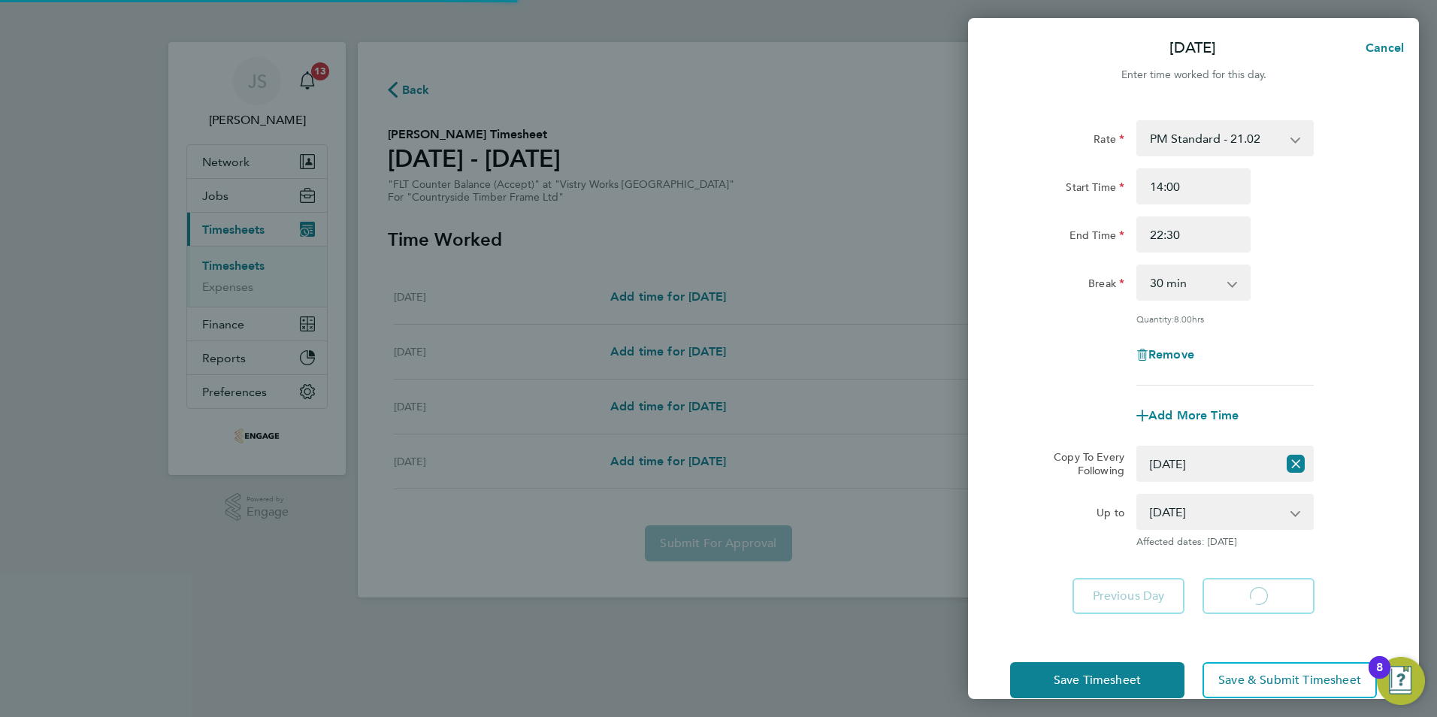
select select "30"
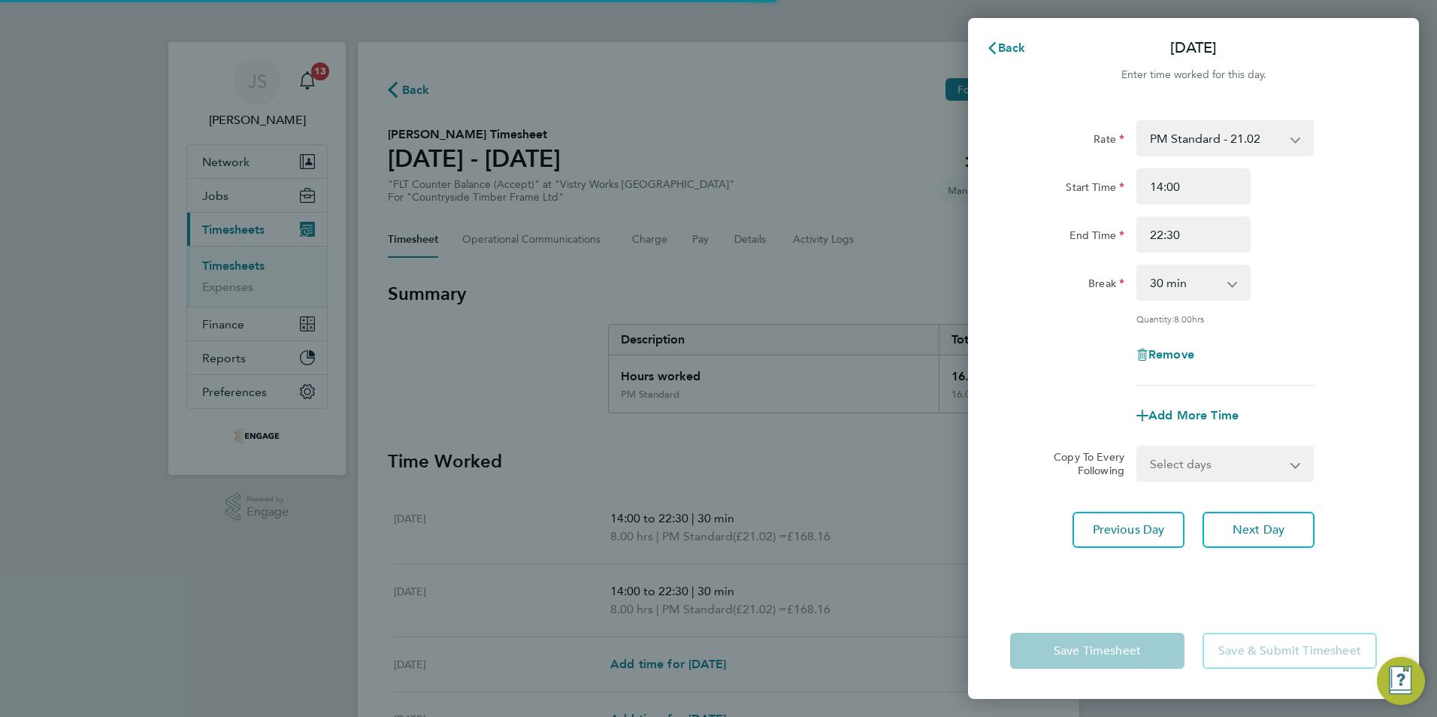
click at [1200, 473] on select "Select days Day Wednesday Thursday" at bounding box center [1217, 463] width 158 height 33
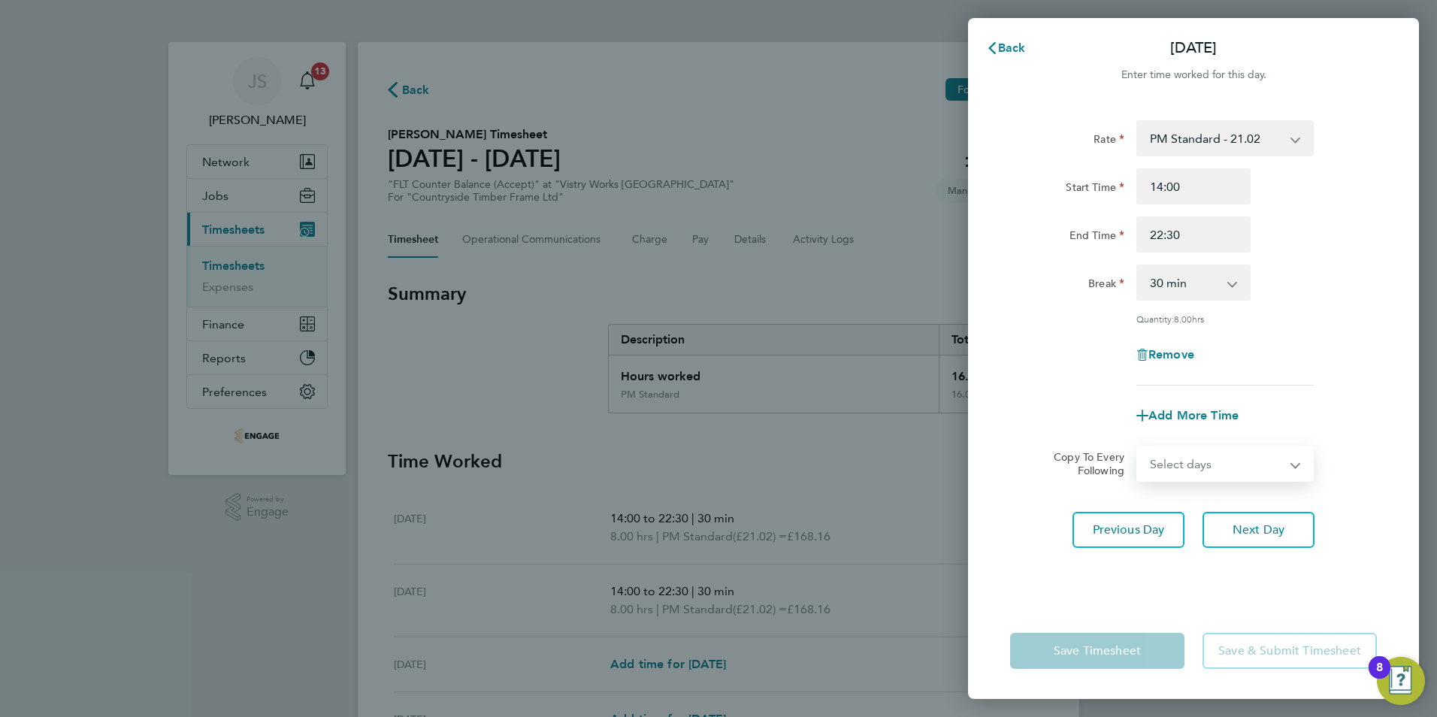
select select "WED"
click at [1138, 447] on select "Select days Day Wednesday Thursday" at bounding box center [1217, 463] width 158 height 33
select select "[DATE]"
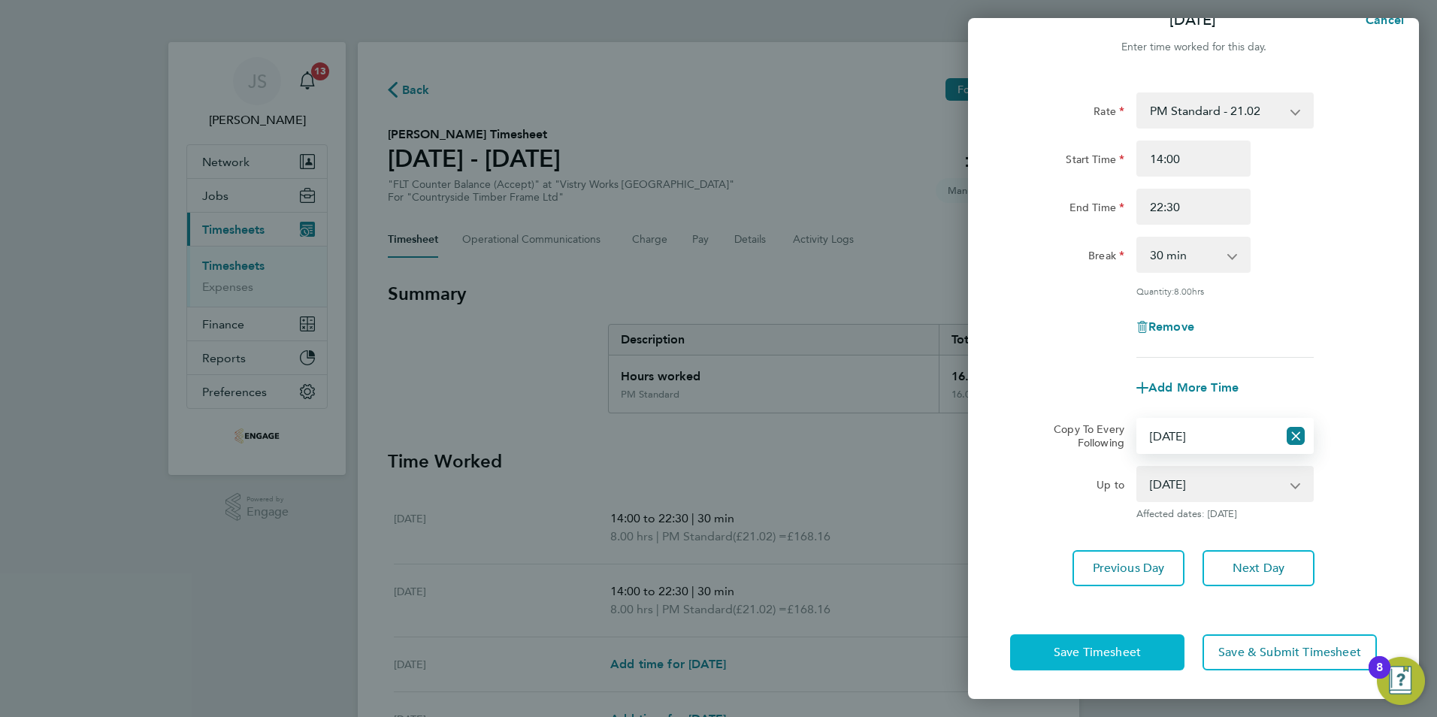
click at [1092, 645] on span "Save Timesheet" at bounding box center [1097, 652] width 87 height 15
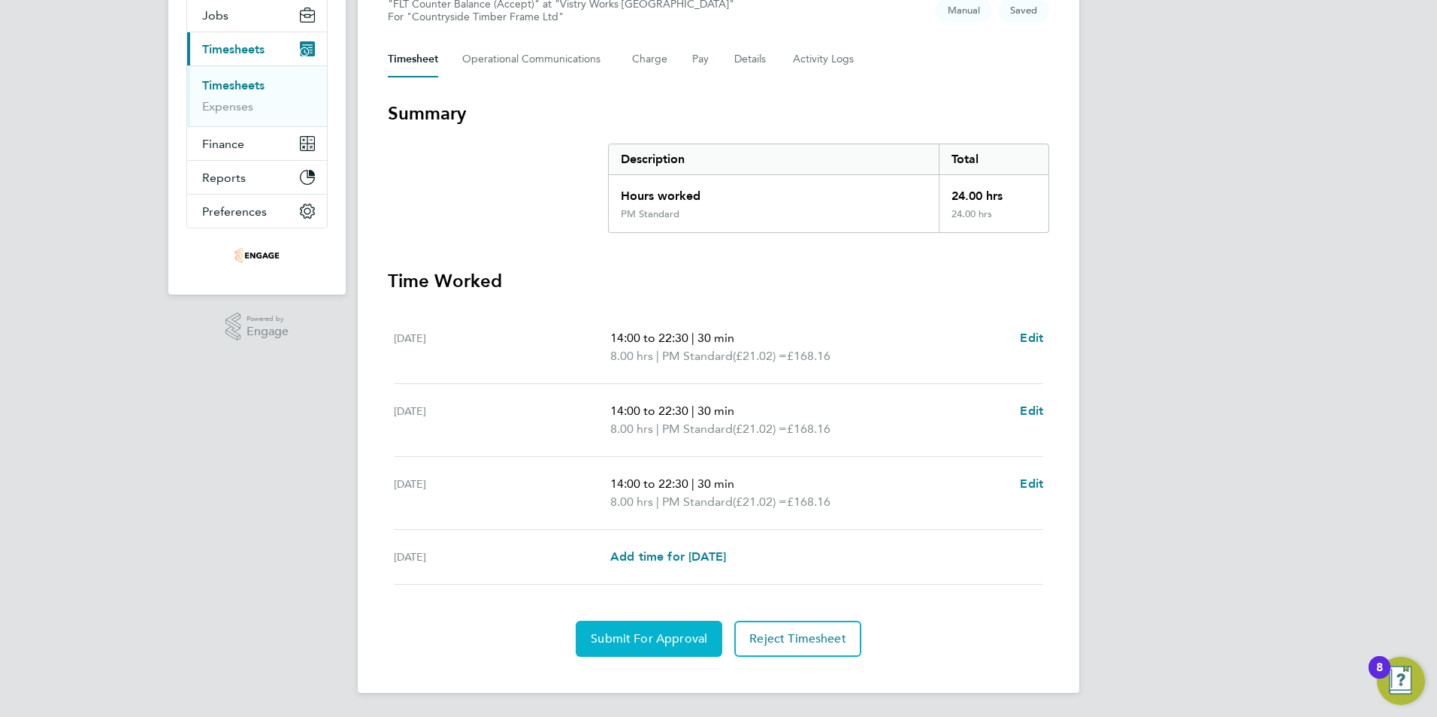
click at [649, 635] on span "Submit For Approval" at bounding box center [649, 638] width 117 height 15
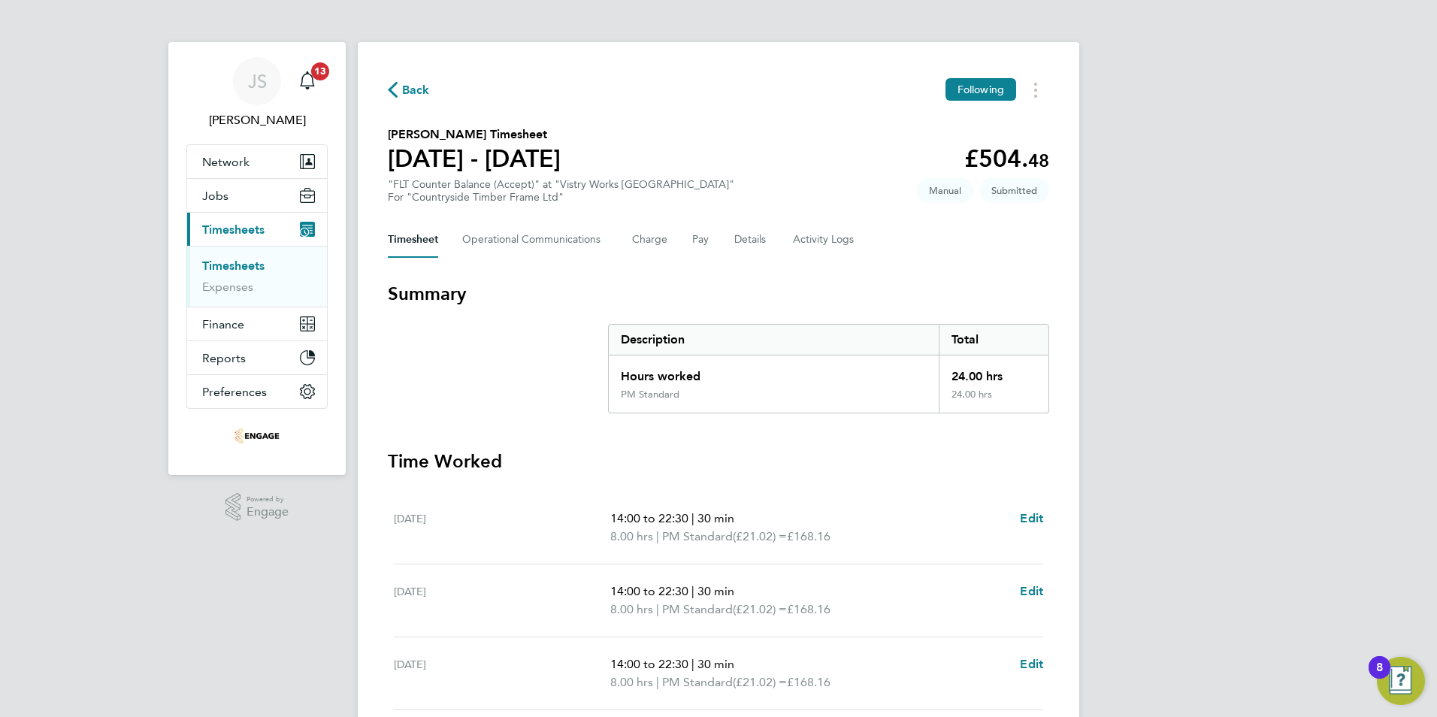
click at [419, 89] on span "Back" at bounding box center [416, 90] width 28 height 18
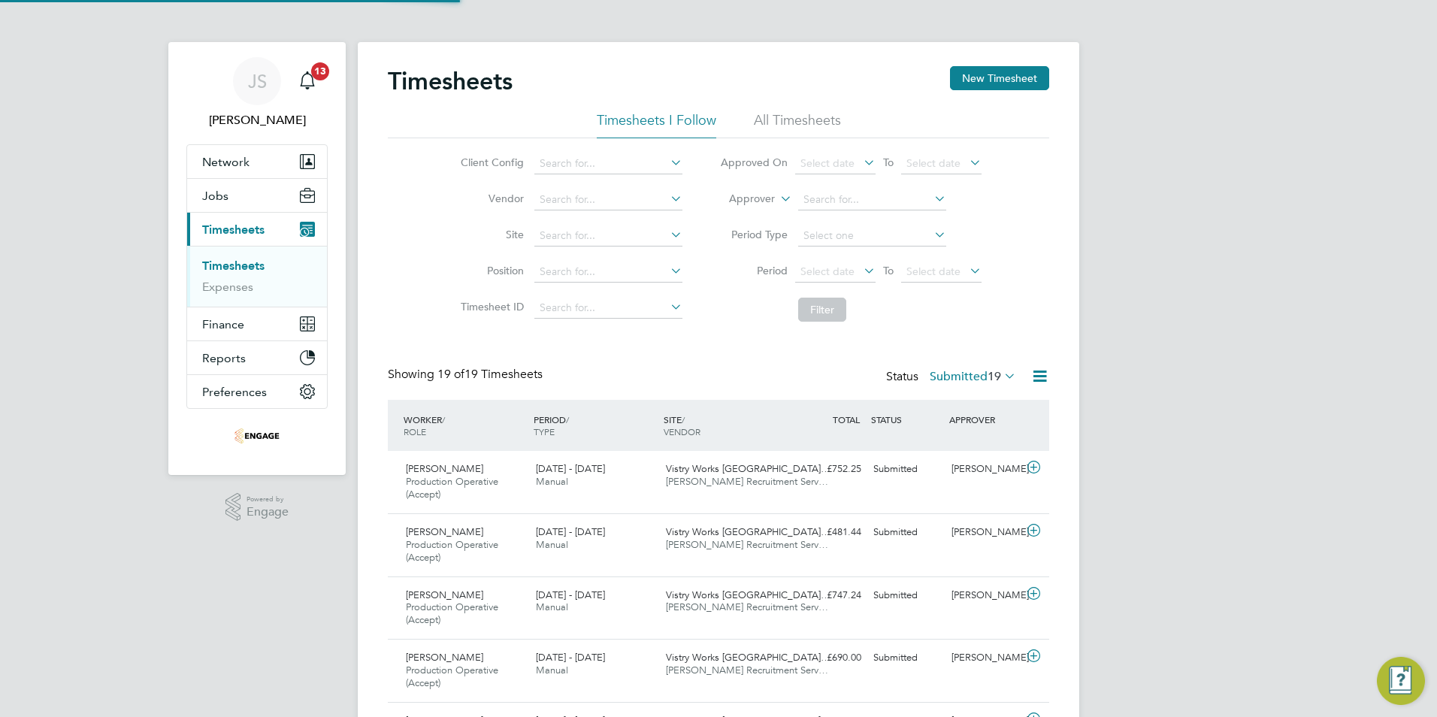
scroll to position [50, 131]
click at [986, 79] on button "New Timesheet" at bounding box center [999, 78] width 99 height 24
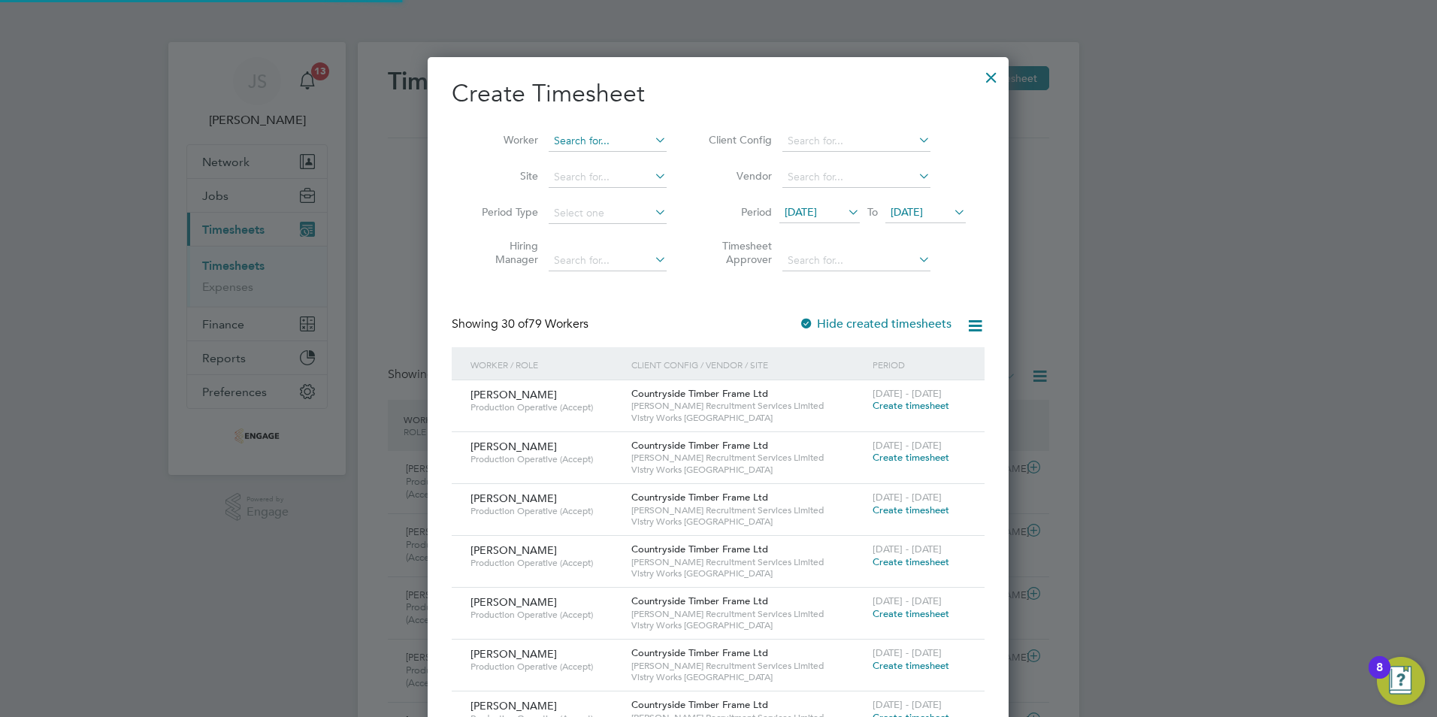
click at [592, 141] on input at bounding box center [608, 141] width 118 height 21
click at [614, 159] on li "Kamr an Sarfraz" at bounding box center [617, 161] width 139 height 20
type input "Kamran Sarfraz"
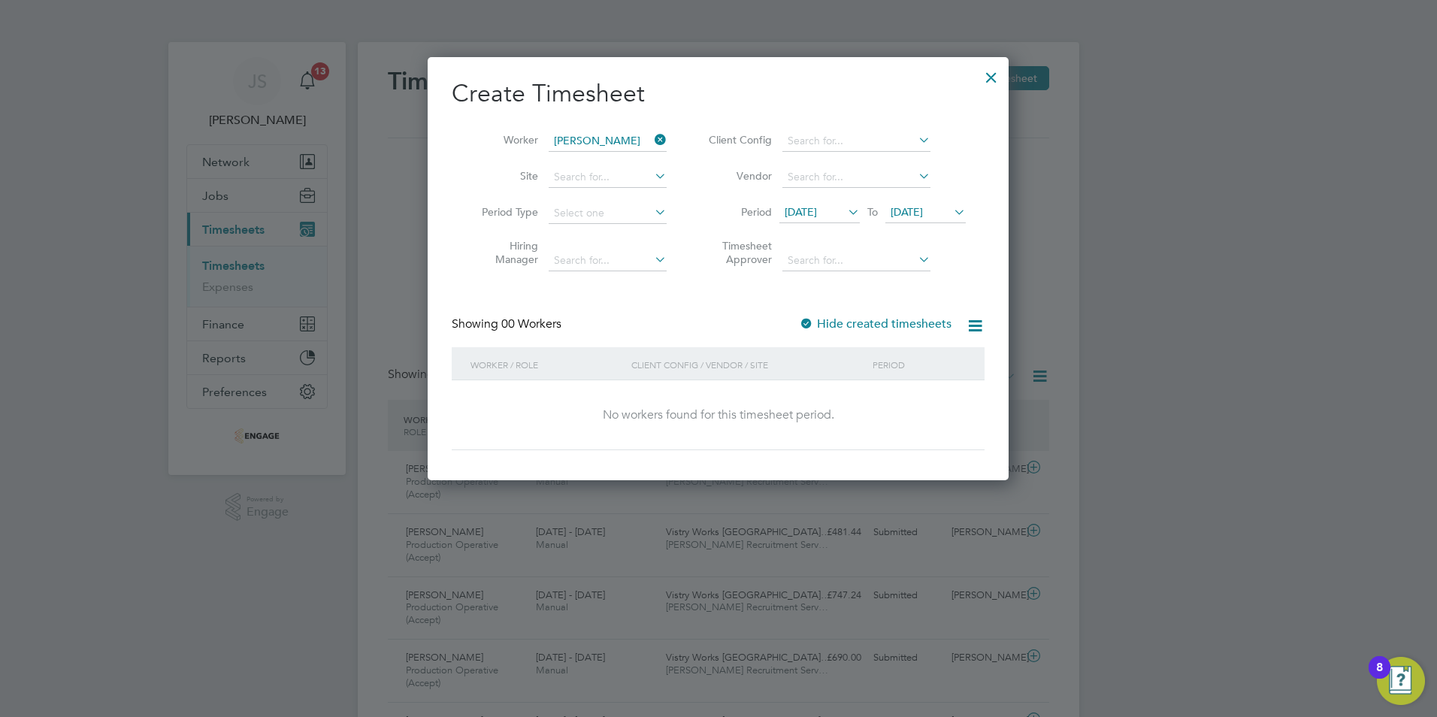
click at [856, 312] on div "Create Timesheet Worker Kamran Sarfraz Site Period Type Hiring Manager Client C…" at bounding box center [718, 264] width 533 height 372
click at [852, 328] on label "Hide created timesheets" at bounding box center [875, 323] width 153 height 15
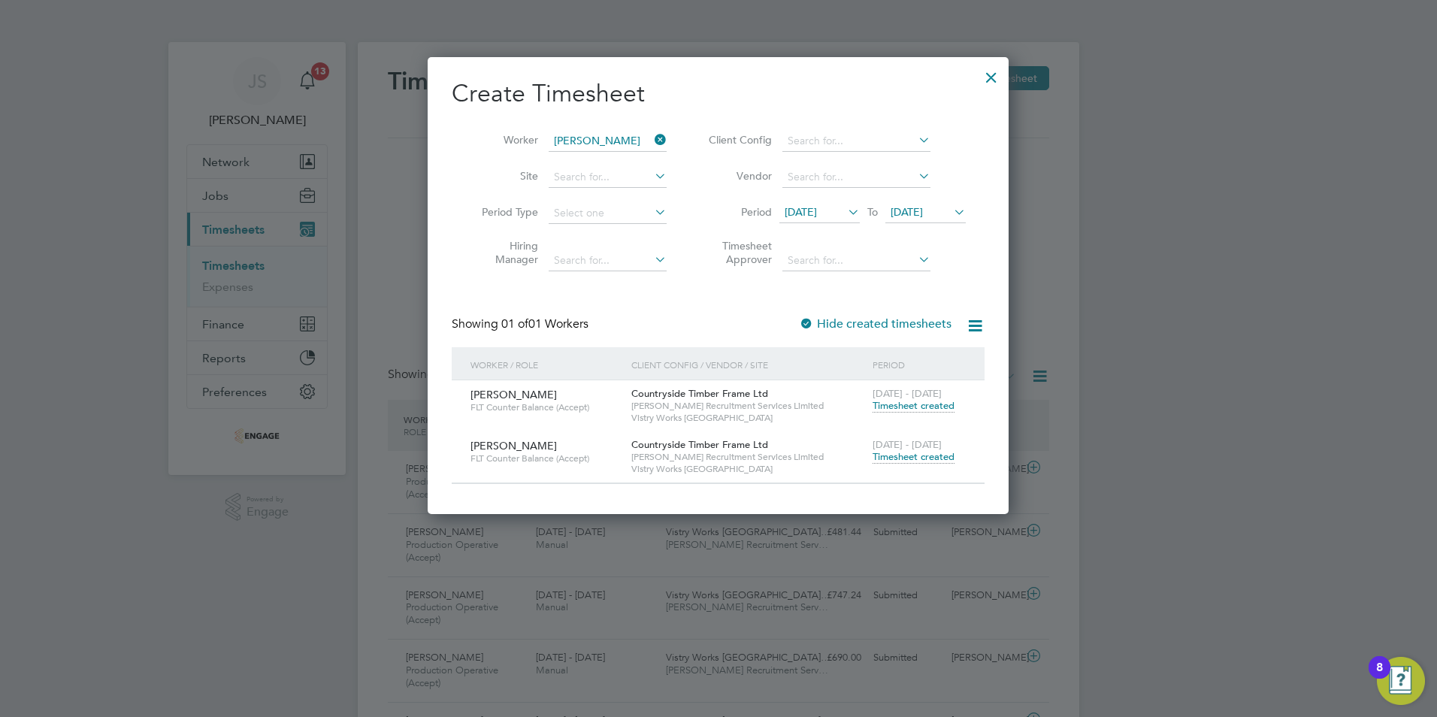
click at [1122, 358] on div at bounding box center [718, 358] width 1437 height 717
drag, startPoint x: 997, startPoint y: 78, endPoint x: 235, endPoint y: 223, distance: 776.6
click at [995, 78] on div at bounding box center [991, 73] width 27 height 27
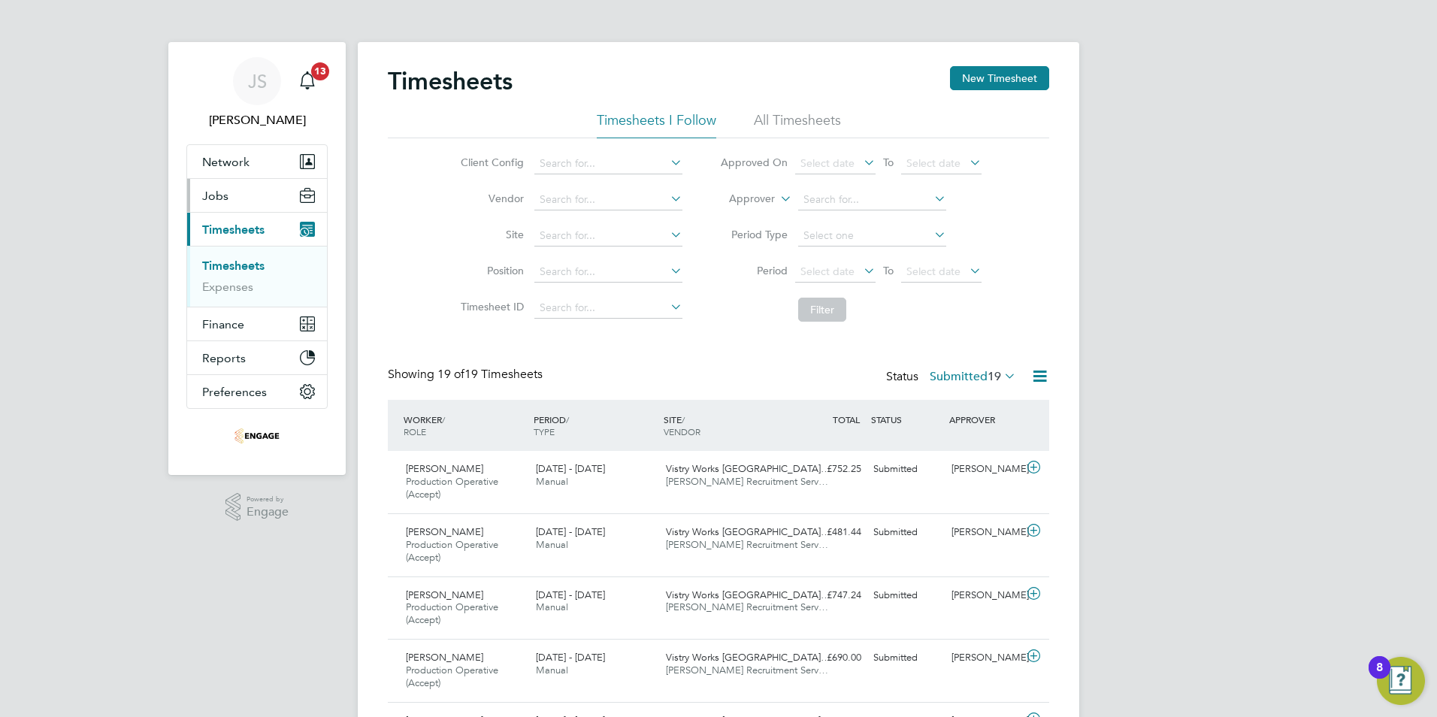
drag, startPoint x: 228, startPoint y: 195, endPoint x: 242, endPoint y: 214, distance: 23.8
click at [228, 197] on button "Jobs" at bounding box center [257, 195] width 140 height 33
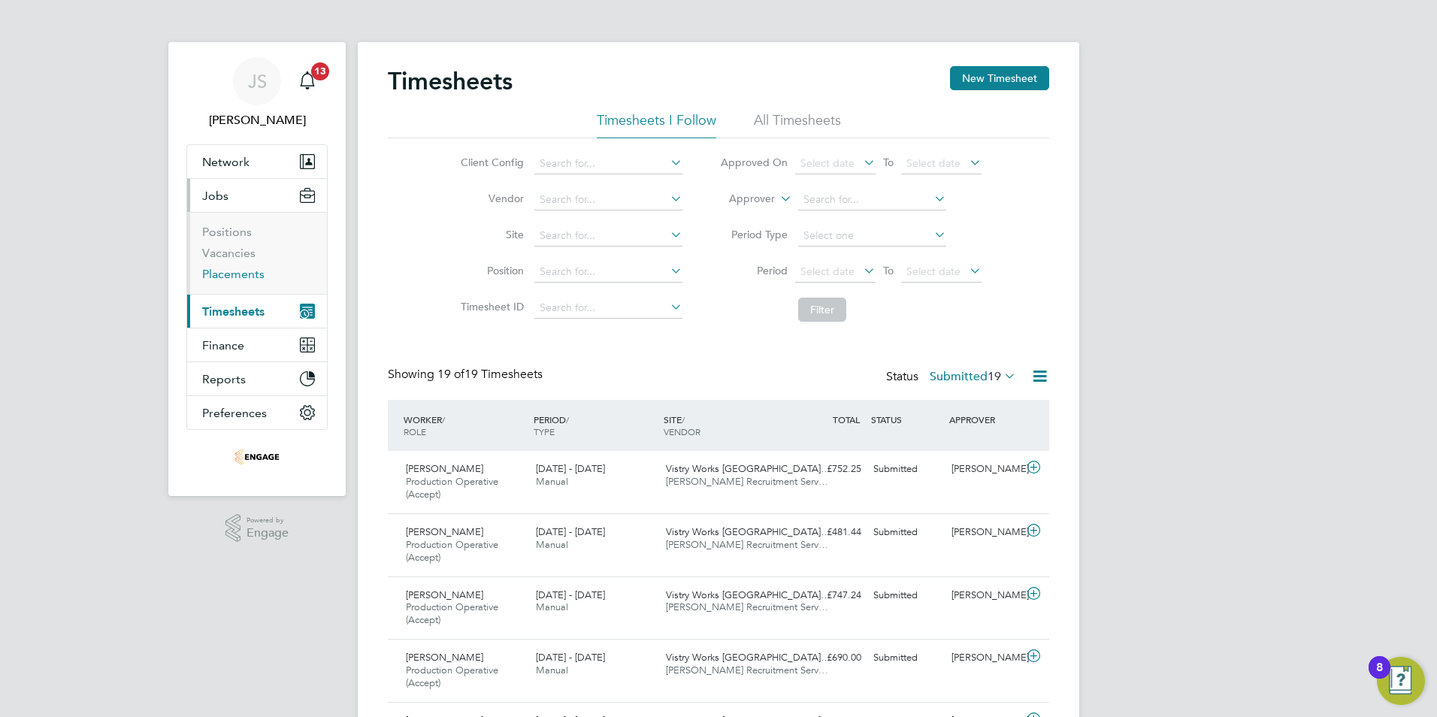
click at [233, 276] on link "Placements" at bounding box center [233, 274] width 62 height 14
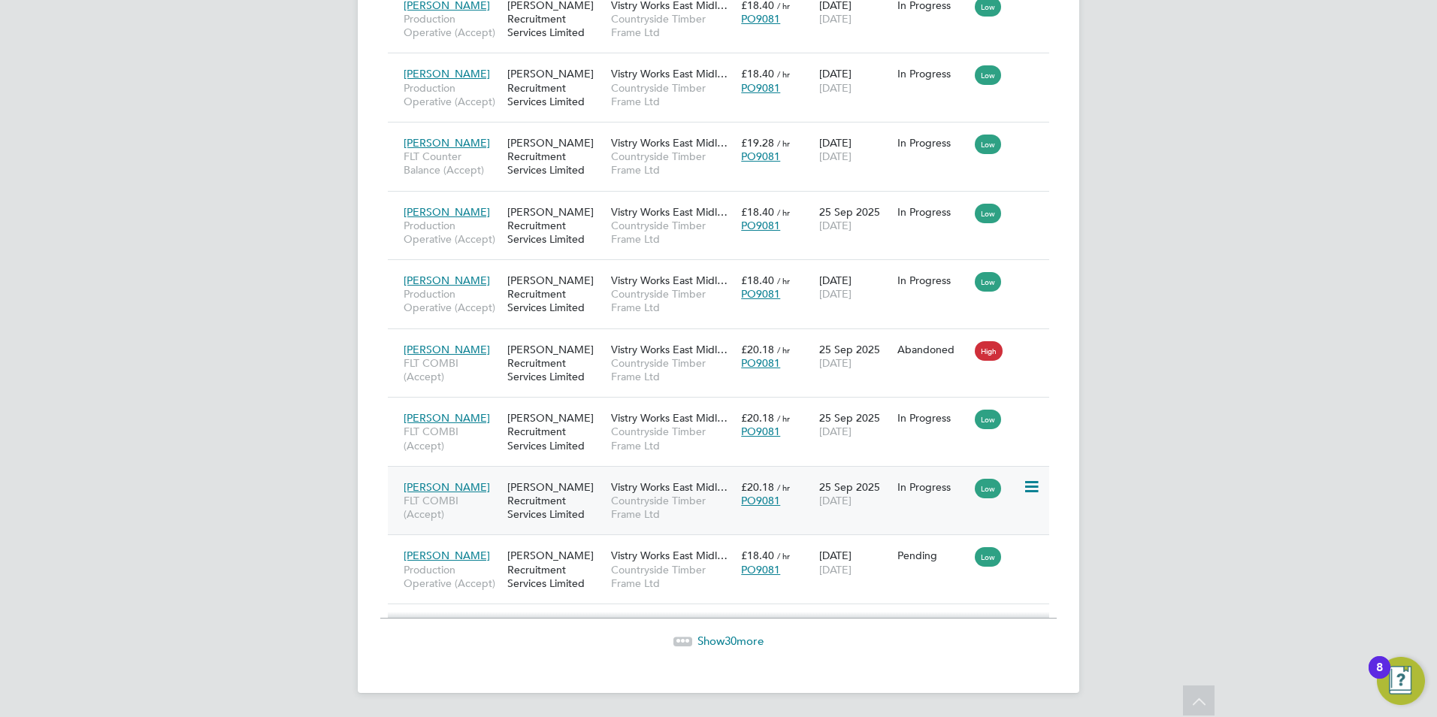
click at [1027, 487] on icon at bounding box center [1030, 487] width 15 height 18
drag, startPoint x: 1167, startPoint y: 524, endPoint x: 1154, endPoint y: 524, distance: 12.8
click at [1027, 554] on icon at bounding box center [1030, 555] width 15 height 18
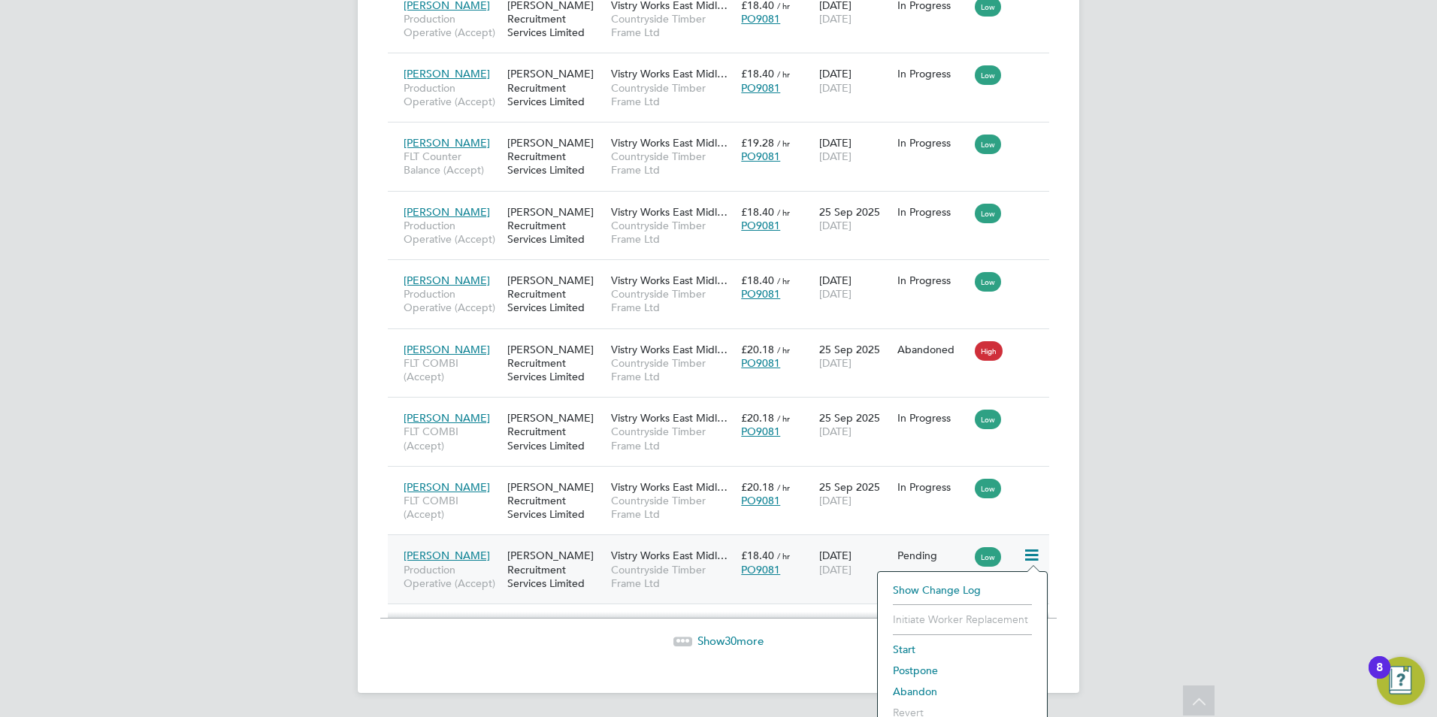
click at [915, 645] on li "Start" at bounding box center [962, 649] width 154 height 21
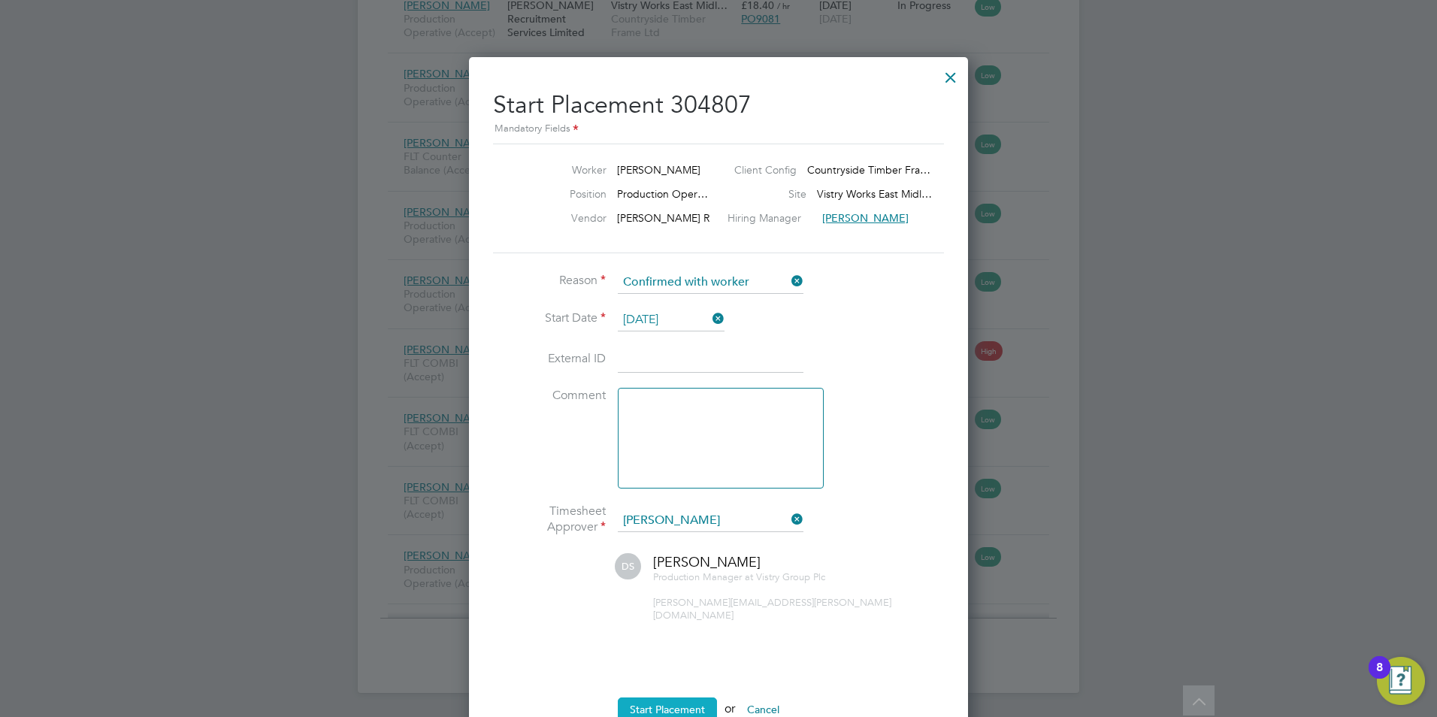
click at [646, 698] on button "Start Placement" at bounding box center [667, 710] width 99 height 24
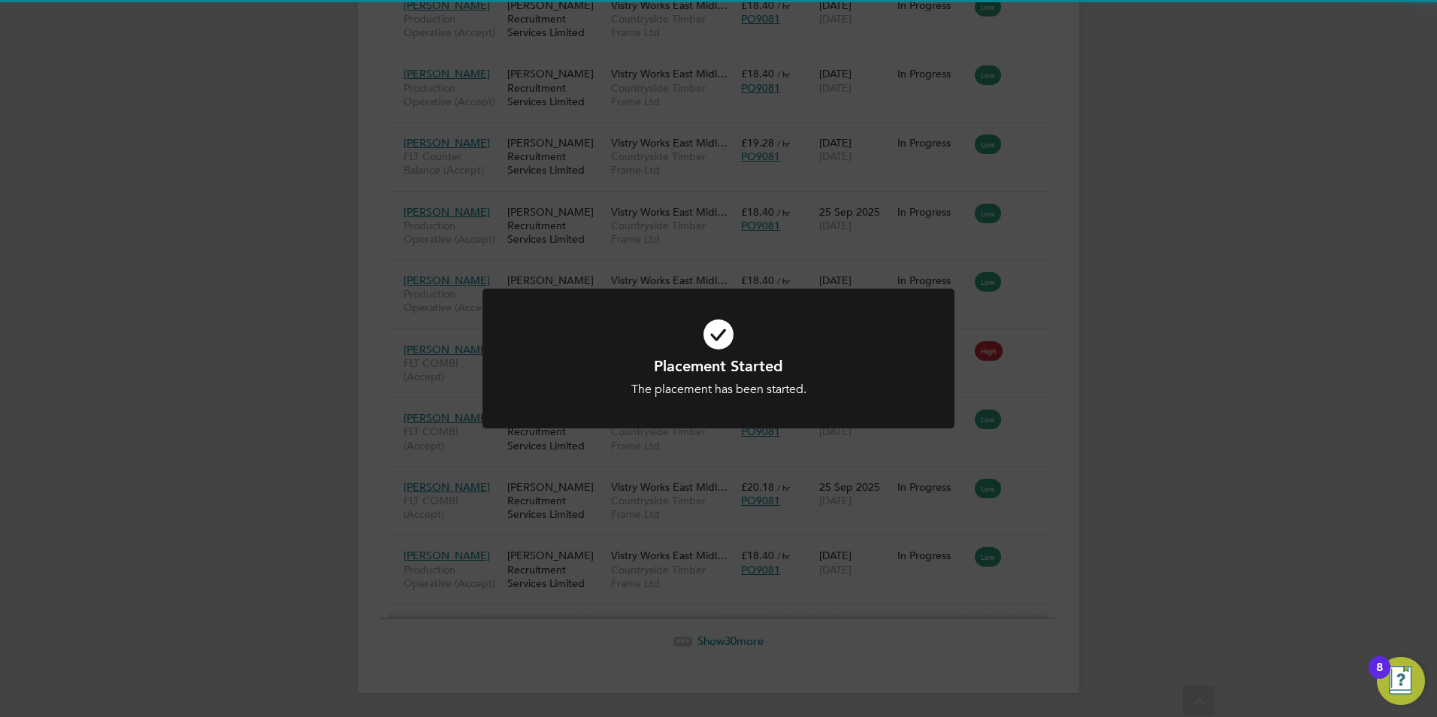
click at [1148, 459] on div "Placement Started The placement has been started. Cancel Okay" at bounding box center [718, 358] width 1437 height 717
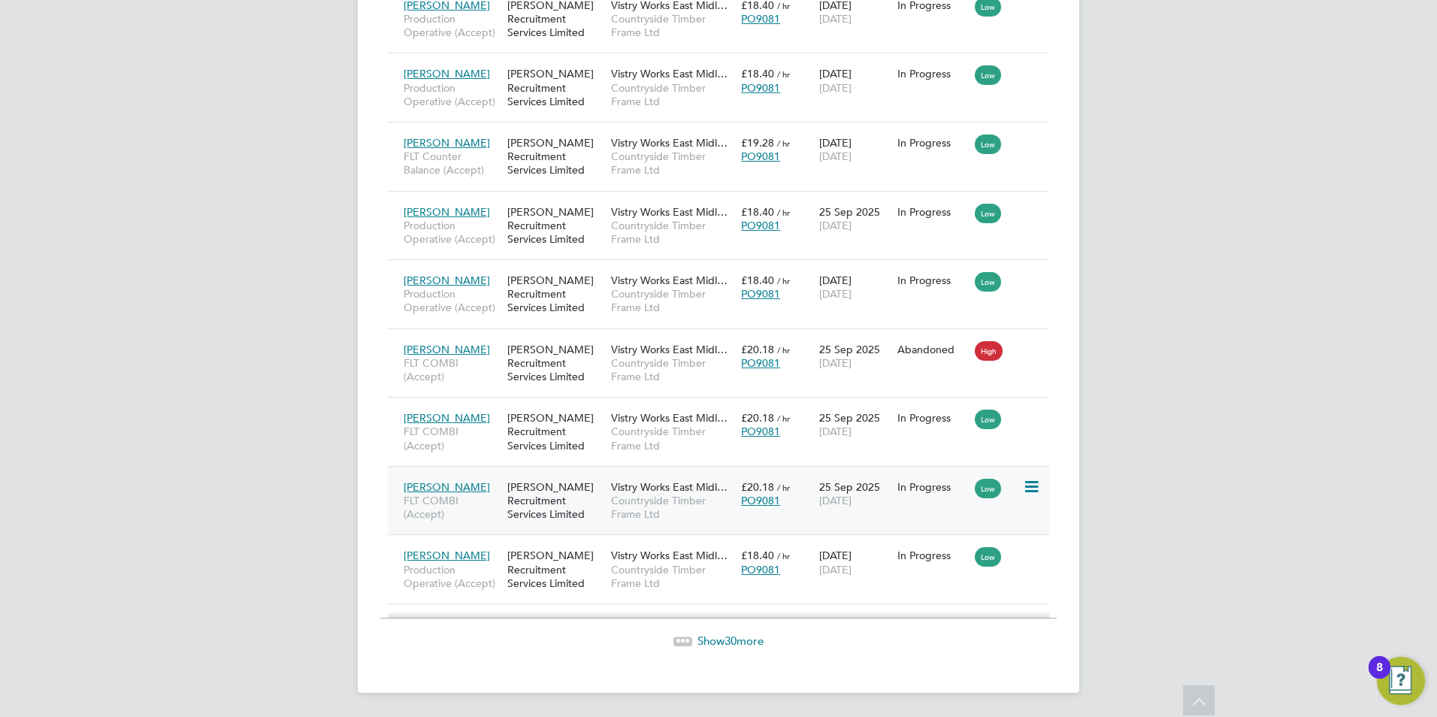
click at [524, 494] on div "[PERSON_NAME] Recruitment Services Limited" at bounding box center [556, 501] width 104 height 56
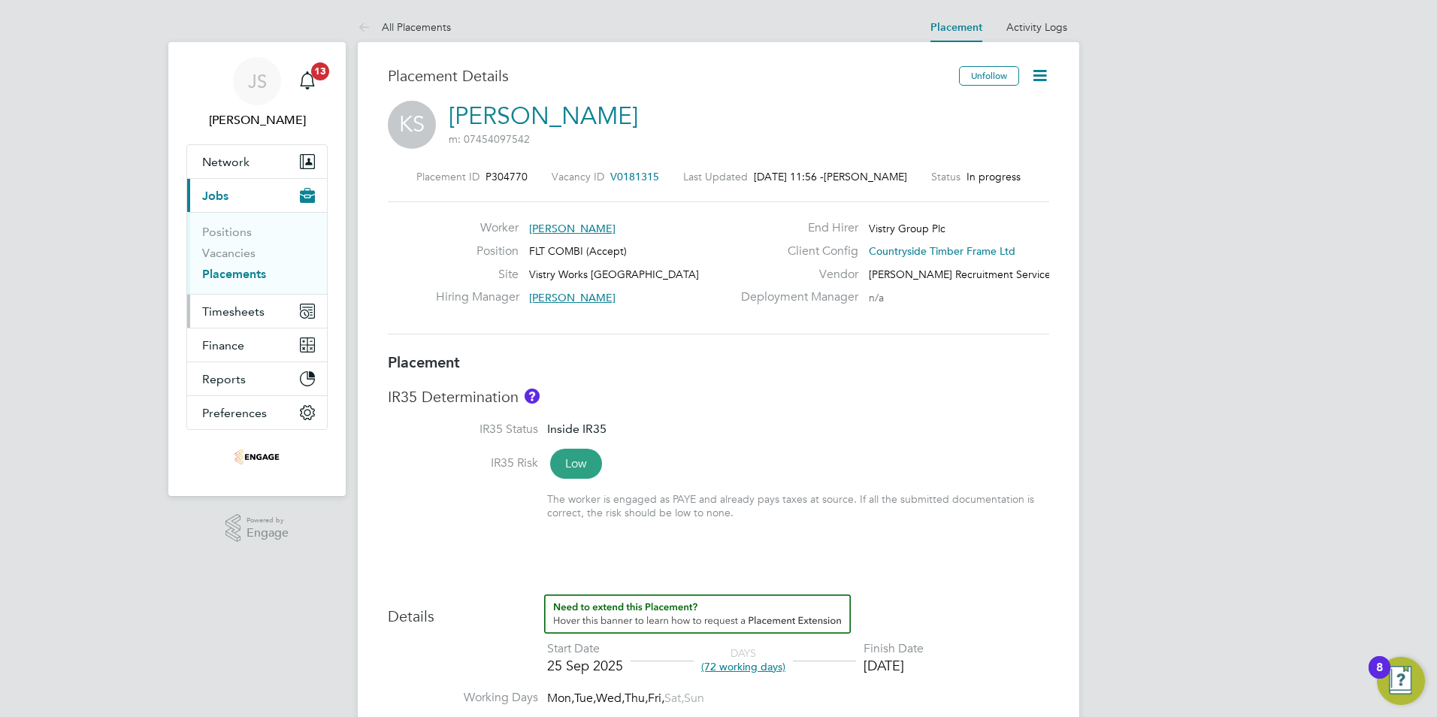
click at [234, 316] on span "Timesheets" at bounding box center [233, 311] width 62 height 14
click at [237, 319] on button "Timesheets" at bounding box center [257, 311] width 140 height 33
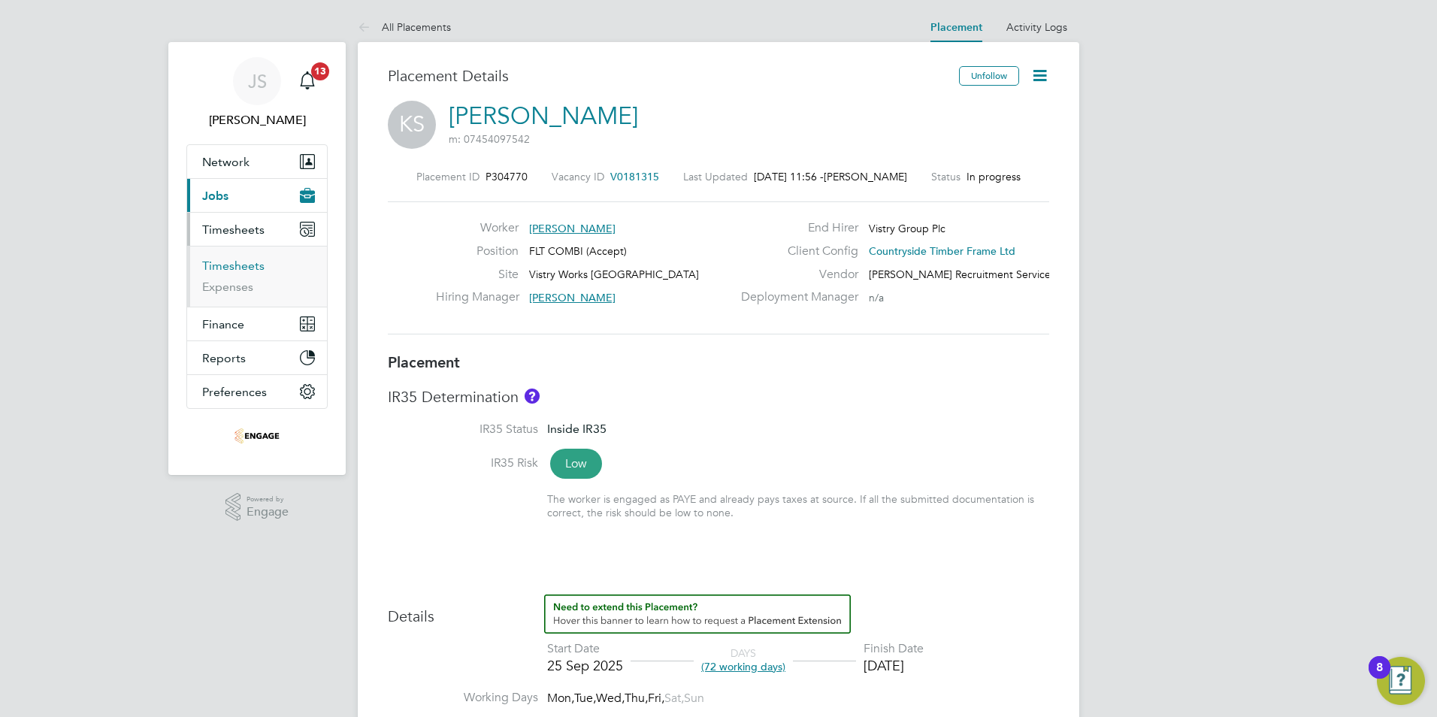
click at [234, 267] on link "Timesheets" at bounding box center [233, 266] width 62 height 14
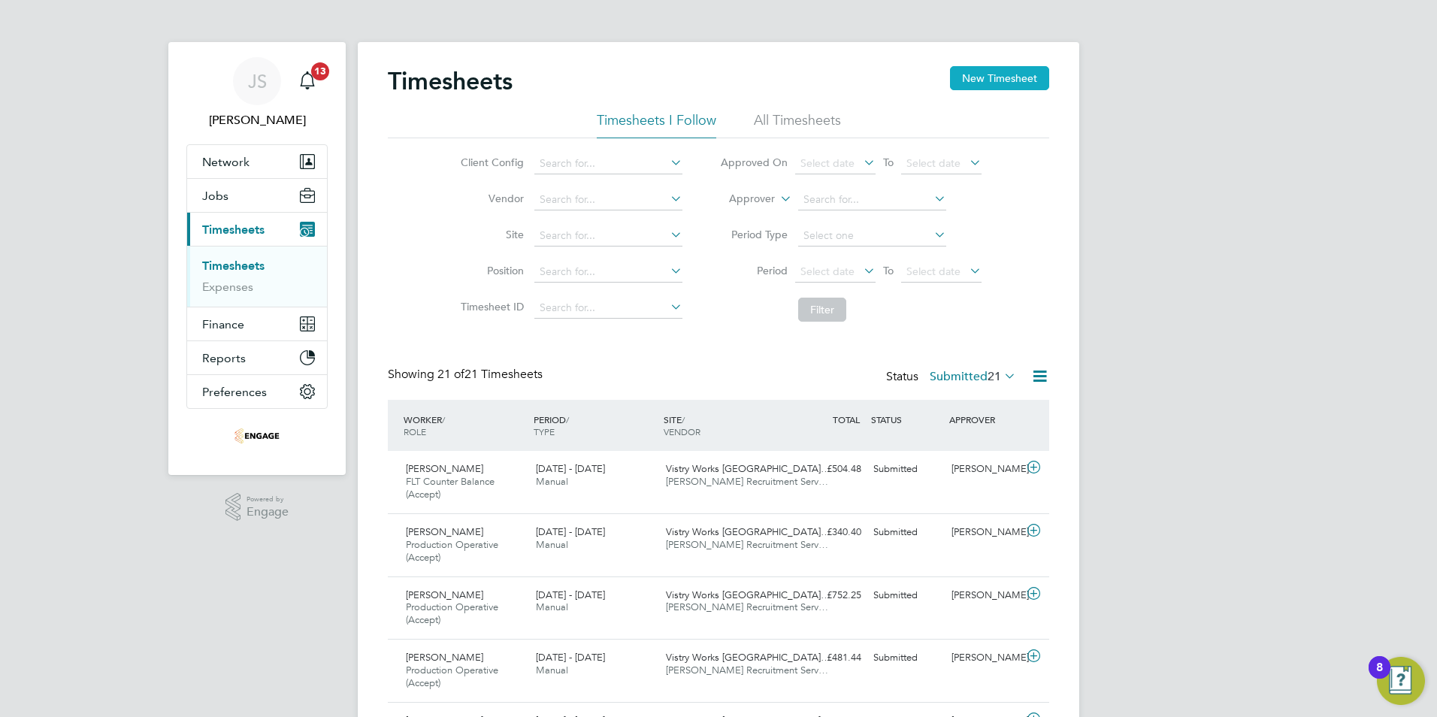
click at [999, 82] on button "New Timesheet" at bounding box center [999, 78] width 99 height 24
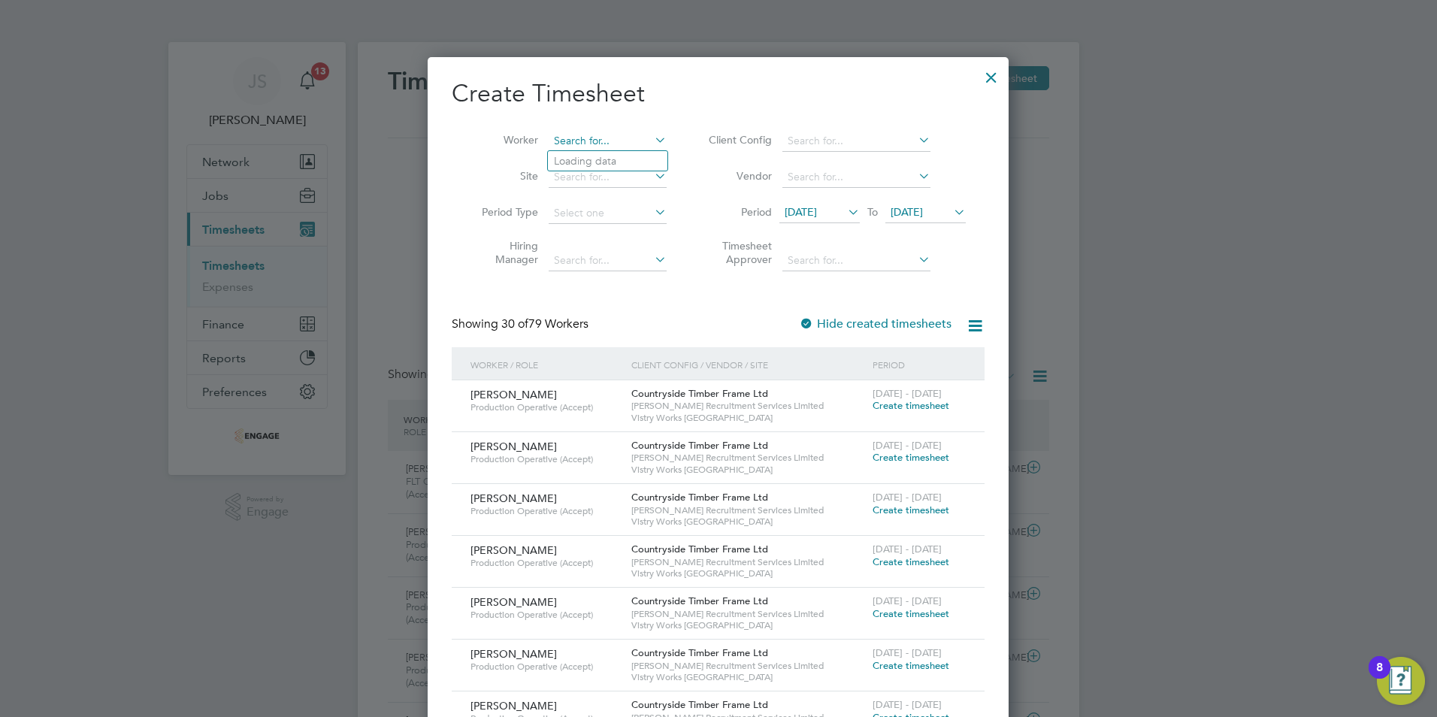
click at [573, 143] on input at bounding box center [608, 141] width 118 height 21
click at [576, 151] on li "Kamr an Sarfraz" at bounding box center [617, 161] width 139 height 20
type input "Kamran Sarfraz"
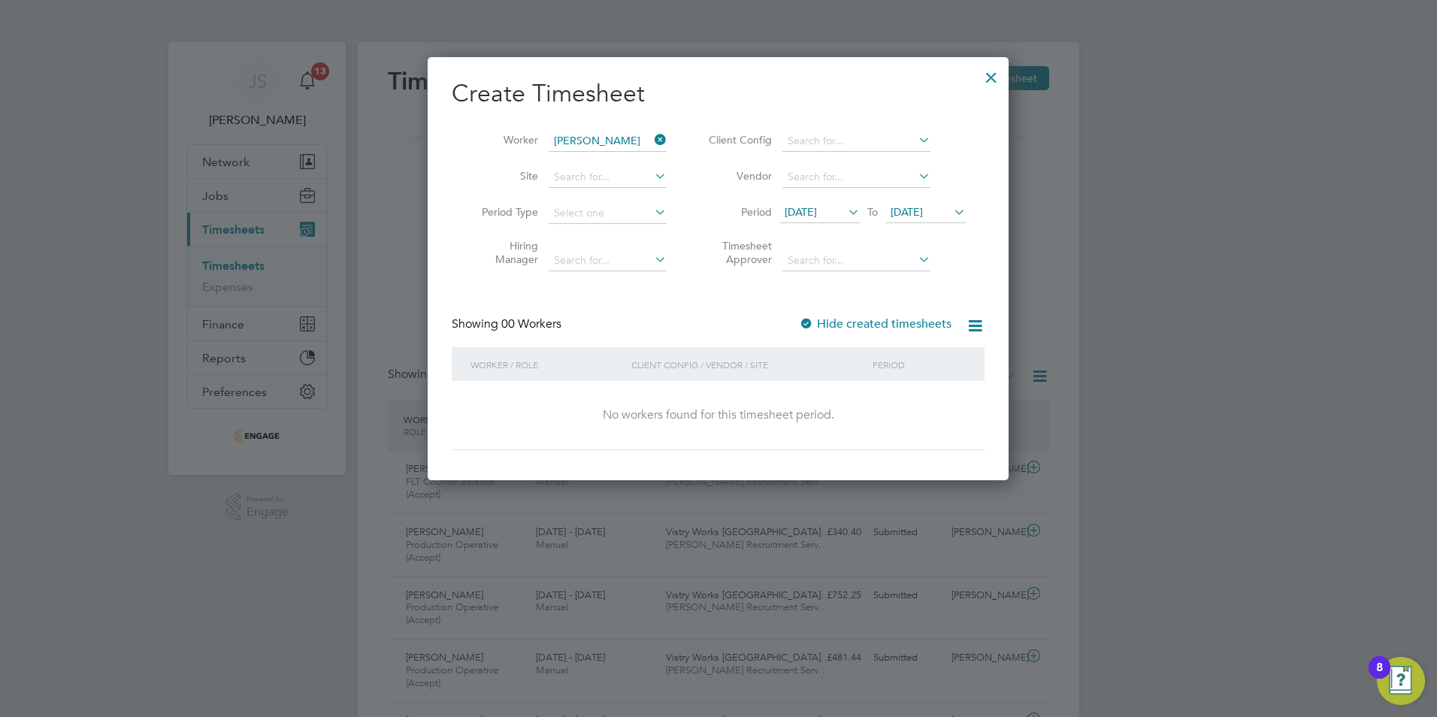
click at [820, 322] on label "Hide created timesheets" at bounding box center [875, 323] width 153 height 15
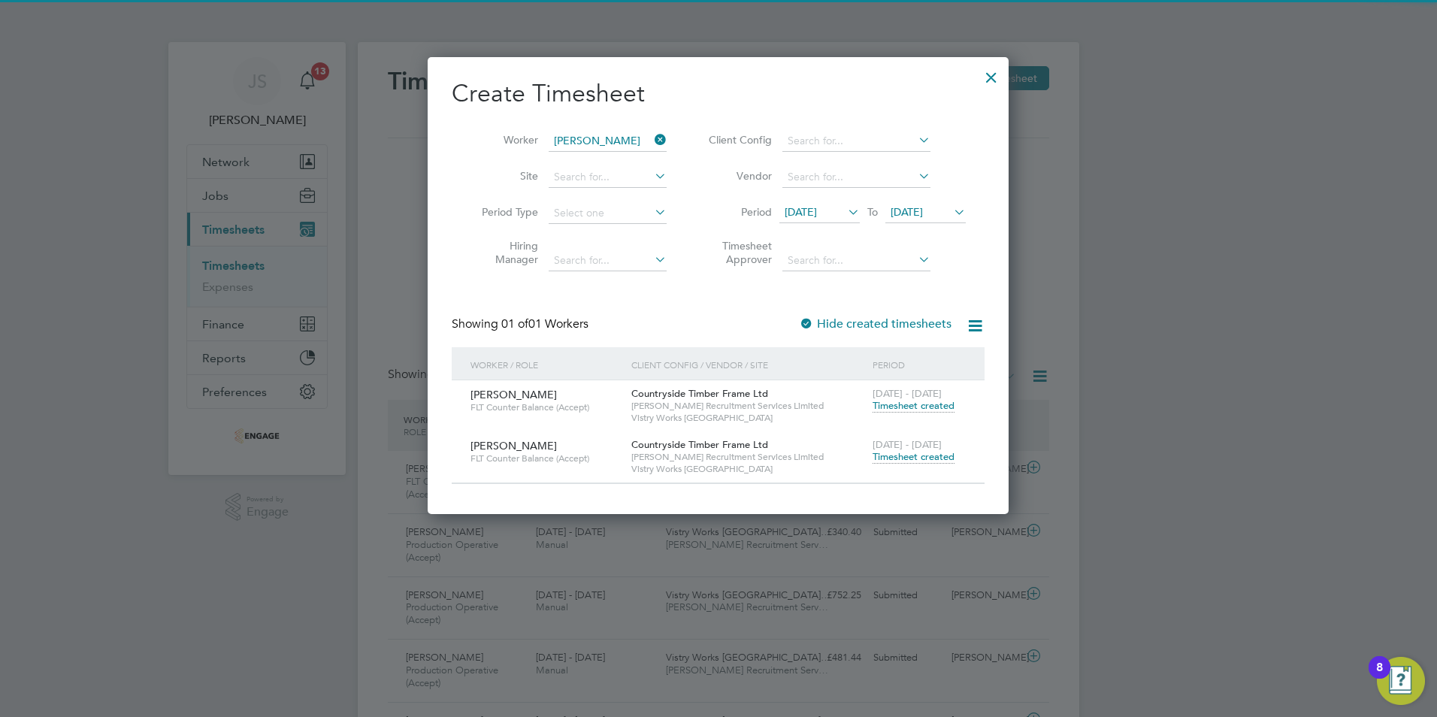
click at [825, 201] on li "Period 15 Sep 2025 To 22 Sep 2025" at bounding box center [834, 213] width 299 height 36
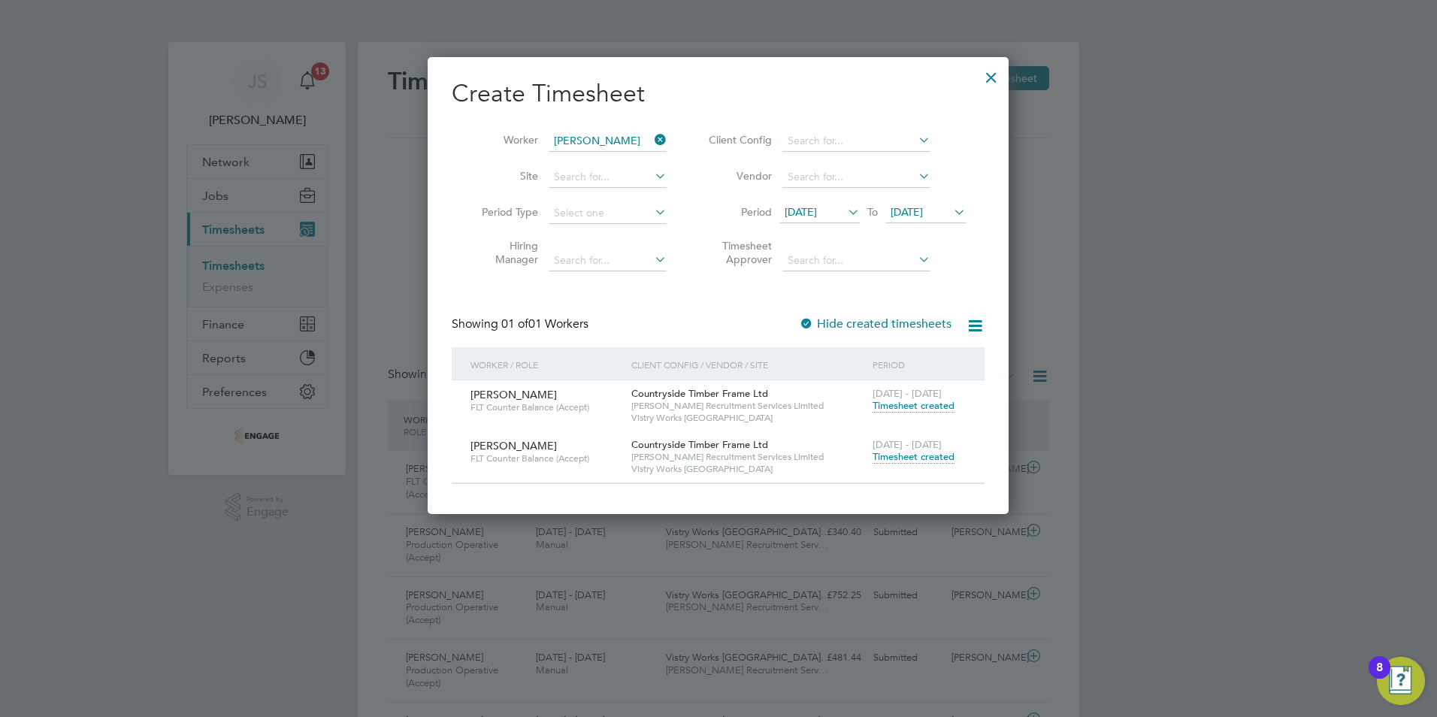
click at [813, 211] on span "[DATE]" at bounding box center [801, 212] width 32 height 14
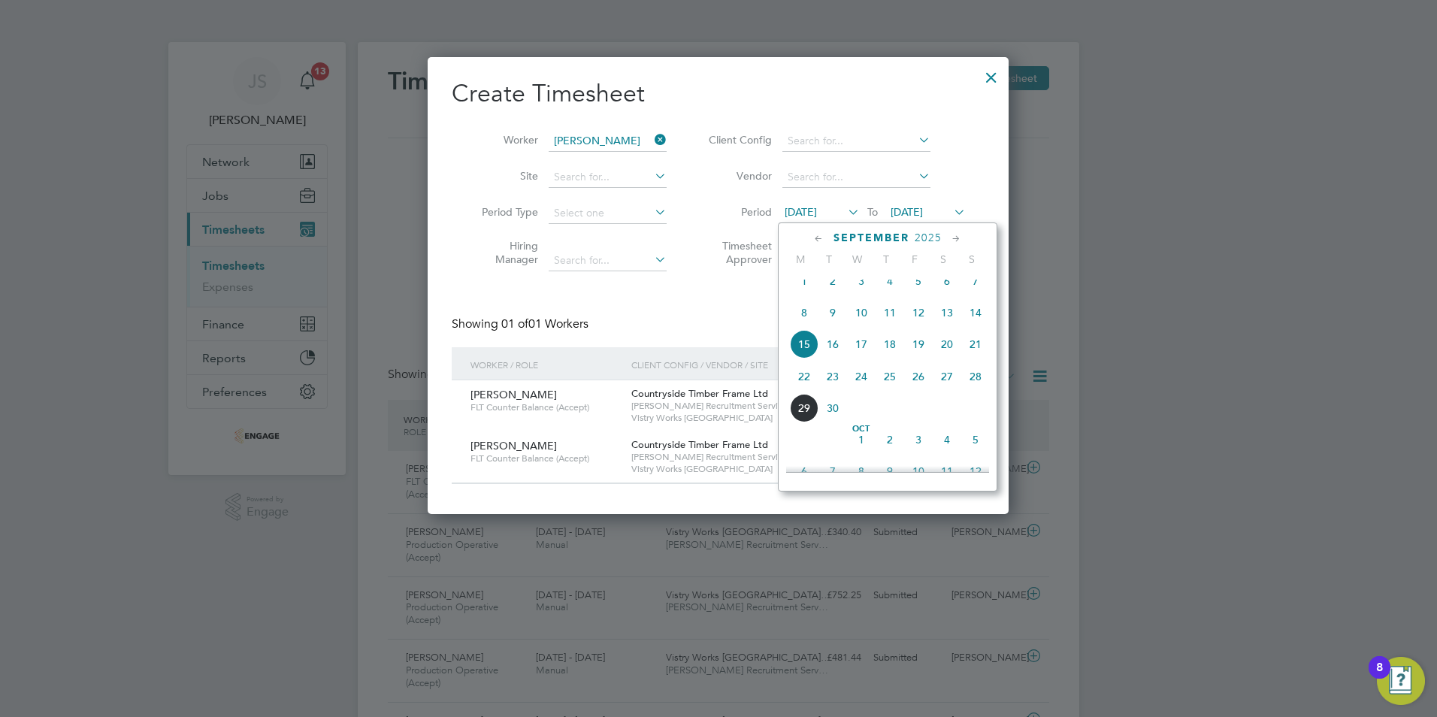
click at [813, 391] on span "22" at bounding box center [804, 376] width 29 height 29
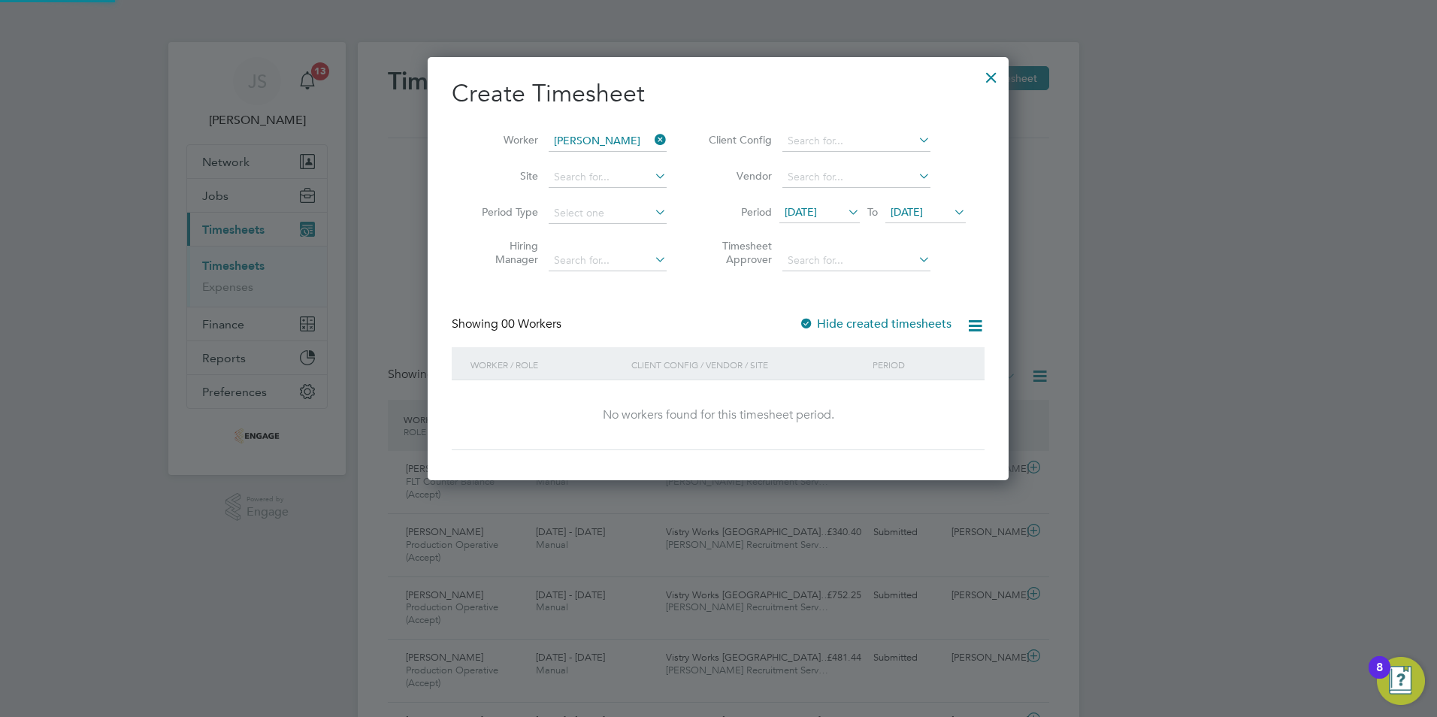
click at [922, 204] on span "[DATE]" at bounding box center [925, 213] width 80 height 20
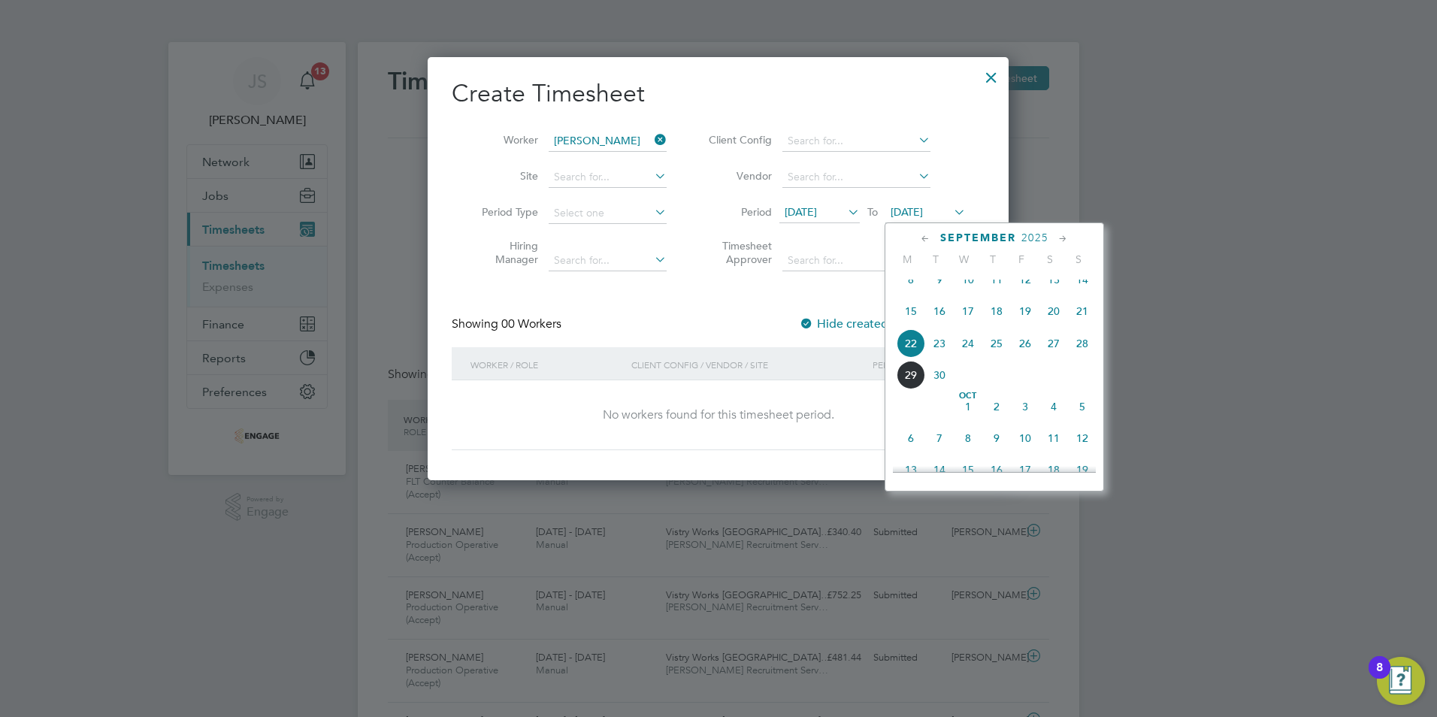
click at [1086, 358] on span "28" at bounding box center [1082, 343] width 29 height 29
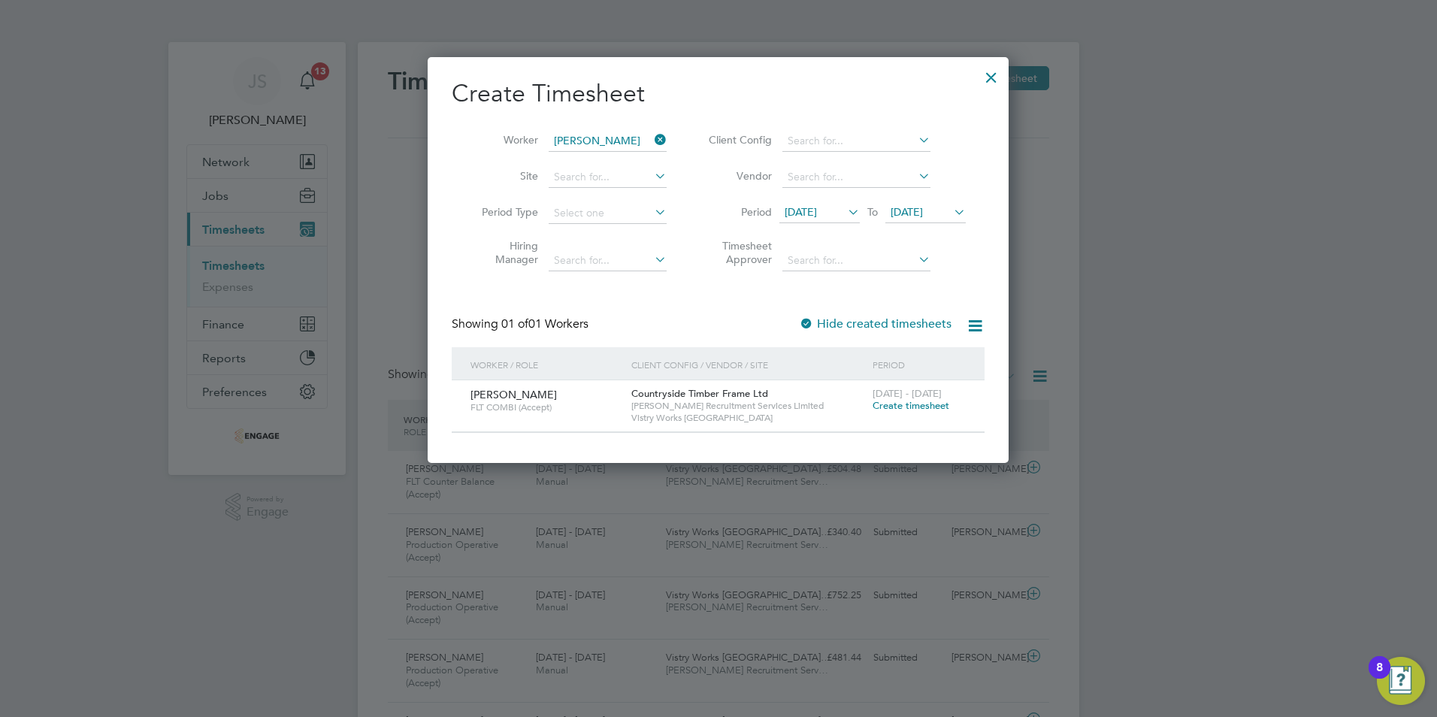
click at [909, 407] on span "Create timesheet" at bounding box center [911, 405] width 77 height 13
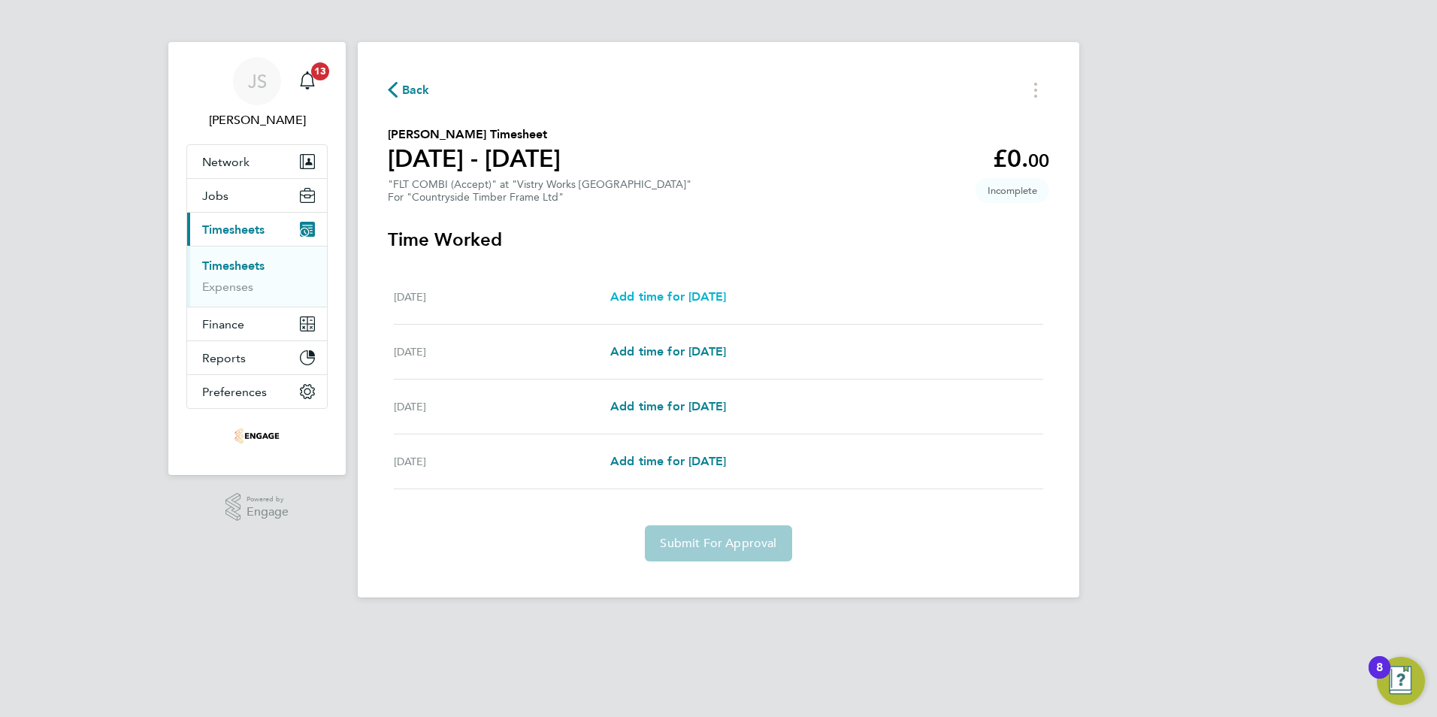
click at [668, 300] on span "Add time for [DATE]" at bounding box center [668, 296] width 116 height 14
select select "15"
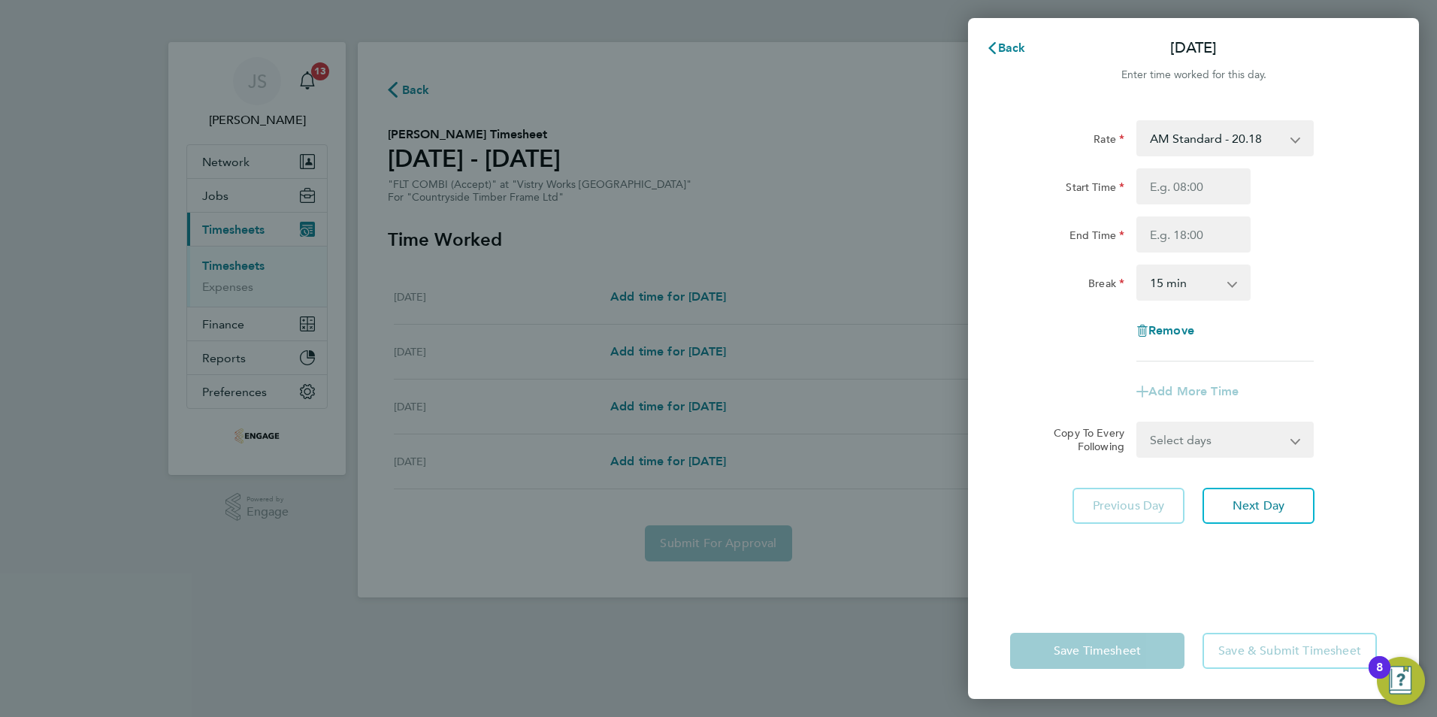
click at [1206, 138] on select "AM Standard - 20.18 PM OT 2 - 43.99 OT1 AM - 30.27 PM Standard - 22.00 PM OT 1 …" at bounding box center [1216, 138] width 156 height 33
select select "15"
drag, startPoint x: 1174, startPoint y: 183, endPoint x: 1179, endPoint y: 190, distance: 9.2
click at [1174, 183] on input "Start Time" at bounding box center [1193, 186] width 114 height 36
type input "14:00"
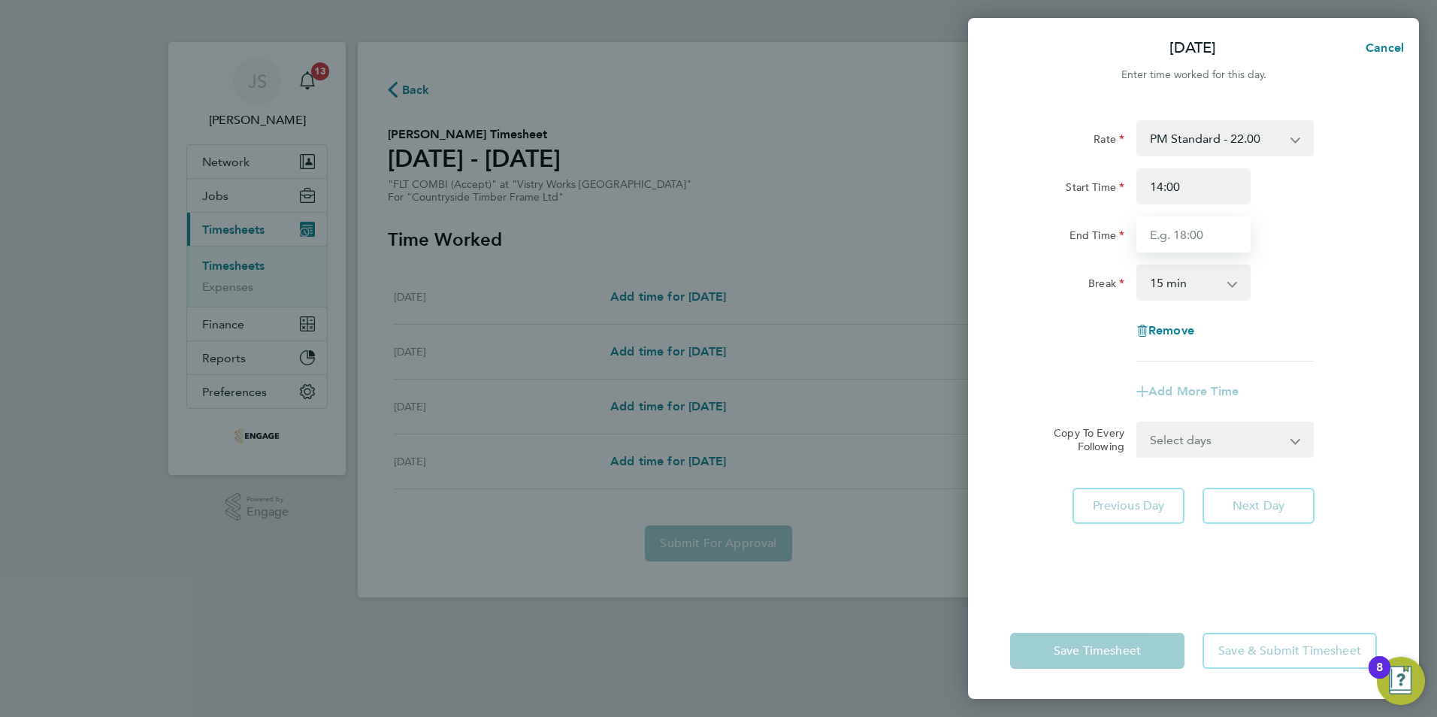
type input "22:30"
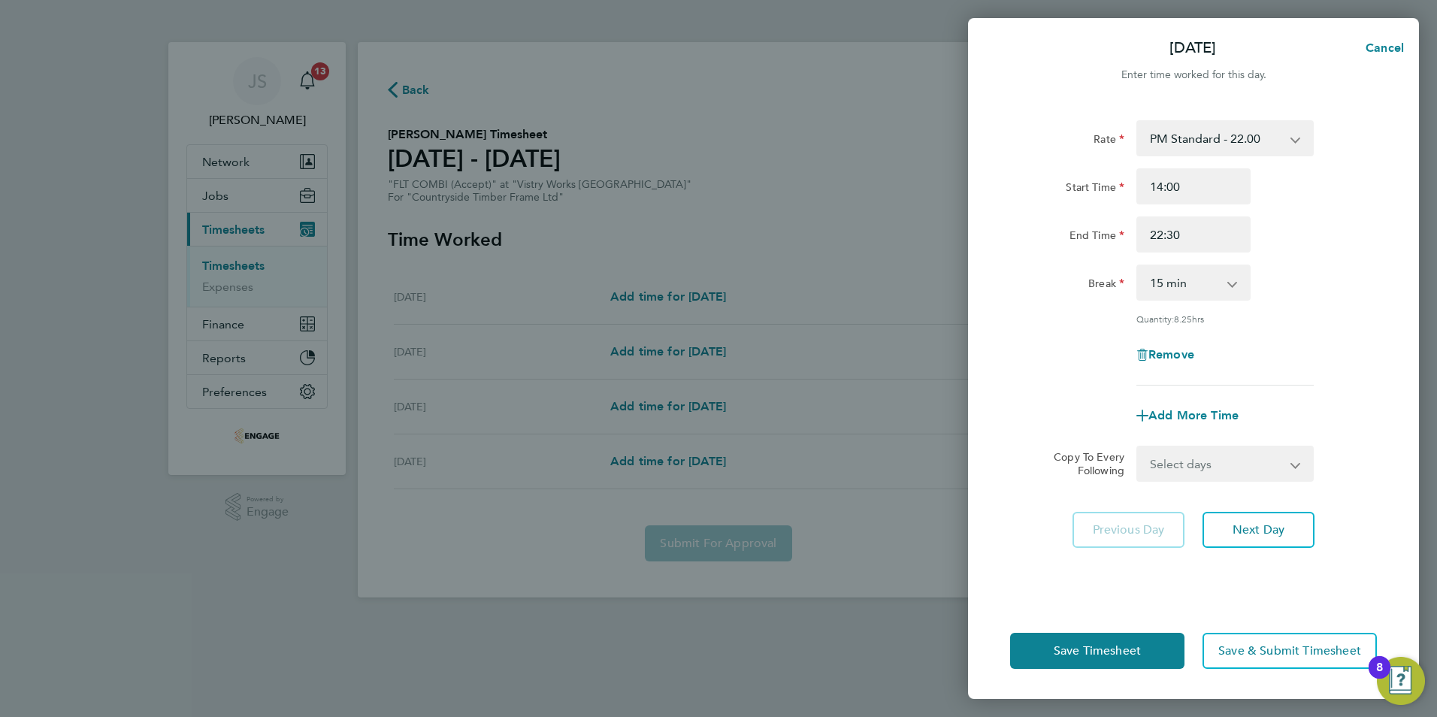
drag, startPoint x: 1171, startPoint y: 280, endPoint x: 1173, endPoint y: 289, distance: 9.9
click at [1171, 280] on select "0 min 15 min 30 min 45 min 60 min 75 min 90 min" at bounding box center [1184, 282] width 93 height 33
select select "30"
click at [1138, 266] on select "0 min 15 min 30 min 45 min 60 min 75 min 90 min" at bounding box center [1184, 282] width 93 height 33
click at [1263, 519] on button "Next Day" at bounding box center [1259, 530] width 112 height 36
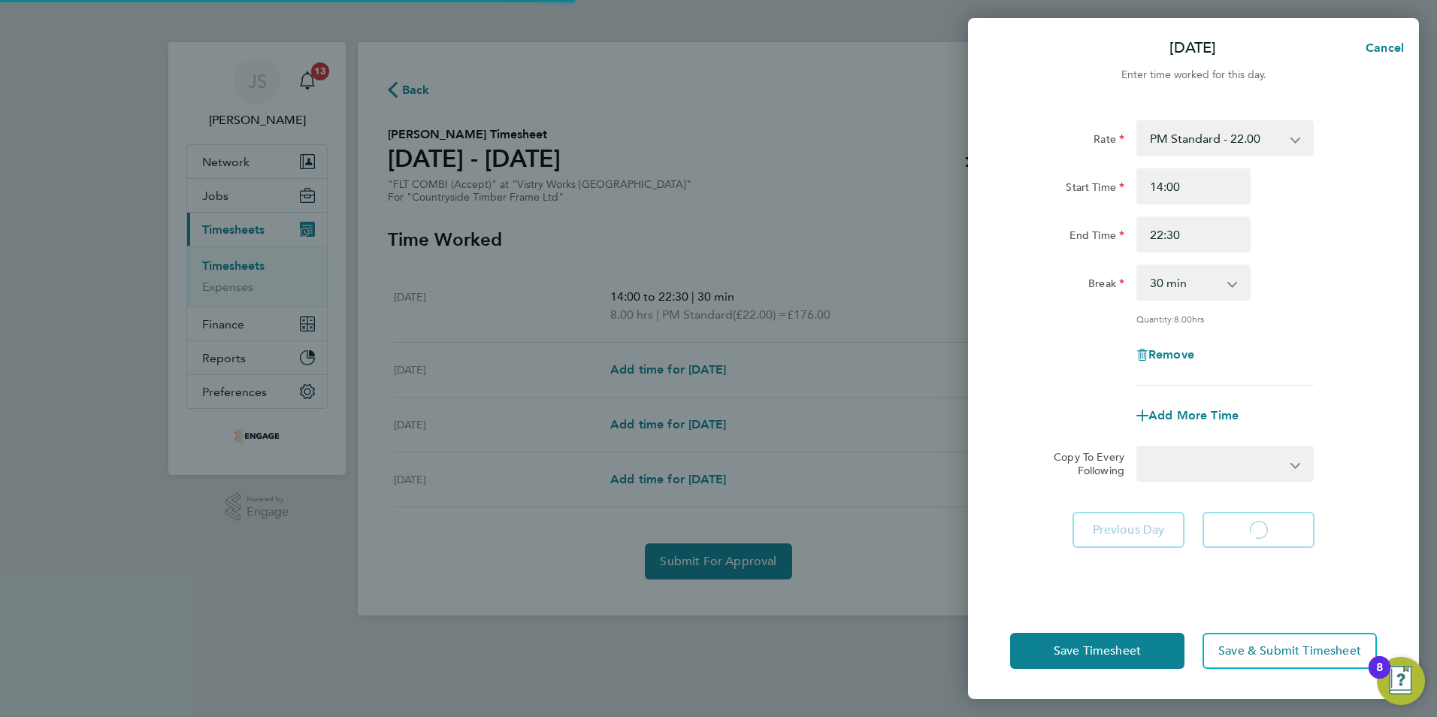
select select "15"
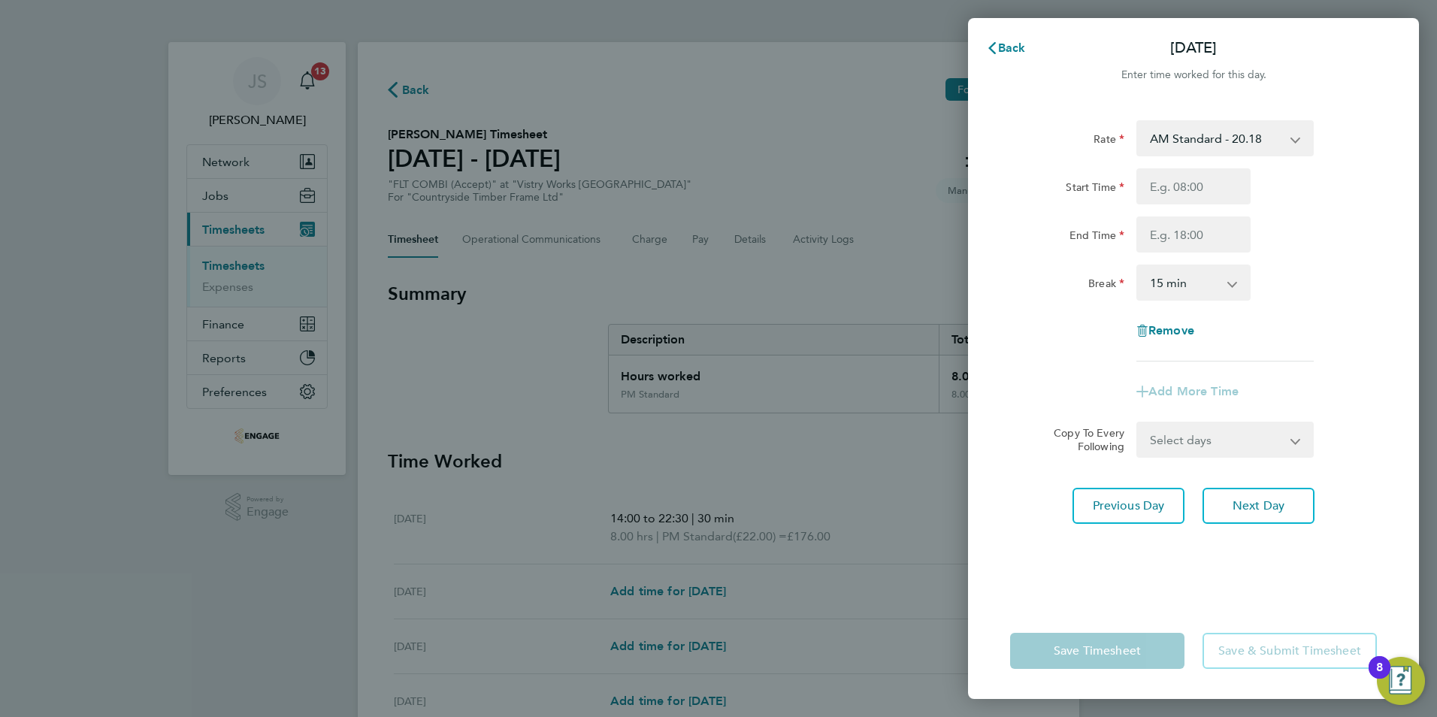
drag, startPoint x: 1202, startPoint y: 141, endPoint x: 1211, endPoint y: 156, distance: 17.5
click at [1202, 141] on select "AM Standard - 20.18 PM OT 2 - 43.99 OT1 AM - 30.27 PM Standard - 22.00 PM OT 1 …" at bounding box center [1216, 138] width 156 height 33
select select "15"
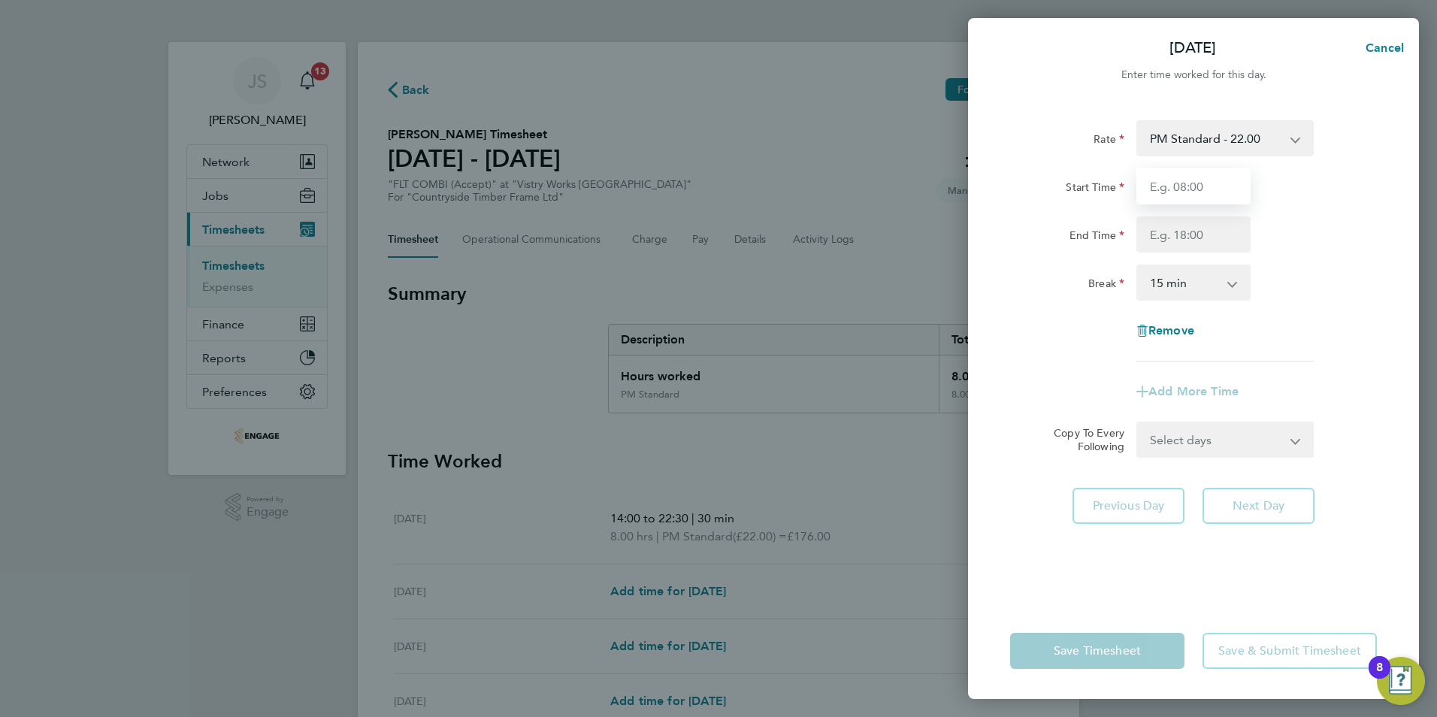
click at [1171, 186] on input "Start Time" at bounding box center [1193, 186] width 114 height 36
type input "14:00"
click at [1177, 234] on input "End Time" at bounding box center [1193, 234] width 114 height 36
type input "20:00"
click at [1170, 277] on select "0 min 15 min 30 min 45 min 60 min 75 min 90 min" at bounding box center [1184, 282] width 93 height 33
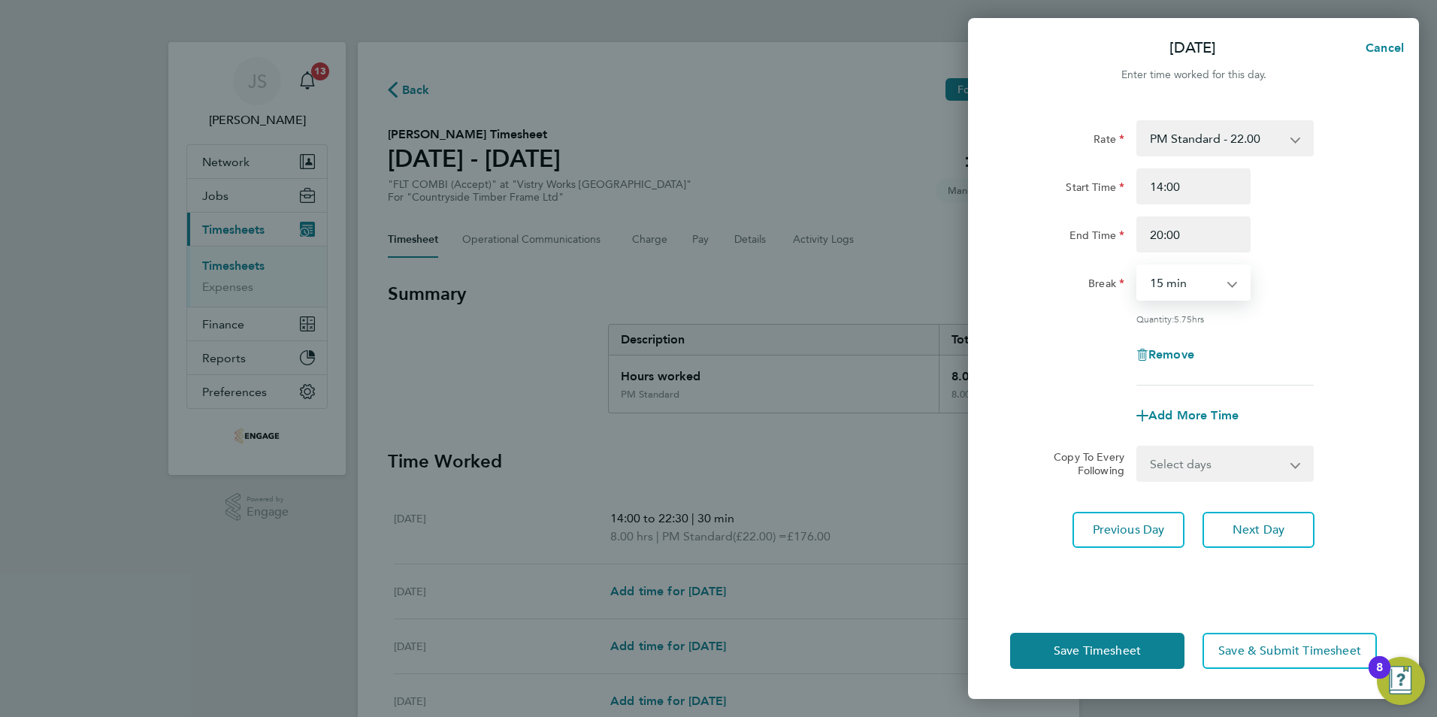
select select "30"
click at [1138, 266] on select "0 min 15 min 30 min 45 min 60 min 75 min 90 min" at bounding box center [1184, 282] width 93 height 33
click at [1118, 661] on button "Save Timesheet" at bounding box center [1097, 651] width 174 height 36
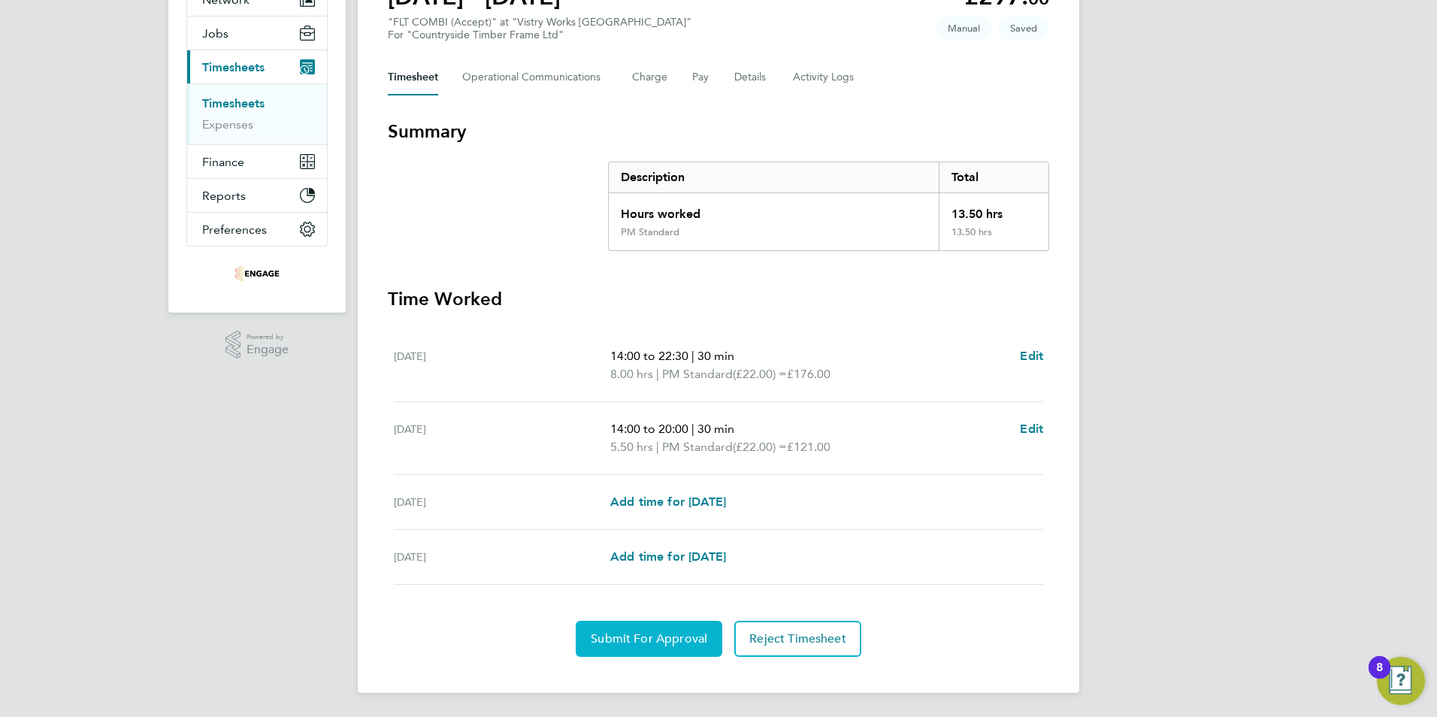
click at [620, 637] on span "Submit For Approval" at bounding box center [649, 638] width 117 height 15
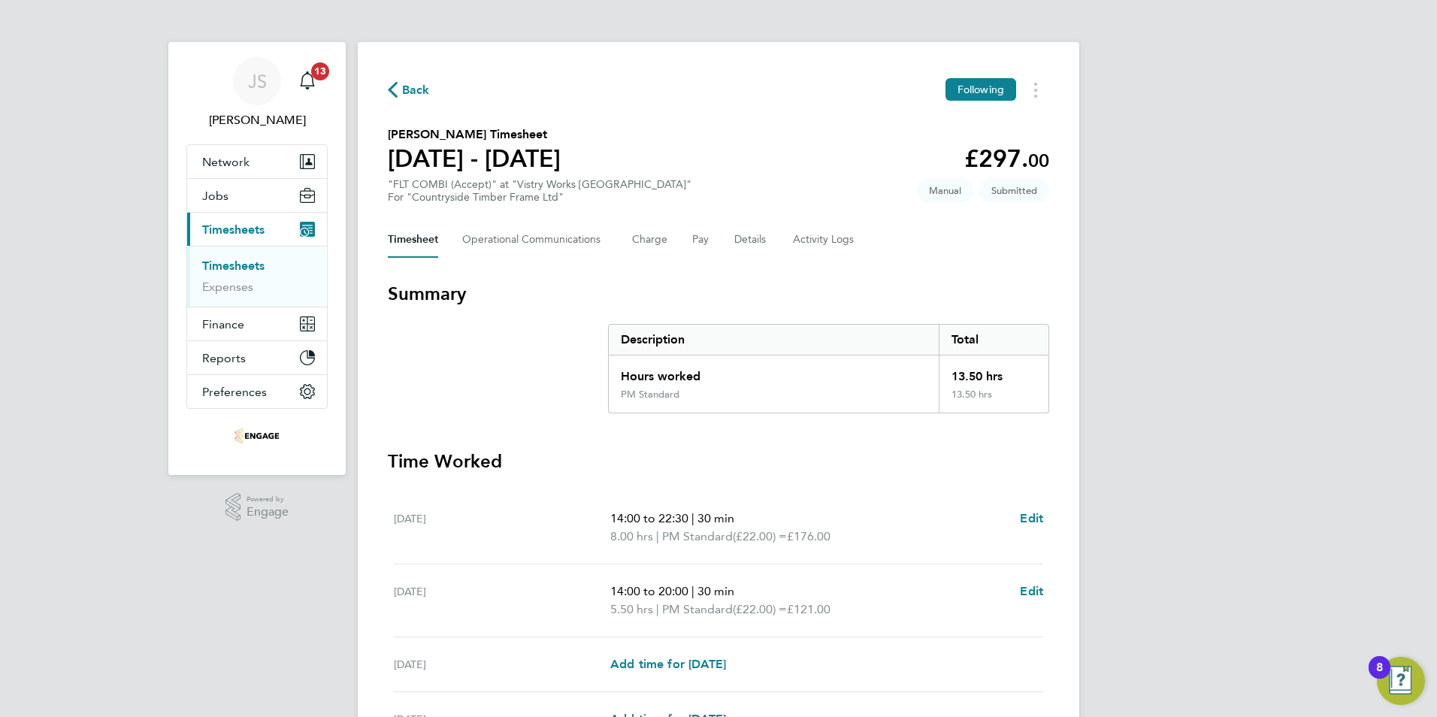
click at [396, 87] on icon "button" at bounding box center [393, 90] width 10 height 16
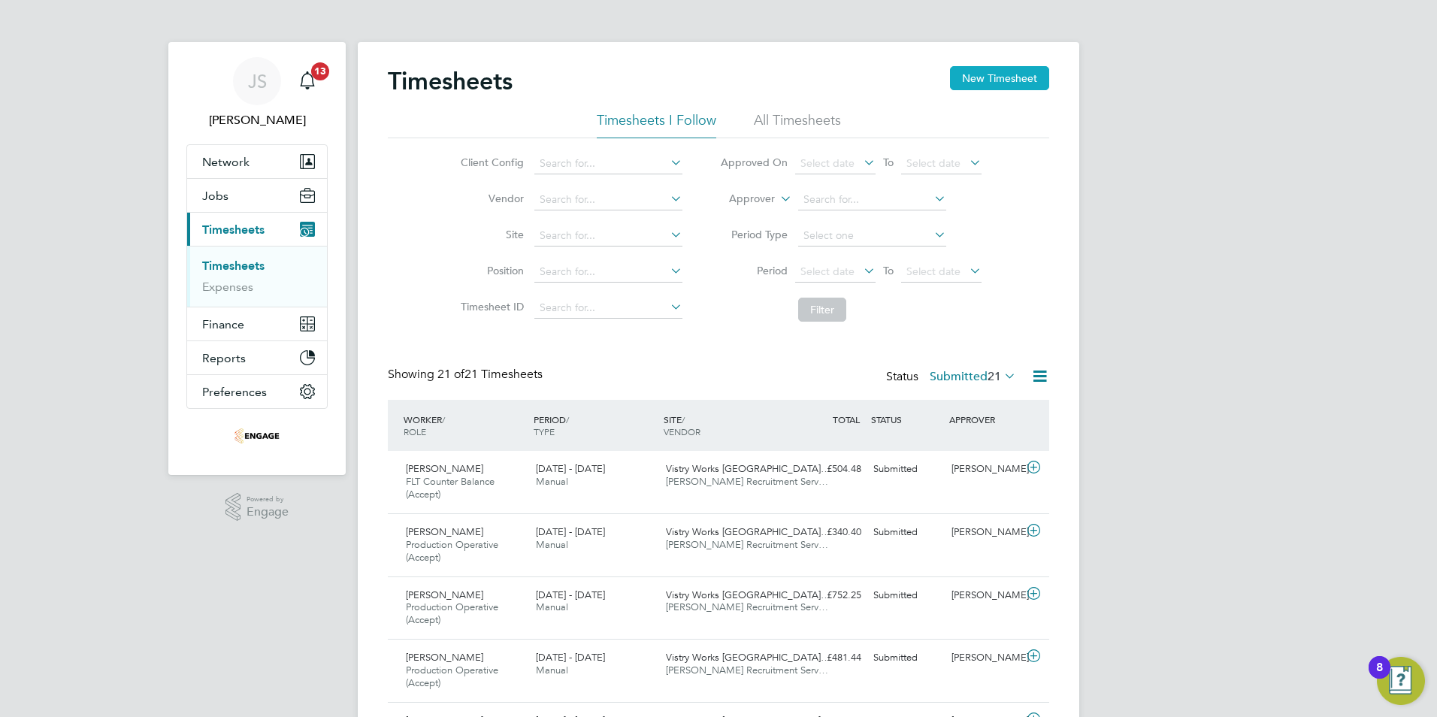
click at [994, 90] on button "New Timesheet" at bounding box center [999, 78] width 99 height 24
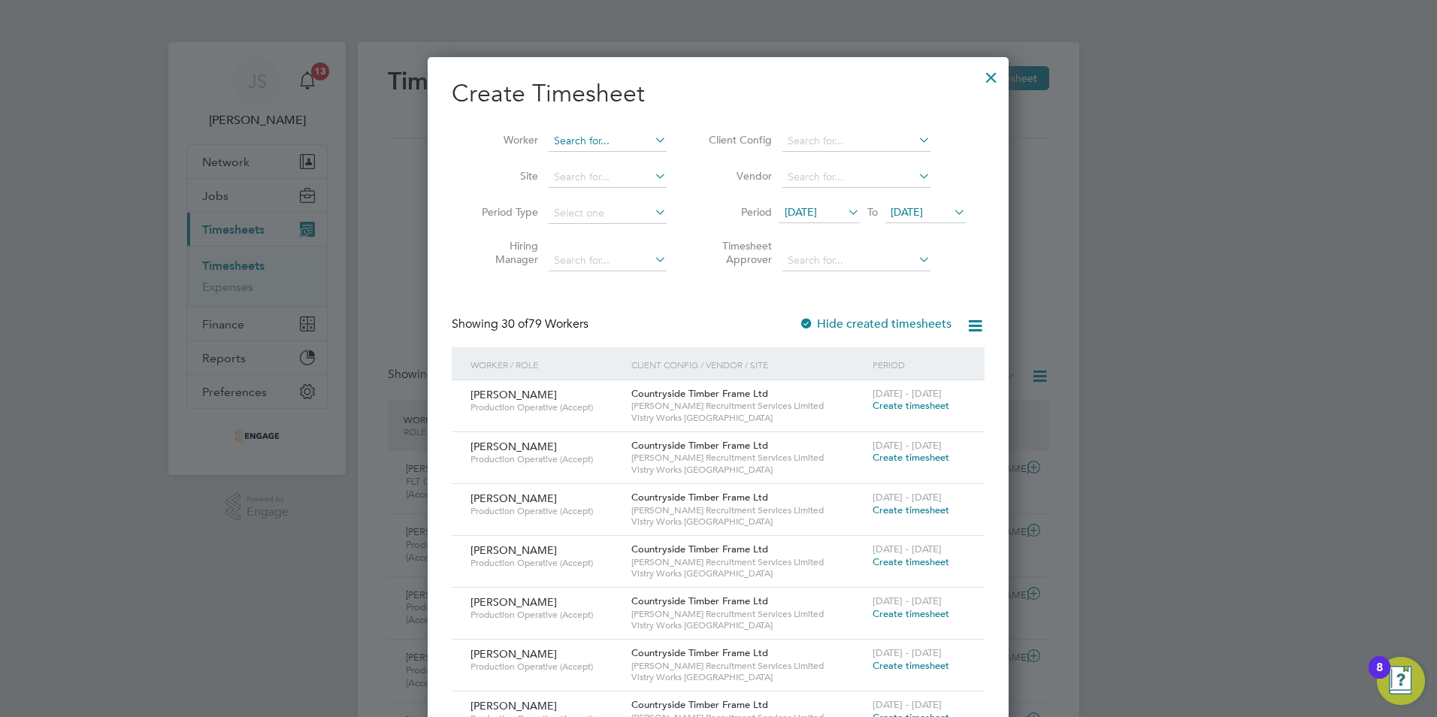
click at [580, 143] on input at bounding box center [608, 141] width 118 height 21
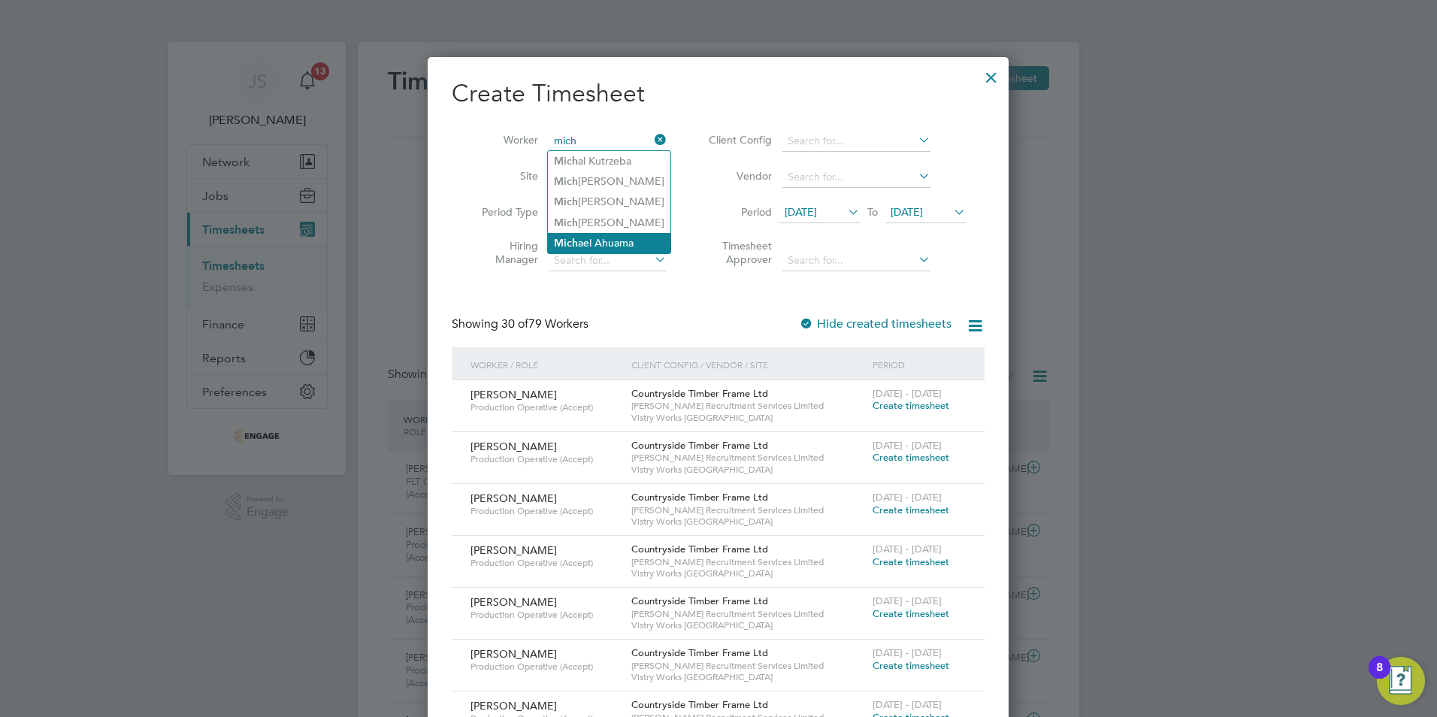
click at [602, 235] on li "Mich ael Ahuama" at bounding box center [609, 243] width 123 height 20
type input "Michael Ahuama"
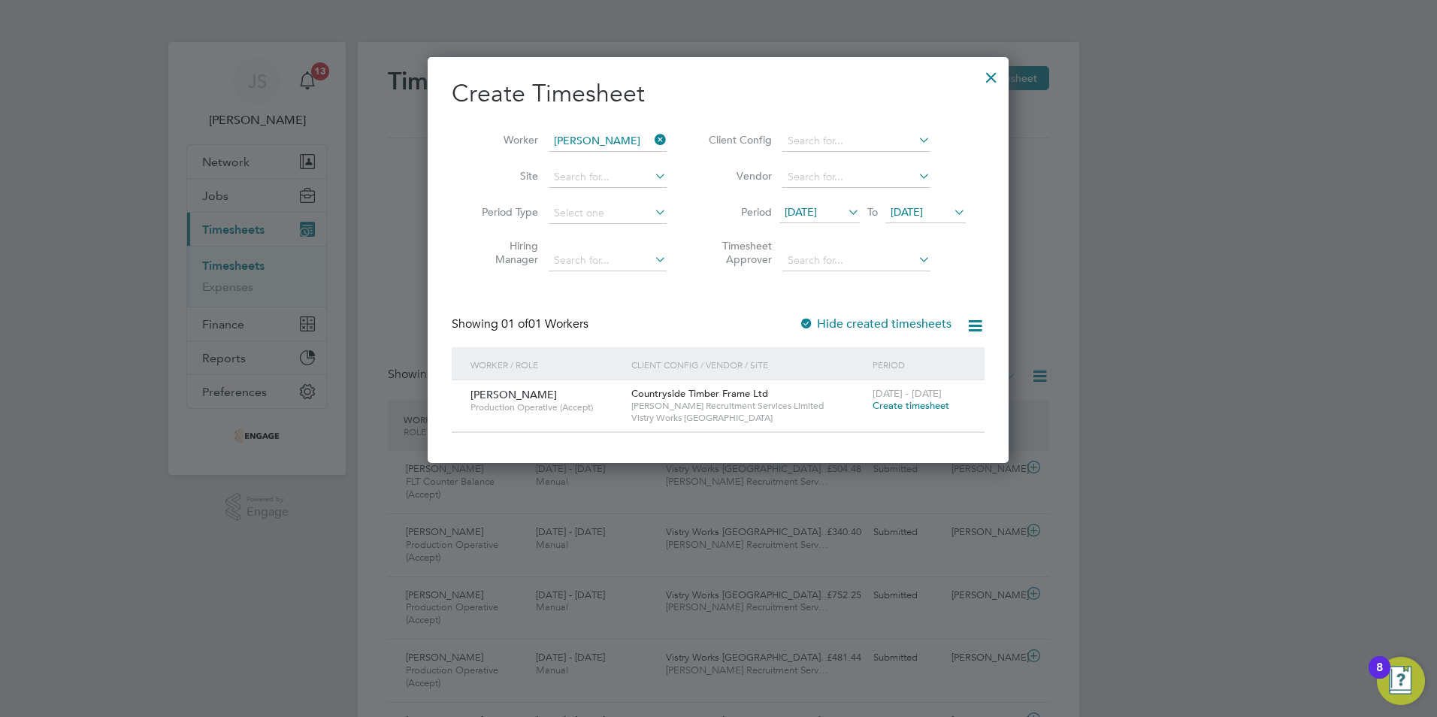
click at [921, 404] on span "Create timesheet" at bounding box center [911, 405] width 77 height 13
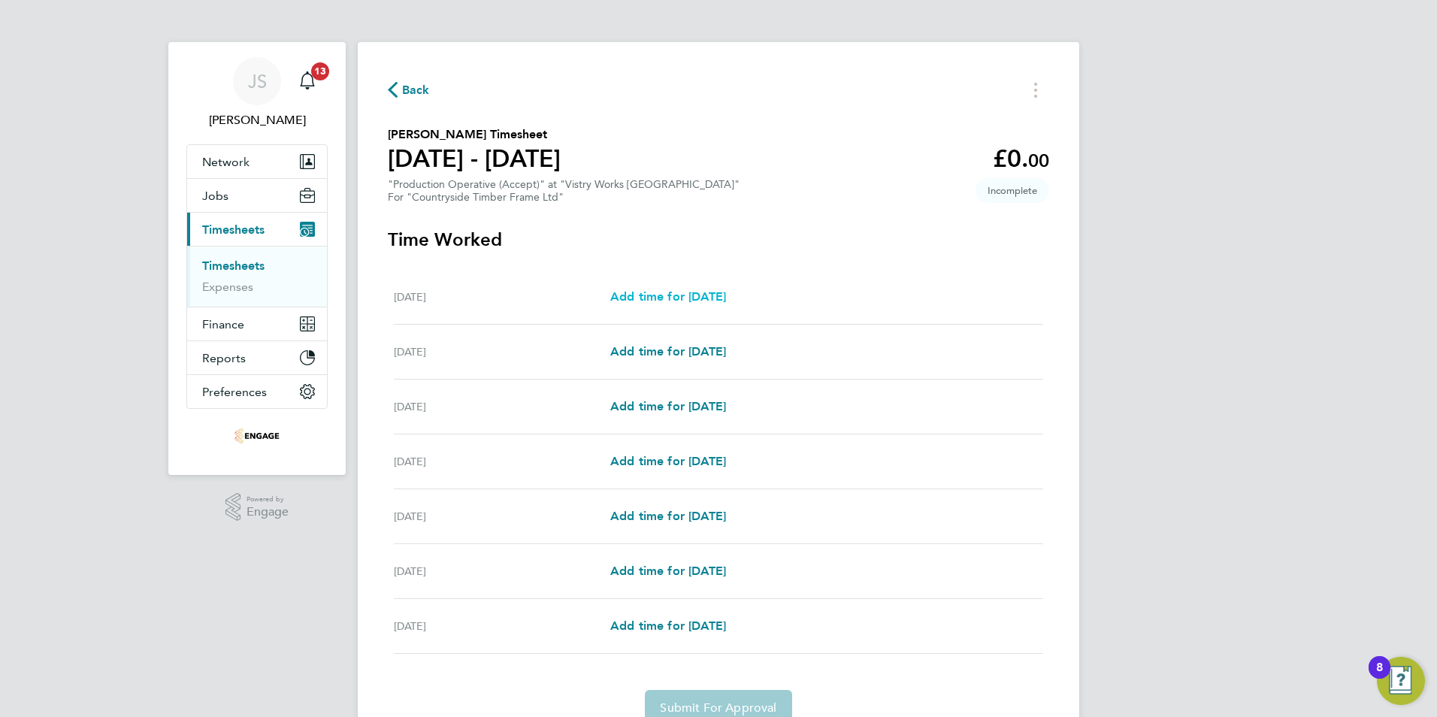
click at [683, 295] on span "Add time for [DATE]" at bounding box center [668, 296] width 116 height 14
select select "15"
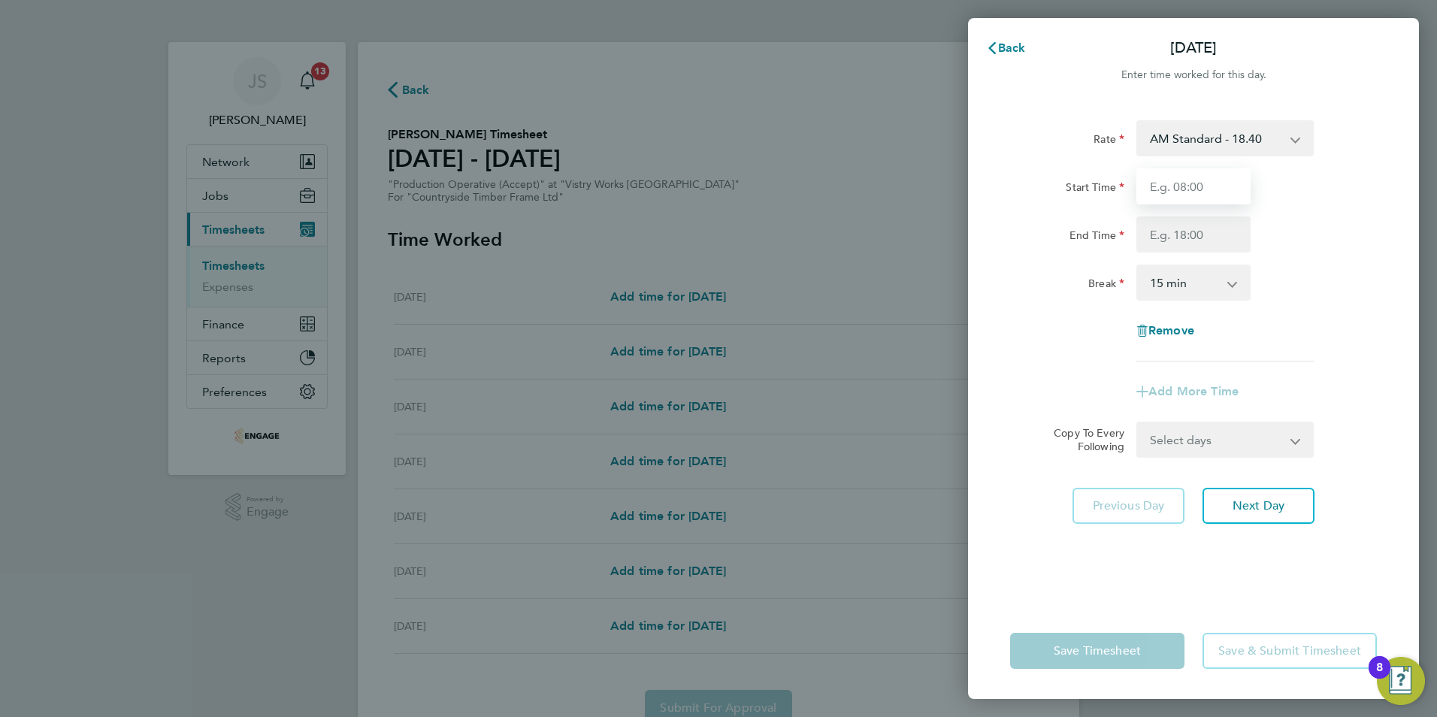
click at [1187, 186] on input "Start Time" at bounding box center [1193, 186] width 114 height 36
type input "06:00"
click at [1173, 237] on input "End Time" at bounding box center [1193, 234] width 114 height 36
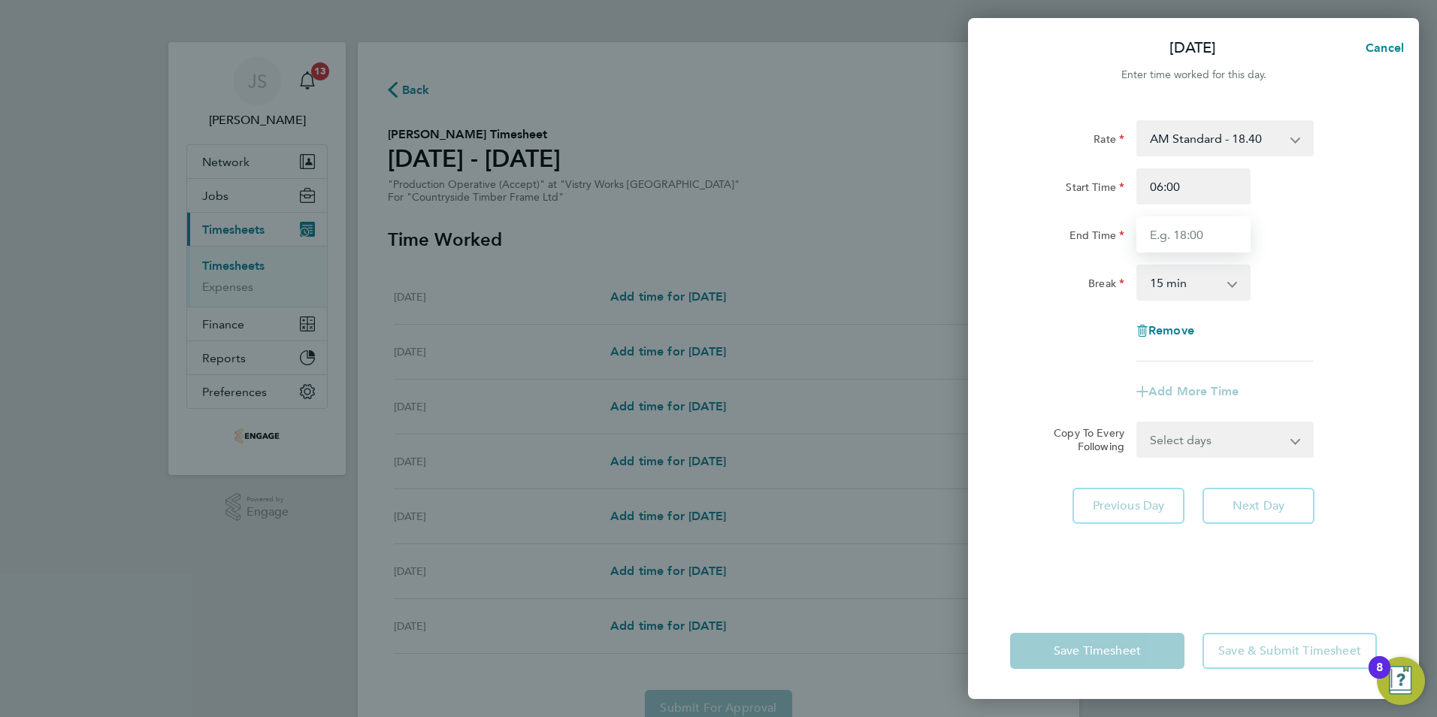
type input "14:00"
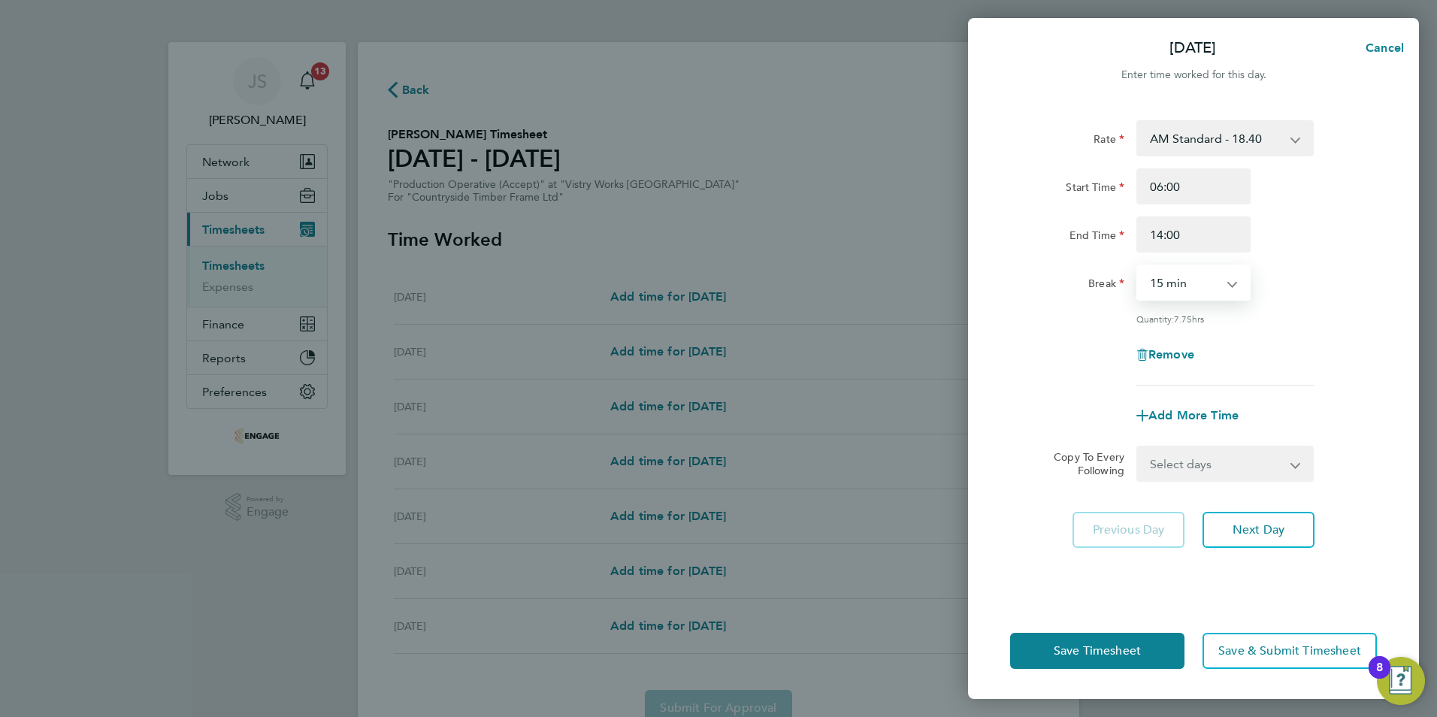
drag, startPoint x: 1161, startPoint y: 276, endPoint x: 1182, endPoint y: 301, distance: 32.5
click at [1161, 276] on select "0 min 15 min 30 min 45 min 60 min 75 min 90 min" at bounding box center [1184, 282] width 93 height 33
select select "30"
click at [1138, 266] on select "0 min 15 min 30 min 45 min 60 min 75 min 90 min" at bounding box center [1184, 282] width 93 height 33
click at [1069, 372] on div "Rate AM Standard - 18.40 PM OT 1 - 30.08 PM OT2 - 40.11 PM Standard - 20.06 OT …" at bounding box center [1193, 252] width 367 height 265
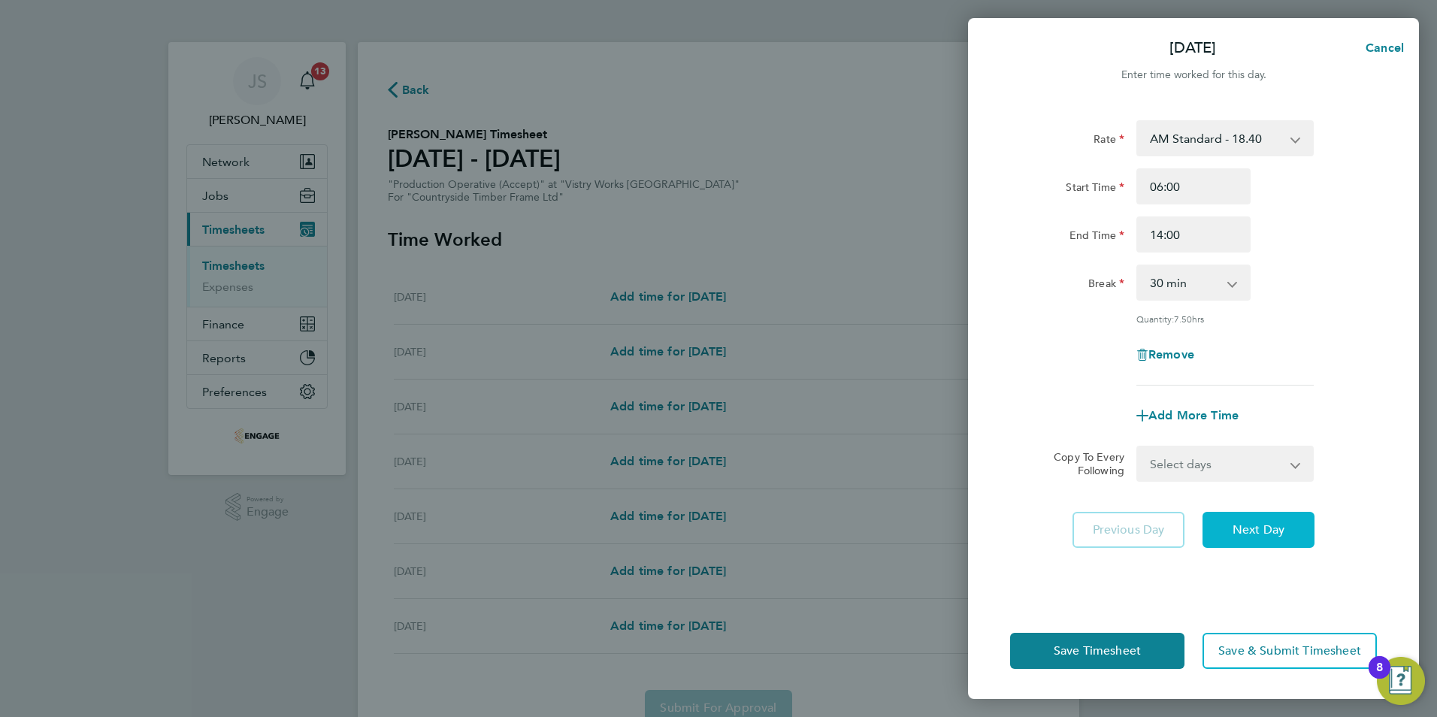
click at [1298, 534] on button "Next Day" at bounding box center [1259, 530] width 112 height 36
select select "15"
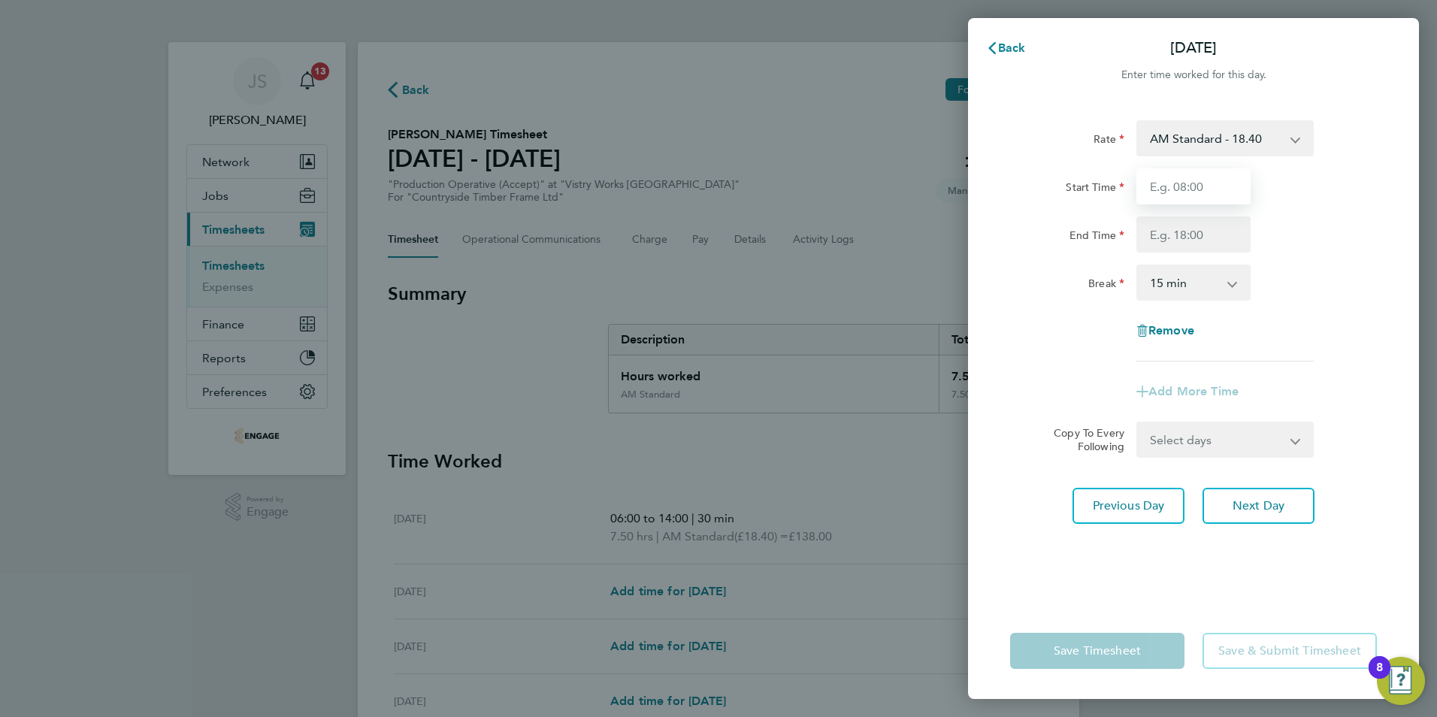
click at [1168, 183] on input "Start Time" at bounding box center [1193, 186] width 114 height 36
type input "06:00"
type input "14:00"
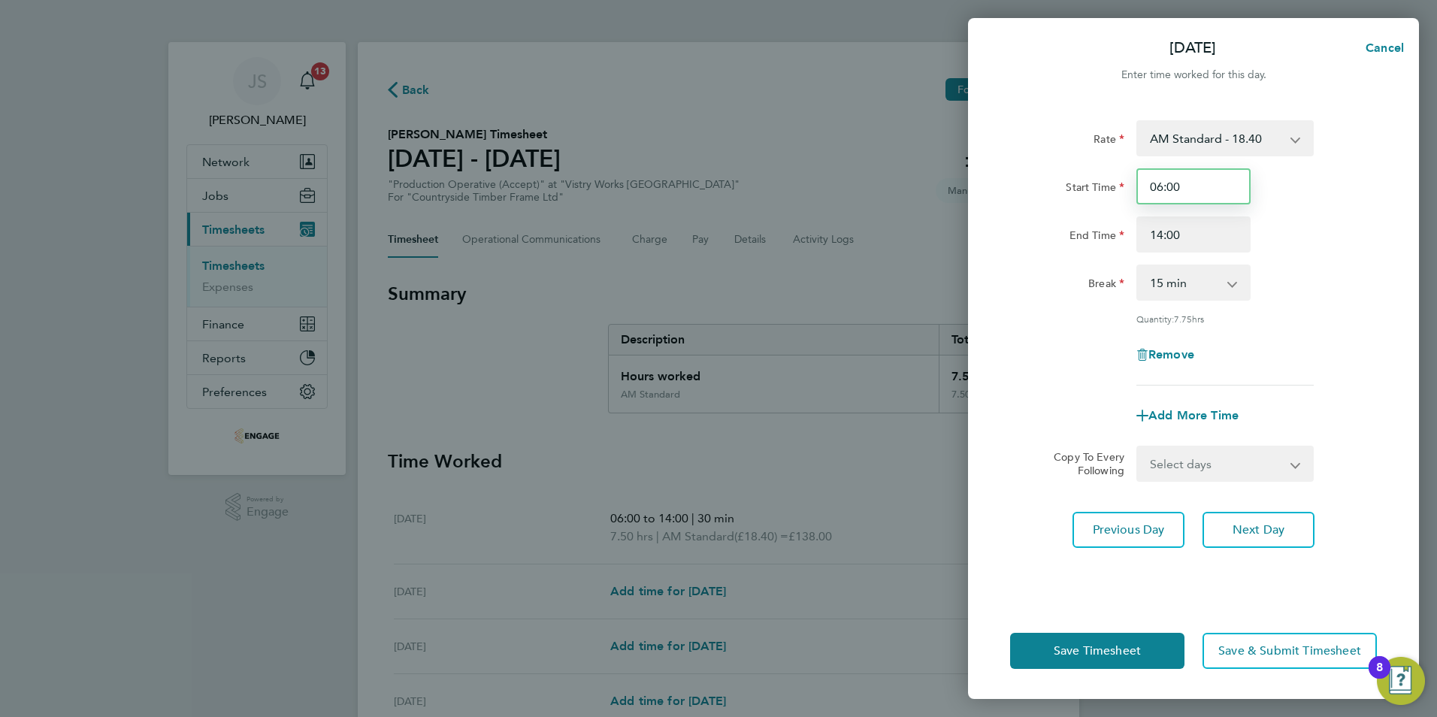
click at [1186, 190] on input "06:00" at bounding box center [1193, 186] width 114 height 36
type input "06:30"
click at [1197, 245] on input "14:00" at bounding box center [1193, 234] width 114 height 36
click at [1194, 284] on select "0 min 15 min 30 min 45 min 60 min 75 min 90 min" at bounding box center [1184, 282] width 93 height 33
select select "30"
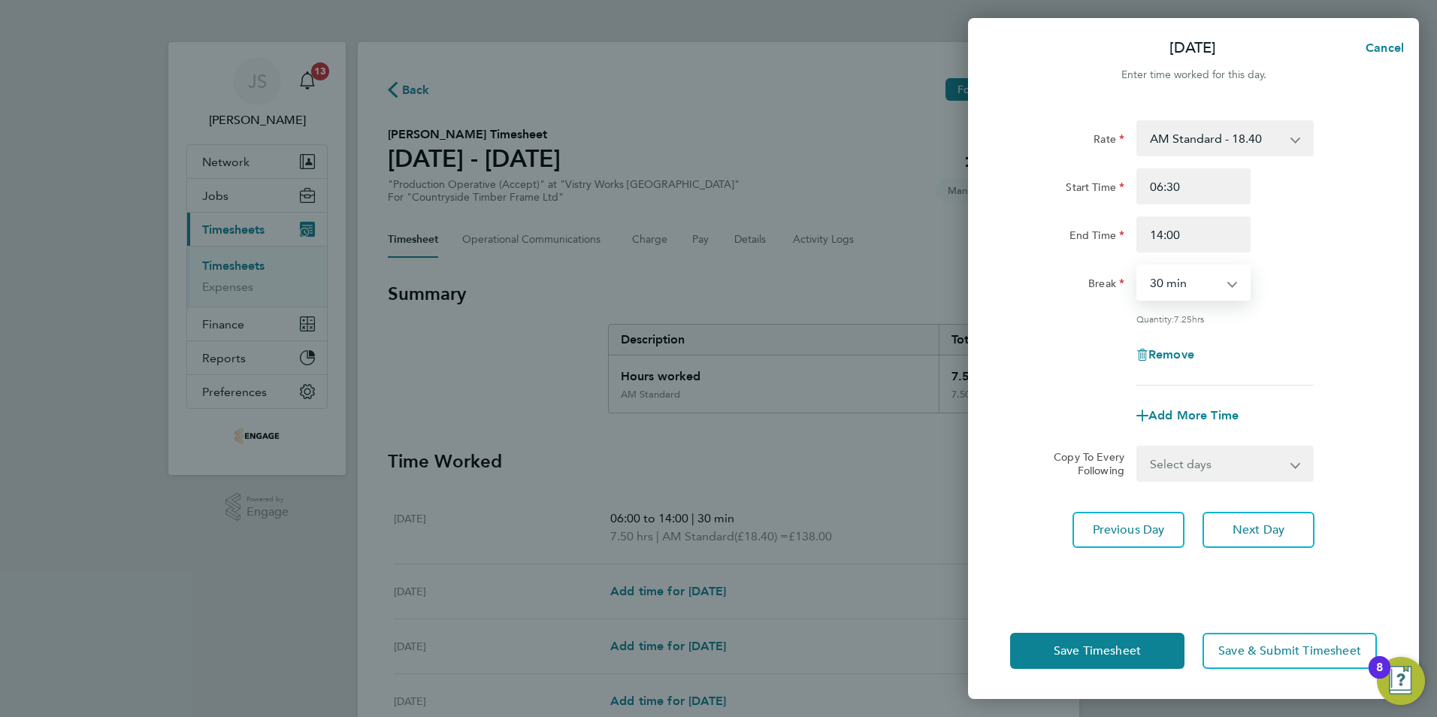
click at [1138, 266] on select "0 min 15 min 30 min 45 min 60 min 75 min 90 min" at bounding box center [1184, 282] width 93 height 33
click at [1235, 524] on span "Next Day" at bounding box center [1259, 529] width 52 height 15
select select "15"
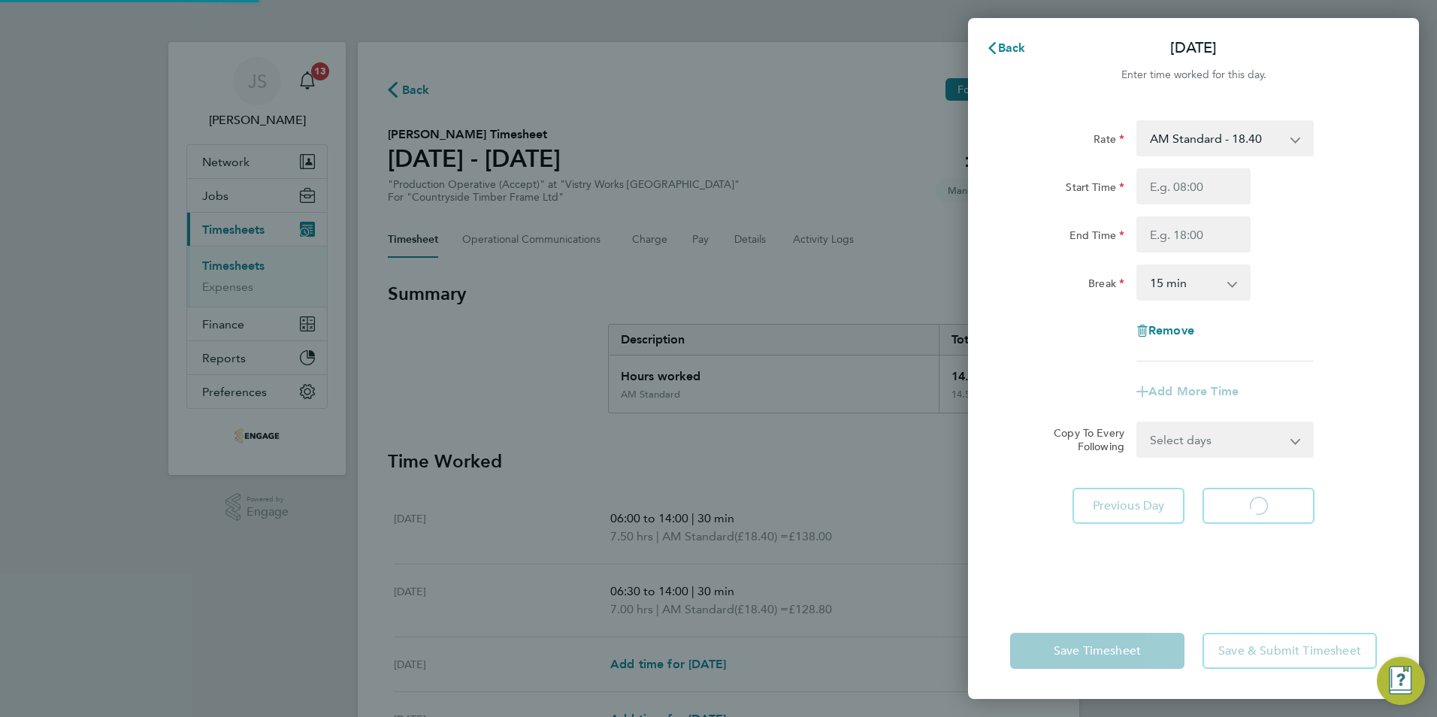
select select "15"
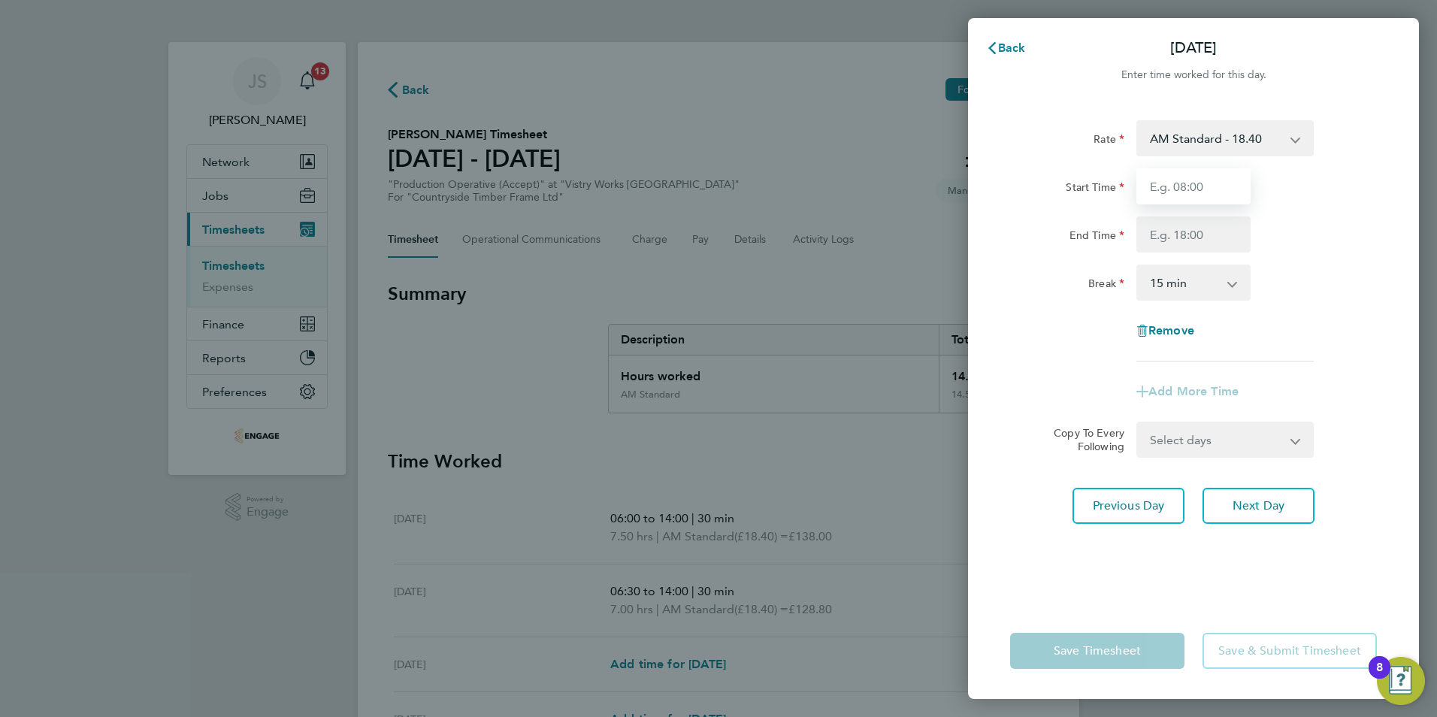
click at [1206, 177] on input "Start Time" at bounding box center [1193, 186] width 114 height 36
drag, startPoint x: 1160, startPoint y: 186, endPoint x: 1165, endPoint y: 177, distance: 10.4
click at [1160, 186] on input "Start Time" at bounding box center [1193, 186] width 114 height 36
type input "06:30"
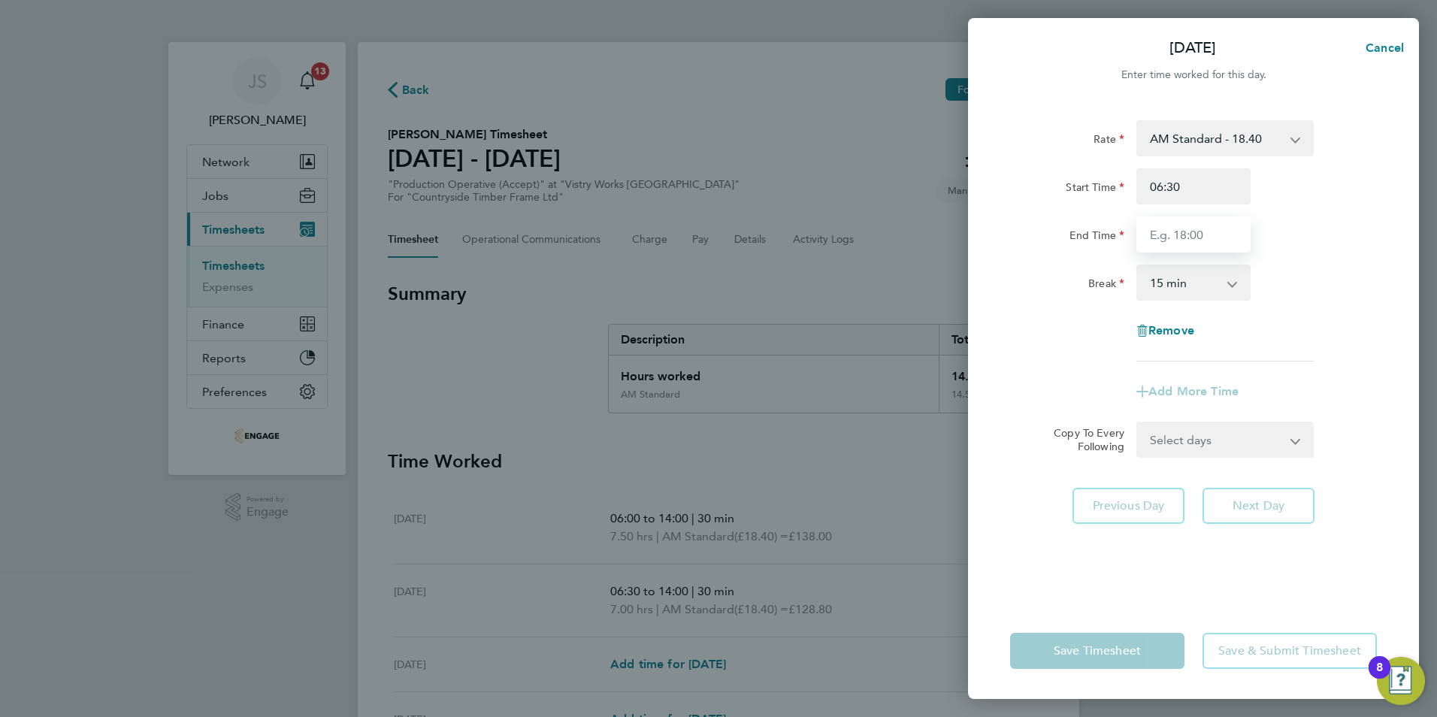
drag, startPoint x: 1173, startPoint y: 223, endPoint x: 1188, endPoint y: 237, distance: 20.2
click at [1173, 223] on input "End Time" at bounding box center [1193, 234] width 114 height 36
type input "14:00"
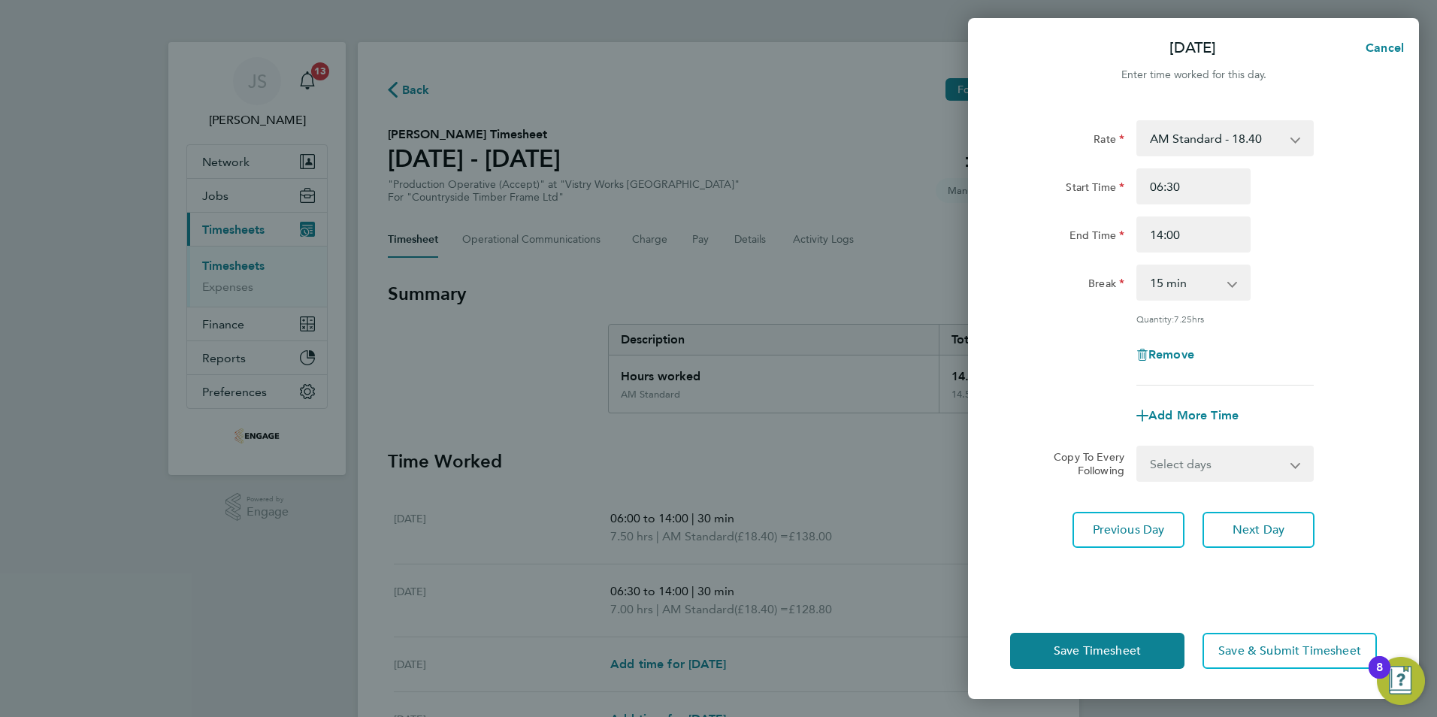
click at [1185, 284] on select "0 min 15 min 30 min 45 min 60 min 75 min 90 min" at bounding box center [1184, 282] width 93 height 33
select select "30"
click at [1138, 266] on select "0 min 15 min 30 min 45 min 60 min 75 min 90 min" at bounding box center [1184, 282] width 93 height 33
click at [1282, 461] on select "Select days Day Weekday (Mon-Fri) Weekend (Sat-Sun) [DATE] [DATE] [DATE] [DATE]" at bounding box center [1217, 463] width 158 height 33
click at [1349, 333] on div "Rate AM Standard - 18.40 PM OT 1 - 30.08 PM OT2 - 40.11 PM Standard - 20.06 OT …" at bounding box center [1193, 252] width 367 height 265
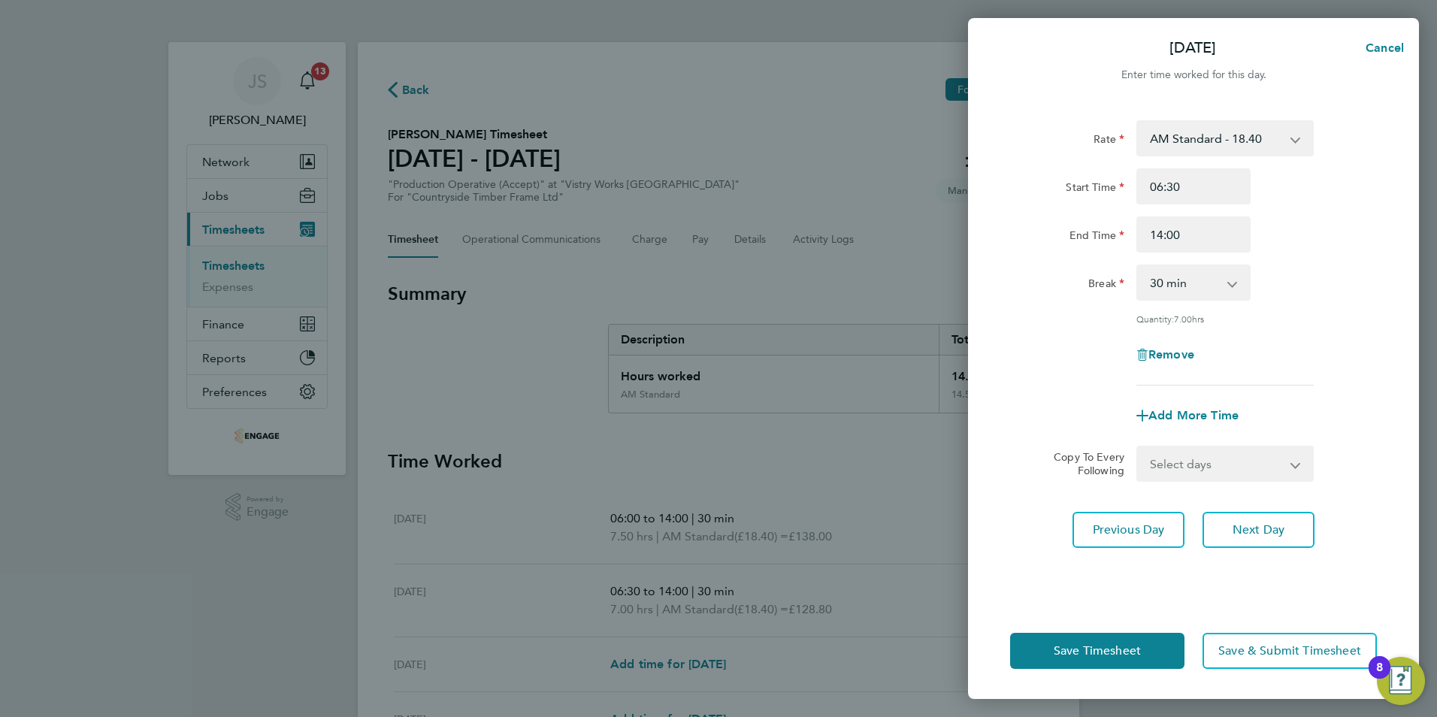
click at [1234, 463] on select "Select days Day Weekday (Mon-Fri) Weekend (Sat-Sun) [DATE] [DATE] [DATE] [DATE]" at bounding box center [1217, 463] width 158 height 33
select select "FRI"
click at [1138, 447] on select "Select days Day Weekday (Mon-Fri) Weekend (Sat-Sun) [DATE] [DATE] [DATE] [DATE]" at bounding box center [1217, 463] width 158 height 33
select select "[DATE]"
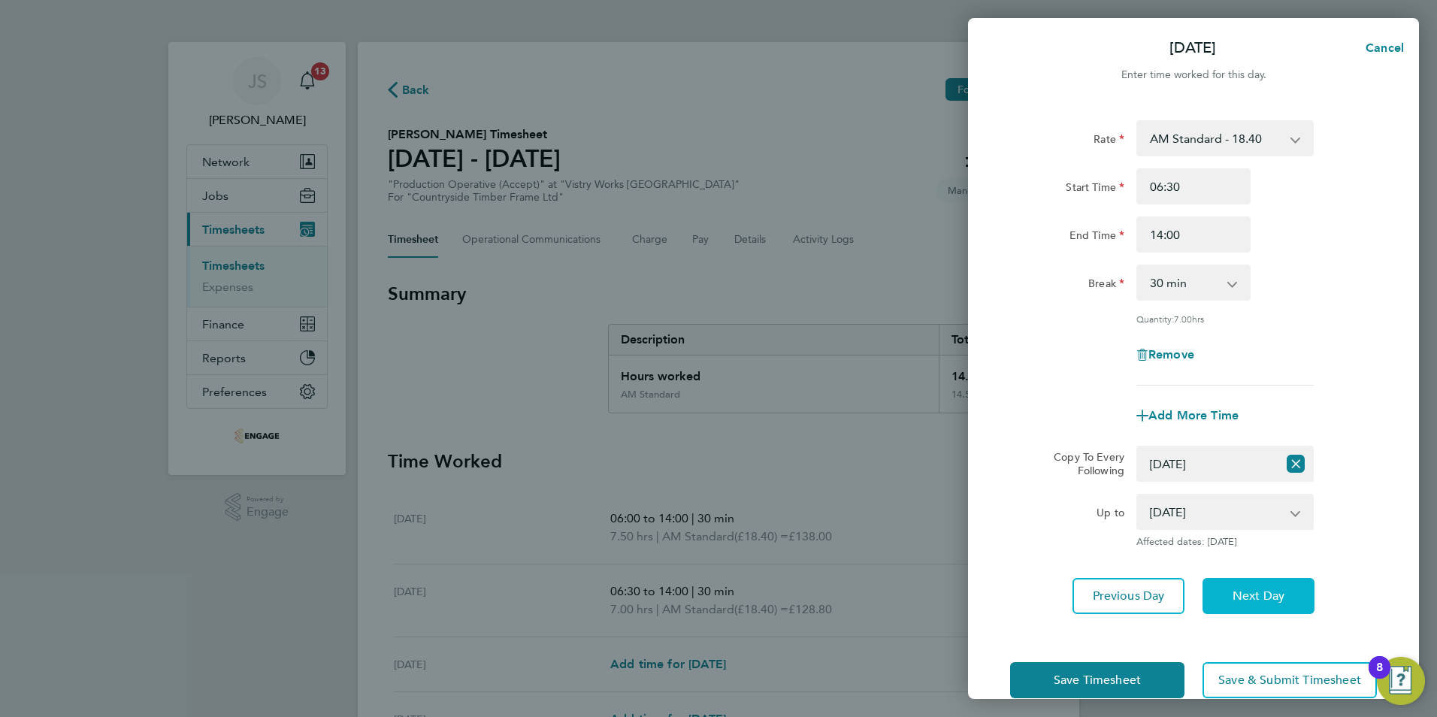
click at [1257, 595] on span "Next Day" at bounding box center [1259, 596] width 52 height 15
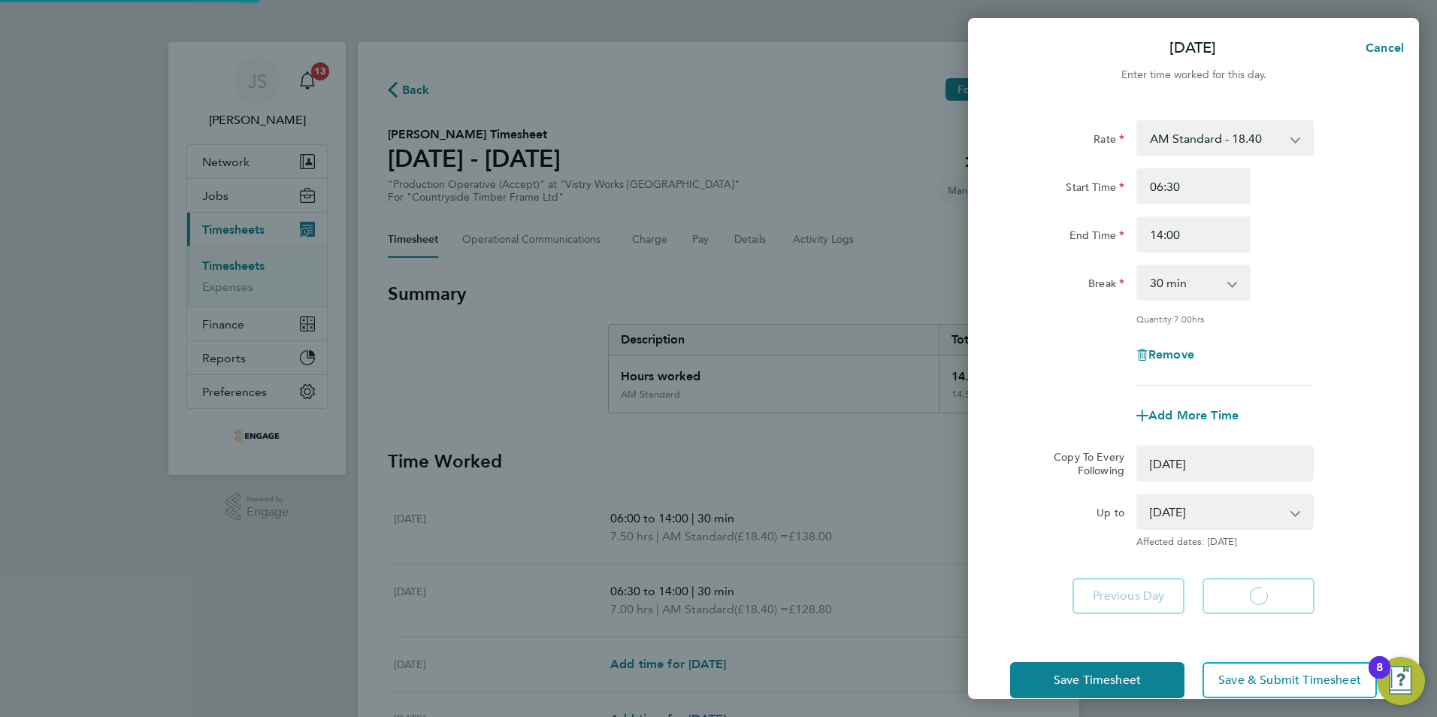
select select "0: null"
select select "15"
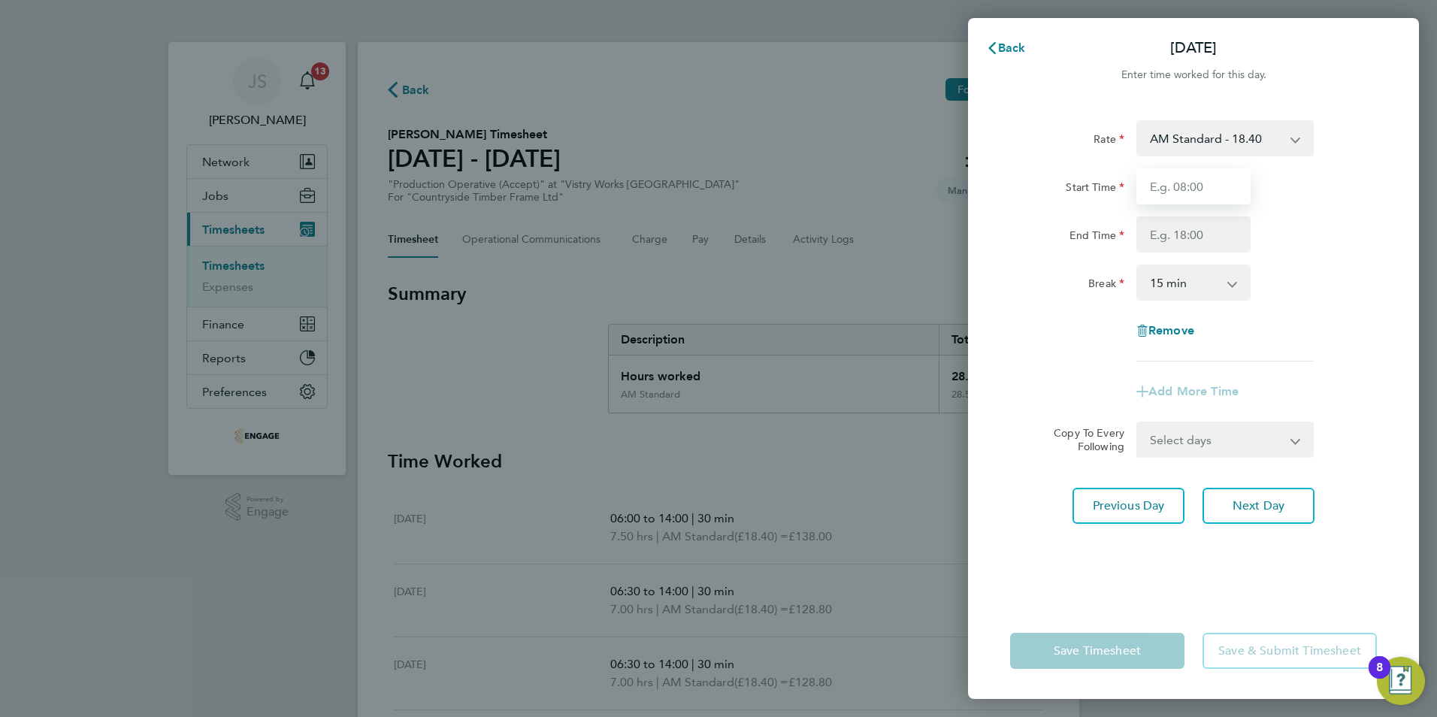
click at [1170, 184] on input "Start Time" at bounding box center [1193, 186] width 114 height 36
click at [1282, 509] on span "Next Day" at bounding box center [1259, 505] width 52 height 15
select select "30"
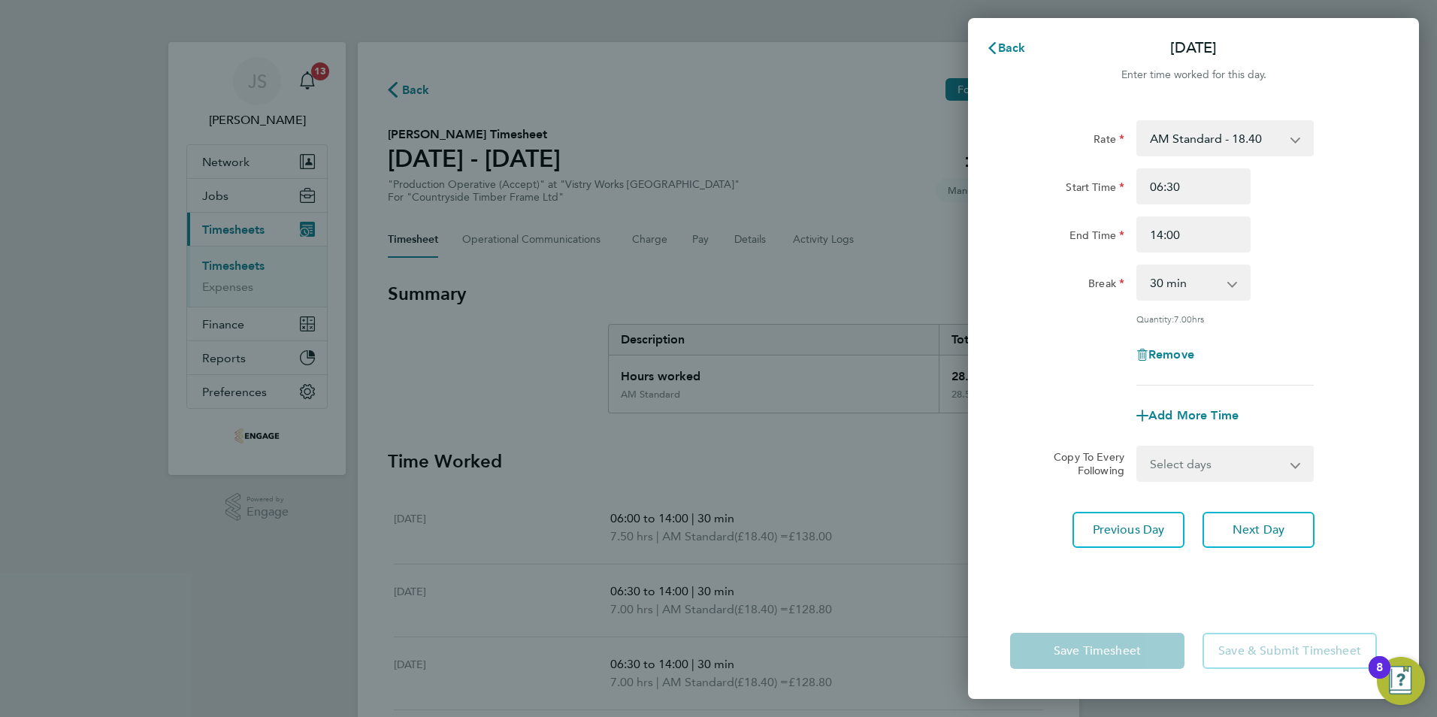
click at [1204, 461] on select "Select days Day Weekend (Sat-Sun) [DATE] [DATE]" at bounding box center [1217, 463] width 158 height 33
drag, startPoint x: 1042, startPoint y: 502, endPoint x: 1078, endPoint y: 517, distance: 38.4
click at [1043, 501] on div "Rate AM Standard - 18.40 PM OT 1 - 30.08 PM OT2 - 40.11 PM Standard - 20.06 OT …" at bounding box center [1193, 352] width 451 height 501
click at [1089, 525] on button "Previous Day" at bounding box center [1129, 530] width 112 height 36
select select "15"
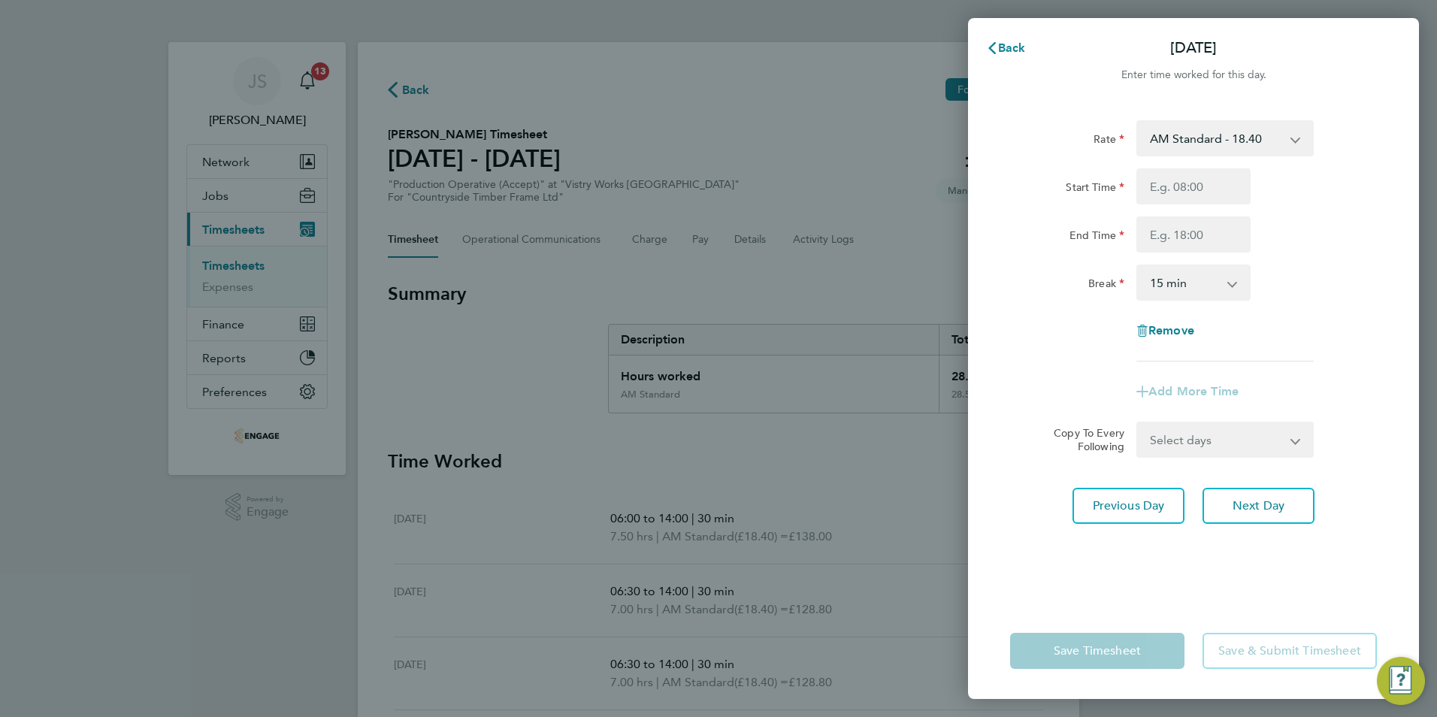
click at [1091, 527] on div "Rate AM Standard - 18.40 PM OT 1 - 30.08 PM OT2 - 40.11 PM Standard - 20.06 OT …" at bounding box center [1193, 352] width 451 height 501
drag, startPoint x: 1100, startPoint y: 514, endPoint x: 1164, endPoint y: 485, distance: 70.3
click at [1103, 513] on button "Previous Day" at bounding box center [1129, 506] width 112 height 36
select select "30"
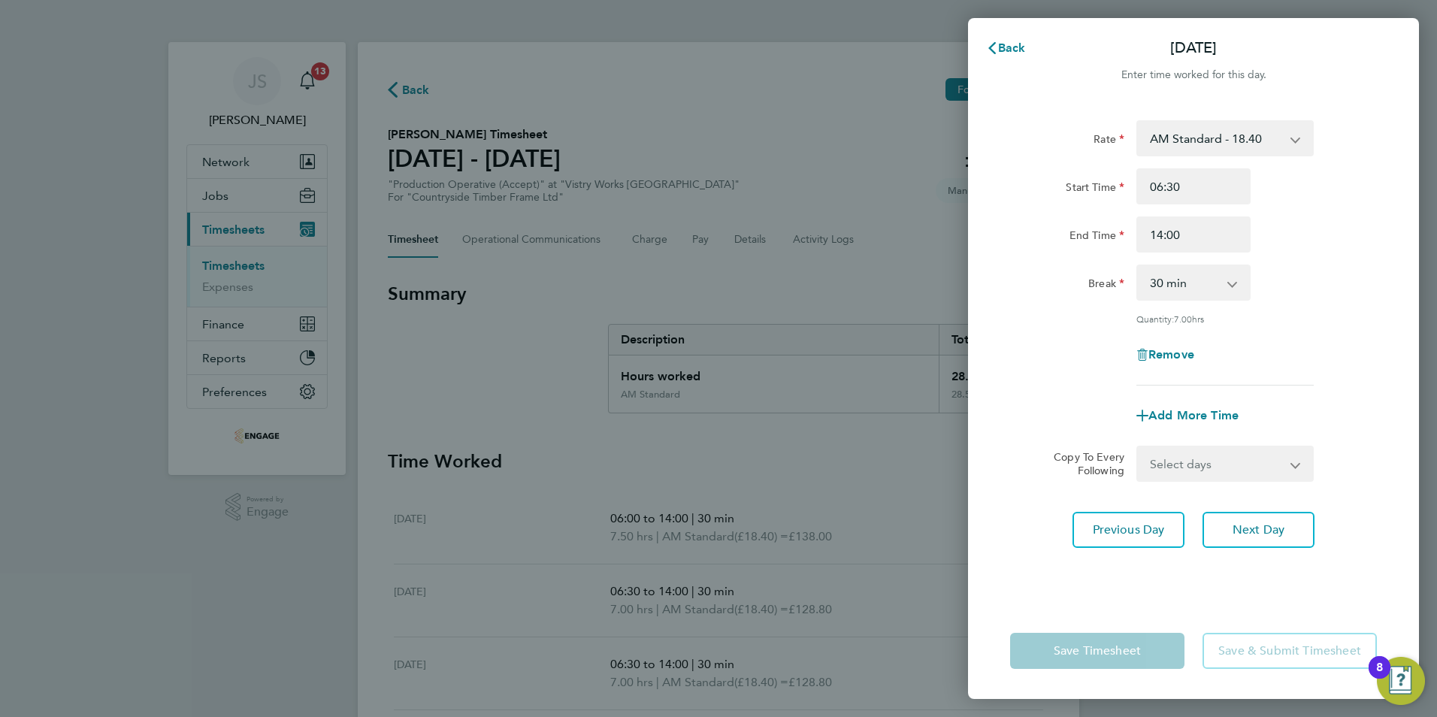
click at [1248, 466] on select "Select days Day Weekday (Mon-Fri) Weekend (Sat-Sun) [DATE] [DATE] [DATE] [DATE]" at bounding box center [1217, 463] width 158 height 33
select select "THU"
click at [1138, 447] on select "Select days Day Weekday (Mon-Fri) Weekend (Sat-Sun) [DATE] [DATE] [DATE] [DATE]" at bounding box center [1217, 463] width 158 height 33
select select "[DATE]"
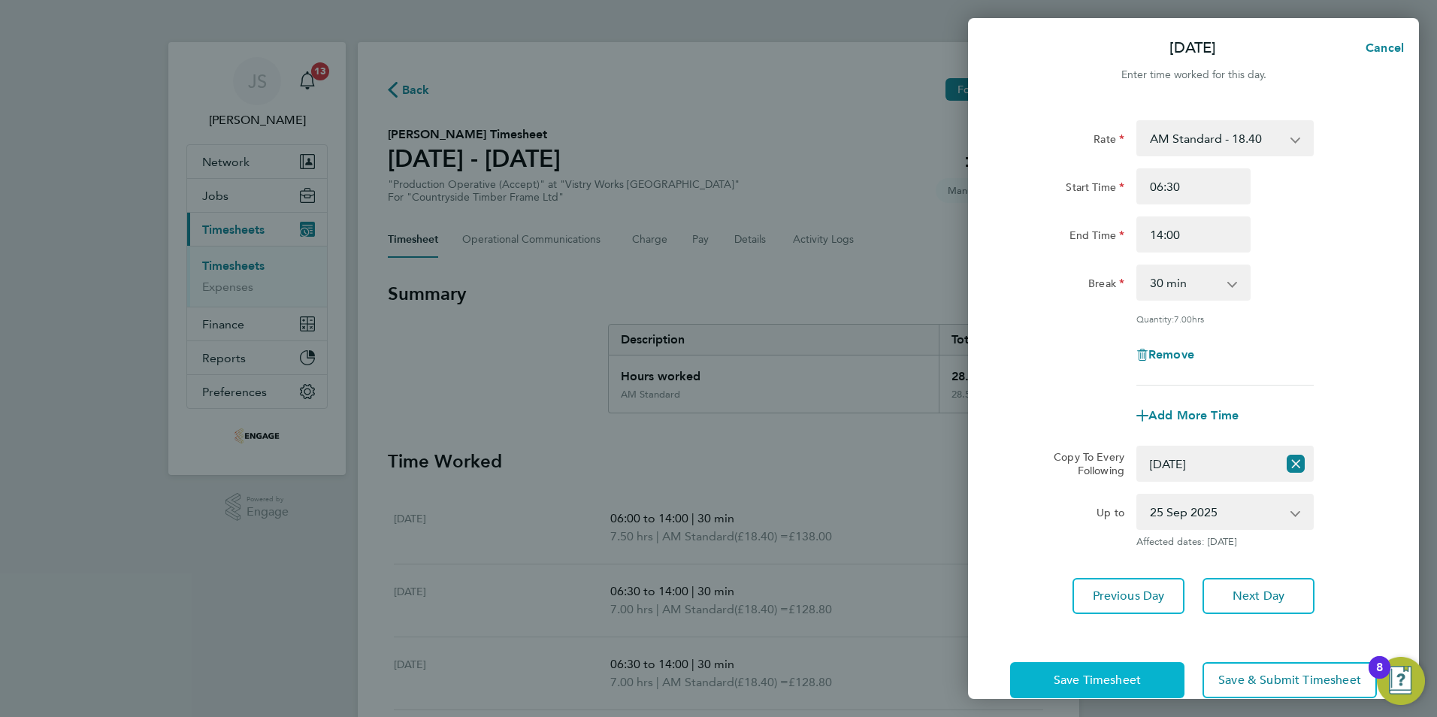
click at [1110, 666] on button "Save Timesheet" at bounding box center [1097, 680] width 174 height 36
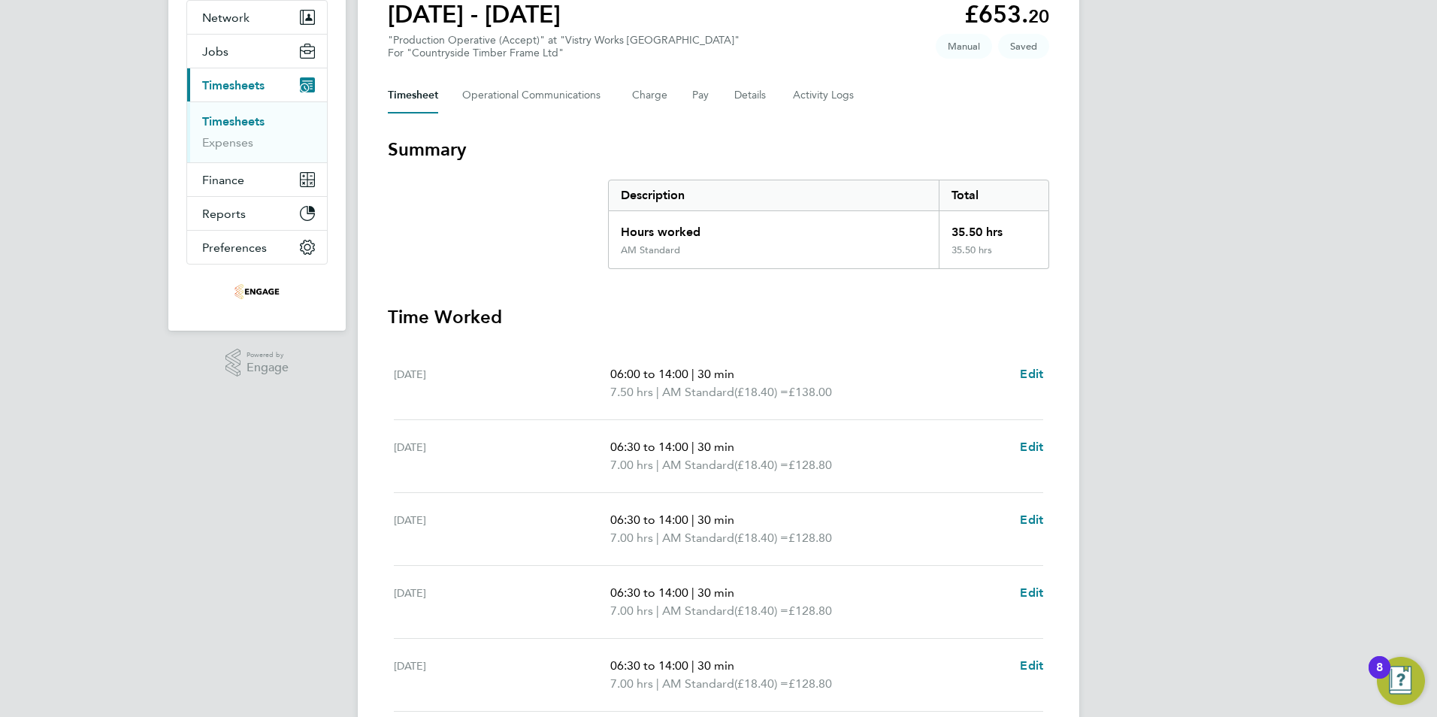
scroll to position [150, 0]
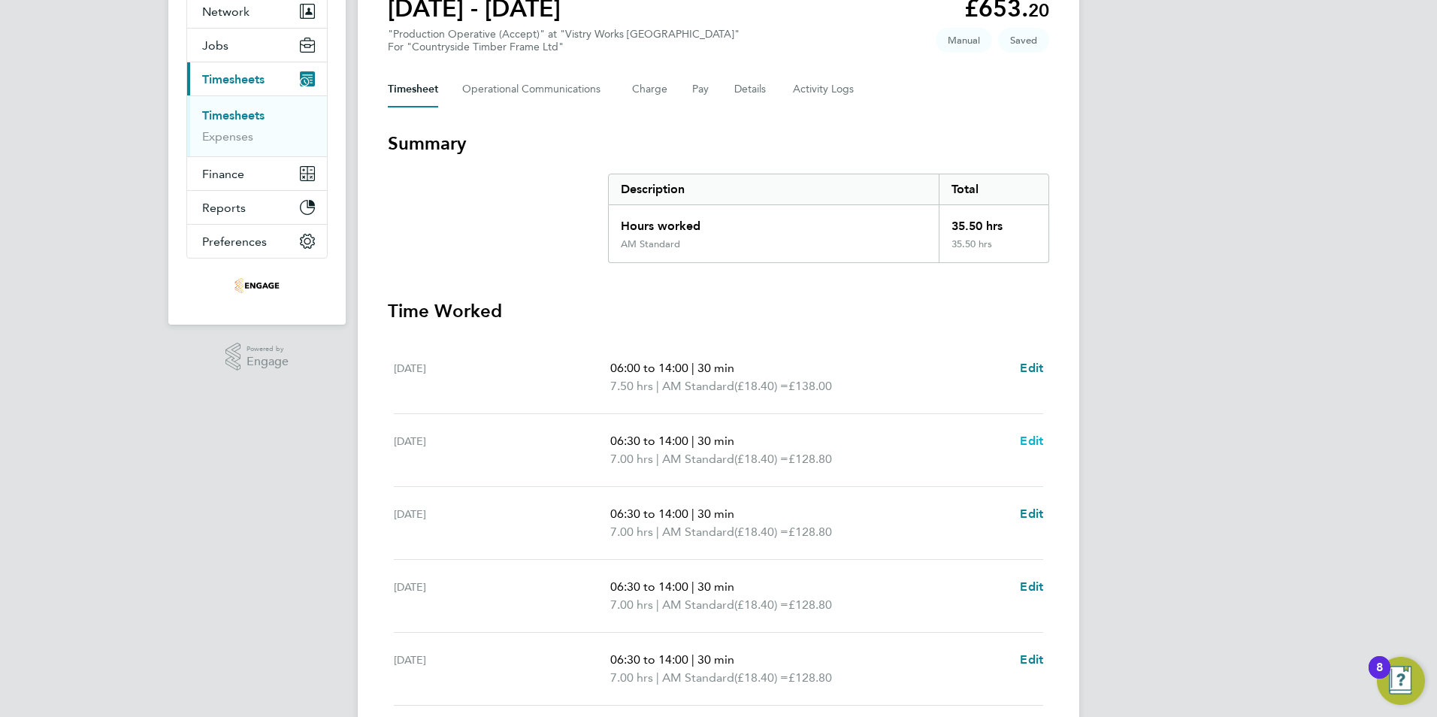
click at [1036, 437] on span "Edit" at bounding box center [1031, 441] width 23 height 14
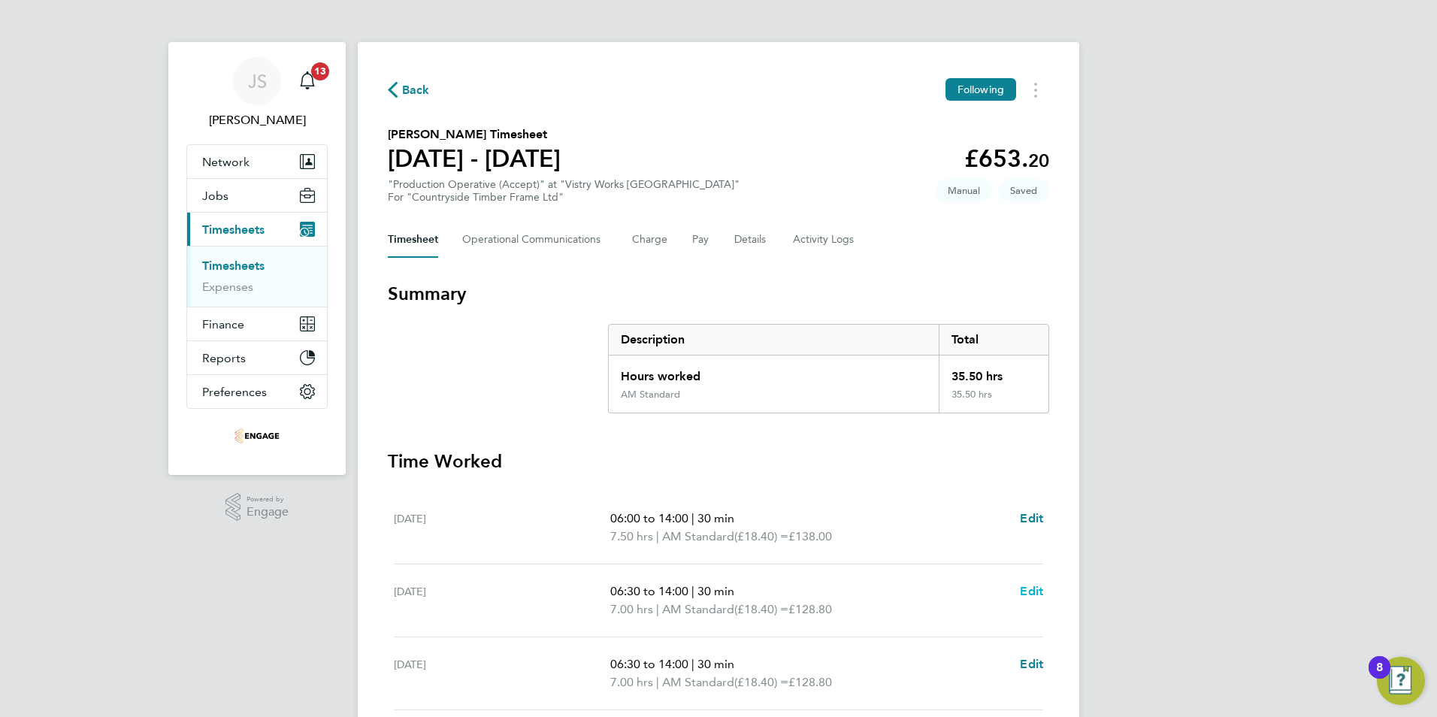
select select "30"
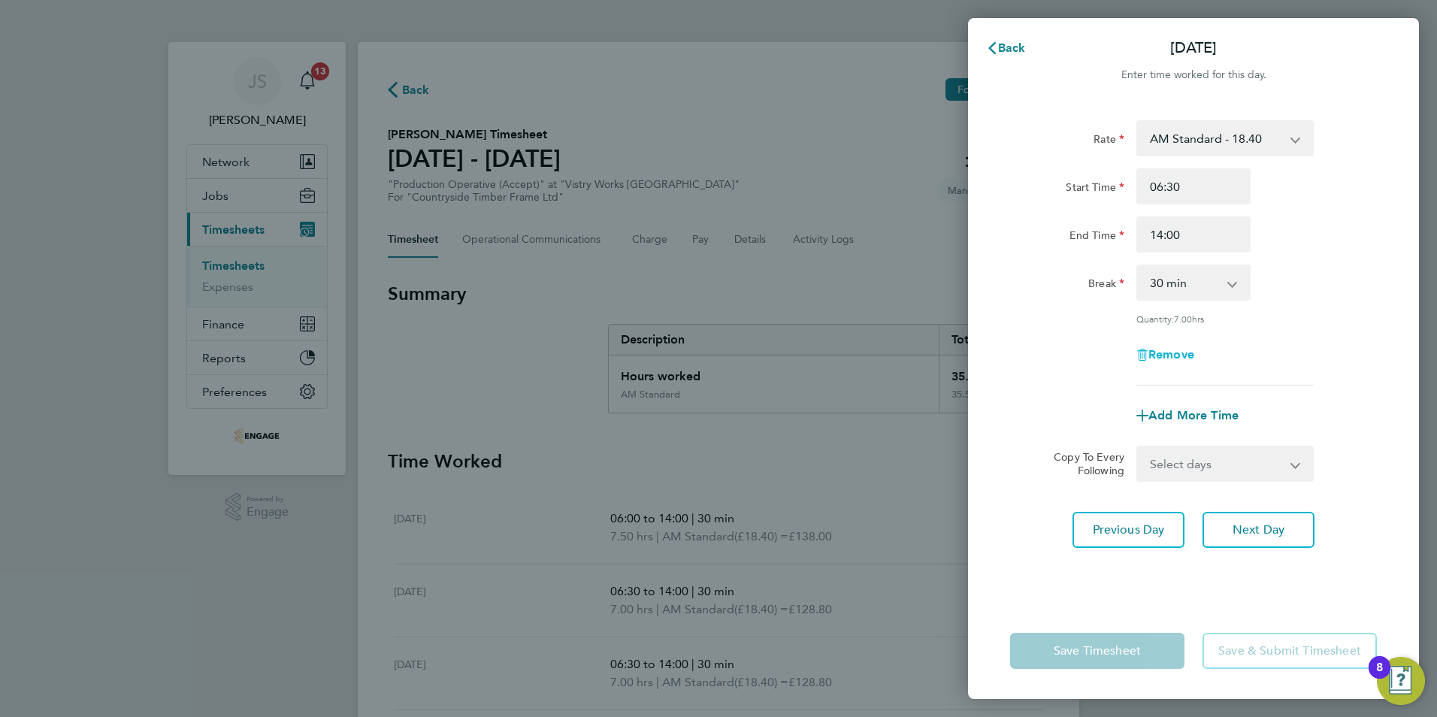
drag, startPoint x: 1175, startPoint y: 343, endPoint x: 1169, endPoint y: 351, distance: 10.2
click at [1169, 350] on div "Remove" at bounding box center [1193, 355] width 126 height 36
click at [1168, 353] on span "Remove" at bounding box center [1171, 354] width 46 height 14
select select "null"
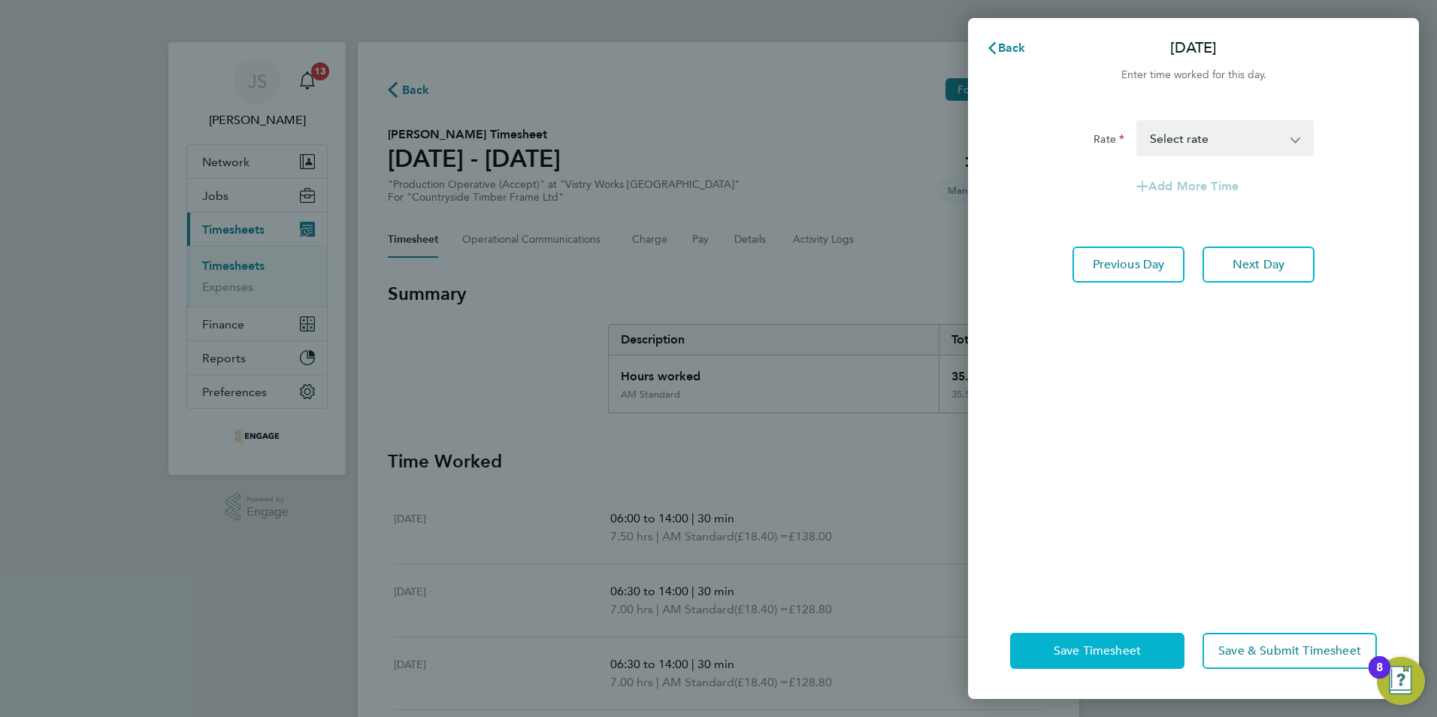
click at [1101, 654] on span "Save Timesheet" at bounding box center [1097, 650] width 87 height 15
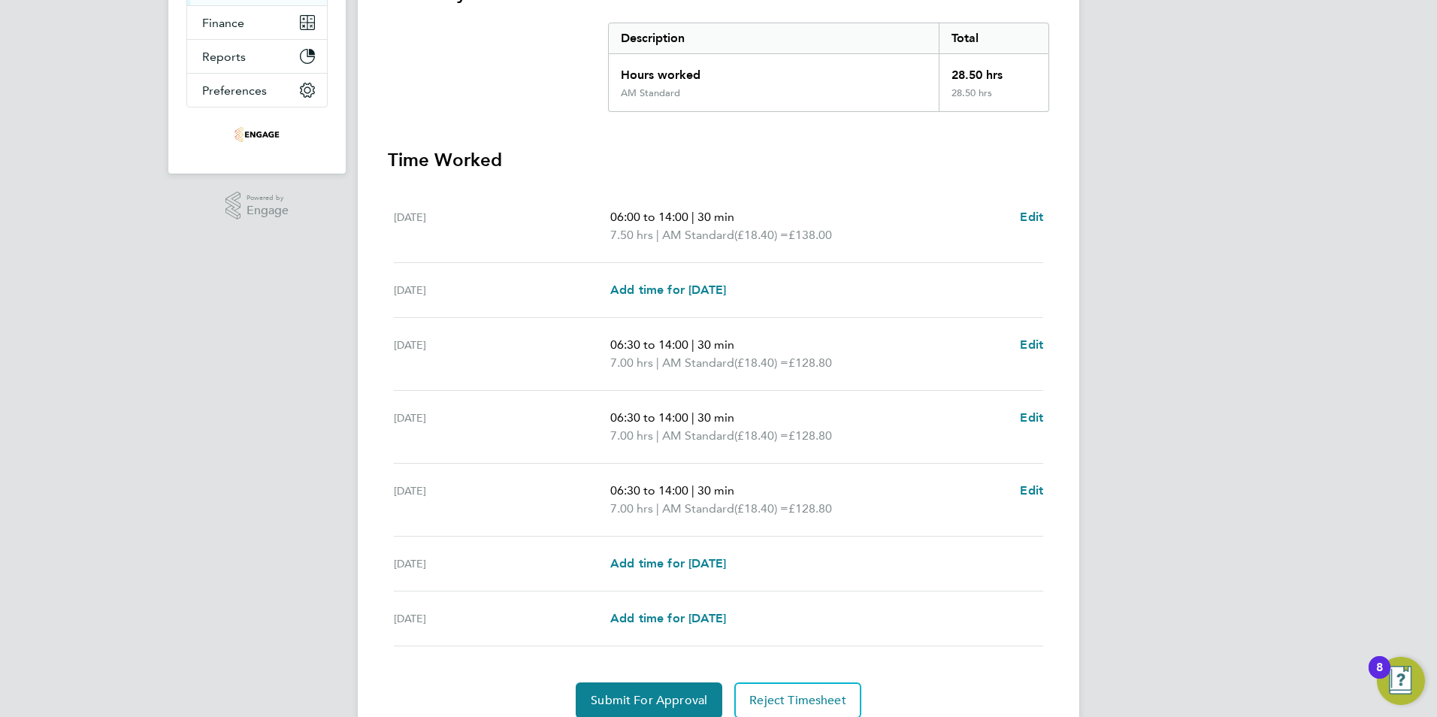
scroll to position [363, 0]
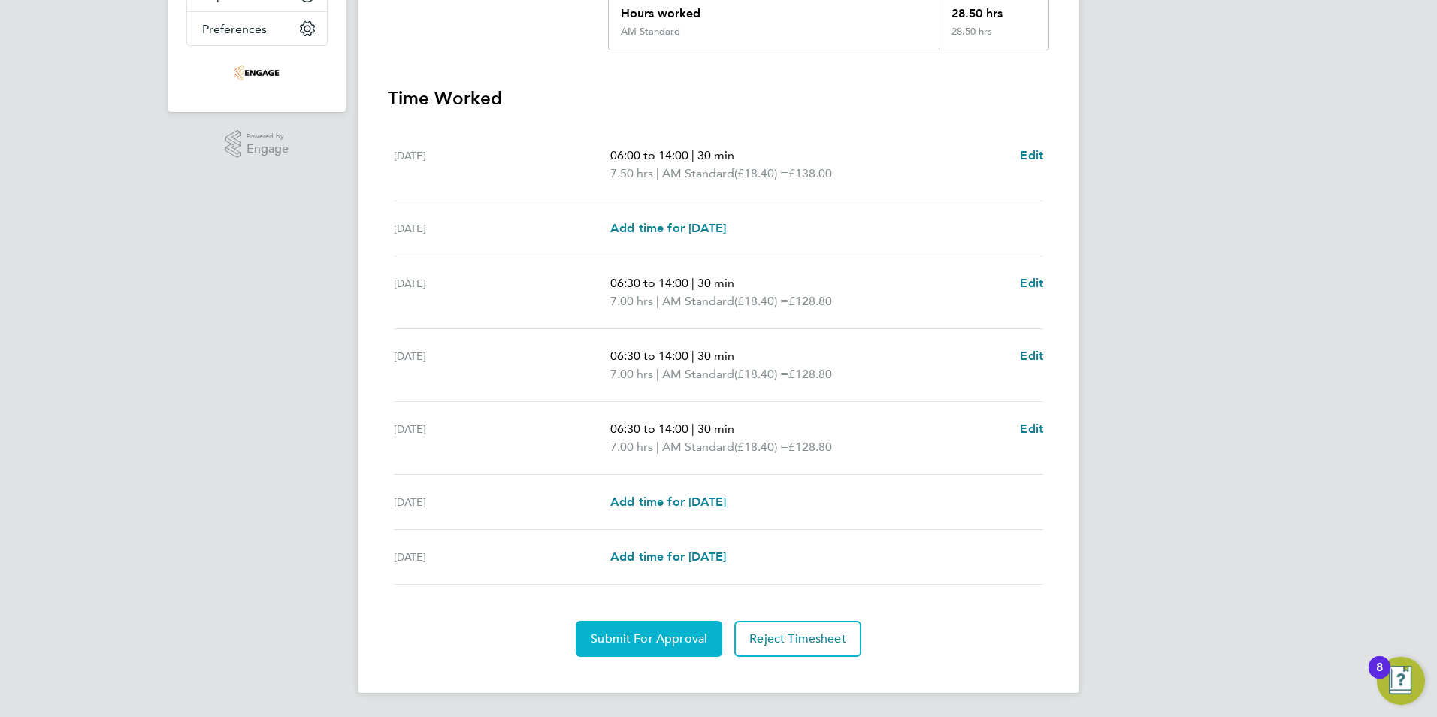
click at [651, 644] on span "Submit For Approval" at bounding box center [649, 638] width 117 height 15
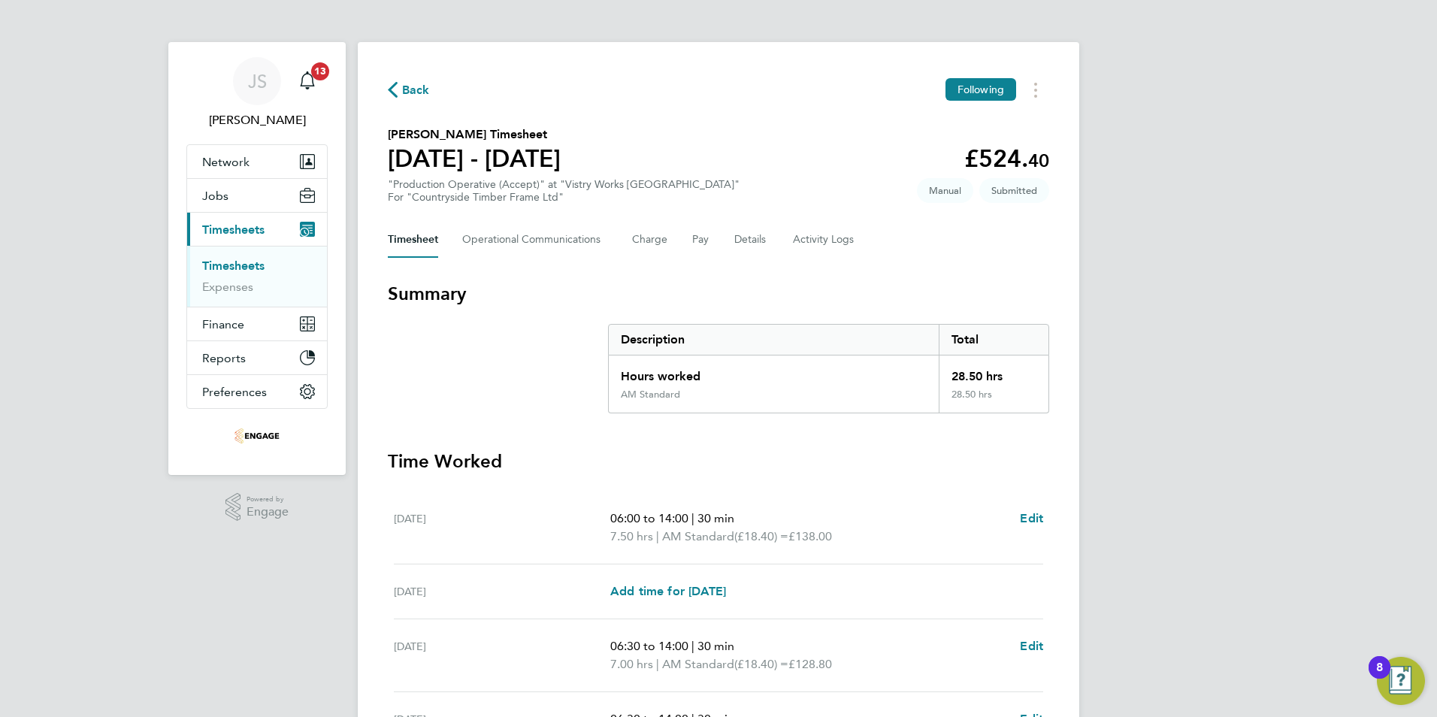
click at [416, 89] on span "Back" at bounding box center [416, 90] width 28 height 18
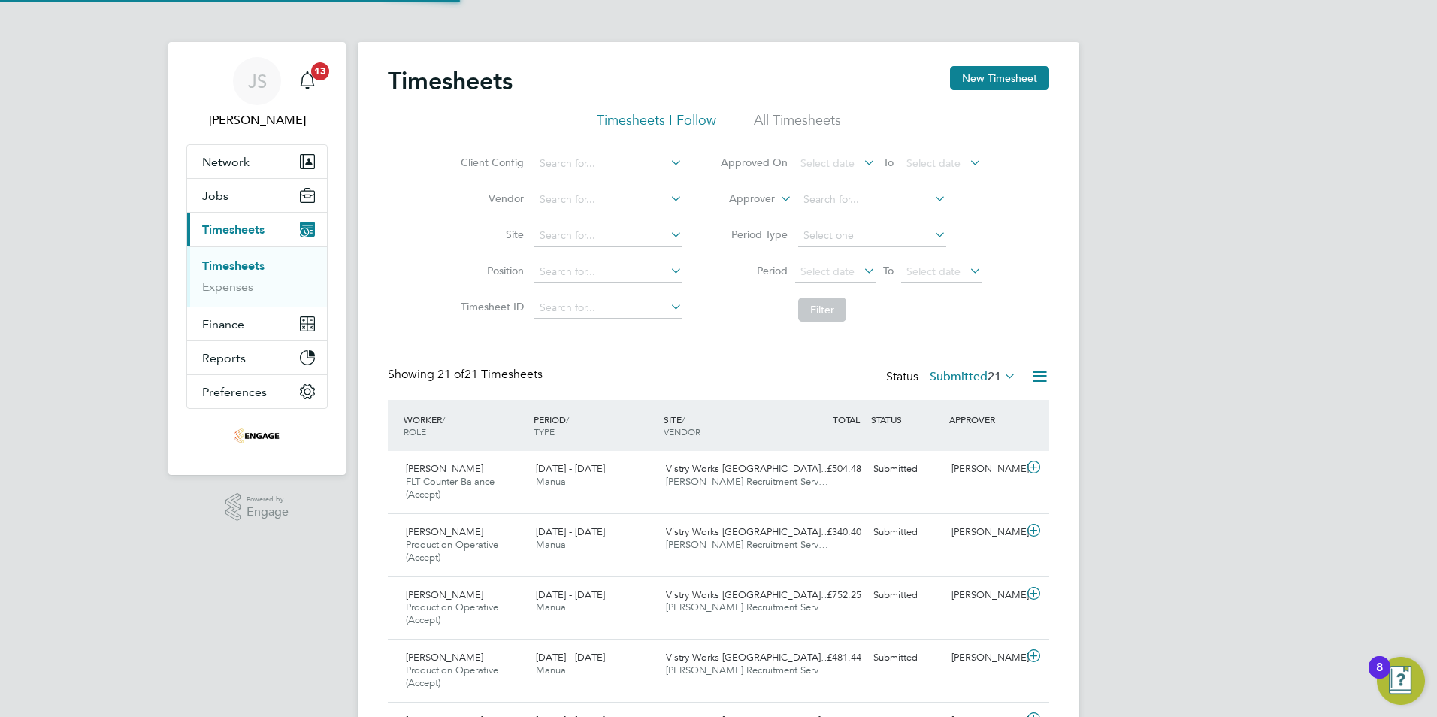
scroll to position [50, 131]
click at [995, 86] on button "New Timesheet" at bounding box center [999, 78] width 99 height 24
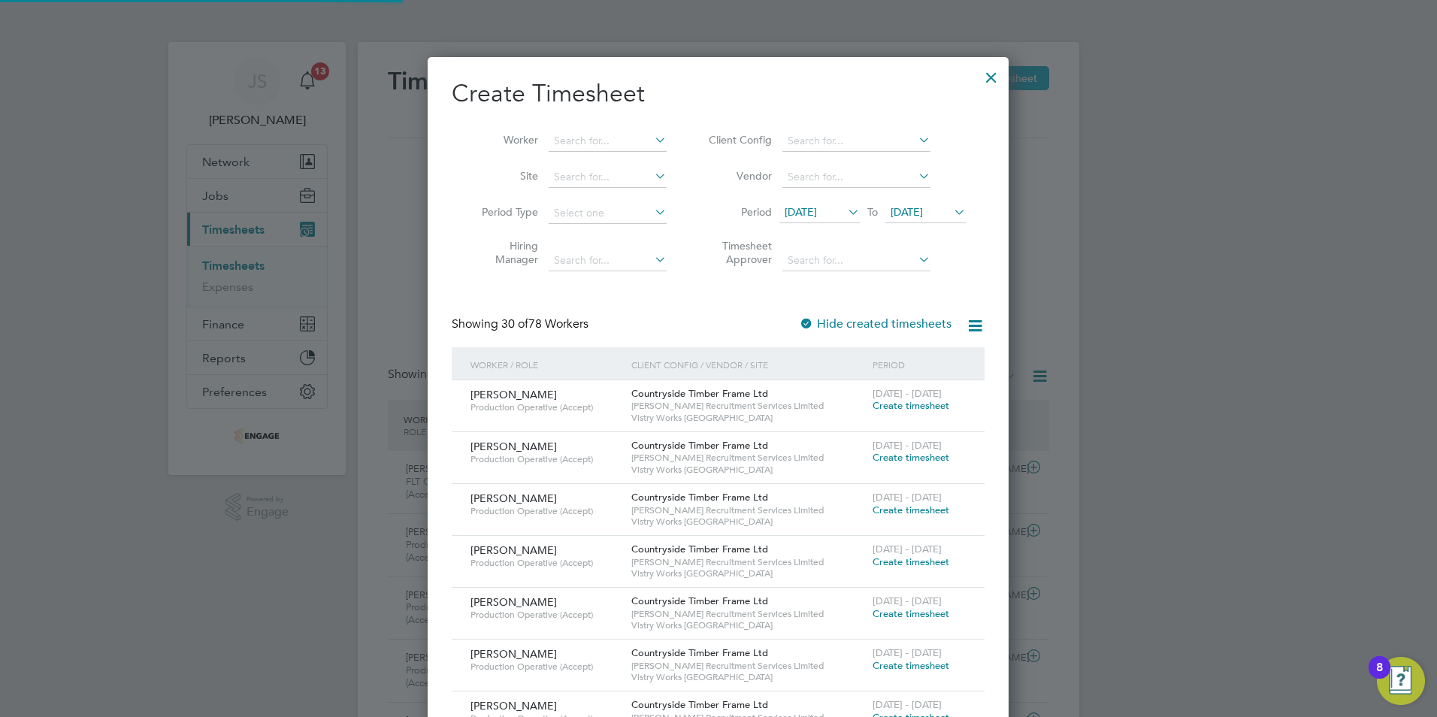
scroll to position [2109, 582]
click at [609, 136] on input at bounding box center [608, 141] width 118 height 21
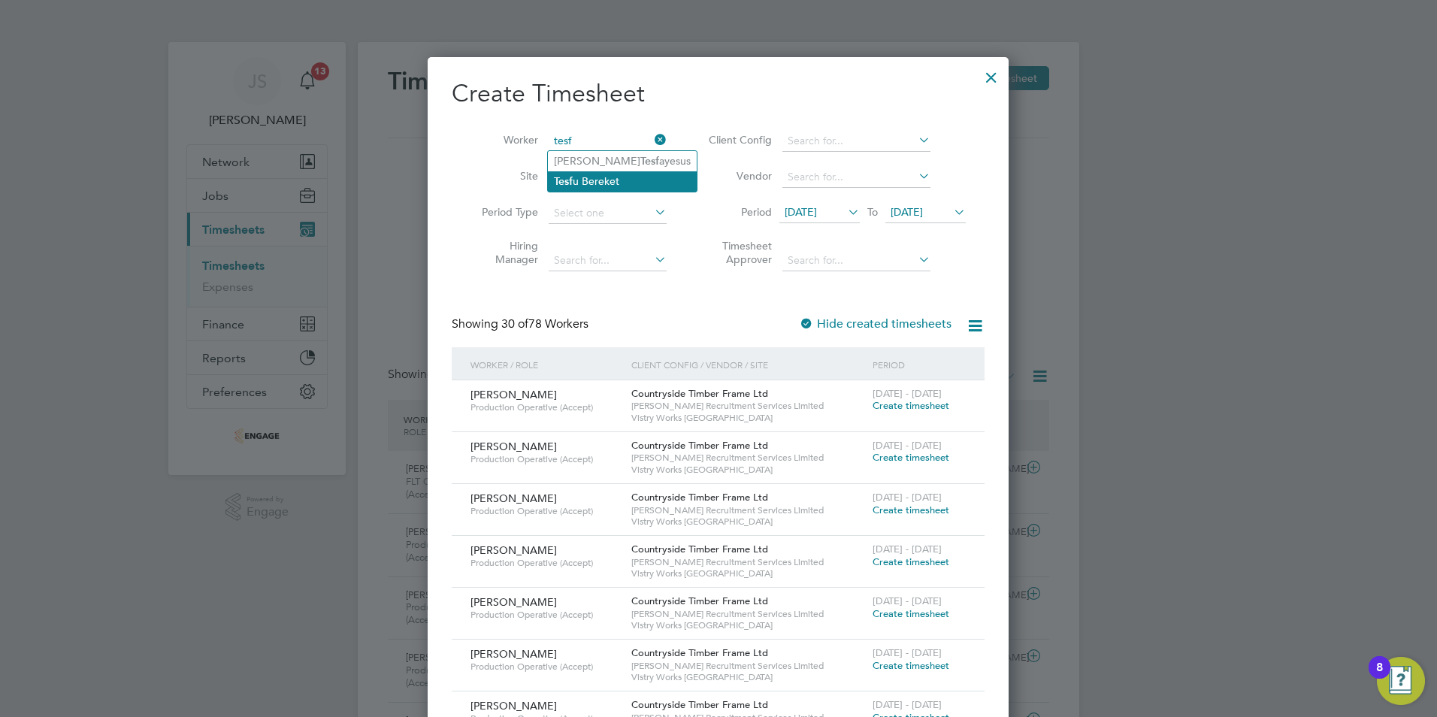
click at [607, 177] on li "Tesf u Bereket" at bounding box center [622, 181] width 149 height 20
type input "[PERSON_NAME]"
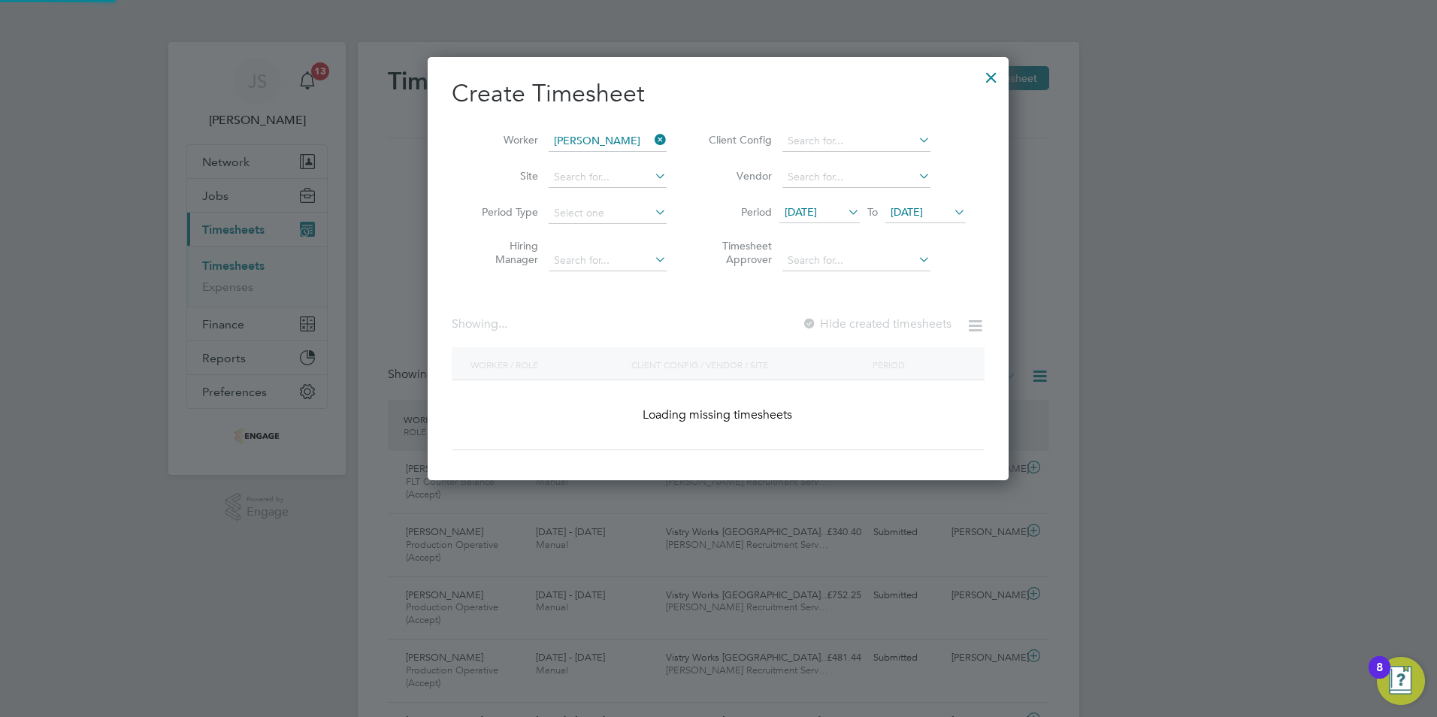
scroll to position [405, 582]
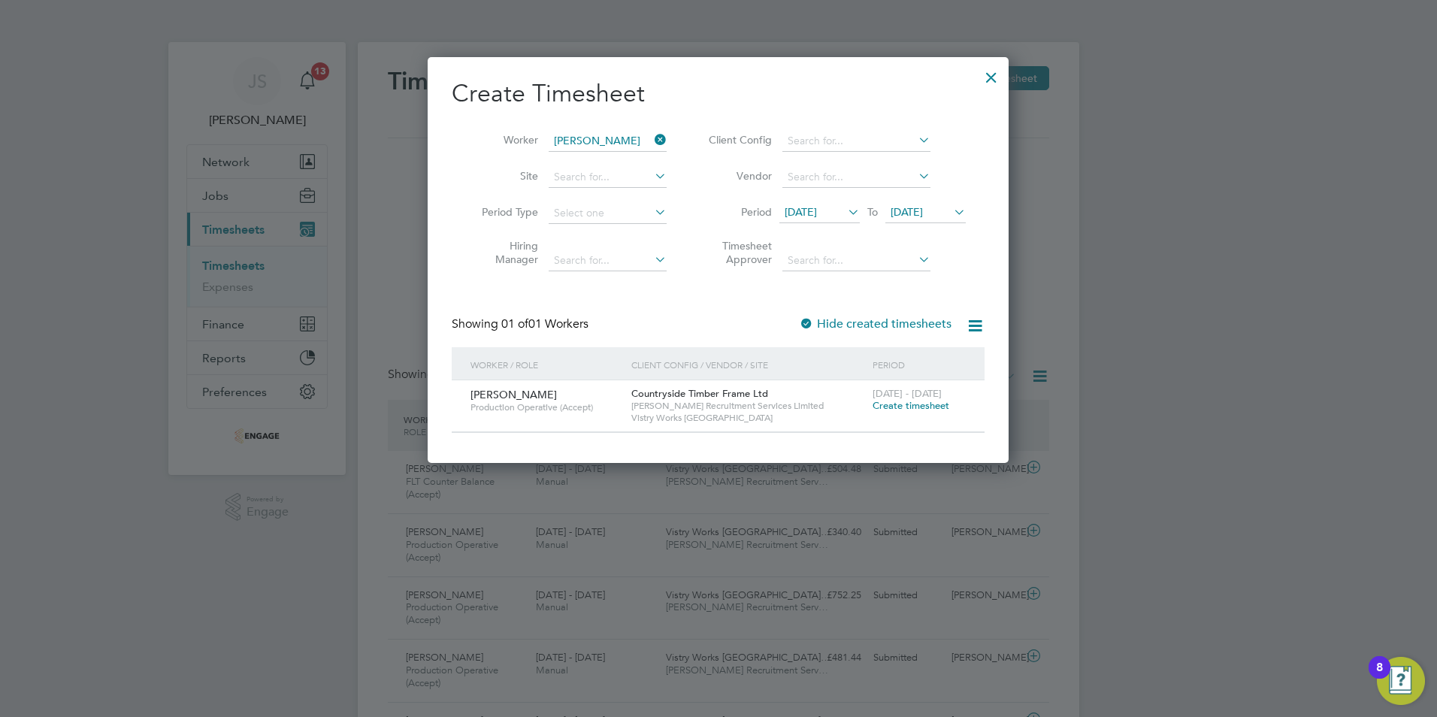
click at [886, 413] on div "[DATE] - [DATE] Create timesheet" at bounding box center [919, 400] width 101 height 41
click at [897, 400] on span "Create timesheet" at bounding box center [911, 405] width 77 height 13
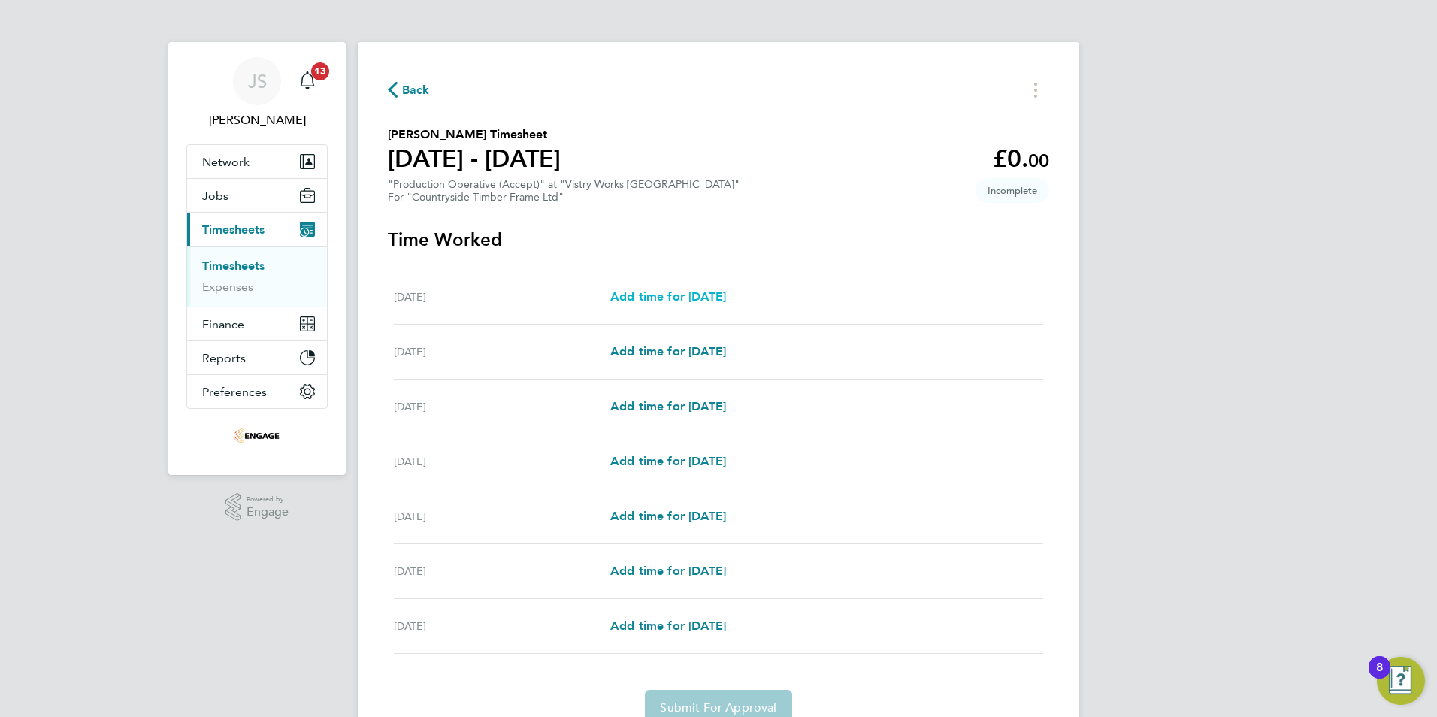
click at [679, 295] on span "Add time for [DATE]" at bounding box center [668, 296] width 116 height 14
select select "15"
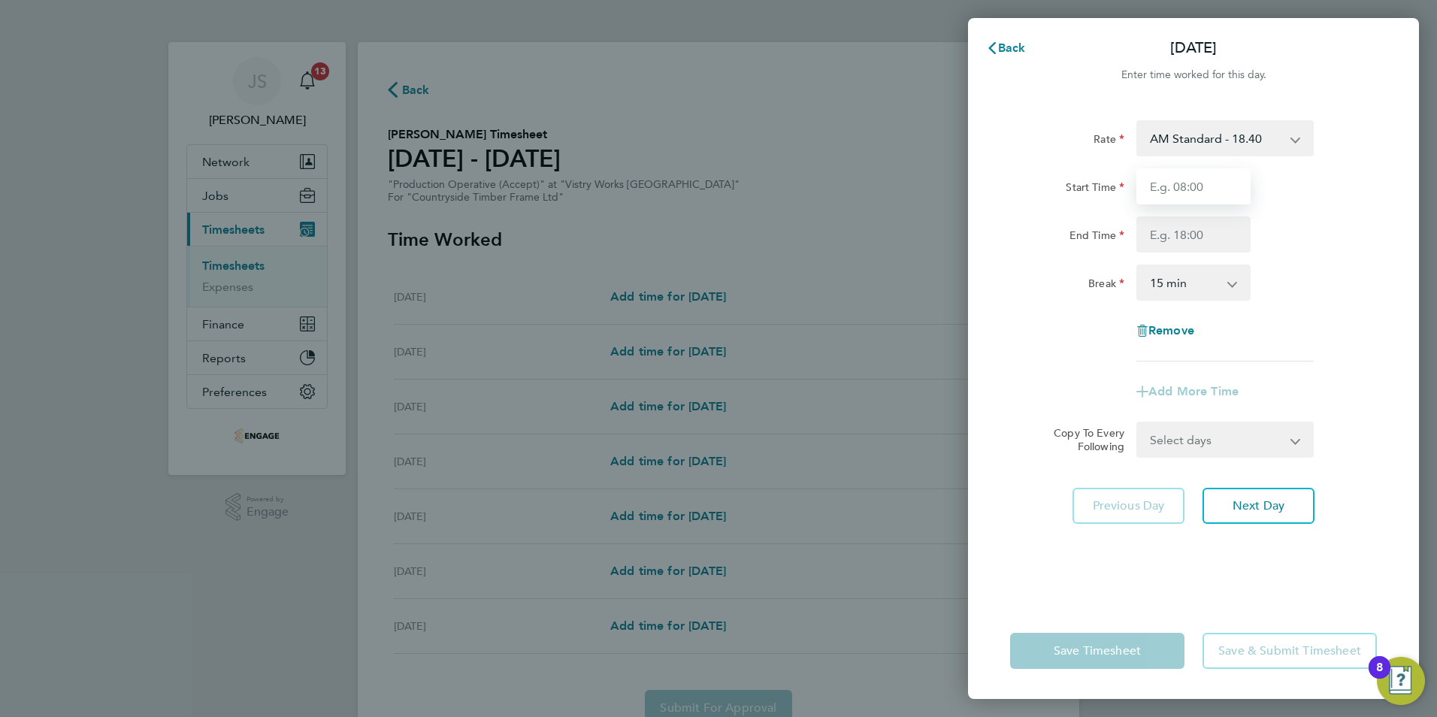
click at [1170, 188] on input "Start Time" at bounding box center [1193, 186] width 114 height 36
type input "06:00"
type input "14:00"
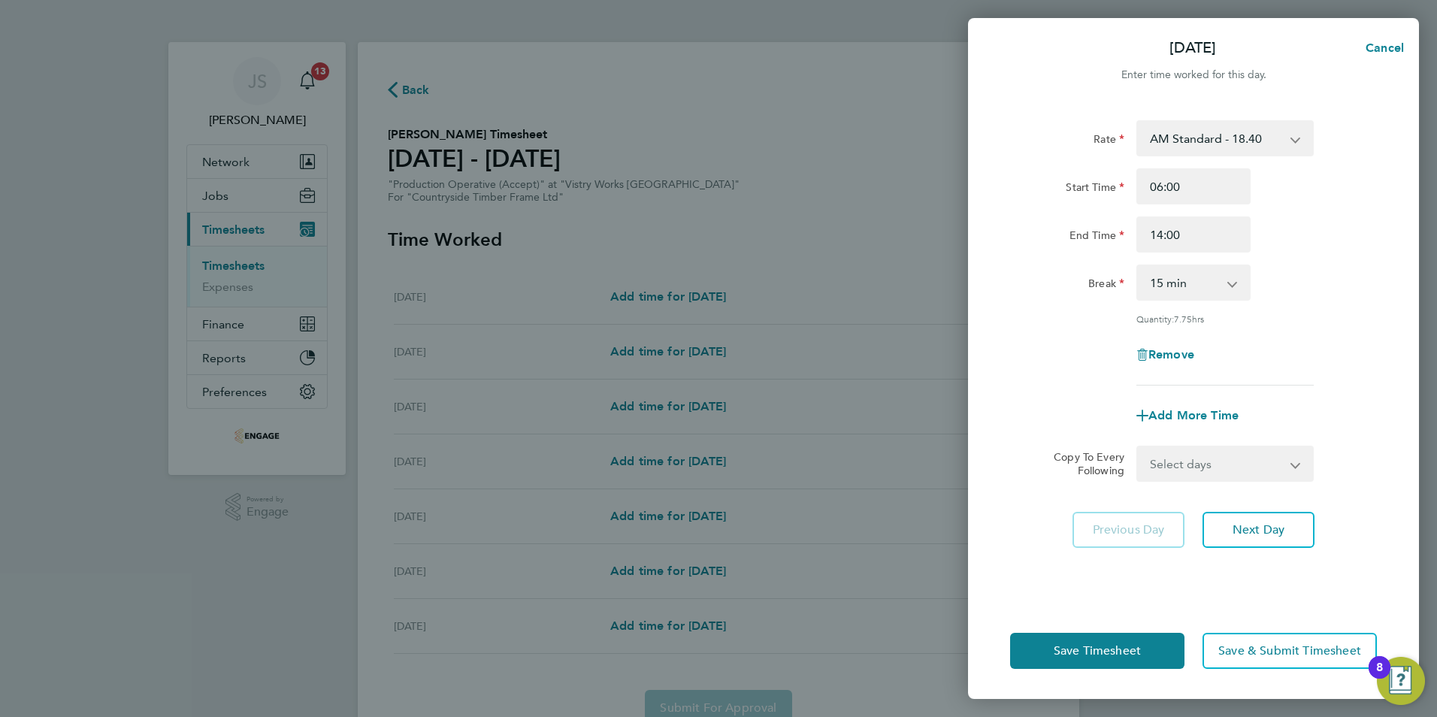
drag, startPoint x: 1169, startPoint y: 280, endPoint x: 1179, endPoint y: 294, distance: 16.7
click at [1169, 280] on select "0 min 15 min 30 min 45 min 60 min 75 min 90 min" at bounding box center [1184, 282] width 93 height 33
select select "30"
click at [1138, 266] on select "0 min 15 min 30 min 45 min 60 min 75 min 90 min" at bounding box center [1184, 282] width 93 height 33
click at [1200, 472] on select "Select days Day Weekday (Mon-Fri) Weekend (Sat-Sun) [DATE] [DATE] [DATE] [DATE]…" at bounding box center [1217, 463] width 158 height 33
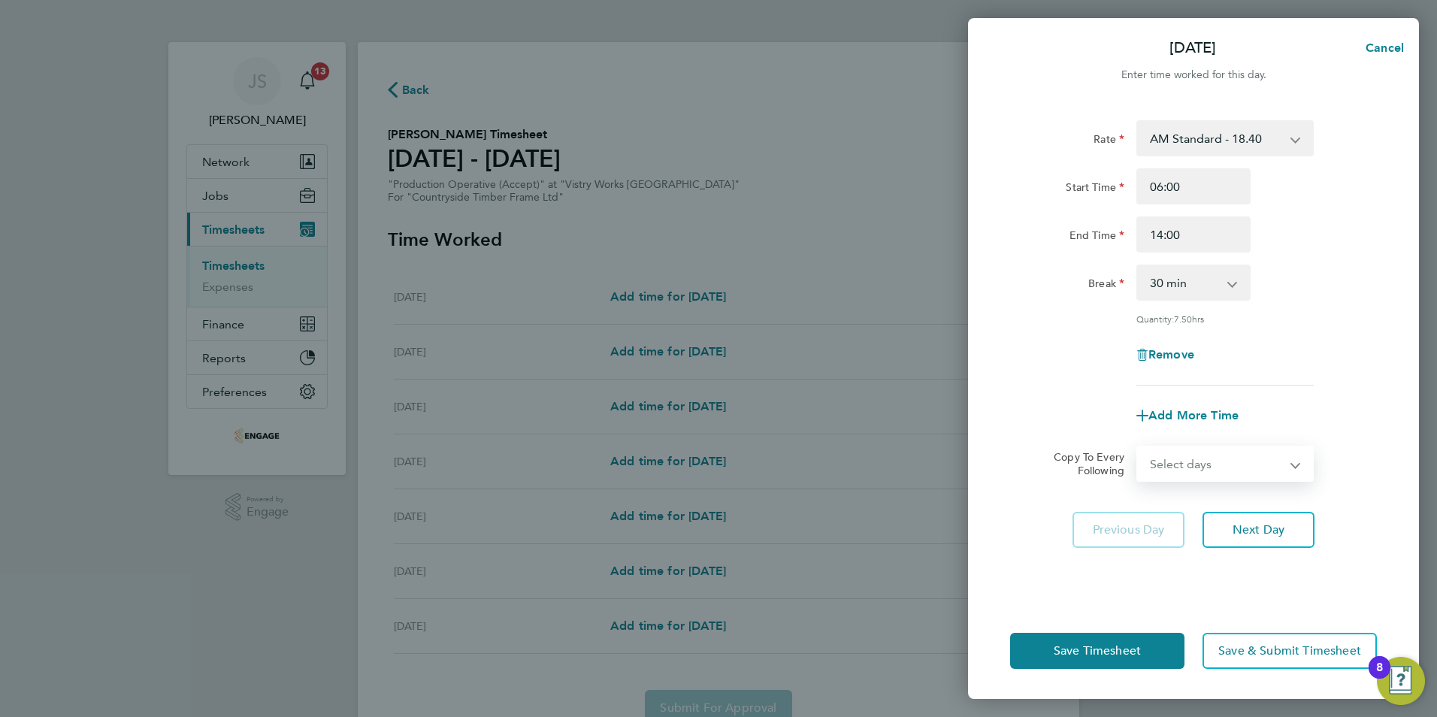
select select "WEEKDAY"
click at [1138, 447] on select "Select days Day Weekday (Mon-Fri) Weekend (Sat-Sun) [DATE] [DATE] [DATE] [DATE]…" at bounding box center [1217, 463] width 158 height 33
select select "[DATE]"
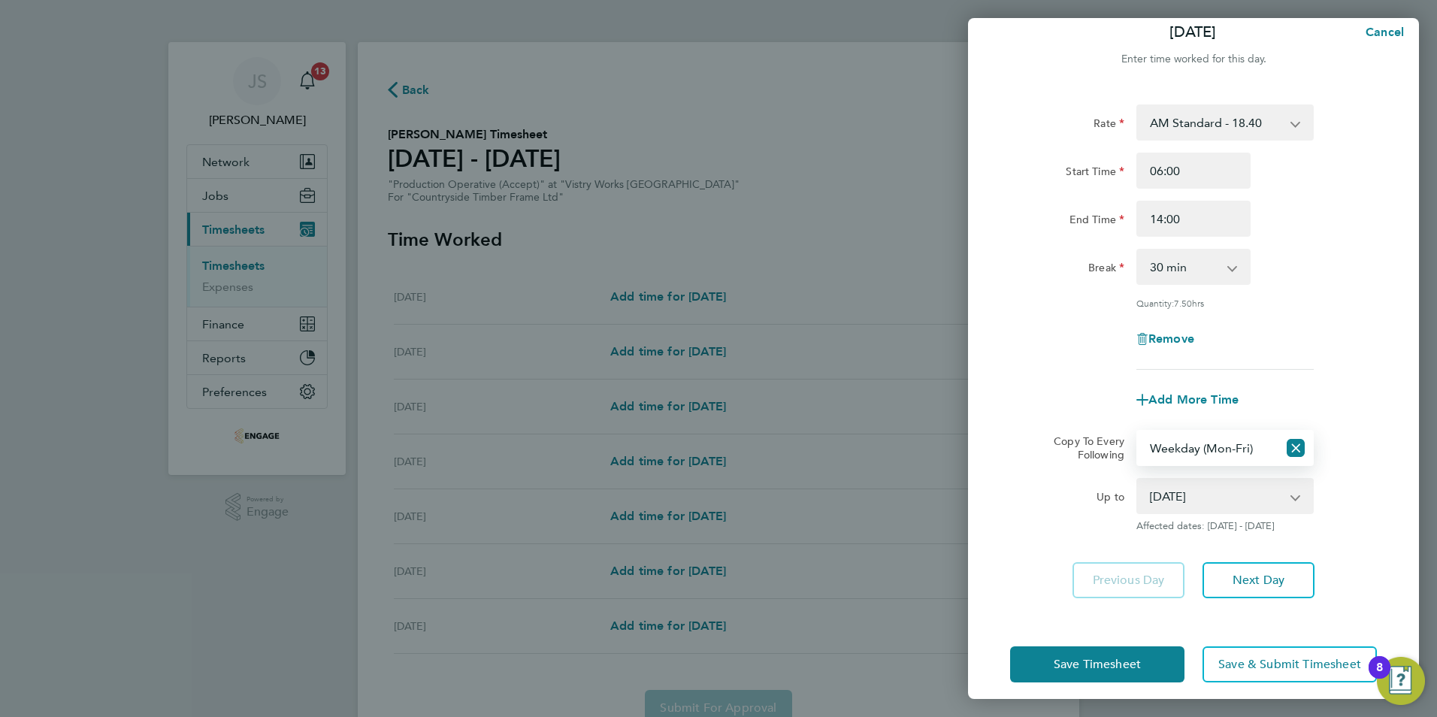
scroll to position [28, 0]
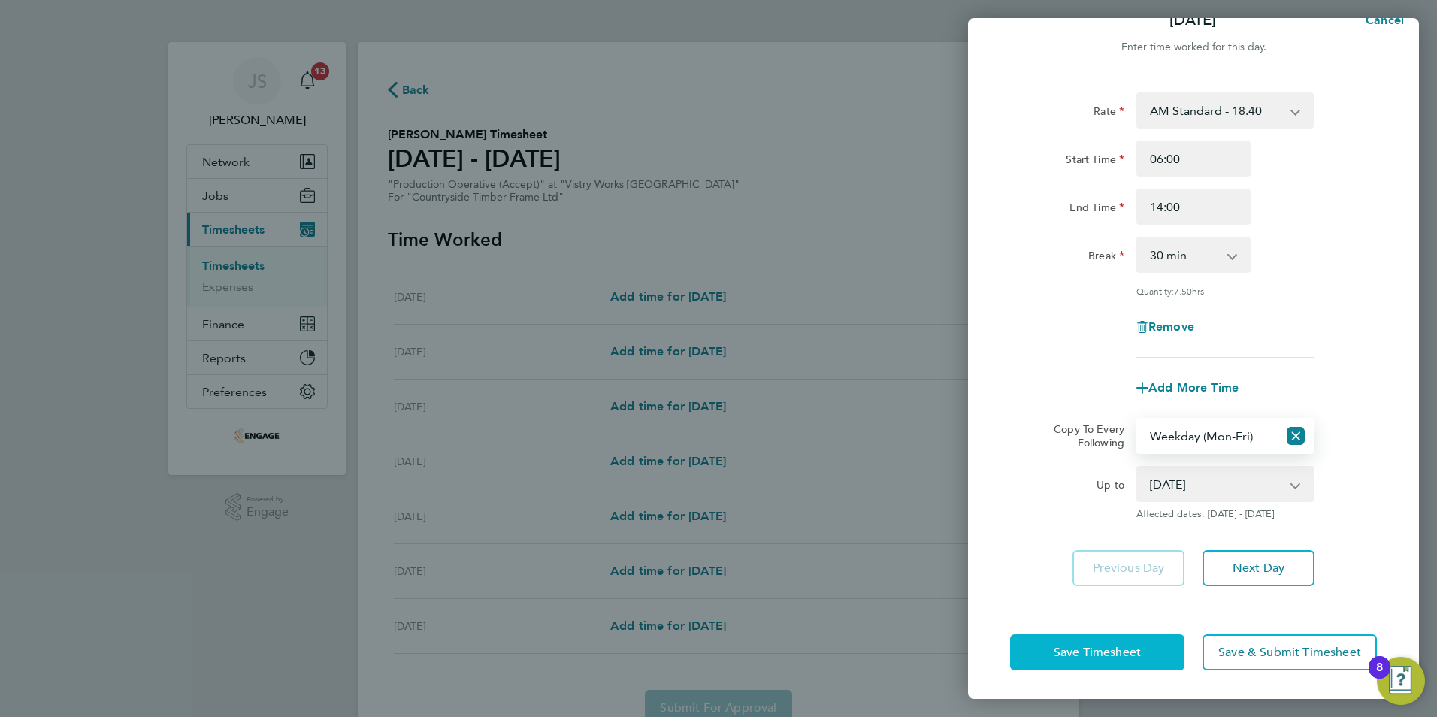
click at [1094, 634] on button "Save Timesheet" at bounding box center [1097, 652] width 174 height 36
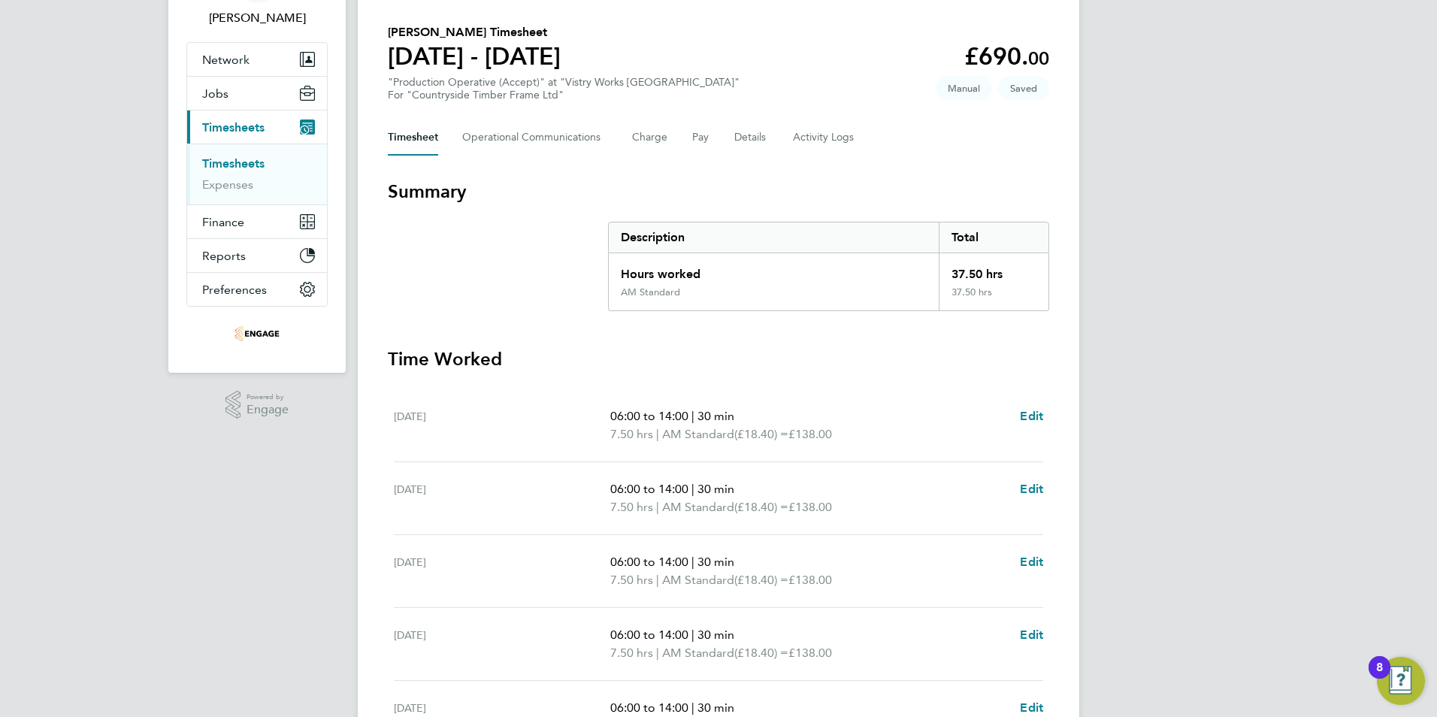
scroll to position [376, 0]
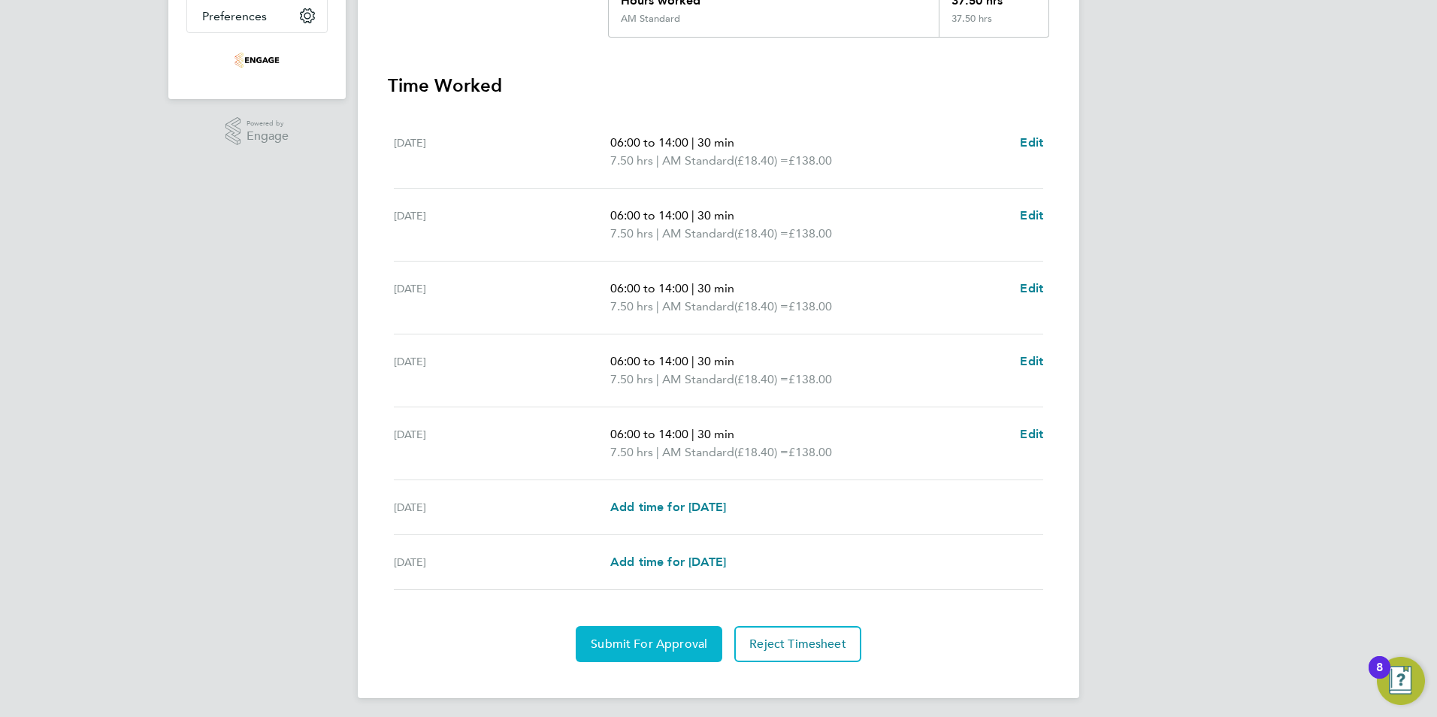
click at [623, 636] on button "Submit For Approval" at bounding box center [649, 644] width 147 height 36
click at [1029, 139] on span "Edit" at bounding box center [1031, 142] width 23 height 14
select select "30"
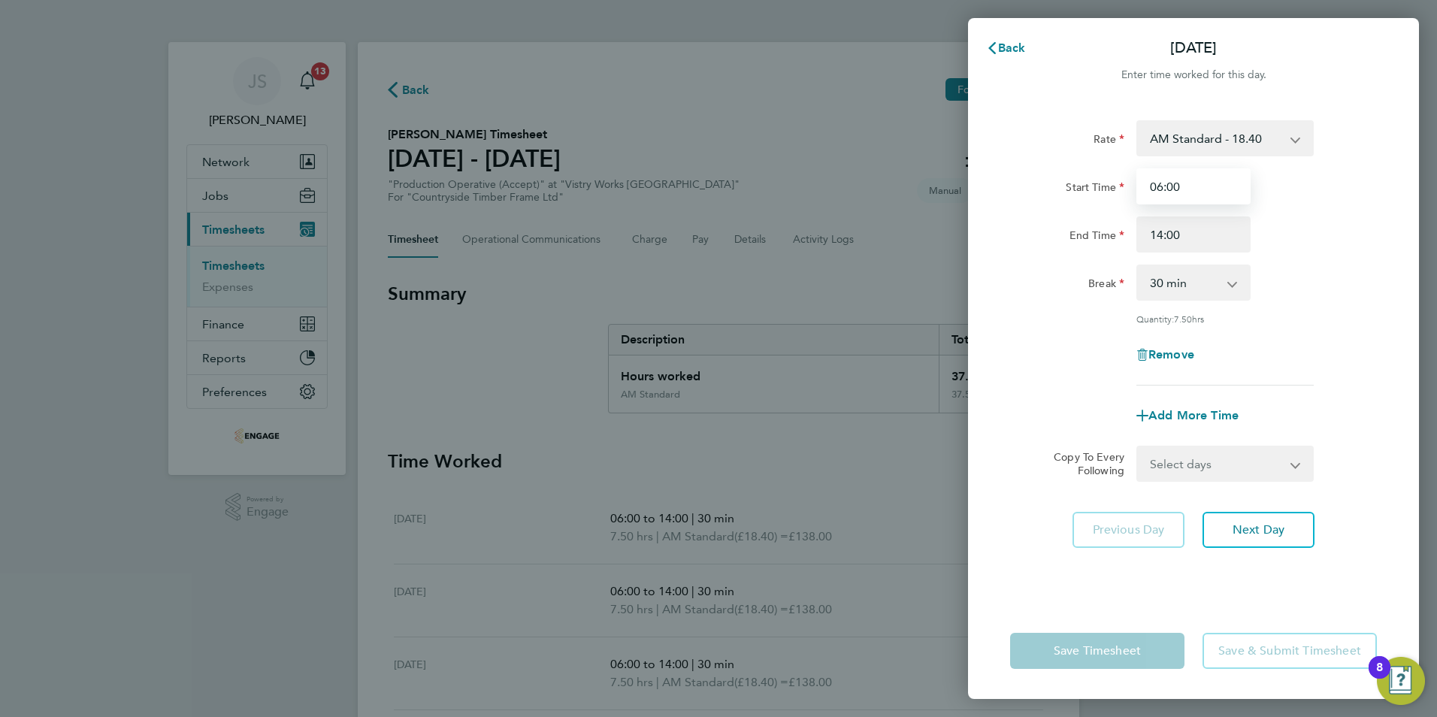
click at [1188, 190] on input "06:00" at bounding box center [1193, 186] width 114 height 36
drag, startPoint x: 1160, startPoint y: 189, endPoint x: 1168, endPoint y: 199, distance: 12.8
click at [1161, 189] on input "06:00" at bounding box center [1193, 186] width 114 height 36
type input "08:00"
drag, startPoint x: 993, startPoint y: 560, endPoint x: 1003, endPoint y: 559, distance: 9.8
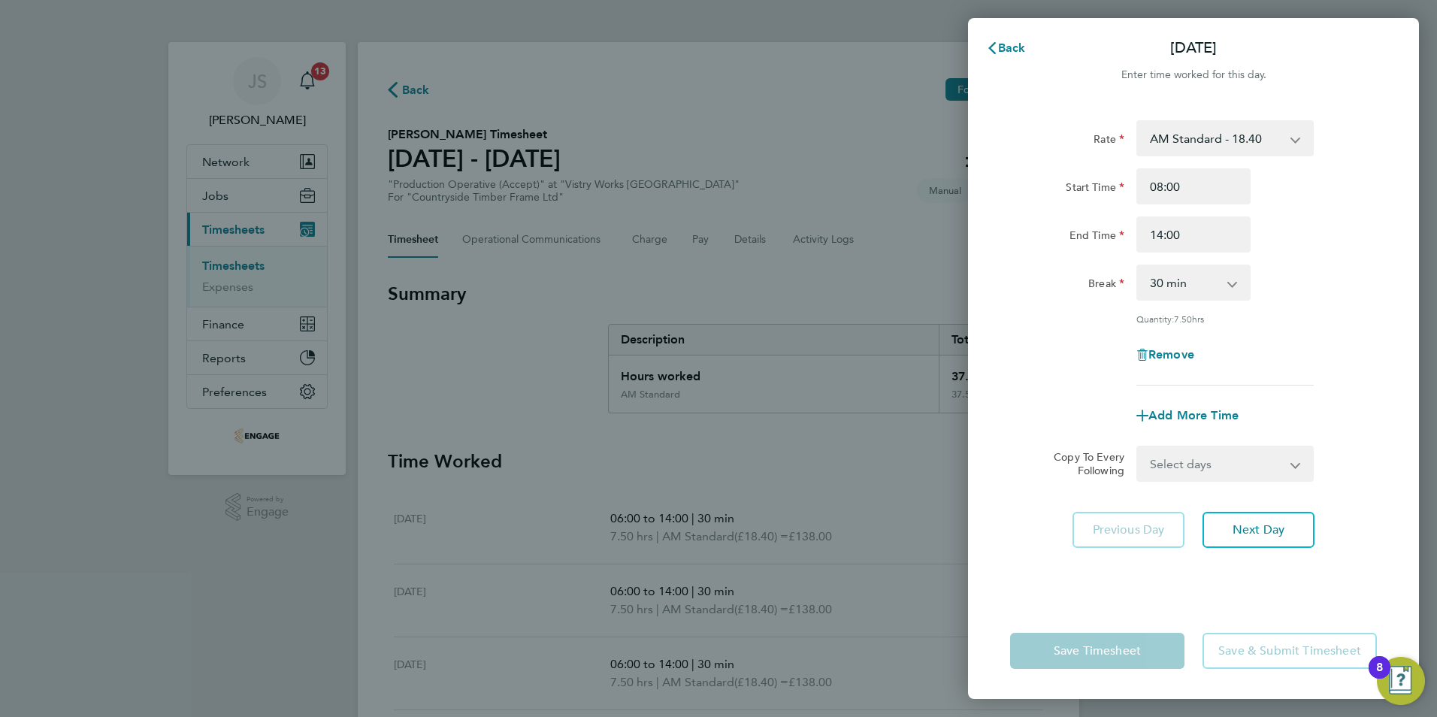
click at [994, 560] on div "Rate AM Standard - 18.40 PM OT2 - 40.11 OT2 - 36.80 PM Standard - 20.06 PM OT 1…" at bounding box center [1193, 352] width 451 height 501
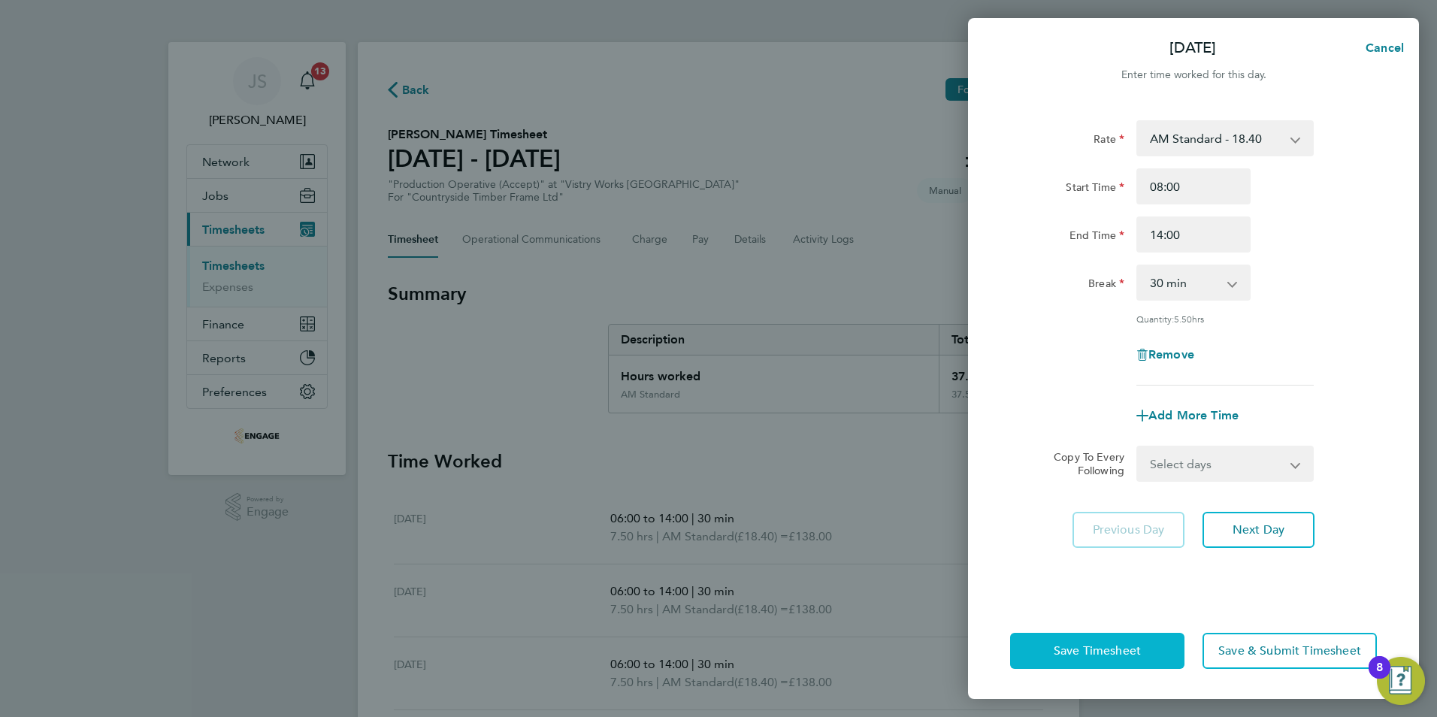
click at [1076, 648] on span "Save Timesheet" at bounding box center [1097, 650] width 87 height 15
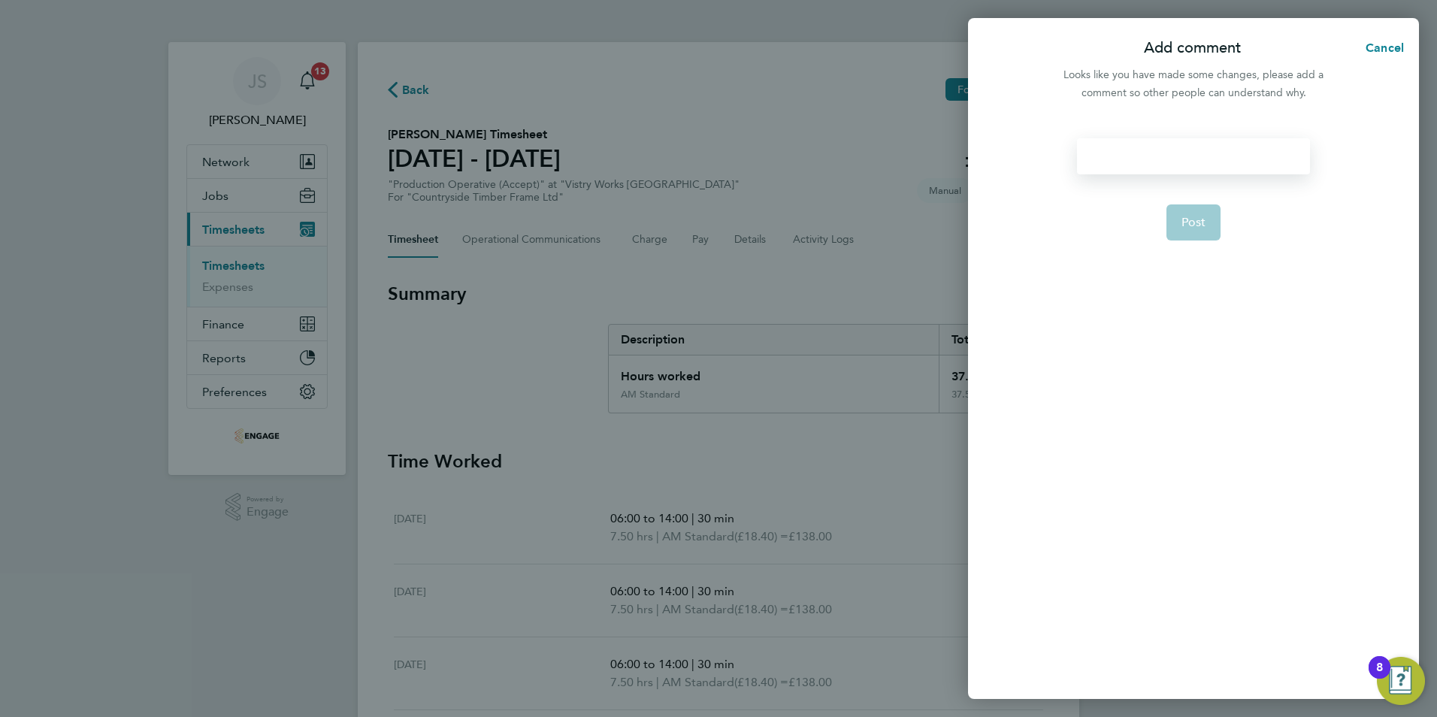
click at [1125, 151] on div at bounding box center [1193, 156] width 232 height 36
click at [1125, 150] on div at bounding box center [1193, 156] width 232 height 36
drag, startPoint x: 1194, startPoint y: 231, endPoint x: 1199, endPoint y: 225, distance: 8.0
click at [1194, 231] on button "Post" at bounding box center [1194, 222] width 55 height 36
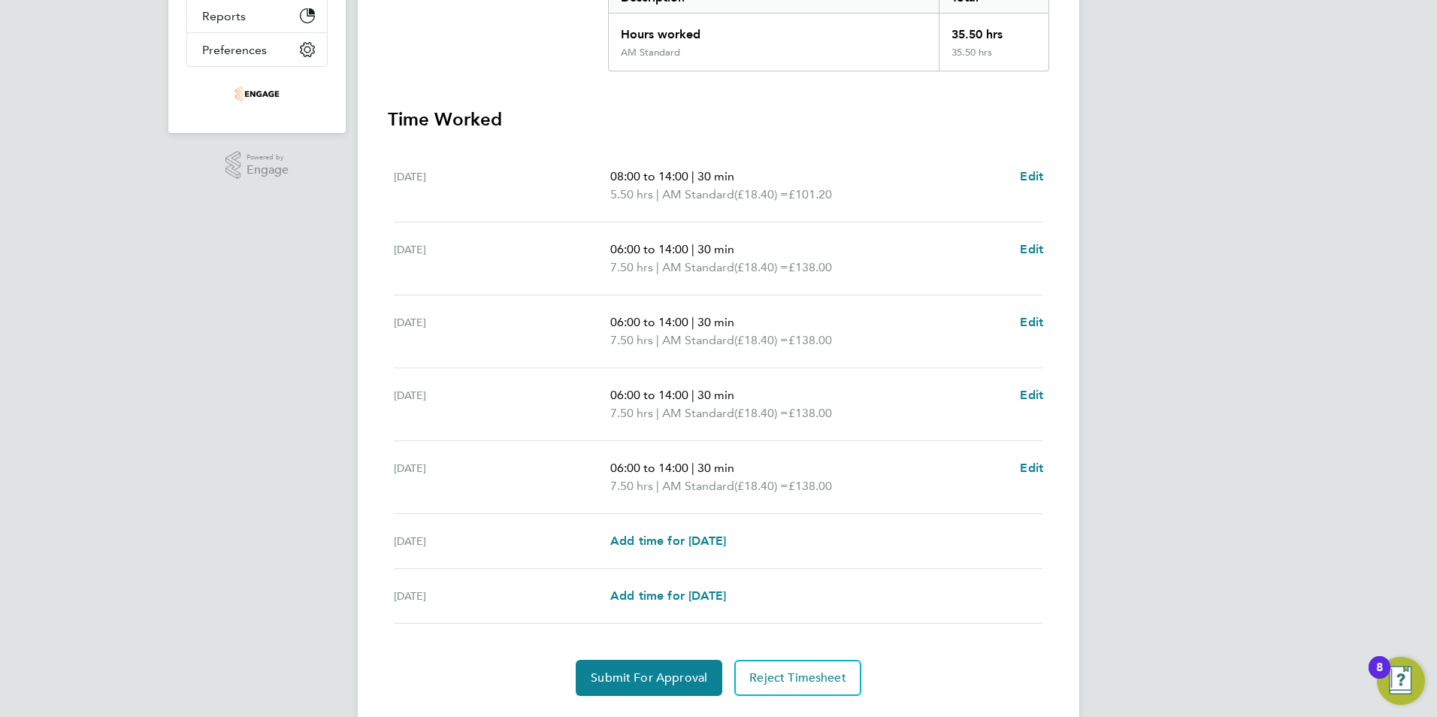
scroll to position [381, 0]
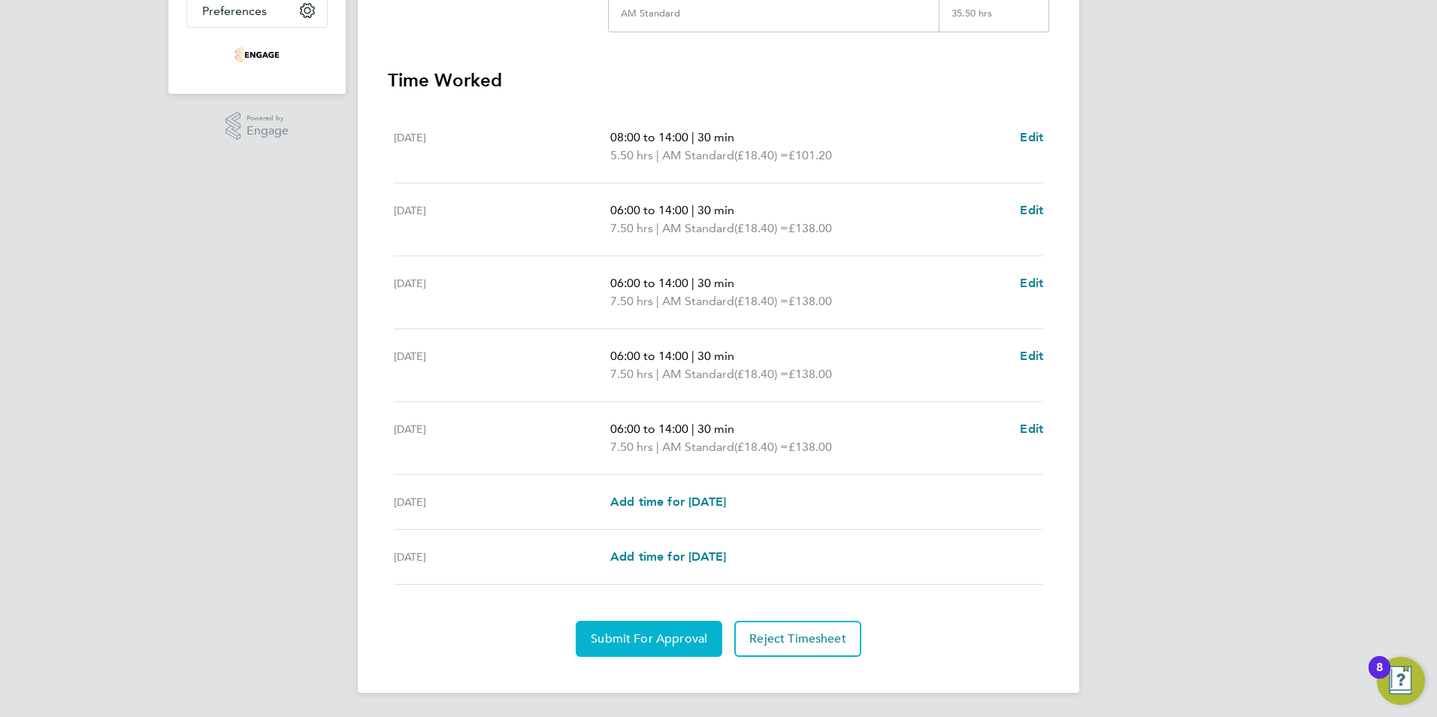
click at [634, 652] on button "Submit For Approval" at bounding box center [649, 639] width 147 height 36
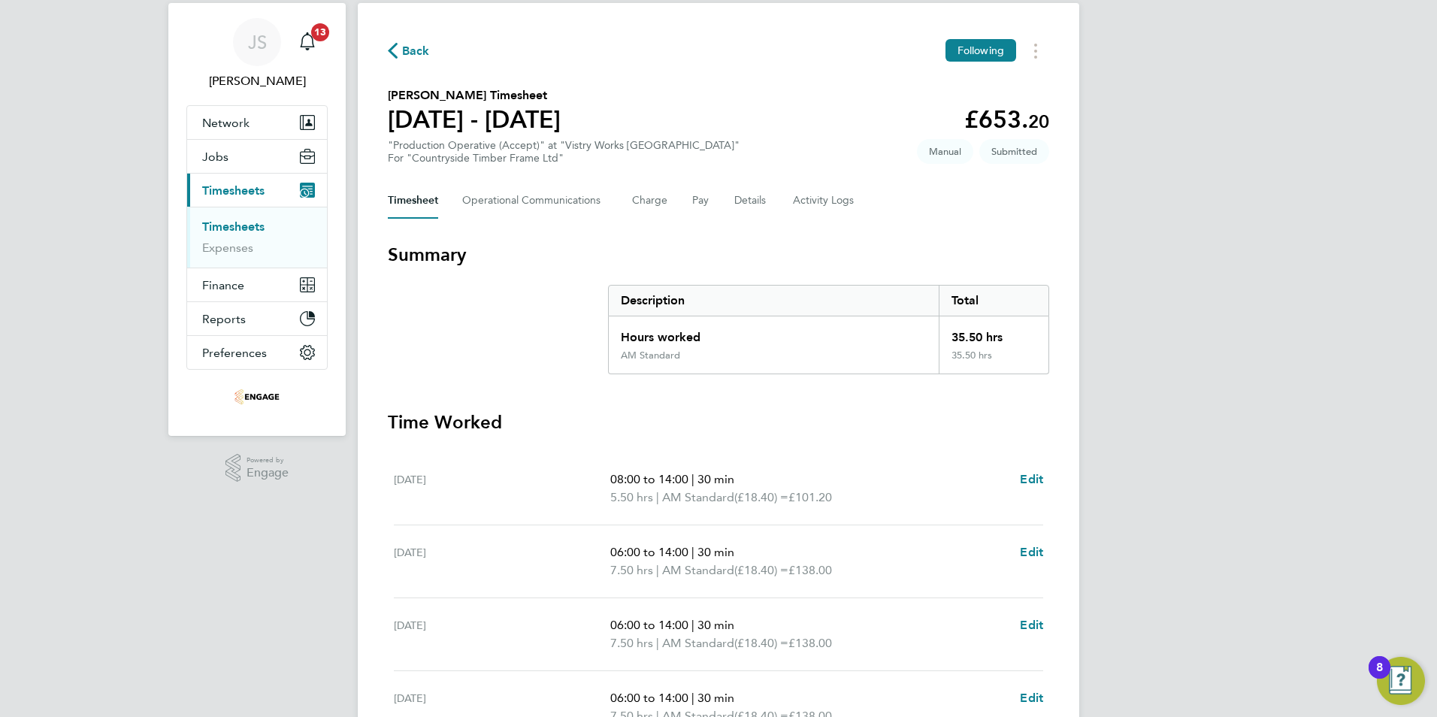
scroll to position [0, 0]
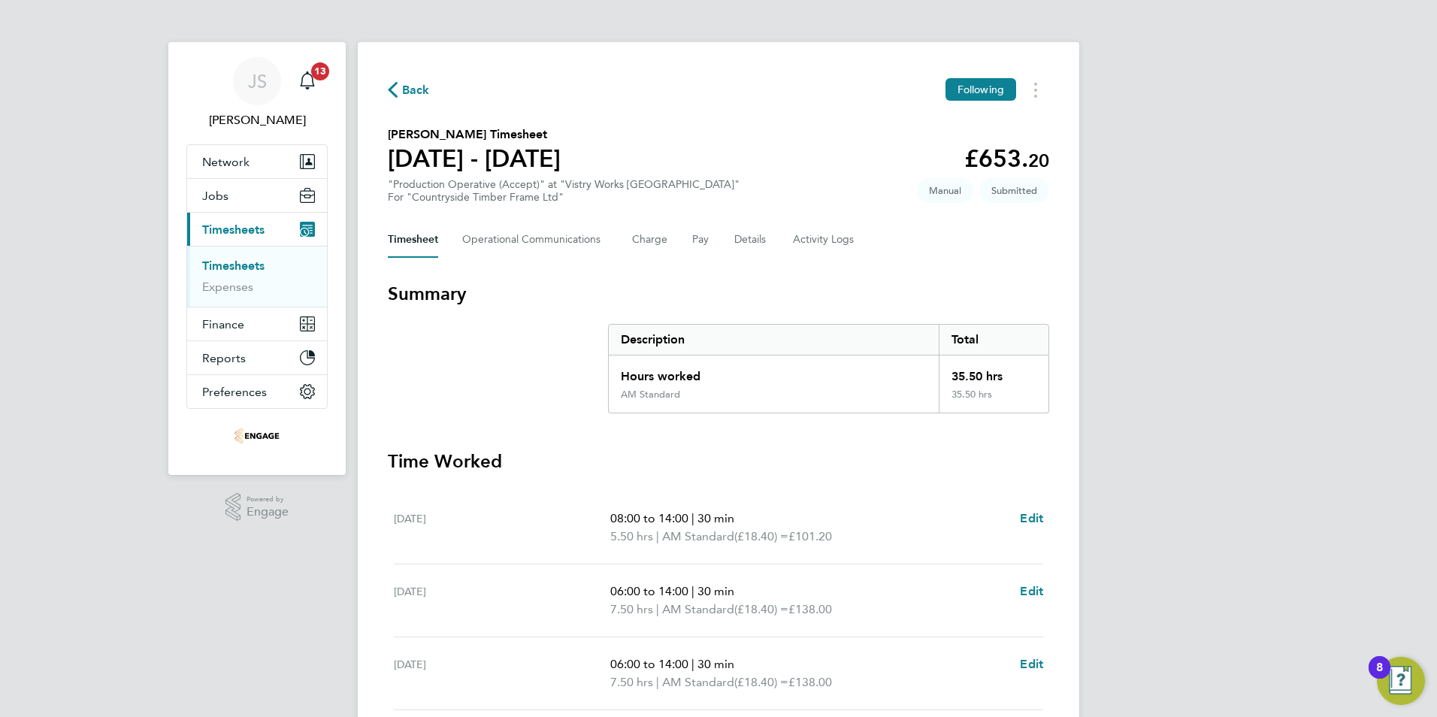
click at [413, 97] on span "Back" at bounding box center [416, 90] width 28 height 18
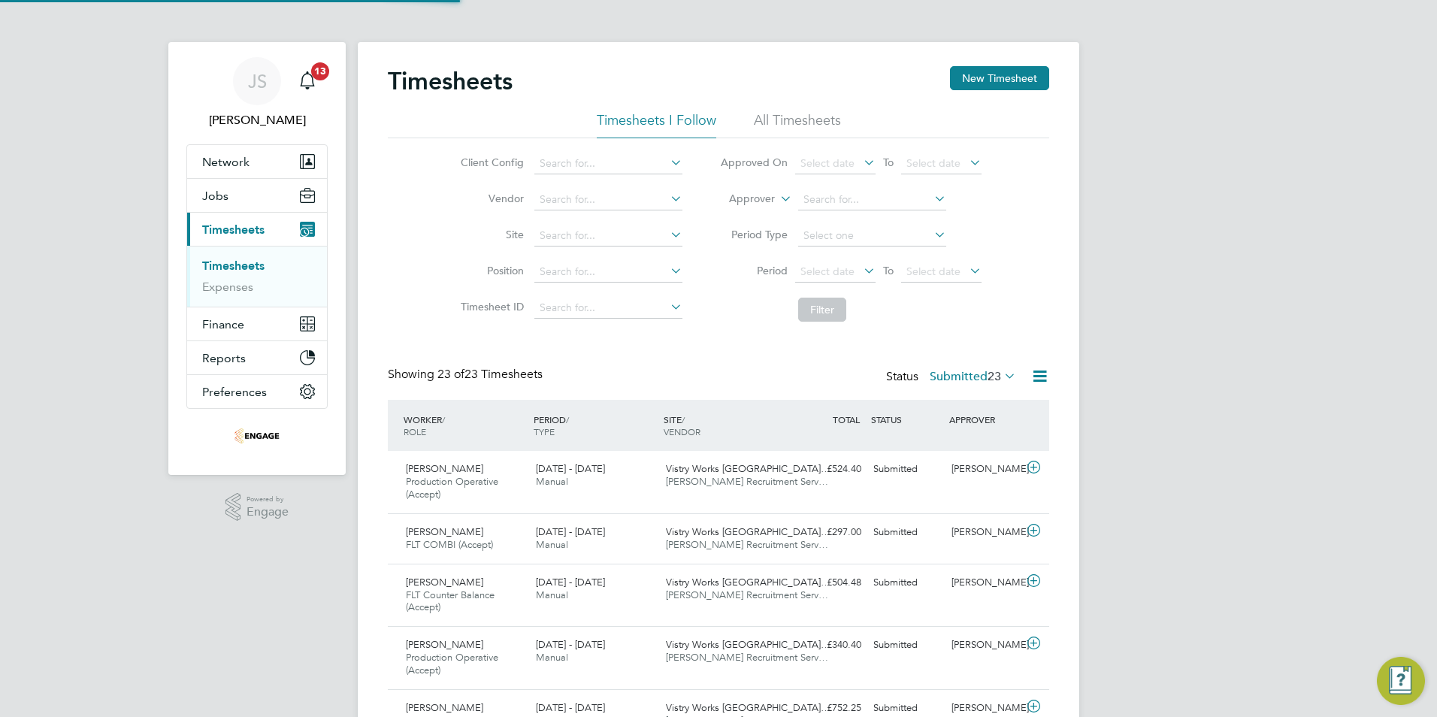
scroll to position [50, 131]
click at [991, 71] on button "New Timesheet" at bounding box center [999, 78] width 99 height 24
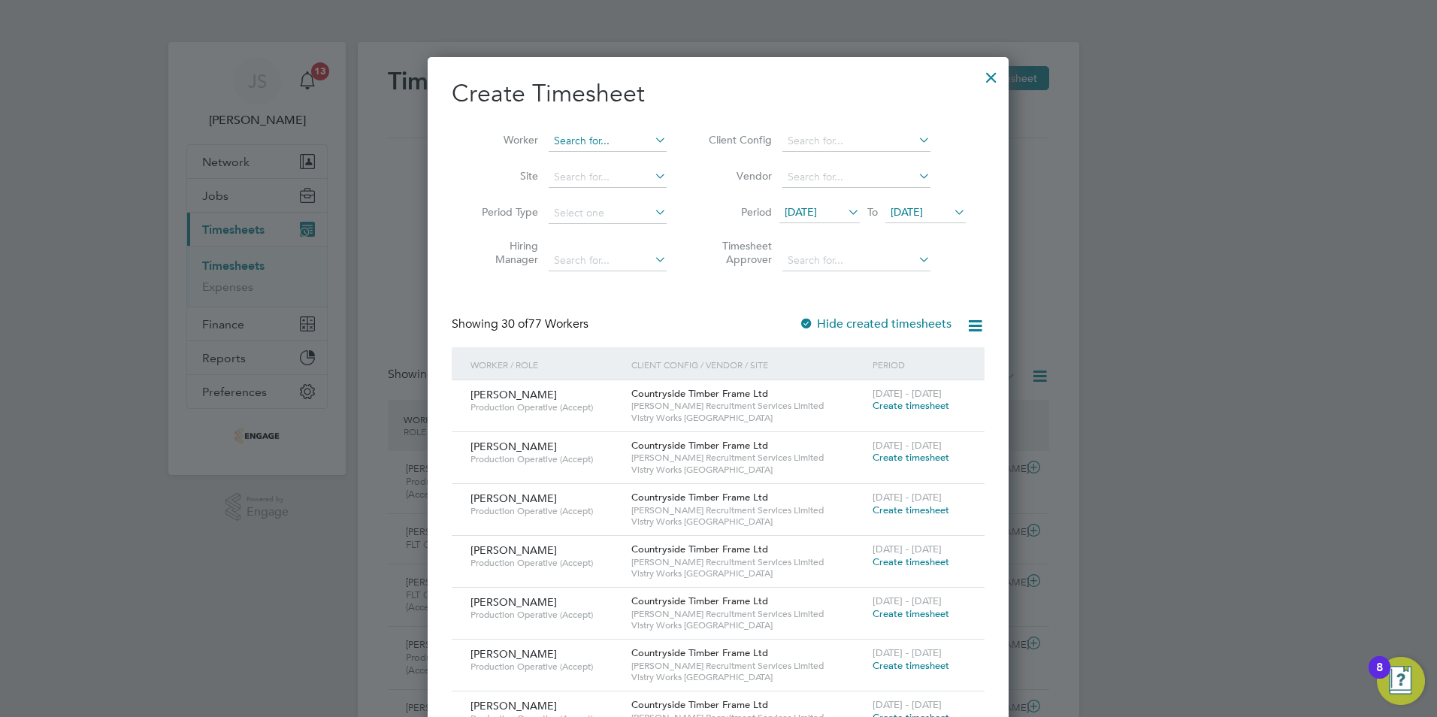
click at [578, 132] on input at bounding box center [608, 141] width 118 height 21
click at [582, 156] on li "Jan Lis" at bounding box center [608, 161] width 120 height 20
type input "Jan Lis"
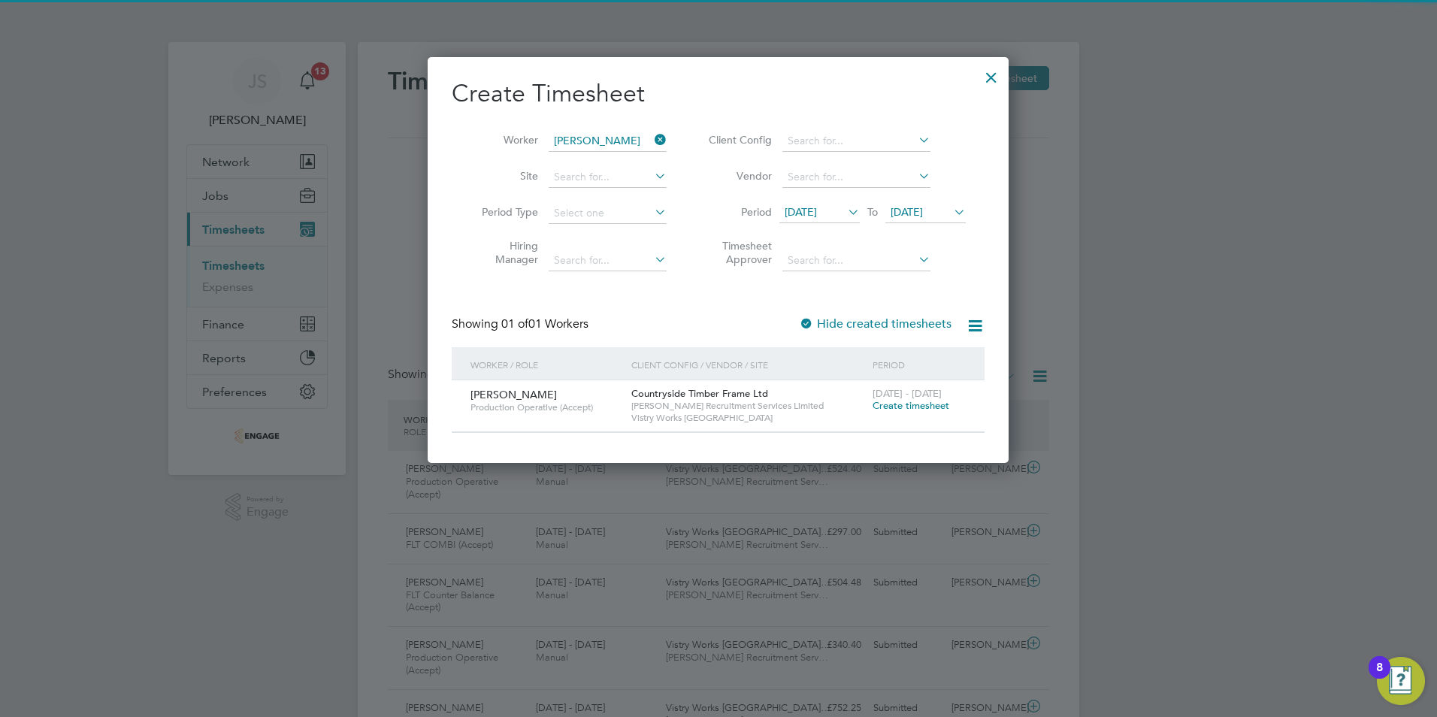
click at [896, 406] on span "Create timesheet" at bounding box center [911, 405] width 77 height 13
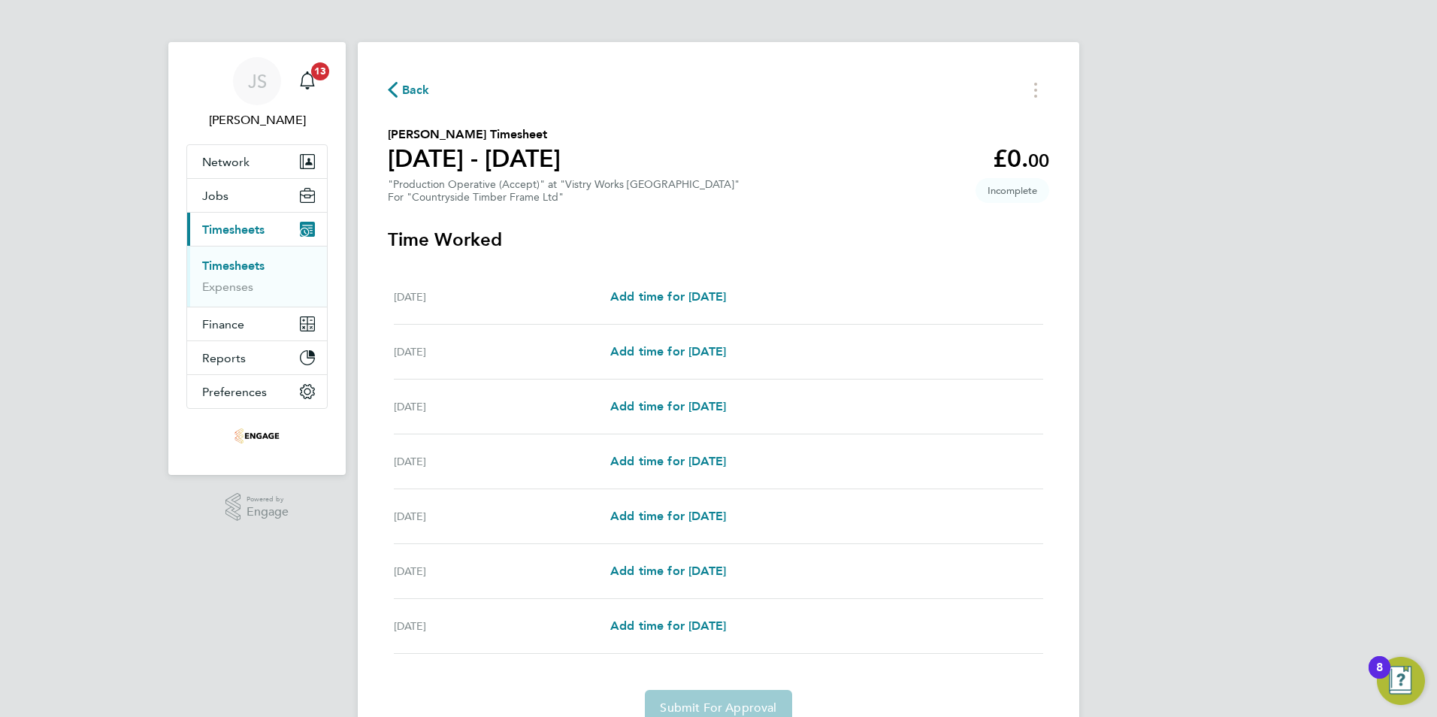
click at [676, 286] on div "Mon 22 Sep Add time for Mon 22 Sep Add time for Mon 22 Sep" at bounding box center [718, 297] width 649 height 55
click at [676, 292] on span "Add time for [DATE]" at bounding box center [668, 296] width 116 height 14
select select "15"
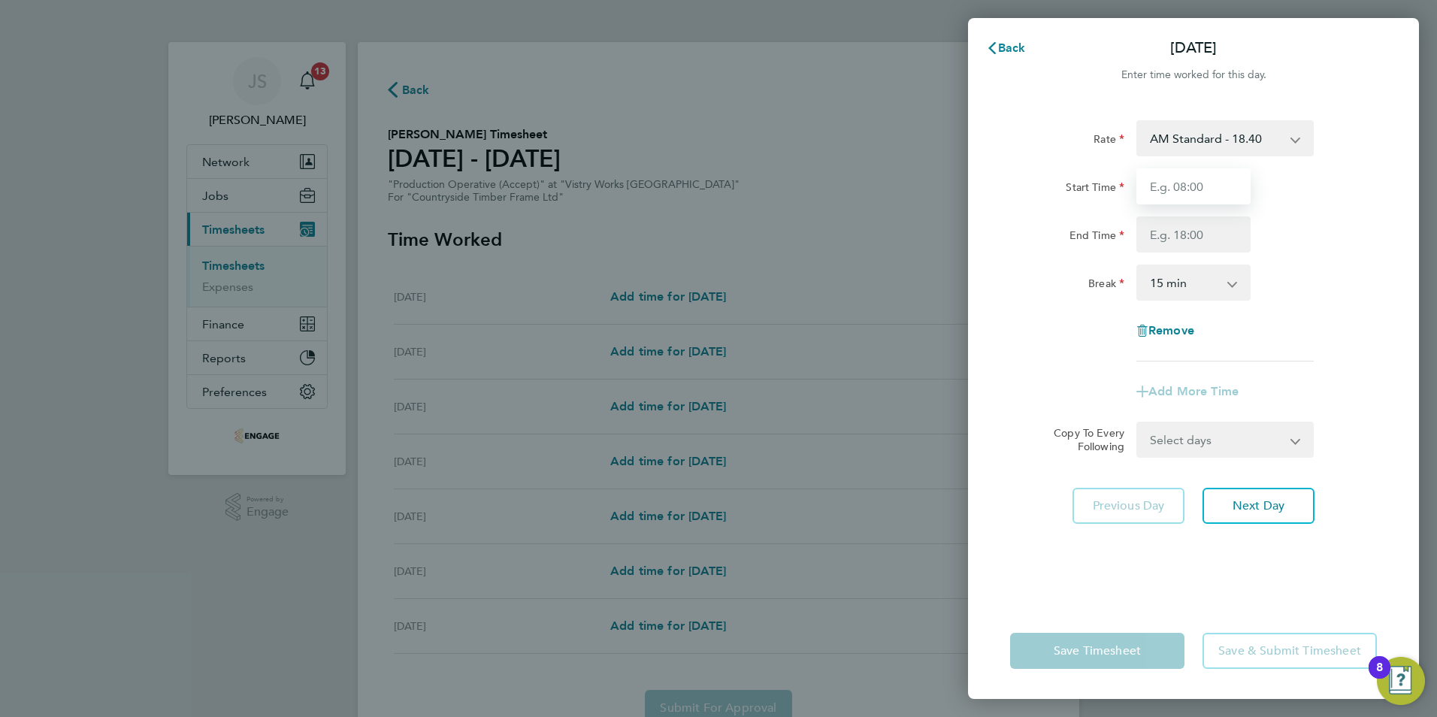
drag, startPoint x: 1187, startPoint y: 183, endPoint x: 1203, endPoint y: 194, distance: 19.4
click at [1187, 183] on input "Start Time" at bounding box center [1193, 186] width 114 height 36
type input "06:00"
type input "14:00"
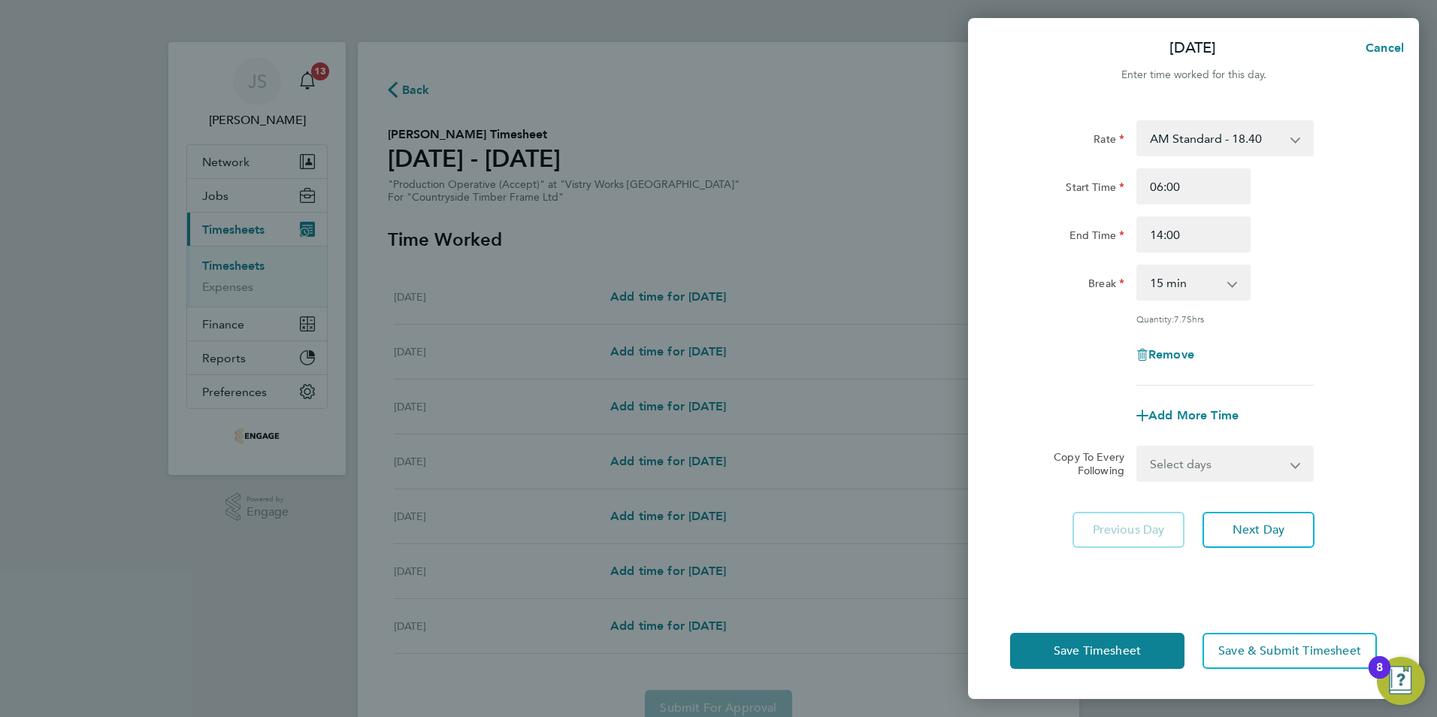
drag, startPoint x: 1169, startPoint y: 277, endPoint x: 1178, endPoint y: 294, distance: 18.8
click at [1169, 277] on select "0 min 15 min 30 min 45 min 60 min 75 min 90 min" at bounding box center [1184, 282] width 93 height 33
select select "30"
click at [1138, 266] on select "0 min 15 min 30 min 45 min 60 min 75 min 90 min" at bounding box center [1184, 282] width 93 height 33
click at [1193, 456] on select "Select days Day Weekday (Mon-Fri) Weekend (Sat-Sun) [DATE] [DATE] [DATE] [DATE]…" at bounding box center [1217, 463] width 158 height 33
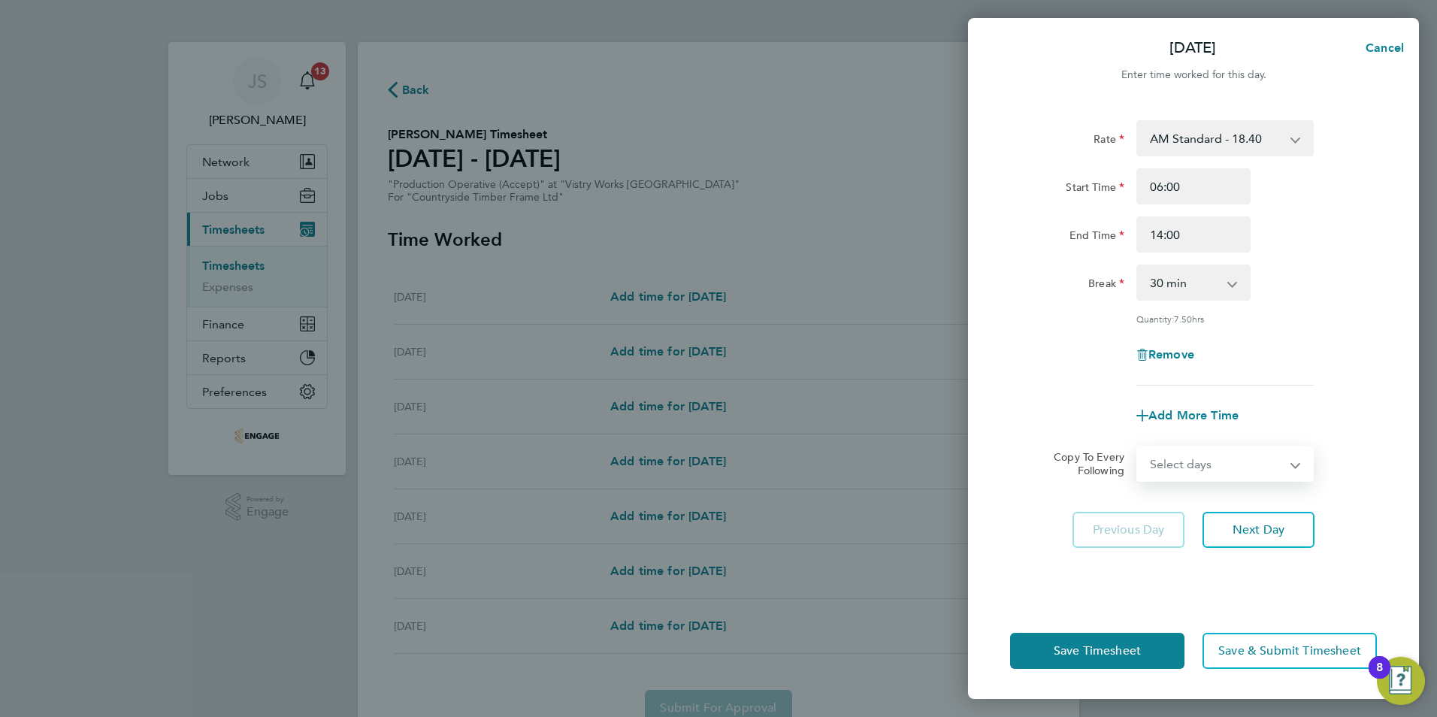
select select "WEEKDAY"
click at [1138, 447] on select "Select days Day Weekday (Mon-Fri) Weekend (Sat-Sun) [DATE] [DATE] [DATE] [DATE]…" at bounding box center [1217, 463] width 158 height 33
select select "[DATE]"
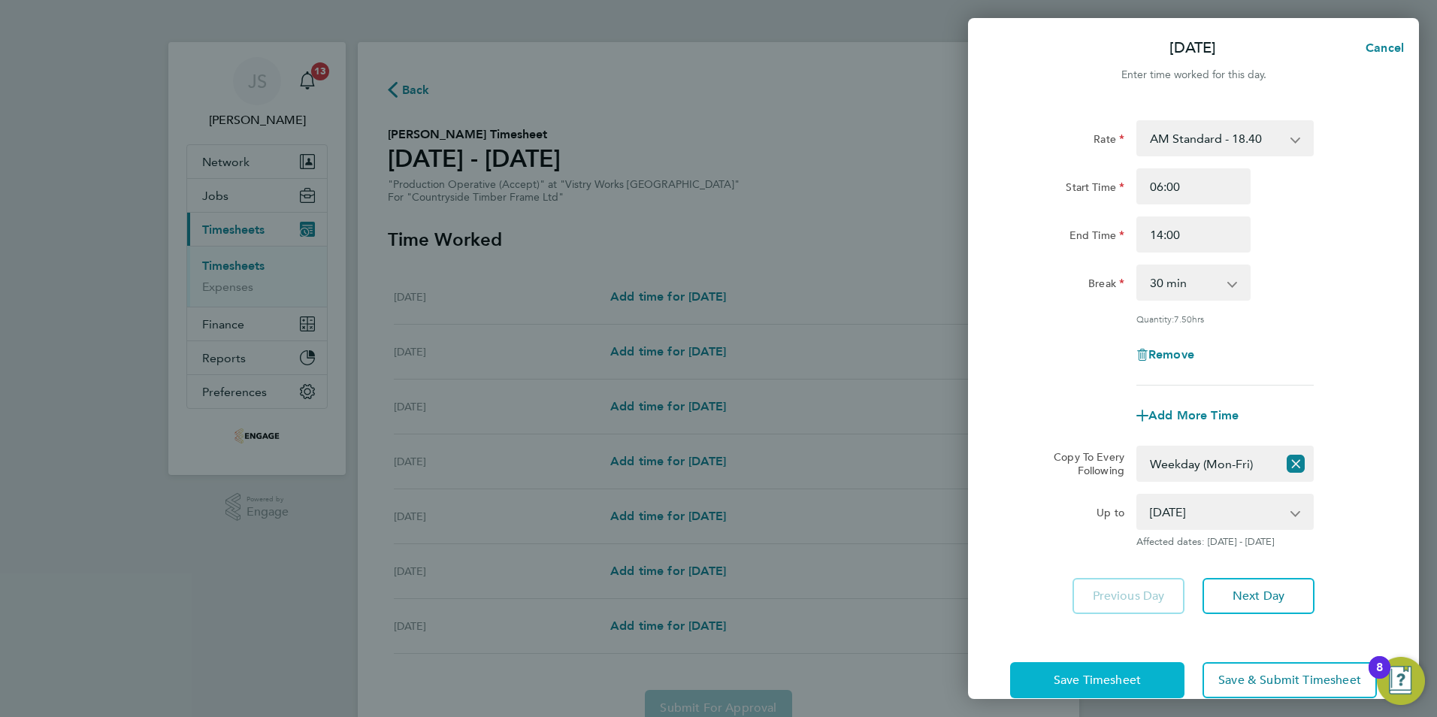
click at [1082, 676] on span "Save Timesheet" at bounding box center [1097, 680] width 87 height 15
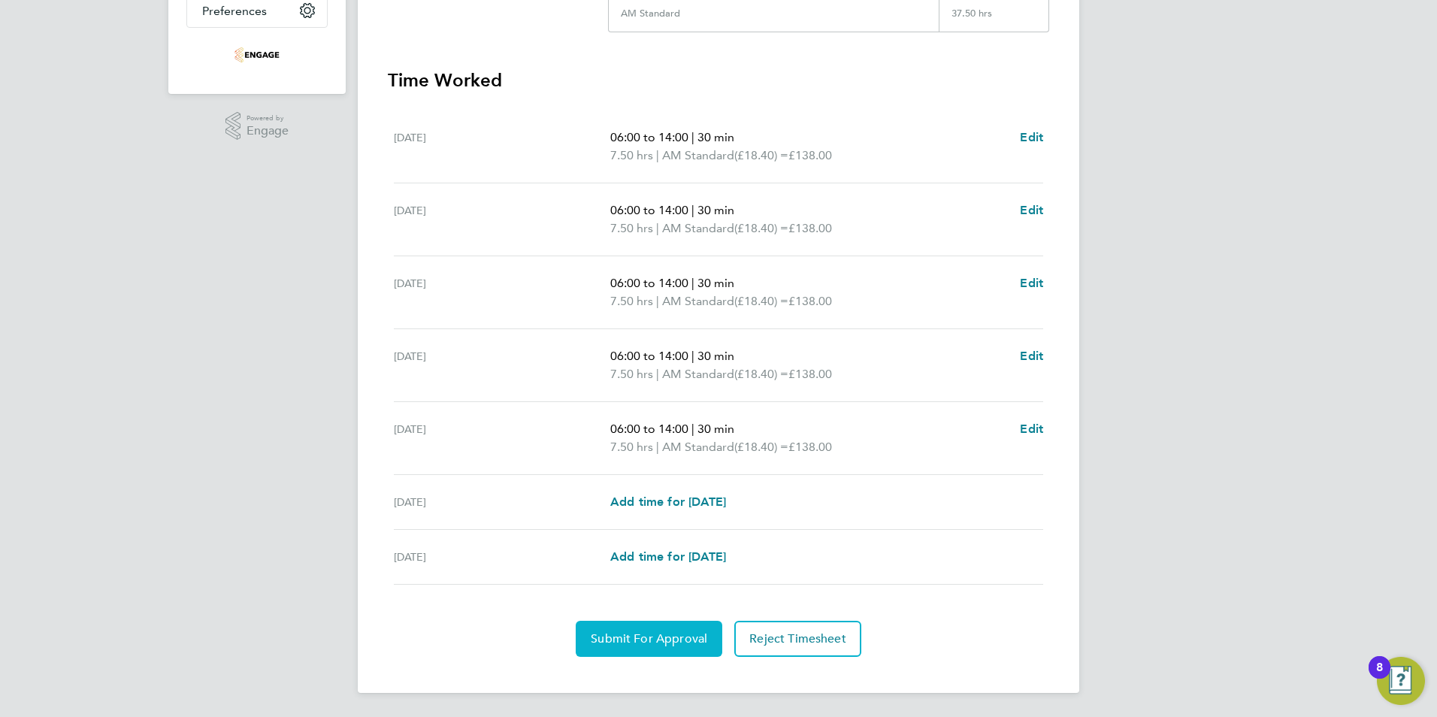
click at [680, 643] on span "Submit For Approval" at bounding box center [649, 638] width 117 height 15
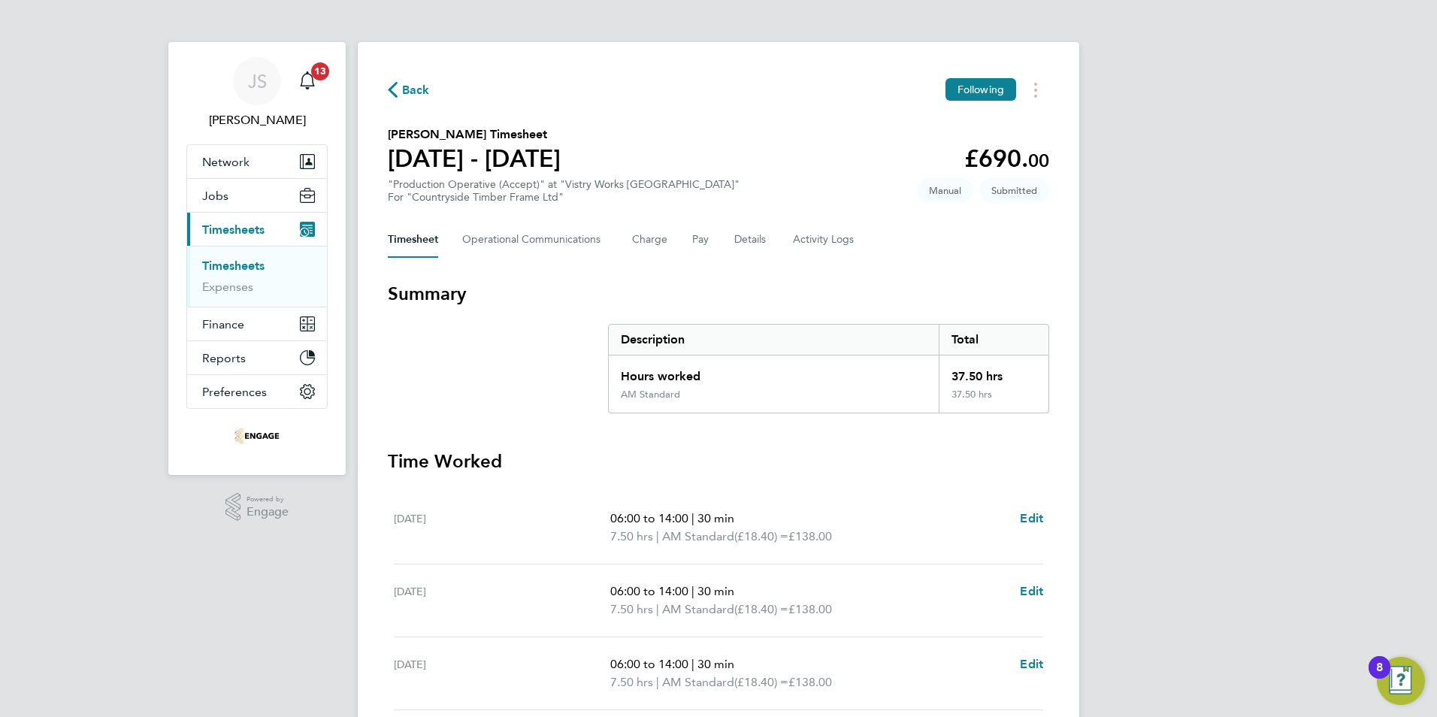
click at [406, 86] on span "Back" at bounding box center [416, 90] width 28 height 18
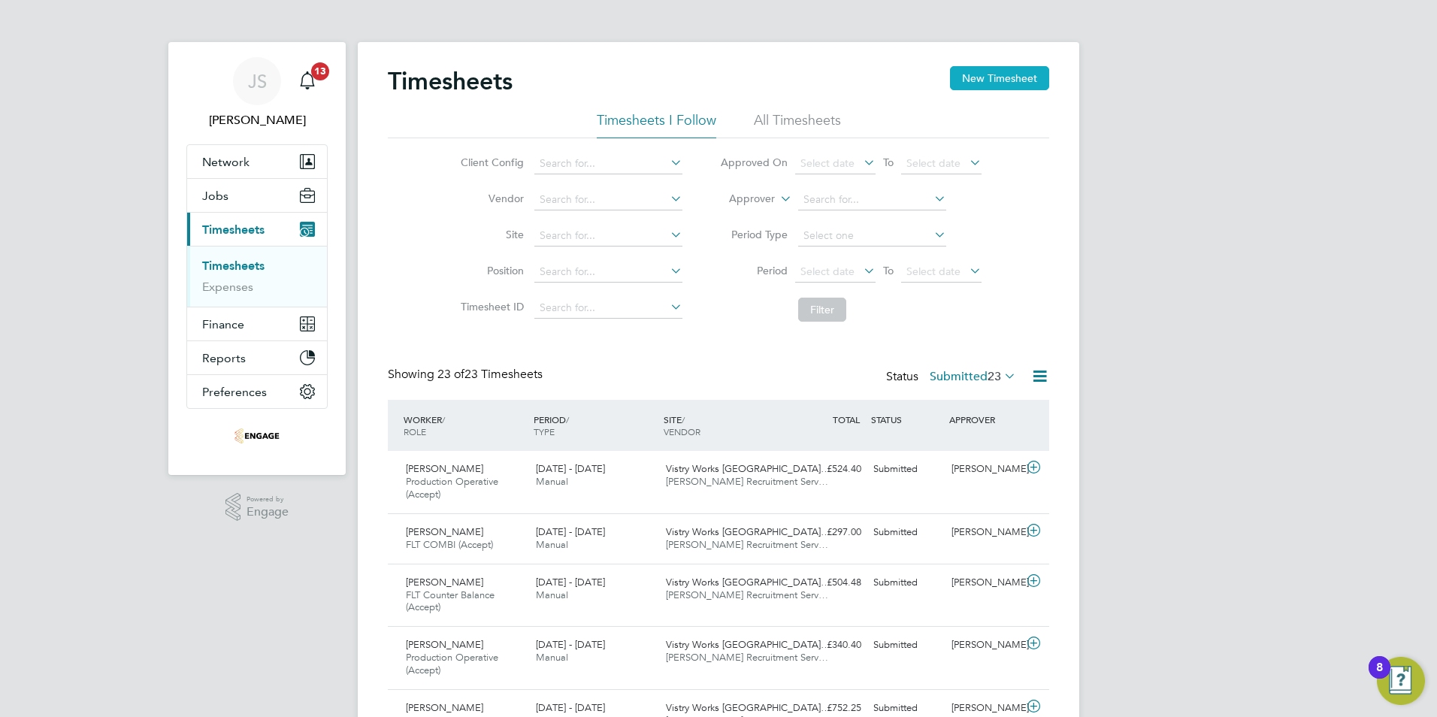
click at [1006, 77] on button "New Timesheet" at bounding box center [999, 78] width 99 height 24
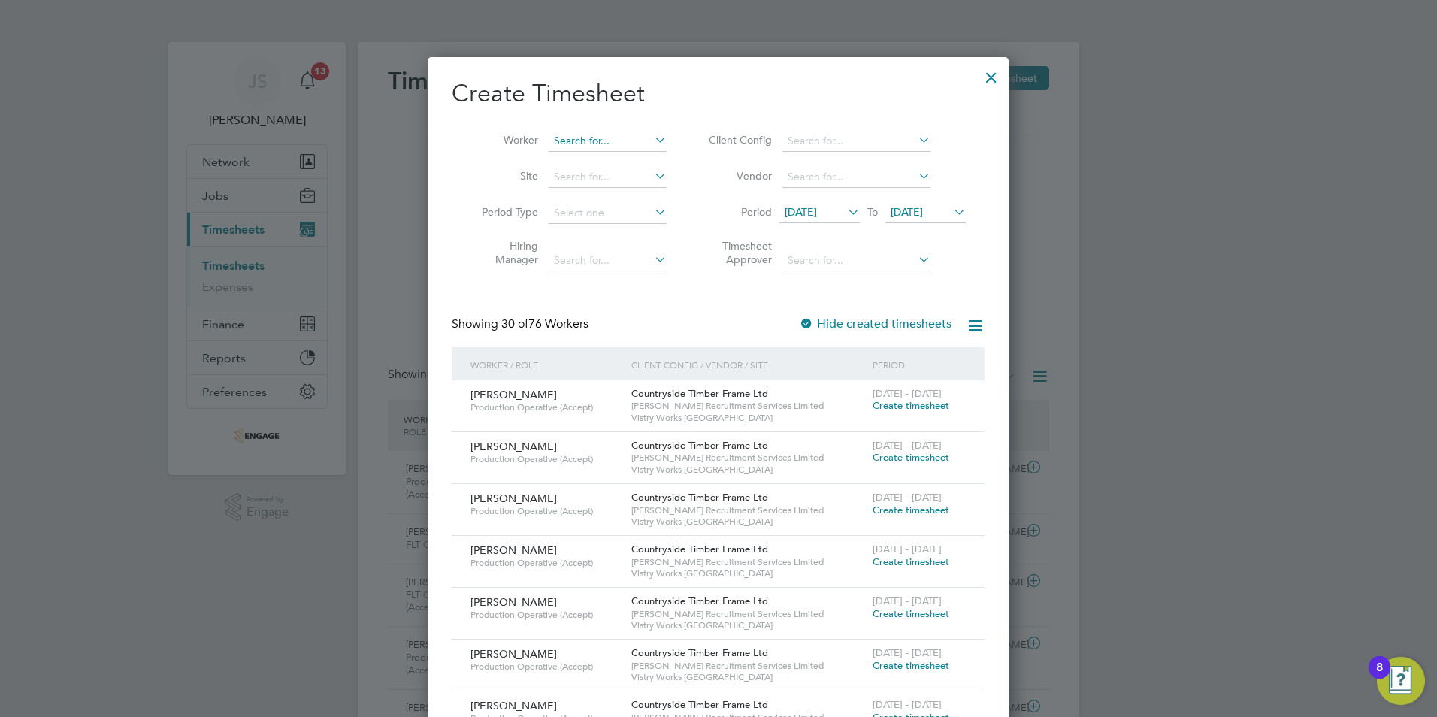
click at [566, 136] on input at bounding box center [608, 141] width 118 height 21
click at [604, 233] on li "Abdu lrasheed Pandor" at bounding box center [613, 243] width 131 height 20
type input "Abdulrasheed Pandor"
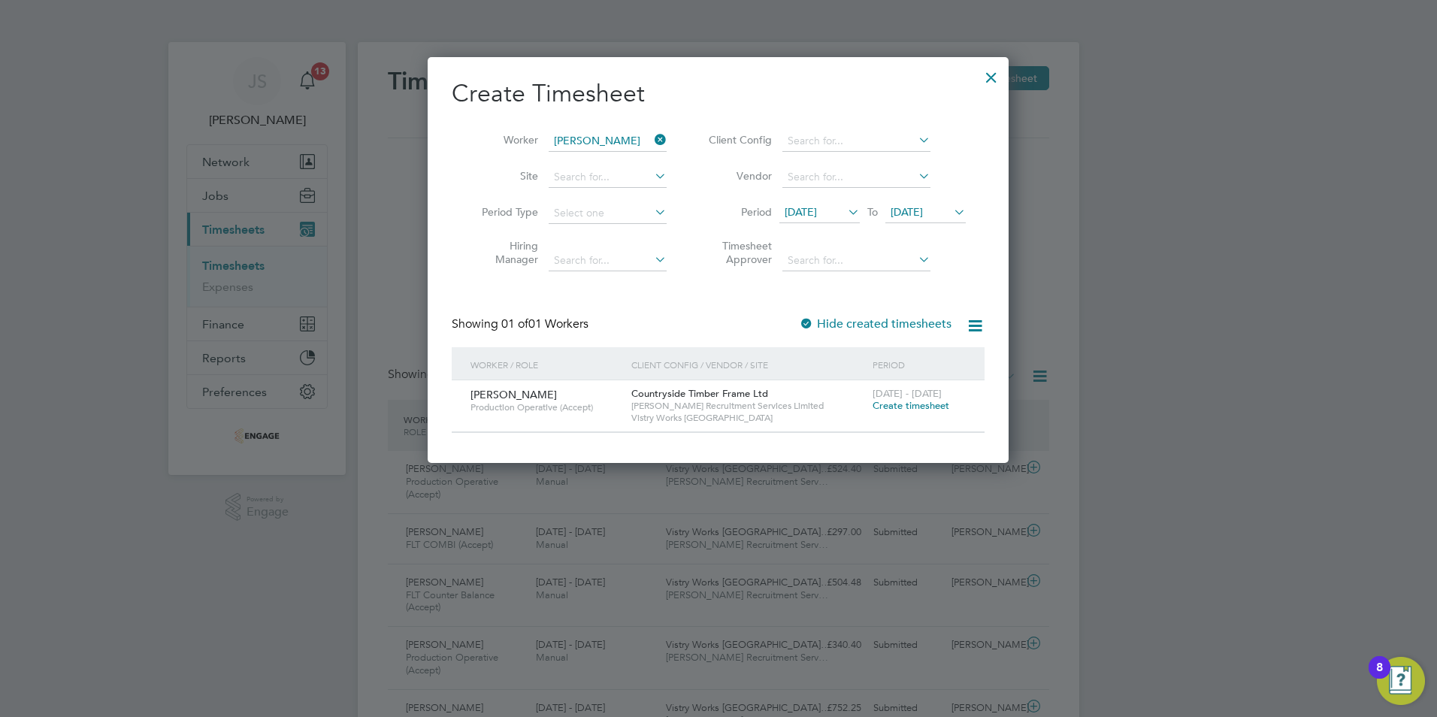
click at [909, 403] on span "Create timesheet" at bounding box center [911, 405] width 77 height 13
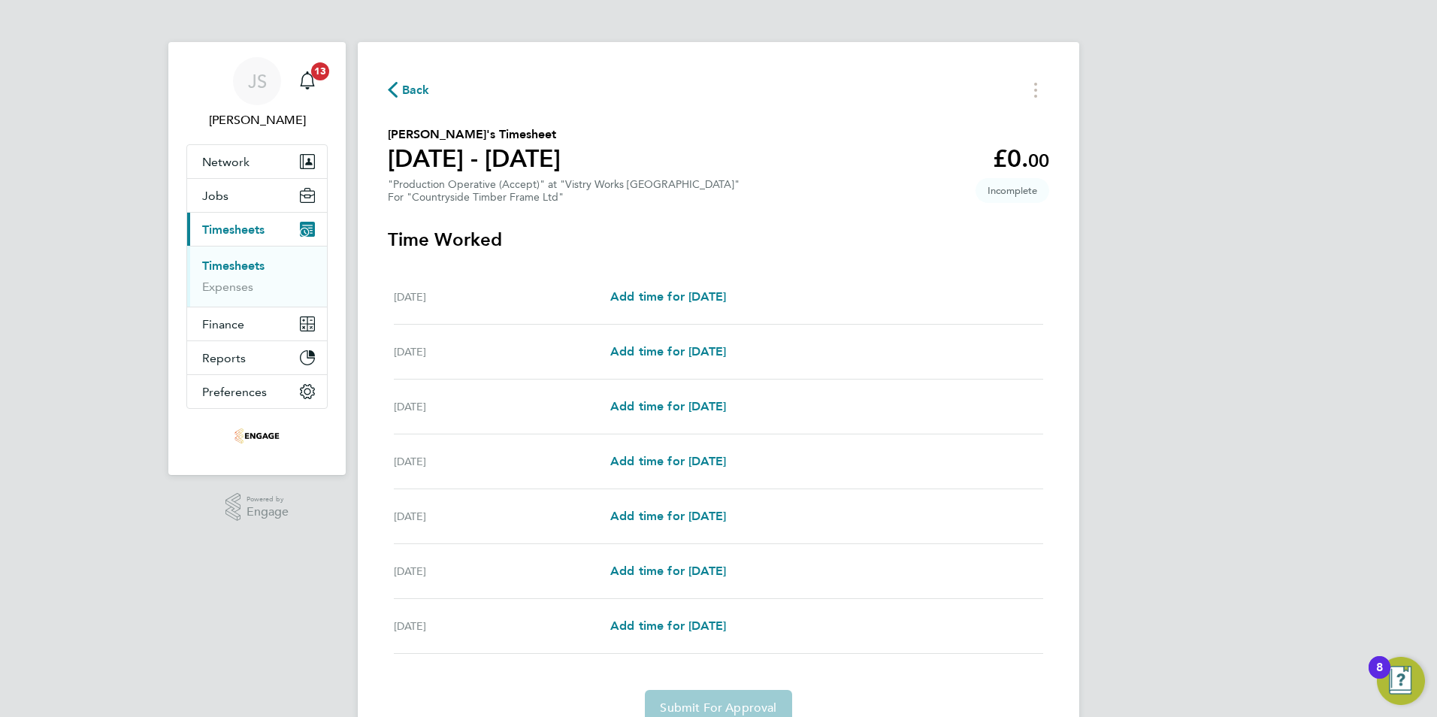
click at [683, 312] on div "Mon 22 Sep Add time for Mon 22 Sep Add time for Mon 22 Sep" at bounding box center [718, 297] width 649 height 55
click at [714, 298] on span "Add time for [DATE]" at bounding box center [668, 296] width 116 height 14
select select "15"
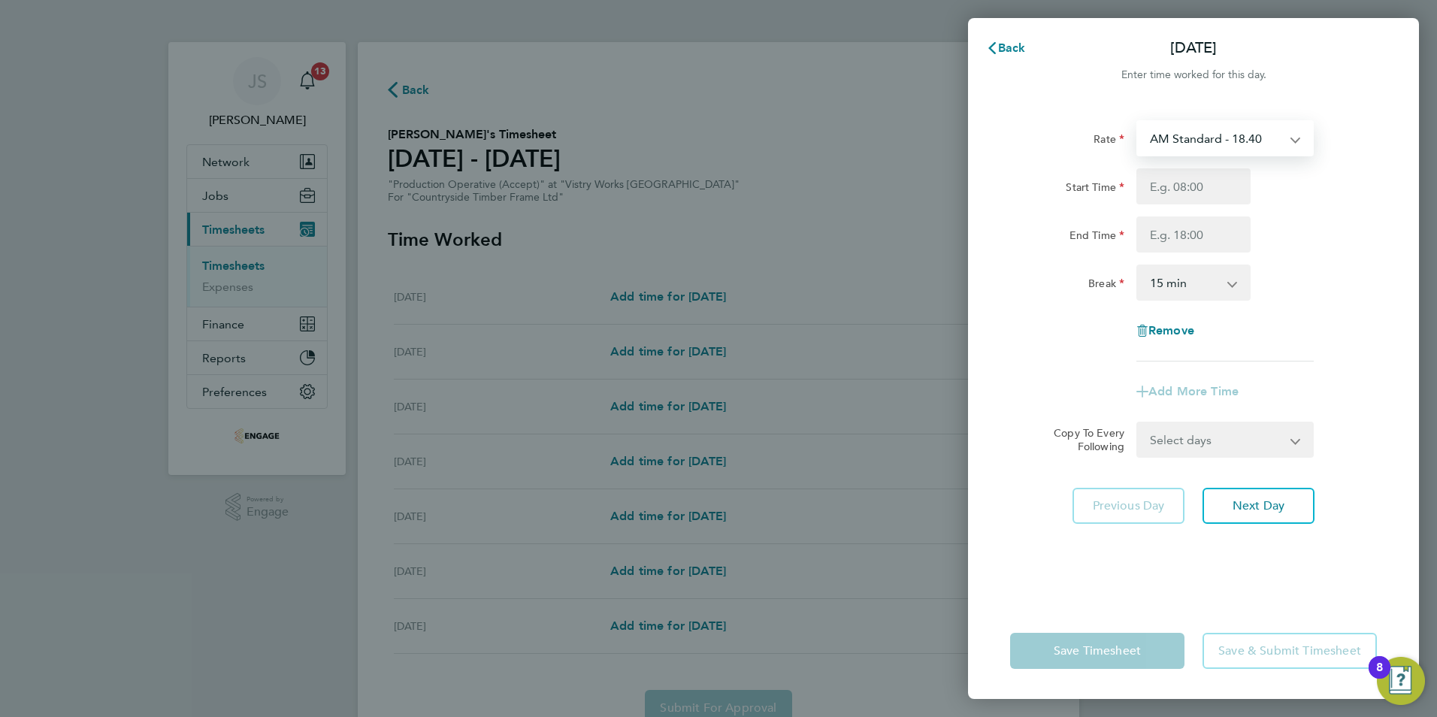
drag, startPoint x: 1193, startPoint y: 139, endPoint x: 1191, endPoint y: 155, distance: 15.9
click at [1193, 139] on select "AM Standard - 18.40 PM OT2 - 40.11 PM Standard - 20.06 OT2 - 36.80 PM OT 1 - 30…" at bounding box center [1216, 138] width 156 height 33
select select "15"
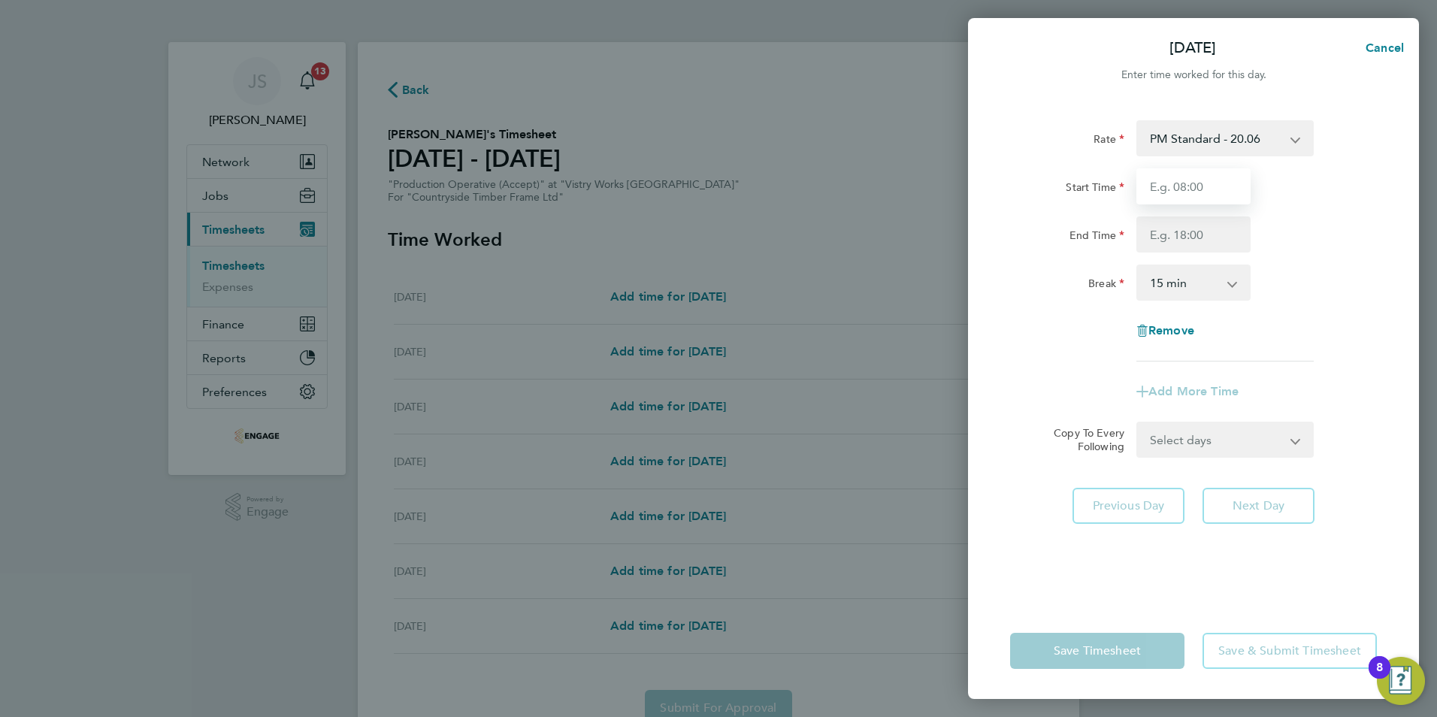
click at [1173, 192] on input "Start Time" at bounding box center [1193, 186] width 114 height 36
type input "14:00"
click at [1183, 242] on input "End Time" at bounding box center [1193, 234] width 114 height 36
type input "22:30"
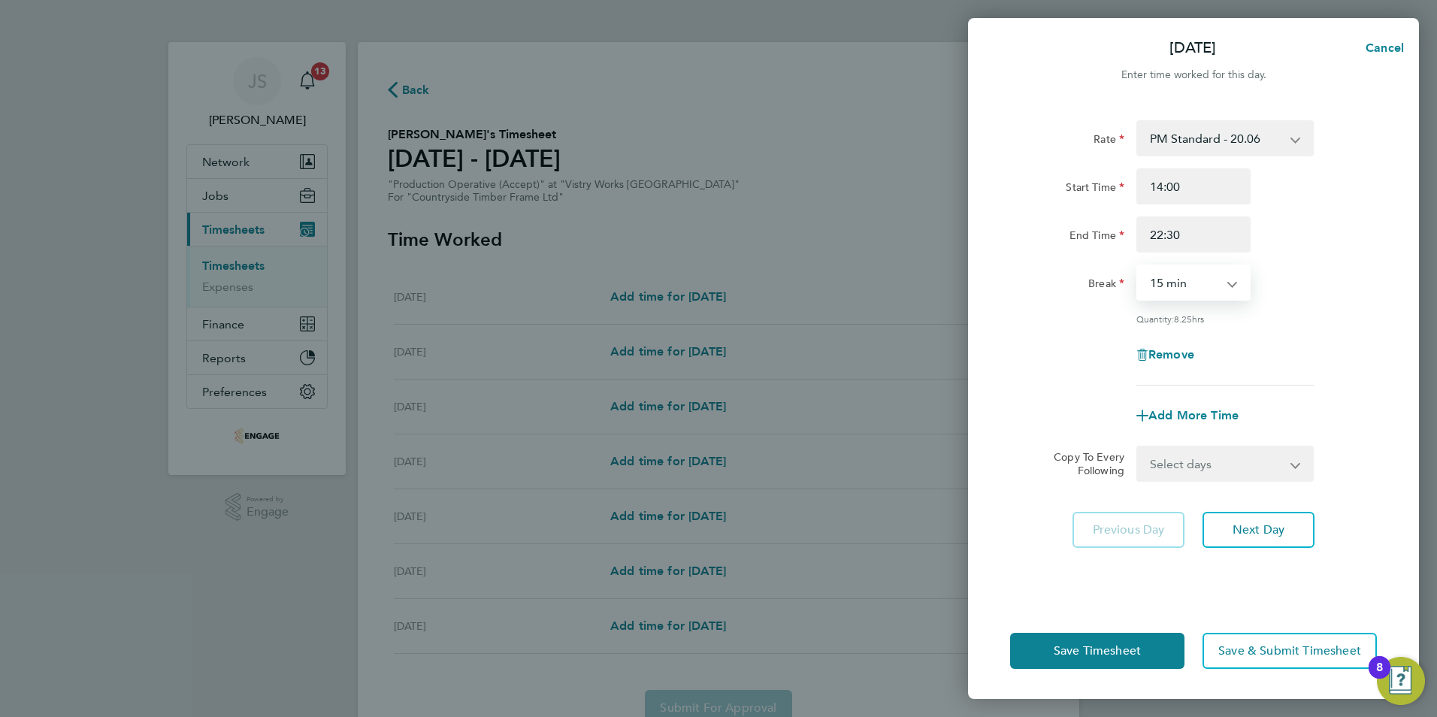
drag, startPoint x: 1180, startPoint y: 290, endPoint x: 1182, endPoint y: 301, distance: 10.8
click at [1180, 290] on select "0 min 15 min 30 min 45 min 60 min 75 min 90 min" at bounding box center [1184, 282] width 93 height 33
select select "30"
click at [1138, 266] on select "0 min 15 min 30 min 45 min 60 min 75 min 90 min" at bounding box center [1184, 282] width 93 height 33
click at [1215, 479] on div "Select days Day Weekday (Mon-Fri) Weekend (Sat-Sun) [DATE] [DATE] [DATE] [DATE]…" at bounding box center [1224, 464] width 177 height 36
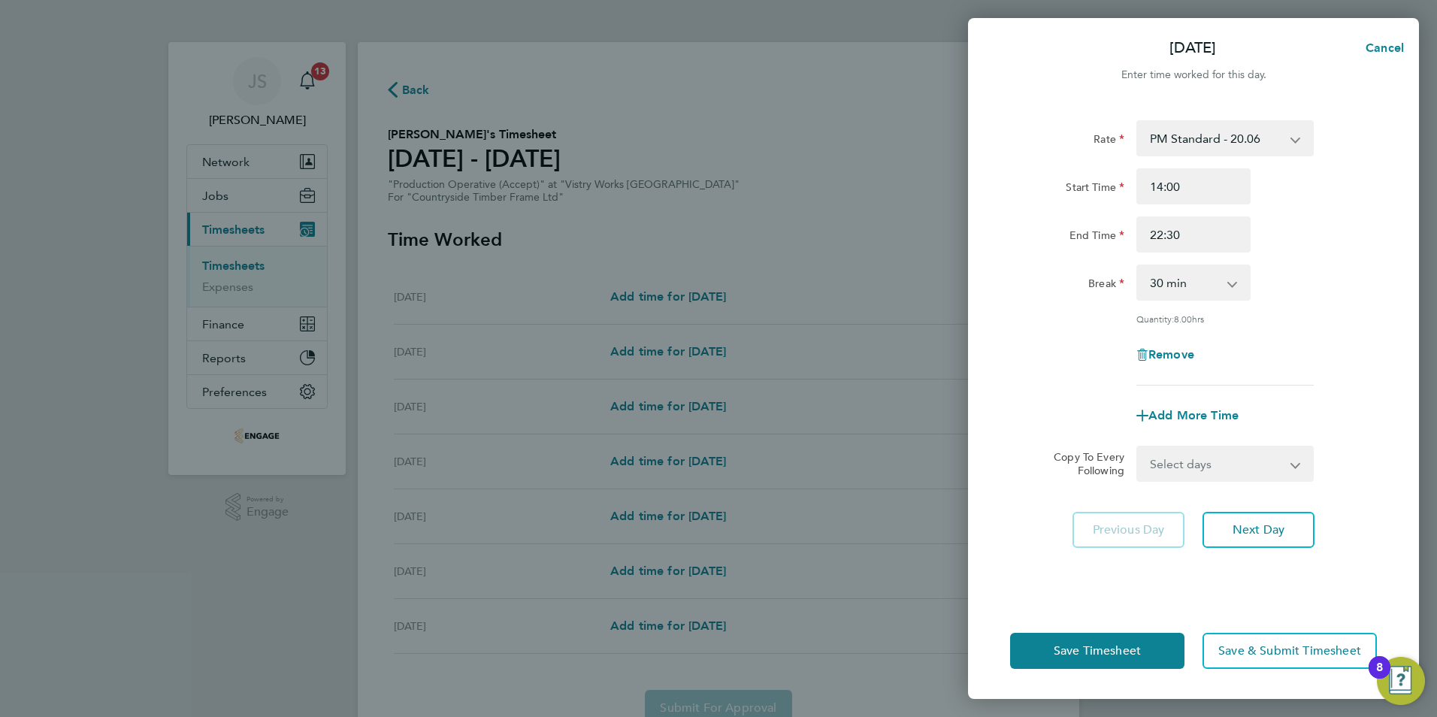
drag, startPoint x: 1198, startPoint y: 464, endPoint x: 1203, endPoint y: 480, distance: 16.6
click at [1198, 464] on select "Select days Day Weekday (Mon-Fri) Weekend (Sat-Sun) [DATE] [DATE] [DATE] [DATE]…" at bounding box center [1217, 463] width 158 height 33
select select "WEEKDAY"
click at [1138, 447] on select "Select days Day Weekday (Mon-Fri) Weekend (Sat-Sun) [DATE] [DATE] [DATE] [DATE]…" at bounding box center [1217, 463] width 158 height 33
select select "[DATE]"
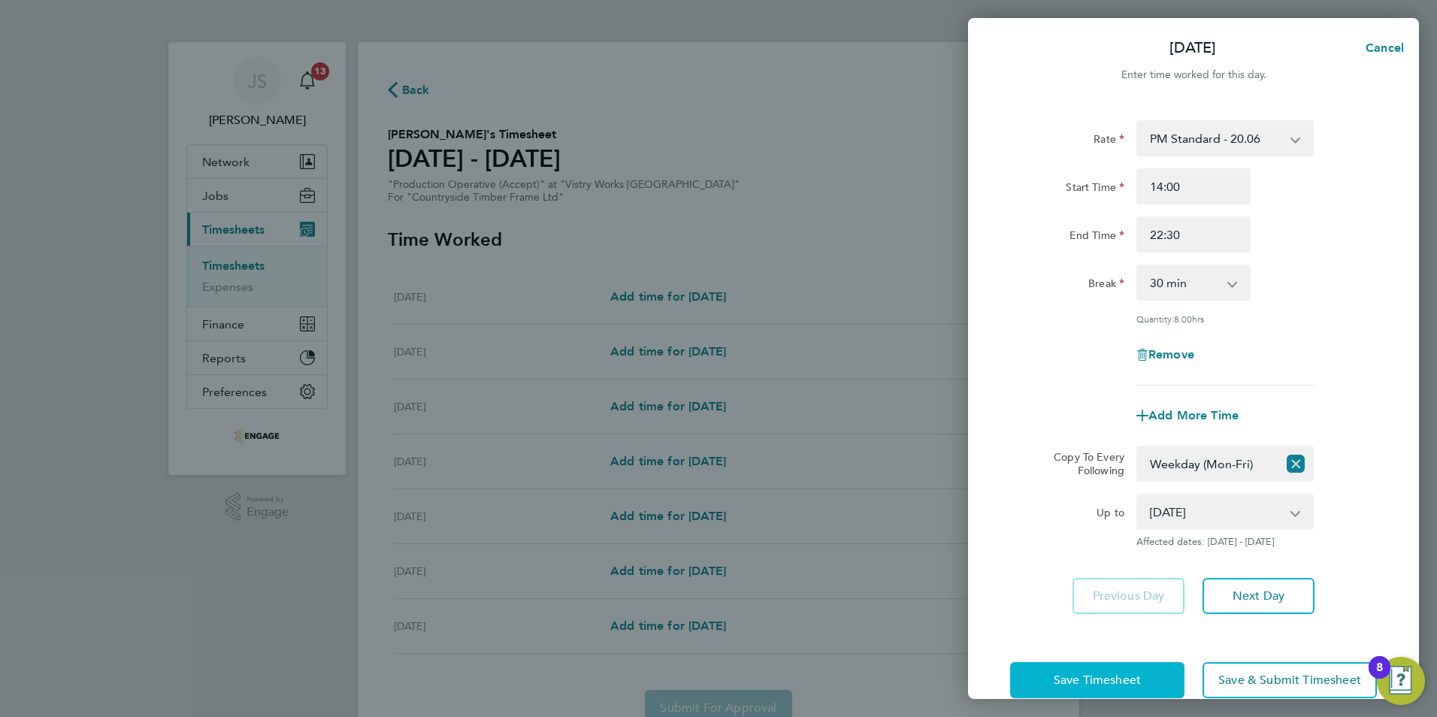
click at [1104, 667] on button "Save Timesheet" at bounding box center [1097, 680] width 174 height 36
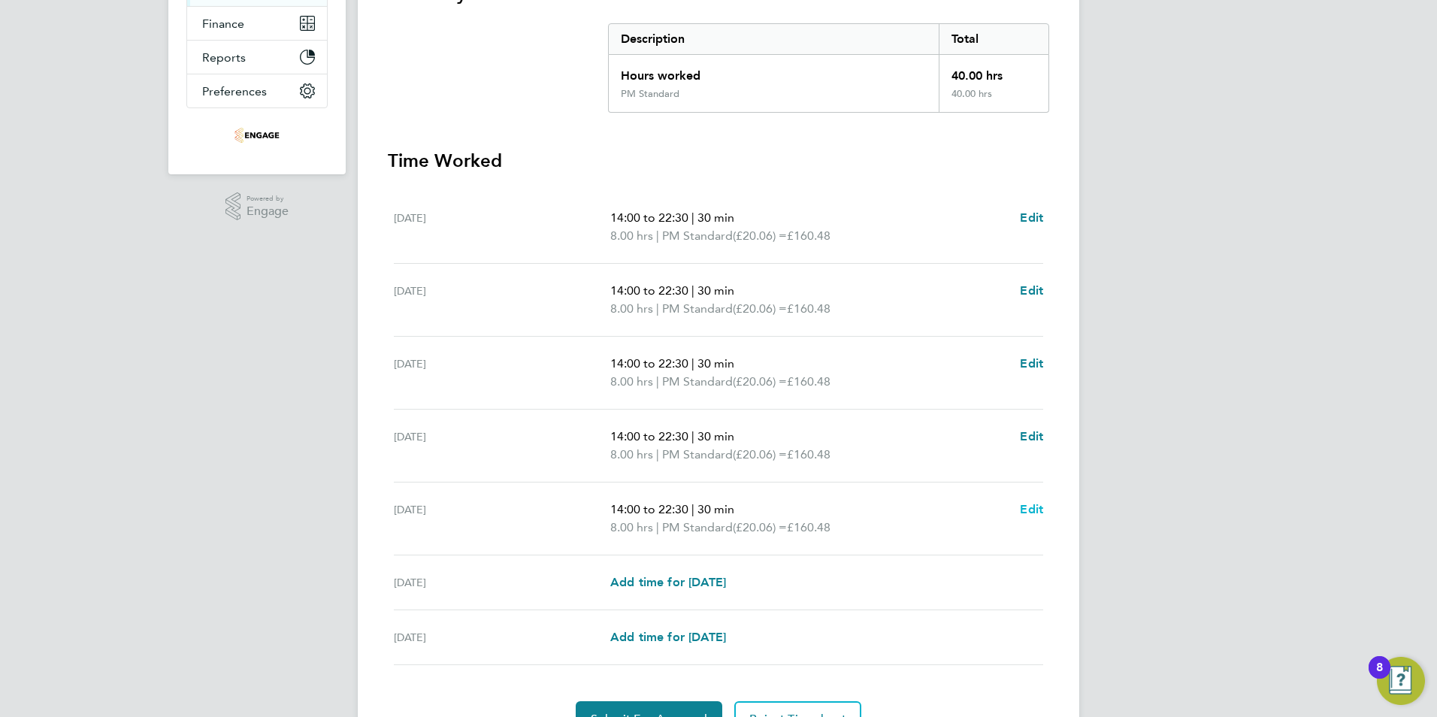
click at [1039, 515] on span "Edit" at bounding box center [1031, 509] width 23 height 14
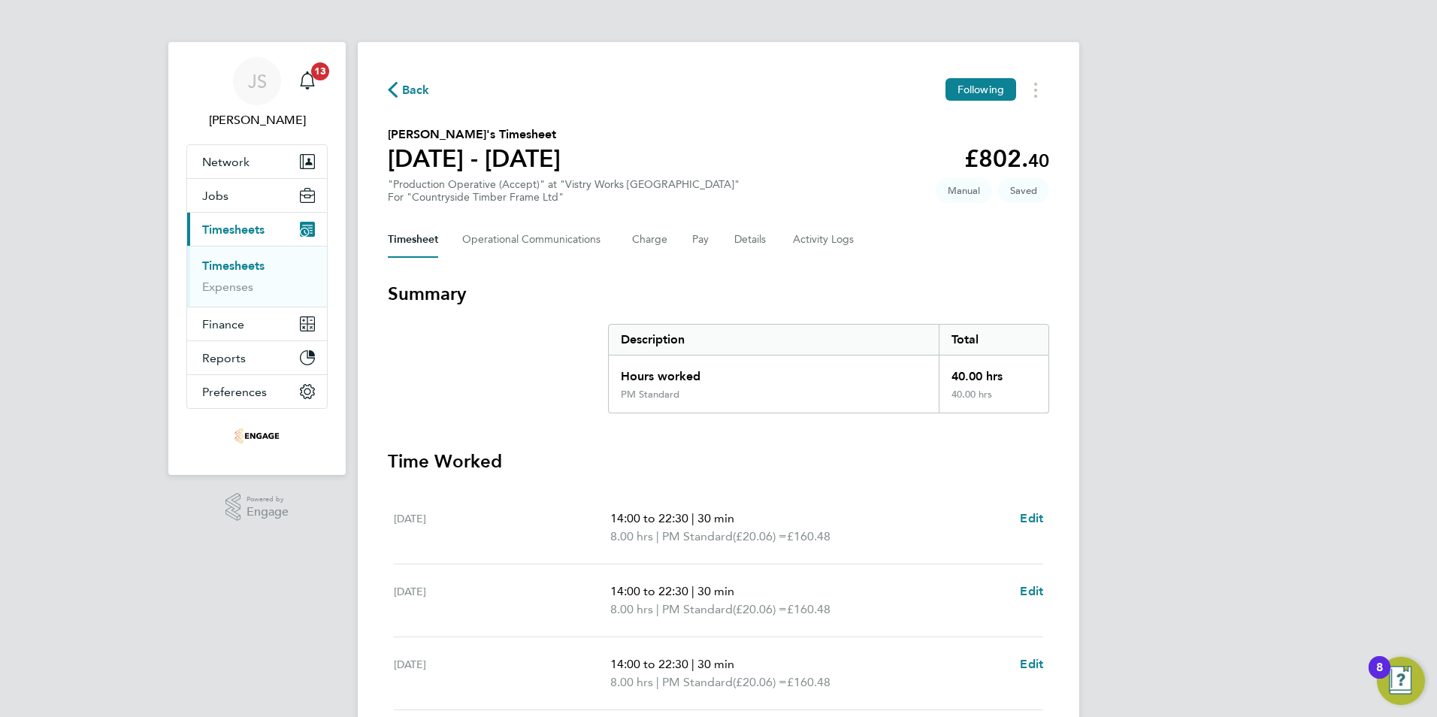
select select "30"
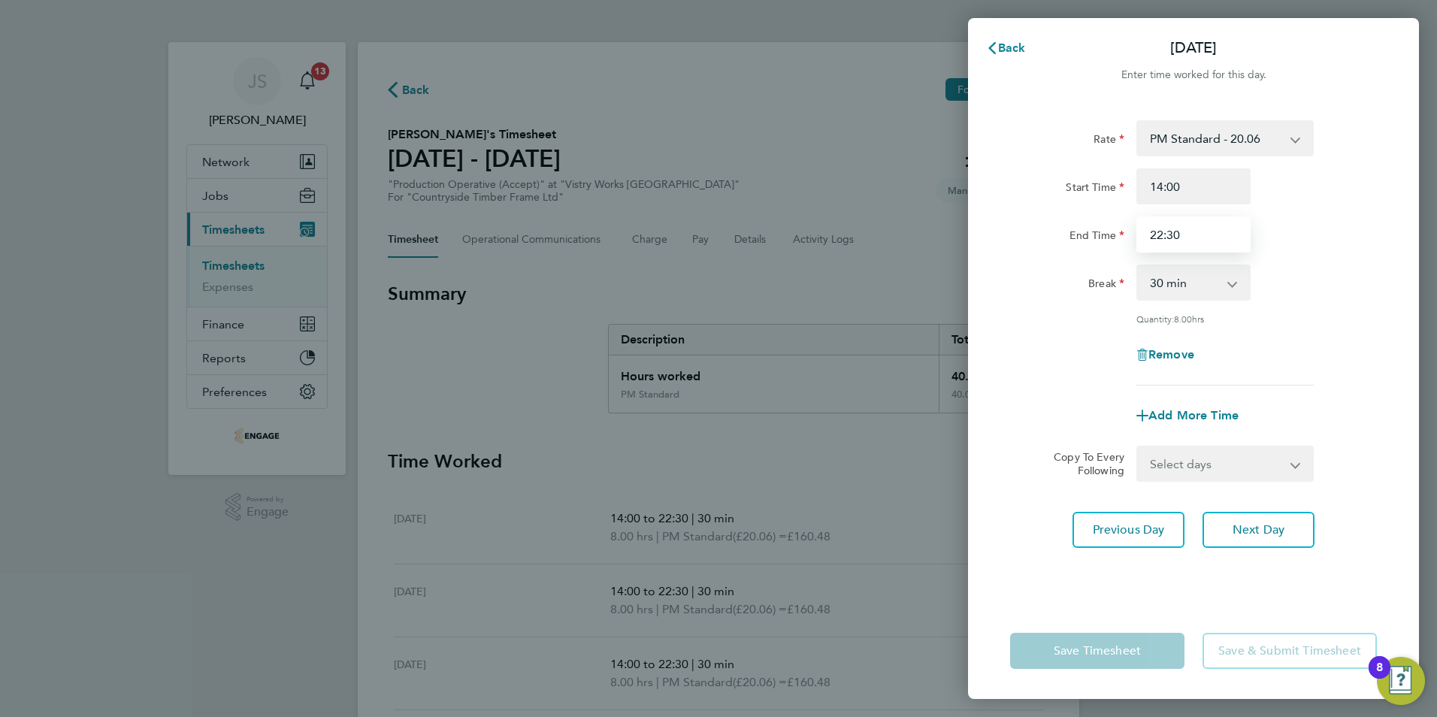
drag, startPoint x: 1188, startPoint y: 231, endPoint x: 1058, endPoint y: 223, distance: 129.5
click at [1060, 223] on div "End Time 22:30" at bounding box center [1193, 234] width 379 height 36
type input "20:00"
click at [1050, 592] on div "Rate PM Standard - 20.06 PM OT2 - 40.11 OT2 - 36.80 AM Standard - 18.40 PM OT 1…" at bounding box center [1193, 352] width 451 height 501
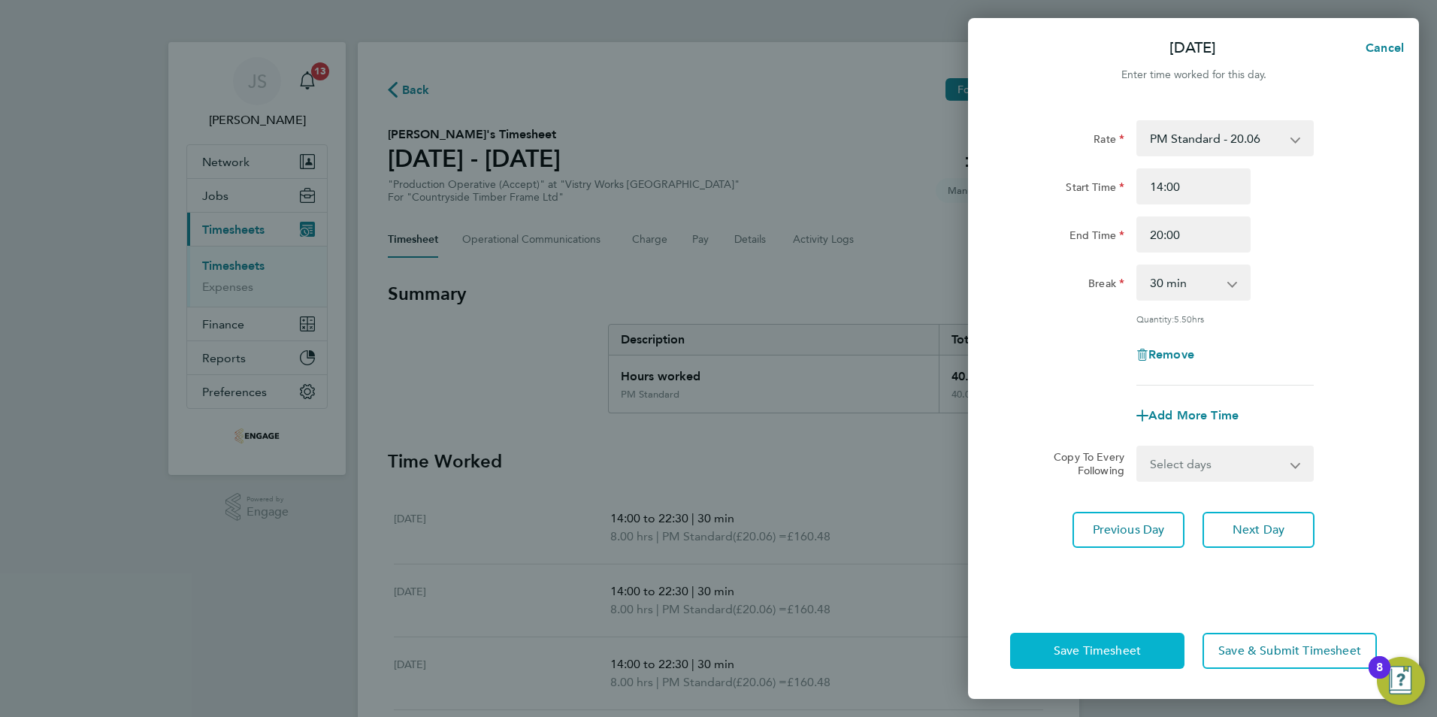
click at [1058, 643] on span "Save Timesheet" at bounding box center [1097, 650] width 87 height 15
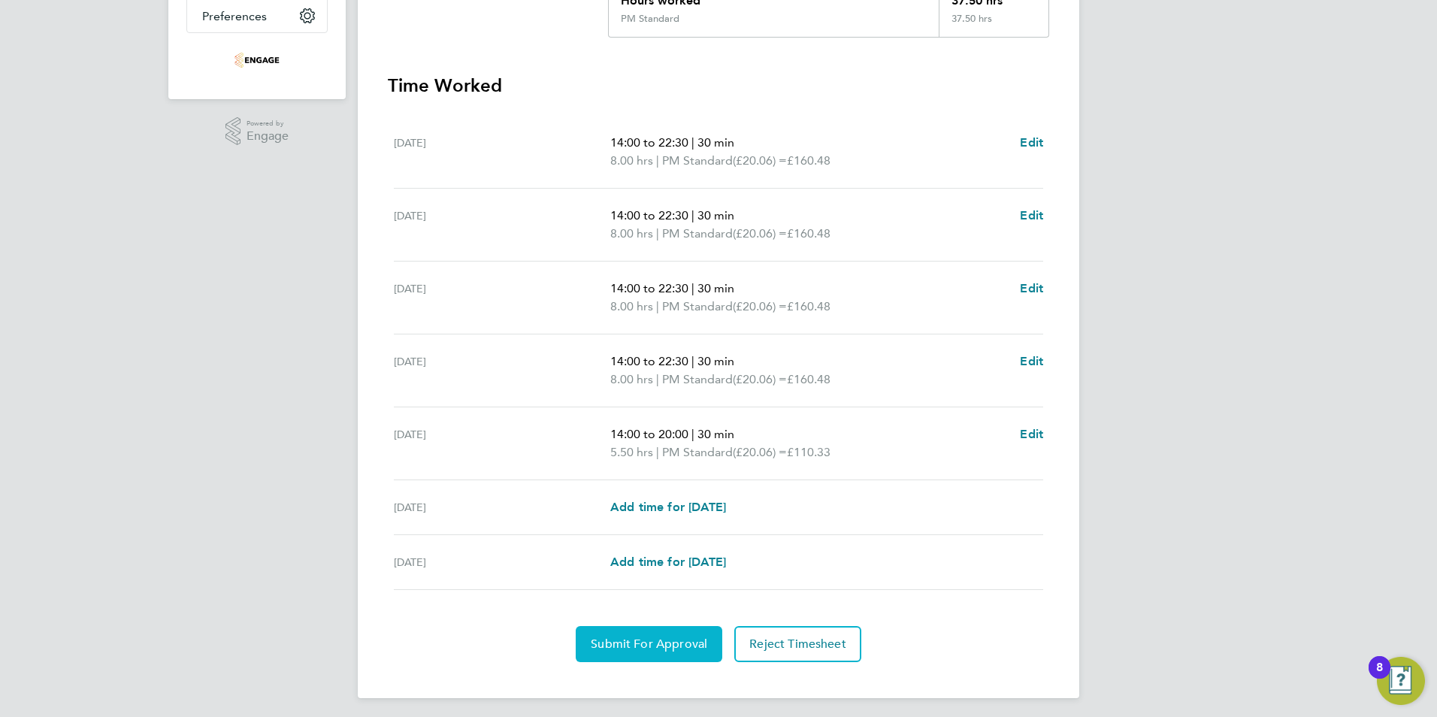
click at [666, 643] on span "Submit For Approval" at bounding box center [649, 644] width 117 height 15
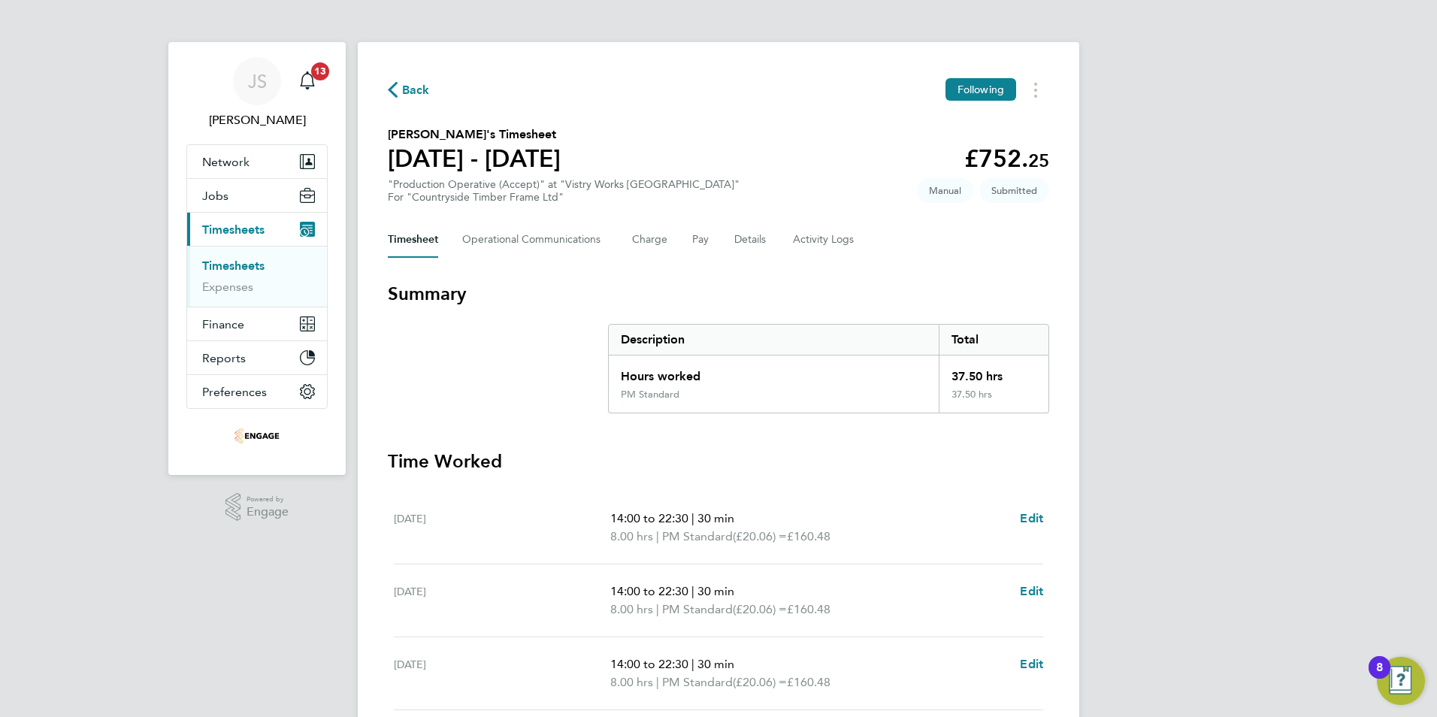
click at [420, 91] on span "Back" at bounding box center [416, 90] width 28 height 18
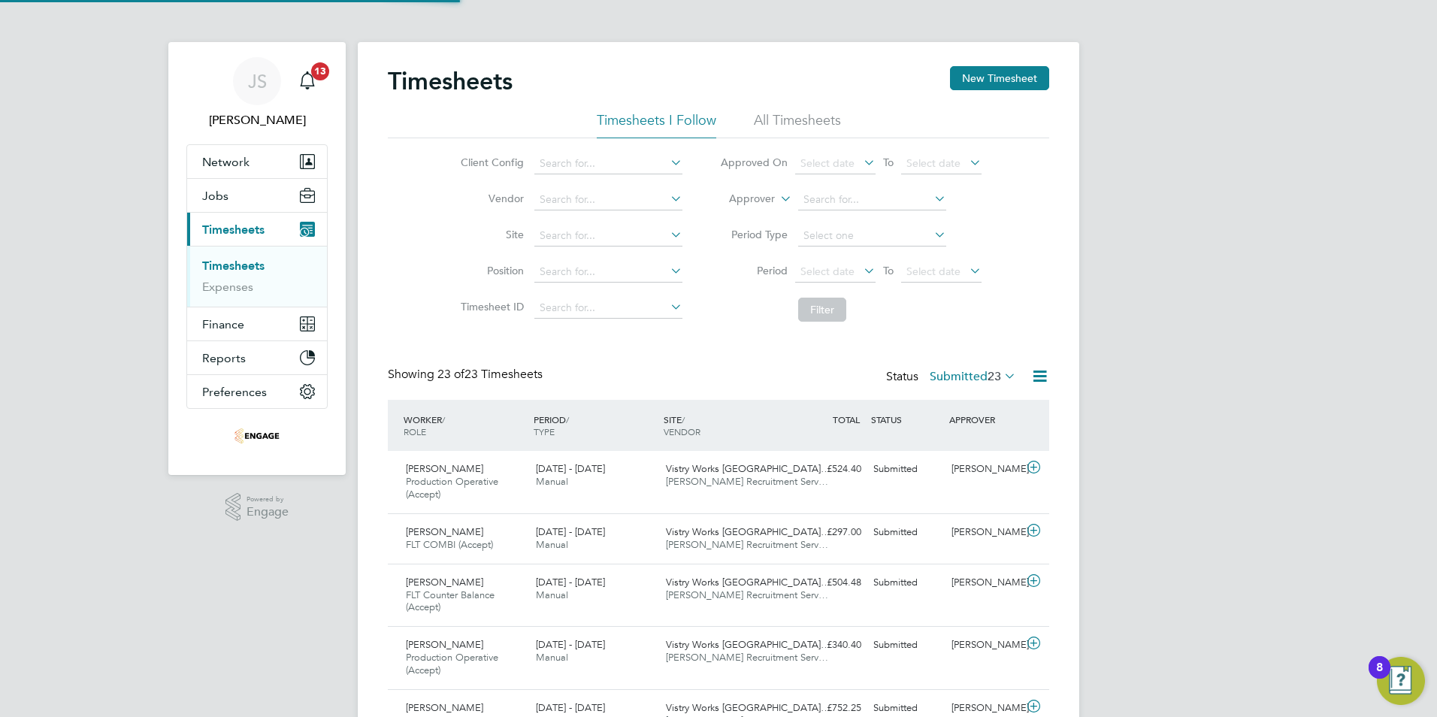
scroll to position [50, 131]
click at [968, 74] on button "New Timesheet" at bounding box center [999, 78] width 99 height 24
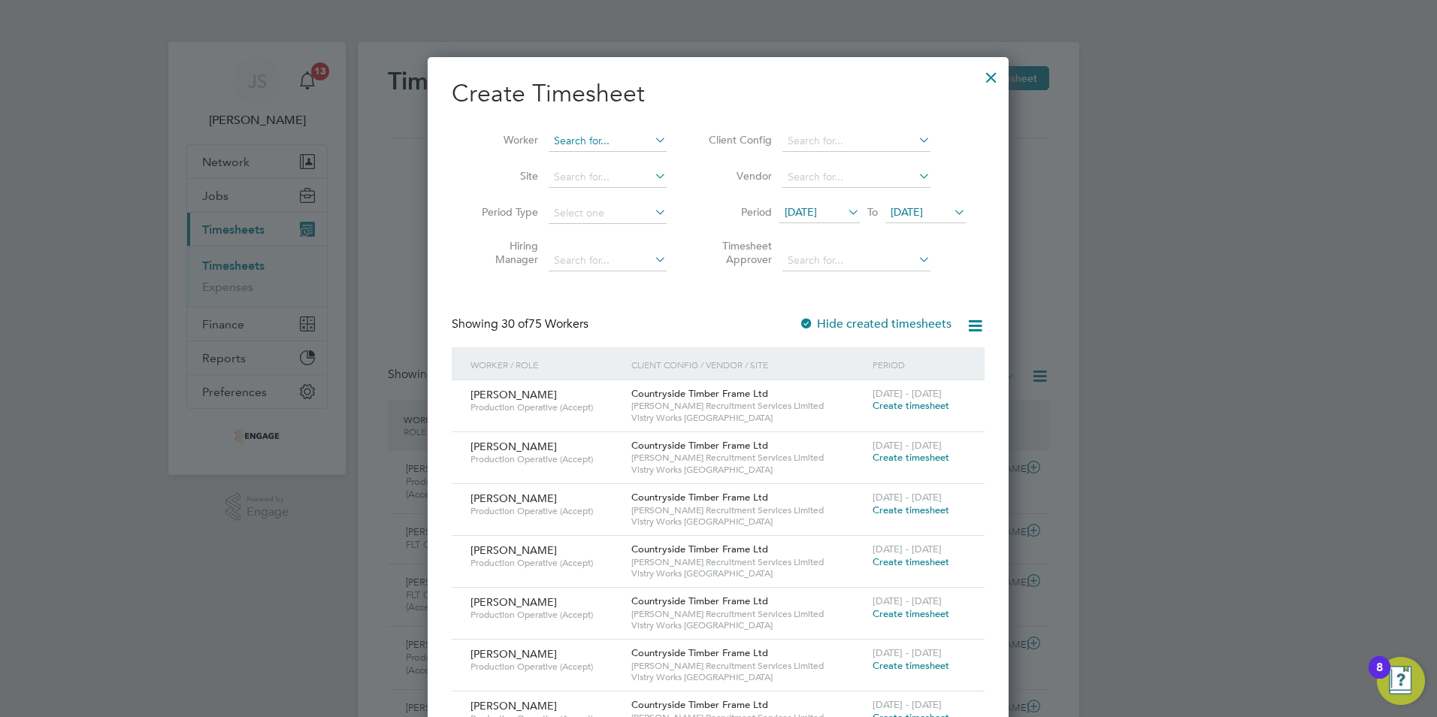
click at [575, 138] on input at bounding box center [608, 141] width 118 height 21
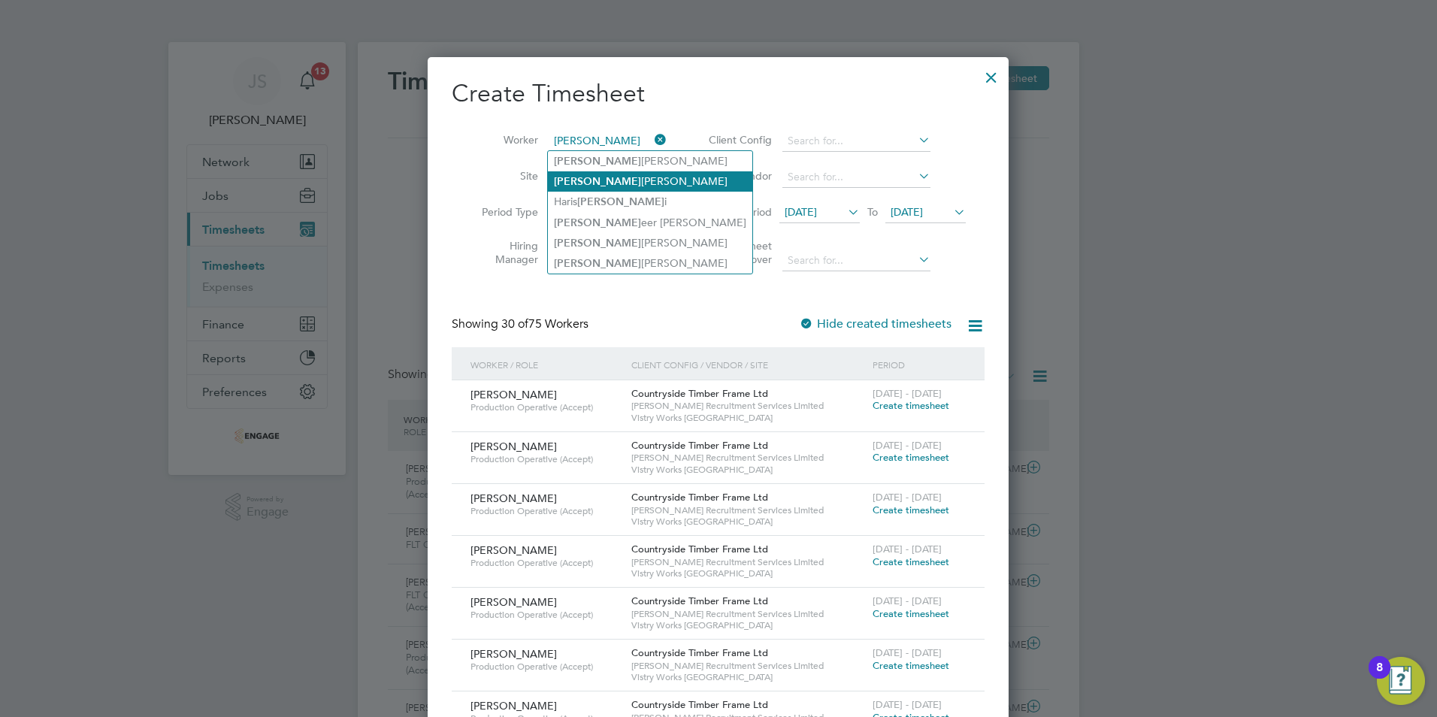
click at [616, 179] on li "Sam uel Abrham" at bounding box center [650, 181] width 204 height 20
type input "Samuel Abrham"
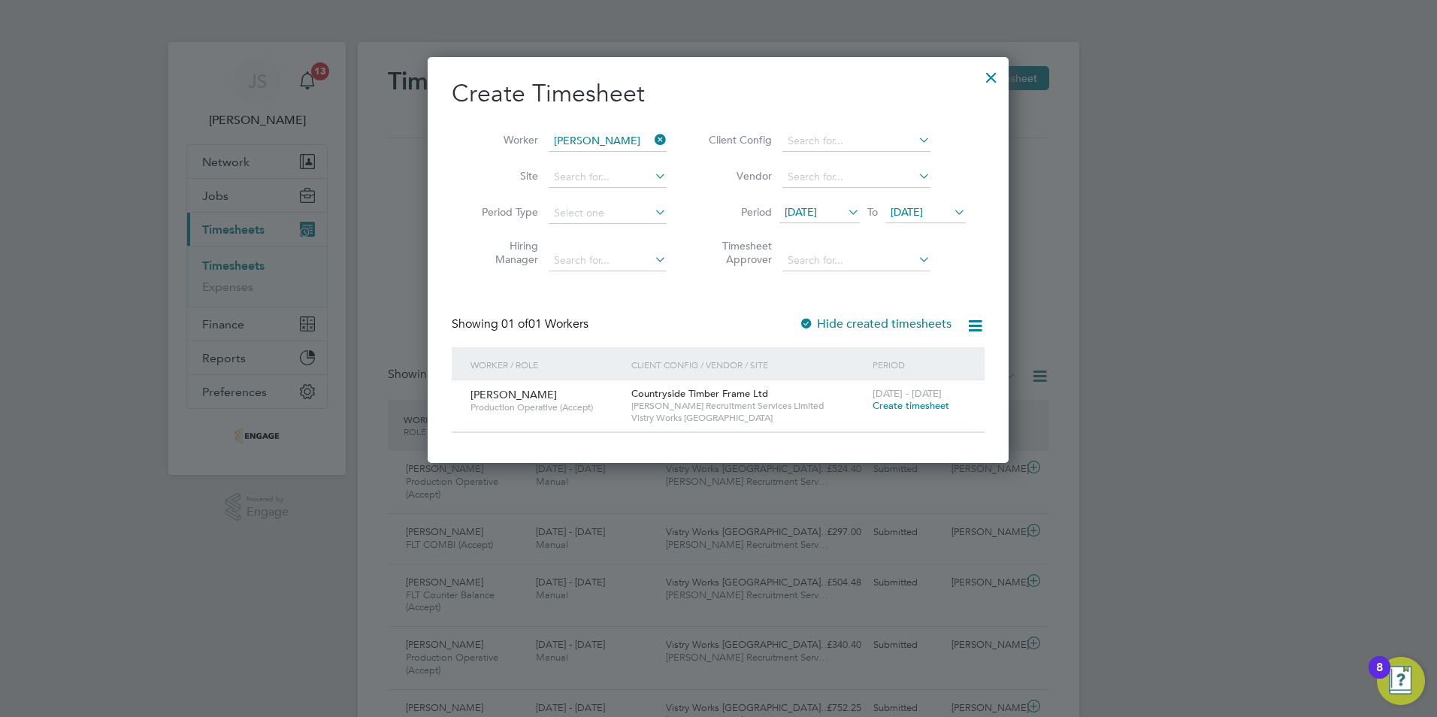
drag, startPoint x: 901, startPoint y: 405, endPoint x: 69, endPoint y: 368, distance: 832.9
click at [901, 405] on span "Create timesheet" at bounding box center [911, 405] width 77 height 13
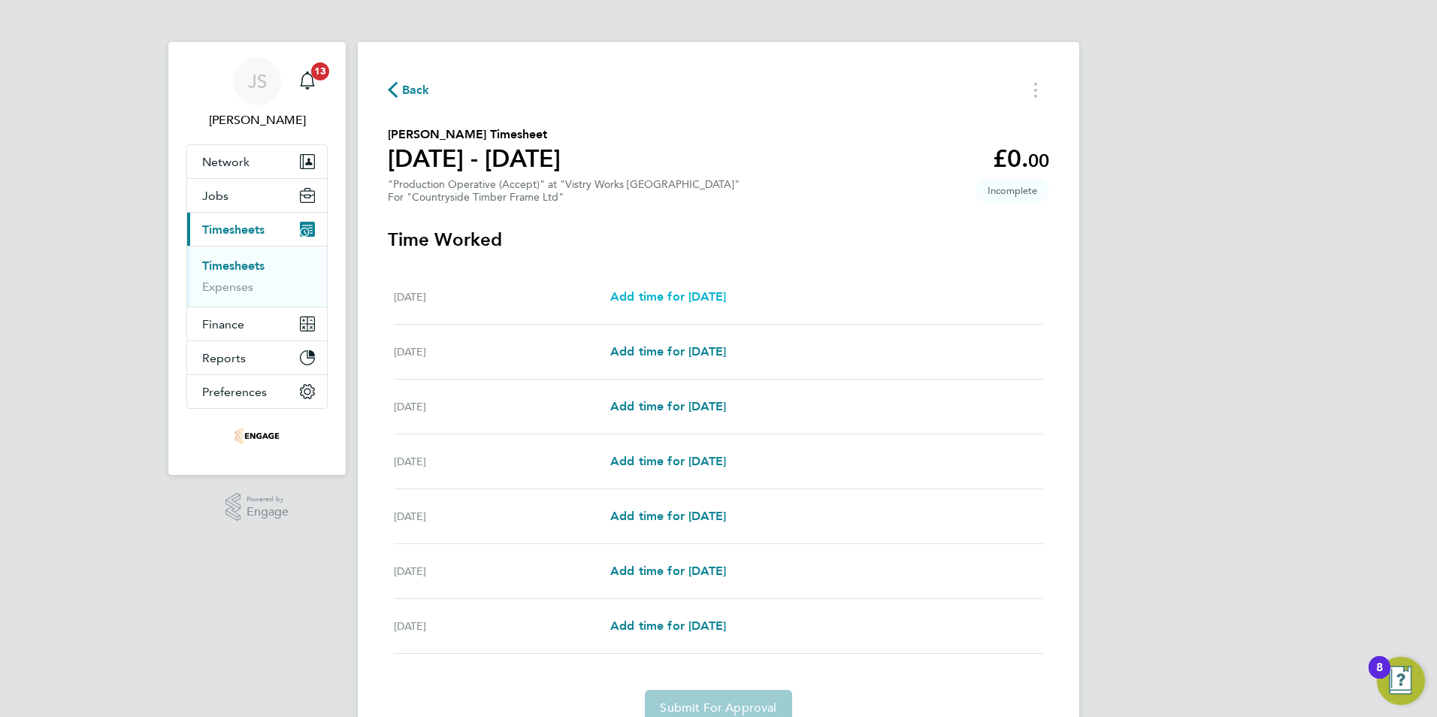
click at [681, 298] on span "Add time for [DATE]" at bounding box center [668, 296] width 116 height 14
select select "15"
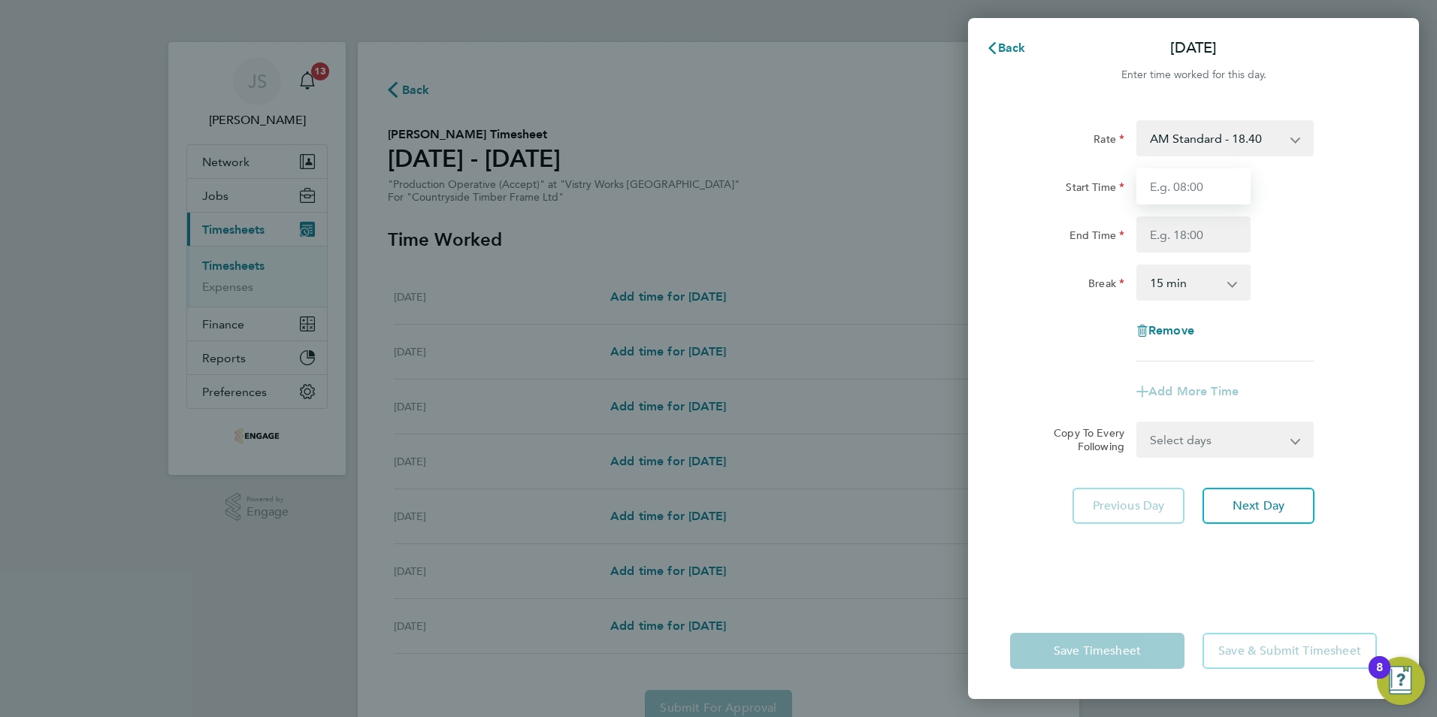
click at [1153, 194] on input "Start Time" at bounding box center [1193, 186] width 114 height 36
type input "06:00"
click at [1175, 238] on input "End Time" at bounding box center [1193, 234] width 114 height 36
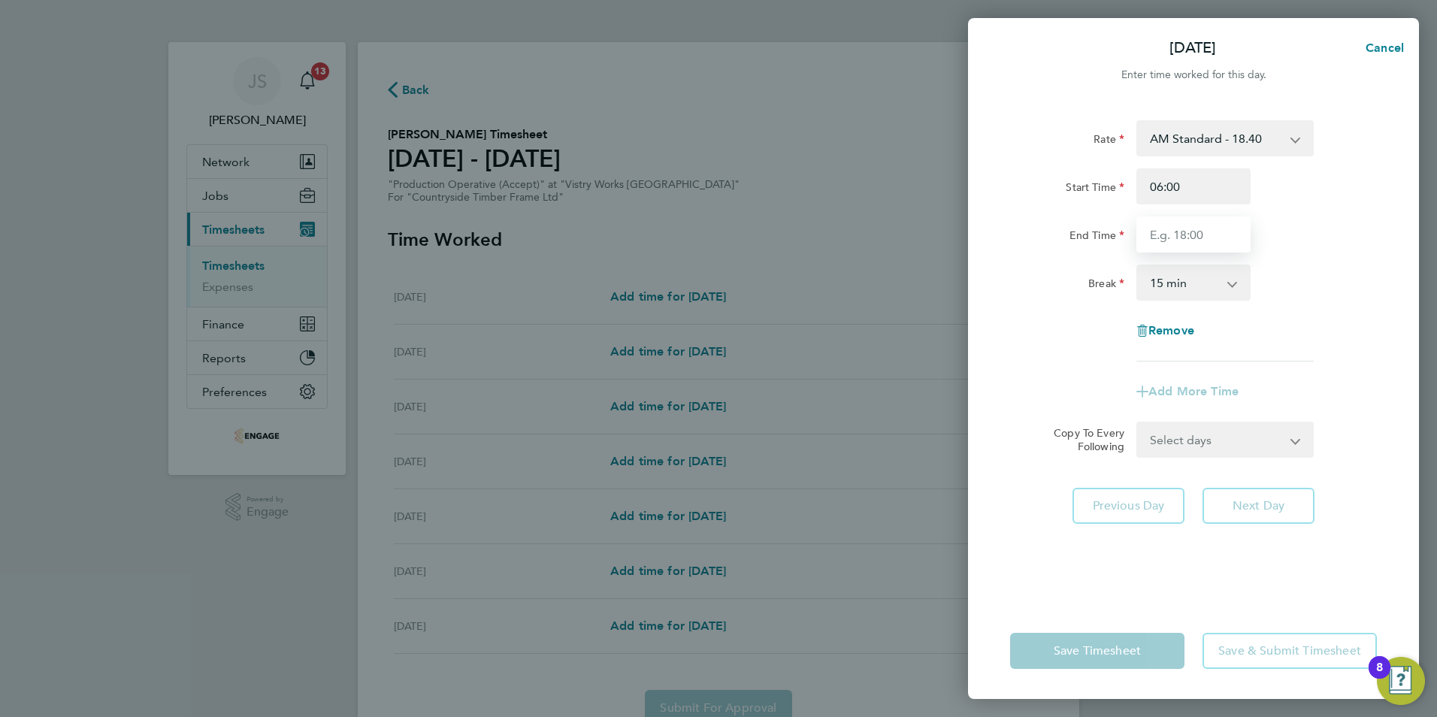
type input "14:00"
click at [1171, 280] on select "0 min 15 min 30 min 45 min 60 min 75 min 90 min" at bounding box center [1184, 282] width 93 height 33
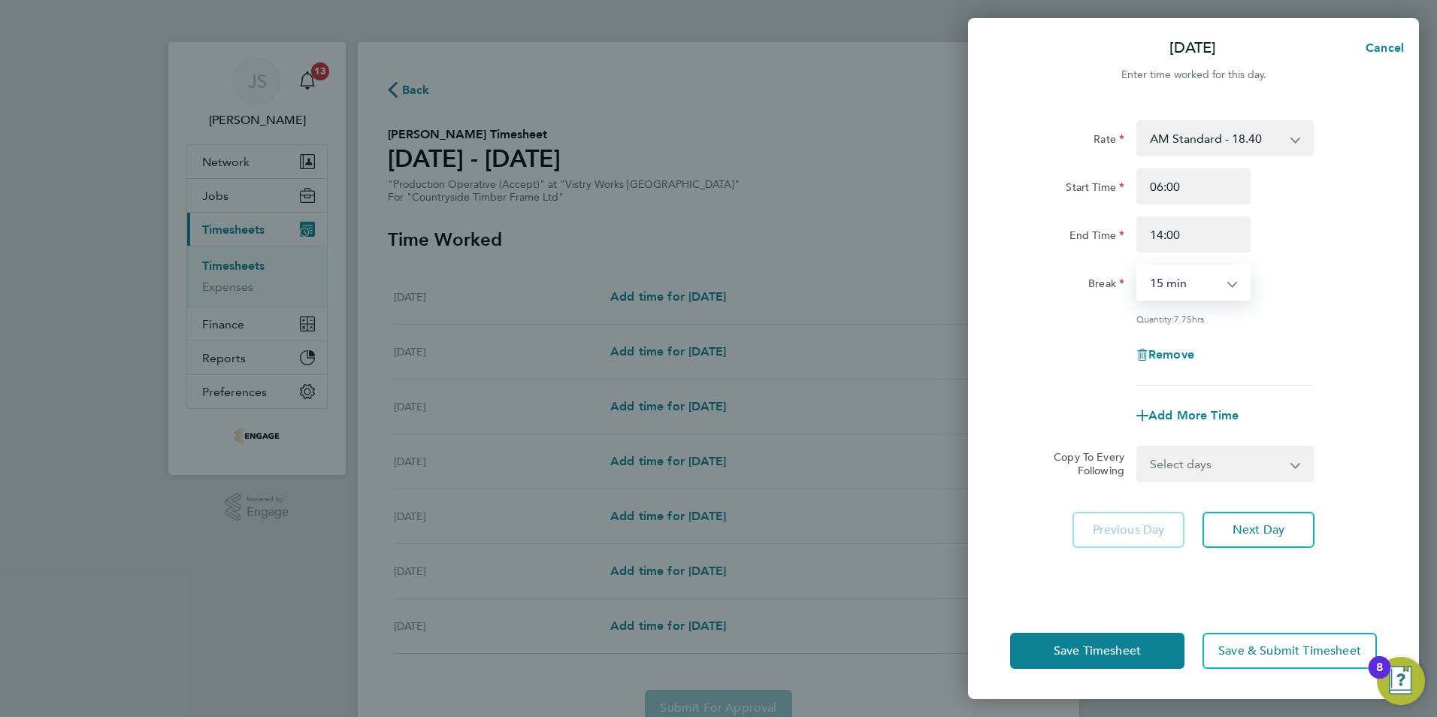
select select "30"
click at [1138, 266] on select "0 min 15 min 30 min 45 min 60 min 75 min 90 min" at bounding box center [1184, 282] width 93 height 33
drag, startPoint x: 1170, startPoint y: 454, endPoint x: 1179, endPoint y: 477, distance: 24.0
click at [1170, 455] on select "Select days Day Weekday (Mon-Fri) Weekend (Sat-Sun) [DATE] [DATE] [DATE] [DATE]…" at bounding box center [1217, 463] width 158 height 33
select select "WEEKDAY"
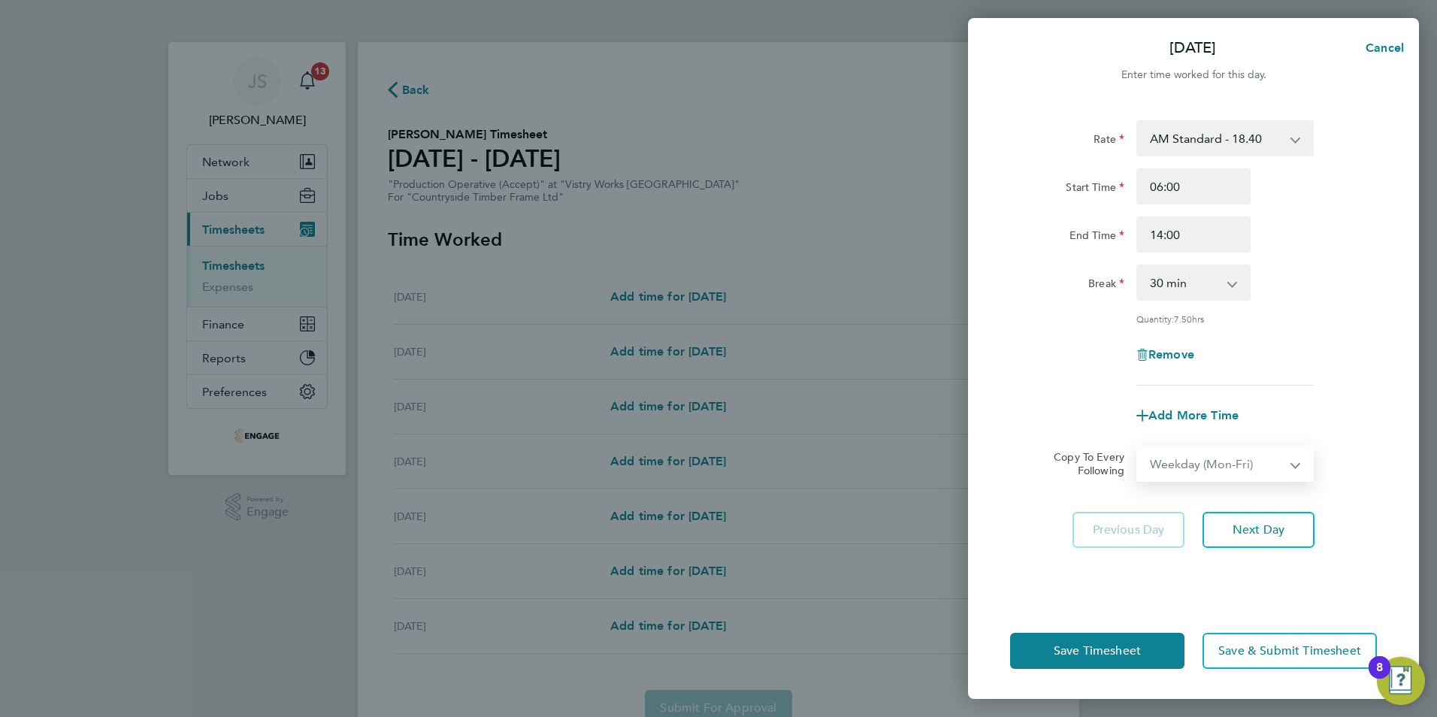
click at [1138, 447] on select "Select days Day Weekday (Mon-Fri) Weekend (Sat-Sun) [DATE] [DATE] [DATE] [DATE]…" at bounding box center [1217, 463] width 158 height 33
select select "[DATE]"
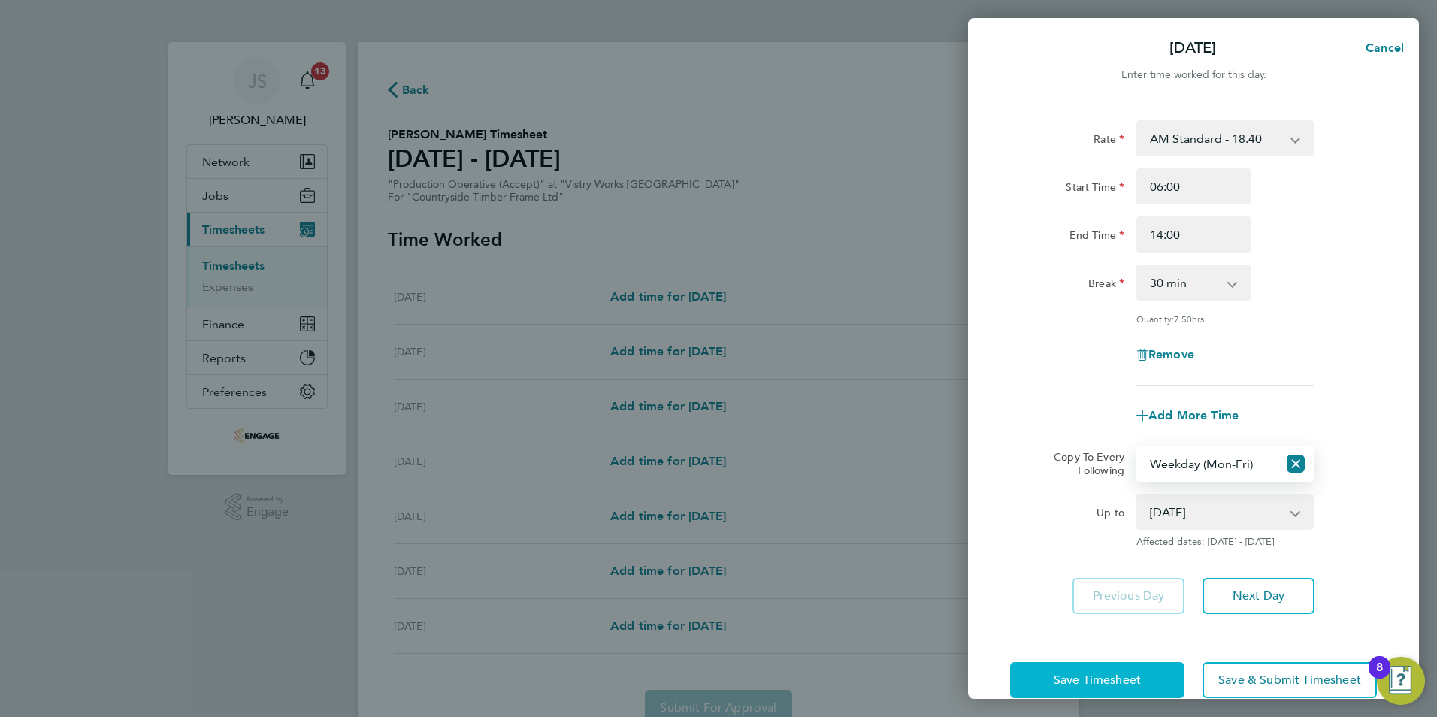
click at [1097, 691] on button "Save Timesheet" at bounding box center [1097, 680] width 174 height 36
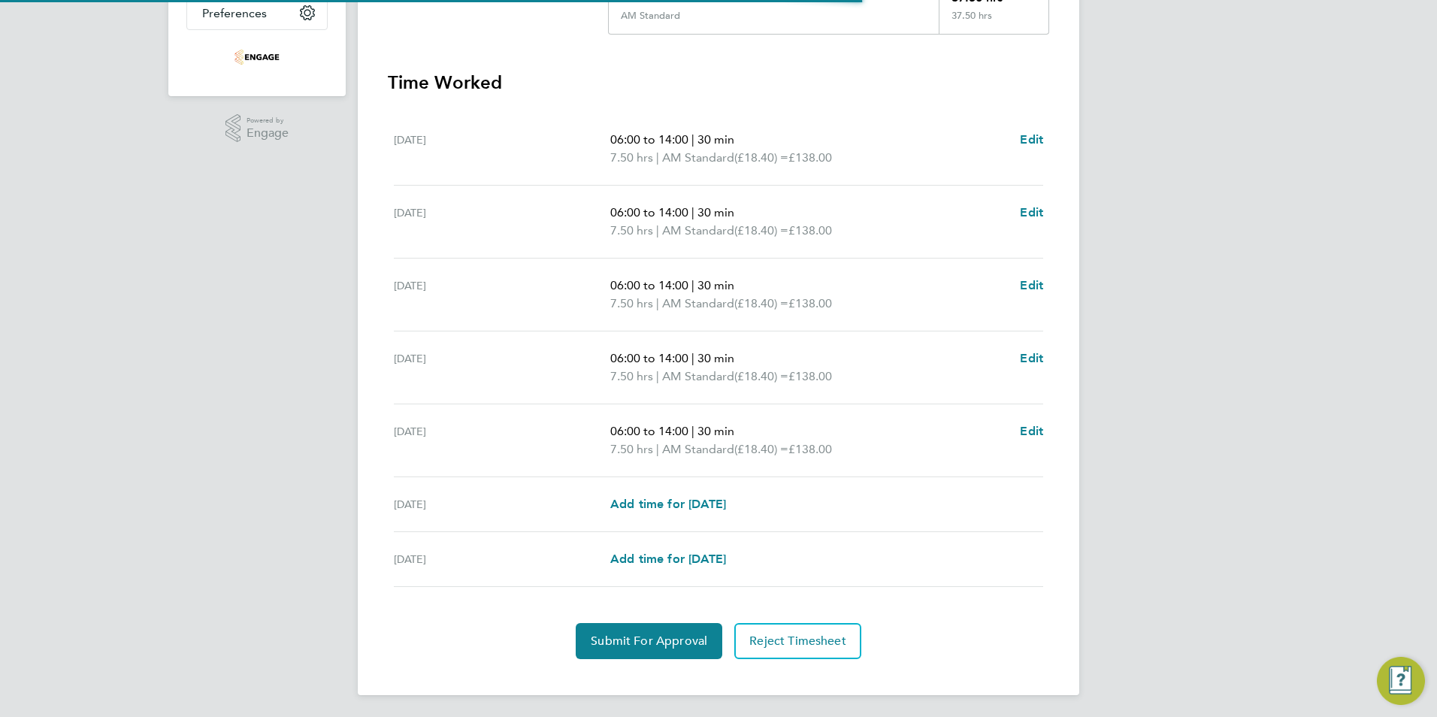
scroll to position [381, 0]
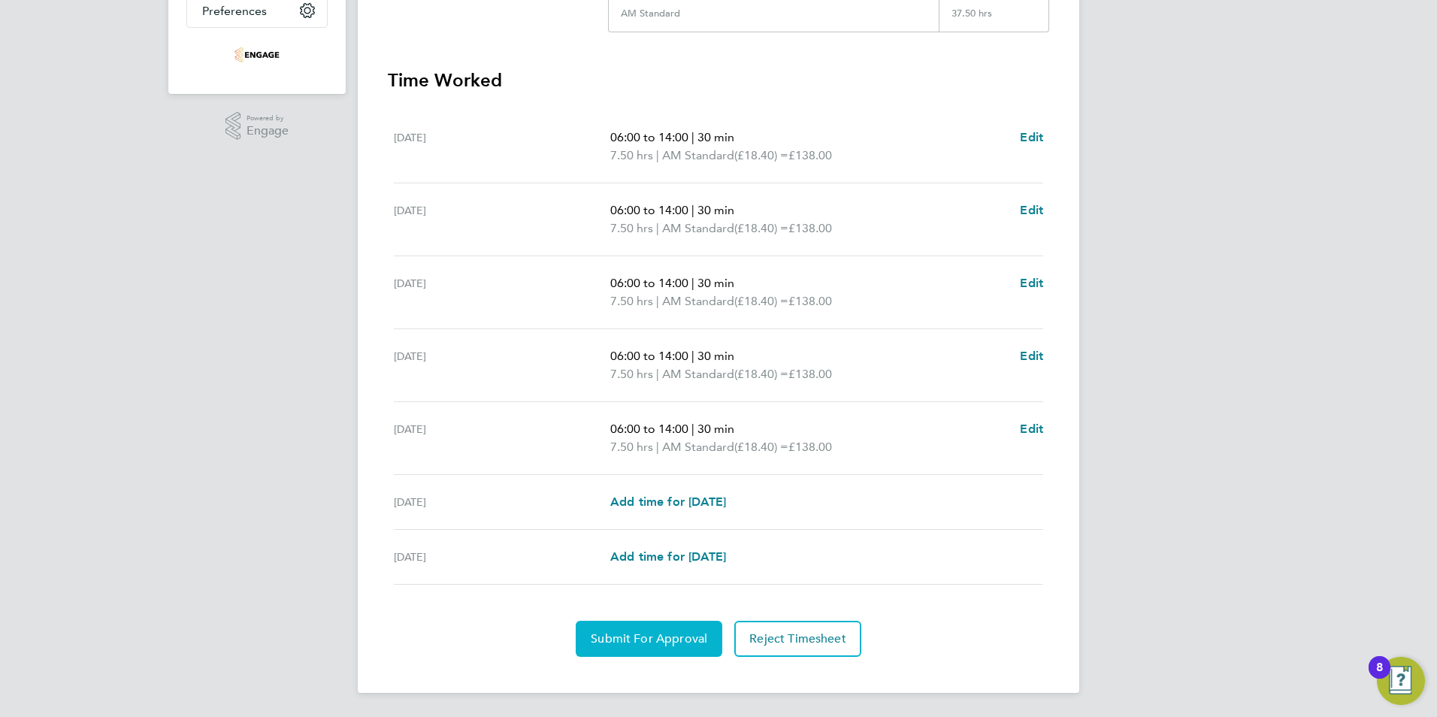
click at [667, 638] on span "Submit For Approval" at bounding box center [649, 638] width 117 height 15
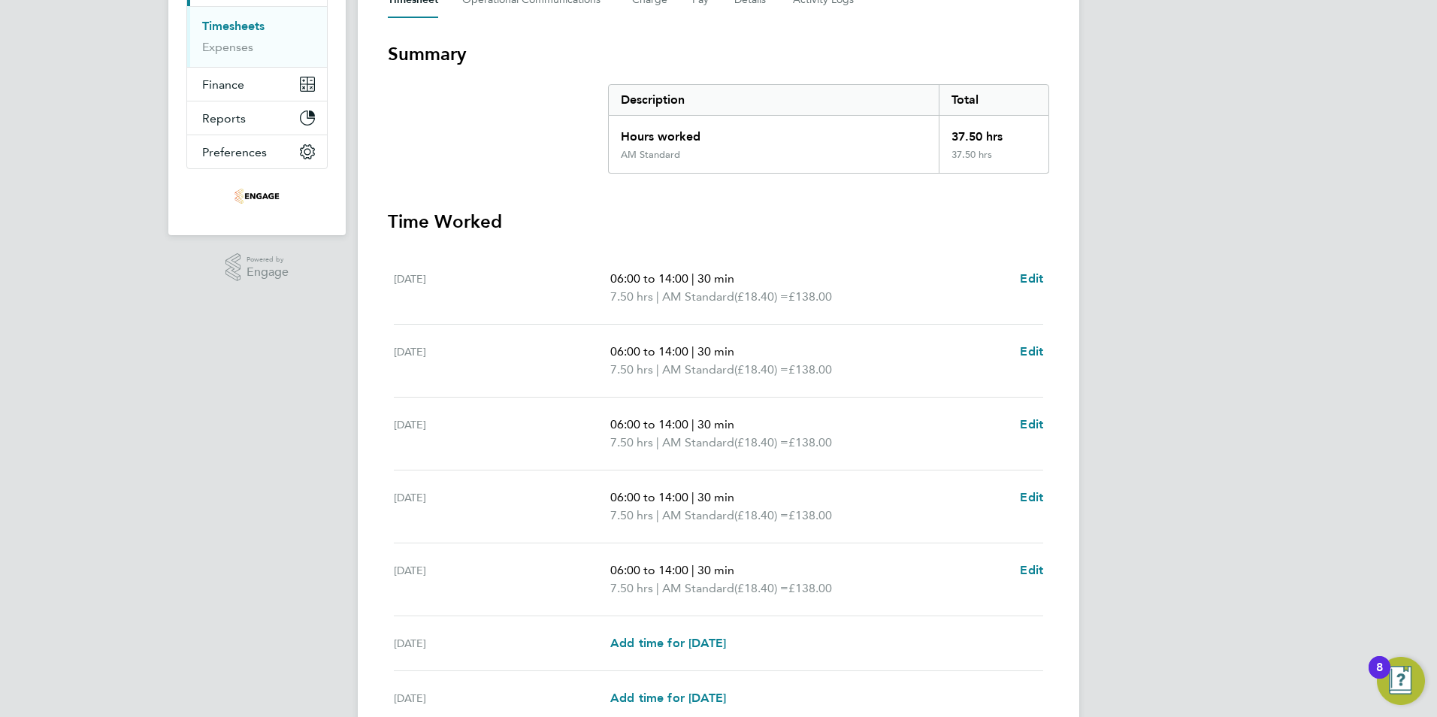
scroll to position [0, 0]
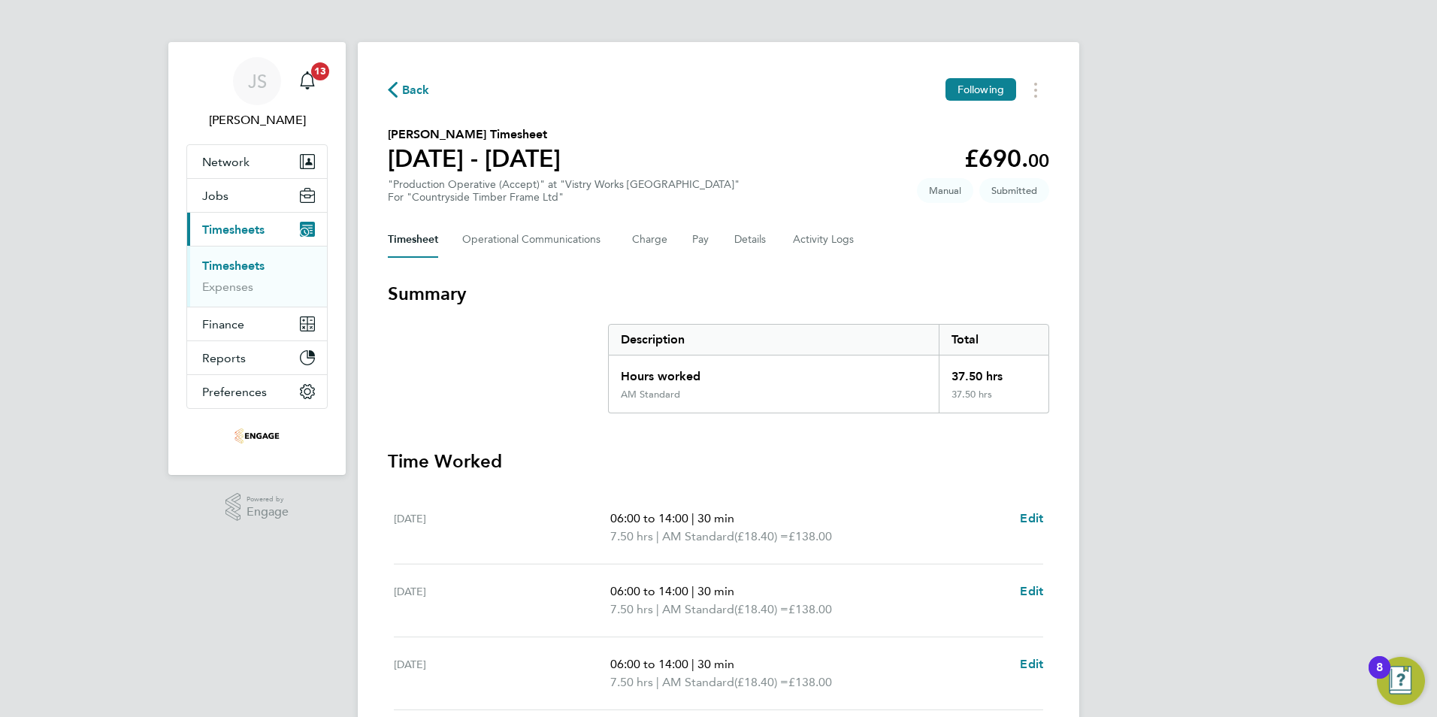
click at [408, 95] on span "Back" at bounding box center [416, 90] width 28 height 18
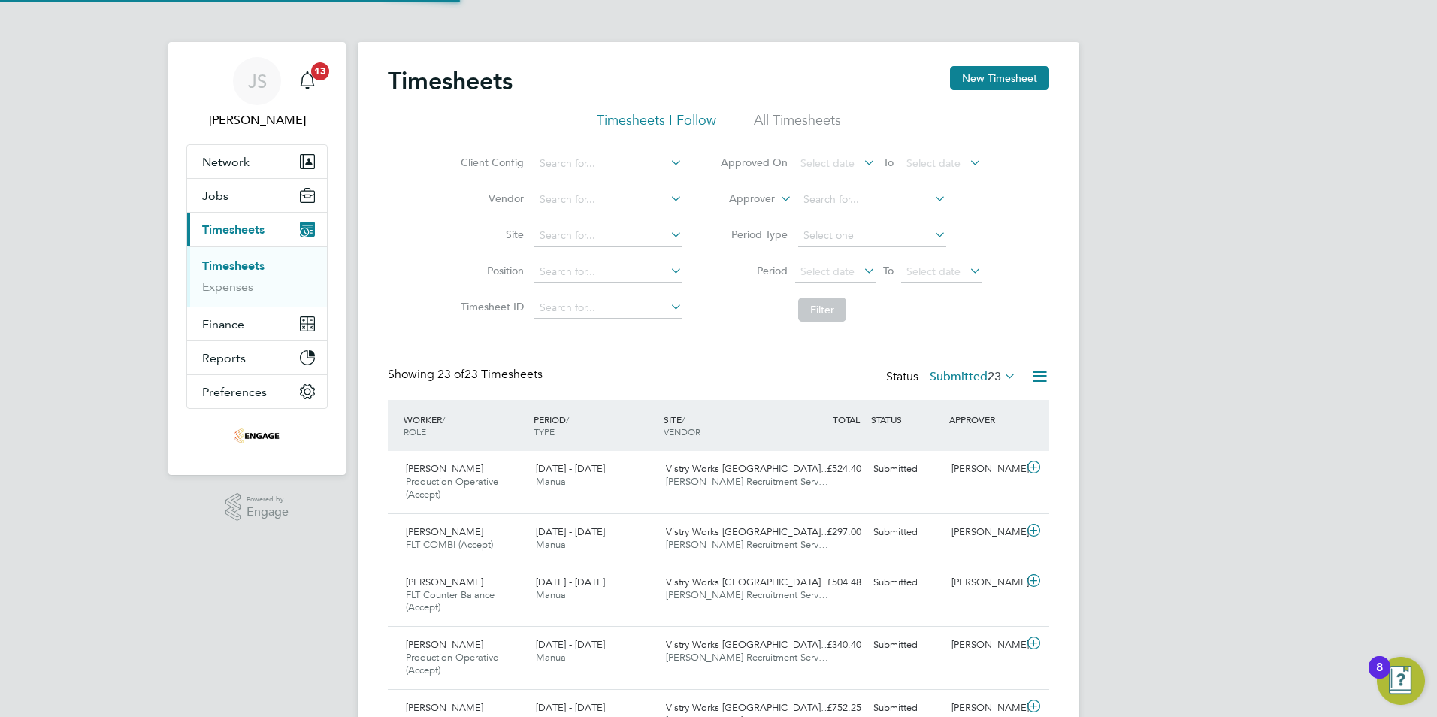
scroll to position [50, 131]
click at [990, 77] on button "New Timesheet" at bounding box center [999, 78] width 99 height 24
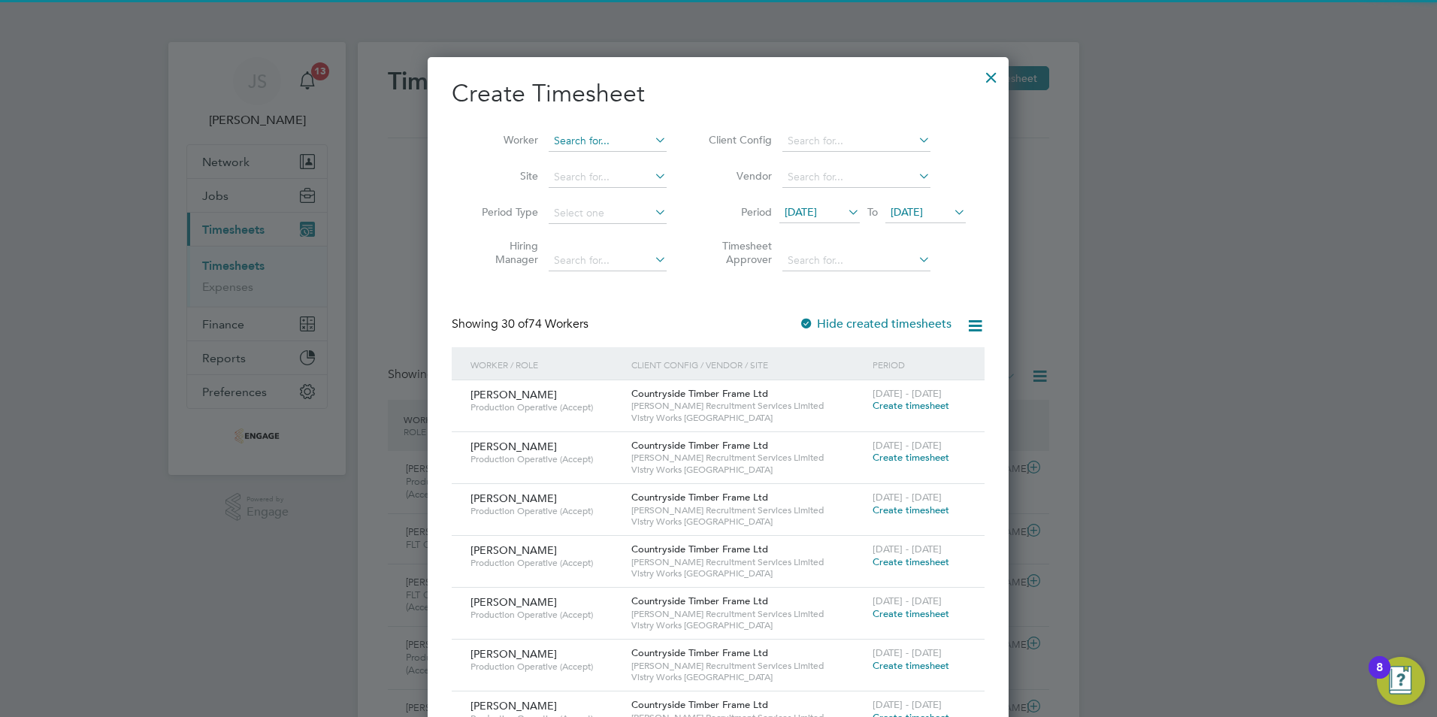
click at [570, 133] on input at bounding box center [608, 141] width 118 height 21
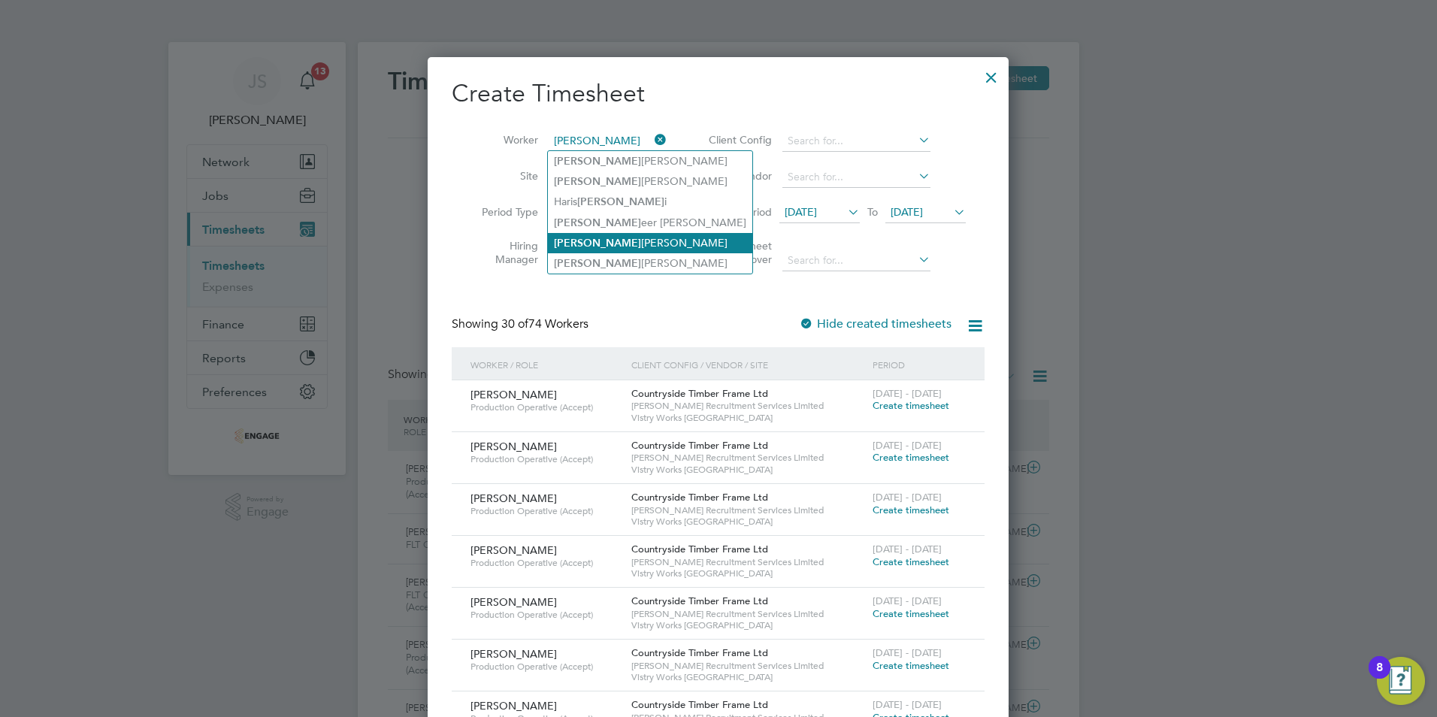
click at [609, 243] on li "Sam uel Abraha" at bounding box center [650, 243] width 204 height 20
type input "Samuel Abraha"
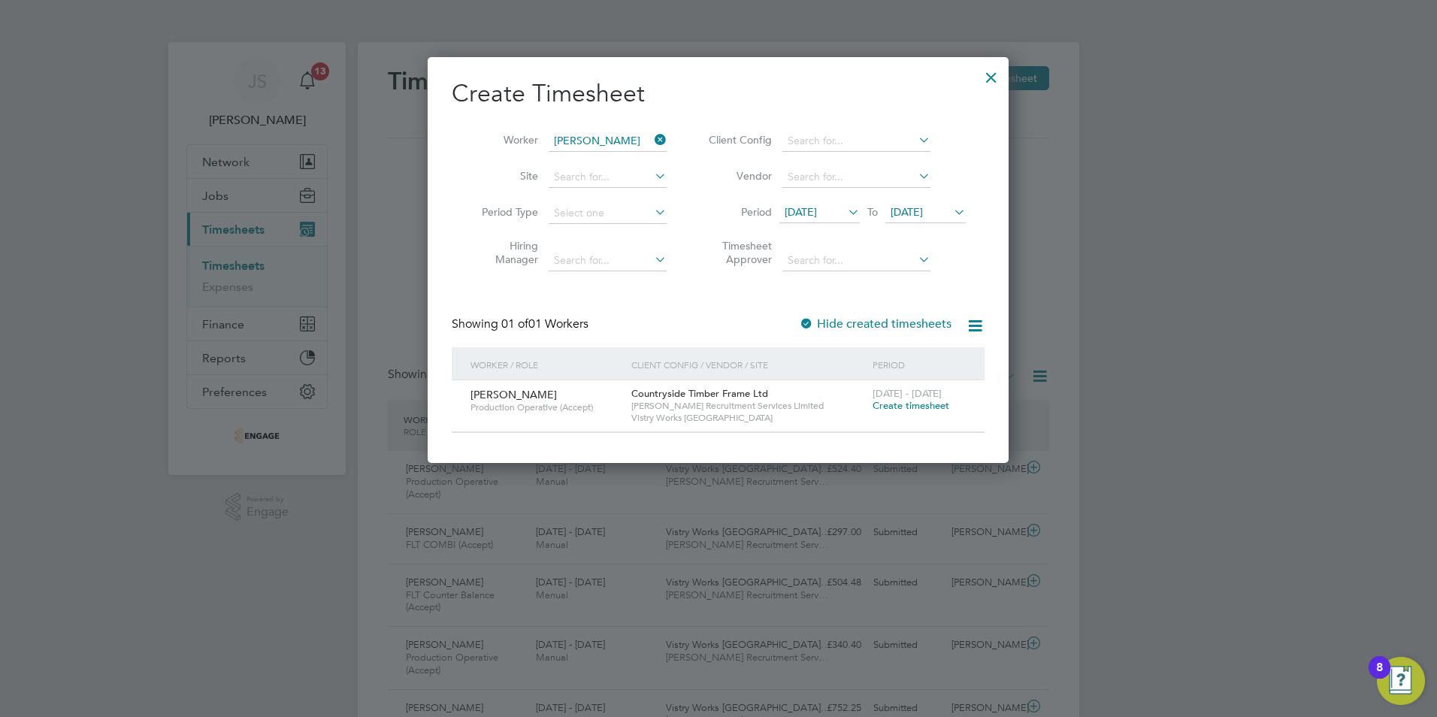
click at [900, 413] on div "[DATE] - [DATE] Create timesheet" at bounding box center [919, 400] width 101 height 41
click at [897, 407] on span "Create timesheet" at bounding box center [911, 405] width 77 height 13
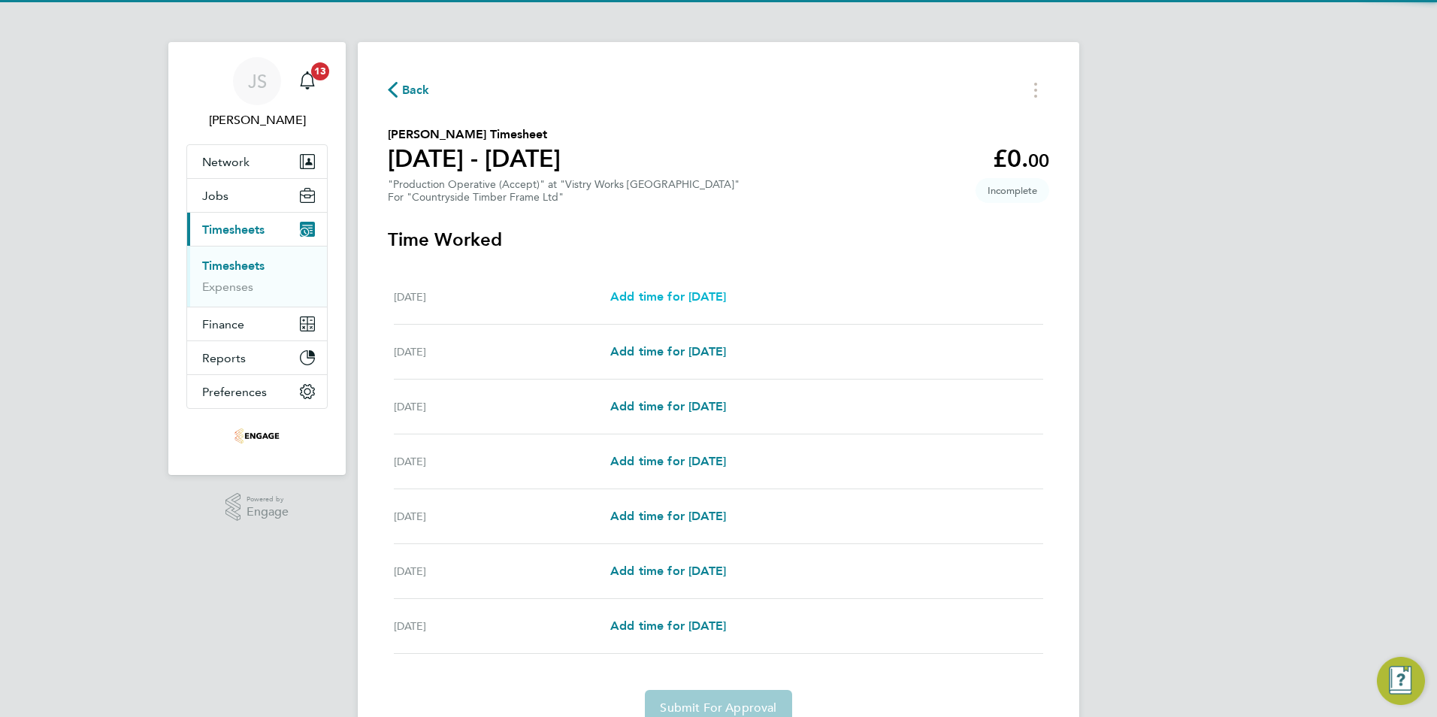
click at [673, 292] on span "Add time for [DATE]" at bounding box center [668, 296] width 116 height 14
select select "15"
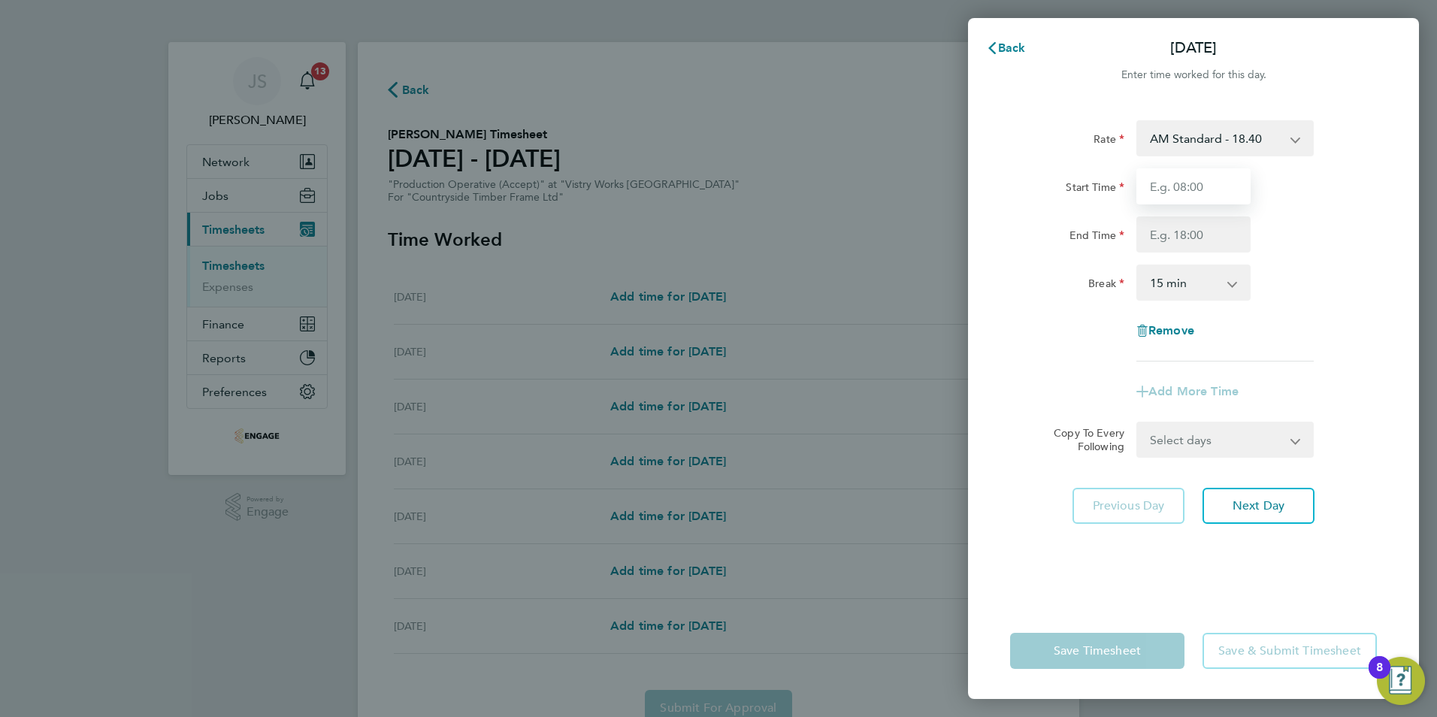
click at [1167, 187] on input "Start Time" at bounding box center [1193, 186] width 114 height 36
type input "06:00"
type input "14:00"
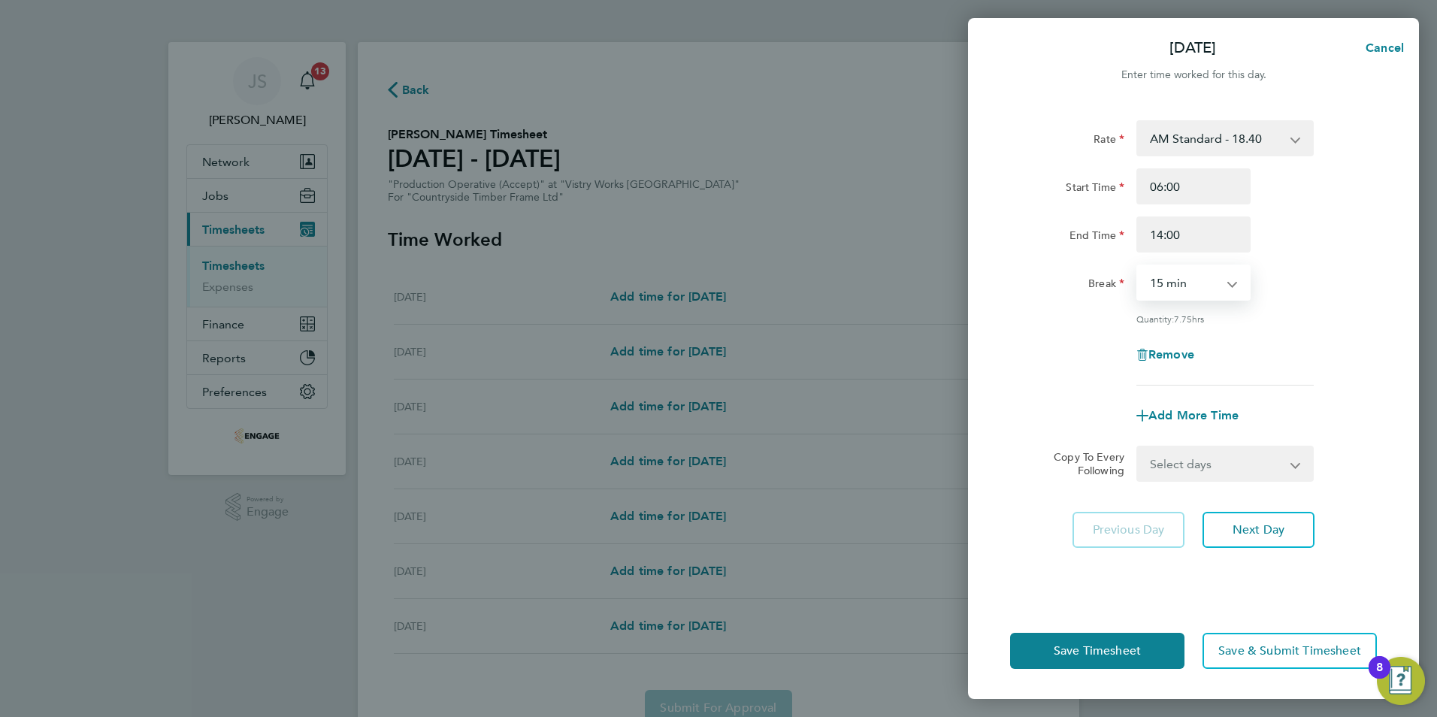
drag, startPoint x: 1173, startPoint y: 274, endPoint x: 1176, endPoint y: 300, distance: 25.7
click at [1173, 274] on select "0 min 15 min 30 min 45 min 60 min 75 min 90 min" at bounding box center [1184, 282] width 93 height 33
select select "30"
click at [1138, 266] on select "0 min 15 min 30 min 45 min 60 min 75 min 90 min" at bounding box center [1184, 282] width 93 height 33
click at [1188, 453] on select "Select days Day Weekday (Mon-Fri) Weekend (Sat-Sun) [DATE] [DATE] [DATE] [DATE]…" at bounding box center [1217, 463] width 158 height 33
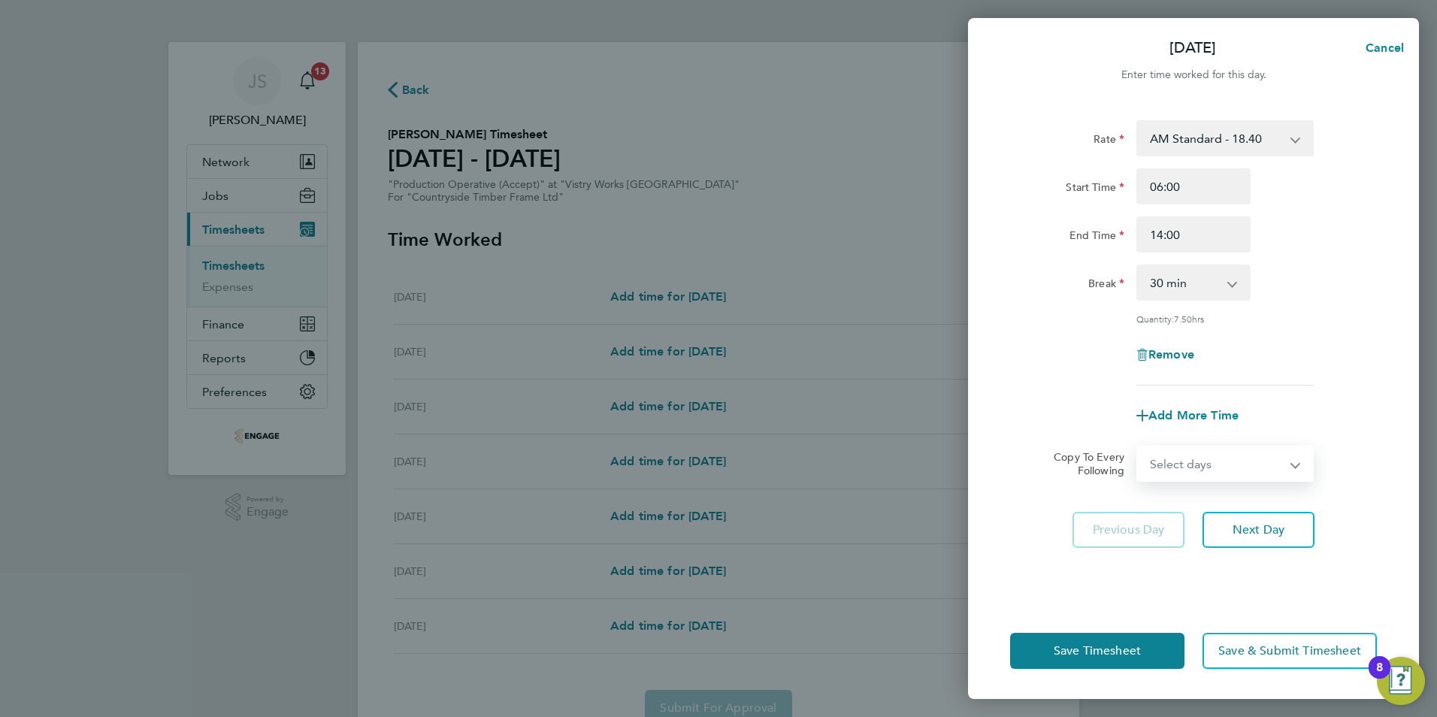
select select "WEEKDAY"
click at [1138, 447] on select "Select days Day Weekday (Mon-Fri) Weekend (Sat-Sun) [DATE] [DATE] [DATE] [DATE]…" at bounding box center [1217, 463] width 158 height 33
select select "[DATE]"
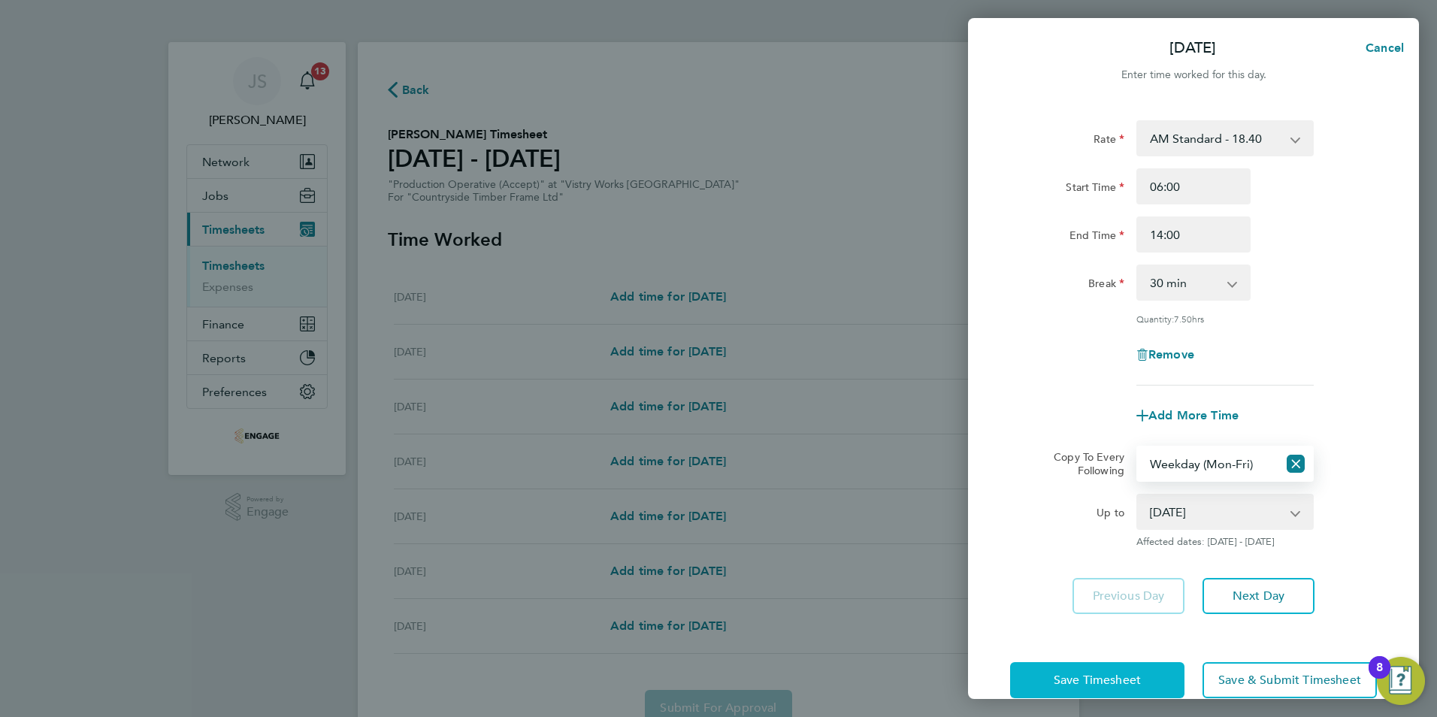
click at [1084, 673] on span "Save Timesheet" at bounding box center [1097, 680] width 87 height 15
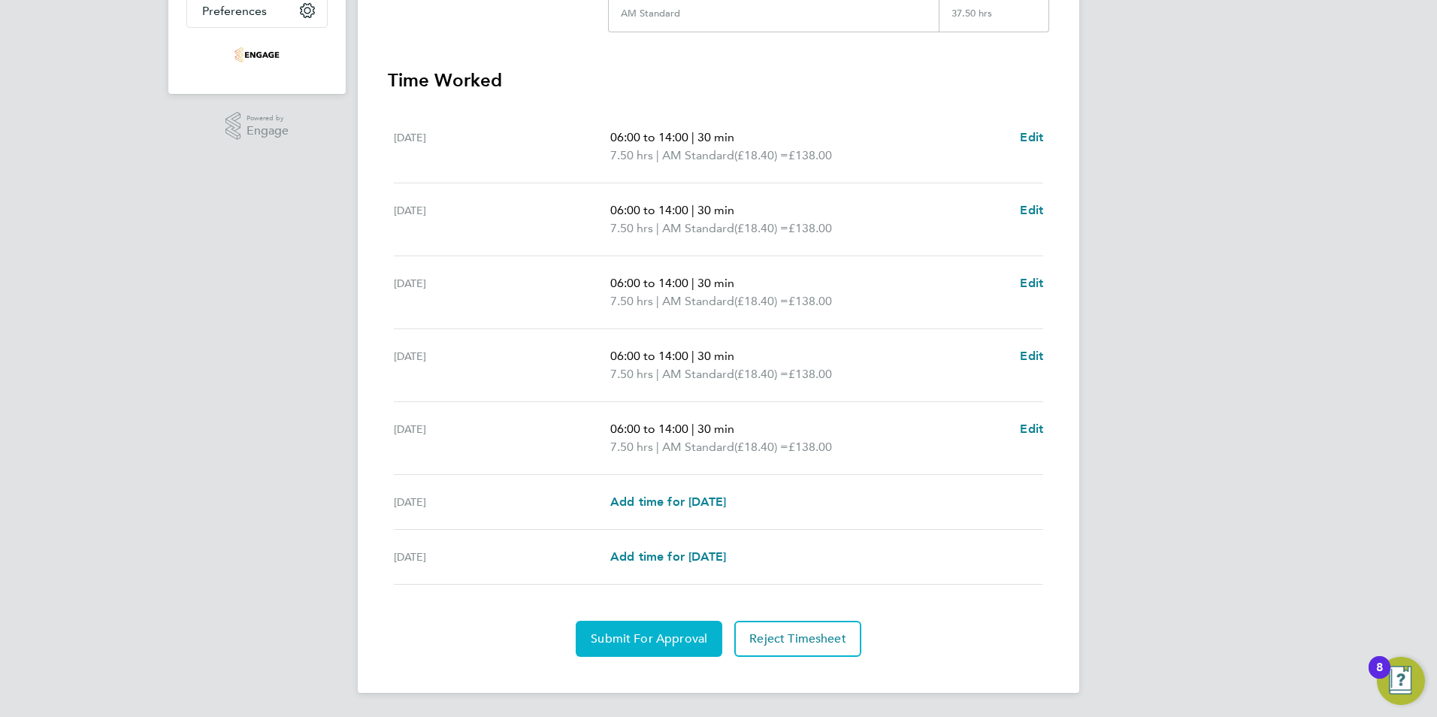
click at [671, 626] on button "Submit For Approval" at bounding box center [649, 639] width 147 height 36
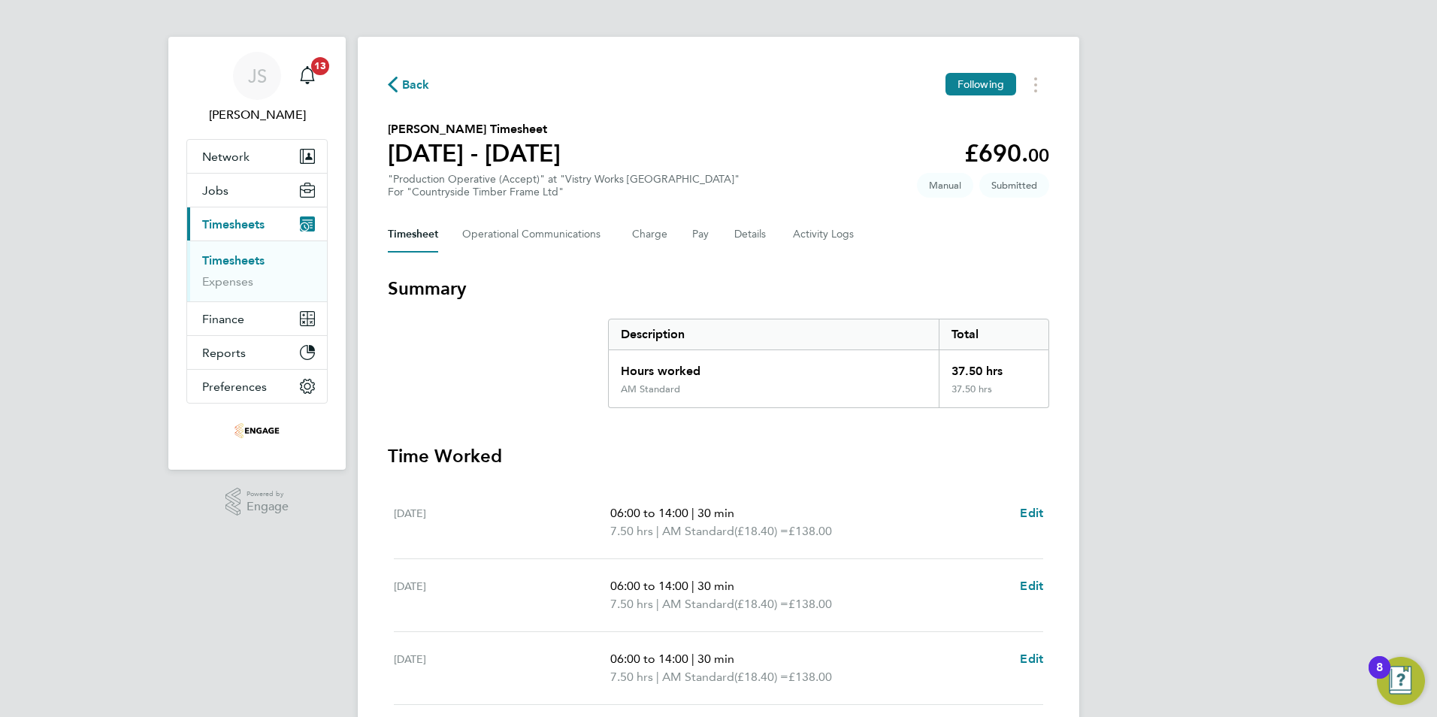
click at [421, 83] on span "Back" at bounding box center [416, 85] width 28 height 18
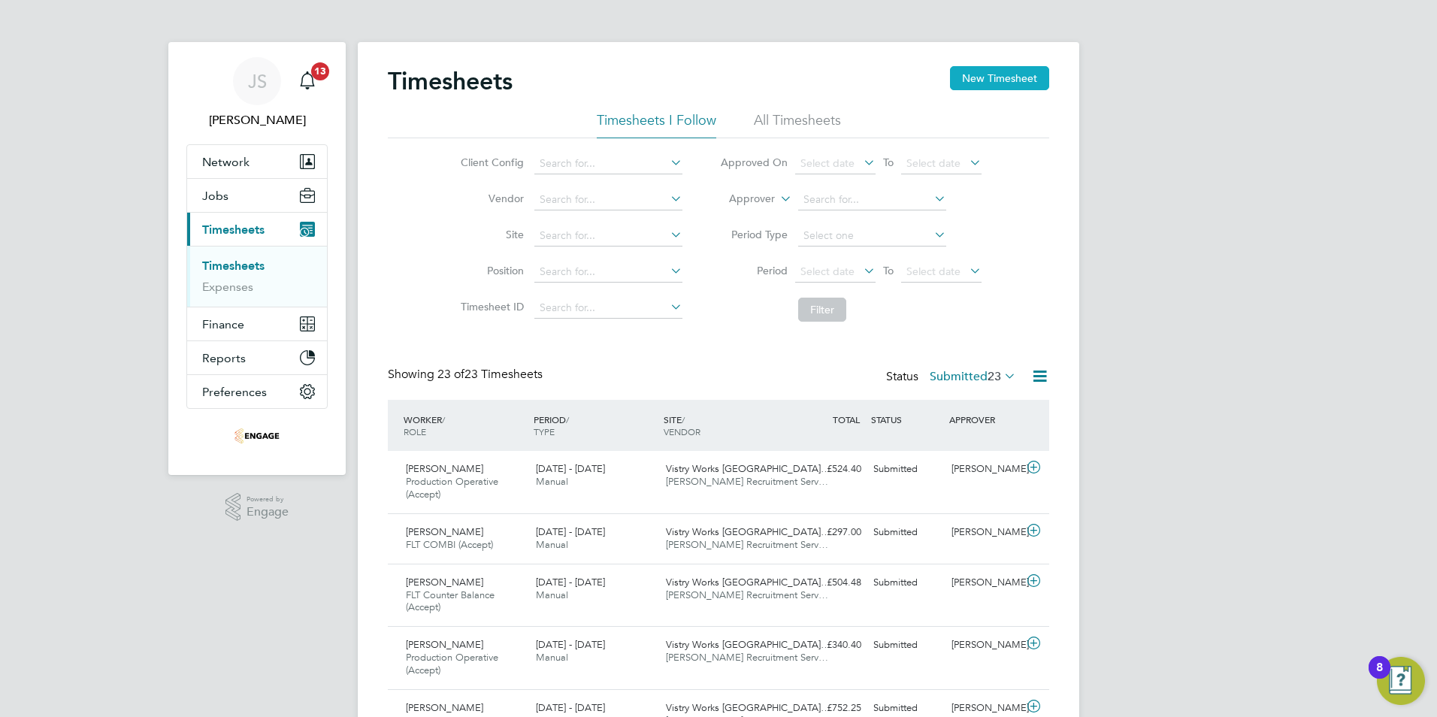
click at [1030, 70] on button "New Timesheet" at bounding box center [999, 78] width 99 height 24
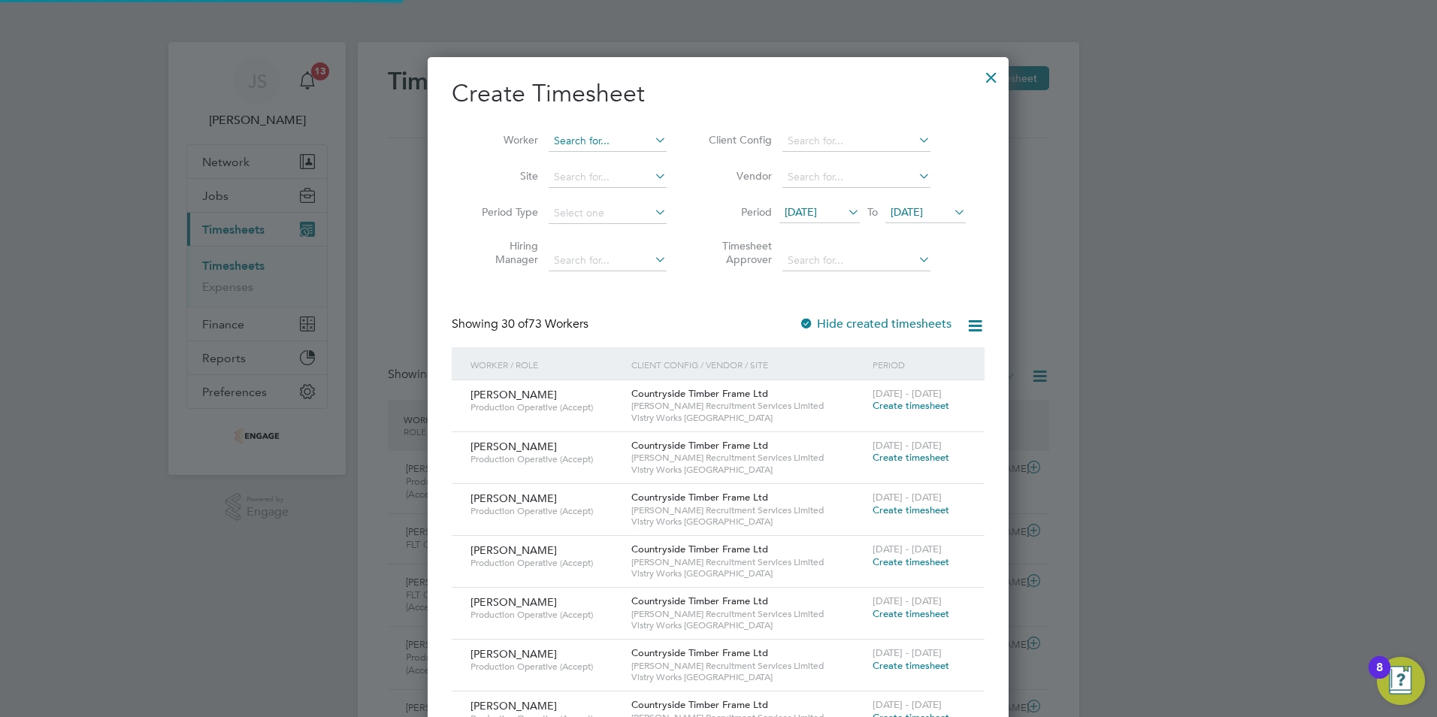
click at [601, 136] on input at bounding box center [608, 141] width 118 height 21
click at [610, 157] on li "Negass i Aynnalem" at bounding box center [608, 161] width 120 height 20
type input "Negassi Aynnalem"
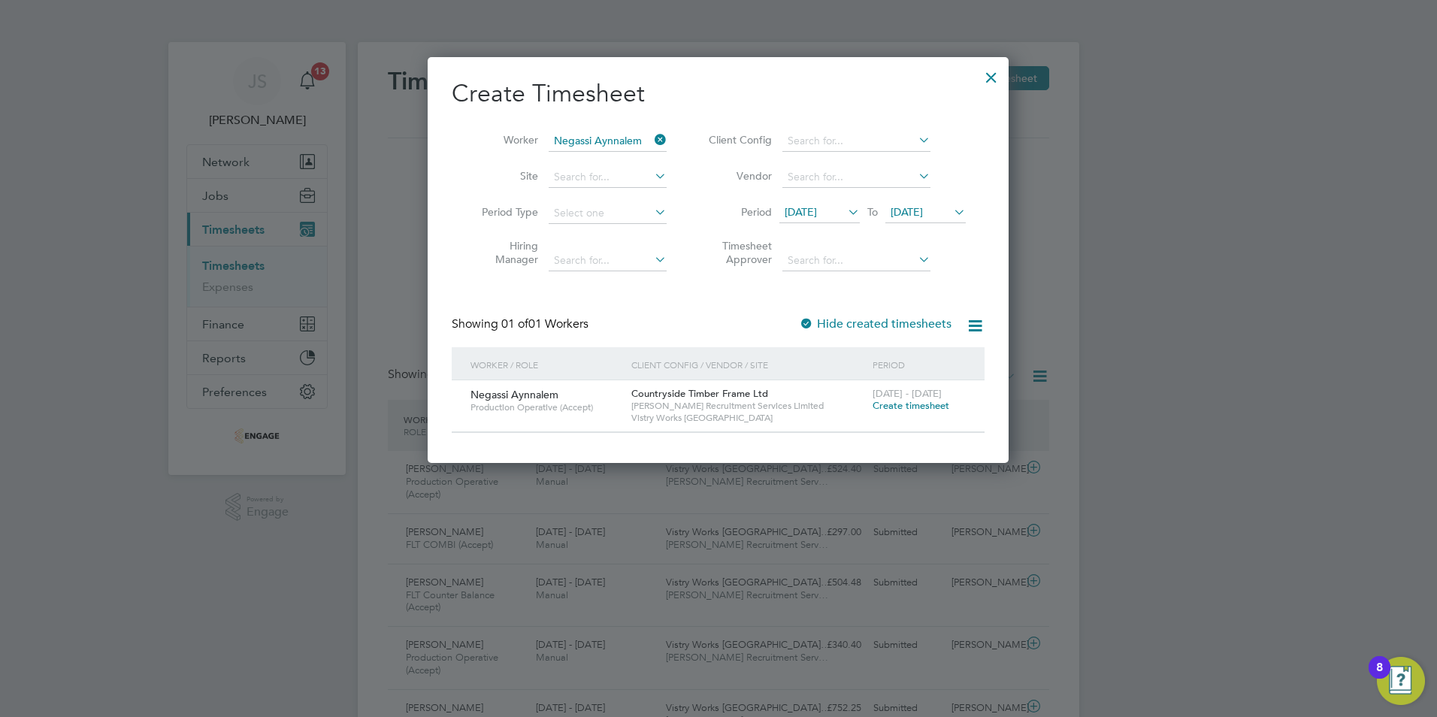
click at [908, 404] on span "Create timesheet" at bounding box center [911, 405] width 77 height 13
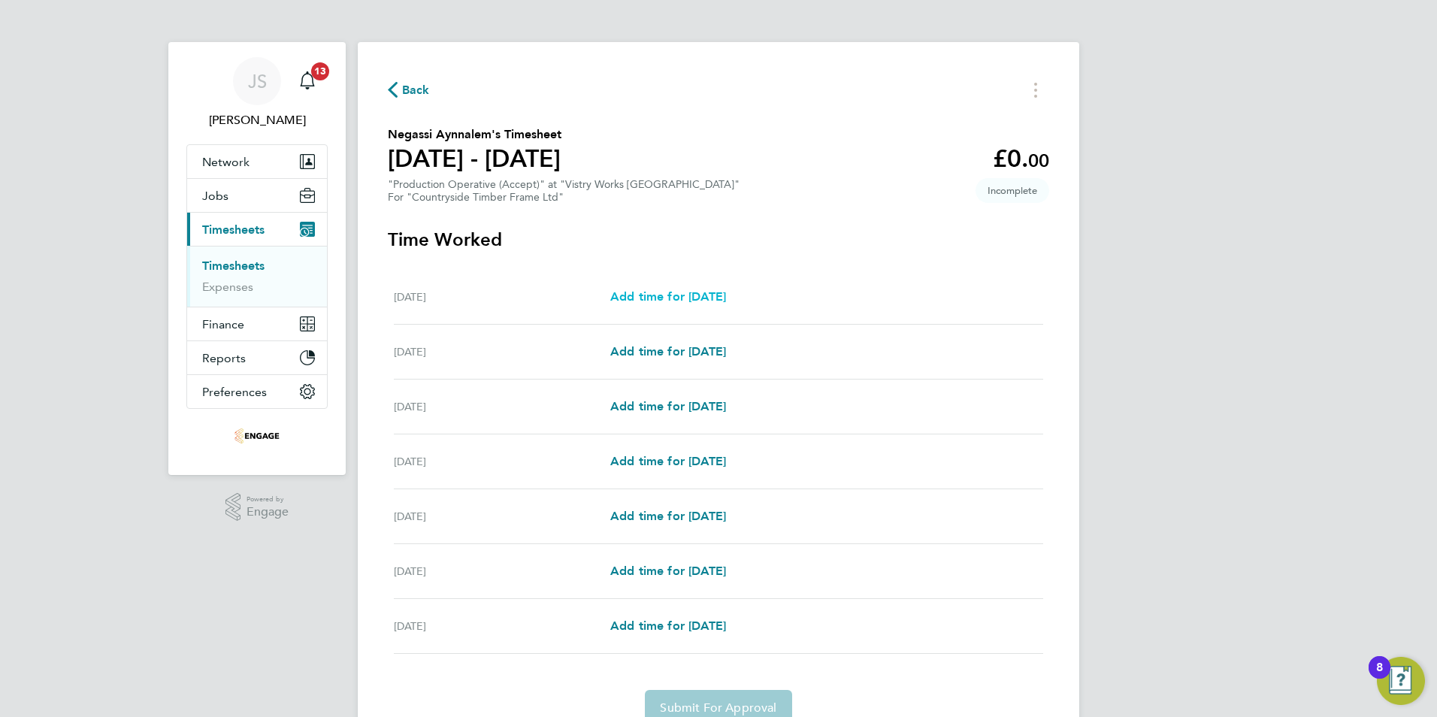
click at [670, 292] on span "Add time for [DATE]" at bounding box center [668, 296] width 116 height 14
select select "15"
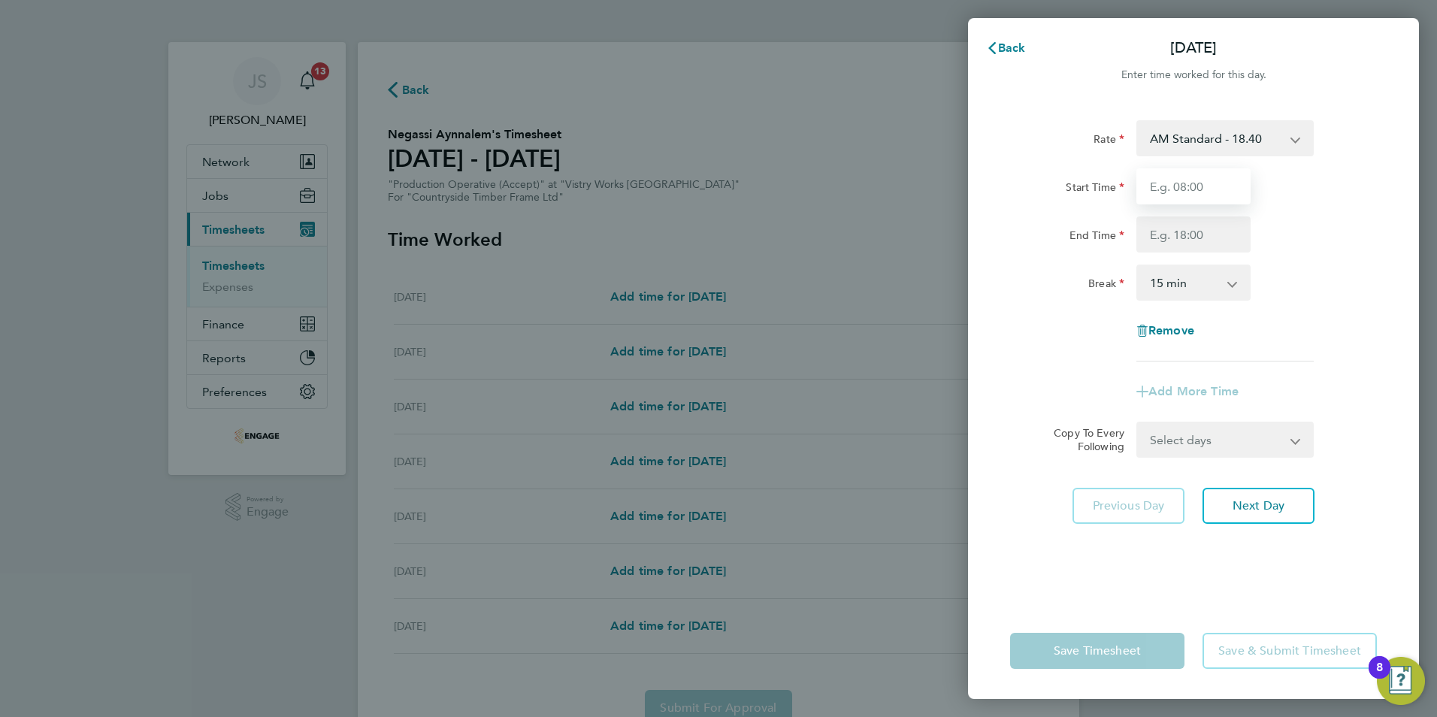
click at [1171, 198] on input "Start Time" at bounding box center [1193, 186] width 114 height 36
type input "06:00"
type input "14:00"
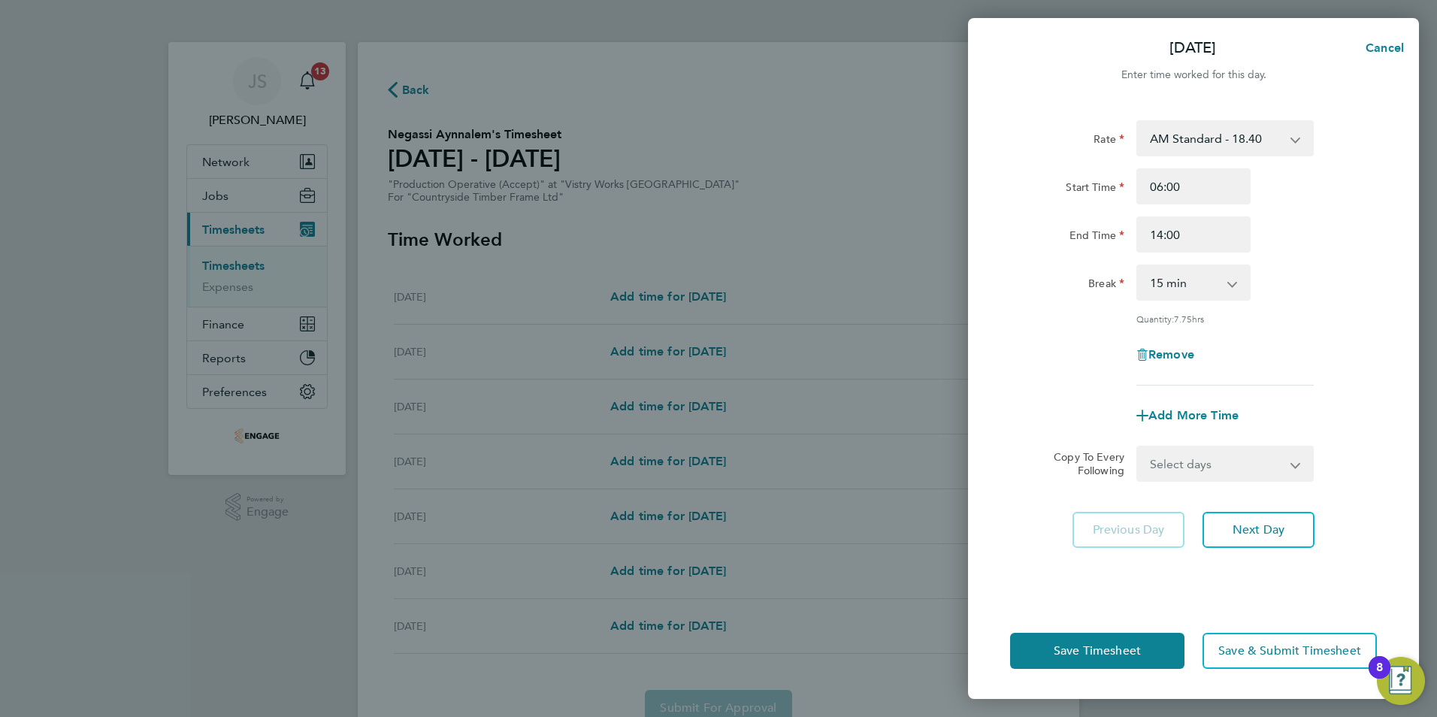
click at [1165, 281] on select "0 min 15 min 30 min 45 min 60 min 75 min 90 min" at bounding box center [1184, 282] width 93 height 33
select select "30"
click at [1138, 266] on select "0 min 15 min 30 min 45 min 60 min 75 min 90 min" at bounding box center [1184, 282] width 93 height 33
click at [1209, 449] on select "Select days Day Weekday (Mon-Fri) Weekend (Sat-Sun) [DATE] [DATE] [DATE] [DATE]…" at bounding box center [1217, 463] width 158 height 33
select select "WEEKDAY"
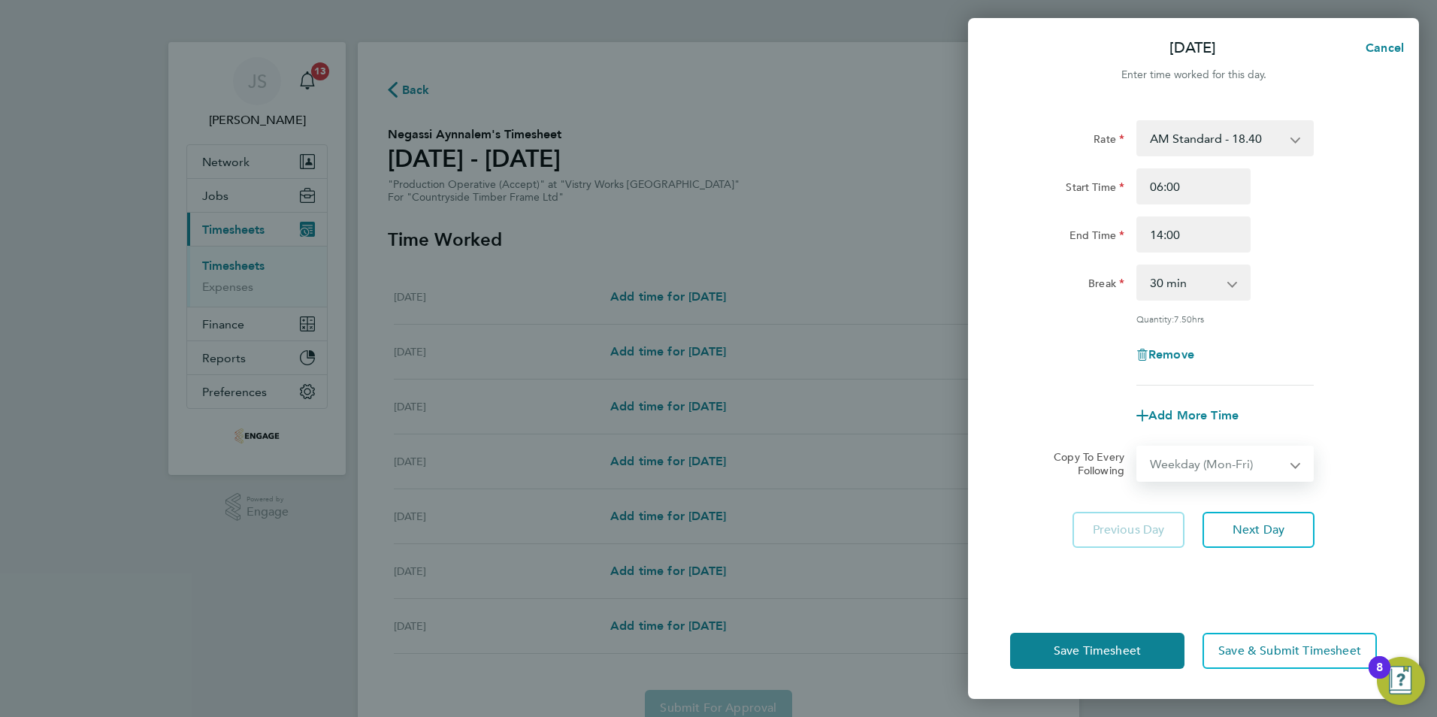
click at [1138, 447] on select "Select days Day Weekday (Mon-Fri) Weekend (Sat-Sun) [DATE] [DATE] [DATE] [DATE]…" at bounding box center [1217, 463] width 158 height 33
select select "[DATE]"
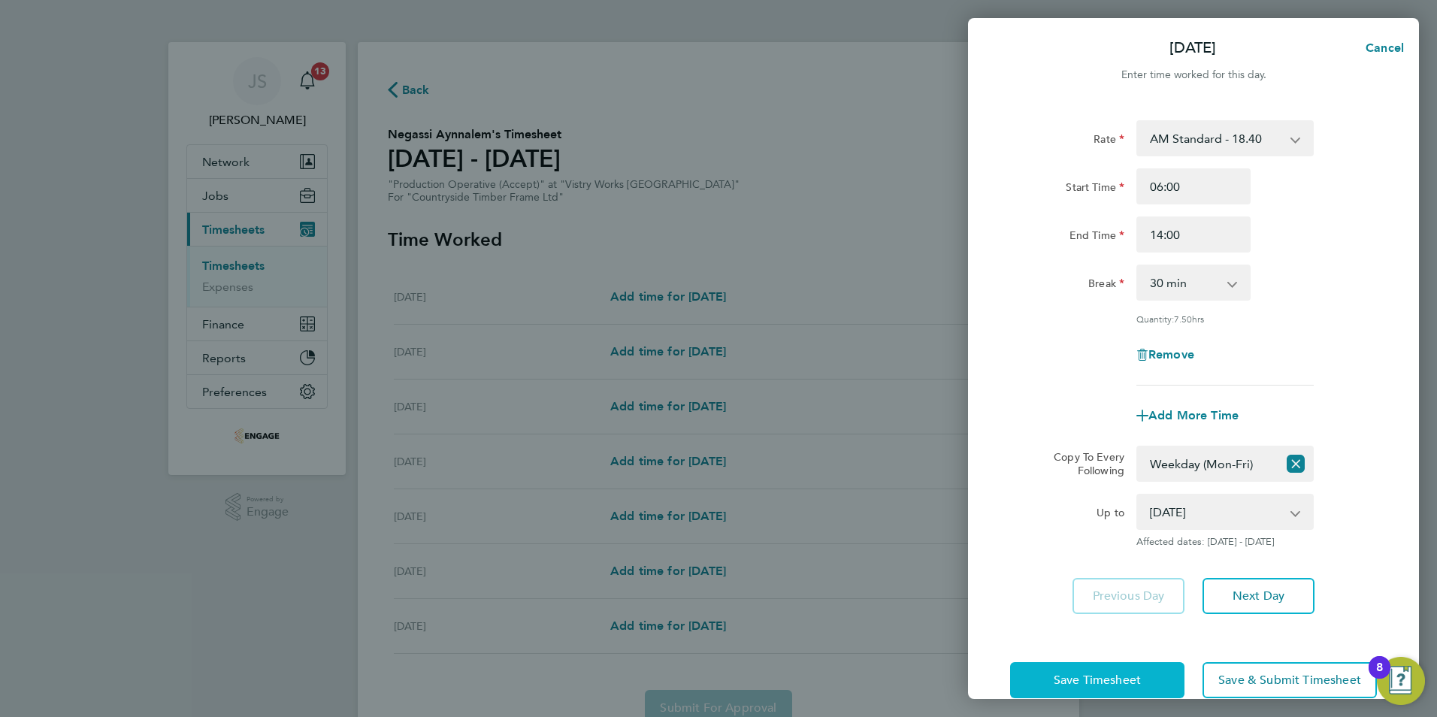
click at [1112, 679] on span "Save Timesheet" at bounding box center [1097, 680] width 87 height 15
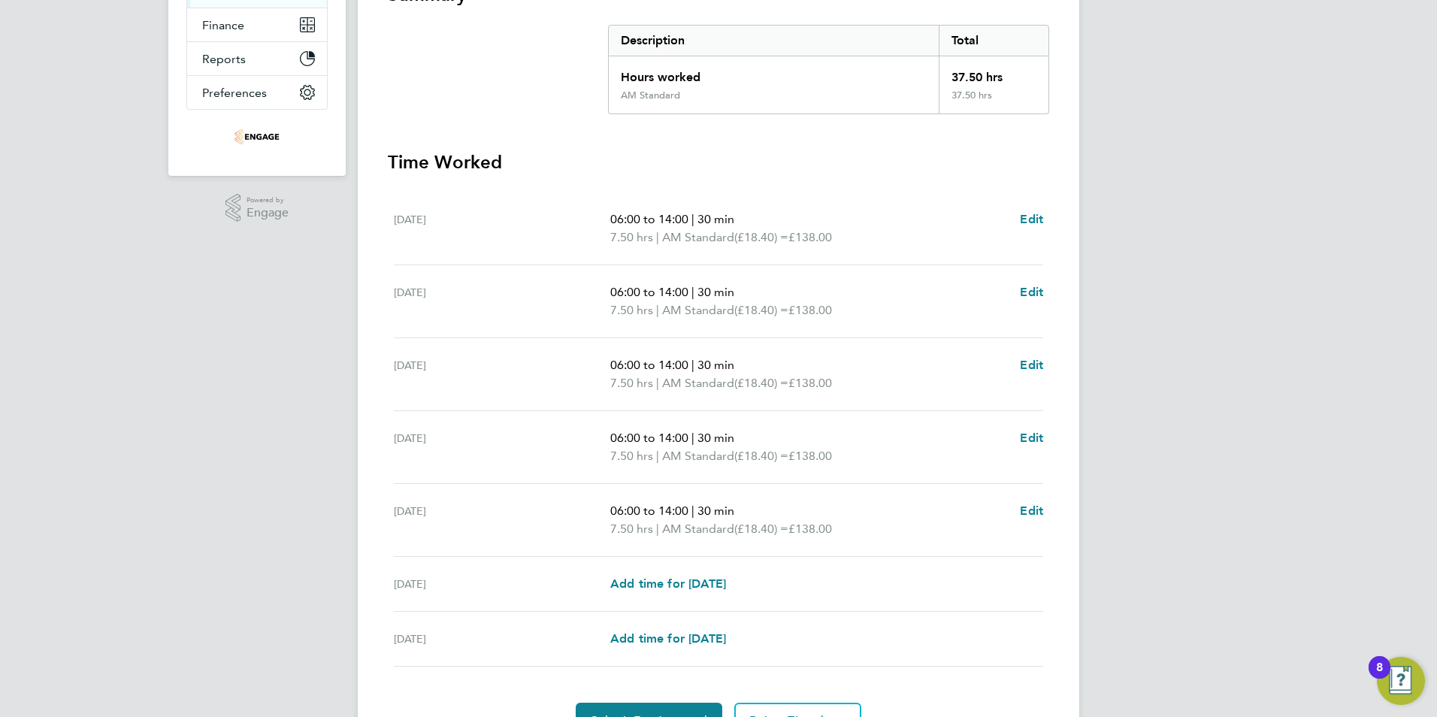
scroll to position [381, 0]
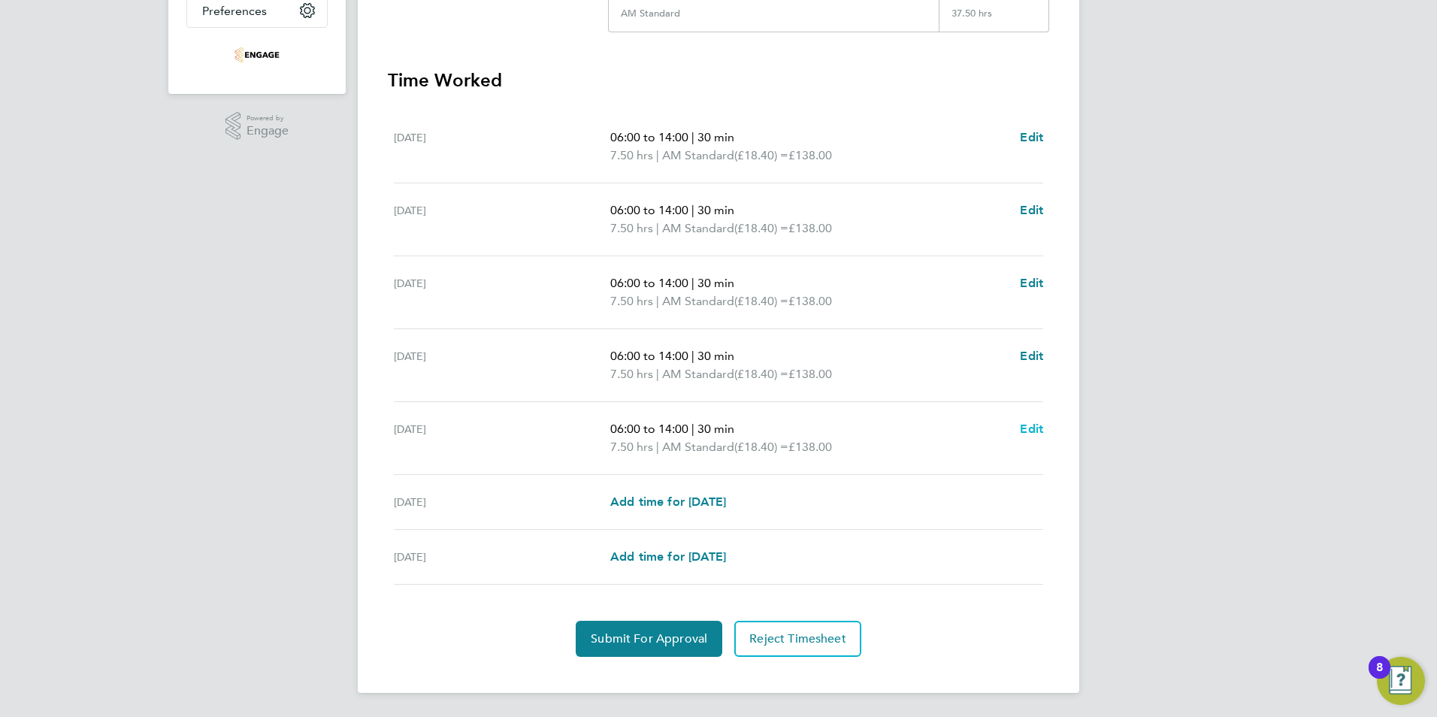
click at [1036, 428] on span "Edit" at bounding box center [1031, 429] width 23 height 14
select select "30"
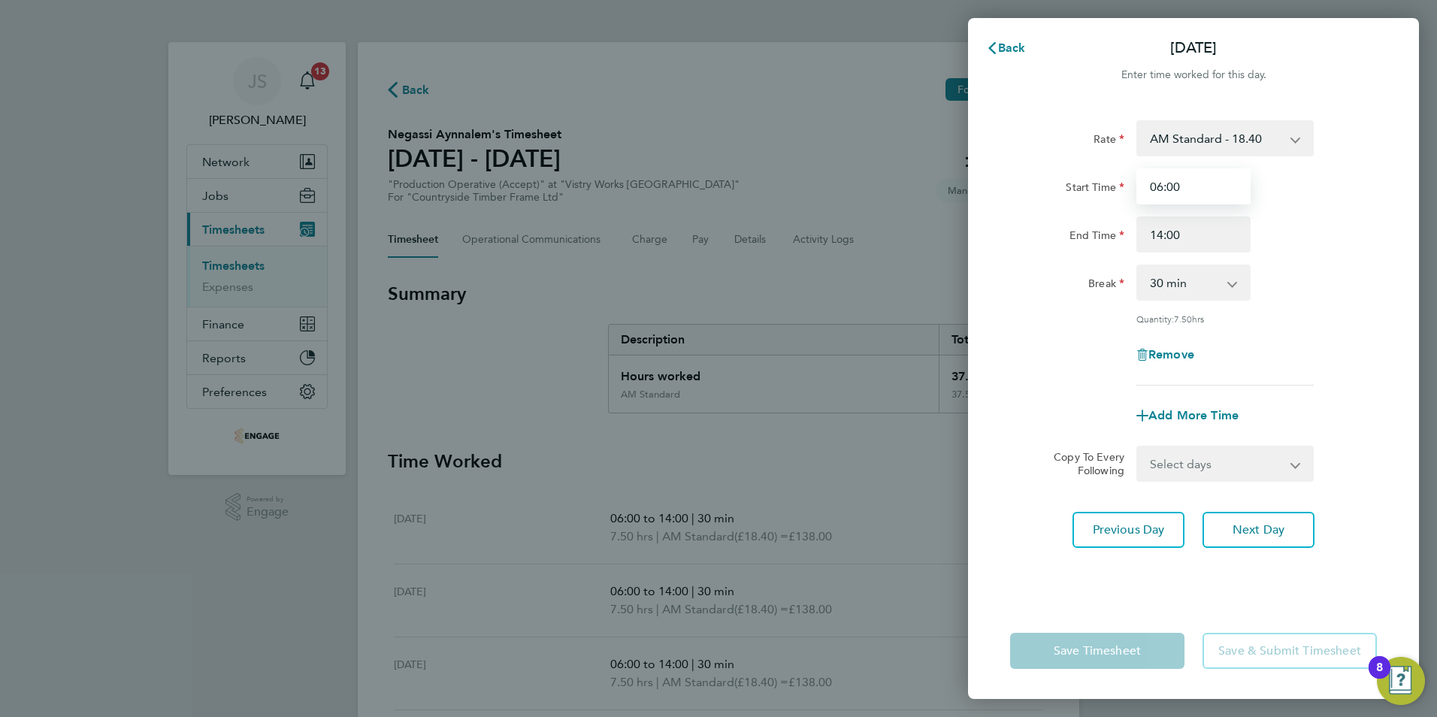
click at [1187, 183] on input "06:00" at bounding box center [1193, 186] width 114 height 36
type input "06:45"
click at [1288, 275] on div "Break 0 min 15 min 30 min 45 min 60 min 75 min 90 min" at bounding box center [1193, 283] width 379 height 36
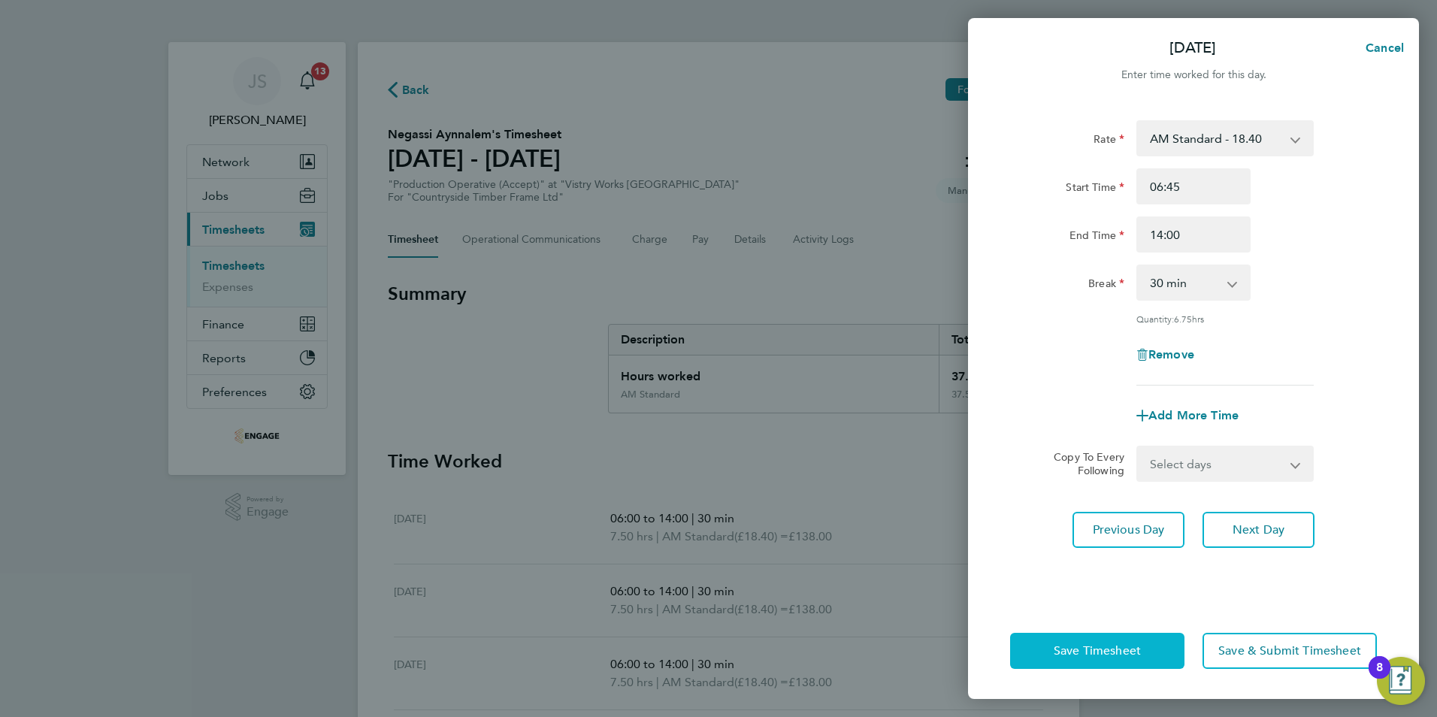
click at [1115, 643] on span "Save Timesheet" at bounding box center [1097, 650] width 87 height 15
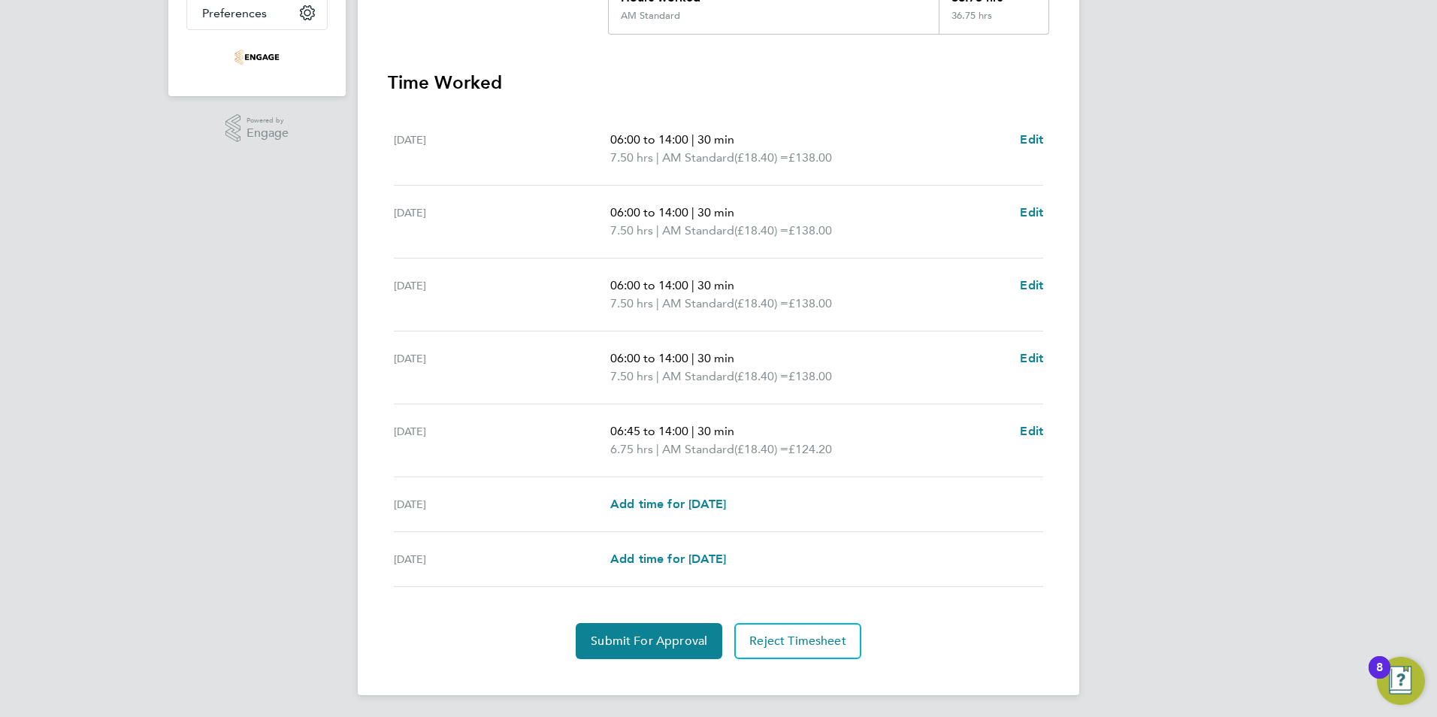
scroll to position [381, 0]
click at [670, 647] on button "Submit For Approval" at bounding box center [649, 639] width 147 height 36
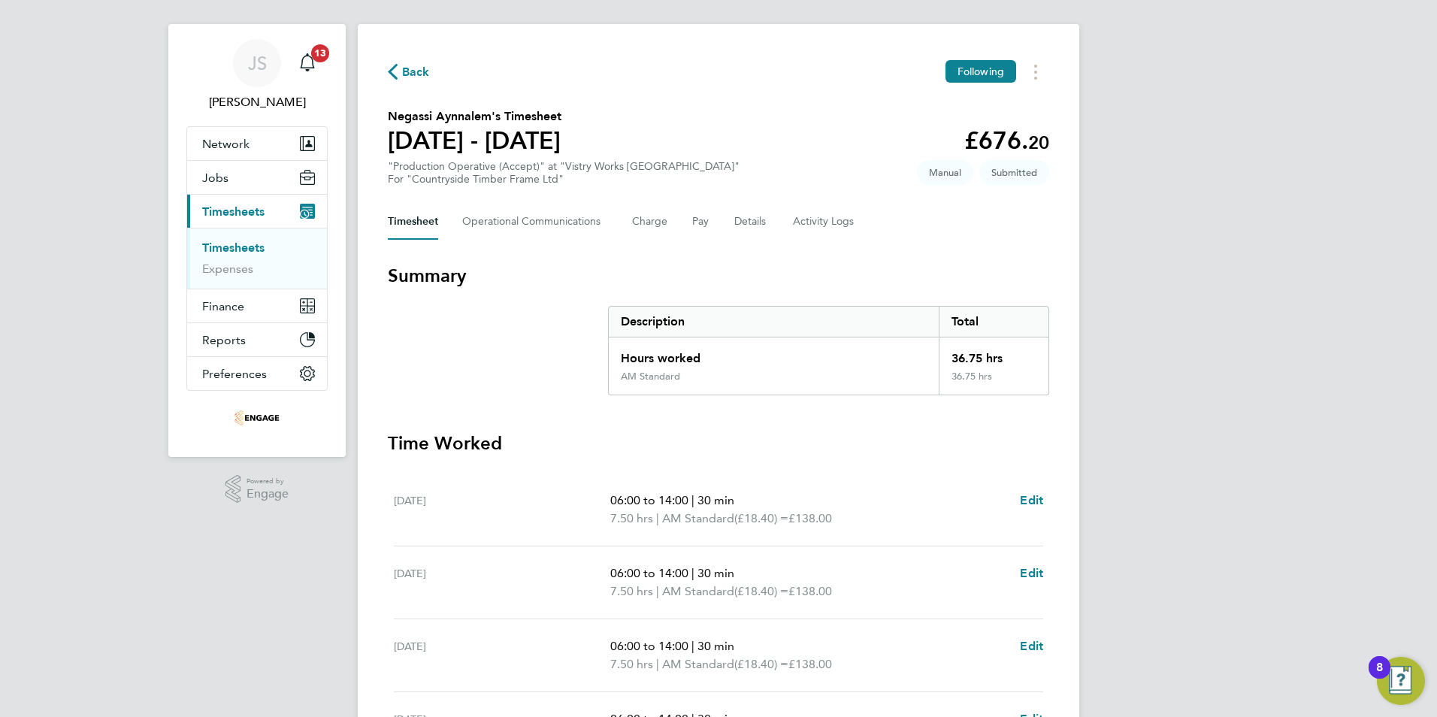
scroll to position [0, 0]
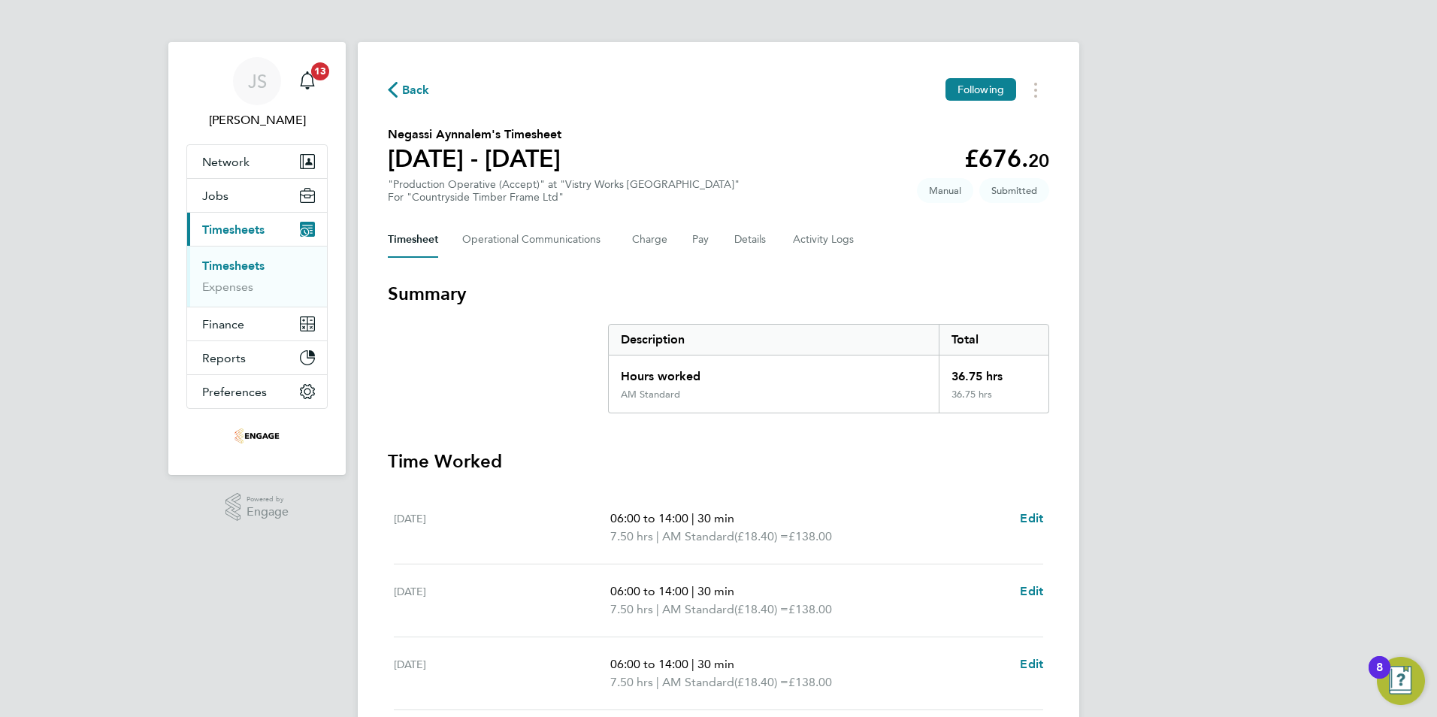
click at [407, 95] on span "Back" at bounding box center [416, 90] width 28 height 18
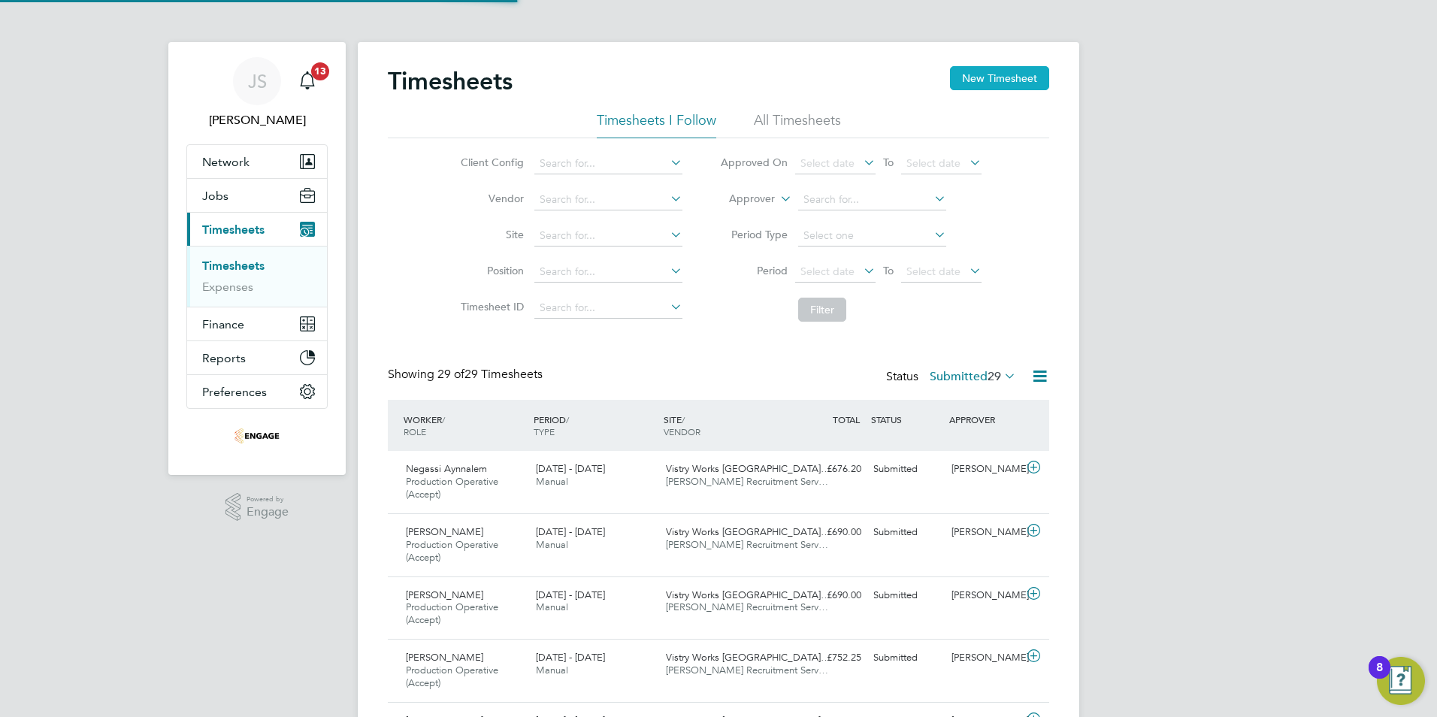
scroll to position [50, 131]
click at [994, 76] on button "New Timesheet" at bounding box center [999, 78] width 99 height 24
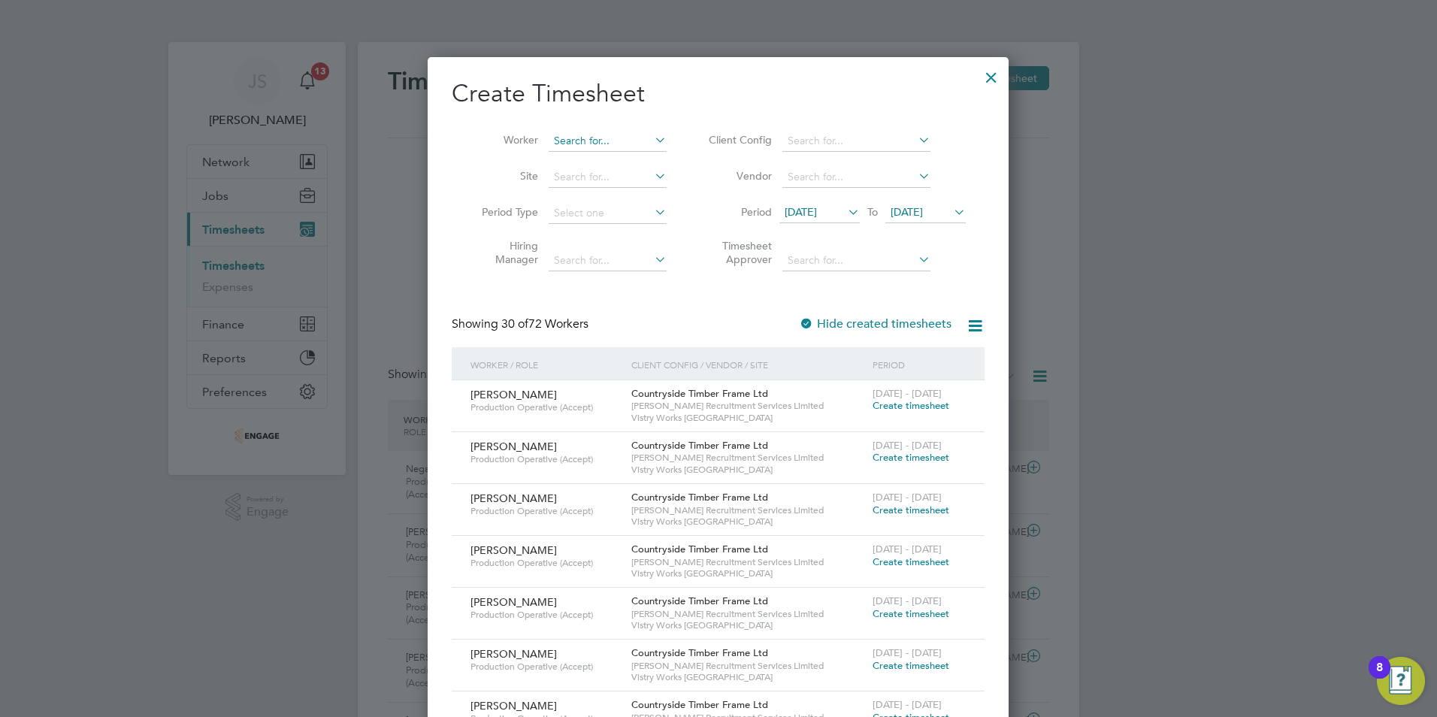
click at [589, 138] on input at bounding box center [608, 141] width 118 height 21
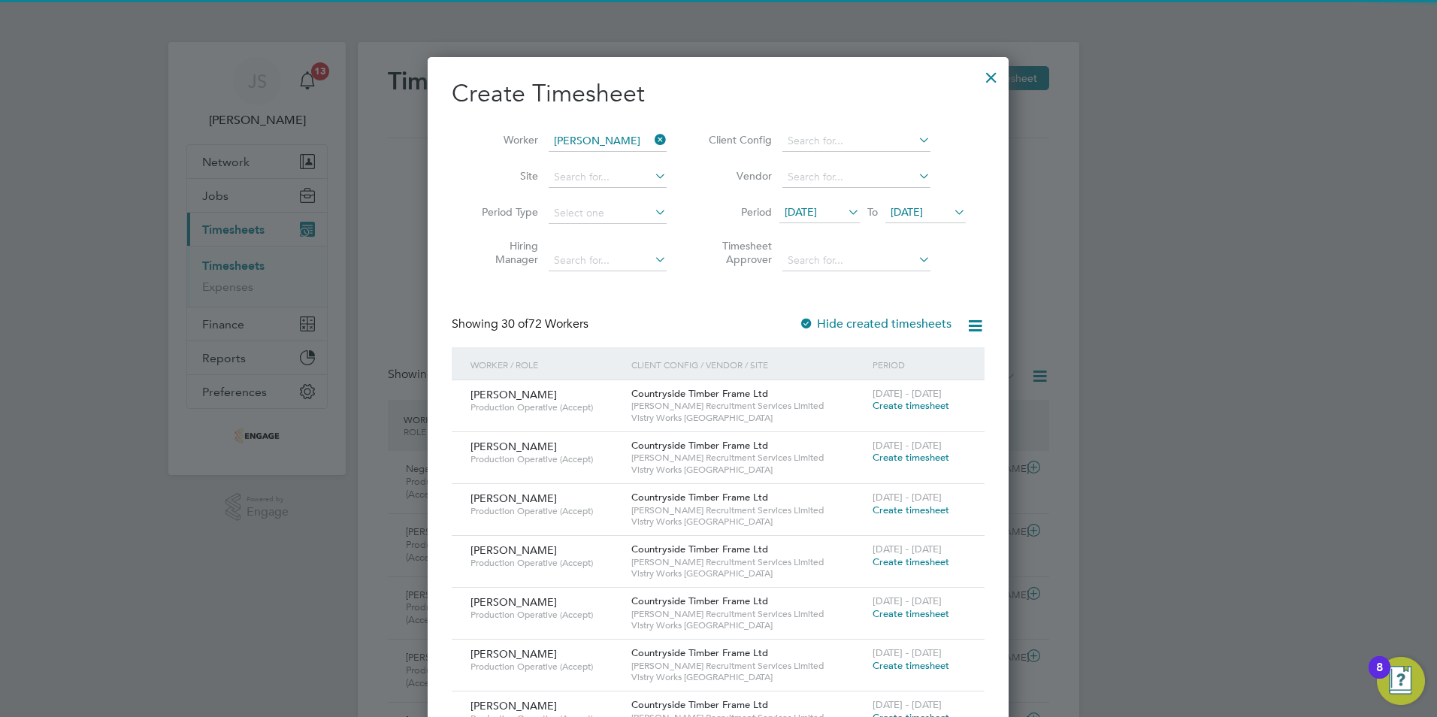
click at [574, 158] on b "Kane" at bounding box center [597, 161] width 87 height 13
type input "Kane Sharman"
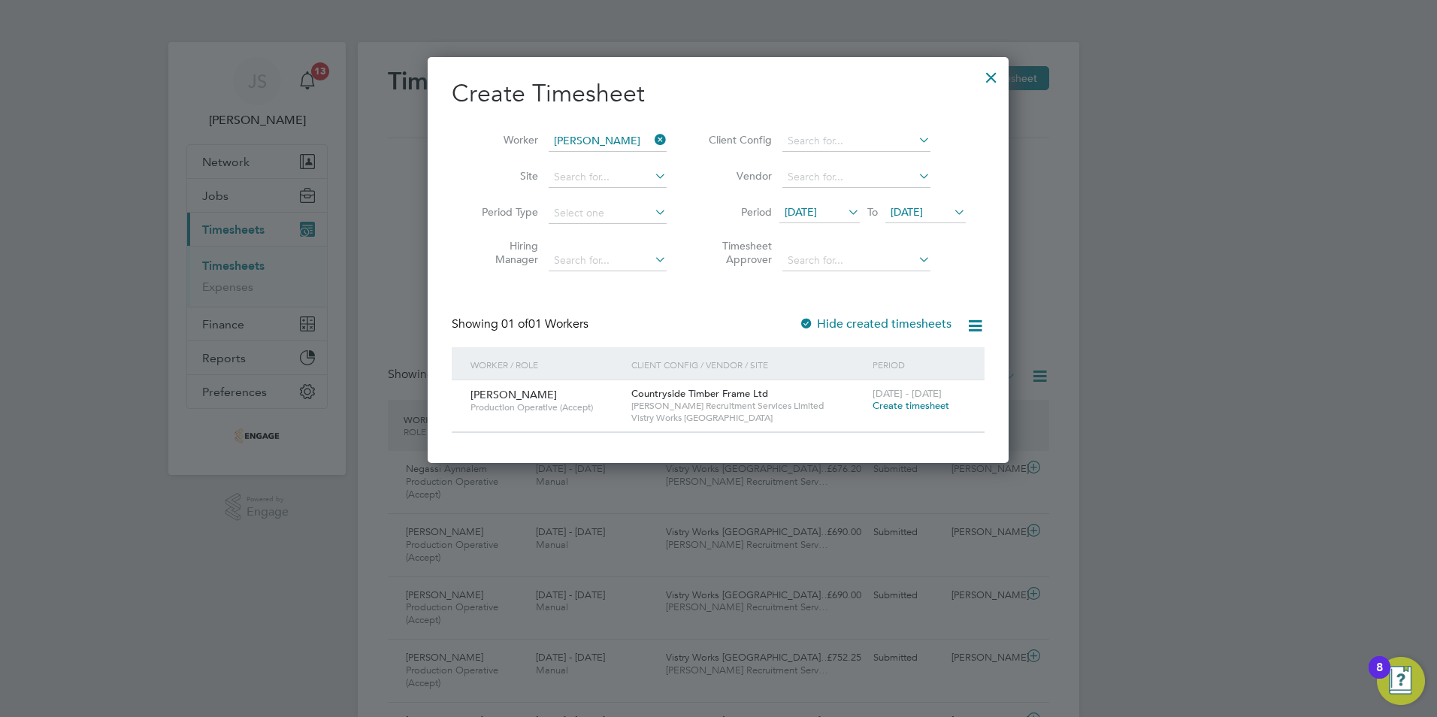
click at [897, 407] on span "Create timesheet" at bounding box center [911, 405] width 77 height 13
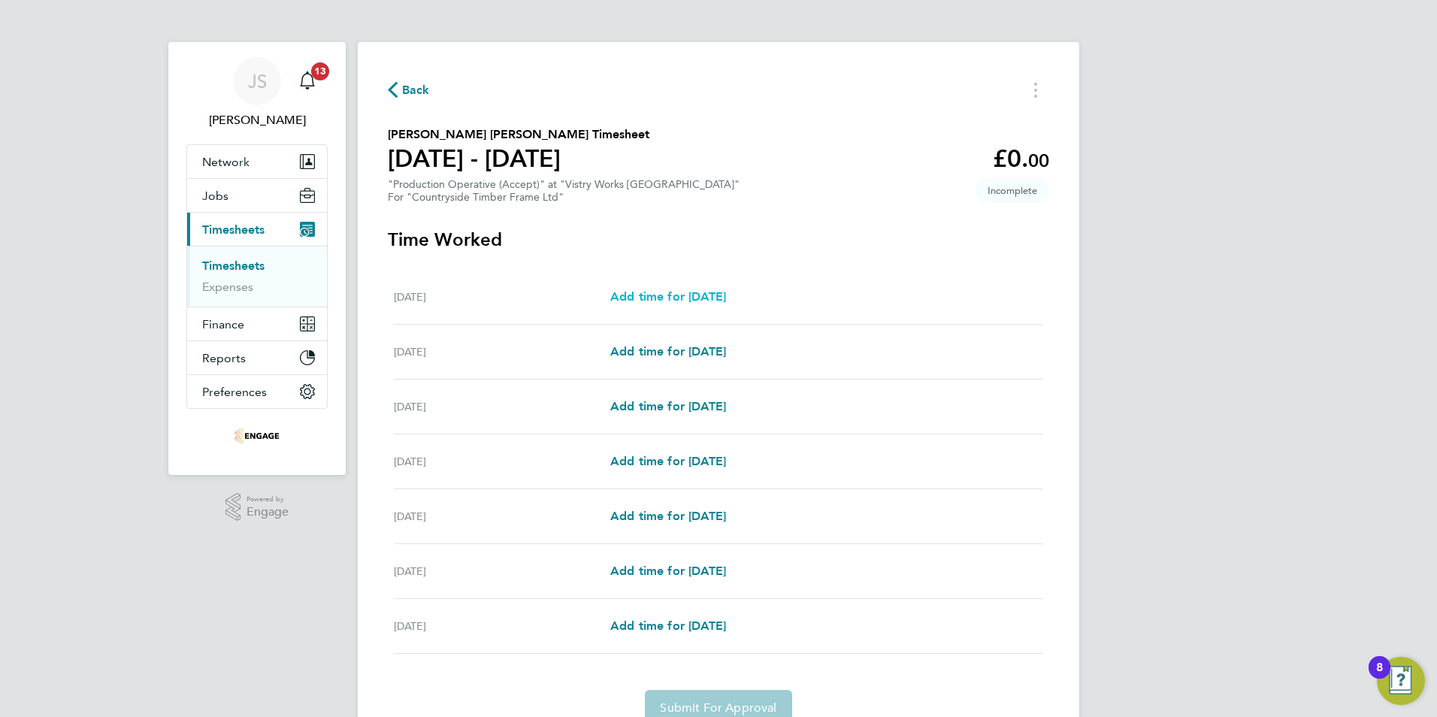
click at [631, 293] on span "Add time for [DATE]" at bounding box center [668, 296] width 116 height 14
select select "15"
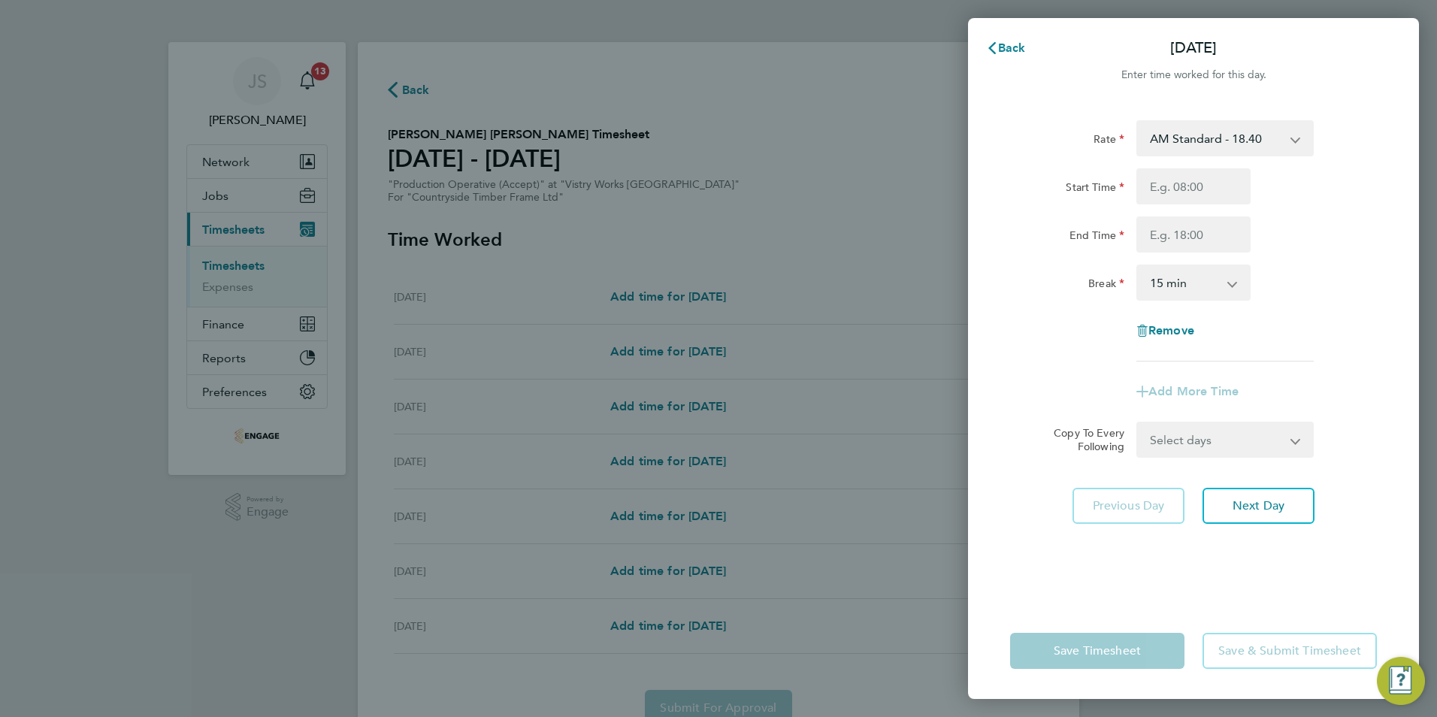
click at [1191, 130] on select "AM Standard - 18.40 OT2 - 36.80 PM Standard - 20.06 PM OT2 - 40.11 PM OT 1 - 30…" at bounding box center [1216, 138] width 156 height 33
select select "15"
click at [1170, 183] on input "Start Time" at bounding box center [1193, 186] width 114 height 36
type input "14:00"
drag, startPoint x: 1181, startPoint y: 237, endPoint x: 1184, endPoint y: 247, distance: 10.2
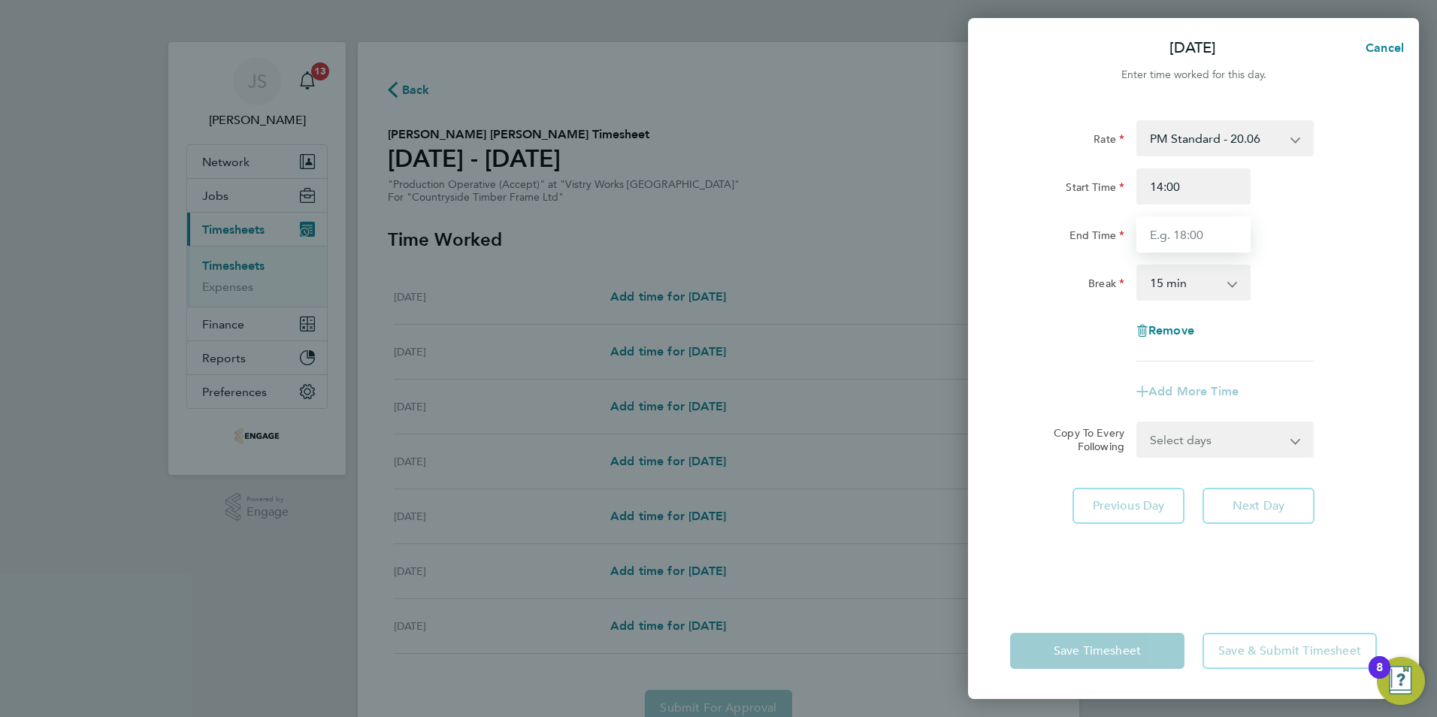
click at [1181, 237] on input "End Time" at bounding box center [1193, 234] width 114 height 36
type input "22:30"
click at [1184, 319] on div "Rate PM Standard - 20.06 OT2 - 36.80 AM Standard - 18.40 PM OT2 - 40.11 PM OT 1…" at bounding box center [1193, 240] width 367 height 241
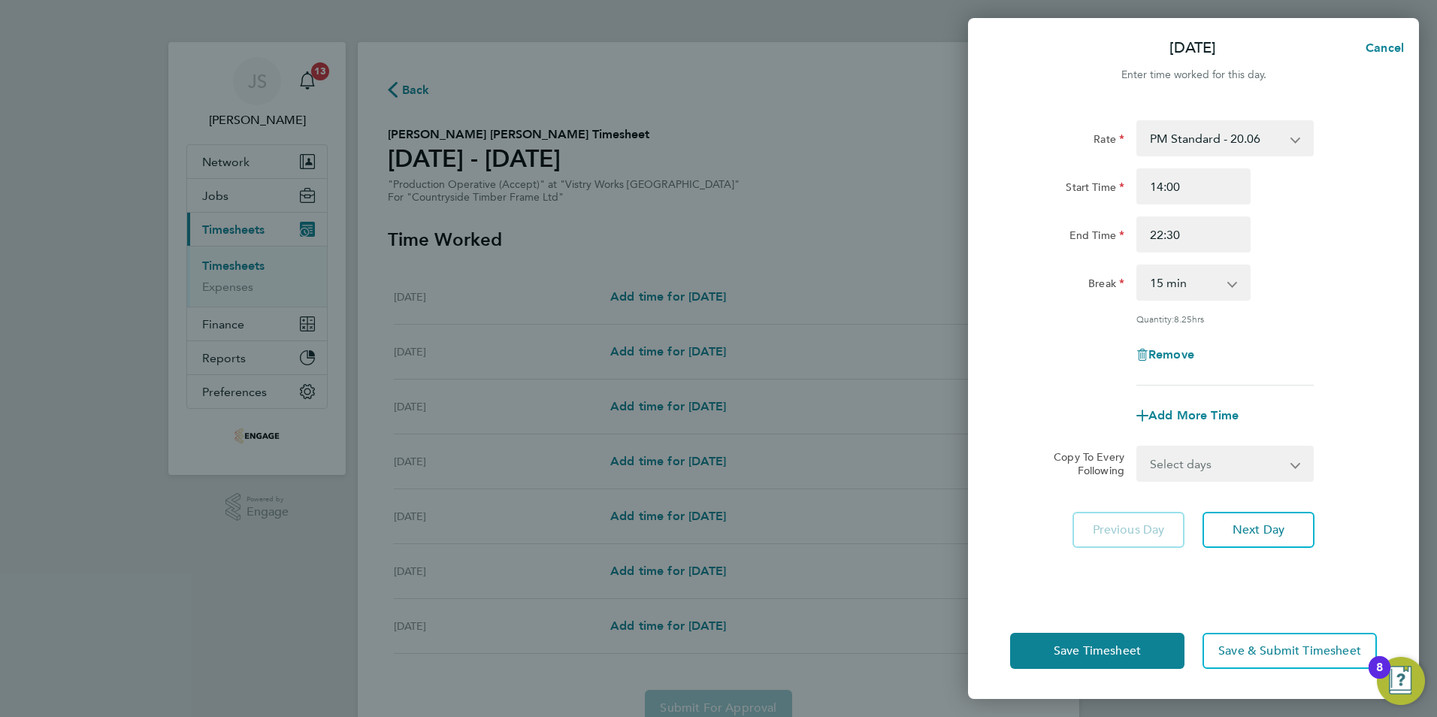
drag, startPoint x: 1173, startPoint y: 286, endPoint x: 1179, endPoint y: 298, distance: 13.1
click at [1173, 286] on select "0 min 15 min 30 min 45 min 60 min 75 min 90 min" at bounding box center [1184, 282] width 93 height 33
select select "30"
click at [1138, 266] on select "0 min 15 min 30 min 45 min 60 min 75 min 90 min" at bounding box center [1184, 282] width 93 height 33
click at [1251, 522] on span "Next Day" at bounding box center [1259, 529] width 52 height 15
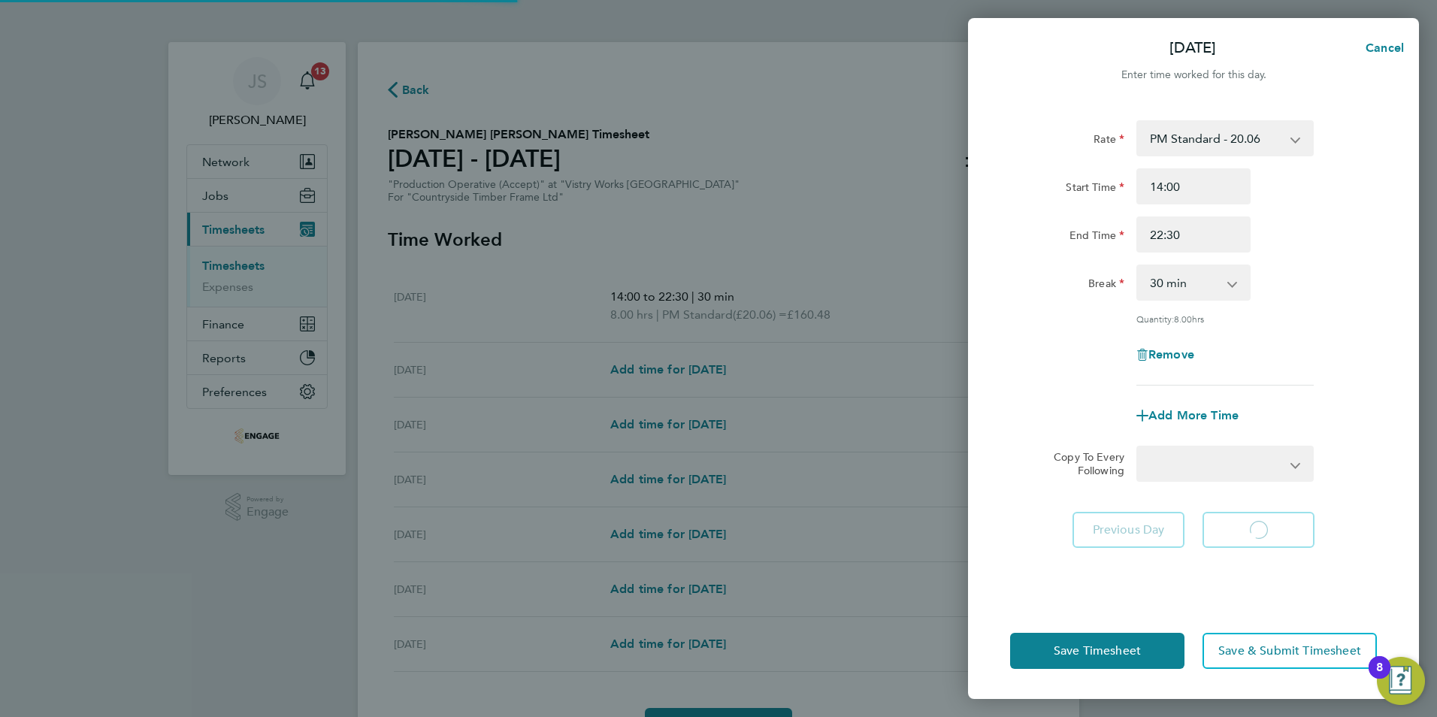
select select "15"
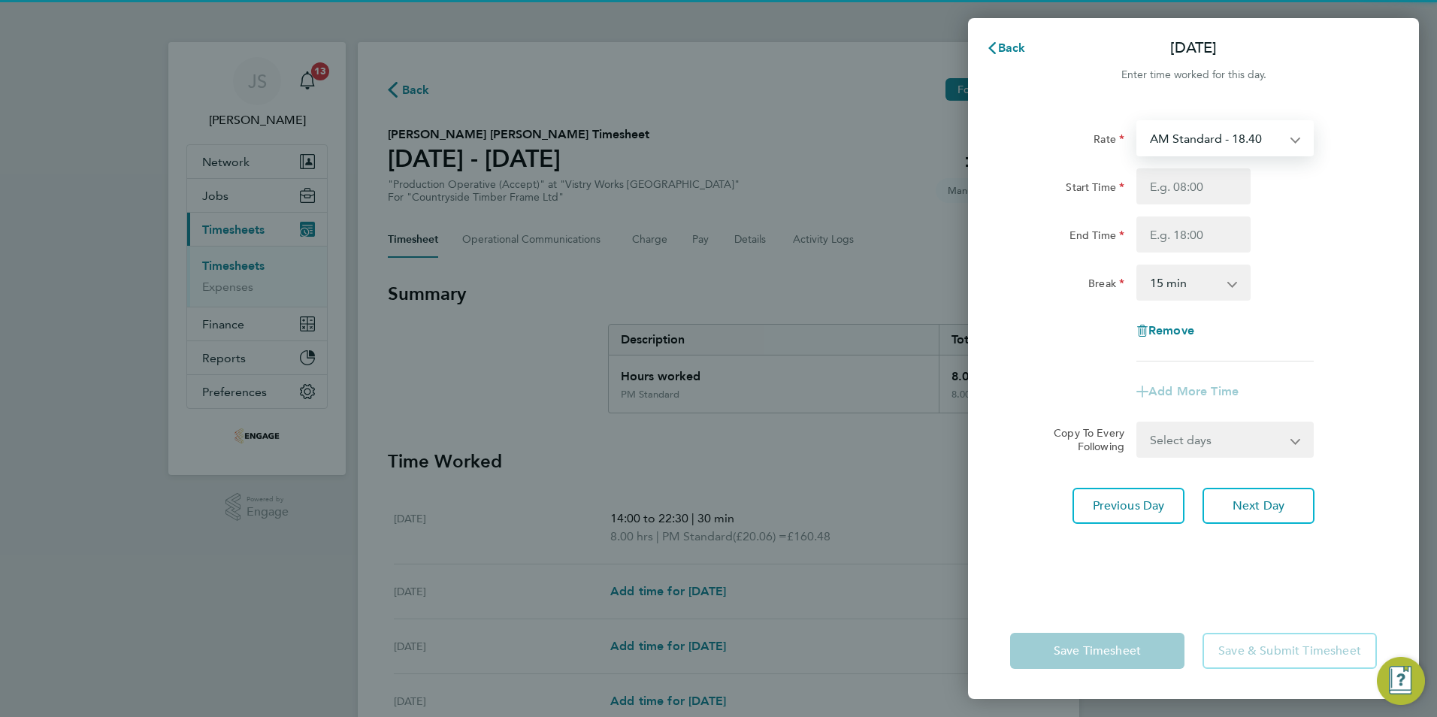
drag, startPoint x: 1182, startPoint y: 138, endPoint x: 1184, endPoint y: 154, distance: 15.9
click at [1182, 141] on select "AM Standard - 18.40 OT2 - 36.80 PM Standard - 20.06 PM OT2 - 40.11 PM OT 1 - 30…" at bounding box center [1216, 138] width 156 height 33
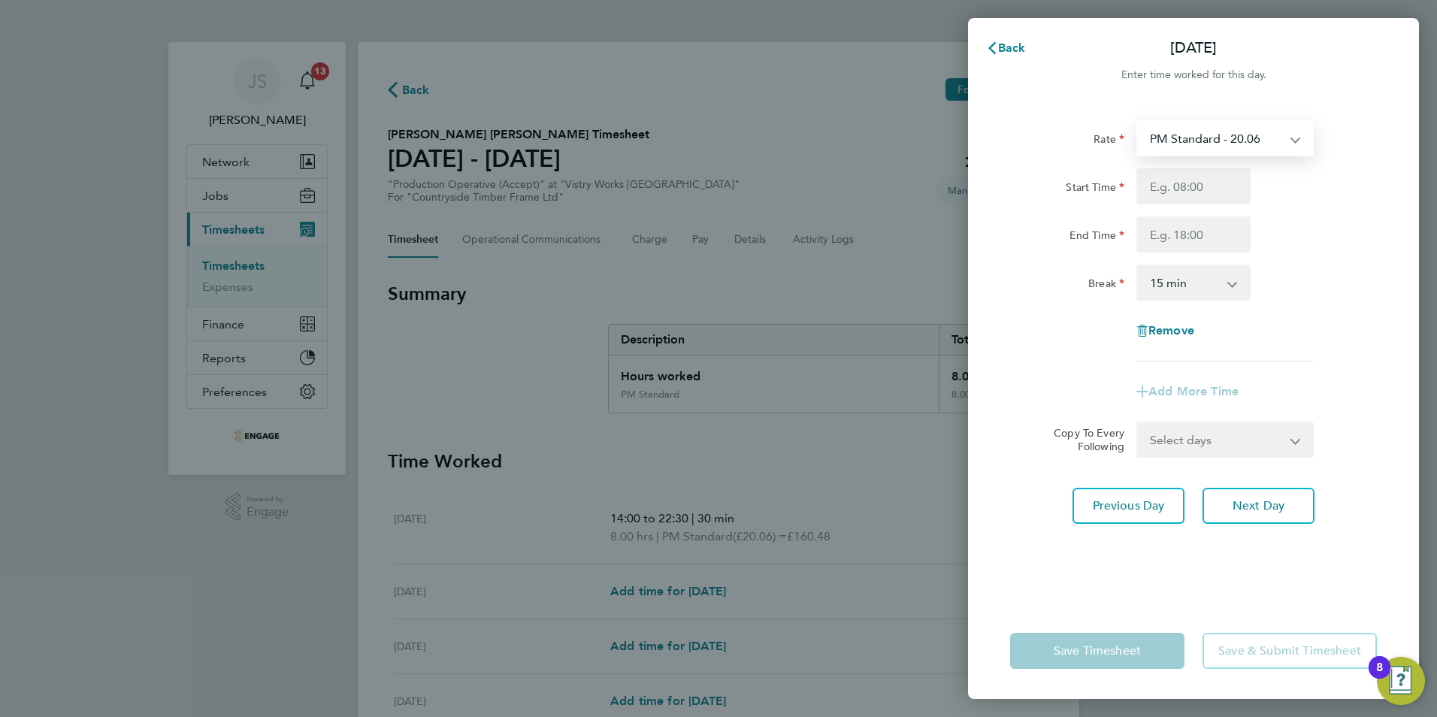
select select "15"
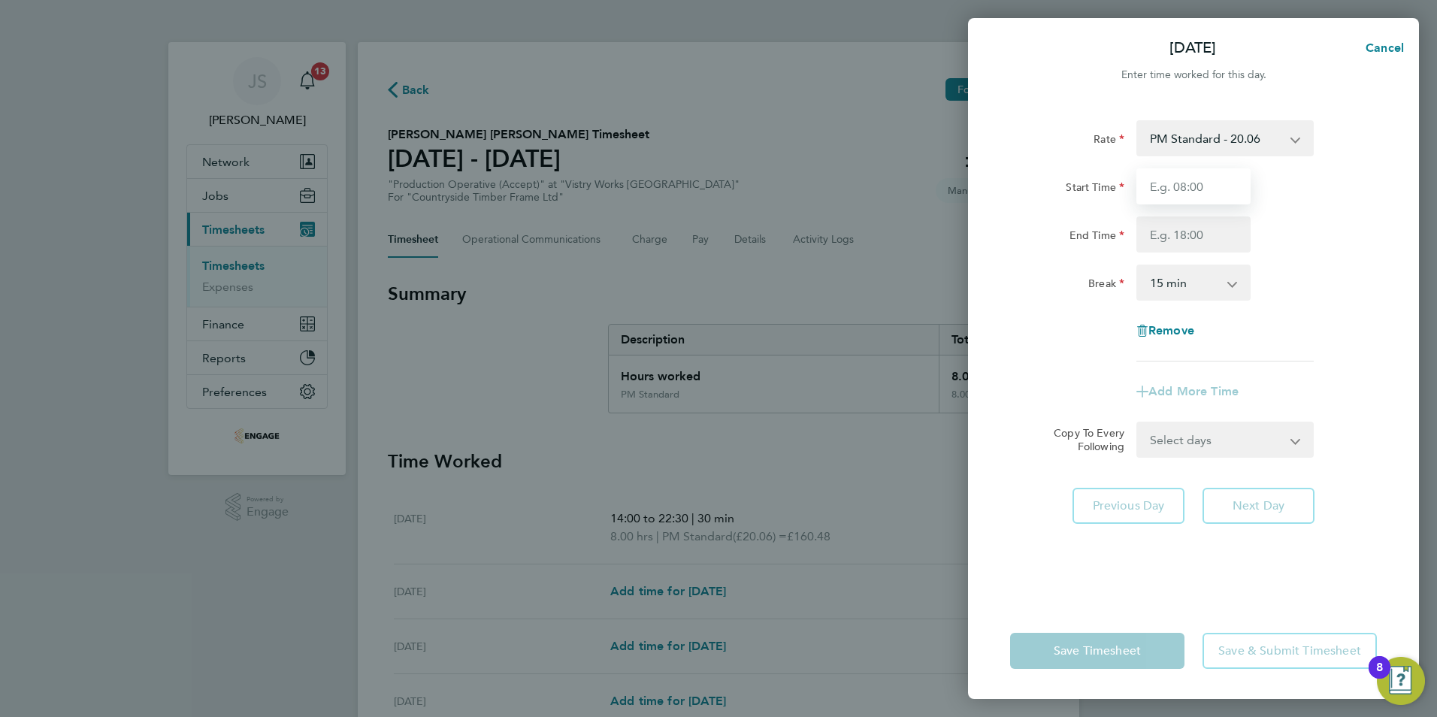
click at [1179, 189] on input "Start Time" at bounding box center [1193, 186] width 114 height 36
type input "14:15"
click at [1168, 229] on input "End Time" at bounding box center [1193, 234] width 114 height 36
type input "22:30"
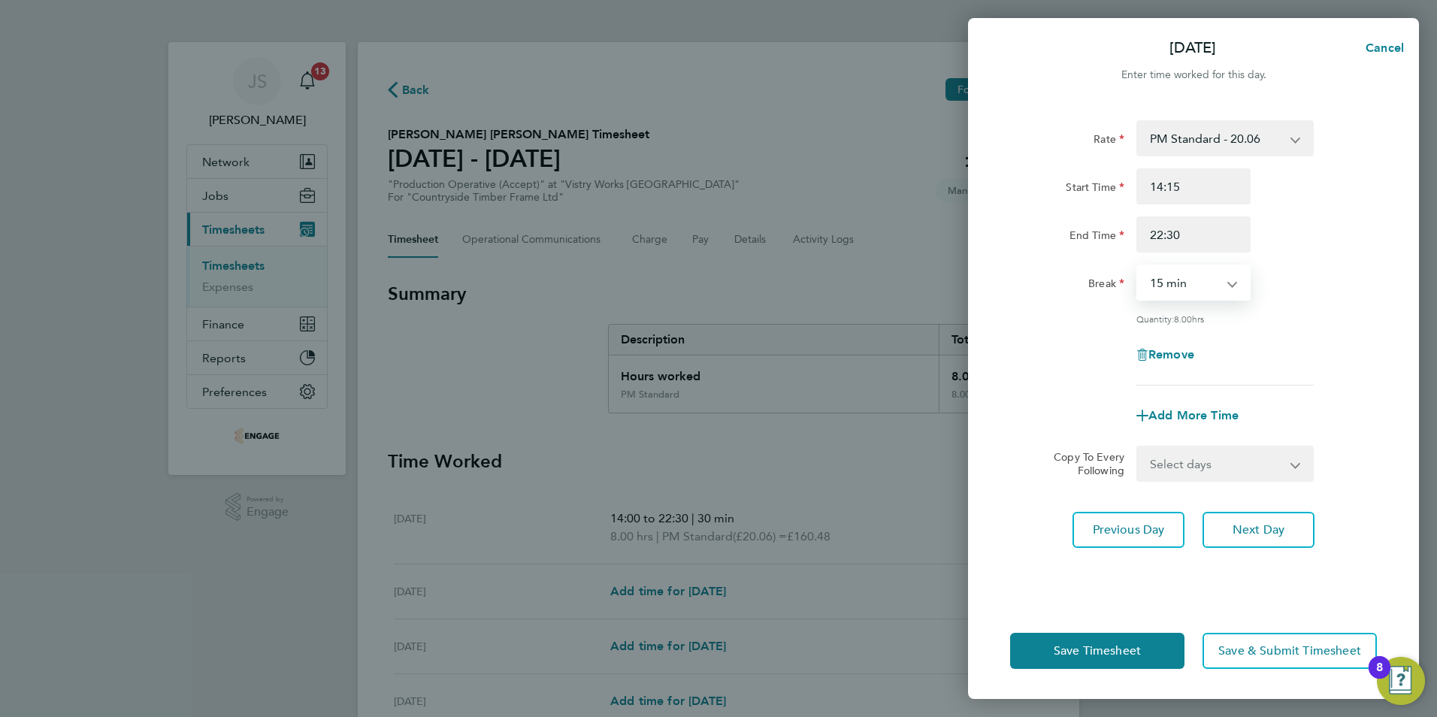
click at [1173, 292] on select "0 min 15 min 30 min 45 min 60 min 75 min 90 min" at bounding box center [1184, 282] width 93 height 33
select select "30"
click at [1138, 266] on select "0 min 15 min 30 min 45 min 60 min 75 min 90 min" at bounding box center [1184, 282] width 93 height 33
click at [1246, 533] on span "Next Day" at bounding box center [1259, 529] width 52 height 15
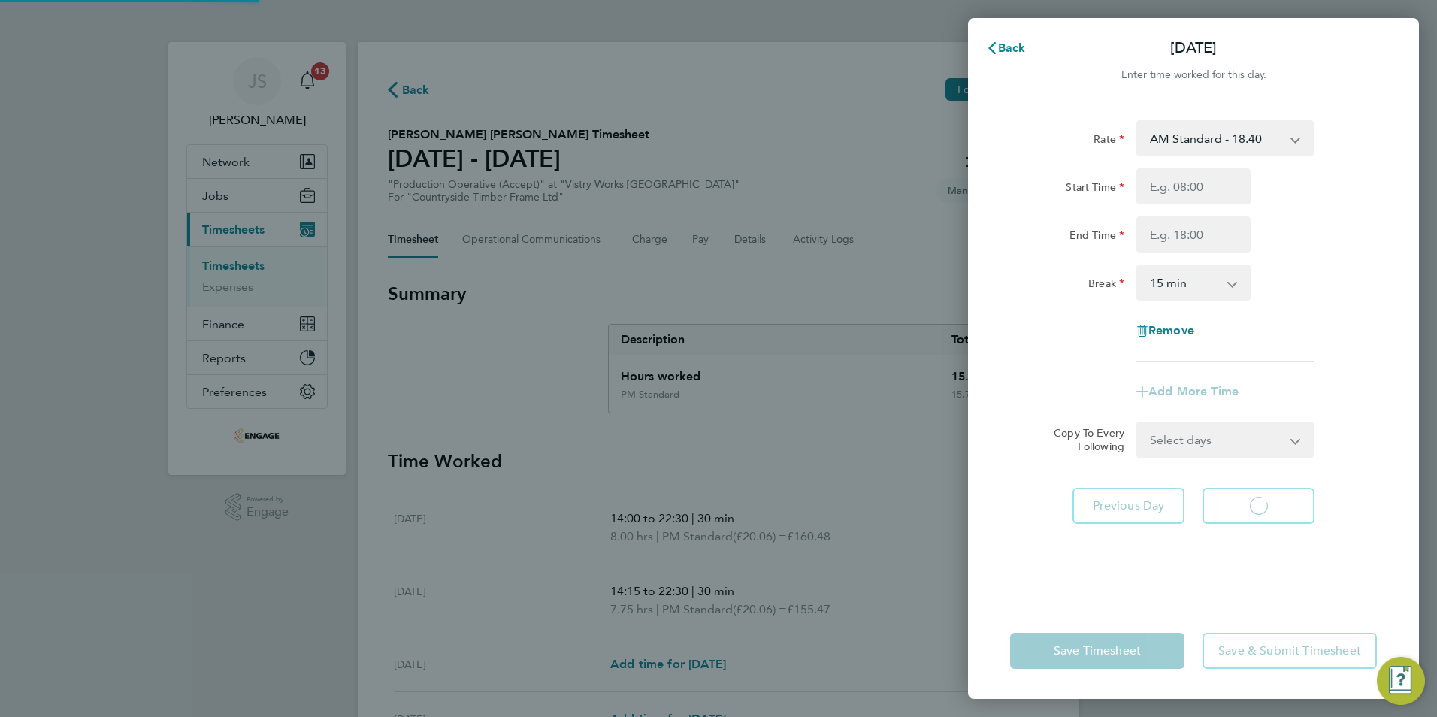
select select "15"
drag, startPoint x: 1157, startPoint y: 155, endPoint x: 1164, endPoint y: 139, distance: 17.2
click at [1164, 139] on select "AM Standard - 18.40 OT2 - 36.80 PM Standard - 20.06 PM OT2 - 40.11 PM OT 1 - 30…" at bounding box center [1216, 138] width 156 height 33
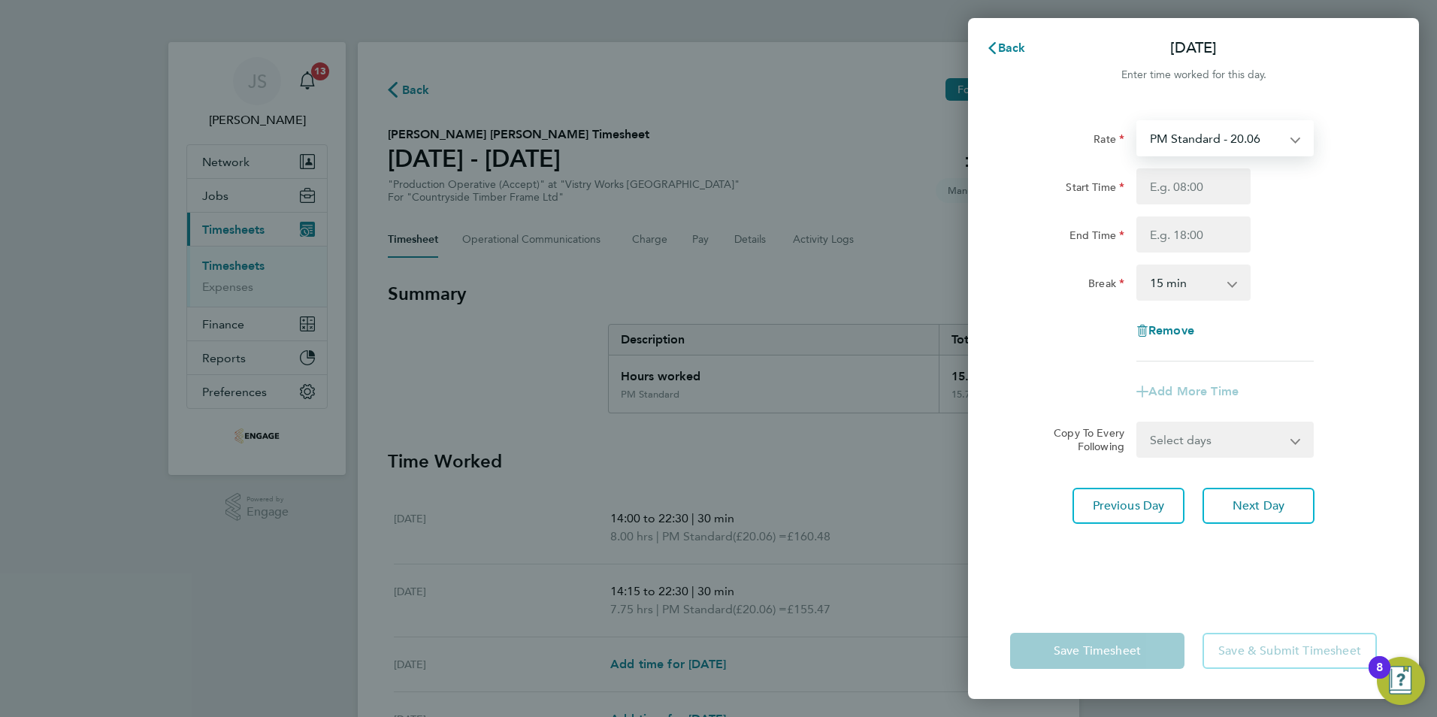
select select "15"
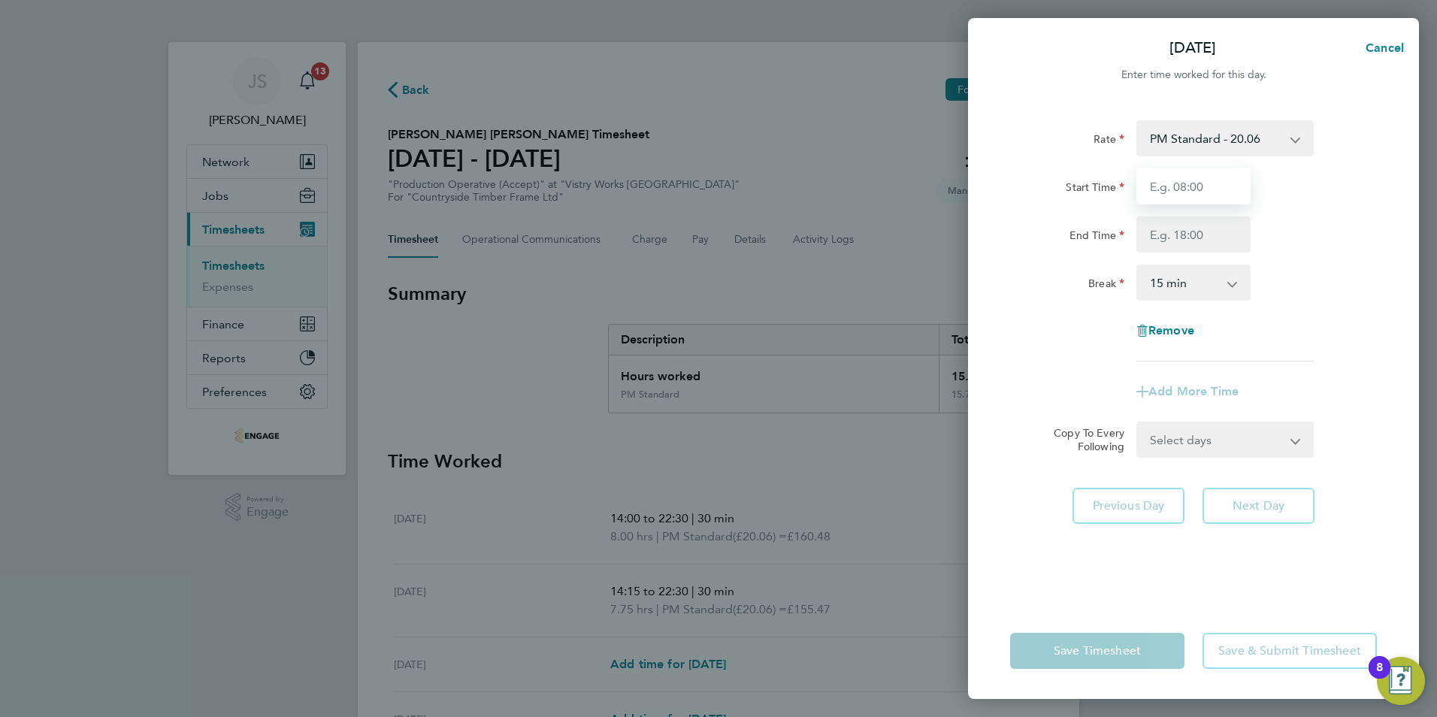
click at [1172, 181] on input "Start Time" at bounding box center [1193, 186] width 114 height 36
type input "14:00"
type input "22:30"
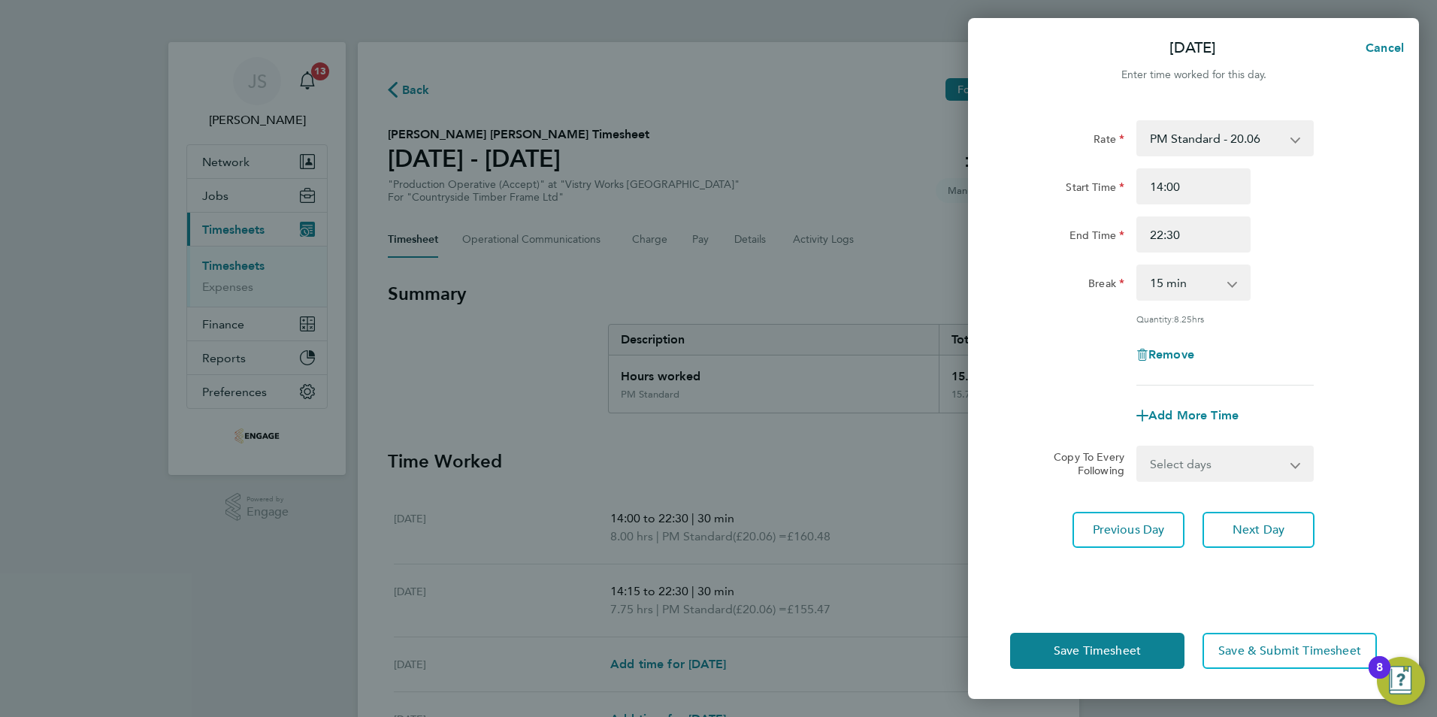
click at [1182, 277] on select "0 min 15 min 30 min 45 min 60 min 75 min 90 min" at bounding box center [1184, 282] width 93 height 33
select select "30"
click at [1138, 266] on select "0 min 15 min 30 min 45 min 60 min 75 min 90 min" at bounding box center [1184, 282] width 93 height 33
drag, startPoint x: 1227, startPoint y: 471, endPoint x: 1237, endPoint y: 480, distance: 13.9
click at [1227, 471] on select "Select days Day Weekday (Mon-Fri) Weekend (Sat-Sun) [DATE] [DATE] [DATE] [DATE]" at bounding box center [1217, 463] width 158 height 33
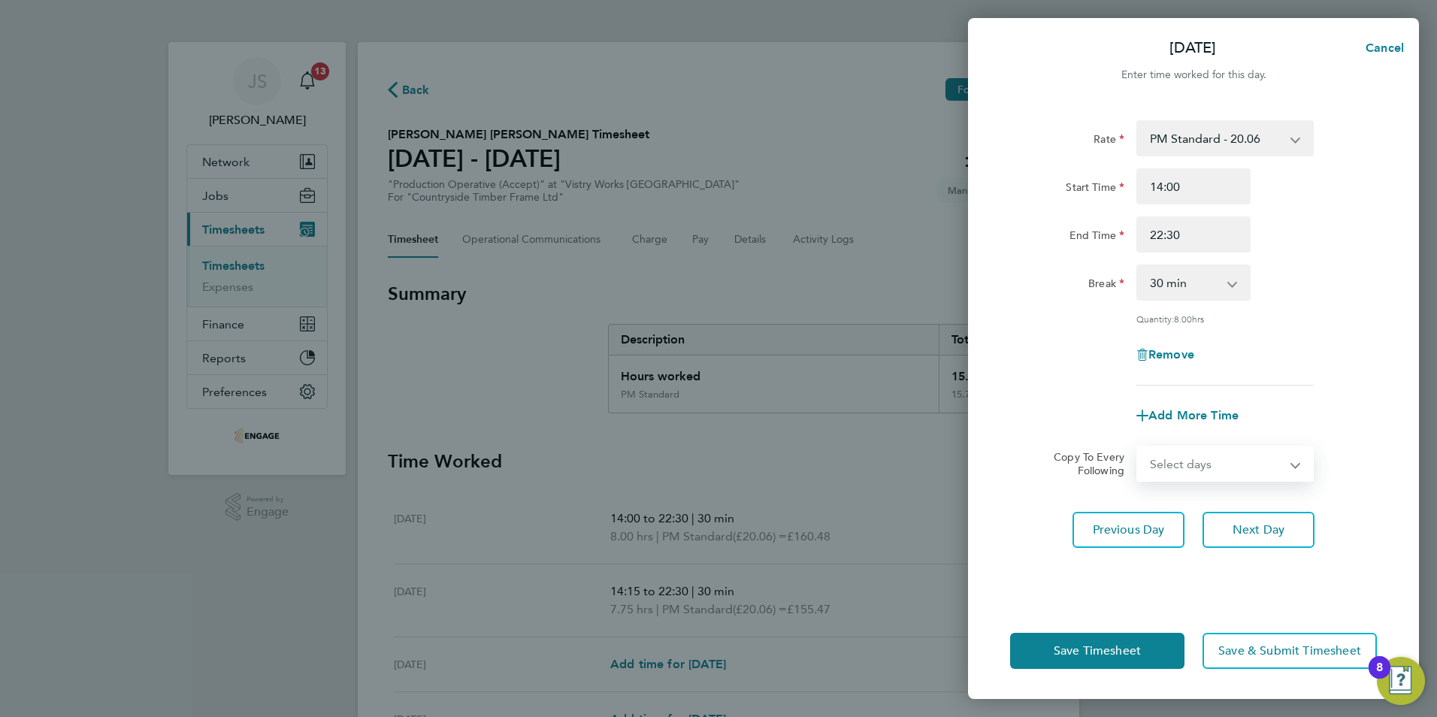
select select "THU"
click at [1138, 447] on select "Select days Day Weekday (Mon-Fri) Weekend (Sat-Sun) [DATE] [DATE] [DATE] [DATE]" at bounding box center [1217, 463] width 158 height 33
select select "[DATE]"
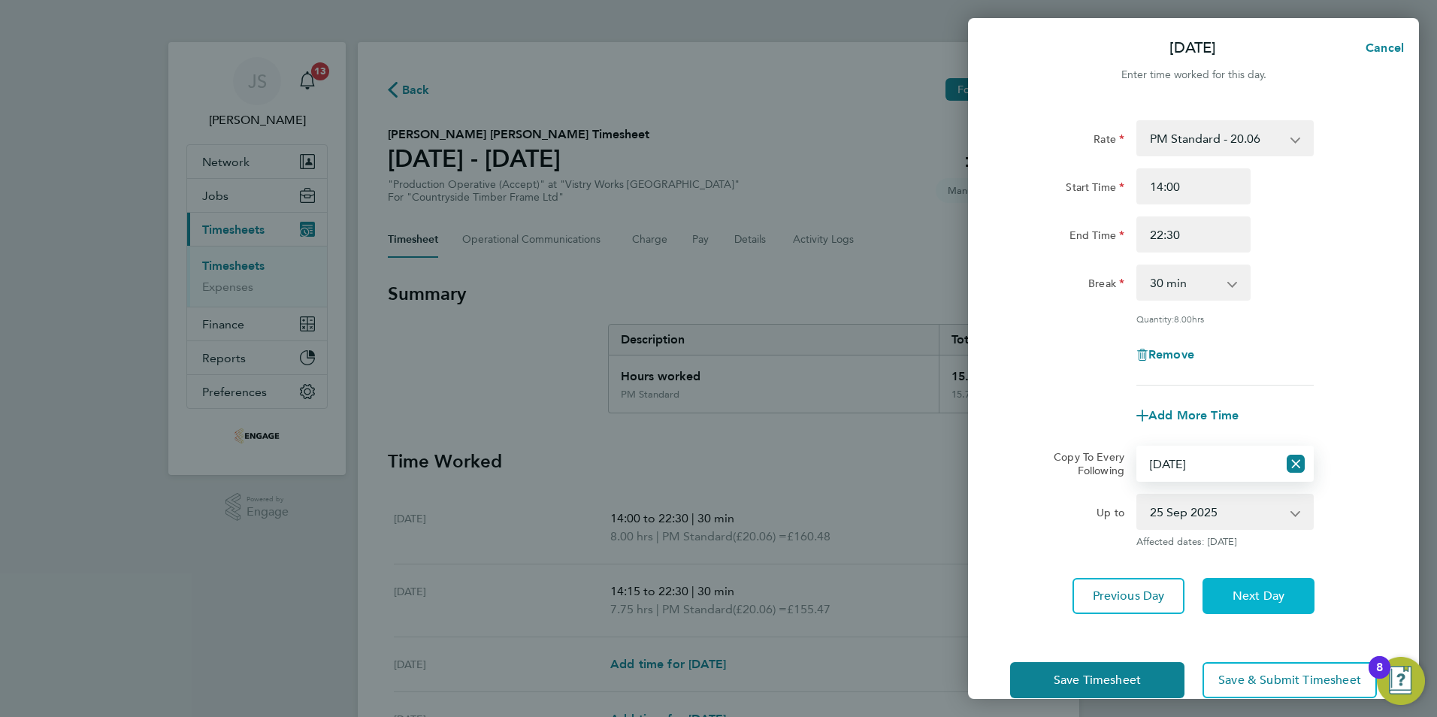
click at [1261, 596] on span "Next Day" at bounding box center [1259, 596] width 52 height 15
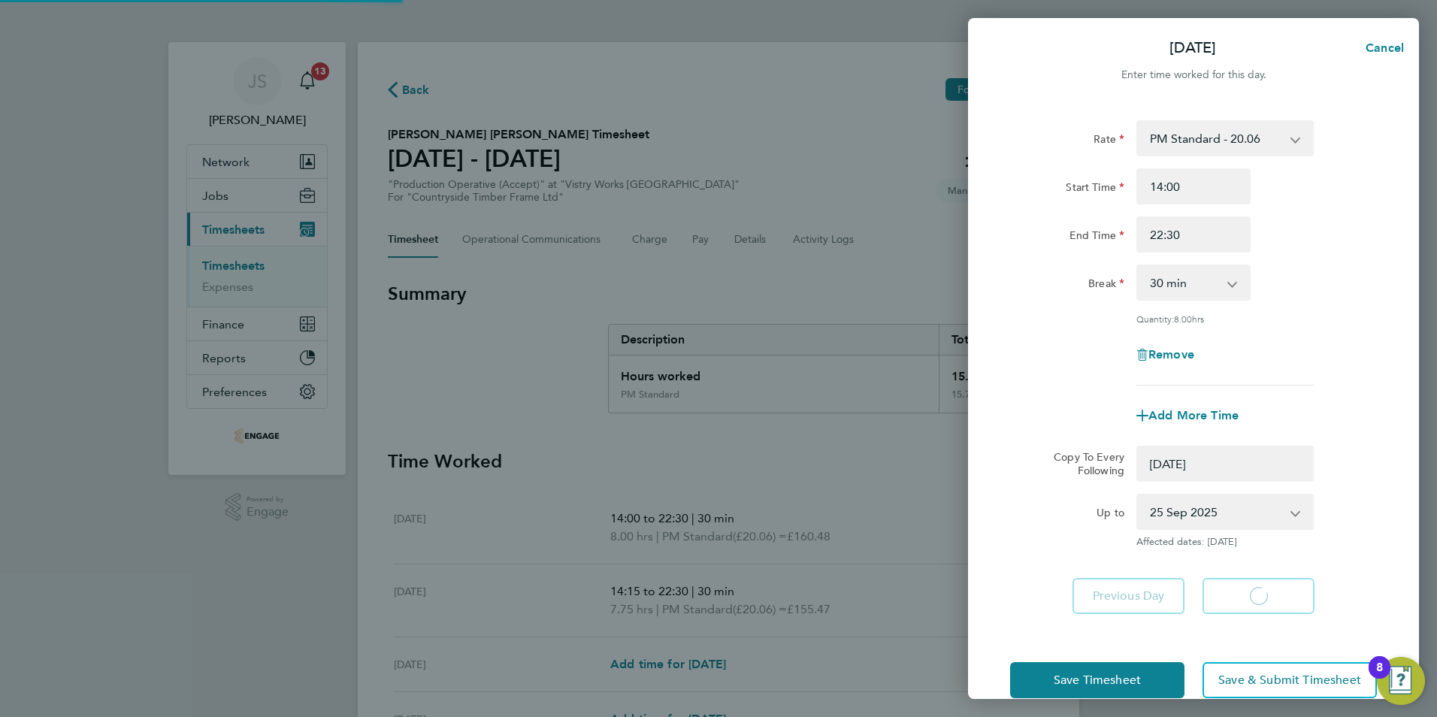
select select "0: null"
select select "30"
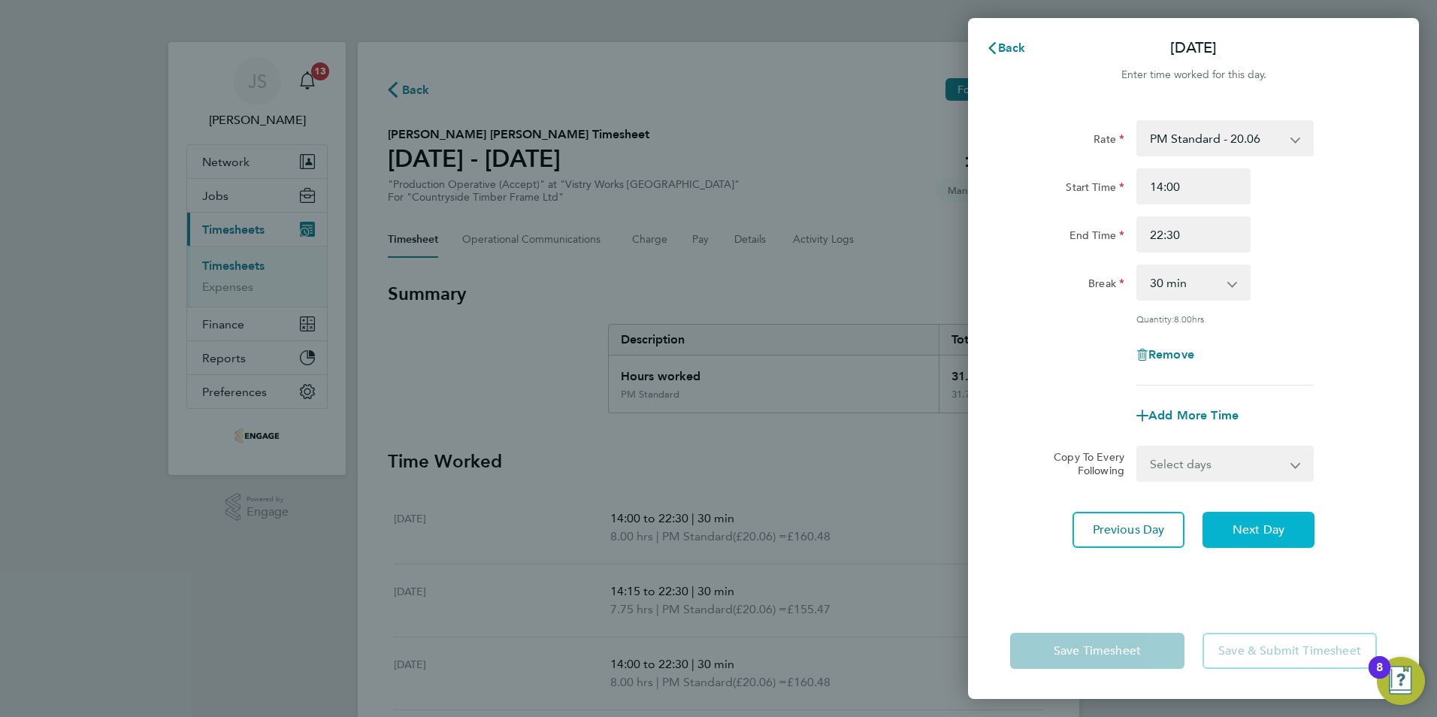
click at [1286, 538] on button "Next Day" at bounding box center [1259, 530] width 112 height 36
select select "15"
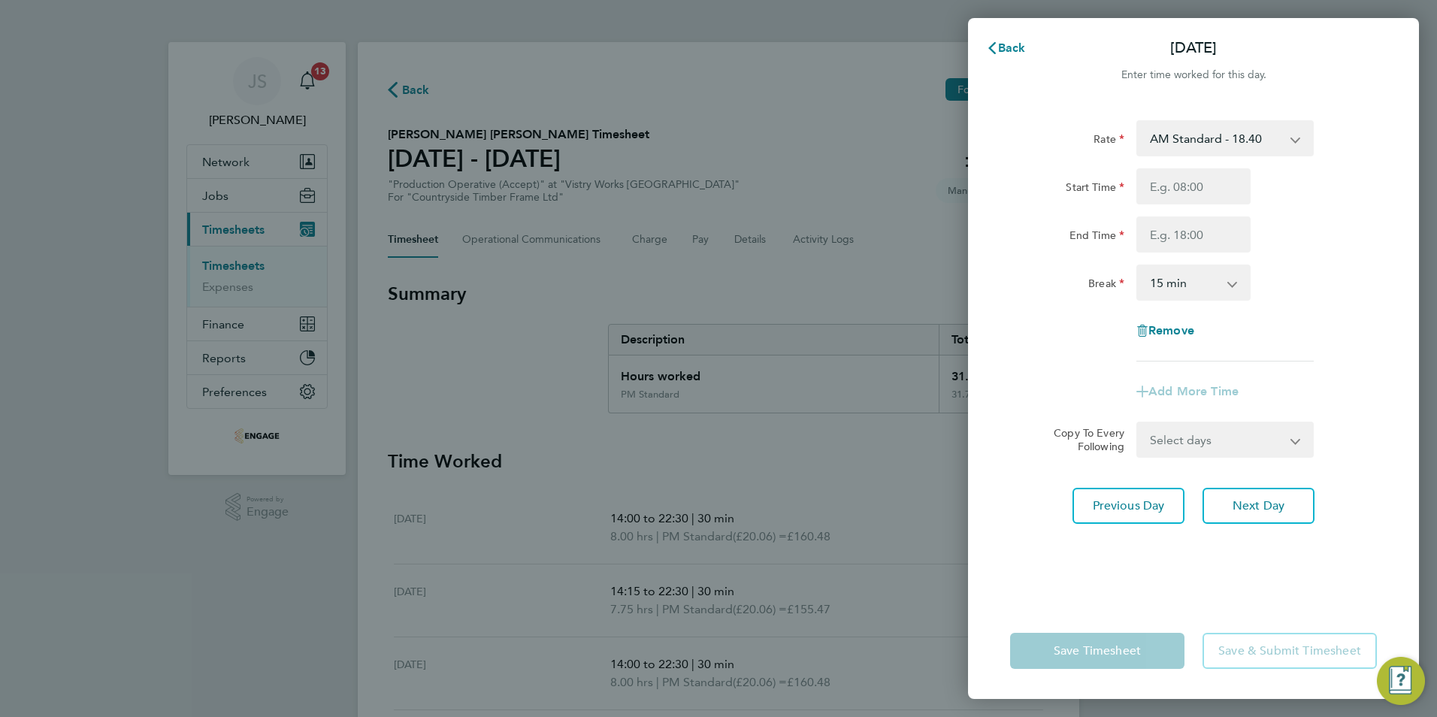
click at [1197, 146] on select "AM Standard - 18.40 OT2 - 36.80 PM Standard - 20.06 PM OT2 - 40.11 PM OT 1 - 30…" at bounding box center [1216, 138] width 156 height 33
select select "15"
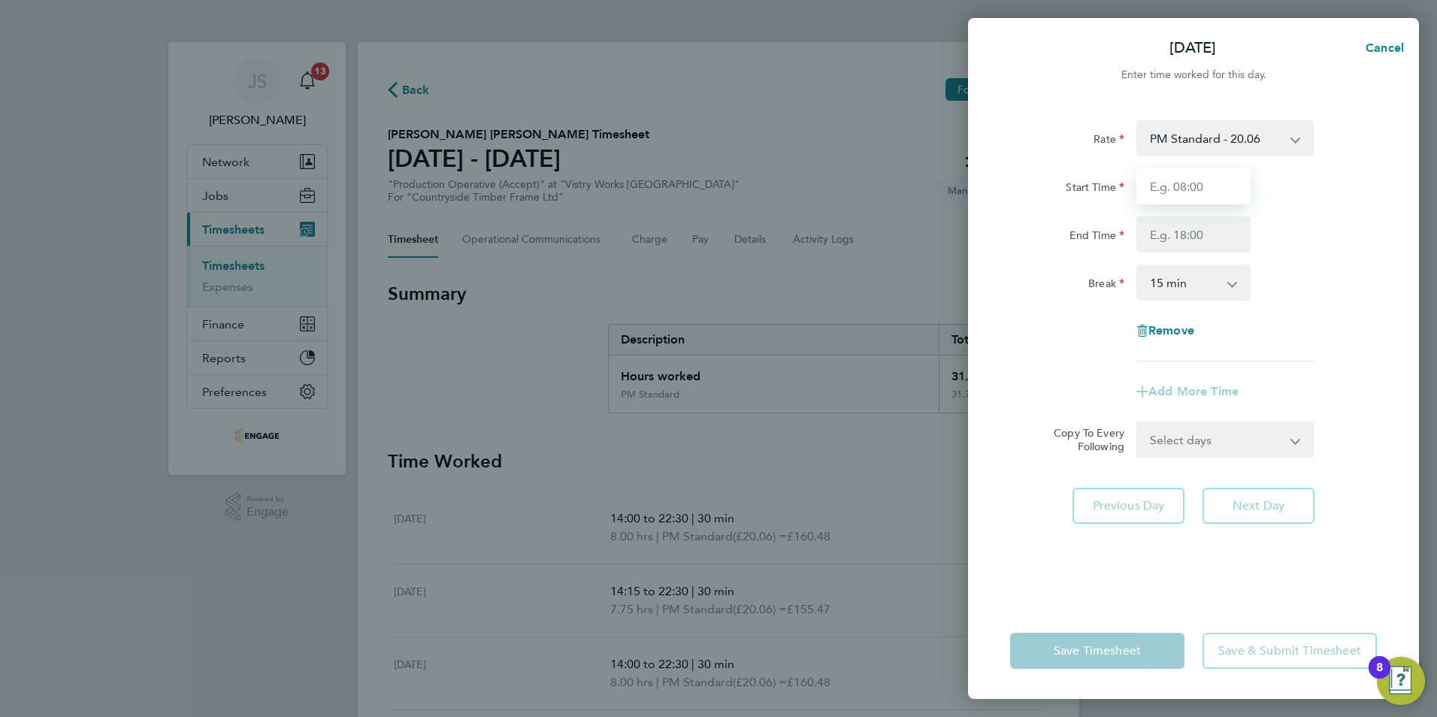
click at [1178, 195] on input "Start Time" at bounding box center [1193, 186] width 114 height 36
type input "14:00"
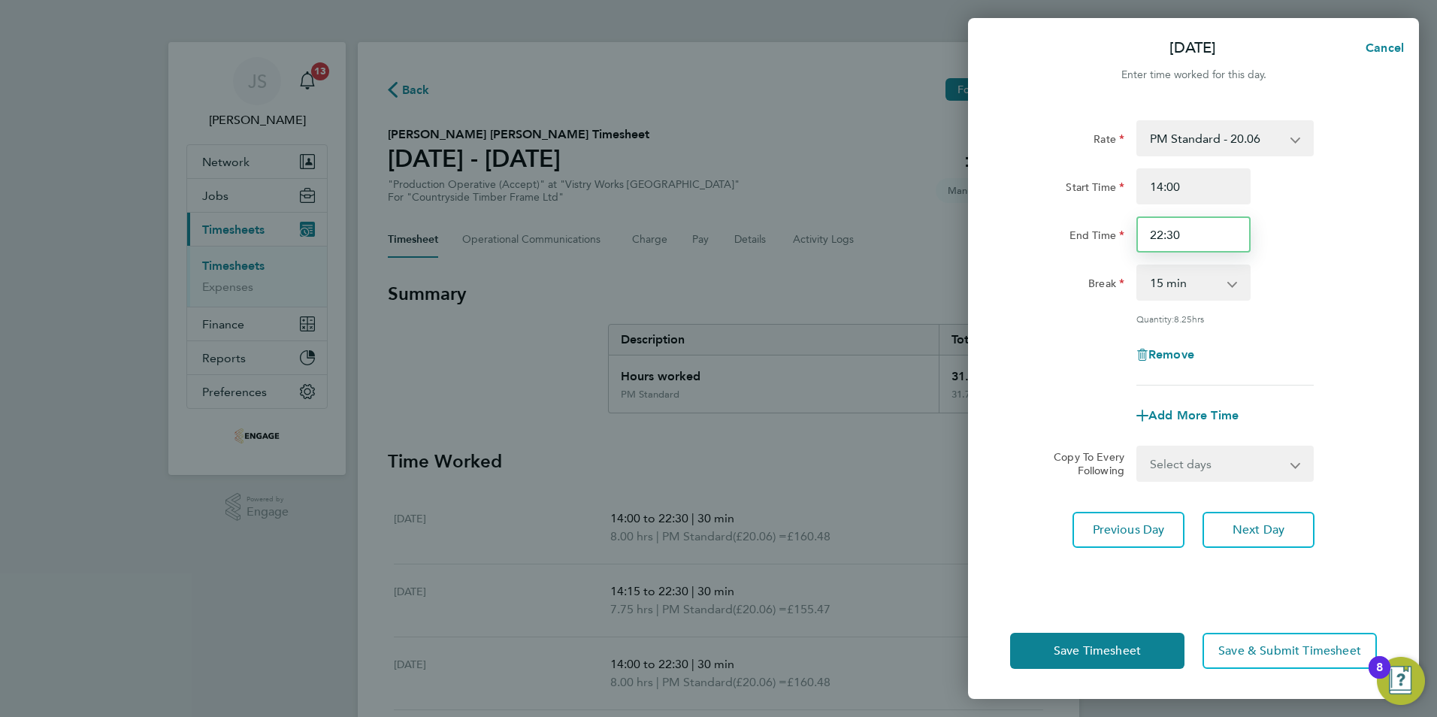
drag, startPoint x: 1194, startPoint y: 234, endPoint x: 1038, endPoint y: 204, distance: 158.3
click at [1038, 220] on div "End Time 22:30" at bounding box center [1193, 234] width 379 height 36
type input "20:00"
drag, startPoint x: 1227, startPoint y: 277, endPoint x: 1228, endPoint y: 290, distance: 13.6
click at [1227, 276] on select "0 min 15 min 30 min 45 min 60 min 75 min 90 min" at bounding box center [1184, 282] width 93 height 33
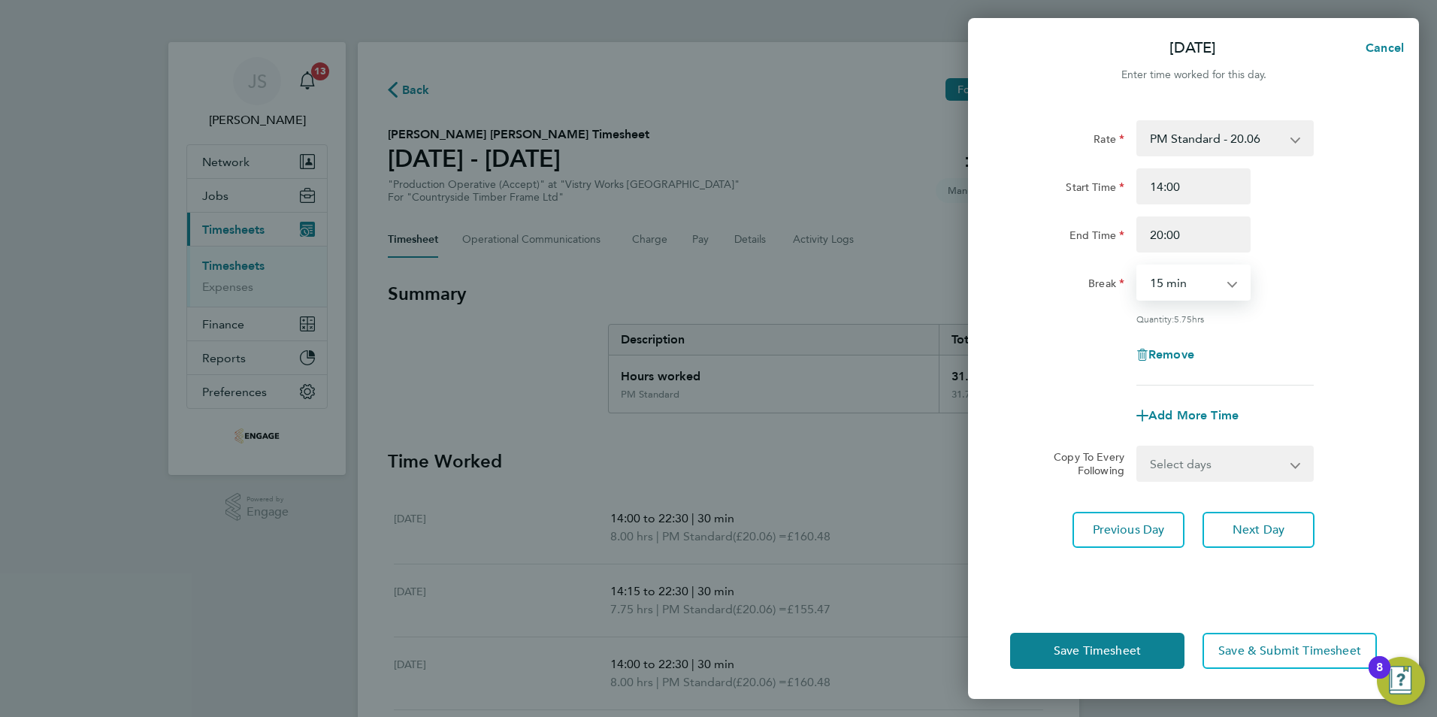
select select "30"
click at [1138, 266] on select "0 min 15 min 30 min 45 min 60 min 75 min 90 min" at bounding box center [1184, 282] width 93 height 33
click at [1103, 646] on span "Save Timesheet" at bounding box center [1097, 650] width 87 height 15
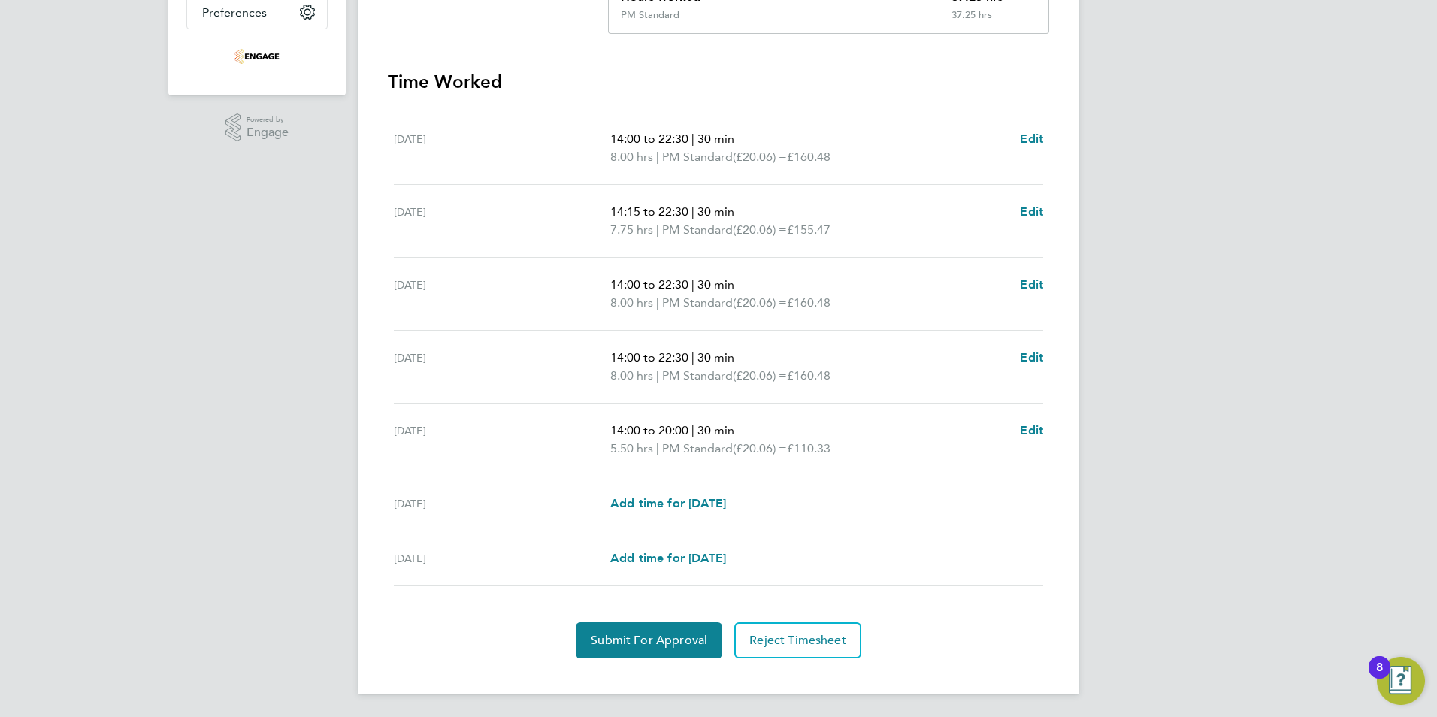
scroll to position [381, 0]
click at [610, 650] on button "Submit For Approval" at bounding box center [649, 639] width 147 height 36
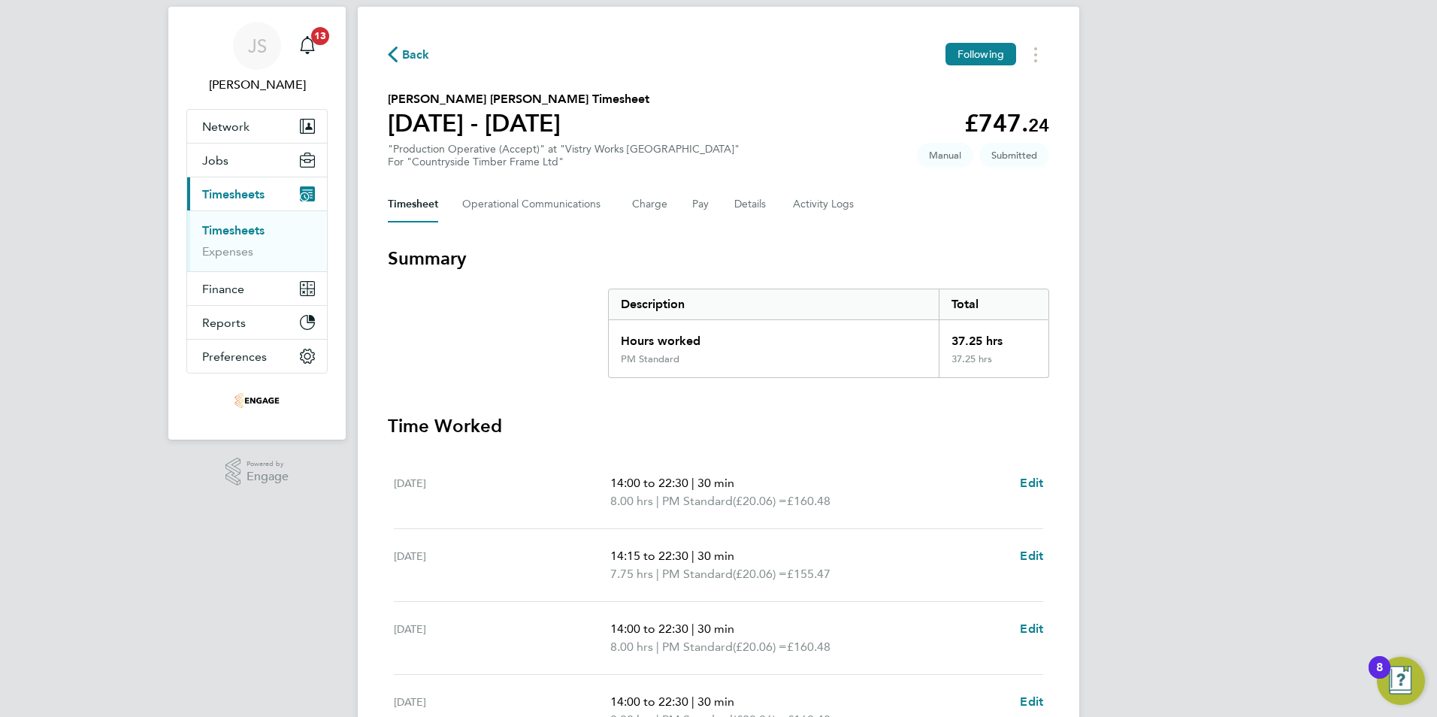
scroll to position [0, 0]
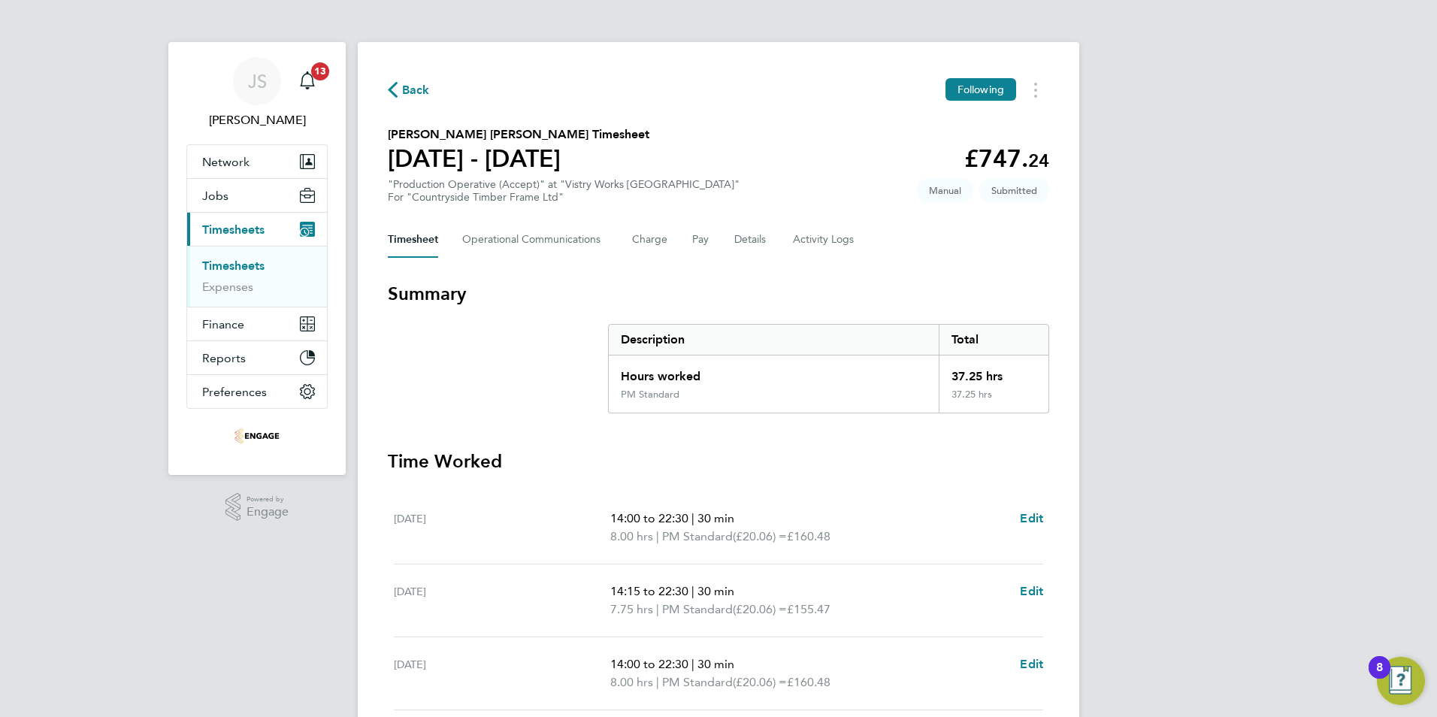
click at [413, 86] on span "Back" at bounding box center [416, 90] width 28 height 18
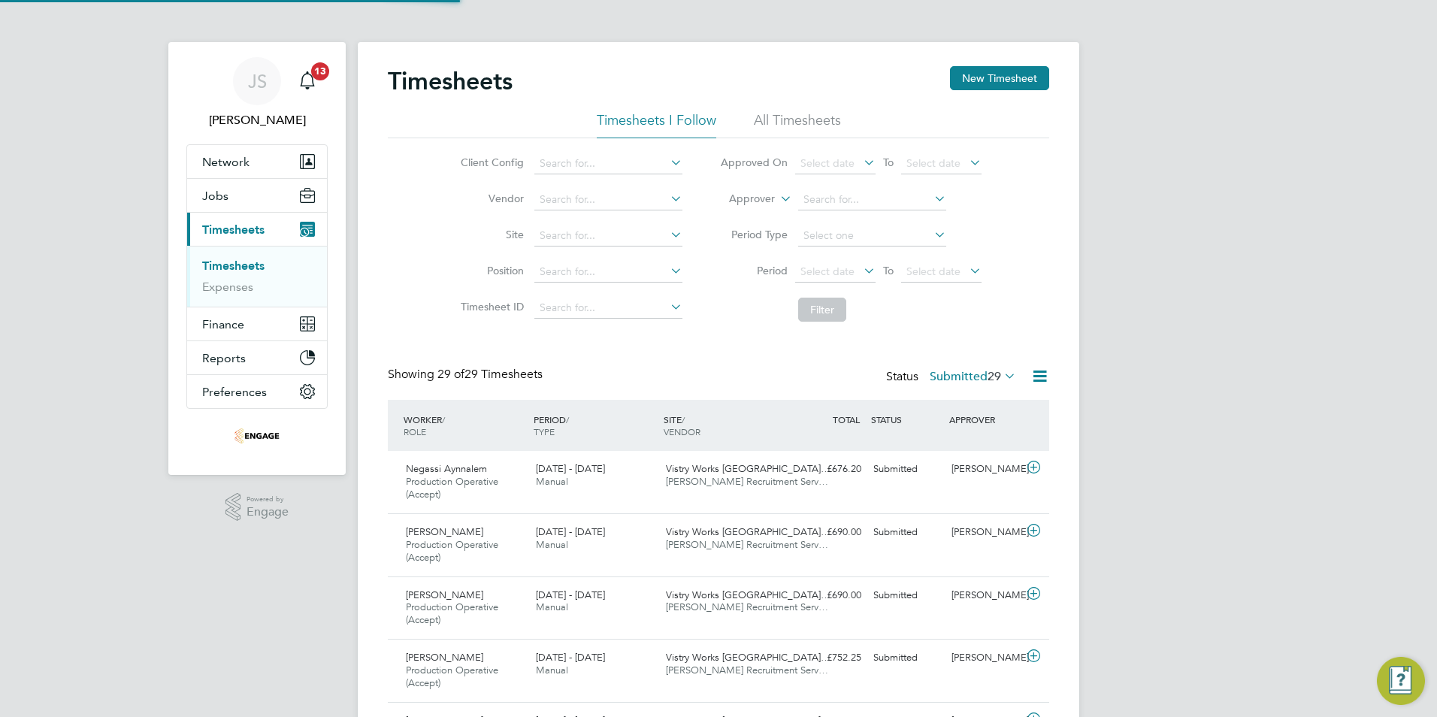
scroll to position [50, 131]
click at [1000, 73] on button "New Timesheet" at bounding box center [999, 78] width 99 height 24
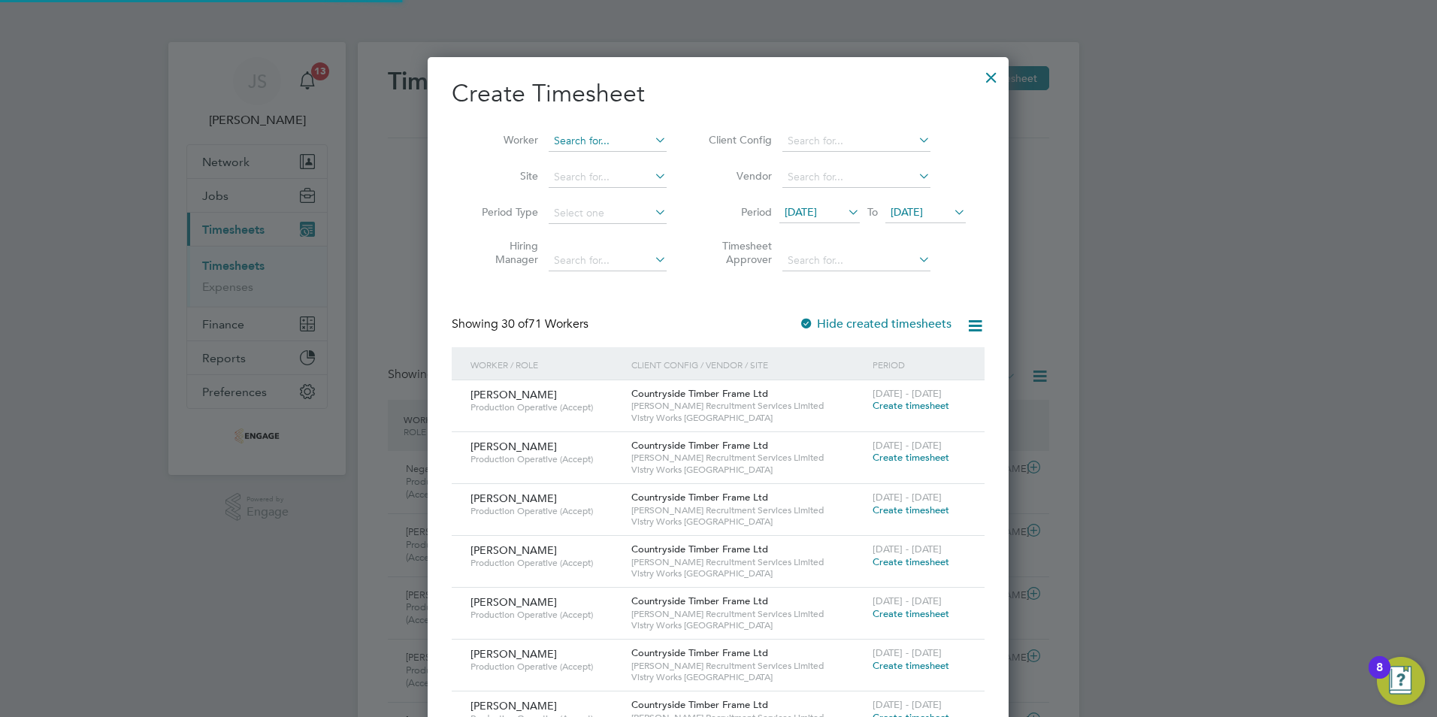
click at [597, 141] on input at bounding box center [608, 141] width 118 height 21
click at [602, 174] on li "Richa rd Mitchell" at bounding box center [641, 181] width 186 height 20
type input "Richard Mitchell"
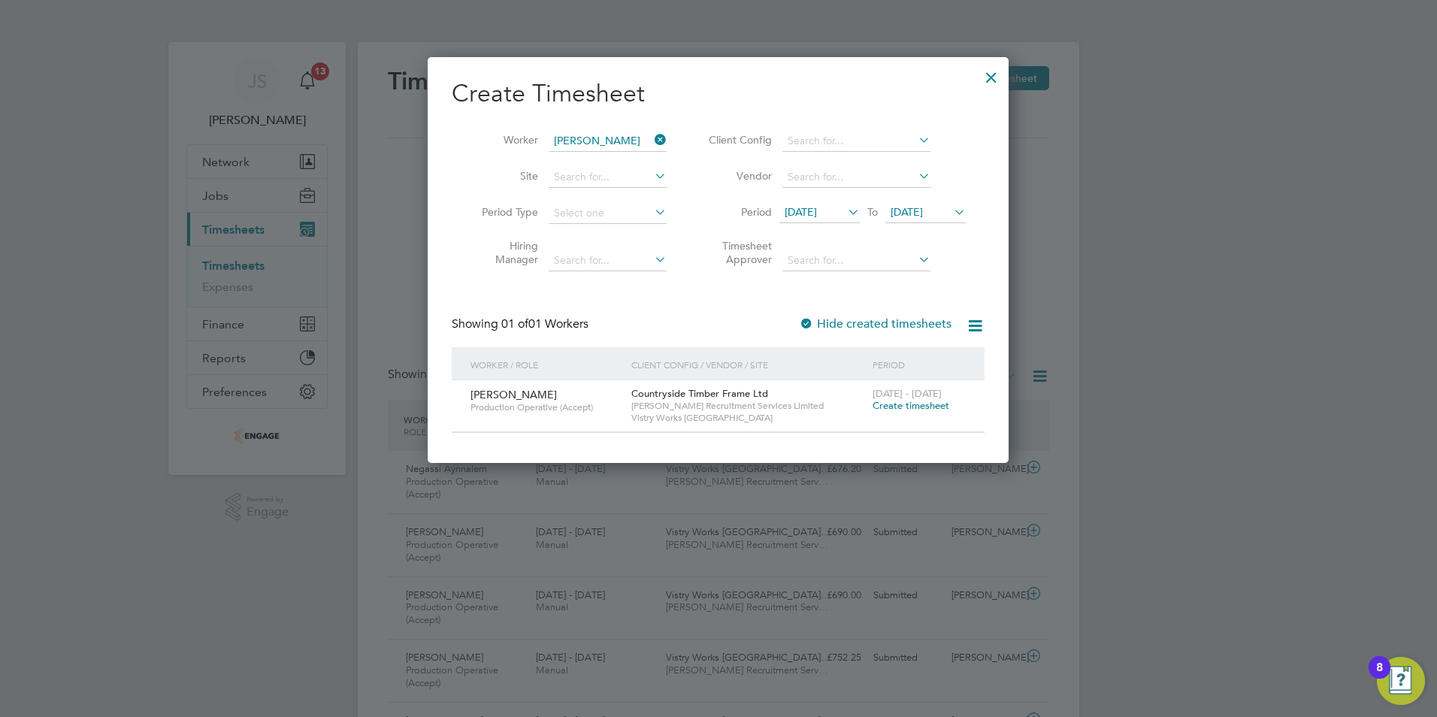
click at [889, 411] on span "Create timesheet" at bounding box center [911, 405] width 77 height 13
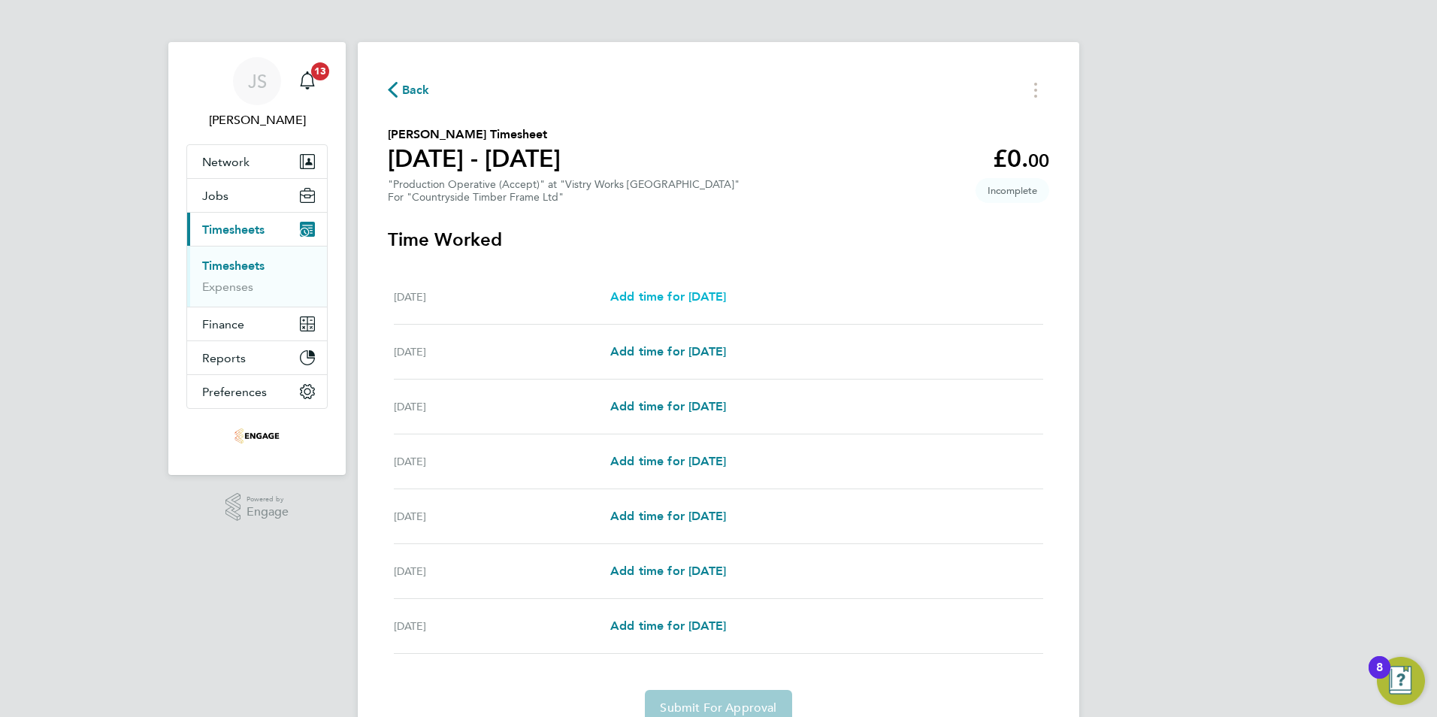
click at [657, 297] on span "Add time for [DATE]" at bounding box center [668, 296] width 116 height 14
select select "15"
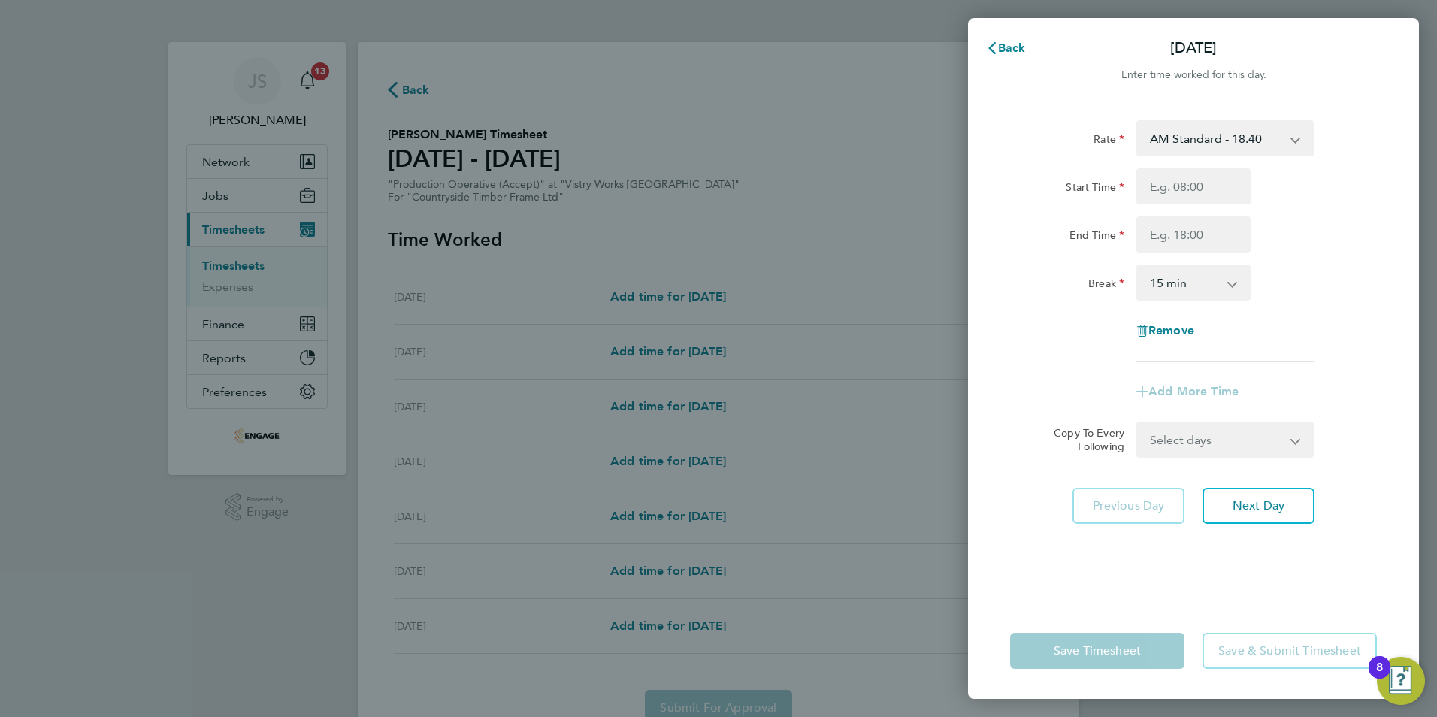
click at [1216, 135] on select "AM Standard - 18.40 PM Standard - 20.06 OT 1 - 27.60 PM OT 1 - 30.08 OT2 - 36.8…" at bounding box center [1216, 138] width 156 height 33
select select "15"
click at [1180, 190] on input "Start Time" at bounding box center [1193, 186] width 114 height 36
type input "14:00"
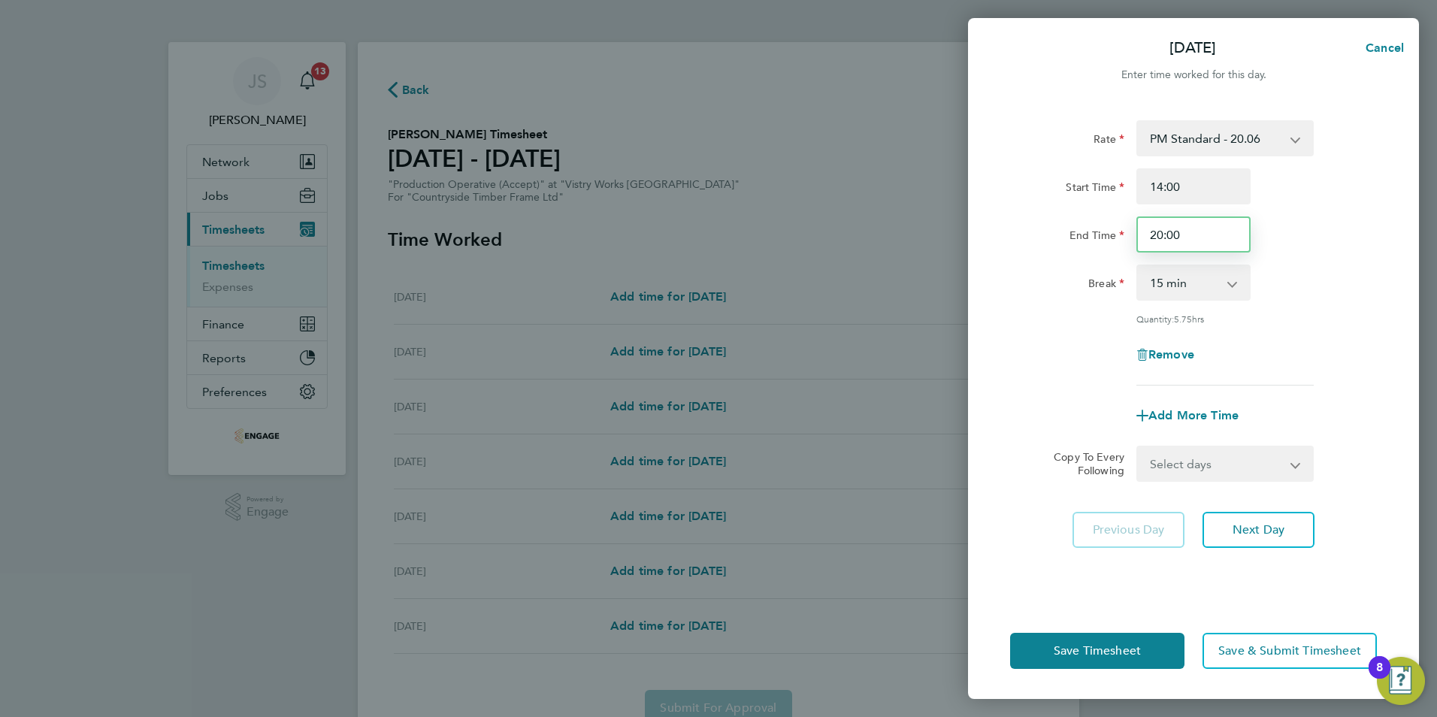
drag, startPoint x: 1191, startPoint y: 241, endPoint x: 1109, endPoint y: 228, distance: 83.7
click at [1118, 241] on div "End Time 20:00" at bounding box center [1193, 234] width 379 height 36
type input "22:30"
click at [1188, 285] on select "0 min 15 min 30 min 45 min 60 min 75 min 90 min" at bounding box center [1184, 282] width 93 height 33
select select "30"
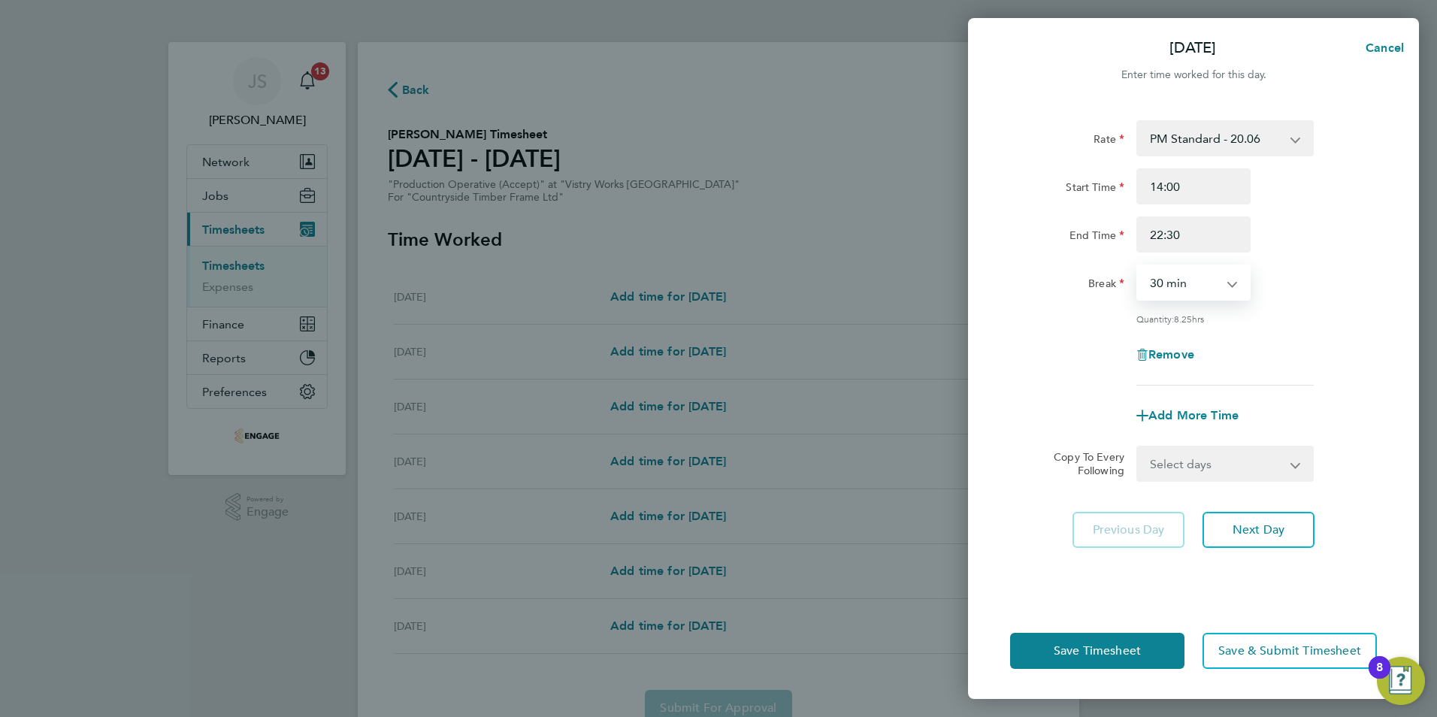
click at [1138, 266] on select "0 min 15 min 30 min 45 min 60 min 75 min 90 min" at bounding box center [1184, 282] width 93 height 33
drag, startPoint x: 1198, startPoint y: 465, endPoint x: 1196, endPoint y: 481, distance: 15.9
click at [1197, 466] on select "Select days Day Weekday (Mon-Fri) Weekend (Sat-Sun) [DATE] [DATE] [DATE] [DATE]…" at bounding box center [1217, 463] width 158 height 33
select select "WEEKDAY"
click at [1138, 447] on select "Select days Day Weekday (Mon-Fri) Weekend (Sat-Sun) [DATE] [DATE] [DATE] [DATE]…" at bounding box center [1217, 463] width 158 height 33
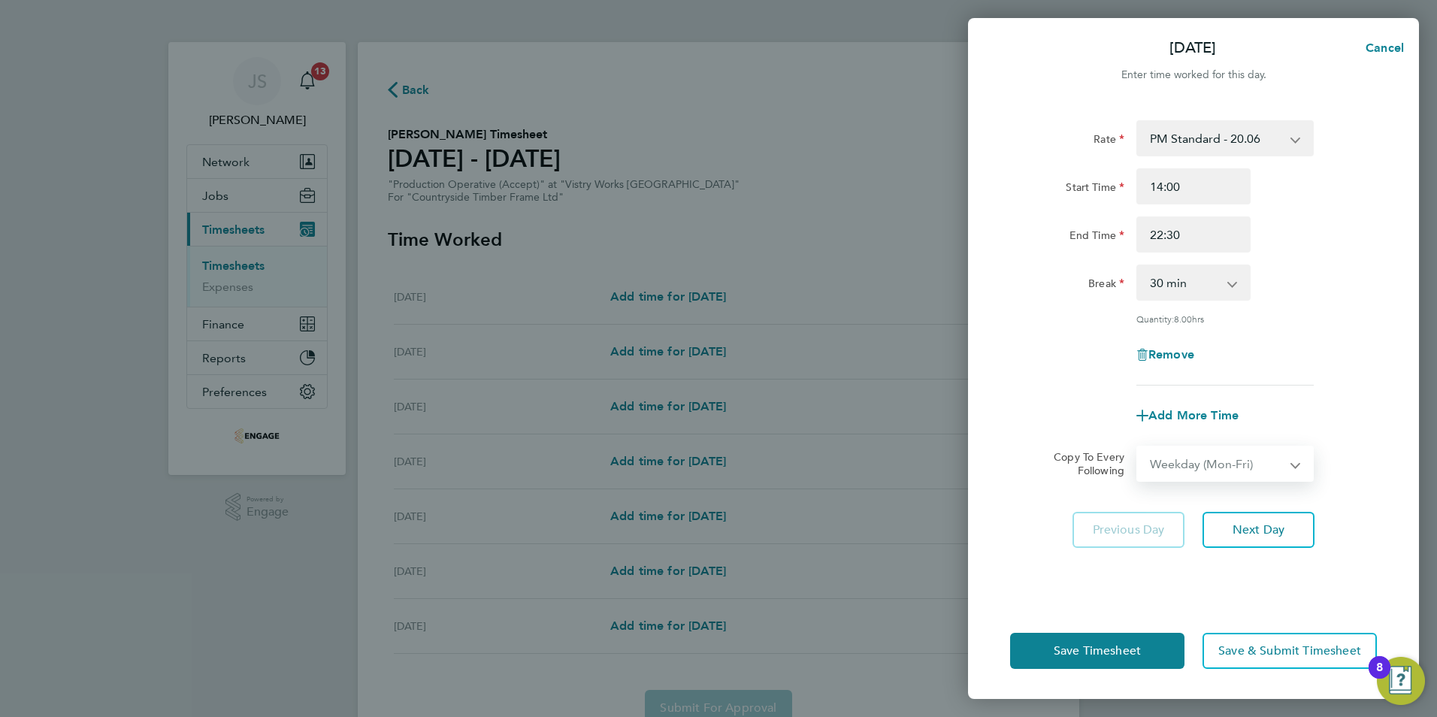
select select "[DATE]"
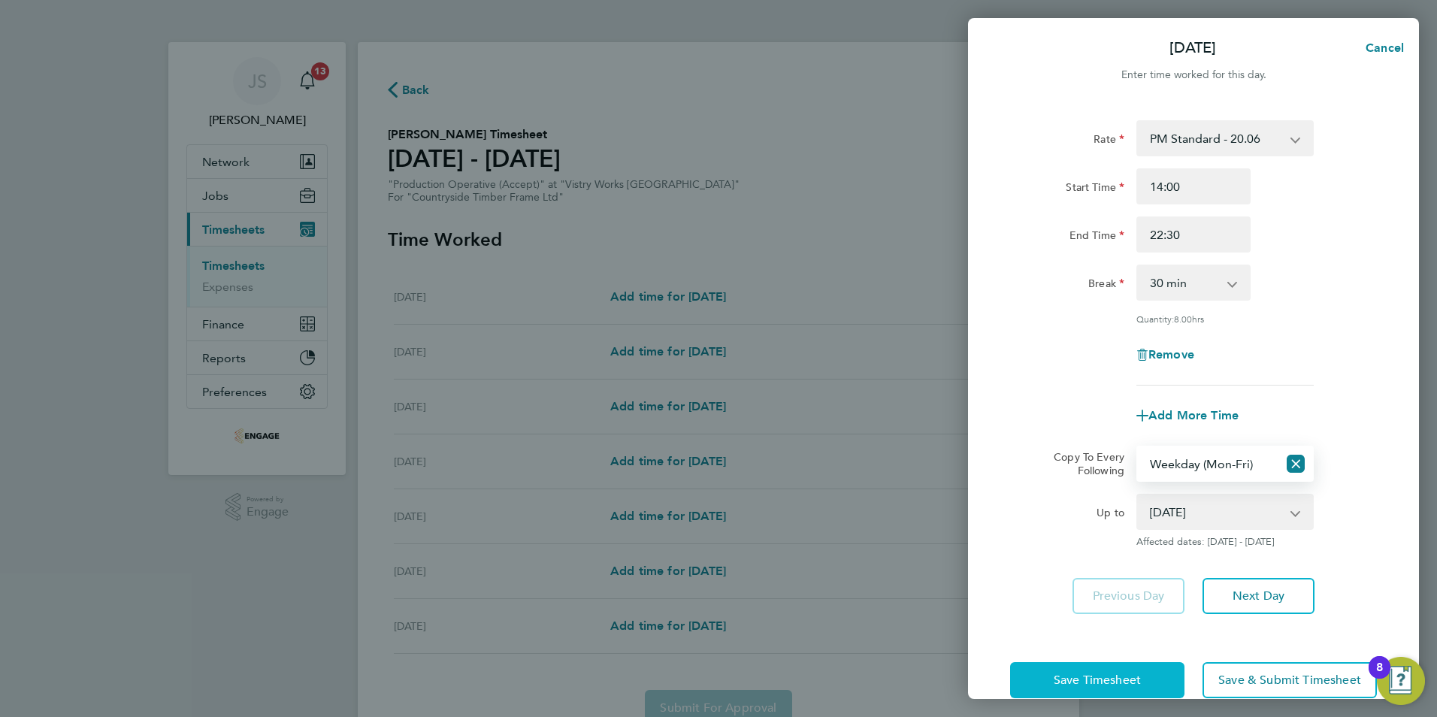
click at [1070, 676] on span "Save Timesheet" at bounding box center [1097, 680] width 87 height 15
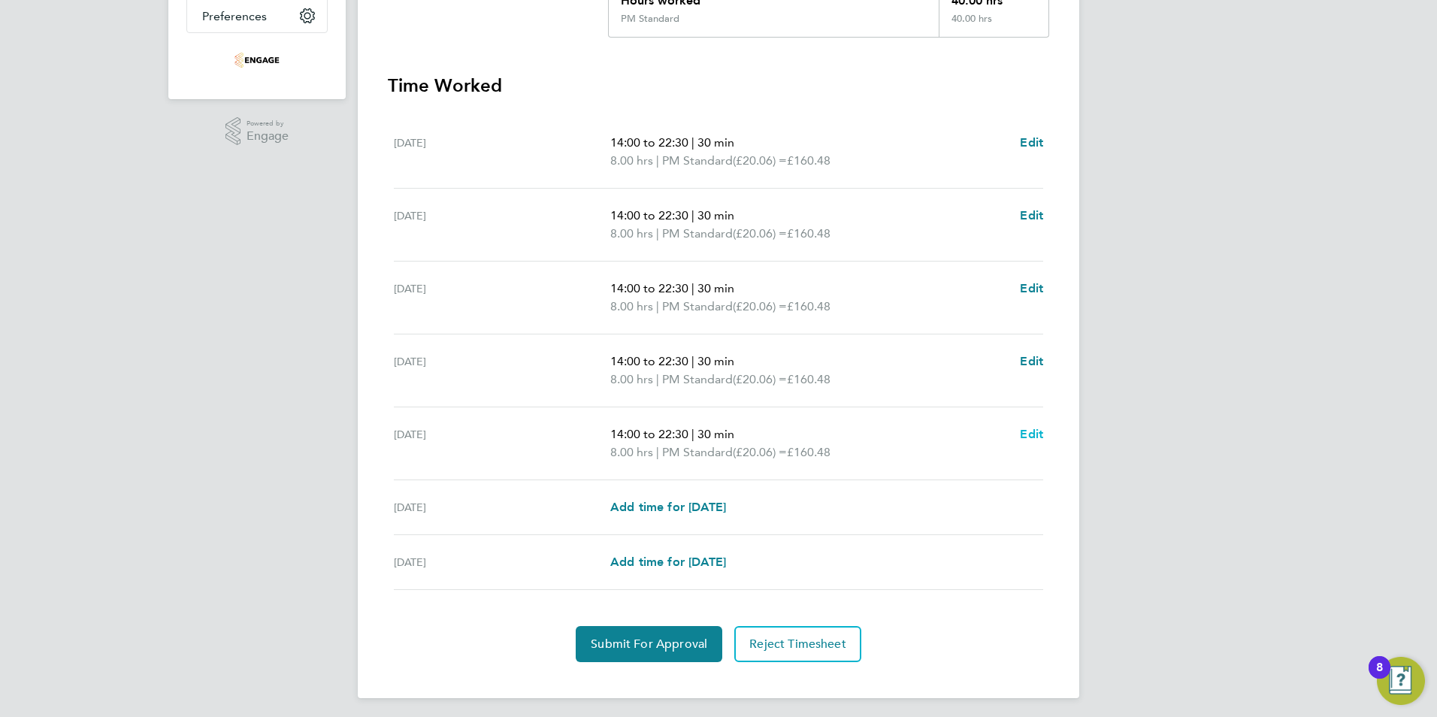
click at [1034, 435] on span "Edit" at bounding box center [1031, 434] width 23 height 14
select select "30"
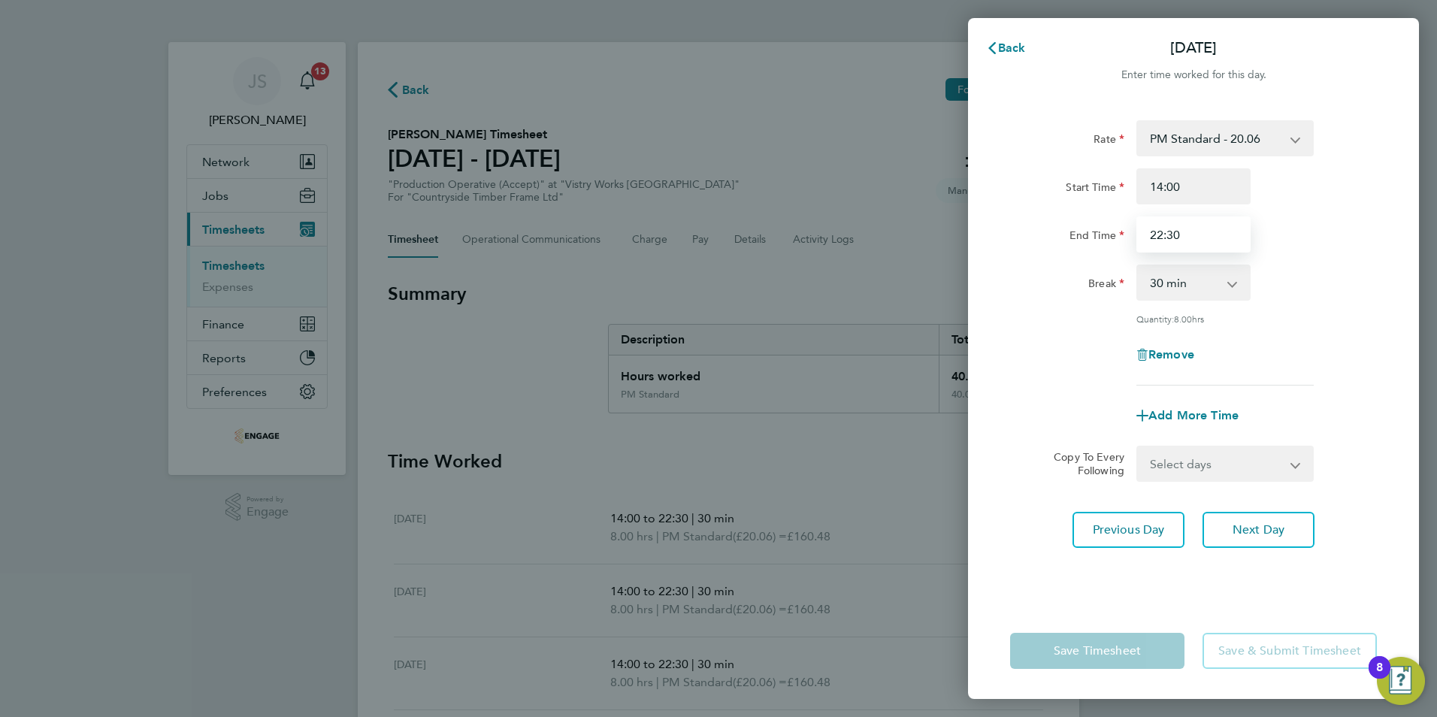
drag, startPoint x: 1222, startPoint y: 239, endPoint x: 1069, endPoint y: 237, distance: 153.3
click at [1069, 237] on div "End Time 22:30" at bounding box center [1193, 234] width 379 height 36
type input "20:00"
click at [1042, 564] on div "Rate PM Standard - 20.06 OT 1 - 27.60 PM OT 1 - 30.08 OT2 - 36.80 PM OT2 - 40.1…" at bounding box center [1193, 352] width 451 height 501
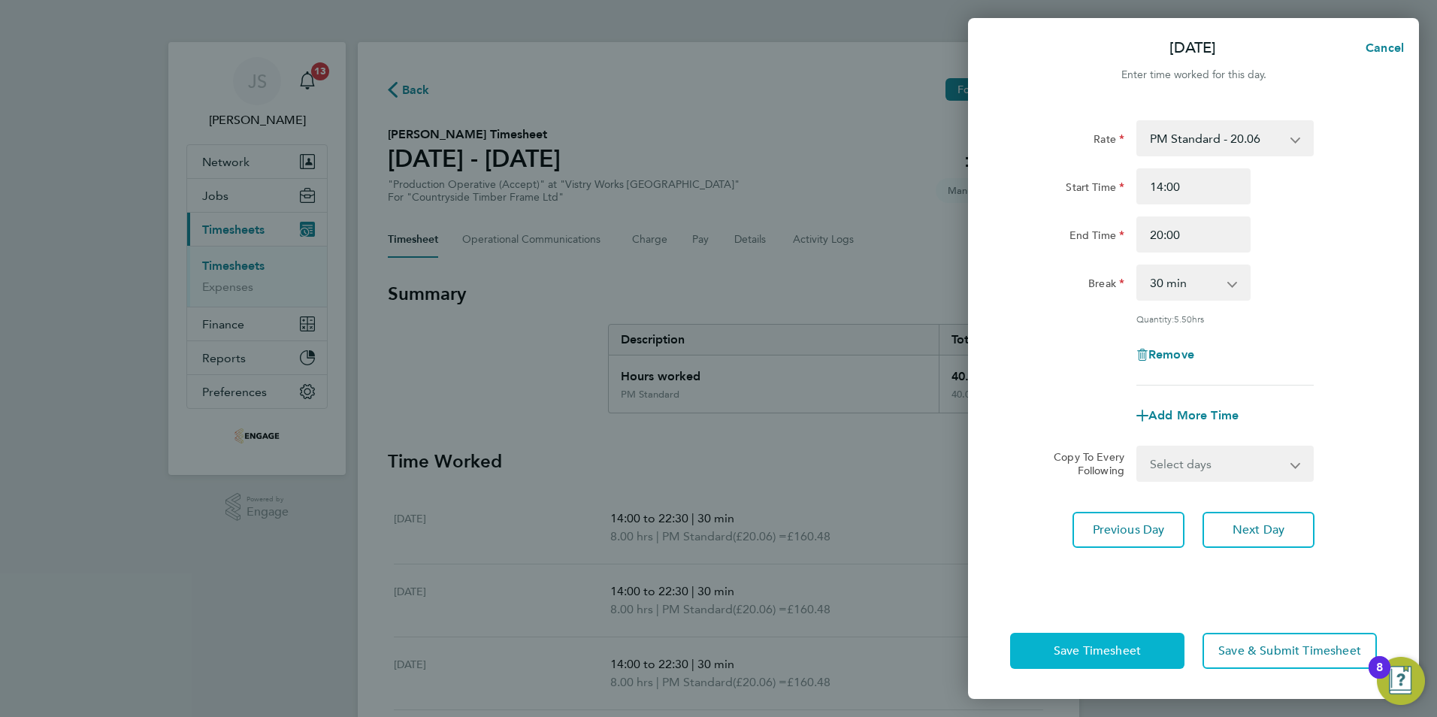
click at [1066, 658] on button "Save Timesheet" at bounding box center [1097, 651] width 174 height 36
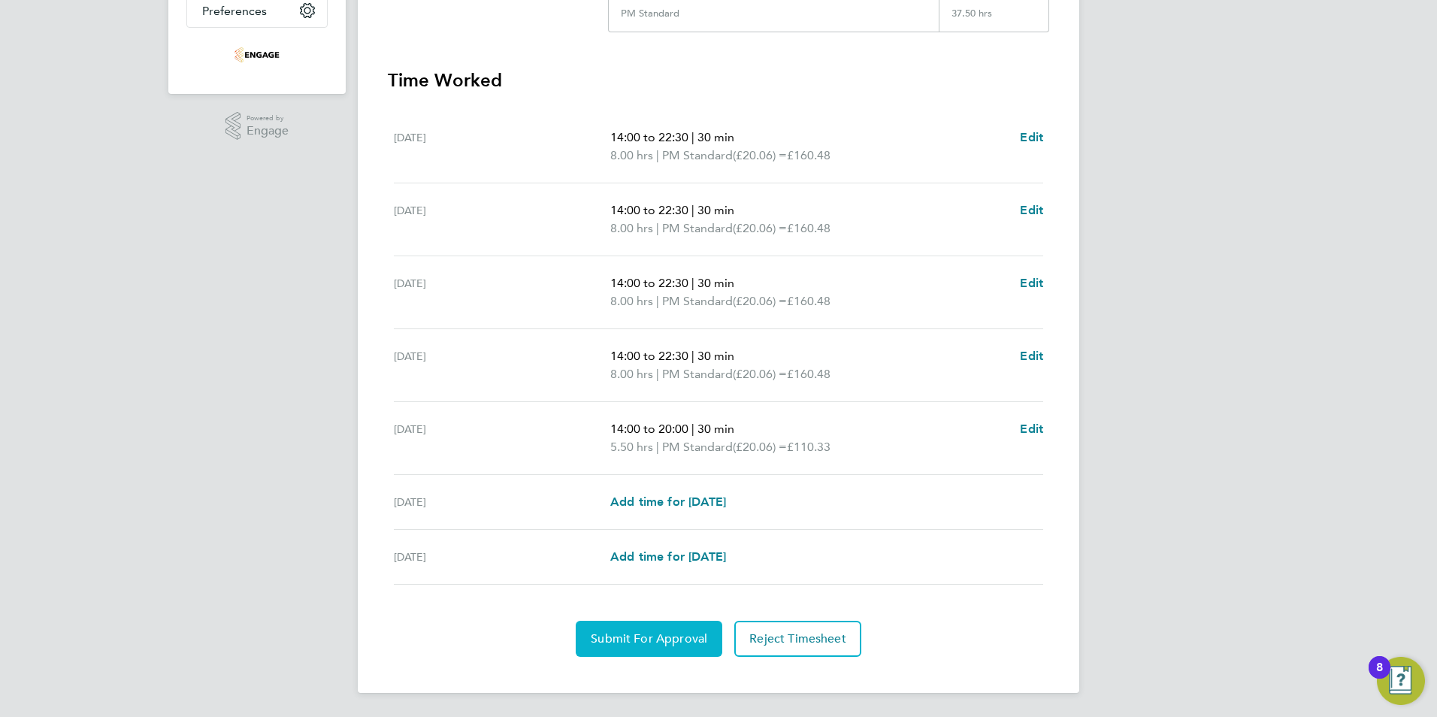
click at [627, 643] on span "Submit For Approval" at bounding box center [649, 638] width 117 height 15
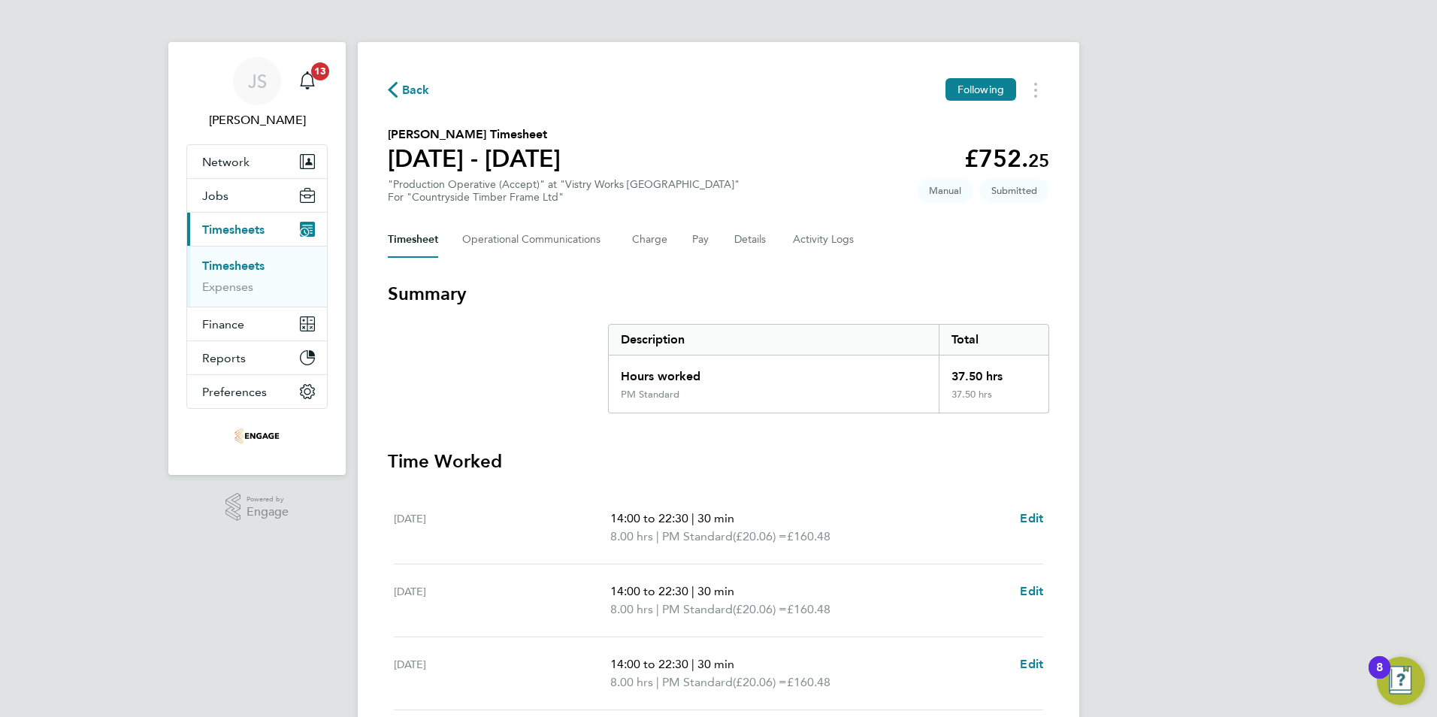
click at [407, 95] on span "Back" at bounding box center [416, 90] width 28 height 18
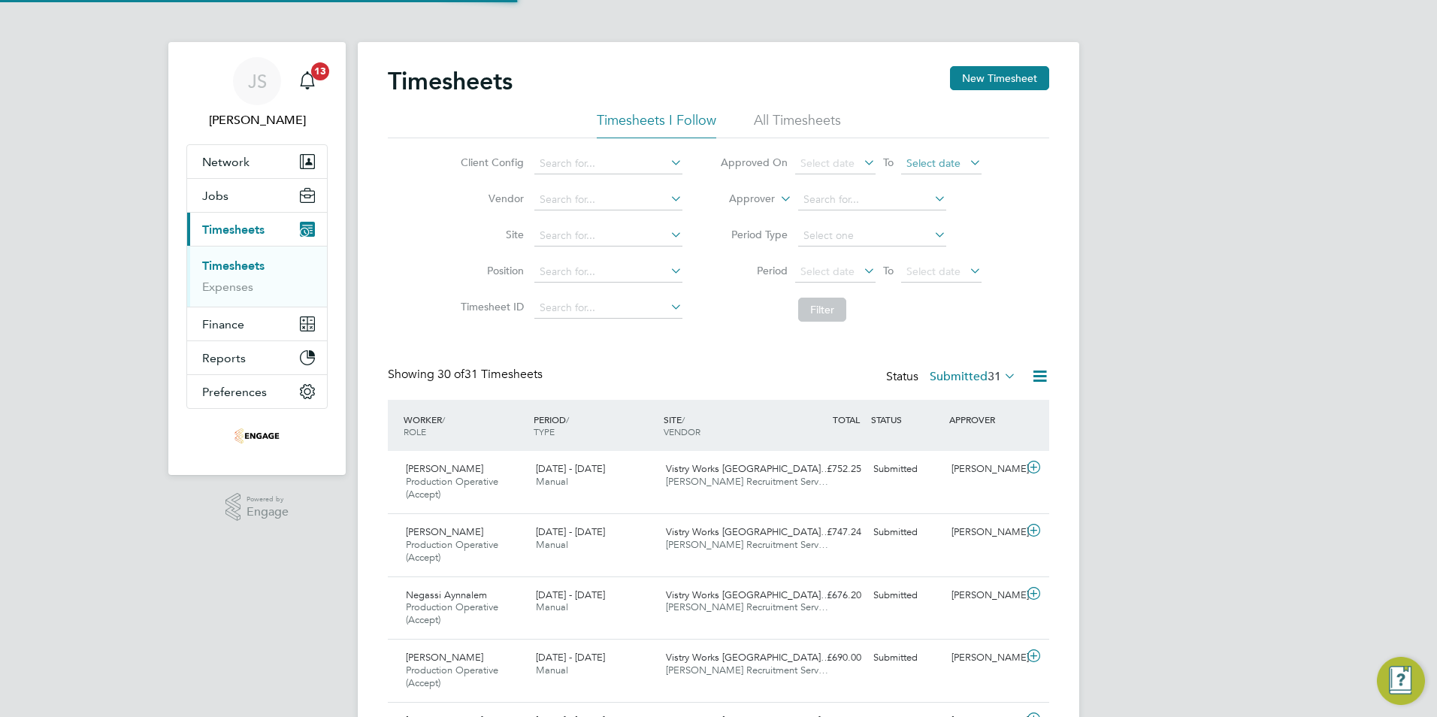
scroll to position [50, 131]
click at [1026, 74] on button "New Timesheet" at bounding box center [999, 78] width 99 height 24
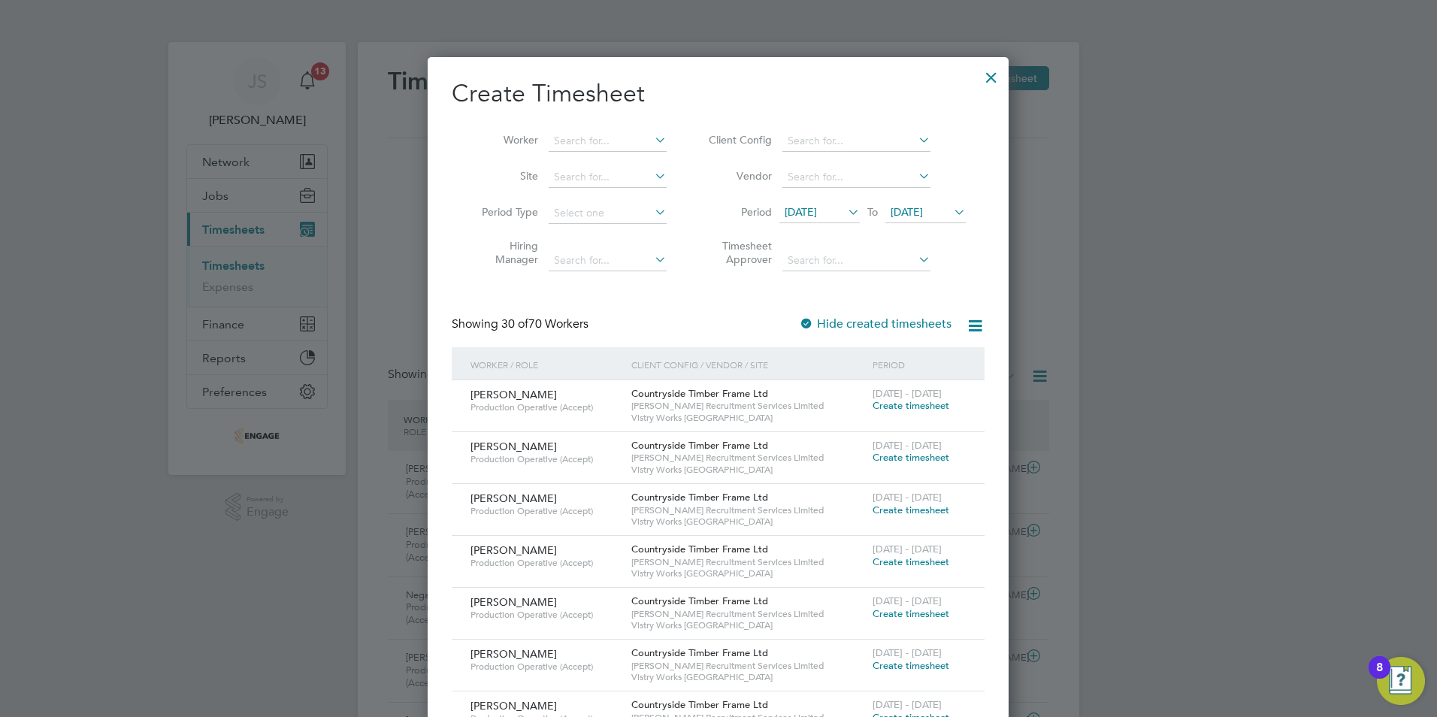
click at [583, 129] on li "Worker" at bounding box center [569, 141] width 234 height 36
click at [577, 141] on input at bounding box center [608, 141] width 118 height 21
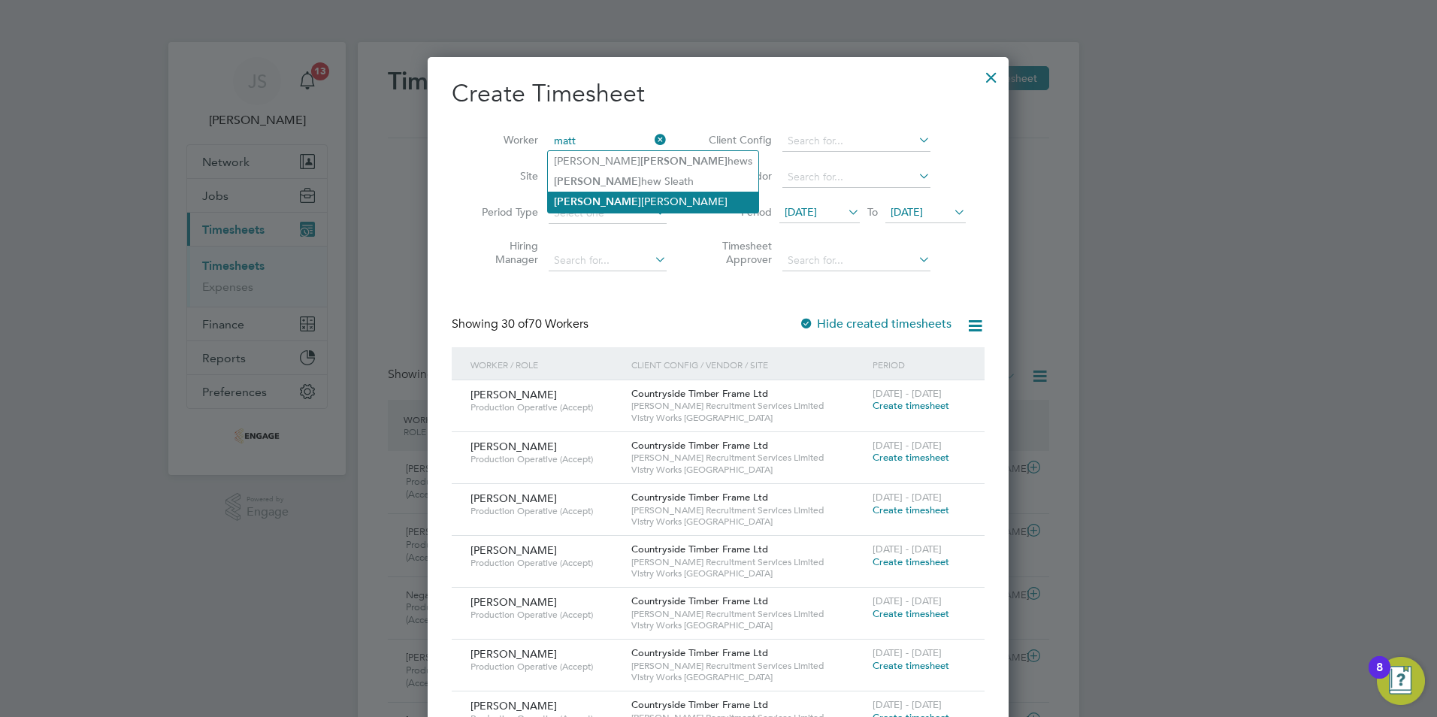
click at [600, 195] on li "Matt hew Doherty" at bounding box center [653, 202] width 210 height 20
type input "Matthew Doherty"
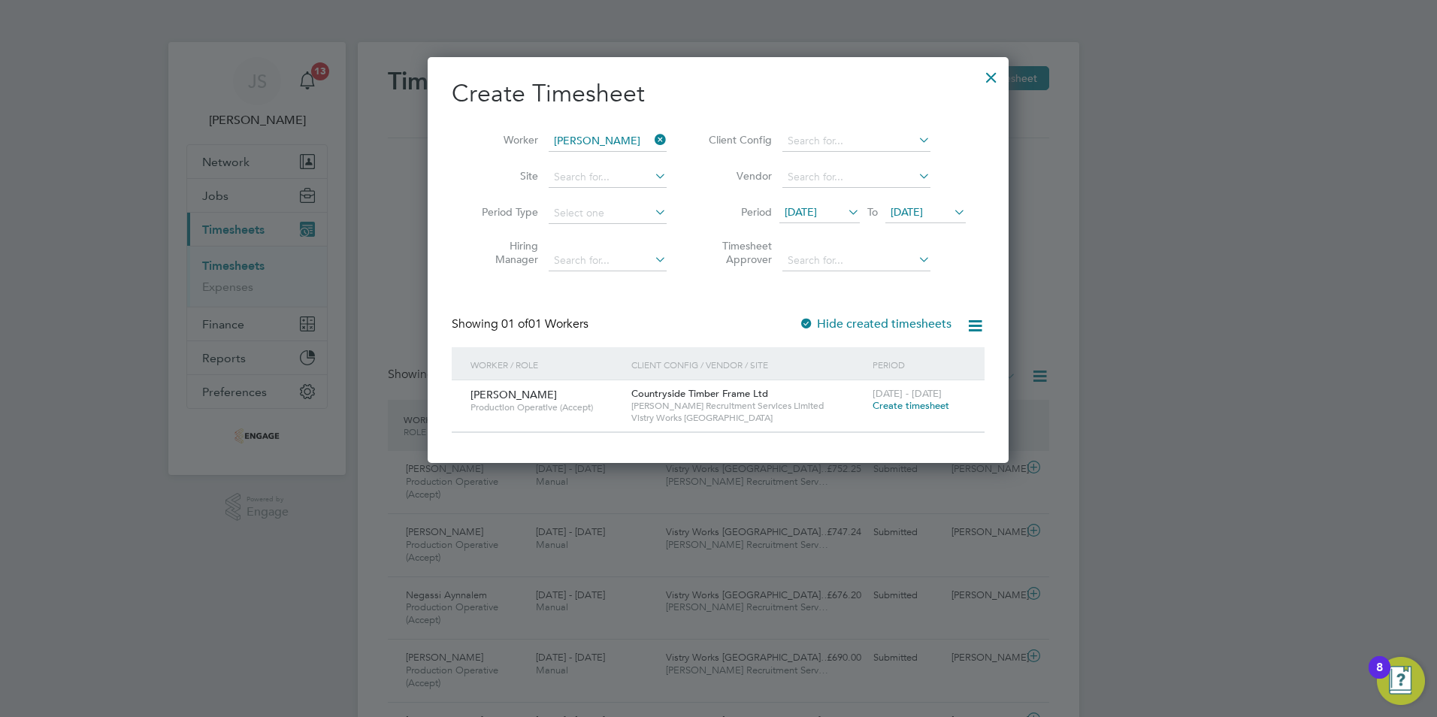
click at [921, 404] on span "Create timesheet" at bounding box center [911, 405] width 77 height 13
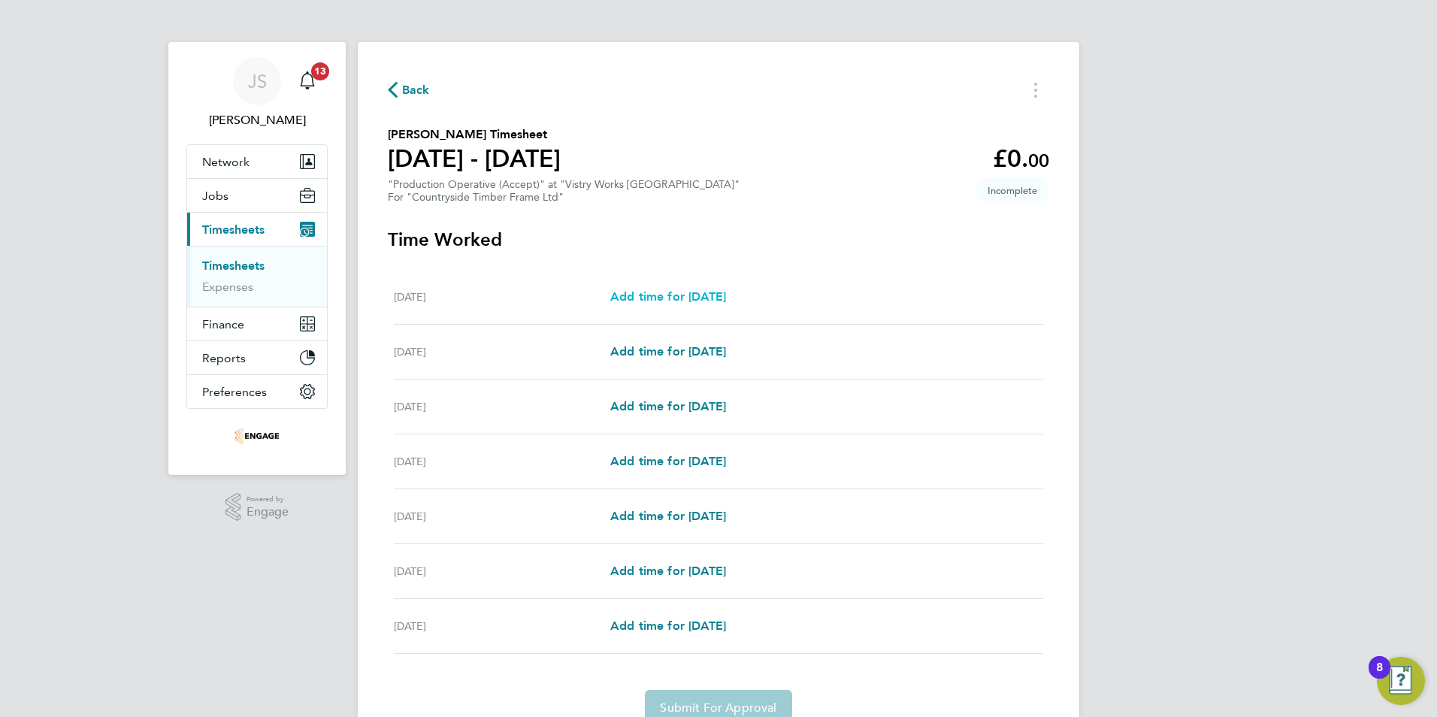
click at [695, 301] on span "Add time for [DATE]" at bounding box center [668, 296] width 116 height 14
select select "15"
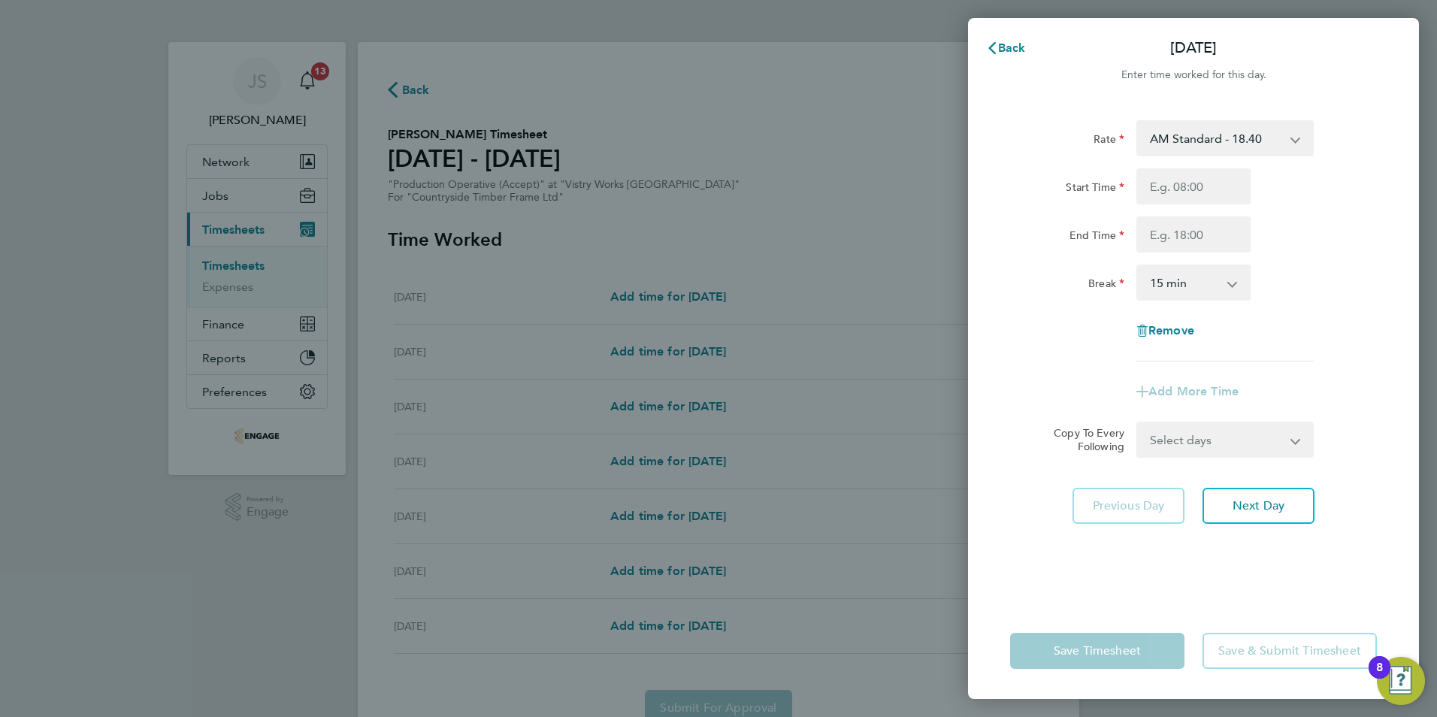
click at [1188, 136] on select "AM Standard - 18.40 OT 1 - 27.60 PM OT 1 - 30.08 PM Standard - 20.06 OT2 - 36.8…" at bounding box center [1216, 138] width 156 height 33
select select "15"
drag, startPoint x: 1159, startPoint y: 188, endPoint x: 1168, endPoint y: 188, distance: 9.0
click at [1160, 188] on input "Start Time" at bounding box center [1193, 186] width 114 height 36
type input "14:00"
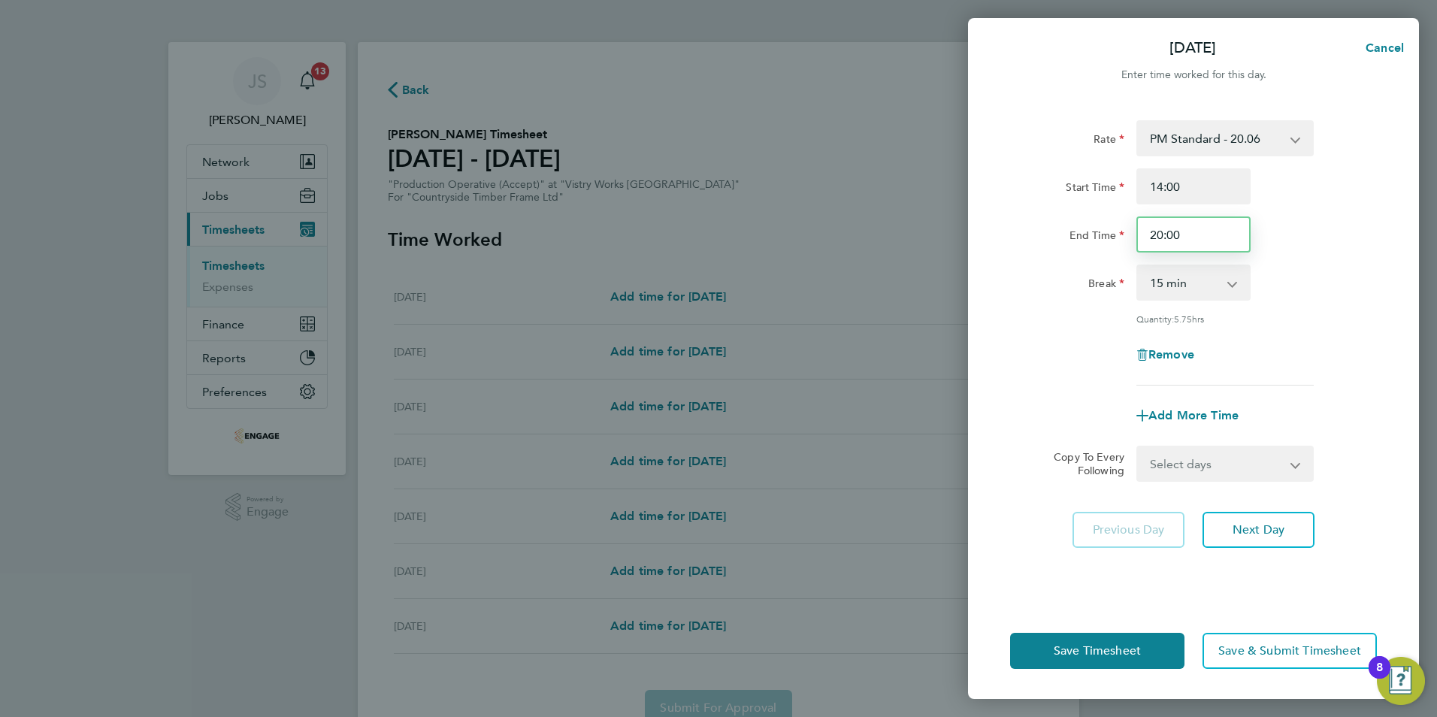
drag, startPoint x: 1200, startPoint y: 230, endPoint x: 1118, endPoint y: 231, distance: 81.9
click at [1118, 231] on div "End Time 20:00" at bounding box center [1193, 234] width 379 height 36
type input "22:30"
drag, startPoint x: 1173, startPoint y: 285, endPoint x: 1172, endPoint y: 299, distance: 14.3
click at [1173, 285] on select "0 min 15 min 30 min 45 min 60 min 75 min 90 min" at bounding box center [1184, 282] width 93 height 33
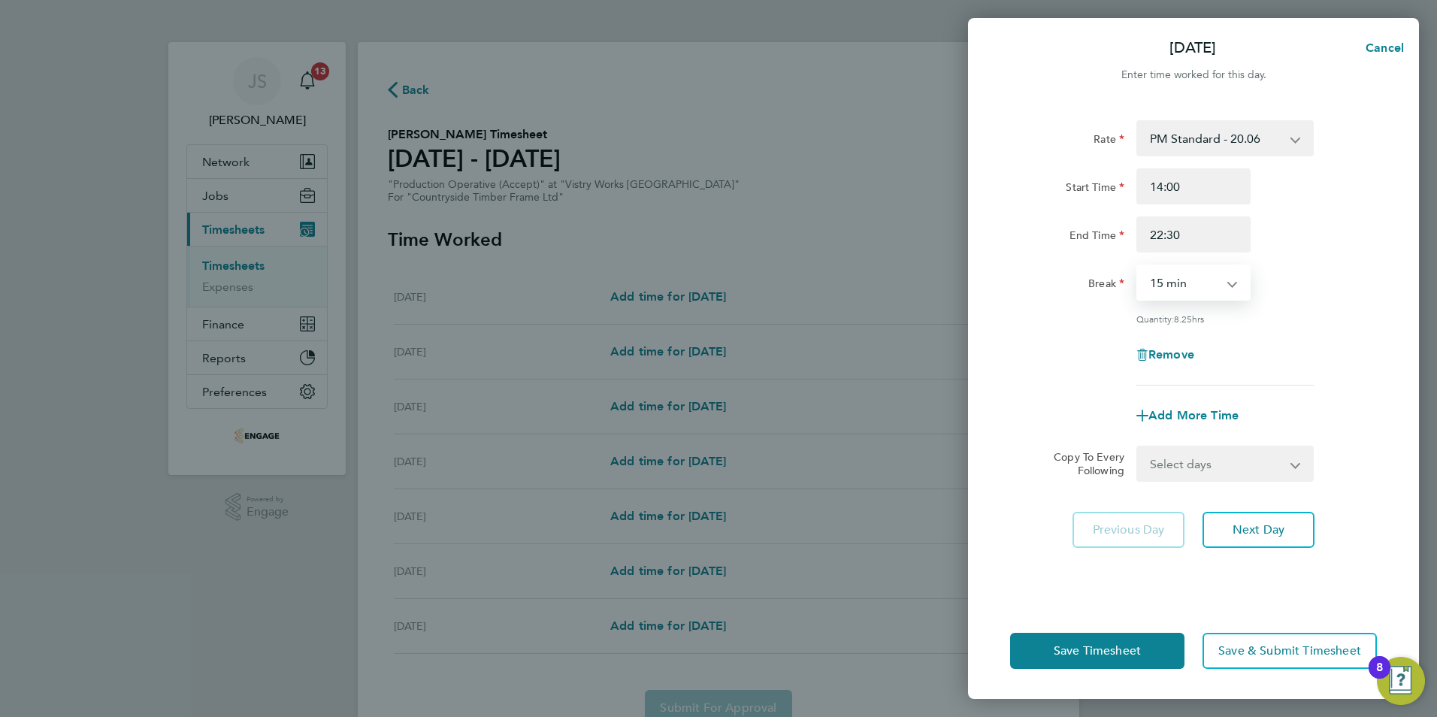
select select "30"
click at [1138, 266] on select "0 min 15 min 30 min 45 min 60 min 75 min 90 min" at bounding box center [1184, 282] width 93 height 33
click at [1203, 466] on select "Select days Day Weekday (Mon-Fri) Weekend (Sat-Sun) [DATE] [DATE] [DATE] [DATE]…" at bounding box center [1217, 463] width 158 height 33
select select "TUE"
click at [1138, 447] on select "Select days Day Weekday (Mon-Fri) Weekend (Sat-Sun) [DATE] [DATE] [DATE] [DATE]…" at bounding box center [1217, 463] width 158 height 33
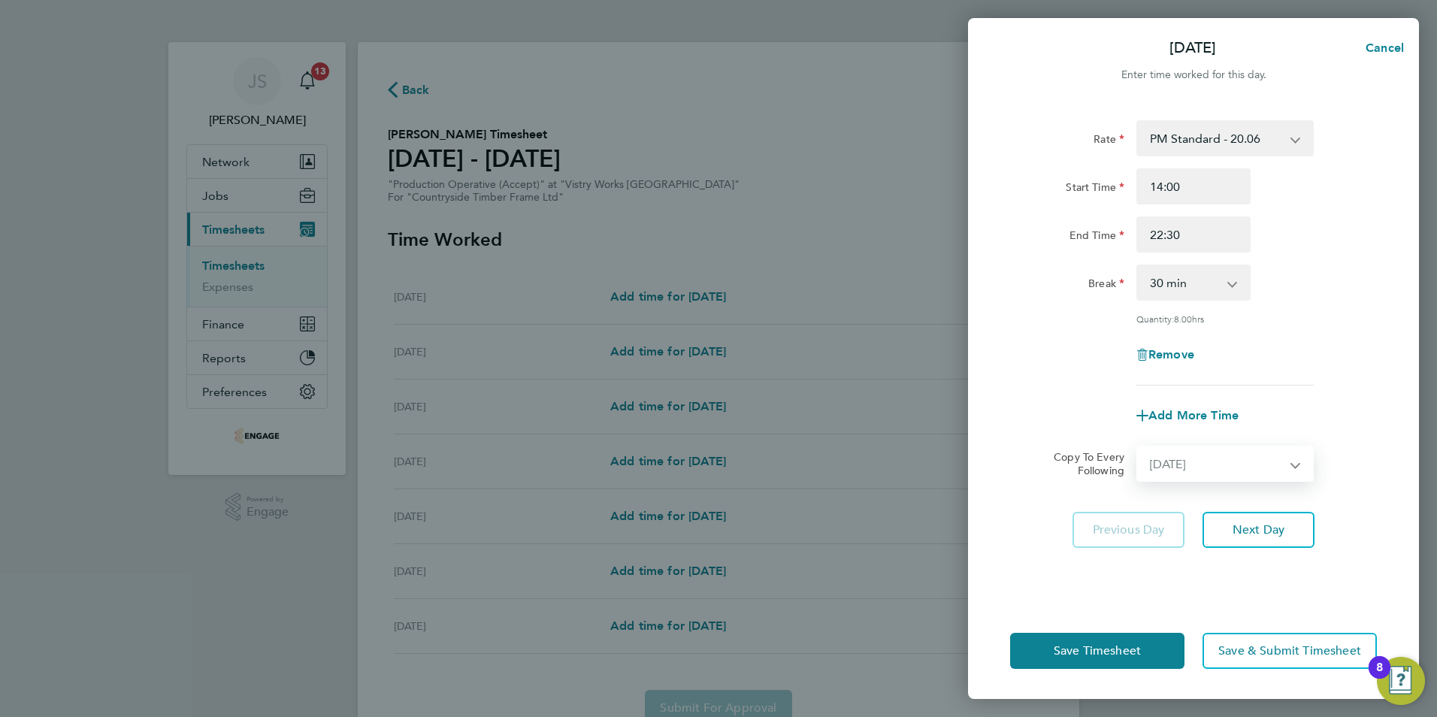
select select "[DATE]"
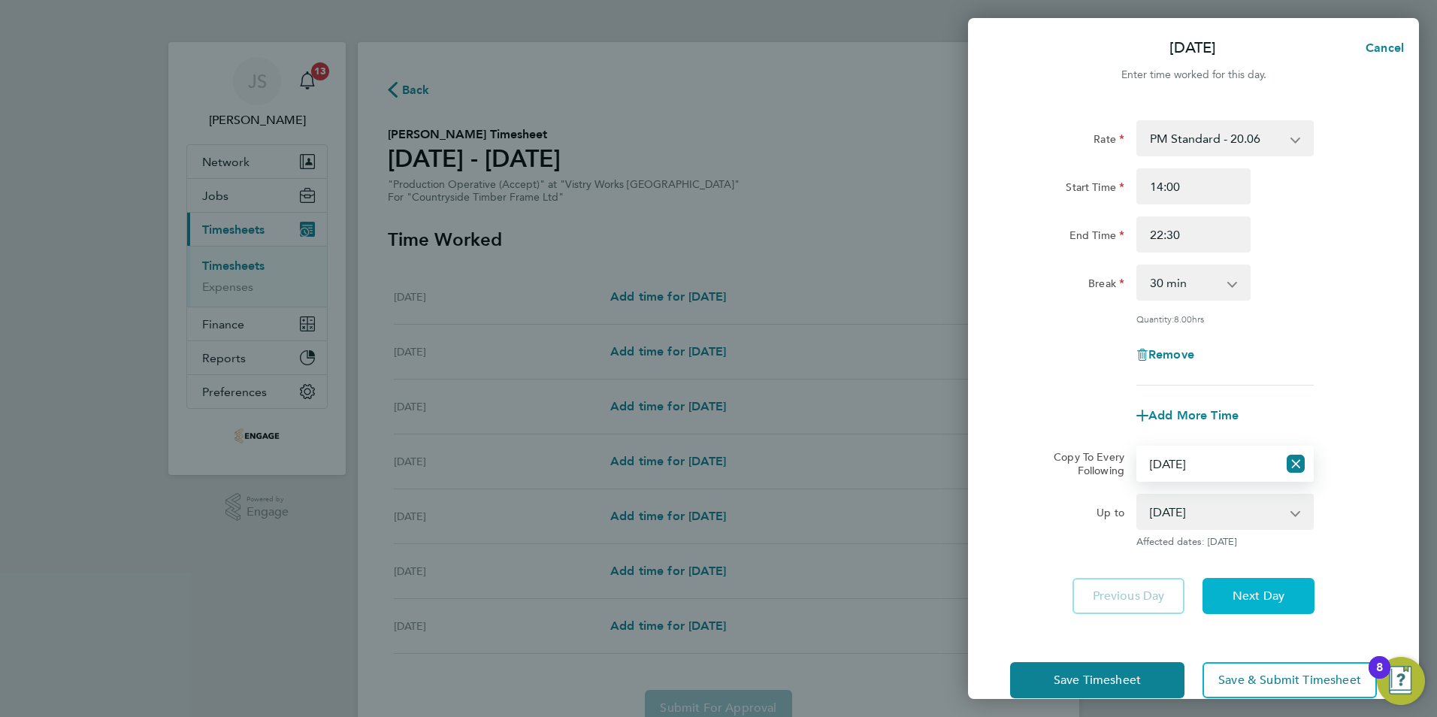
click at [1248, 589] on span "Next Day" at bounding box center [1259, 596] width 52 height 15
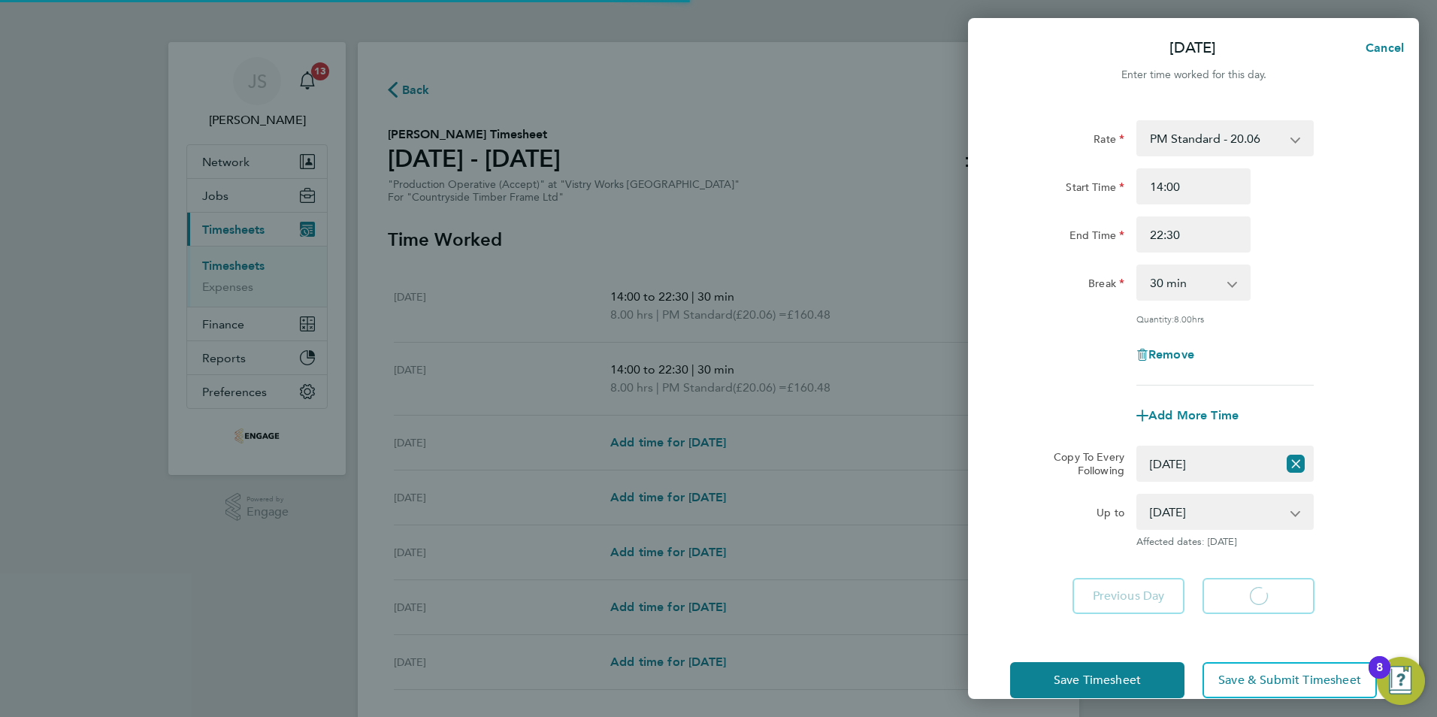
select select "30"
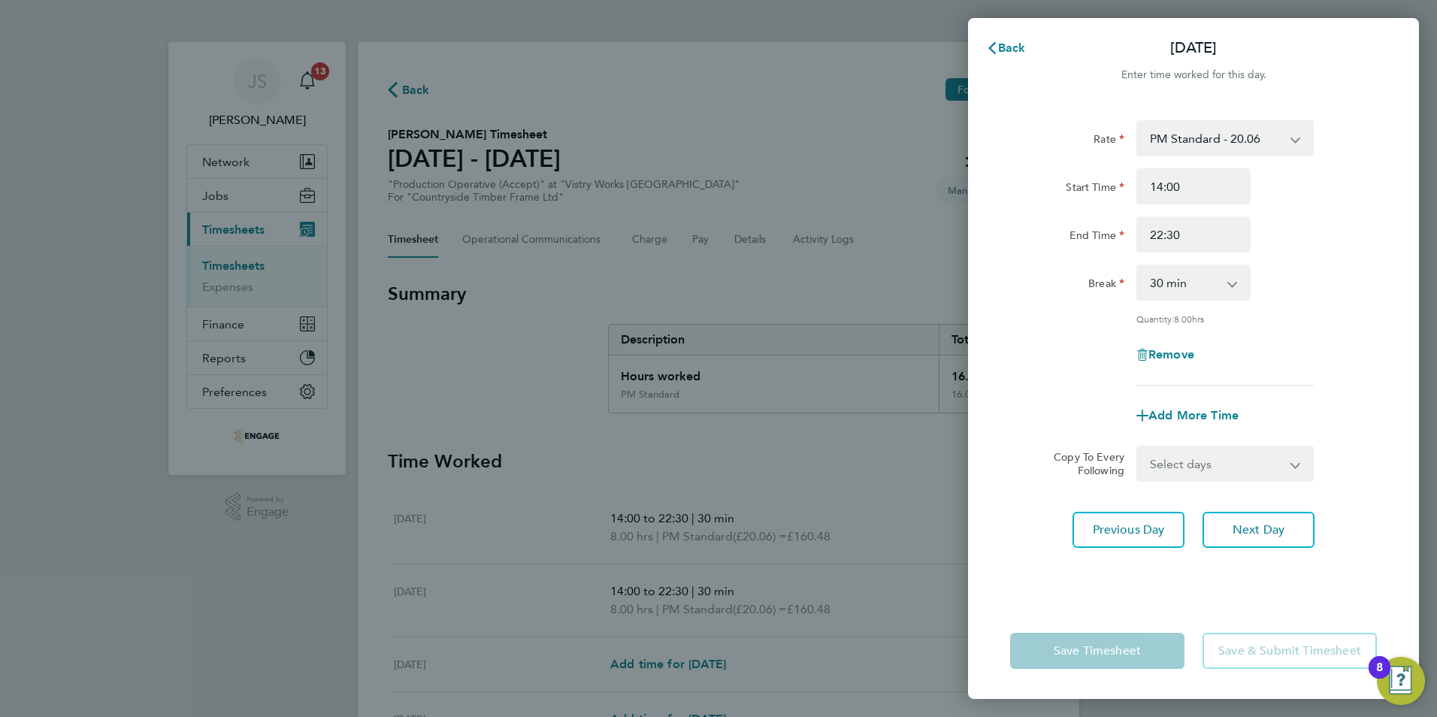
click at [1236, 466] on select "Select days Day Weekday (Mon-Fri) Weekend (Sat-Sun) [DATE] [DATE] [DATE] [DATE]…" at bounding box center [1217, 463] width 158 height 33
select select "THU"
click at [1138, 447] on select "Select days Day Weekday (Mon-Fri) Weekend (Sat-Sun) [DATE] [DATE] [DATE] [DATE]…" at bounding box center [1217, 463] width 158 height 33
select select "[DATE]"
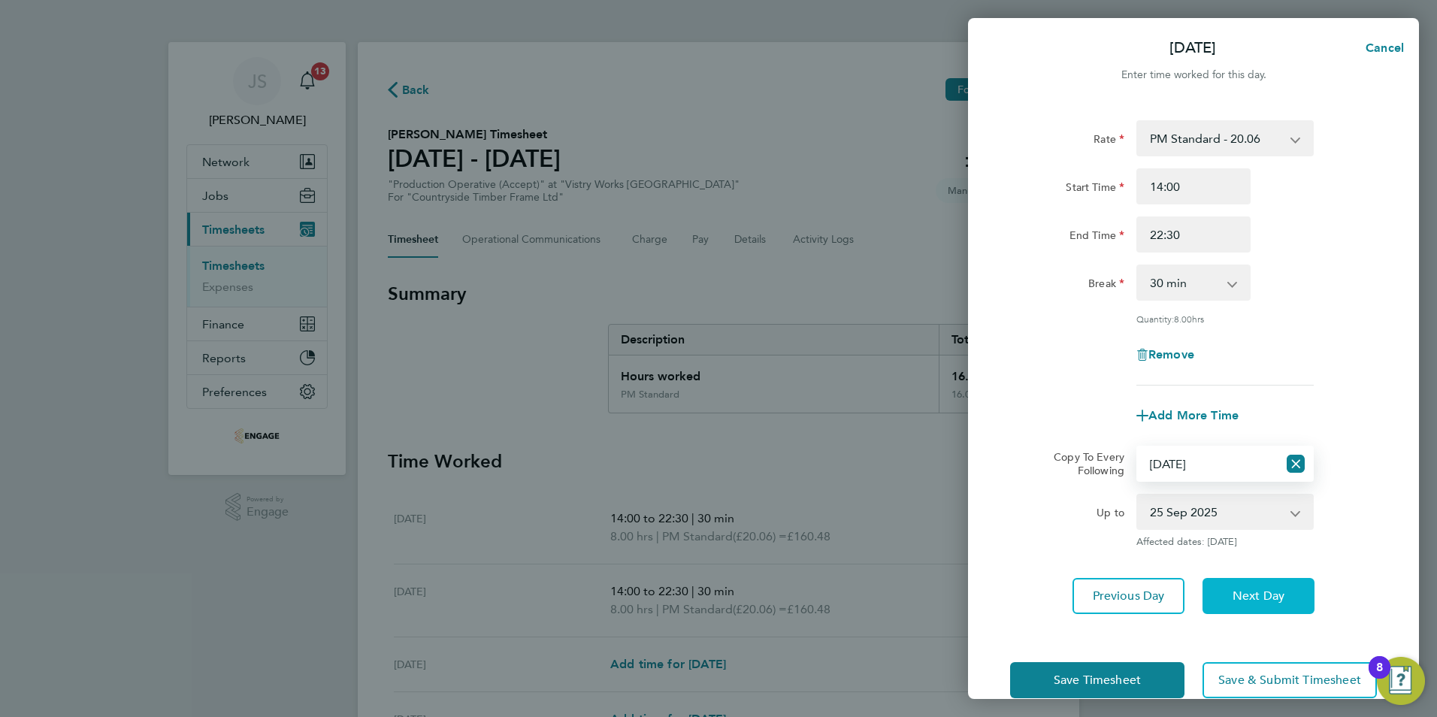
click at [1251, 592] on span "Next Day" at bounding box center [1259, 596] width 52 height 15
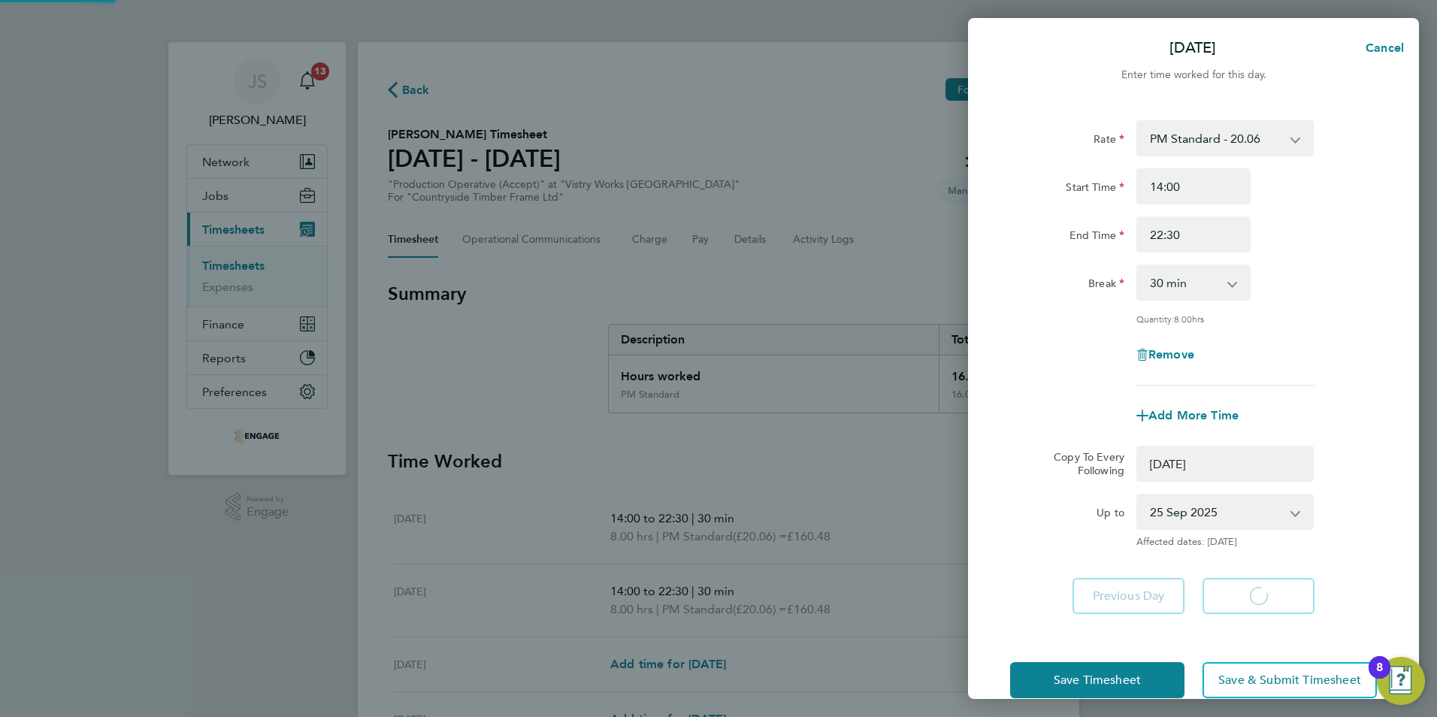
select select "0: null"
select select "15"
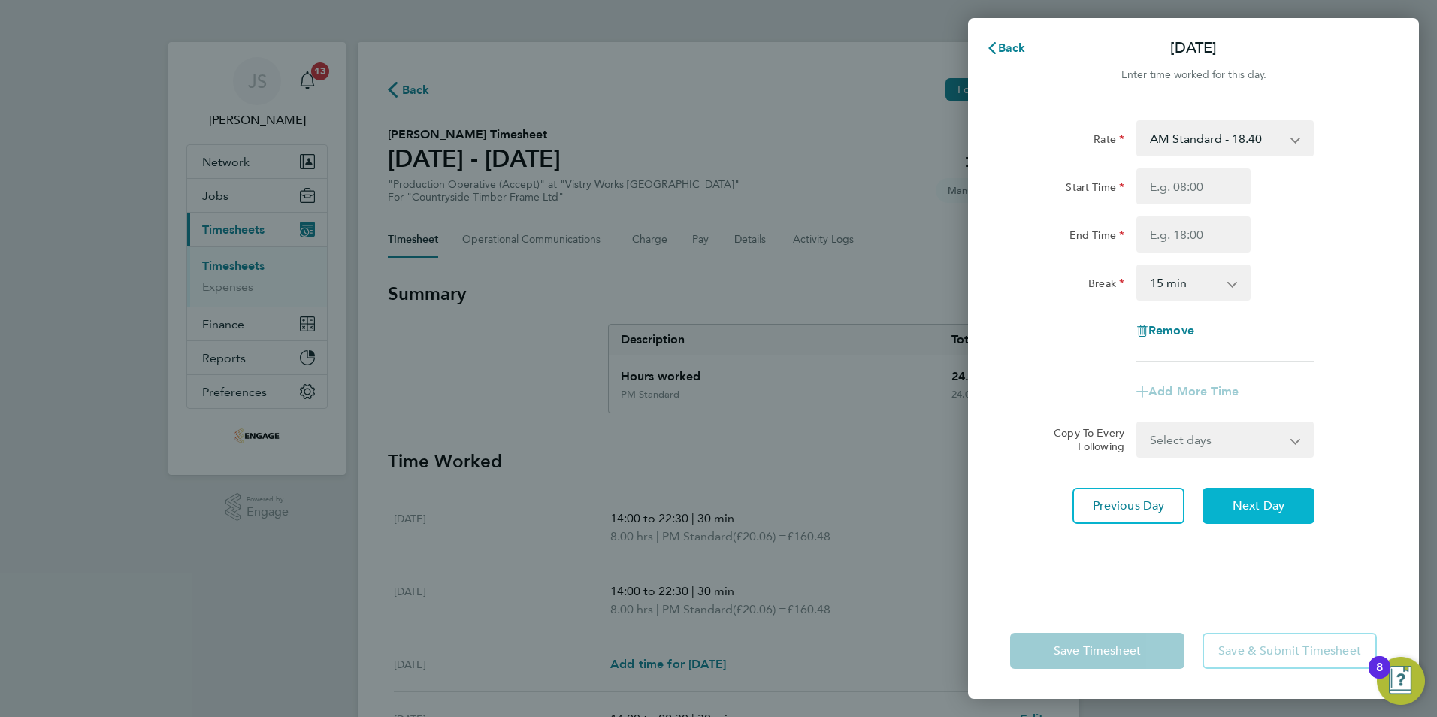
click at [1257, 508] on span "Next Day" at bounding box center [1259, 505] width 52 height 15
select select "30"
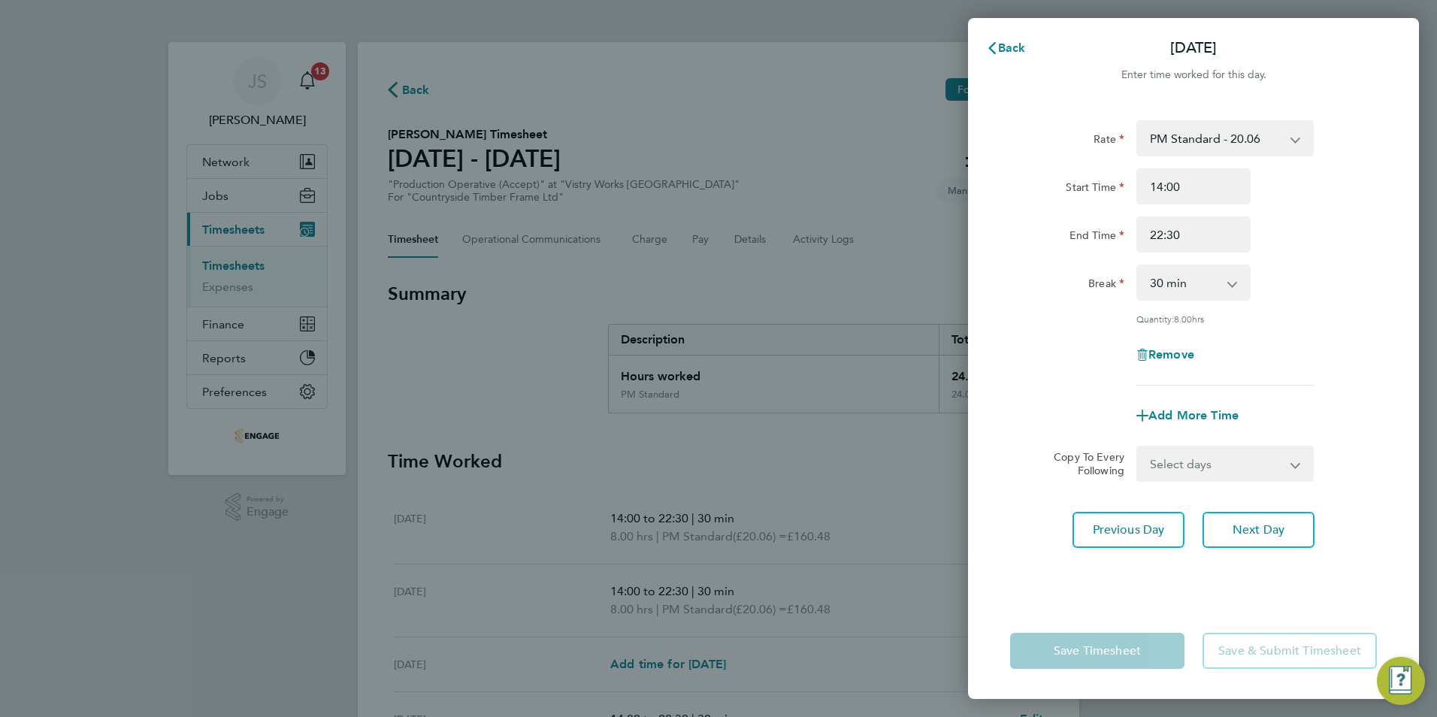
click at [1259, 508] on div "Rate PM Standard - 20.06 OT 1 - 27.60 PM OT 1 - 30.08 AM Standard - 18.40 OT2 -…" at bounding box center [1193, 352] width 451 height 501
click at [1263, 531] on span "Next Day" at bounding box center [1259, 529] width 52 height 15
select select "15"
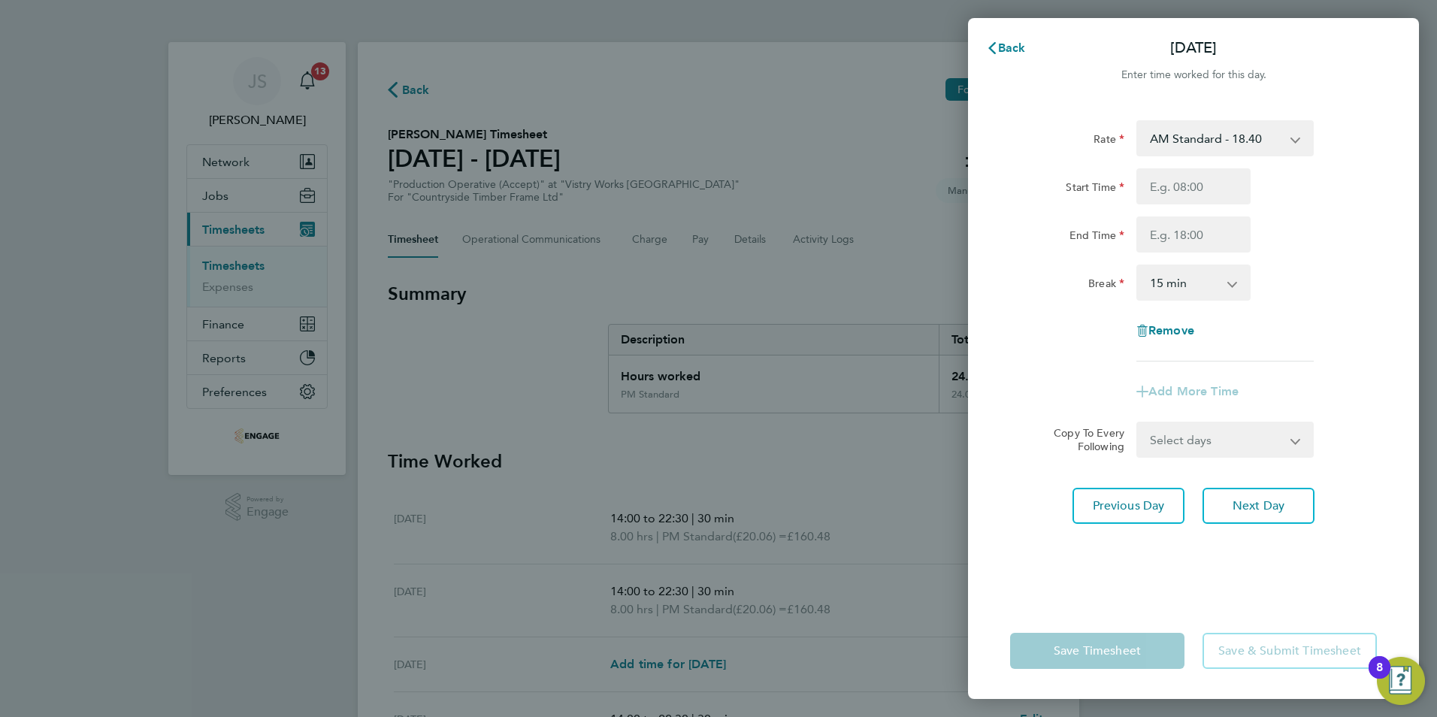
click at [1199, 129] on select "AM Standard - 18.40 OT 1 - 27.60 PM OT 1 - 30.08 PM Standard - 20.06 OT2 - 36.8…" at bounding box center [1216, 138] width 156 height 33
select select "15"
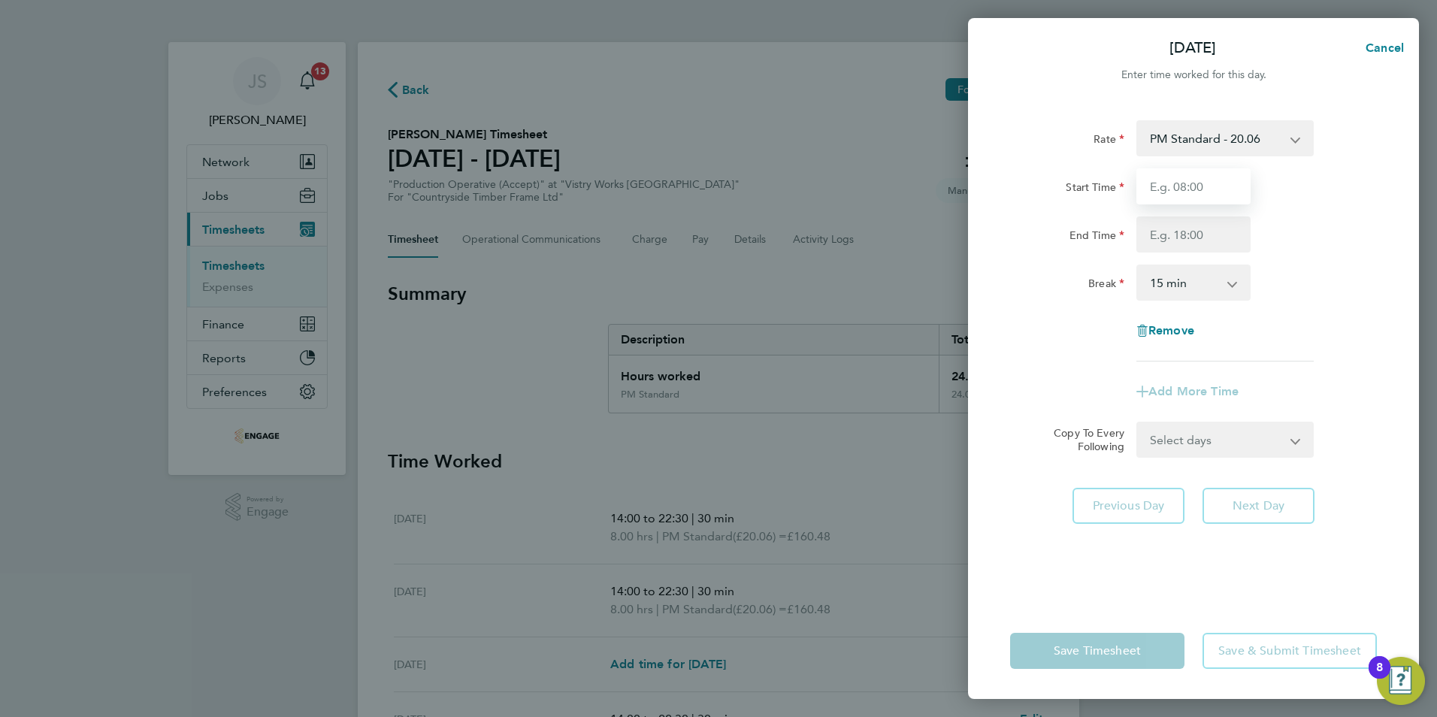
click at [1178, 198] on input "Start Time" at bounding box center [1193, 186] width 114 height 36
type input "14:00"
click at [1173, 244] on input "End Time" at bounding box center [1193, 234] width 114 height 36
type input "20:00"
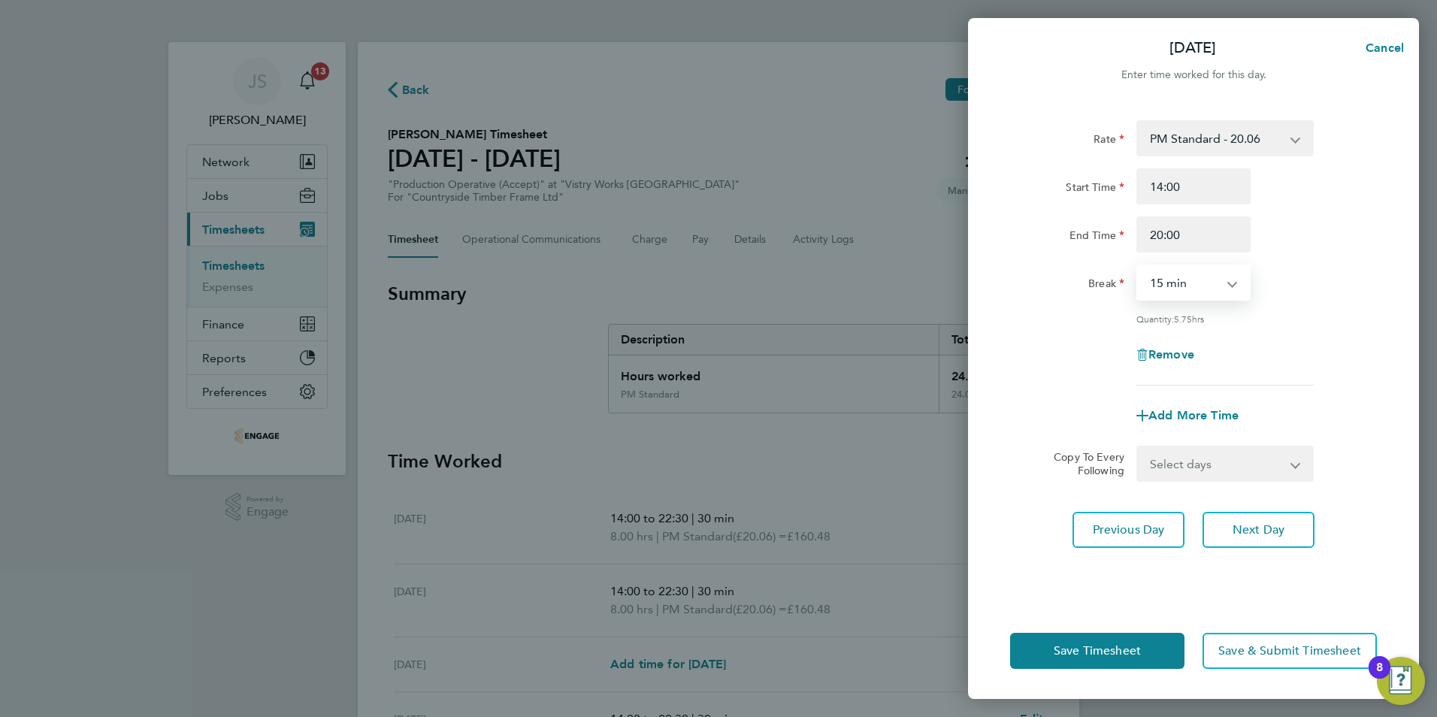
drag, startPoint x: 1174, startPoint y: 282, endPoint x: 1179, endPoint y: 299, distance: 18.1
click at [1174, 282] on select "0 min 15 min 30 min 45 min 60 min 75 min 90 min" at bounding box center [1184, 282] width 93 height 33
select select "30"
click at [1138, 266] on select "0 min 15 min 30 min 45 min 60 min 75 min 90 min" at bounding box center [1184, 282] width 93 height 33
click at [1056, 639] on button "Save Timesheet" at bounding box center [1097, 651] width 174 height 36
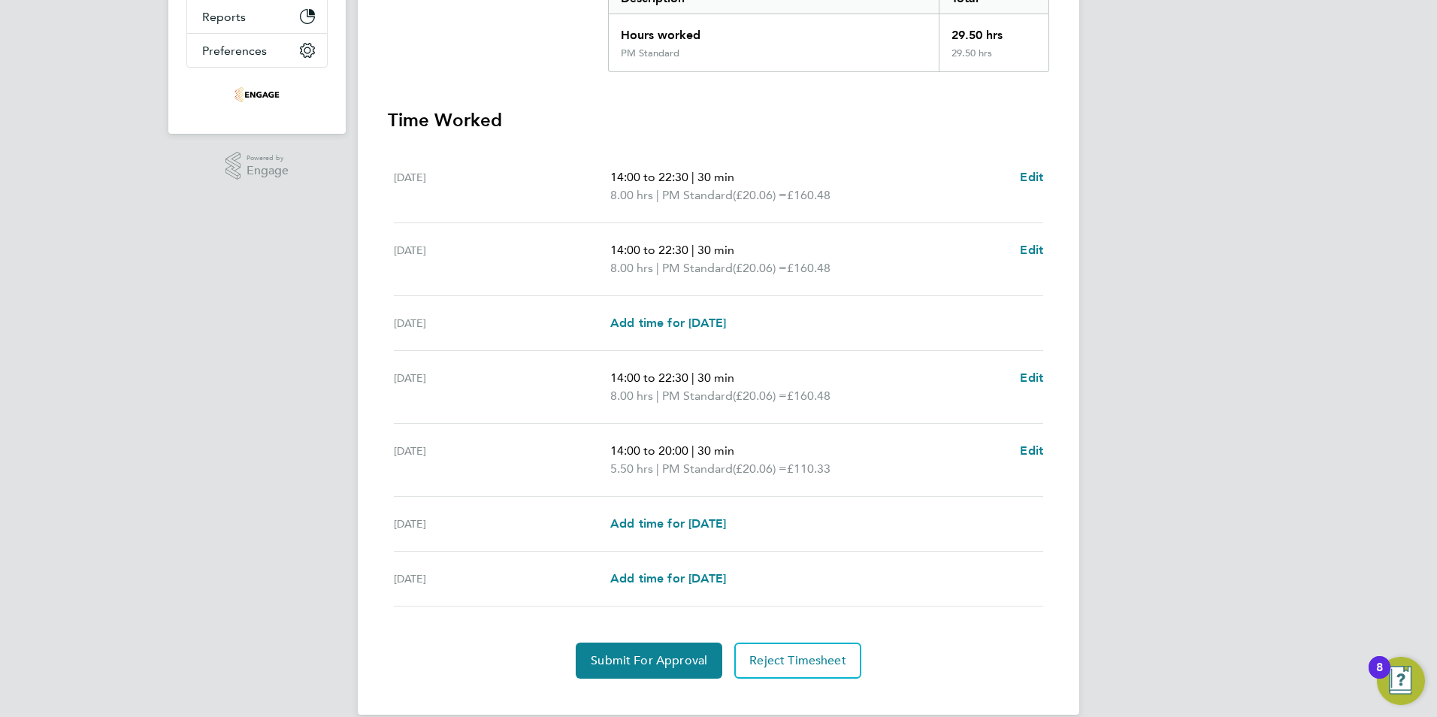
scroll to position [363, 0]
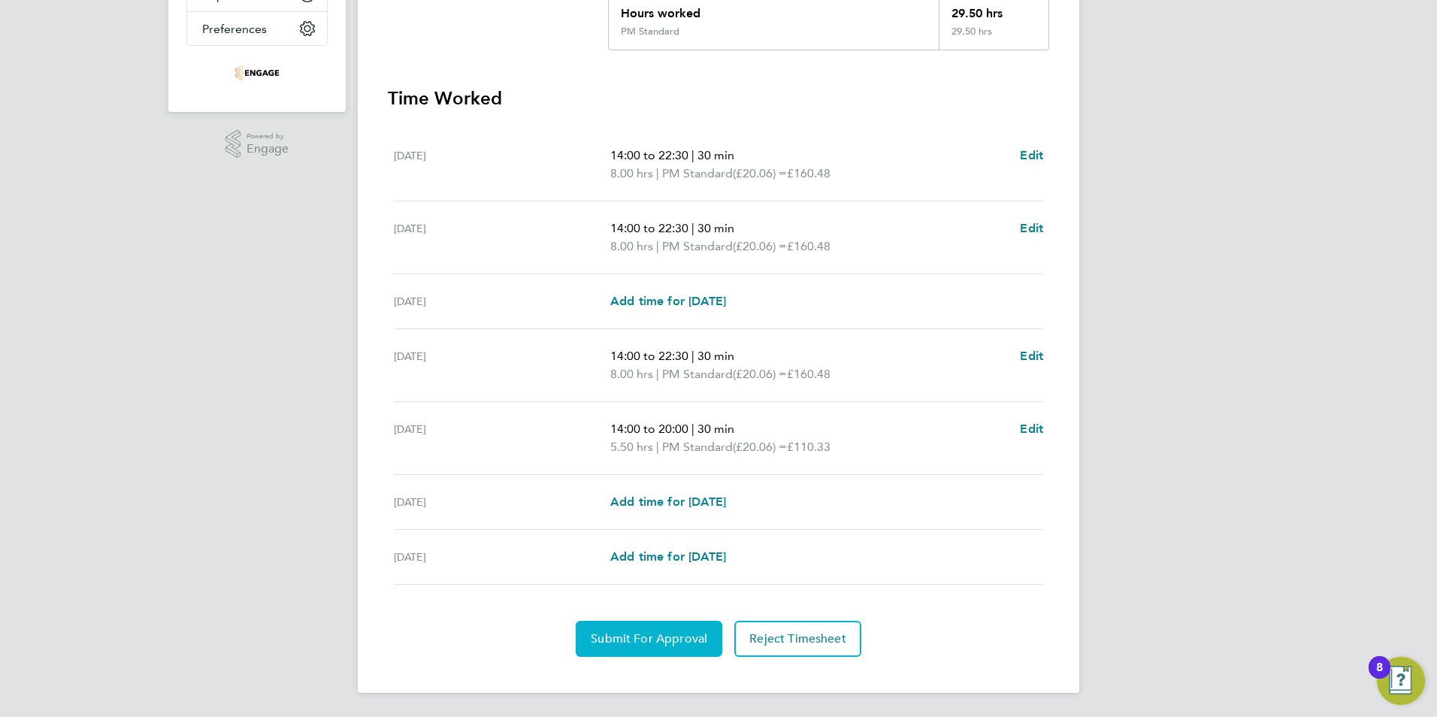
click at [635, 643] on span "Submit For Approval" at bounding box center [649, 638] width 117 height 15
click at [726, 301] on span "Add time for [DATE]" at bounding box center [668, 301] width 116 height 14
select select "15"
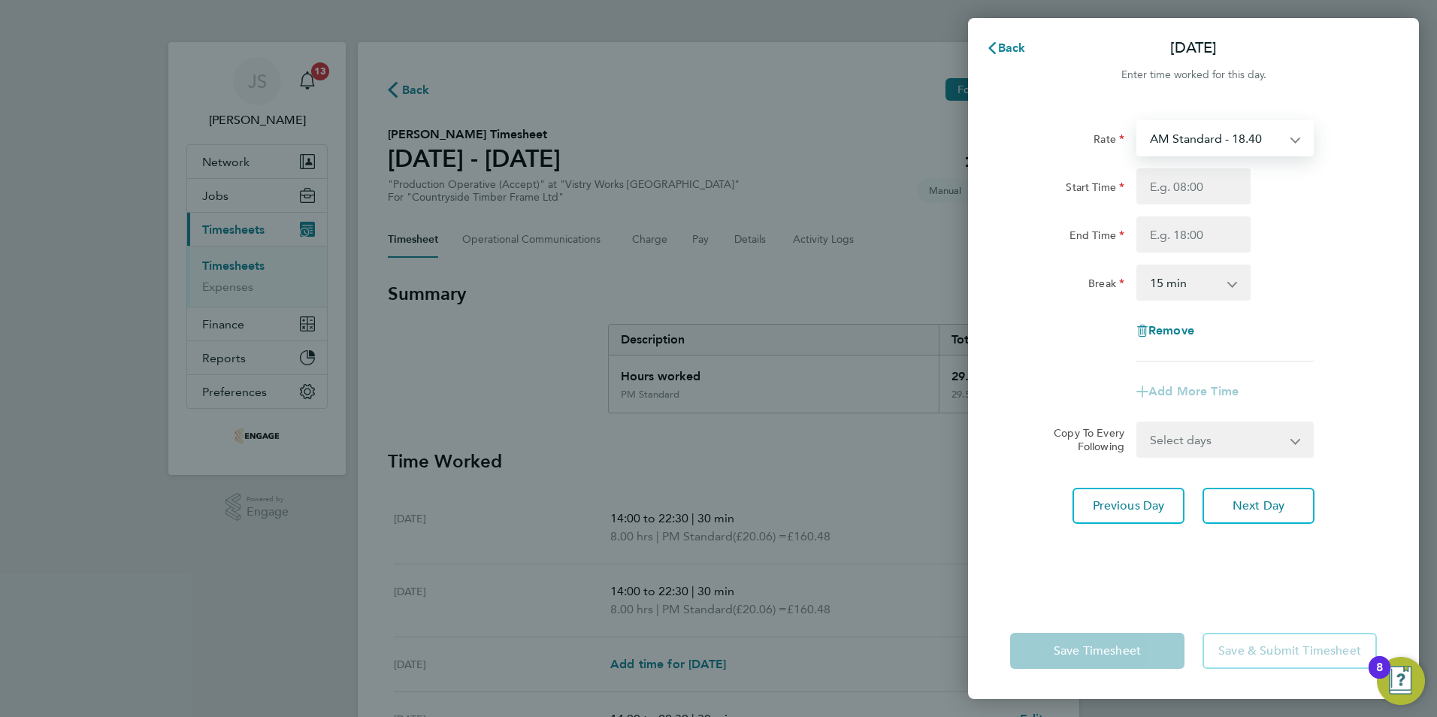
drag, startPoint x: 1199, startPoint y: 141, endPoint x: 1195, endPoint y: 156, distance: 16.2
click at [1199, 141] on select "AM Standard - 18.40 OT 1 - 27.60 PM OT 1 - 30.08 PM Standard - 20.06 OT2 - 36.8…" at bounding box center [1216, 138] width 156 height 33
select select "15"
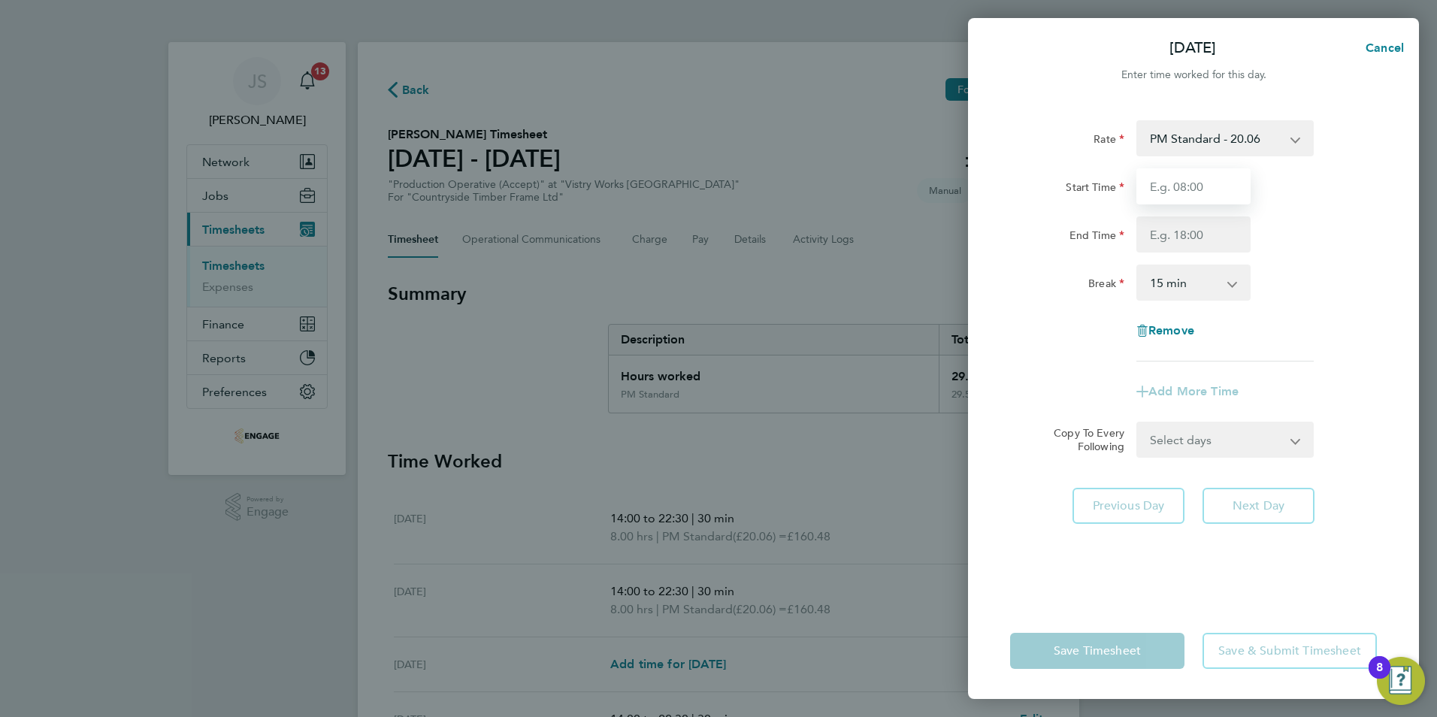
click at [1164, 189] on input "Start Time" at bounding box center [1193, 186] width 114 height 36
type input "14:00"
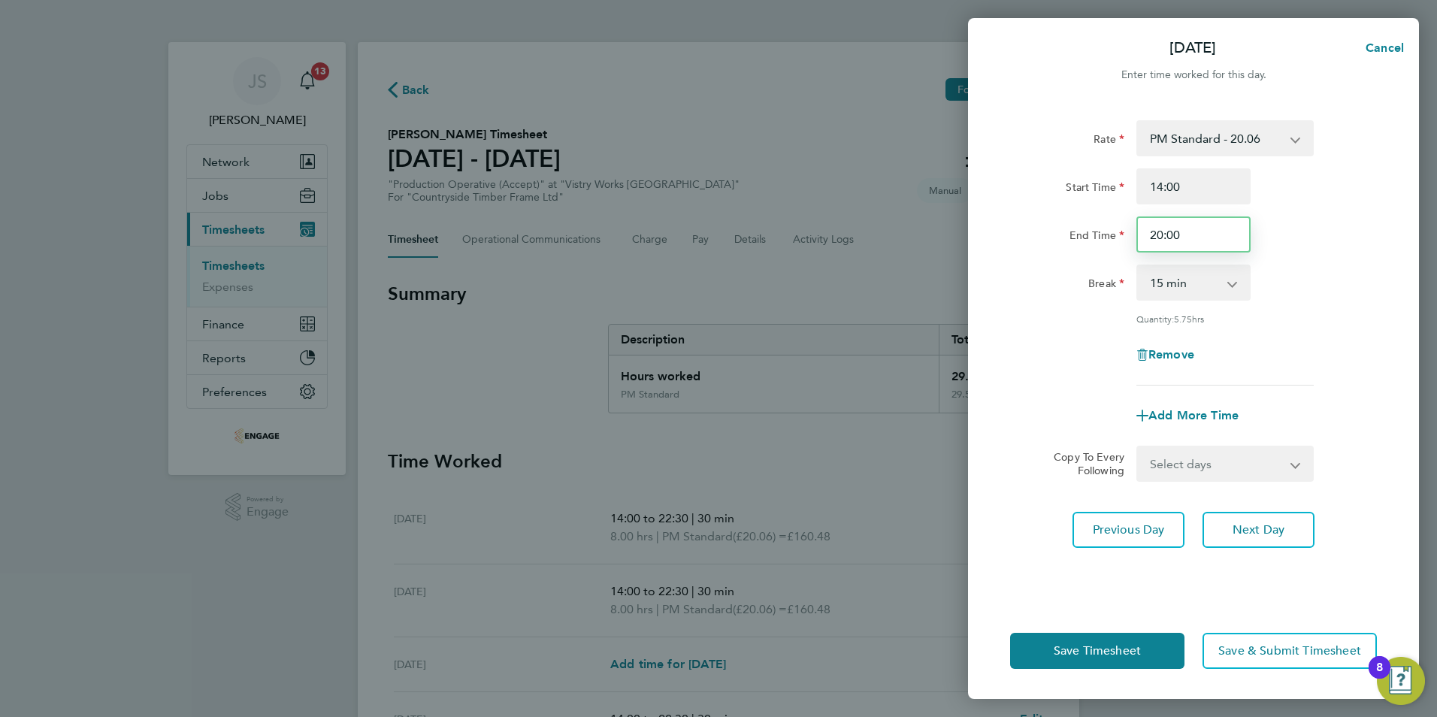
drag, startPoint x: 1190, startPoint y: 237, endPoint x: 1094, endPoint y: 238, distance: 95.5
click at [1094, 238] on div "End Time 20:00" at bounding box center [1193, 234] width 379 height 36
type input "22:30"
click at [1188, 294] on select "0 min 15 min 30 min 45 min 60 min 75 min 90 min" at bounding box center [1184, 282] width 93 height 33
select select "30"
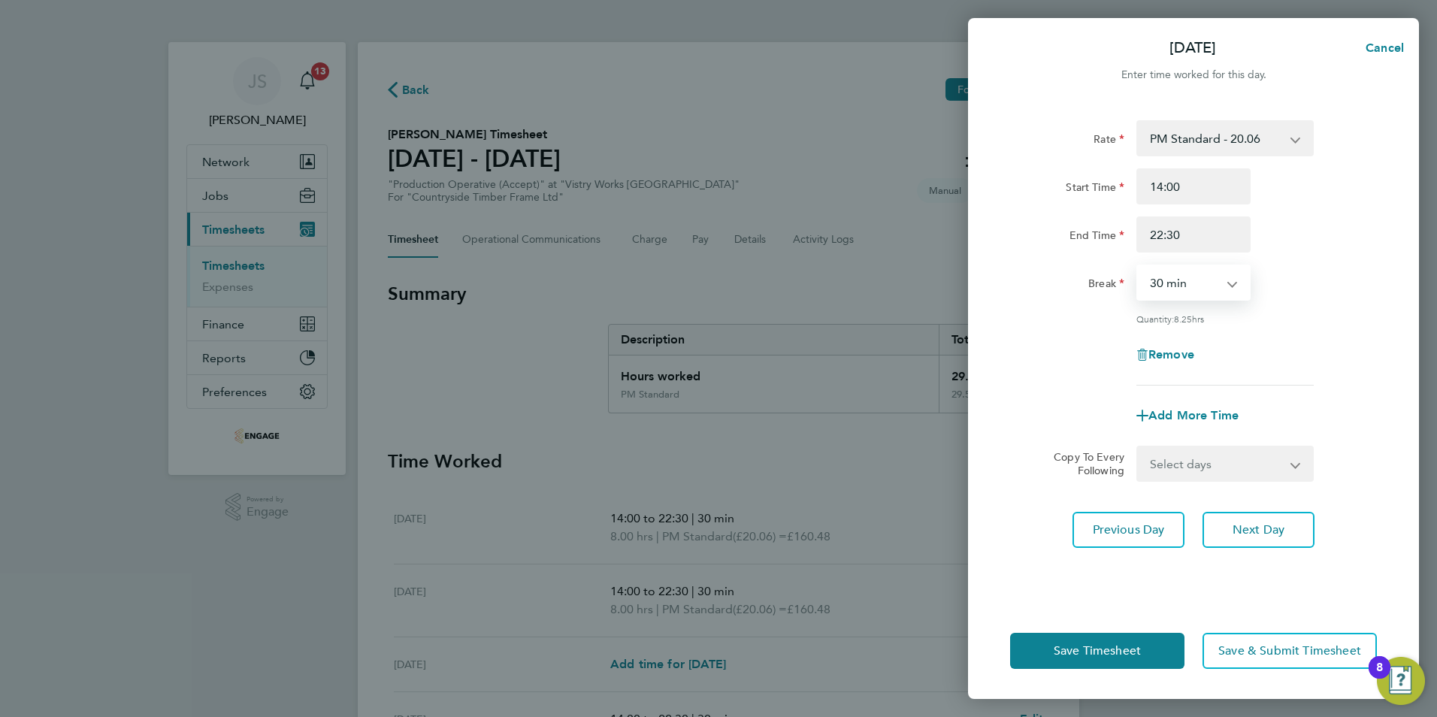
click at [1138, 266] on select "0 min 15 min 30 min 45 min 60 min 75 min 90 min" at bounding box center [1184, 282] width 93 height 33
click at [1099, 647] on span "Save Timesheet" at bounding box center [1097, 650] width 87 height 15
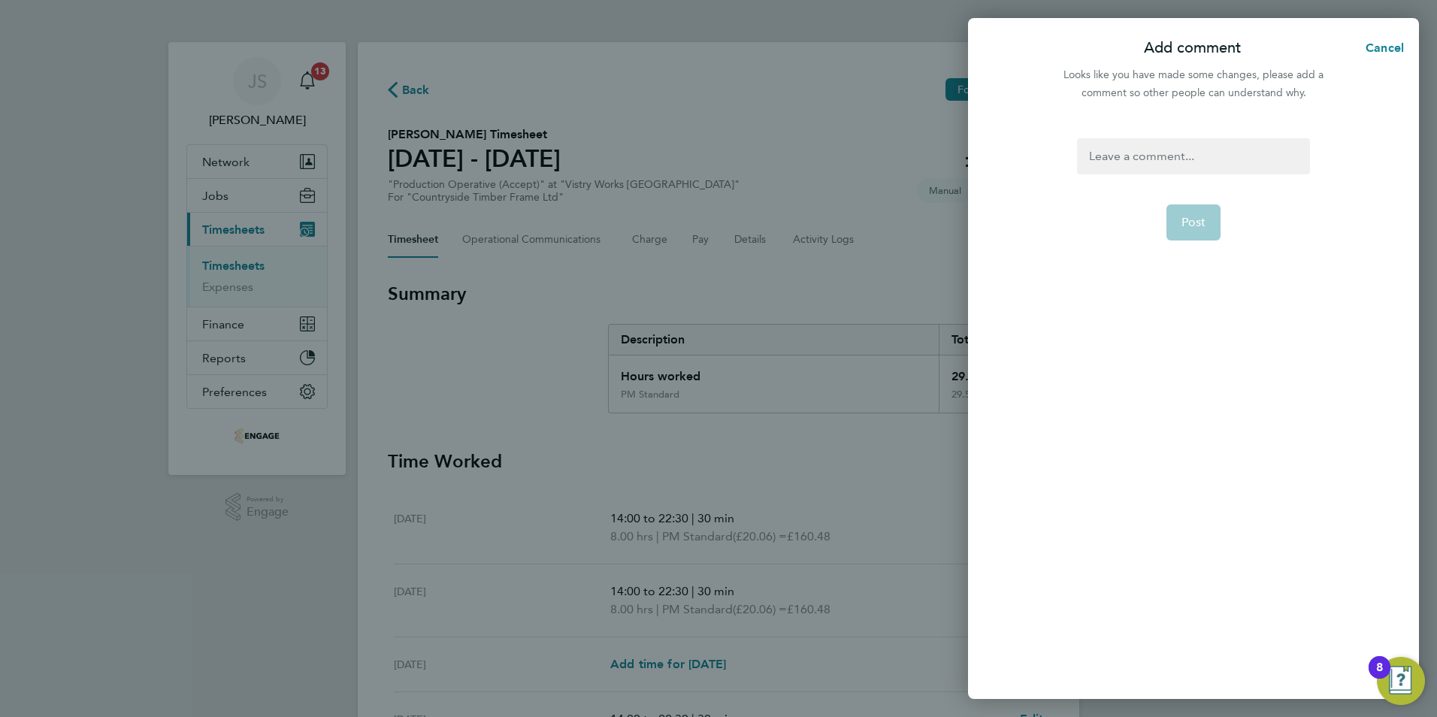
drag, startPoint x: 1115, startPoint y: 165, endPoint x: 1130, endPoint y: 156, distance: 16.9
click at [1117, 165] on div at bounding box center [1193, 156] width 232 height 36
click at [1197, 223] on span "Post" at bounding box center [1194, 222] width 25 height 15
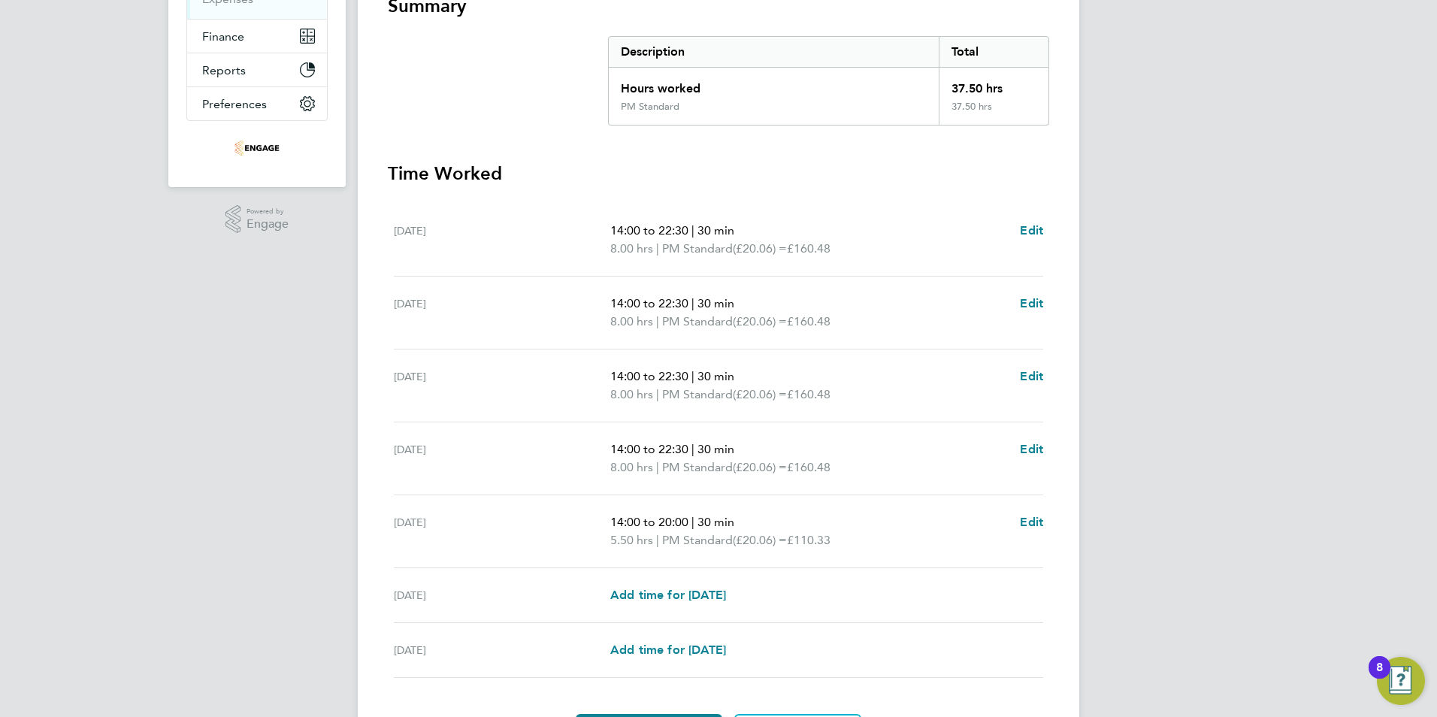
scroll to position [381, 0]
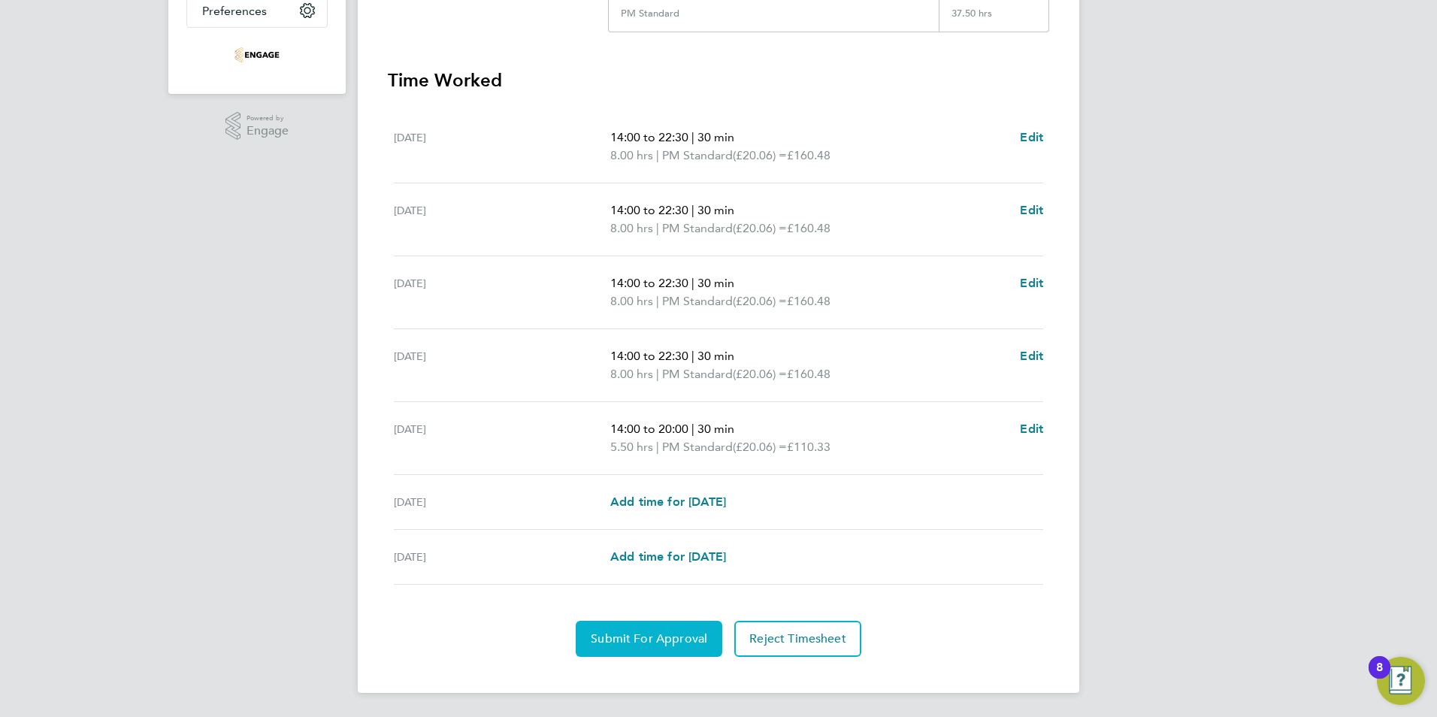
click at [643, 643] on span "Submit For Approval" at bounding box center [649, 638] width 117 height 15
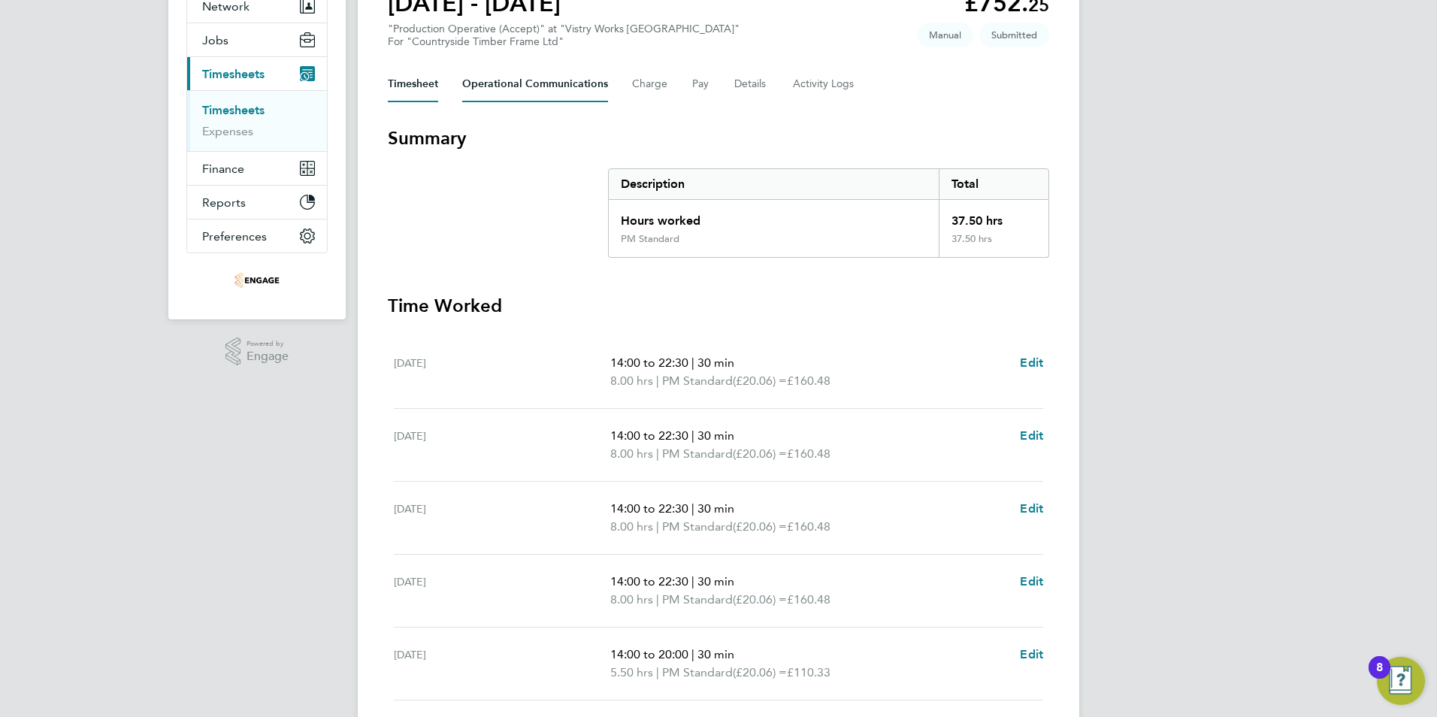
scroll to position [0, 0]
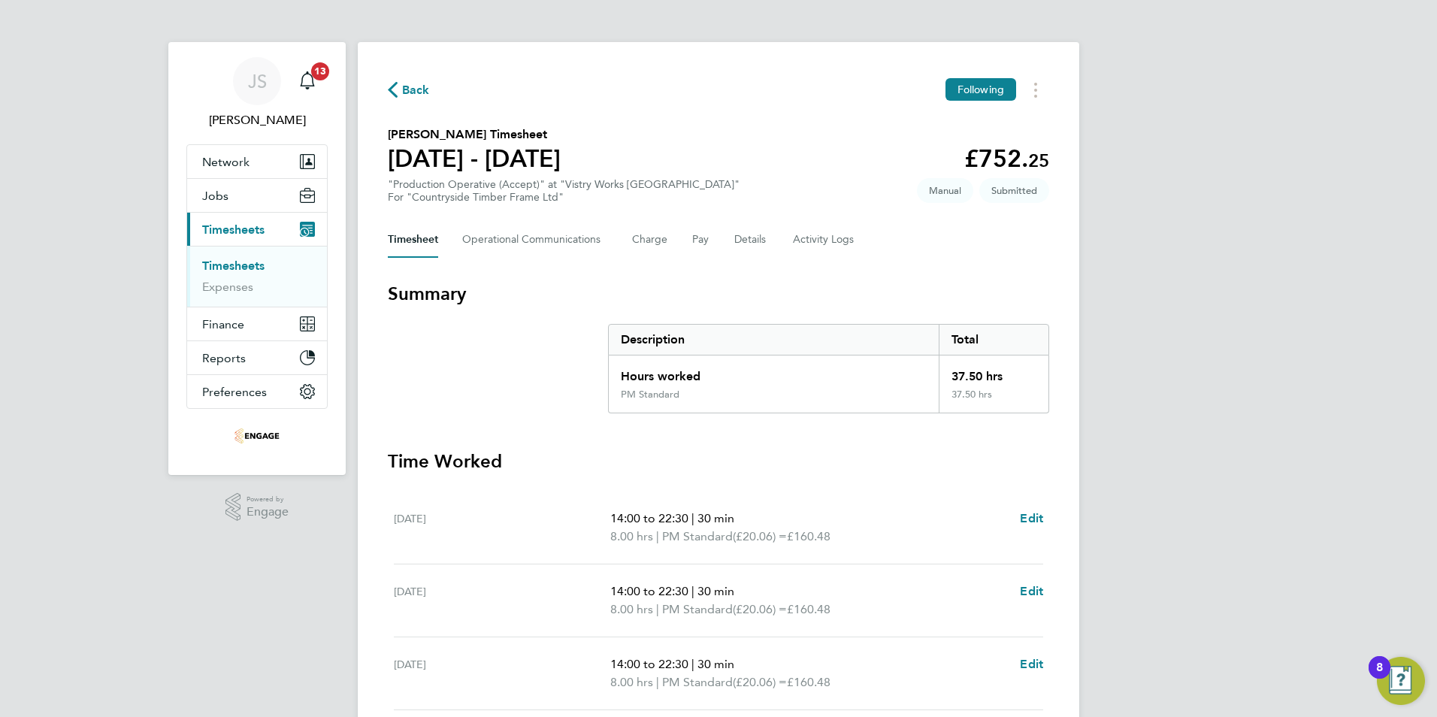
click at [414, 90] on span "Back" at bounding box center [416, 90] width 28 height 18
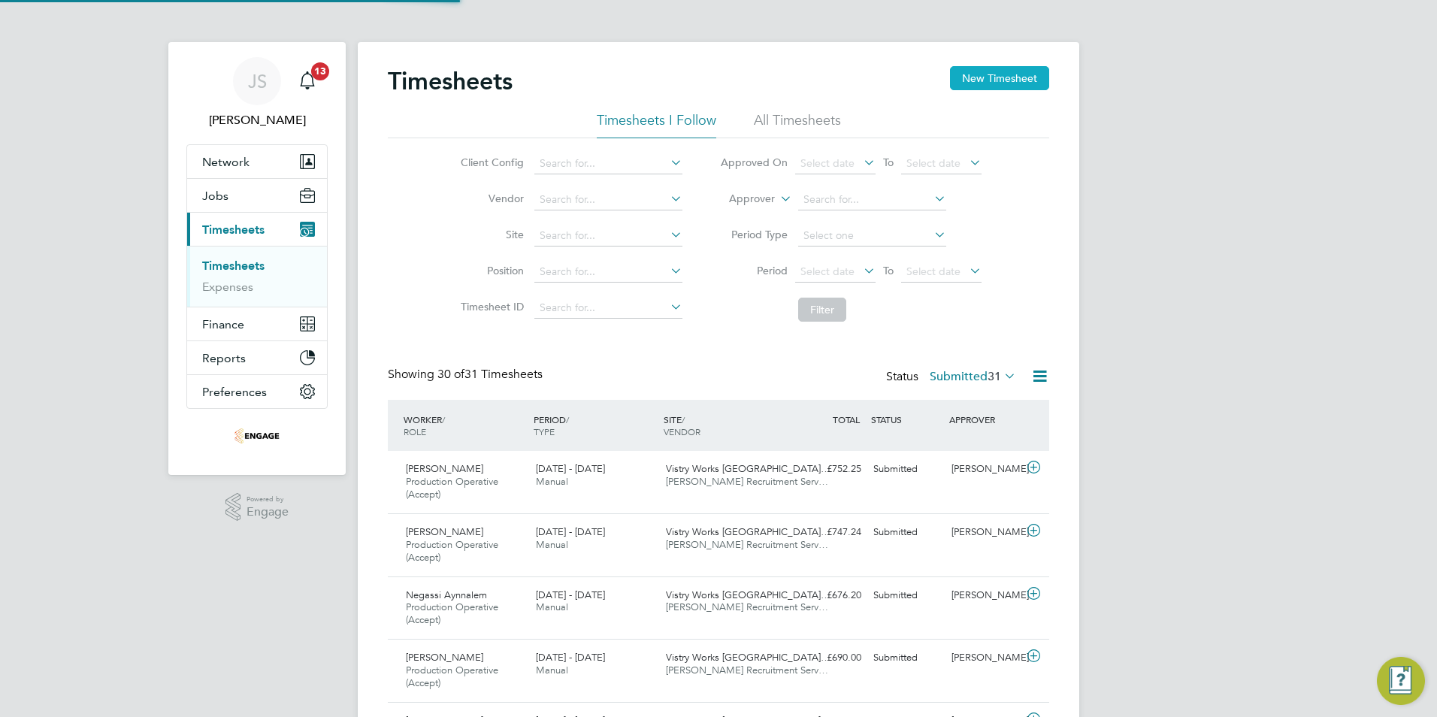
scroll to position [50, 131]
click at [987, 67] on button "New Timesheet" at bounding box center [999, 78] width 99 height 24
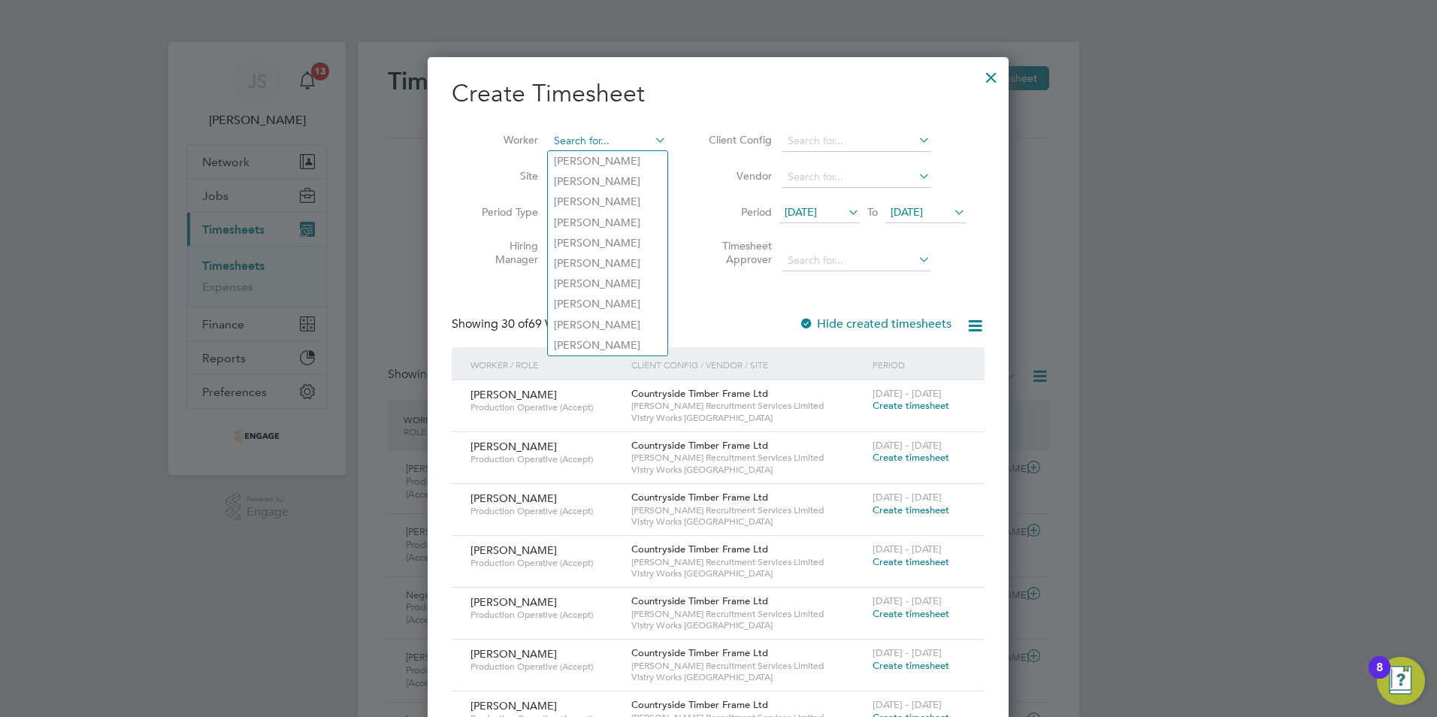
click at [604, 141] on input at bounding box center [608, 141] width 118 height 21
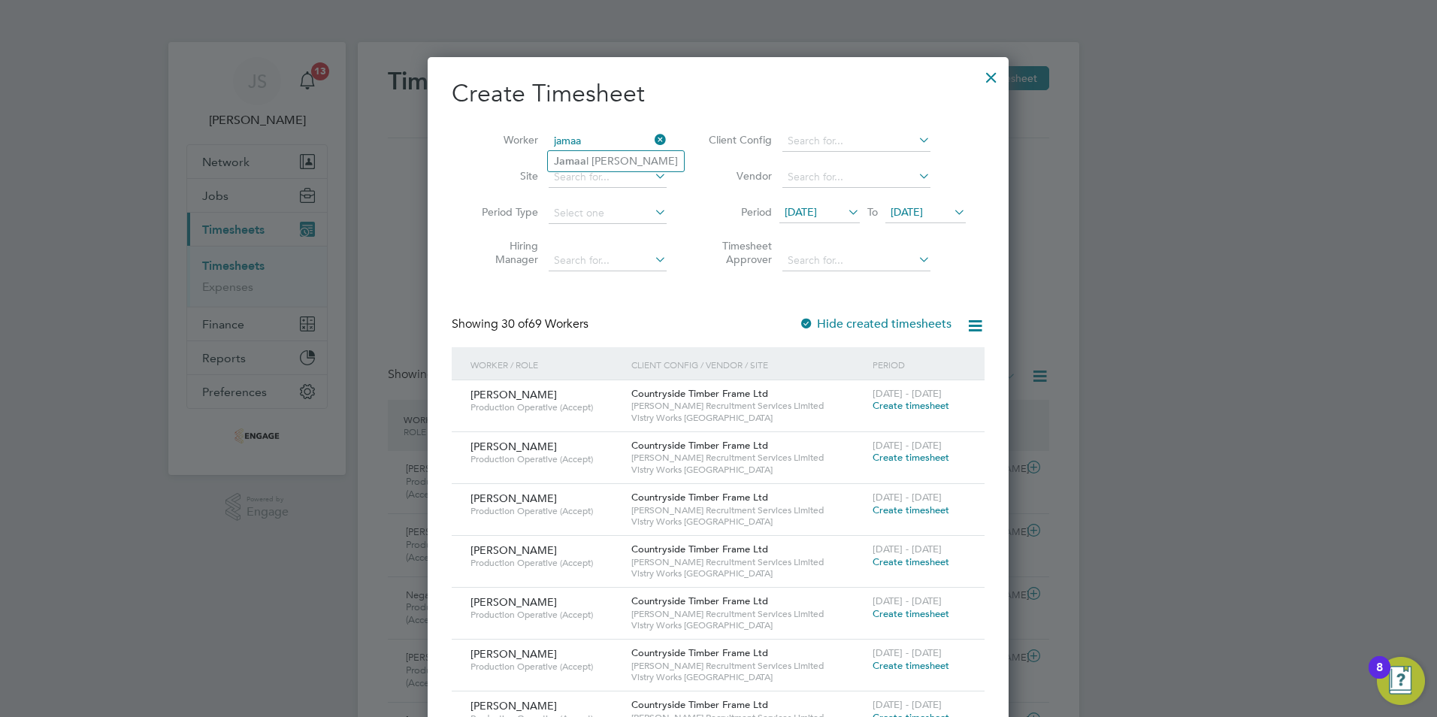
click at [589, 162] on li "Jamaa l Pinney" at bounding box center [616, 161] width 136 height 20
type input "Jamaal Pinney"
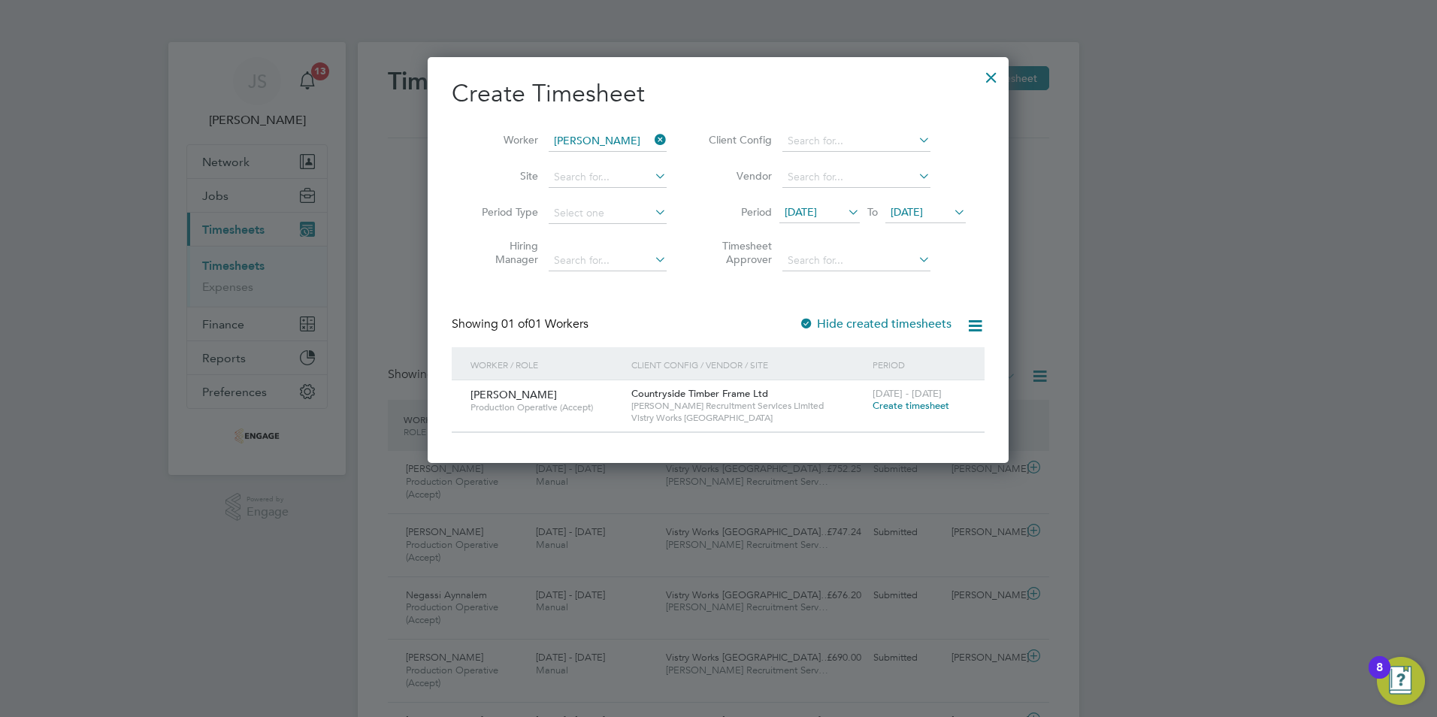
click at [913, 404] on span "Create timesheet" at bounding box center [911, 405] width 77 height 13
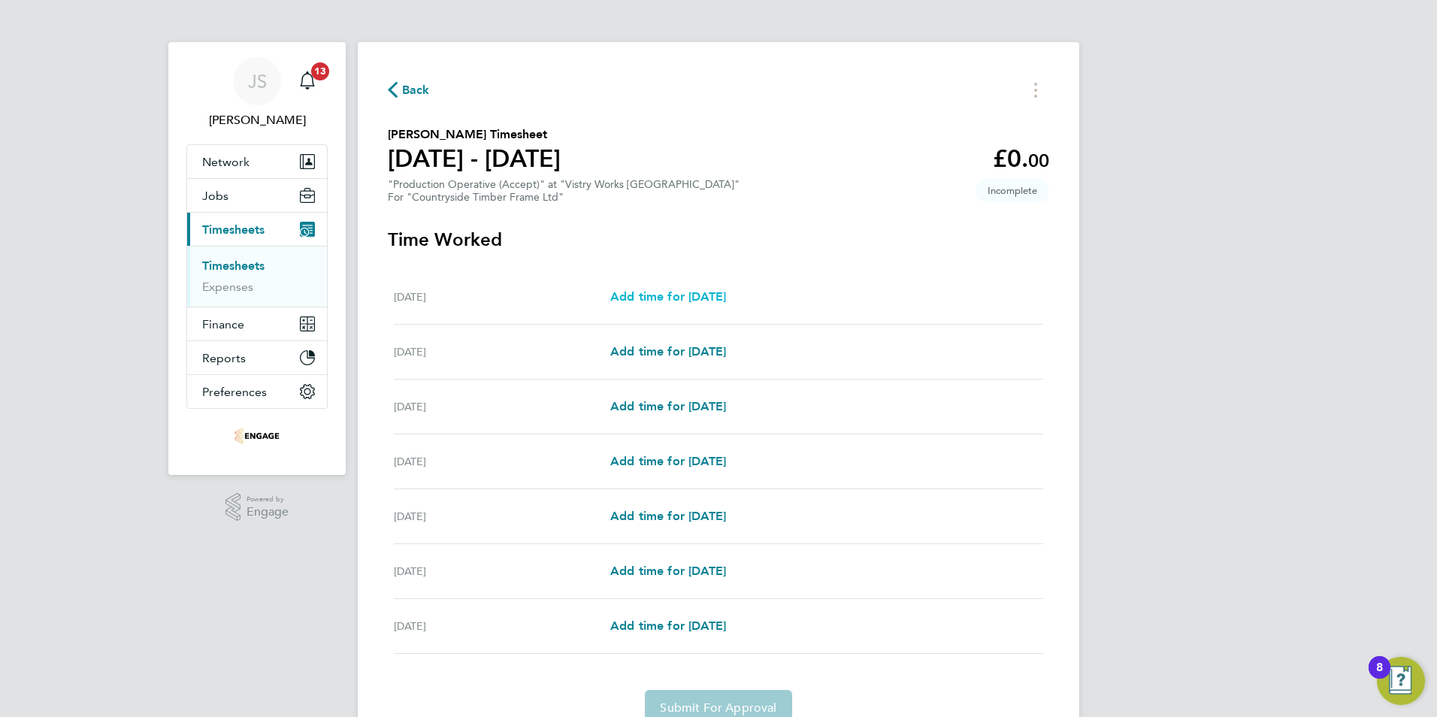
click at [669, 292] on span "Add time for [DATE]" at bounding box center [668, 296] width 116 height 14
select select "15"
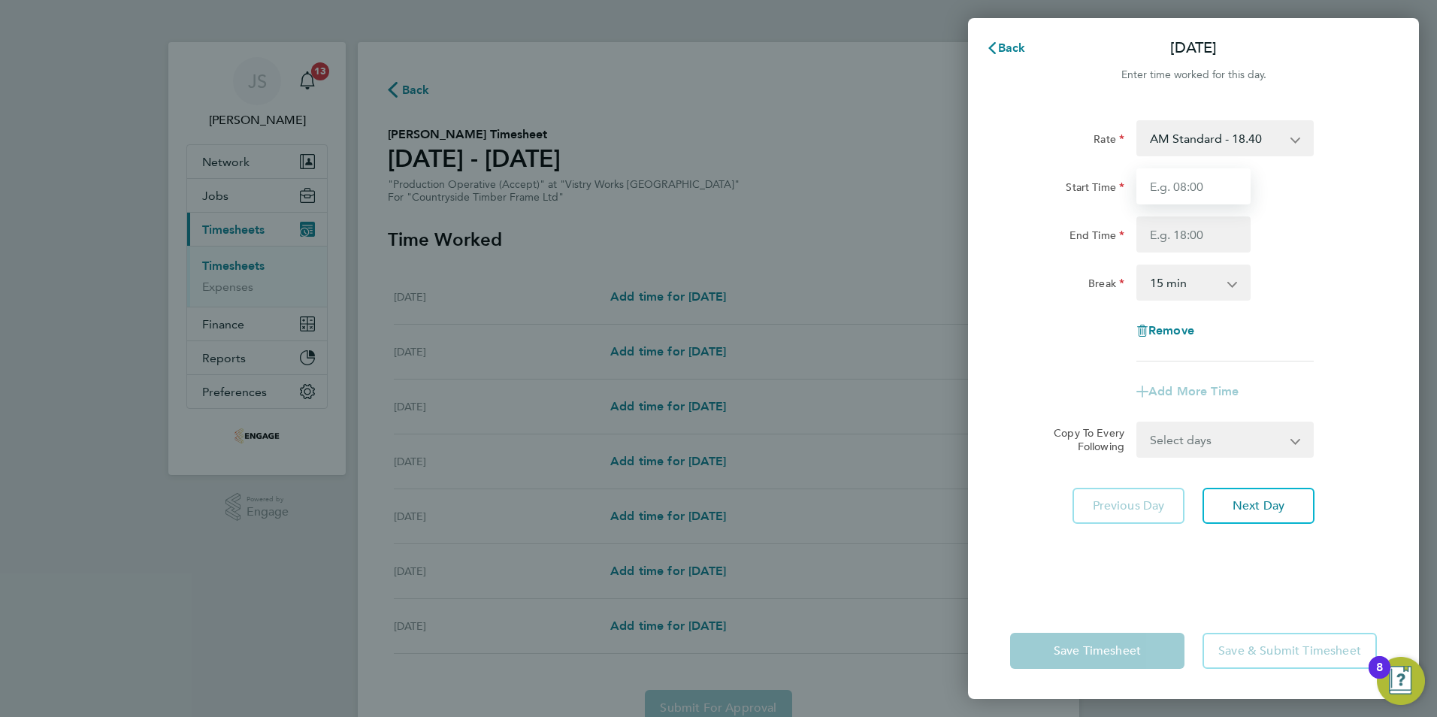
drag, startPoint x: 1178, startPoint y: 184, endPoint x: 1185, endPoint y: 196, distance: 14.2
click at [1178, 184] on input "Start Time" at bounding box center [1193, 186] width 114 height 36
type input "06:00"
click at [1180, 234] on input "End Time" at bounding box center [1193, 234] width 114 height 36
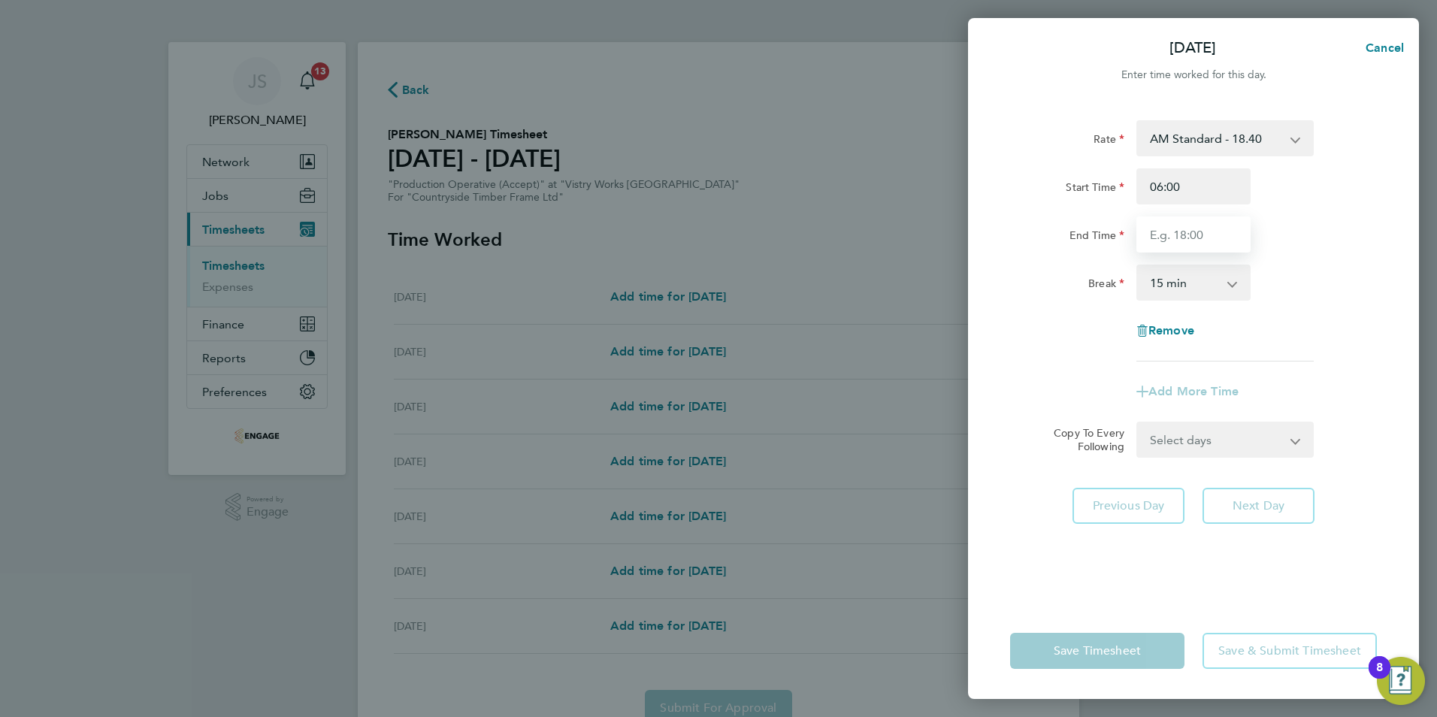
type input "14:00"
drag, startPoint x: 1161, startPoint y: 277, endPoint x: 1170, endPoint y: 280, distance: 9.5
click at [1161, 277] on select "0 min 15 min 30 min 45 min 60 min 75 min 90 min" at bounding box center [1184, 282] width 93 height 33
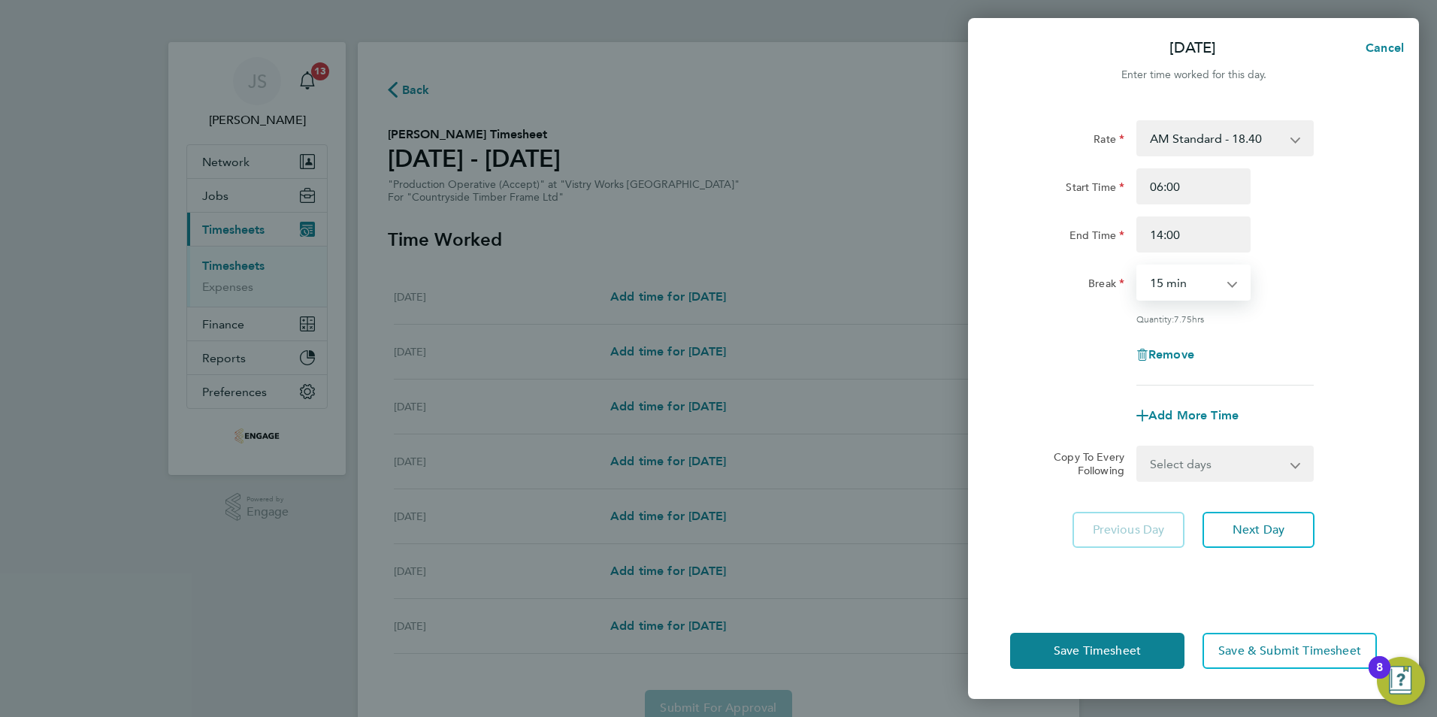
select select "30"
click at [1138, 266] on select "0 min 15 min 30 min 45 min 60 min 75 min 90 min" at bounding box center [1184, 282] width 93 height 33
drag, startPoint x: 1179, startPoint y: 449, endPoint x: 1187, endPoint y: 480, distance: 31.0
click at [1179, 449] on select "Select days Day Weekday (Mon-Fri) Weekend (Sat-Sun) [DATE] [DATE] [DATE] [DATE]…" at bounding box center [1217, 463] width 158 height 33
select select "WEEKDAY"
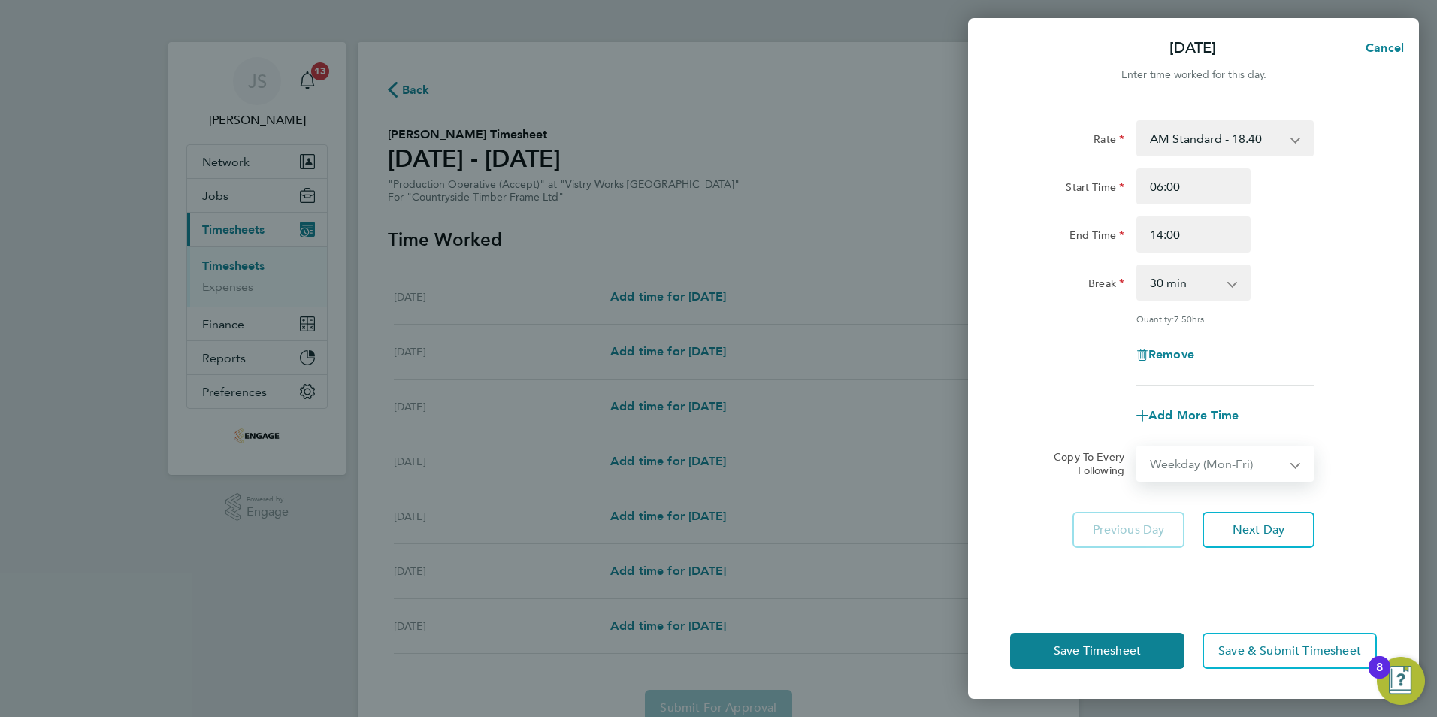
click at [1138, 447] on select "Select days Day Weekday (Mon-Fri) Weekend (Sat-Sun) [DATE] [DATE] [DATE] [DATE]…" at bounding box center [1217, 463] width 158 height 33
select select "[DATE]"
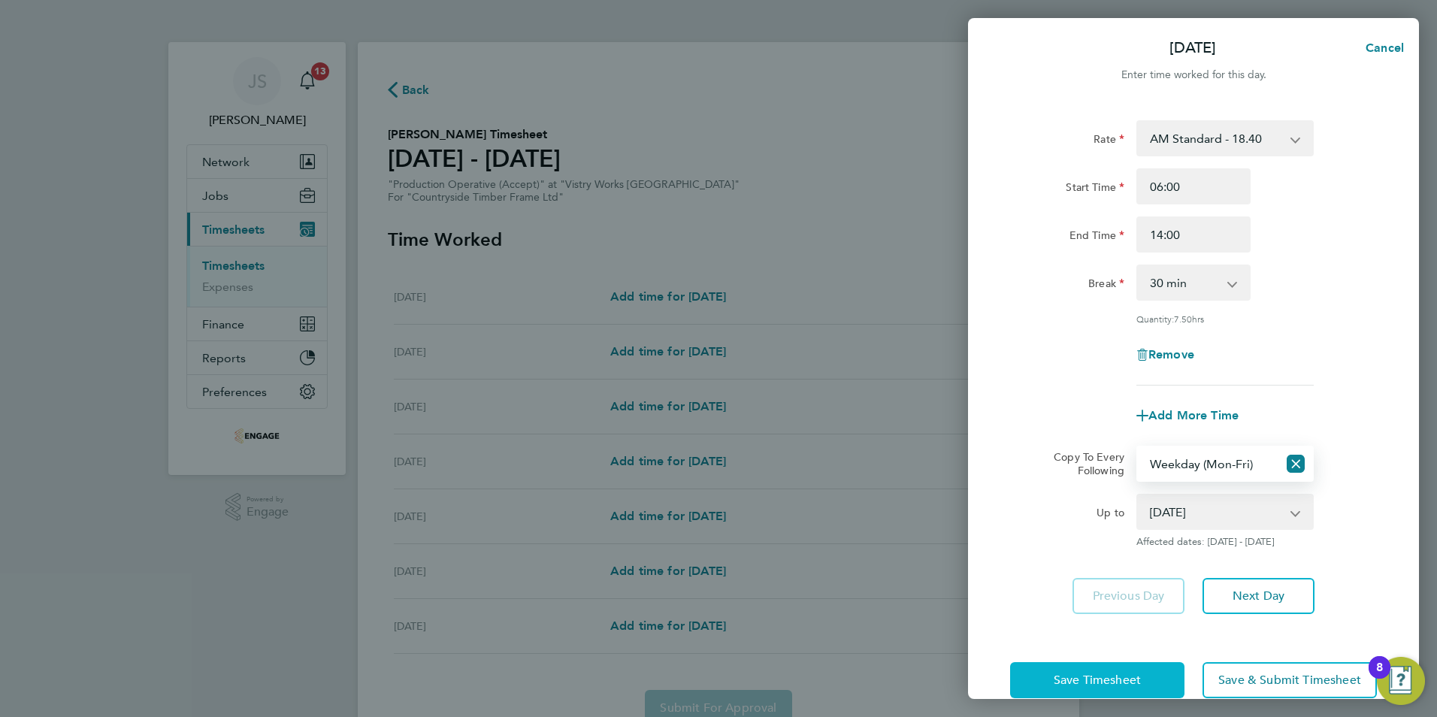
click at [1103, 669] on button "Save Timesheet" at bounding box center [1097, 680] width 174 height 36
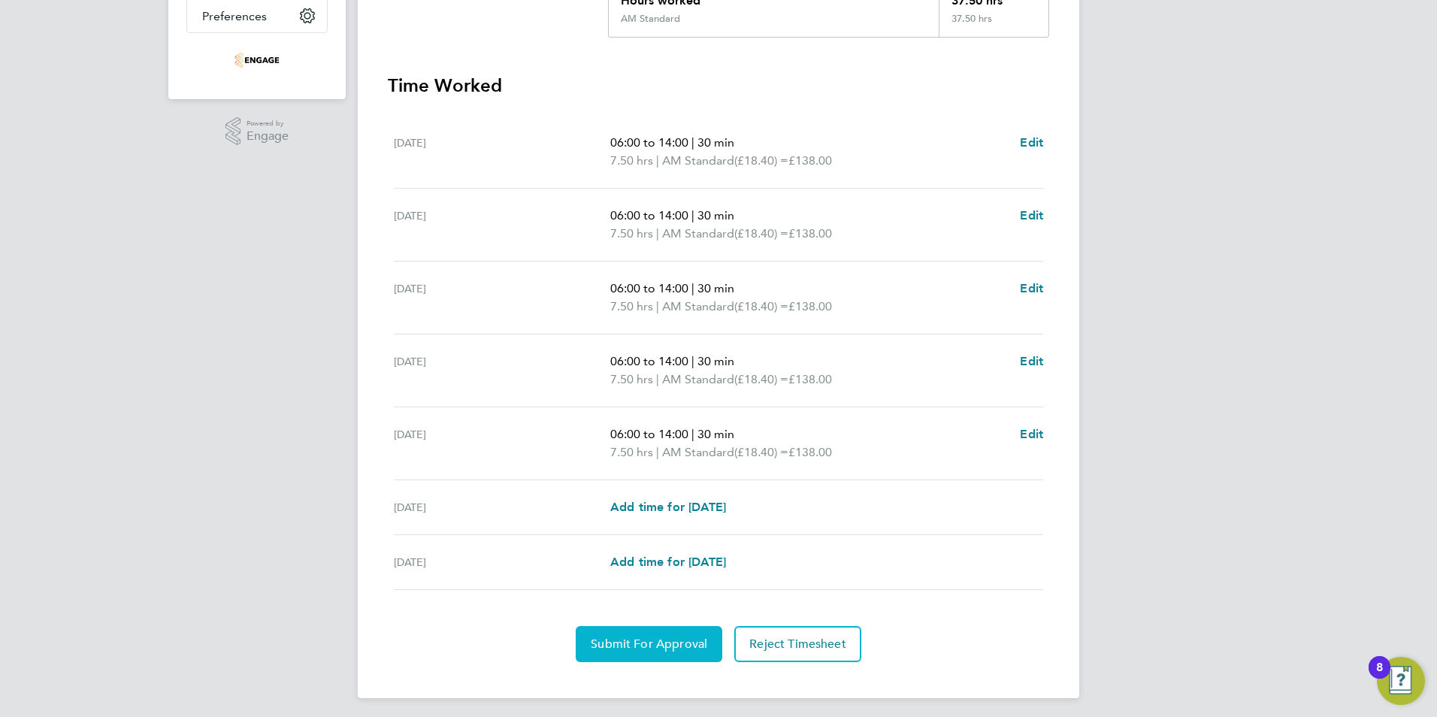
click at [612, 640] on span "Submit For Approval" at bounding box center [649, 644] width 117 height 15
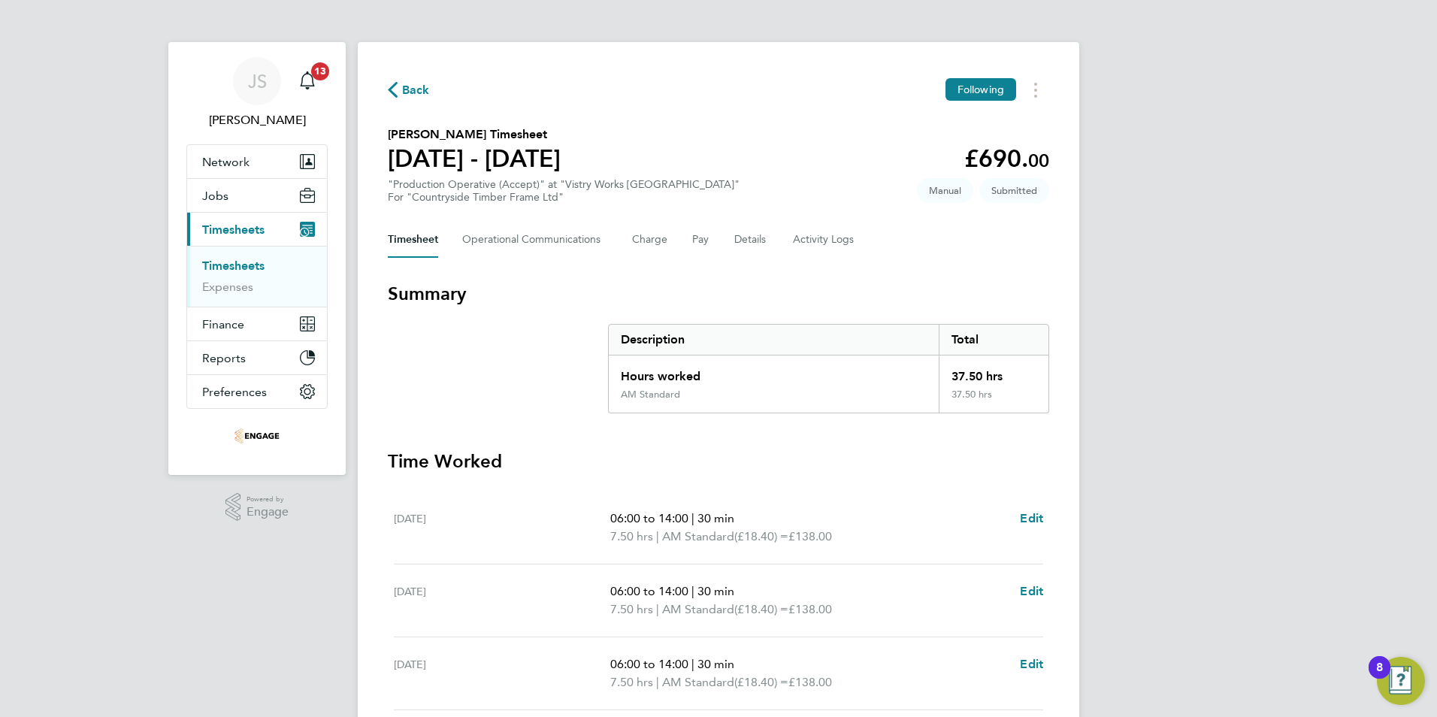
click at [389, 91] on icon "button" at bounding box center [393, 90] width 10 height 16
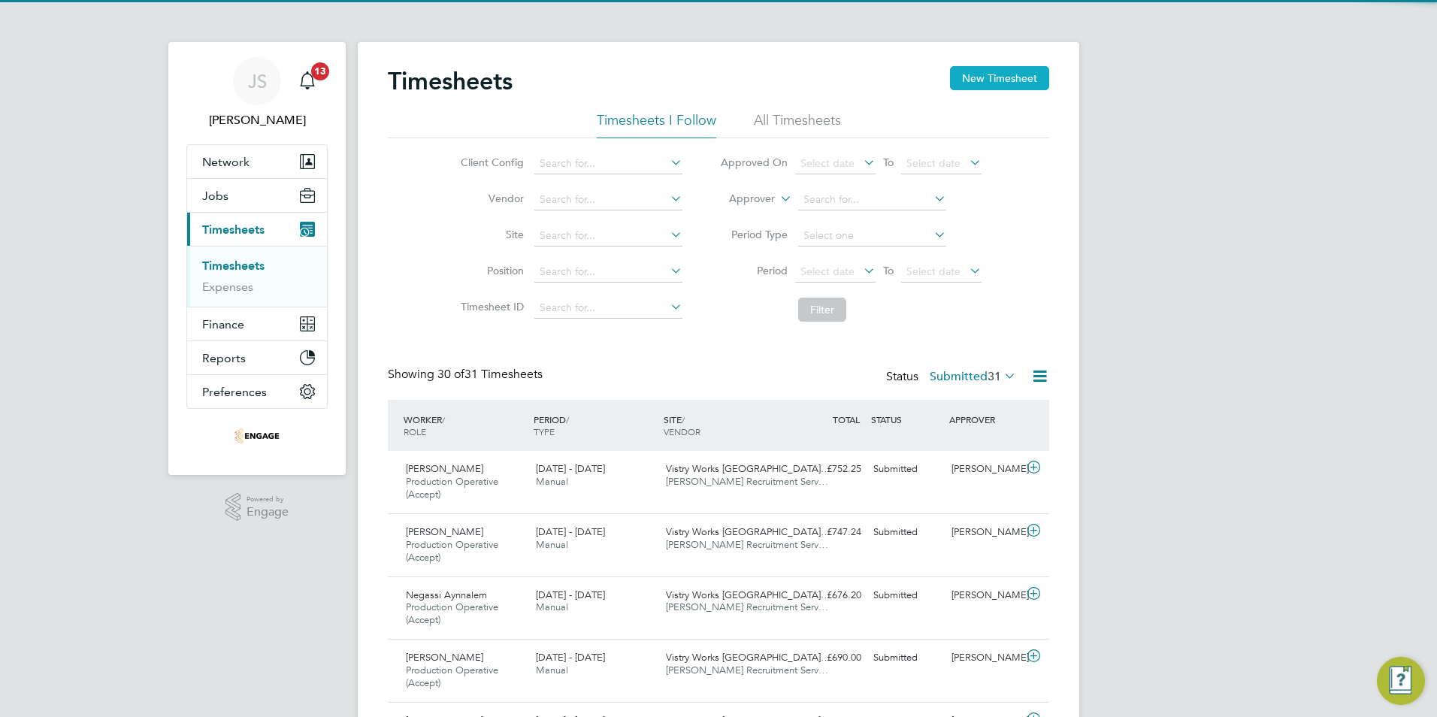
click at [984, 76] on button "New Timesheet" at bounding box center [999, 78] width 99 height 24
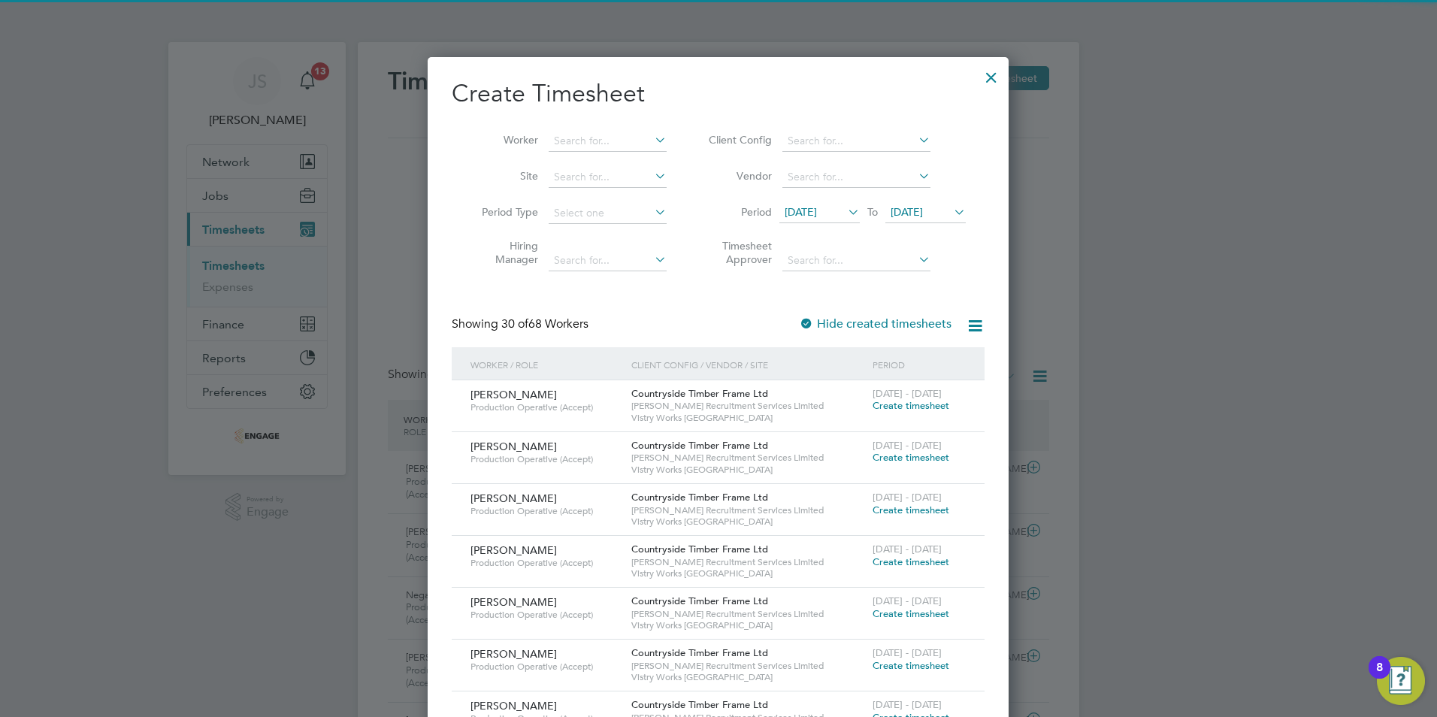
click at [564, 128] on li "Worker" at bounding box center [569, 141] width 234 height 36
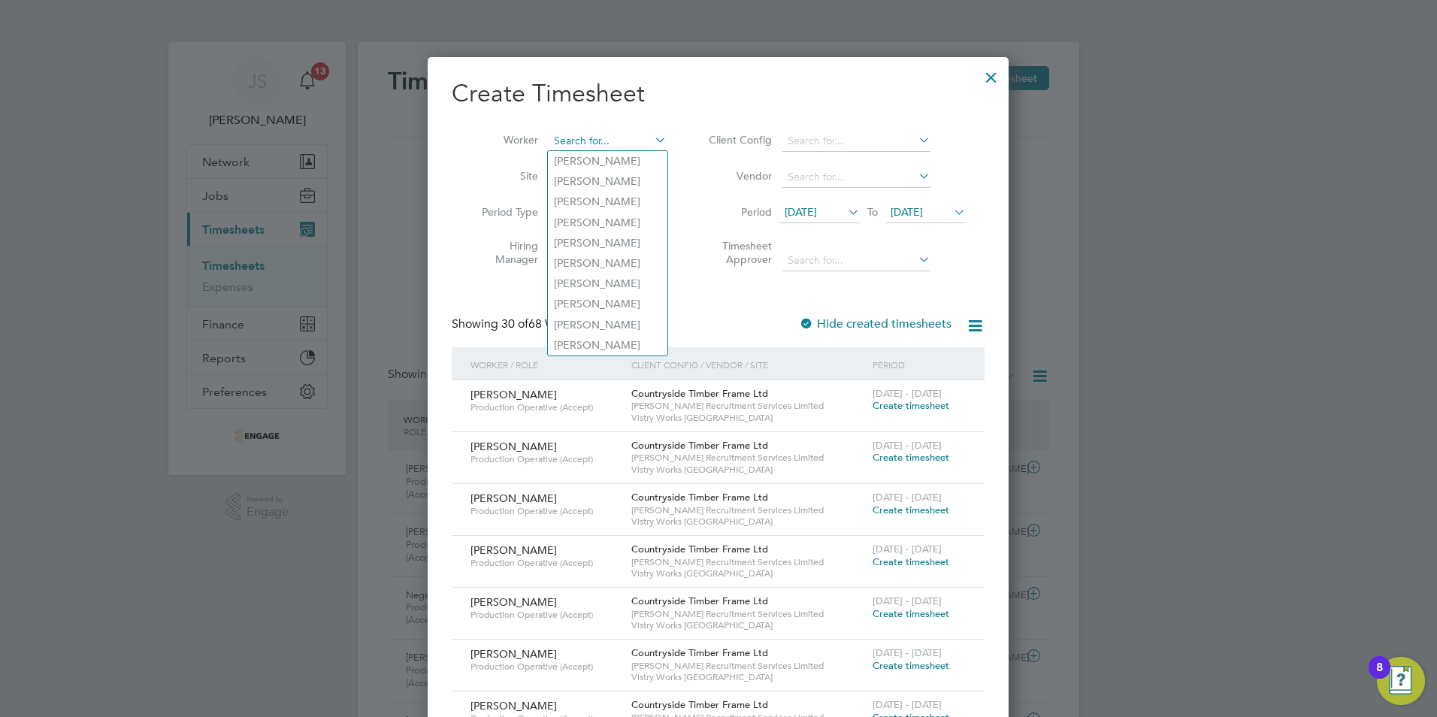
click at [564, 138] on input at bounding box center [608, 141] width 118 height 21
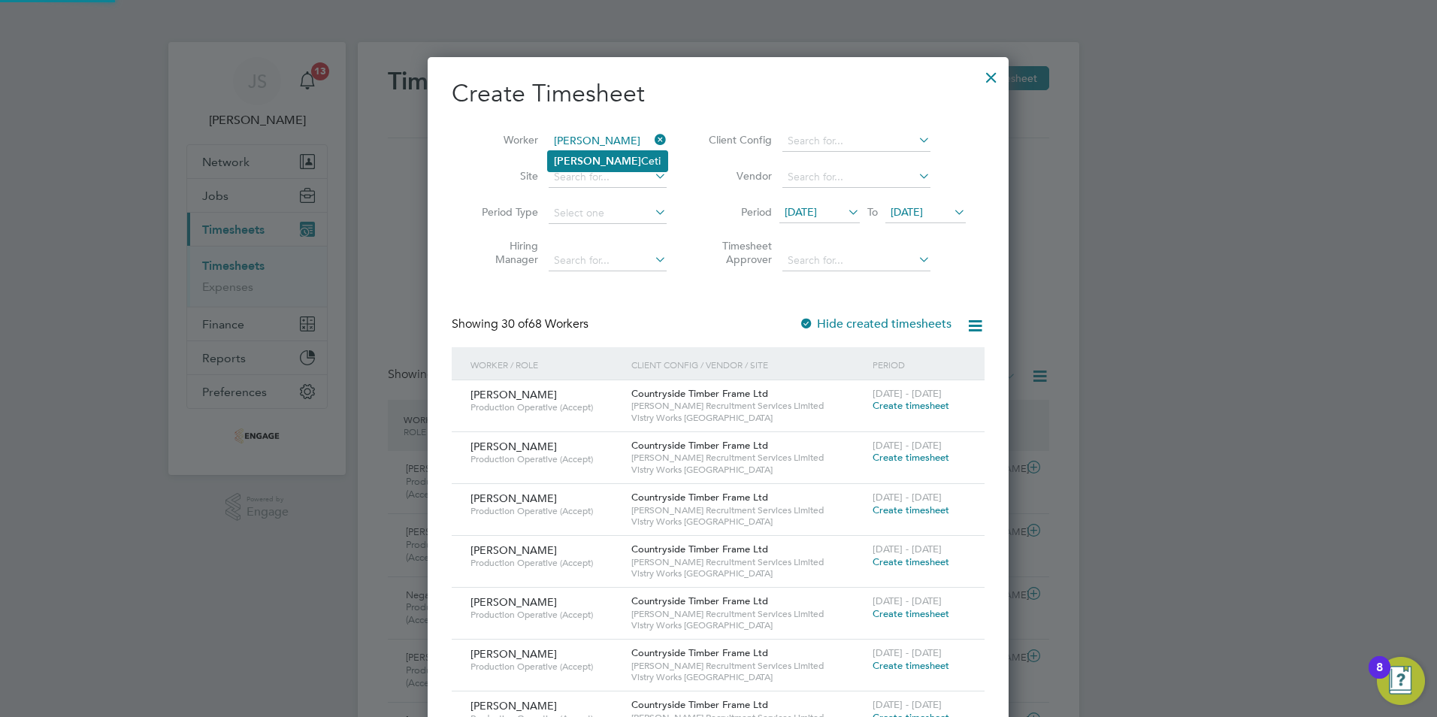
click at [601, 159] on li "Tomas Ceti" at bounding box center [608, 161] width 120 height 20
type input "Tomas Ceti"
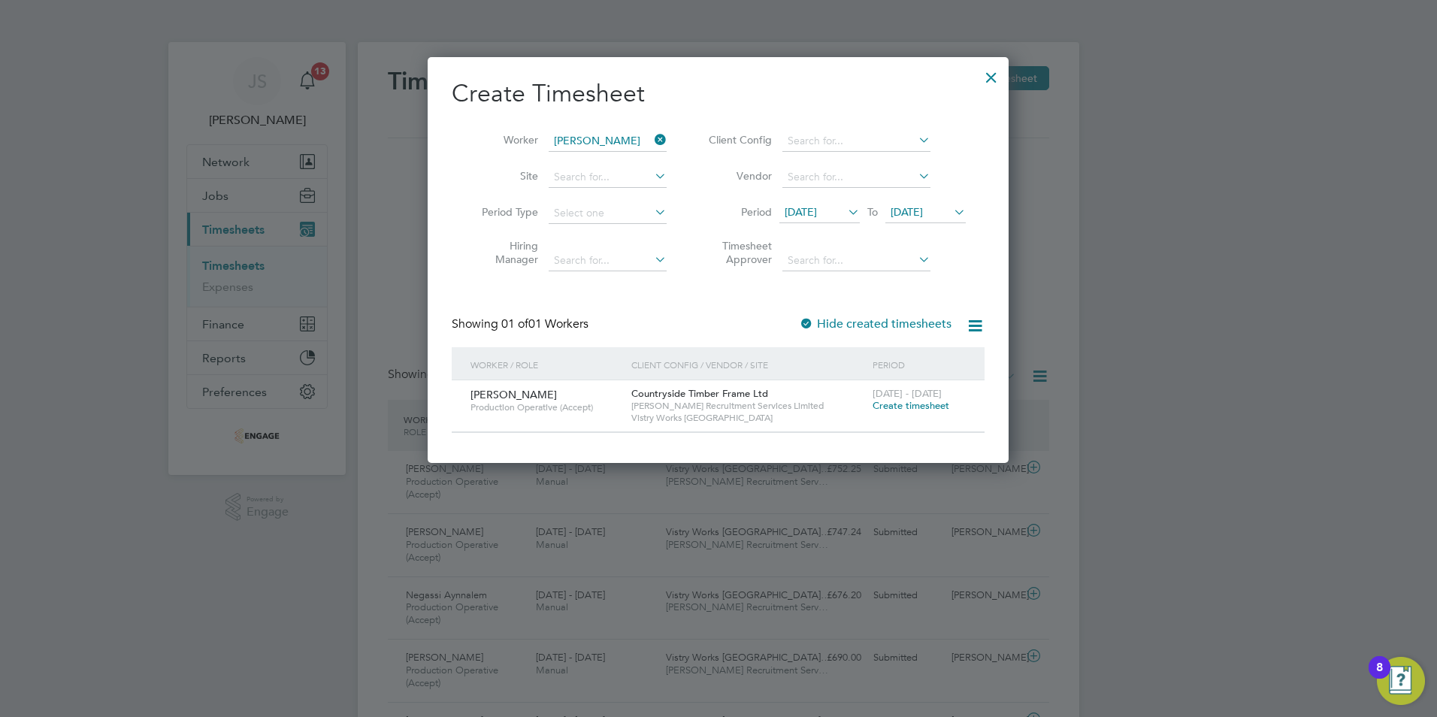
click at [882, 401] on span "Create timesheet" at bounding box center [911, 405] width 77 height 13
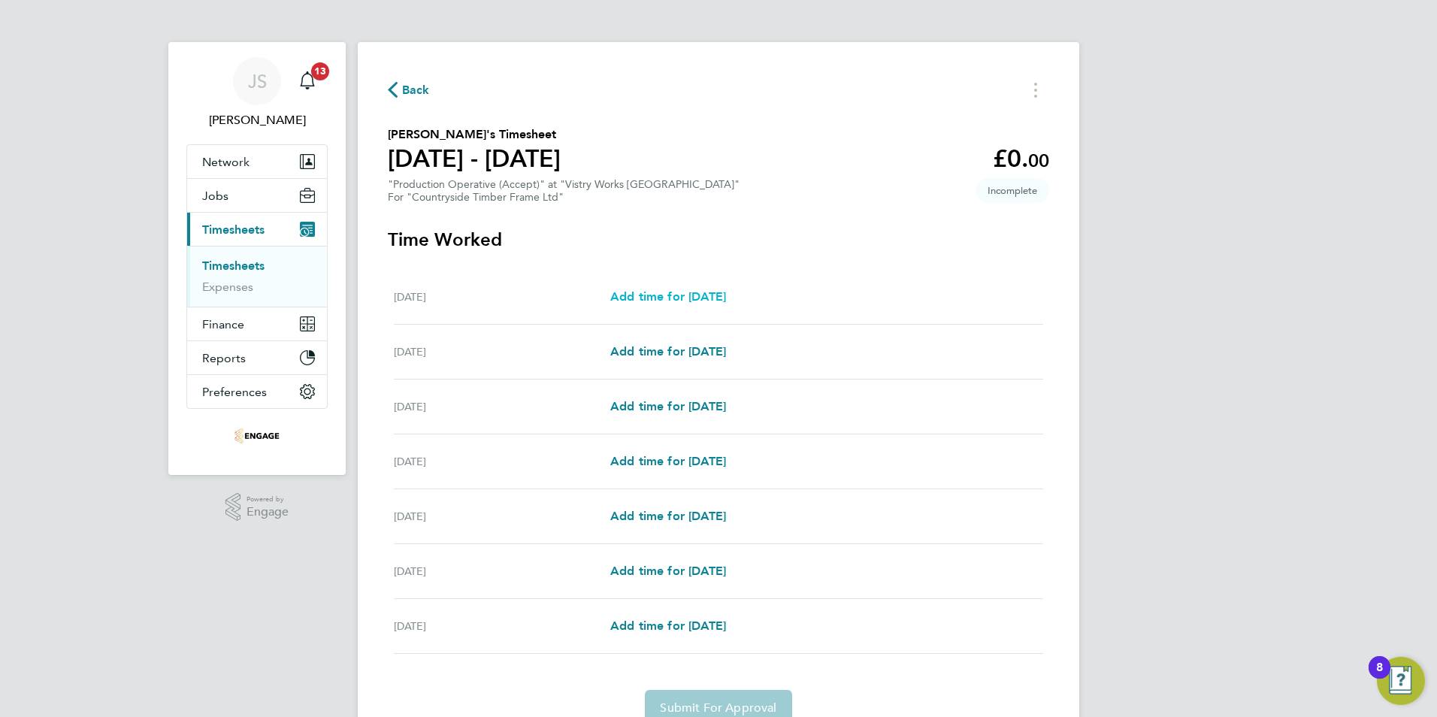
click at [623, 292] on span "Add time for [DATE]" at bounding box center [668, 296] width 116 height 14
select select "15"
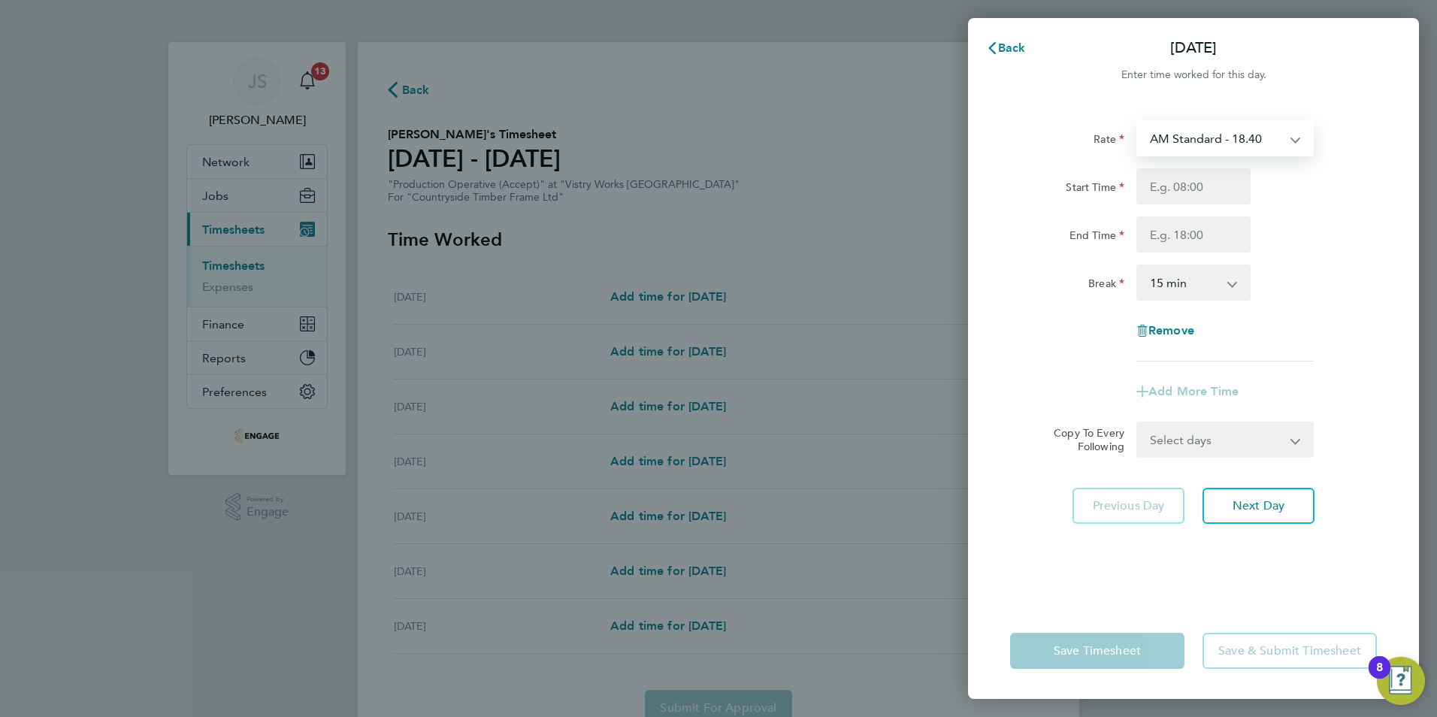
drag, startPoint x: 1170, startPoint y: 137, endPoint x: 1173, endPoint y: 156, distance: 19.0
click at [1170, 137] on select "AM Standard - 18.40 PM Standard - 20.06 PM OT 1 - 30.08 OT2 - 36.80 OT 1 - 27.6…" at bounding box center [1216, 138] width 156 height 33
select select "15"
click at [1164, 166] on div "Rate PM Standard - 20.06 PM OT 1 - 30.08 OT2 - 36.80 OT 1 - 27.60 PM OT2 - 40.1…" at bounding box center [1193, 240] width 367 height 241
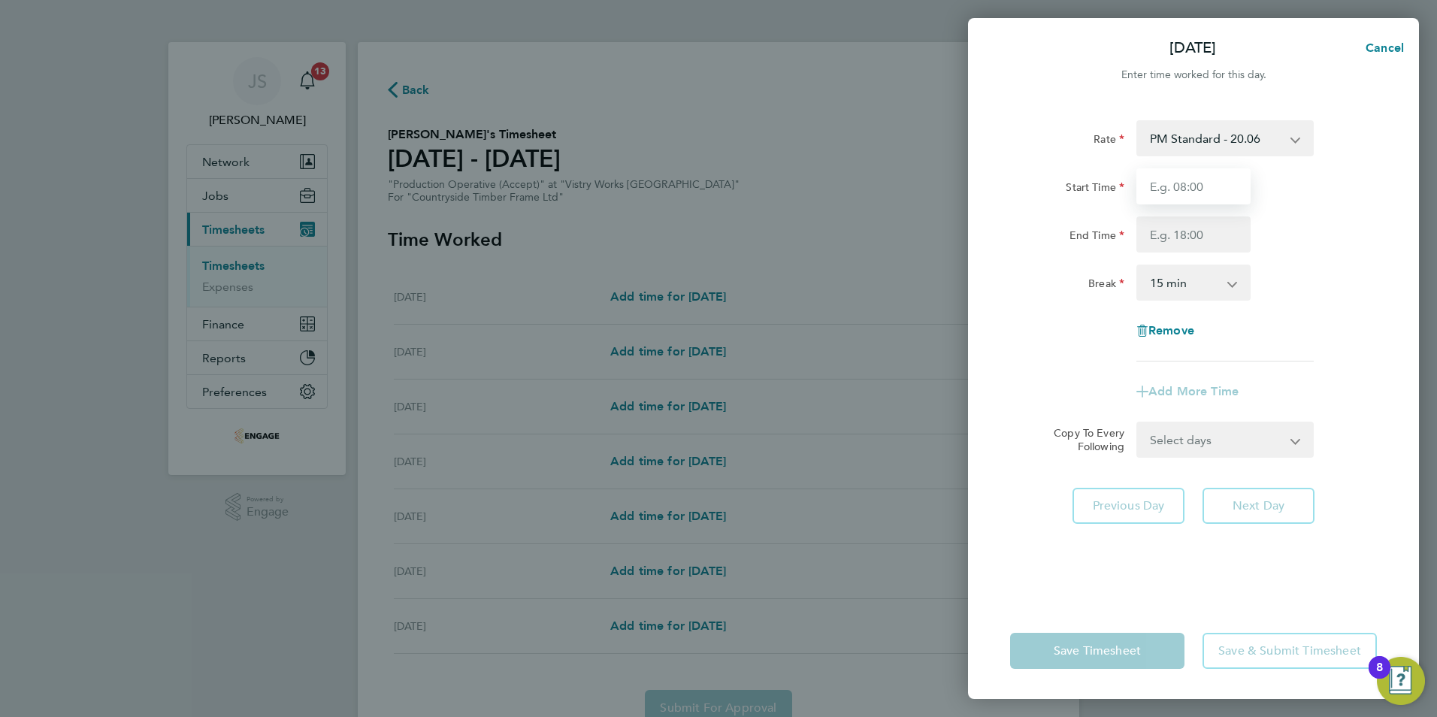
drag, startPoint x: 1164, startPoint y: 183, endPoint x: 1176, endPoint y: 198, distance: 18.8
click at [1164, 183] on input "Start Time" at bounding box center [1193, 186] width 114 height 36
type input "14:00"
click at [1169, 239] on input "End Time" at bounding box center [1193, 234] width 114 height 36
type input "22:30"
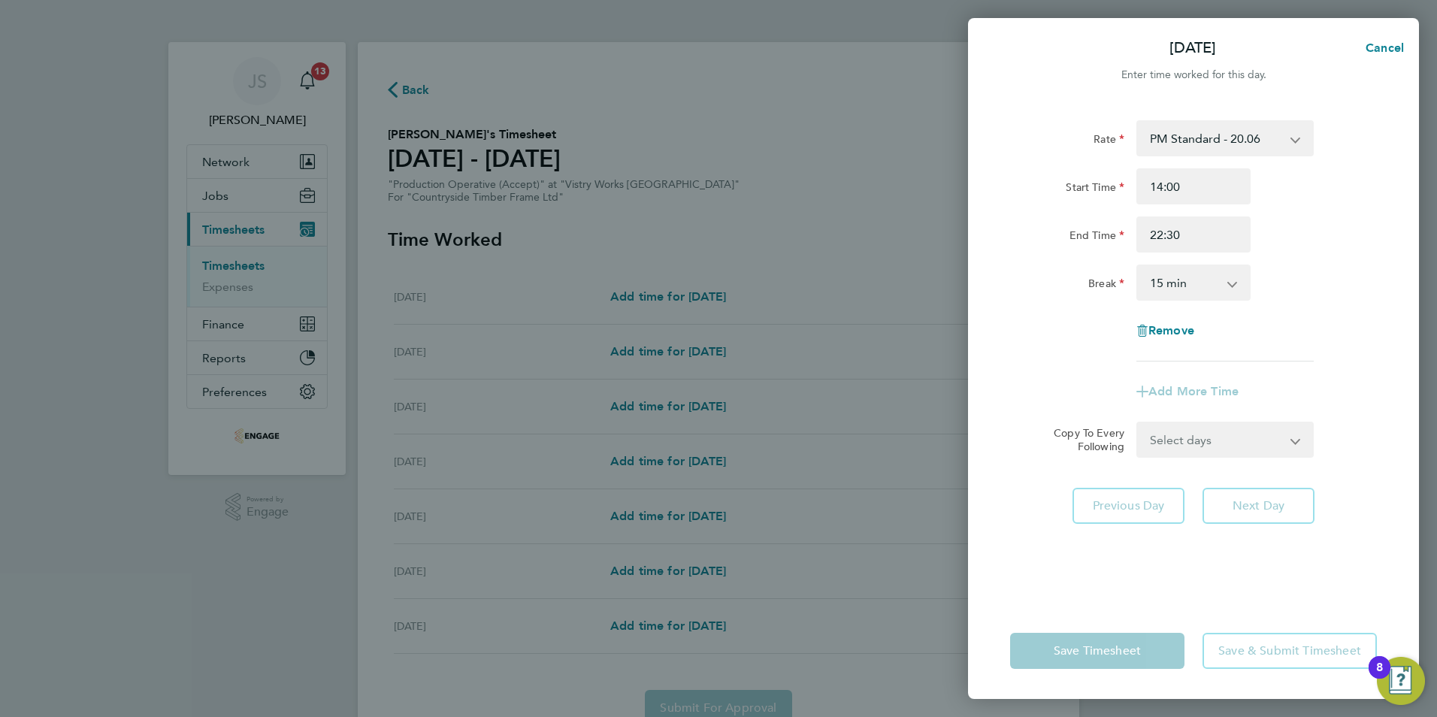
drag, startPoint x: 1169, startPoint y: 296, endPoint x: 1166, endPoint y: 280, distance: 16.1
click at [1168, 292] on select "0 min 15 min 30 min 45 min 60 min 75 min 90 min" at bounding box center [1184, 282] width 93 height 33
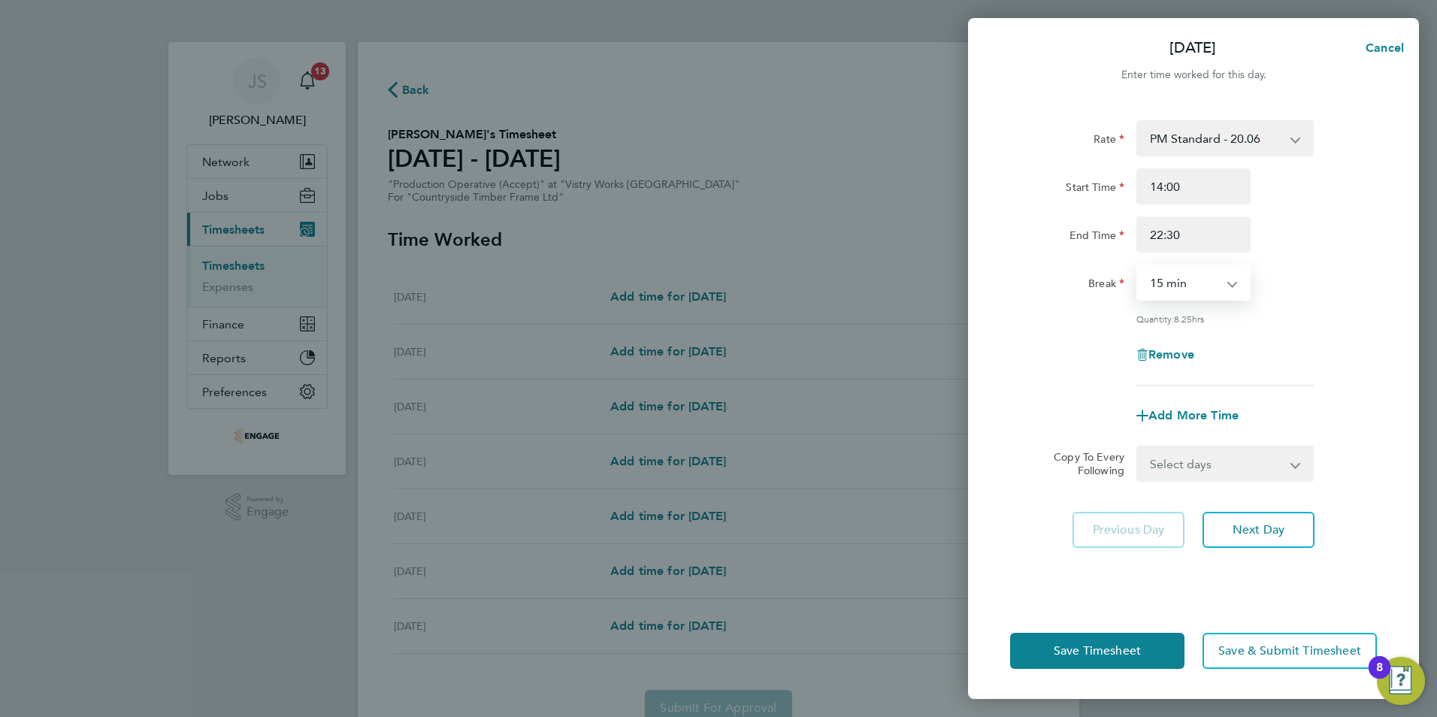
select select "30"
click at [1138, 266] on select "0 min 15 min 30 min 45 min 60 min 75 min 90 min" at bounding box center [1184, 282] width 93 height 33
click at [1167, 480] on div "Select days Day Weekday (Mon-Fri) Weekend (Sat-Sun) [DATE] [DATE] [DATE] [DATE]…" at bounding box center [1224, 464] width 177 height 36
click at [1170, 465] on select "Select days Day Weekday (Mon-Fri) Weekend (Sat-Sun) [DATE] [DATE] [DATE] [DATE]…" at bounding box center [1217, 463] width 158 height 33
select select "WEEKDAY"
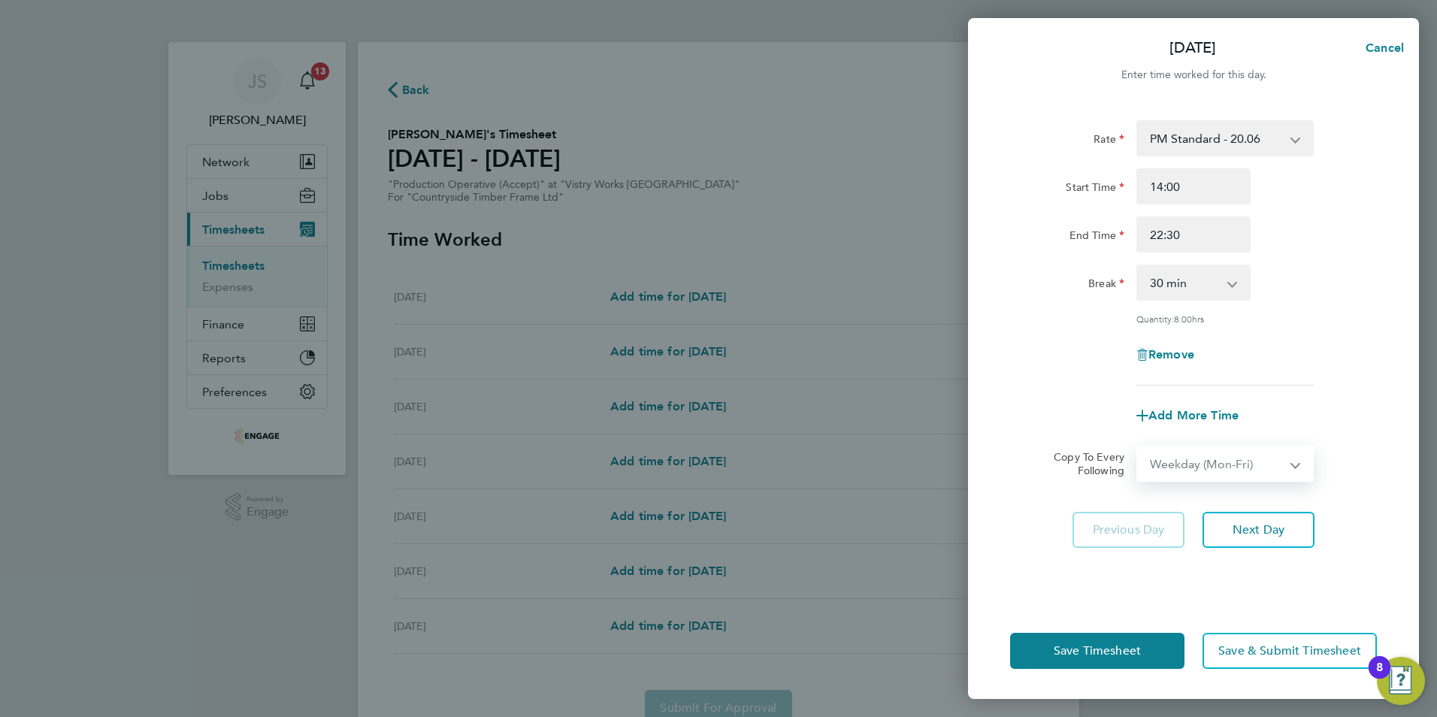
click at [1138, 447] on select "Select days Day Weekday (Mon-Fri) Weekend (Sat-Sun) [DATE] [DATE] [DATE] [DATE]…" at bounding box center [1217, 463] width 158 height 33
select select "[DATE]"
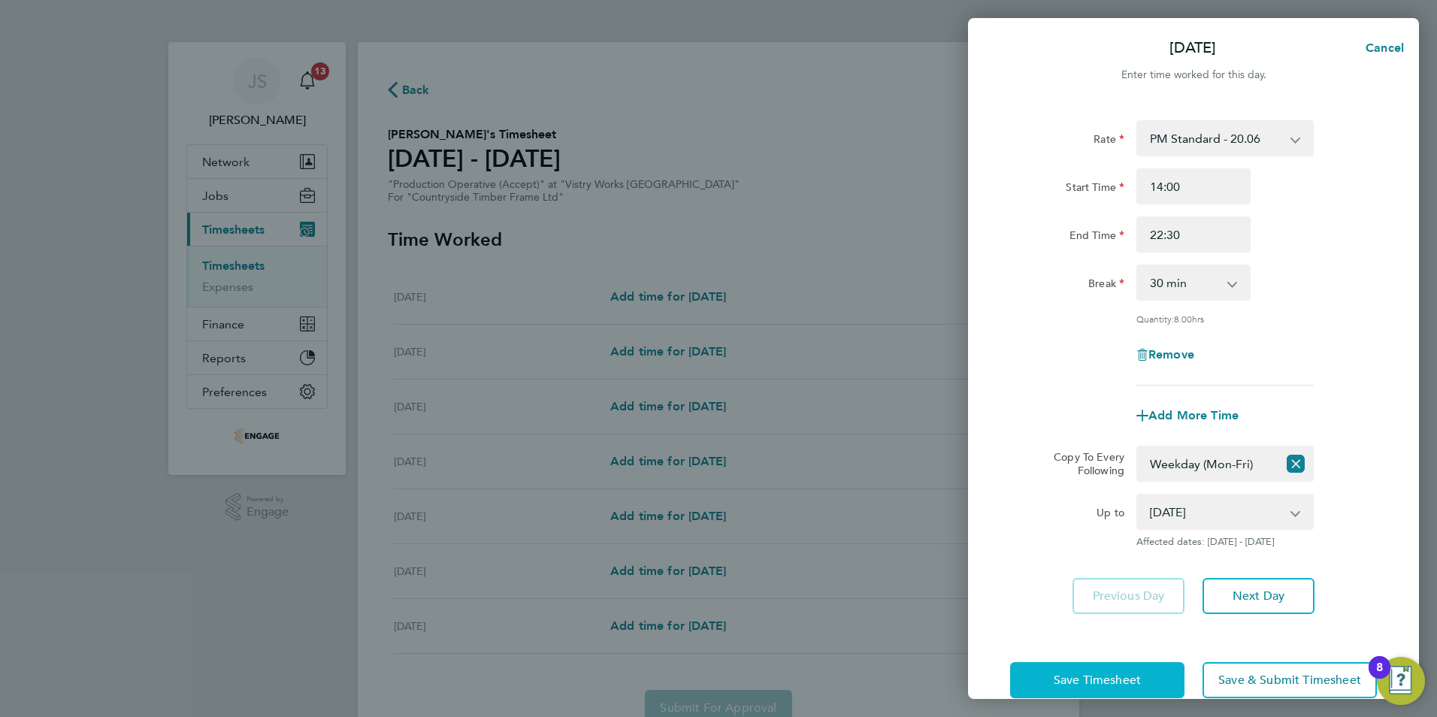
click at [1081, 686] on button "Save Timesheet" at bounding box center [1097, 680] width 174 height 36
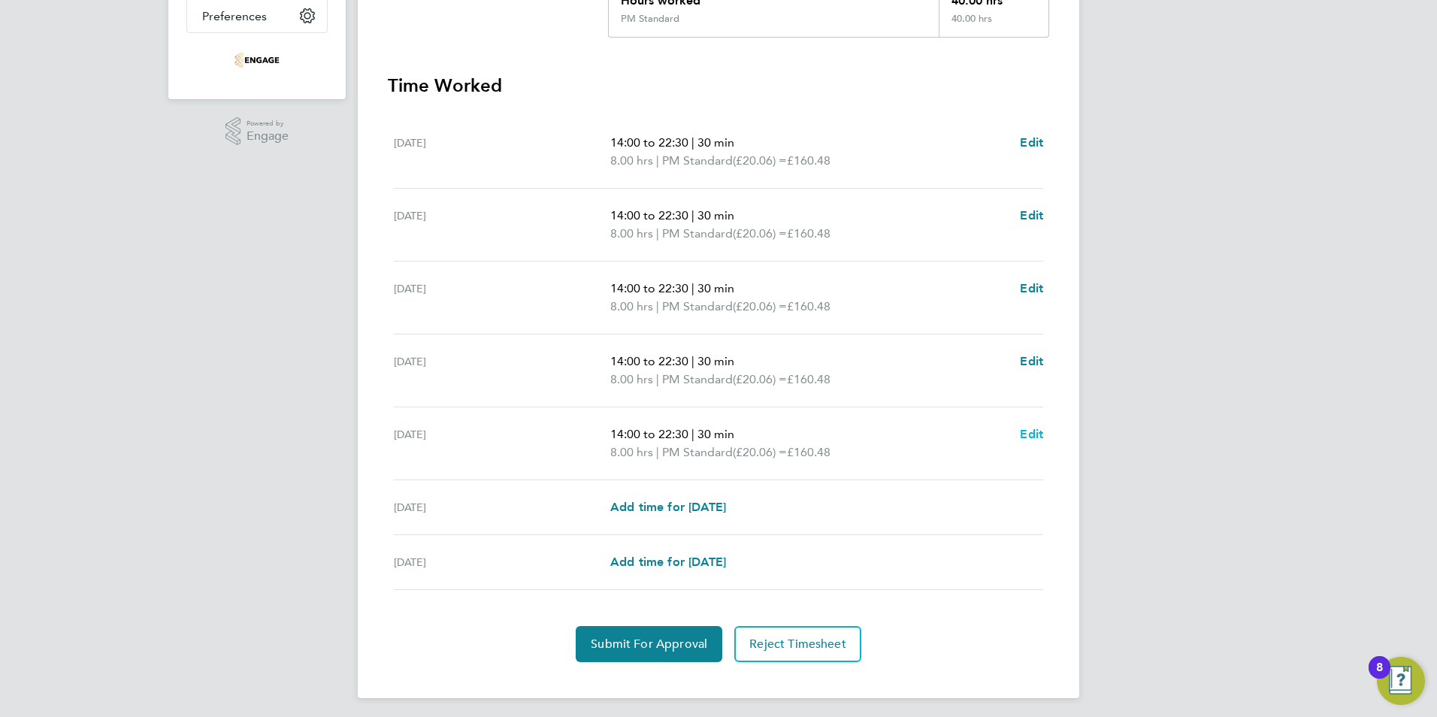
click at [1035, 431] on span "Edit" at bounding box center [1031, 434] width 23 height 14
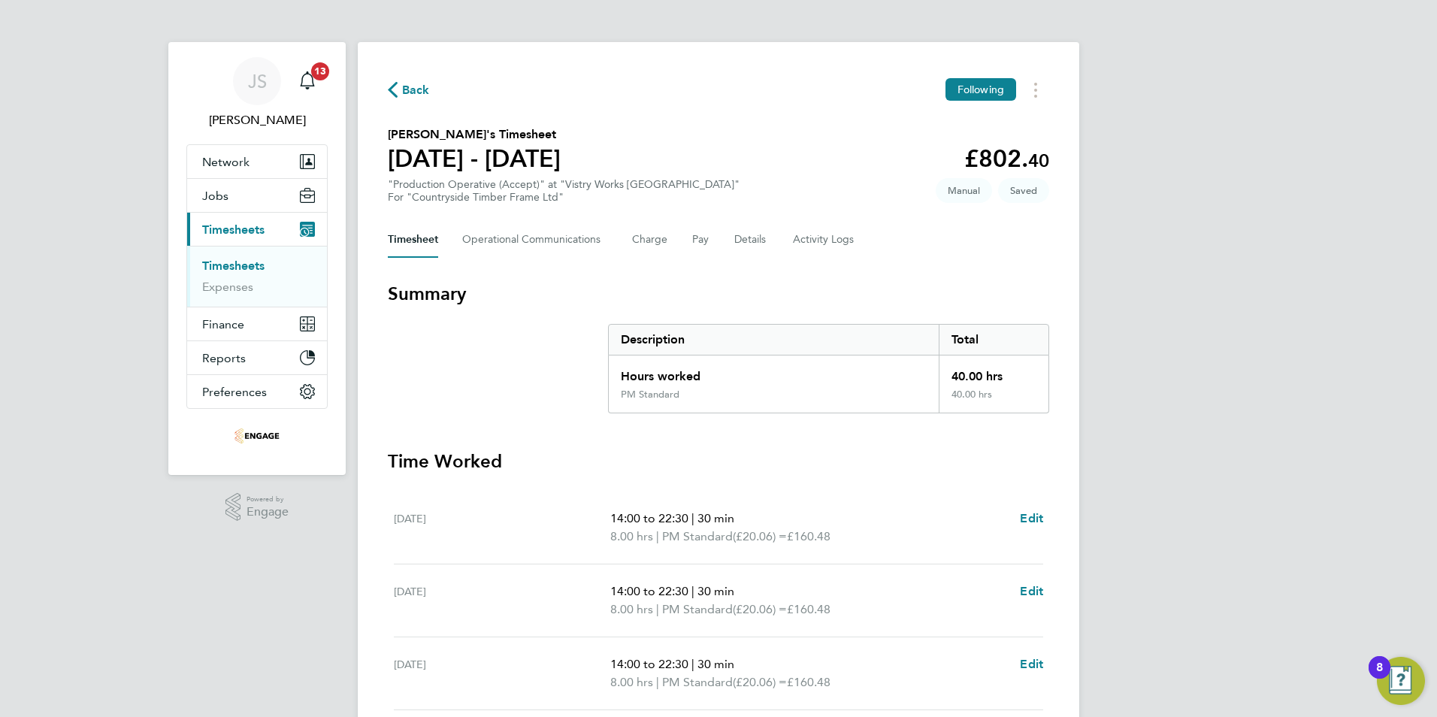
select select "30"
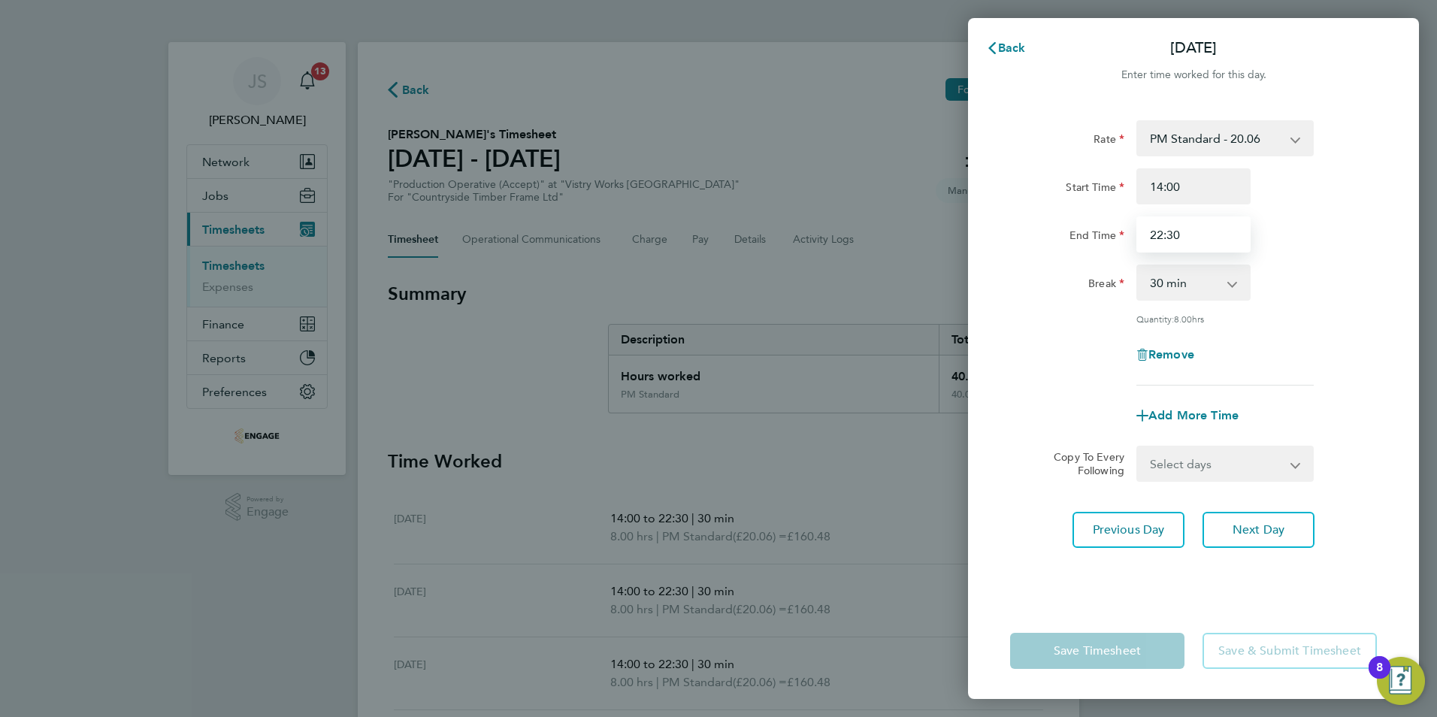
drag, startPoint x: 1216, startPoint y: 240, endPoint x: 1058, endPoint y: 258, distance: 158.9
click at [1058, 258] on div "Rate PM Standard - 20.06 PM OT 1 - 30.08 OT2 - 36.80 OT 1 - 27.60 PM OT2 - 40.1…" at bounding box center [1193, 252] width 367 height 265
type input "20:00"
click at [1033, 583] on div "Rate PM Standard - 20.06 PM OT 1 - 30.08 OT2 - 36.80 OT 1 - 27.60 PM OT2 - 40.1…" at bounding box center [1193, 352] width 451 height 501
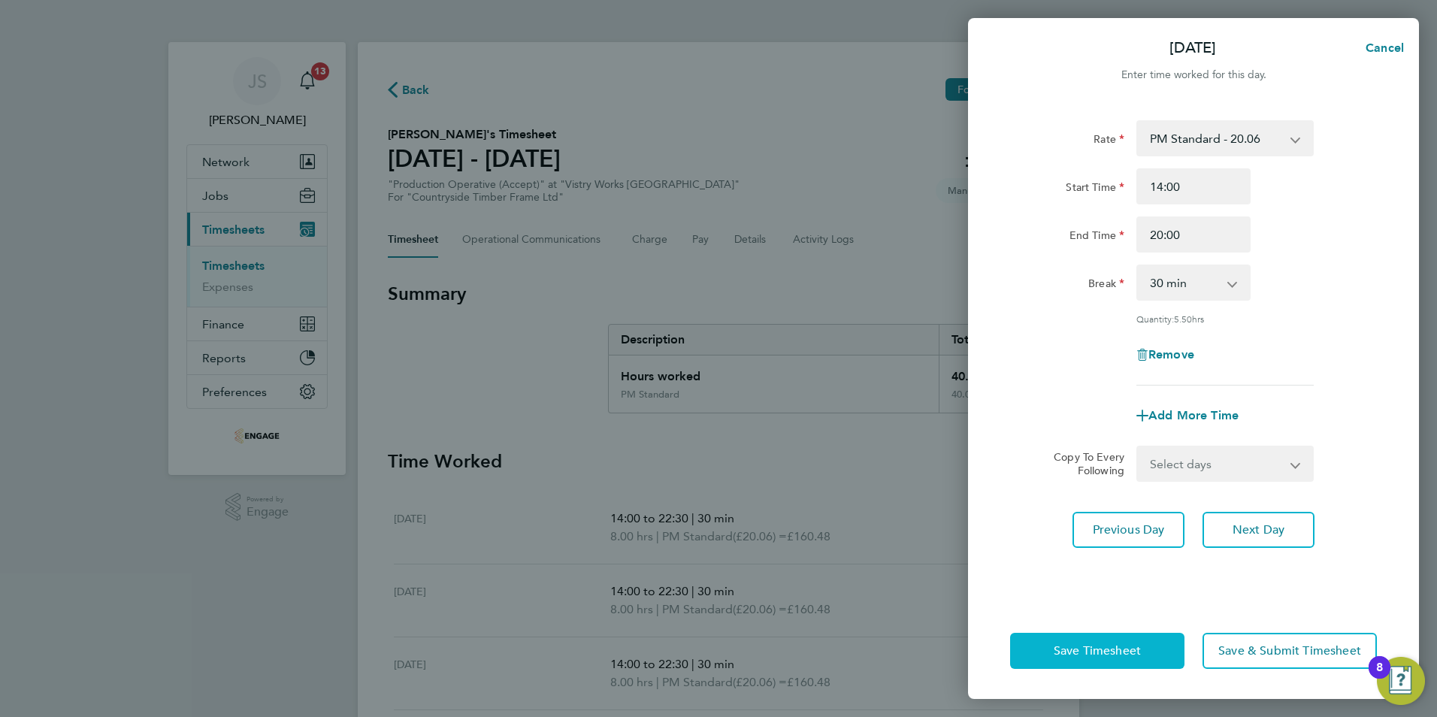
drag, startPoint x: 1059, startPoint y: 639, endPoint x: 1054, endPoint y: 646, distance: 9.2
click at [1059, 640] on button "Save Timesheet" at bounding box center [1097, 651] width 174 height 36
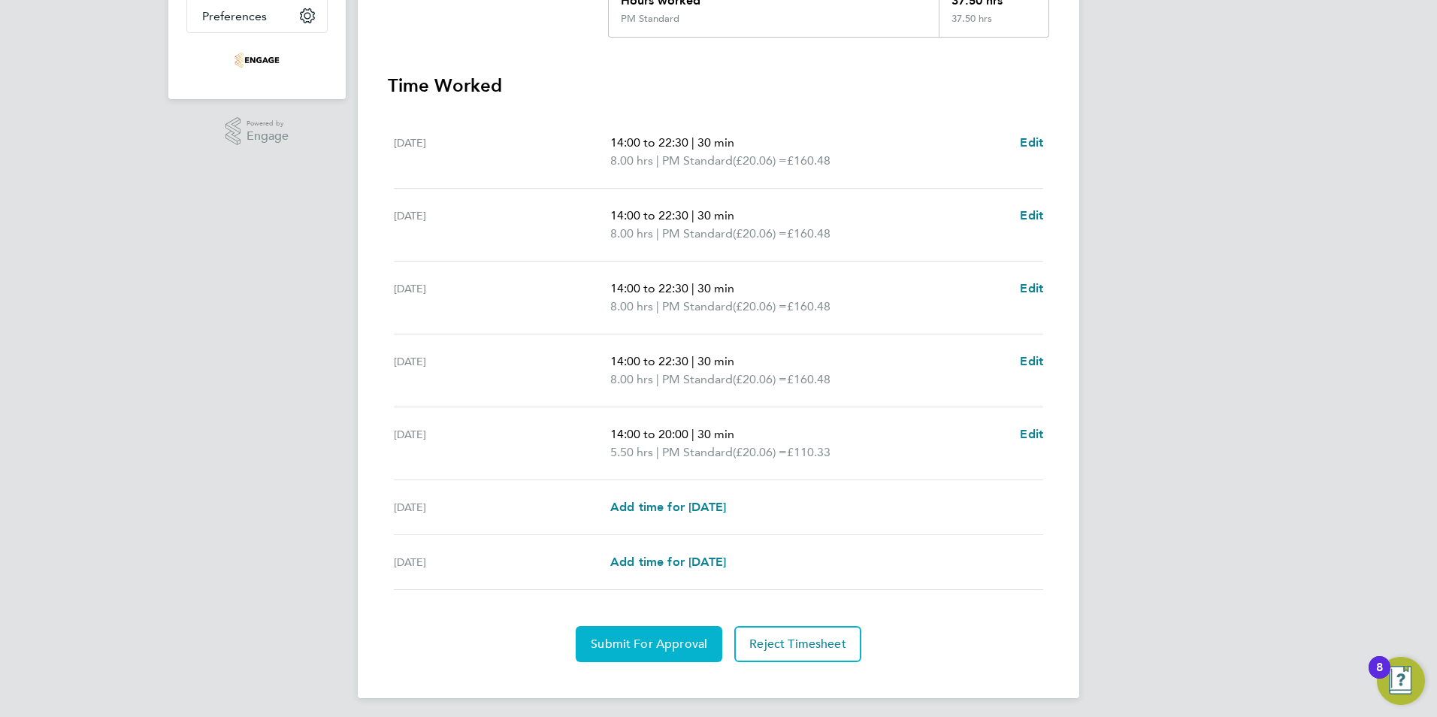
click at [632, 642] on span "Submit For Approval" at bounding box center [649, 644] width 117 height 15
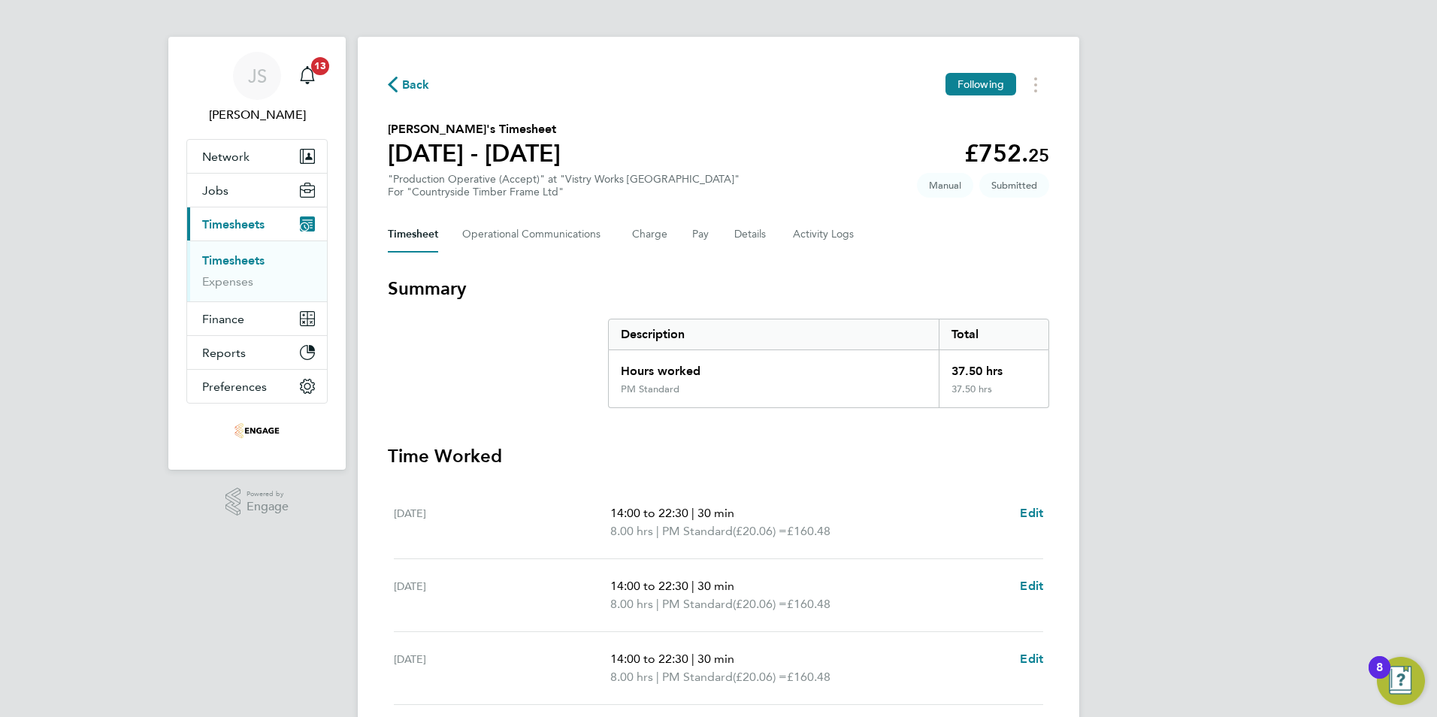
click at [409, 82] on span "Back" at bounding box center [416, 85] width 28 height 18
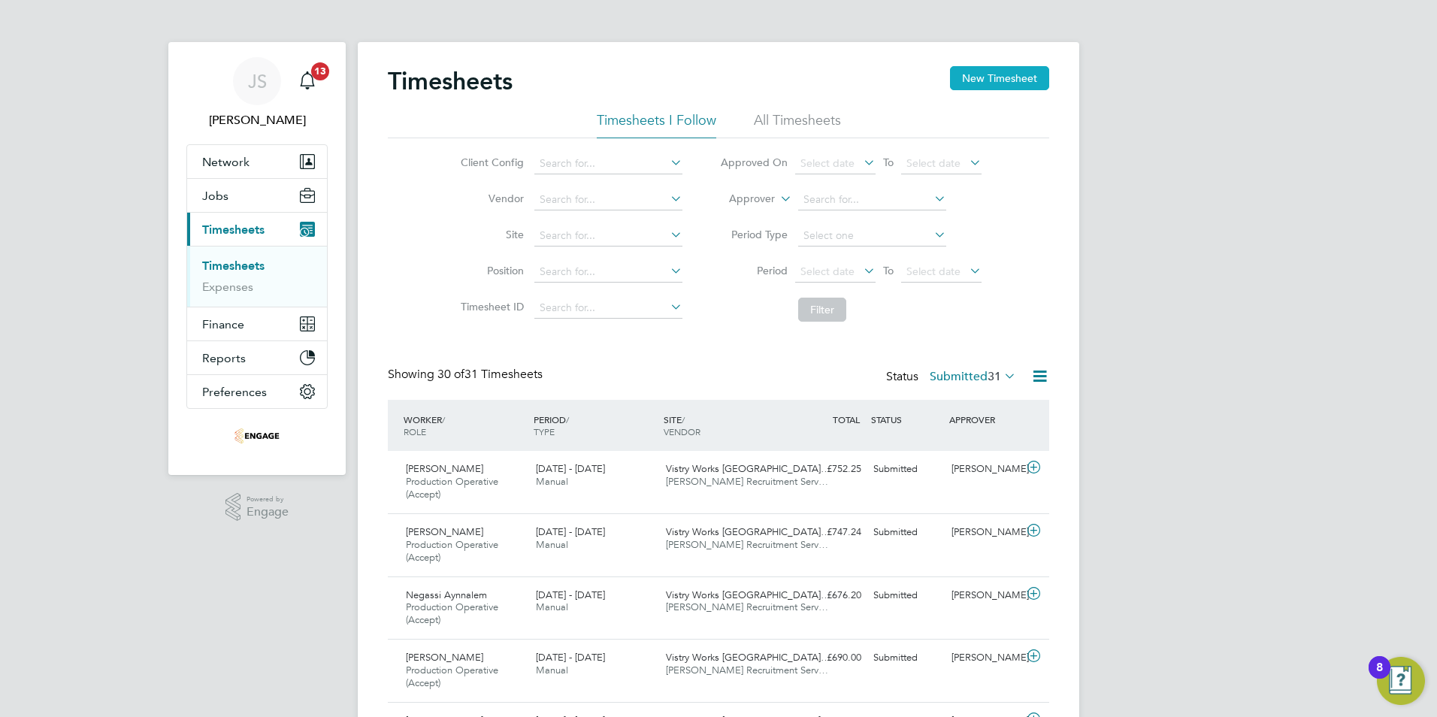
click at [994, 80] on button "New Timesheet" at bounding box center [999, 78] width 99 height 24
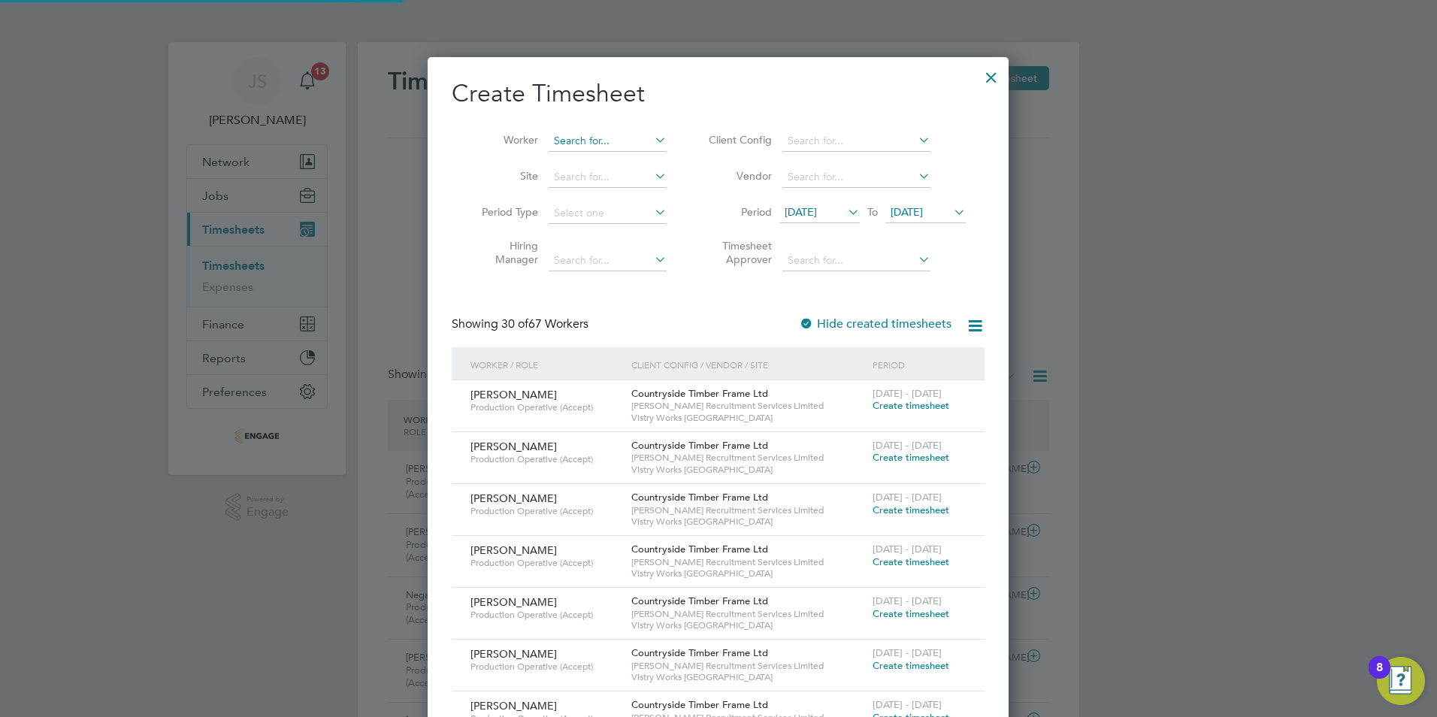
click at [559, 132] on input at bounding box center [608, 141] width 118 height 21
click at [580, 155] on li "Dam ian Cygankiewicz" at bounding box center [609, 161] width 122 height 20
type input "Damian Cygankiewicz"
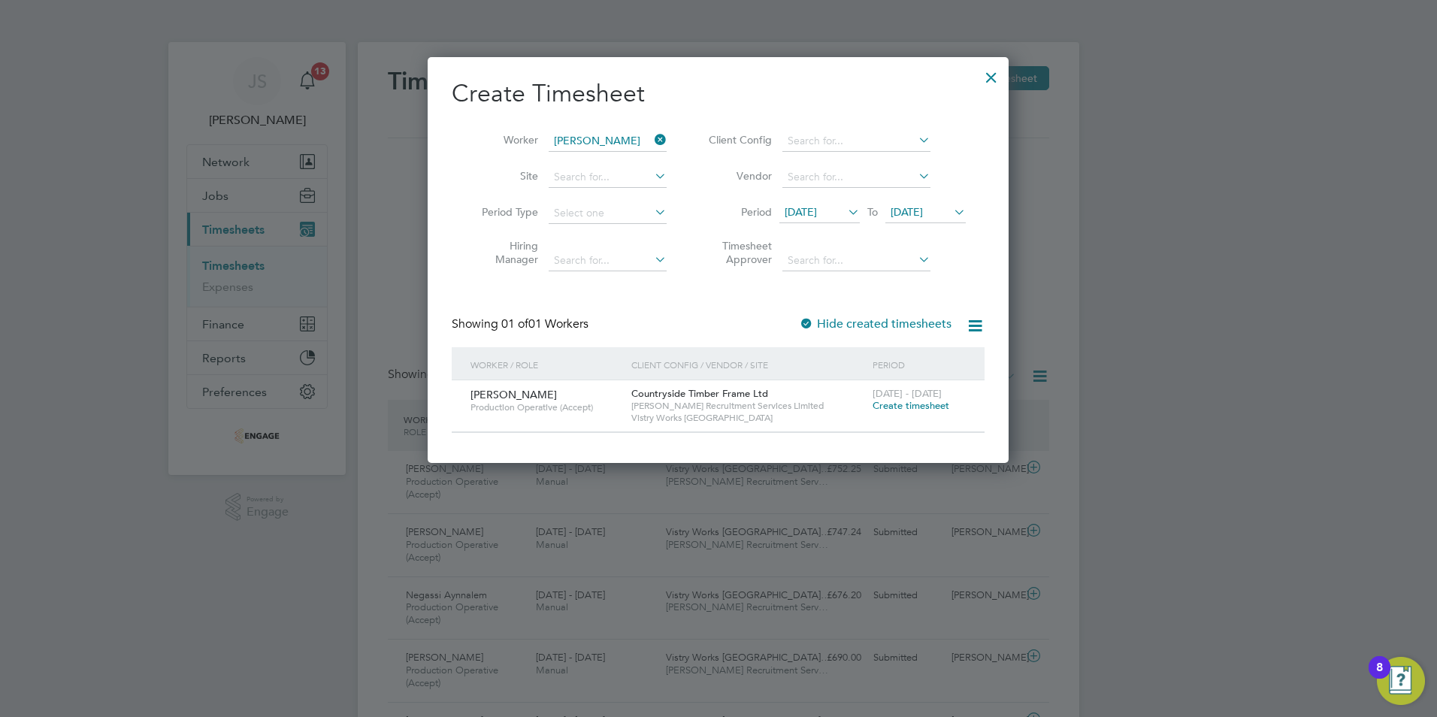
drag, startPoint x: 903, startPoint y: 406, endPoint x: 793, endPoint y: 413, distance: 110.7
click at [903, 407] on span "Create timesheet" at bounding box center [911, 405] width 77 height 13
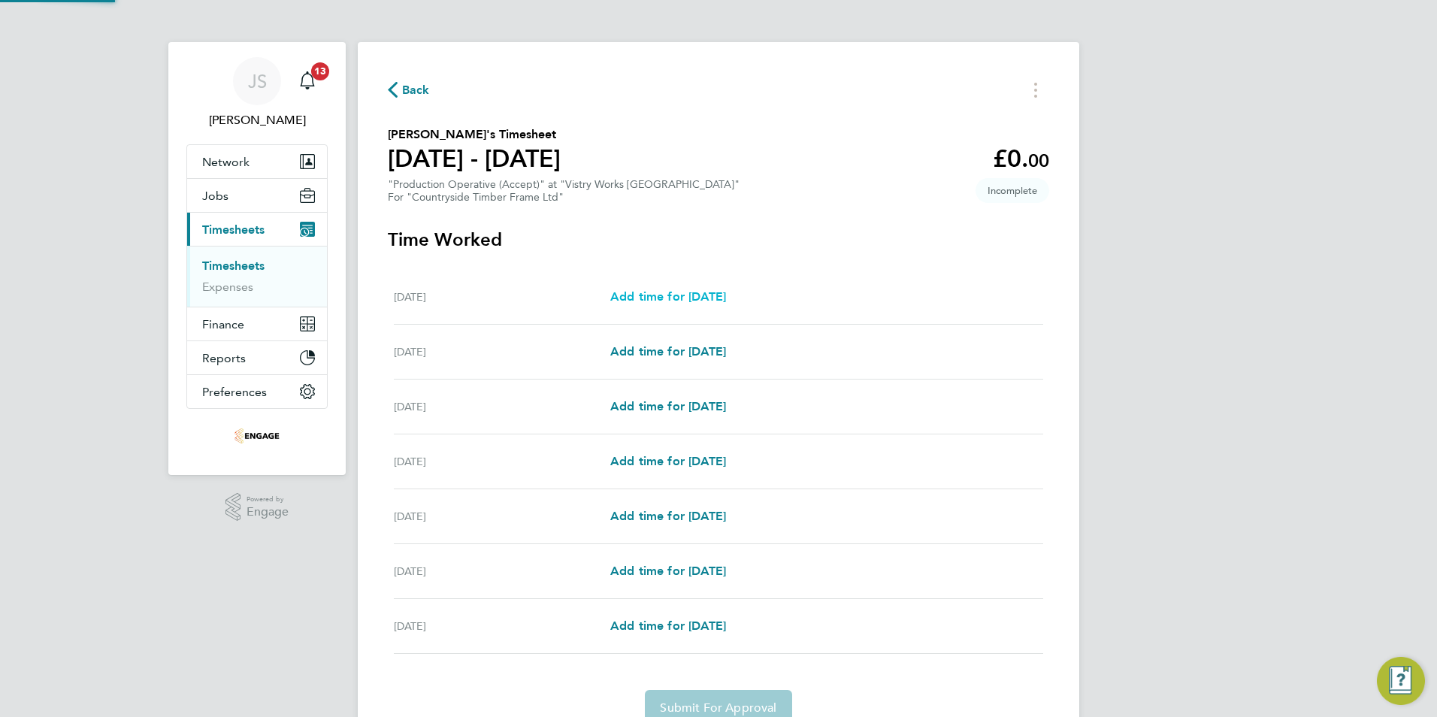
click at [719, 299] on span "Add time for [DATE]" at bounding box center [668, 296] width 116 height 14
select select "15"
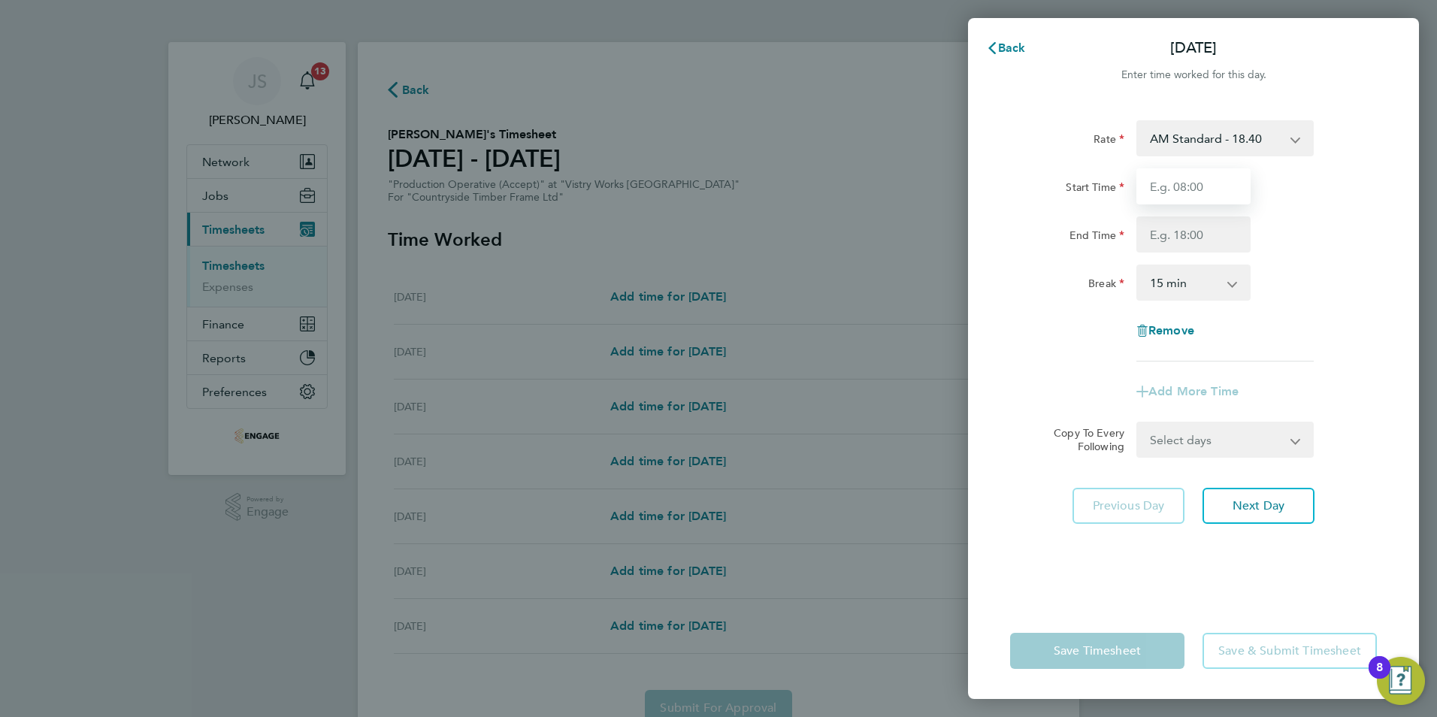
drag, startPoint x: 1183, startPoint y: 184, endPoint x: 1188, endPoint y: 197, distance: 13.6
click at [1183, 184] on input "Start Time" at bounding box center [1193, 186] width 114 height 36
type input "06:00"
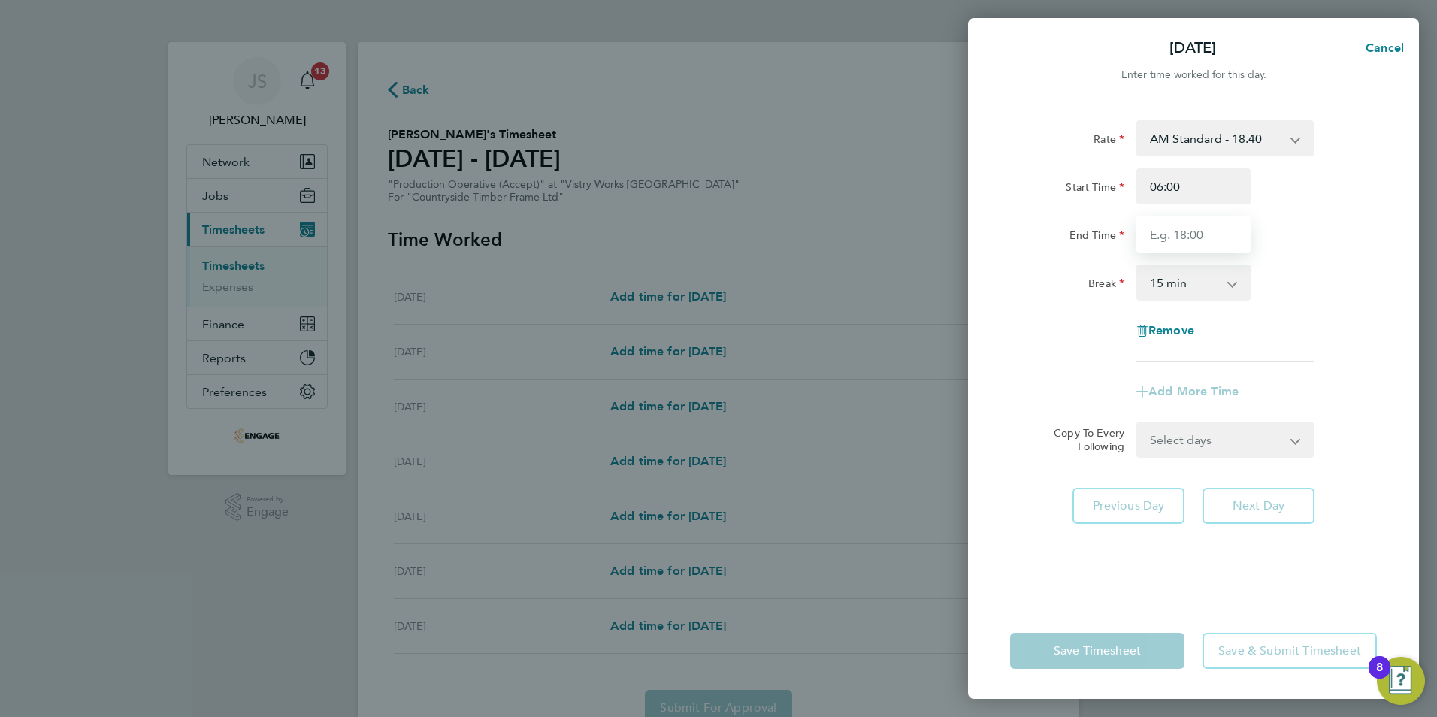
drag, startPoint x: 1161, startPoint y: 232, endPoint x: 1172, endPoint y: 246, distance: 17.6
click at [1161, 232] on input "End Time" at bounding box center [1193, 234] width 114 height 36
type input "14:00"
drag, startPoint x: 1169, startPoint y: 294, endPoint x: 1174, endPoint y: 301, distance: 9.2
click at [1169, 294] on select "0 min 15 min 30 min 45 min 60 min 75 min 90 min" at bounding box center [1184, 282] width 93 height 33
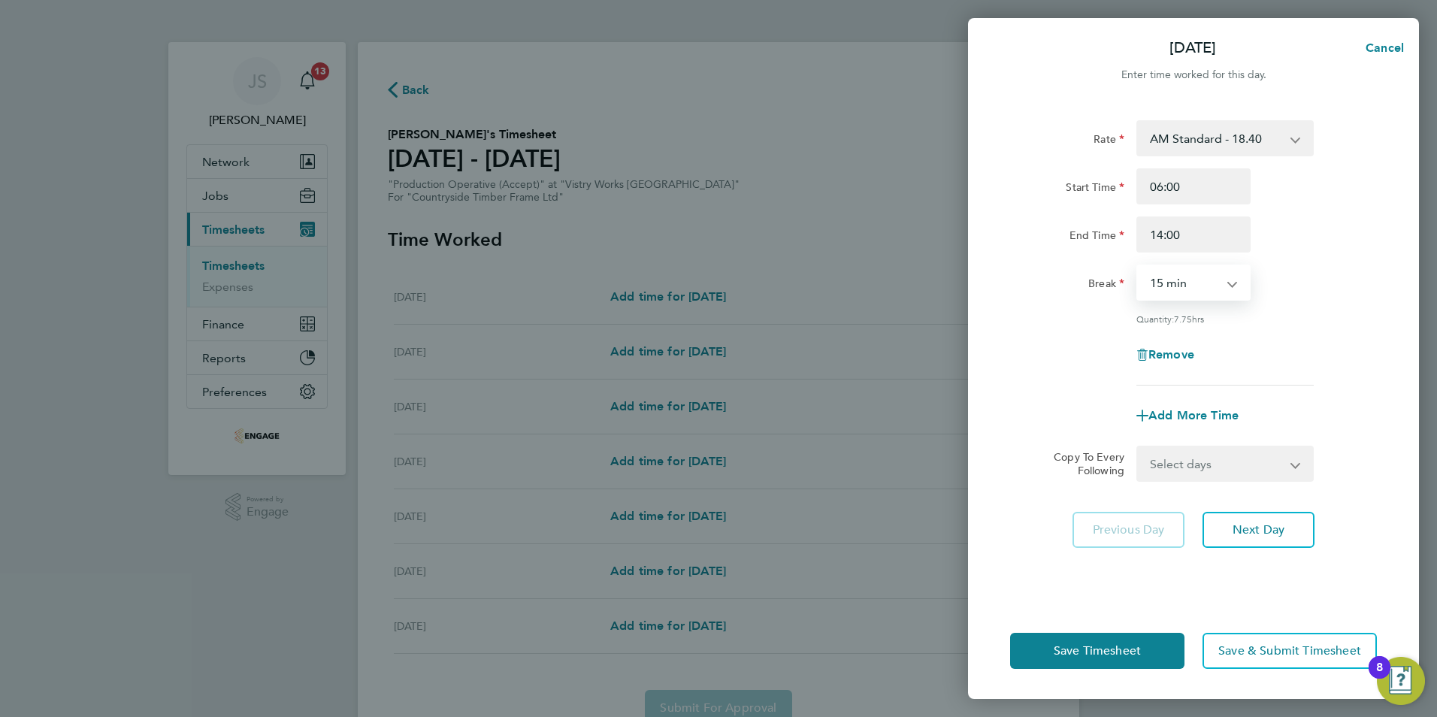
select select "30"
click at [1138, 266] on select "0 min 15 min 30 min 45 min 60 min 75 min 90 min" at bounding box center [1184, 282] width 93 height 33
click at [1193, 467] on select "Select days Day Weekday (Mon-Fri) Weekend (Sat-Sun) [DATE] [DATE] [DATE] [DATE]…" at bounding box center [1217, 463] width 158 height 33
select select "WEEKDAY"
click at [1138, 447] on select "Select days Day Weekday (Mon-Fri) Weekend (Sat-Sun) [DATE] [DATE] [DATE] [DATE]…" at bounding box center [1217, 463] width 158 height 33
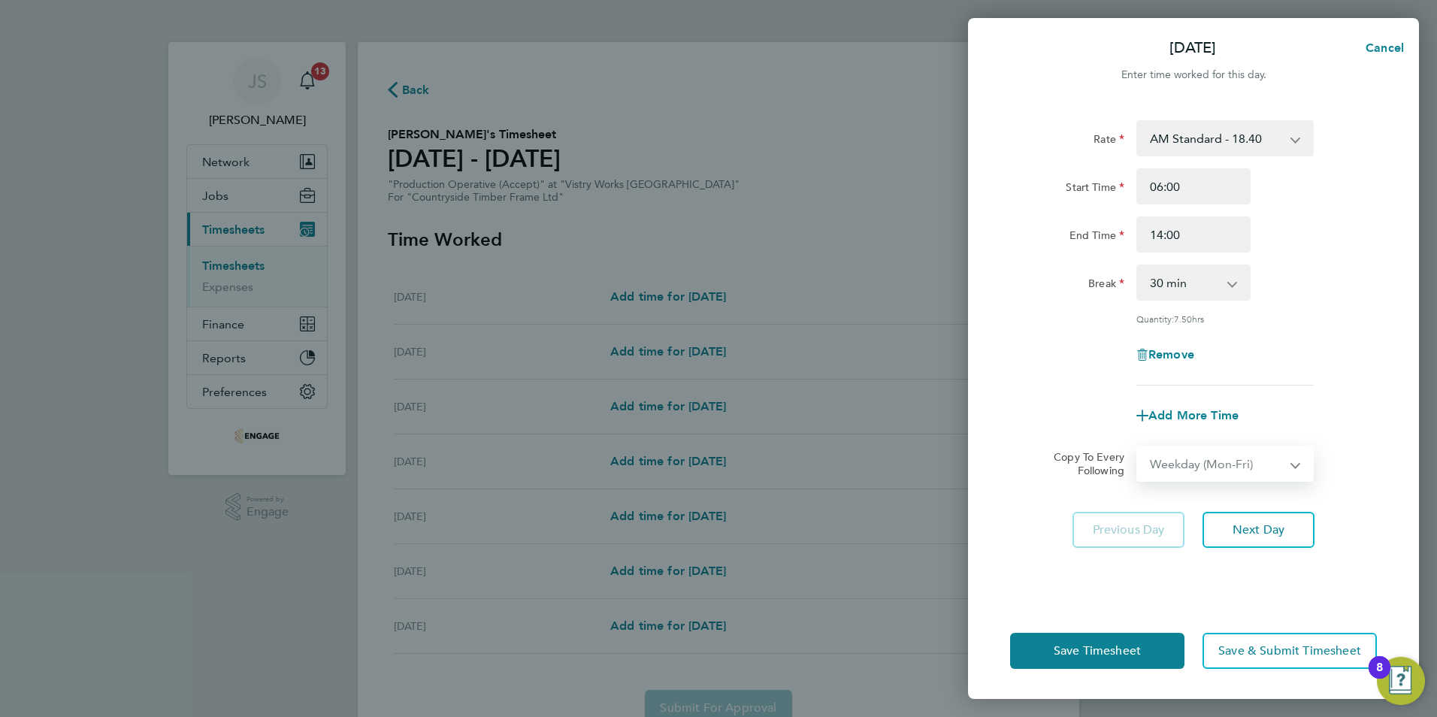
select select "[DATE]"
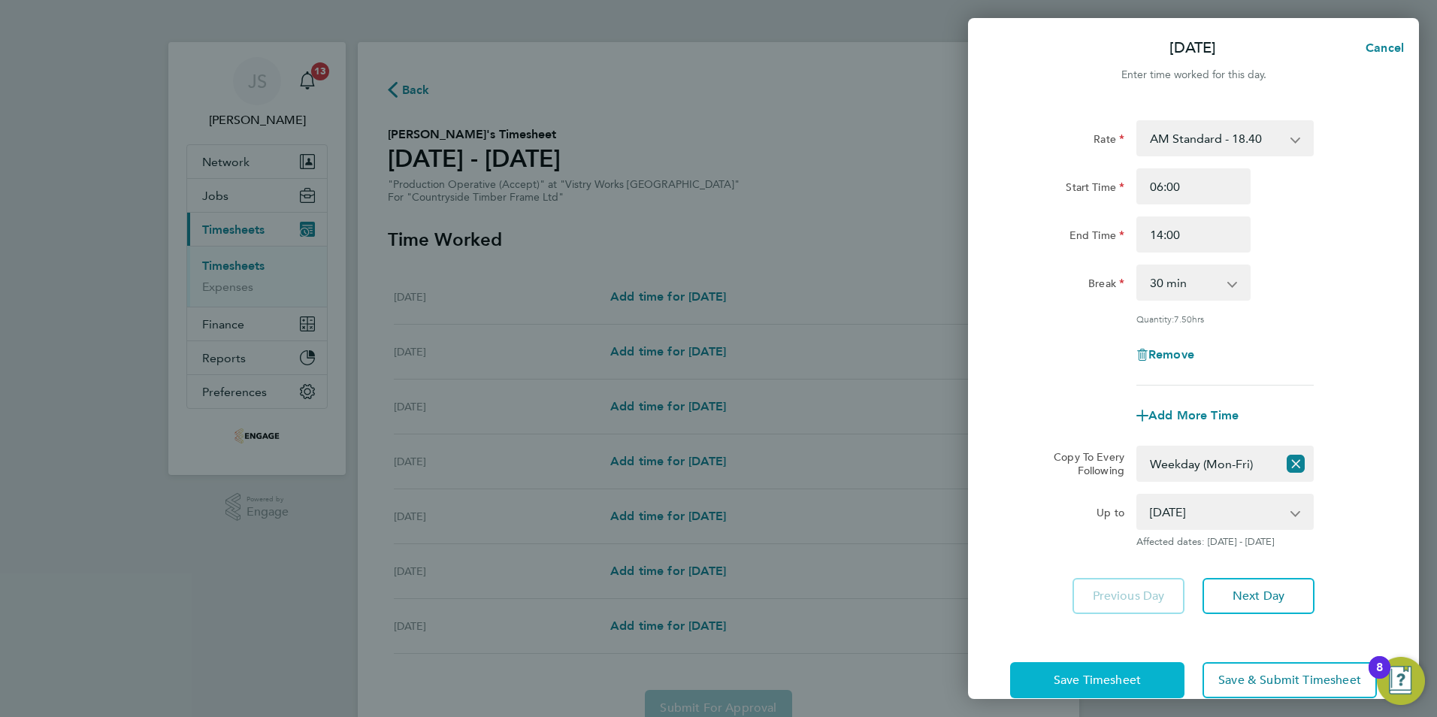
click at [1073, 677] on span "Save Timesheet" at bounding box center [1097, 680] width 87 height 15
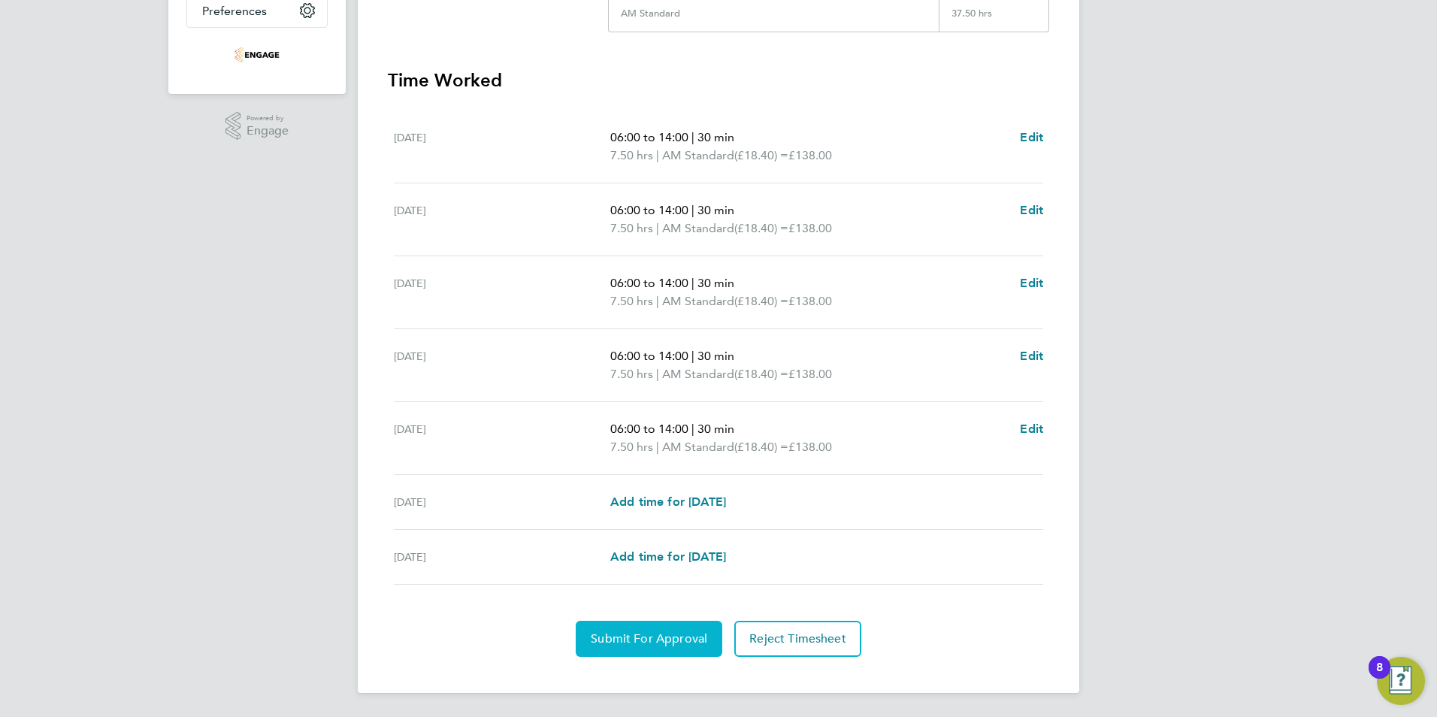
click at [610, 652] on button "Submit For Approval" at bounding box center [649, 639] width 147 height 36
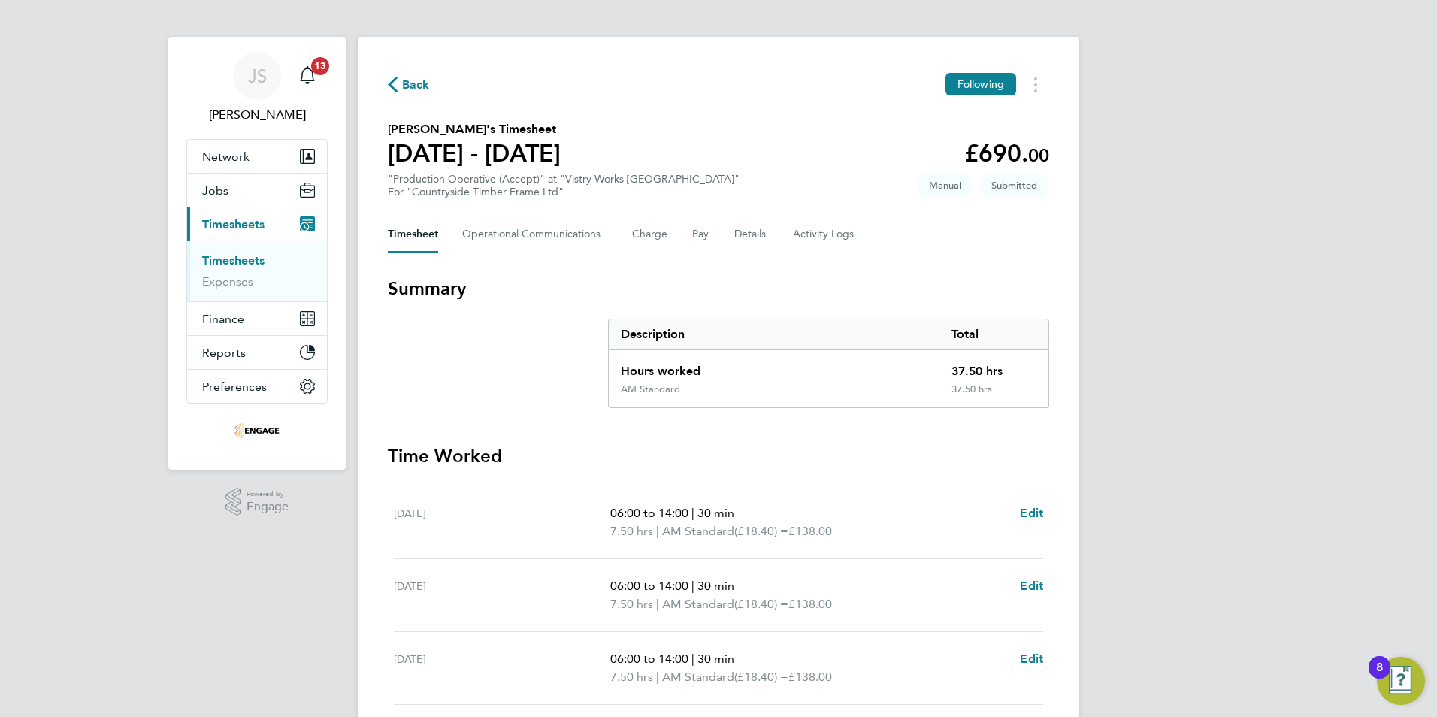
click at [416, 86] on span "Back" at bounding box center [416, 85] width 28 height 18
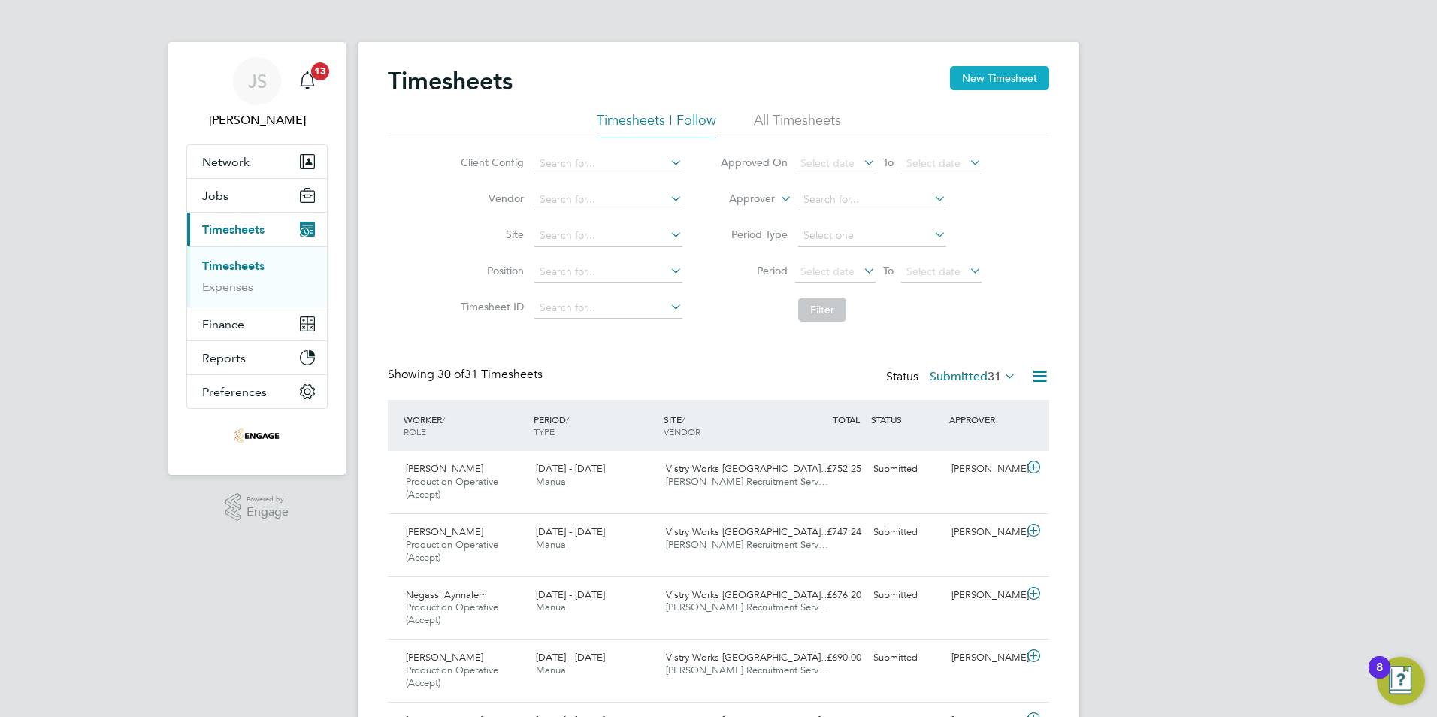
click at [1009, 83] on button "New Timesheet" at bounding box center [999, 78] width 99 height 24
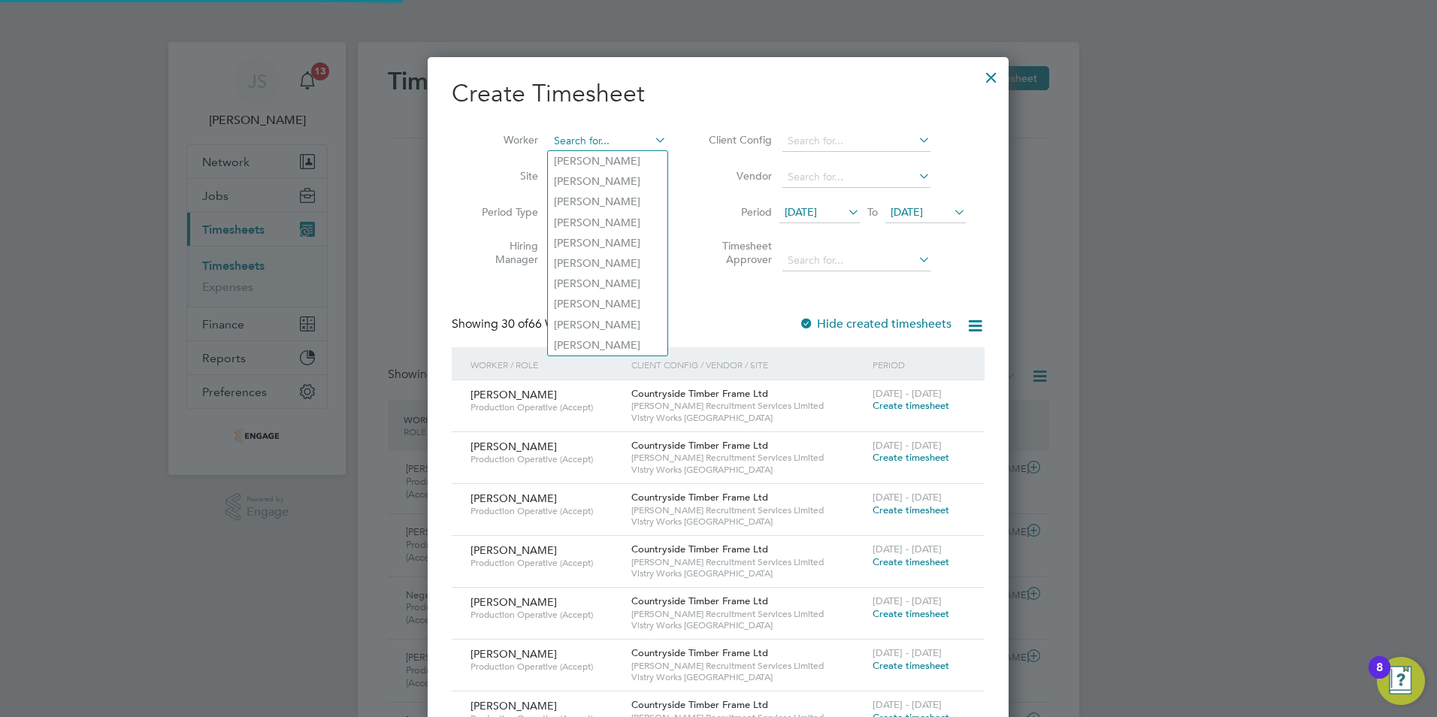
click at [576, 135] on input at bounding box center [608, 141] width 118 height 21
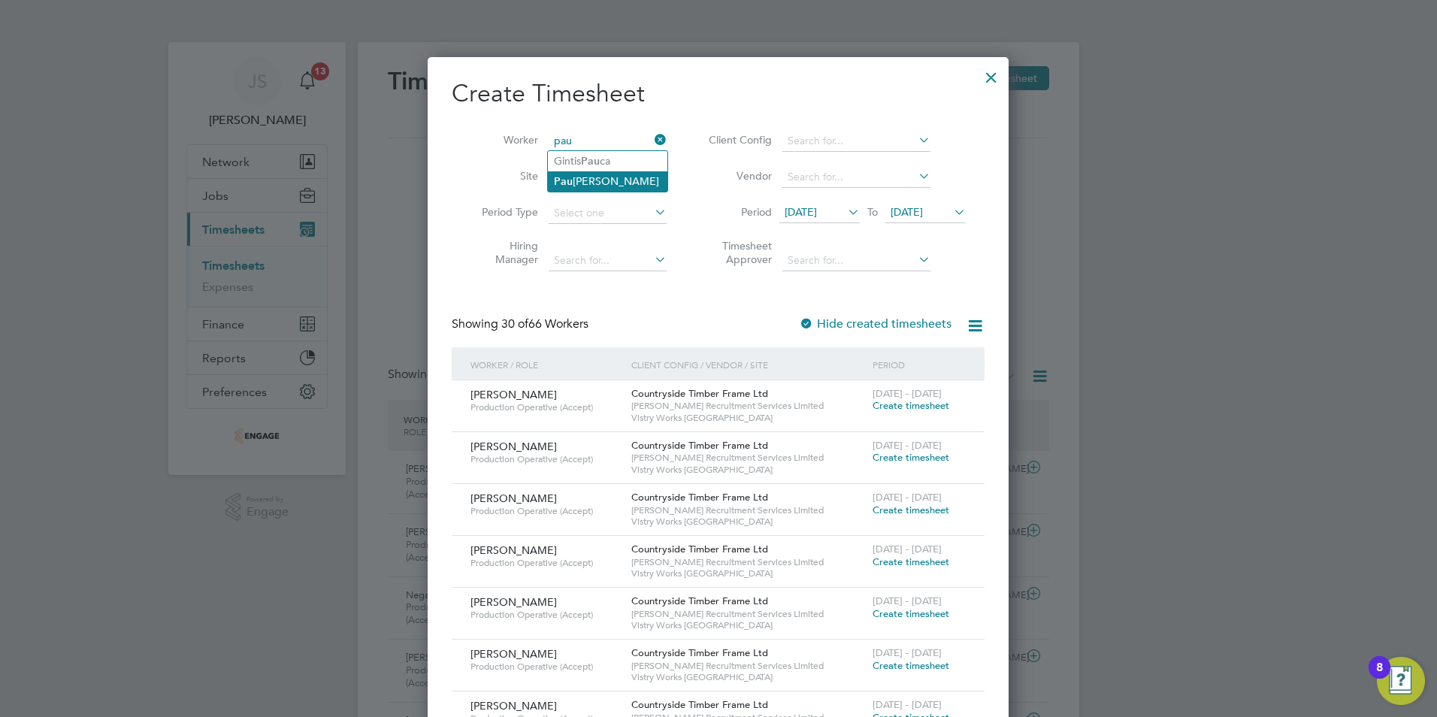
click at [589, 174] on li "Pau l Allen" at bounding box center [608, 181] width 120 height 20
type input "[PERSON_NAME]"
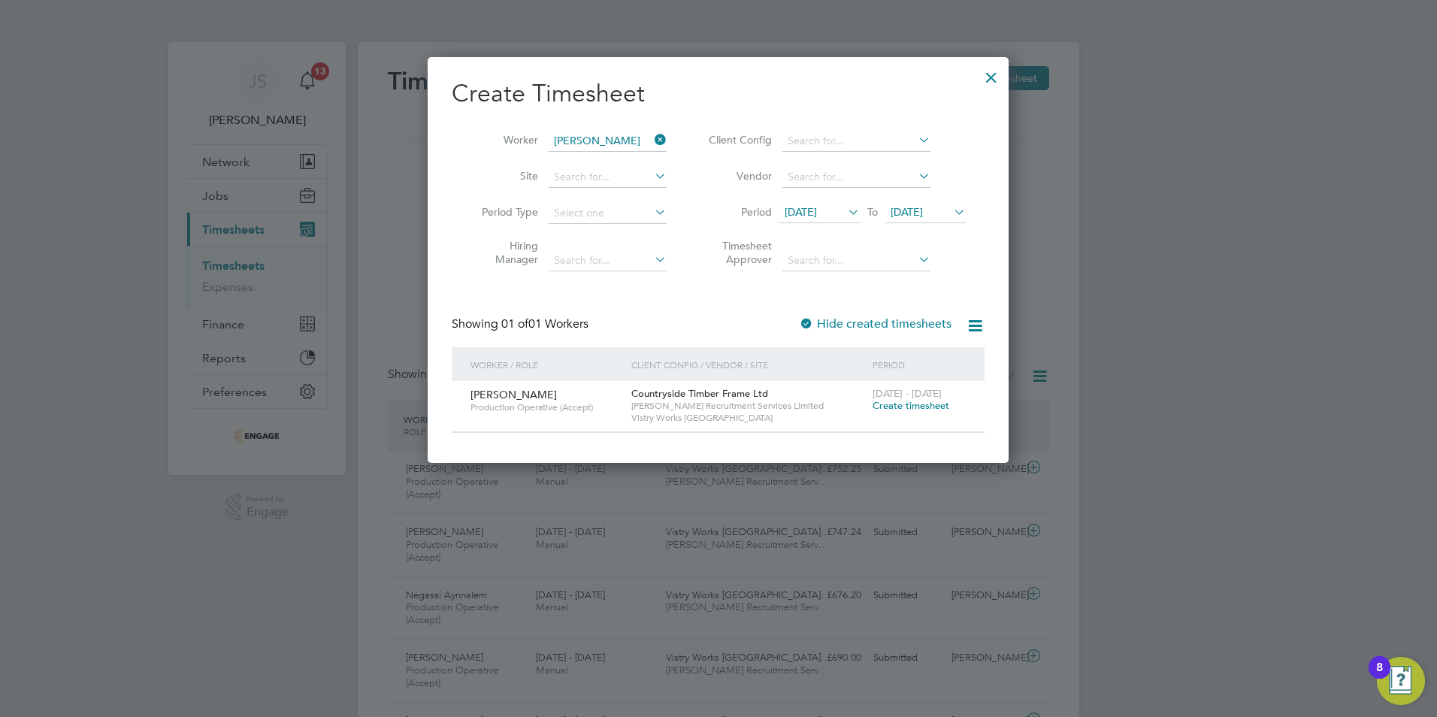
click at [912, 407] on span "Create timesheet" at bounding box center [911, 405] width 77 height 13
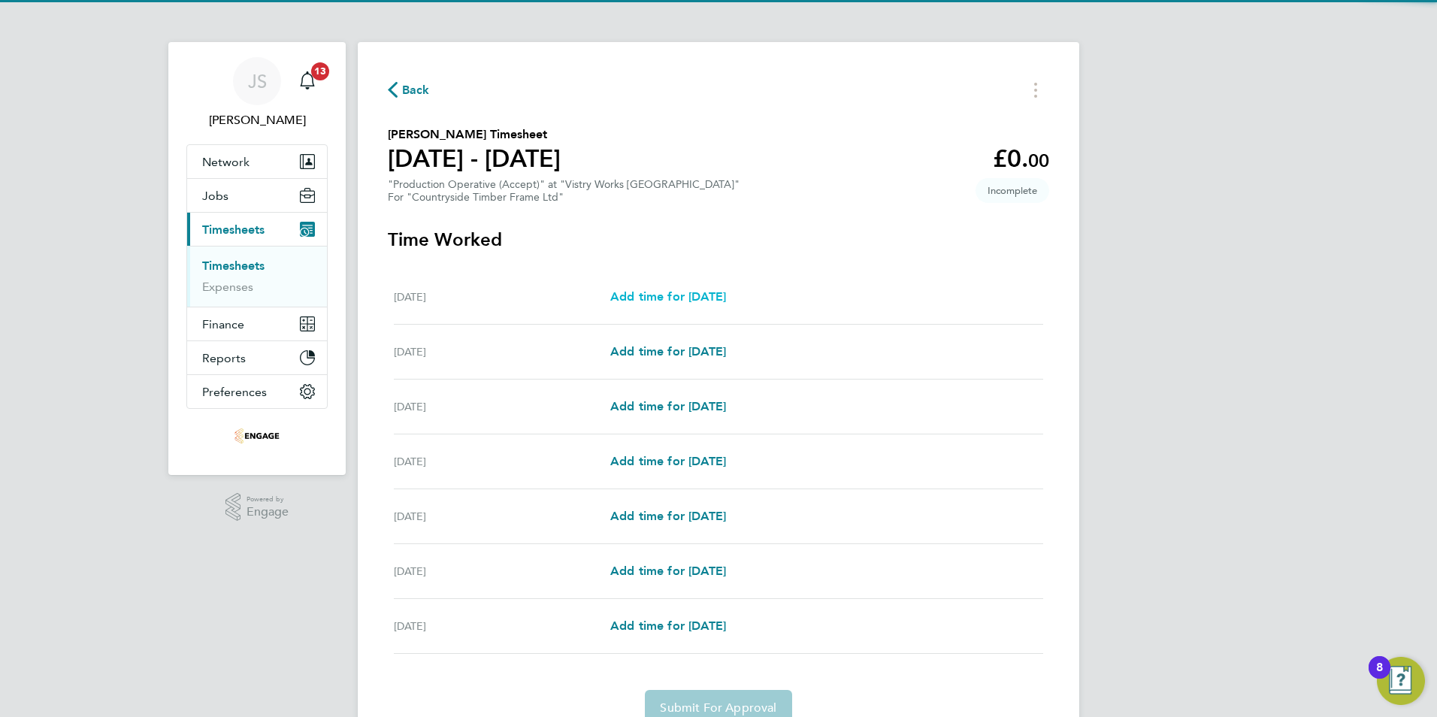
click at [682, 289] on span "Add time for [DATE]" at bounding box center [668, 296] width 116 height 14
select select "15"
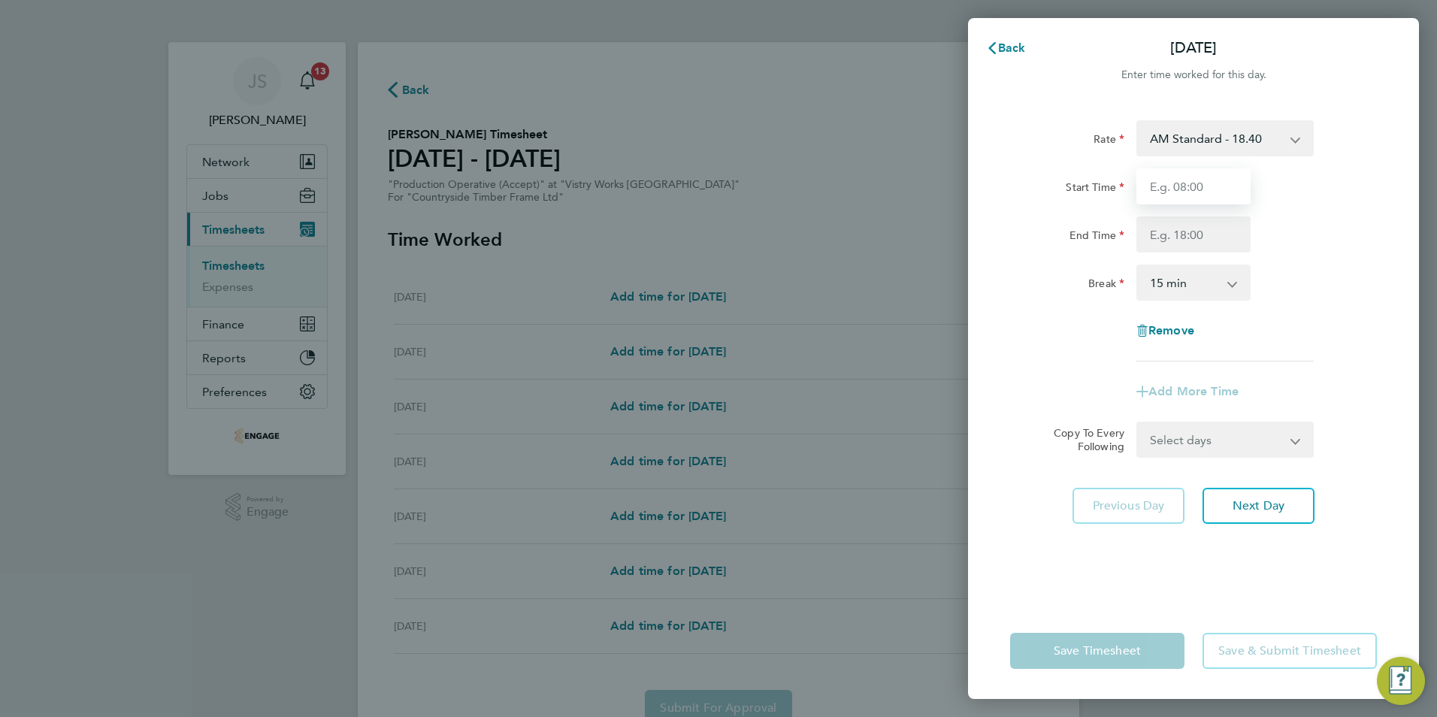
drag, startPoint x: 1173, startPoint y: 182, endPoint x: 1191, endPoint y: 195, distance: 22.1
click at [1173, 182] on input "Start Time" at bounding box center [1193, 186] width 114 height 36
type input "06:00"
type input "14:00"
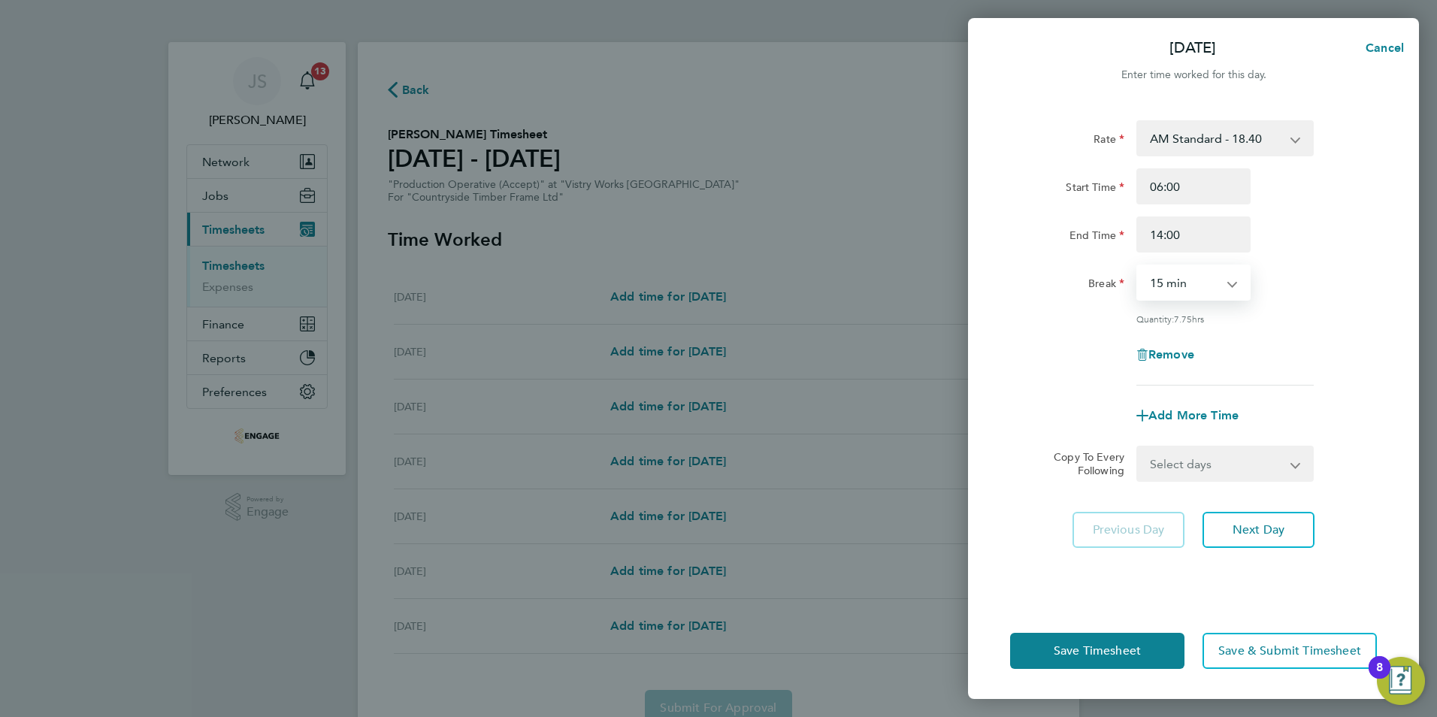
click at [1176, 283] on select "0 min 15 min 30 min 45 min 60 min 75 min 90 min" at bounding box center [1184, 282] width 93 height 33
drag, startPoint x: 1184, startPoint y: 273, endPoint x: 1186, endPoint y: 289, distance: 16.7
click at [1184, 273] on select "0 min 15 min 30 min 45 min 60 min 75 min 90 min" at bounding box center [1184, 282] width 93 height 33
select select "30"
click at [1138, 266] on select "0 min 15 min 30 min 45 min 60 min 75 min 90 min" at bounding box center [1184, 282] width 93 height 33
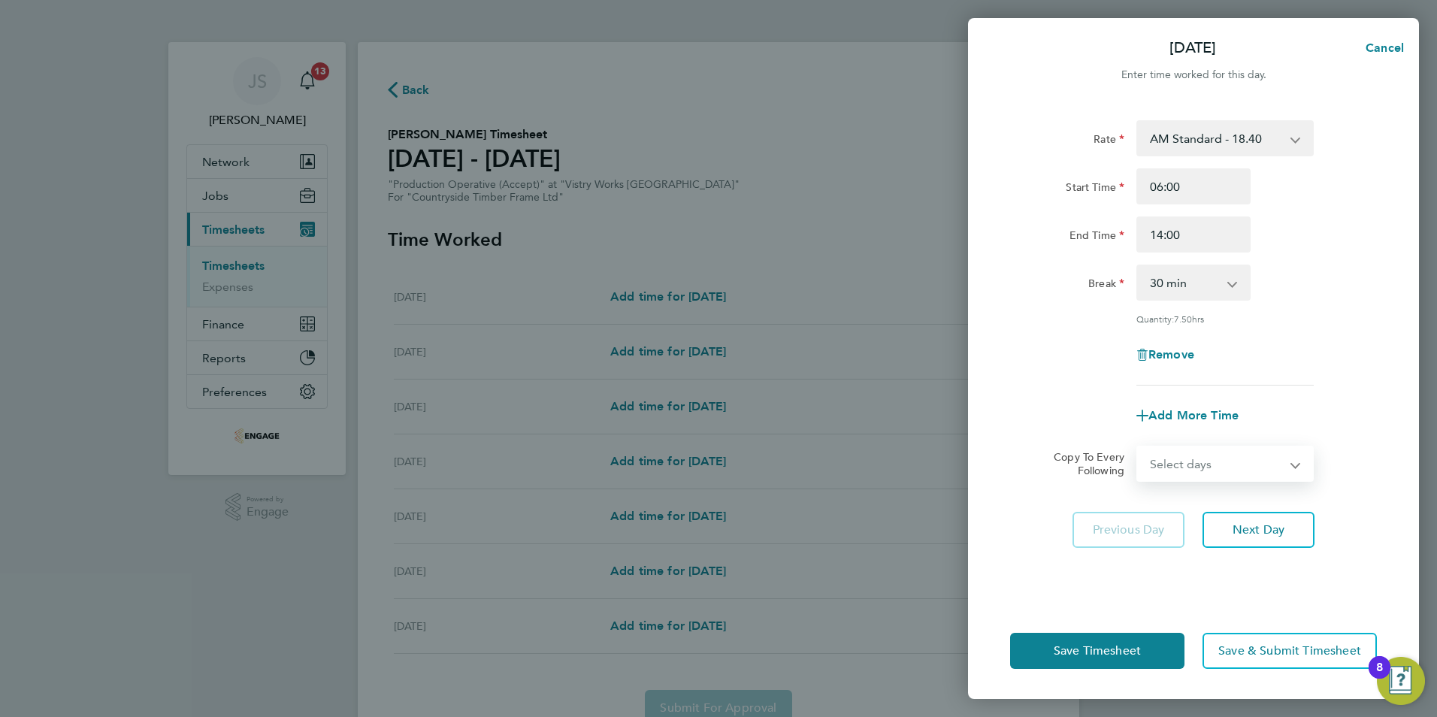
drag, startPoint x: 1225, startPoint y: 456, endPoint x: 1225, endPoint y: 466, distance: 9.8
click at [1225, 458] on select "Select days Day Weekday (Mon-Fri) Weekend (Sat-Sun) [DATE] [DATE] [DATE] [DATE]…" at bounding box center [1217, 463] width 158 height 33
select select "WEEKDAY"
click at [1138, 447] on select "Select days Day Weekday (Mon-Fri) Weekend (Sat-Sun) [DATE] [DATE] [DATE] [DATE]…" at bounding box center [1217, 463] width 158 height 33
select select "[DATE]"
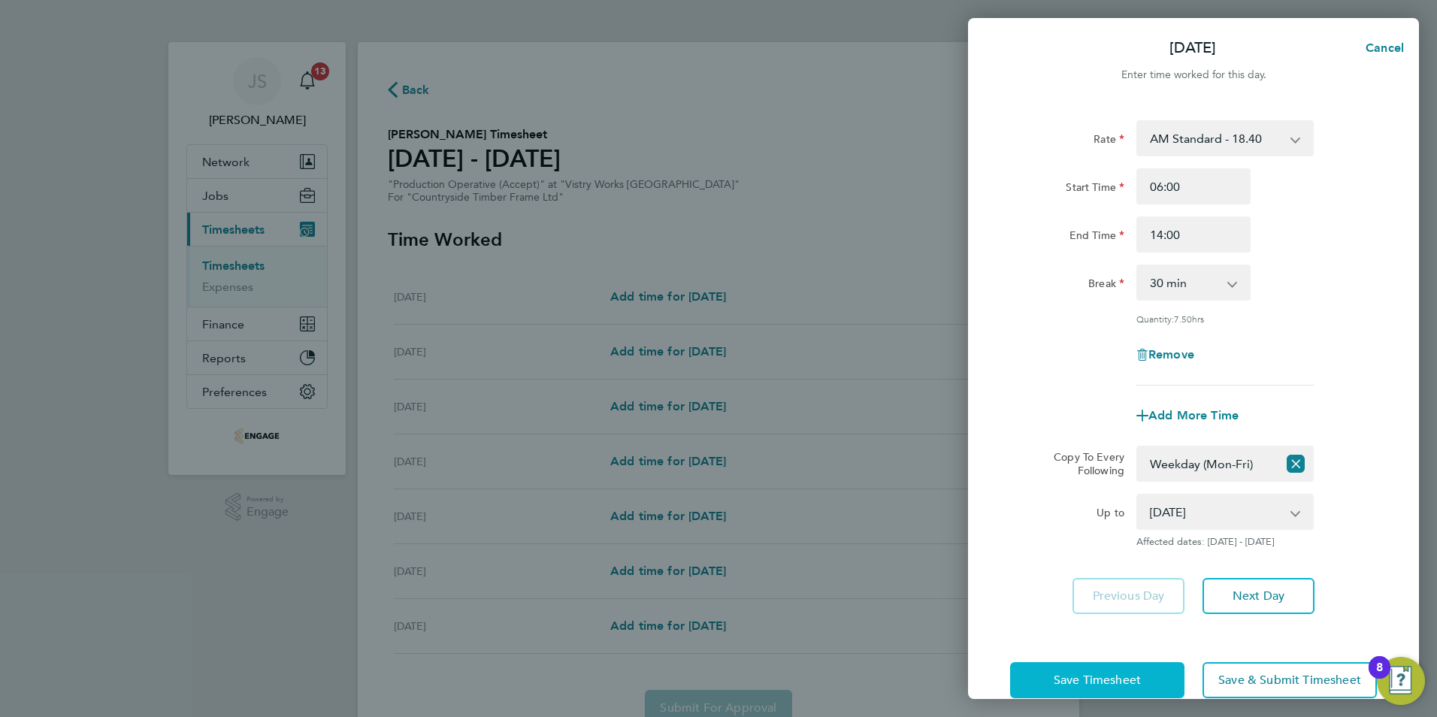
drag, startPoint x: 1086, startPoint y: 673, endPoint x: 1087, endPoint y: 662, distance: 10.5
click at [1085, 673] on span "Save Timesheet" at bounding box center [1097, 680] width 87 height 15
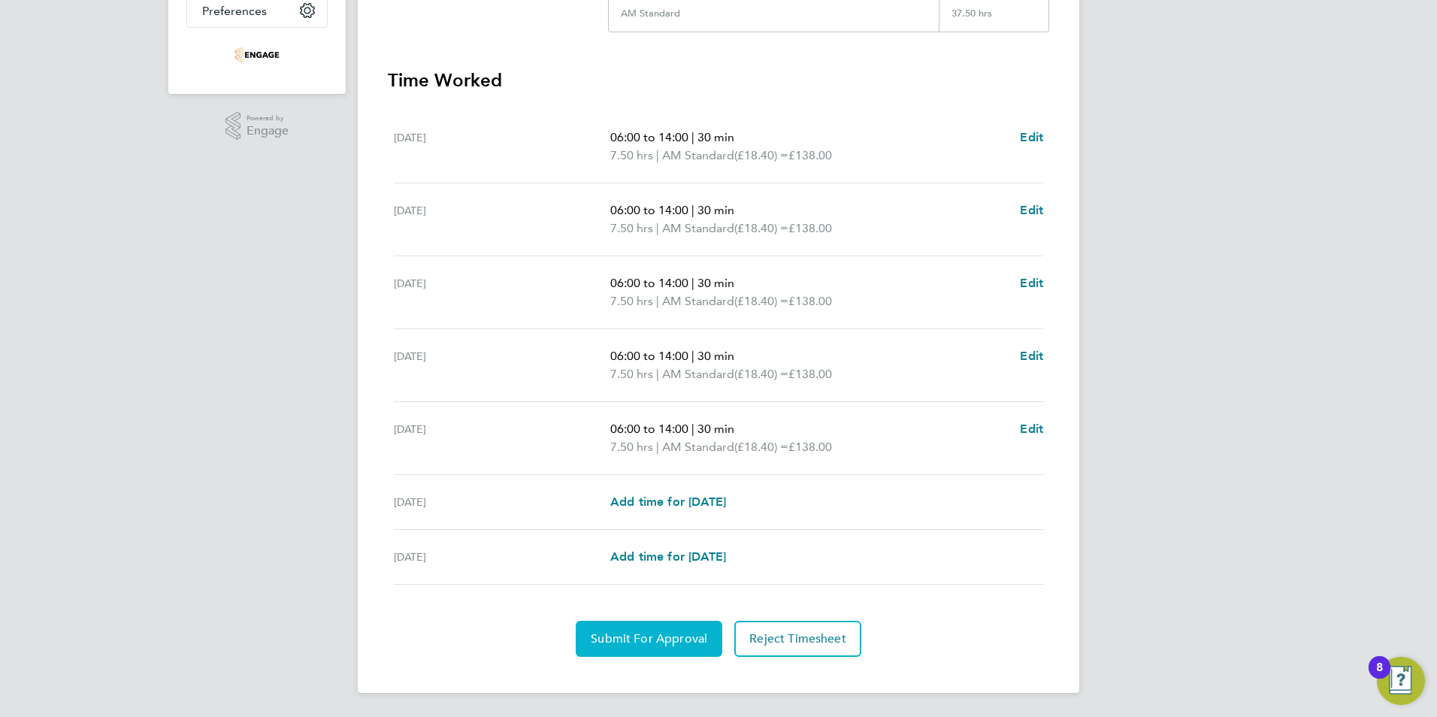
click at [607, 637] on span "Submit For Approval" at bounding box center [649, 638] width 117 height 15
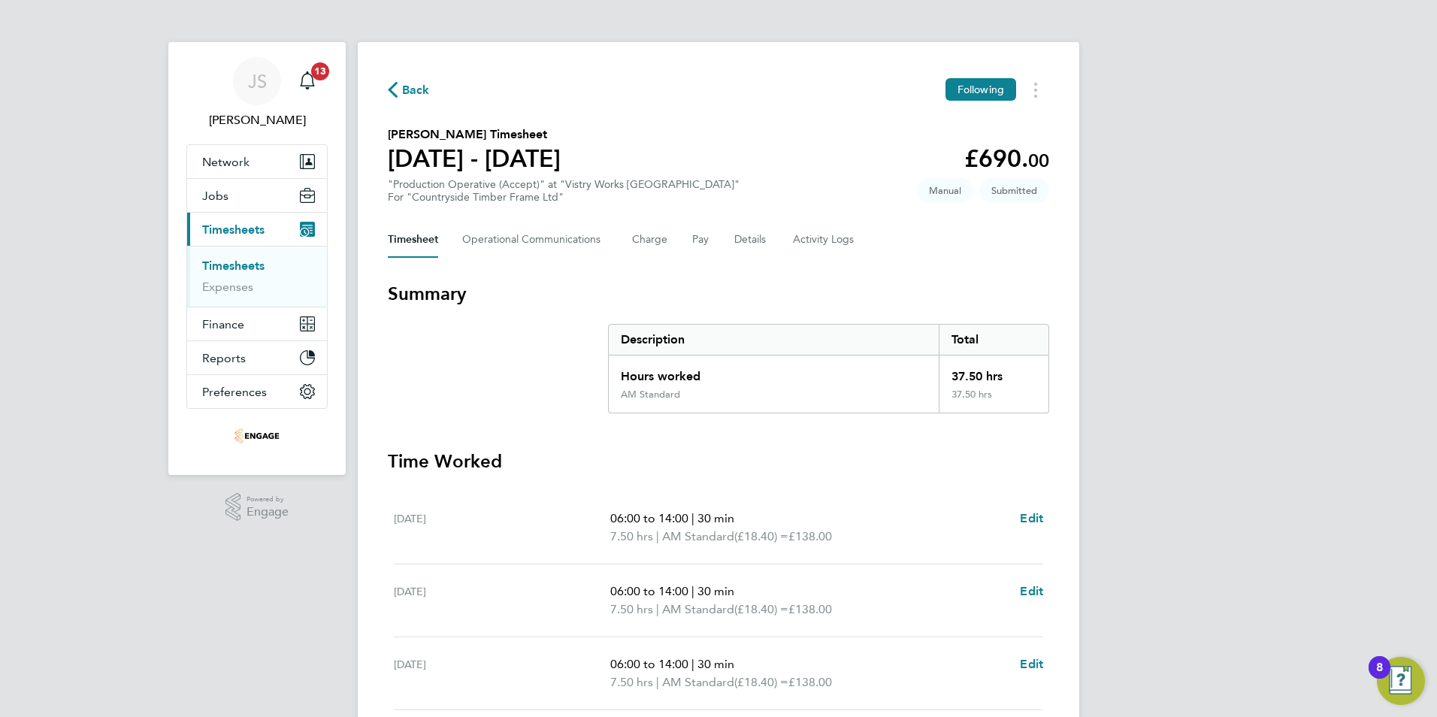
click at [406, 95] on span "Back" at bounding box center [416, 90] width 28 height 18
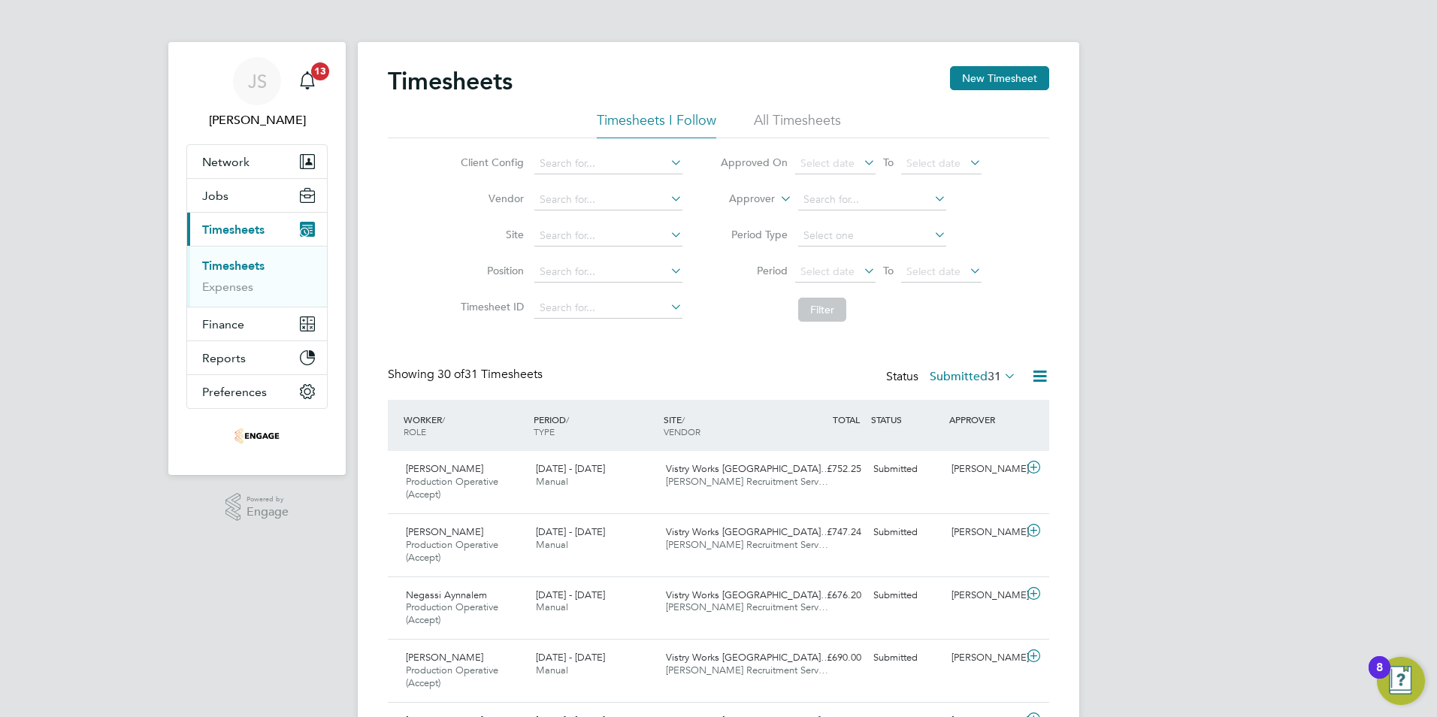
drag, startPoint x: 974, startPoint y: 77, endPoint x: 897, endPoint y: 107, distance: 82.3
click at [974, 77] on button "New Timesheet" at bounding box center [999, 78] width 99 height 24
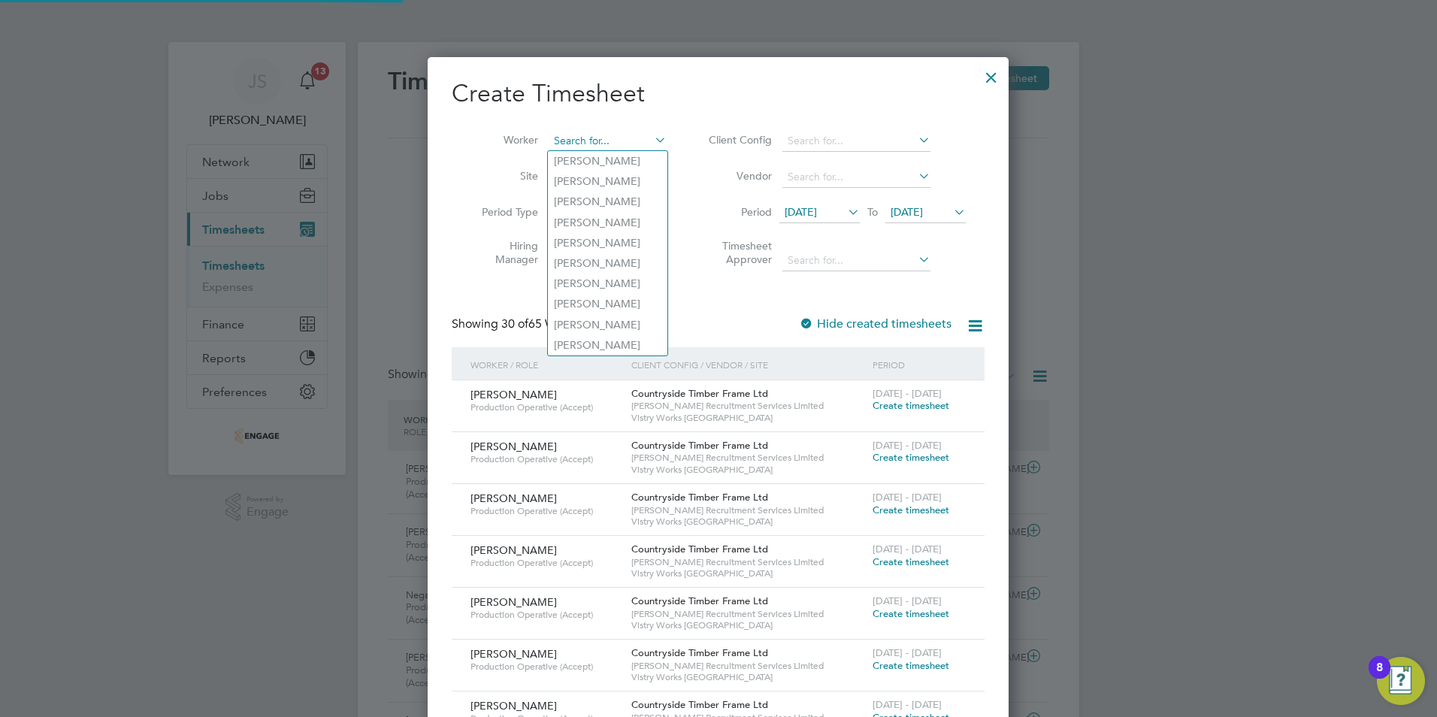
click at [589, 142] on input at bounding box center [608, 141] width 118 height 21
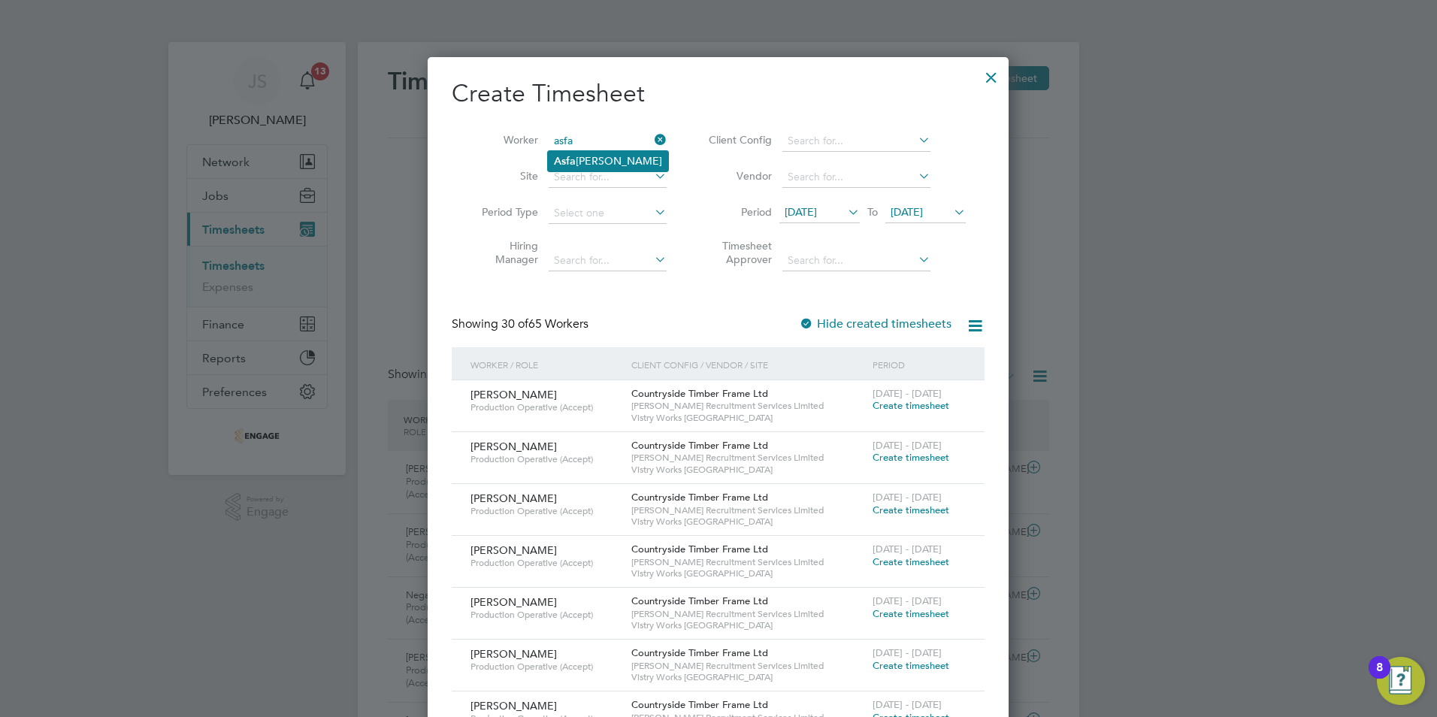
click at [588, 156] on li "Asfa k Patel" at bounding box center [608, 161] width 120 height 20
type input "[PERSON_NAME]"
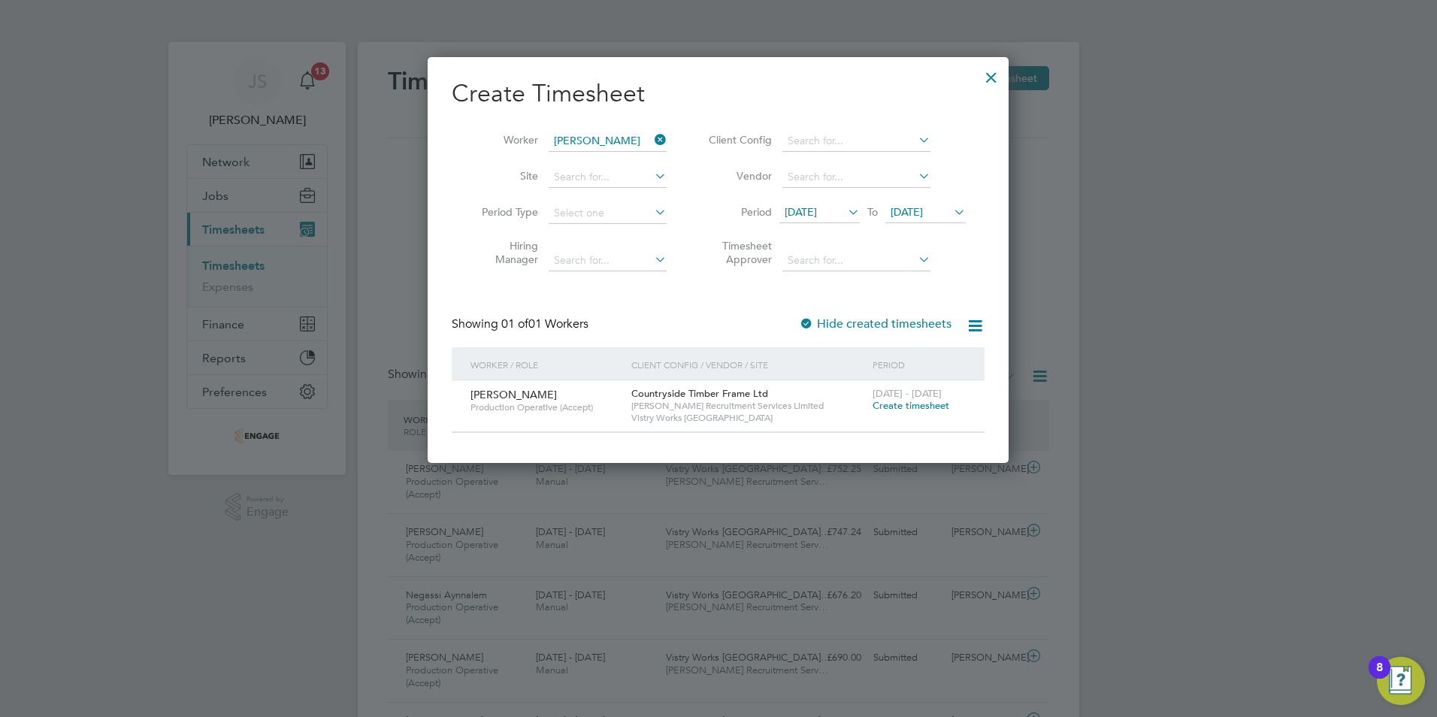
click at [897, 404] on span "Create timesheet" at bounding box center [911, 405] width 77 height 13
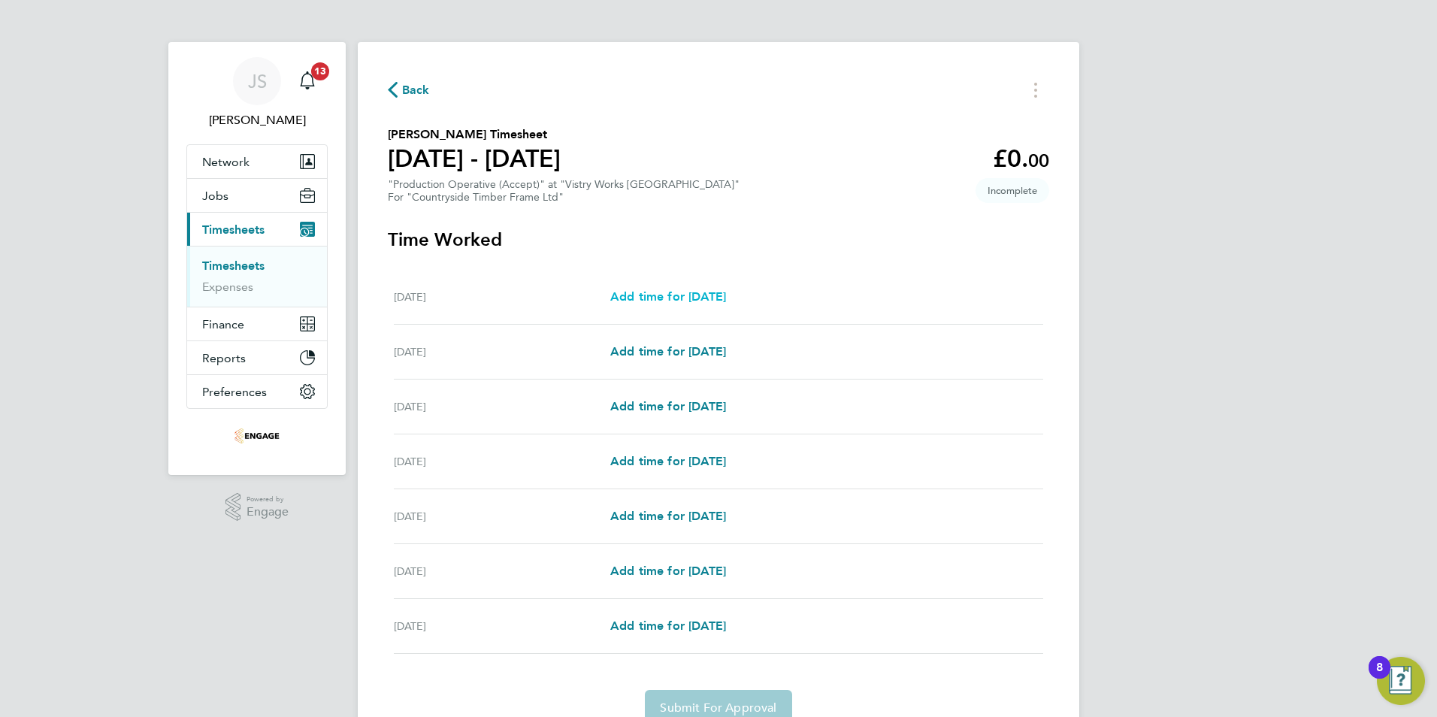
click at [716, 288] on link "Add time for [DATE]" at bounding box center [668, 297] width 116 height 18
select select "15"
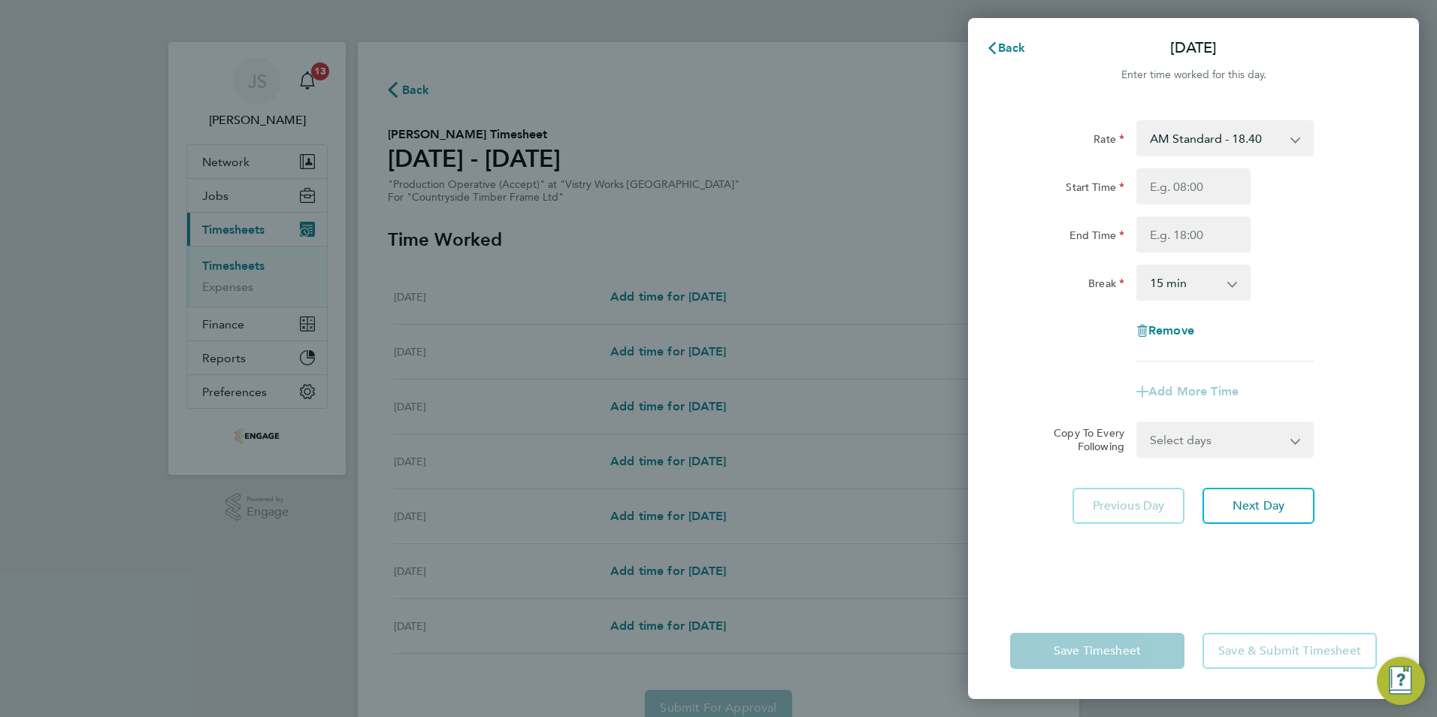
drag, startPoint x: 1192, startPoint y: 136, endPoint x: 1193, endPoint y: 157, distance: 21.1
click at [1192, 136] on select "AM Standard - 18.40 PM Standard - 20.06 PM OT 1 - 30.08 OT2 - 36.80 PM OT2 - 40…" at bounding box center [1216, 138] width 156 height 33
select select "15"
drag, startPoint x: 1157, startPoint y: 180, endPoint x: 1163, endPoint y: 186, distance: 8.5
click at [1157, 180] on input "Start Time" at bounding box center [1193, 186] width 114 height 36
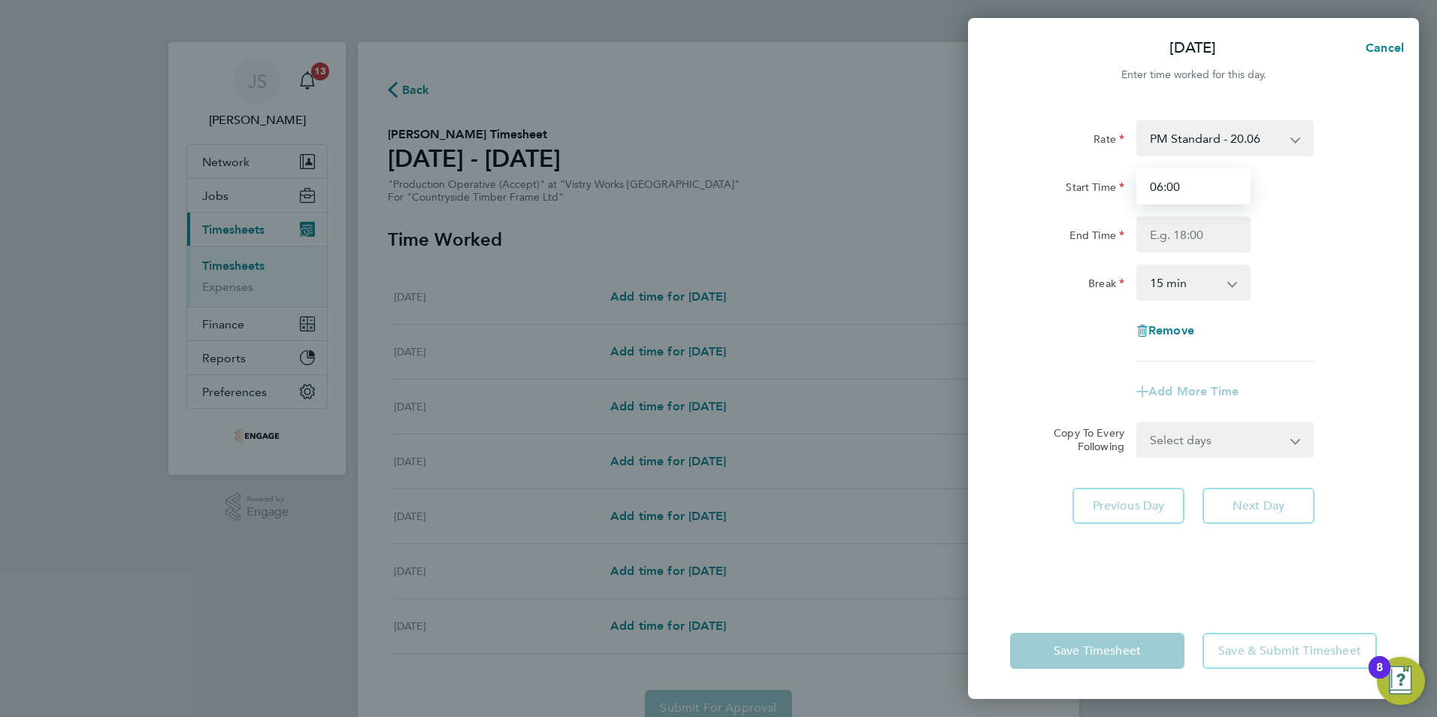
drag, startPoint x: 1202, startPoint y: 189, endPoint x: 1075, endPoint y: 196, distance: 127.2
click at [1075, 196] on div "Start Time 06:00" at bounding box center [1193, 186] width 379 height 36
type input "14:00"
drag, startPoint x: 1139, startPoint y: 231, endPoint x: 1215, endPoint y: 235, distance: 76.0
click at [1141, 231] on input "End Time" at bounding box center [1193, 234] width 114 height 36
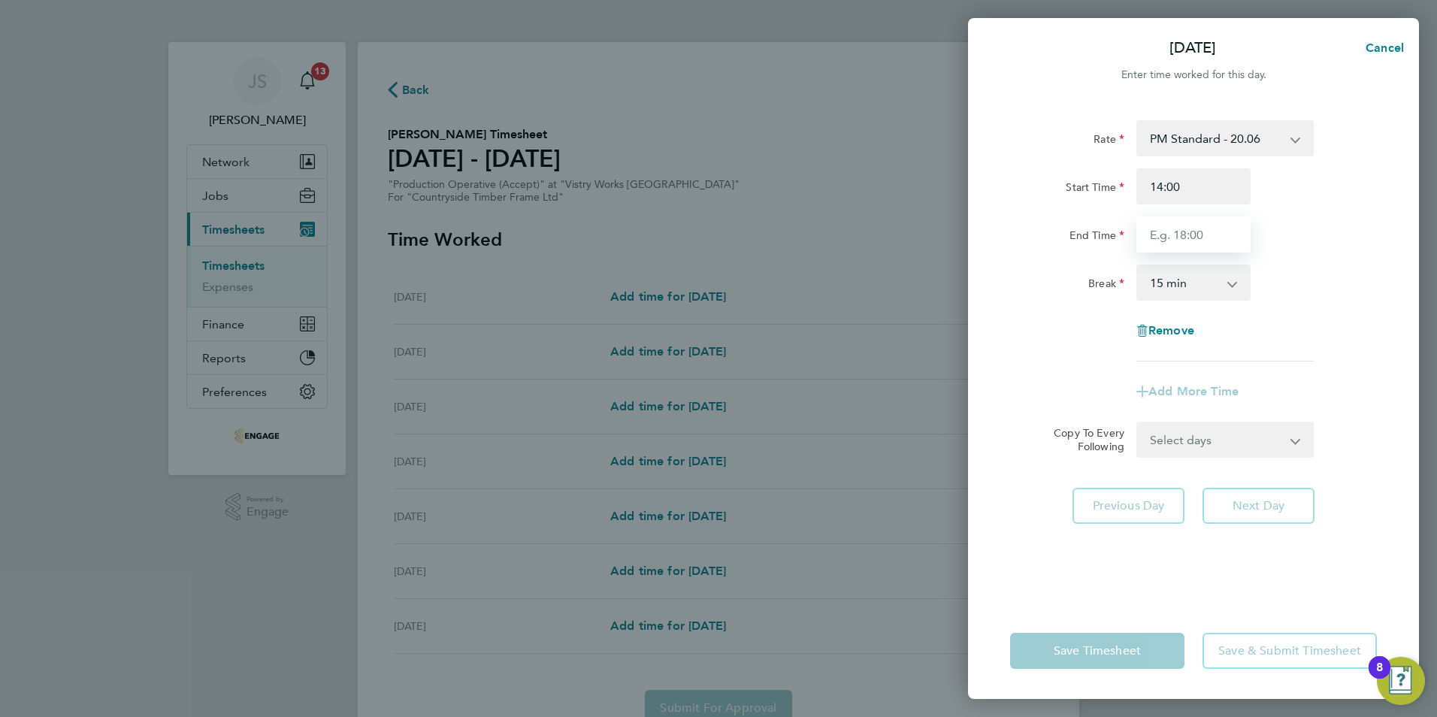
type input "22:30"
drag, startPoint x: 1167, startPoint y: 286, endPoint x: 1174, endPoint y: 289, distance: 7.7
click at [1167, 289] on select "0 min 15 min 30 min 45 min 60 min 75 min 90 min" at bounding box center [1184, 282] width 93 height 33
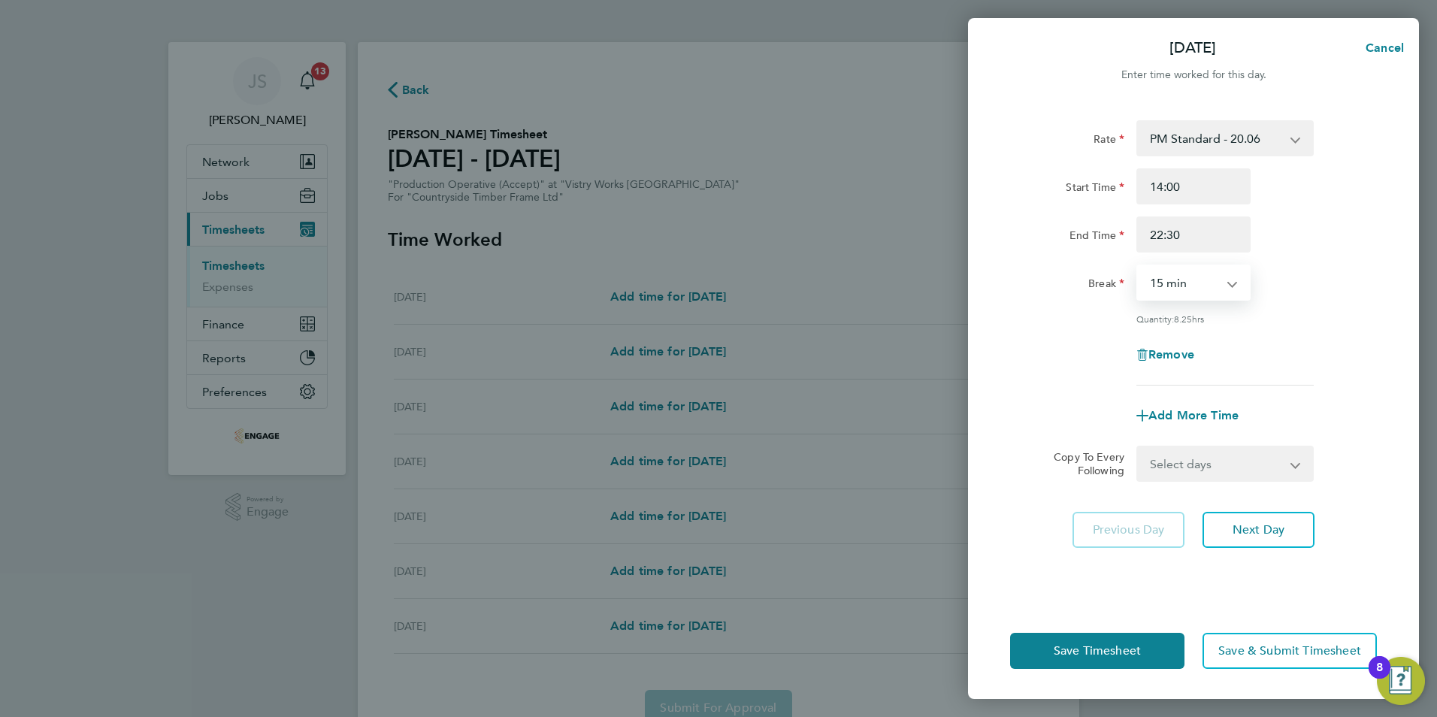
select select "30"
click at [1138, 266] on select "0 min 15 min 30 min 45 min 60 min 75 min 90 min" at bounding box center [1184, 282] width 93 height 33
drag, startPoint x: 1227, startPoint y: 460, endPoint x: 1233, endPoint y: 471, distance: 12.4
click at [1227, 460] on select "Select days Day Weekday (Mon-Fri) Weekend (Sat-Sun) [DATE] [DATE] [DATE] [DATE]…" at bounding box center [1217, 463] width 158 height 33
select select "WEEKDAY"
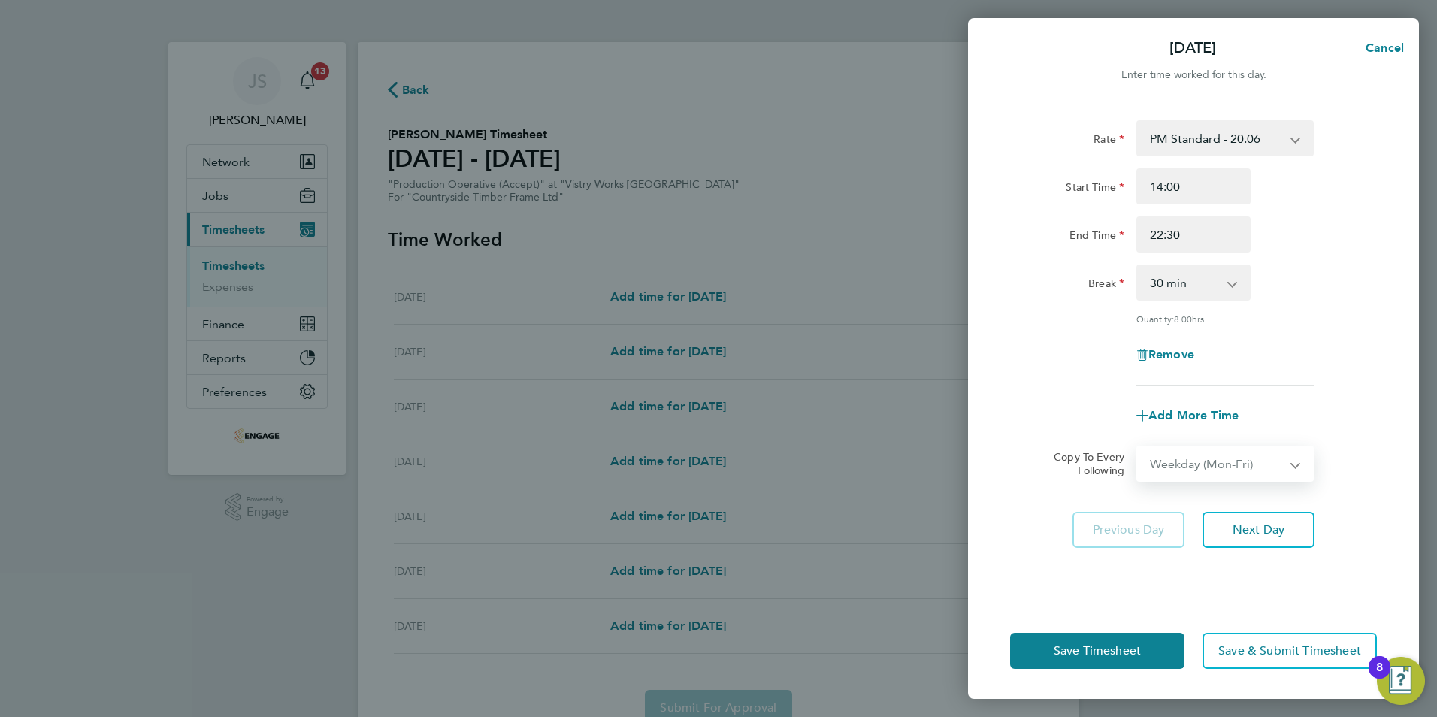
click at [1138, 447] on select "Select days Day Weekday (Mon-Fri) Weekend (Sat-Sun) [DATE] [DATE] [DATE] [DATE]…" at bounding box center [1217, 463] width 158 height 33
select select "[DATE]"
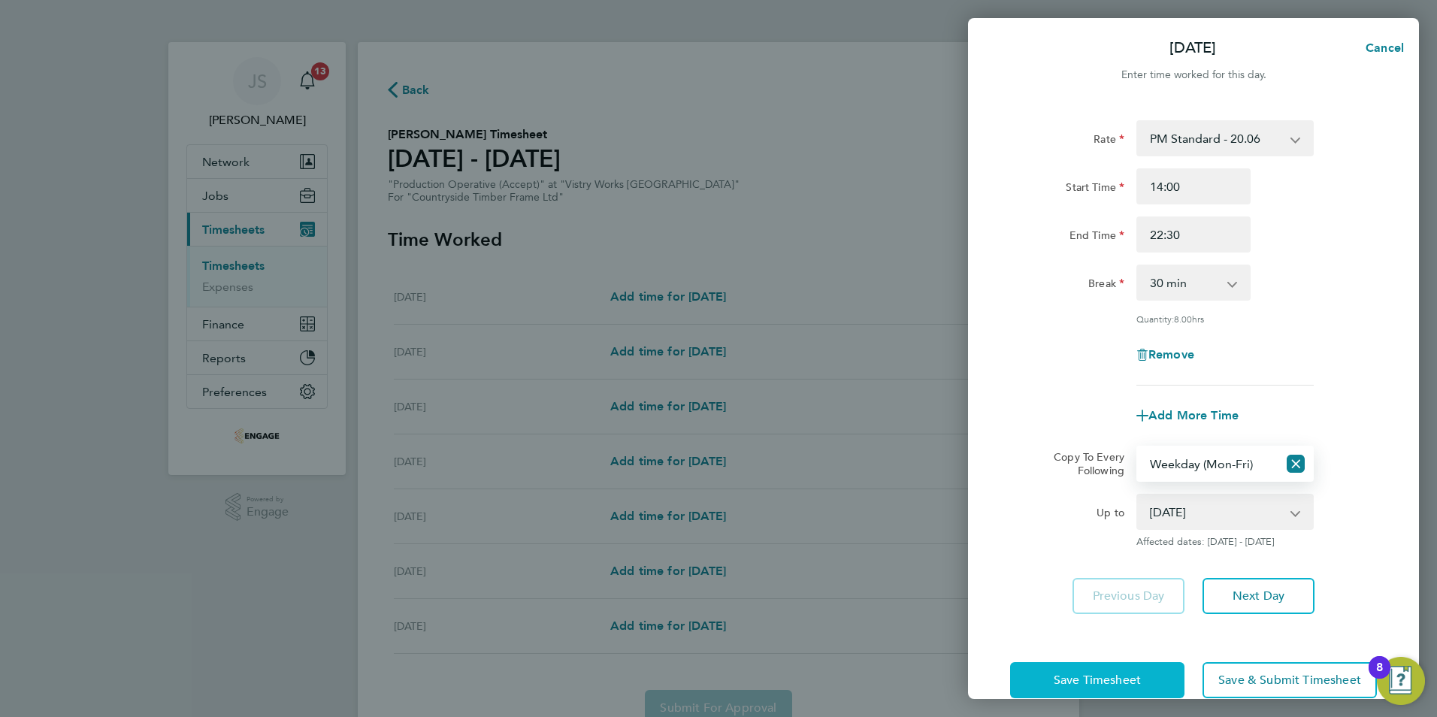
click at [1093, 673] on span "Save Timesheet" at bounding box center [1097, 680] width 87 height 15
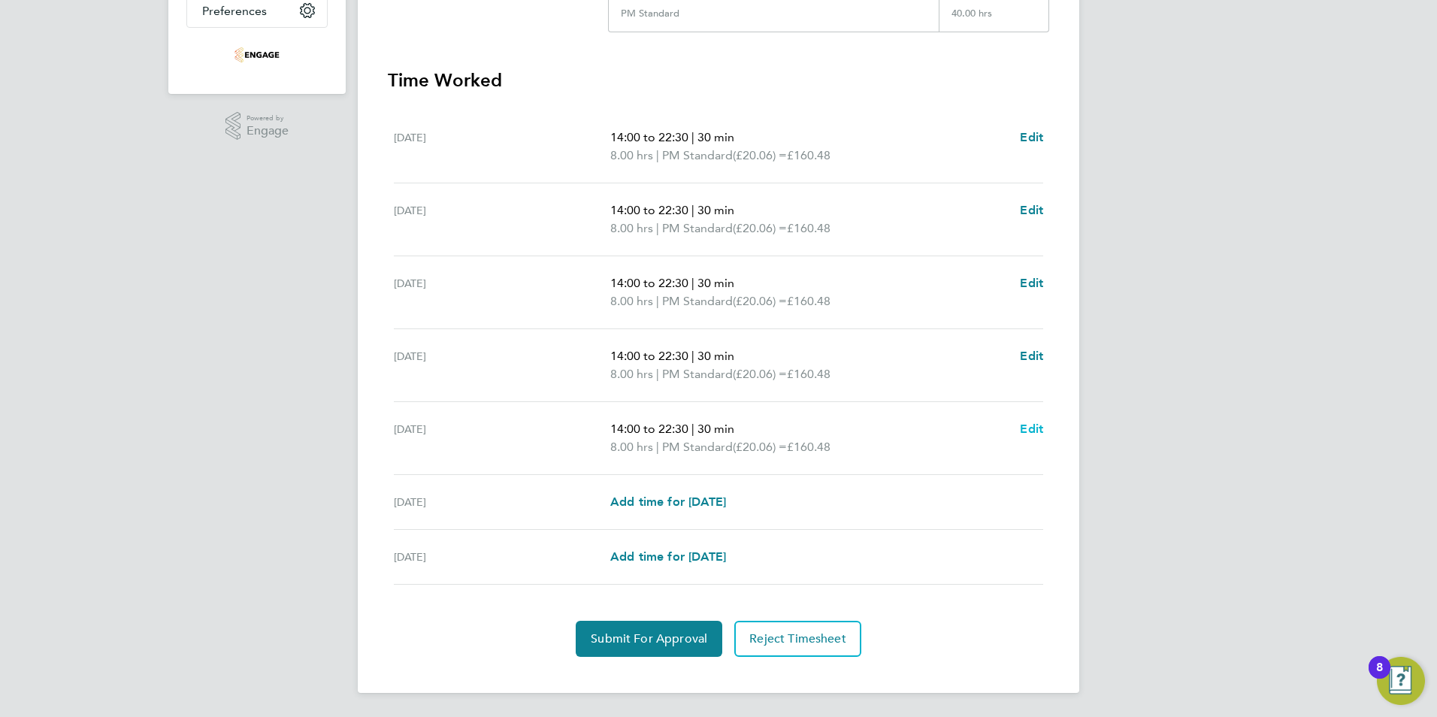
click at [1030, 434] on span "Edit" at bounding box center [1031, 429] width 23 height 14
select select "30"
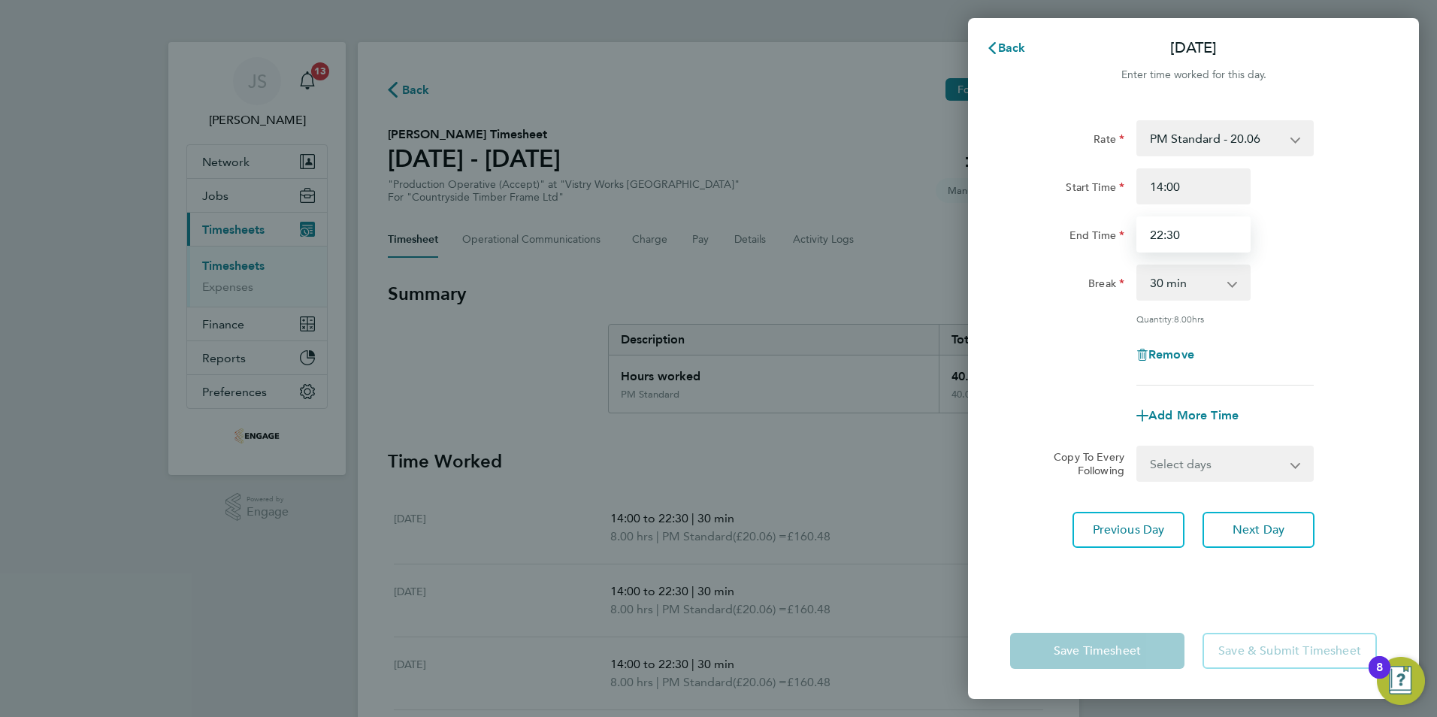
drag, startPoint x: 1224, startPoint y: 224, endPoint x: 1003, endPoint y: 233, distance: 221.2
click at [1002, 238] on div "Rate PM Standard - 20.06 AM Standard - 18.40 PM OT 1 - 30.08 OT2 - 36.80 PM OT2…" at bounding box center [1193, 352] width 451 height 501
type input "20:00"
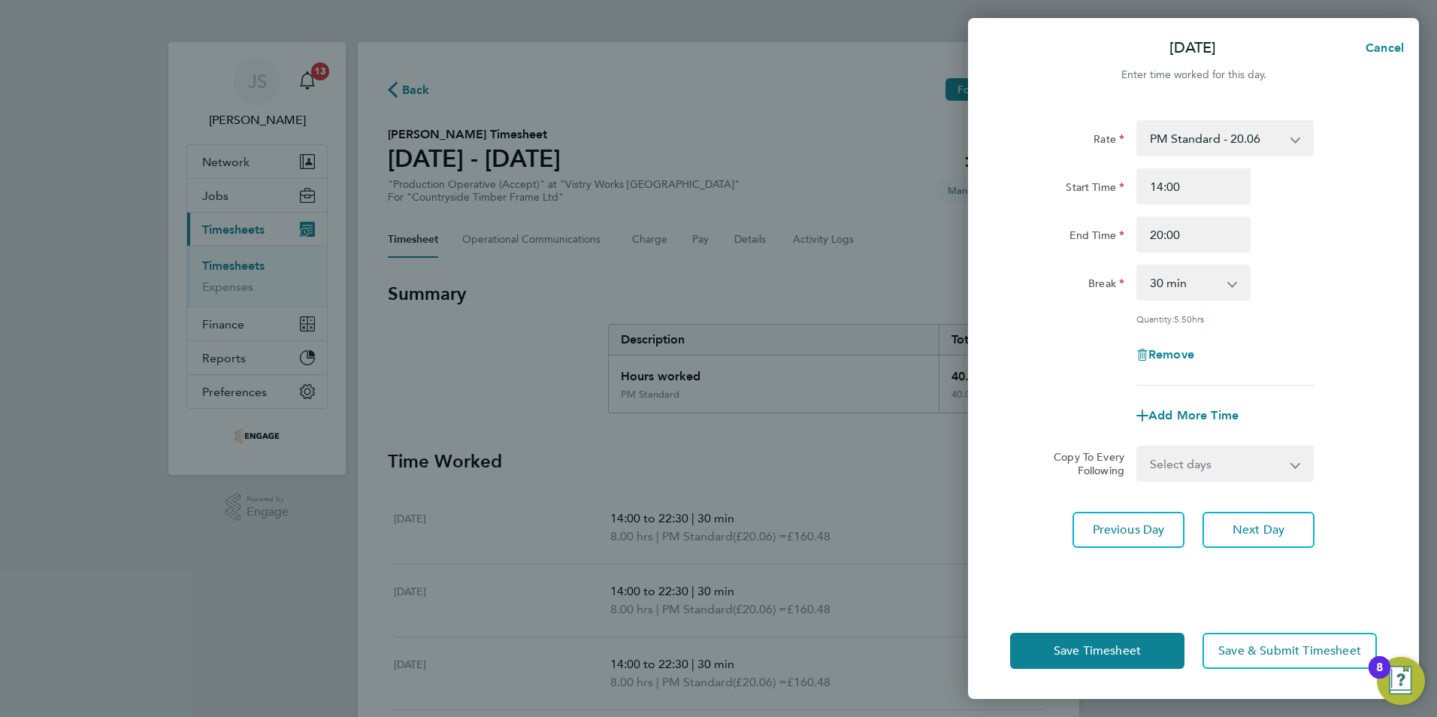
click at [1033, 586] on div "Rate PM Standard - 20.06 AM Standard - 18.40 PM OT 1 - 30.08 OT2 - 36.80 PM OT2…" at bounding box center [1193, 352] width 451 height 501
click at [1069, 639] on button "Save Timesheet" at bounding box center [1097, 651] width 174 height 36
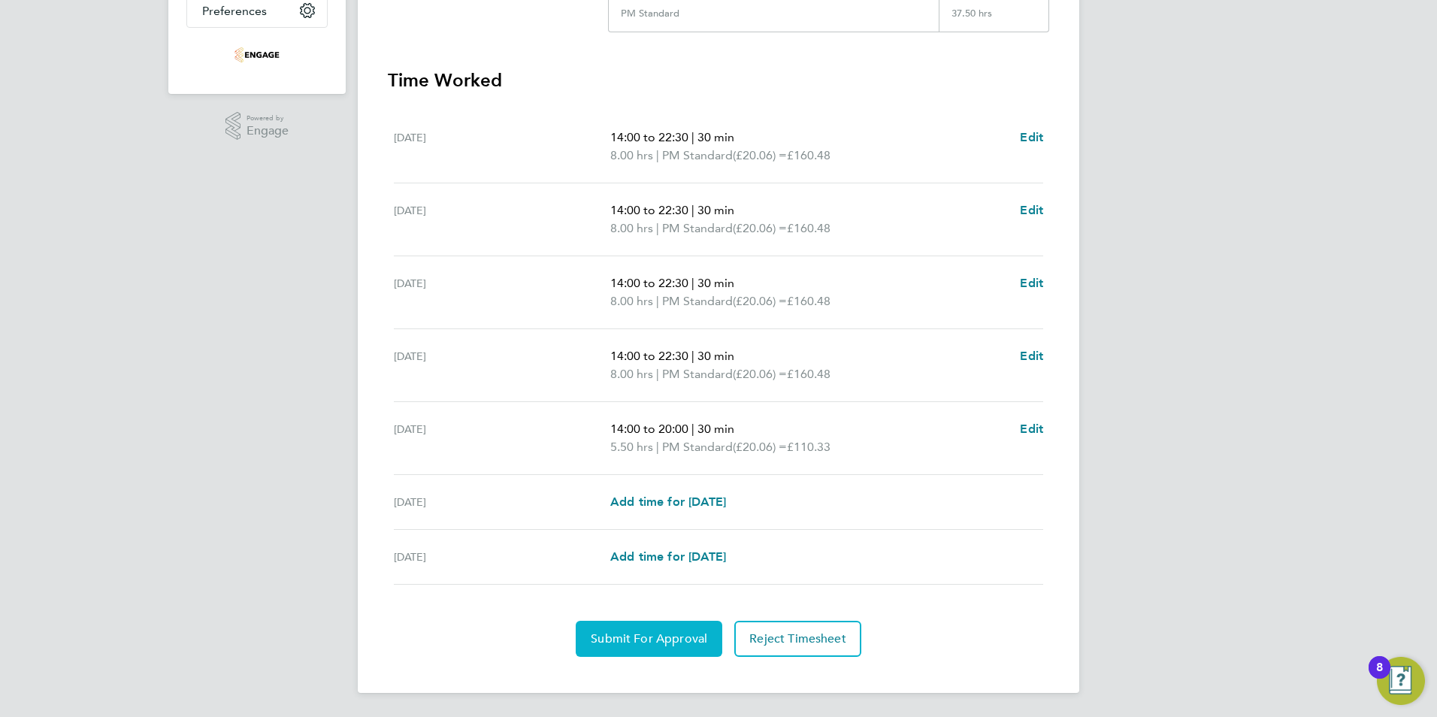
click at [627, 635] on span "Submit For Approval" at bounding box center [649, 638] width 117 height 15
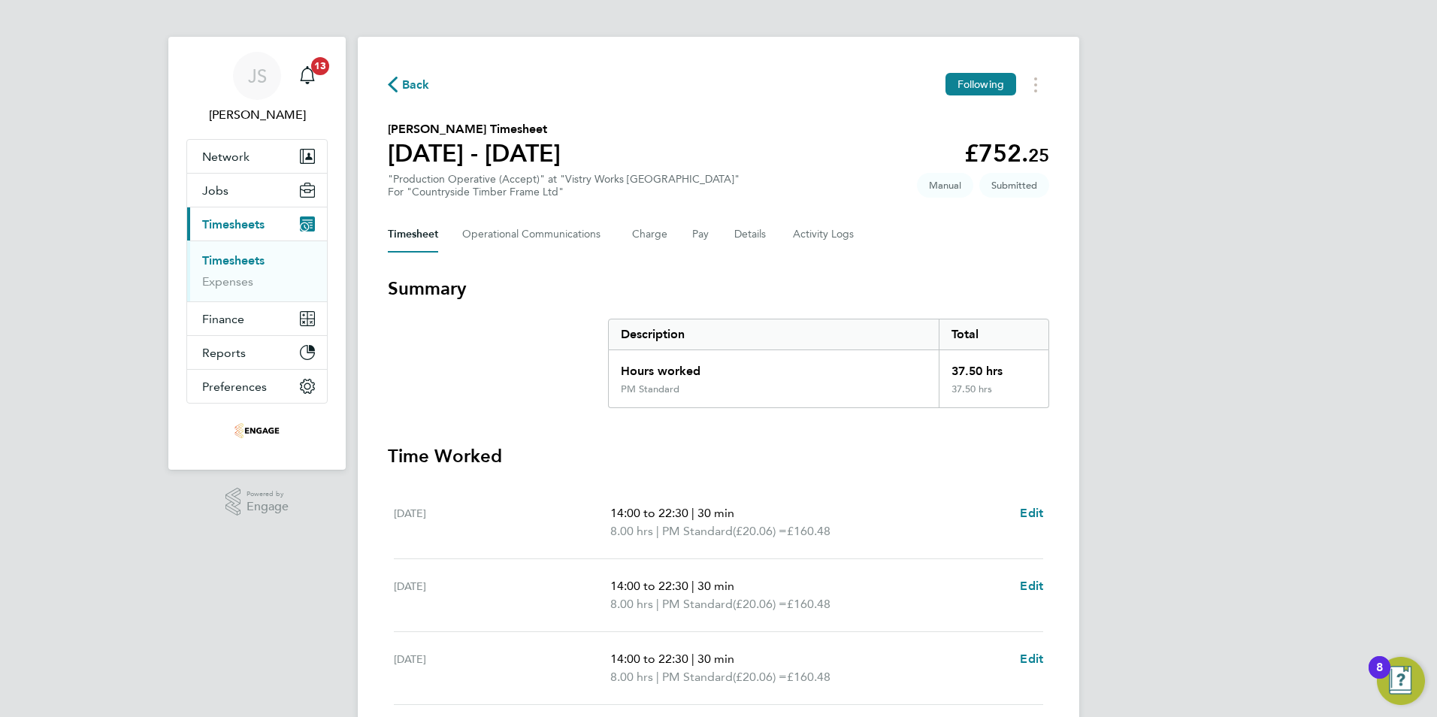
click at [422, 83] on span "Back" at bounding box center [416, 85] width 28 height 18
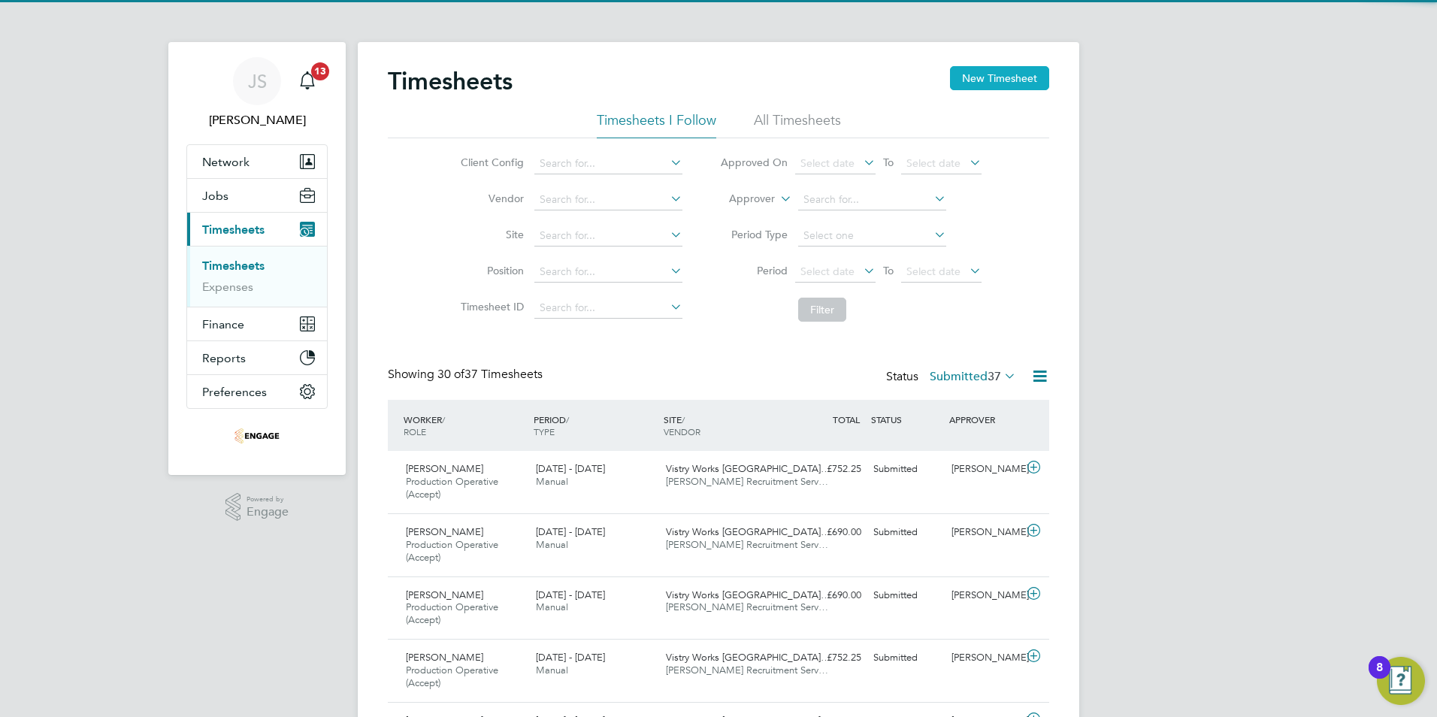
click at [988, 77] on button "New Timesheet" at bounding box center [999, 78] width 99 height 24
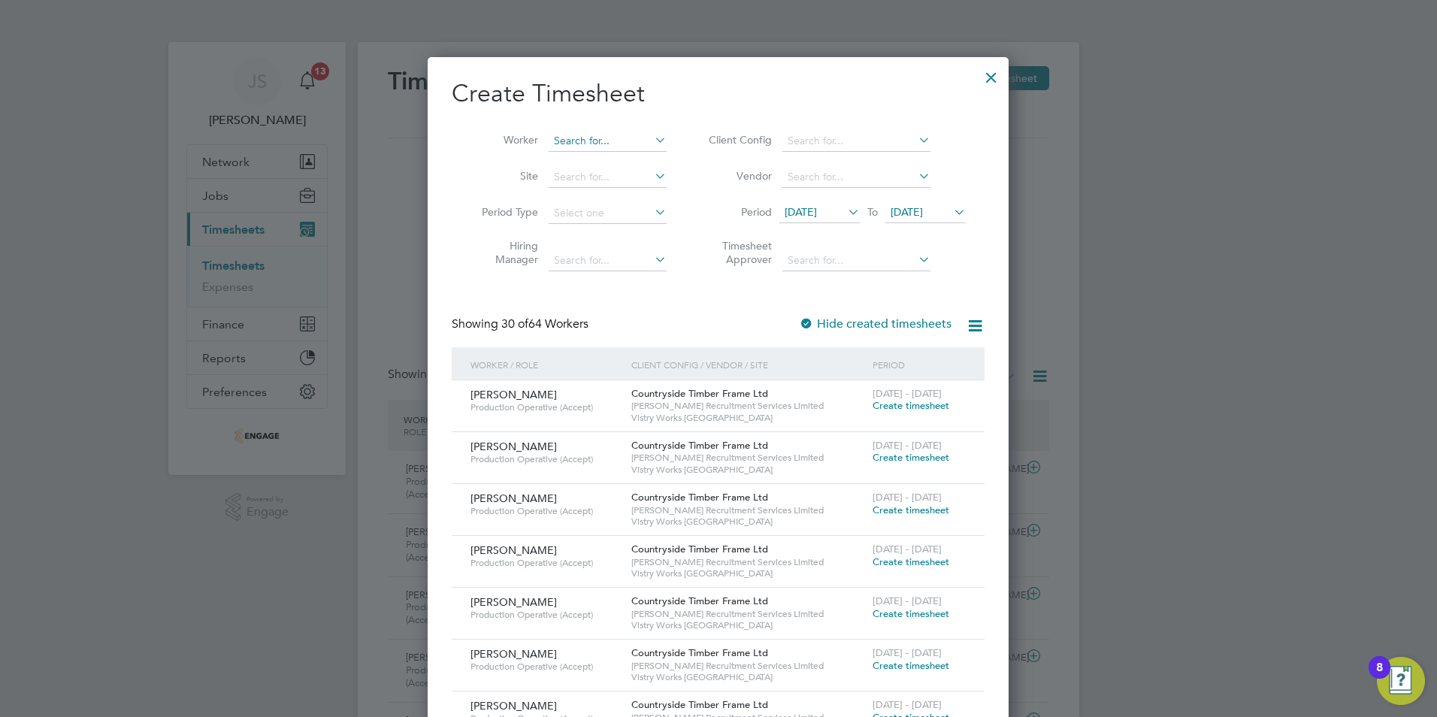
click at [570, 135] on input at bounding box center [608, 141] width 118 height 21
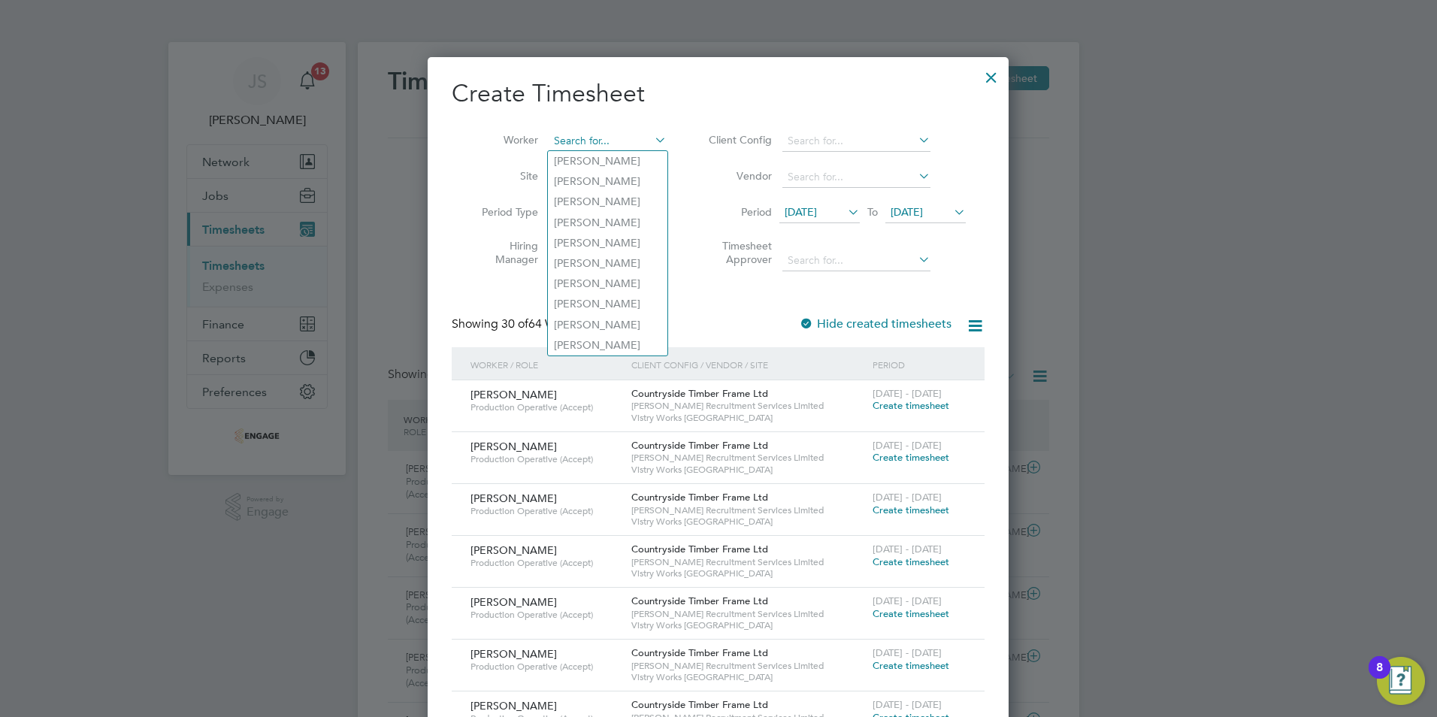
click at [582, 139] on input at bounding box center [608, 141] width 118 height 21
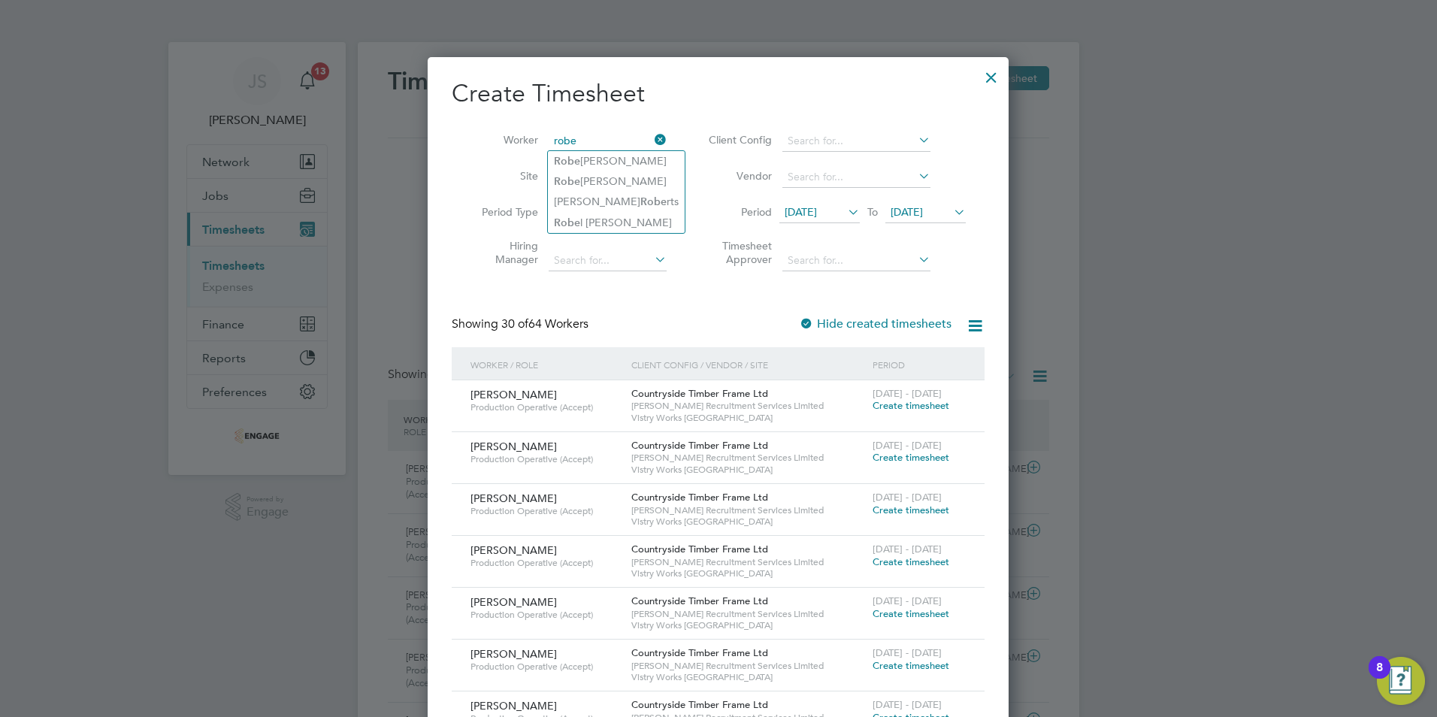
click at [608, 218] on li "Robe l Beraki" at bounding box center [616, 223] width 137 height 20
type input "[PERSON_NAME]"
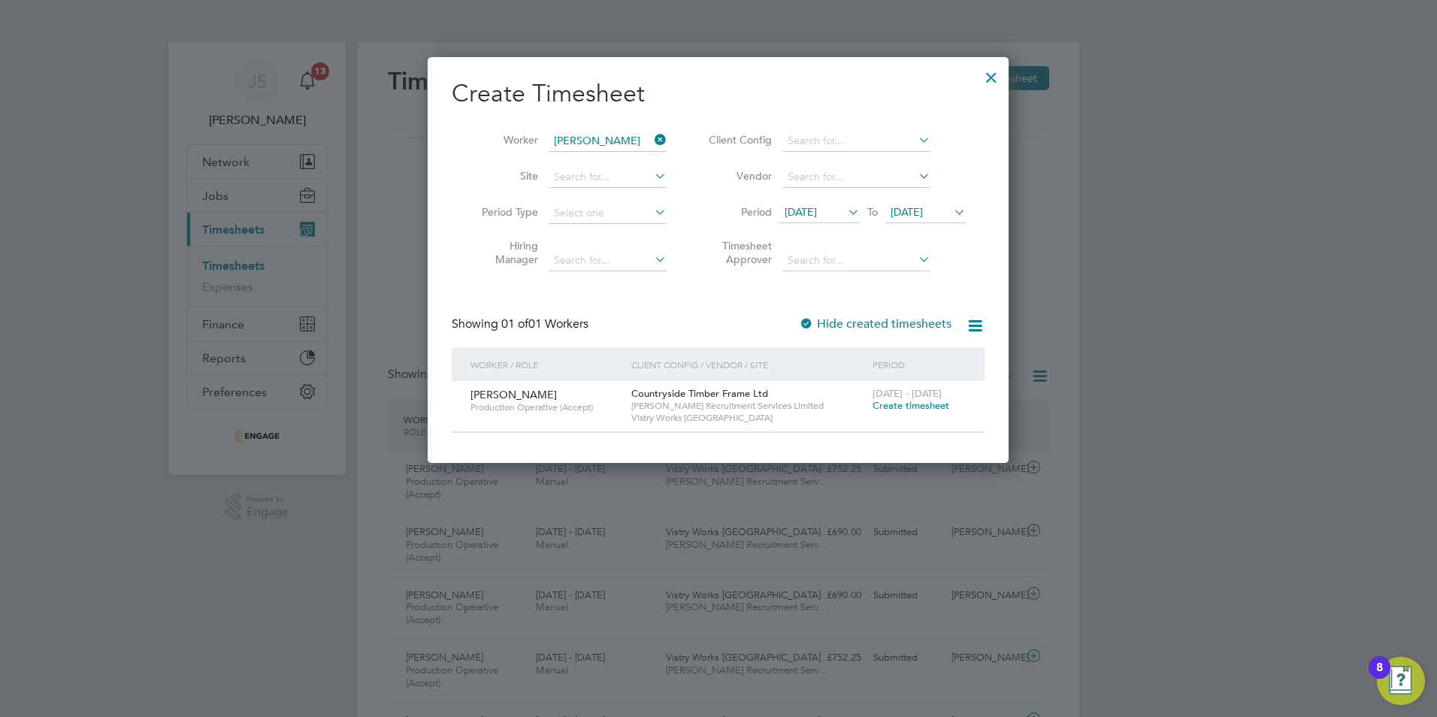
click at [927, 405] on span "Create timesheet" at bounding box center [911, 405] width 77 height 13
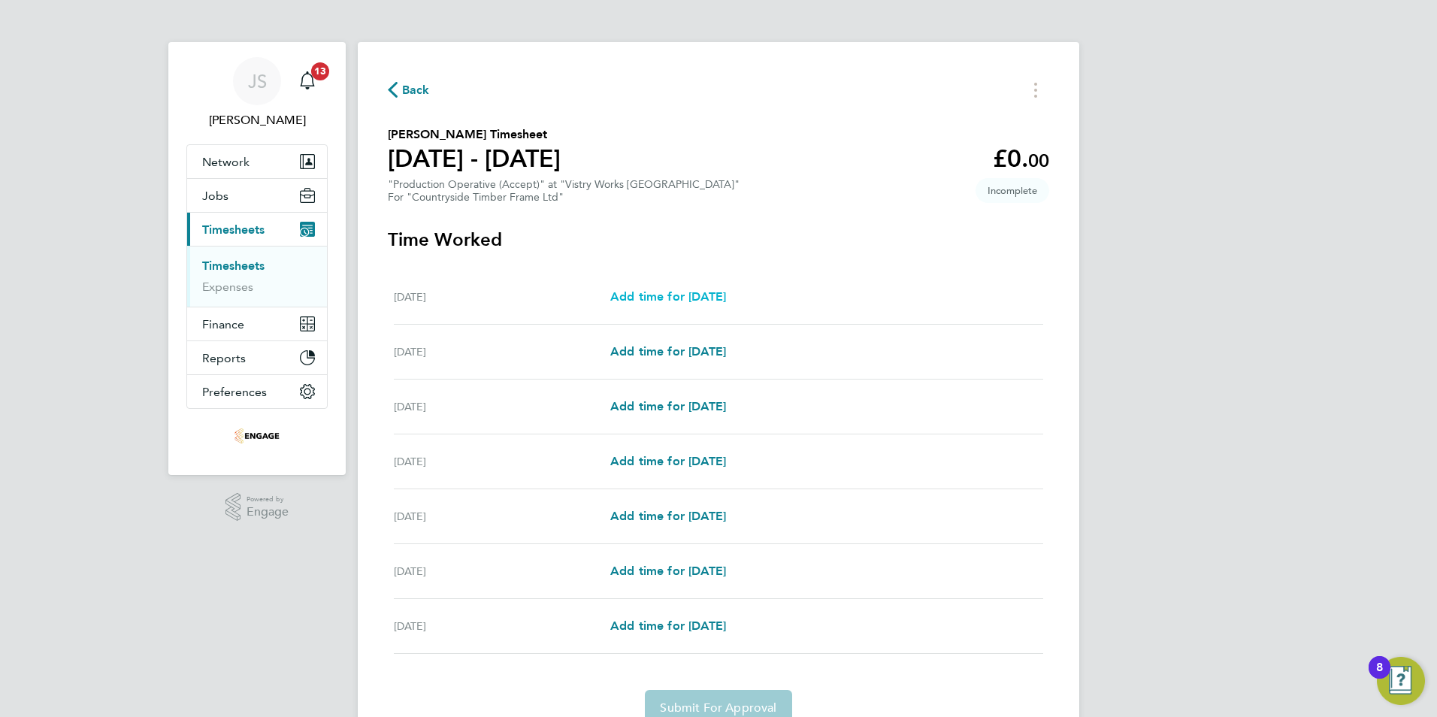
click at [671, 298] on span "Add time for [DATE]" at bounding box center [668, 296] width 116 height 14
select select "15"
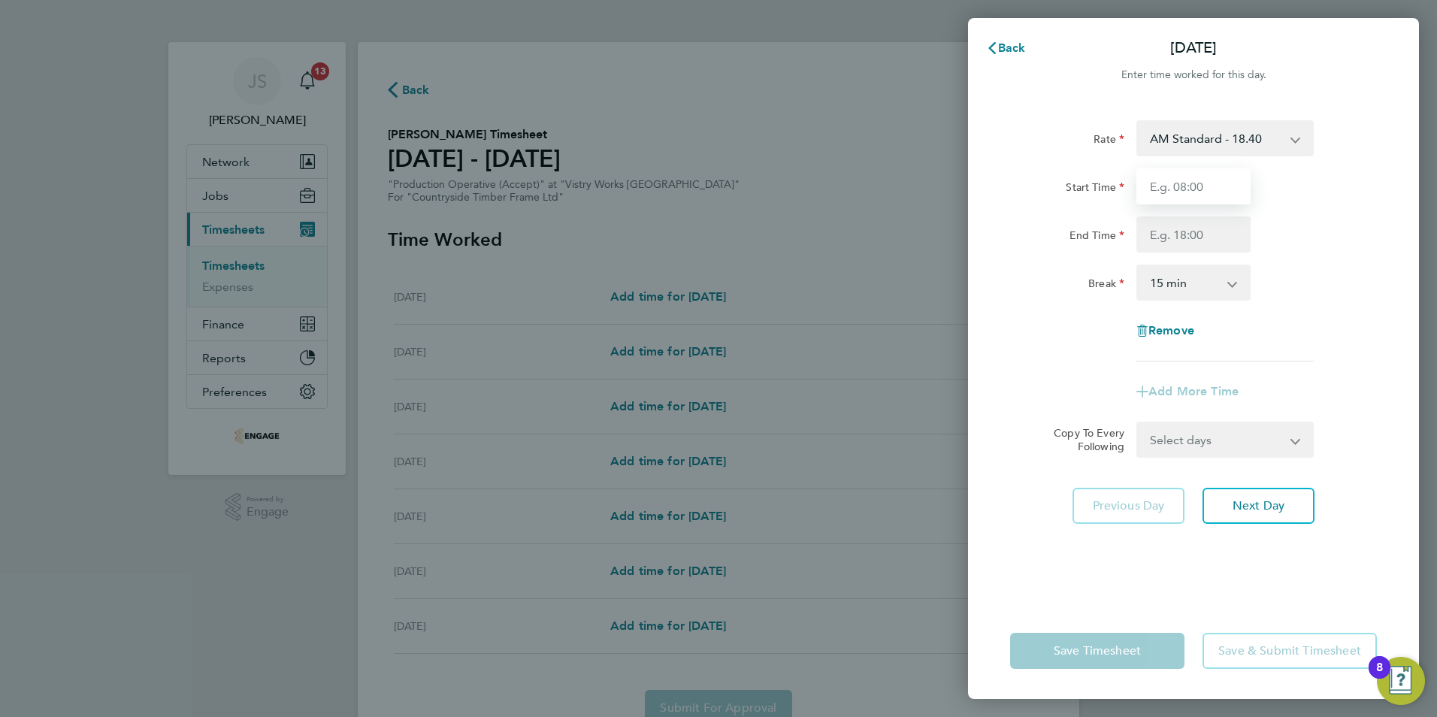
click at [1194, 193] on input "Start Time" at bounding box center [1193, 186] width 114 height 36
type input "06:00"
drag, startPoint x: 1183, startPoint y: 232, endPoint x: 1196, endPoint y: 242, distance: 16.1
click at [1183, 232] on input "End Time" at bounding box center [1193, 234] width 114 height 36
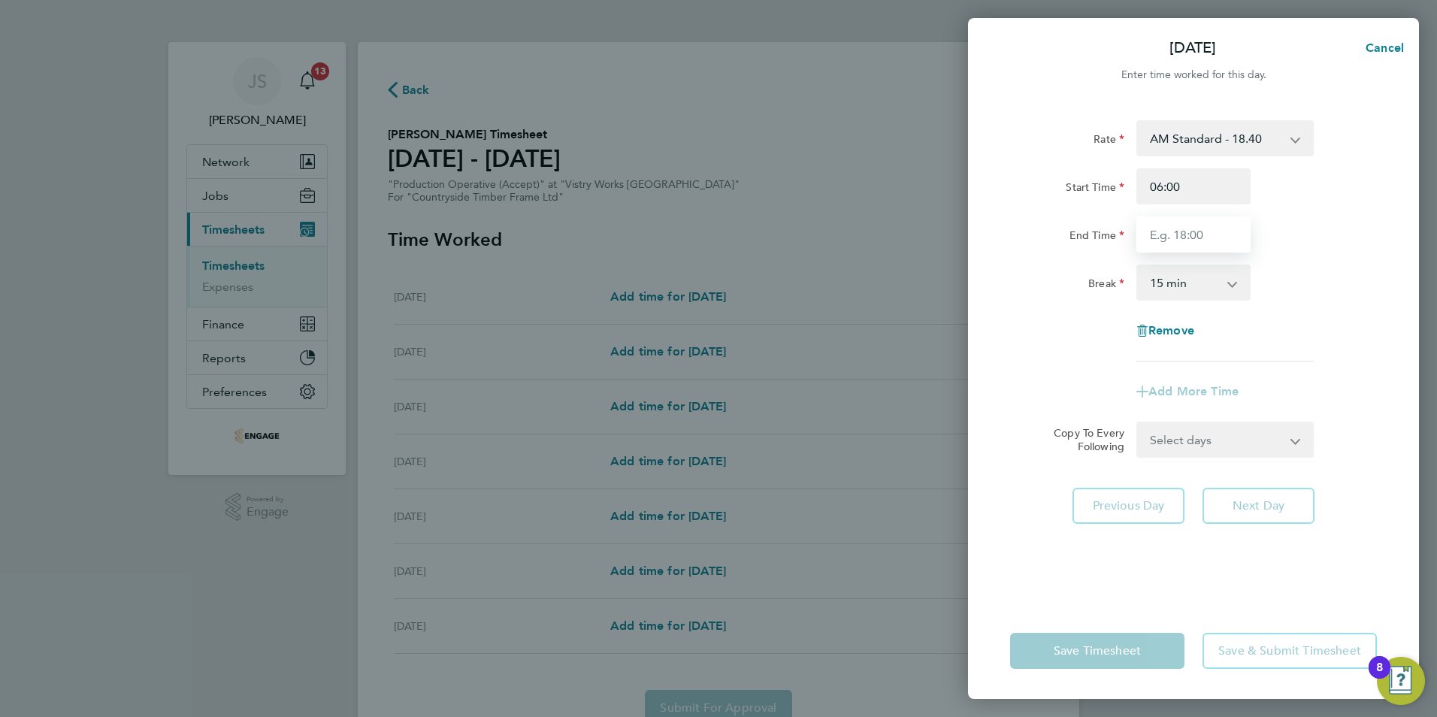
type input "14:00"
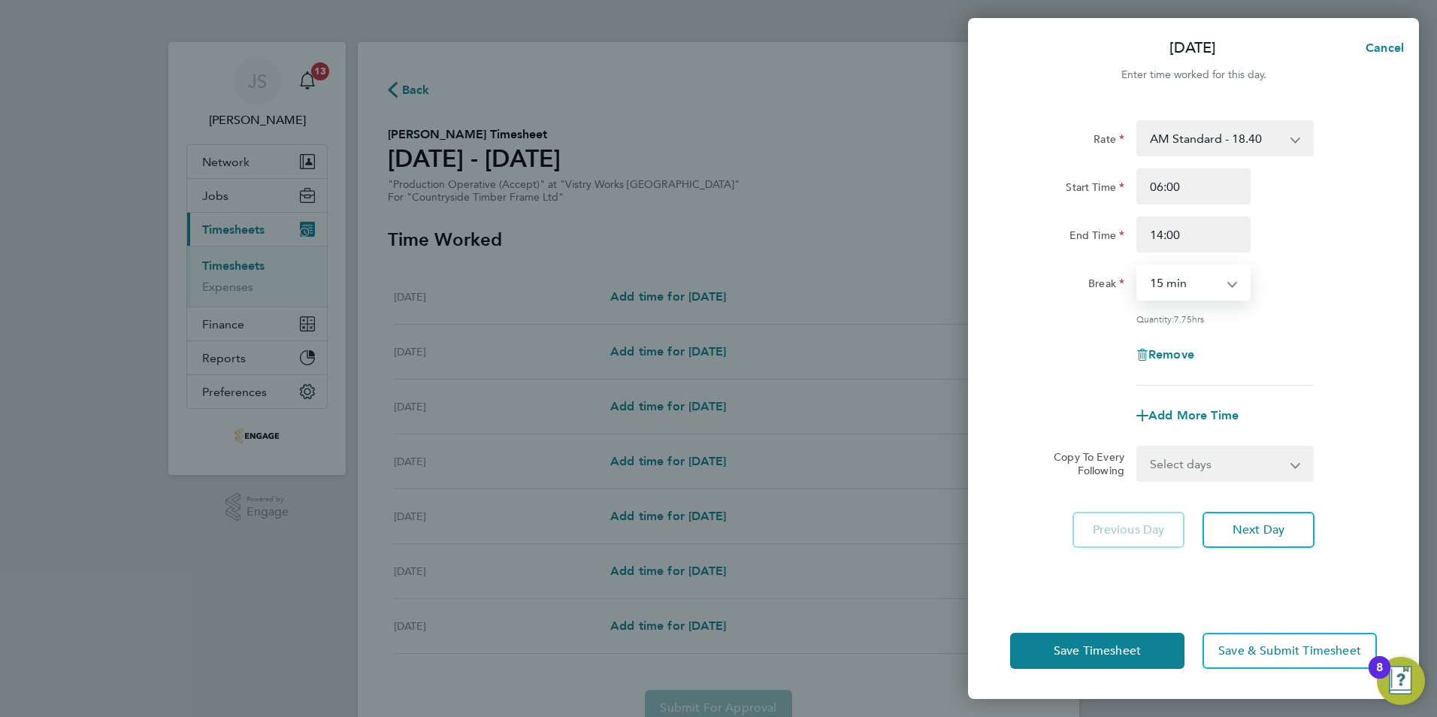
drag, startPoint x: 1171, startPoint y: 277, endPoint x: 1188, endPoint y: 296, distance: 26.1
click at [1171, 277] on select "0 min 15 min 30 min 45 min 60 min 75 min 90 min" at bounding box center [1184, 282] width 93 height 33
select select "30"
click at [1138, 266] on select "0 min 15 min 30 min 45 min 60 min 75 min 90 min" at bounding box center [1184, 282] width 93 height 33
drag, startPoint x: 1189, startPoint y: 467, endPoint x: 1204, endPoint y: 493, distance: 30.3
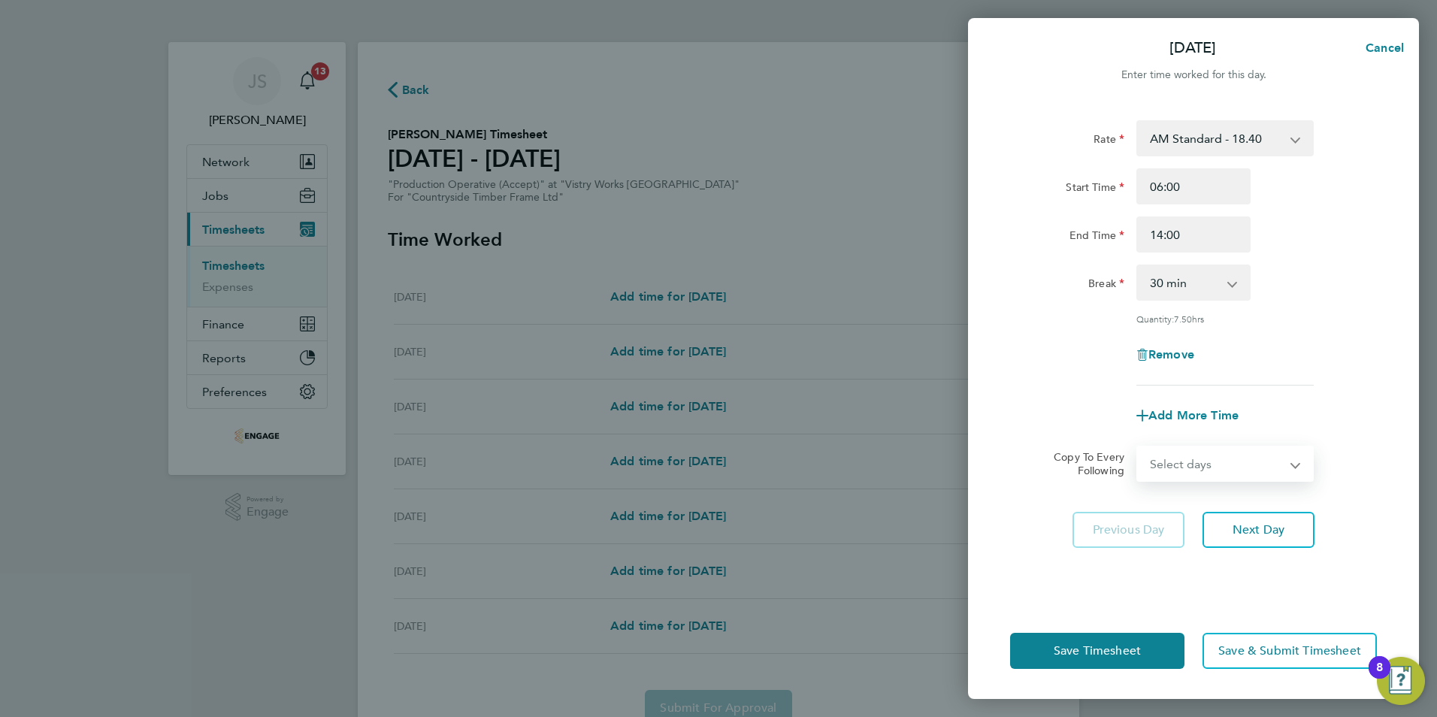
click at [1189, 467] on select "Select days Day Weekday (Mon-Fri) Weekend (Sat-Sun) [DATE] [DATE] [DATE] [DATE]…" at bounding box center [1217, 463] width 158 height 33
drag, startPoint x: 1179, startPoint y: 455, endPoint x: 1190, endPoint y: 465, distance: 14.4
click at [1179, 455] on select "Select days Day Weekday (Mon-Fri) Weekend (Sat-Sun) [DATE] [DATE] [DATE] [DATE]…" at bounding box center [1217, 463] width 158 height 33
select select "WEEKDAY"
click at [1138, 447] on select "Select days Day Weekday (Mon-Fri) Weekend (Sat-Sun) [DATE] [DATE] [DATE] [DATE]…" at bounding box center [1217, 463] width 158 height 33
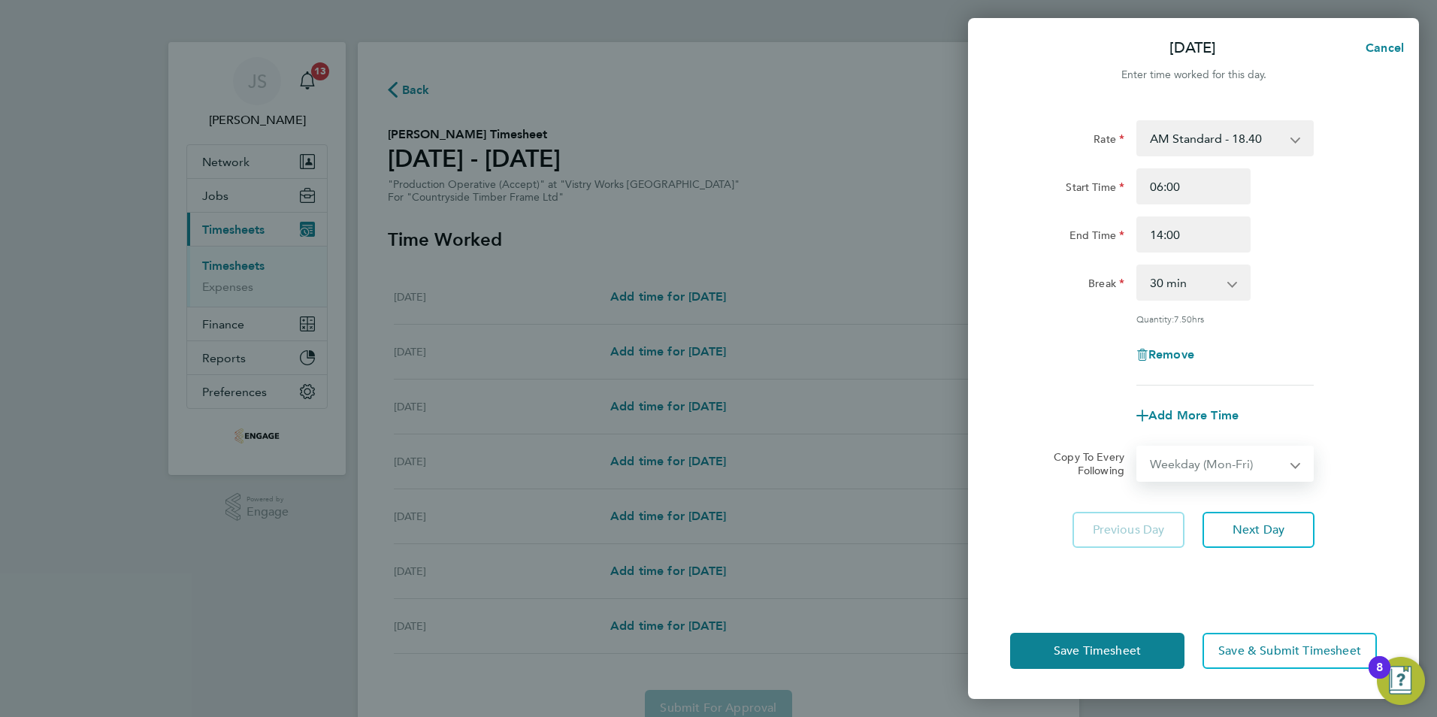
select select "[DATE]"
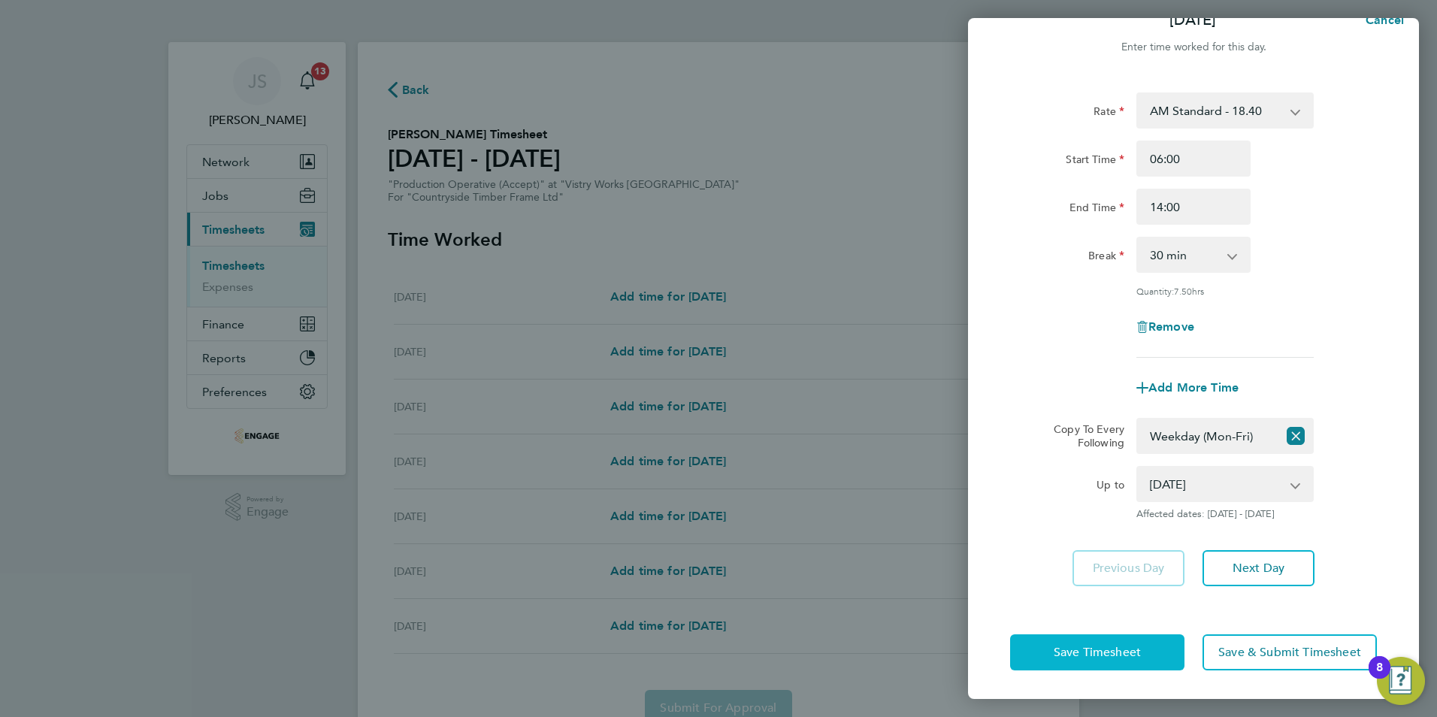
drag, startPoint x: 1081, startPoint y: 647, endPoint x: 844, endPoint y: 595, distance: 242.4
click at [1080, 647] on span "Save Timesheet" at bounding box center [1097, 652] width 87 height 15
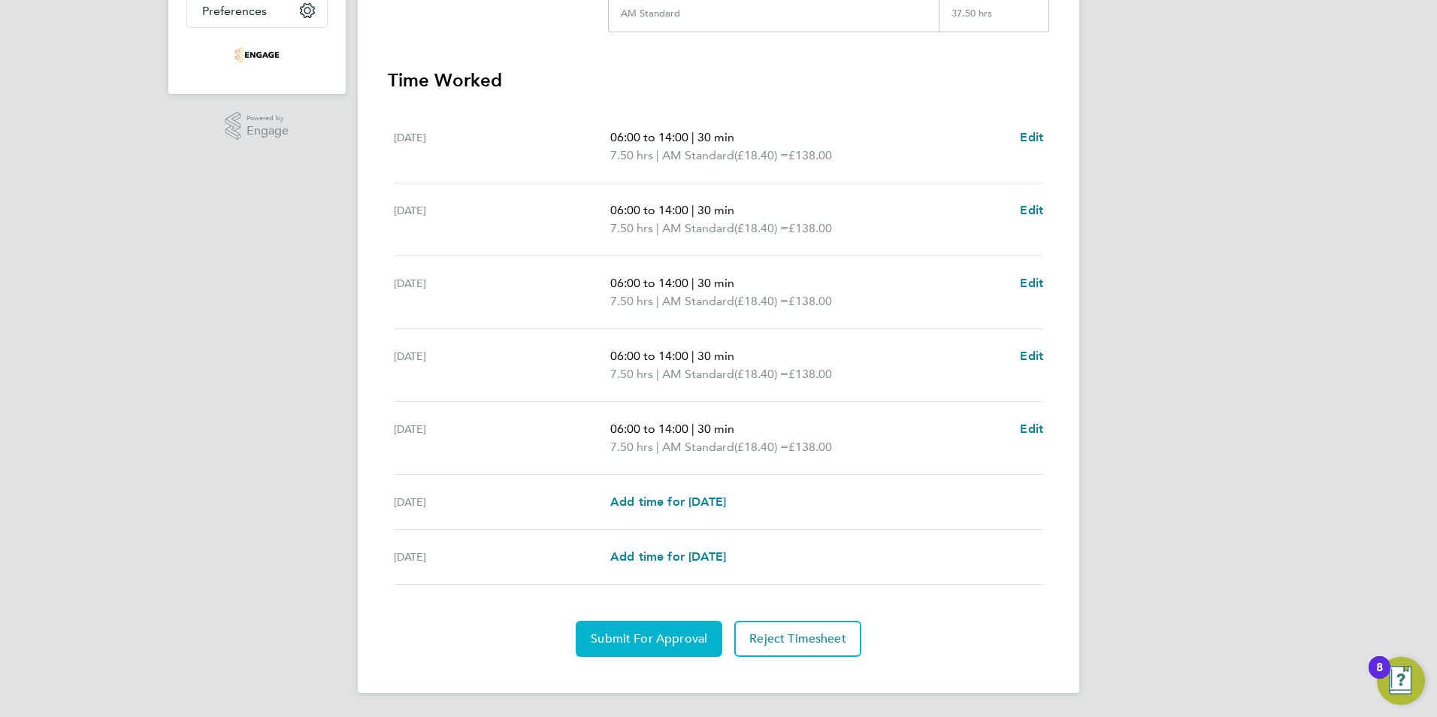
click at [628, 640] on span "Submit For Approval" at bounding box center [649, 638] width 117 height 15
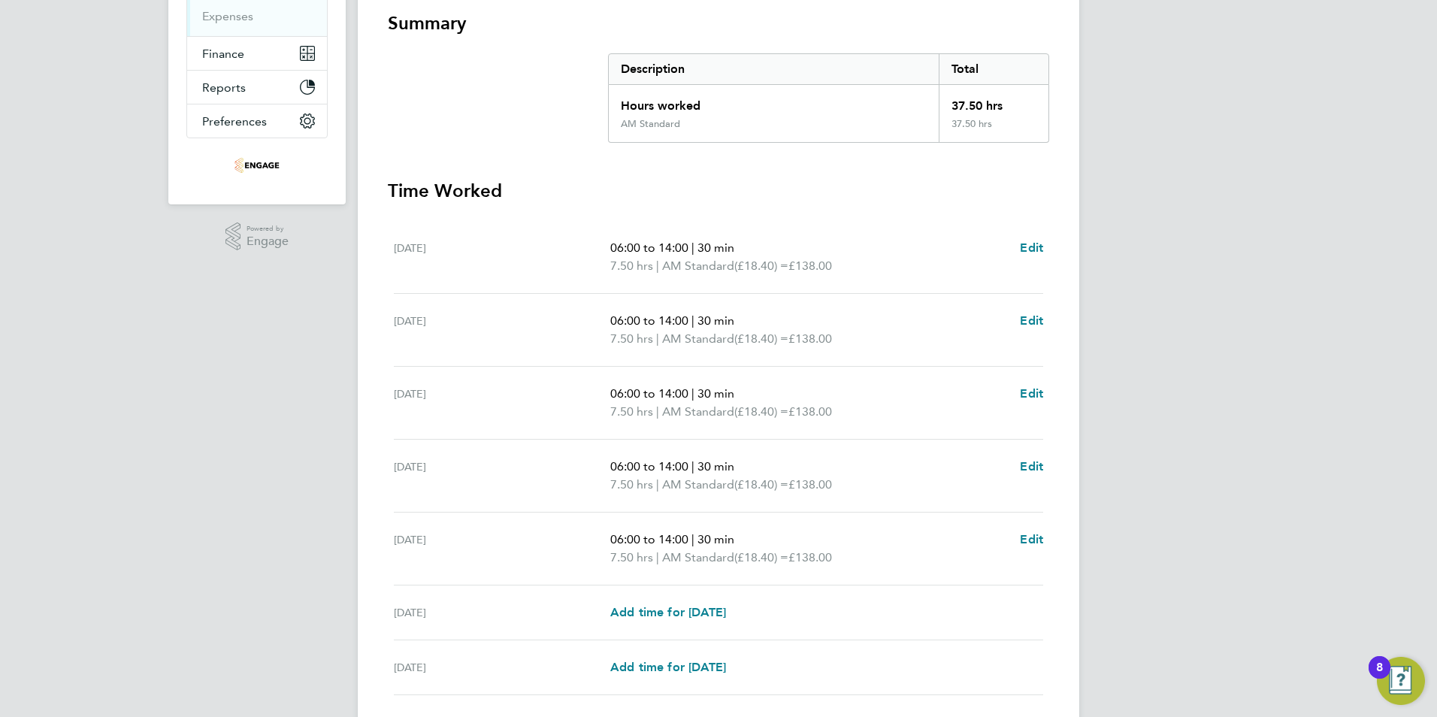
scroll to position [80, 0]
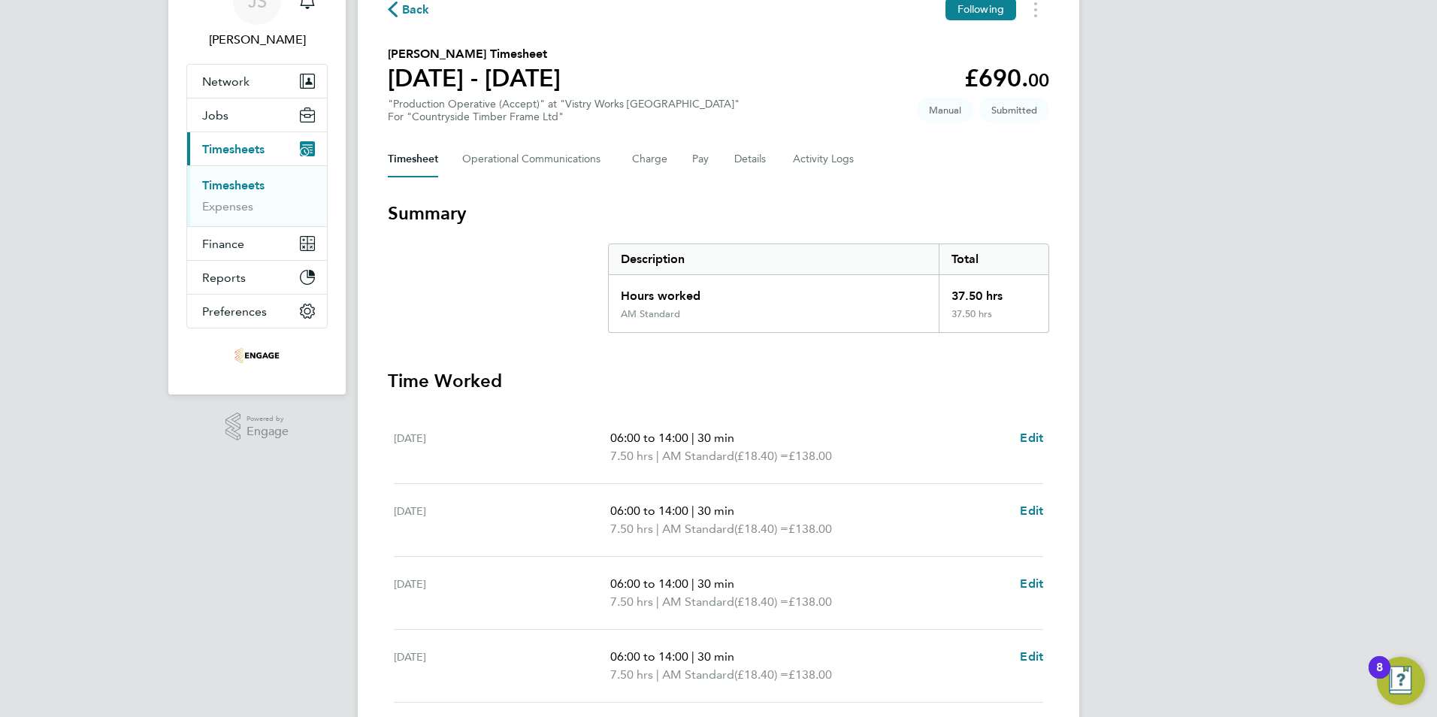
click at [408, 14] on span "Back" at bounding box center [416, 10] width 28 height 18
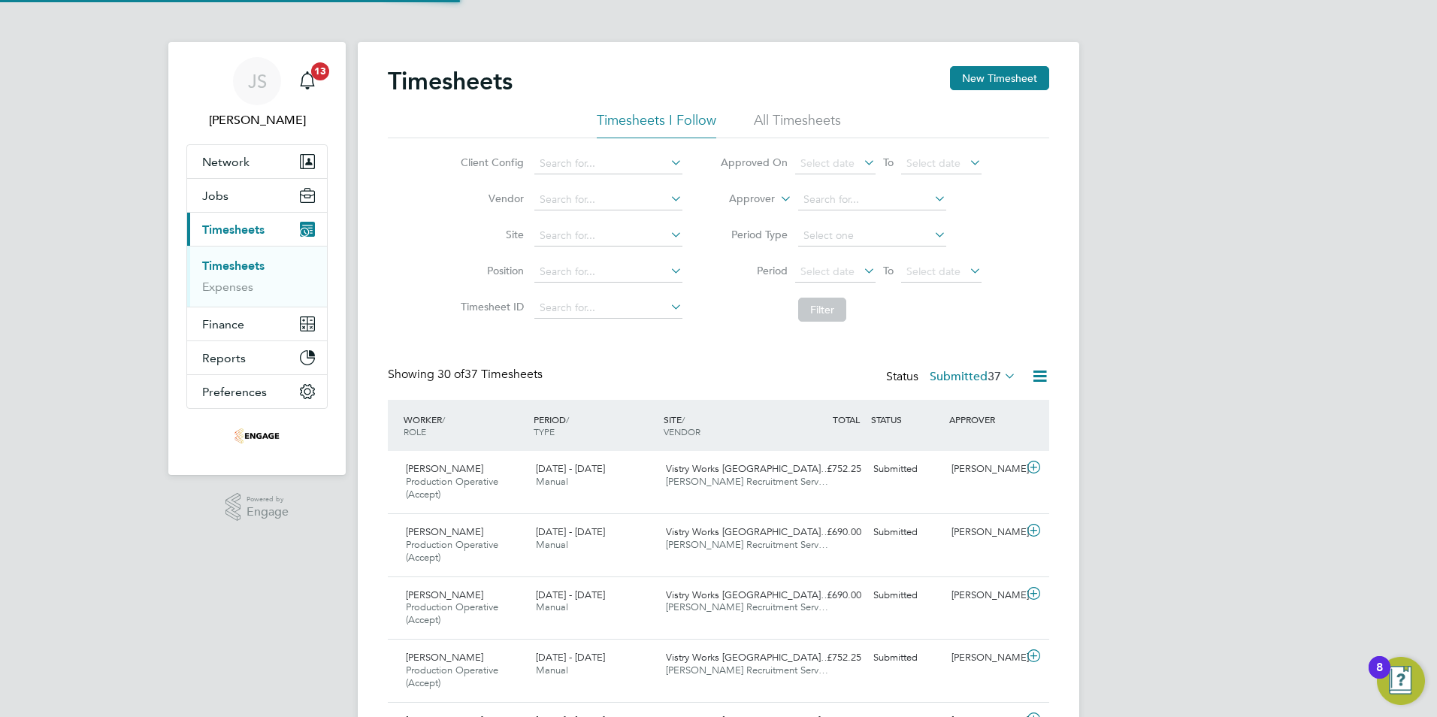
scroll to position [8, 8]
click at [982, 77] on button "New Timesheet" at bounding box center [999, 78] width 99 height 24
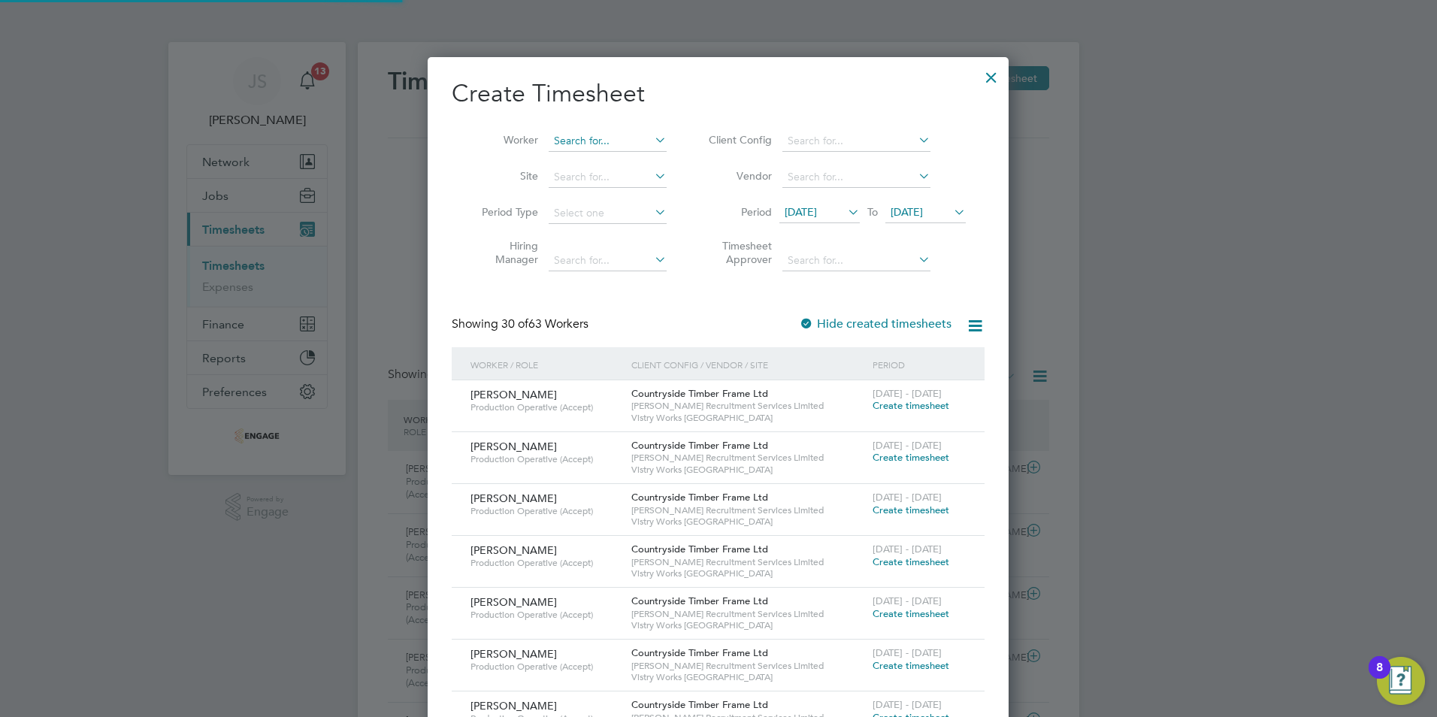
click at [615, 138] on input at bounding box center [608, 141] width 118 height 21
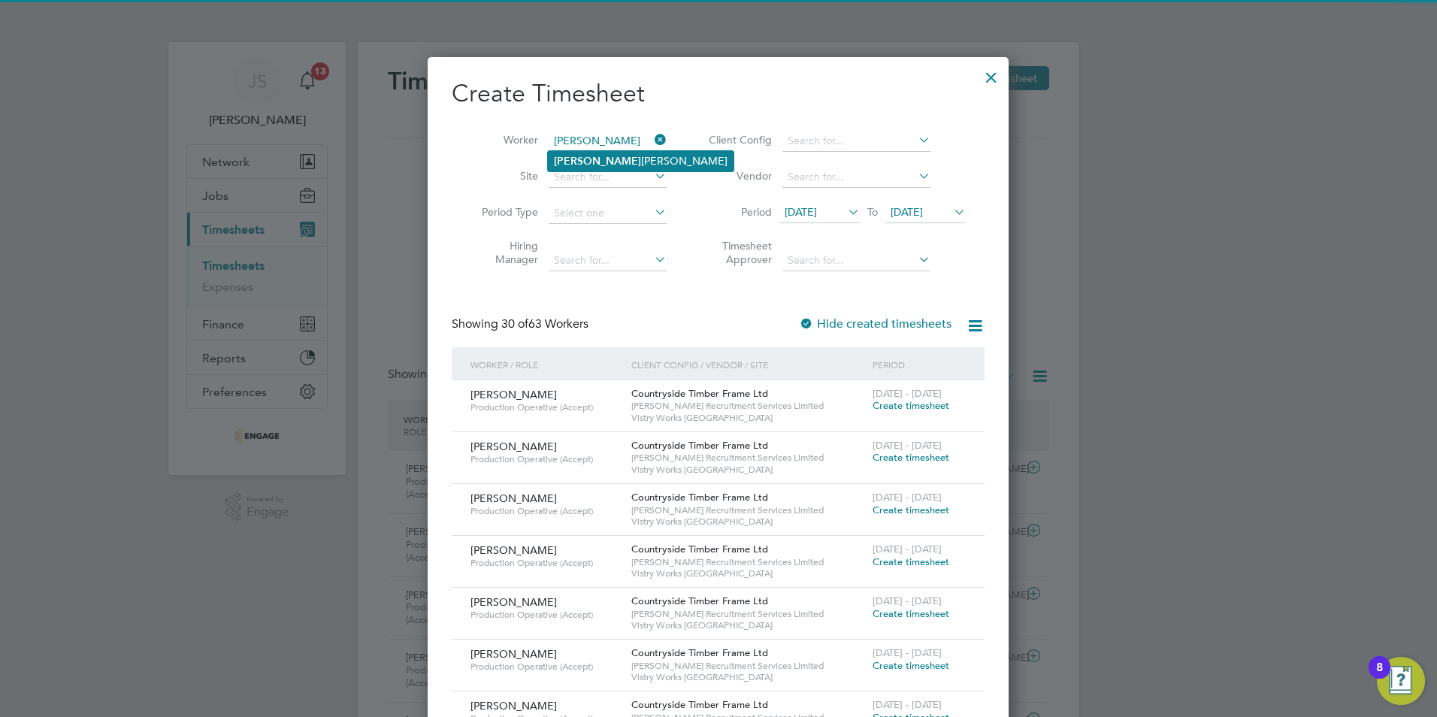
click at [584, 158] on li "Gere zgher Weldegbriel" at bounding box center [641, 161] width 186 height 20
type input "[PERSON_NAME]"
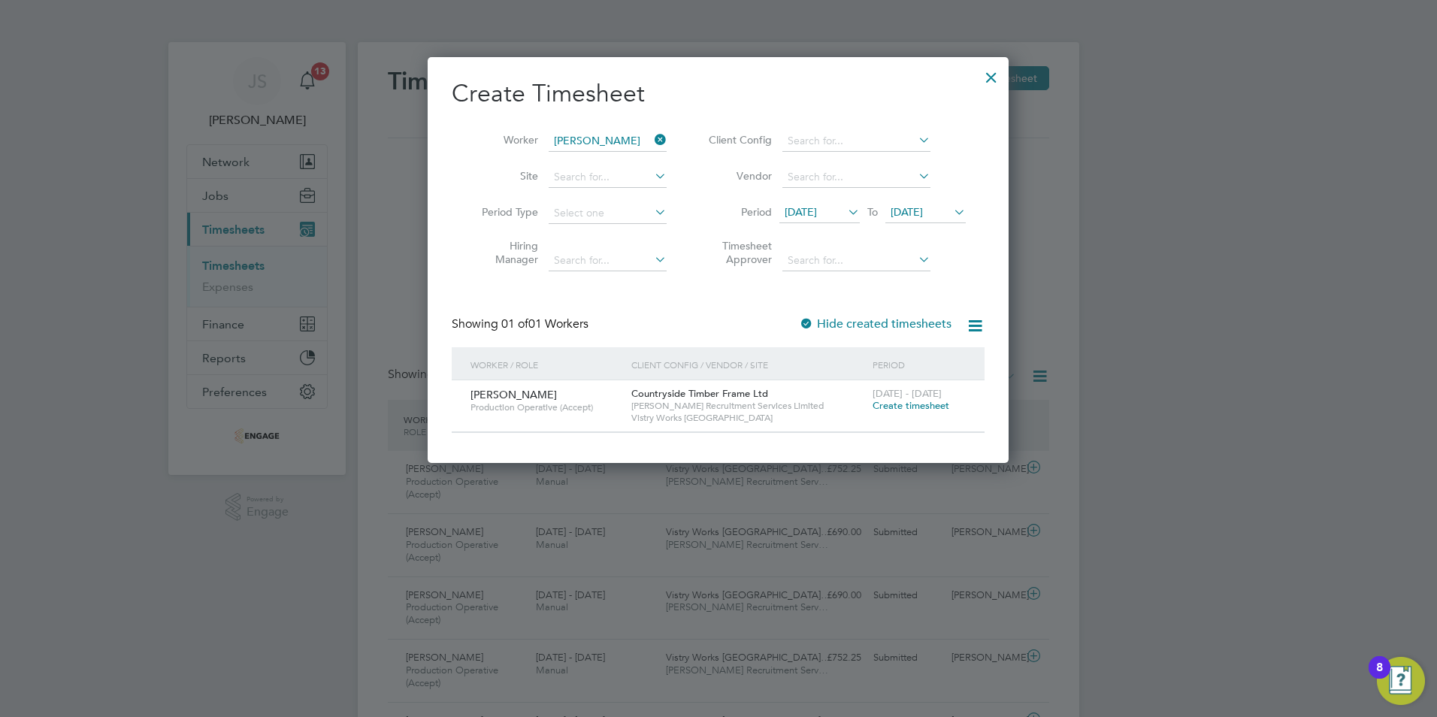
click at [888, 409] on span "Create timesheet" at bounding box center [911, 405] width 77 height 13
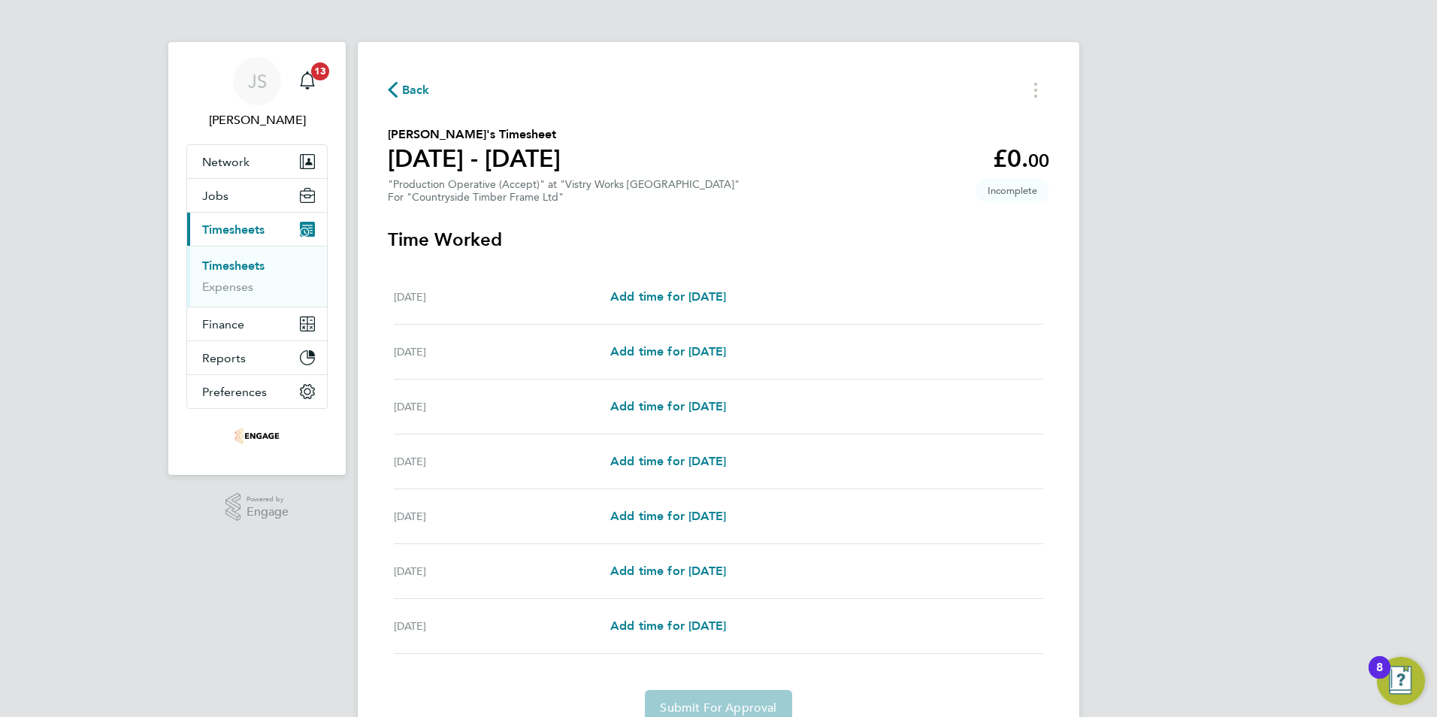
click at [652, 282] on div "Mon 22 Sep Add time for Mon 22 Sep Add time for Mon 22 Sep" at bounding box center [718, 297] width 649 height 55
click at [656, 297] on span "Add time for [DATE]" at bounding box center [668, 296] width 116 height 14
select select "15"
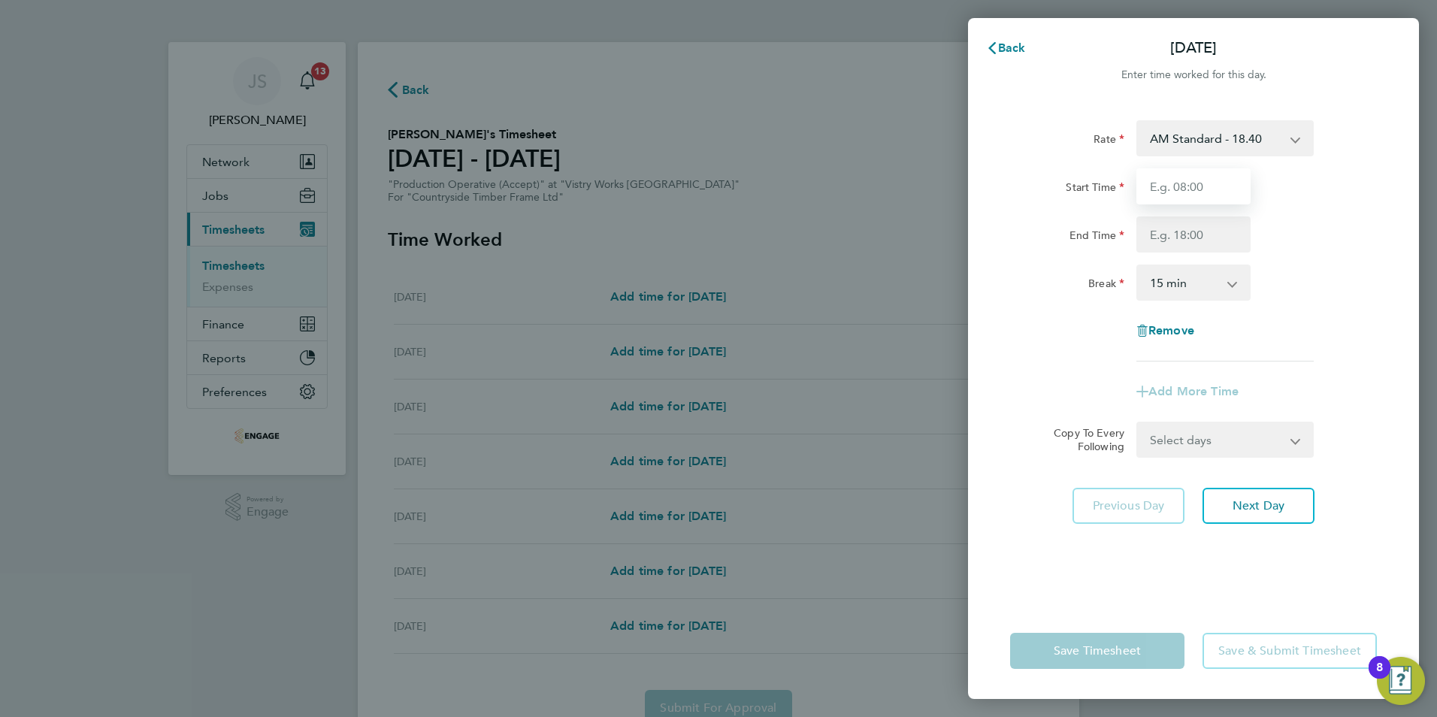
click at [1165, 200] on input "Start Time" at bounding box center [1193, 186] width 114 height 36
type input "06:00"
type input "14:00"
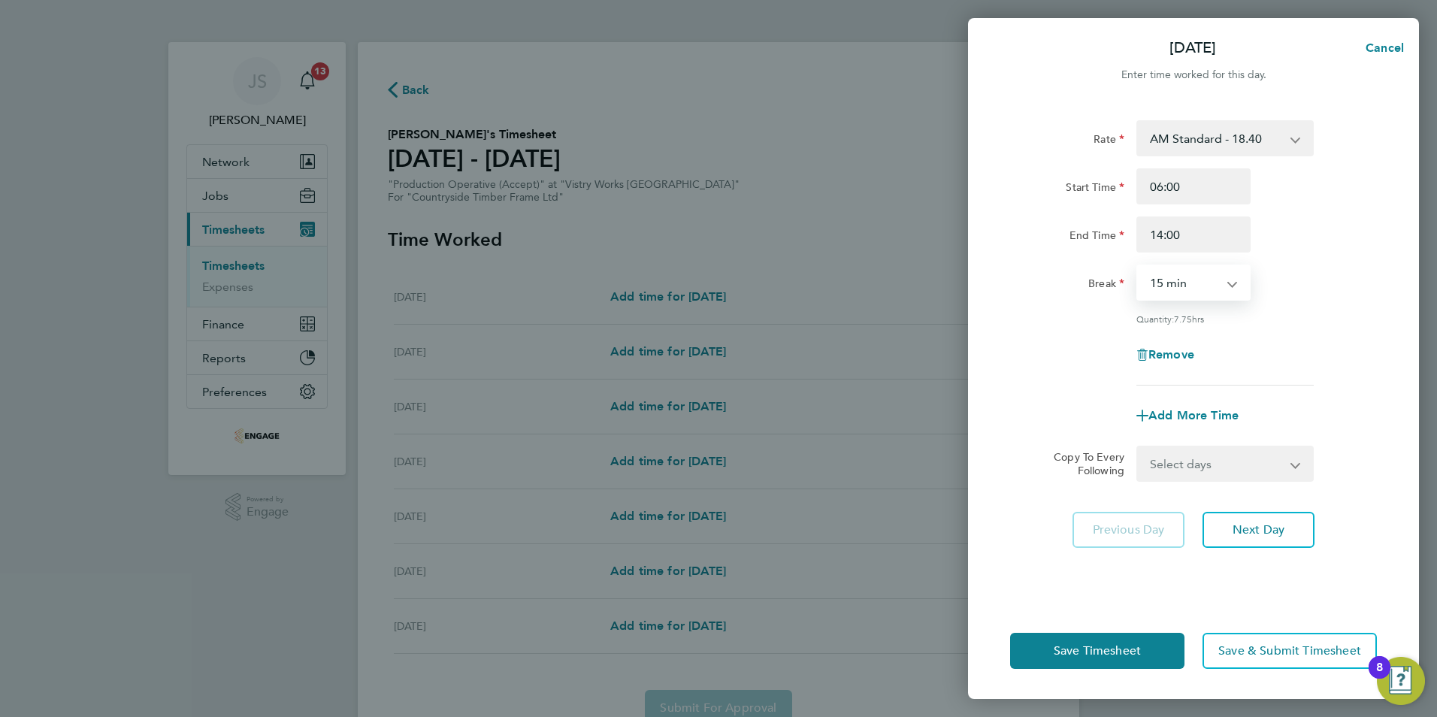
drag, startPoint x: 1167, startPoint y: 290, endPoint x: 1170, endPoint y: 299, distance: 9.3
click at [1168, 294] on select "0 min 15 min 30 min 45 min 60 min 75 min 90 min" at bounding box center [1184, 282] width 93 height 33
select select "30"
click at [1138, 266] on select "0 min 15 min 30 min 45 min 60 min 75 min 90 min" at bounding box center [1184, 282] width 93 height 33
click at [1183, 459] on select "Select days Day Weekday (Mon-Fri) Weekend (Sat-Sun) [DATE] [DATE] [DATE] [DATE]…" at bounding box center [1217, 463] width 158 height 33
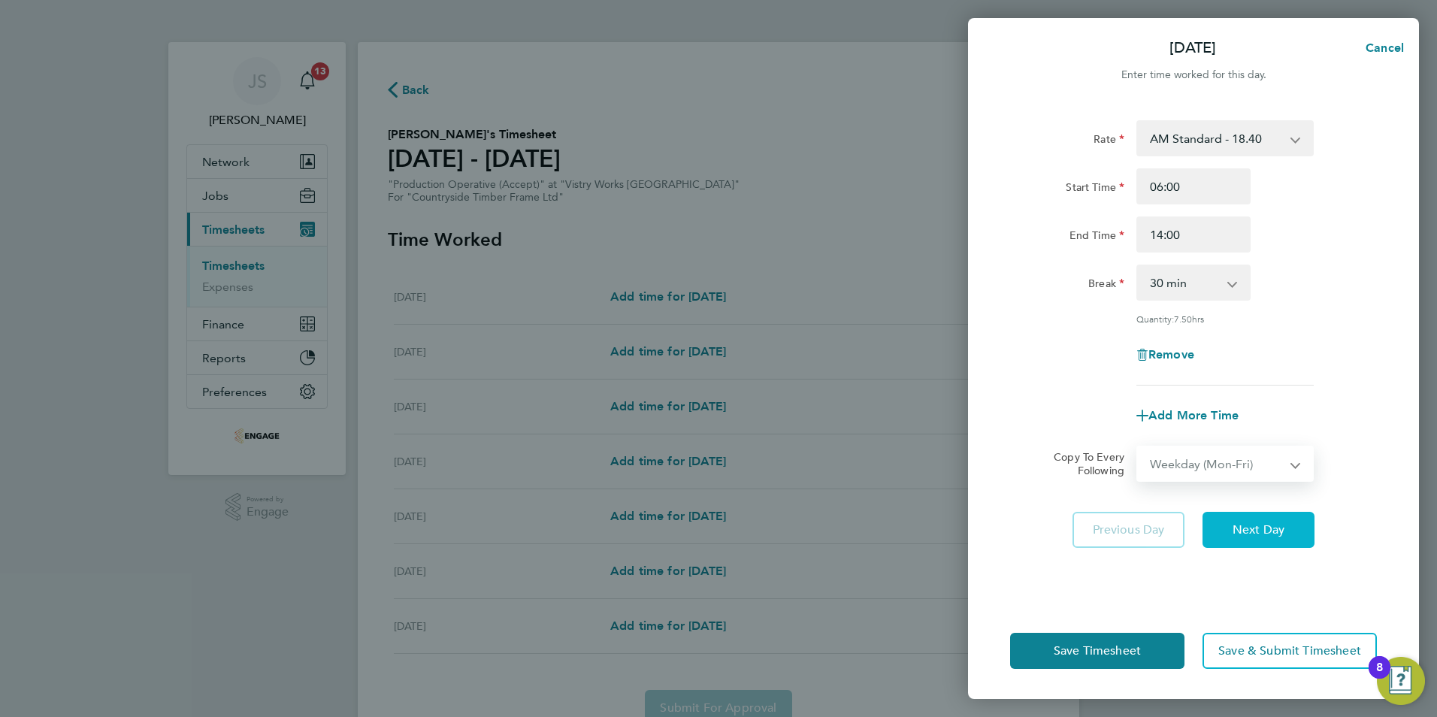
click at [1138, 447] on select "Select days Day Weekday (Mon-Fri) Weekend (Sat-Sun) [DATE] [DATE] [DATE] [DATE]…" at bounding box center [1217, 463] width 158 height 33
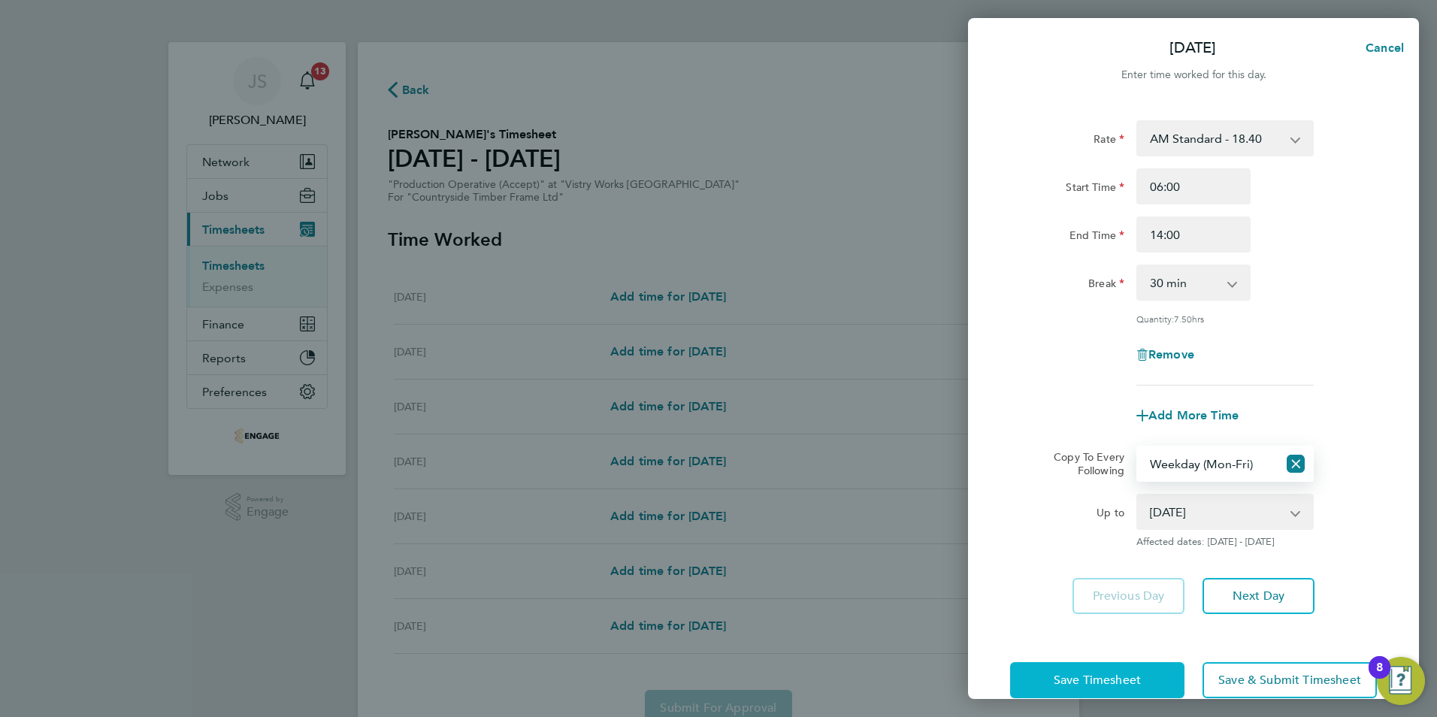
click at [1083, 674] on span "Save Timesheet" at bounding box center [1097, 680] width 87 height 15
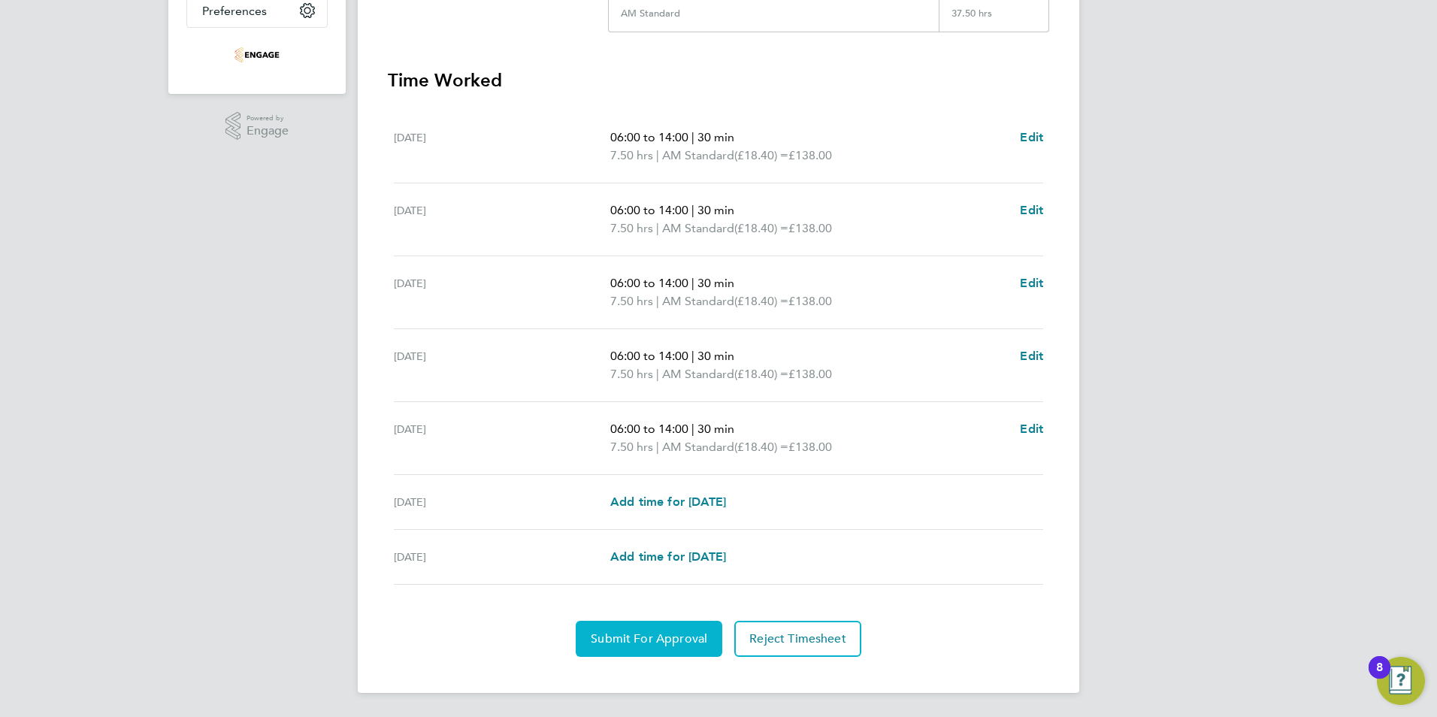
click at [682, 624] on button "Submit For Approval" at bounding box center [649, 639] width 147 height 36
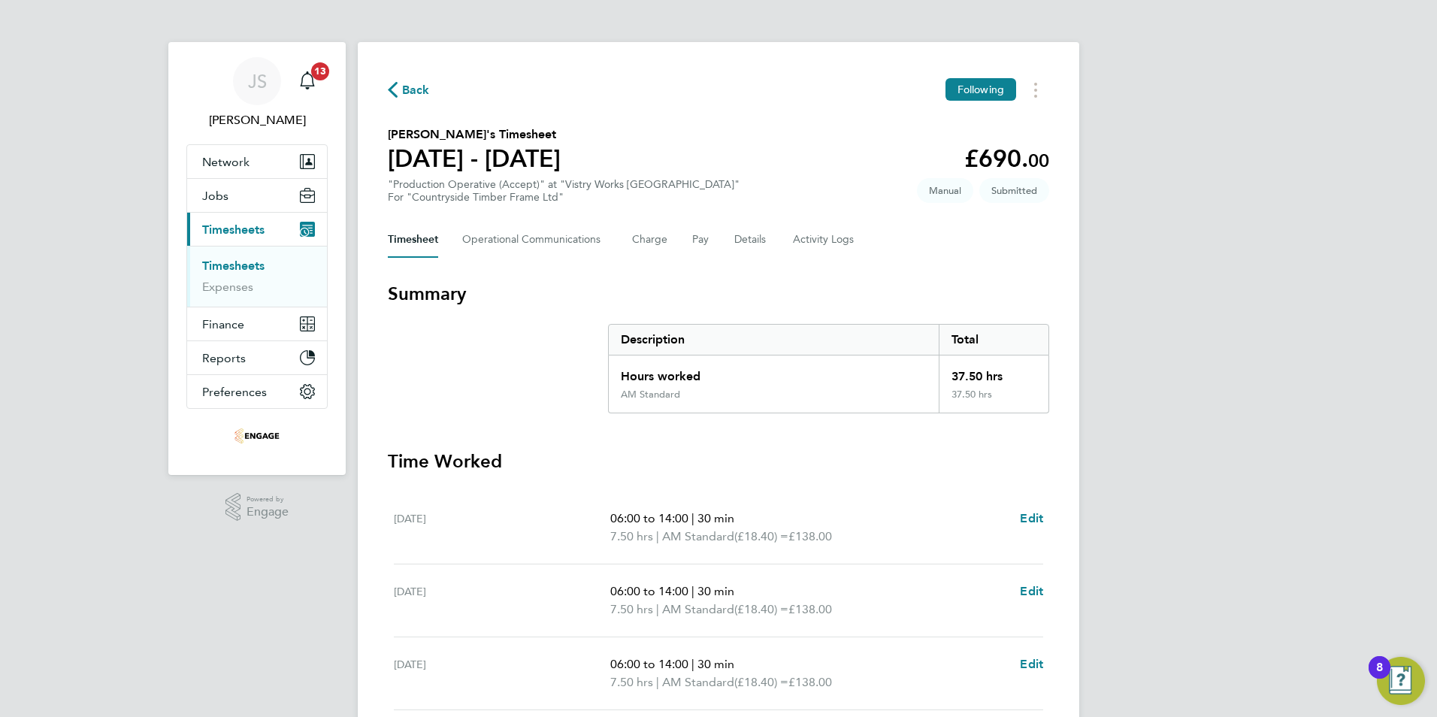
click at [416, 84] on span "Back" at bounding box center [416, 90] width 28 height 18
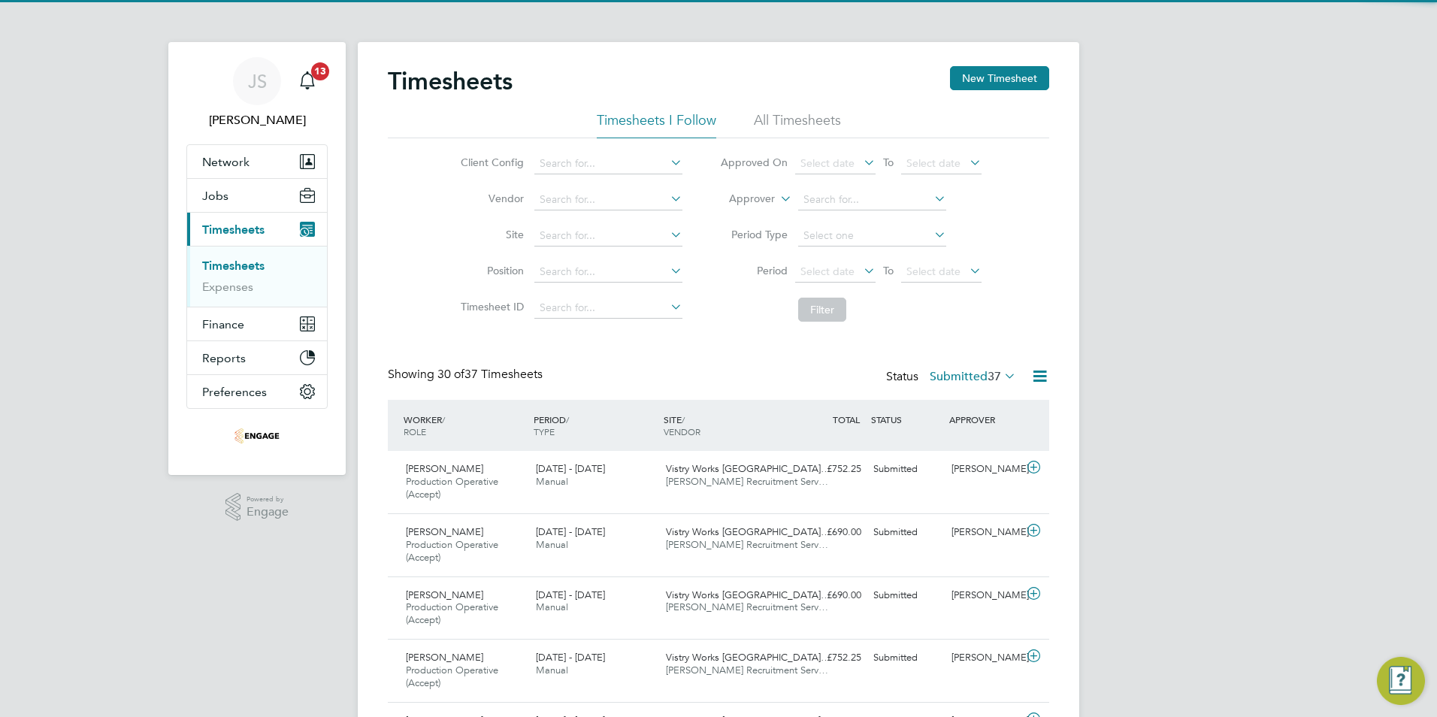
drag, startPoint x: 1017, startPoint y: 76, endPoint x: 979, endPoint y: 97, distance: 43.7
click at [1016, 76] on button "New Timesheet" at bounding box center [999, 78] width 99 height 24
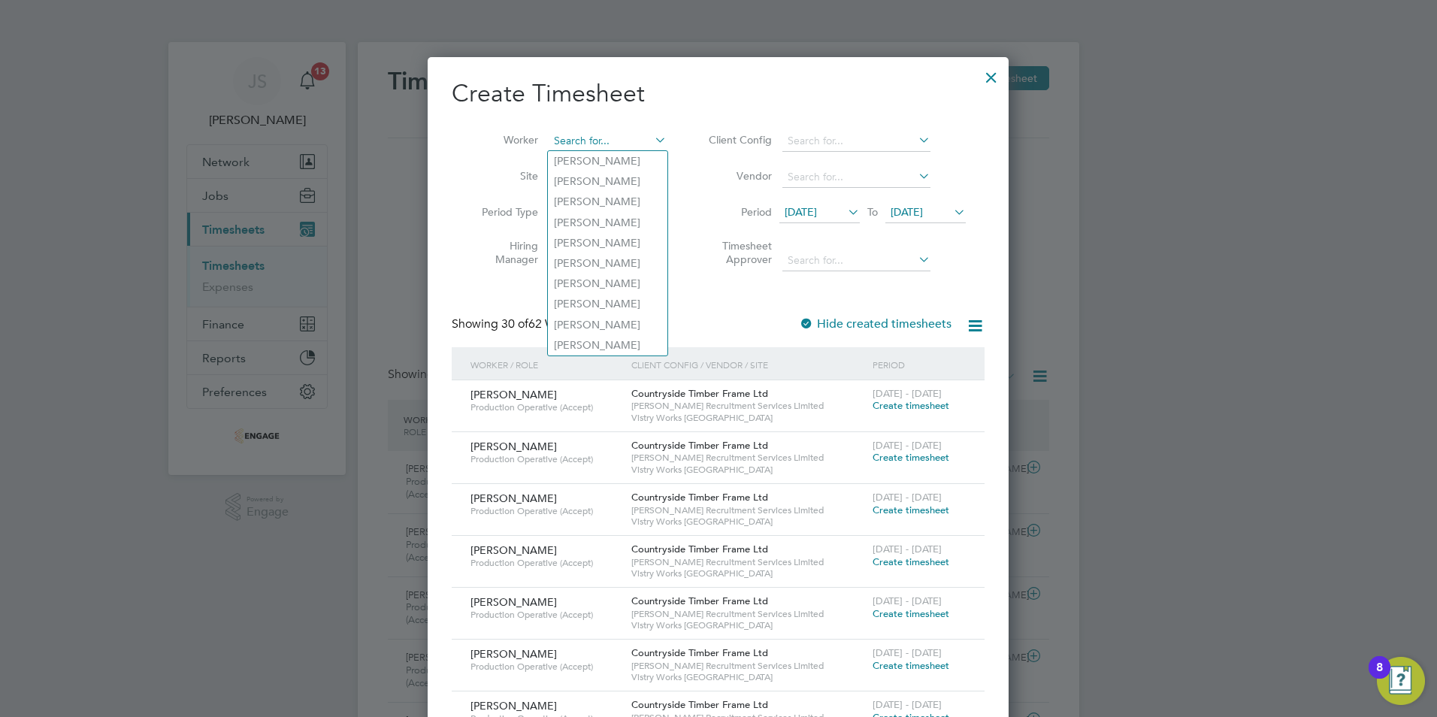
click at [581, 143] on input at bounding box center [608, 141] width 118 height 21
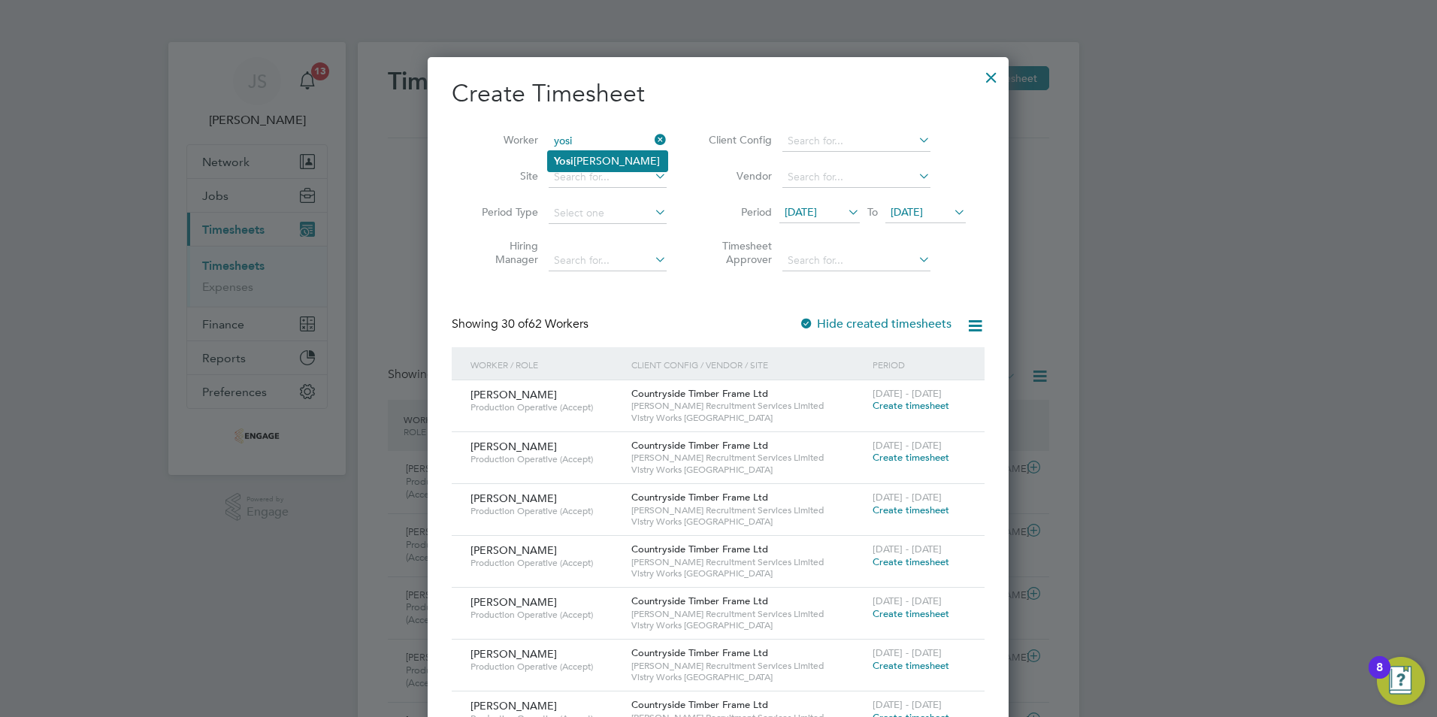
click at [585, 152] on li "Yosi ef Tesfayesus" at bounding box center [608, 161] width 120 height 20
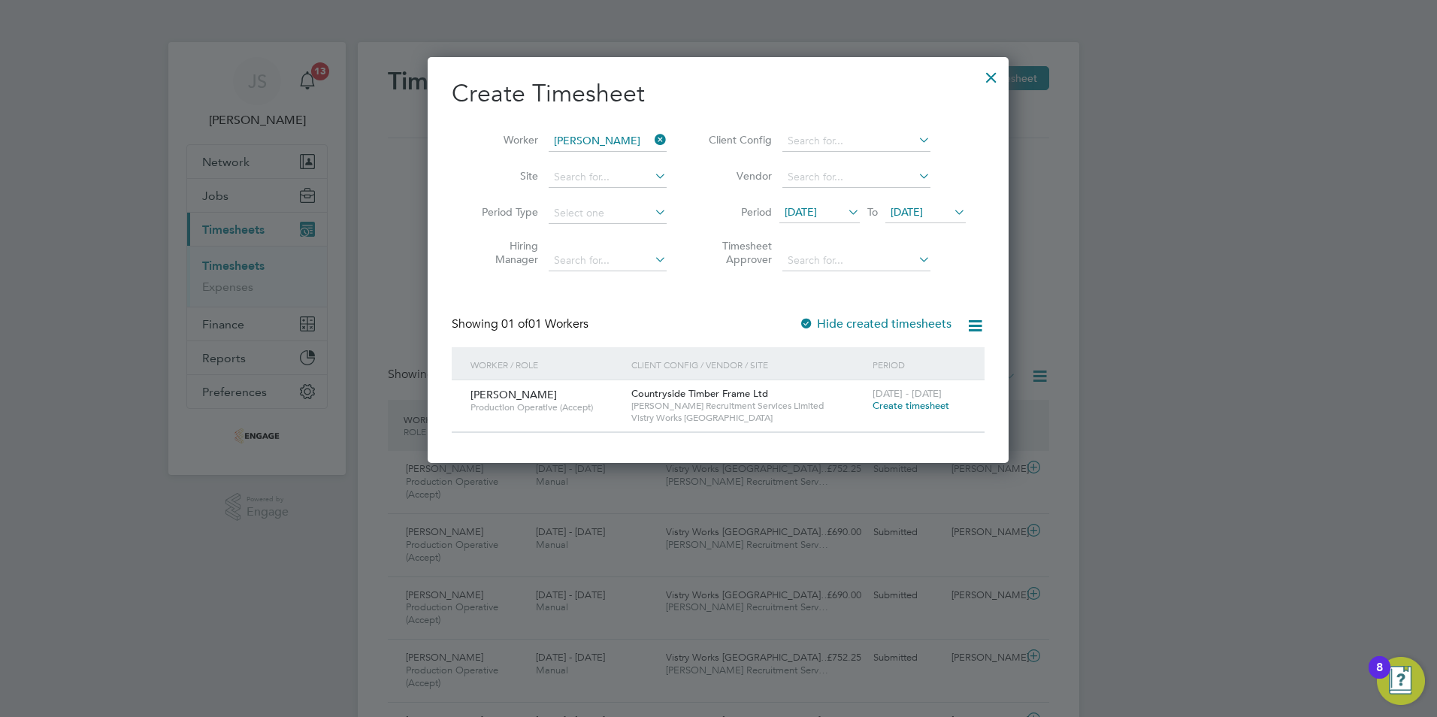
click at [891, 403] on span "Create timesheet" at bounding box center [911, 405] width 77 height 13
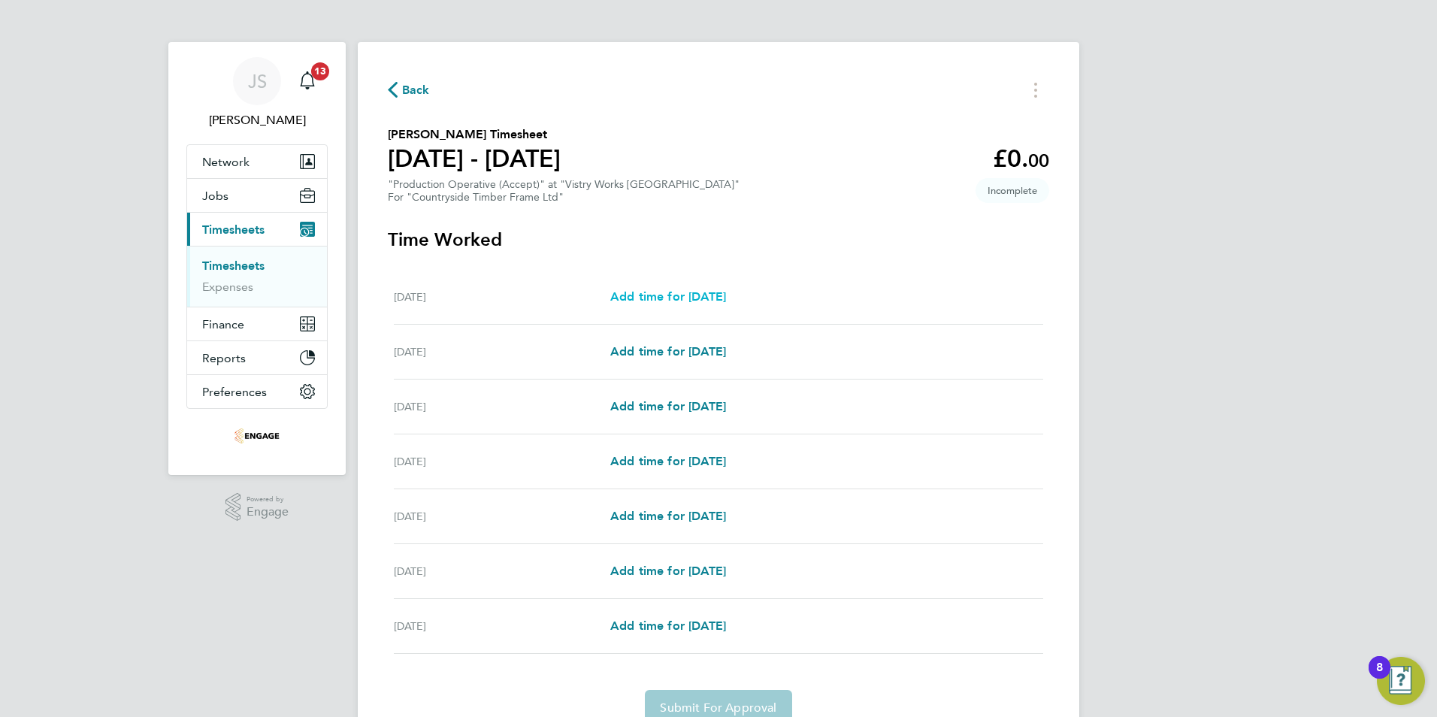
click at [695, 299] on span "Add time for [DATE]" at bounding box center [668, 296] width 116 height 14
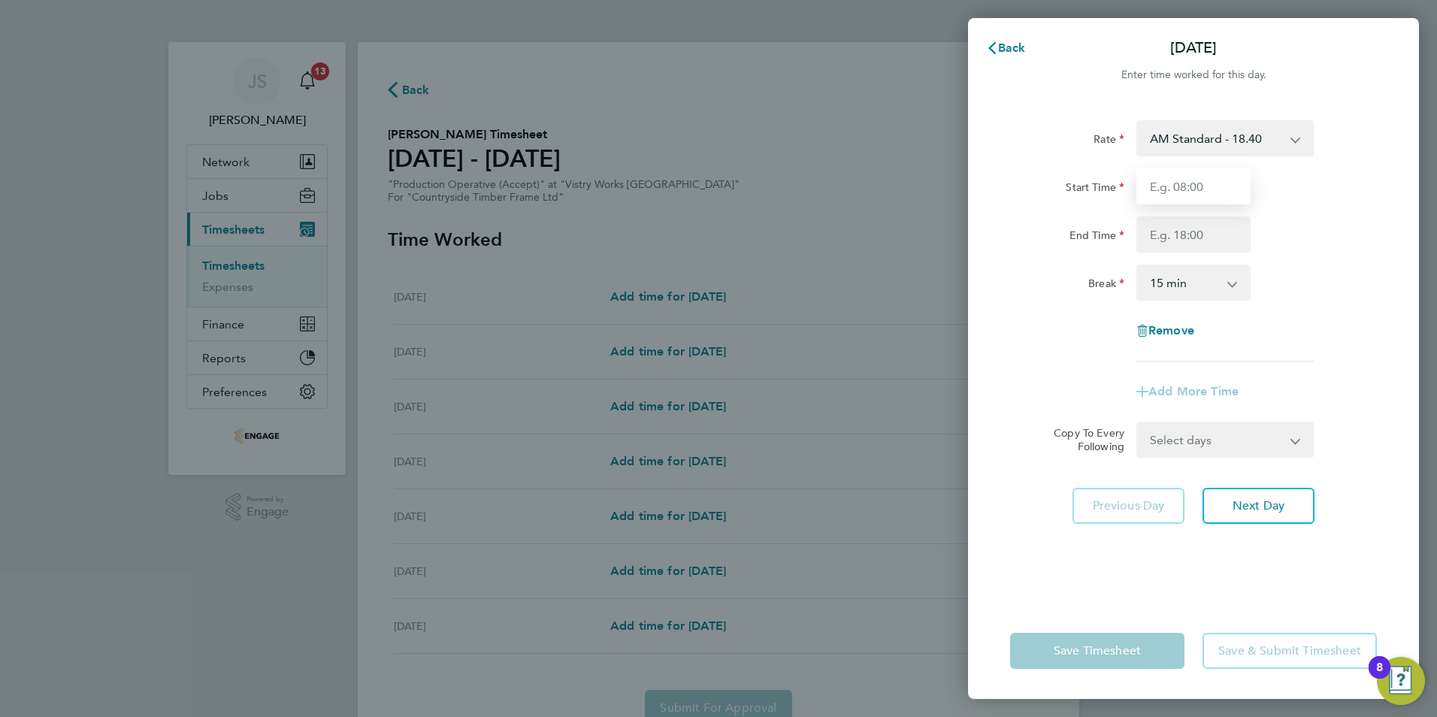
click at [1176, 196] on input "Start Time" at bounding box center [1193, 186] width 114 height 36
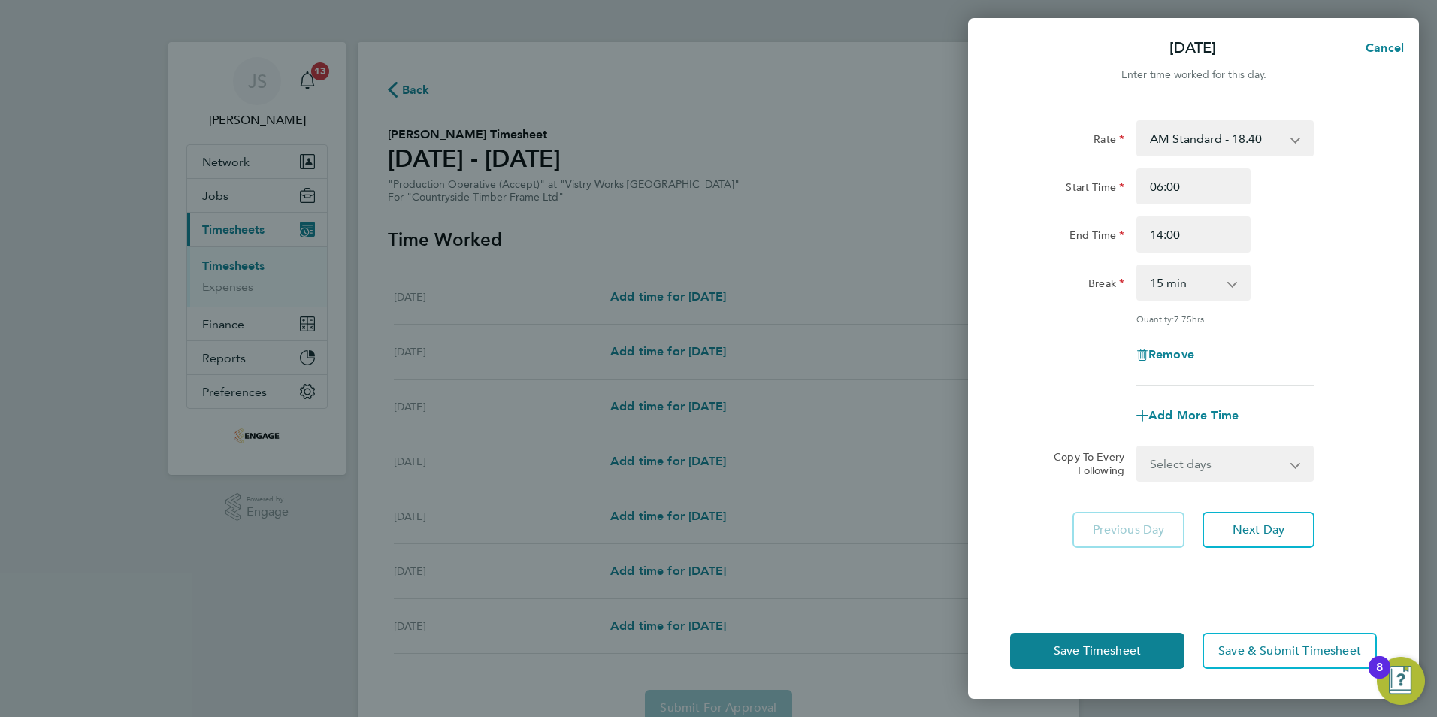
click at [1164, 285] on select "0 min 15 min 30 min 45 min 60 min 75 min 90 min" at bounding box center [1184, 282] width 93 height 33
click at [1138, 266] on select "0 min 15 min 30 min 45 min 60 min 75 min 90 min" at bounding box center [1184, 282] width 93 height 33
drag, startPoint x: 1170, startPoint y: 458, endPoint x: 1187, endPoint y: 481, distance: 28.6
click at [1170, 458] on select "Select days Day Weekday (Mon-Fri) Weekend (Sat-Sun) [DATE] [DATE] [DATE] [DATE]…" at bounding box center [1217, 463] width 158 height 33
click at [1138, 447] on select "Select days Day Weekday (Mon-Fri) Weekend (Sat-Sun) [DATE] [DATE] [DATE] [DATE]…" at bounding box center [1217, 463] width 158 height 33
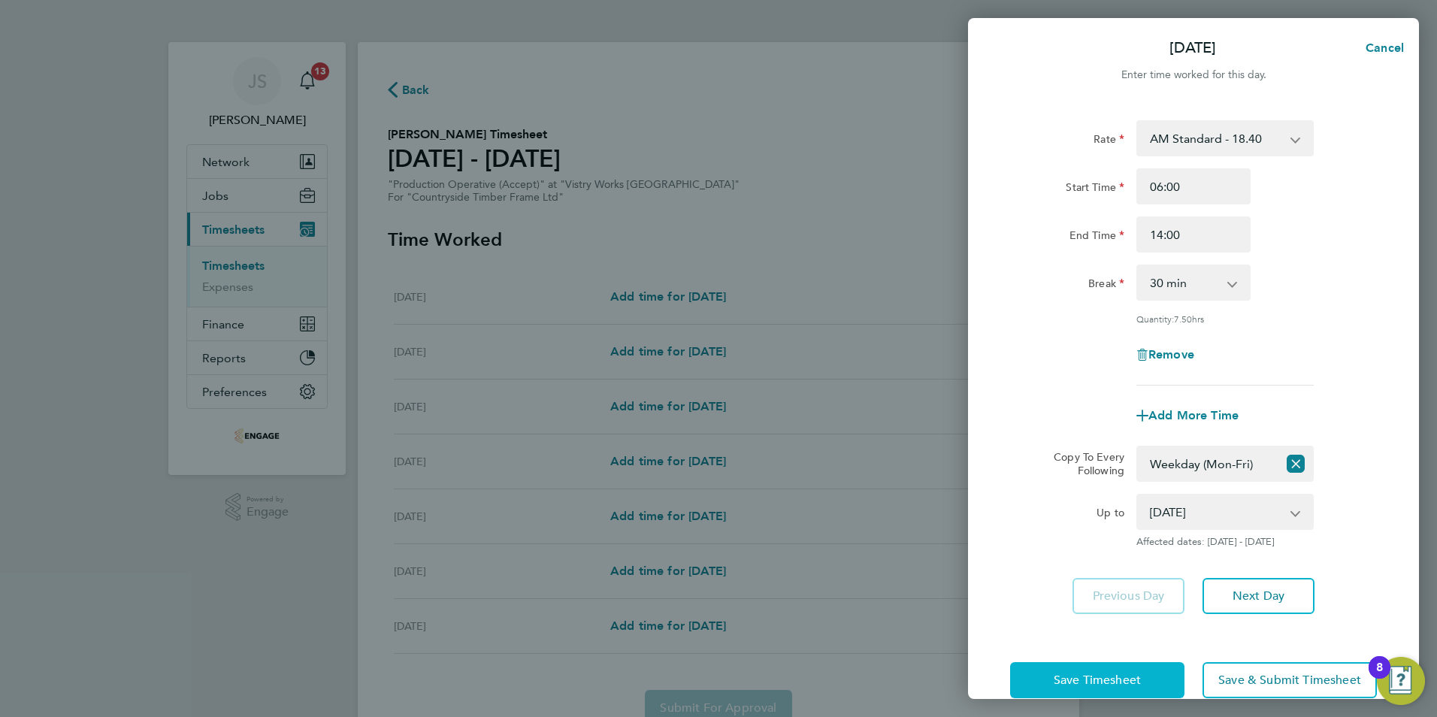
click at [1072, 670] on button "Save Timesheet" at bounding box center [1097, 680] width 174 height 36
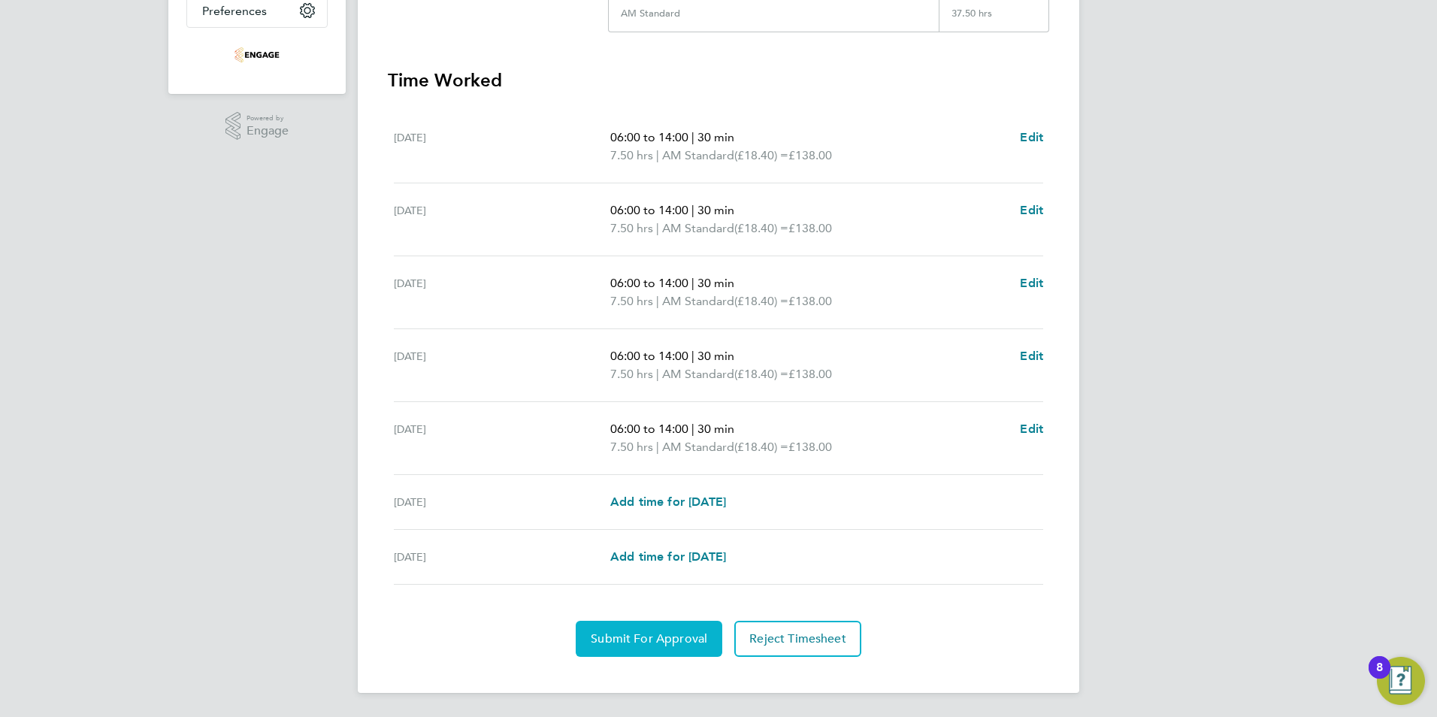
click at [644, 645] on span "Submit For Approval" at bounding box center [649, 638] width 117 height 15
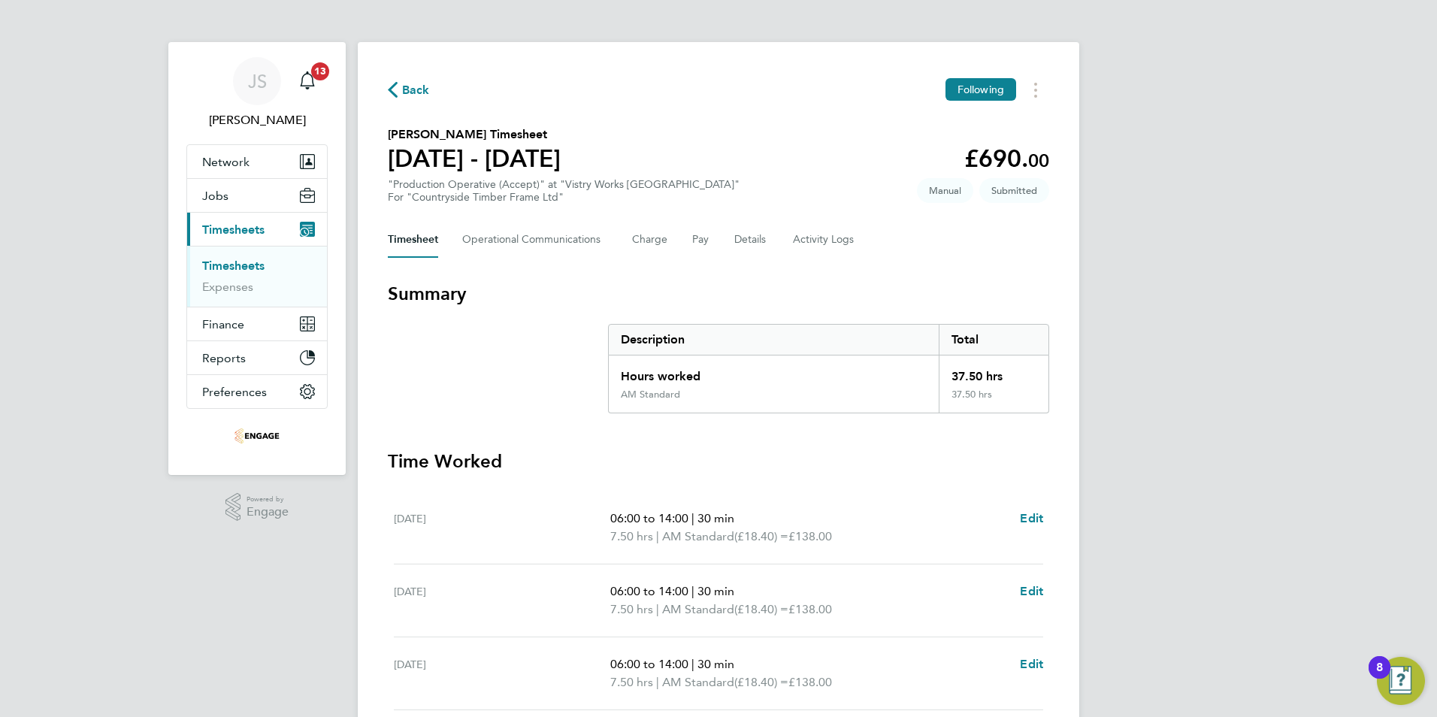
click at [425, 97] on span "Back" at bounding box center [416, 90] width 28 height 18
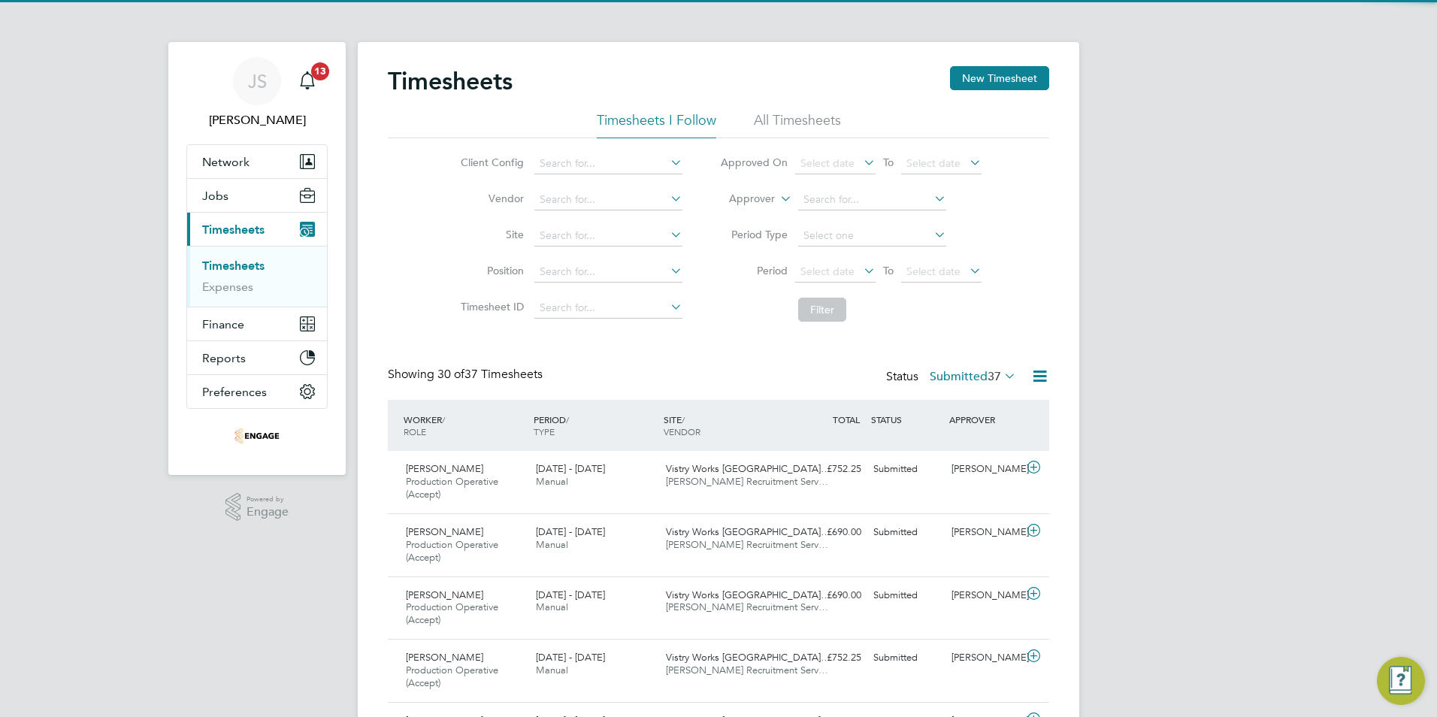
scroll to position [50, 131]
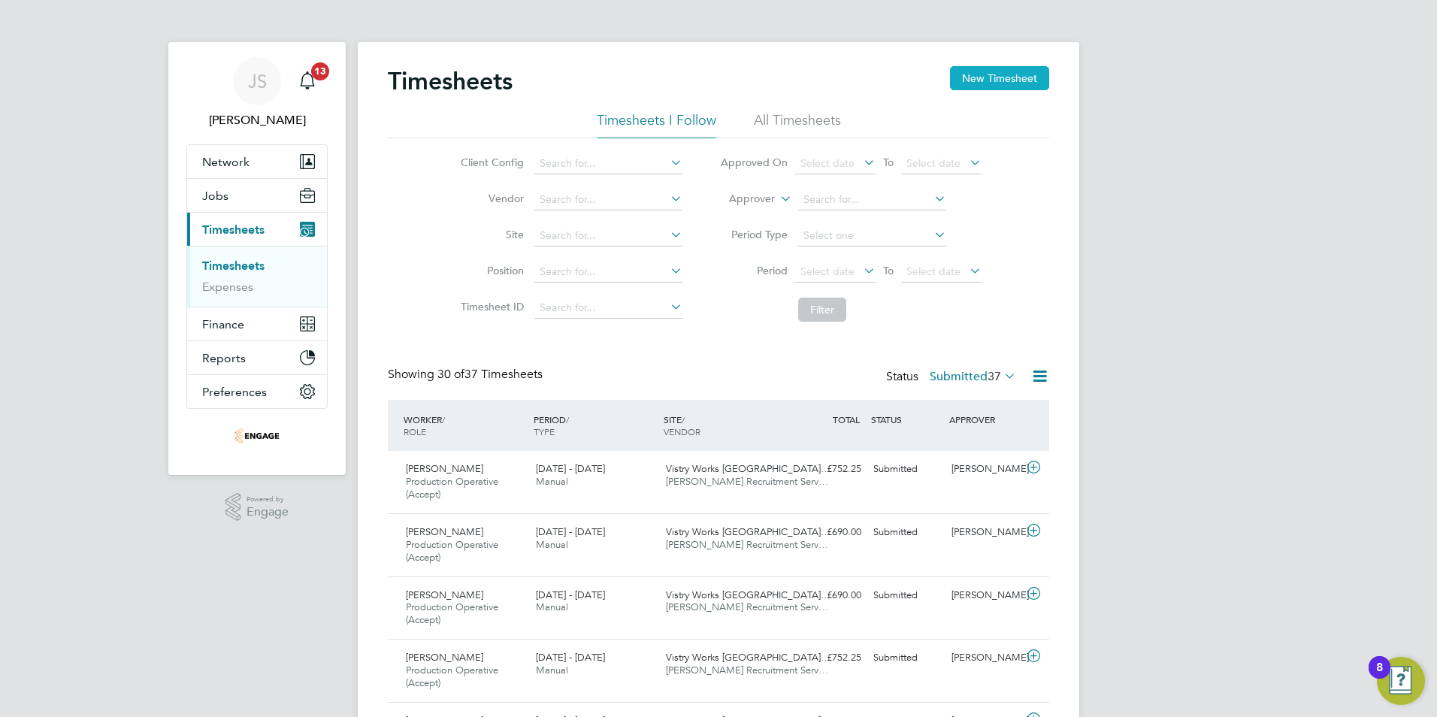
click at [1027, 83] on button "New Timesheet" at bounding box center [999, 78] width 99 height 24
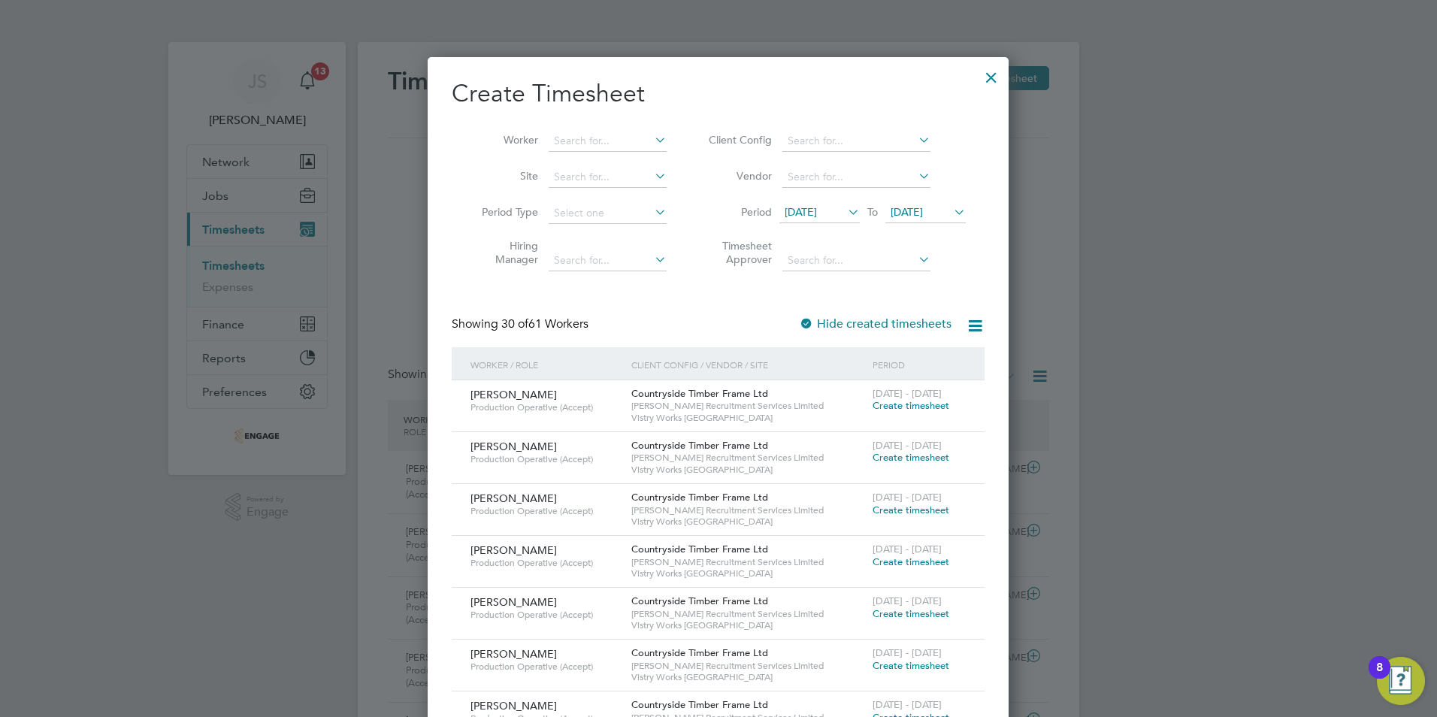
click at [618, 129] on li "Worker" at bounding box center [569, 141] width 234 height 36
click at [601, 138] on input at bounding box center [608, 141] width 118 height 21
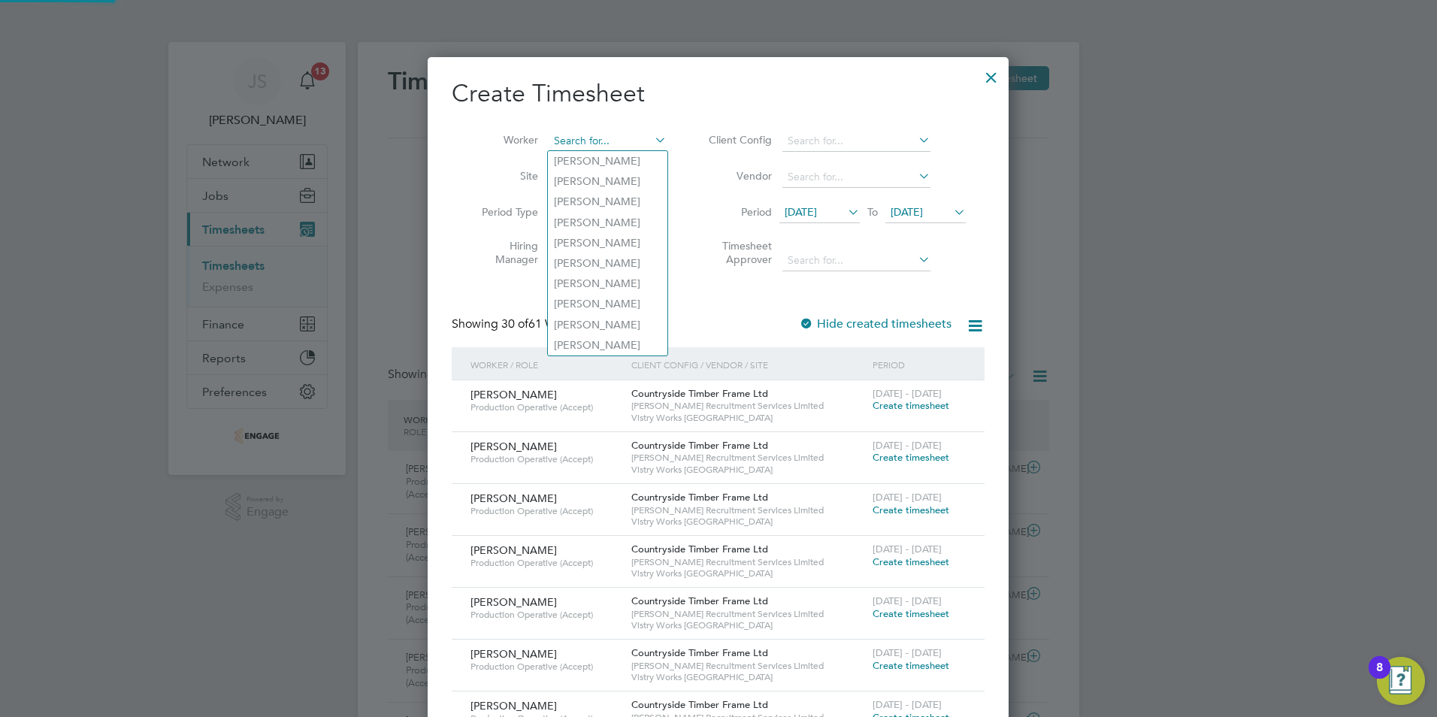
type input "d"
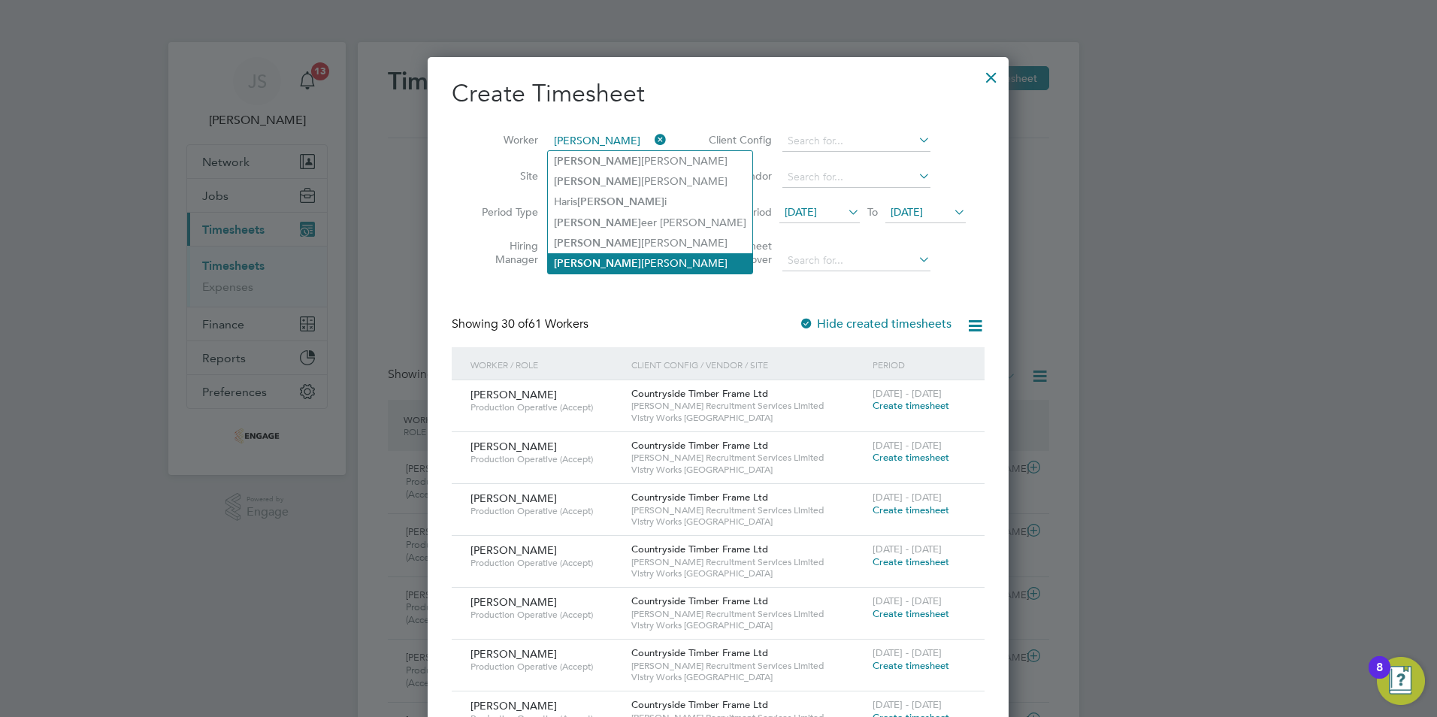
click at [604, 258] on li "Sam Locke" at bounding box center [650, 263] width 204 height 20
type input "[PERSON_NAME]"
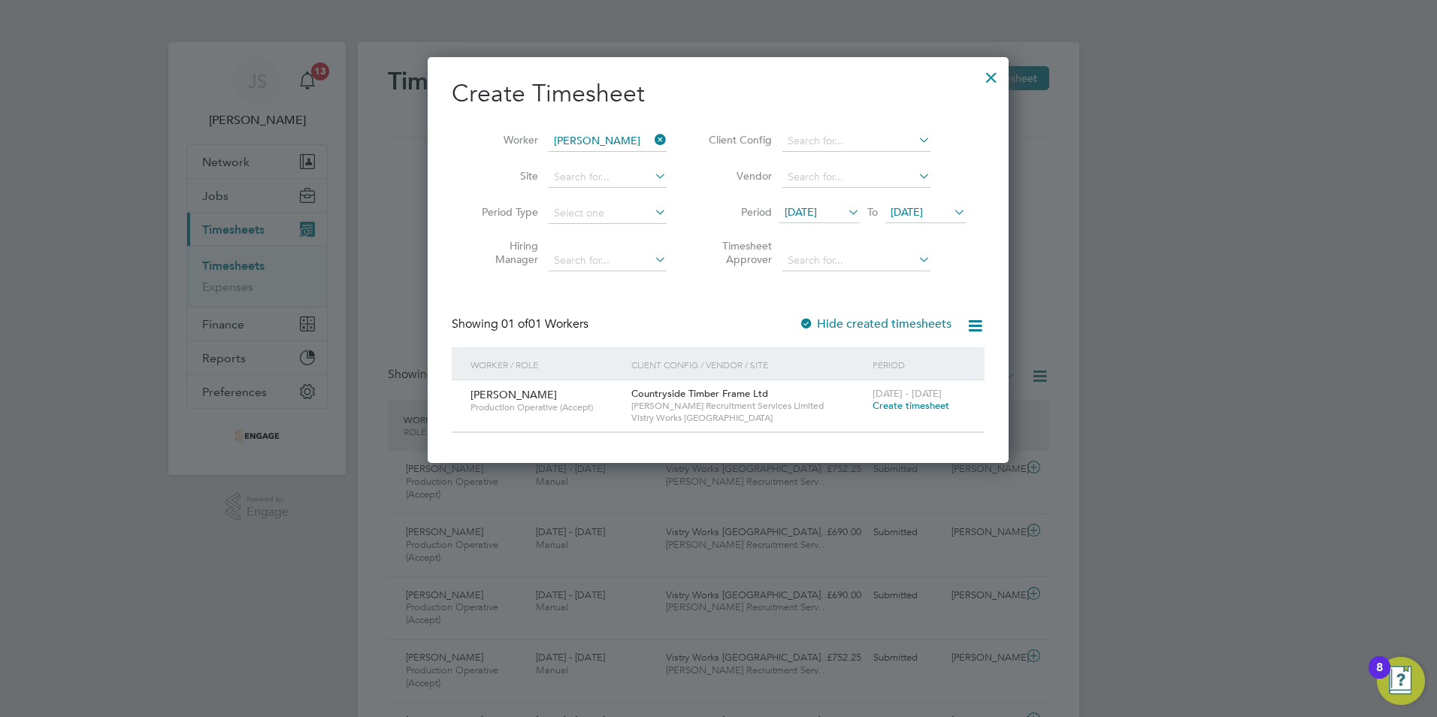
click at [908, 405] on span "Create timesheet" at bounding box center [911, 405] width 77 height 13
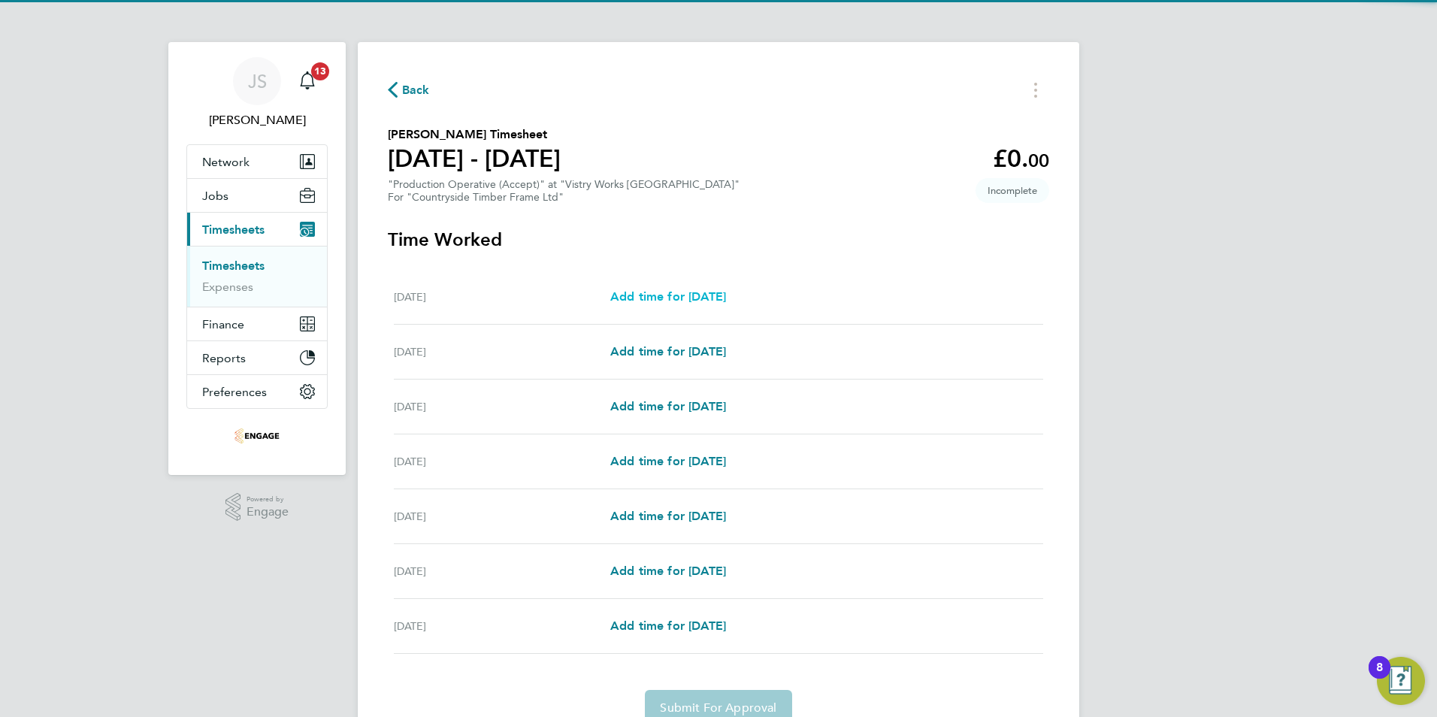
click at [686, 304] on link "Add time for [DATE]" at bounding box center [668, 297] width 116 height 18
select select "15"
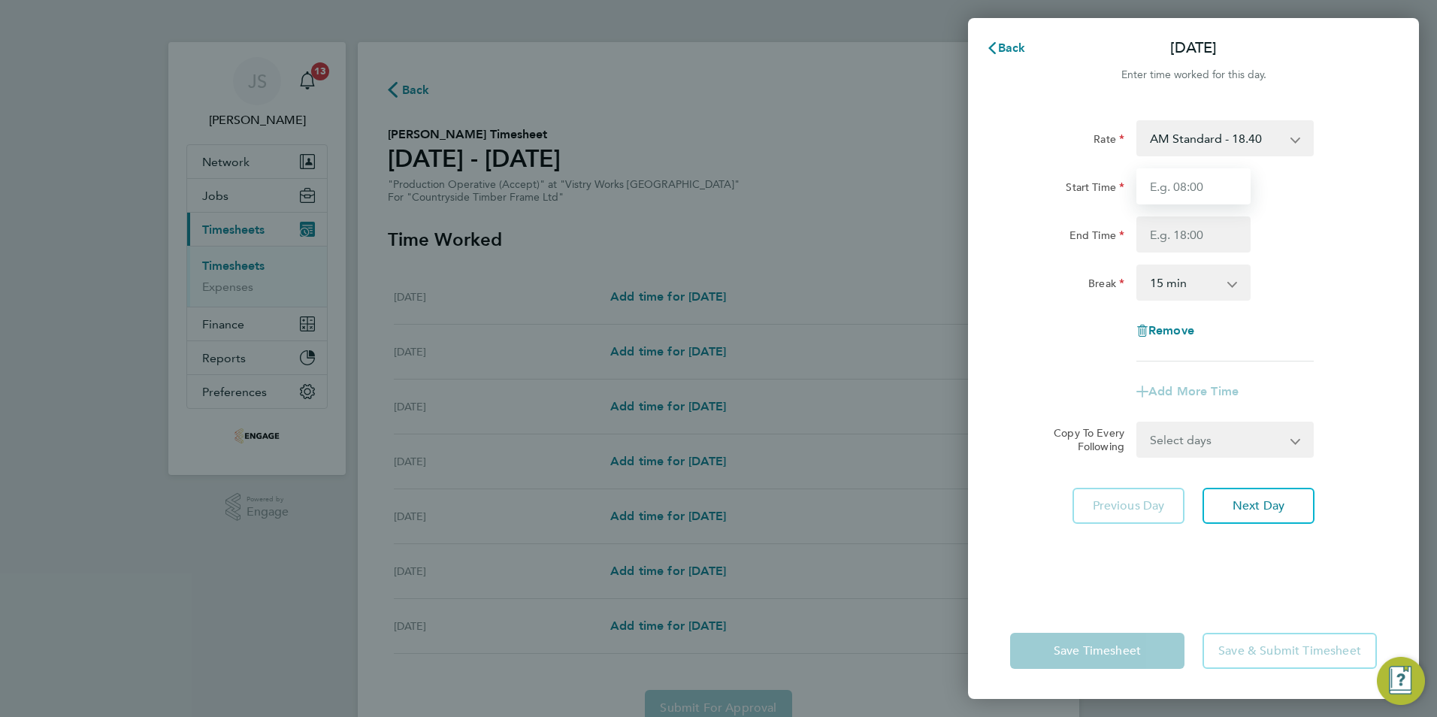
click at [1167, 187] on input "Start Time" at bounding box center [1193, 186] width 114 height 36
type input "06:00"
type input "14:00"
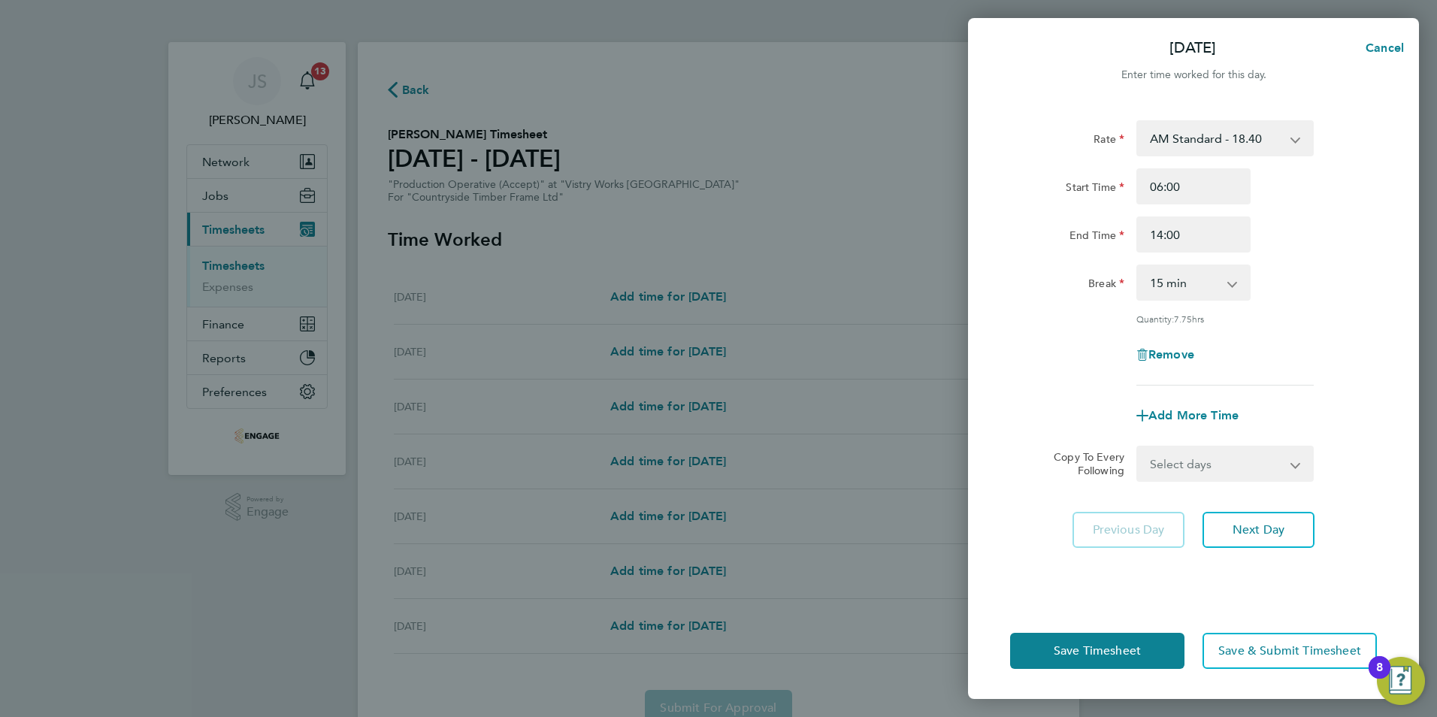
click at [1172, 300] on div "Rate AM Standard - 18.40 OT 1 - 27.60 PM OT2 - 40.11 OT2 - 36.80 PM Standard - …" at bounding box center [1193, 252] width 367 height 265
click at [1169, 292] on select "0 min 15 min 30 min 45 min 60 min 75 min 90 min" at bounding box center [1184, 282] width 93 height 33
click at [1138, 266] on select "0 min 15 min 30 min 45 min 60 min 75 min 90 min" at bounding box center [1184, 282] width 93 height 33
drag, startPoint x: 1173, startPoint y: 283, endPoint x: 1172, endPoint y: 296, distance: 12.9
click at [1173, 283] on select "0 min 15 min 30 min 45 min 60 min 75 min 90 min" at bounding box center [1184, 282] width 93 height 33
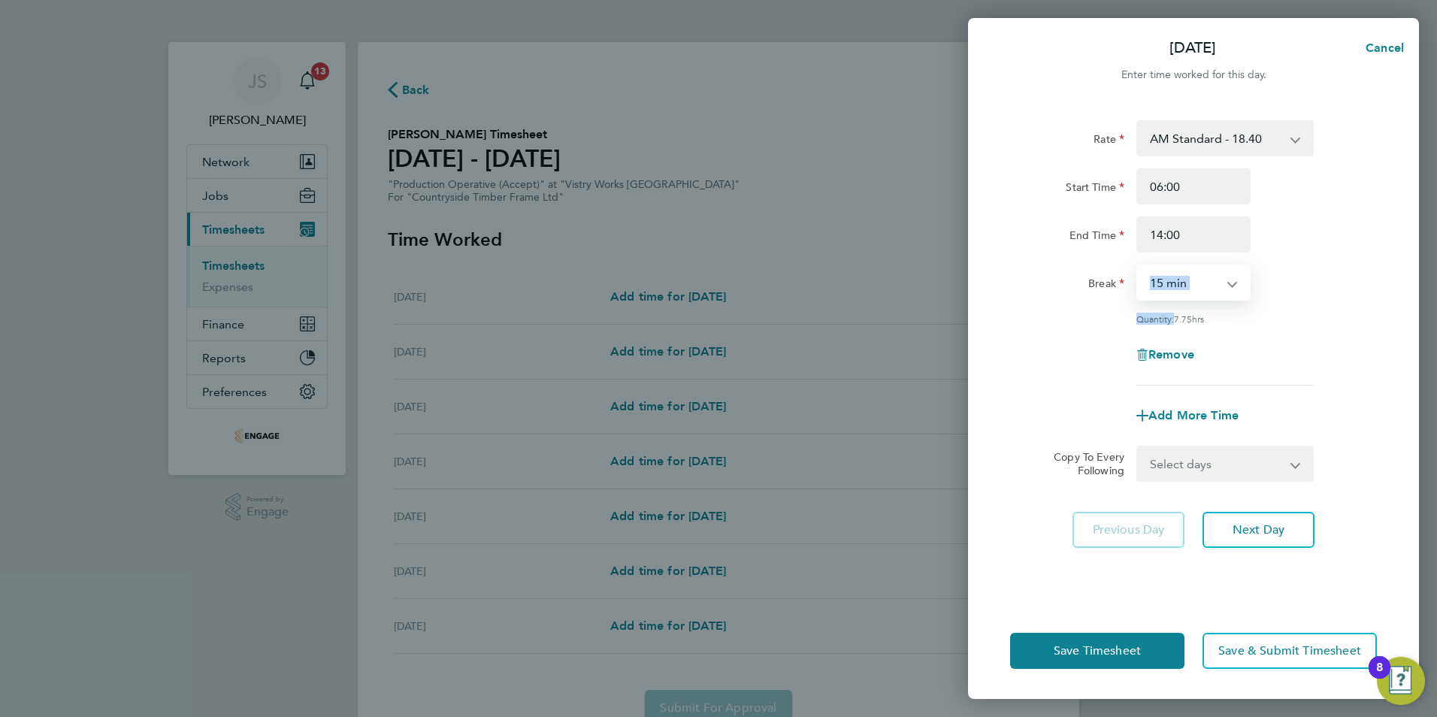
select select "30"
click at [1138, 266] on select "0 min 15 min 30 min 45 min 60 min 75 min 90 min" at bounding box center [1184, 282] width 93 height 33
drag, startPoint x: 1236, startPoint y: 143, endPoint x: 1236, endPoint y: 156, distance: 13.6
click at [1236, 143] on select "AM Standard - 18.40 OT 1 - 27.60 PM OT2 - 40.11 OT2 - 36.80 PM Standard - 20.06…" at bounding box center [1216, 138] width 156 height 33
select select "15"
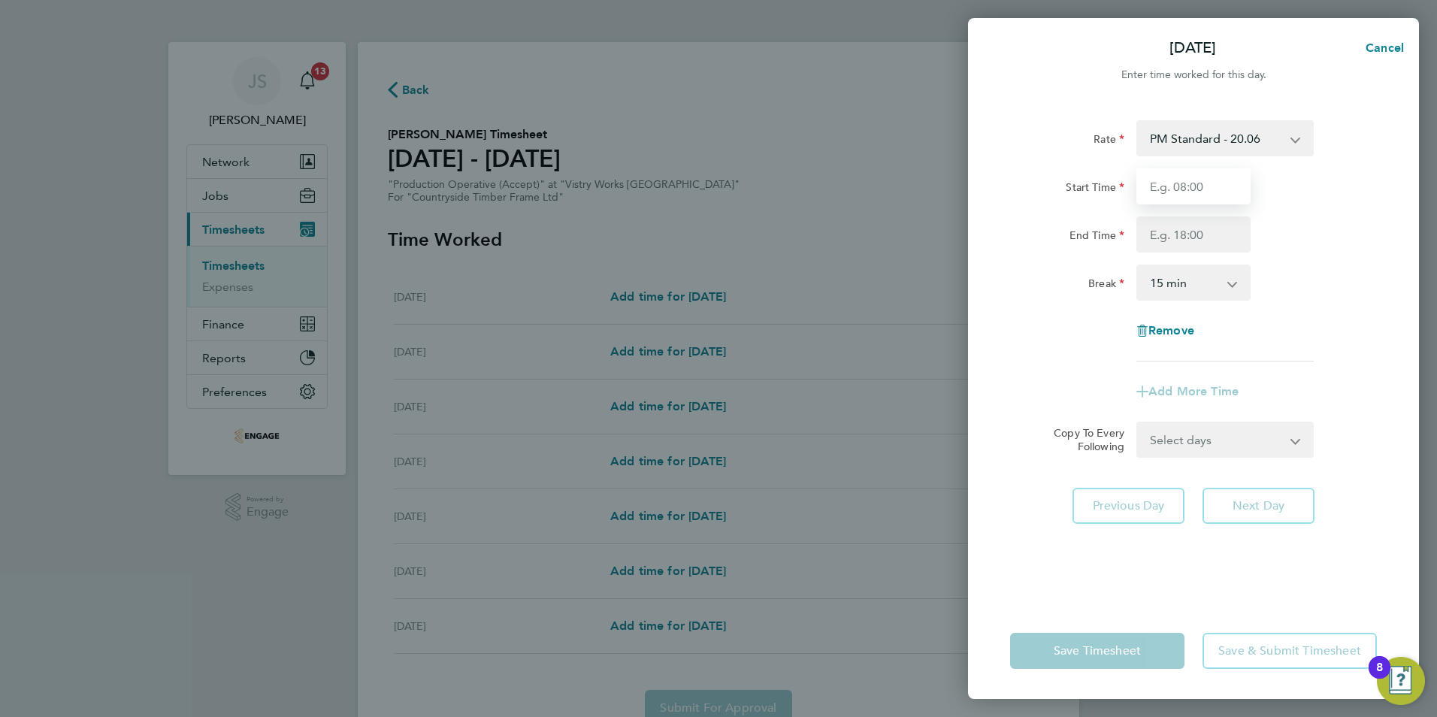
drag, startPoint x: 1219, startPoint y: 186, endPoint x: 1177, endPoint y: 189, distance: 42.2
click at [1177, 189] on input "Start Time" at bounding box center [1193, 186] width 114 height 36
type input "14:00"
click at [1195, 242] on input "End Time" at bounding box center [1193, 234] width 114 height 36
type input "22:30"
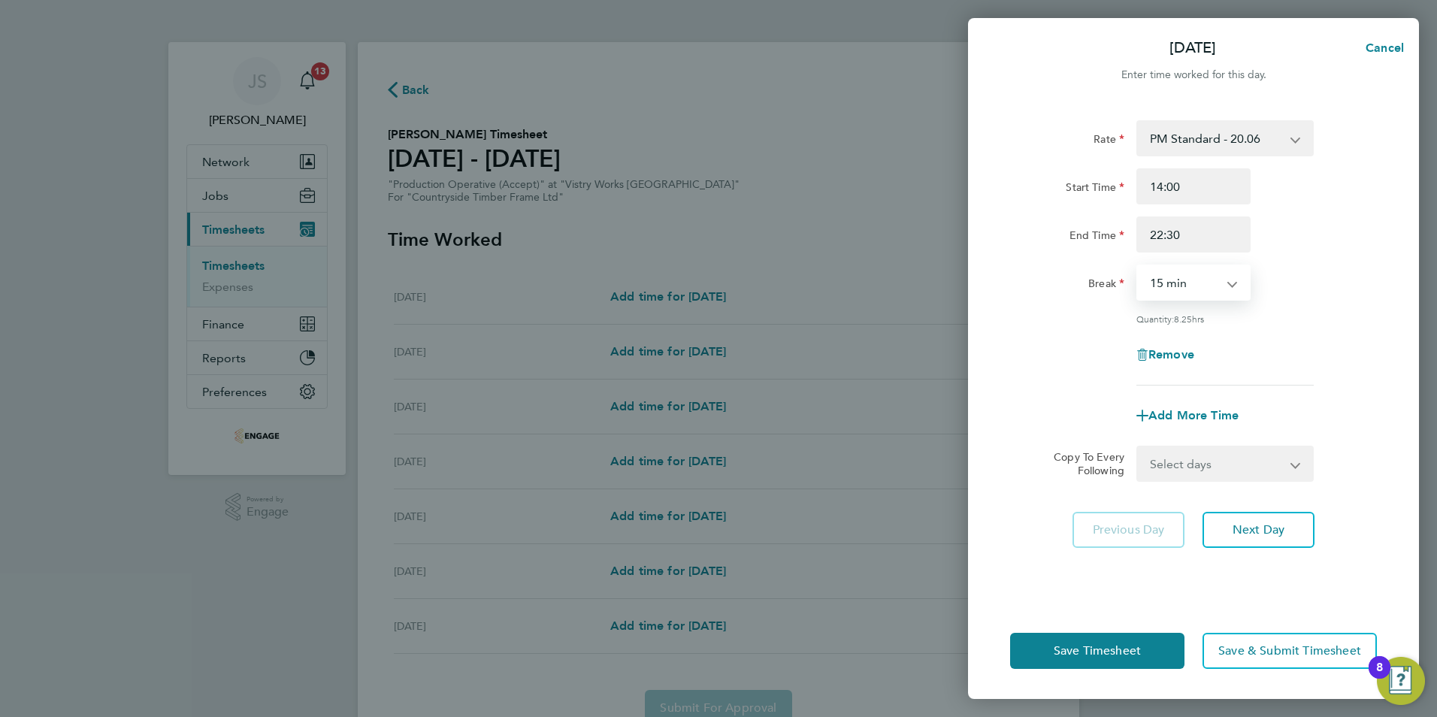
drag, startPoint x: 1172, startPoint y: 287, endPoint x: 1187, endPoint y: 301, distance: 20.7
click at [1172, 287] on select "0 min 15 min 30 min 45 min 60 min 75 min 90 min" at bounding box center [1184, 282] width 93 height 33
select select "30"
click at [1138, 266] on select "0 min 15 min 30 min 45 min 60 min 75 min 90 min" at bounding box center [1184, 282] width 93 height 33
click at [1257, 465] on select "Select days Day Weekday (Mon-Fri) Weekend (Sat-Sun) [DATE] [DATE] [DATE] [DATE]…" at bounding box center [1217, 463] width 158 height 33
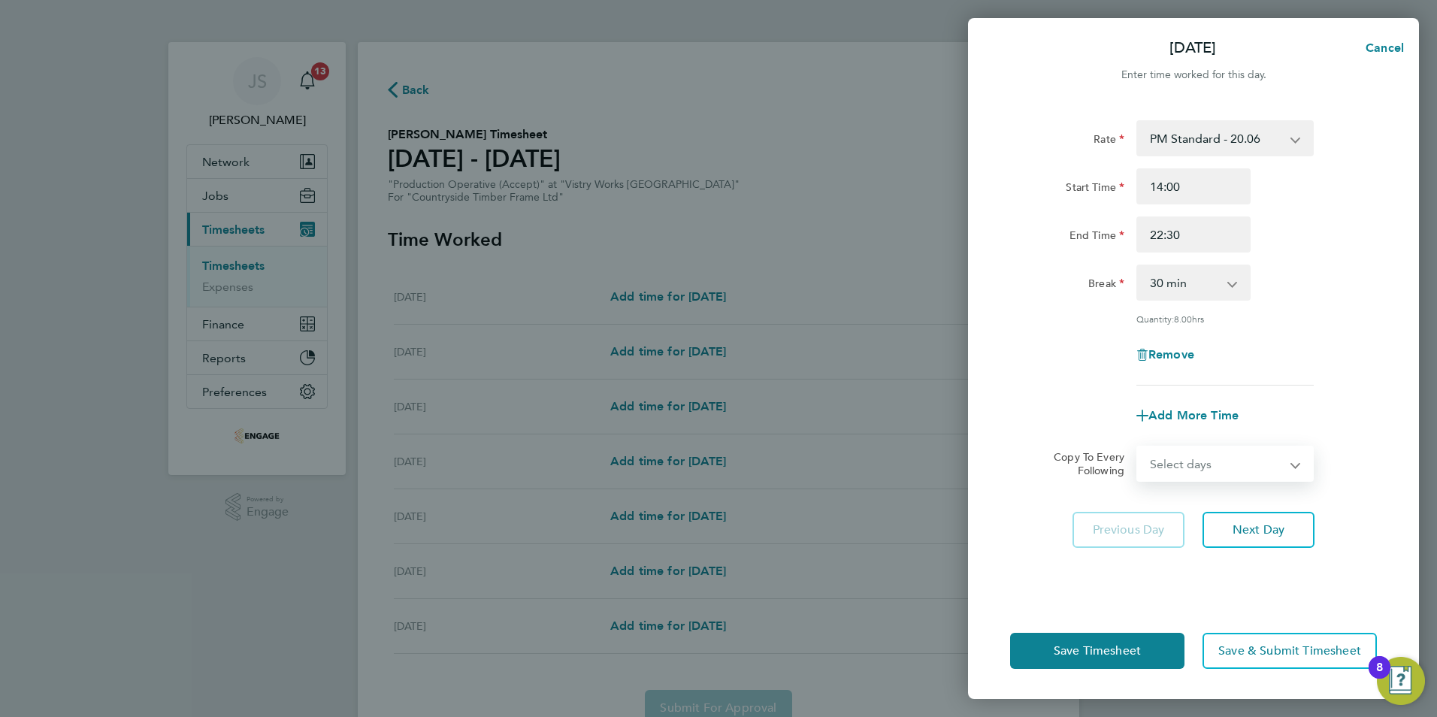
select select "TUE"
click at [1138, 447] on select "Select days Day Weekday (Mon-Fri) Weekend (Sat-Sun) [DATE] [DATE] [DATE] [DATE]…" at bounding box center [1217, 463] width 158 height 33
select select "[DATE]"
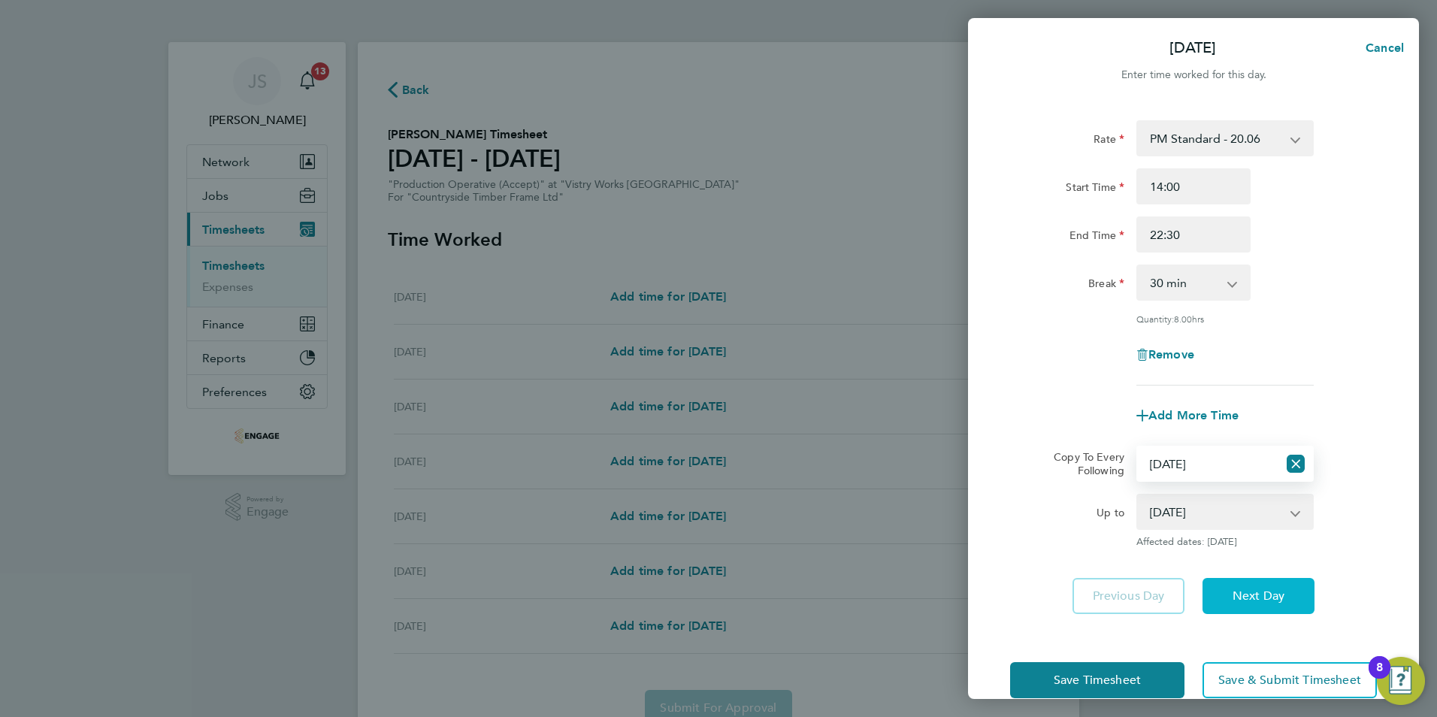
click at [1259, 589] on span "Next Day" at bounding box center [1259, 596] width 52 height 15
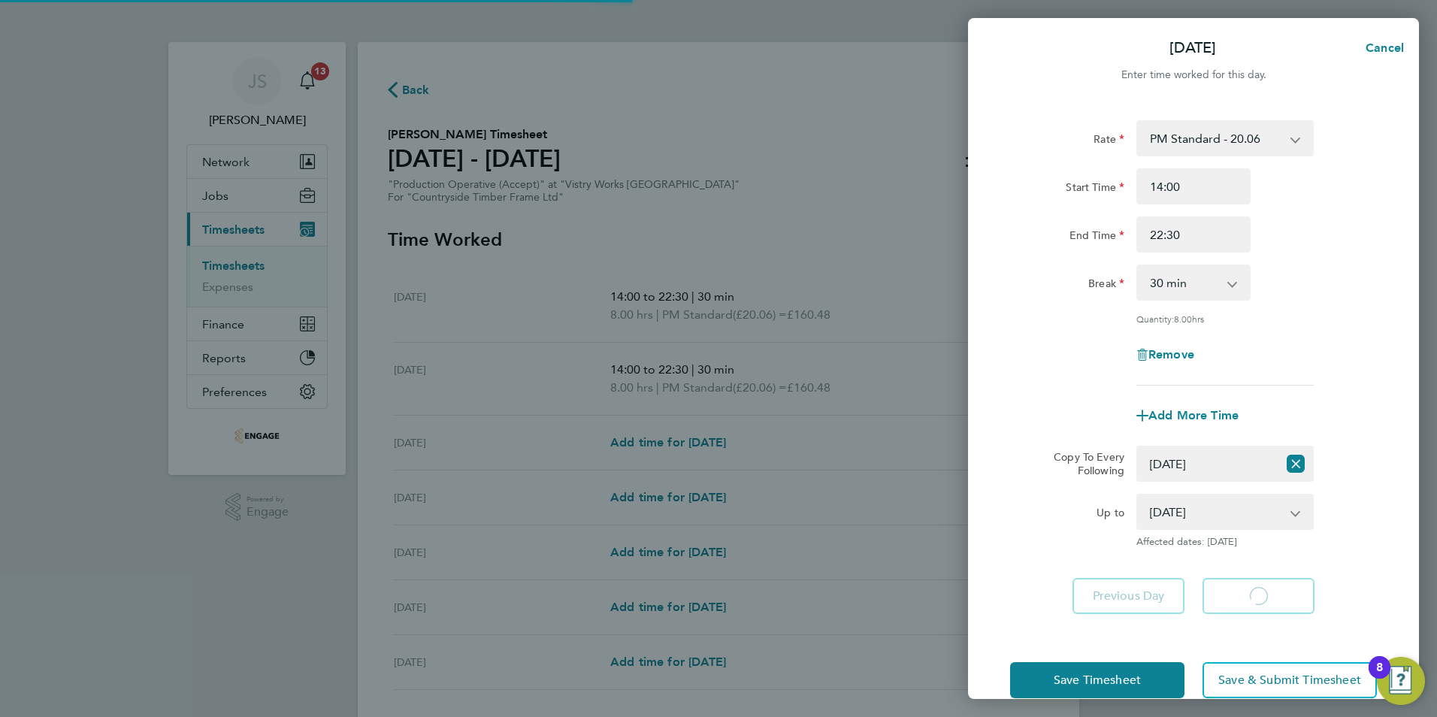
select select "30"
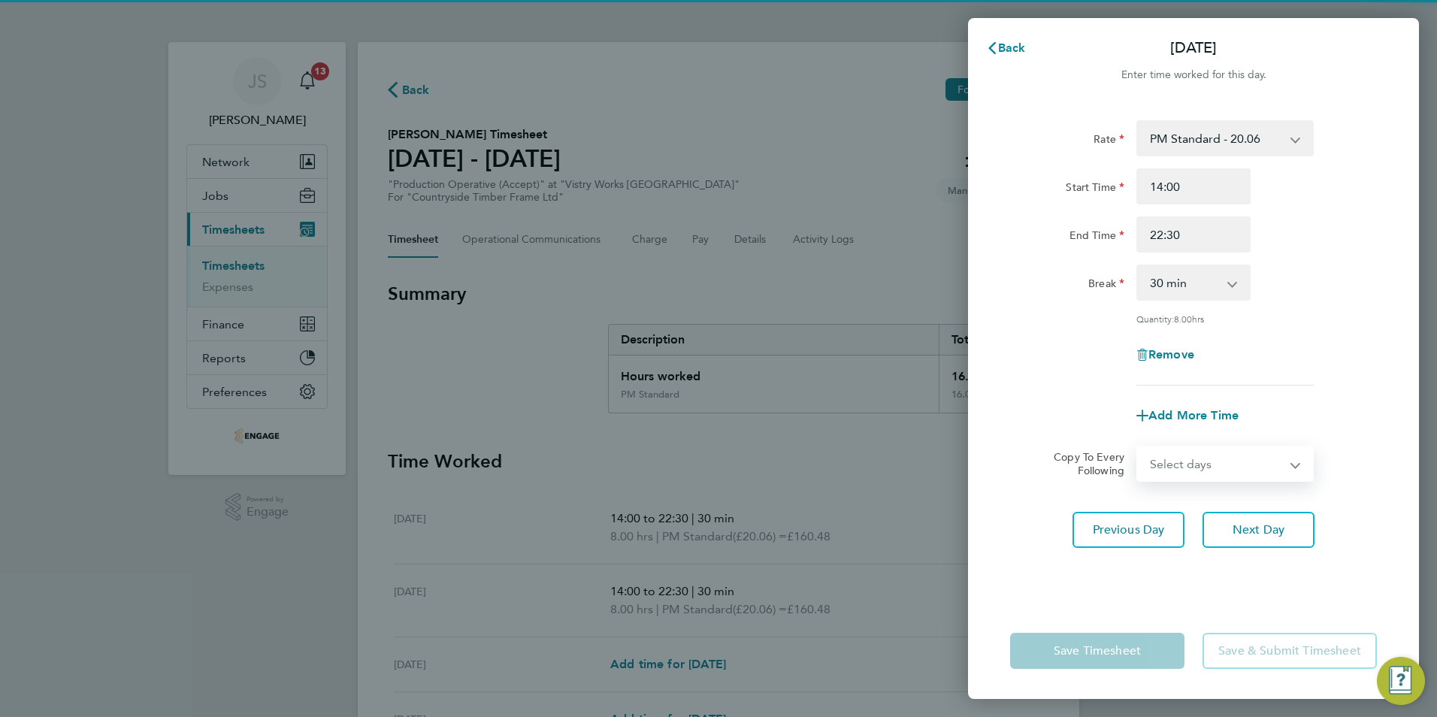
click at [1242, 474] on select "Select days Day Weekday (Mon-Fri) Weekend (Sat-Sun) [DATE] [DATE] [DATE] [DATE]…" at bounding box center [1217, 463] width 158 height 33
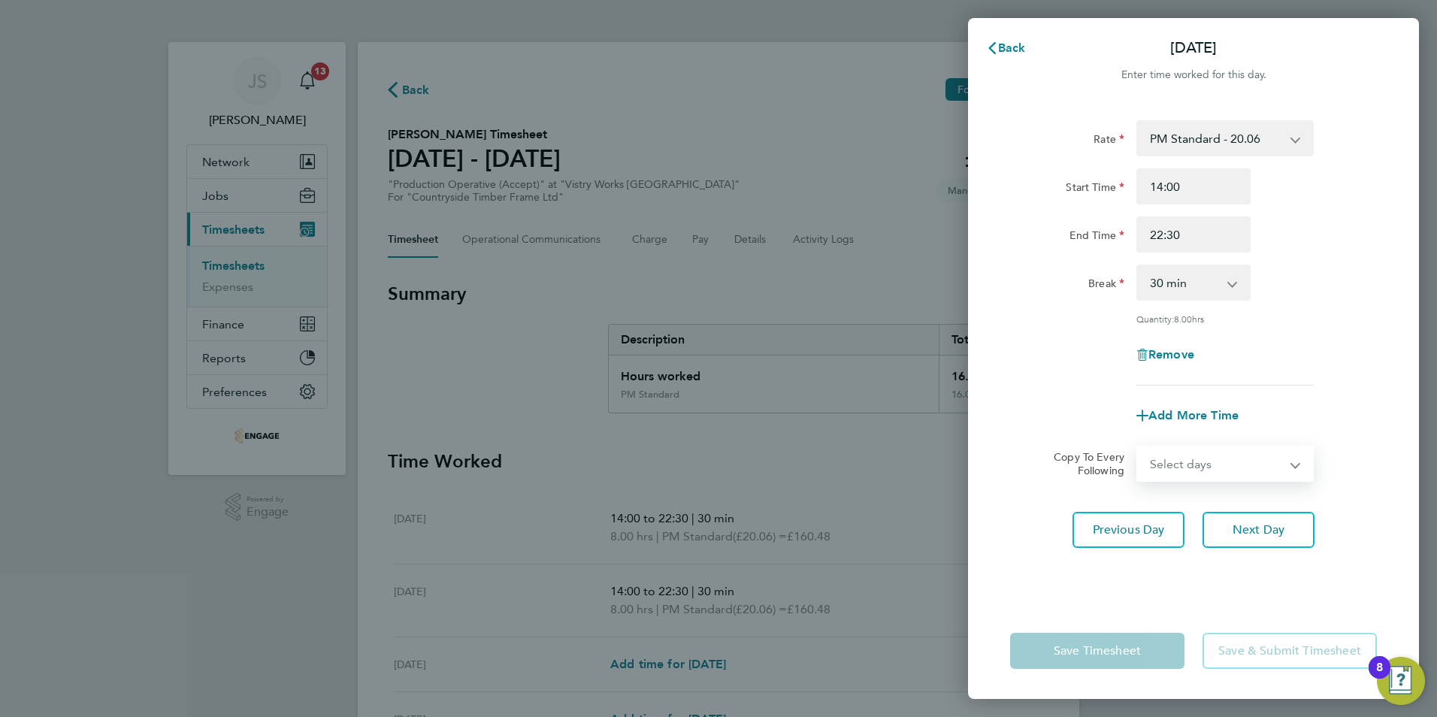
select select "THU"
click at [1138, 447] on select "Select days Day Weekday (Mon-Fri) Weekend (Sat-Sun) [DATE] [DATE] [DATE] [DATE]…" at bounding box center [1217, 463] width 158 height 33
select select "[DATE]"
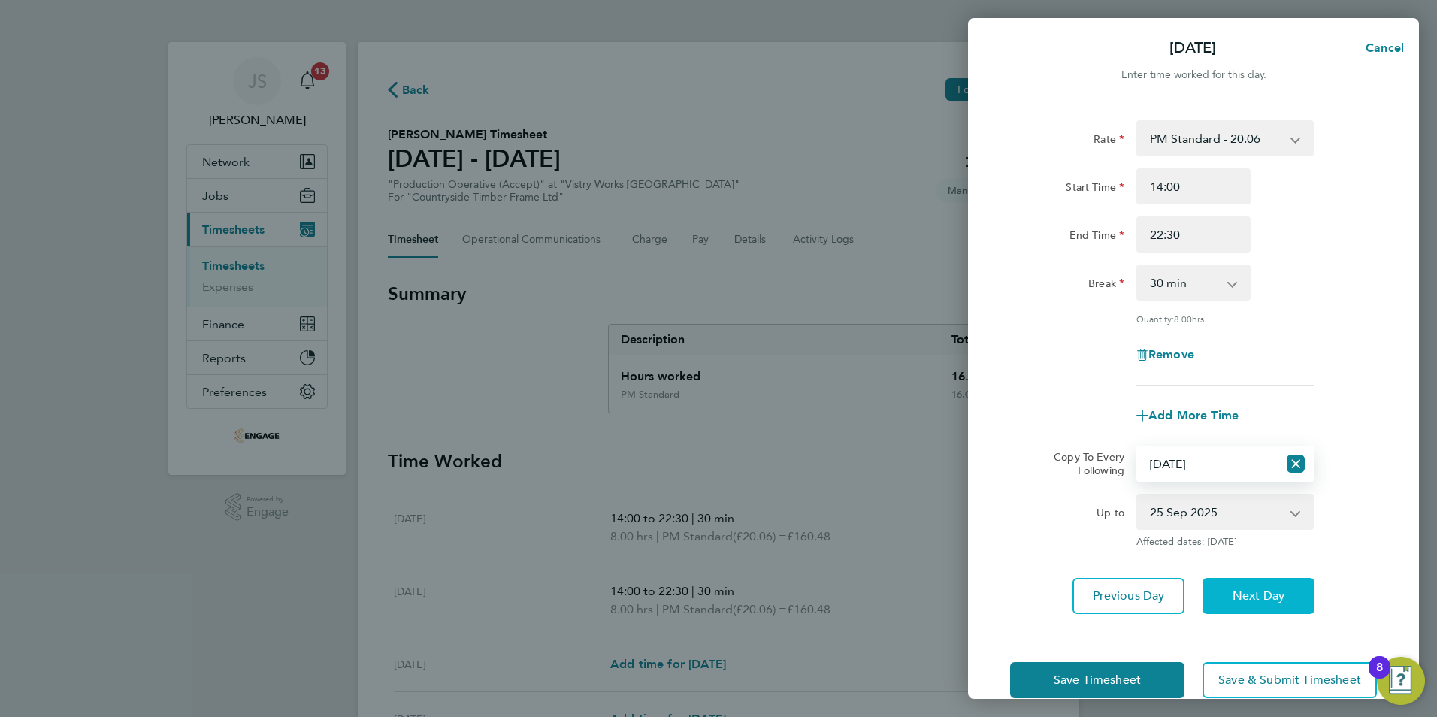
click at [1252, 586] on button "Next Day" at bounding box center [1259, 596] width 112 height 36
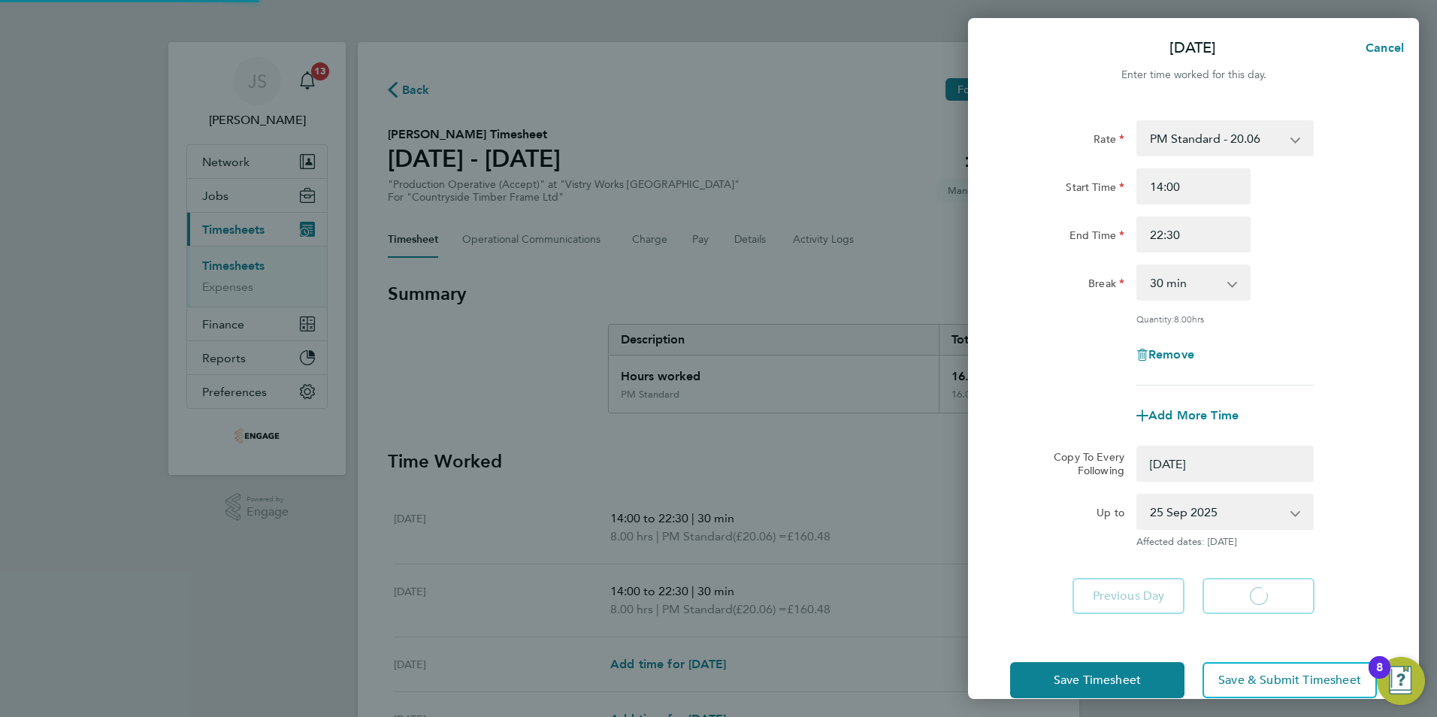
select select "0: null"
select select "15"
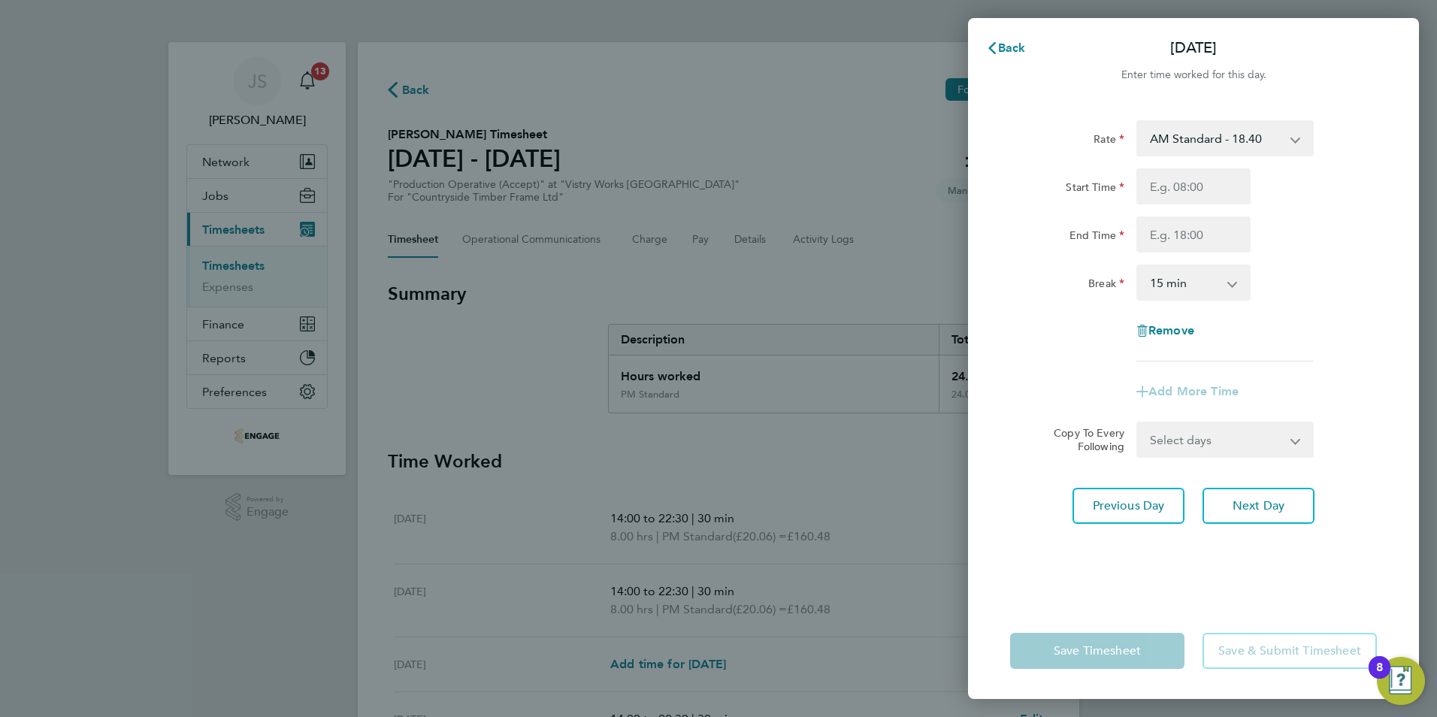
click at [1270, 524] on div "Rate AM Standard - 18.40 OT 1 - 27.60 PM OT2 - 40.11 OT2 - 36.80 PM Standard - …" at bounding box center [1193, 352] width 451 height 501
click at [1270, 509] on span "Next Day" at bounding box center [1259, 505] width 52 height 15
select select "30"
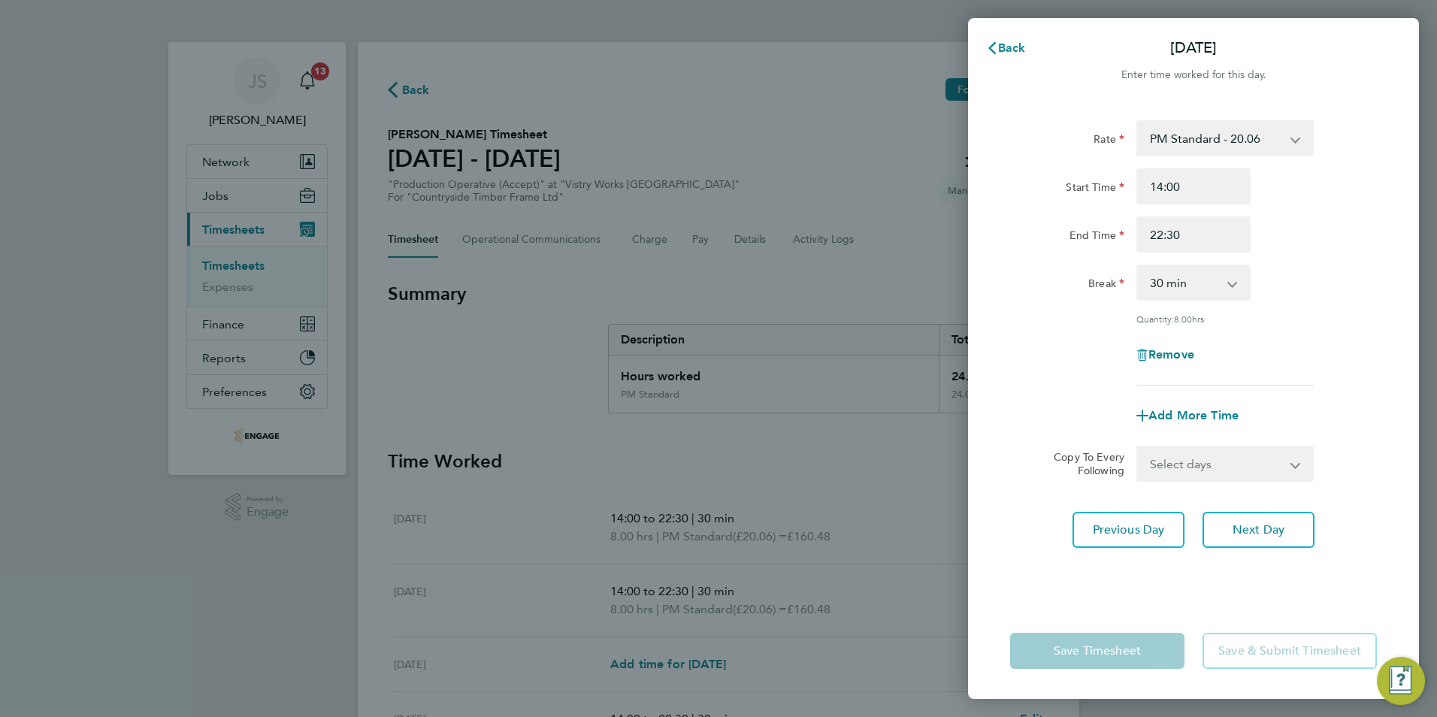
click at [1273, 503] on div "Rate PM Standard - 20.06 OT 1 - 27.60 PM OT2 - 40.11 OT2 - 36.80 AM Standard - …" at bounding box center [1193, 352] width 451 height 501
click at [1243, 528] on span "Next Day" at bounding box center [1259, 529] width 52 height 15
select select "15"
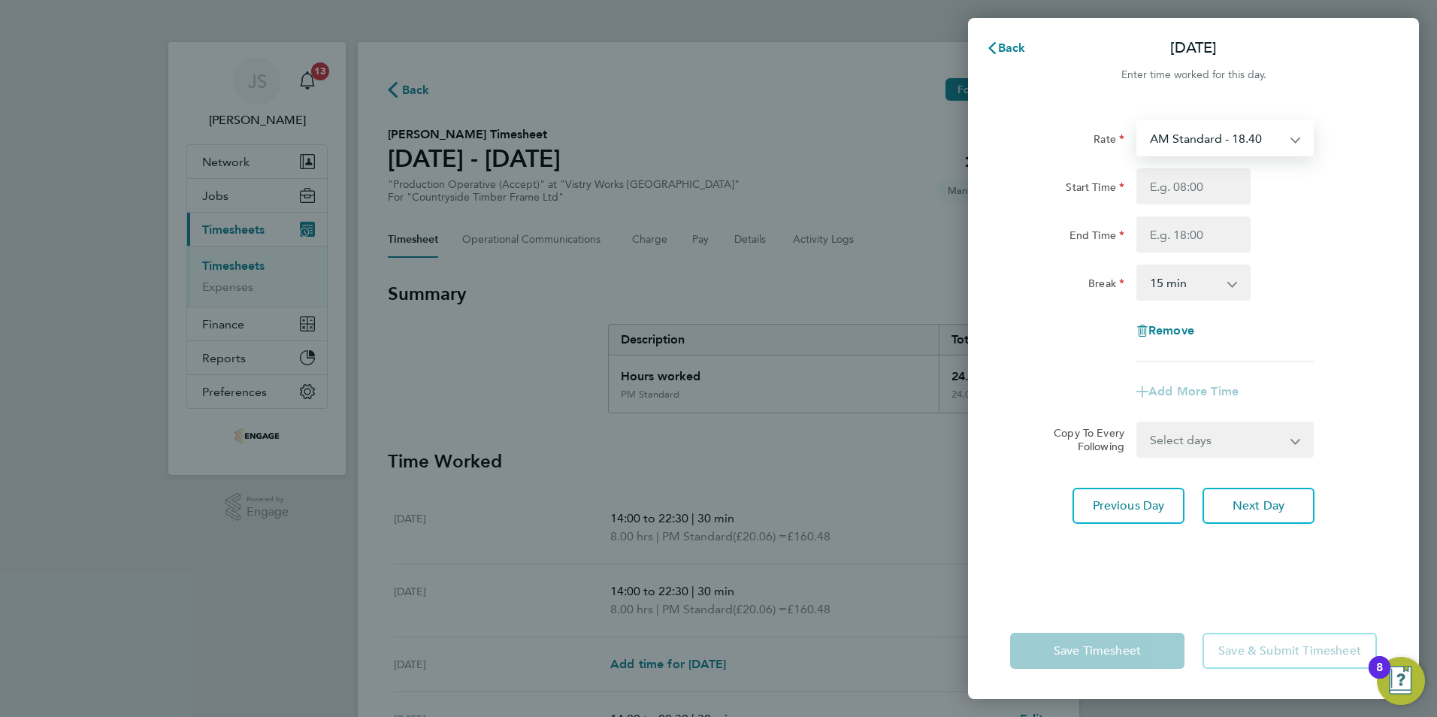
drag, startPoint x: 1209, startPoint y: 141, endPoint x: 1206, endPoint y: 155, distance: 14.0
click at [1209, 141] on select "AM Standard - 18.40 OT 1 - 27.60 PM OT2 - 40.11 OT2 - 36.80 PM Standard - 20.06…" at bounding box center [1216, 138] width 156 height 33
select select "15"
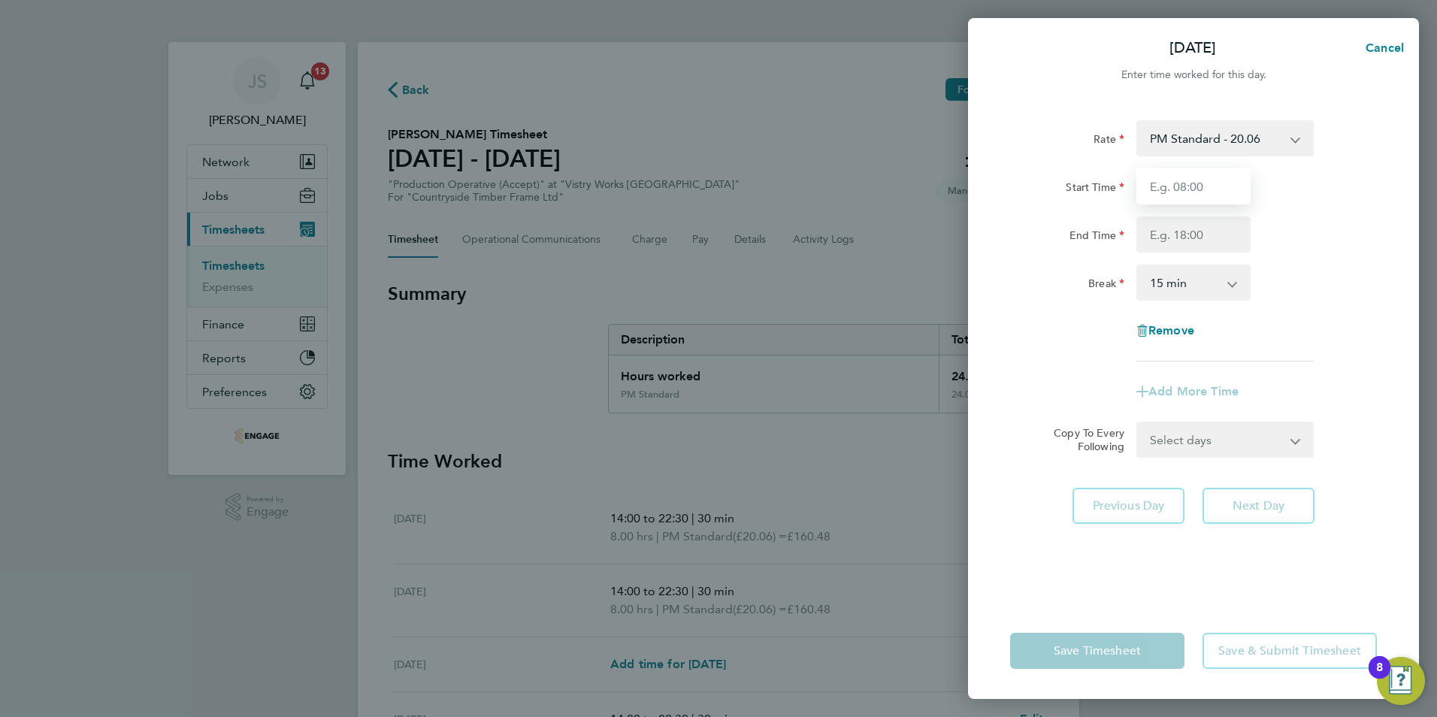
click at [1179, 196] on input "Start Time" at bounding box center [1193, 186] width 114 height 36
type input "14:00"
click at [1195, 251] on div "Rate PM Standard - 20.06 OT 1 - 27.60 PM OT2 - 40.11 OT2 - 36.80 AM Standard - …" at bounding box center [1193, 240] width 367 height 241
drag, startPoint x: 1182, startPoint y: 240, endPoint x: 1197, endPoint y: 247, distance: 17.2
click at [1182, 240] on input "End Time" at bounding box center [1193, 234] width 114 height 36
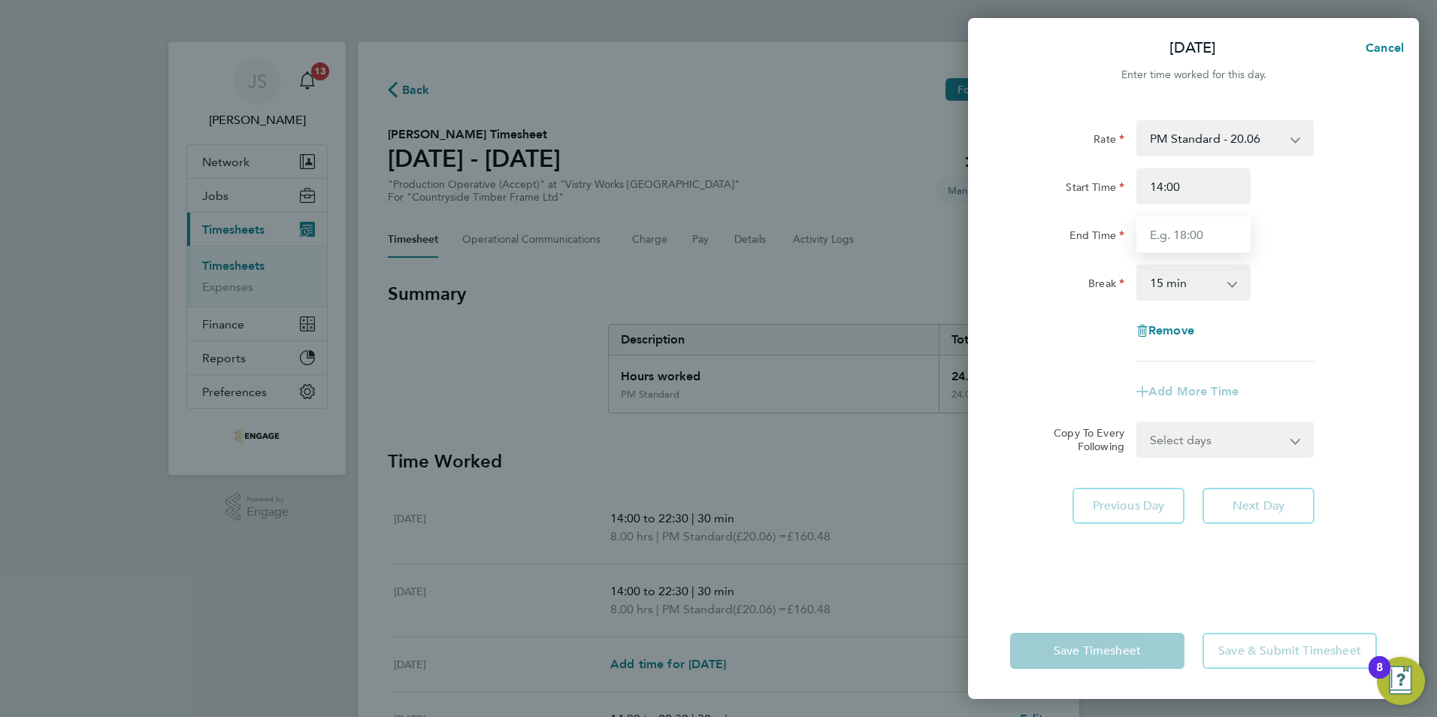
type input "20:00"
drag, startPoint x: 1164, startPoint y: 278, endPoint x: 1184, endPoint y: 296, distance: 26.6
click at [1164, 278] on select "0 min 15 min 30 min 45 min 60 min 75 min 90 min" at bounding box center [1184, 282] width 93 height 33
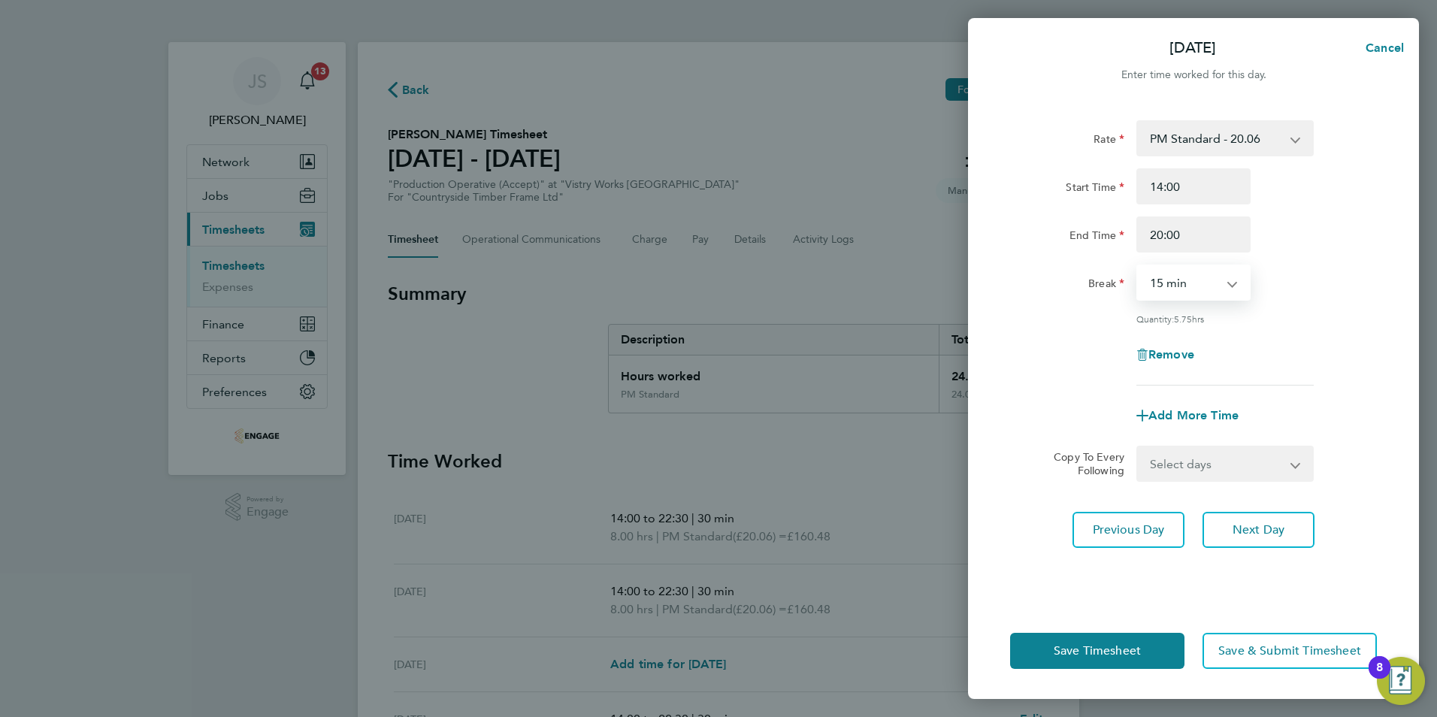
select select "30"
click at [1138, 266] on select "0 min 15 min 30 min 45 min 60 min 75 min 90 min" at bounding box center [1184, 282] width 93 height 33
click at [1100, 644] on span "Save Timesheet" at bounding box center [1097, 650] width 87 height 15
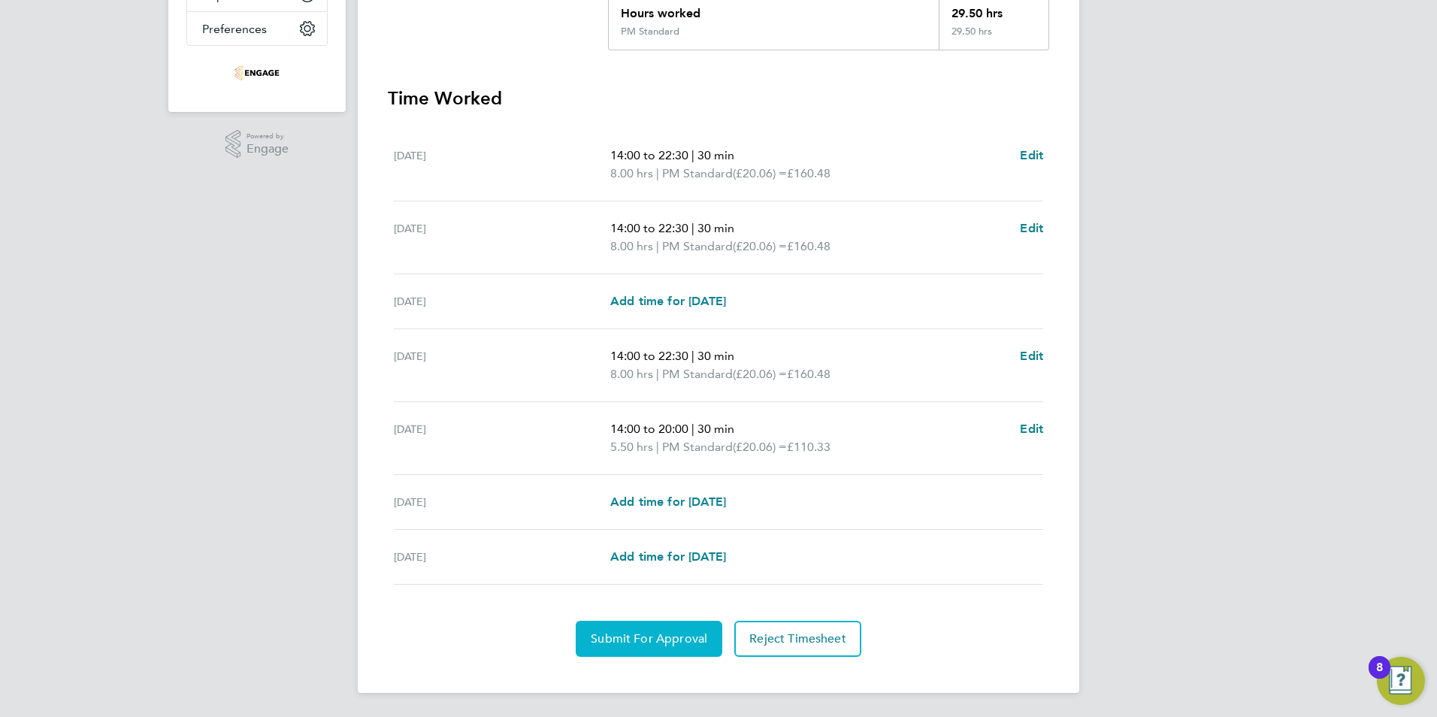
click at [652, 648] on button "Submit For Approval" at bounding box center [649, 639] width 147 height 36
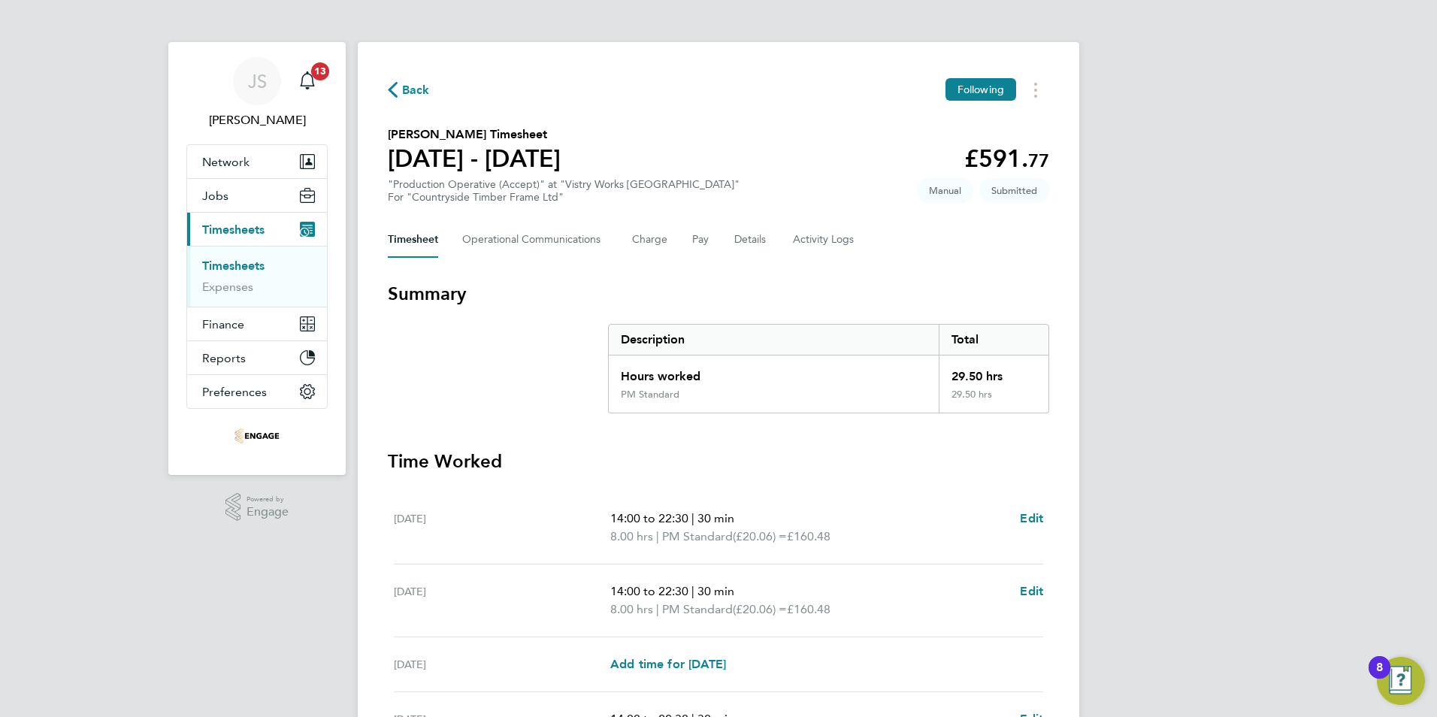
drag, startPoint x: 420, startPoint y: 84, endPoint x: 44, endPoint y: 465, distance: 535.2
click at [418, 83] on span "Back" at bounding box center [416, 90] width 28 height 18
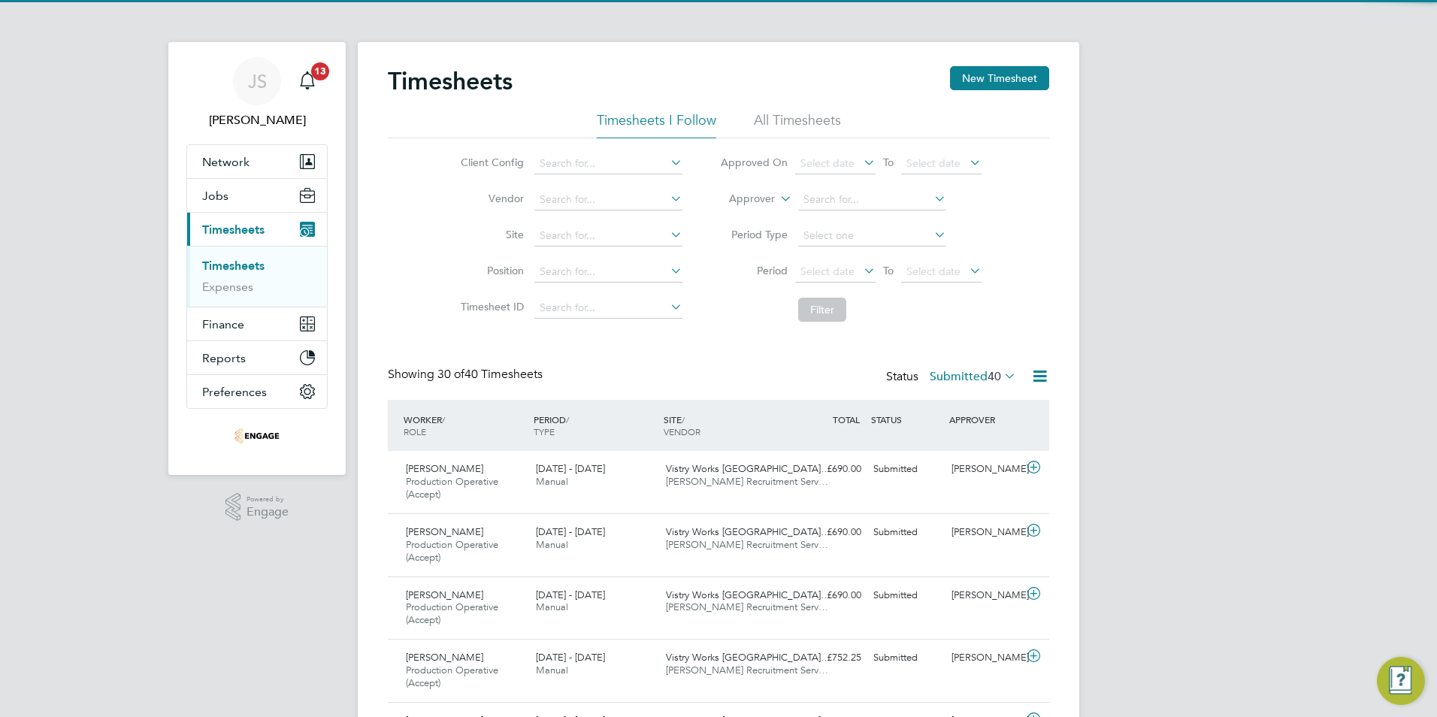
scroll to position [50, 131]
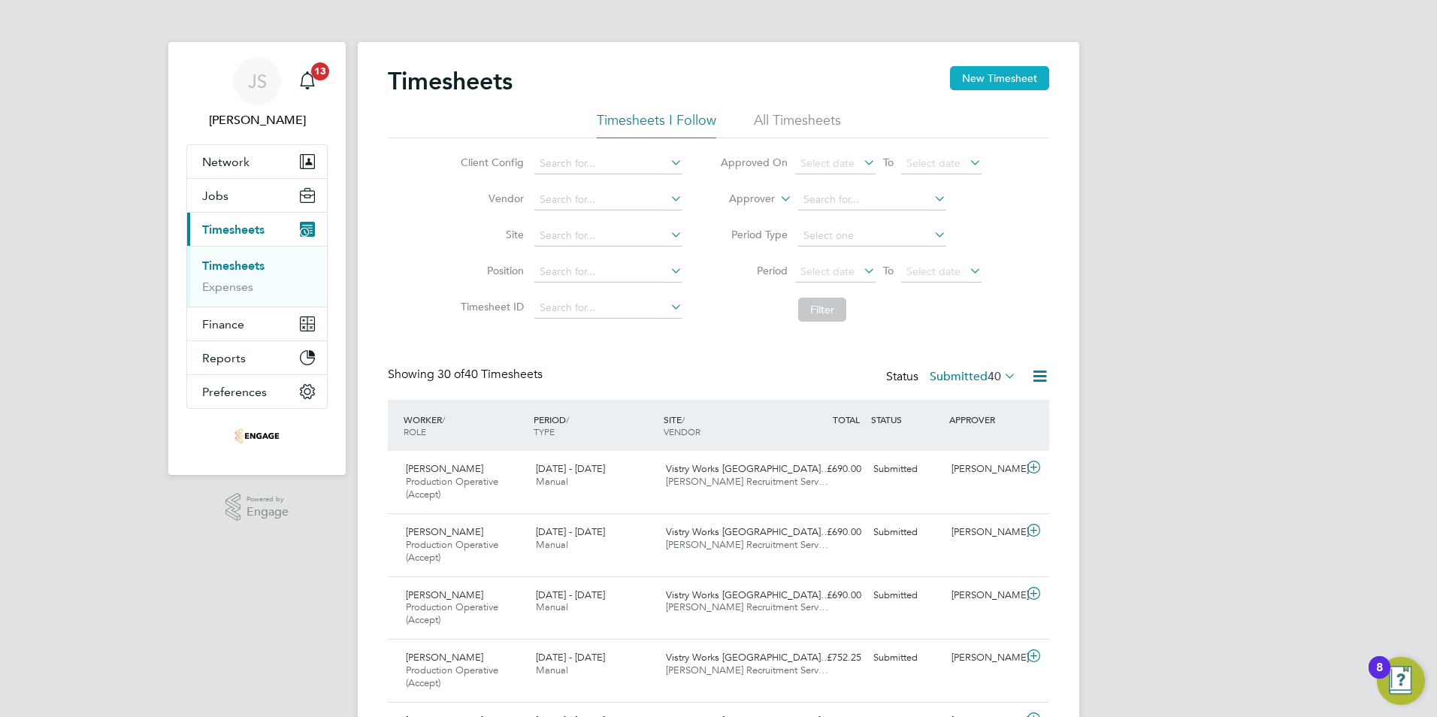
click at [1012, 71] on button "New Timesheet" at bounding box center [999, 78] width 99 height 24
